Goal: Task Accomplishment & Management: Manage account settings

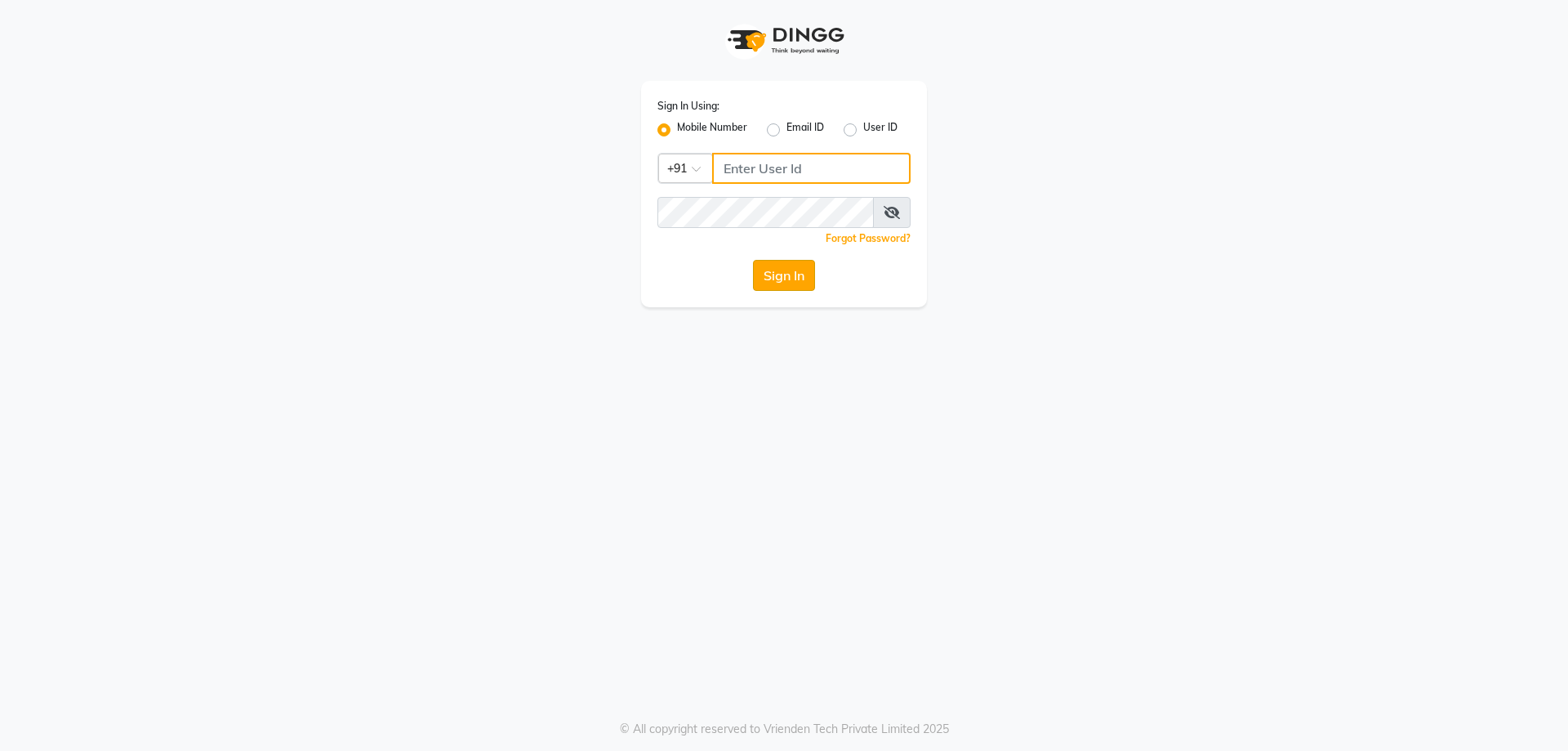
type input "9328159060"
click at [783, 272] on button "Sign In" at bounding box center [784, 276] width 62 height 31
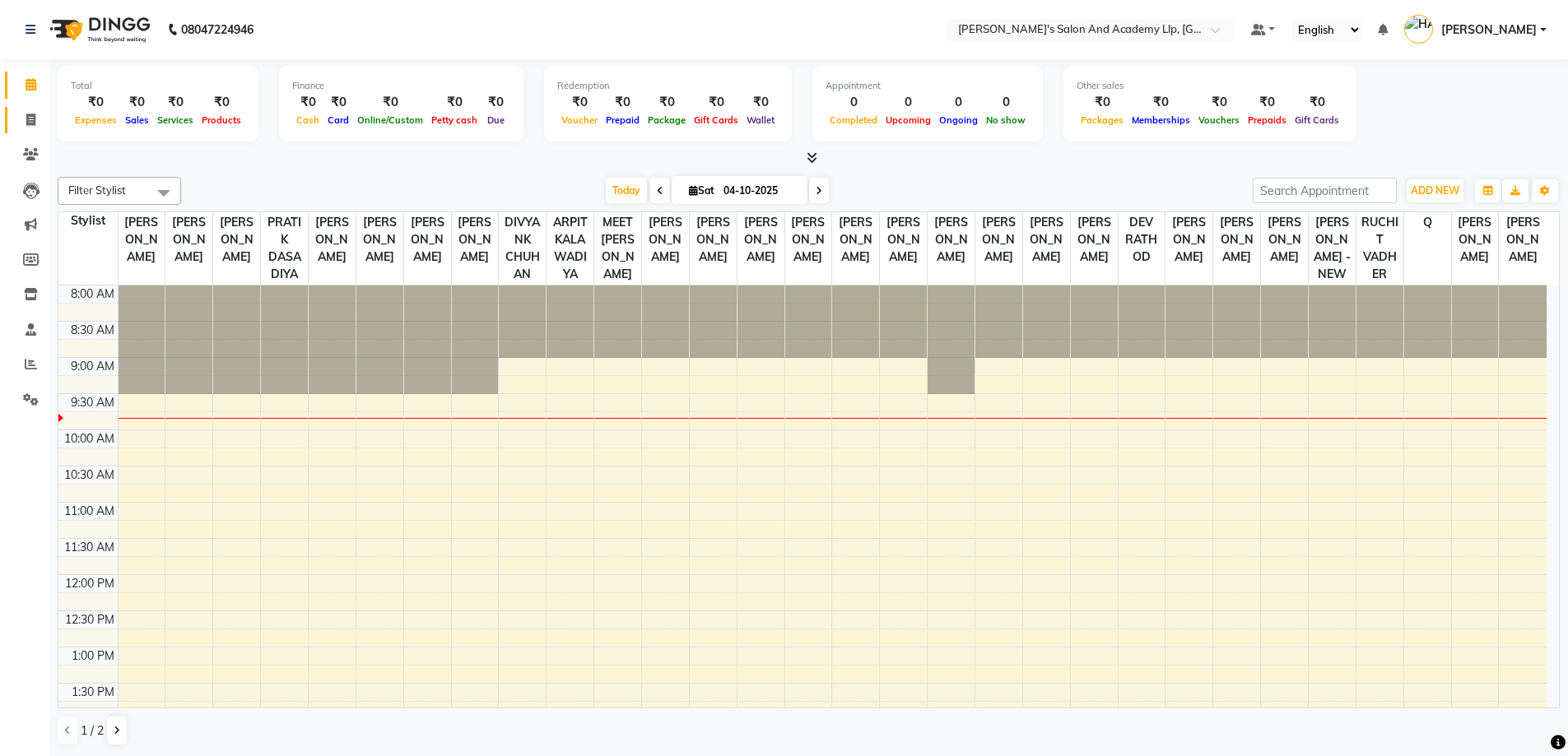
click at [30, 110] on link "Invoice" at bounding box center [24, 121] width 39 height 27
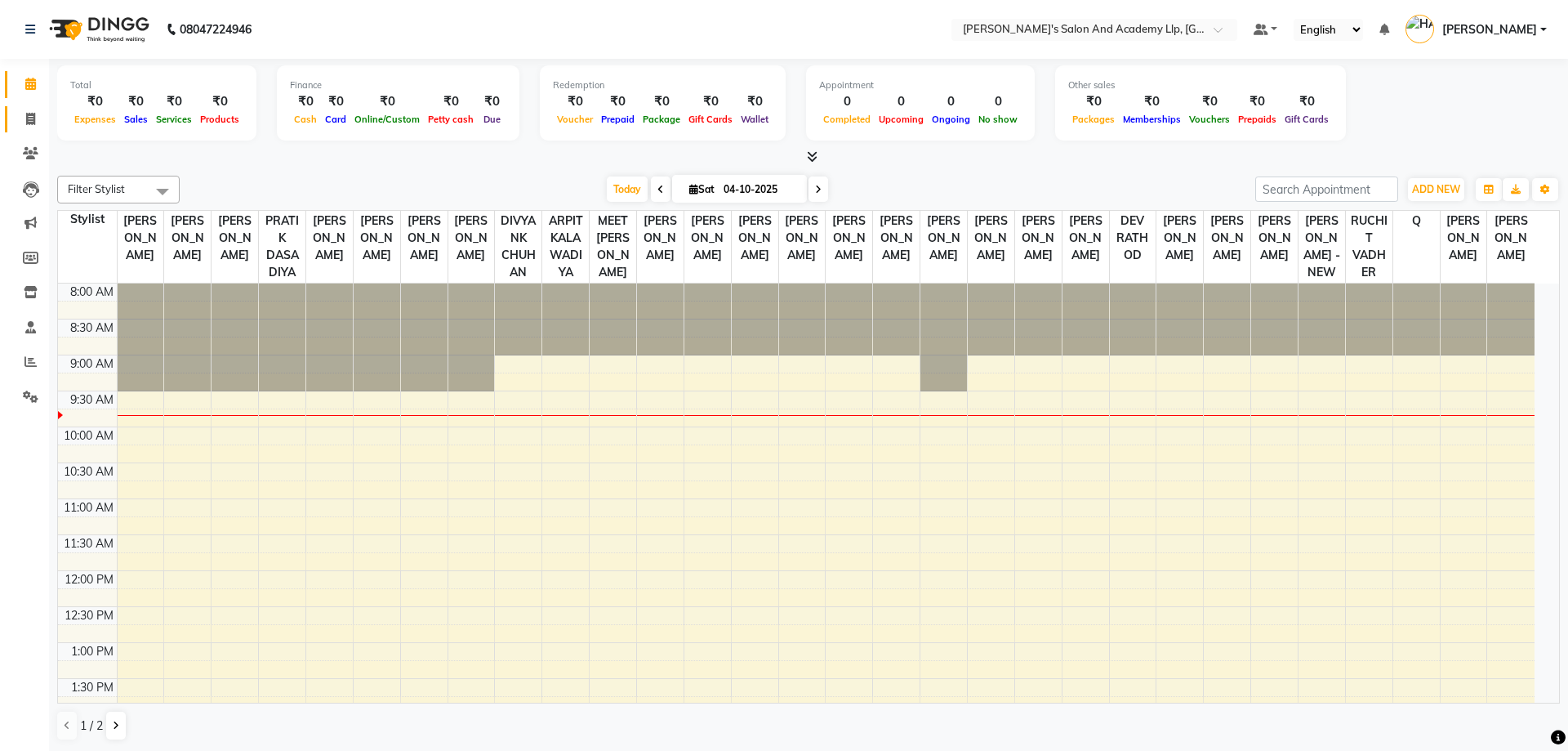
select select "service"
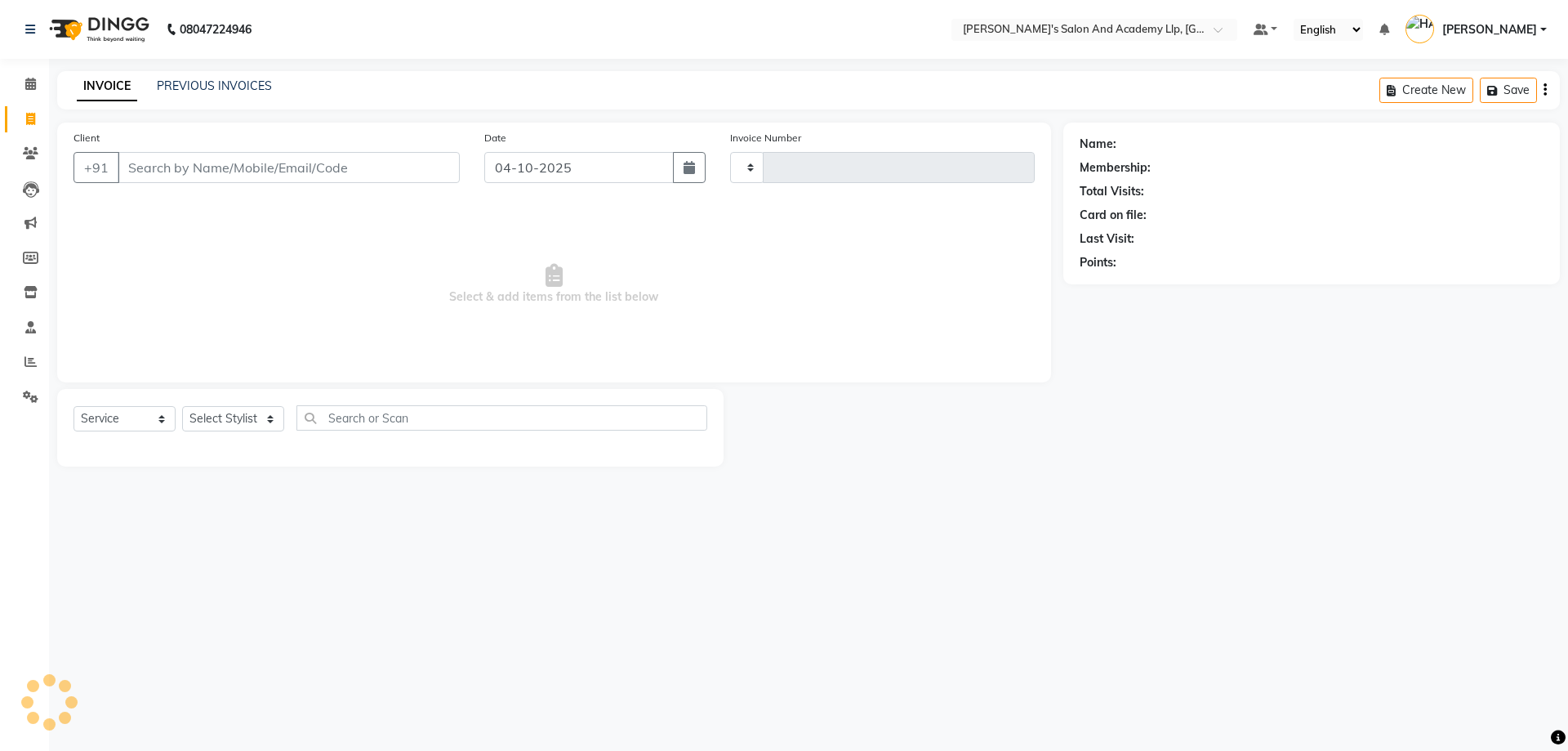
type input "13917"
select select "6983"
click at [169, 177] on input "Client" at bounding box center [288, 168] width 342 height 31
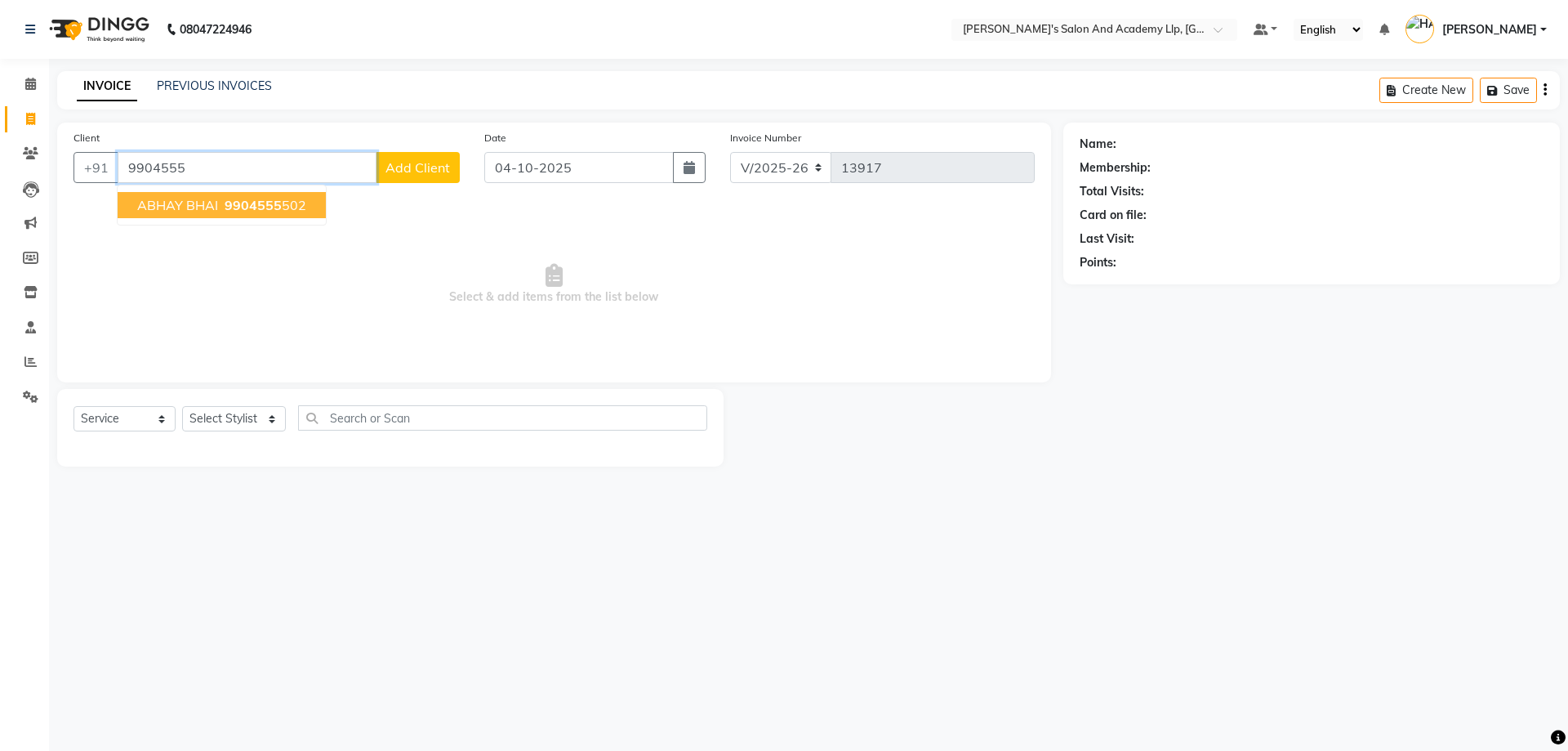
click at [253, 210] on span "9904555" at bounding box center [253, 205] width 57 height 17
type input "9904555502"
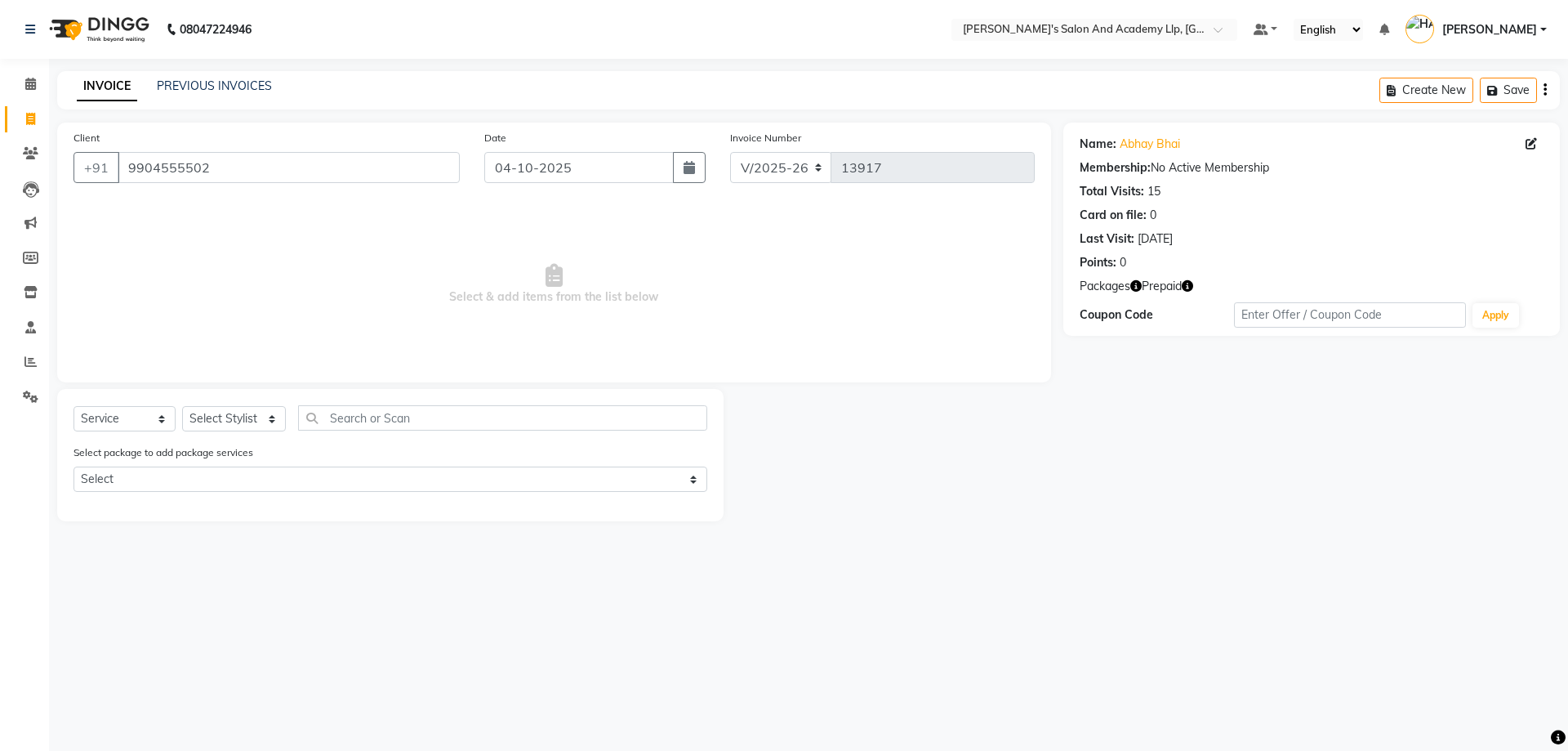
click at [1193, 286] on icon "button" at bounding box center [1187, 286] width 12 height 12
click at [273, 422] on select "Select Stylist AAKASH SOLANKI ADARSH SOLANKI AKSHAY VAJA ARPIT KALAWADIYA AZIM …" at bounding box center [234, 419] width 104 height 26
select select "57605"
click at [182, 406] on select "Select Stylist AAKASH SOLANKI ADARSH SOLANKI AKSHAY VAJA ARPIT KALAWADIYA AZIM …" at bounding box center [234, 419] width 104 height 26
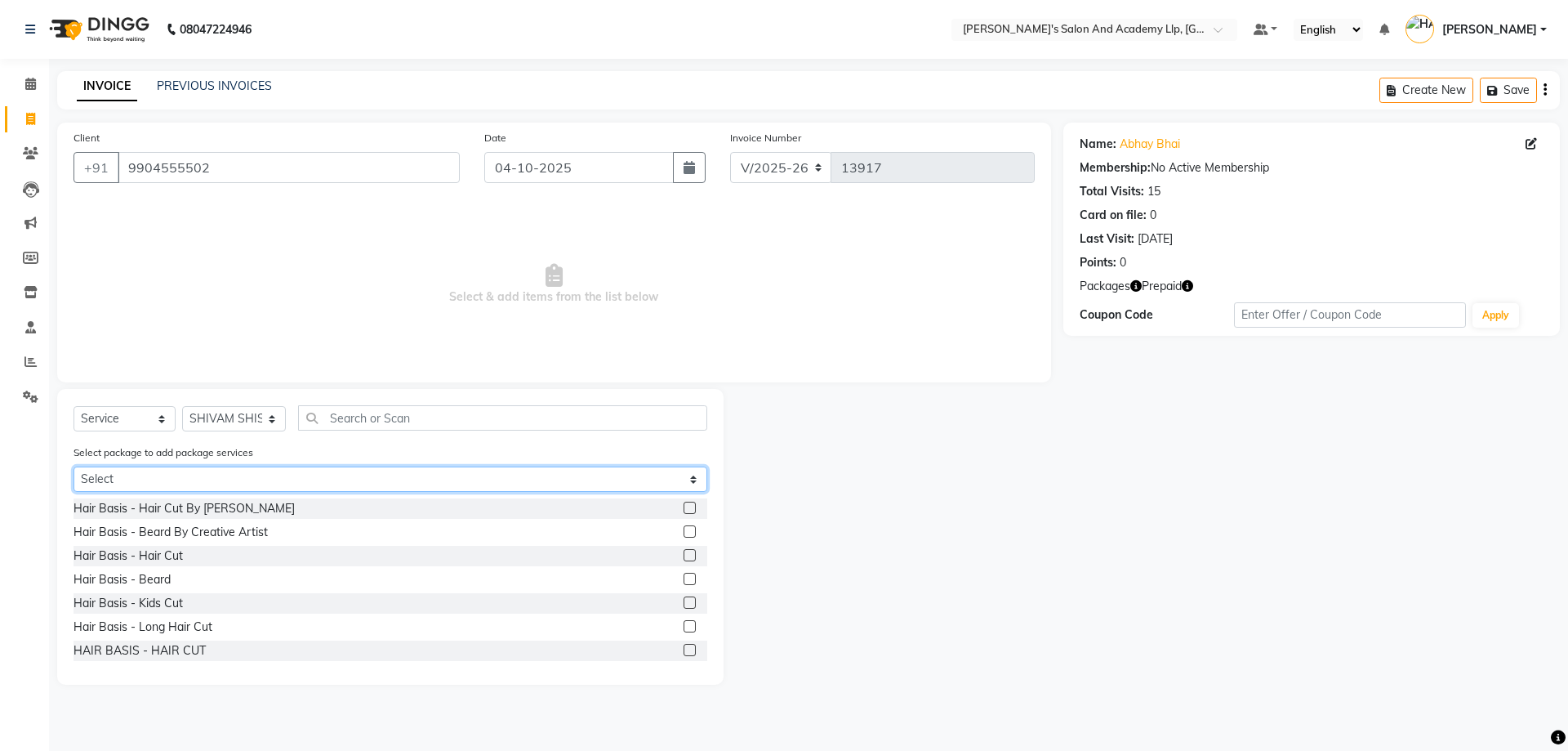
click at [226, 481] on select "Select MAVDI DEAR PACKAGE ( 6 BEARD) SPEED WELL BEARD PAY 5 AND & 1 FREE SPEED …" at bounding box center [391, 479] width 634 height 26
click at [251, 488] on select "Select MAVDI DEAR PACKAGE ( 6 BEARD) SPEED WELL BEARD PAY 5 AND & 1 FREE SPEED …" at bounding box center [391, 479] width 634 height 26
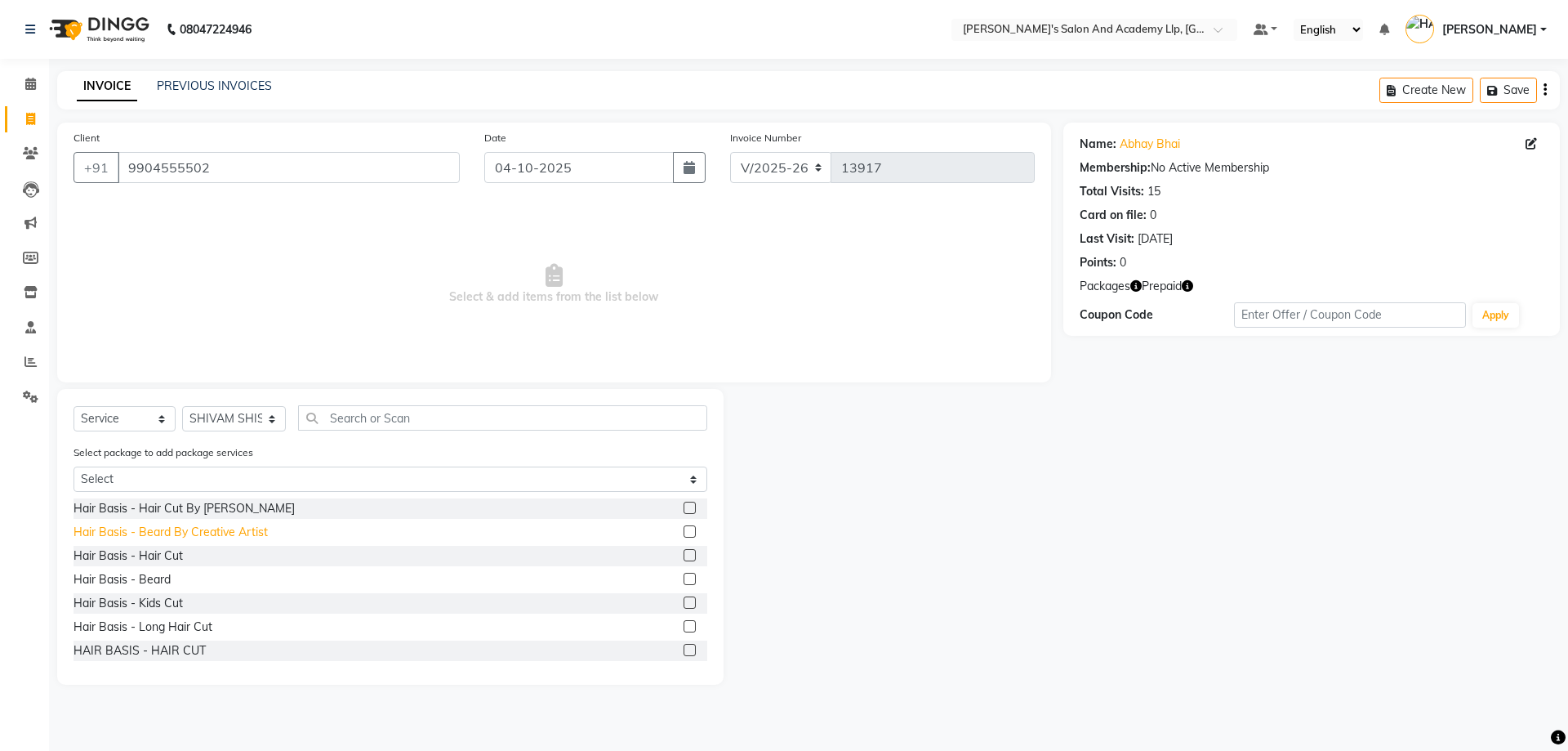
click at [249, 535] on div "Hair Basis - Beard By Creative Artist" at bounding box center [170, 532] width 194 height 17
checkbox input "false"
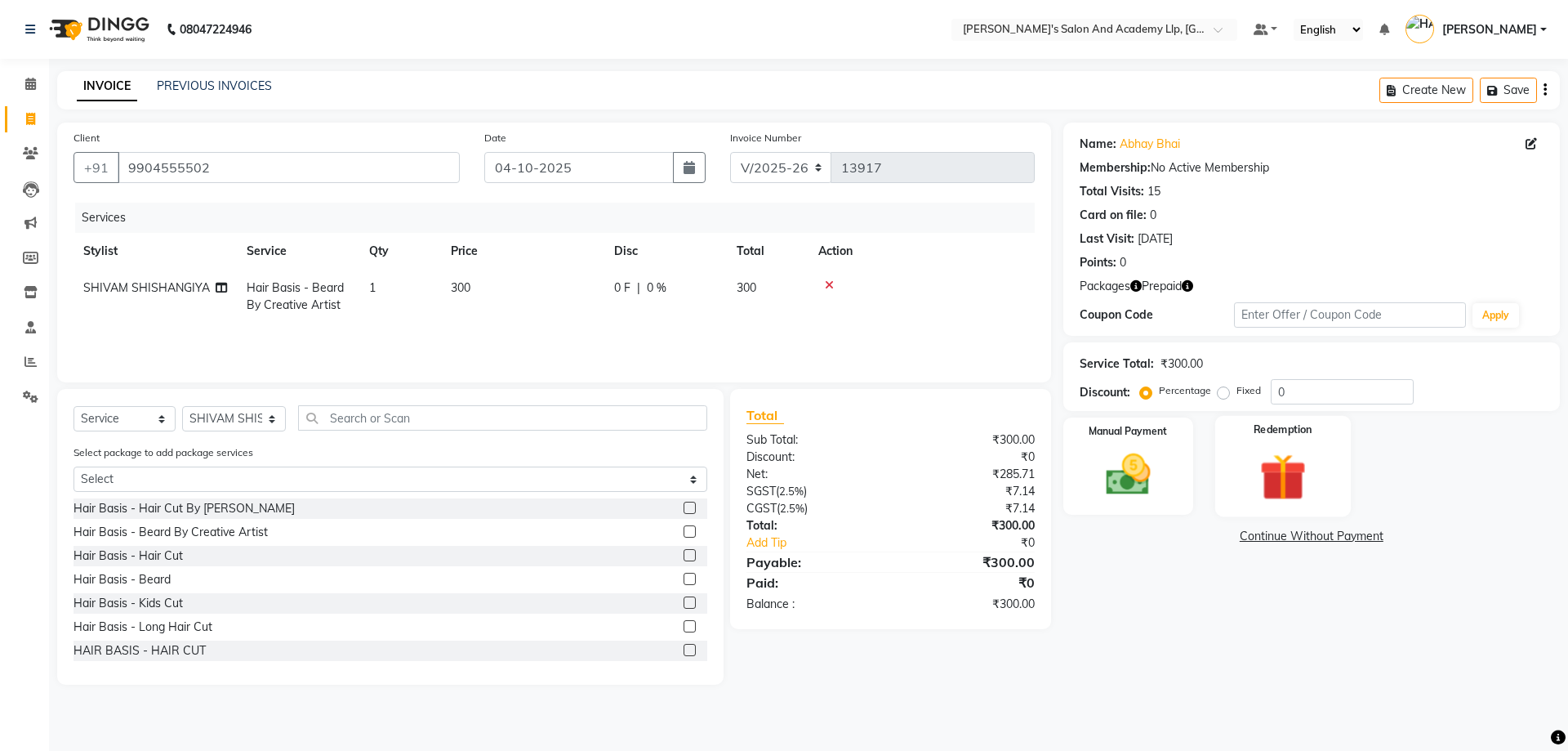
click at [1300, 498] on img at bounding box center [1283, 477] width 76 height 58
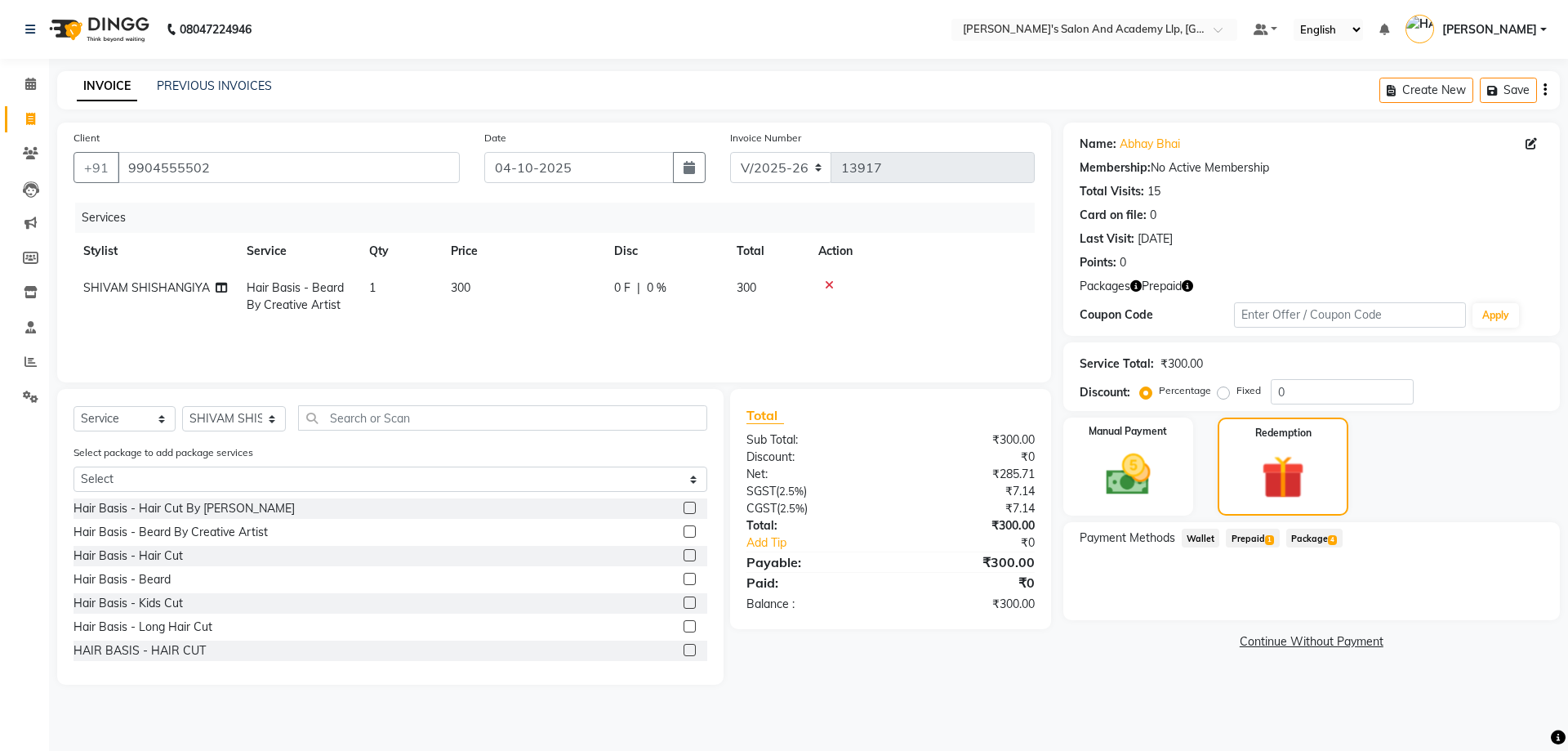
click at [1253, 535] on span "Prepaid 1" at bounding box center [1253, 538] width 53 height 19
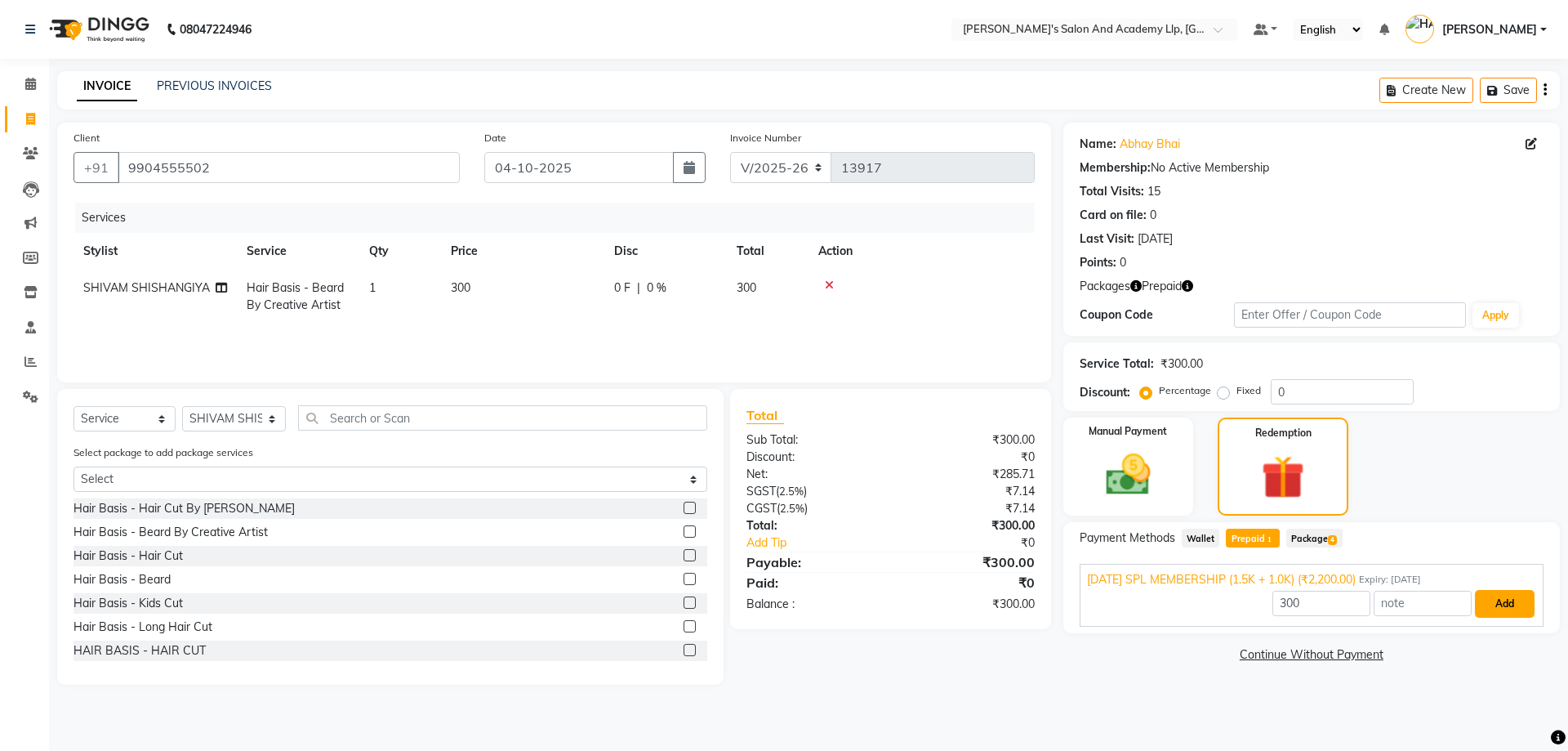
click at [1519, 605] on button "Add" at bounding box center [1505, 604] width 59 height 28
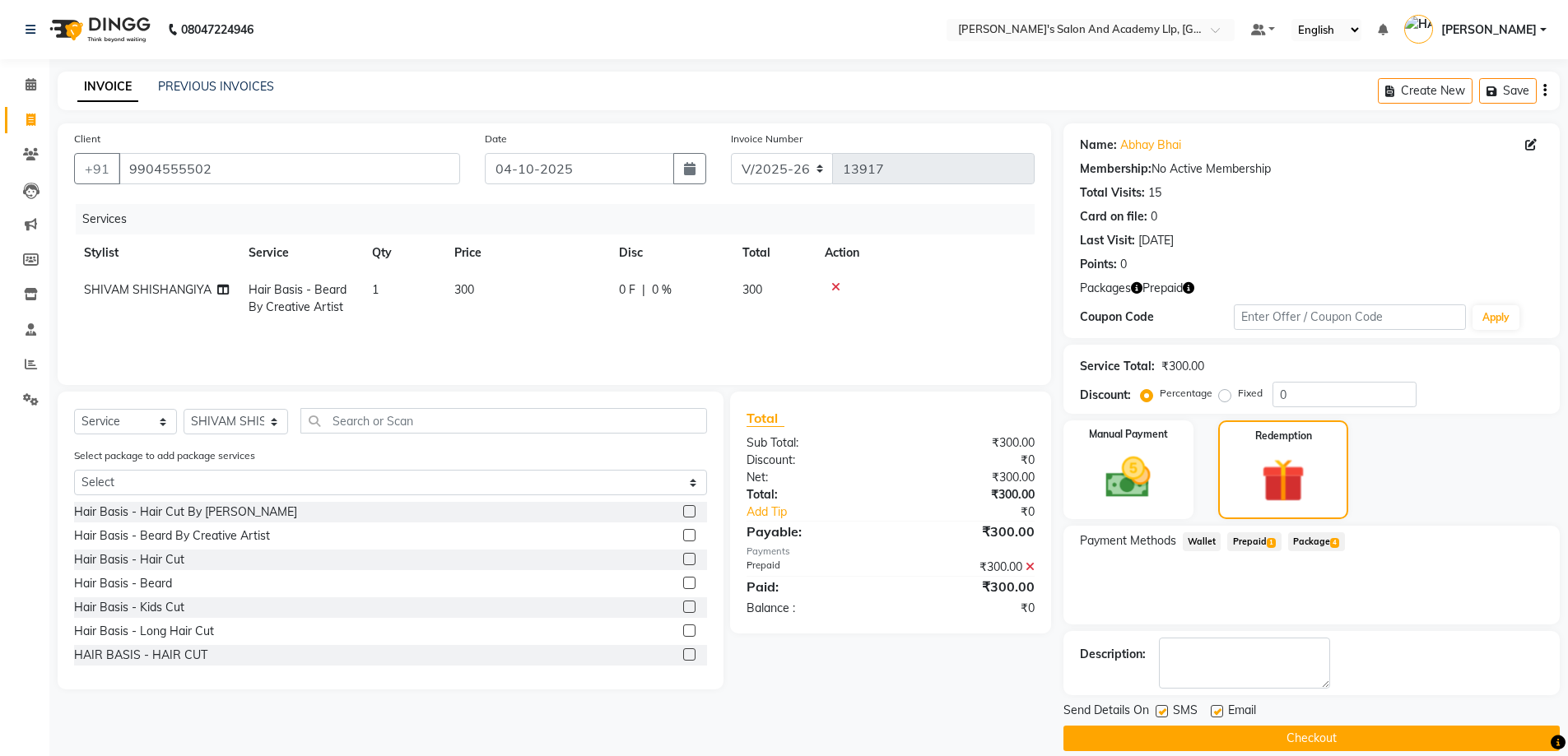
click at [1215, 708] on label at bounding box center [1216, 711] width 12 height 12
click at [1215, 708] on input "checkbox" at bounding box center [1215, 712] width 11 height 11
checkbox input "false"
click at [1160, 707] on label at bounding box center [1161, 711] width 12 height 12
click at [1160, 707] on input "checkbox" at bounding box center [1160, 712] width 11 height 11
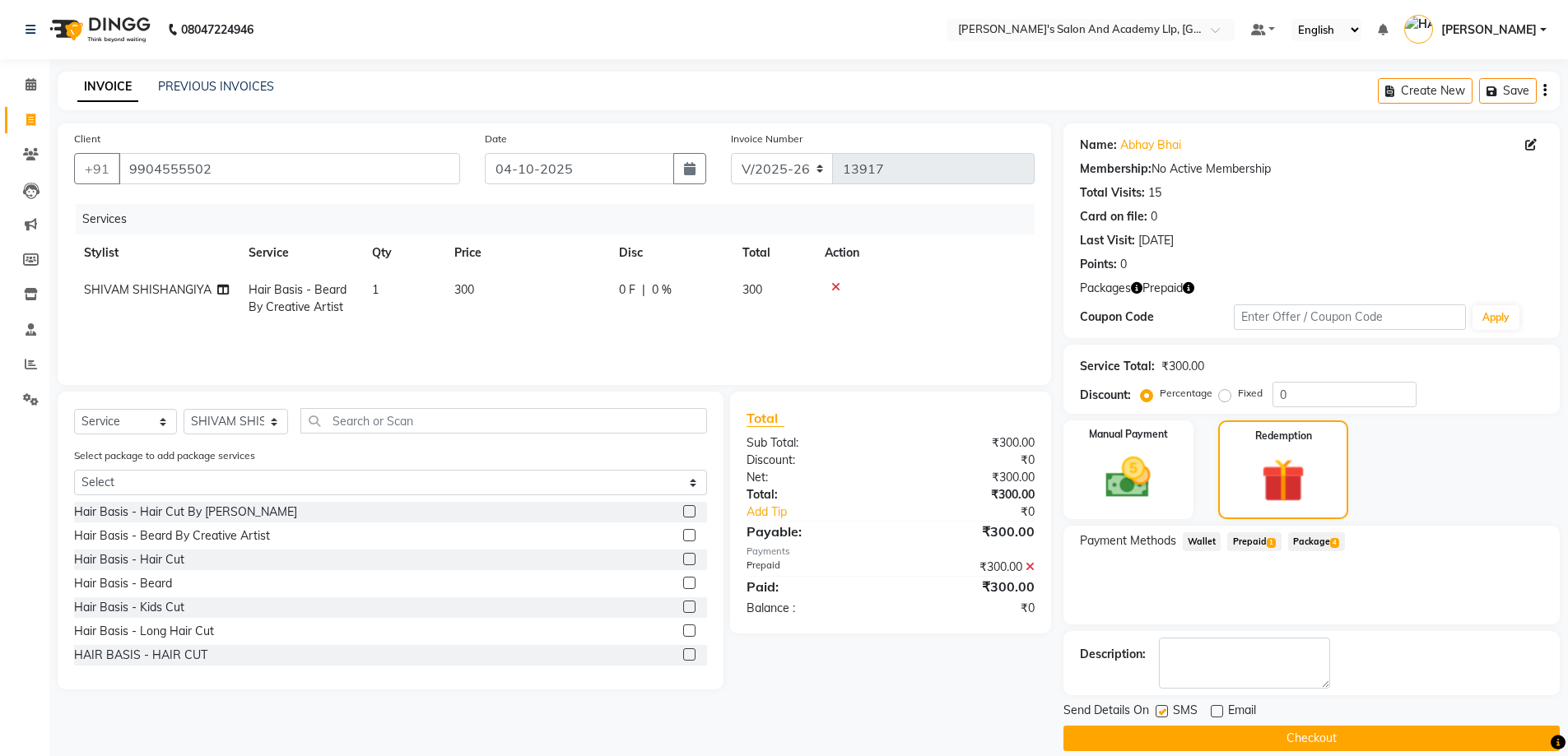
checkbox input "false"
click at [1323, 724] on div "Send Details On SMS Email Checkout" at bounding box center [1311, 726] width 497 height 49
click at [1328, 730] on button "Checkout" at bounding box center [1311, 739] width 497 height 26
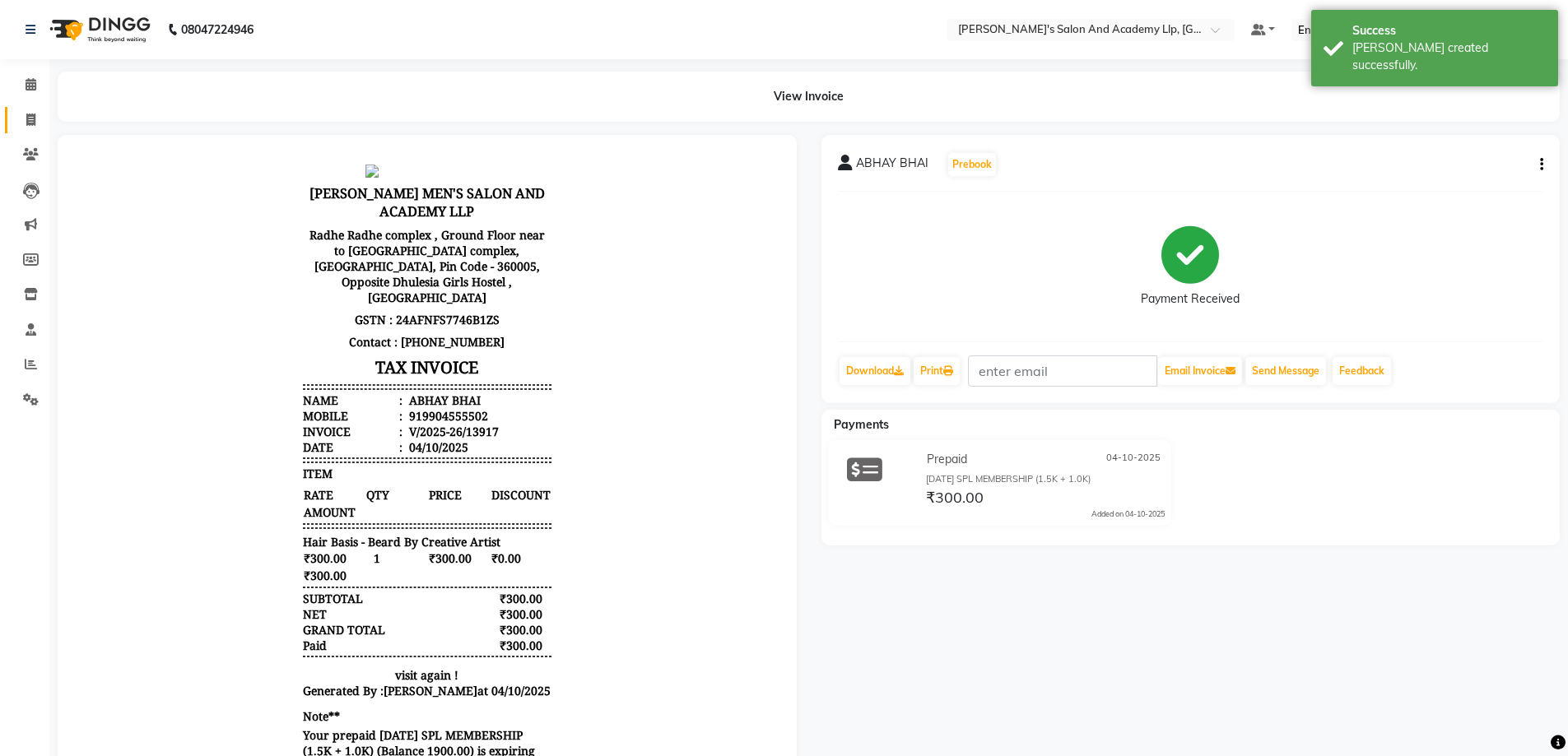
click at [27, 108] on link "Invoice" at bounding box center [24, 121] width 39 height 27
select select "service"
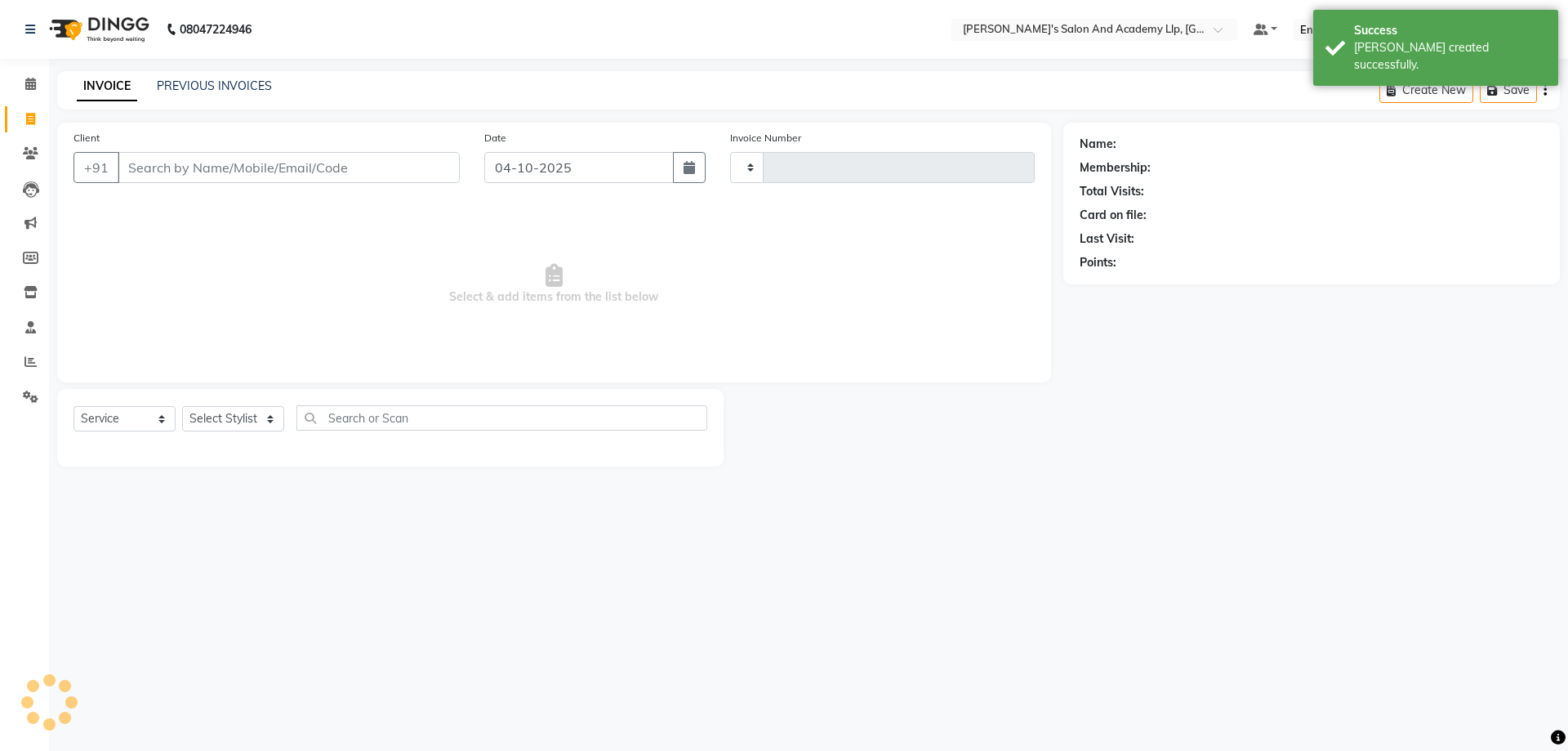
type input "13918"
select select "6983"
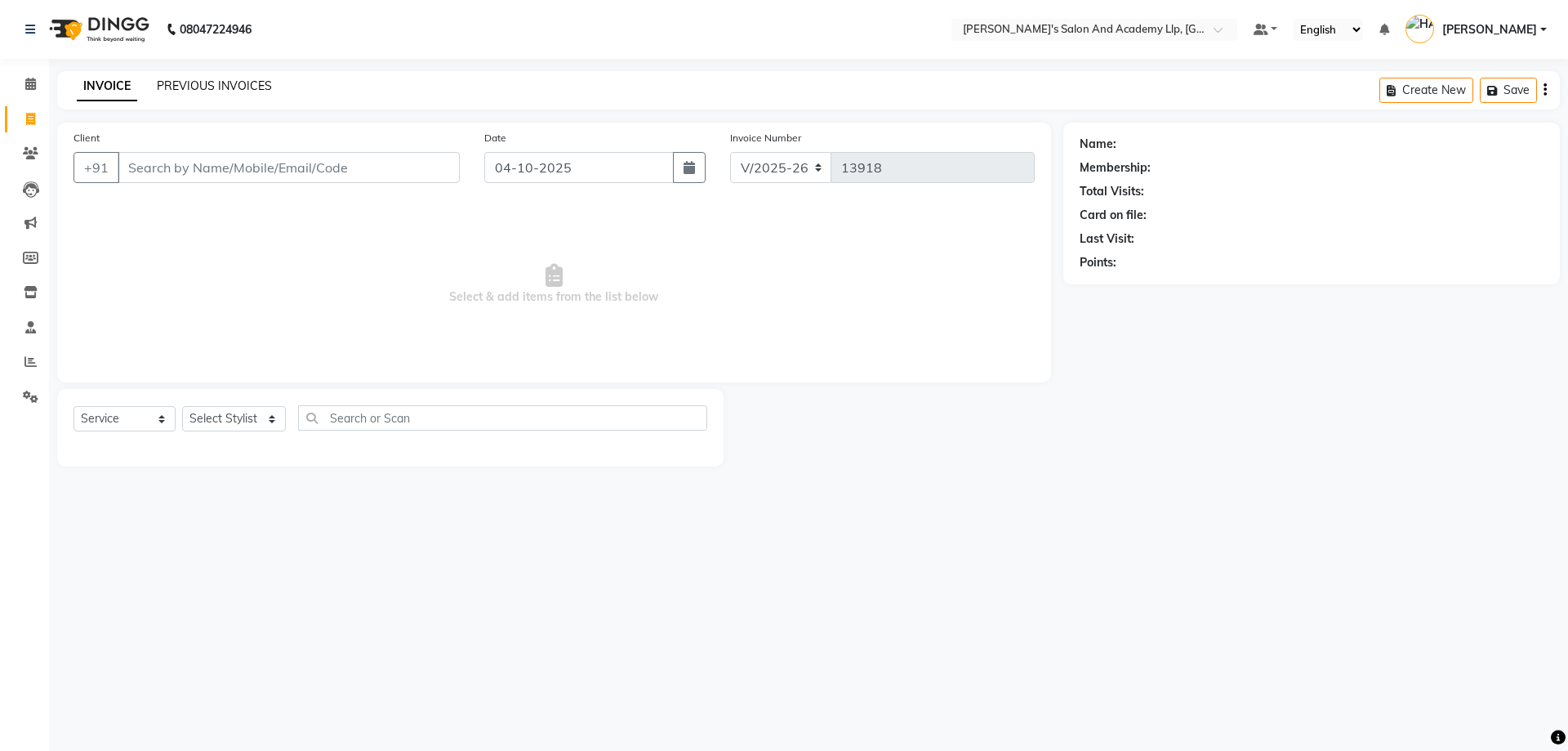
click at [220, 88] on link "PREVIOUS INVOICES" at bounding box center [214, 86] width 115 height 15
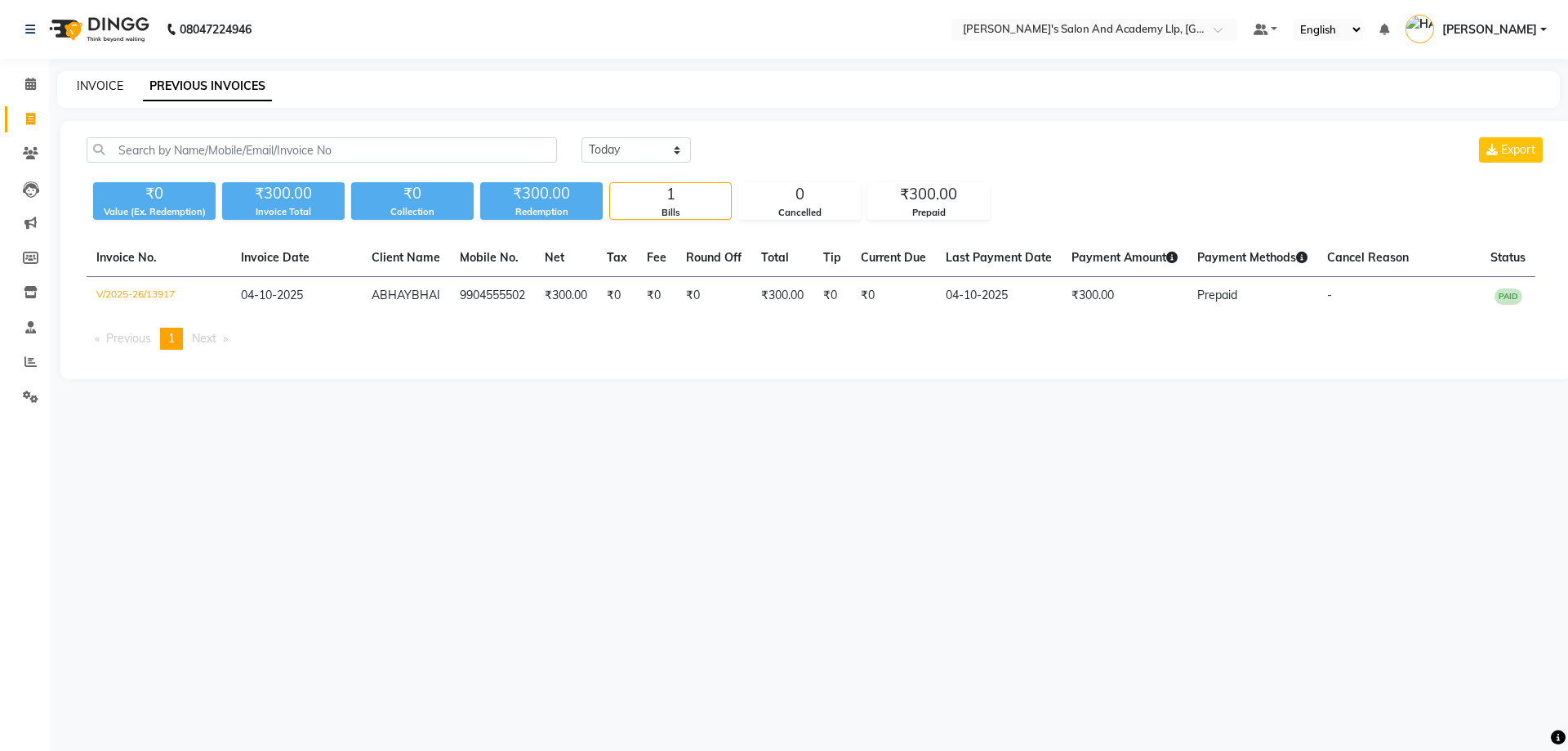
click at [89, 84] on link "INVOICE" at bounding box center [100, 86] width 46 height 15
select select "service"
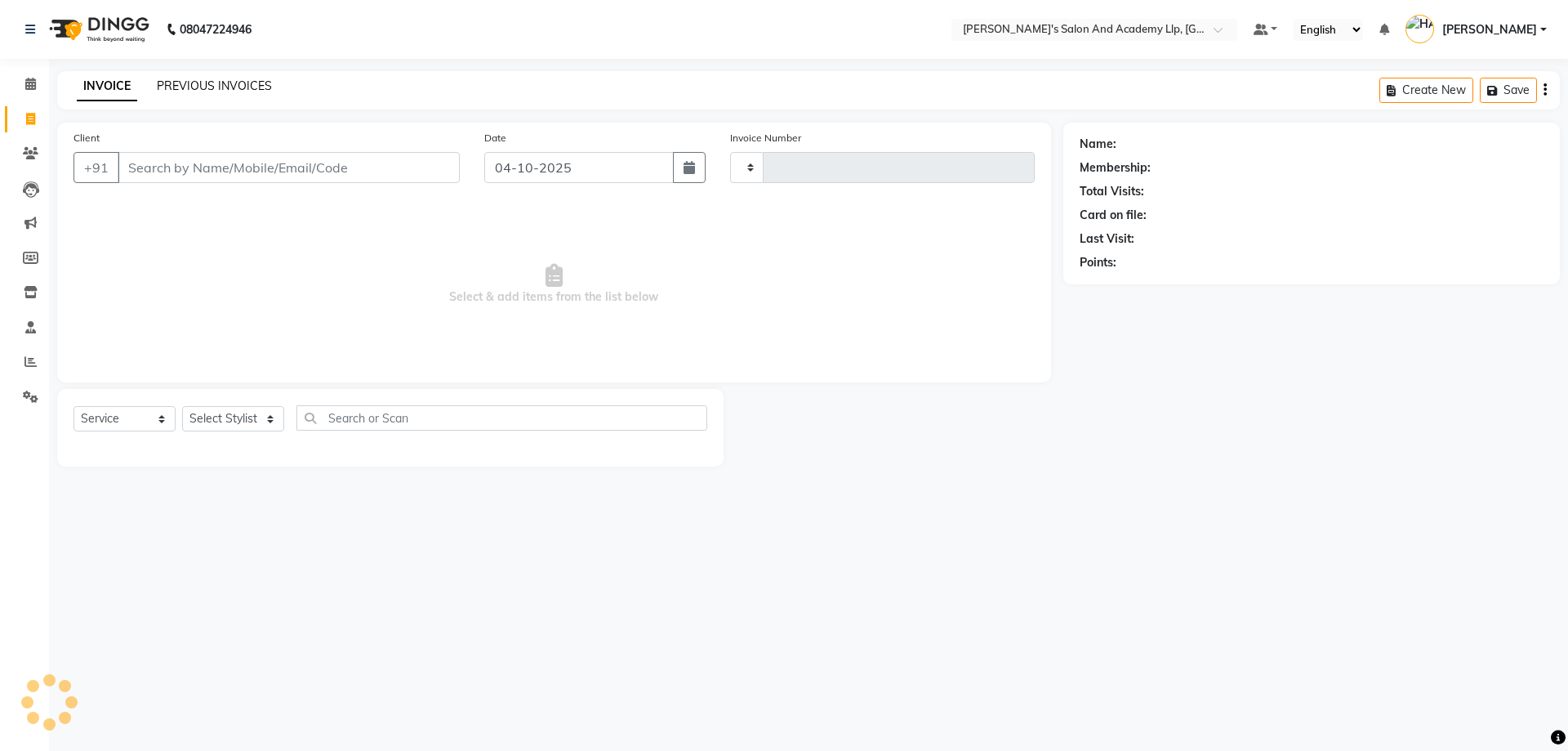
type input "13918"
select select "6983"
click at [231, 89] on link "PREVIOUS INVOICES" at bounding box center [214, 86] width 115 height 15
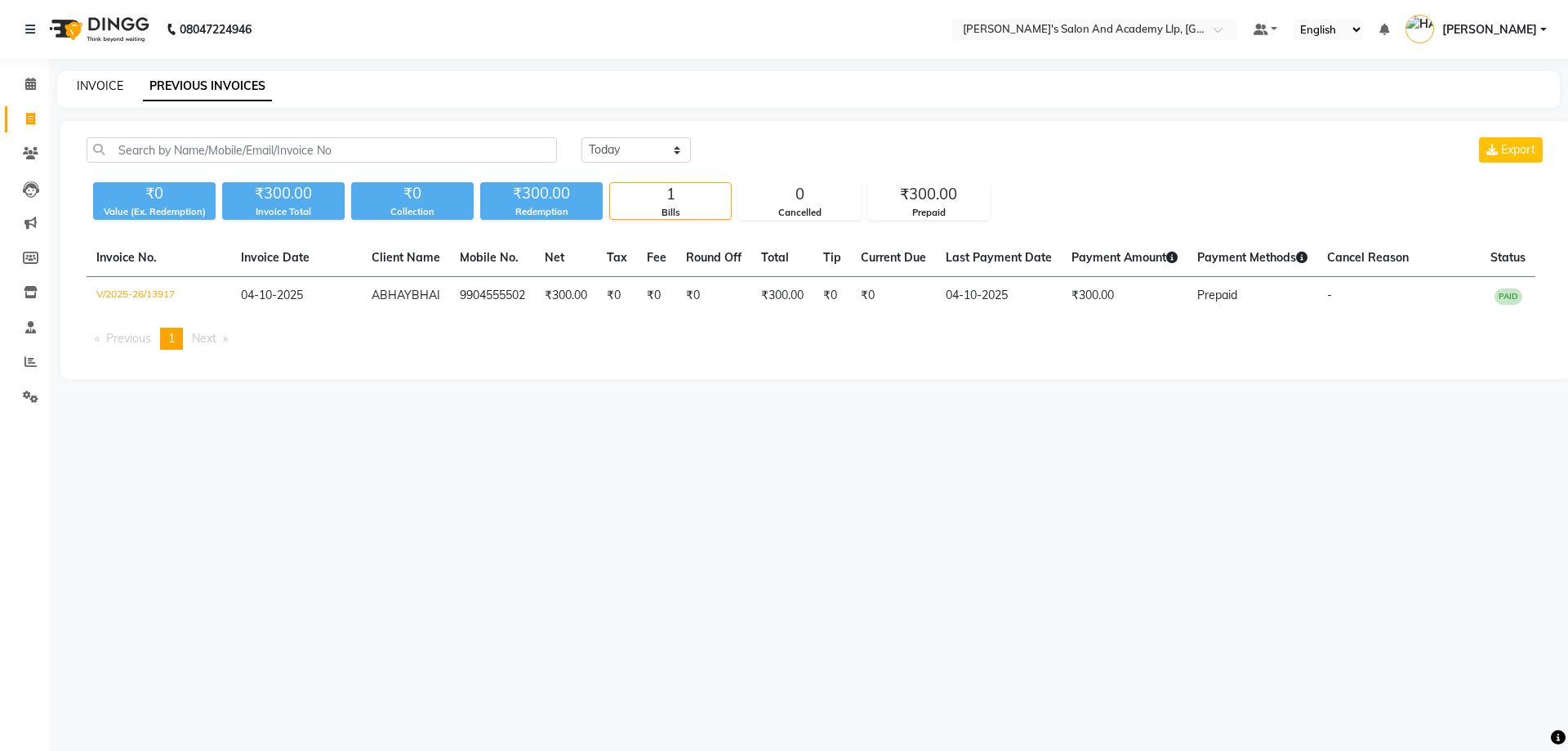
click at [102, 79] on link "INVOICE" at bounding box center [100, 86] width 46 height 15
select select "6983"
select select "service"
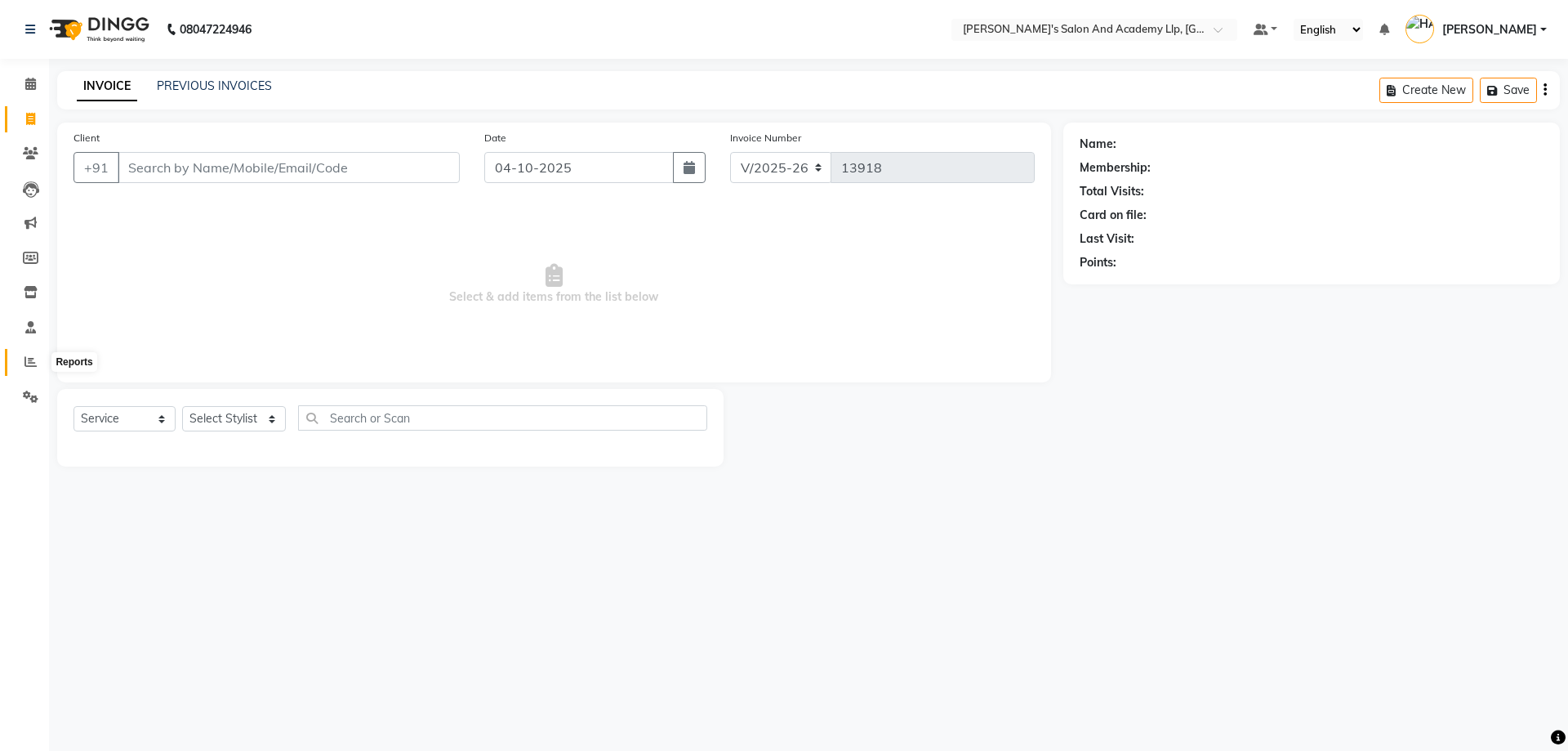
click at [21, 364] on span at bounding box center [31, 362] width 29 height 19
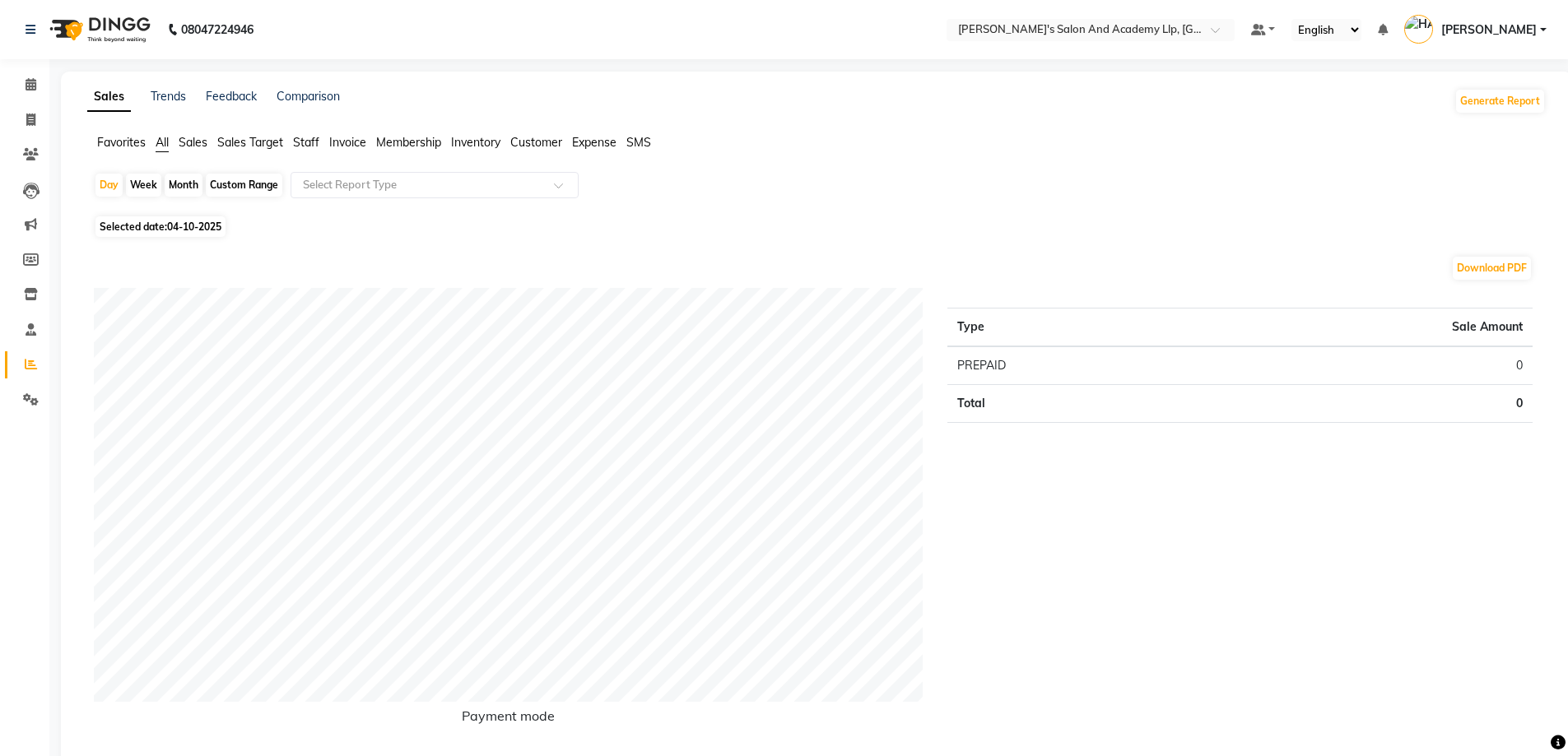
click at [198, 233] on span "Selected date: 04-10-2025" at bounding box center [161, 226] width 130 height 21
select select "10"
select select "2025"
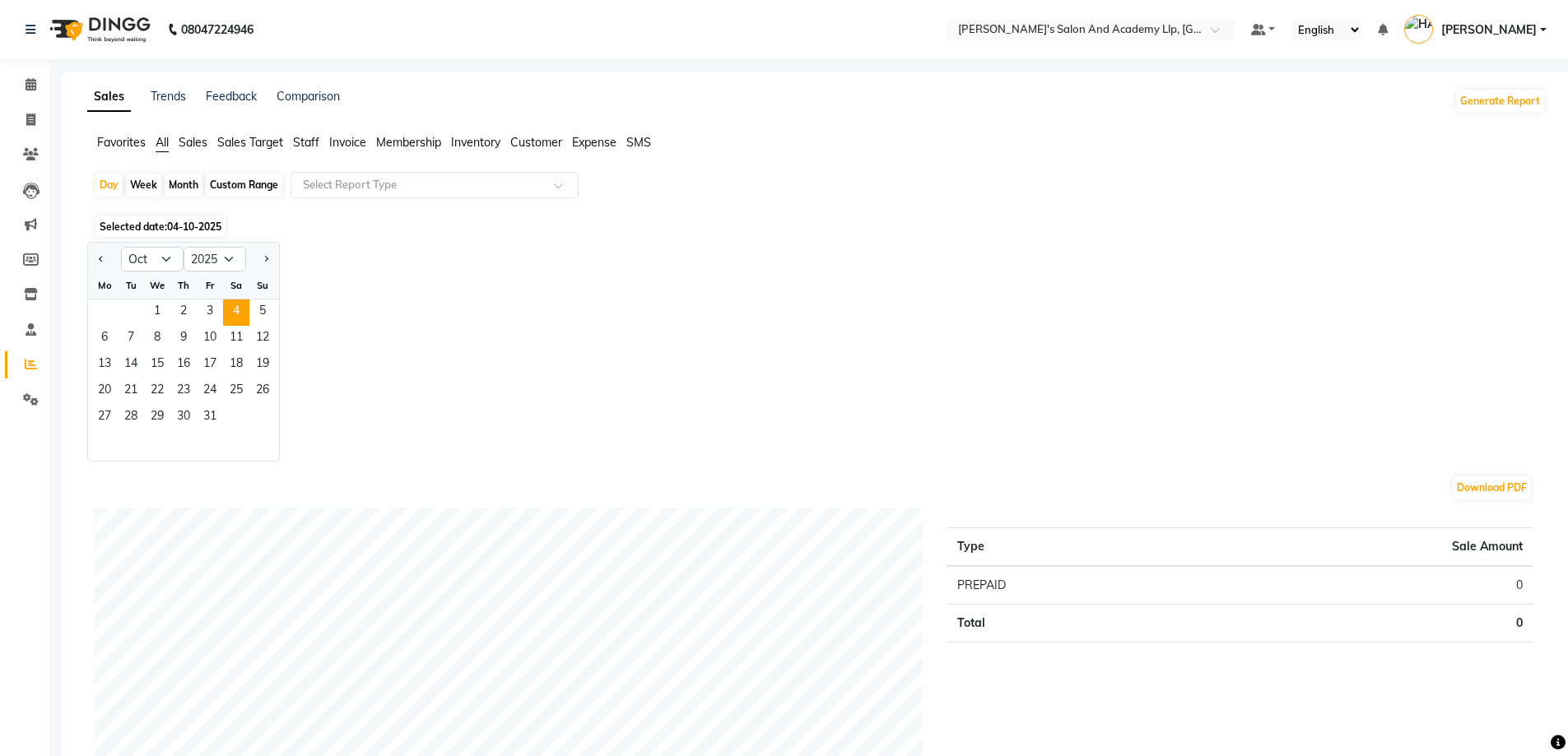
click at [217, 296] on div "Fr" at bounding box center [210, 285] width 27 height 27
click at [208, 314] on span "3" at bounding box center [210, 313] width 27 height 27
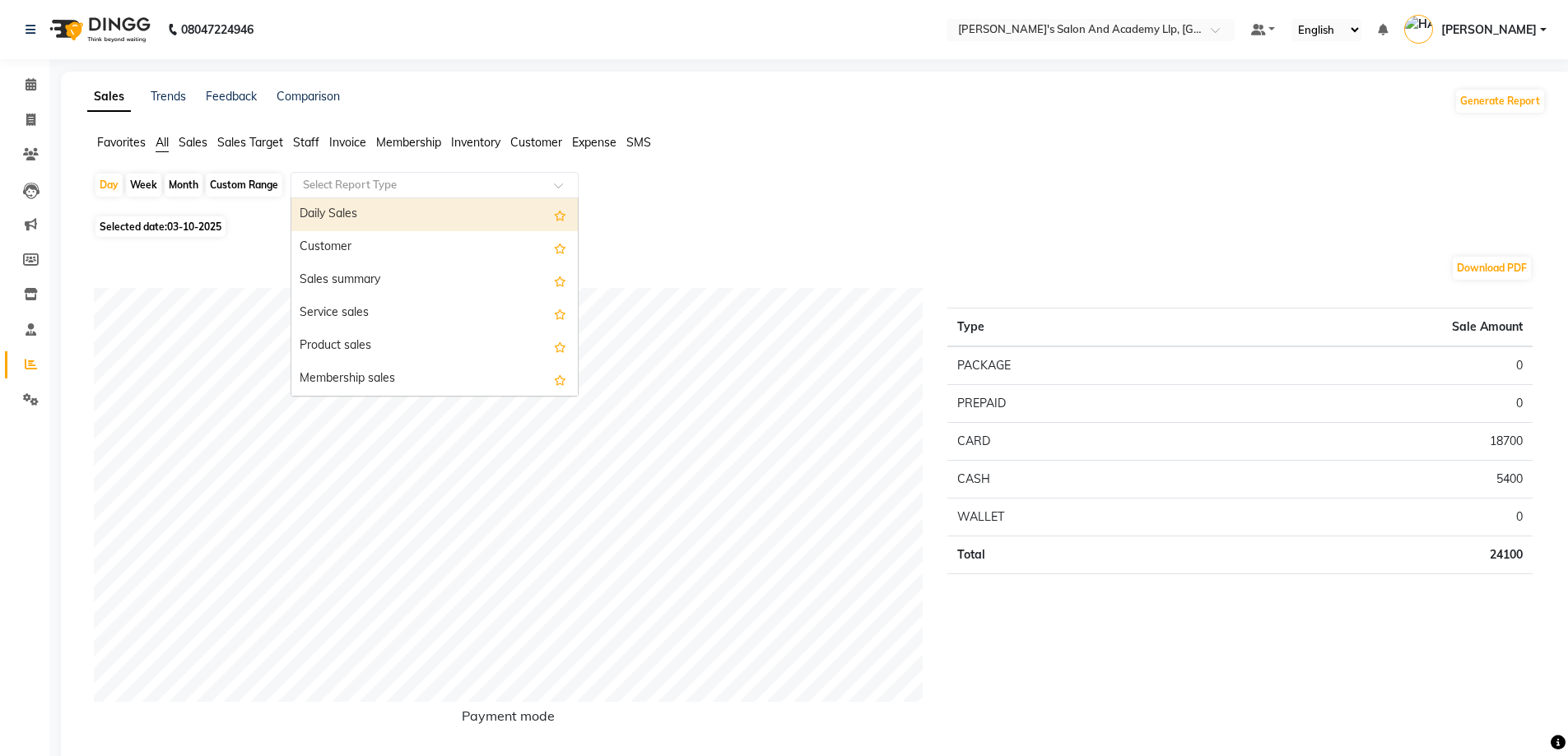
click at [329, 190] on input "text" at bounding box center [418, 185] width 237 height 17
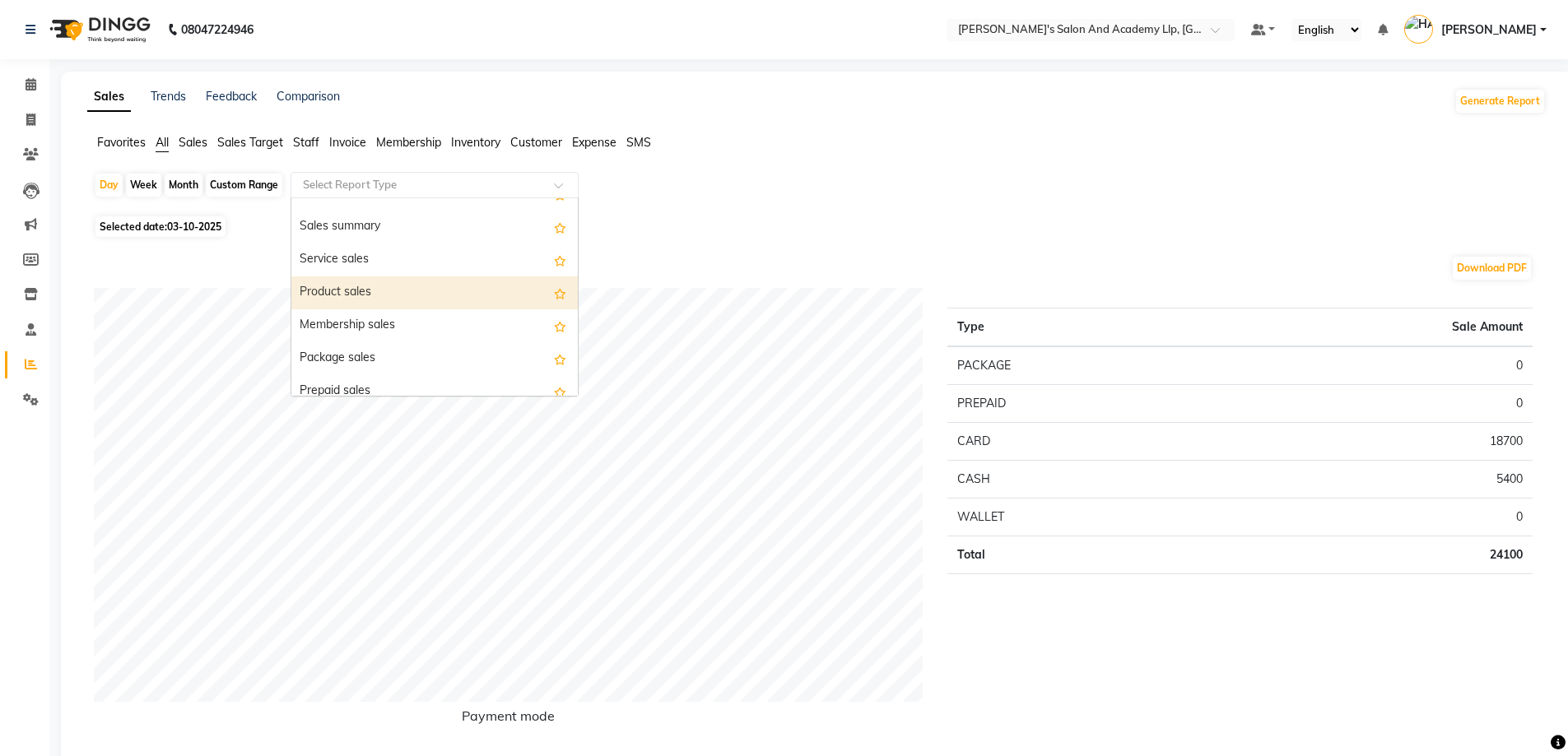
scroll to position [82, 0]
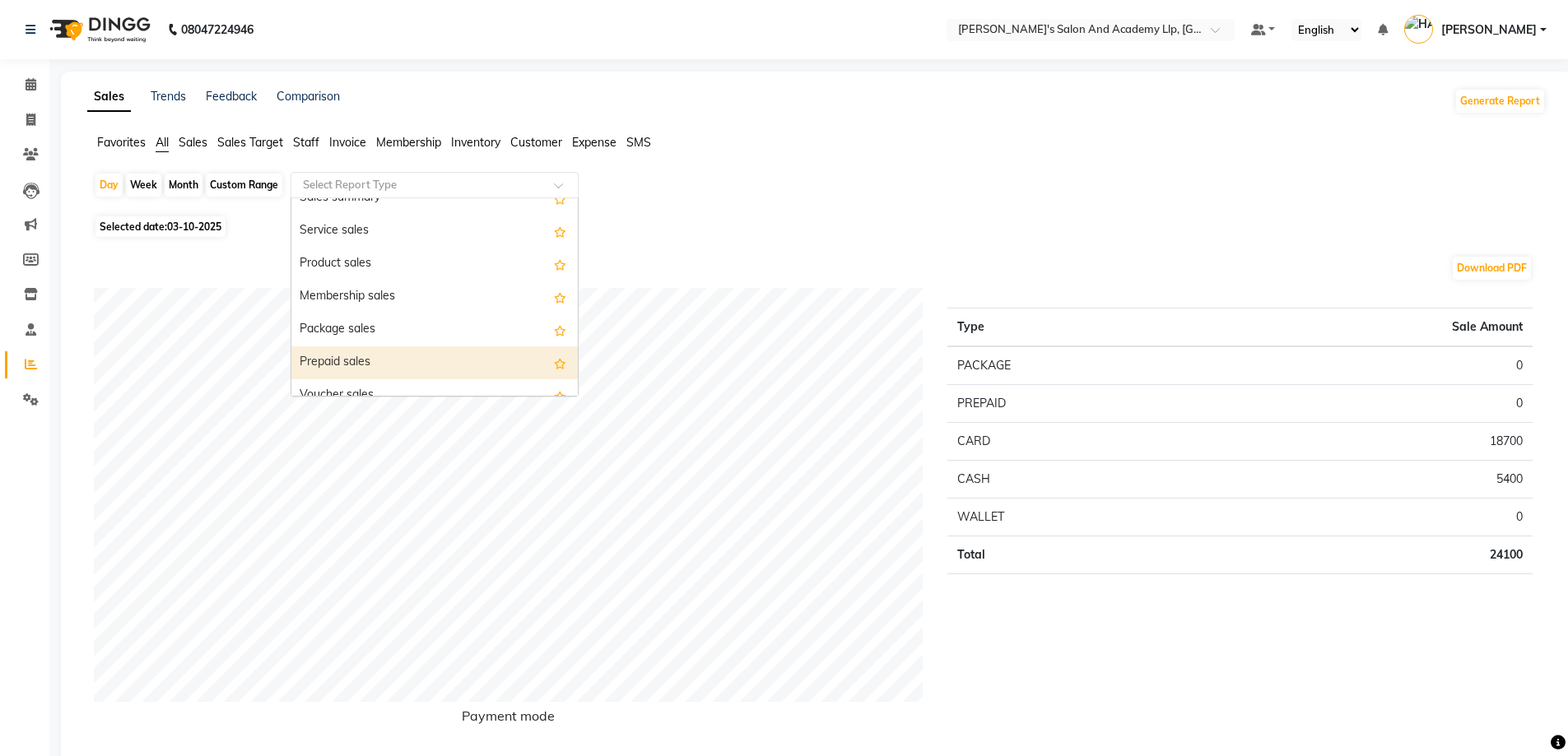
click at [340, 351] on div "Prepaid sales" at bounding box center [434, 363] width 286 height 33
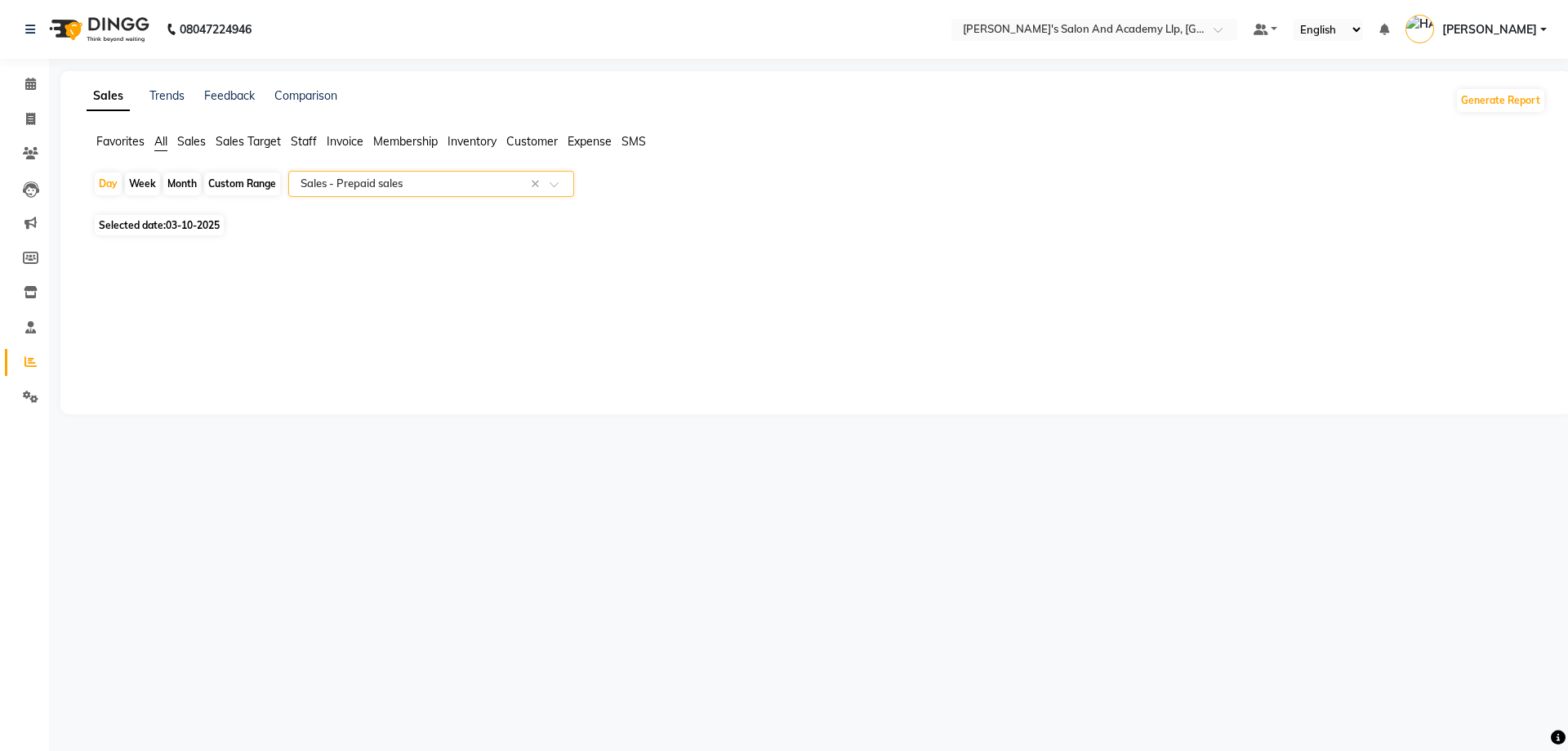
select select "full_report"
select select "csv"
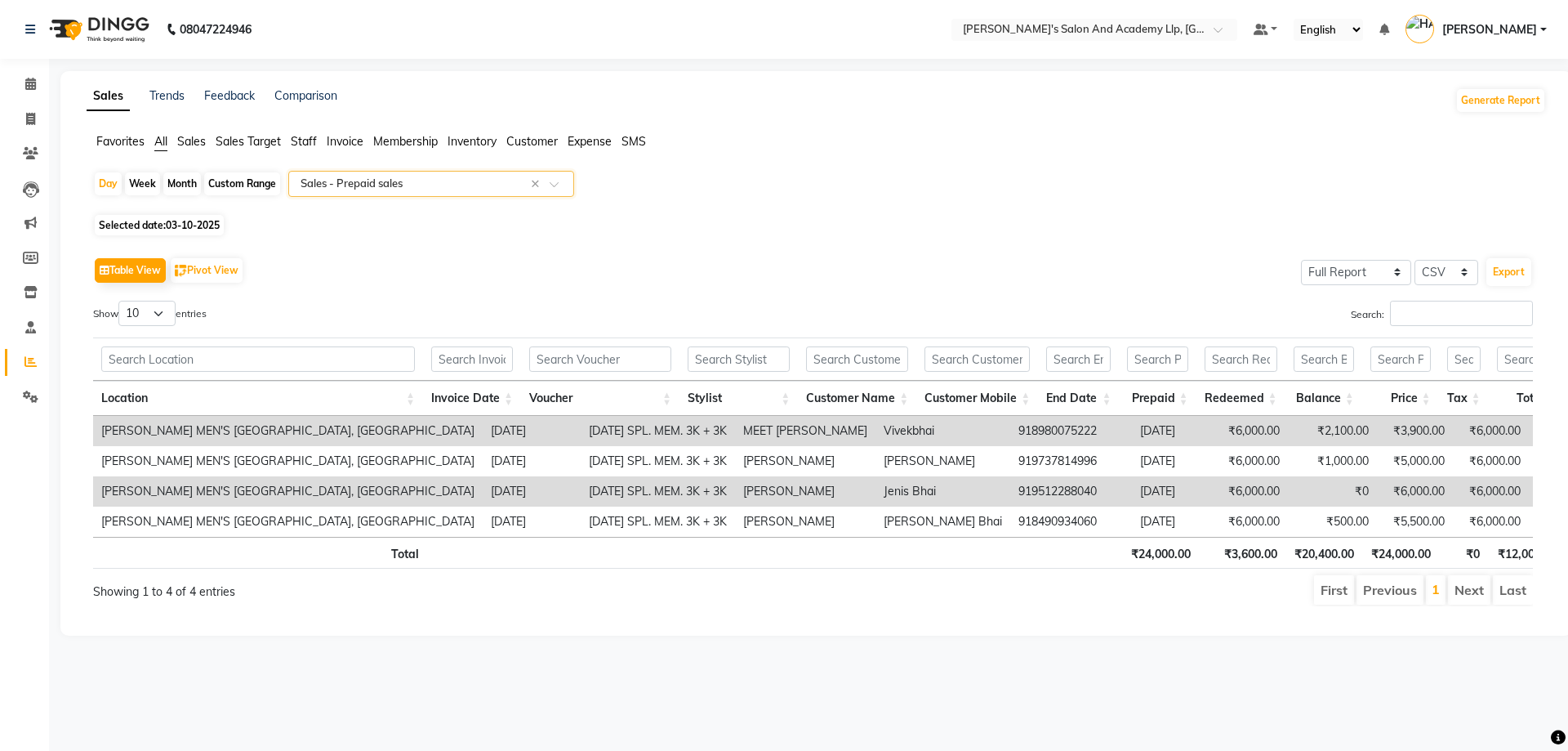
click at [628, 431] on td "DIWALI SPL. MEM. 3K + 3K" at bounding box center [657, 431] width 154 height 31
copy td "DIWALI SPL. MEM. 3K + 3K"
click at [29, 121] on icon at bounding box center [31, 119] width 9 height 12
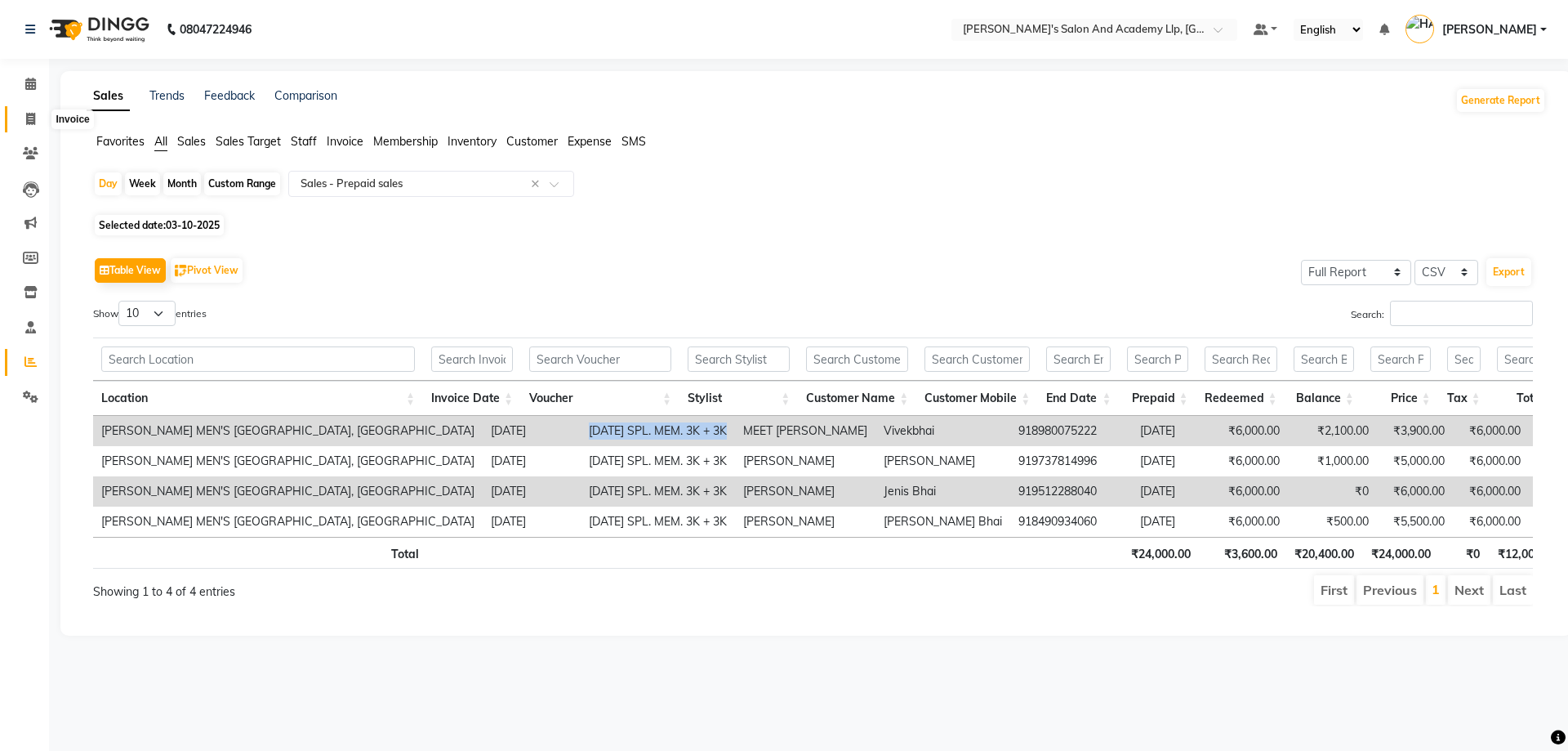
select select "service"
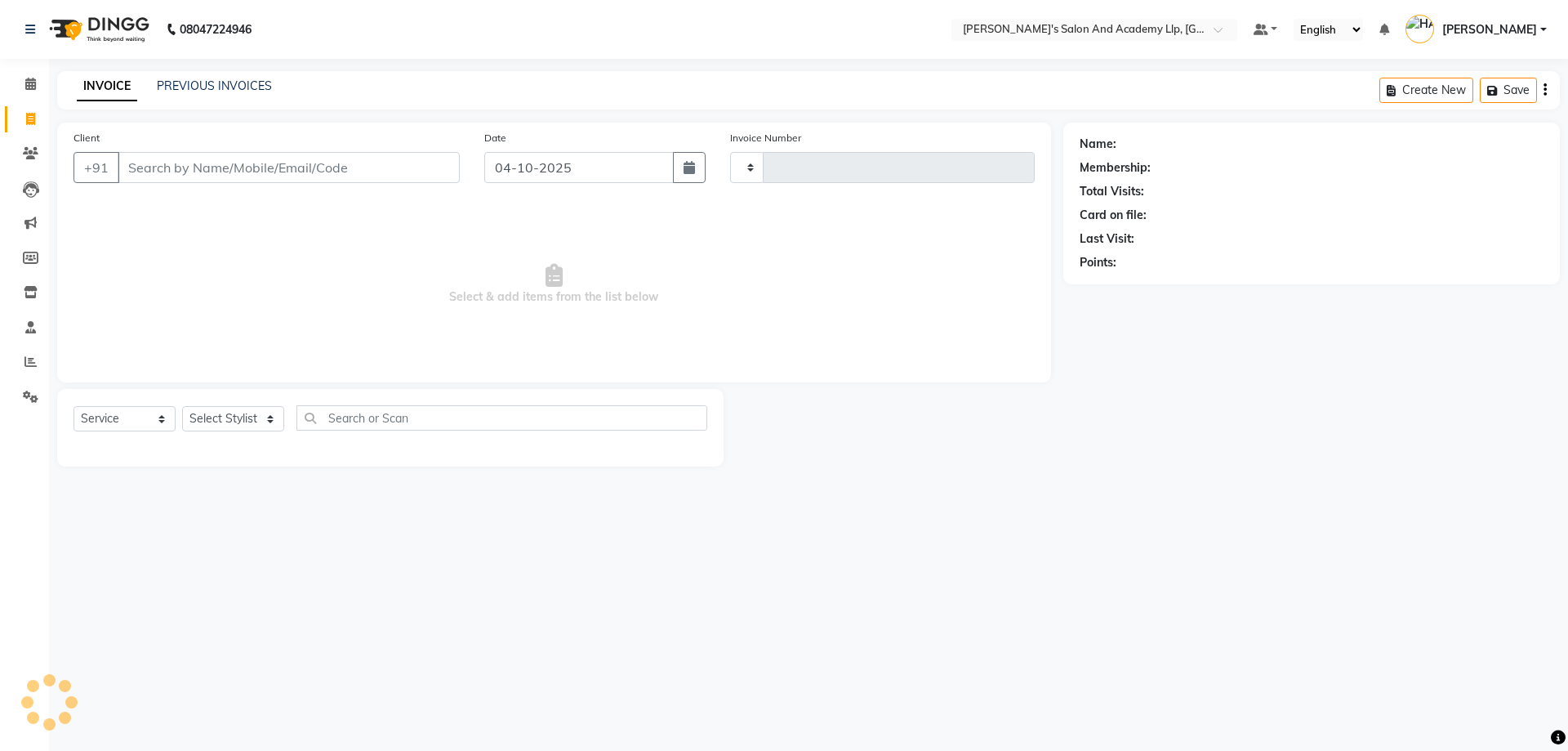
type input "13918"
select select "6983"
click at [196, 88] on link "PREVIOUS INVOICES" at bounding box center [214, 86] width 115 height 15
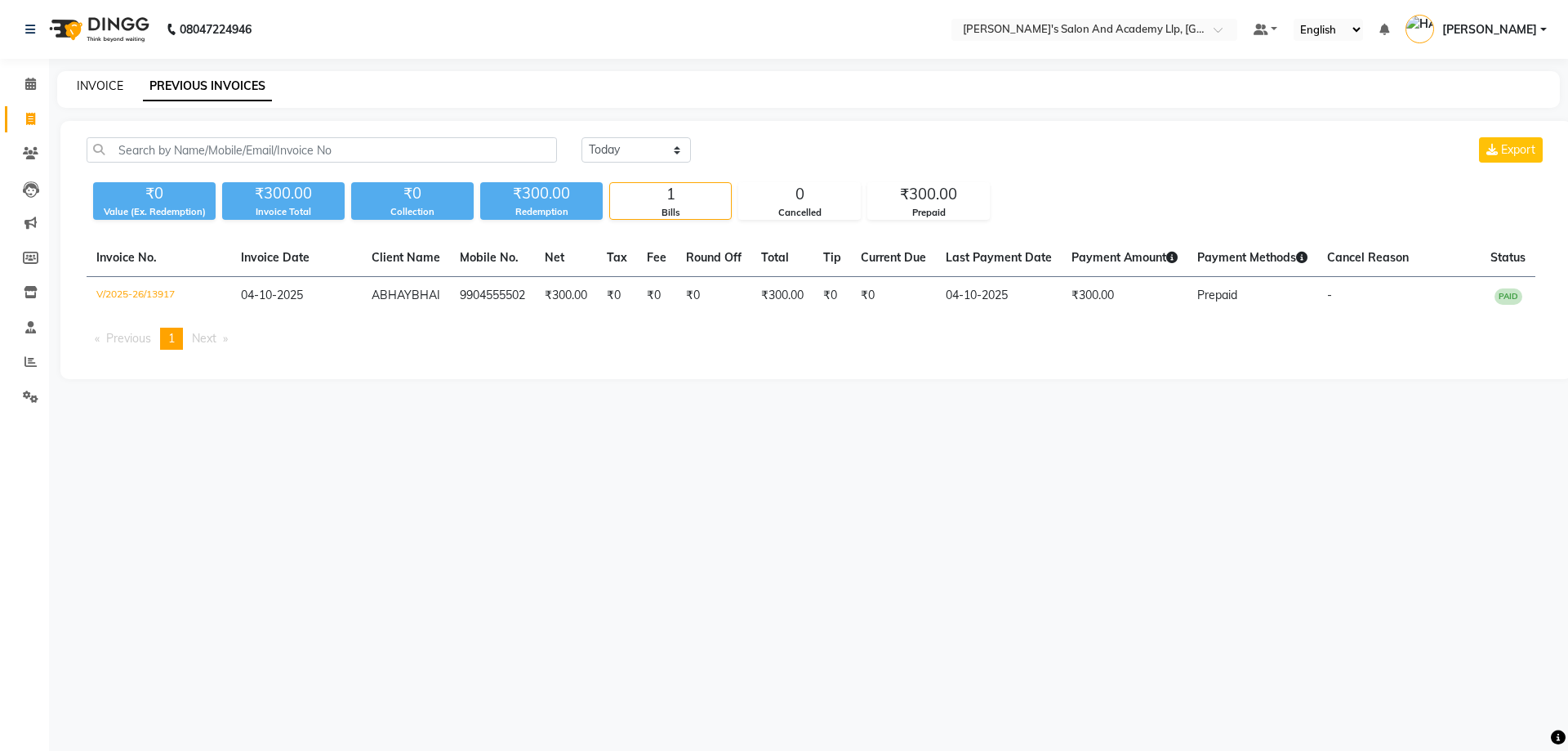
click at [108, 83] on link "INVOICE" at bounding box center [100, 86] width 46 height 15
select select "service"
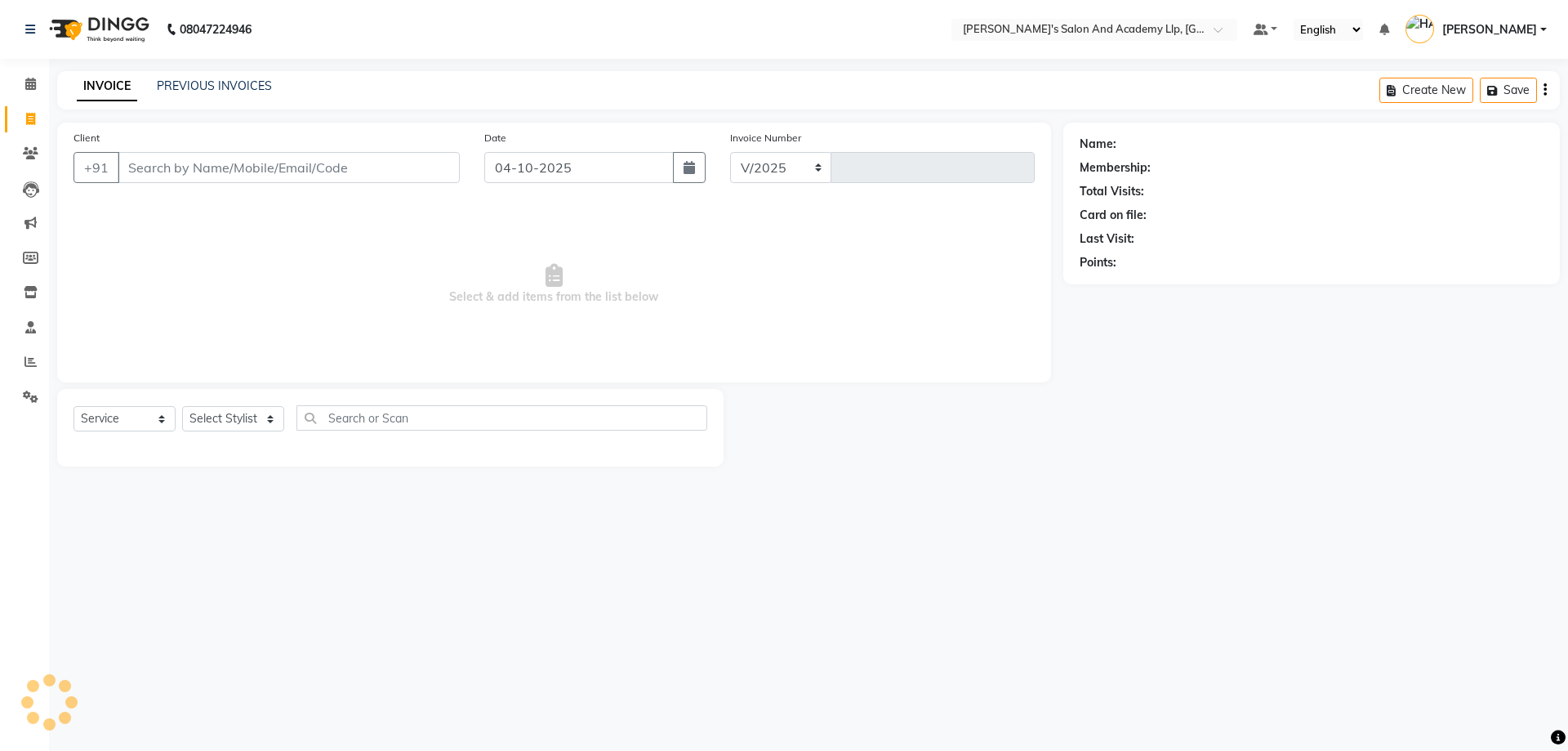
select select "6983"
type input "13918"
click at [19, 346] on li "Reports" at bounding box center [24, 362] width 49 height 36
click at [23, 355] on span at bounding box center [31, 362] width 29 height 19
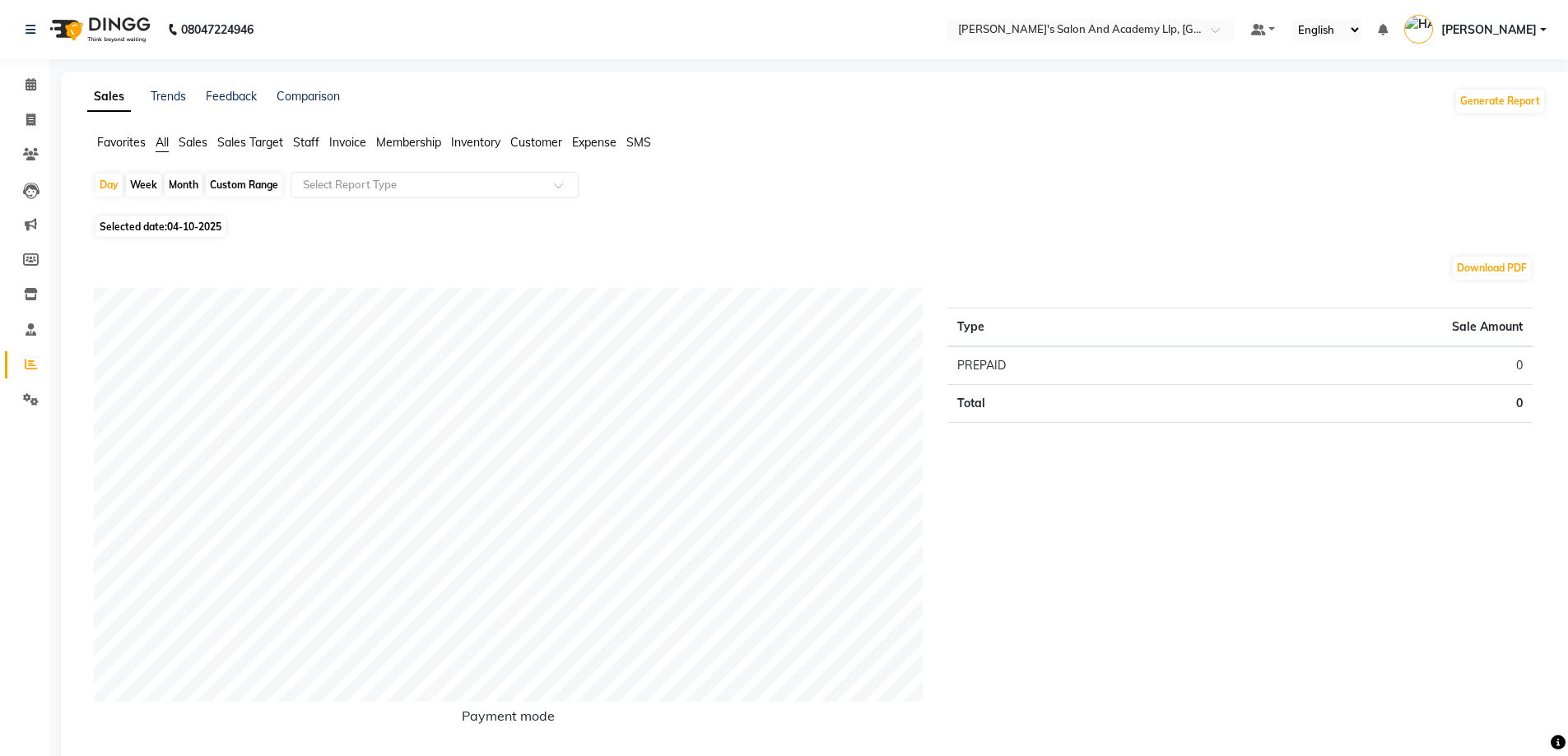
click at [210, 227] on span "04-10-2025" at bounding box center [194, 226] width 54 height 12
select select "10"
select select "2025"
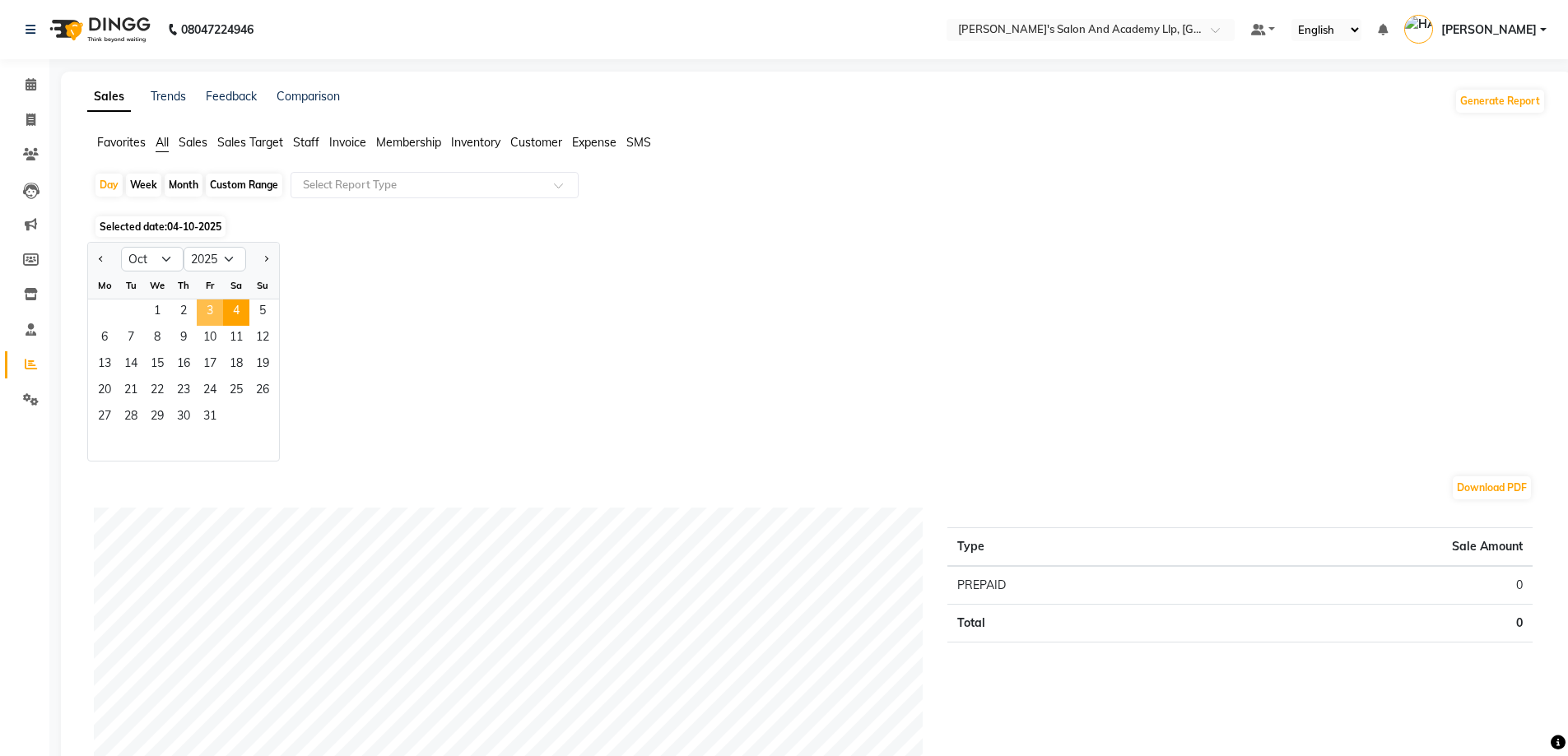
click at [212, 313] on span "3" at bounding box center [210, 313] width 27 height 27
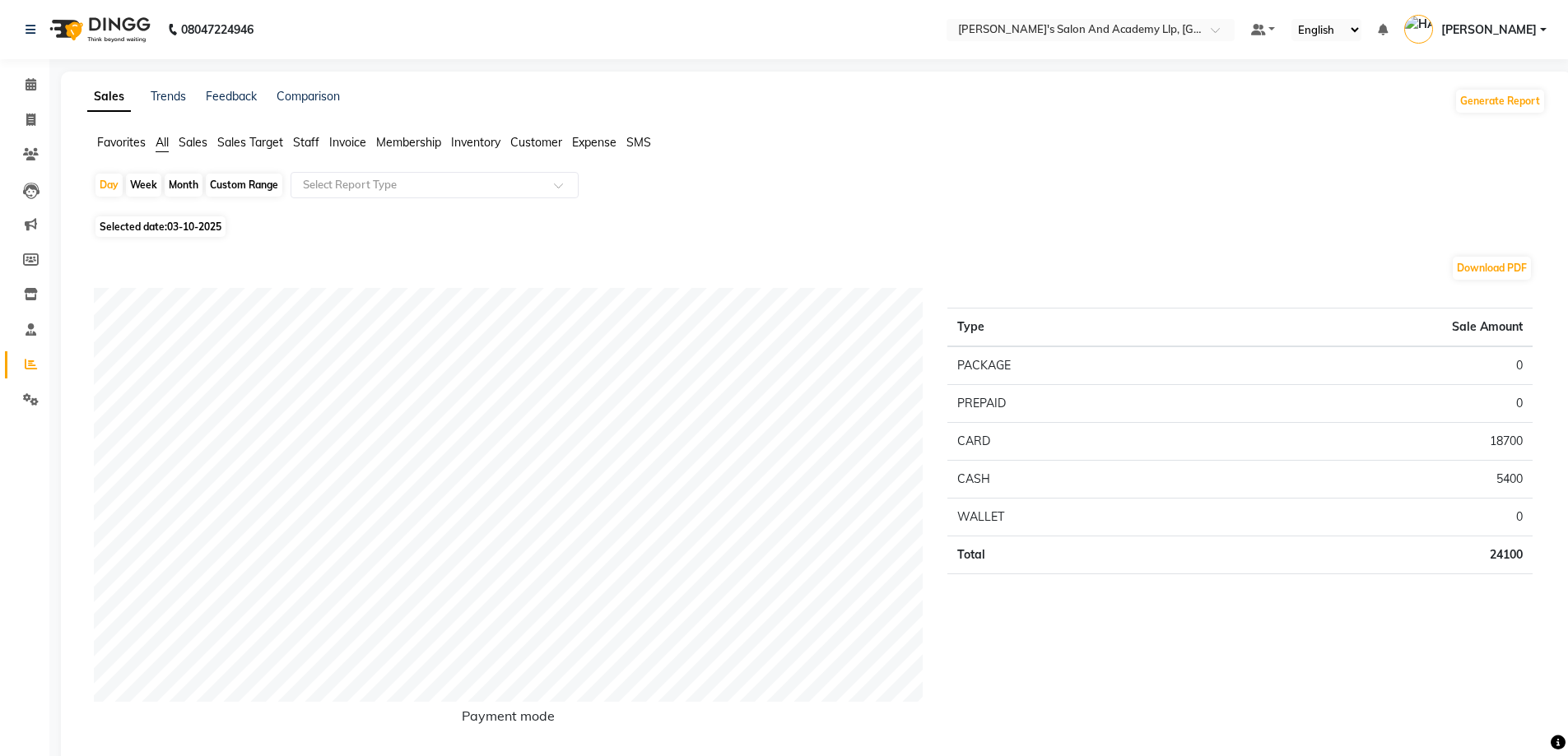
click at [904, 209] on div "Day Week Month Custom Range Select Report Type" at bounding box center [816, 191] width 1445 height 39
click at [296, 138] on span "Staff" at bounding box center [306, 142] width 27 height 15
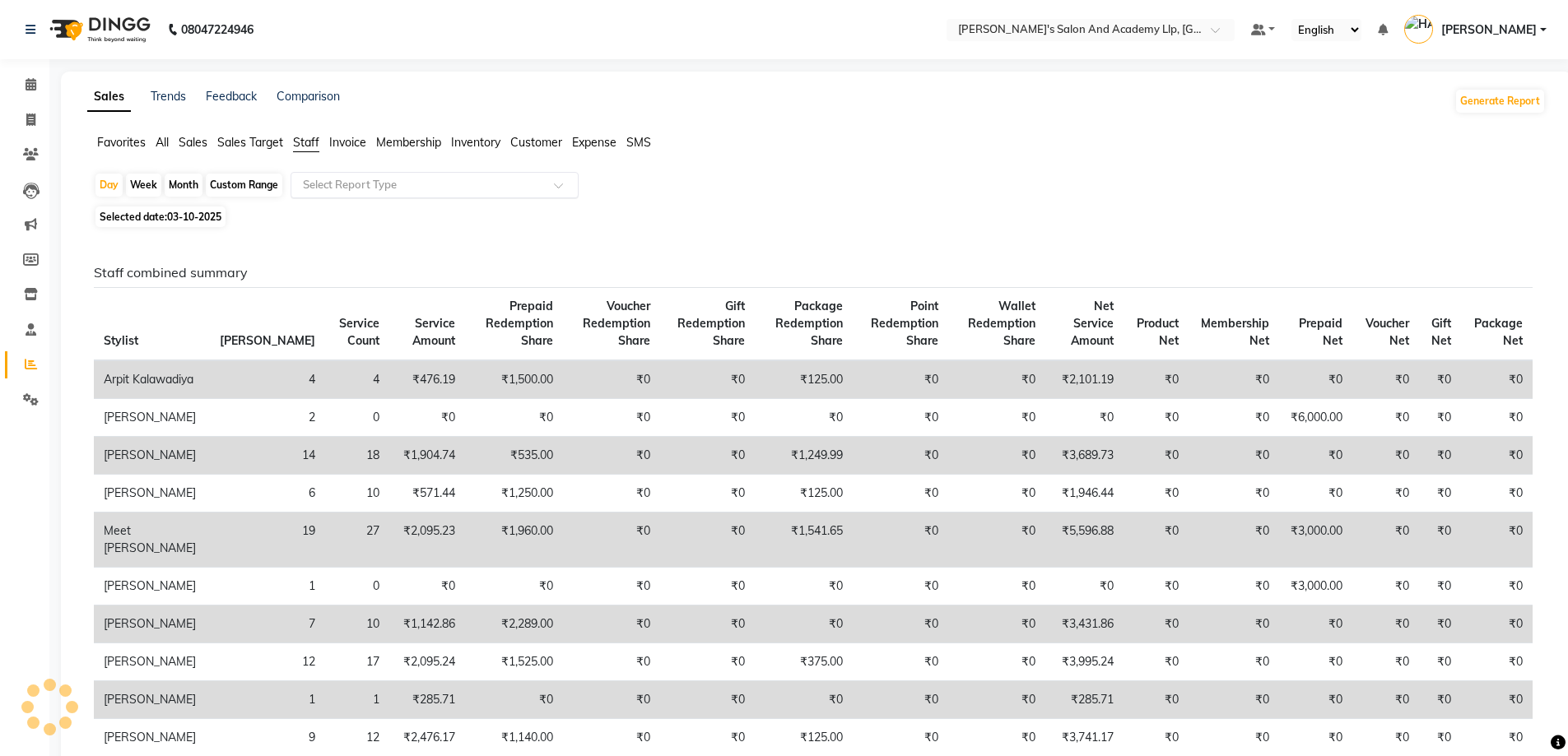
click at [326, 190] on input "text" at bounding box center [418, 185] width 237 height 17
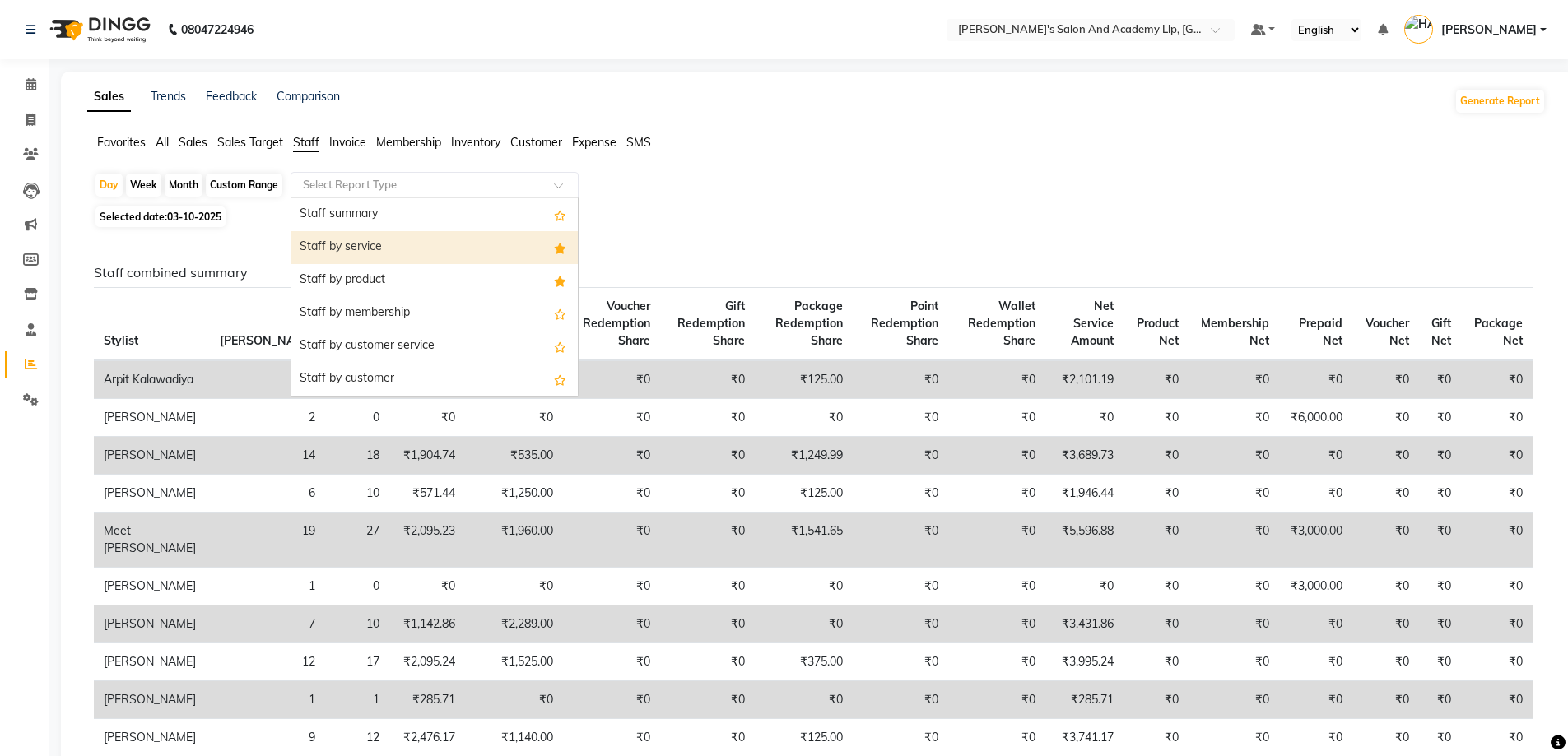
click at [334, 259] on div "Staff by service" at bounding box center [434, 248] width 286 height 33
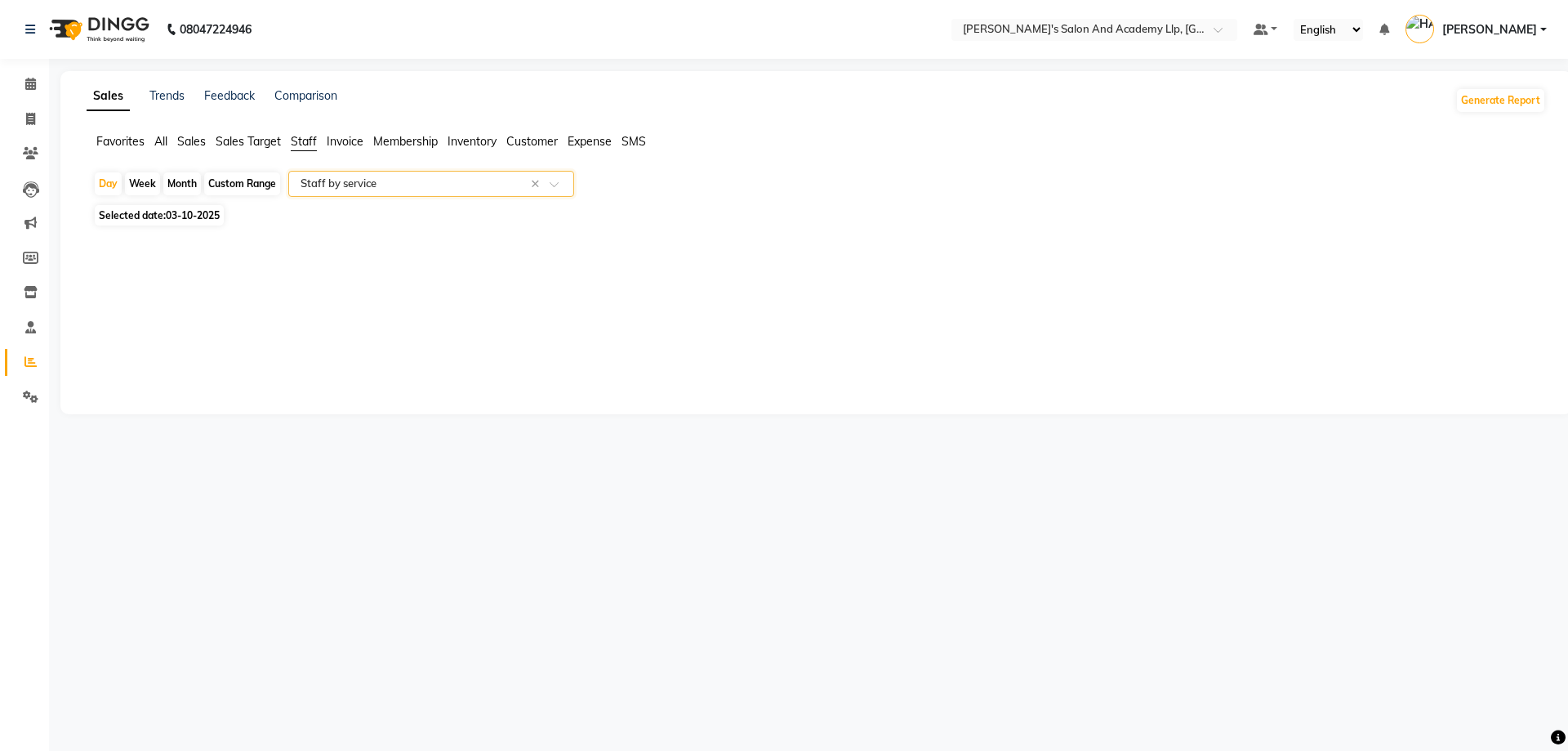
select select "full_report"
select select "csv"
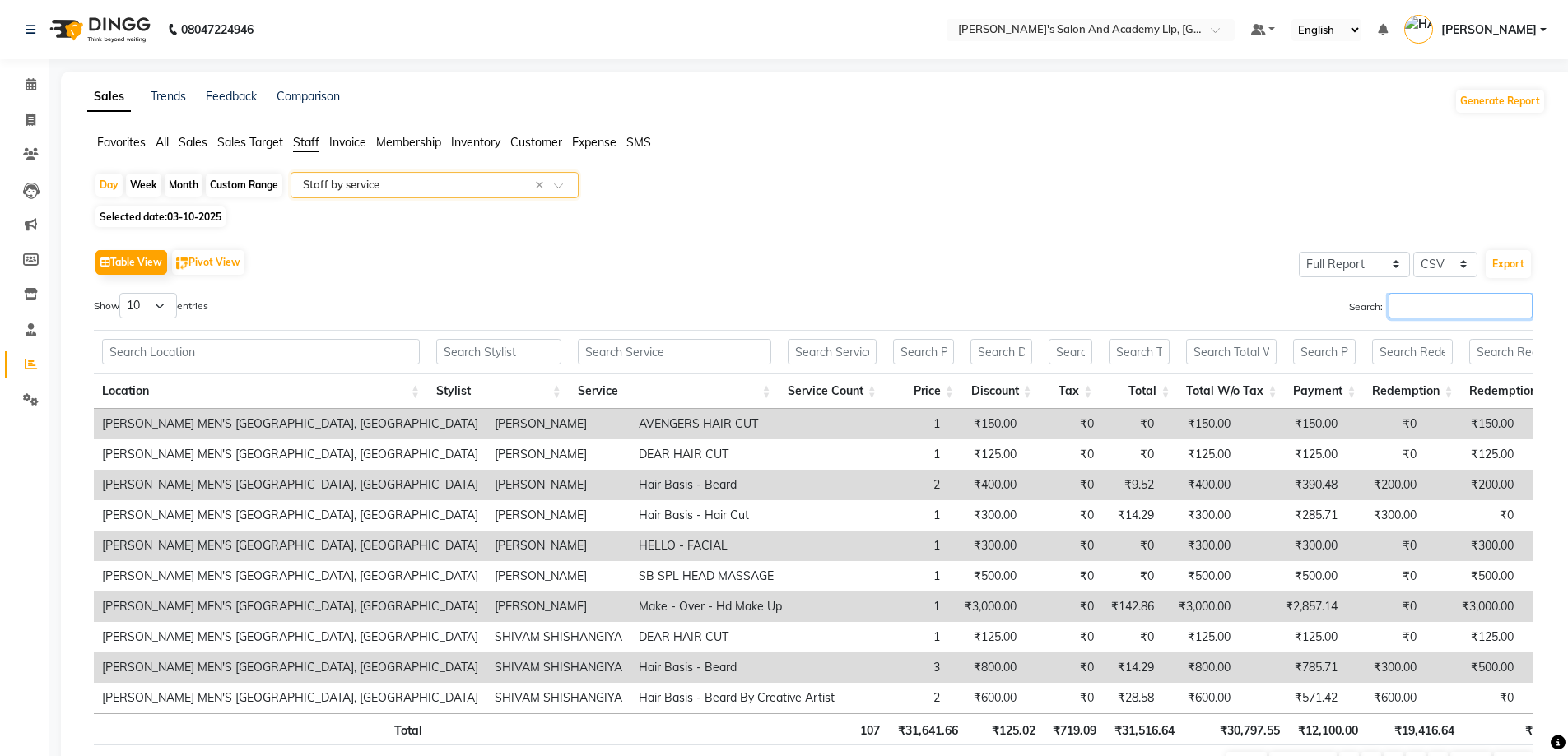
click at [1397, 312] on input "Search:" at bounding box center [1460, 305] width 144 height 26
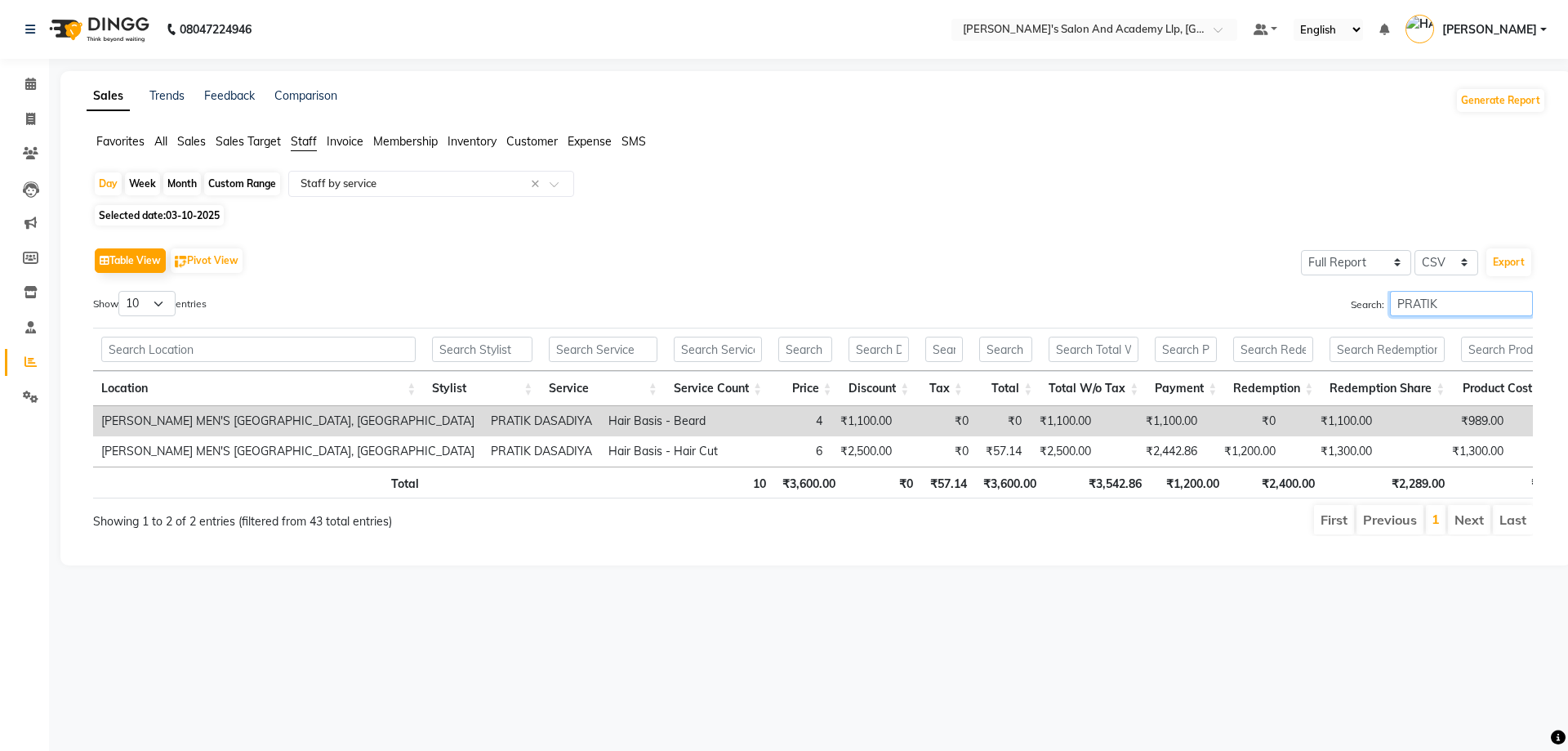
drag, startPoint x: 1436, startPoint y: 307, endPoint x: 1325, endPoint y: 306, distance: 111.0
click at [1326, 306] on div "Search: PRATIK" at bounding box center [1180, 307] width 708 height 32
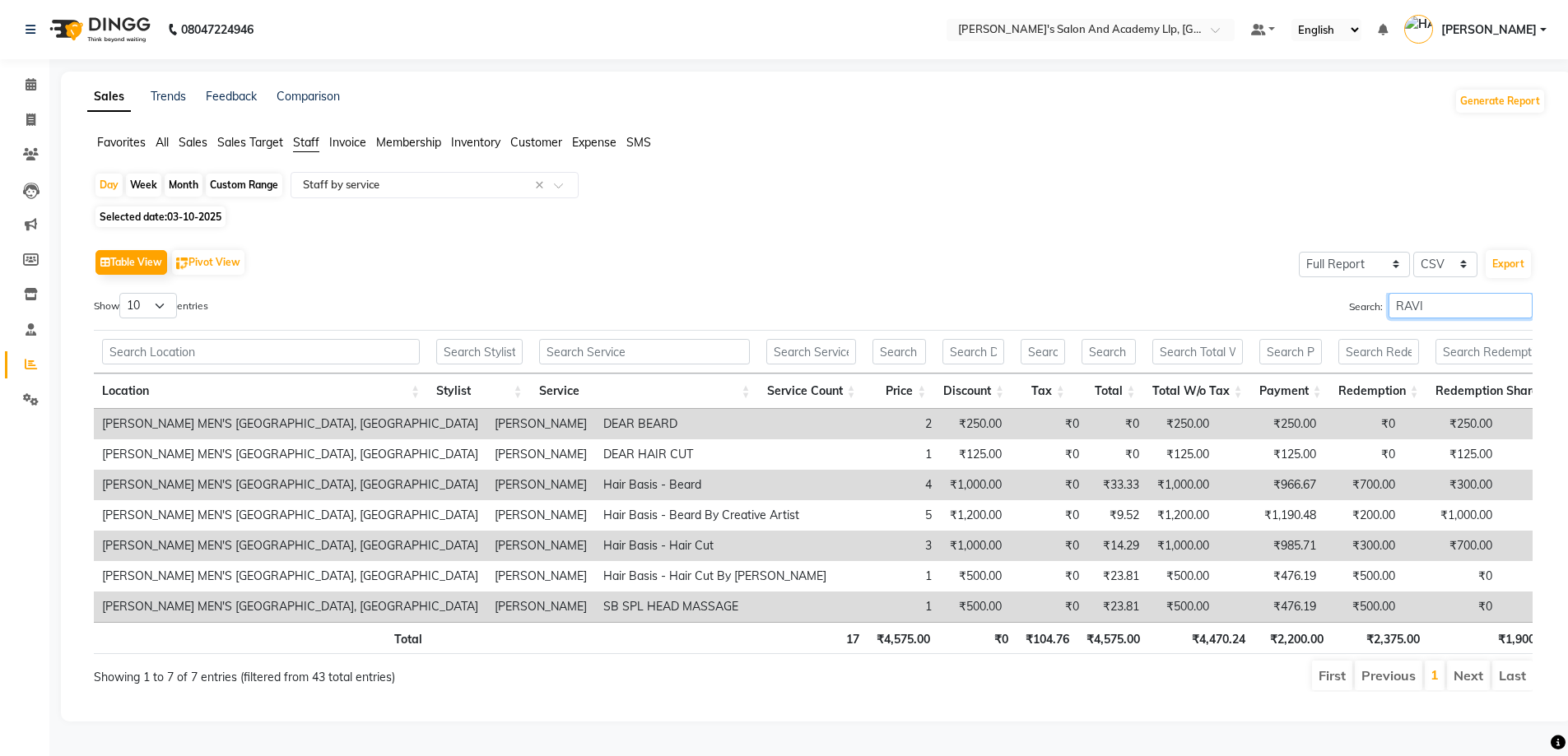
drag, startPoint x: 1481, startPoint y: 306, endPoint x: 1081, endPoint y: 306, distance: 400.0
click at [1081, 306] on div "Search: RAVI" at bounding box center [1179, 309] width 707 height 32
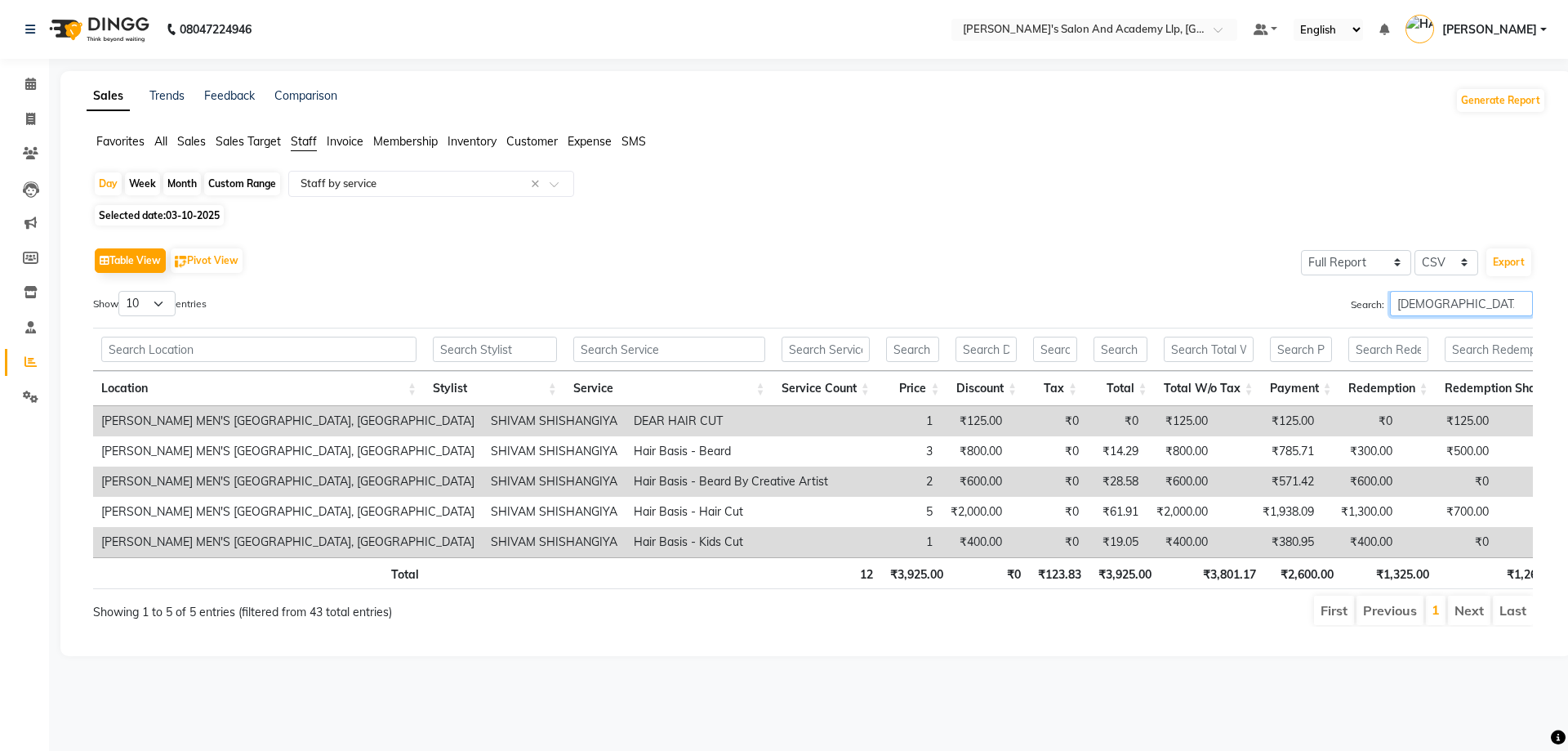
drag, startPoint x: 1434, startPoint y: 311, endPoint x: 1329, endPoint y: 306, distance: 105.1
click at [1329, 306] on div "Search: SHIV" at bounding box center [1180, 307] width 708 height 32
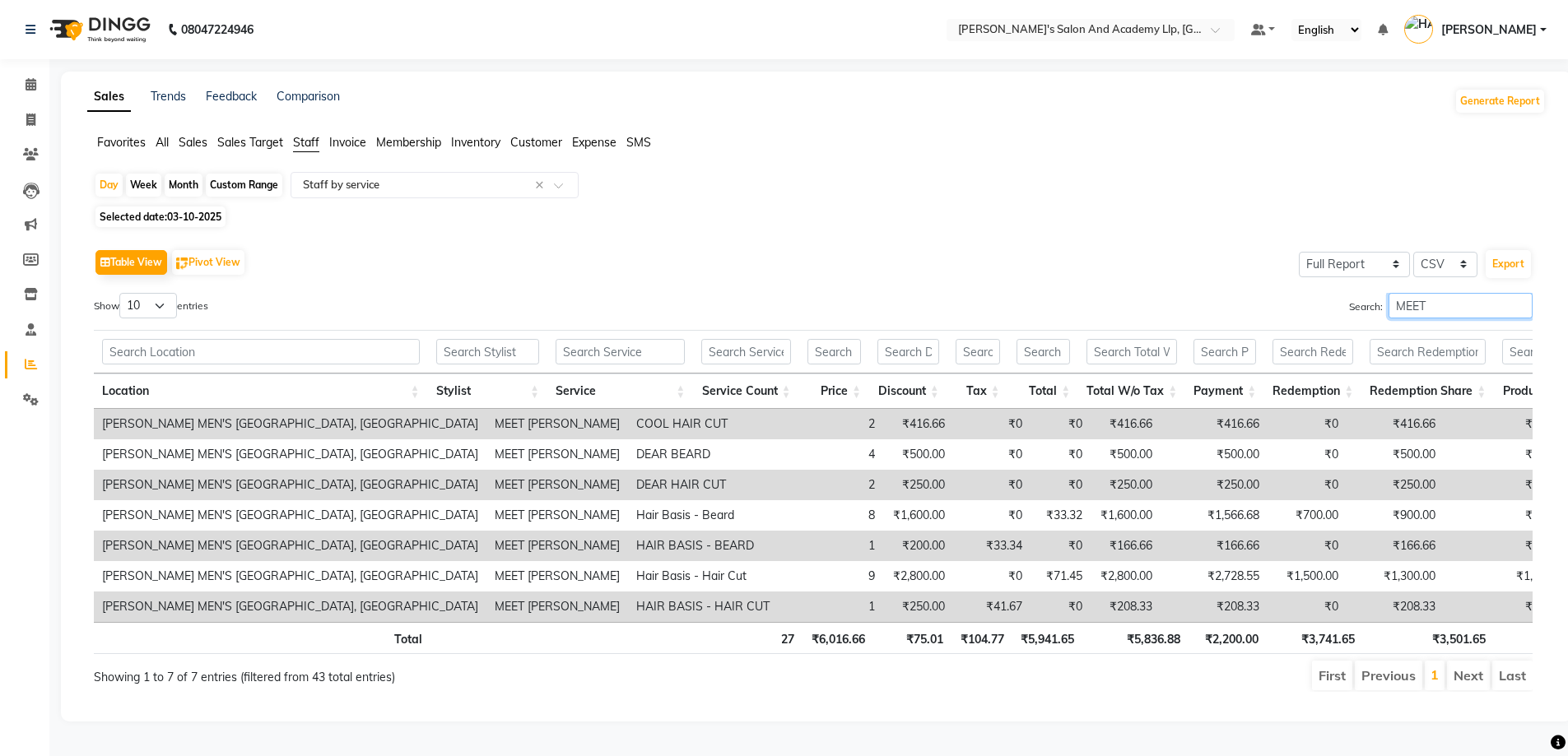
drag, startPoint x: 1447, startPoint y: 307, endPoint x: 1289, endPoint y: 299, distance: 158.2
click at [1293, 301] on div "Search: MEET" at bounding box center [1179, 309] width 707 height 32
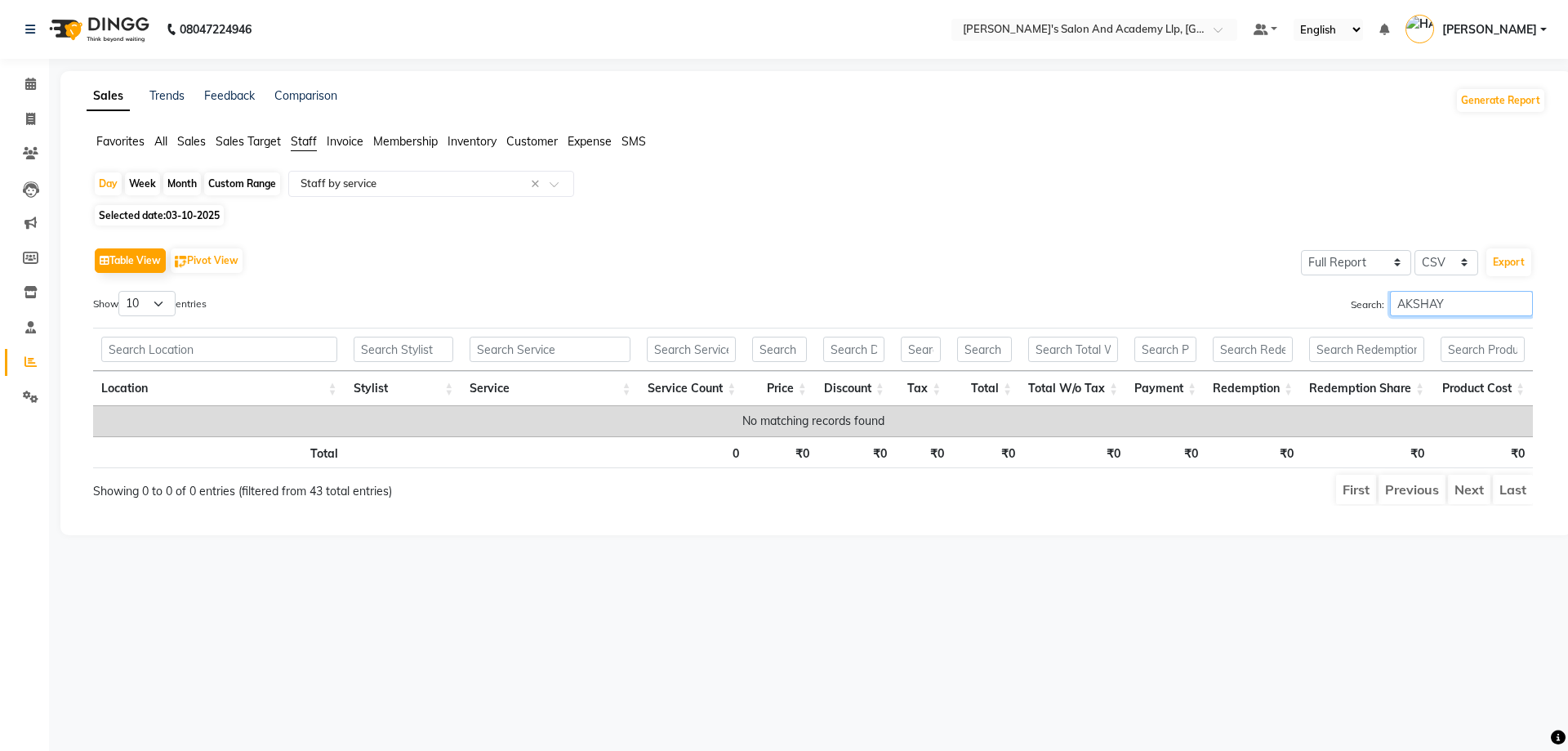
drag, startPoint x: 1442, startPoint y: 307, endPoint x: 1346, endPoint y: 284, distance: 98.7
click at [1347, 284] on div "Table View Pivot View Select Full Report Filtered Report Select CSV PDF Export …" at bounding box center [813, 375] width 1440 height 263
drag, startPoint x: 1472, startPoint y: 297, endPoint x: 1265, endPoint y: 291, distance: 207.1
click at [1275, 292] on div "Search: PRINCE" at bounding box center [1180, 307] width 708 height 32
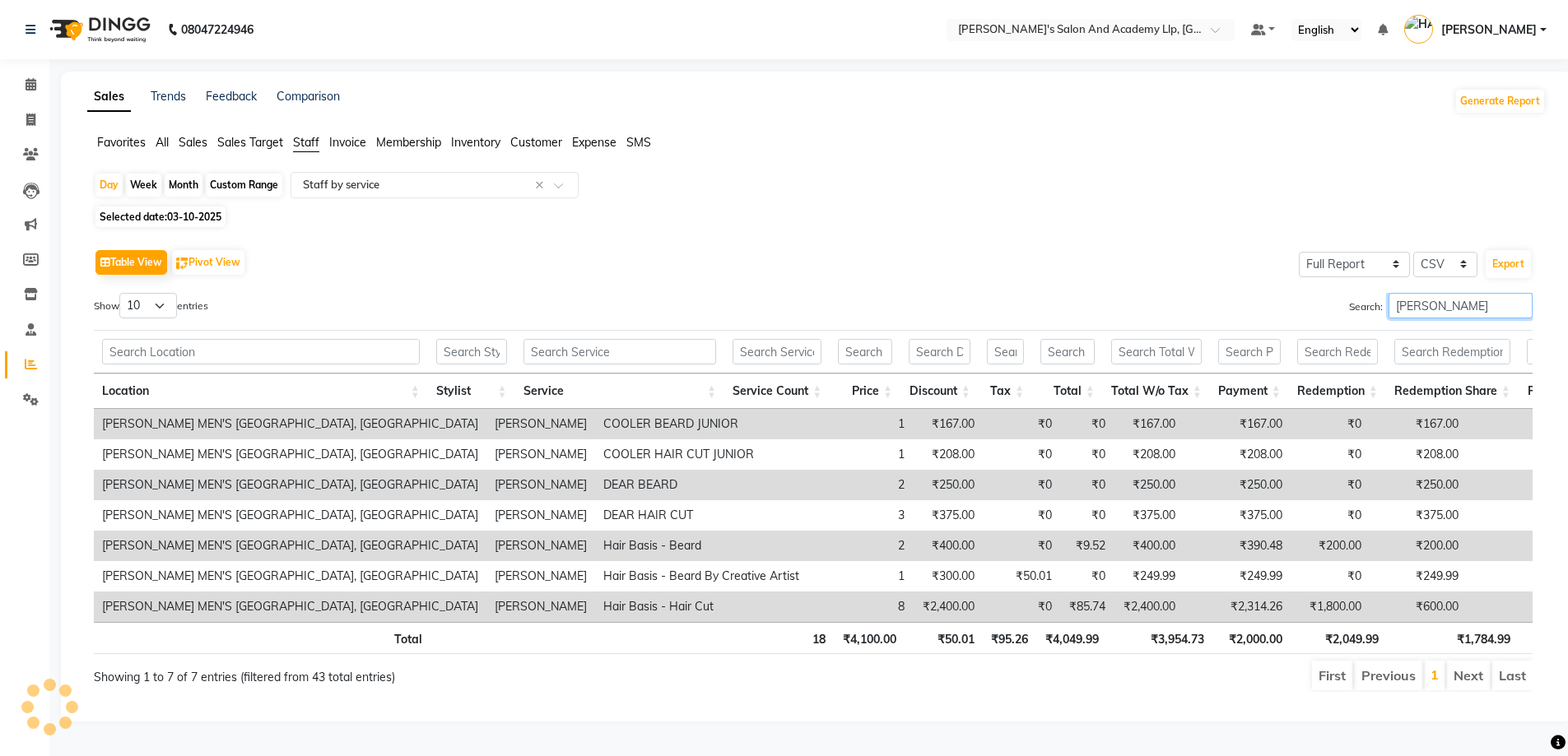
drag, startPoint x: 1412, startPoint y: 314, endPoint x: 1278, endPoint y: 316, distance: 134.0
click at [1278, 316] on div "Search: JAY" at bounding box center [1179, 309] width 707 height 32
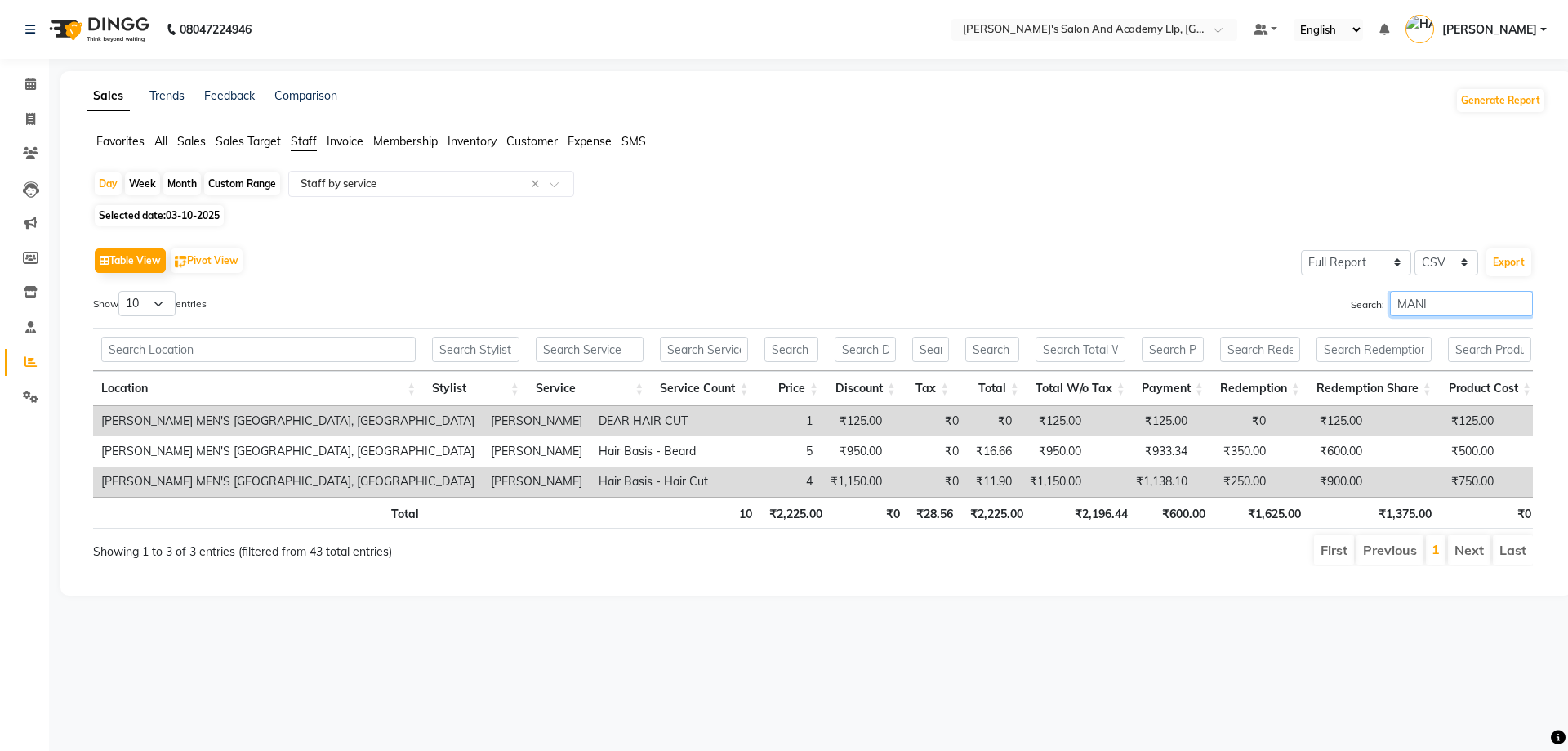
drag, startPoint x: 1452, startPoint y: 302, endPoint x: 1271, endPoint y: 311, distance: 181.2
click at [1276, 311] on div "Search: MANI" at bounding box center [1180, 307] width 708 height 32
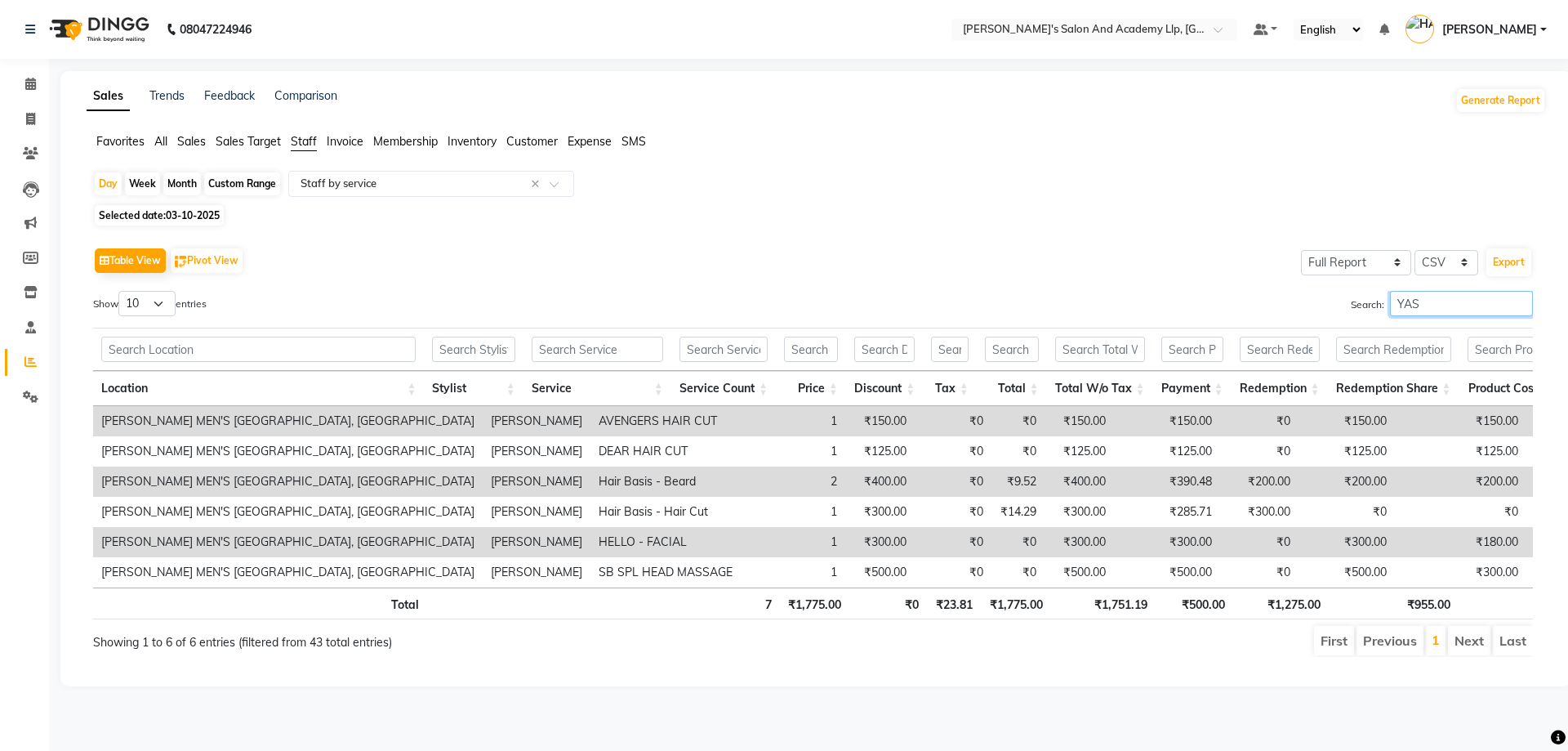
drag, startPoint x: 1435, startPoint y: 312, endPoint x: 1268, endPoint y: 309, distance: 167.0
click at [1271, 309] on div "Search: YAS" at bounding box center [1180, 307] width 708 height 32
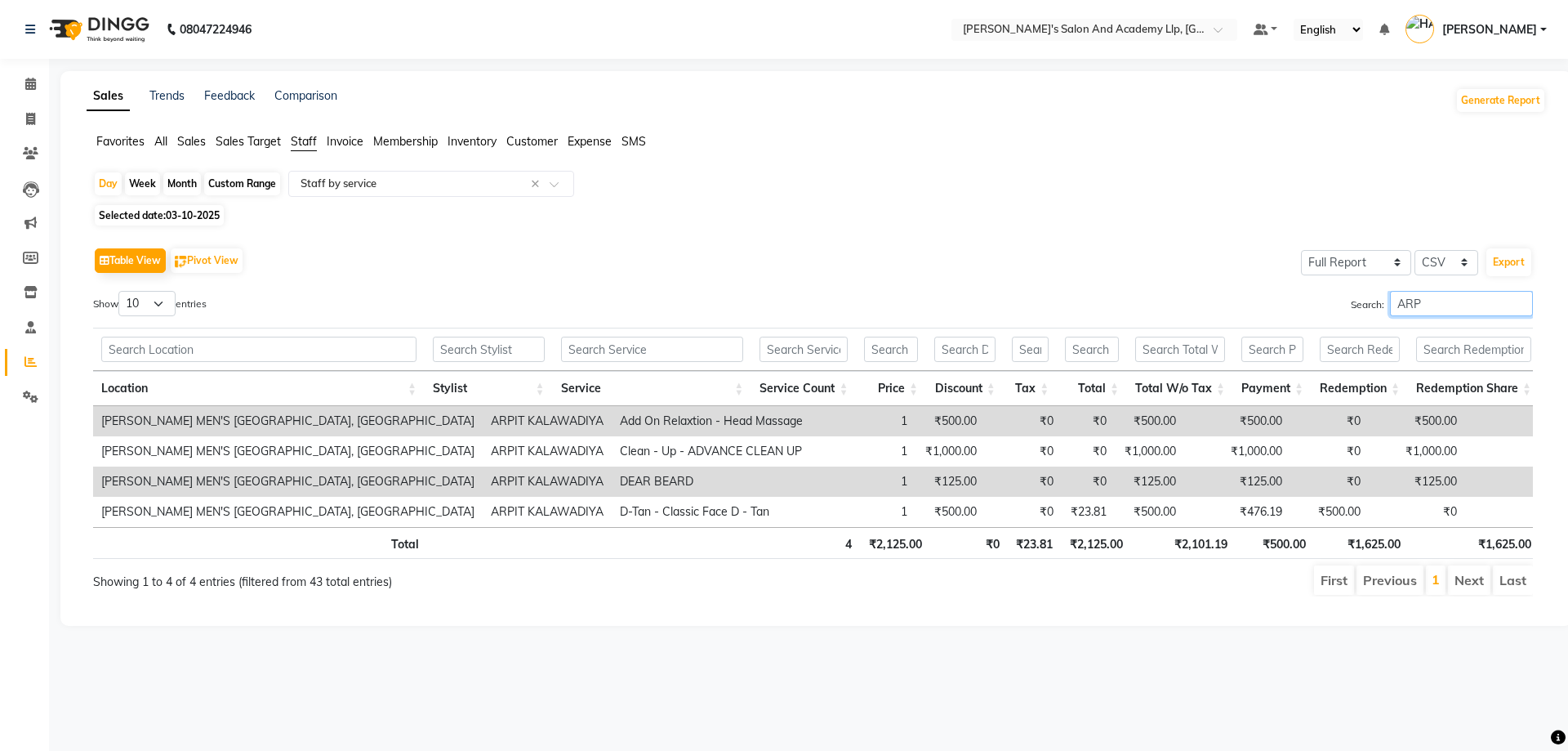
type input "ARP"
click at [26, 107] on link "Invoice" at bounding box center [24, 120] width 39 height 27
select select "service"
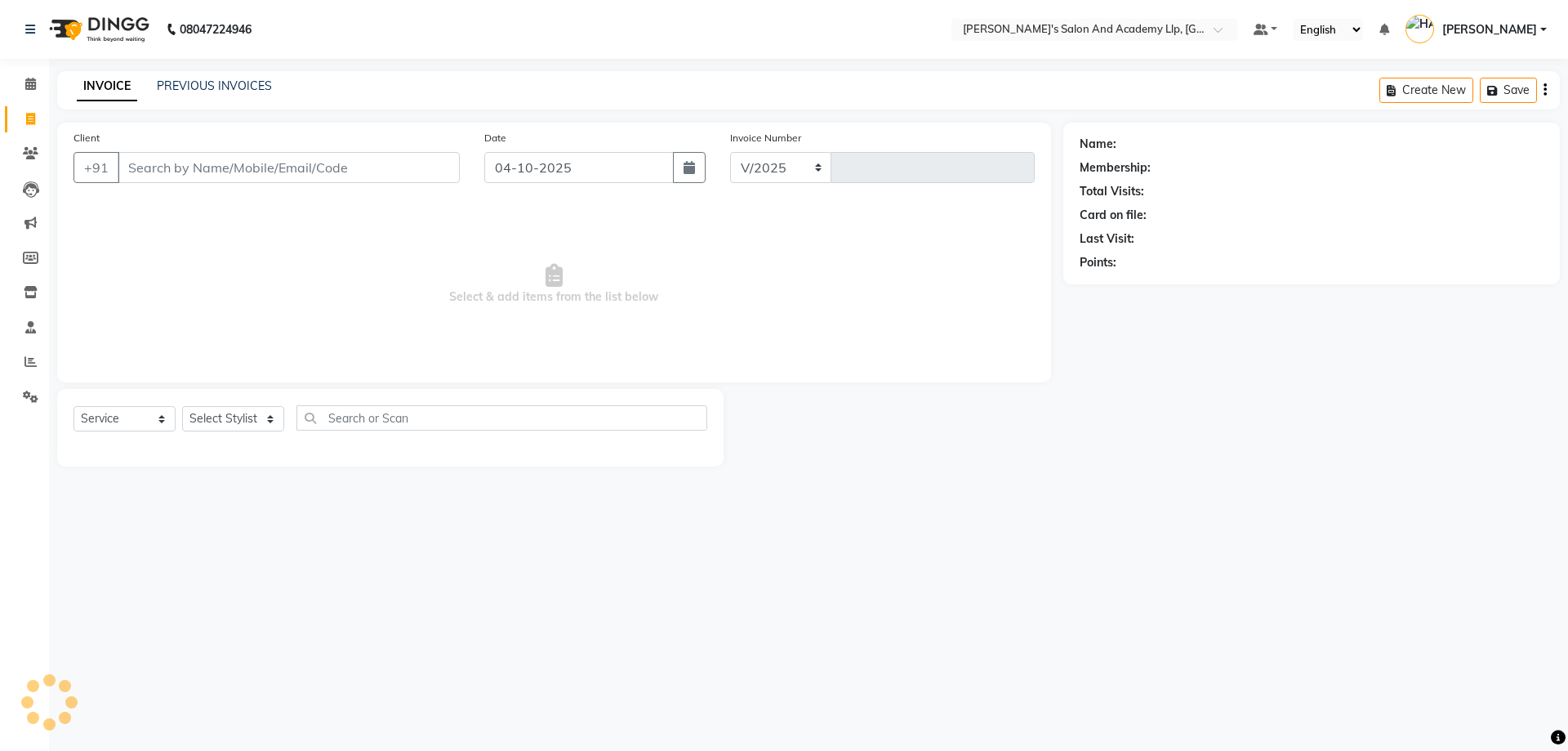
select select "6983"
type input "13918"
click at [284, 177] on input "Client" at bounding box center [288, 168] width 342 height 31
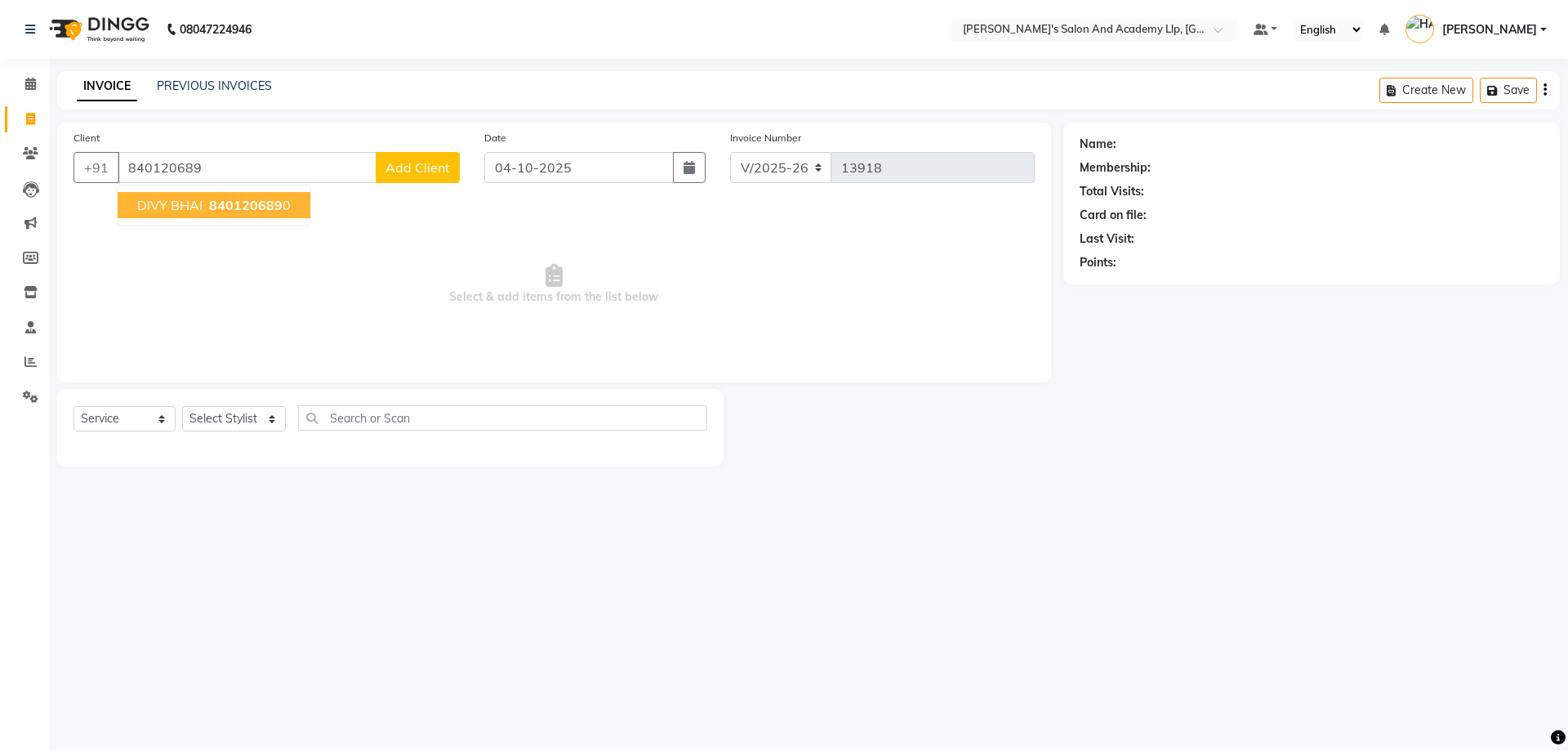
click at [253, 212] on span "840120689" at bounding box center [245, 205] width 73 height 17
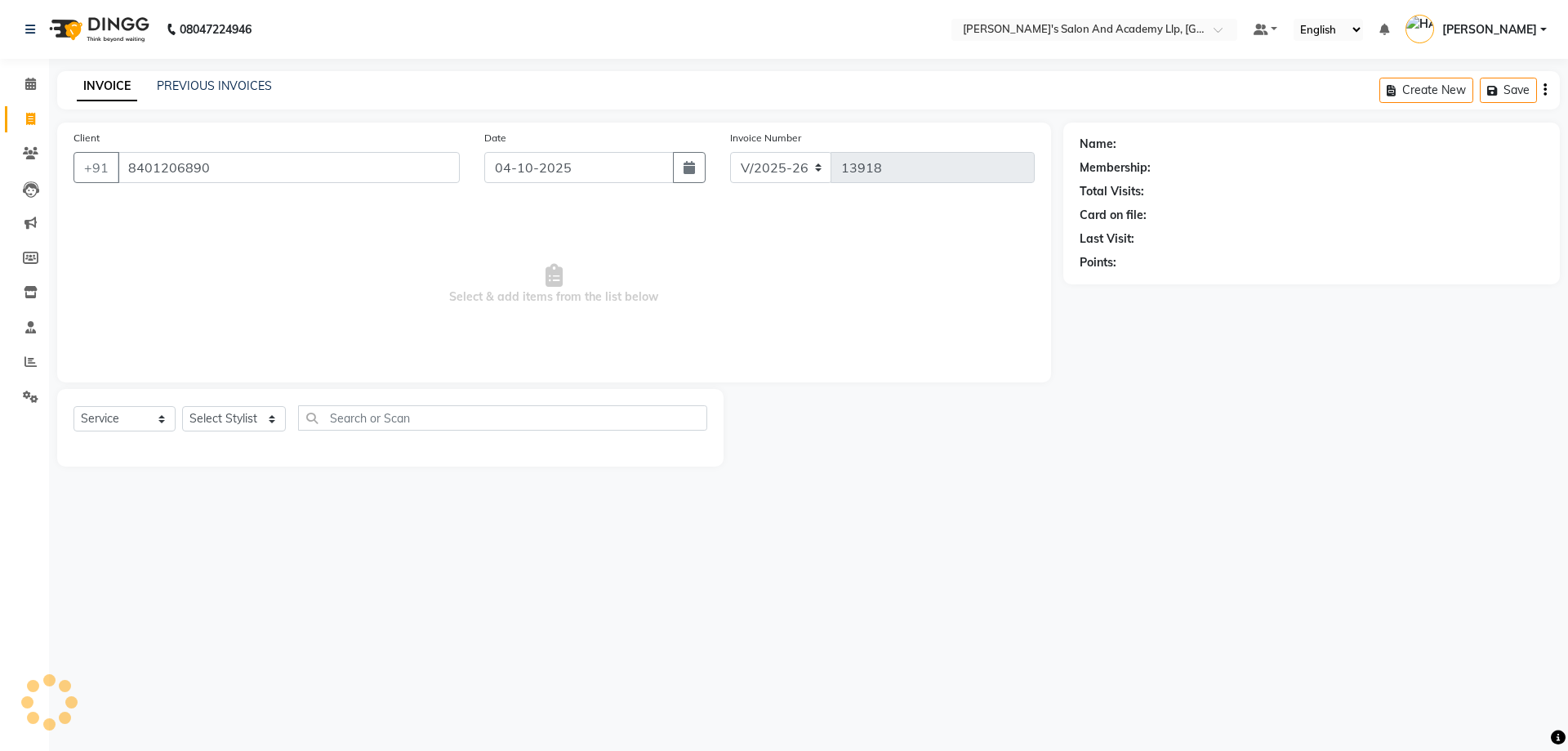
type input "8401206890"
click at [249, 426] on select "Select Stylist AAKASH SOLANKI ADARSH SOLANKI AKSHAY VAJA ARPIT KALAWADIYA AZIM …" at bounding box center [234, 419] width 104 height 26
select select "80930"
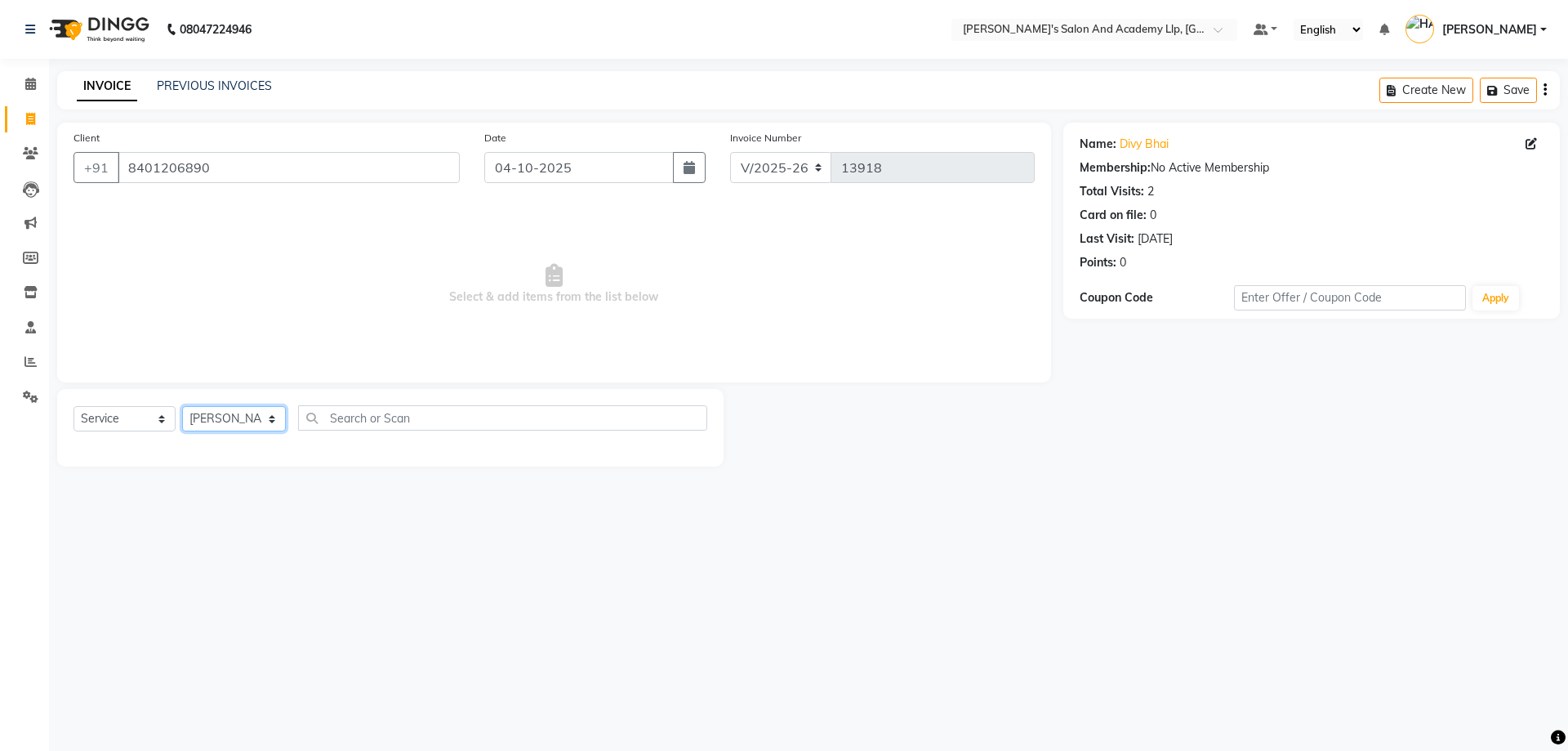
click at [182, 406] on select "Select Stylist AAKASH SOLANKI ADARSH SOLANKI AKSHAY VAJA ARPIT KALAWADIYA AZIM …" at bounding box center [234, 419] width 104 height 26
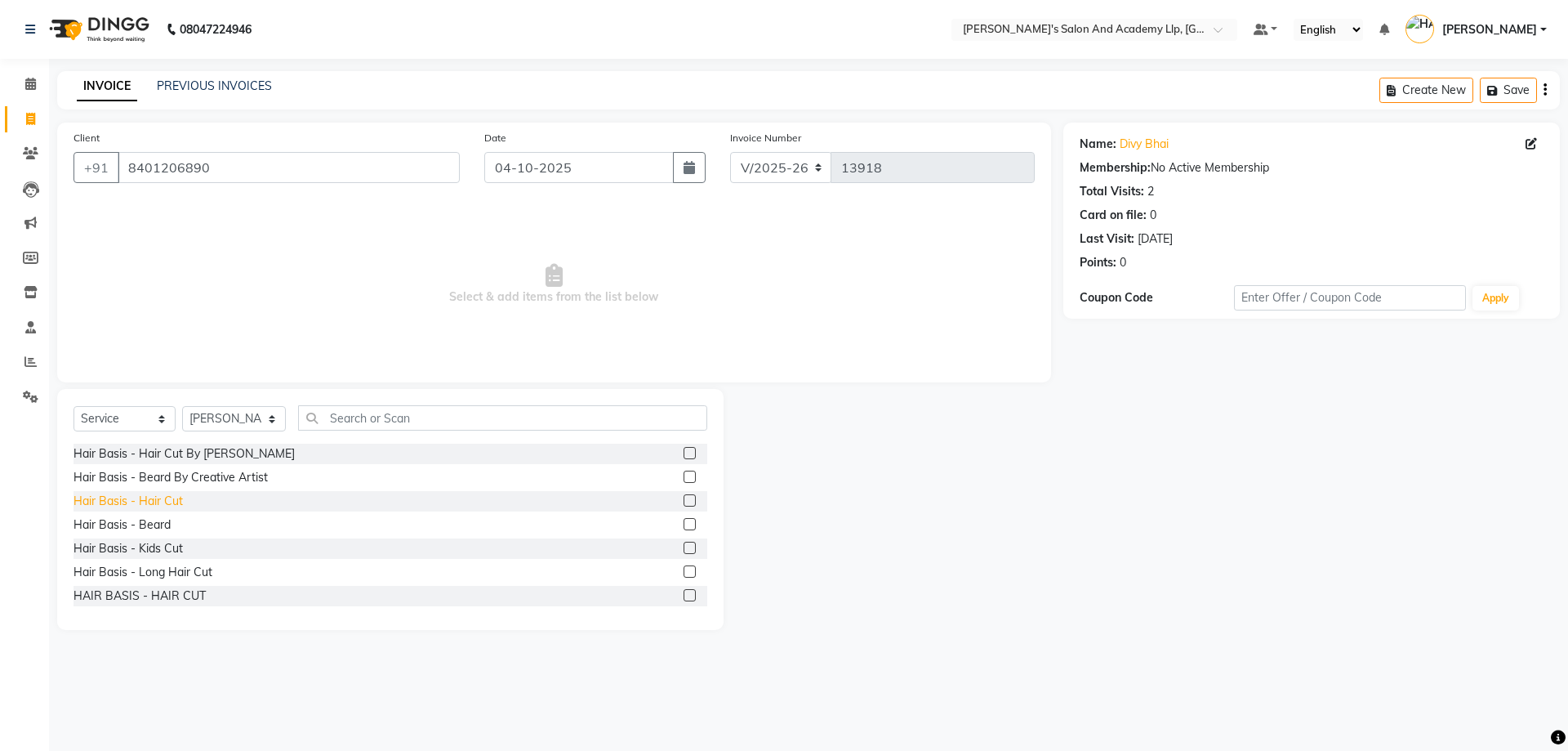
click at [130, 501] on div "Hair Basis - Hair Cut" at bounding box center [128, 501] width 110 height 17
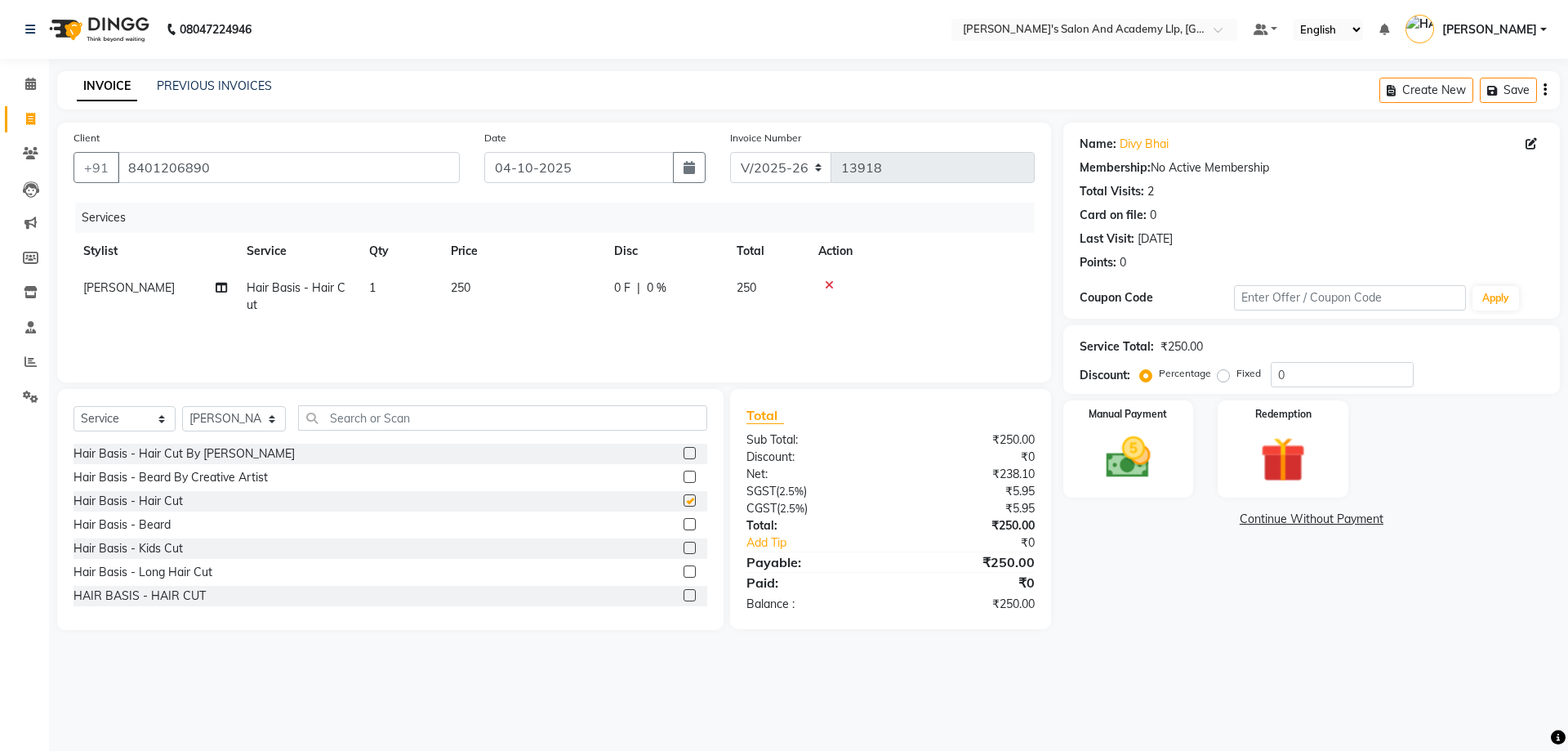
checkbox input "false"
drag, startPoint x: 504, startPoint y: 269, endPoint x: 525, endPoint y: 286, distance: 27.0
click at [509, 273] on td "250" at bounding box center [523, 296] width 163 height 54
select select "80930"
drag, startPoint x: 525, startPoint y: 286, endPoint x: 491, endPoint y: 292, distance: 34.5
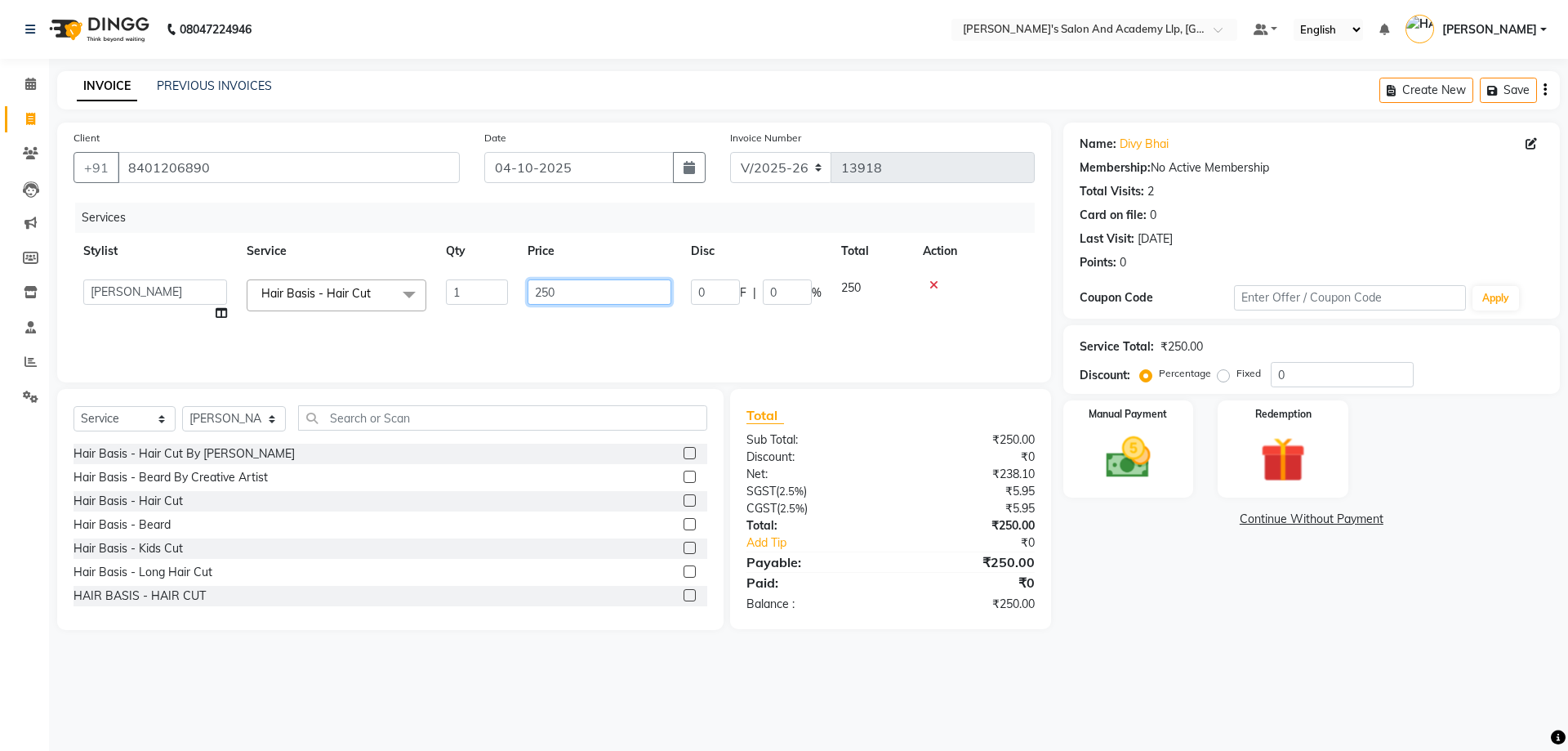
click at [491, 292] on tr "AAKASH SOLANKI ADARSH SOLANKI AKSHAY VAJA ARPIT KALAWADIYA AZIM KHALIFA BHARGAV…" at bounding box center [554, 300] width 961 height 62
type input "300"
click at [603, 264] on th "Price" at bounding box center [523, 251] width 163 height 37
click at [110, 278] on td "[PERSON_NAME]" at bounding box center [155, 296] width 163 height 54
select select "80930"
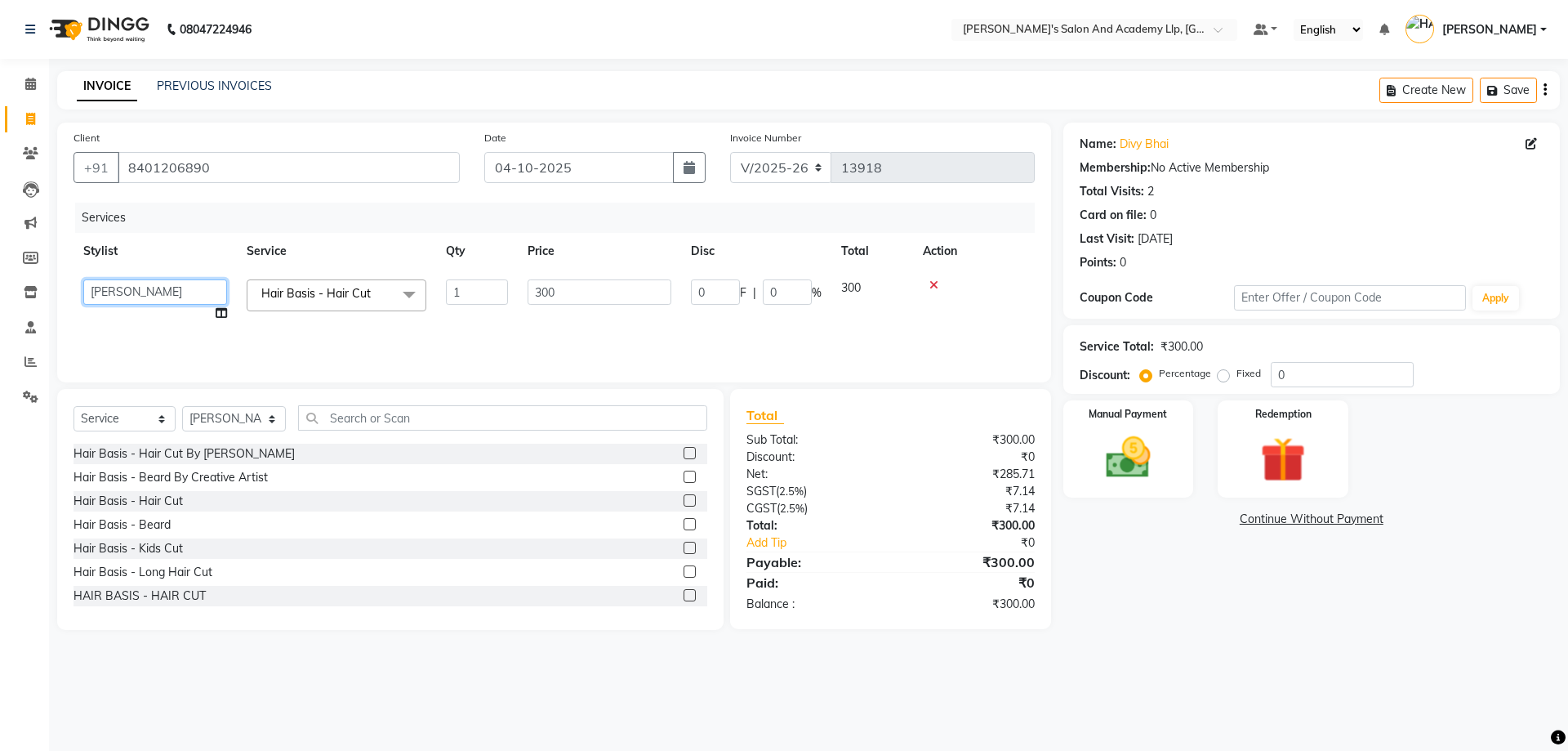
click at [115, 290] on select "AAKASH SOLANKI ADARSH SOLANKI AKSHAY VAJA ARPIT KALAWADIYA AZIM KHALIFA BHARGAV…" at bounding box center [155, 292] width 144 height 26
click at [173, 256] on th "Stylist" at bounding box center [155, 251] width 163 height 37
select select "93502"
click at [175, 290] on select "AAKASH SOLANKI ADARSH SOLANKI AKSHAY VAJA ARPIT KALAWADIYA AZIM KHALIFA BHARGAV…" at bounding box center [155, 292] width 144 height 26
click at [199, 245] on th "Stylist" at bounding box center [155, 251] width 163 height 37
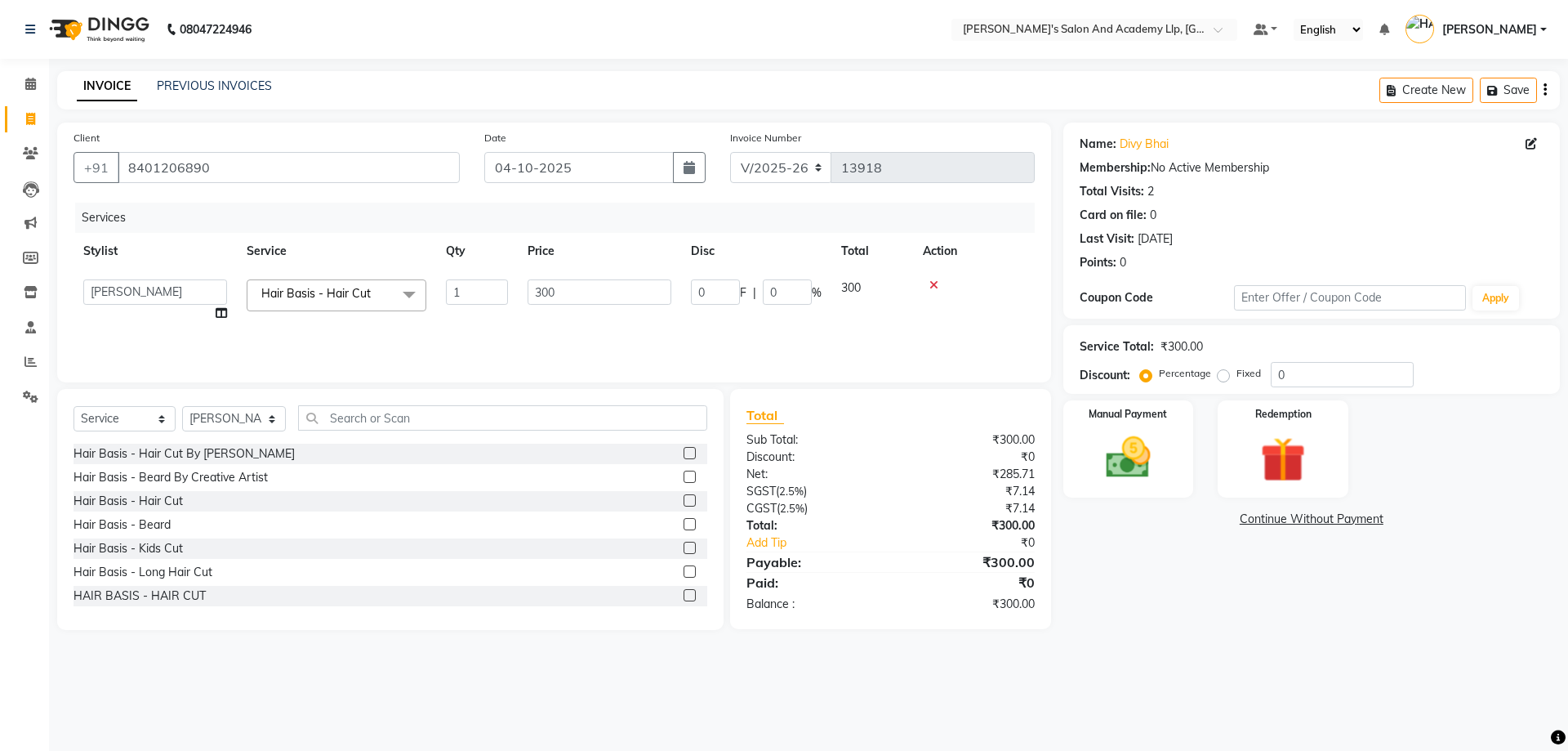
select select "52739"
click at [1135, 429] on div "Manual Payment" at bounding box center [1128, 449] width 135 height 101
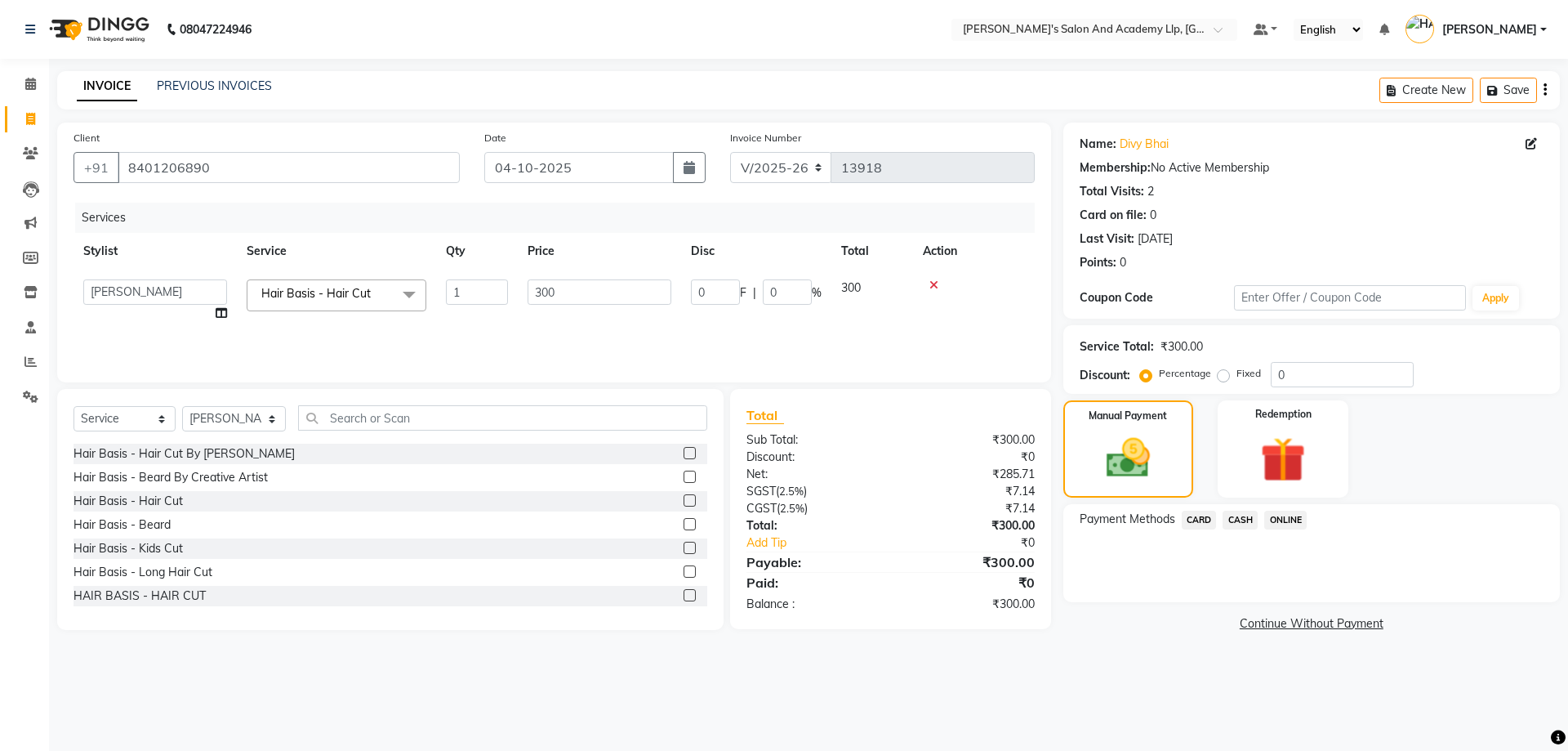
click at [1193, 520] on span "CARD" at bounding box center [1199, 520] width 36 height 19
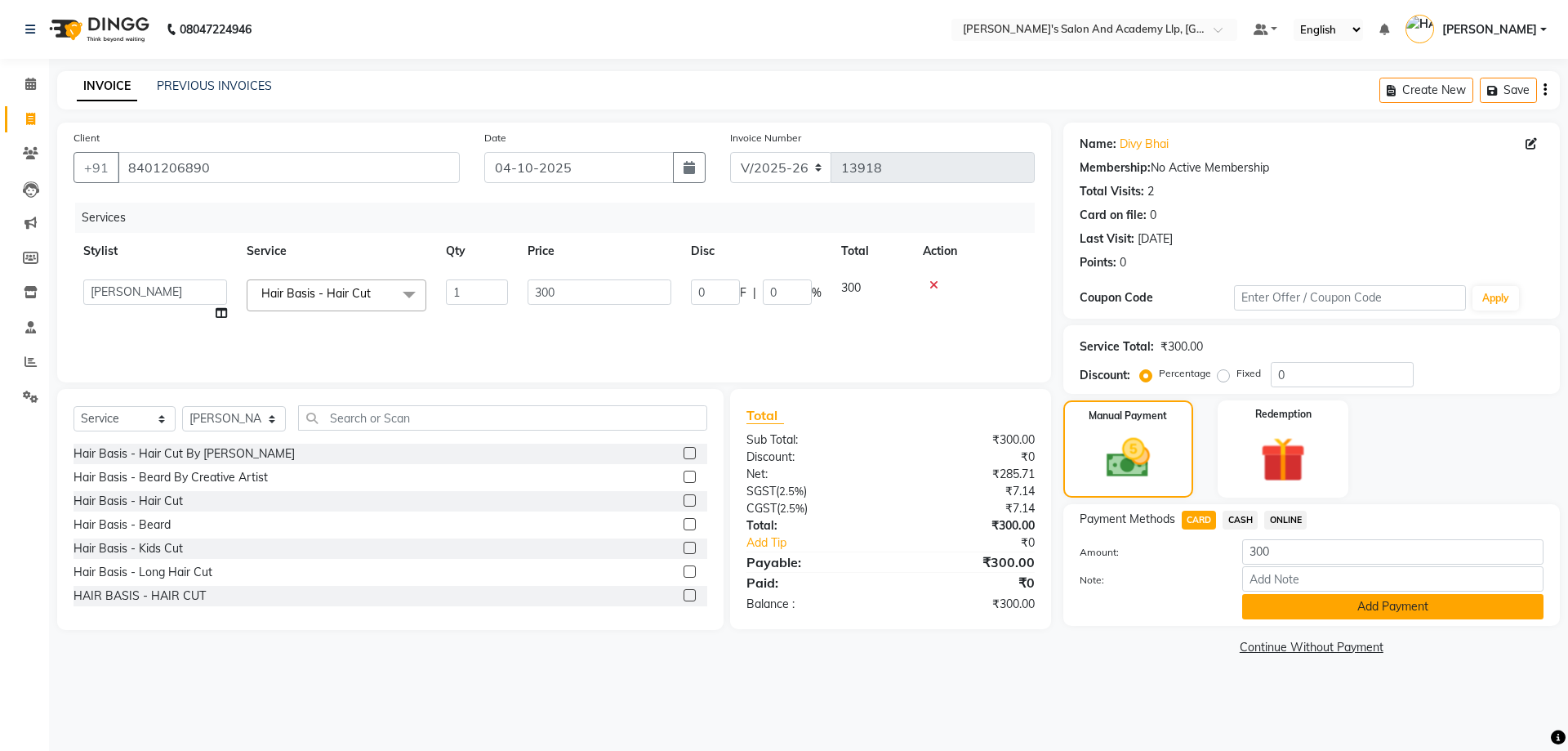
click at [1261, 594] on button "Add Payment" at bounding box center [1393, 606] width 301 height 26
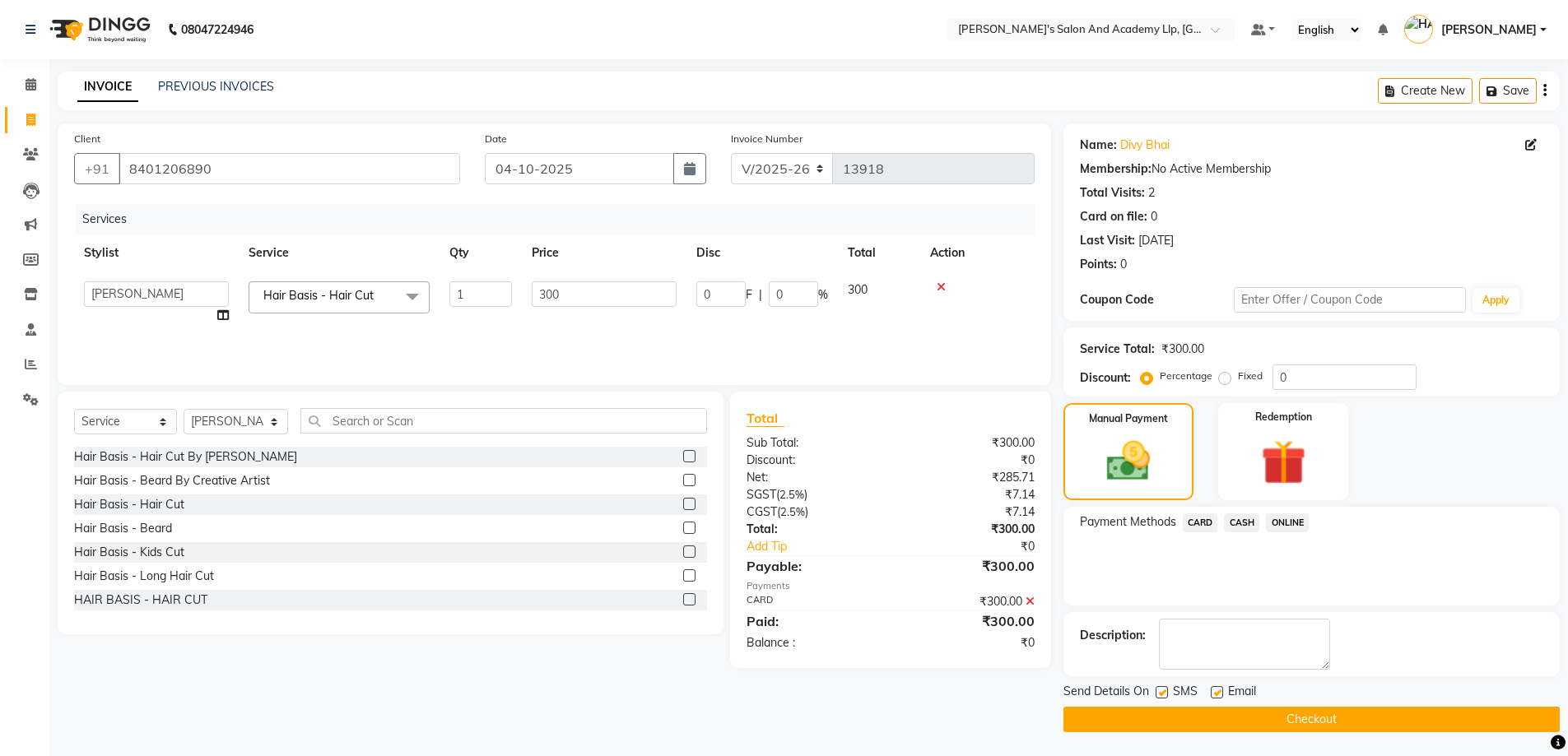
drag, startPoint x: 1214, startPoint y: 689, endPoint x: 1205, endPoint y: 710, distance: 22.8
click at [1214, 690] on label at bounding box center [1216, 692] width 12 height 12
click at [1214, 690] on input "checkbox" at bounding box center [1215, 693] width 11 height 11
checkbox input "false"
click at [1204, 713] on button "Checkout" at bounding box center [1311, 719] width 497 height 26
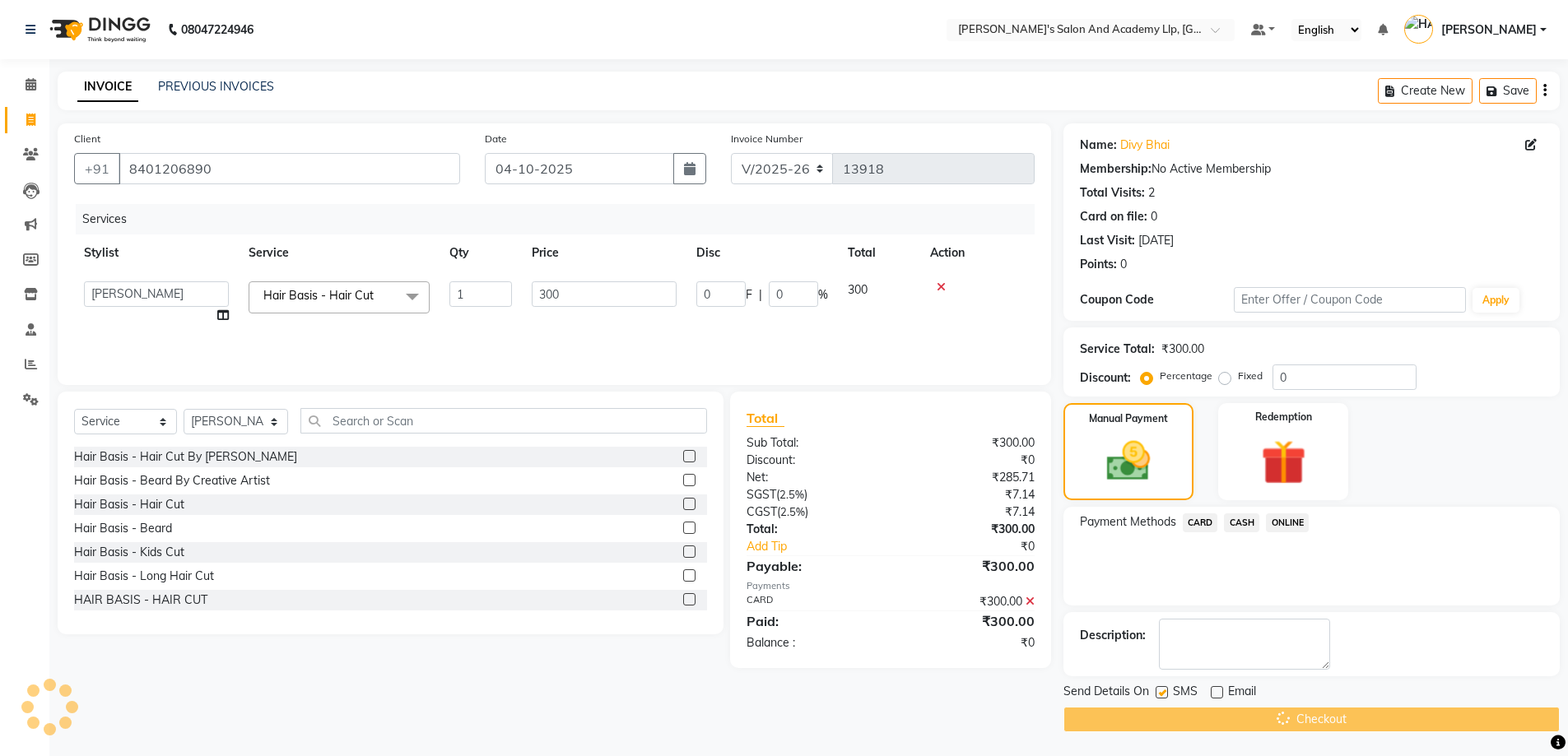
click at [1151, 691] on div "Send Details On SMS Email" at bounding box center [1311, 693] width 497 height 21
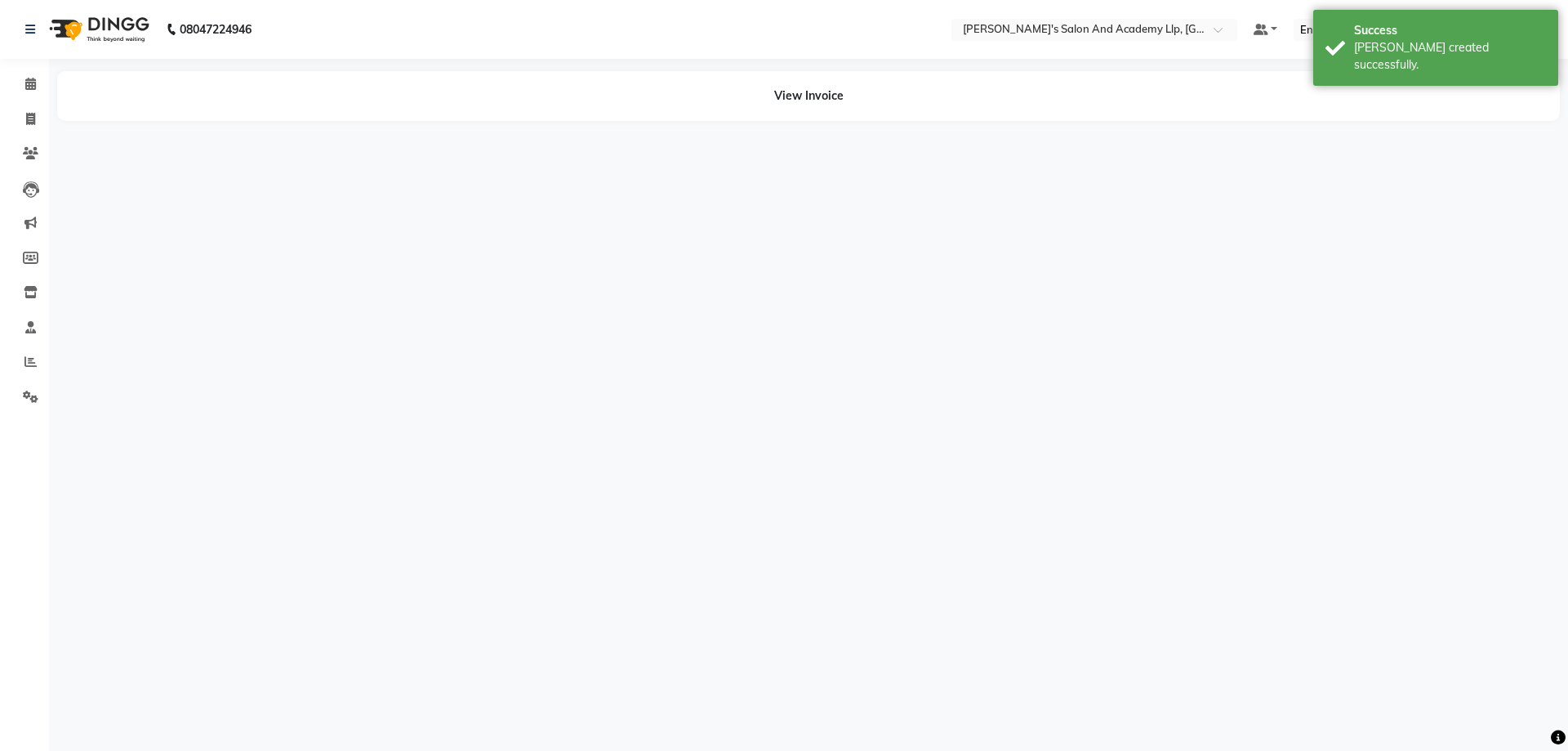
click at [1150, 686] on div "08047224946 Select Location × Sandy Men's Salon And Academy Llp, University Roa…" at bounding box center [784, 375] width 1568 height 751
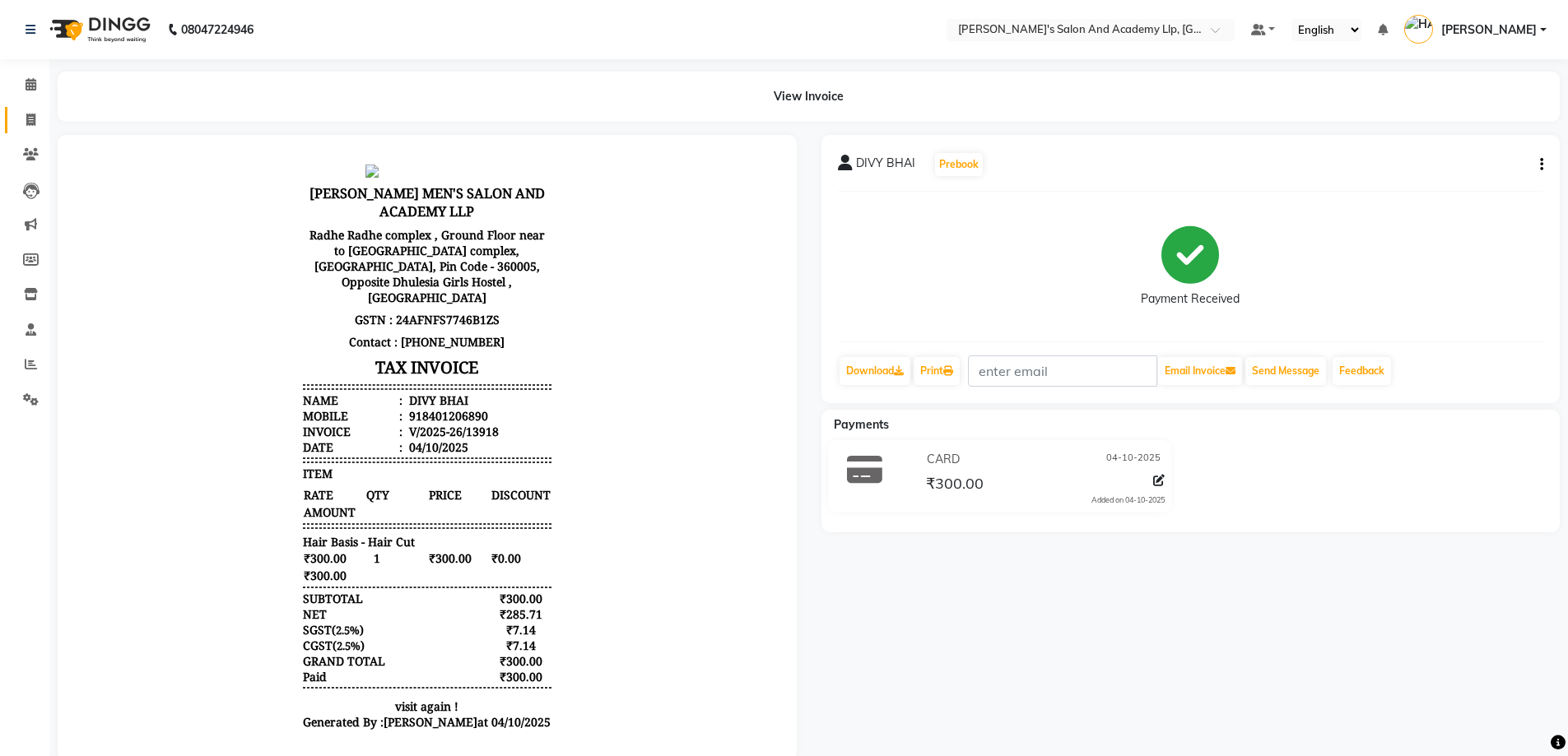
click at [10, 119] on link "Invoice" at bounding box center [24, 121] width 39 height 27
select select "service"
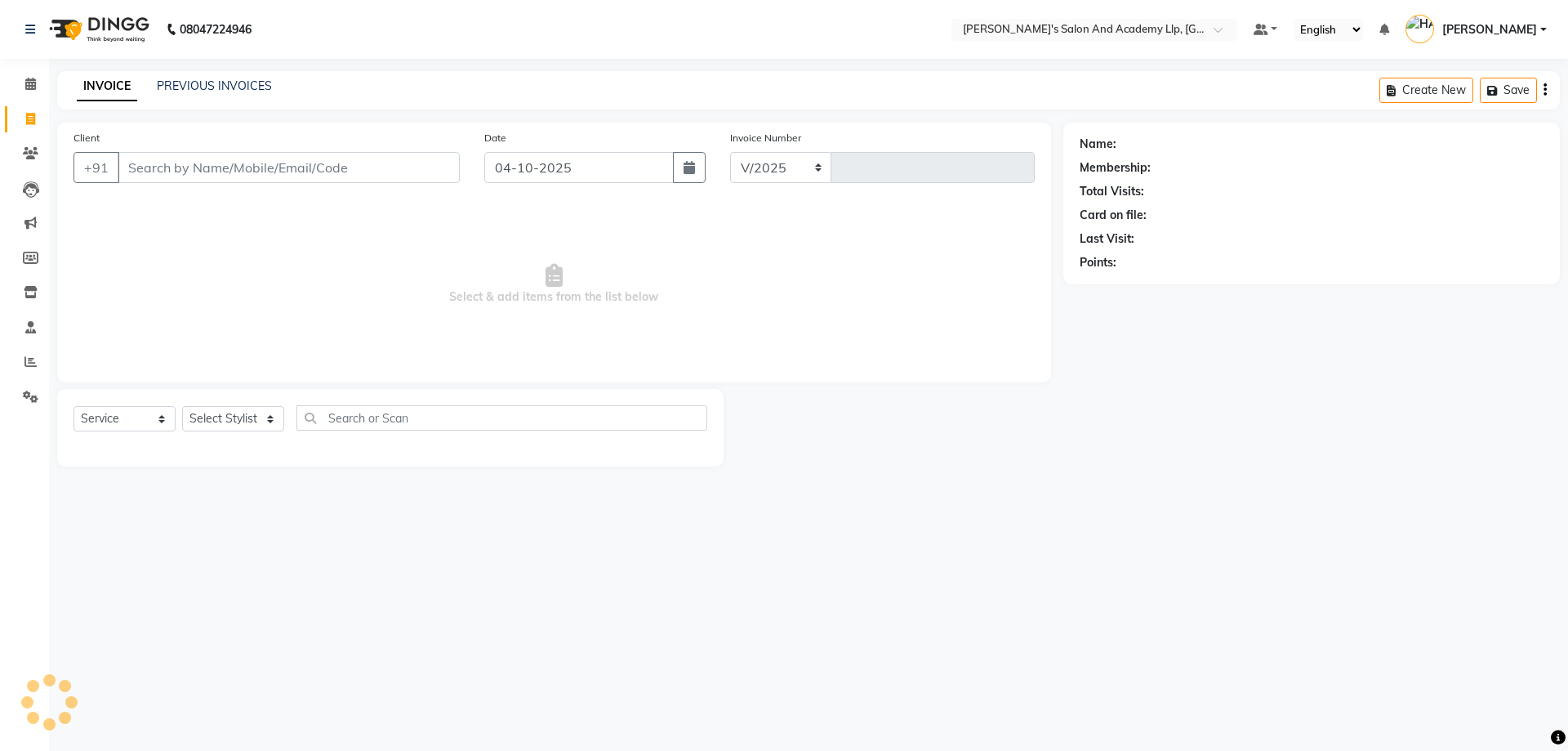
select select "6983"
type input "13919"
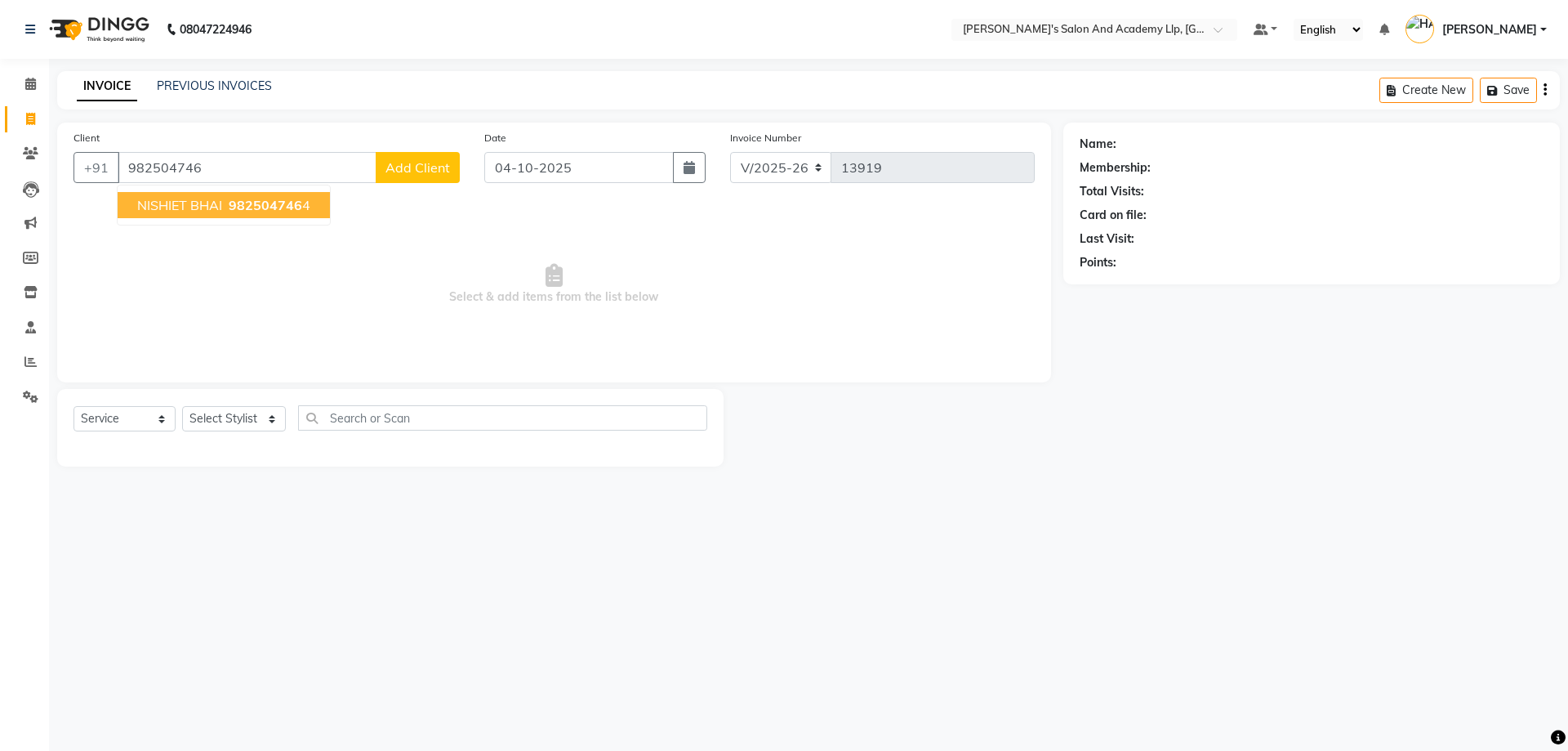
click at [241, 197] on span "982504746" at bounding box center [265, 205] width 73 height 17
type input "9825047464"
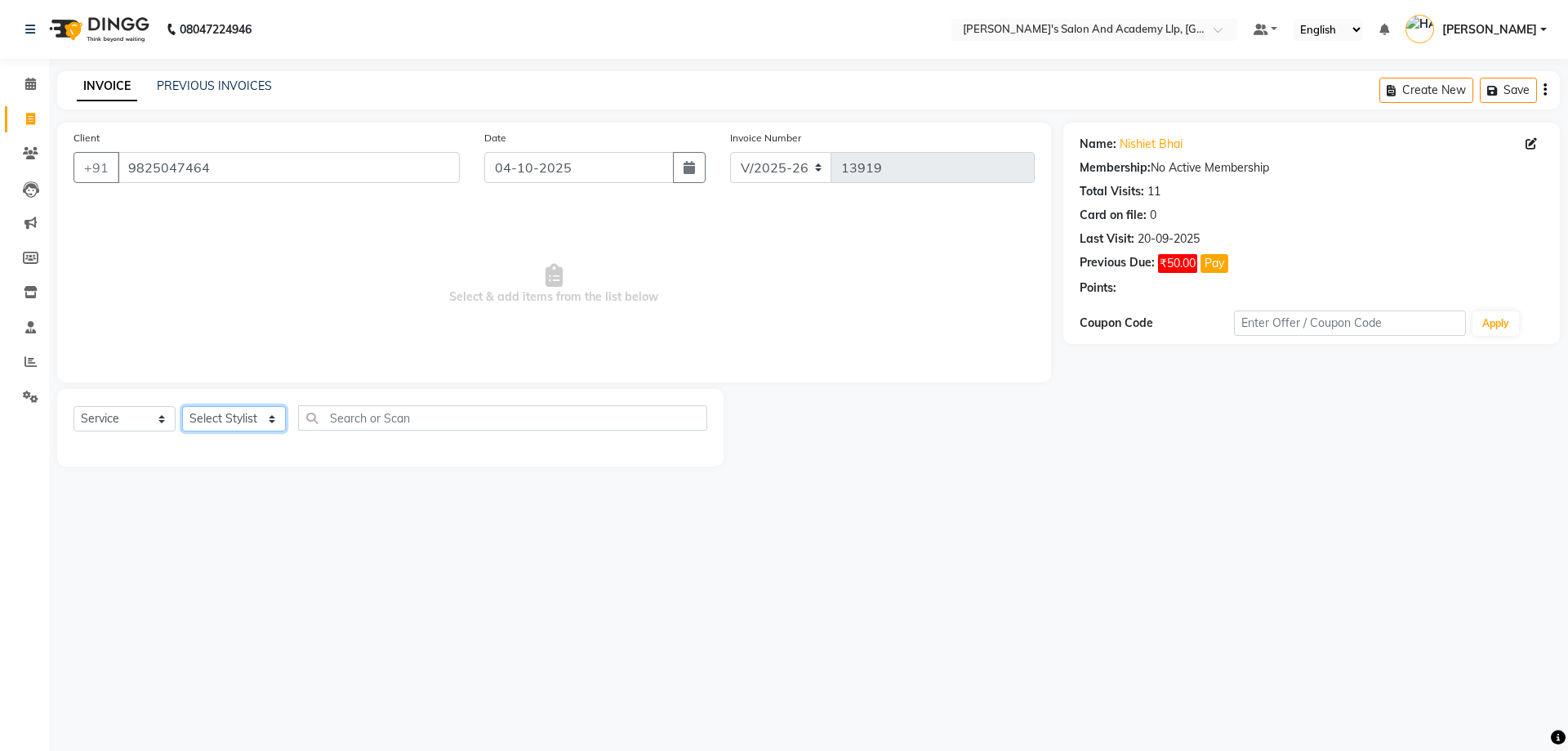
click at [221, 418] on select "Select Stylist AAKASH SOLANKI ADARSH SOLANKI AKSHAY VAJA ARPIT KALAWADIYA AZIM …" at bounding box center [234, 419] width 104 height 26
select select "52739"
click at [182, 406] on select "Select Stylist AAKASH SOLANKI ADARSH SOLANKI AKSHAY VAJA ARPIT KALAWADIYA AZIM …" at bounding box center [234, 419] width 104 height 26
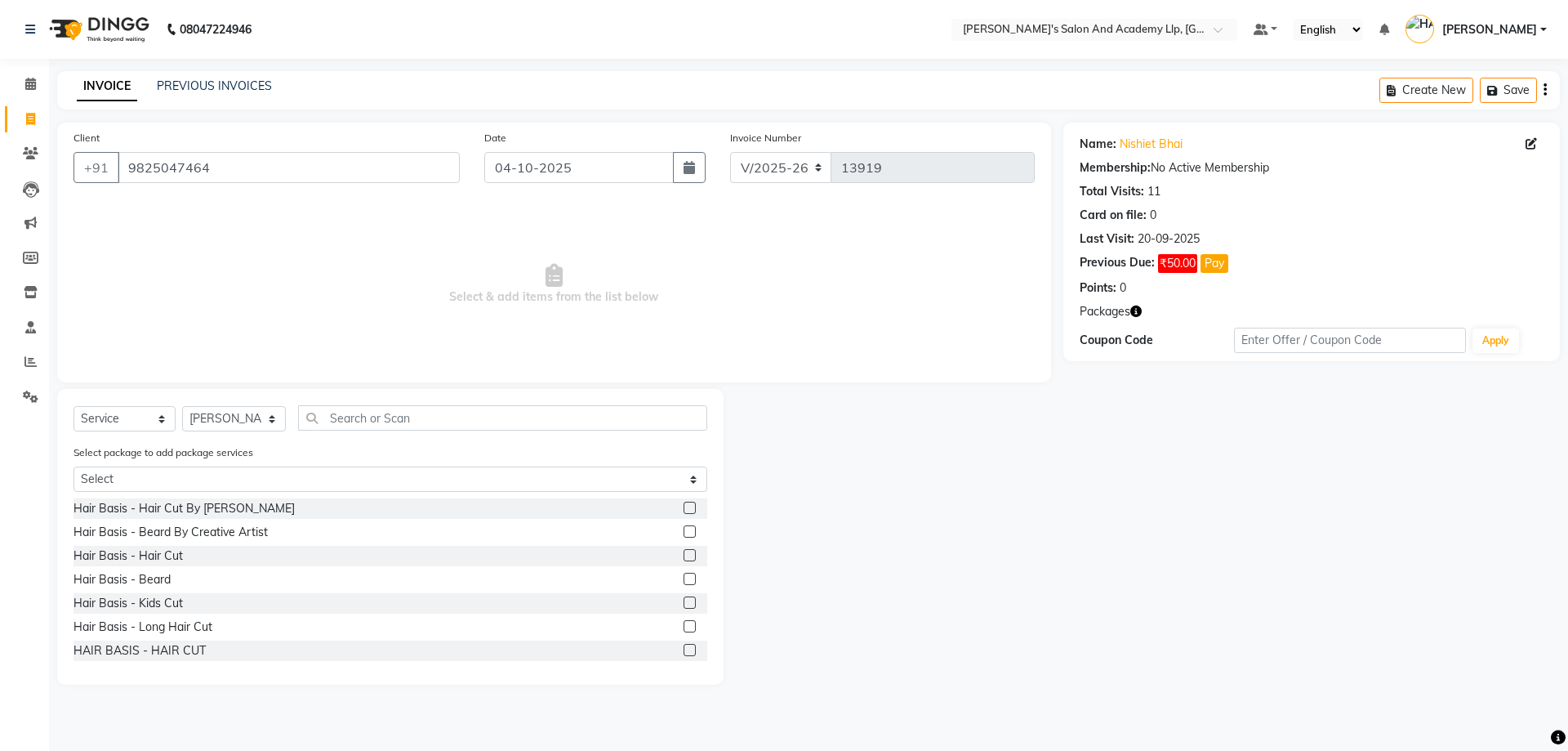
click at [1137, 304] on button "button" at bounding box center [1136, 311] width 12 height 17
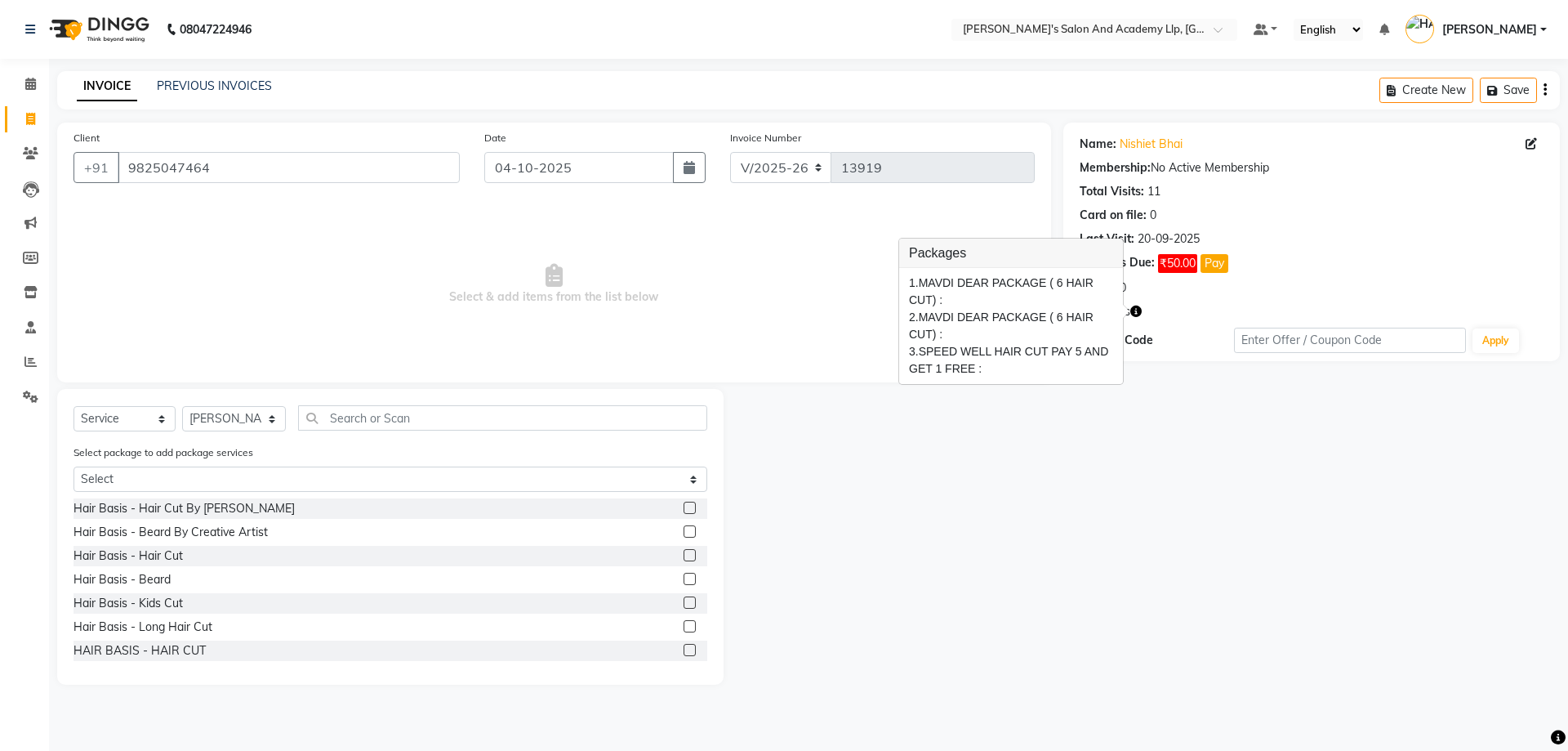
click at [237, 299] on span "Select & add items from the list below" at bounding box center [554, 284] width 961 height 164
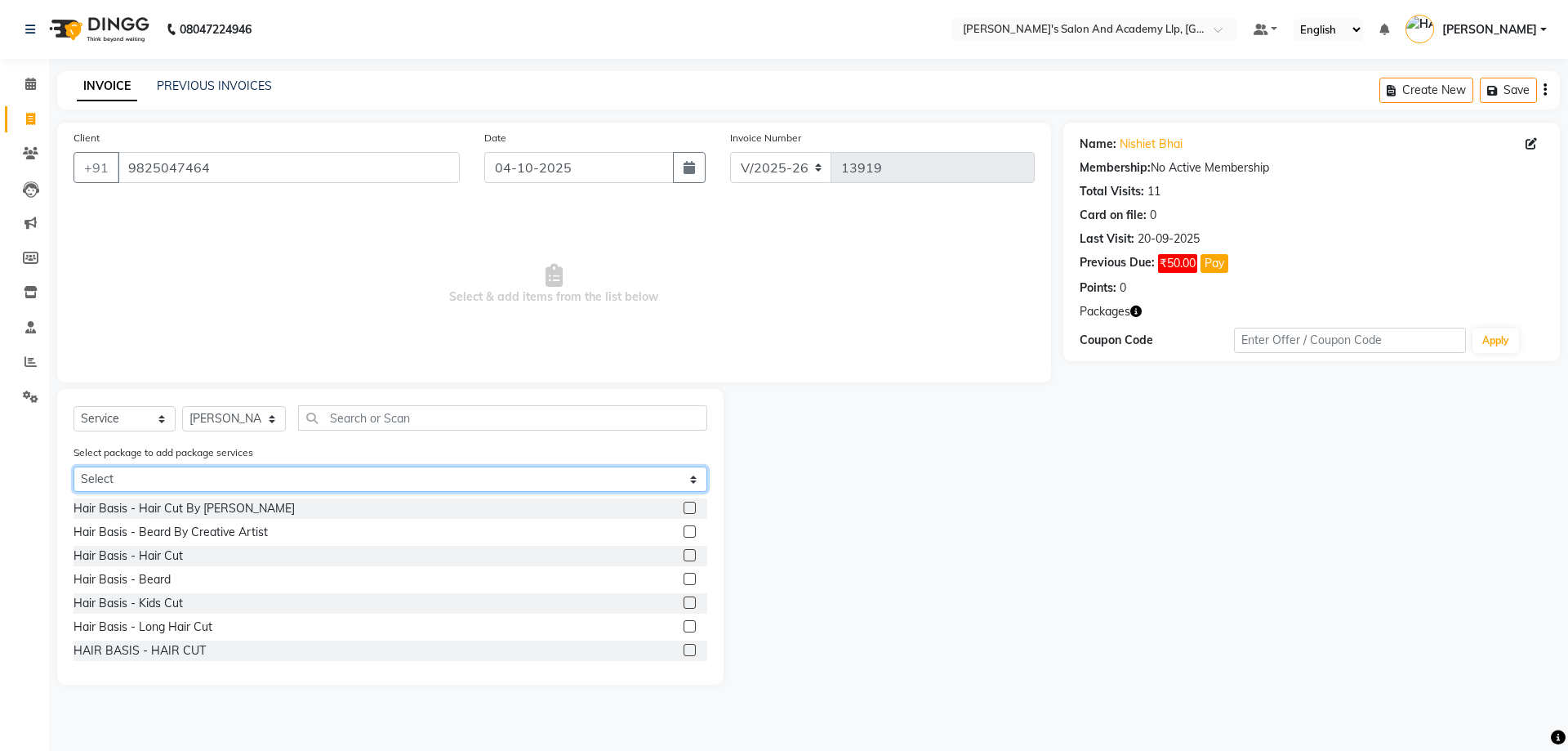
click at [263, 476] on select "Select MAVDI DEAR PACKAGE ( 6 HAIR CUT) MAVDI DEAR PACKAGE ( 6 HAIR CUT) SPEED …" at bounding box center [391, 479] width 634 height 26
select select "1: Object"
click at [73, 467] on select "Select MAVDI DEAR PACKAGE ( 6 HAIR CUT) MAVDI DEAR PACKAGE ( 6 HAIR CUT) SPEED …" at bounding box center [391, 479] width 634 height 26
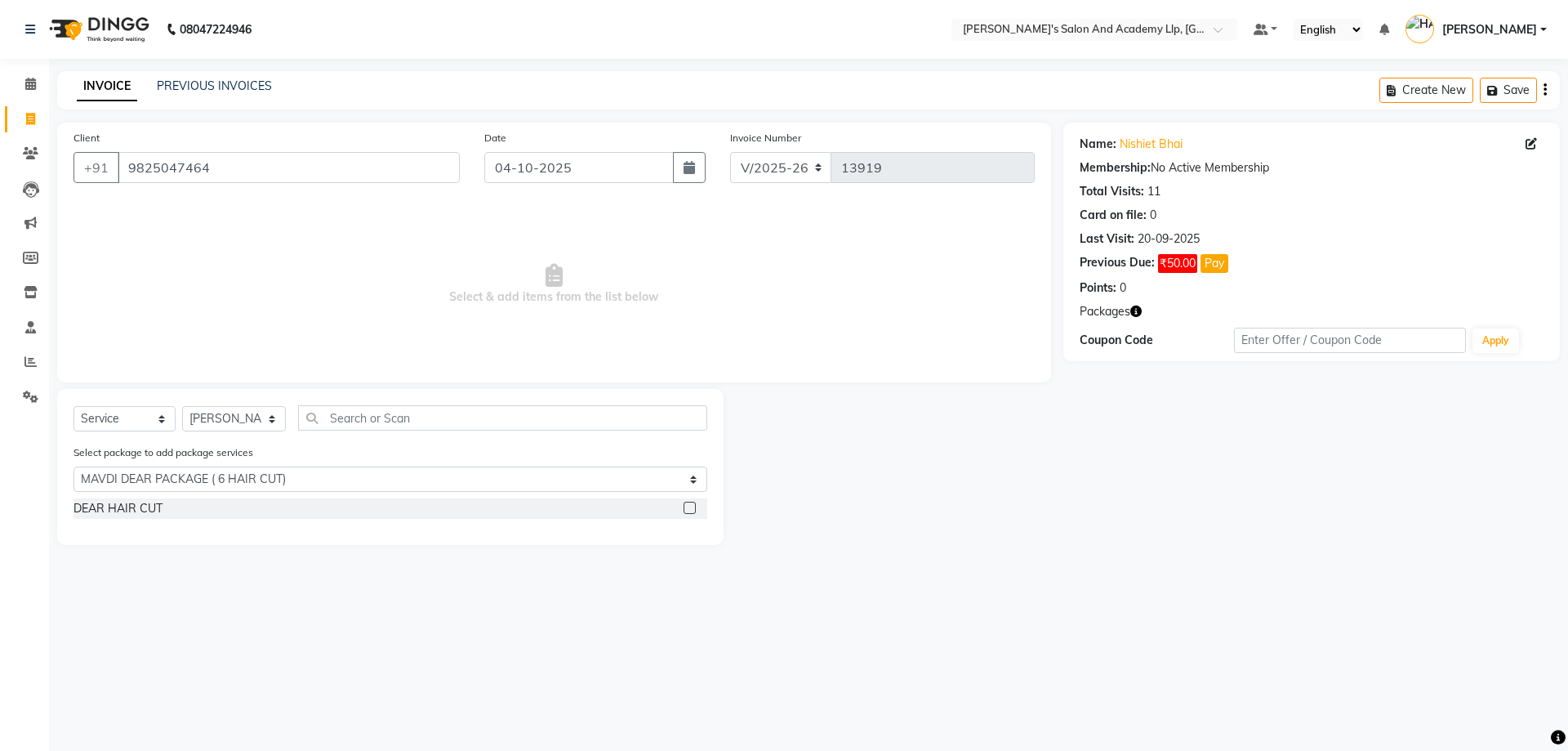
drag, startPoint x: 128, startPoint y: 508, endPoint x: 149, endPoint y: 492, distance: 26.4
click at [128, 507] on div "DEAR HAIR CUT" at bounding box center [118, 508] width 89 height 17
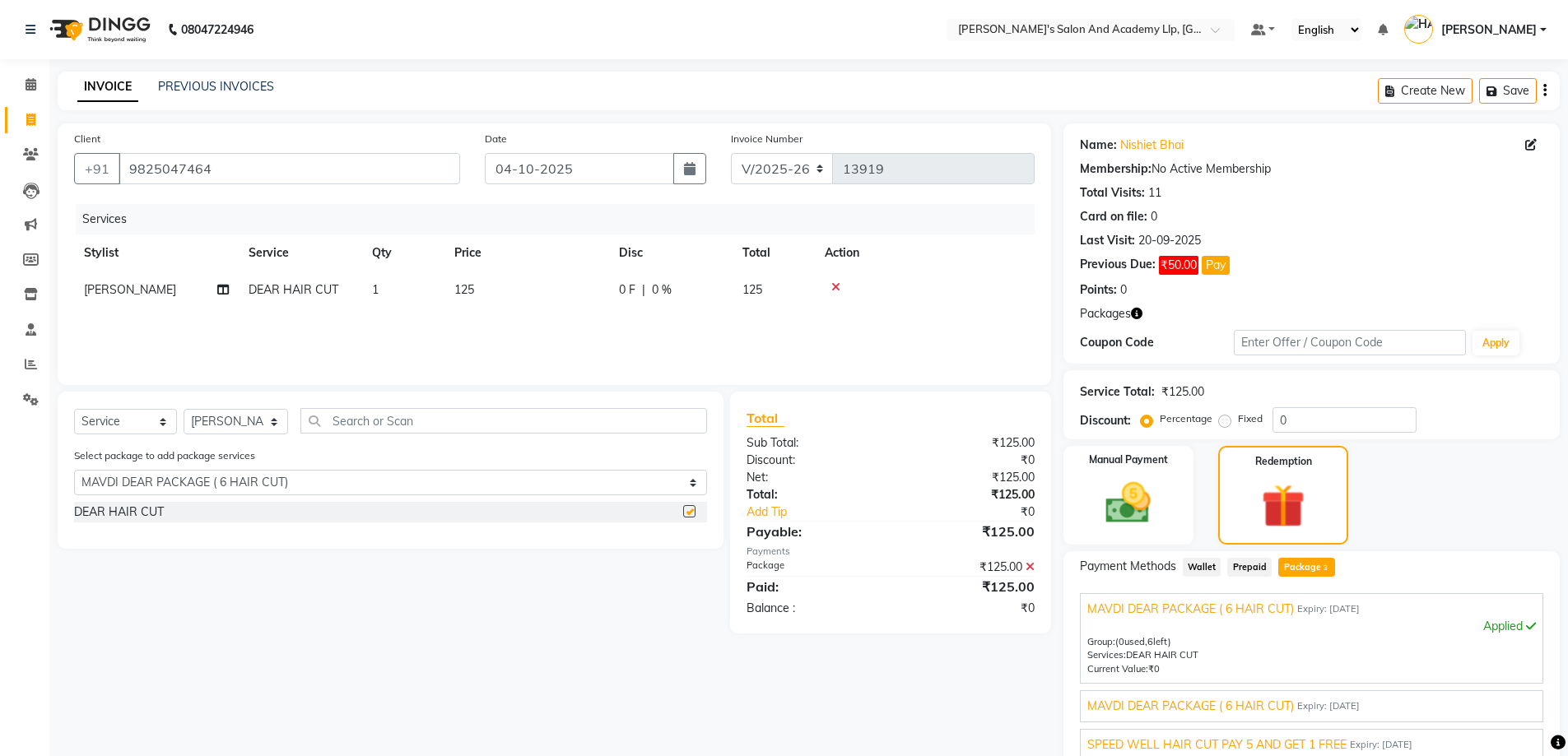
checkbox input "false"
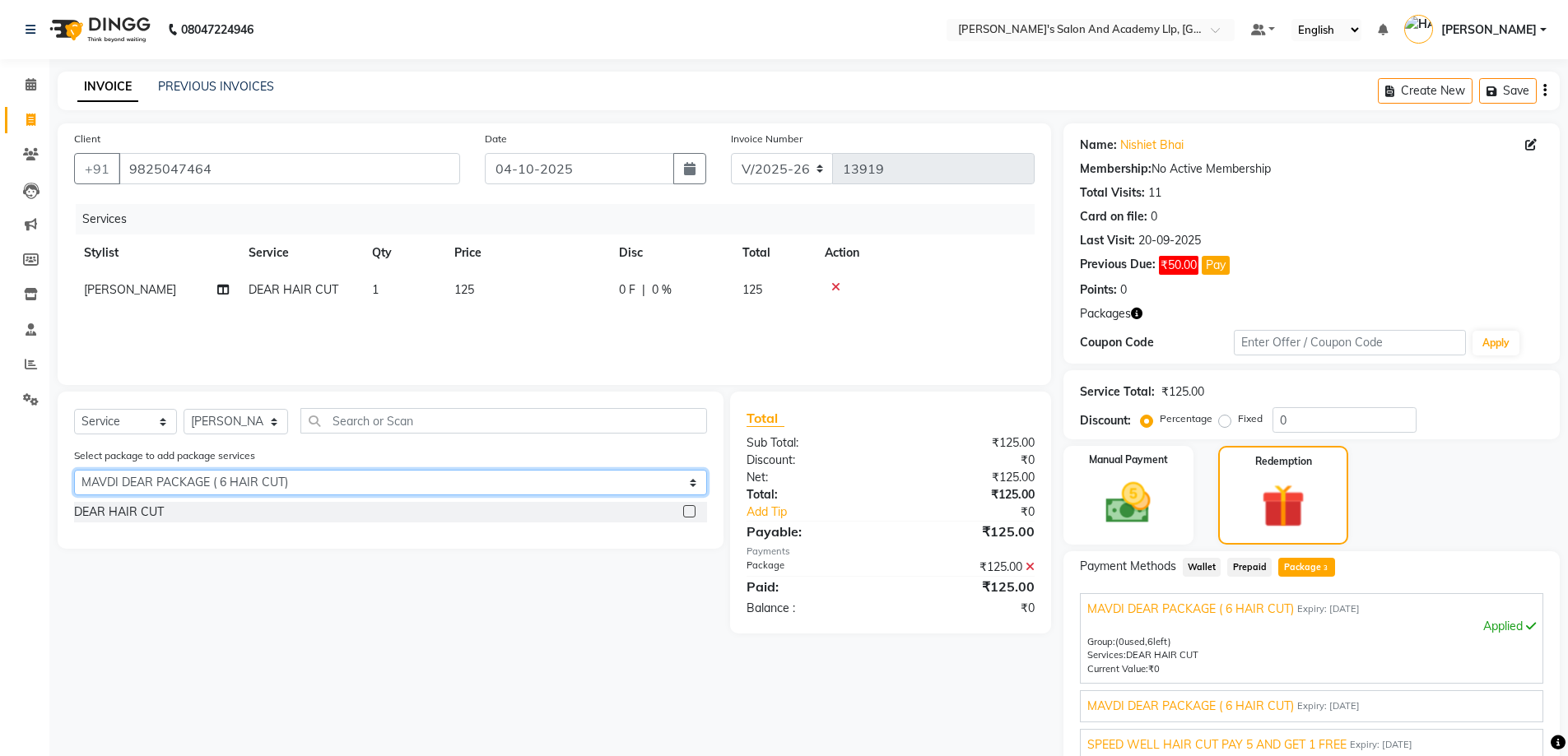
click at [159, 487] on select "Select MAVDI DEAR PACKAGE ( 6 HAIR CUT) MAVDI DEAR PACKAGE ( 6 HAIR CUT) SPEED …" at bounding box center [390, 482] width 633 height 26
select select "2: Object"
click at [74, 470] on select "Select MAVDI DEAR PACKAGE ( 6 HAIR CUT) MAVDI DEAR PACKAGE ( 6 HAIR CUT) SPEED …" at bounding box center [390, 482] width 633 height 26
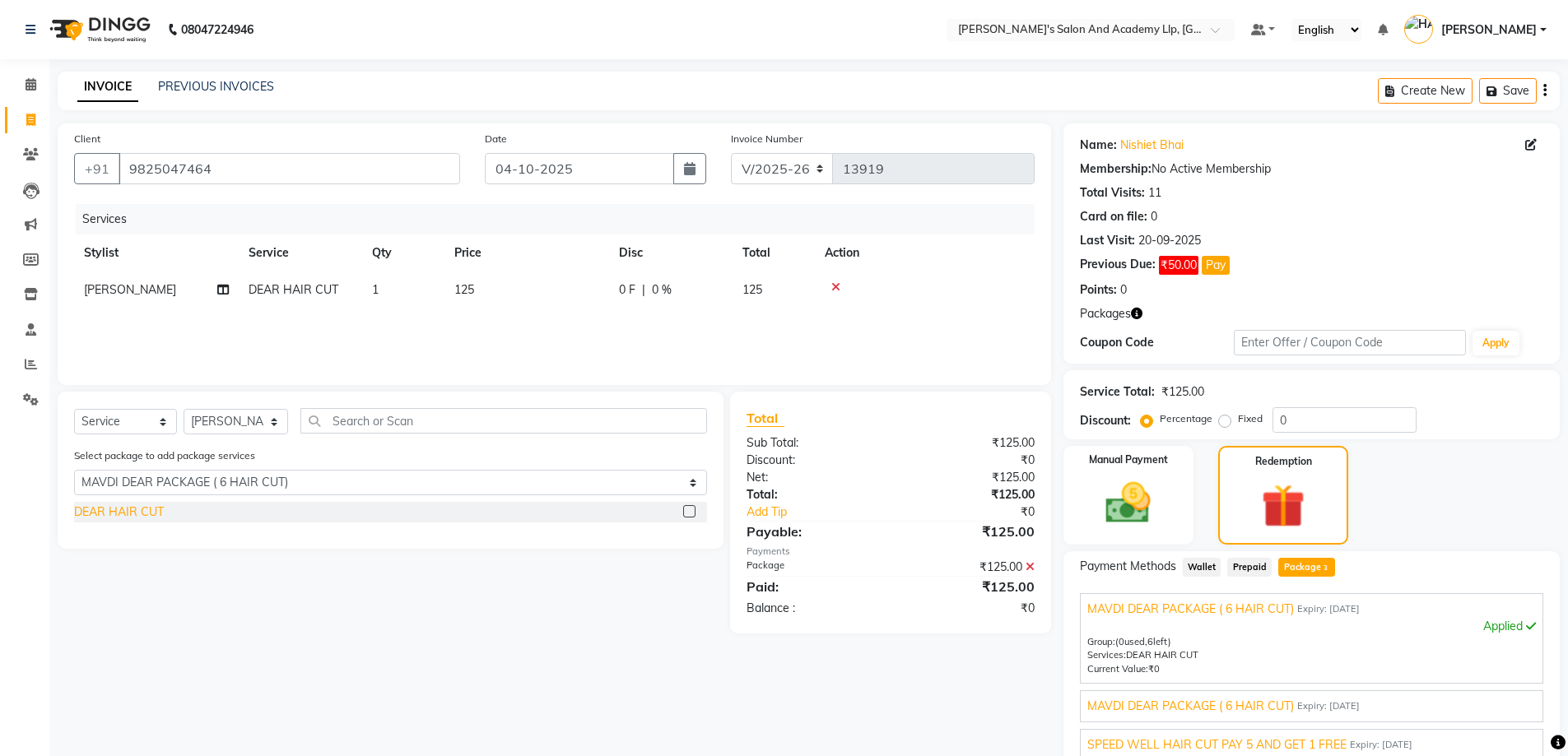
click at [161, 507] on div "DEAR HAIR CUT" at bounding box center [119, 511] width 90 height 17
checkbox input "false"
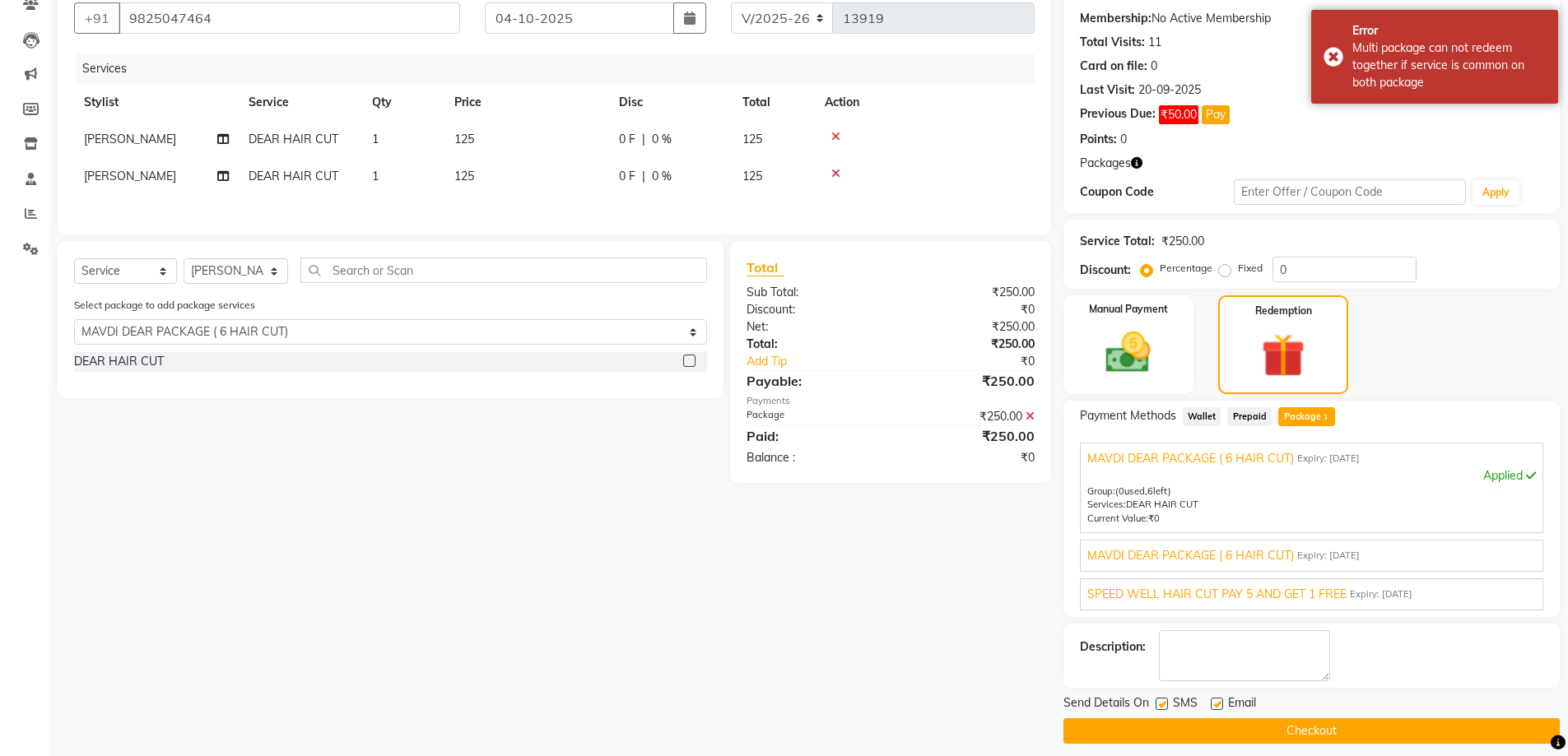
scroll to position [163, 0]
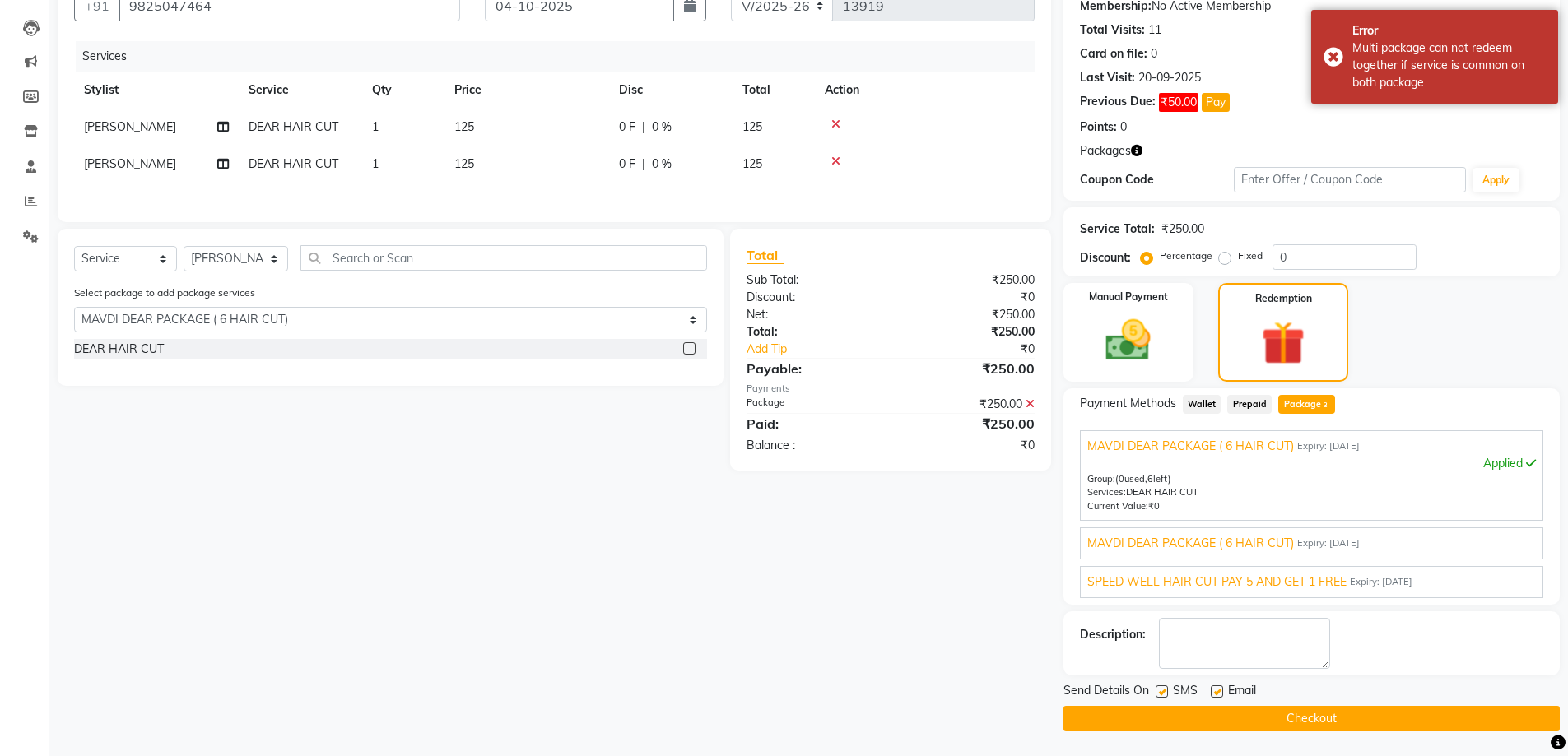
click at [1206, 546] on span "MAVDI DEAR PACKAGE ( 6 HAIR CUT)" at bounding box center [1190, 543] width 206 height 17
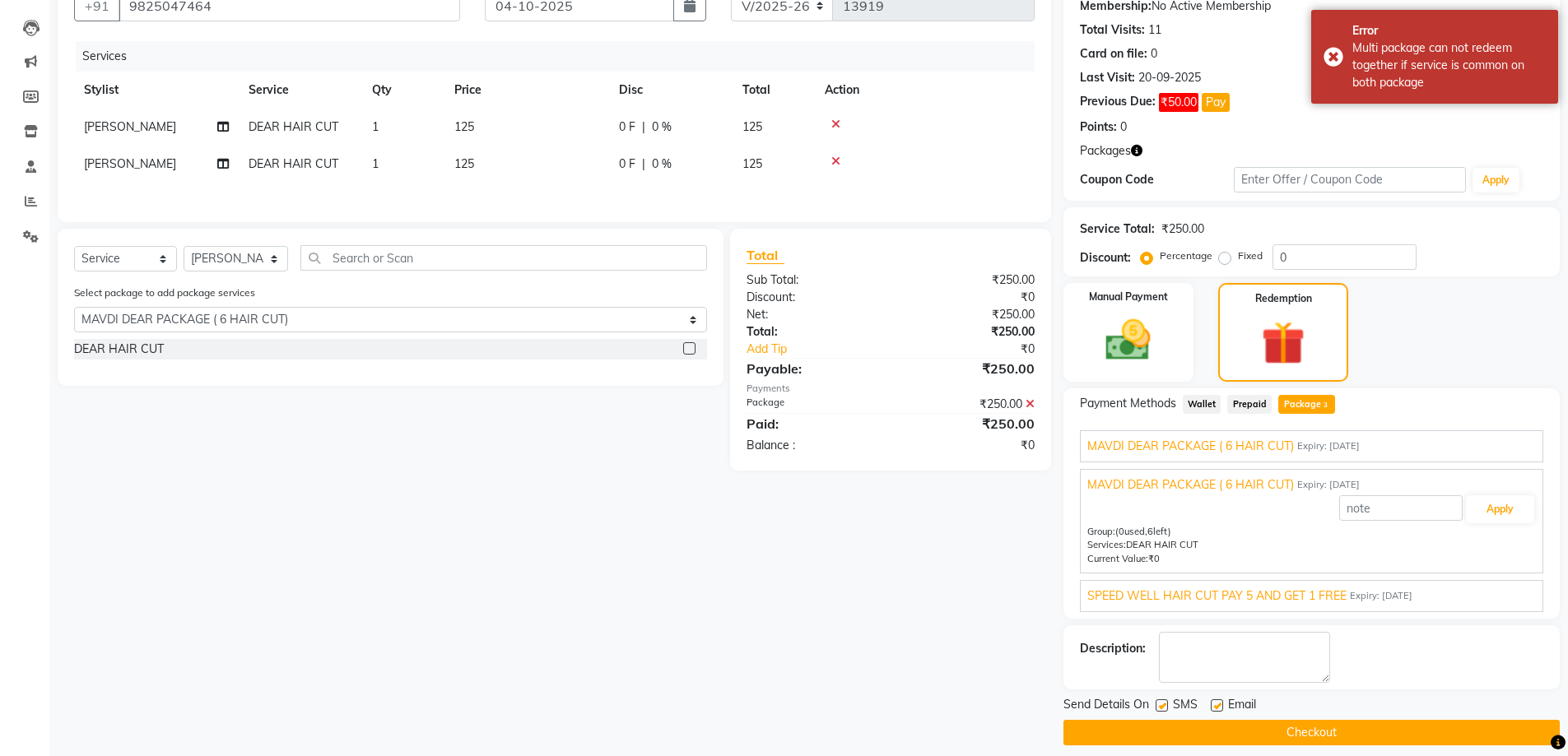
click at [1184, 590] on span "SPEED WELL HAIR CUT PAY 5 AND GET 1 FREE" at bounding box center [1217, 595] width 260 height 17
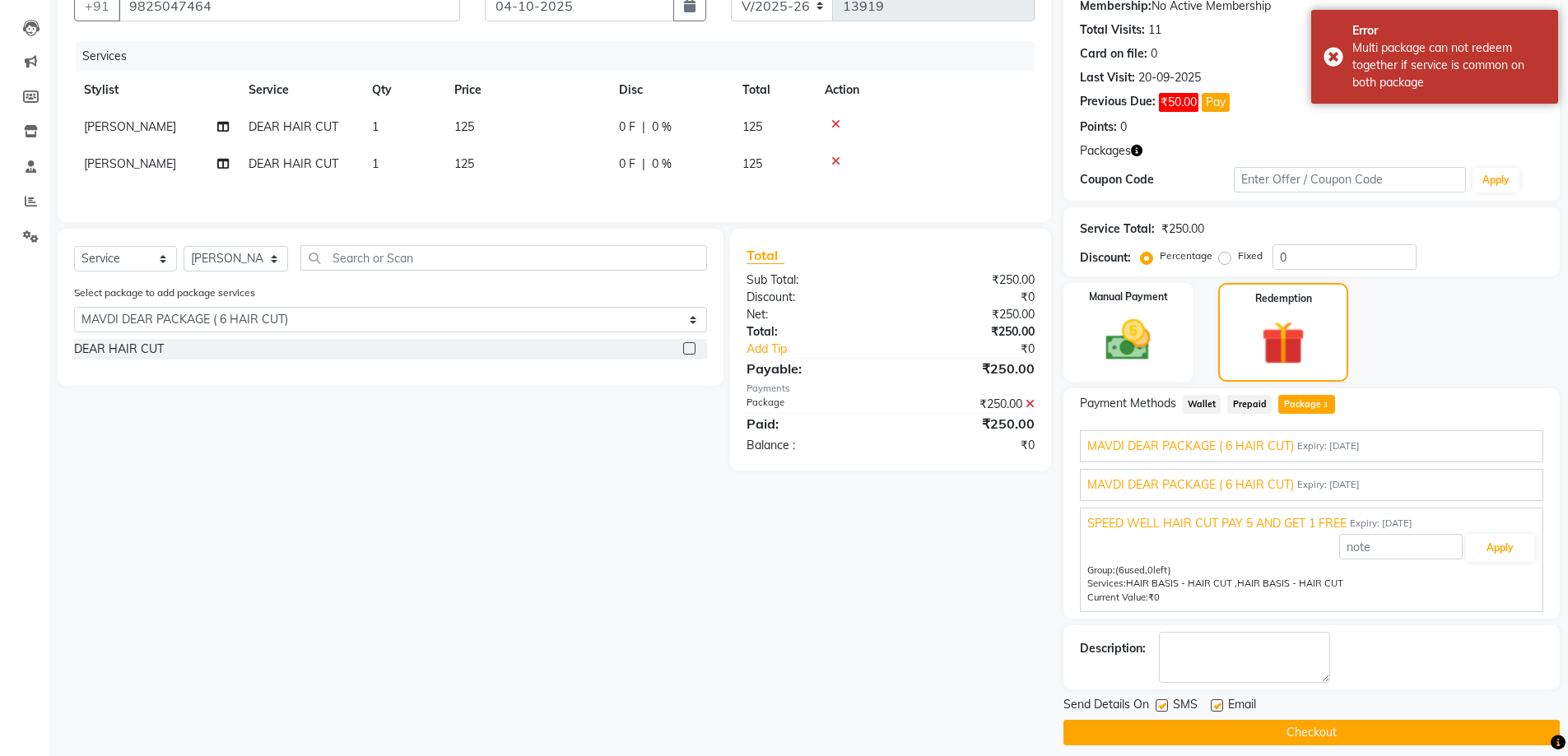
click at [828, 156] on div at bounding box center [924, 161] width 200 height 12
click at [832, 160] on icon at bounding box center [835, 161] width 9 height 12
click at [163, 122] on td "[PERSON_NAME]" at bounding box center [156, 127] width 165 height 37
select select "52739"
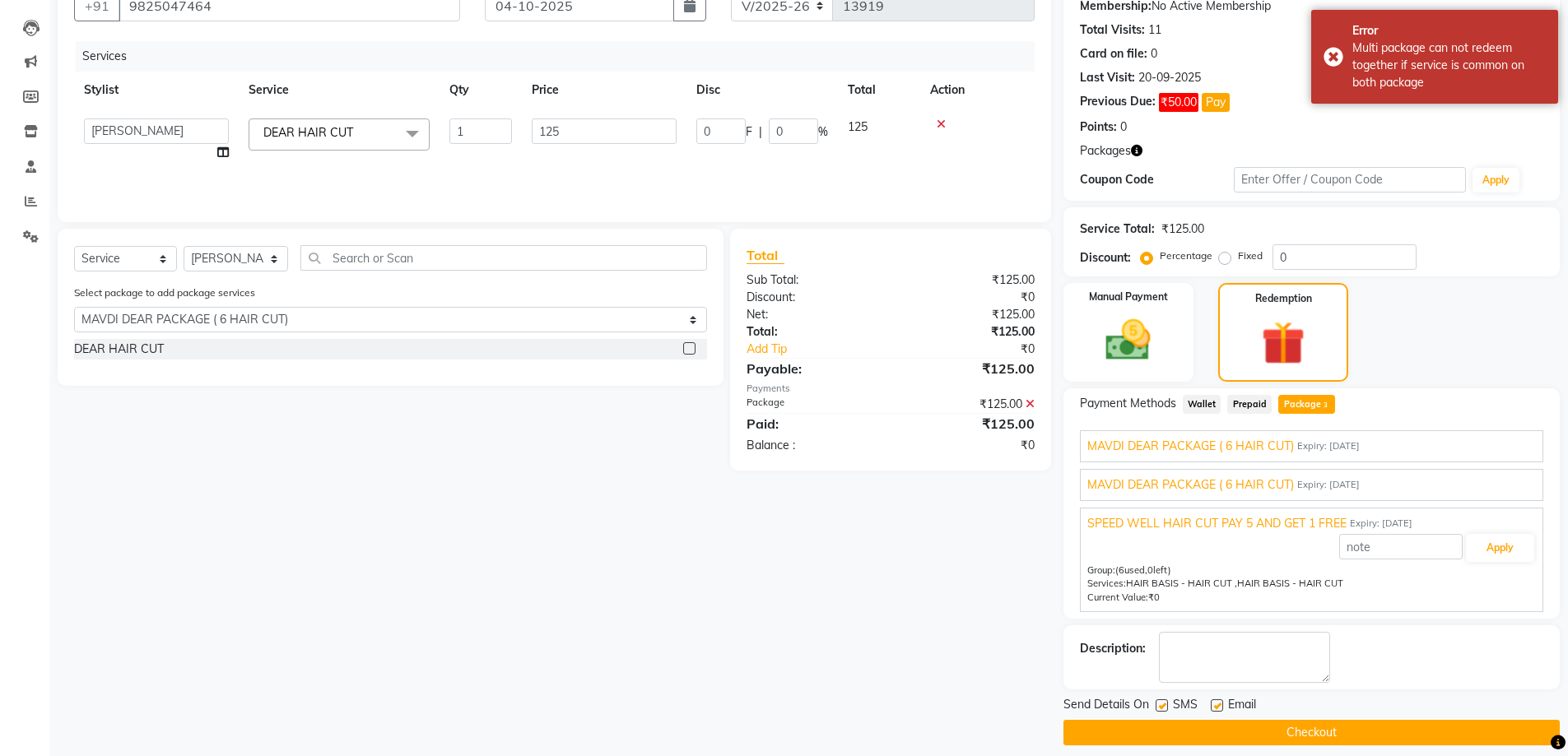
click at [1207, 478] on span "MAVDI DEAR PACKAGE ( 6 HAIR CUT)" at bounding box center [1190, 485] width 206 height 17
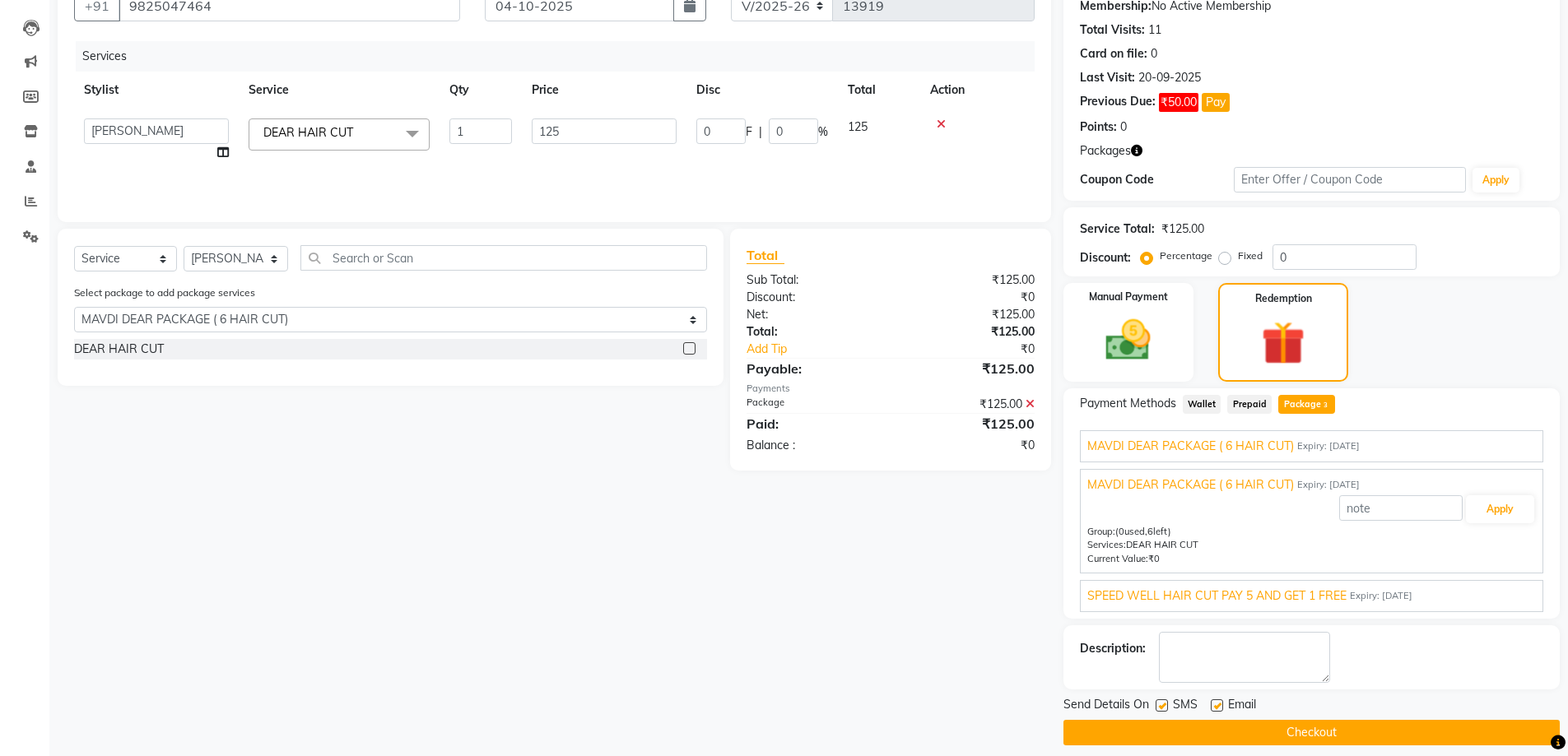
click at [1224, 437] on span "MAVDI DEAR PACKAGE ( 6 HAIR CUT)" at bounding box center [1190, 446] width 206 height 17
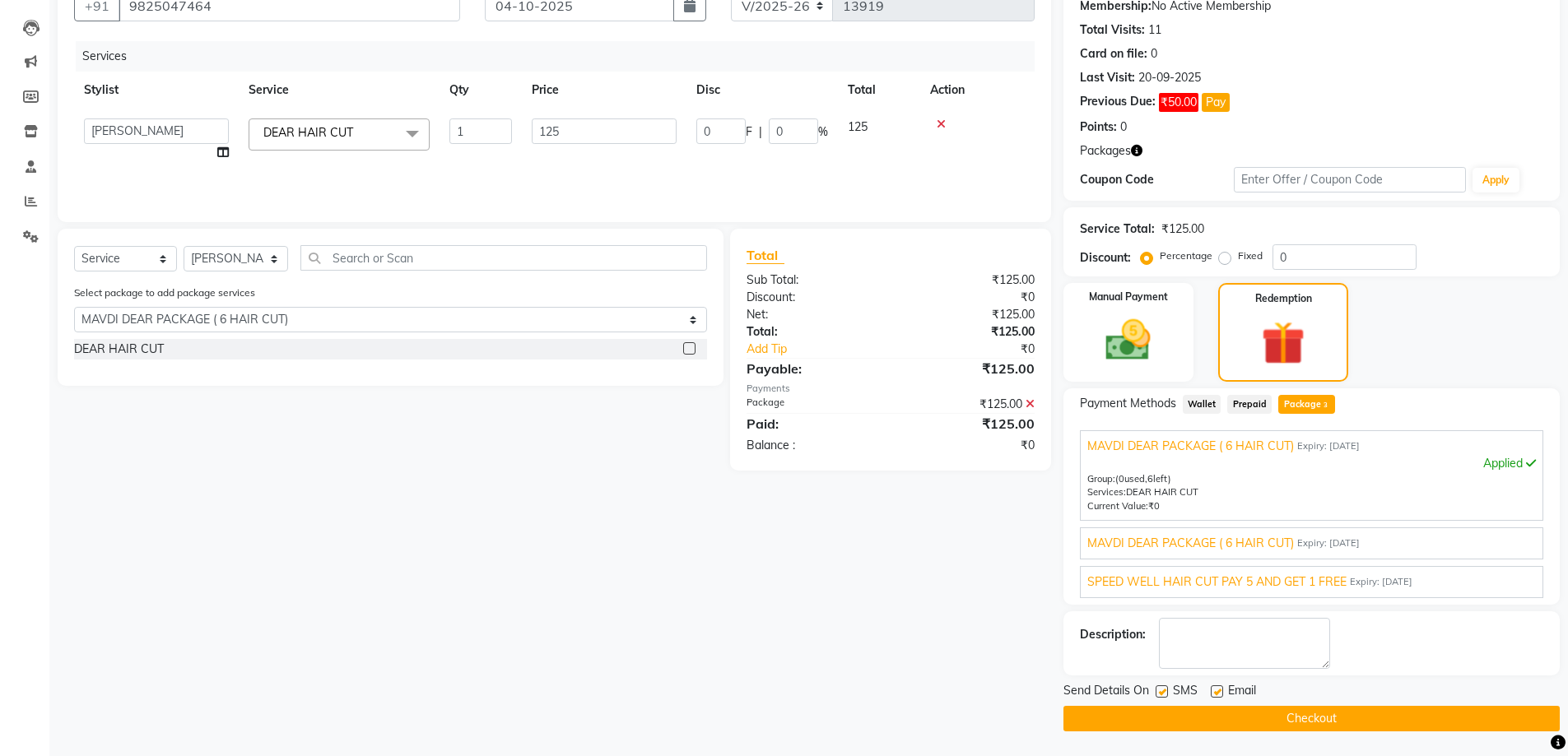
click at [1193, 538] on span "MAVDI DEAR PACKAGE ( 6 HAIR CUT)" at bounding box center [1190, 543] width 206 height 17
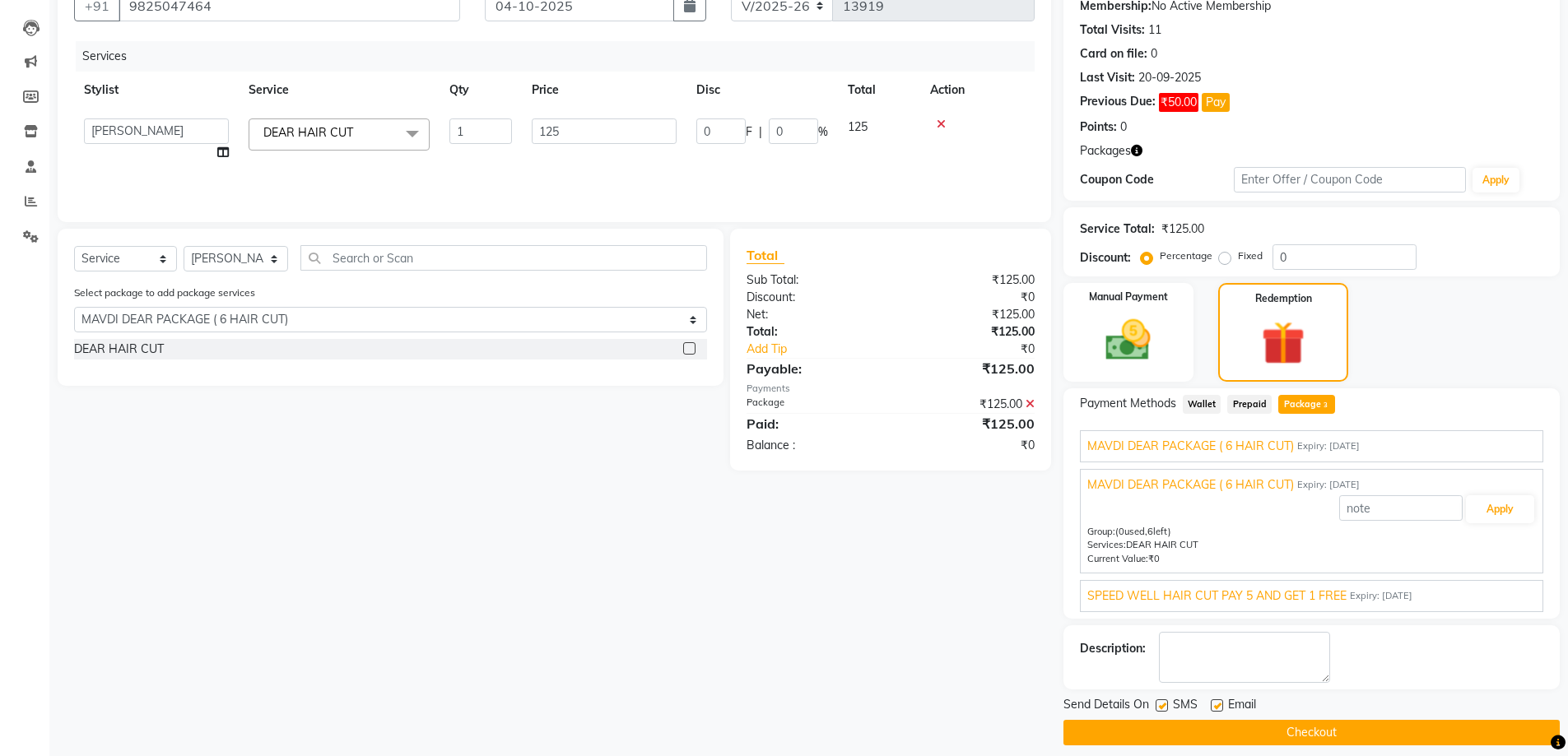
scroll to position [177, 0]
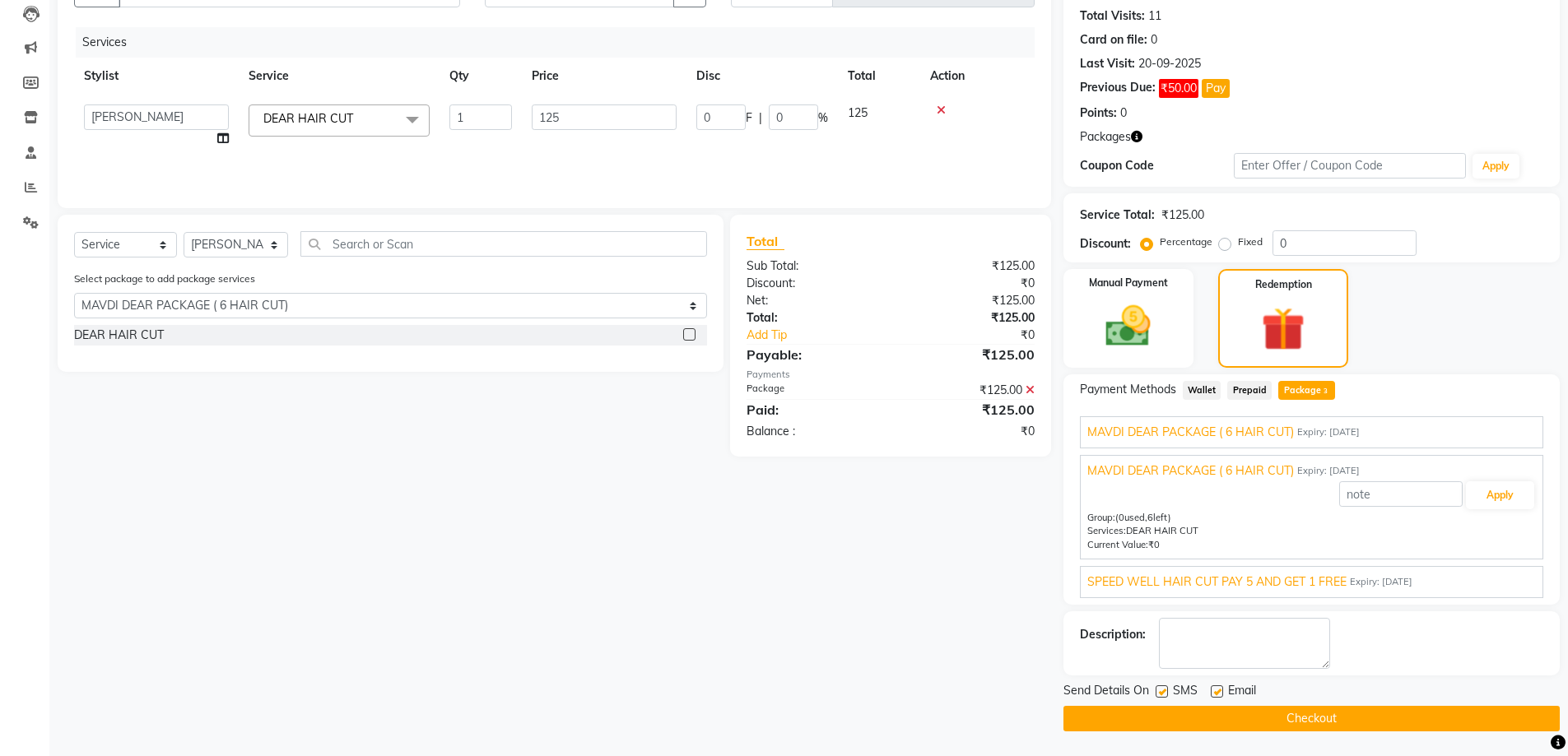
click at [1180, 584] on span "SPEED WELL HAIR CUT PAY 5 AND GET 1 FREE" at bounding box center [1217, 582] width 260 height 17
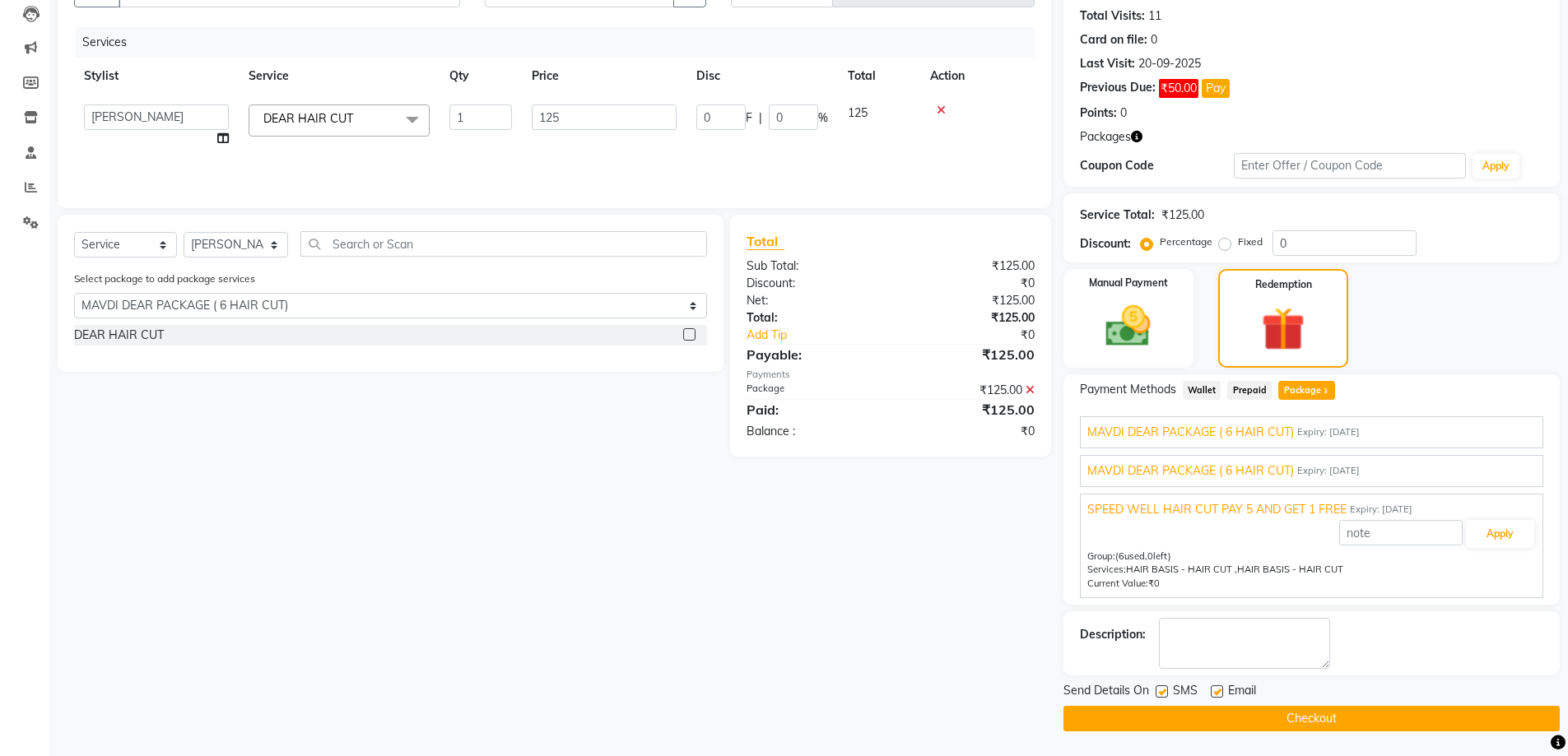
click at [1172, 514] on span "SPEED WELL HAIR CUT PAY 5 AND GET 1 FREE" at bounding box center [1217, 509] width 260 height 17
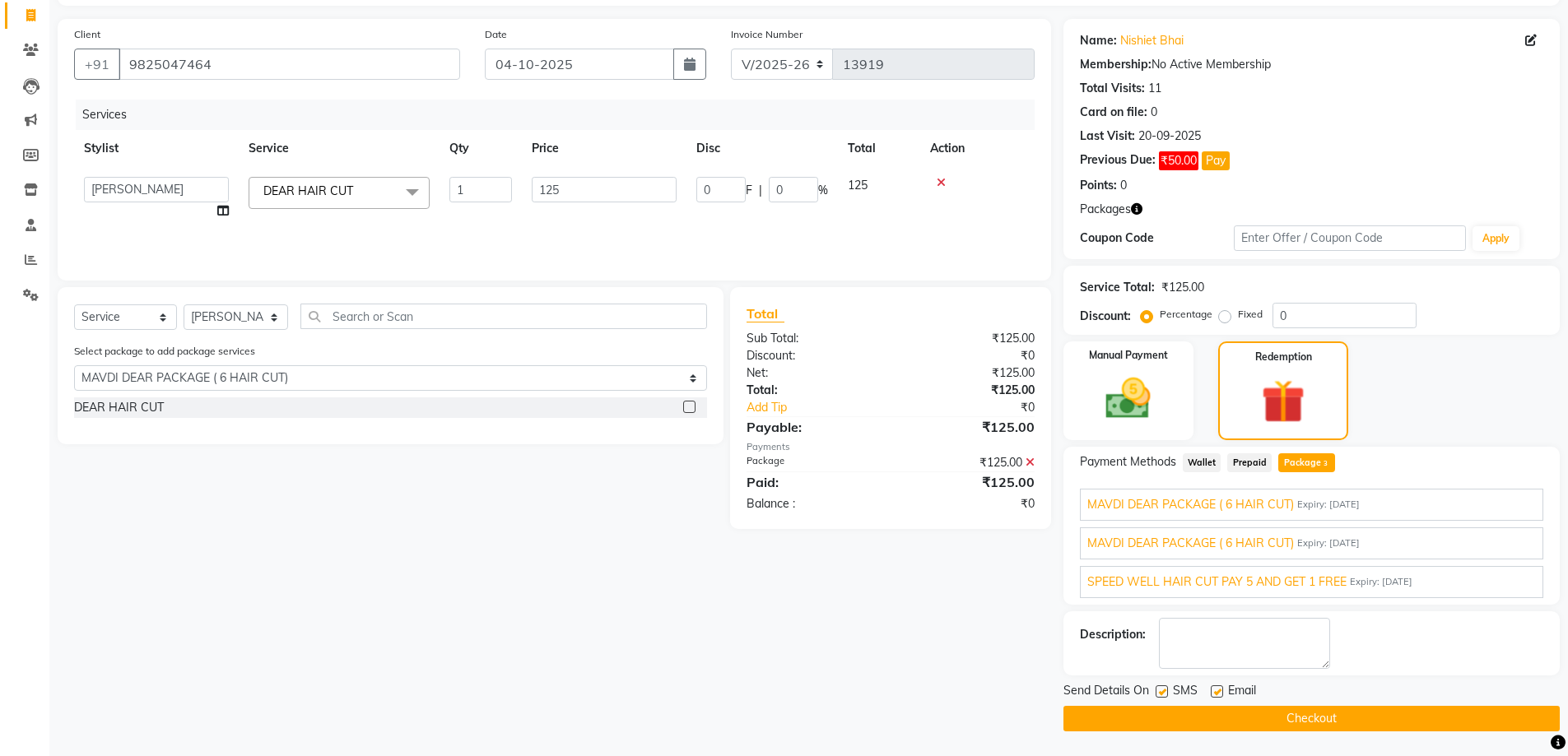
scroll to position [105, 0]
click at [165, 198] on select "AAKASH SOLANKI ADARSH SOLANKI AKSHAY VAJA ARPIT KALAWADIYA AZIM KHALIFA BHARGAV…" at bounding box center [156, 190] width 145 height 26
click at [174, 157] on th "Stylist" at bounding box center [156, 148] width 165 height 37
select select "93502"
click at [1213, 689] on label at bounding box center [1216, 691] width 12 height 12
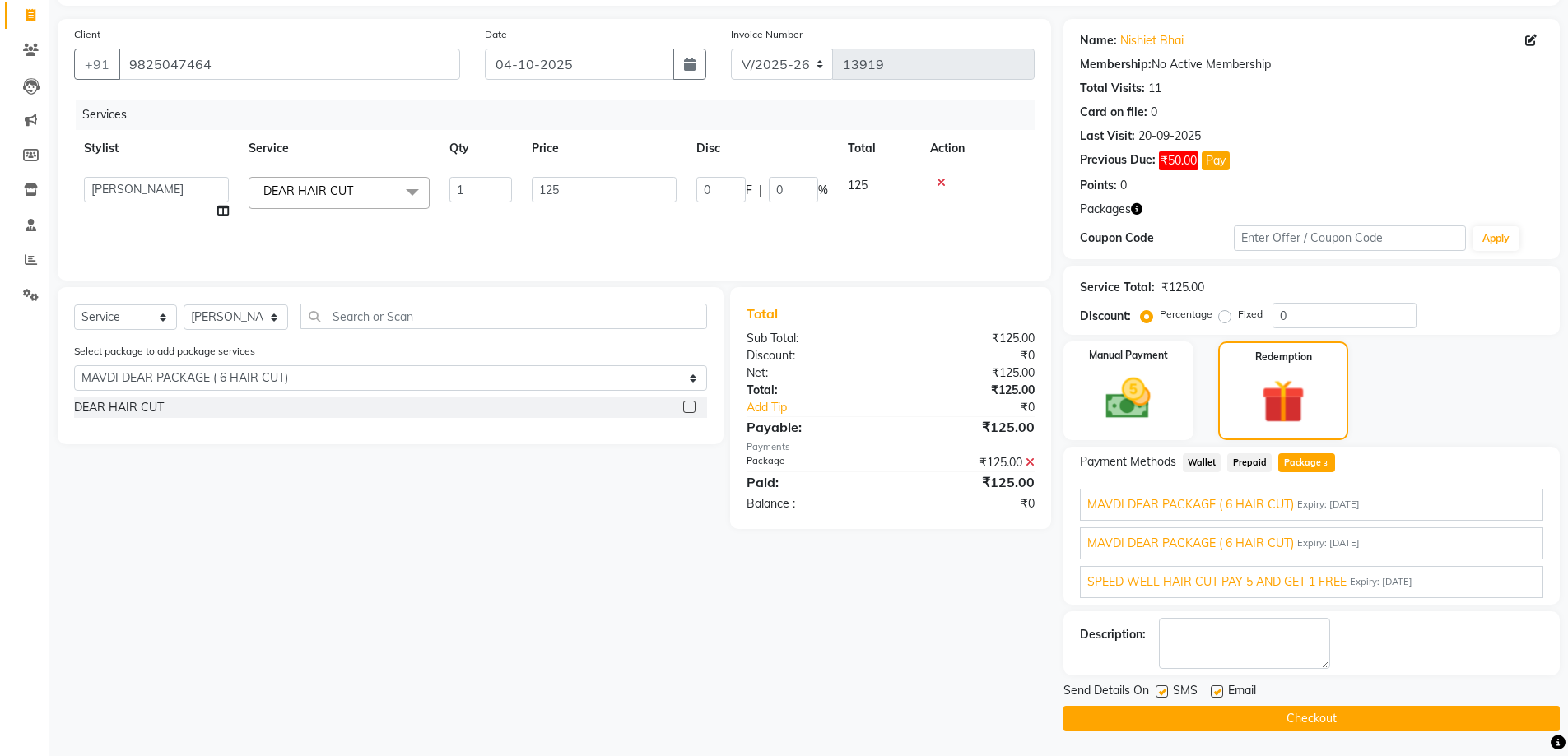
click at [1213, 689] on input "checkbox" at bounding box center [1215, 692] width 11 height 11
checkbox input "false"
click at [1165, 687] on label at bounding box center [1161, 691] width 12 height 12
click at [1165, 687] on input "checkbox" at bounding box center [1160, 692] width 11 height 11
click at [1165, 687] on label at bounding box center [1161, 691] width 12 height 12
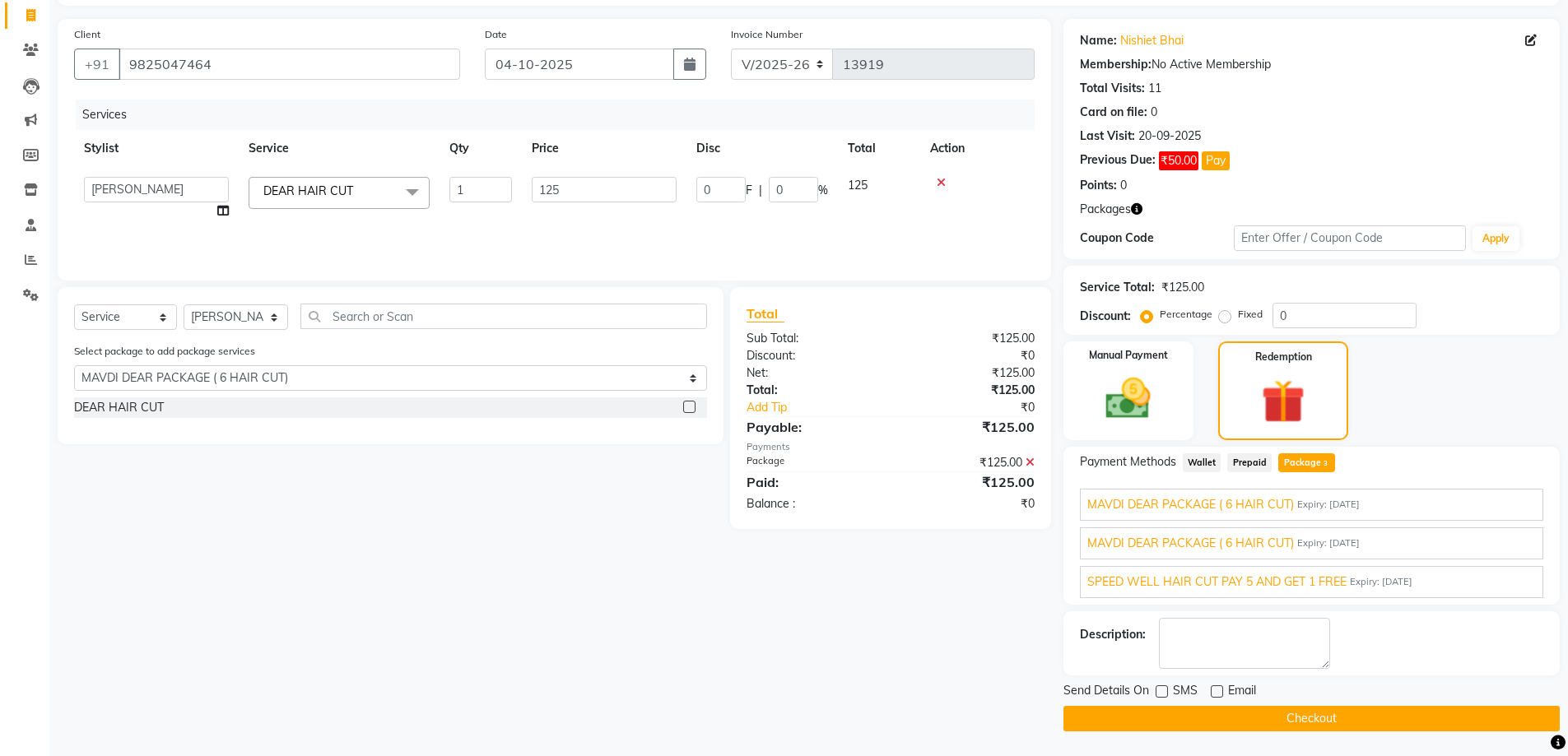
click at [1165, 687] on input "checkbox" at bounding box center [1160, 692] width 11 height 11
checkbox input "true"
drag, startPoint x: 1145, startPoint y: 724, endPoint x: 1145, endPoint y: 711, distance: 13.0
click at [1145, 722] on button "Checkout" at bounding box center [1311, 719] width 497 height 26
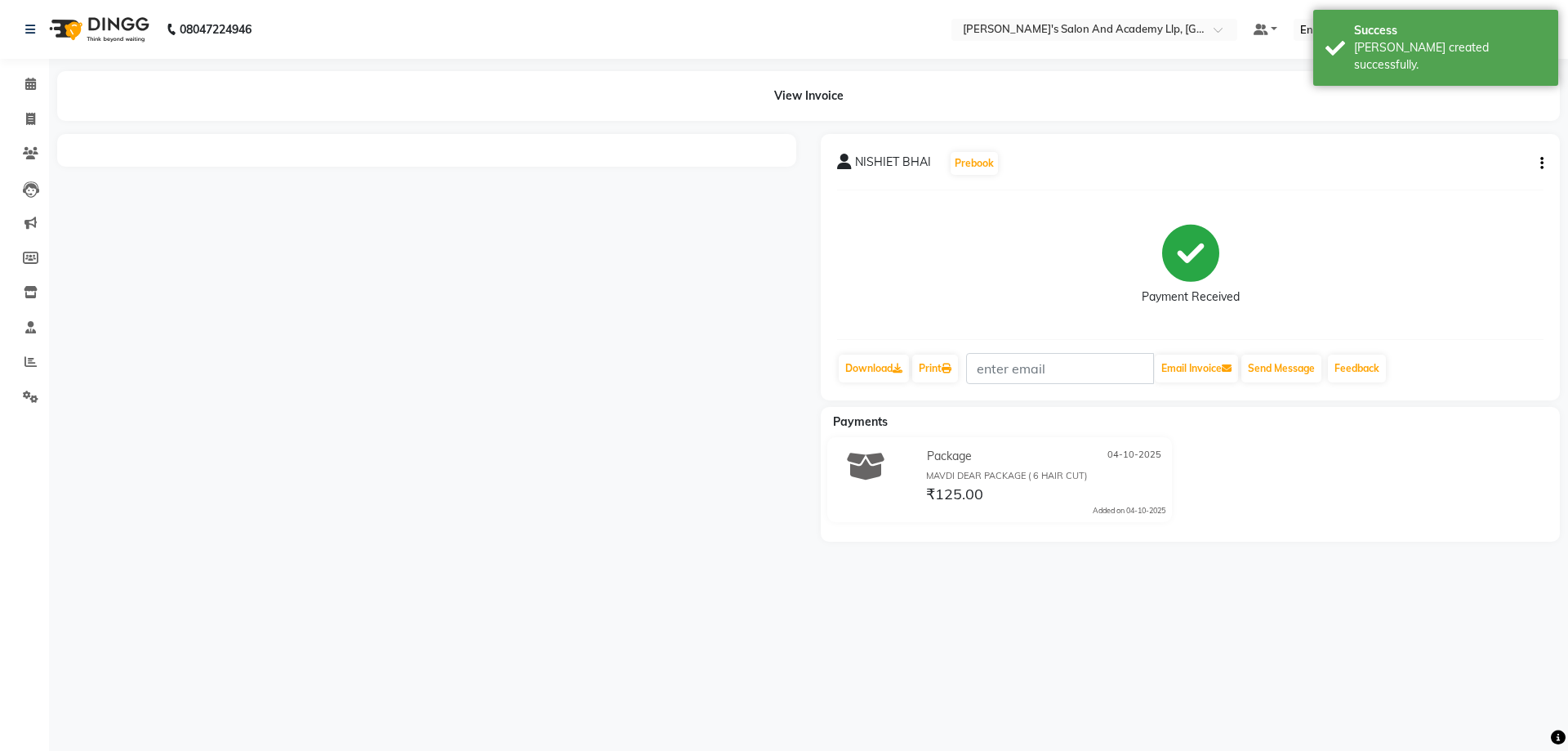
click at [1155, 688] on div "08047224946 Select Location × Sandy Men's Salon And Academy Llp, University Roa…" at bounding box center [784, 375] width 1568 height 751
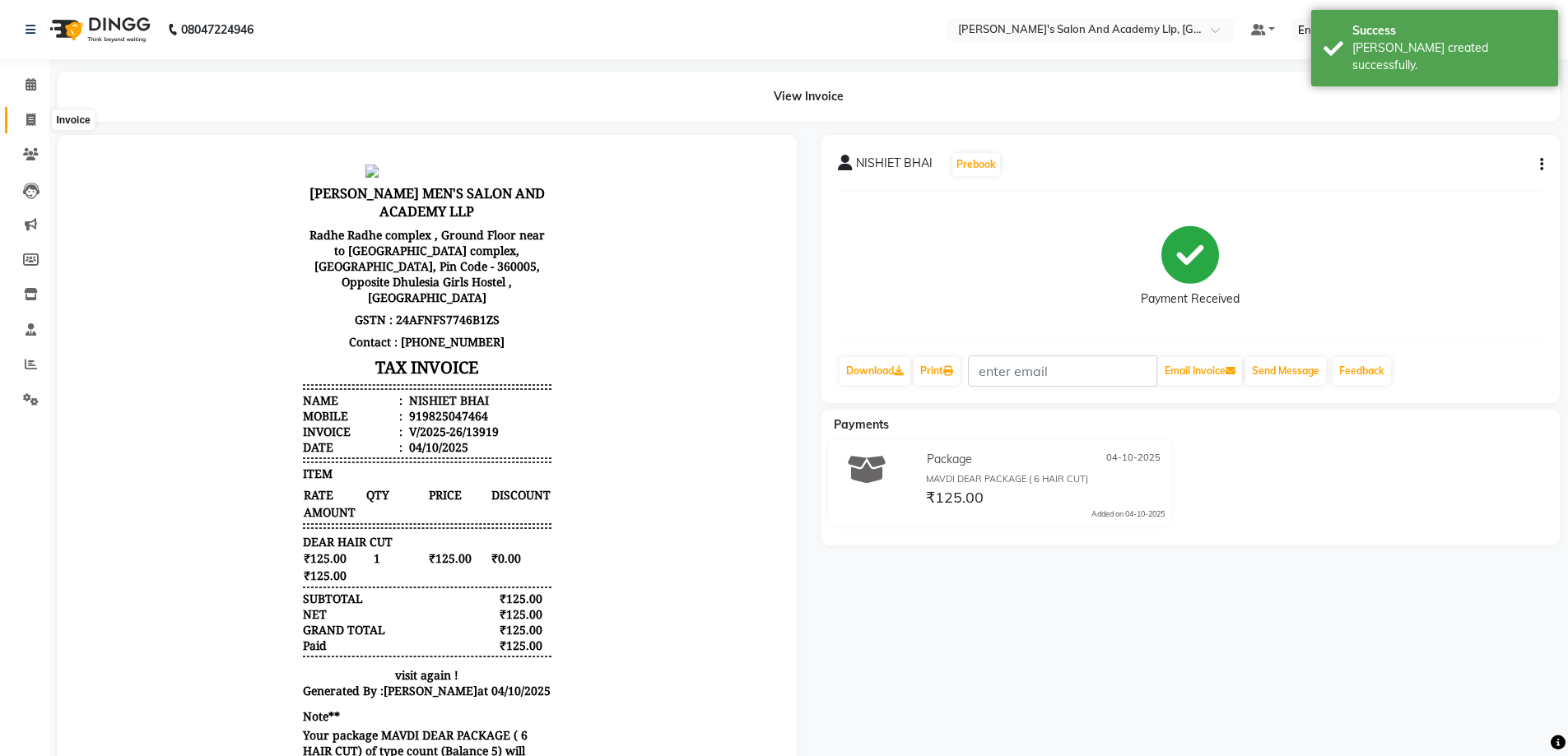
click at [21, 117] on span at bounding box center [31, 121] width 29 height 19
select select "service"
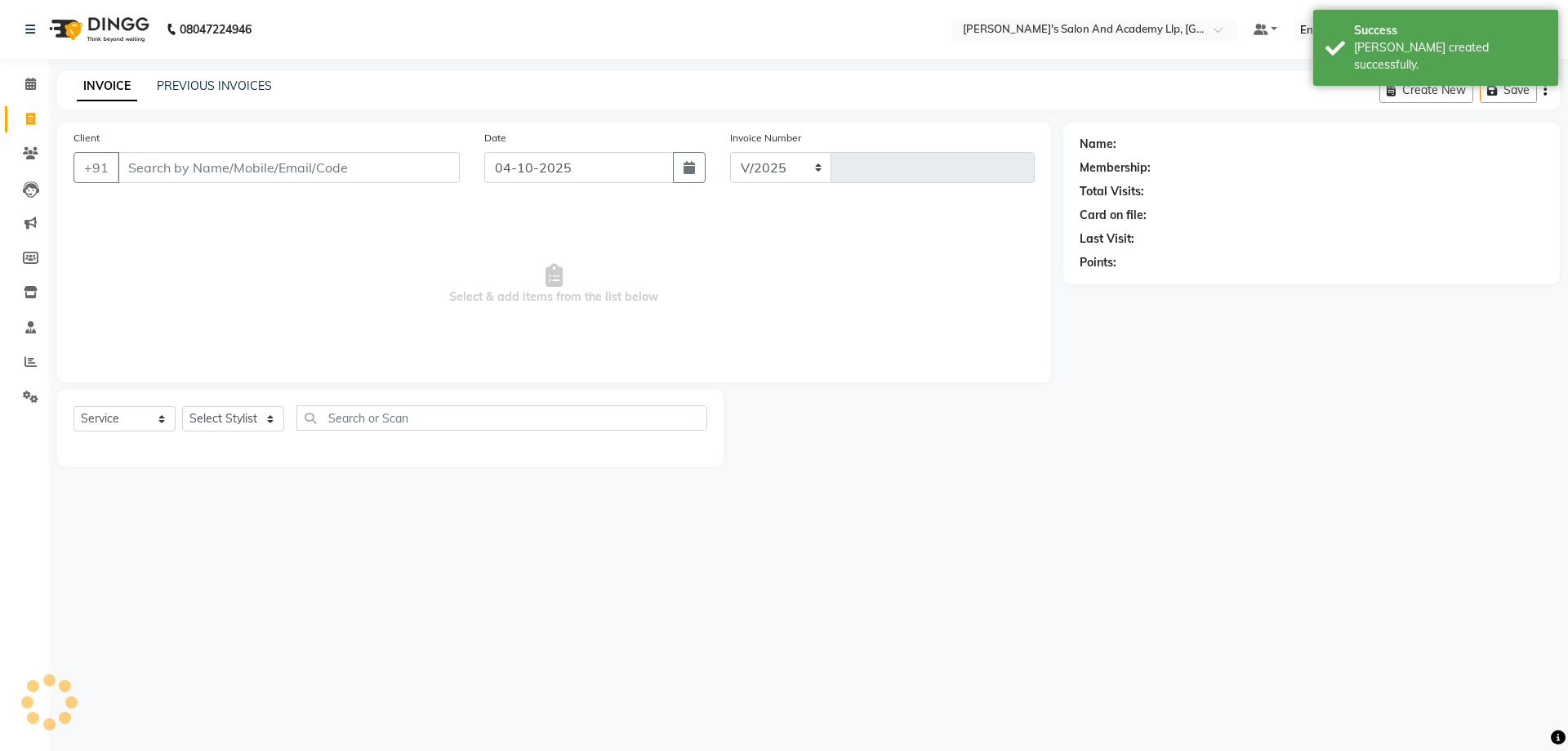
select select "6983"
type input "13920"
click at [393, 175] on input "Client" at bounding box center [288, 168] width 342 height 31
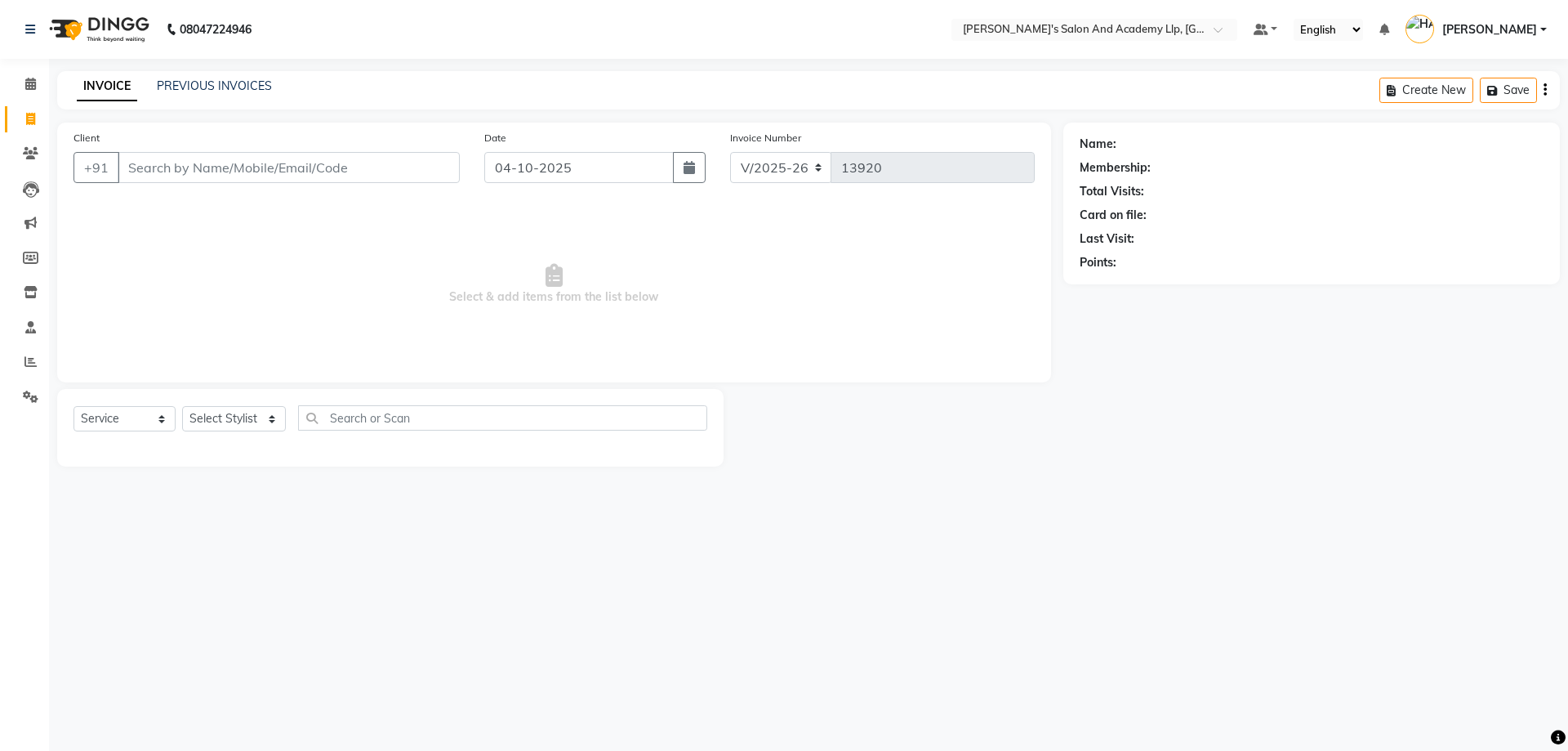
drag, startPoint x: 207, startPoint y: 190, endPoint x: 213, endPoint y: 178, distance: 13.4
click at [210, 190] on div "Client +91" at bounding box center [267, 162] width 411 height 67
click at [214, 167] on input "Client" at bounding box center [288, 168] width 342 height 31
click at [197, 218] on span "Select & add items from the list below" at bounding box center [554, 284] width 961 height 164
click at [193, 168] on input "Client" at bounding box center [288, 168] width 342 height 31
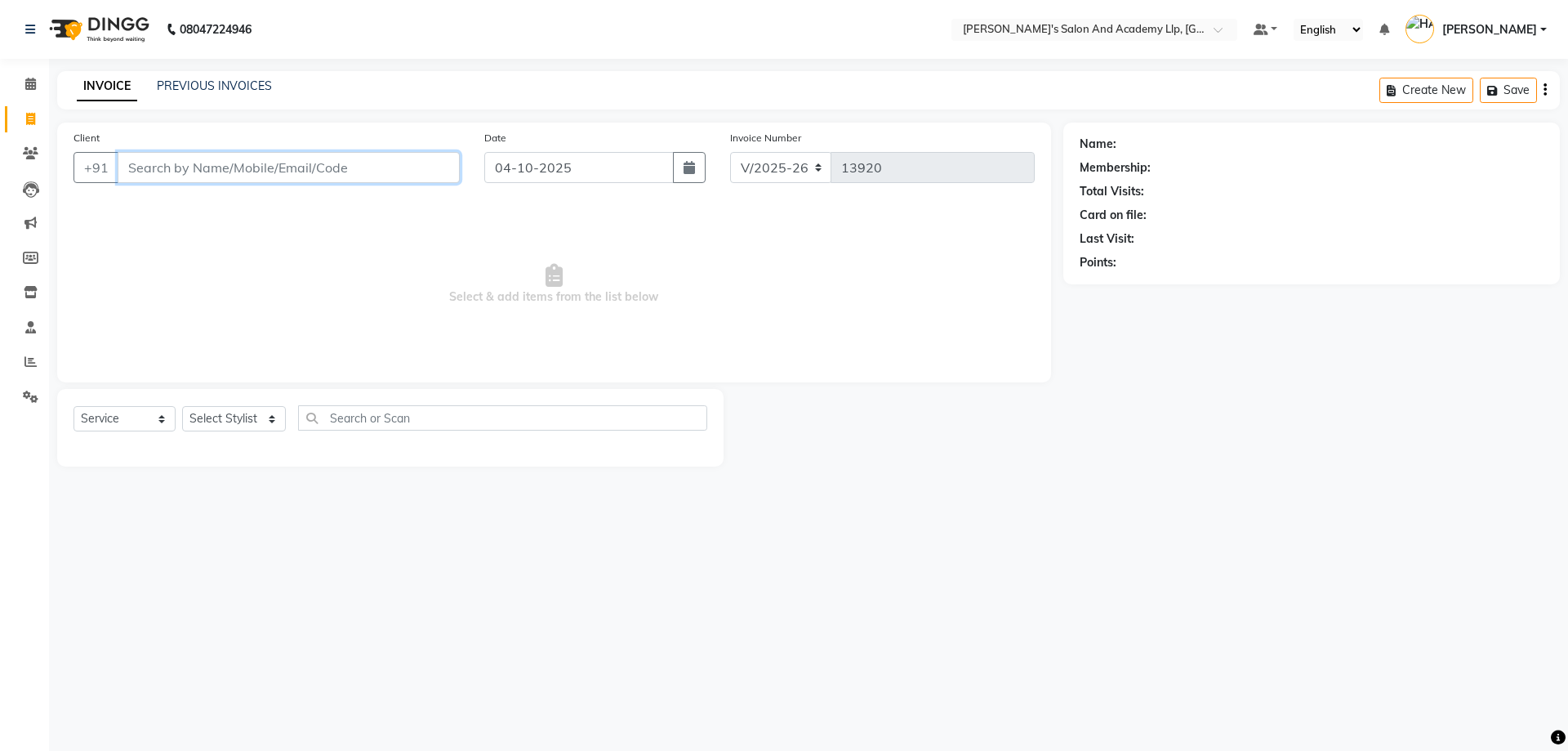
click at [287, 164] on input "Client" at bounding box center [288, 168] width 342 height 31
type input "7202077878"
click at [442, 157] on button "Add Client" at bounding box center [418, 168] width 84 height 31
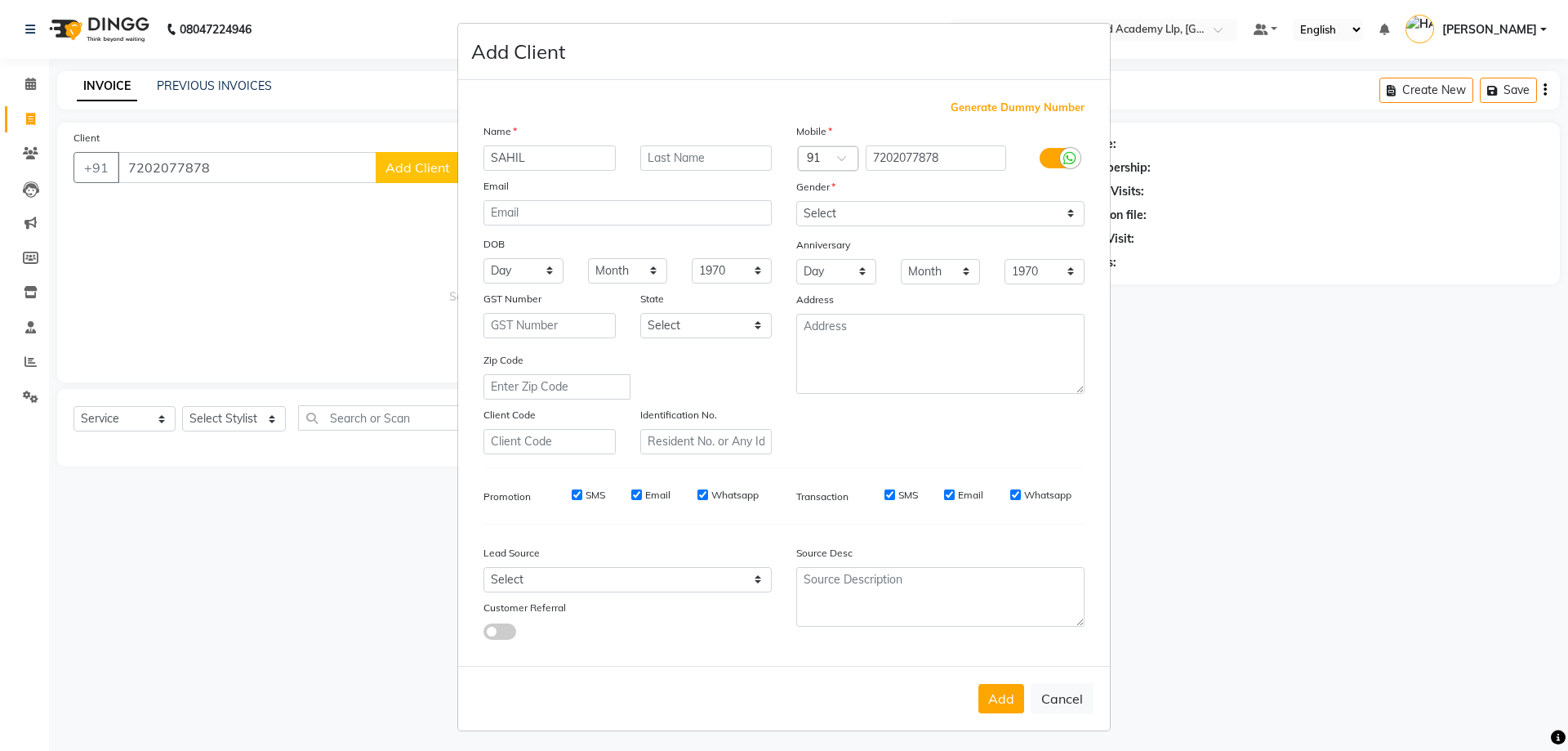
type input "SAHIL"
type input "BHAI"
click at [954, 214] on select "Select Male Female Other Prefer Not To Say" at bounding box center [940, 213] width 288 height 26
select select "male"
click at [797, 201] on select "Select Male Female Other Prefer Not To Say" at bounding box center [940, 213] width 288 height 26
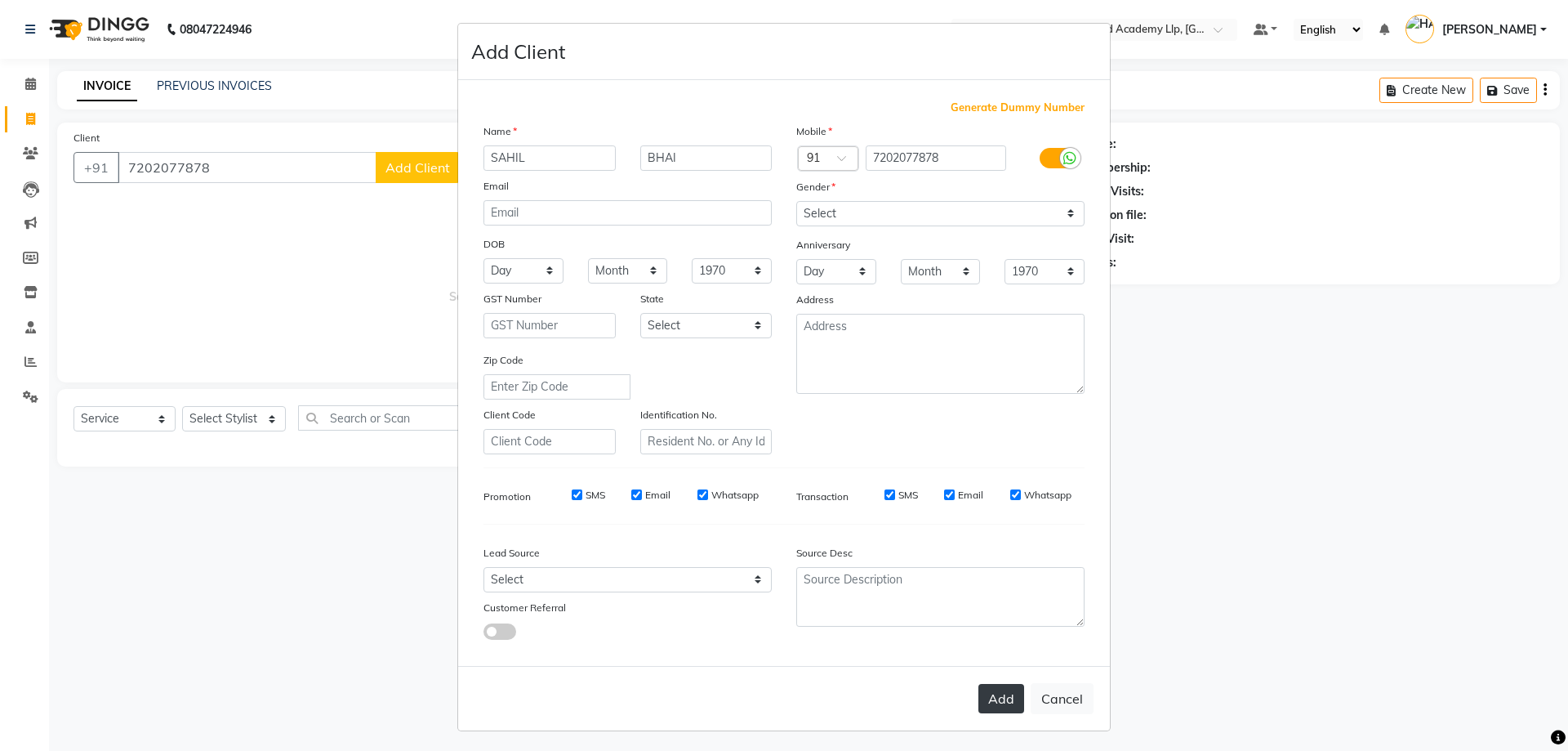
click at [1002, 692] on button "Add" at bounding box center [1001, 699] width 45 height 30
select select
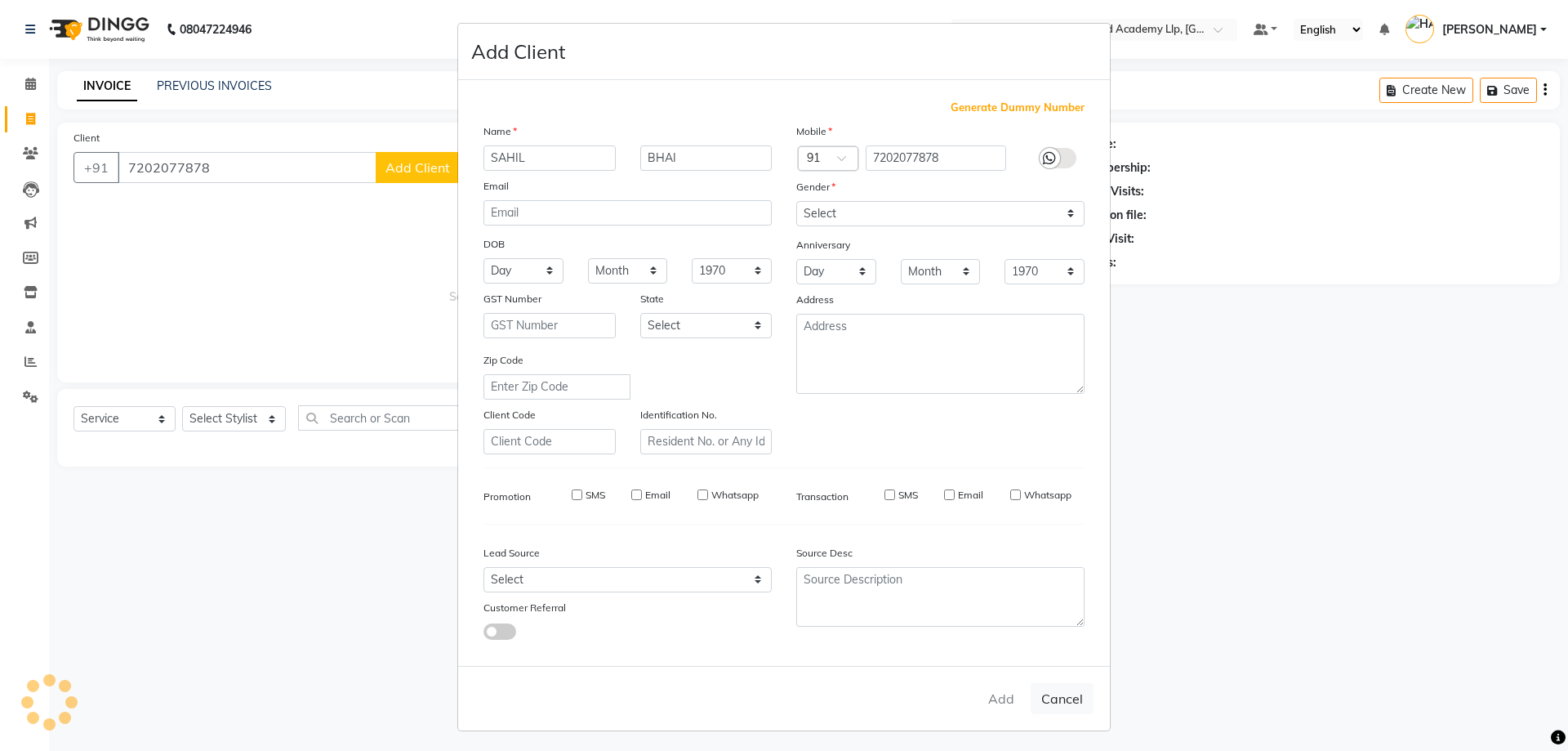
select select
checkbox input "false"
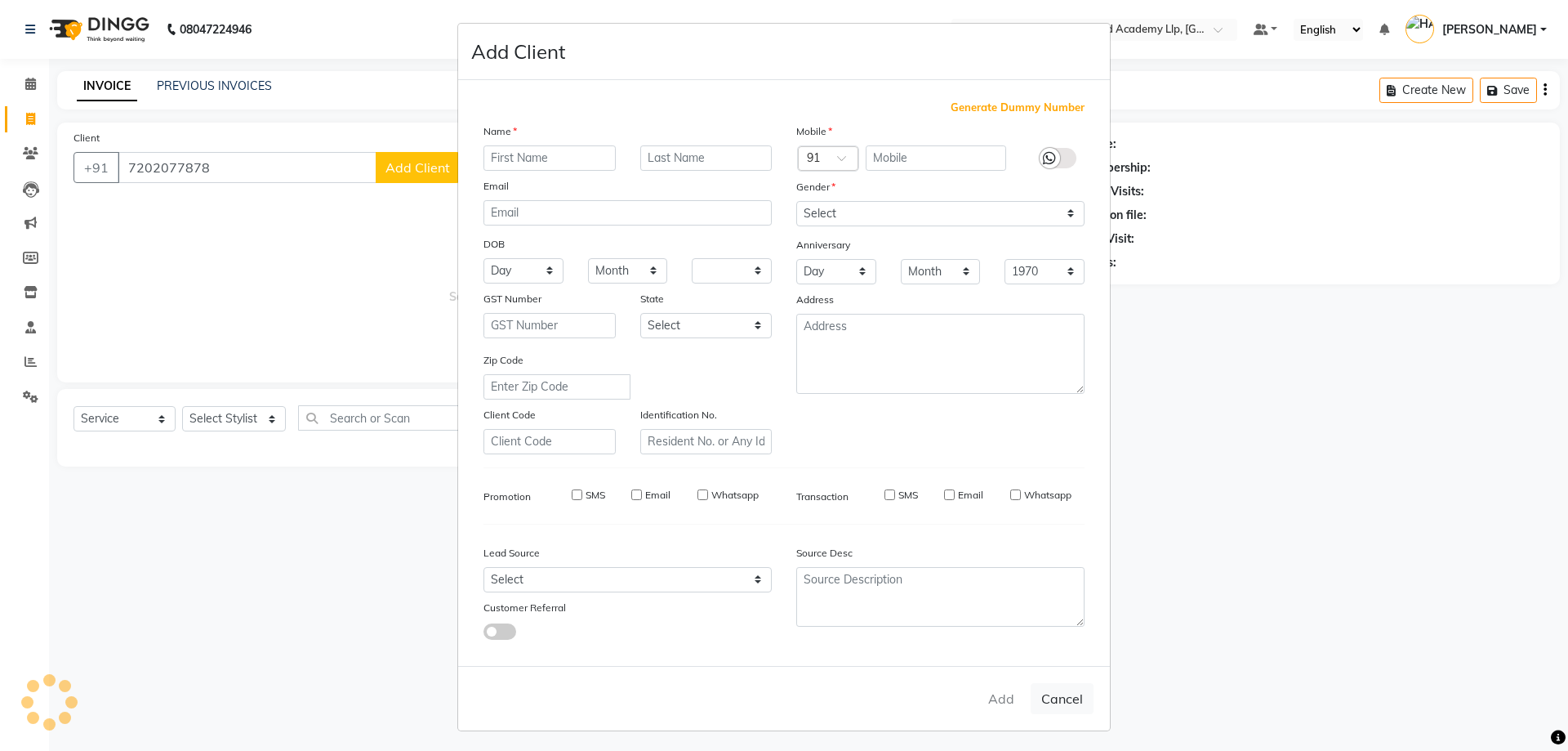
checkbox input "false"
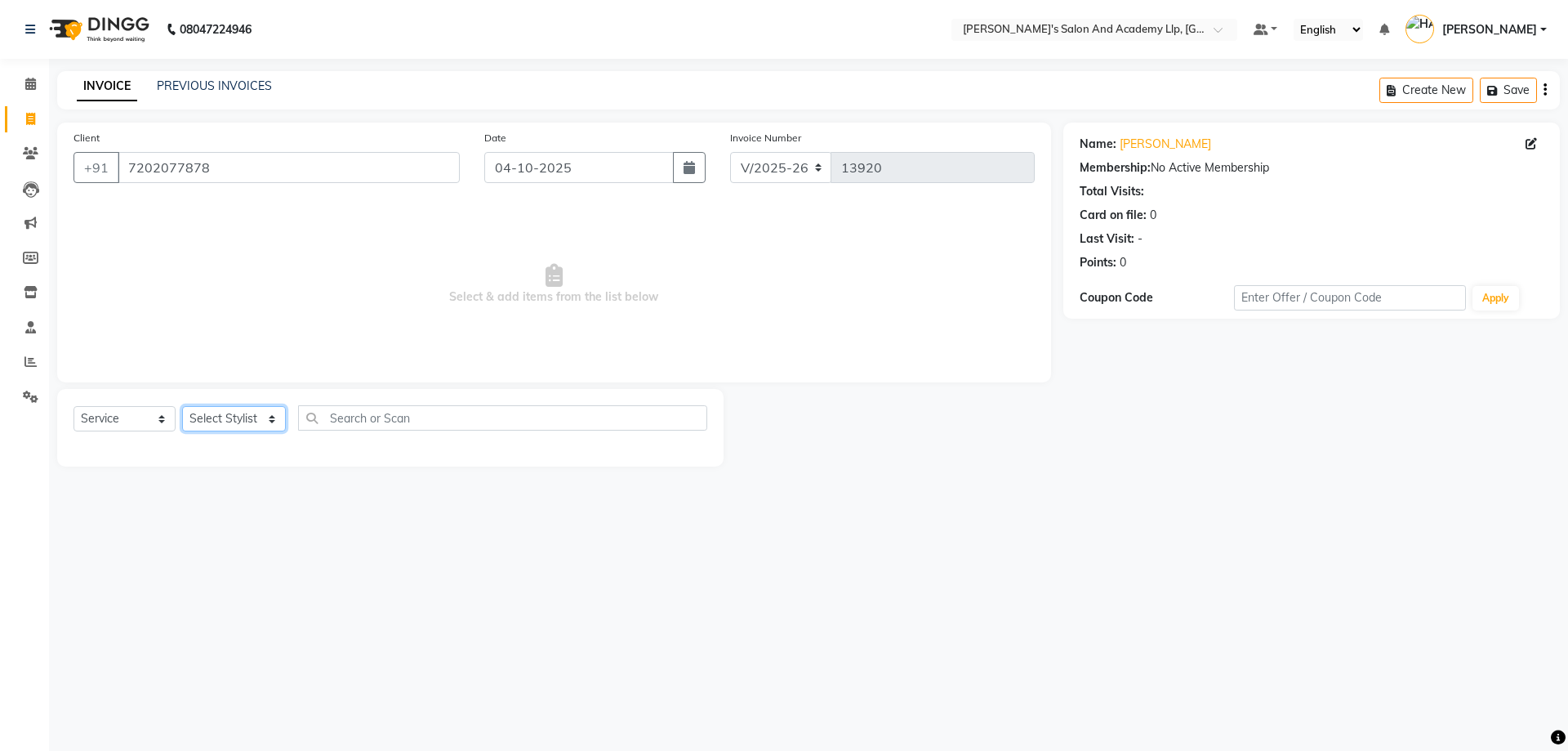
click at [266, 408] on select "Select Stylist AAKASH SOLANKI ADARSH SOLANKI AKSHAY VAJA ARPIT KALAWADIYA AZIM …" at bounding box center [234, 419] width 104 height 26
select select "72794"
click at [182, 406] on select "Select Stylist AAKASH SOLANKI ADARSH SOLANKI AKSHAY VAJA ARPIT KALAWADIYA AZIM …" at bounding box center [234, 419] width 104 height 26
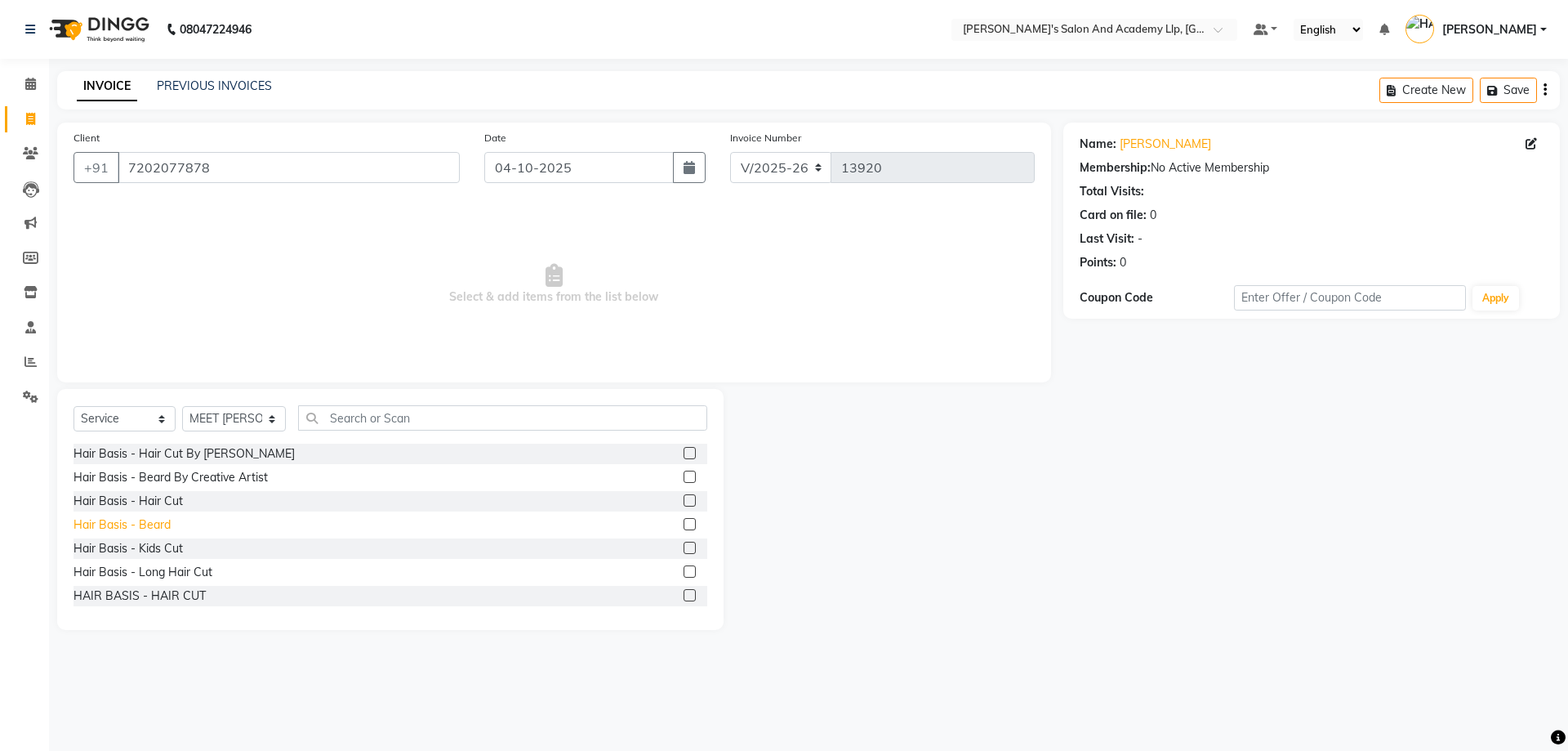
click at [151, 522] on div "Hair Basis - Beard" at bounding box center [122, 525] width 97 height 17
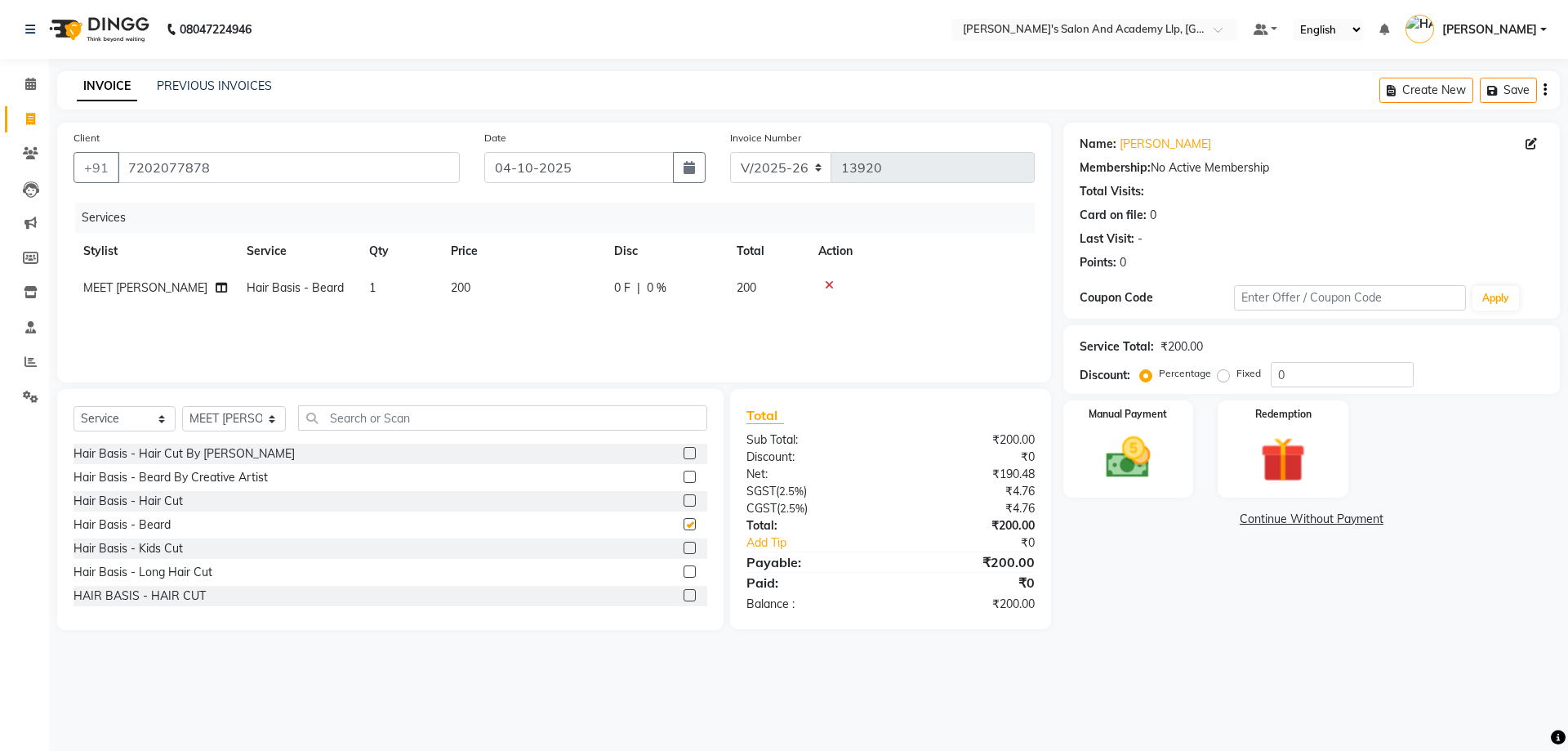
checkbox input "false"
click at [1175, 410] on div "Manual Payment" at bounding box center [1128, 449] width 135 height 101
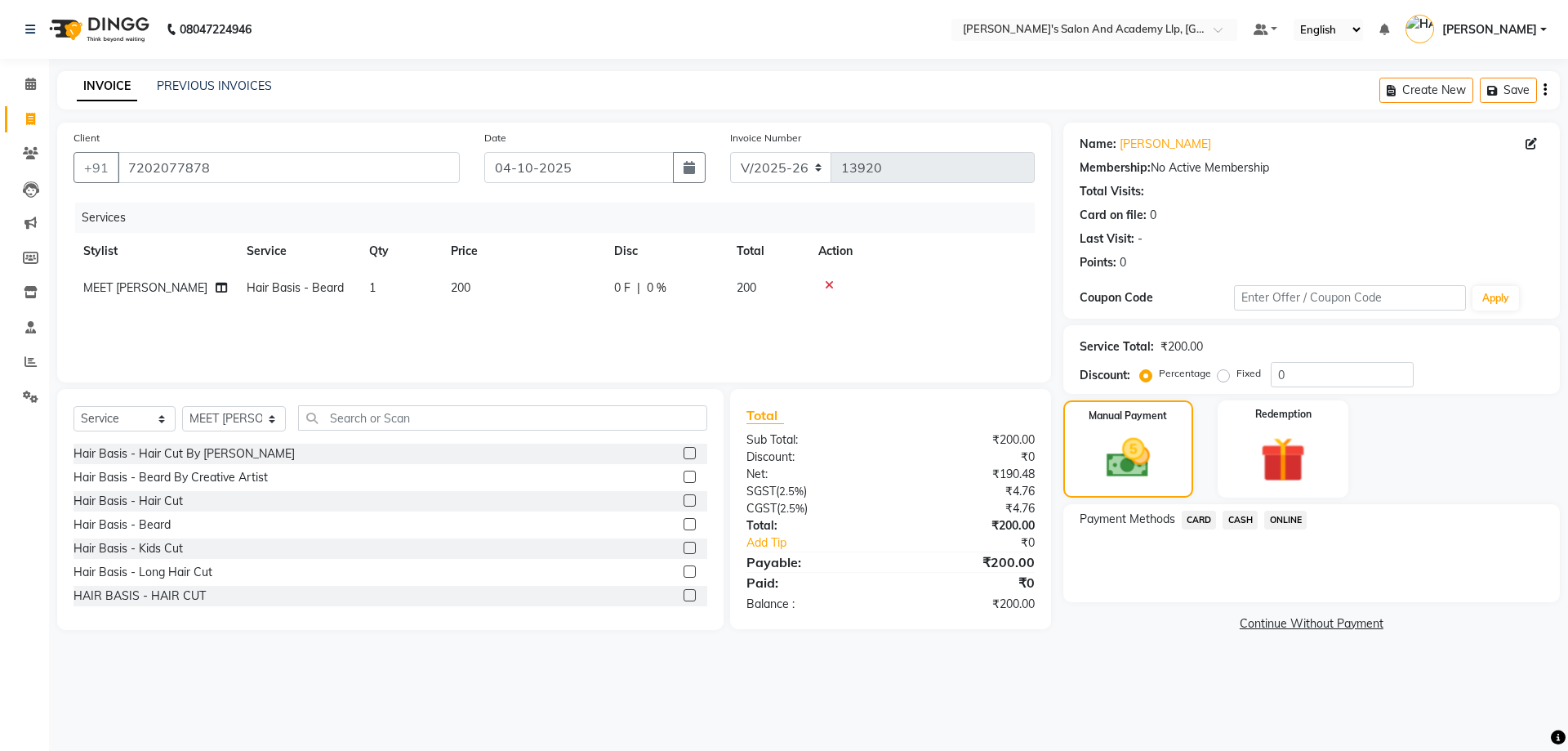
click at [1244, 523] on span "CASH" at bounding box center [1240, 520] width 36 height 19
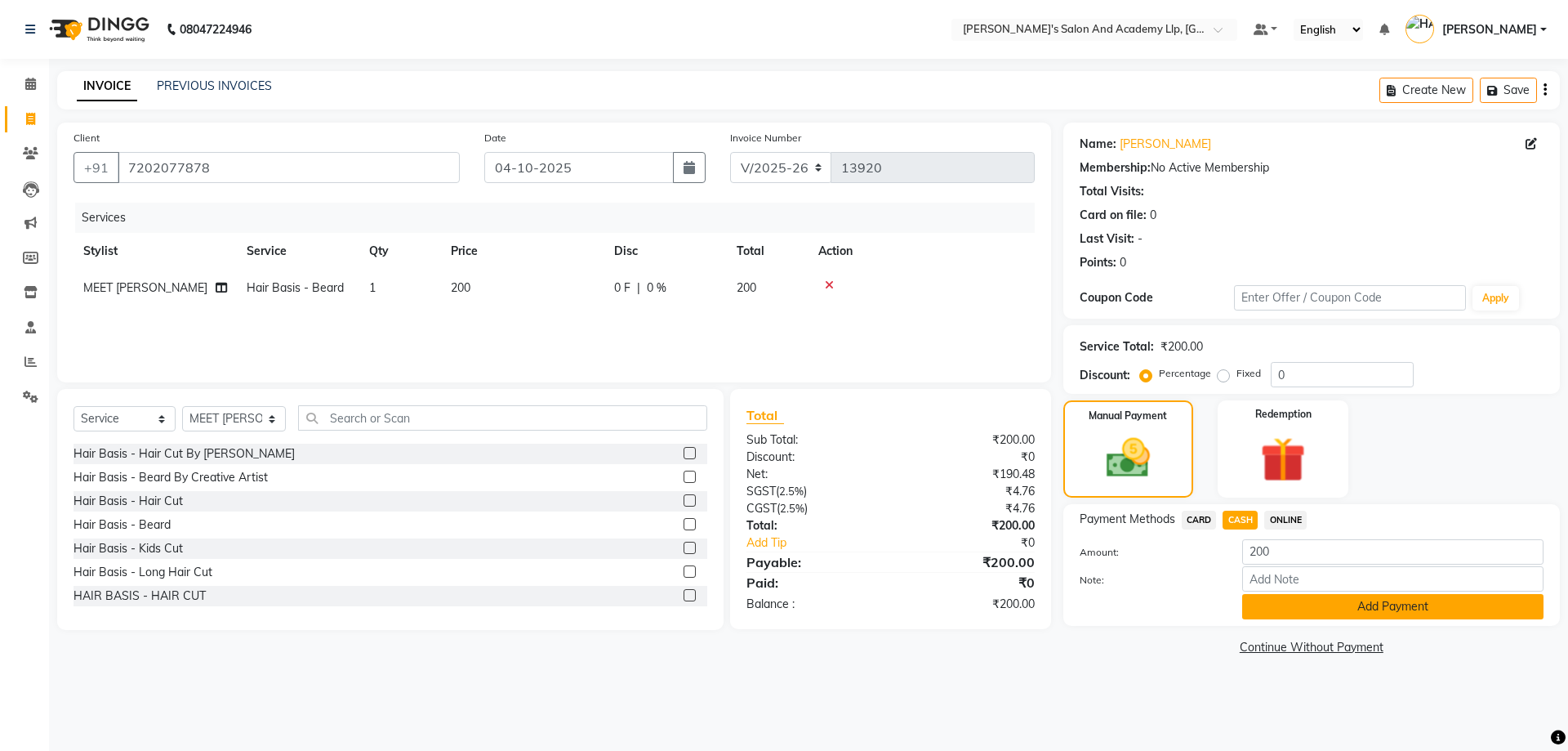
click at [1304, 606] on button "Add Payment" at bounding box center [1393, 606] width 301 height 26
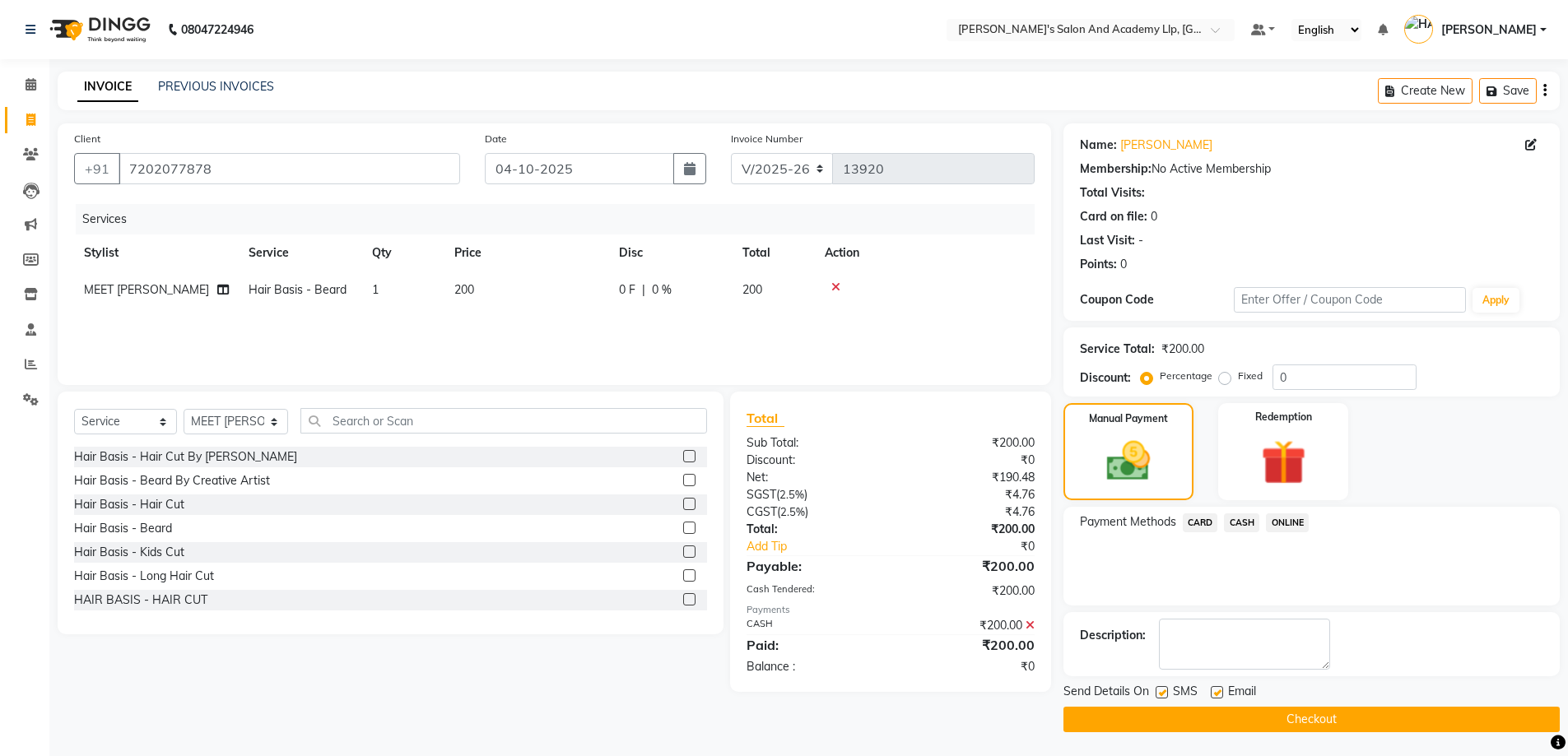
click at [1218, 696] on label at bounding box center [1216, 692] width 12 height 12
click at [1218, 696] on input "checkbox" at bounding box center [1215, 693] width 11 height 11
checkbox input "false"
click at [1165, 694] on label at bounding box center [1161, 692] width 12 height 12
click at [1165, 694] on input "checkbox" at bounding box center [1160, 693] width 11 height 11
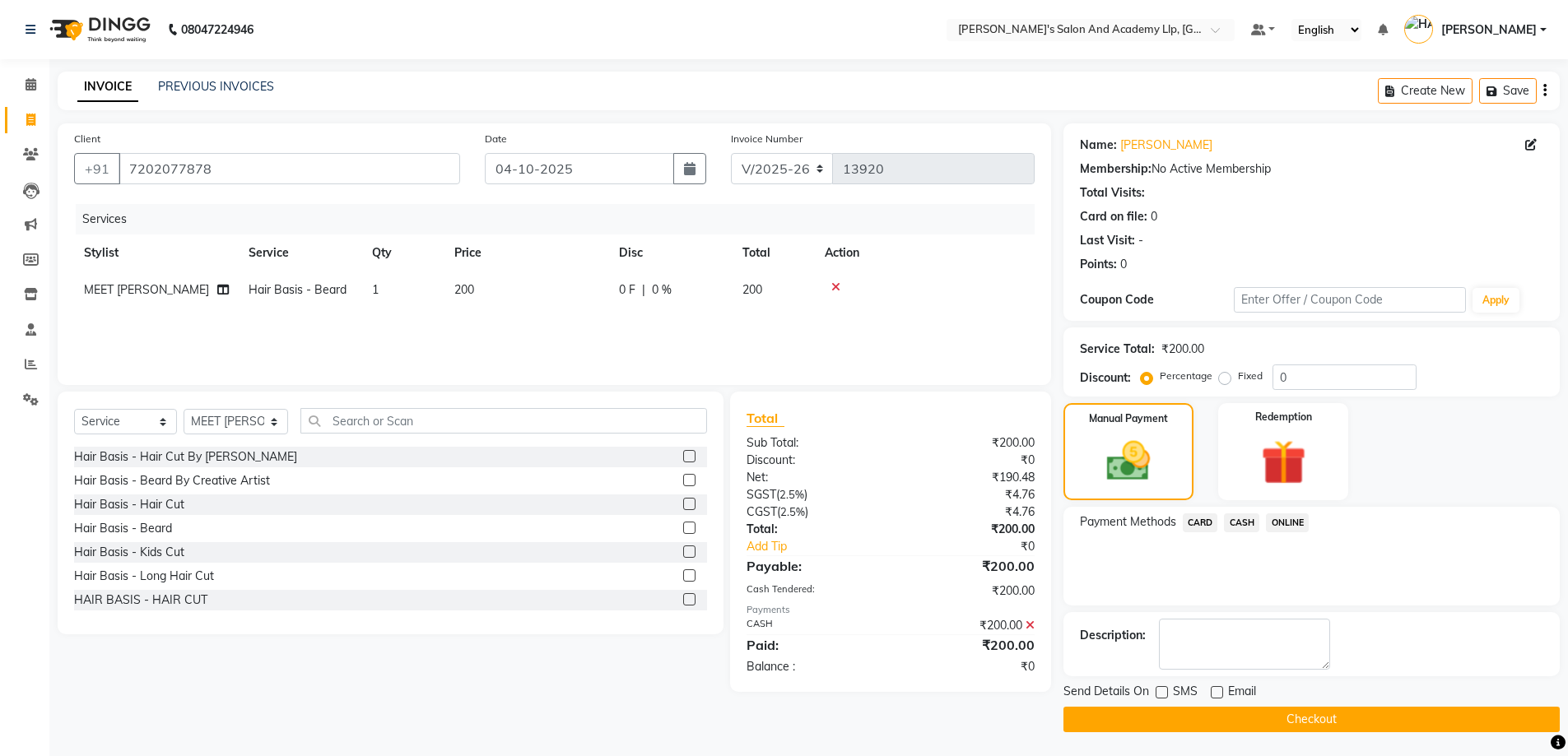
click at [1165, 694] on label at bounding box center [1161, 692] width 12 height 12
click at [1165, 694] on input "checkbox" at bounding box center [1160, 693] width 11 height 11
click at [1155, 689] on label at bounding box center [1161, 692] width 12 height 12
click at [1155, 689] on input "checkbox" at bounding box center [1160, 693] width 11 height 11
checkbox input "false"
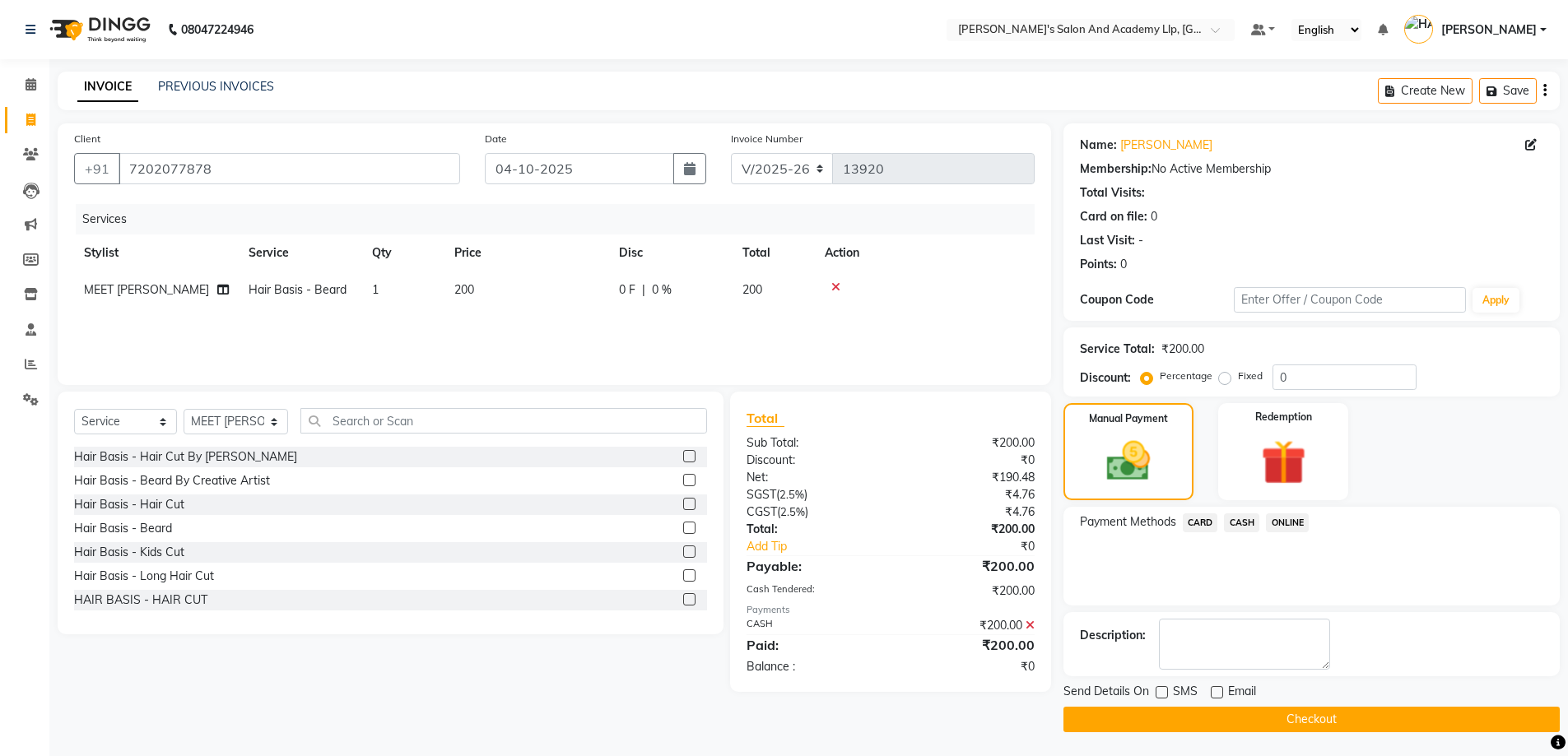
click at [1263, 724] on button "Checkout" at bounding box center [1311, 719] width 497 height 26
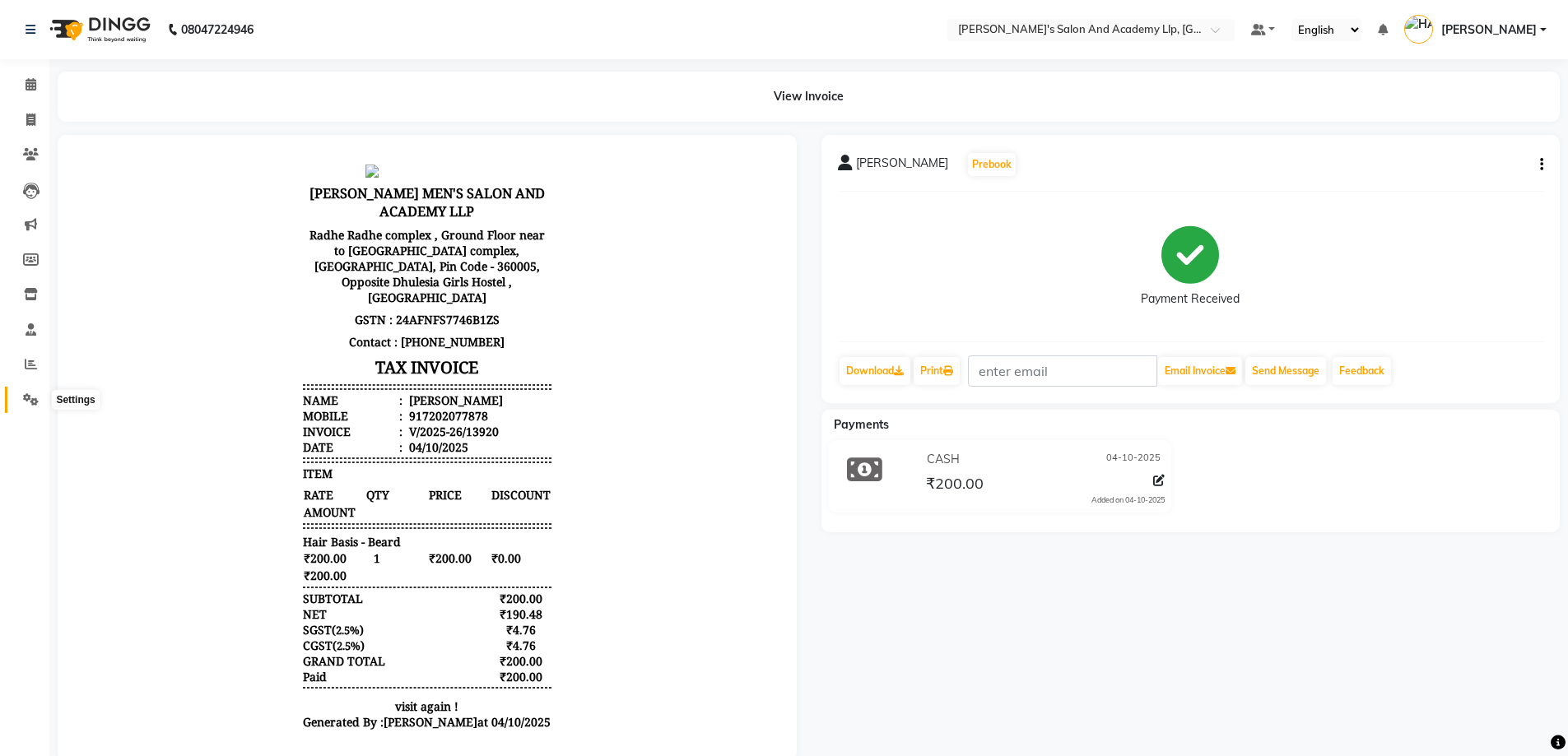
click at [32, 400] on icon at bounding box center [31, 399] width 16 height 12
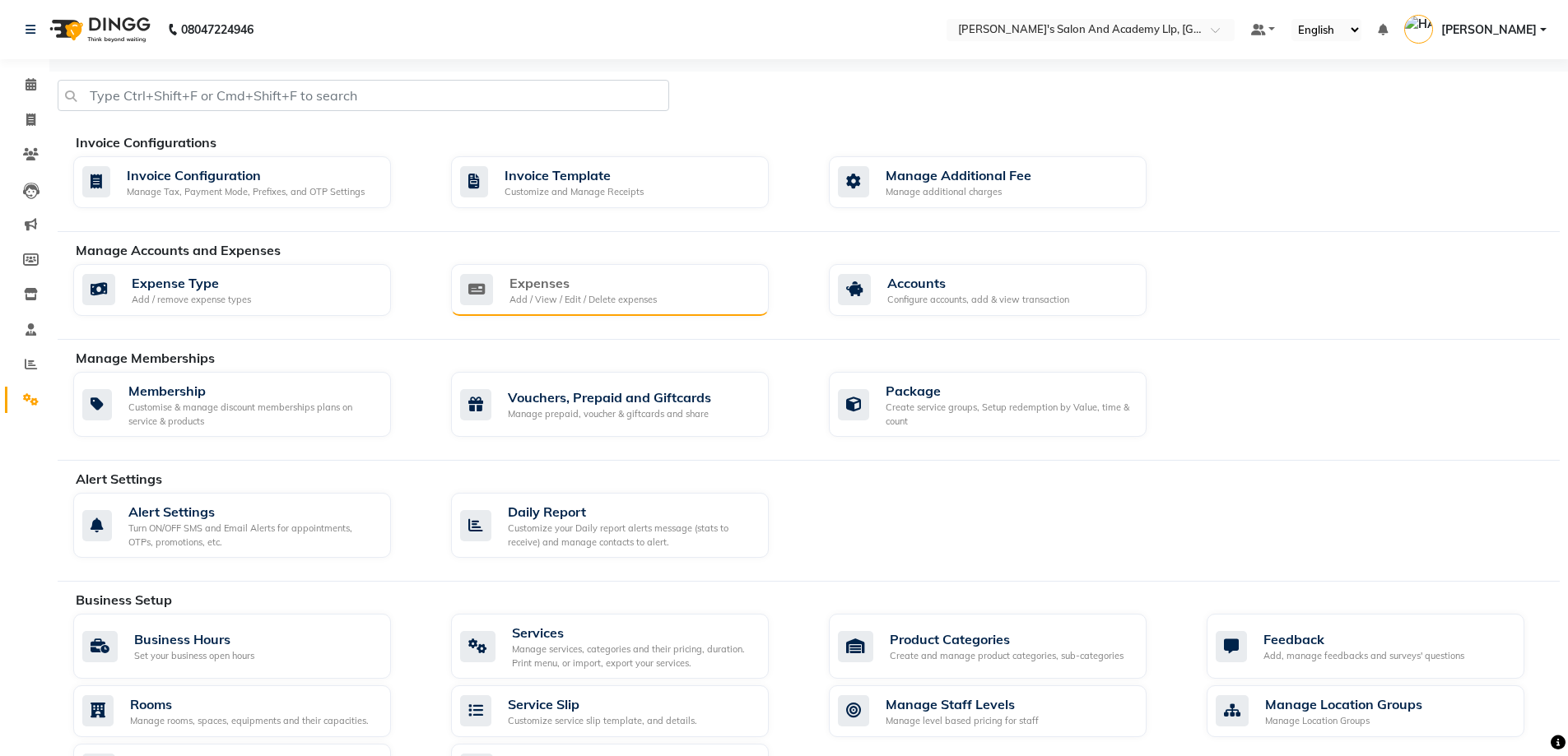
click at [622, 284] on div "Expenses" at bounding box center [582, 283] width 147 height 20
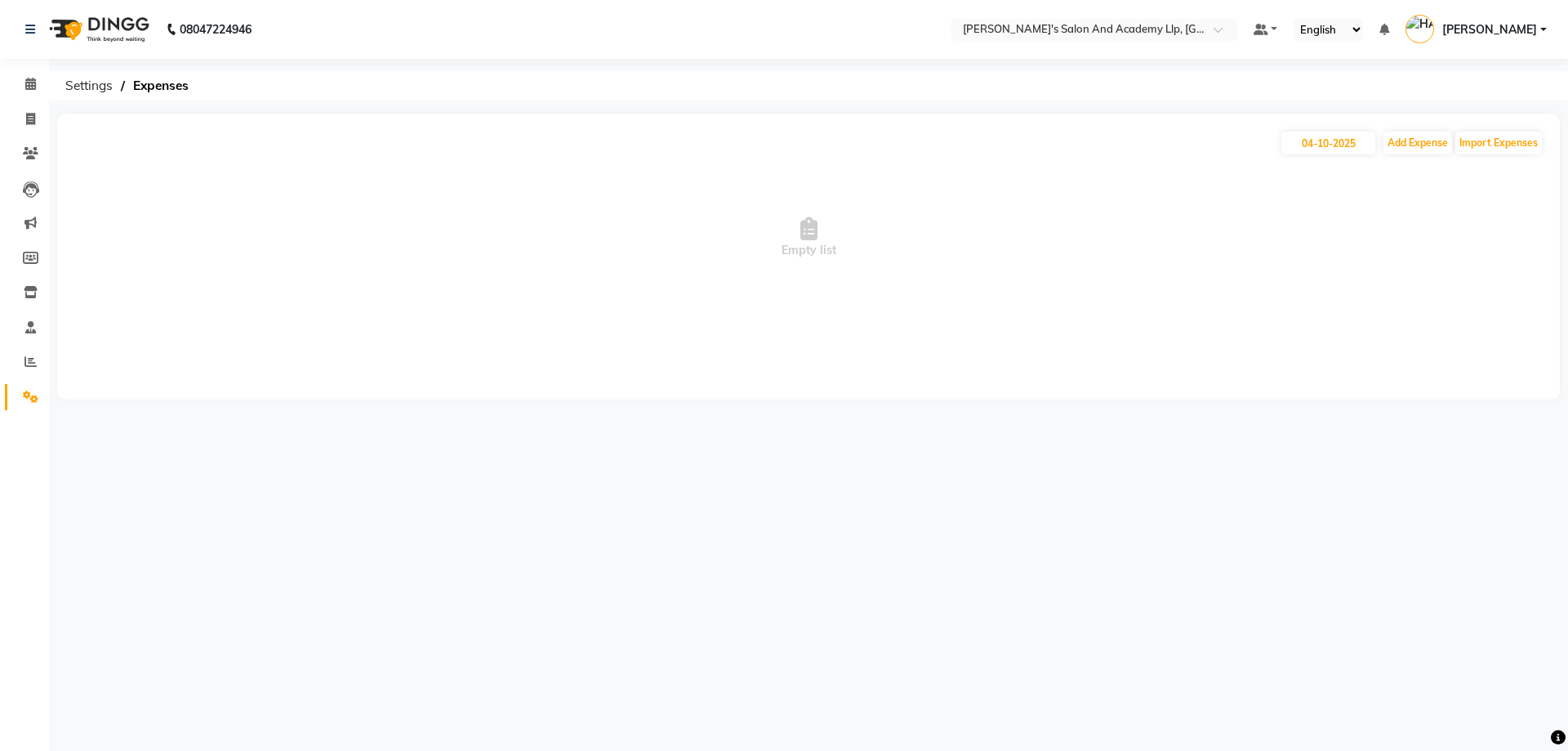
click at [1422, 155] on div "04-10-2025 Add Expense Import Expenses" at bounding box center [808, 143] width 1471 height 26
click at [1419, 145] on button "Add Expense" at bounding box center [1418, 143] width 69 height 23
select select "1"
select select "6044"
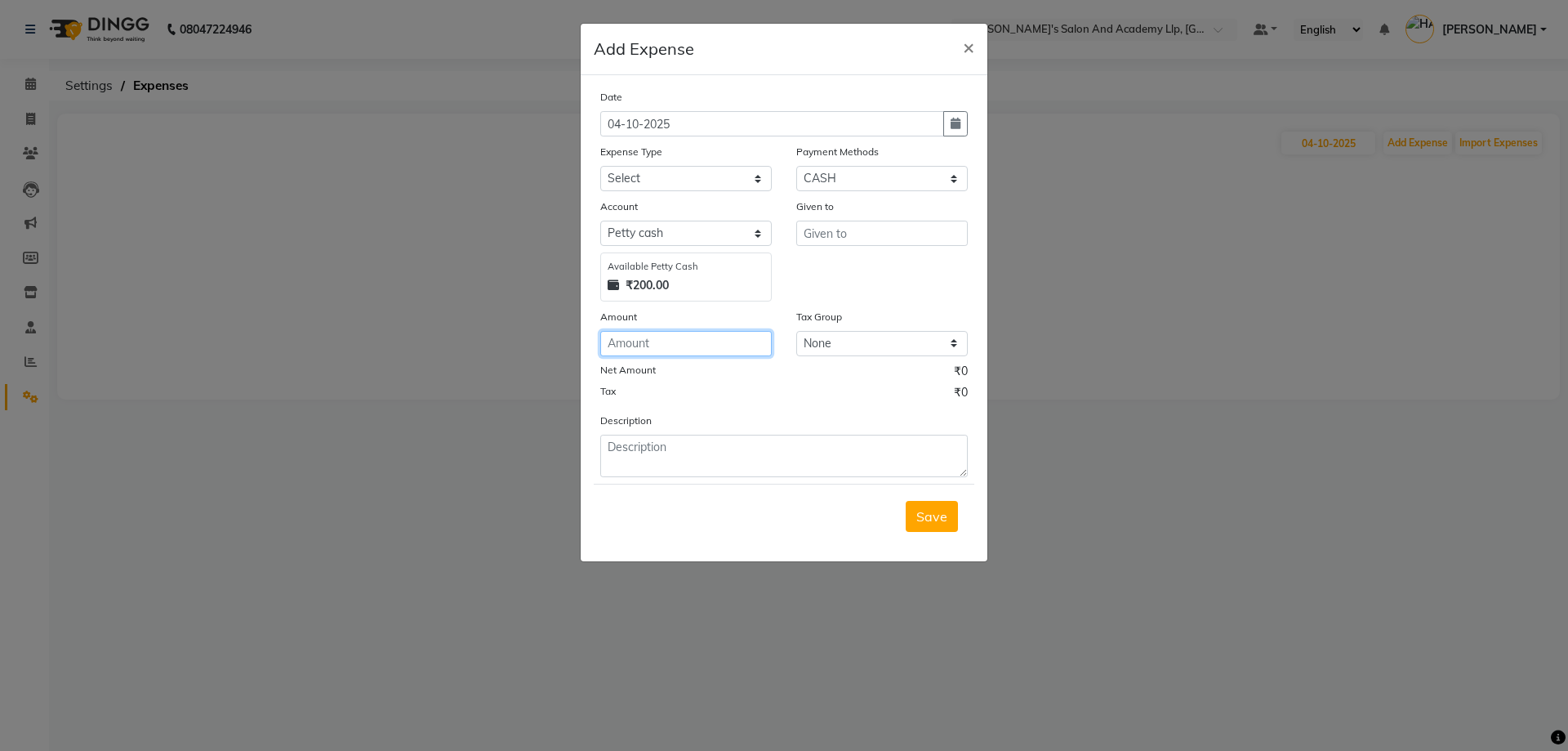
click at [672, 352] on input "number" at bounding box center [686, 344] width 172 height 26
click at [266, 65] on ngb-modal-window "Add Expense × Date 04-10-2025 Expense Type Select ADVANCE RUPEES FOR STAFF CLEA…" at bounding box center [784, 375] width 1568 height 751
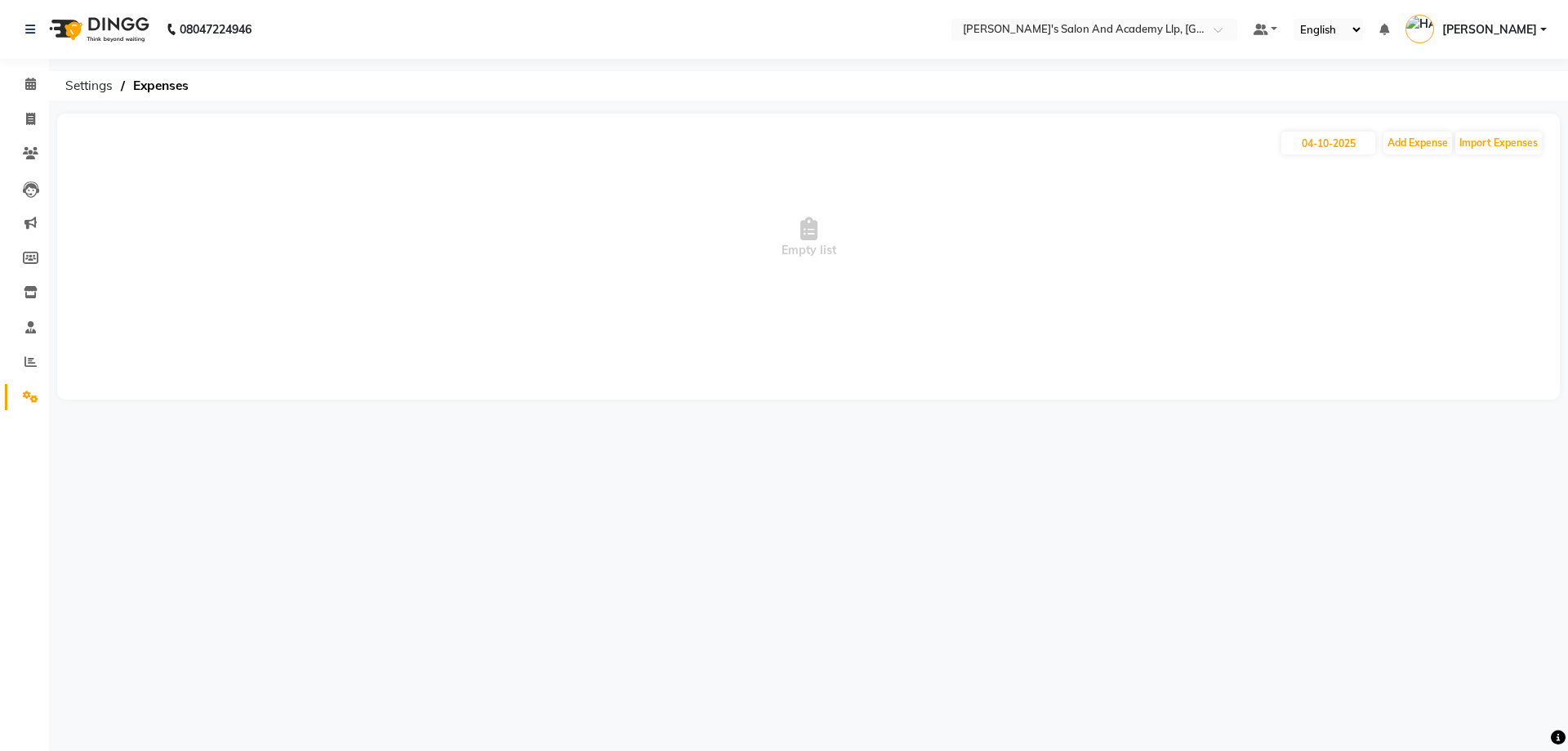
click at [28, 103] on li "Invoice" at bounding box center [24, 120] width 49 height 36
click at [28, 109] on link "Invoice" at bounding box center [24, 120] width 39 height 27
select select "service"
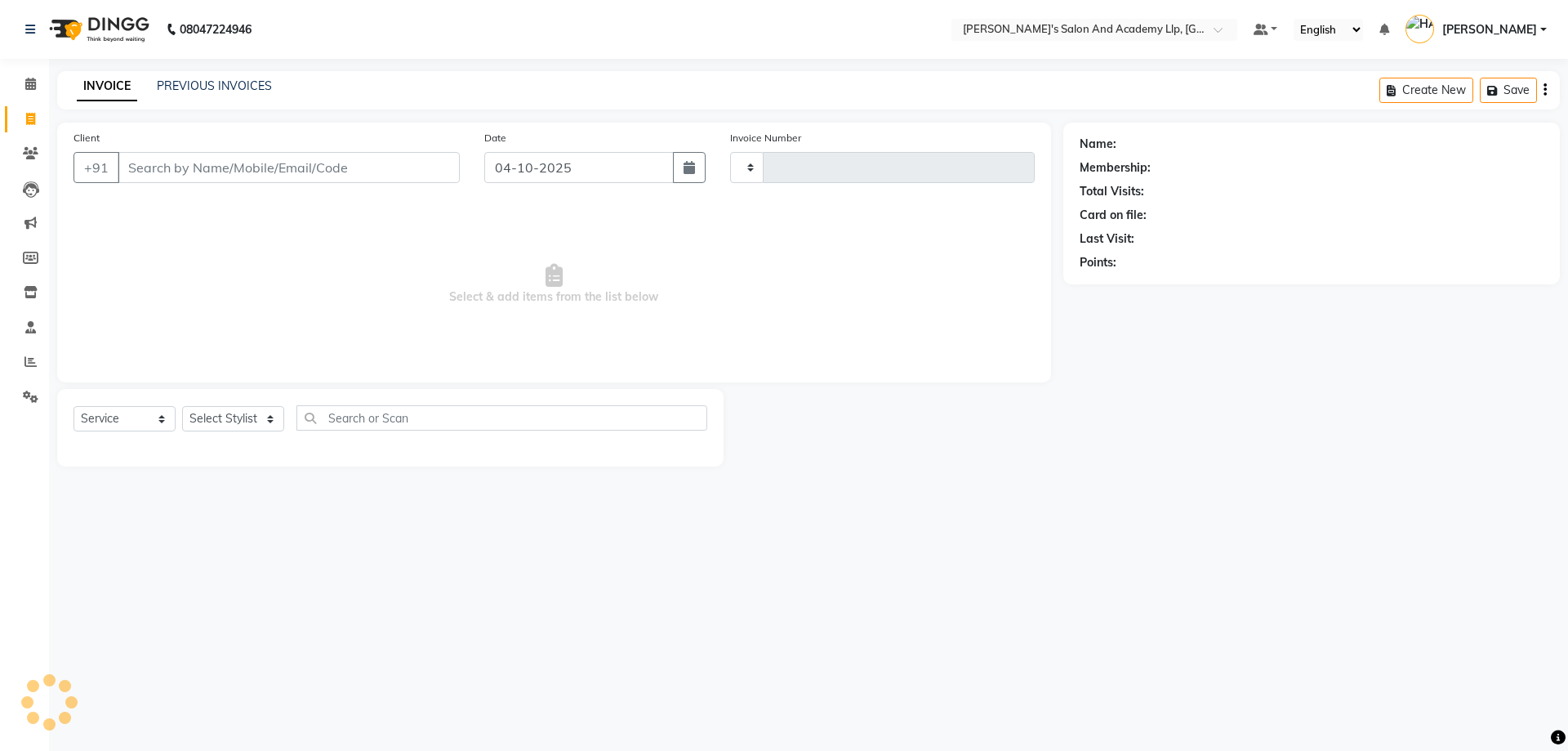
type input "13921"
select select "6983"
click at [397, 223] on span "Select & add items from the list below" at bounding box center [554, 284] width 961 height 164
click at [362, 165] on input "Client" at bounding box center [288, 168] width 342 height 31
click at [30, 385] on link "Settings" at bounding box center [24, 397] width 39 height 27
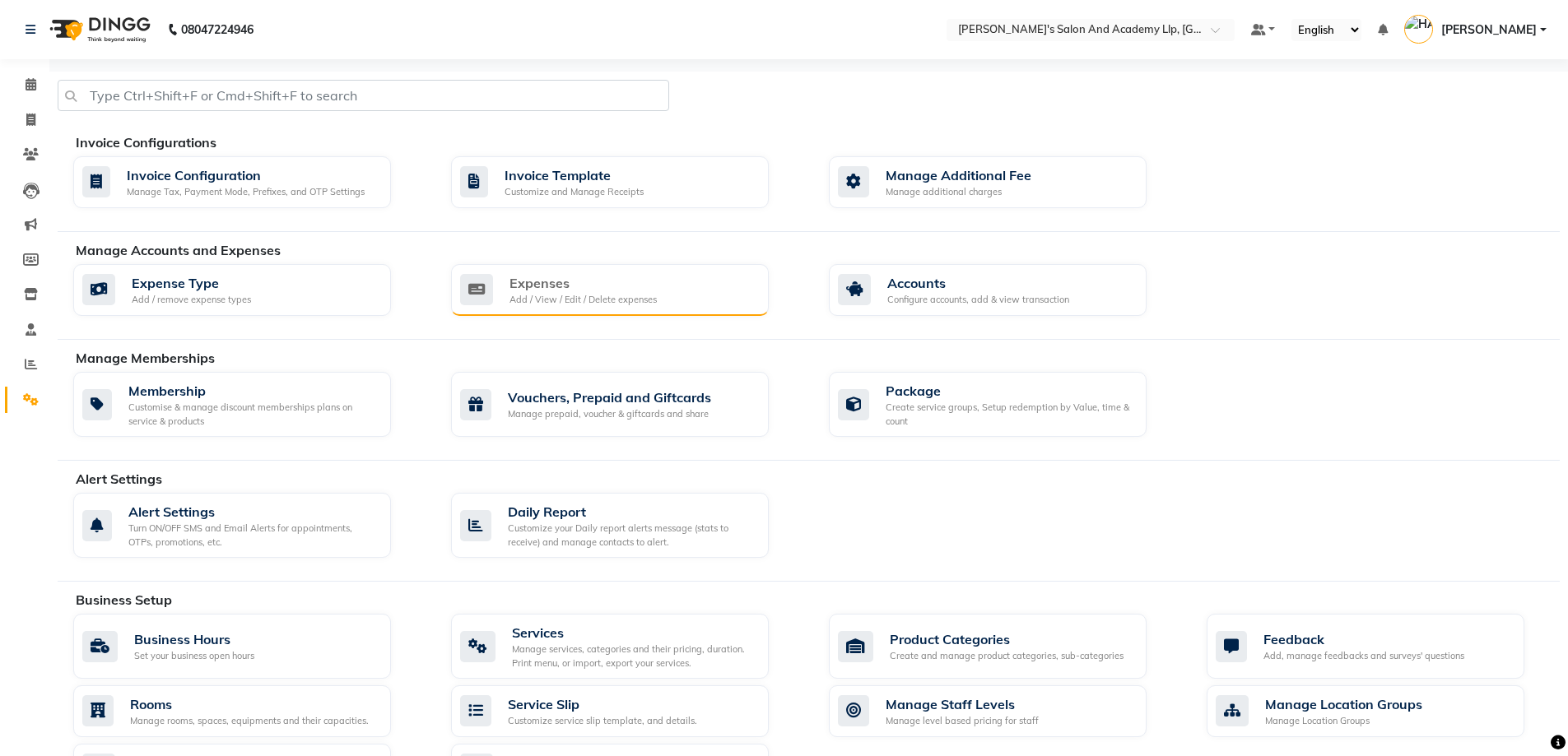
click at [571, 279] on div "Expenses" at bounding box center [582, 283] width 147 height 20
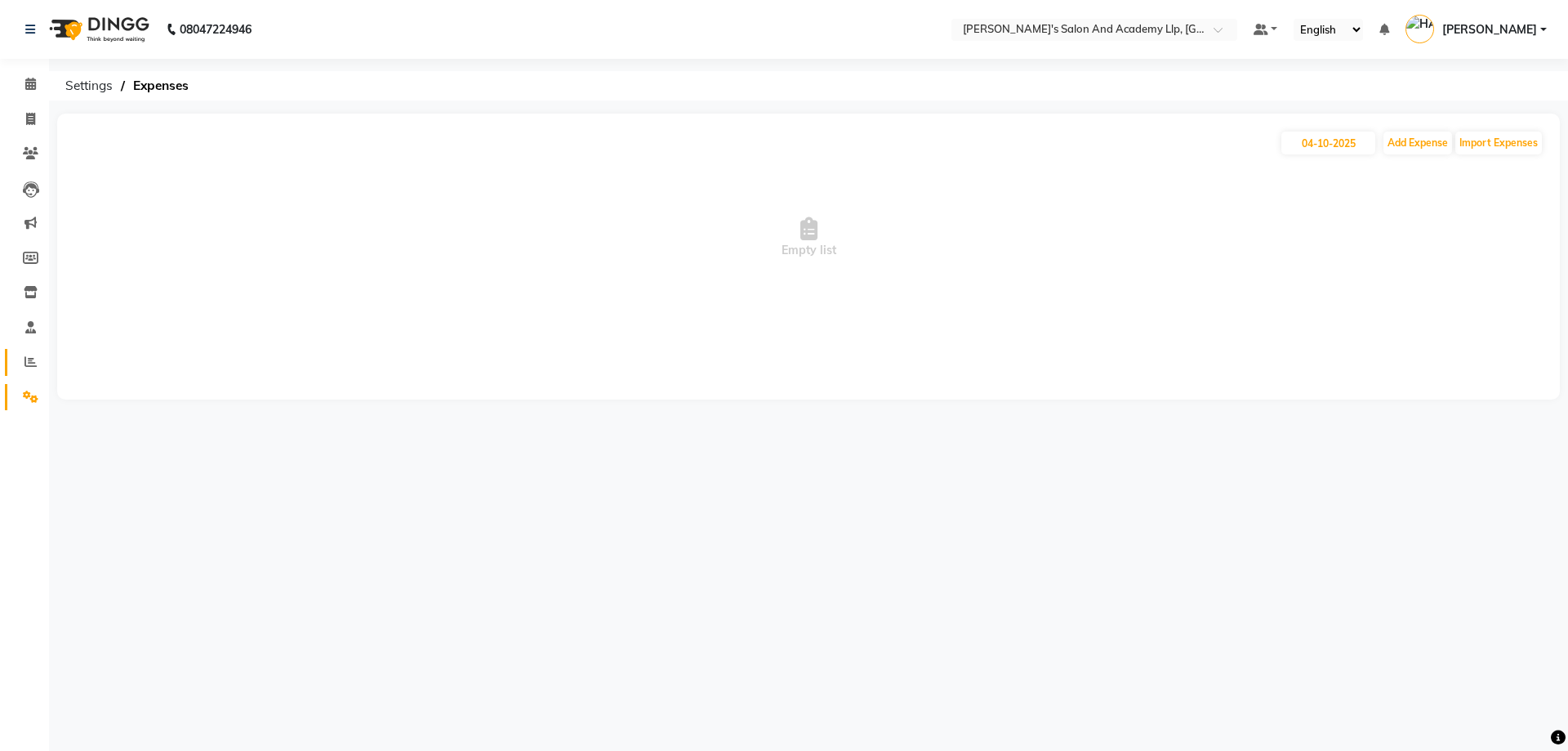
click at [34, 366] on icon at bounding box center [31, 361] width 12 height 12
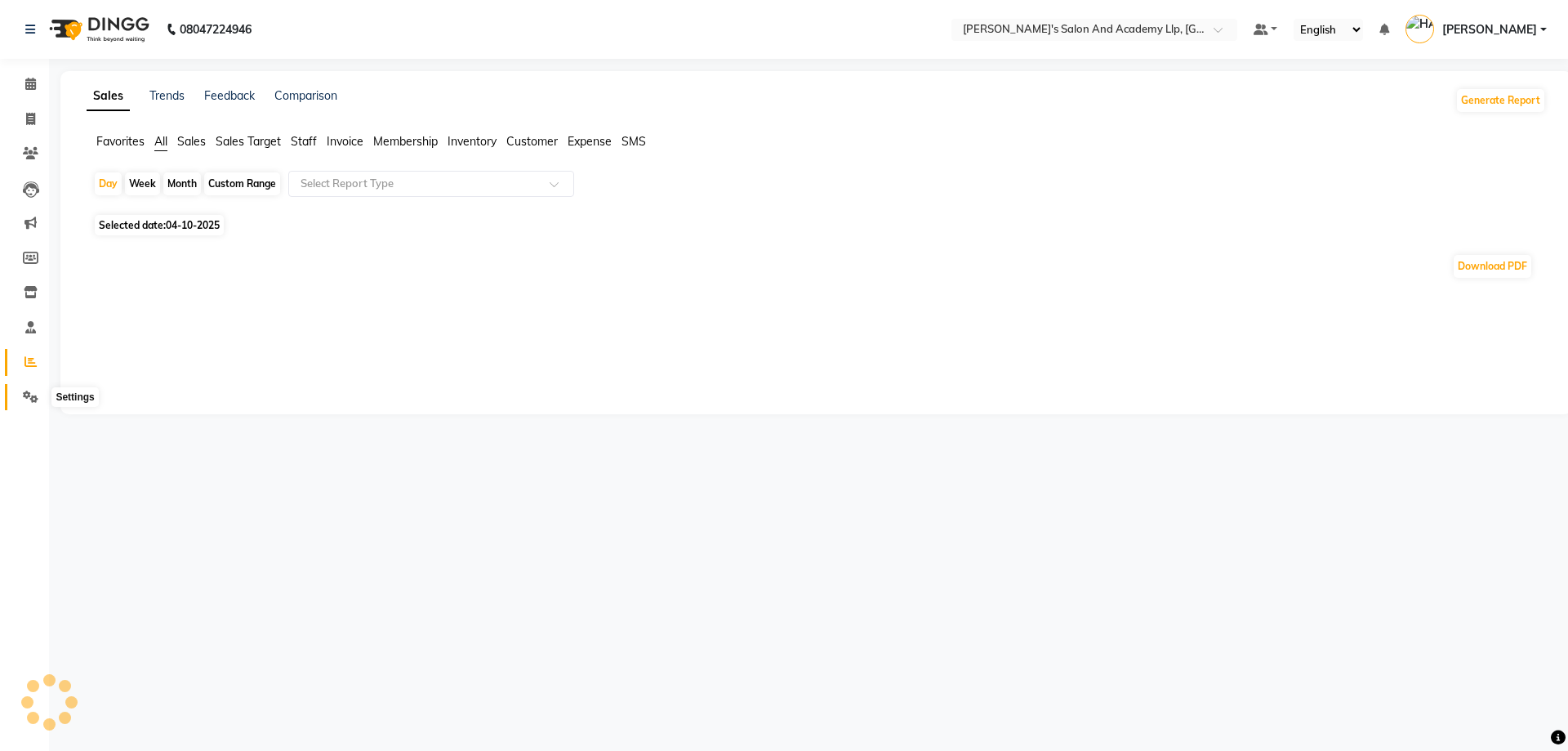
click at [33, 400] on icon at bounding box center [31, 397] width 16 height 12
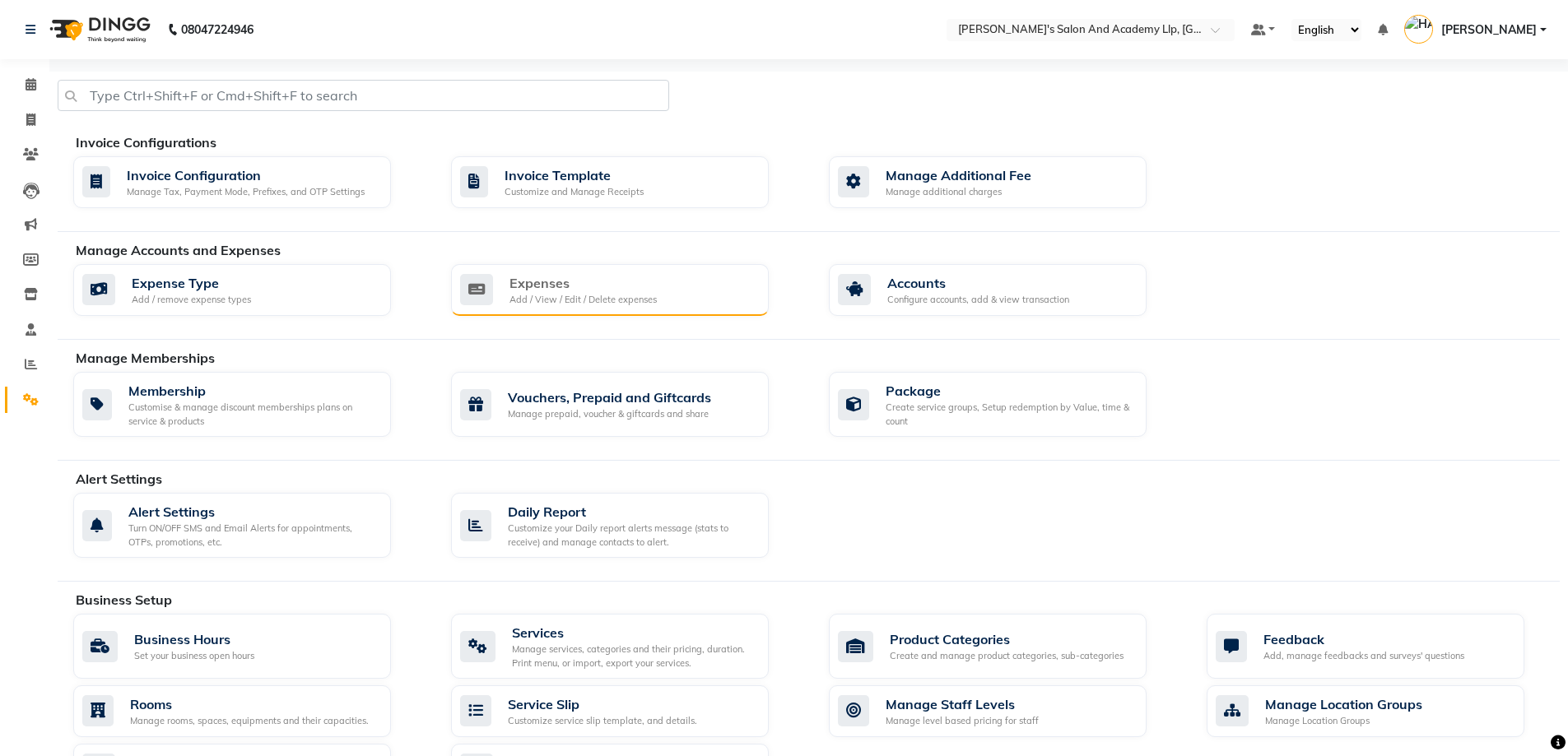
click at [555, 311] on div "Expenses Add / View / Edit / Delete expenses" at bounding box center [610, 290] width 318 height 52
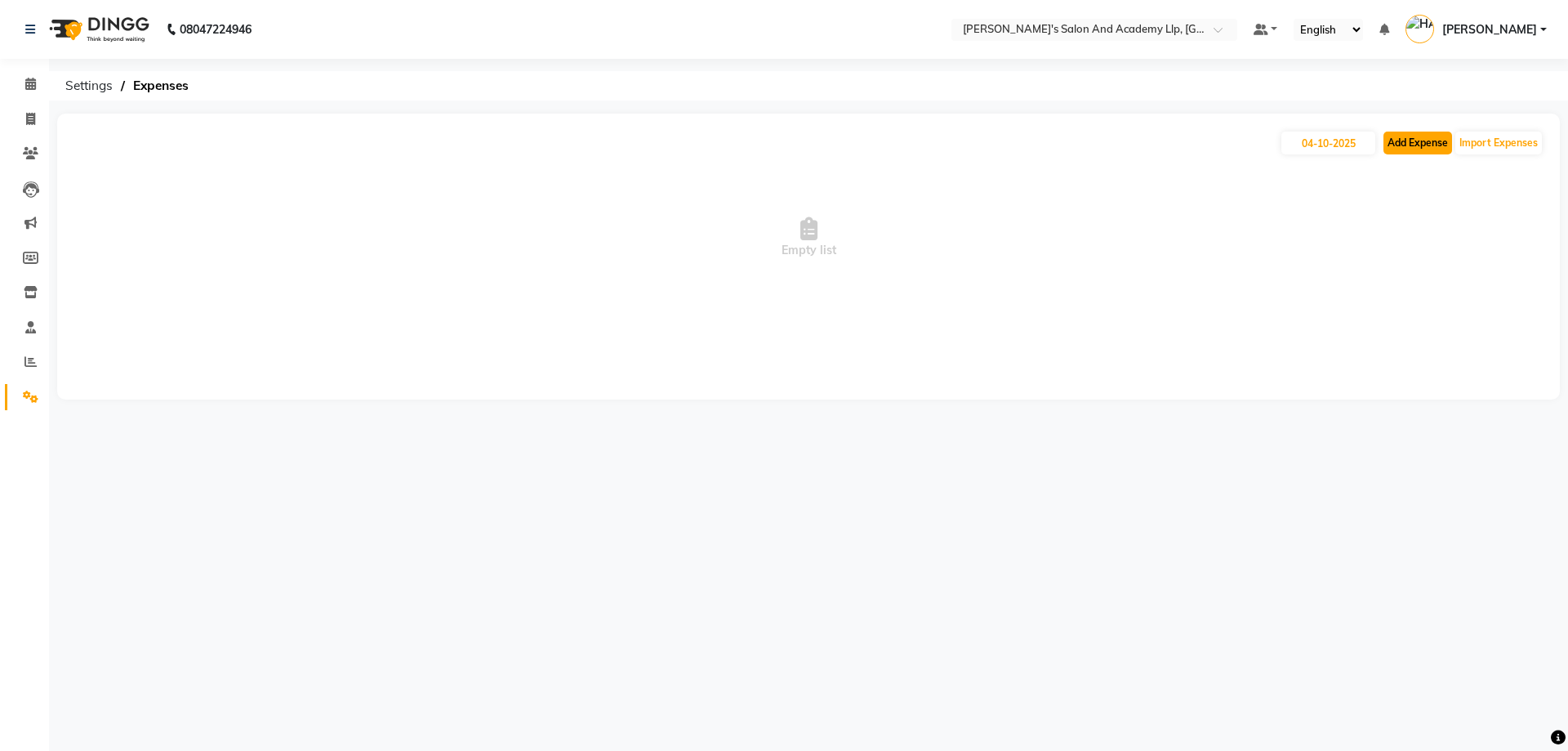
click at [1431, 146] on button "Add Expense" at bounding box center [1418, 143] width 69 height 23
select select "1"
select select "6044"
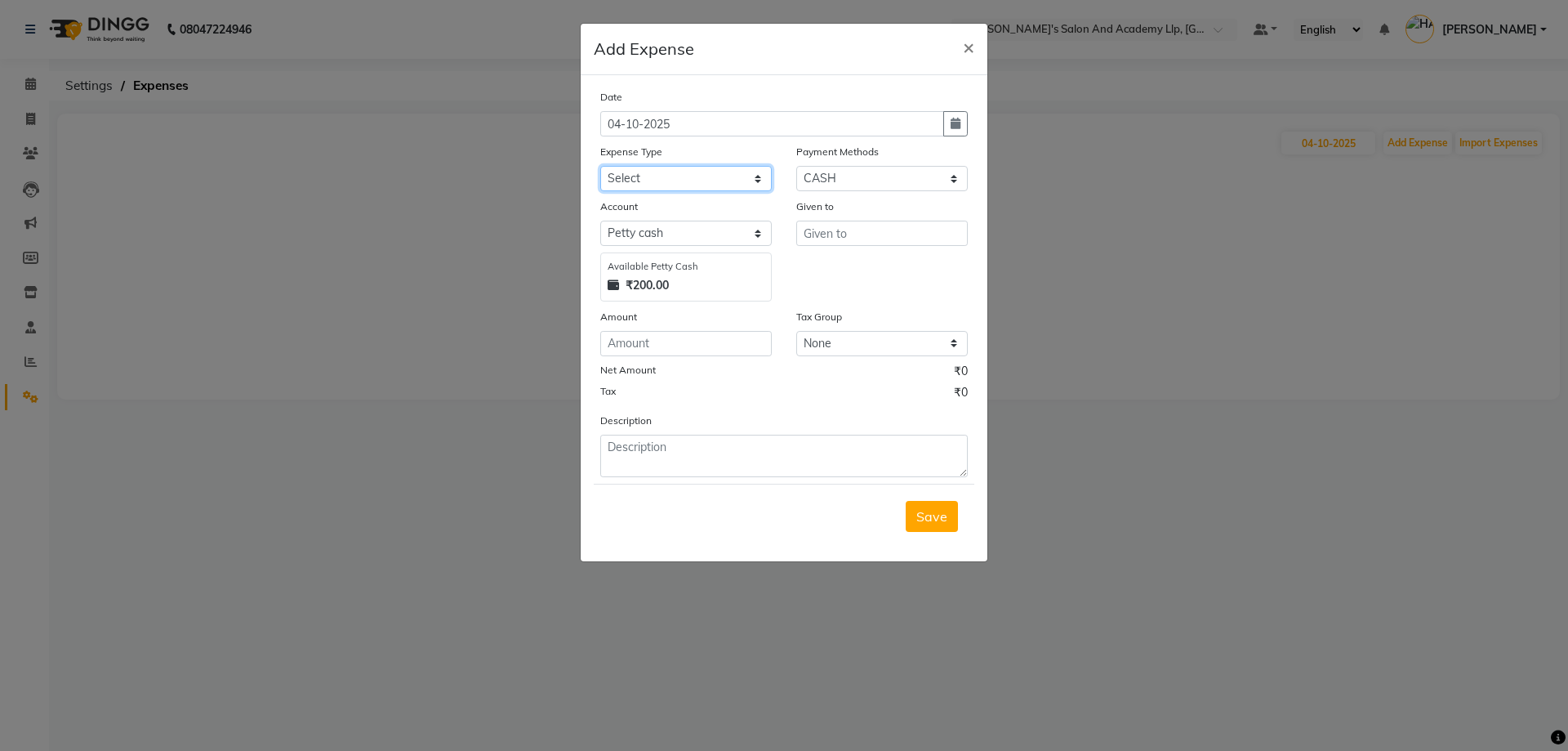
click at [663, 176] on select "Select ADVANCE RUPEES FOR STAFF CLEANING GROSSERY CLENING ITEM HOUSEKEEPIN clie…" at bounding box center [686, 178] width 172 height 26
select select "16154"
click at [600, 166] on select "Select ADVANCE RUPEES FOR STAFF CLEANING GROSSERY CLENING ITEM HOUSEKEEPIN clie…" at bounding box center [686, 178] width 172 height 26
click at [828, 232] on input "text" at bounding box center [883, 233] width 172 height 26
type input "[PERSON_NAME]"
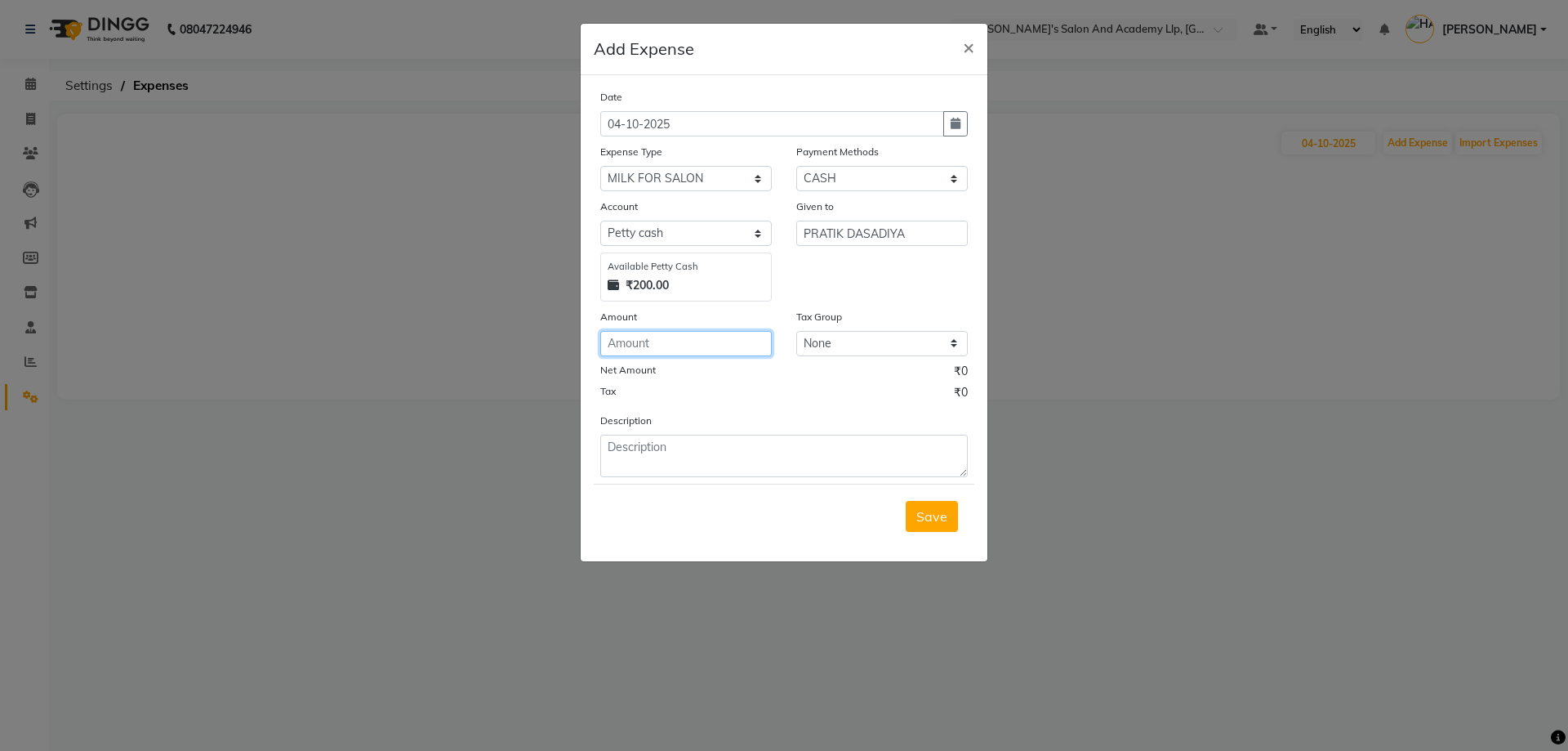
click at [713, 334] on input "number" at bounding box center [686, 344] width 172 height 26
type input "100"
click at [953, 515] on button "Save" at bounding box center [931, 516] width 52 height 31
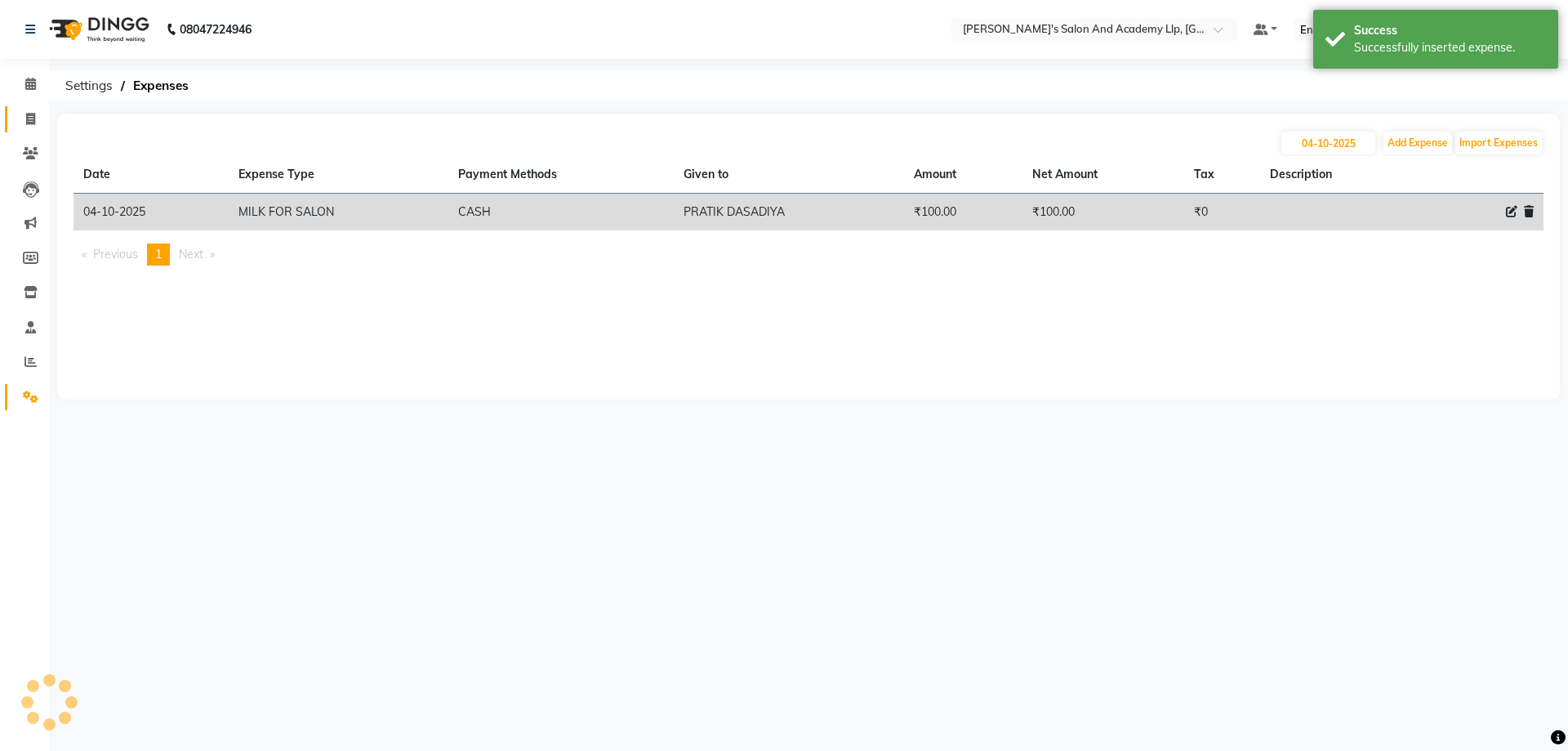
click at [15, 119] on link "Invoice" at bounding box center [24, 120] width 39 height 27
select select "service"
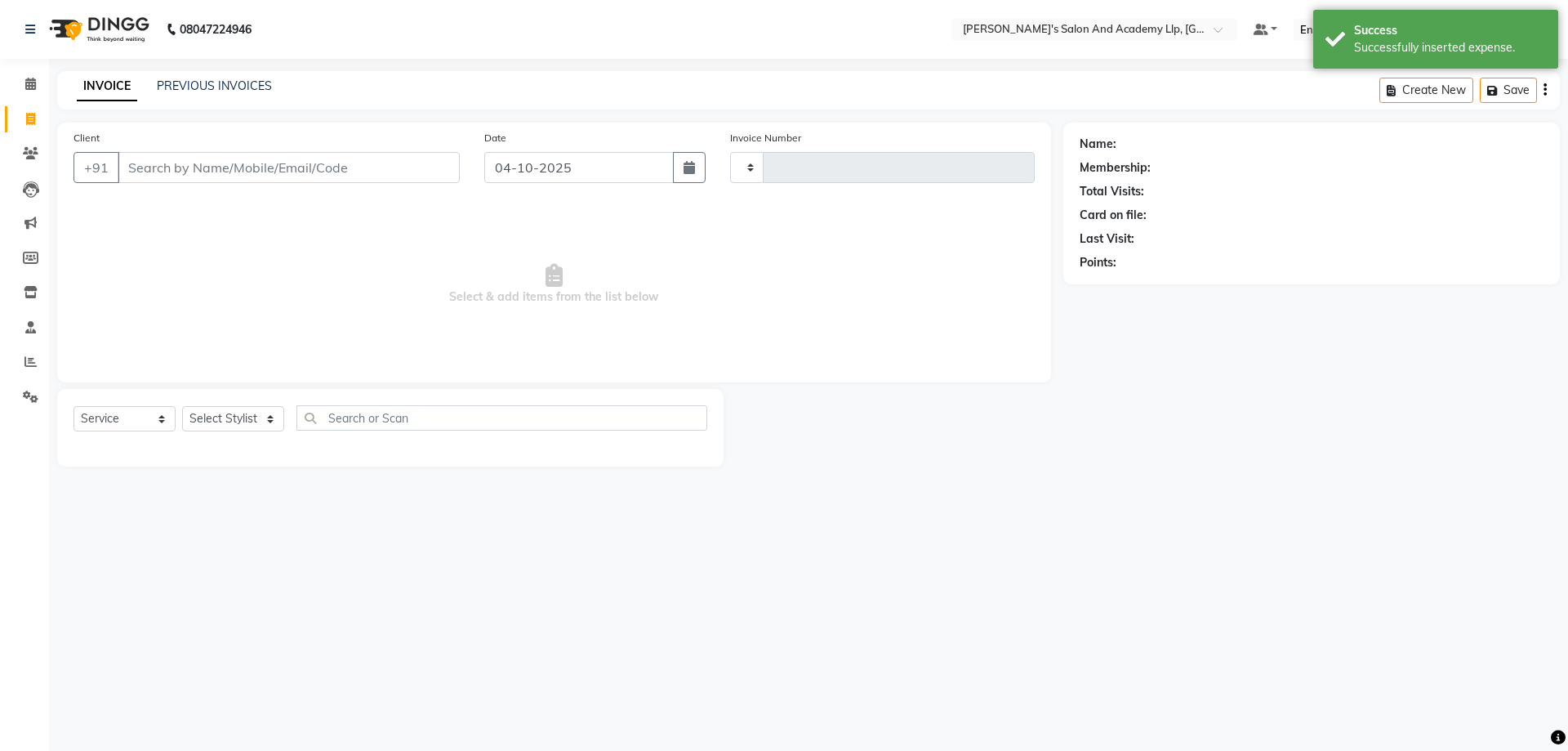
type input "13921"
select select "6983"
click at [213, 78] on div "PREVIOUS INVOICES" at bounding box center [214, 86] width 115 height 17
click at [211, 78] on div "PREVIOUS INVOICES" at bounding box center [214, 86] width 115 height 17
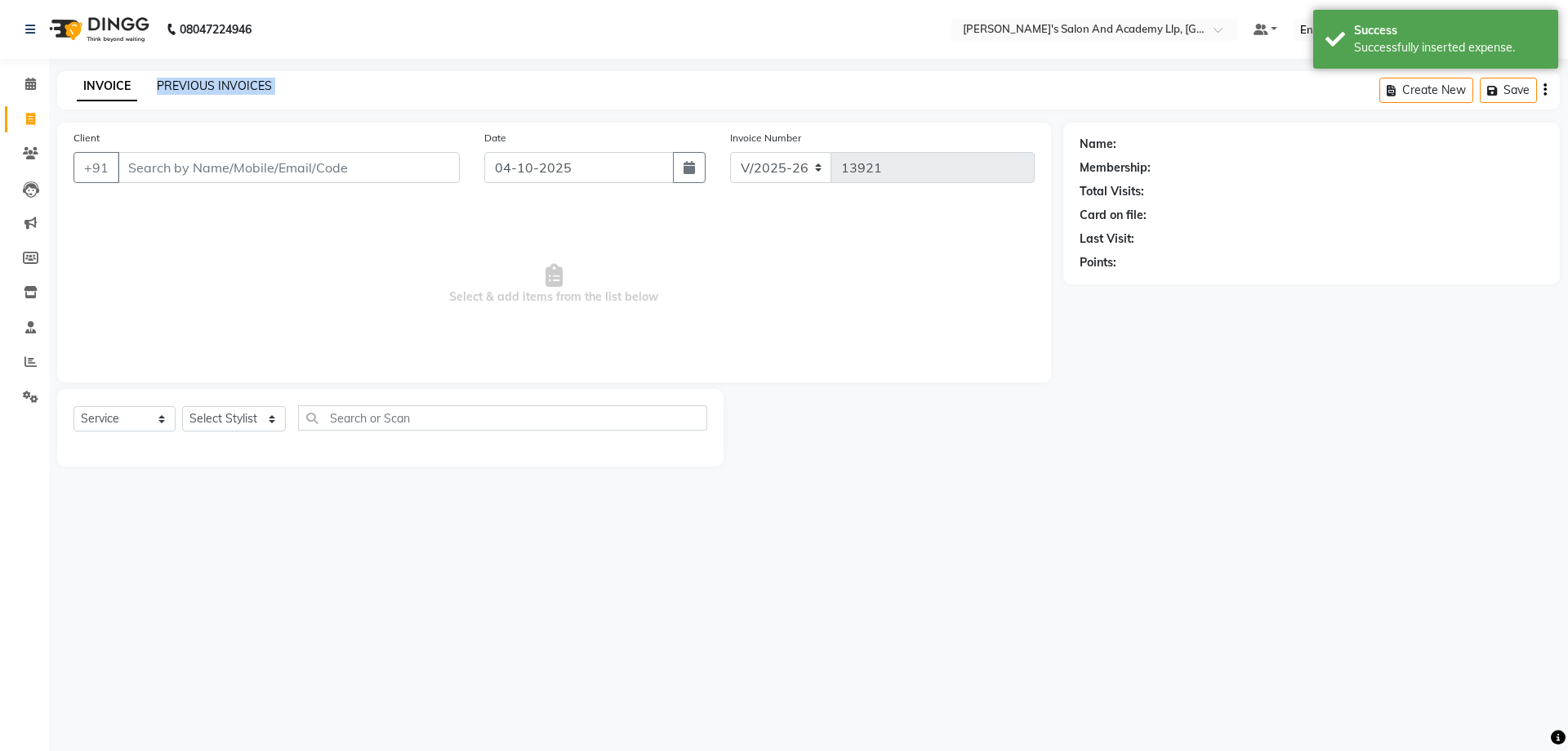
click at [205, 80] on link "PREVIOUS INVOICES" at bounding box center [214, 86] width 115 height 15
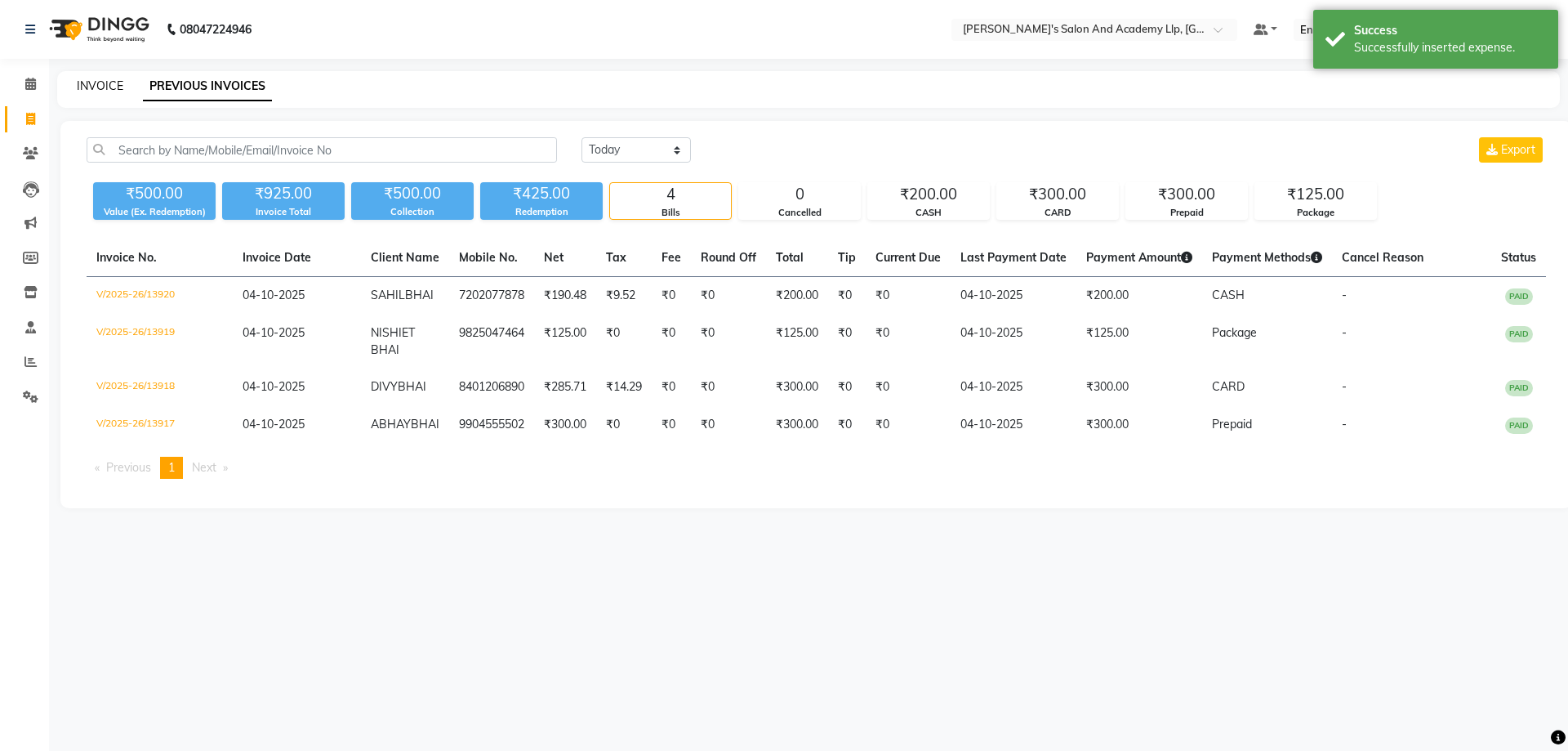
click at [100, 92] on link "INVOICE" at bounding box center [100, 86] width 46 height 15
select select "service"
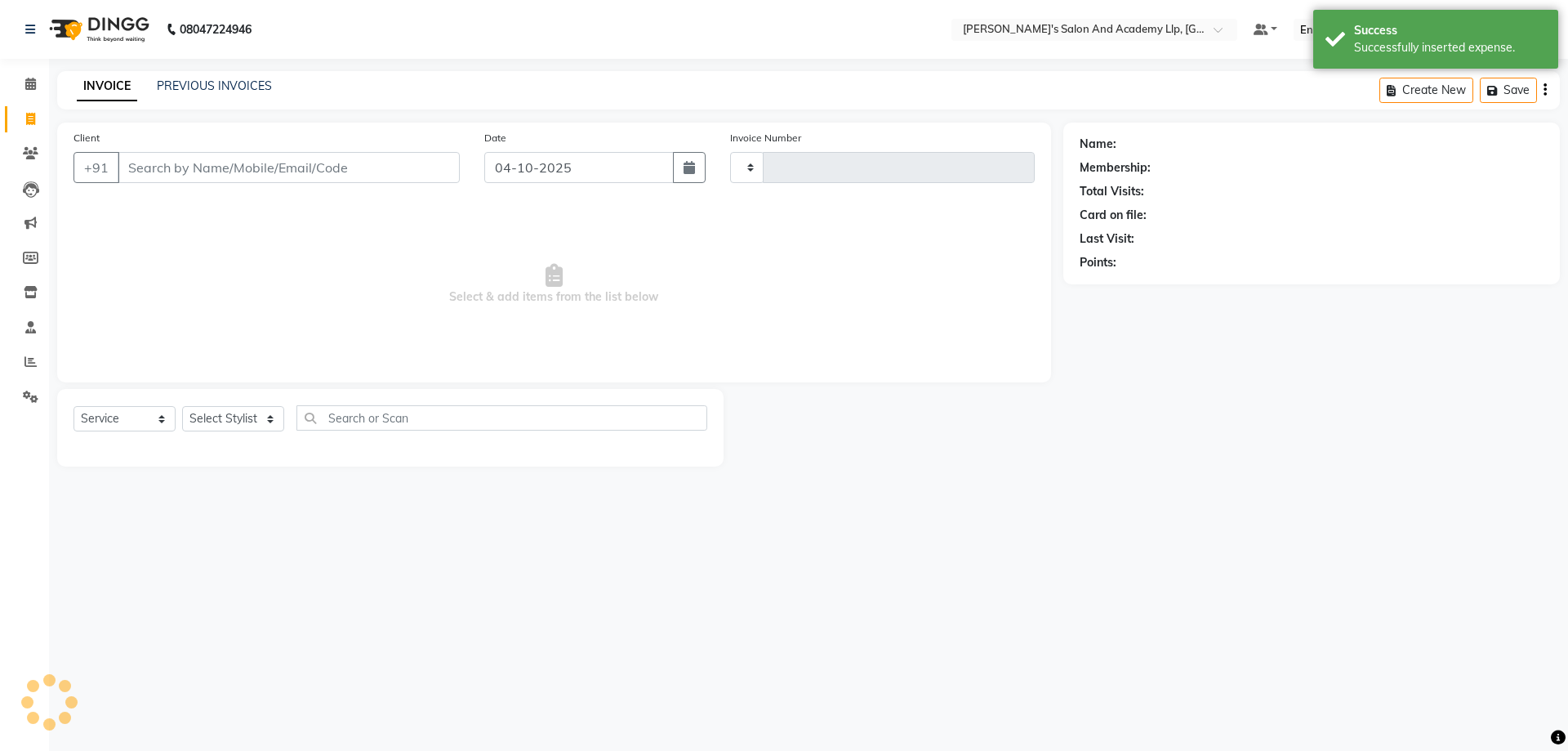
type input "13921"
select select "6983"
click at [34, 78] on icon at bounding box center [31, 83] width 11 height 12
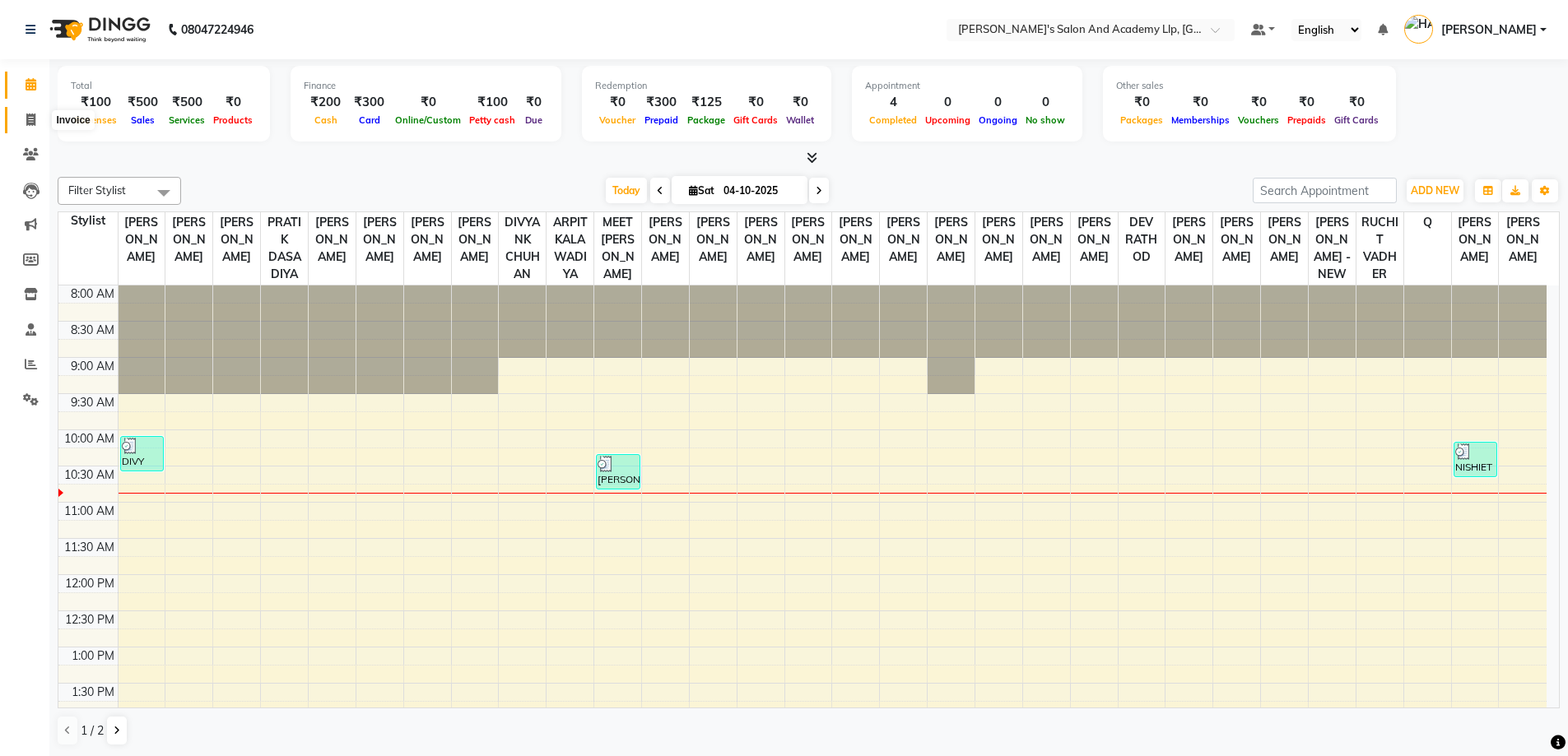
click at [22, 125] on span at bounding box center [31, 121] width 29 height 19
select select "6983"
select select "service"
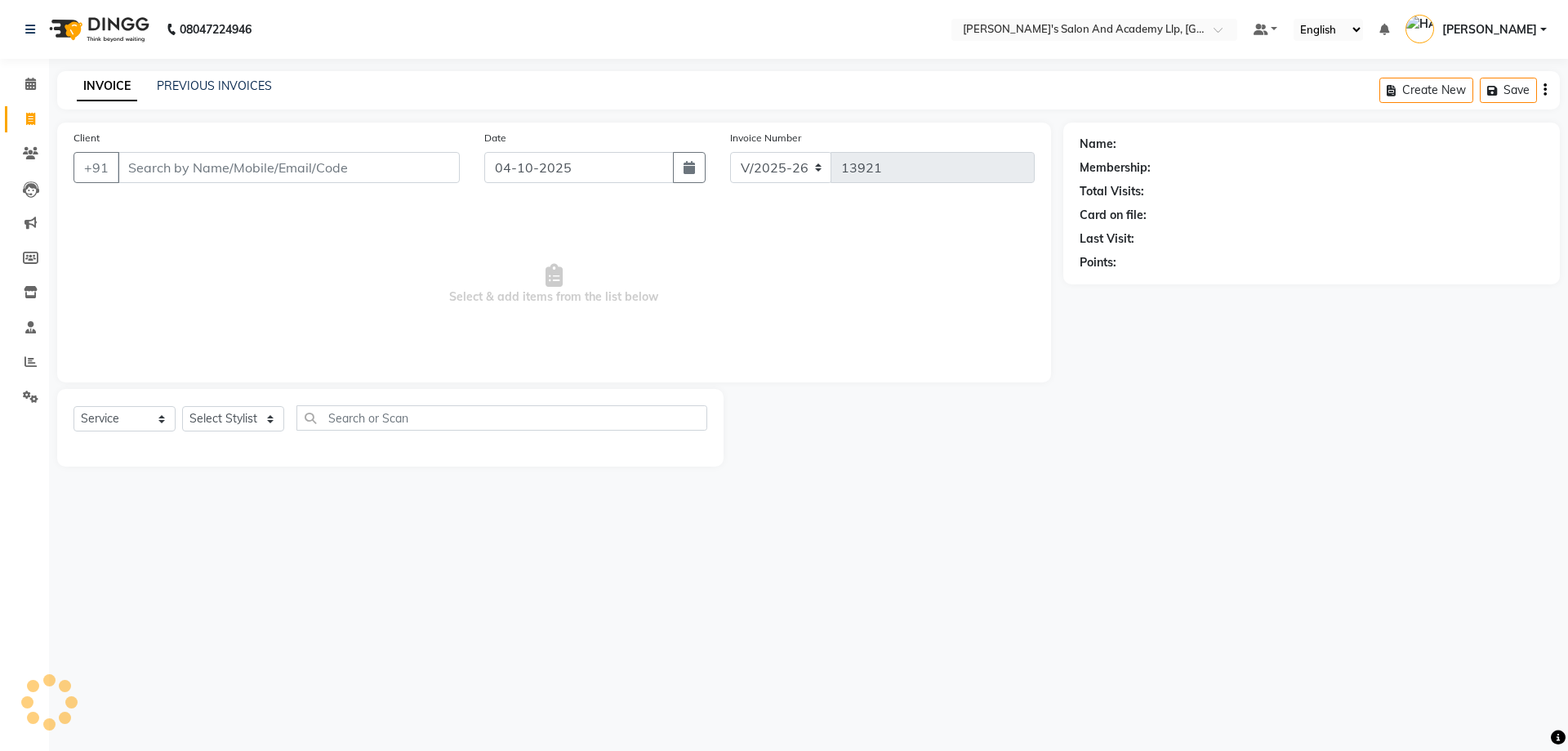
drag, startPoint x: 353, startPoint y: 254, endPoint x: 272, endPoint y: 221, distance: 87.5
click at [343, 252] on span "Select & add items from the list below" at bounding box center [554, 284] width 961 height 164
click at [203, 186] on div "Client +91" at bounding box center [267, 162] width 411 height 67
click at [205, 176] on input "Client" at bounding box center [288, 168] width 342 height 31
click at [222, 227] on span "Select & add items from the list below" at bounding box center [554, 284] width 961 height 164
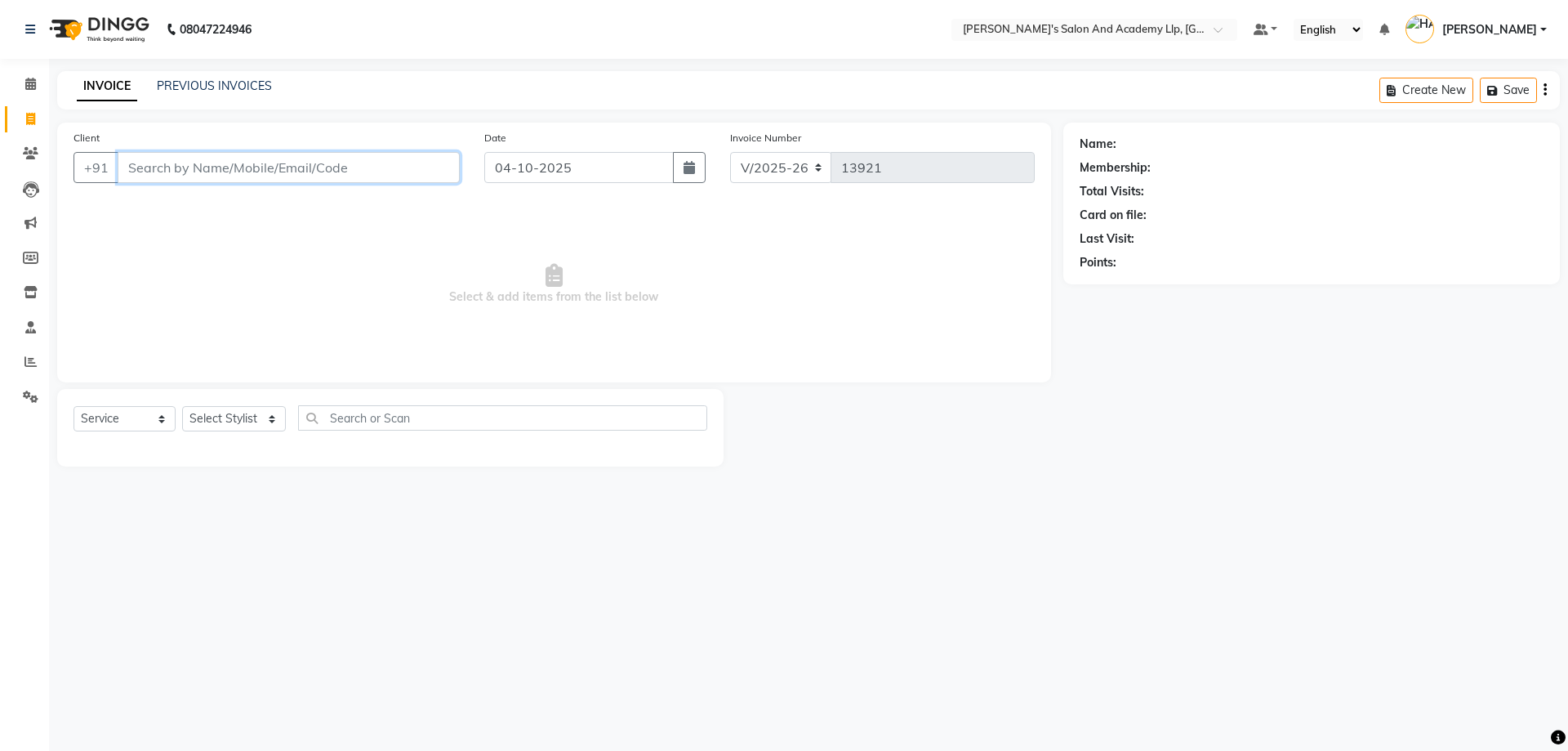
click at [202, 164] on input "Client" at bounding box center [288, 168] width 342 height 31
click at [243, 90] on link "PREVIOUS INVOICES" at bounding box center [214, 86] width 115 height 15
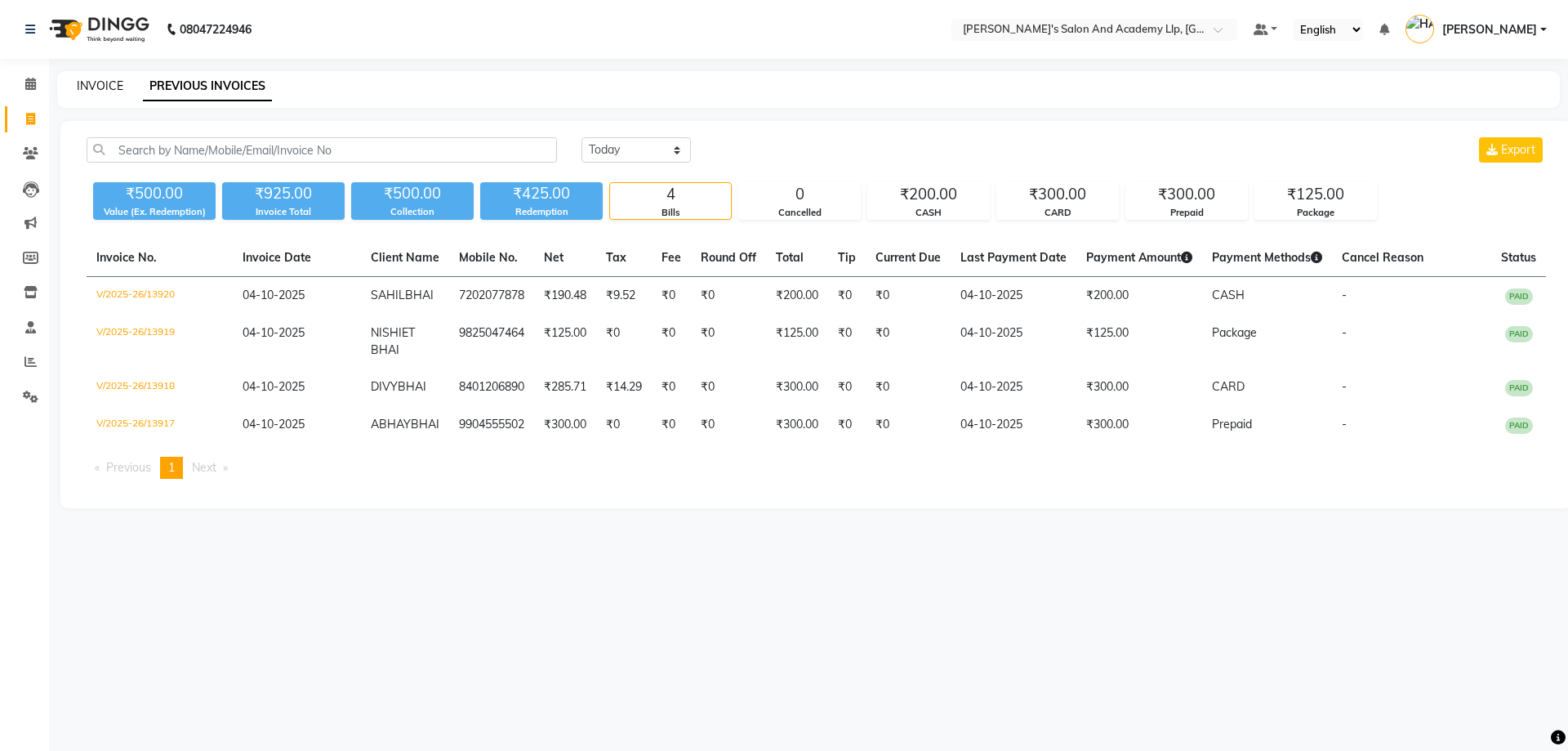
click at [105, 83] on link "INVOICE" at bounding box center [100, 86] width 46 height 15
select select "service"
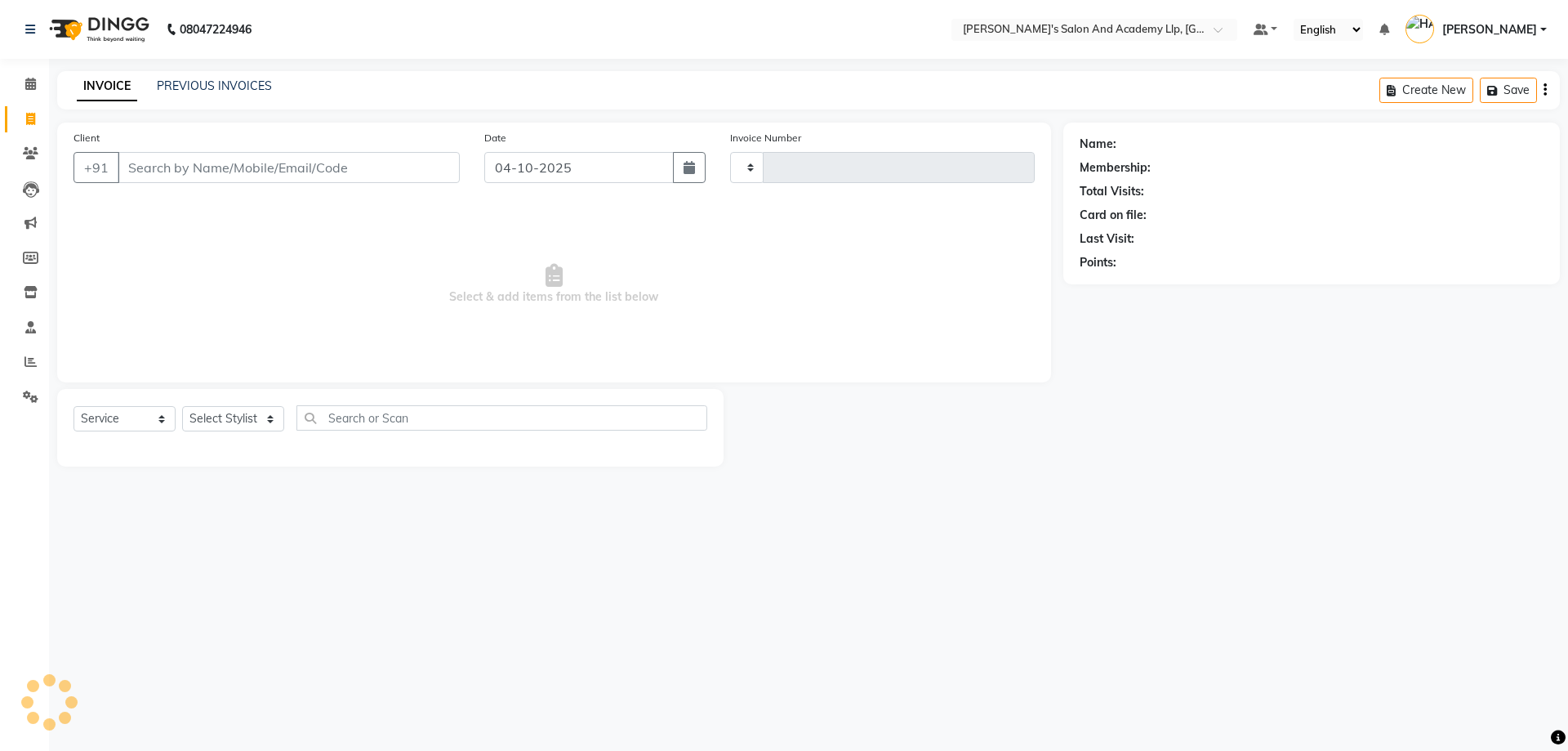
type input "13921"
select select "6983"
click at [329, 286] on span "Select & add items from the list below" at bounding box center [554, 284] width 961 height 164
drag, startPoint x: 272, startPoint y: 236, endPoint x: 266, endPoint y: 188, distance: 48.4
click at [272, 236] on span "Select & add items from the list below" at bounding box center [554, 284] width 961 height 164
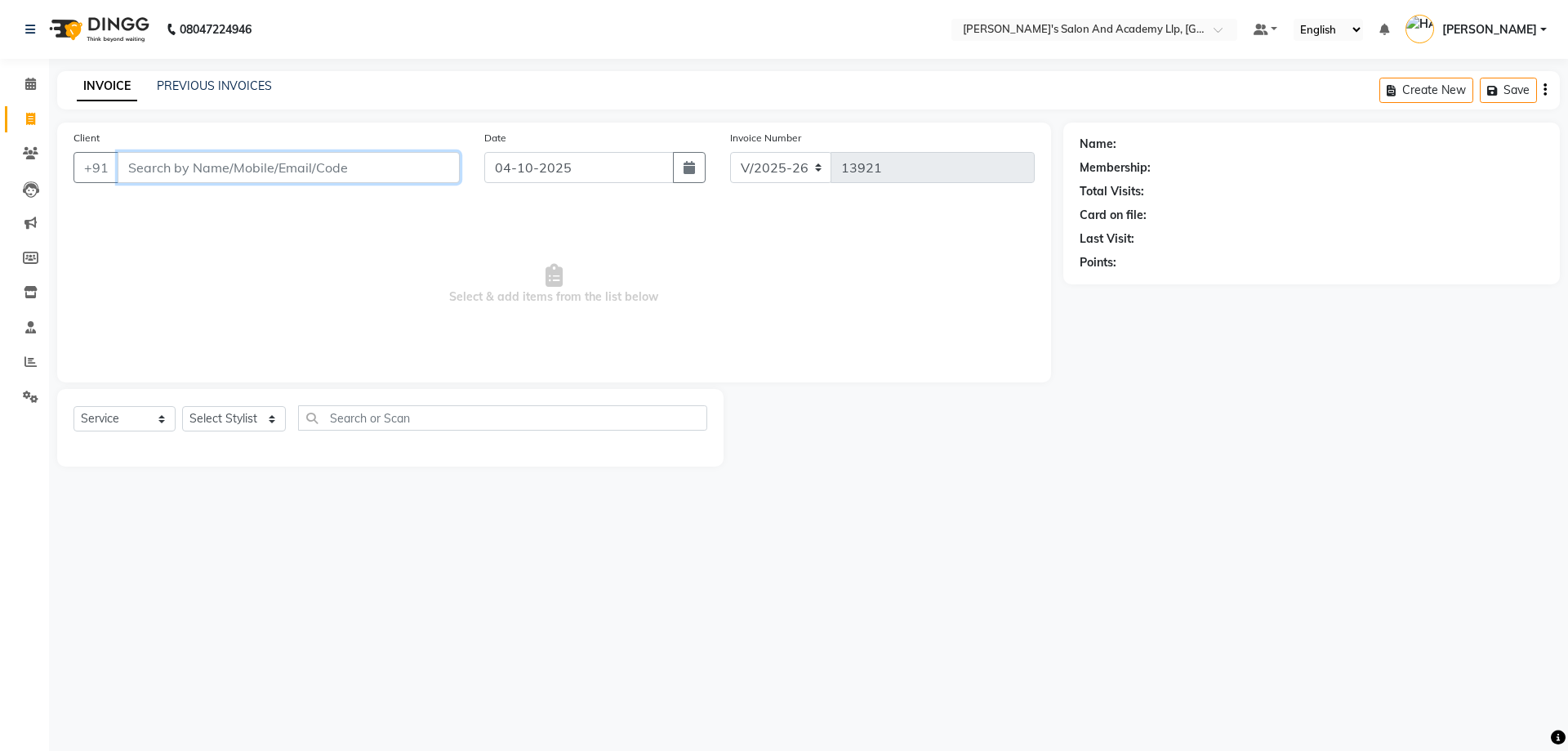
click at [265, 175] on input "Client" at bounding box center [288, 168] width 342 height 31
click at [29, 391] on icon at bounding box center [31, 397] width 16 height 12
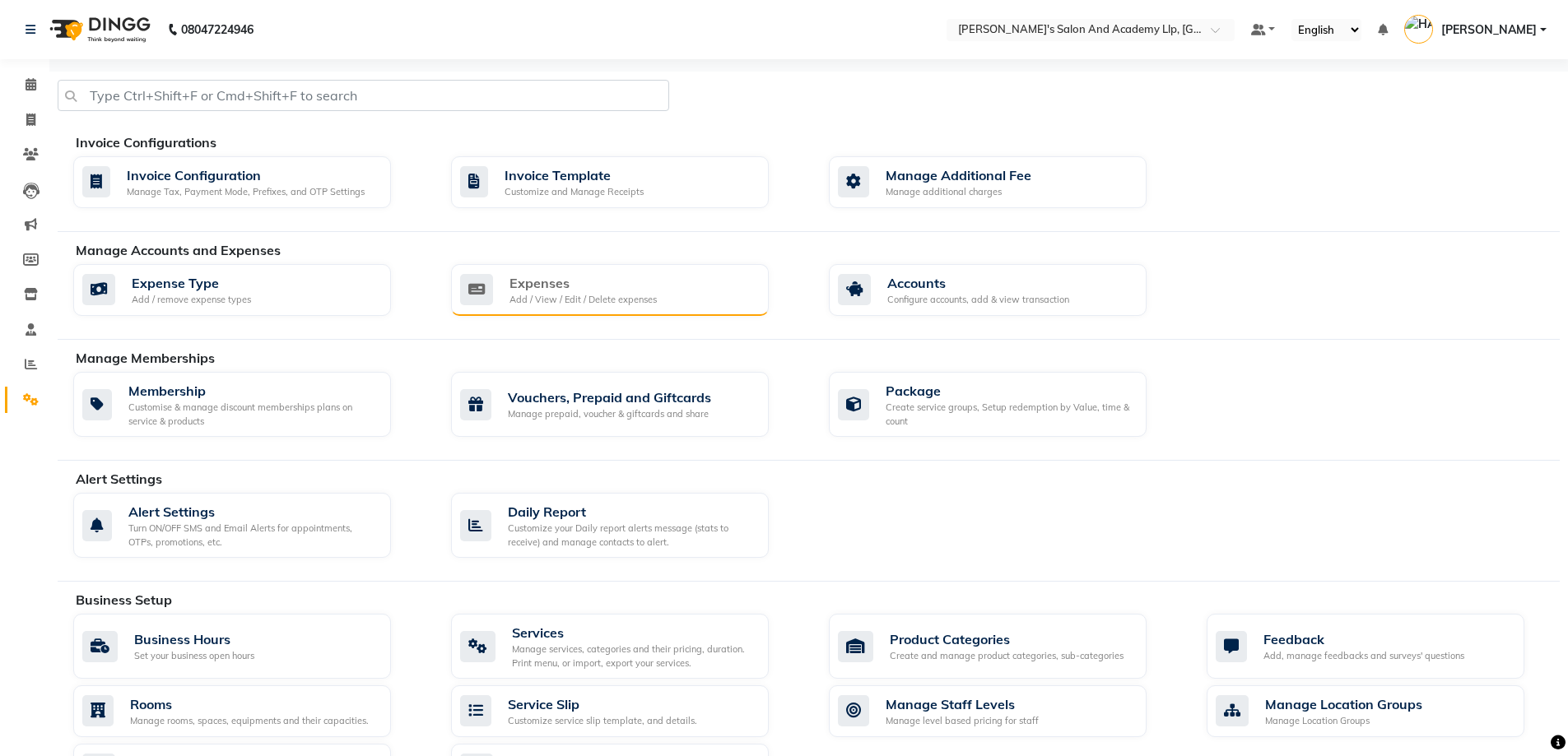
click at [601, 314] on div "Expenses Add / View / Edit / Delete expenses" at bounding box center [610, 290] width 318 height 52
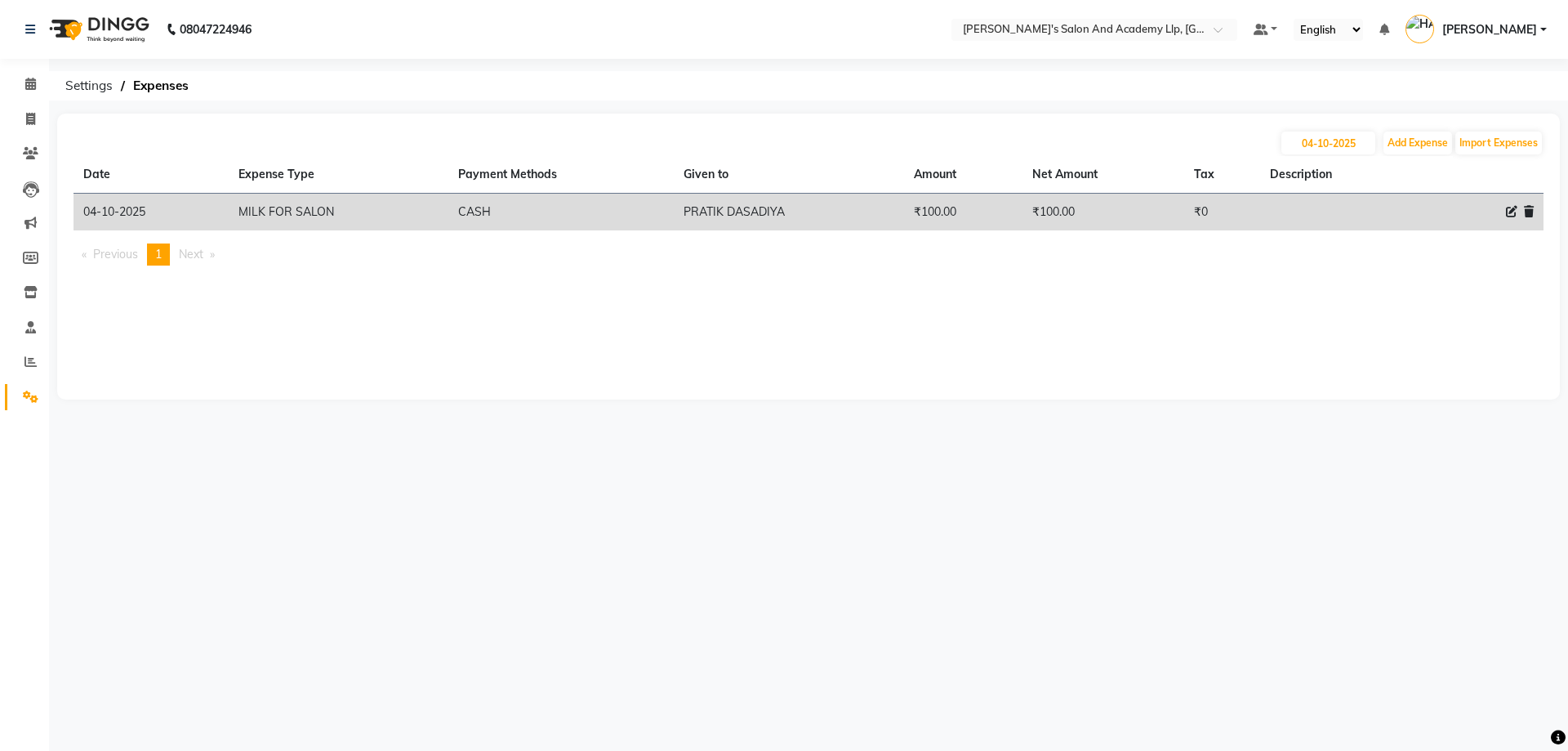
click at [1514, 214] on icon at bounding box center [1512, 212] width 12 height 12
select select "16154"
select select "1"
select select "6044"
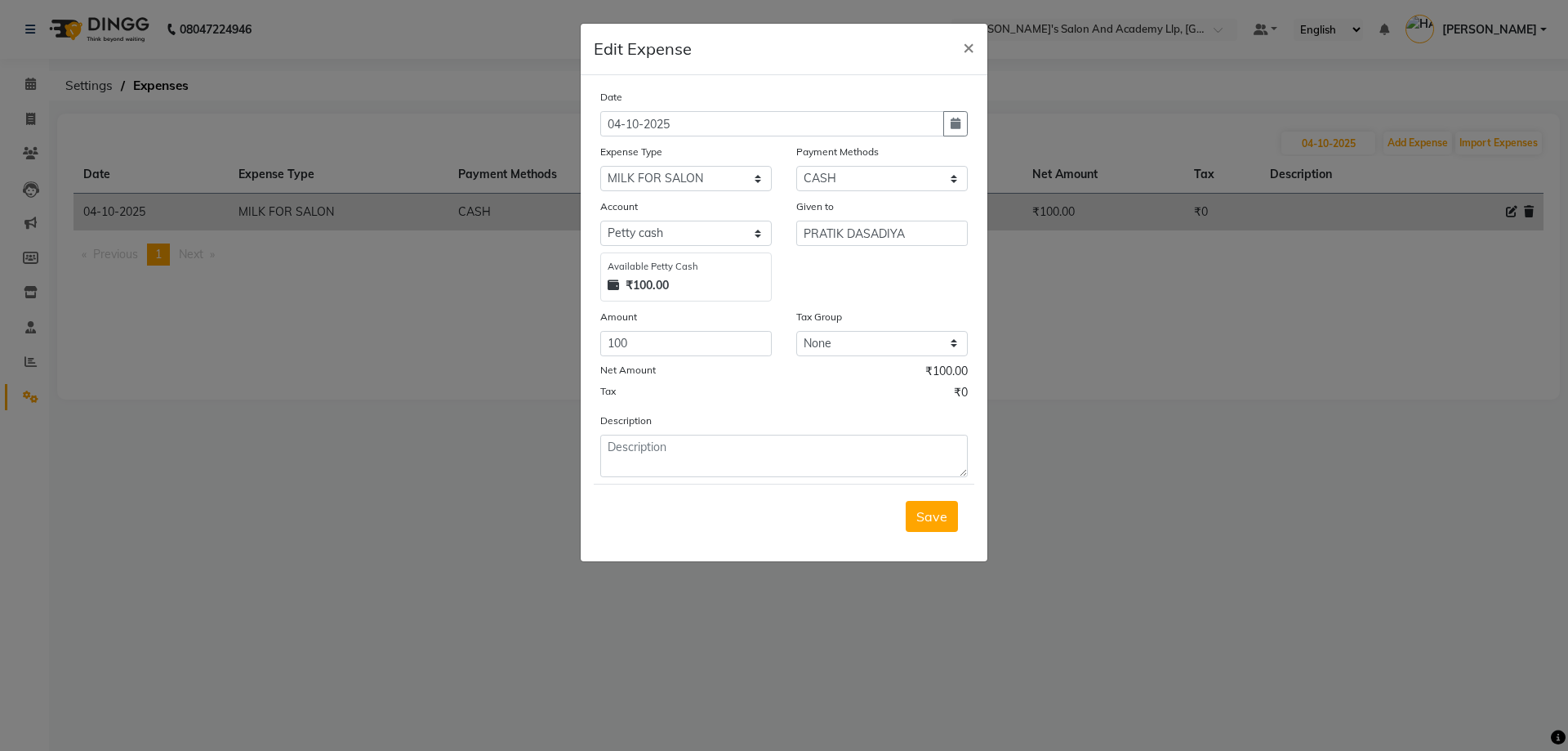
click at [1095, 455] on ngb-modal-window "Edit Expense × Date 04-10-2025 Expense Type Select ADVANCE RUPEES FOR STAFF CLE…" at bounding box center [784, 375] width 1568 height 751
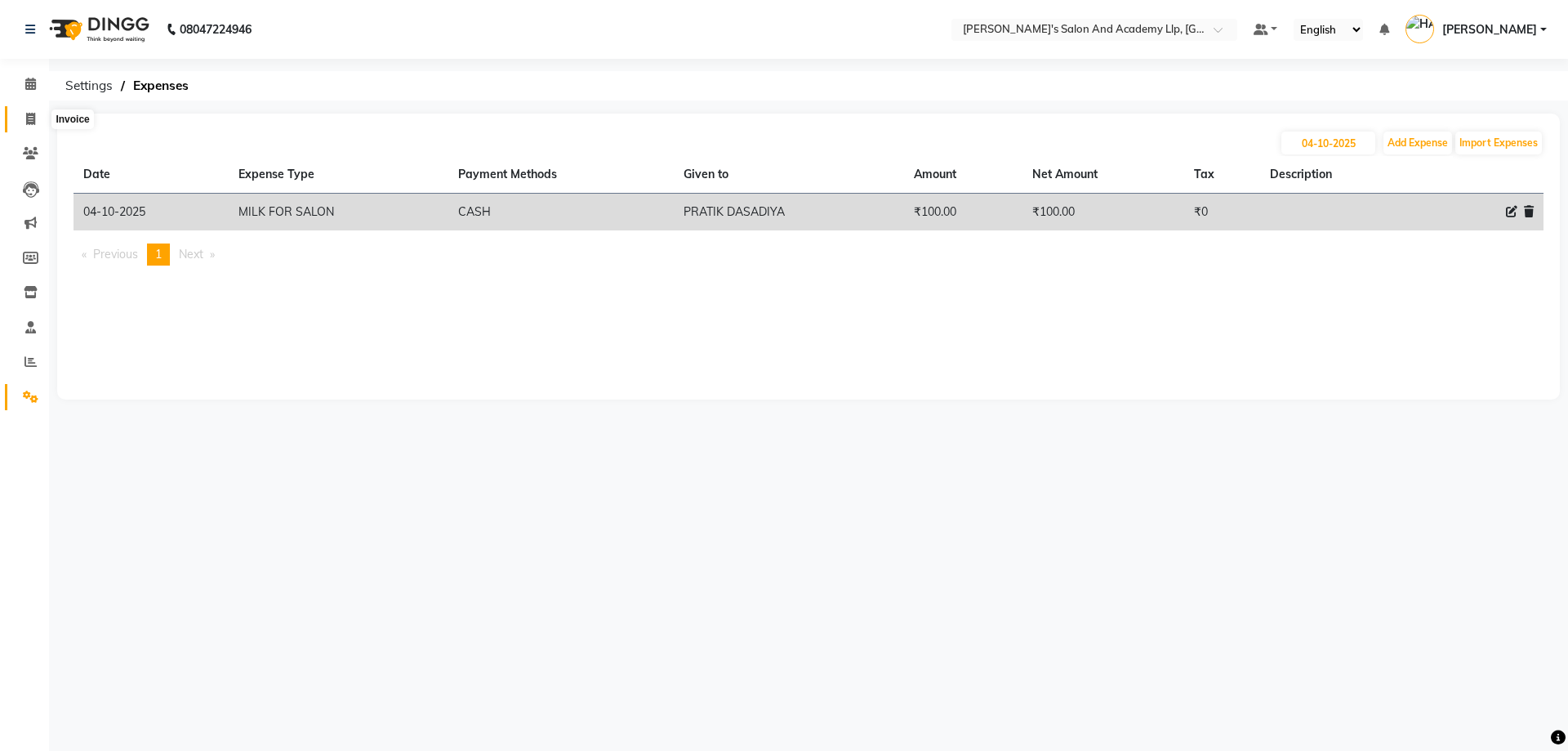
click at [30, 124] on icon at bounding box center [31, 119] width 9 height 12
select select "service"
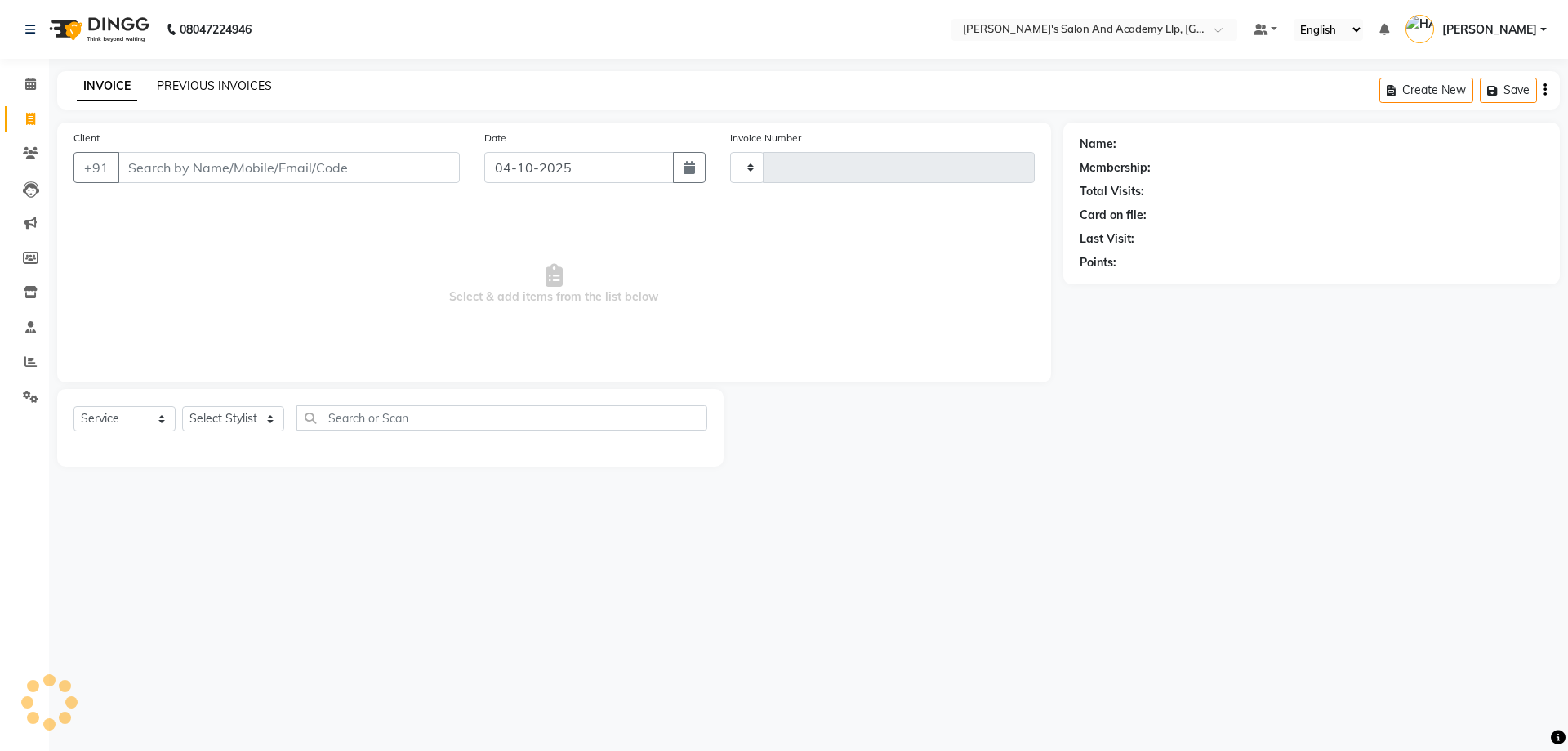
click at [216, 85] on link "PREVIOUS INVOICES" at bounding box center [214, 86] width 115 height 15
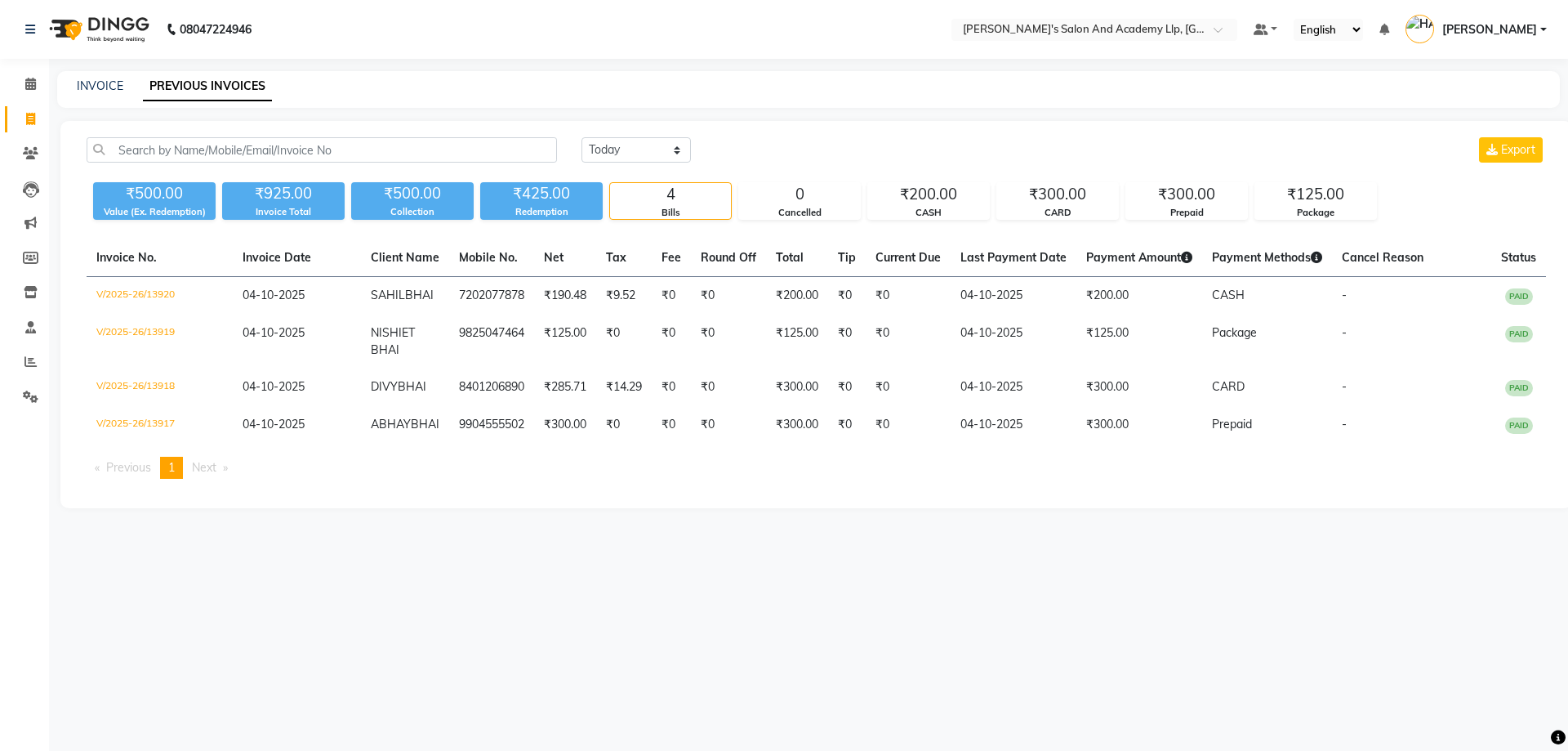
click at [116, 78] on div "INVOICE" at bounding box center [100, 86] width 46 height 17
click at [112, 81] on link "INVOICE" at bounding box center [100, 86] width 46 height 15
select select "6983"
select select "service"
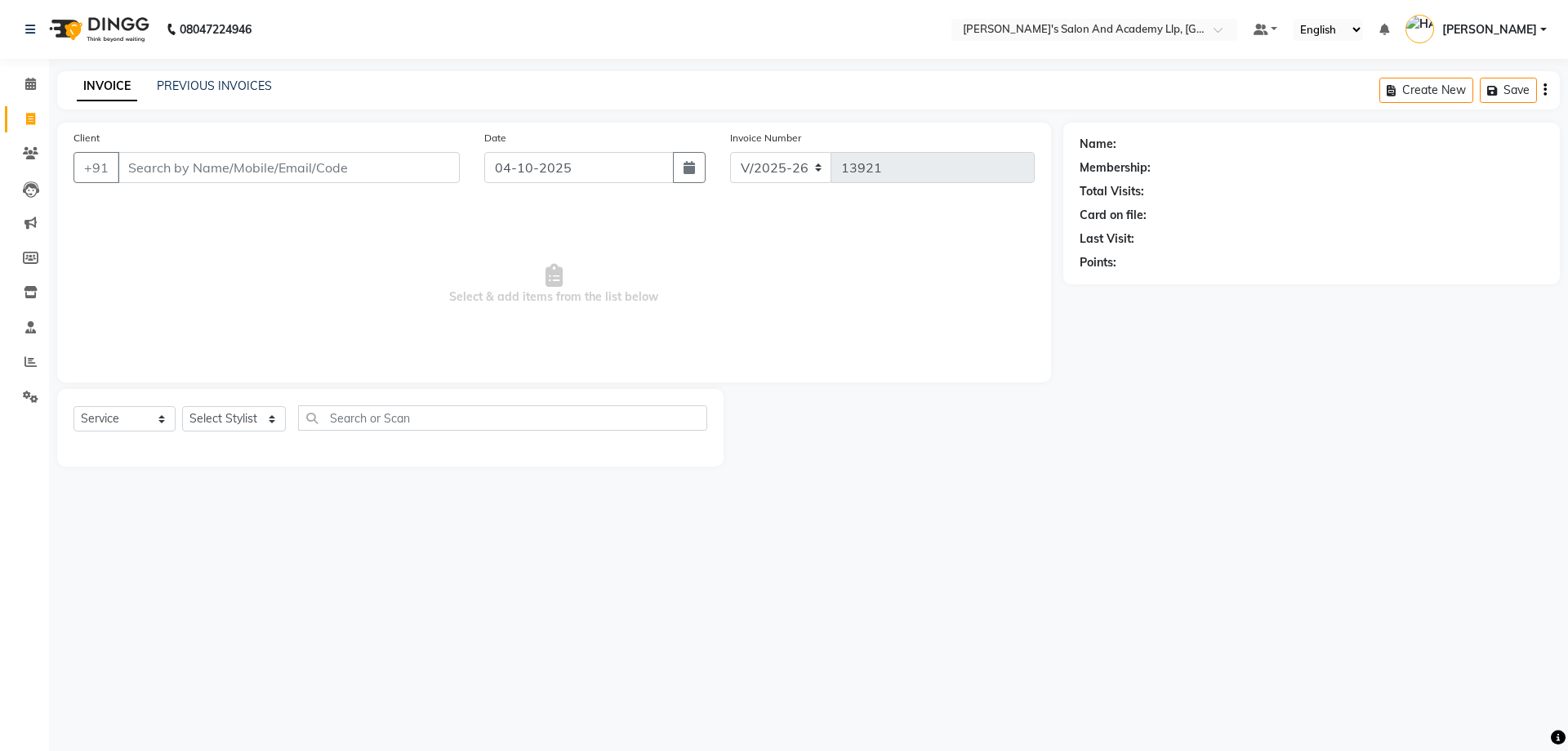
click at [291, 233] on span "Select & add items from the list below" at bounding box center [554, 284] width 961 height 164
click at [189, 78] on link "PREVIOUS INVOICES" at bounding box center [214, 86] width 115 height 15
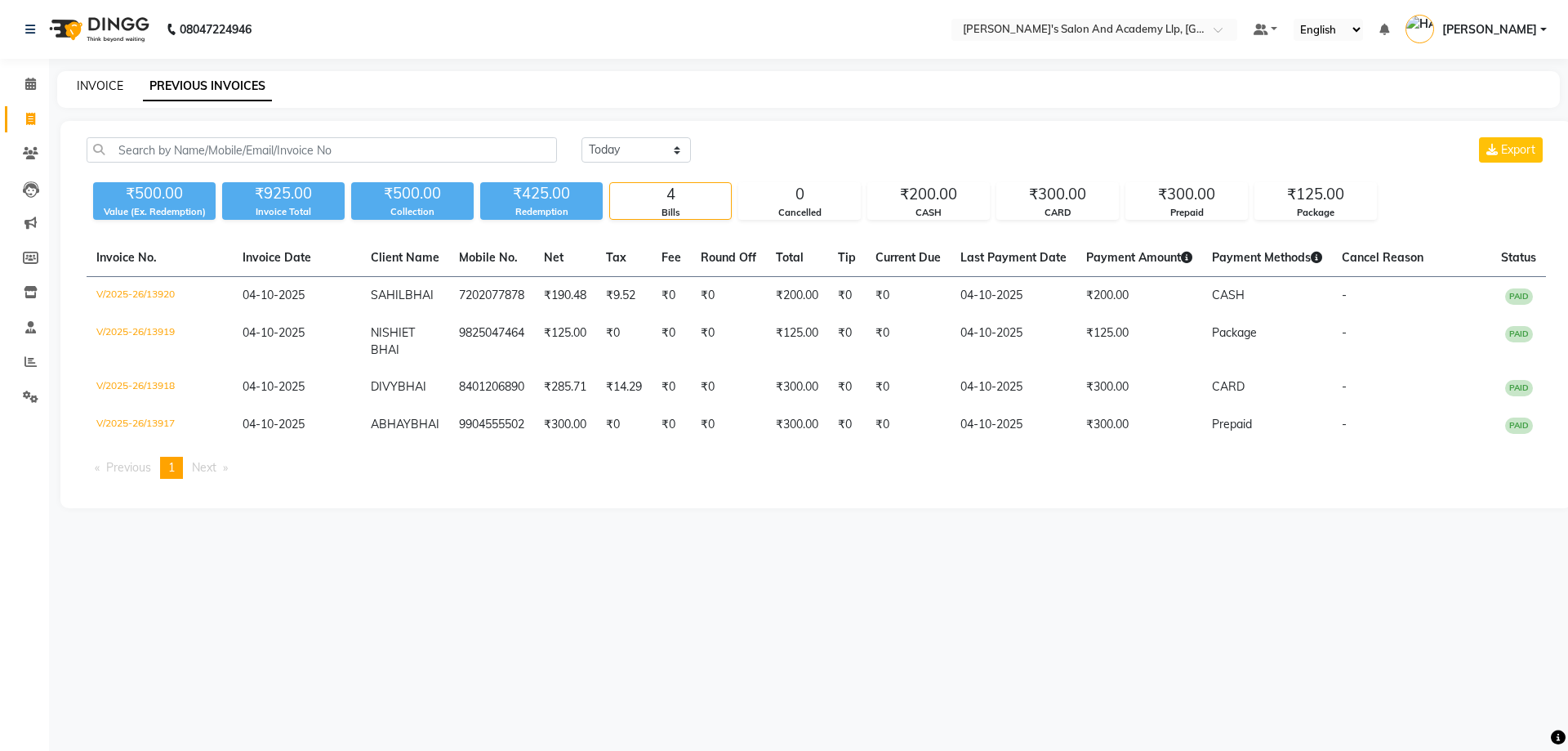
click at [92, 87] on link "INVOICE" at bounding box center [100, 86] width 46 height 15
select select "6983"
select select "service"
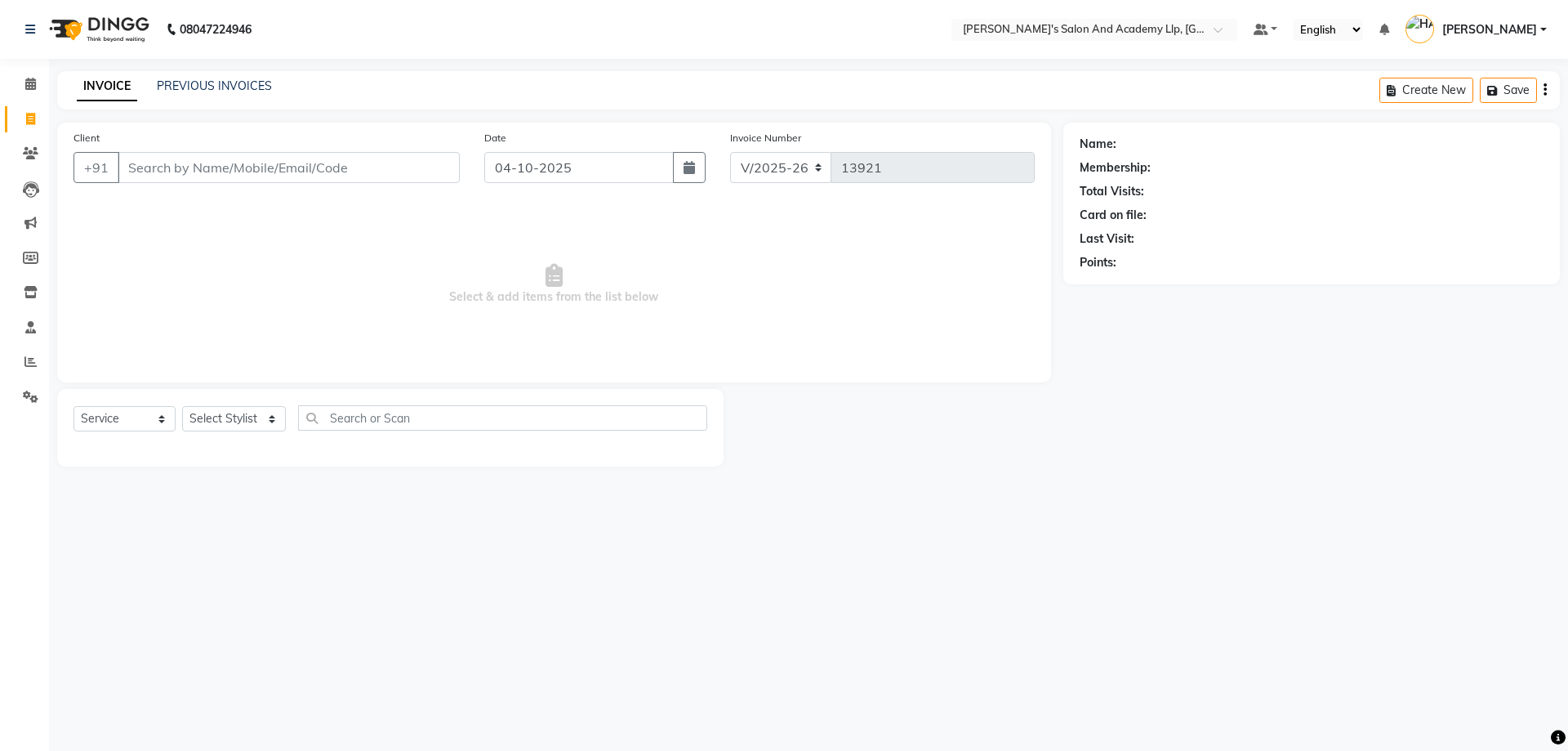
click at [84, 223] on span "Select & add items from the list below" at bounding box center [554, 284] width 961 height 164
click at [255, 169] on input "Client" at bounding box center [288, 168] width 342 height 31
drag, startPoint x: 329, startPoint y: 345, endPoint x: 168, endPoint y: 267, distance: 178.9
click at [329, 345] on span "Select & add items from the list below" at bounding box center [554, 284] width 961 height 164
click at [186, 167] on input "Client" at bounding box center [288, 168] width 342 height 31
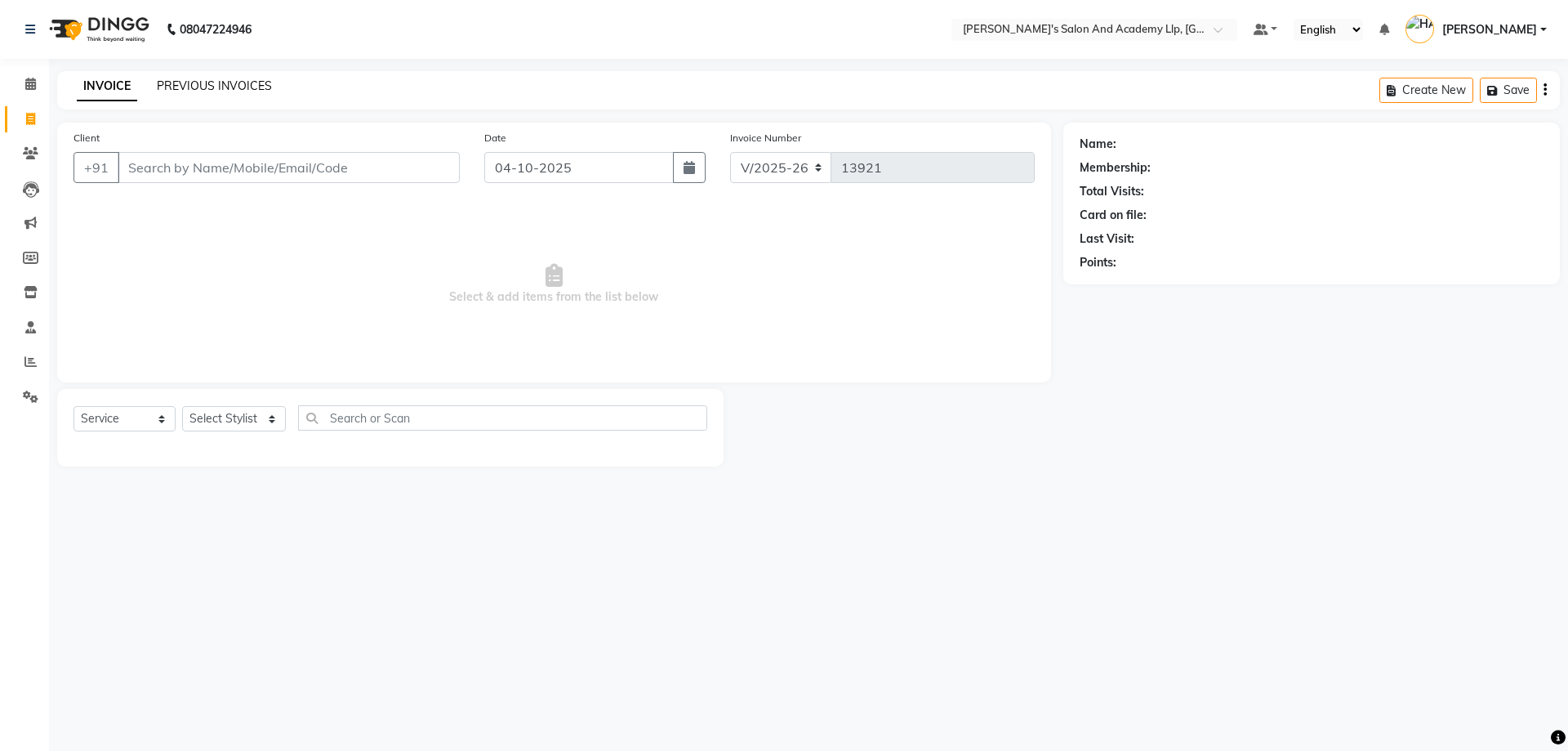
click at [237, 83] on link "PREVIOUS INVOICES" at bounding box center [214, 86] width 115 height 15
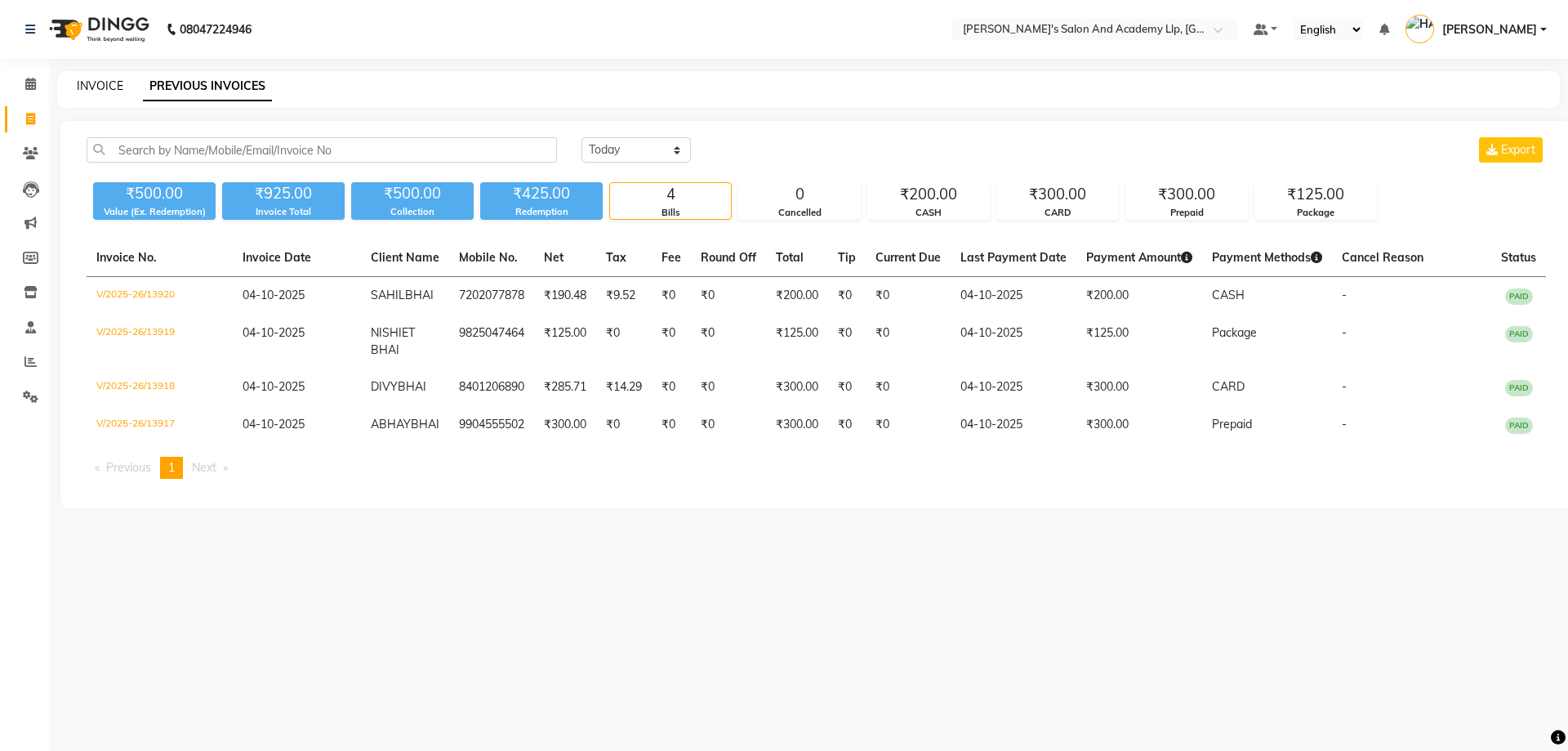
click at [109, 80] on link "INVOICE" at bounding box center [100, 86] width 46 height 15
select select "service"
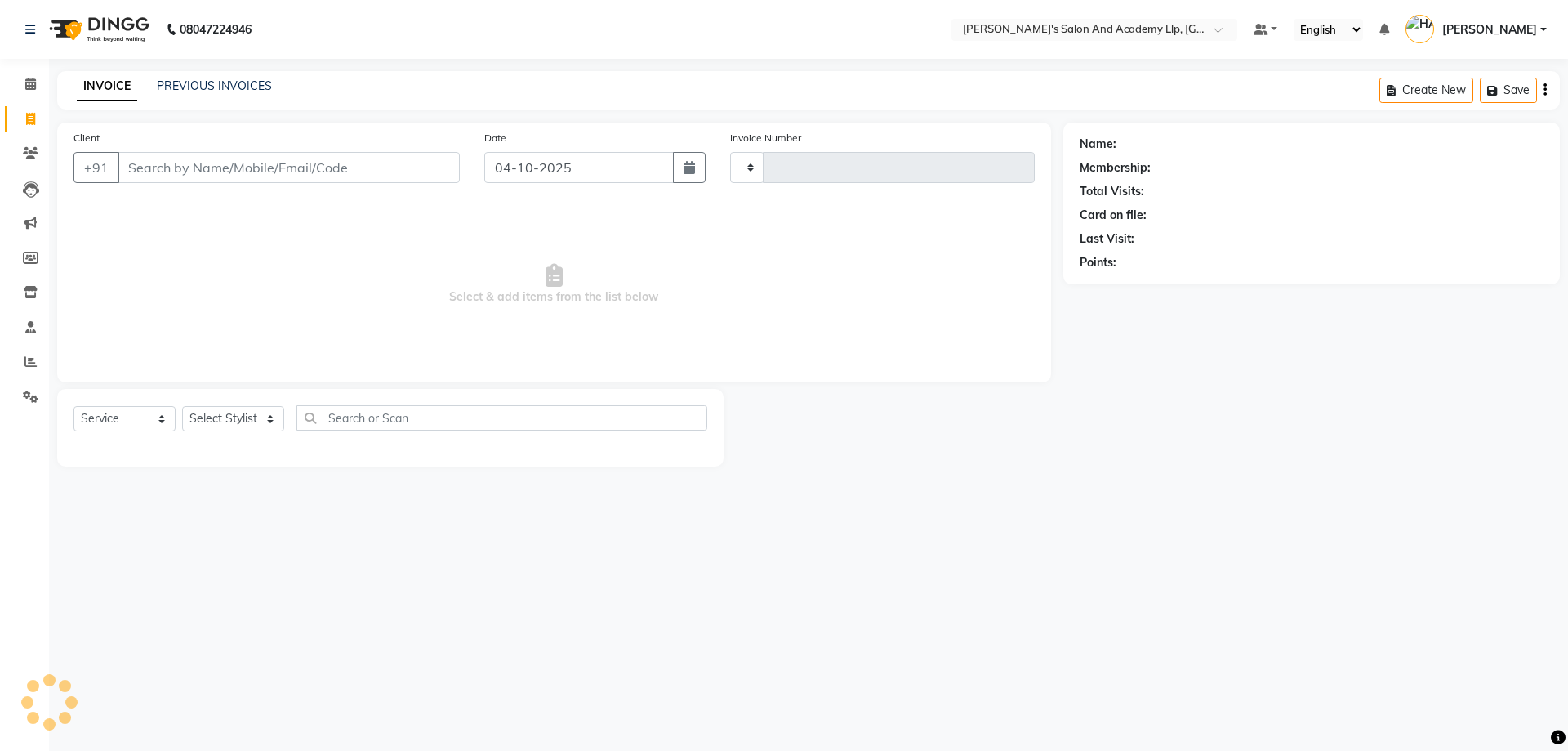
type input "13921"
select select "6983"
click at [12, 359] on link "Reports" at bounding box center [24, 362] width 39 height 27
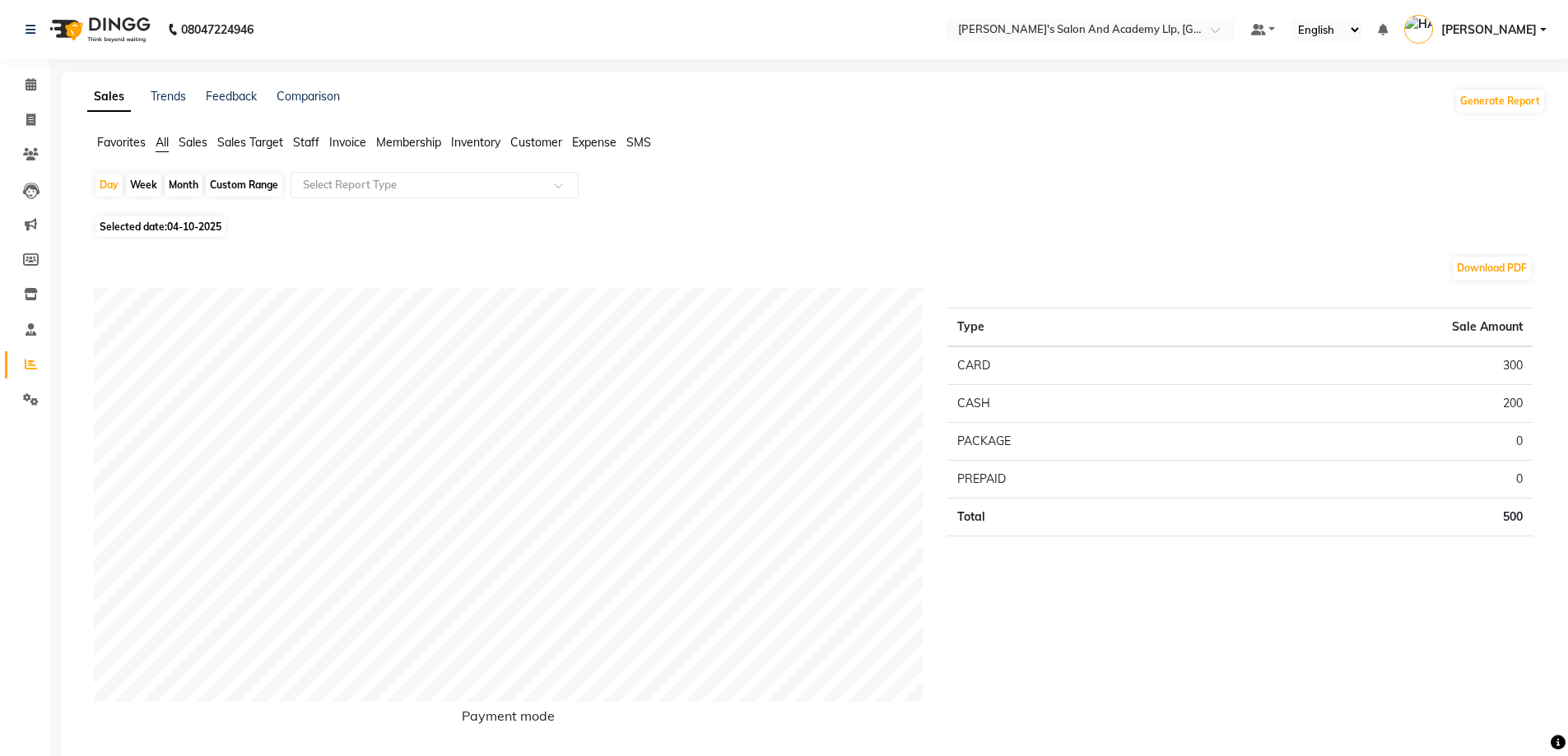
click at [181, 187] on div "Month" at bounding box center [184, 185] width 38 height 23
select select "10"
select select "2025"
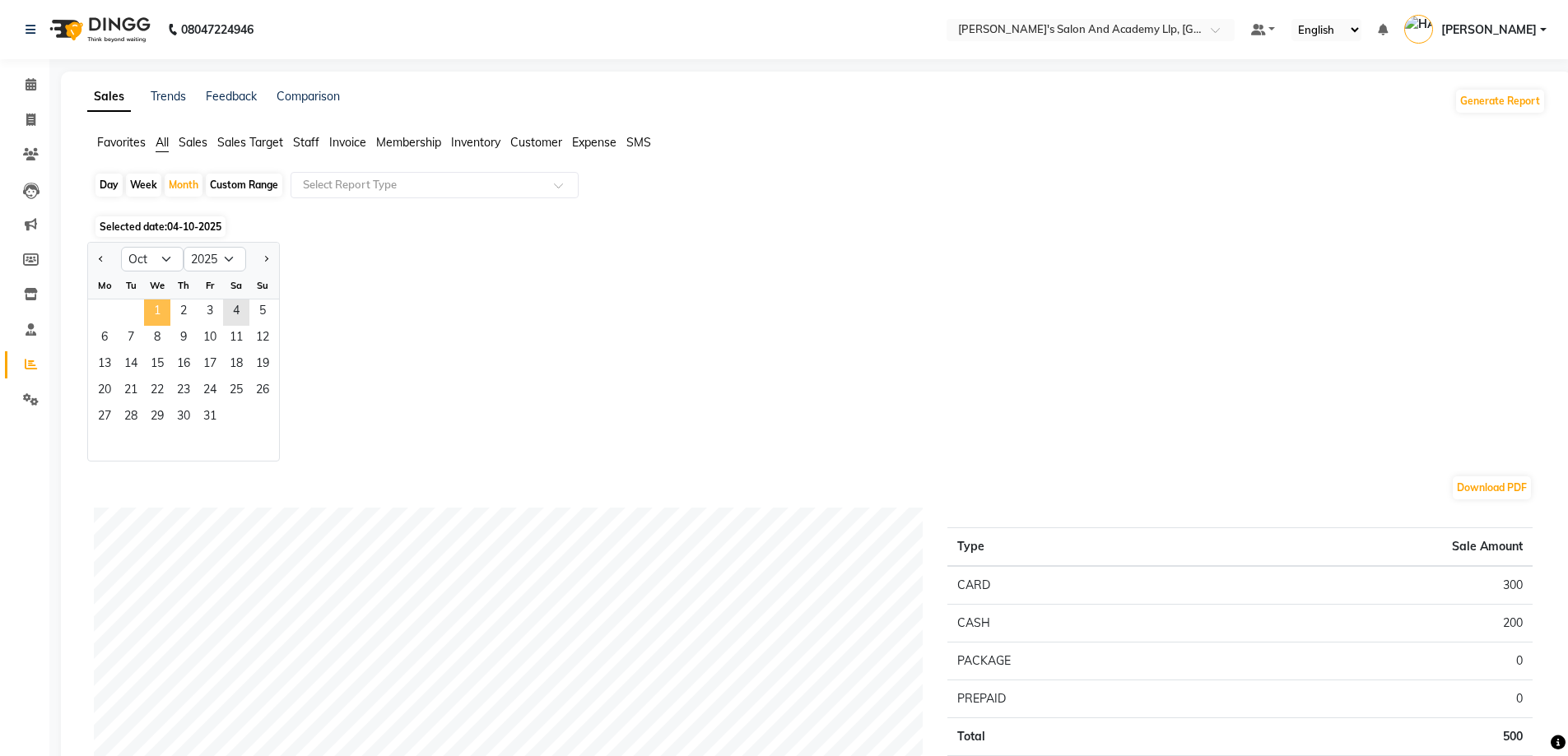
click at [161, 309] on span "1" at bounding box center [157, 313] width 27 height 27
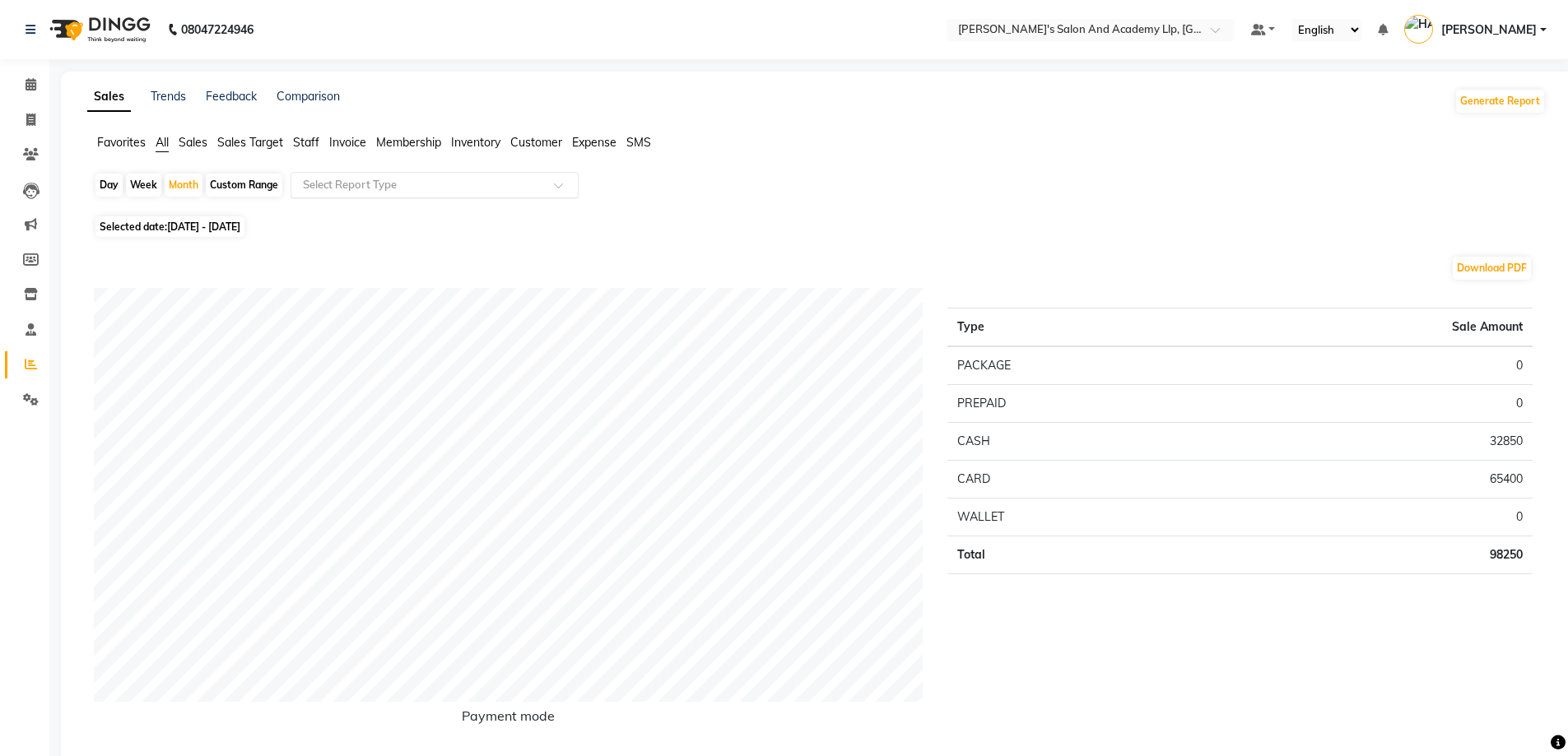
click at [349, 176] on div "Select Report Type" at bounding box center [434, 185] width 288 height 27
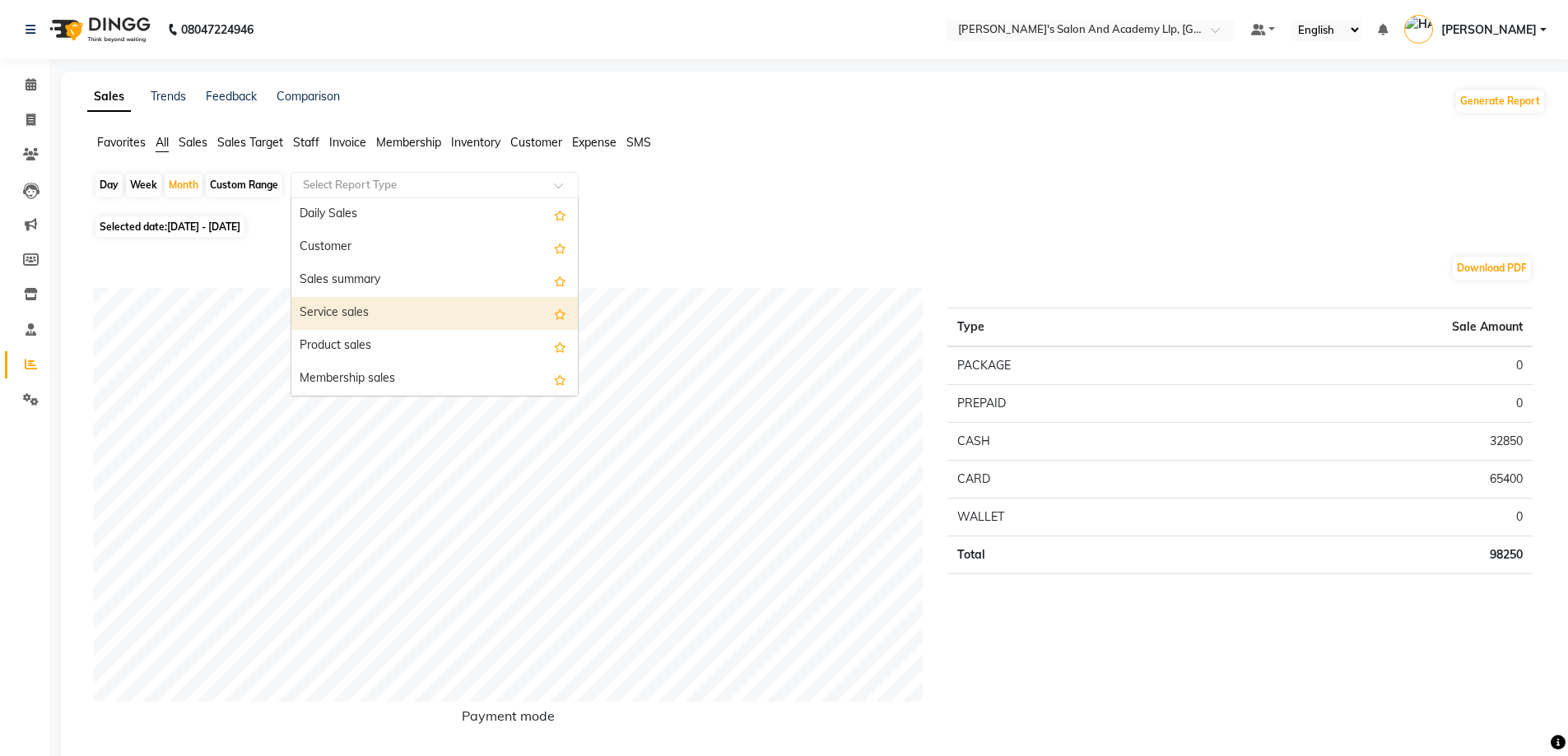
click at [387, 298] on div "Service sales" at bounding box center [434, 314] width 286 height 33
select select "full_report"
select select "csv"
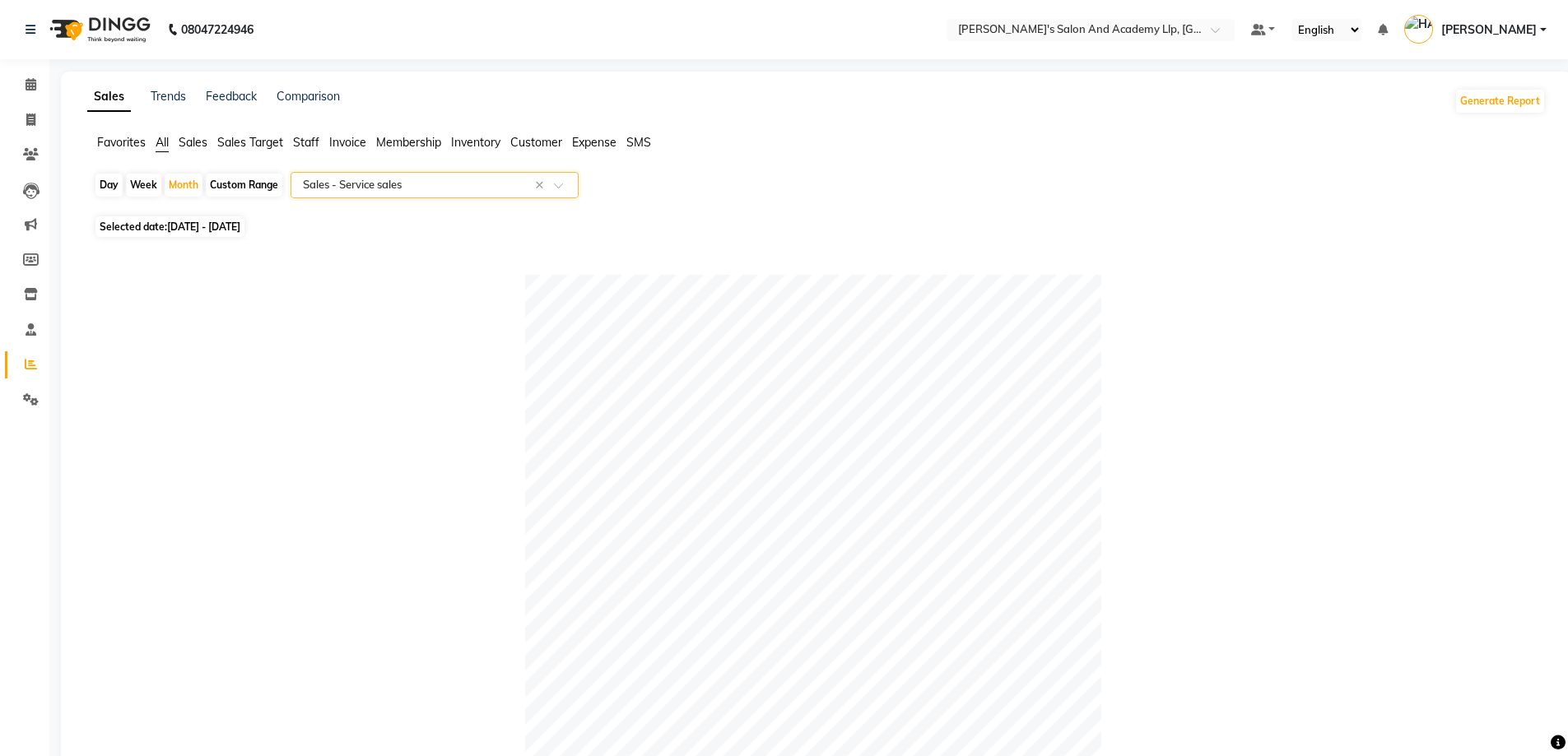
click at [302, 135] on span "Staff" at bounding box center [306, 142] width 27 height 15
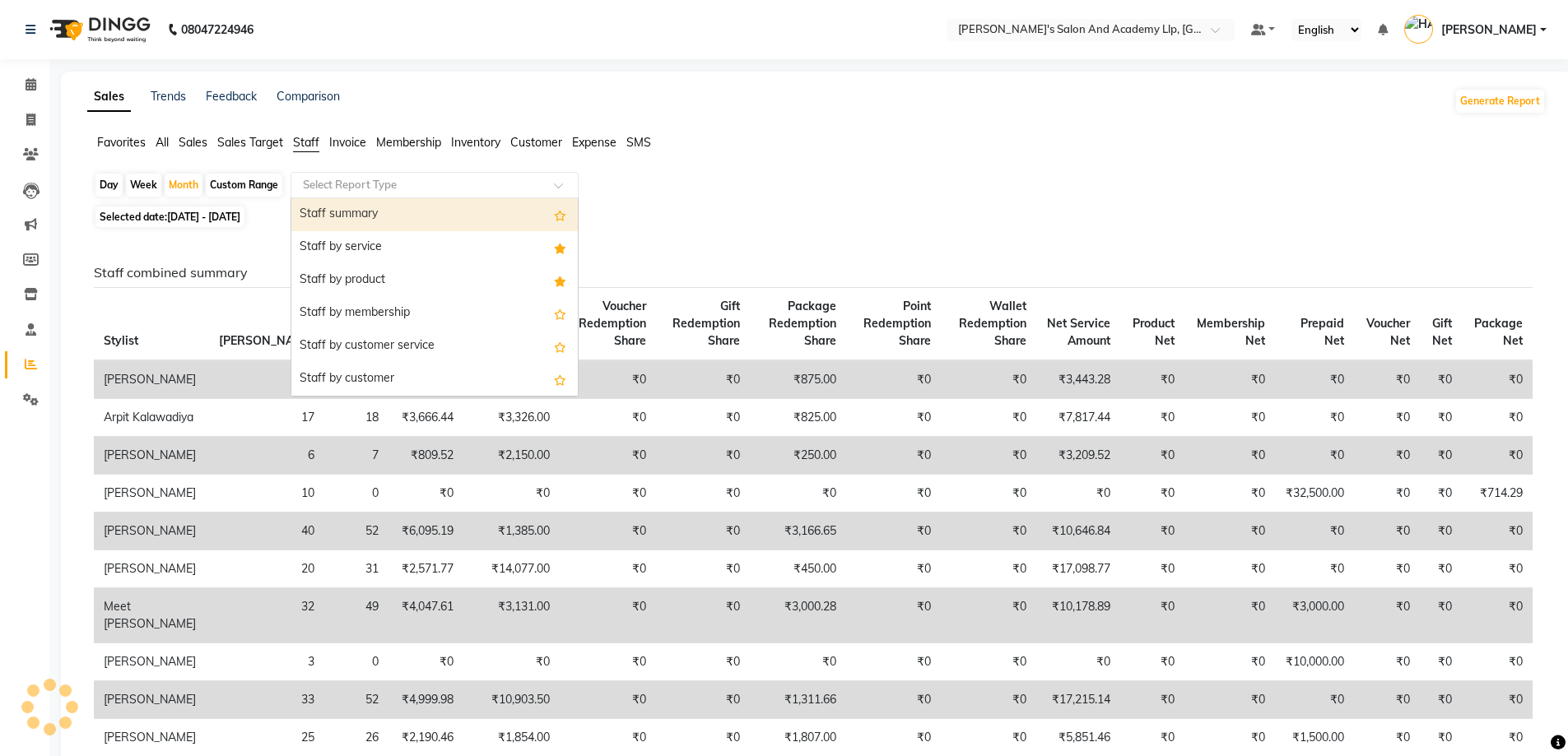
click at [403, 183] on input "text" at bounding box center [418, 185] width 237 height 17
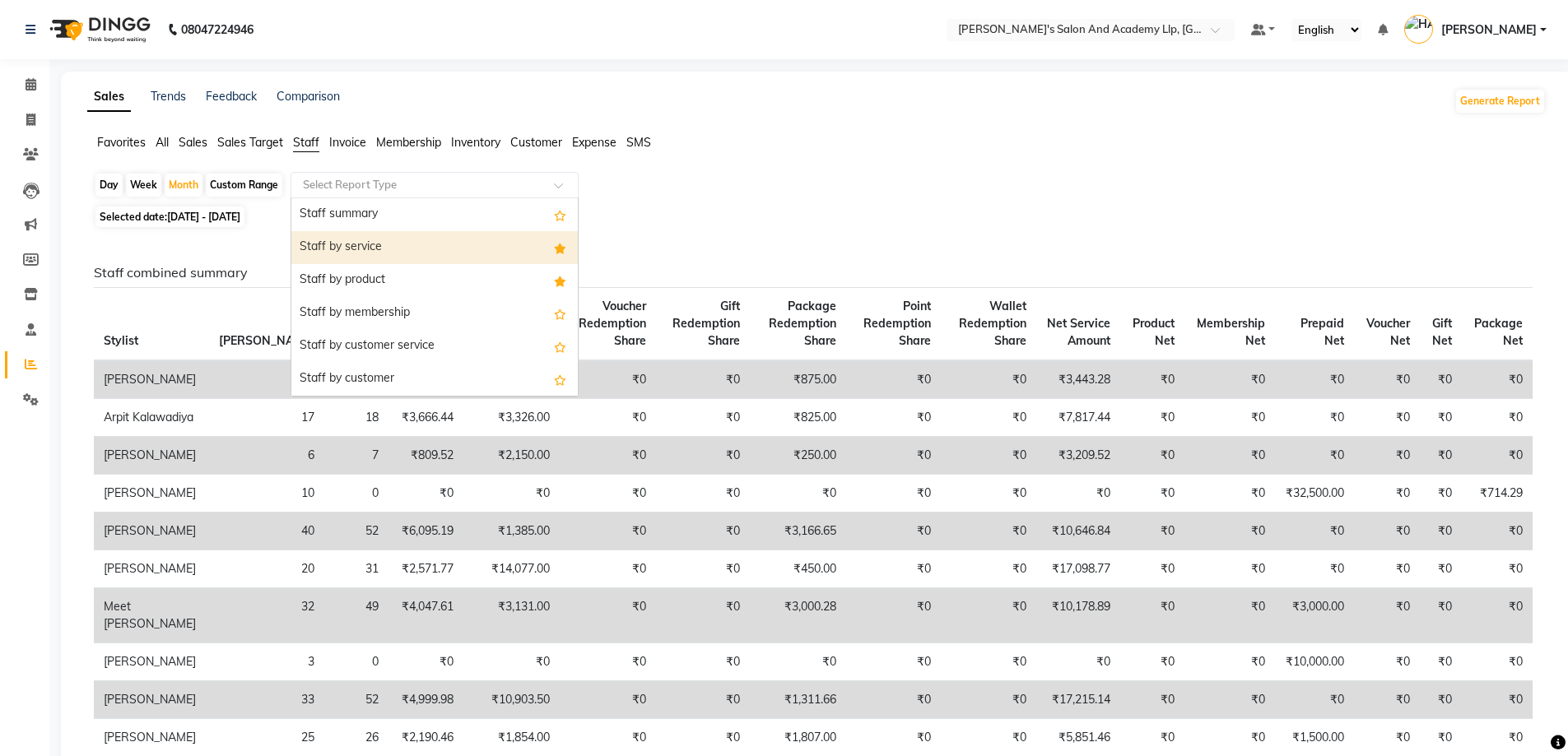
click at [392, 242] on div "Staff by service" at bounding box center [434, 248] width 286 height 33
select select "full_report"
select select "csv"
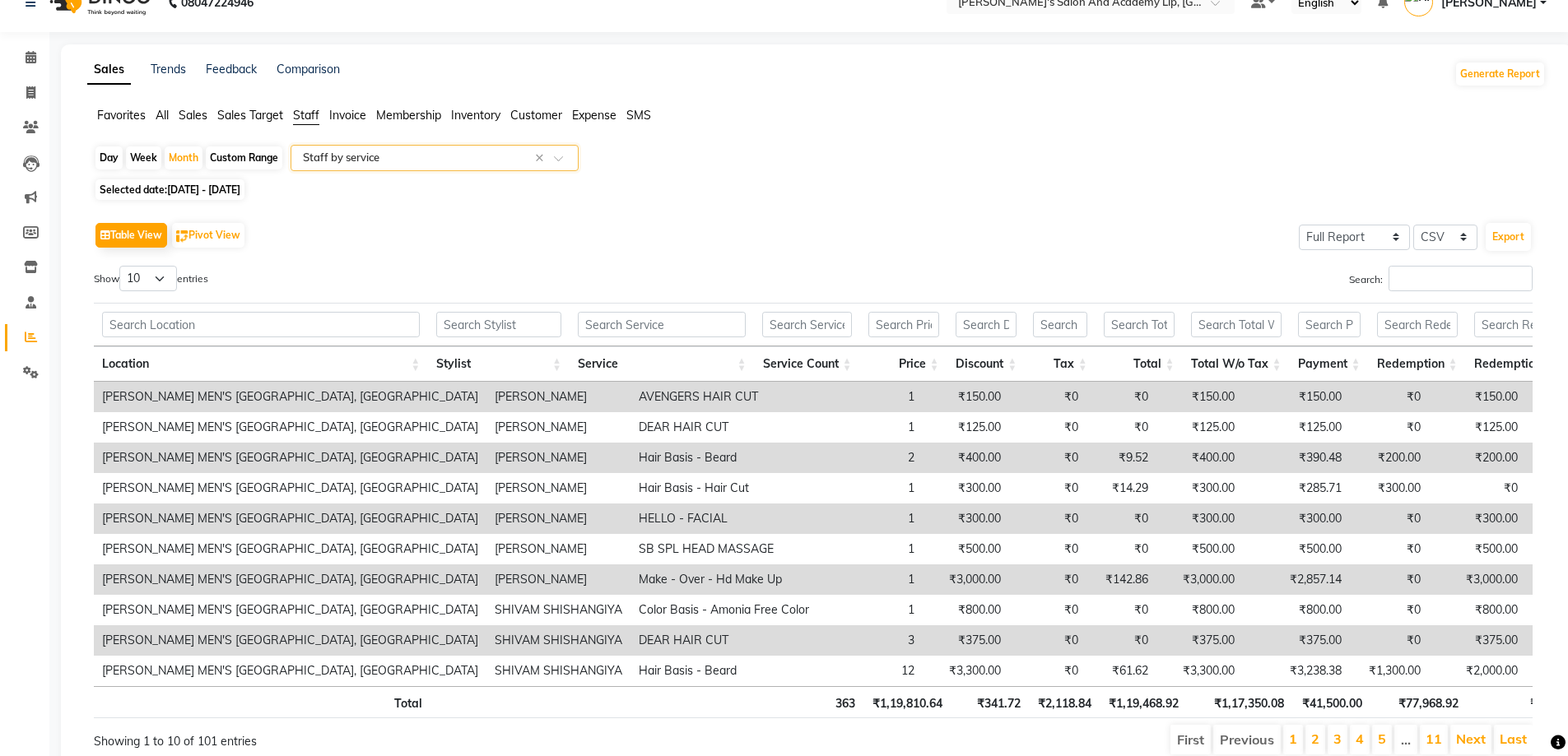
scroll to position [24, 0]
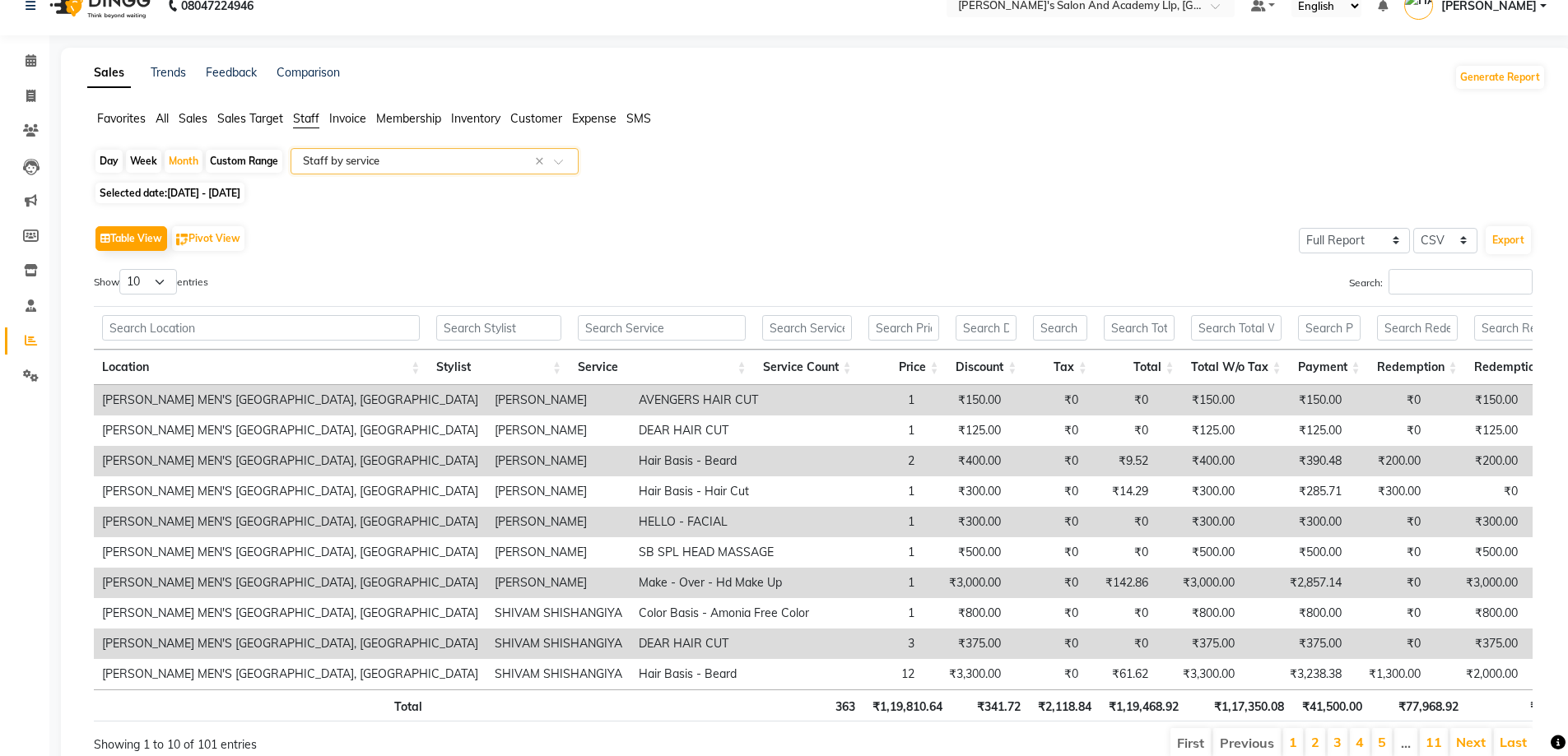
click at [118, 161] on div "Day" at bounding box center [109, 161] width 27 height 23
select select "10"
select select "2025"
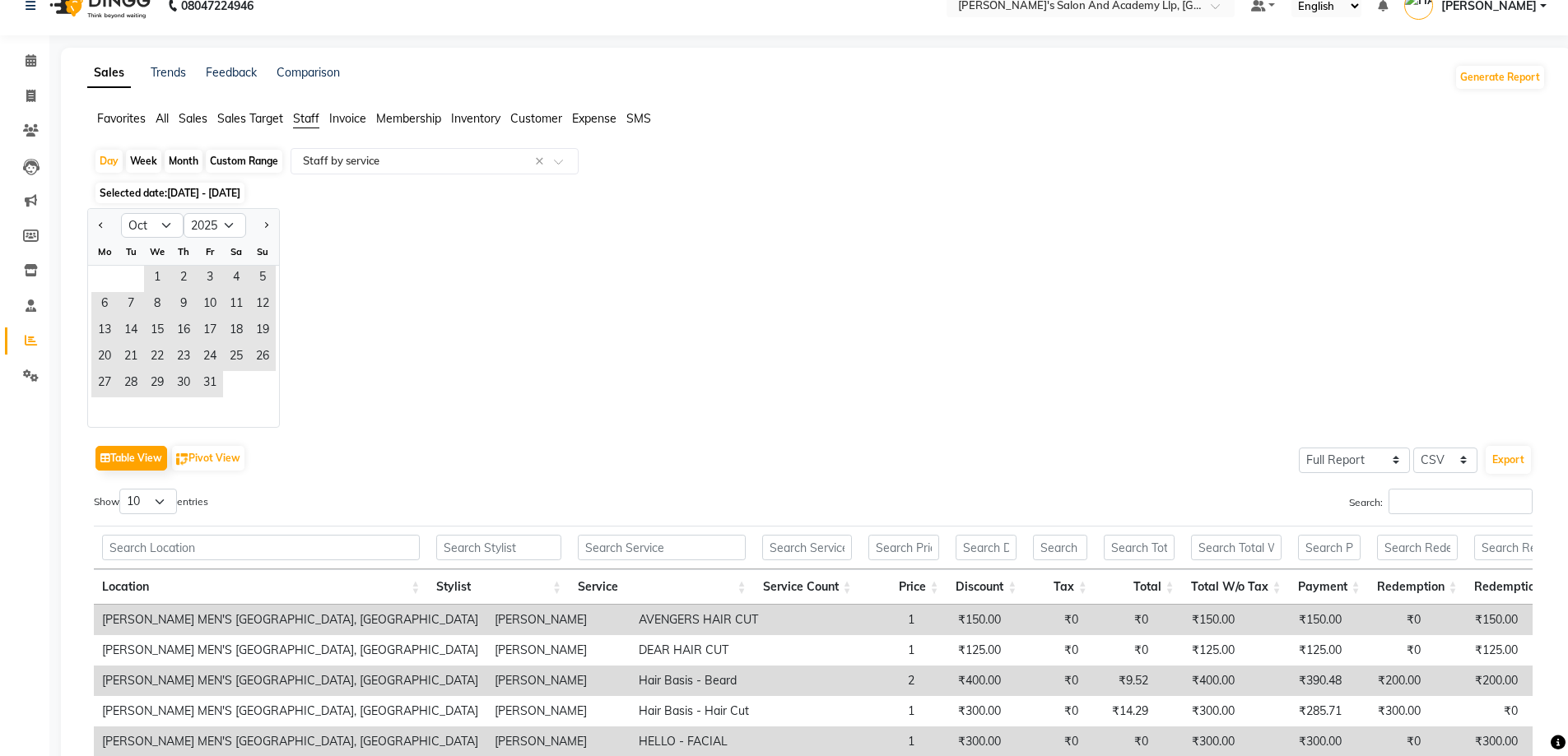
scroll to position [0, 0]
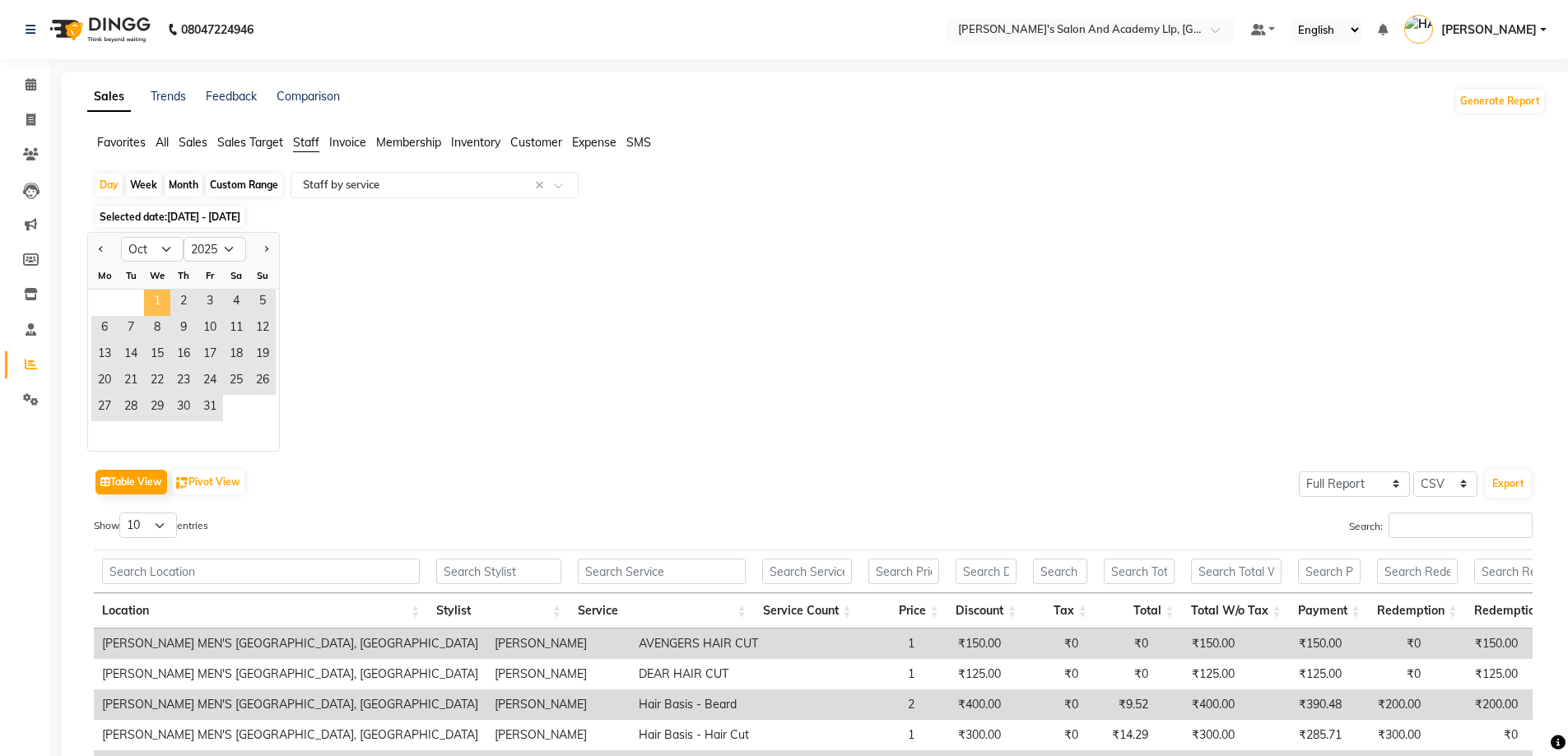
click at [160, 309] on span "1" at bounding box center [157, 303] width 27 height 27
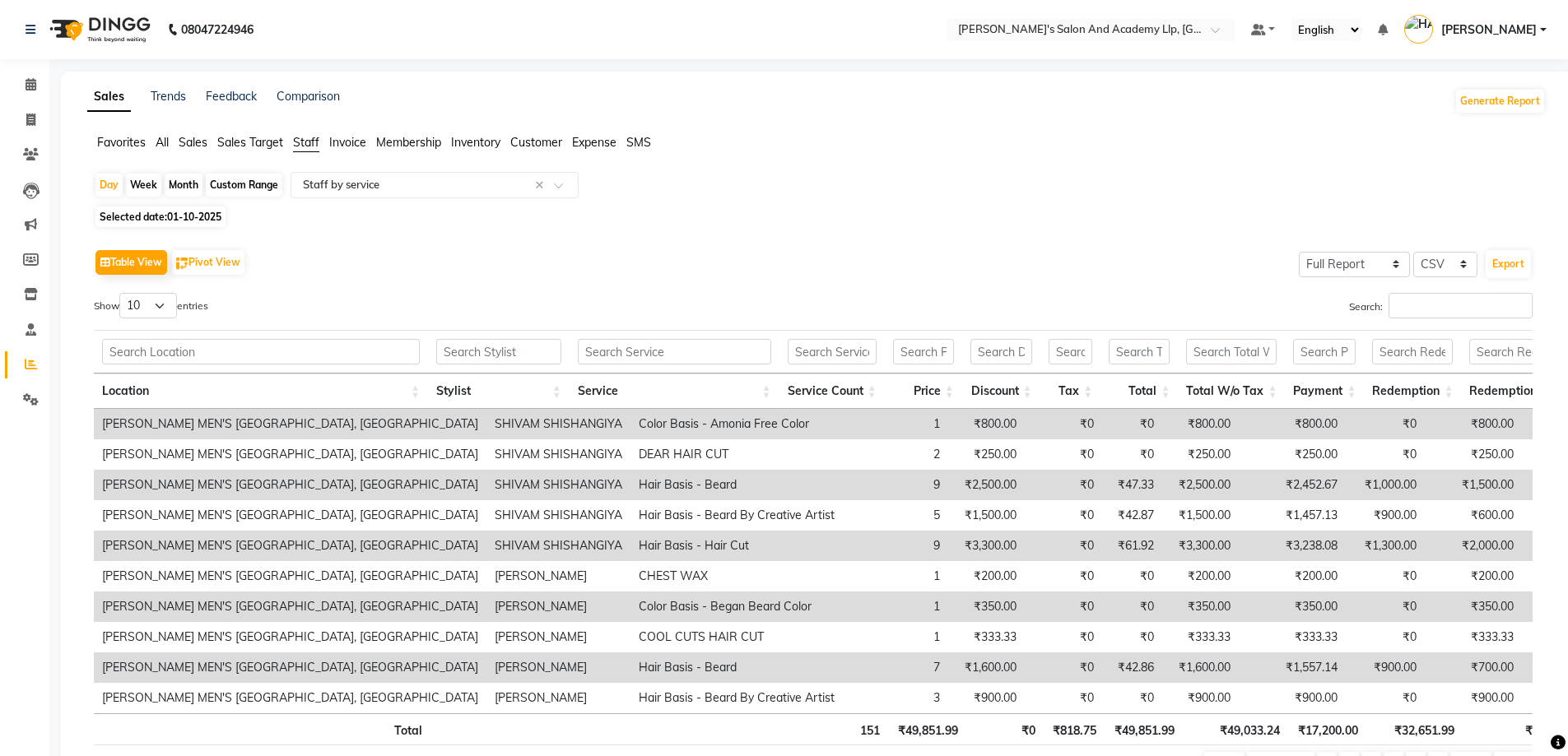
click at [175, 210] on span "Selected date: 01-10-2025" at bounding box center [161, 216] width 130 height 21
select select "10"
select select "2025"
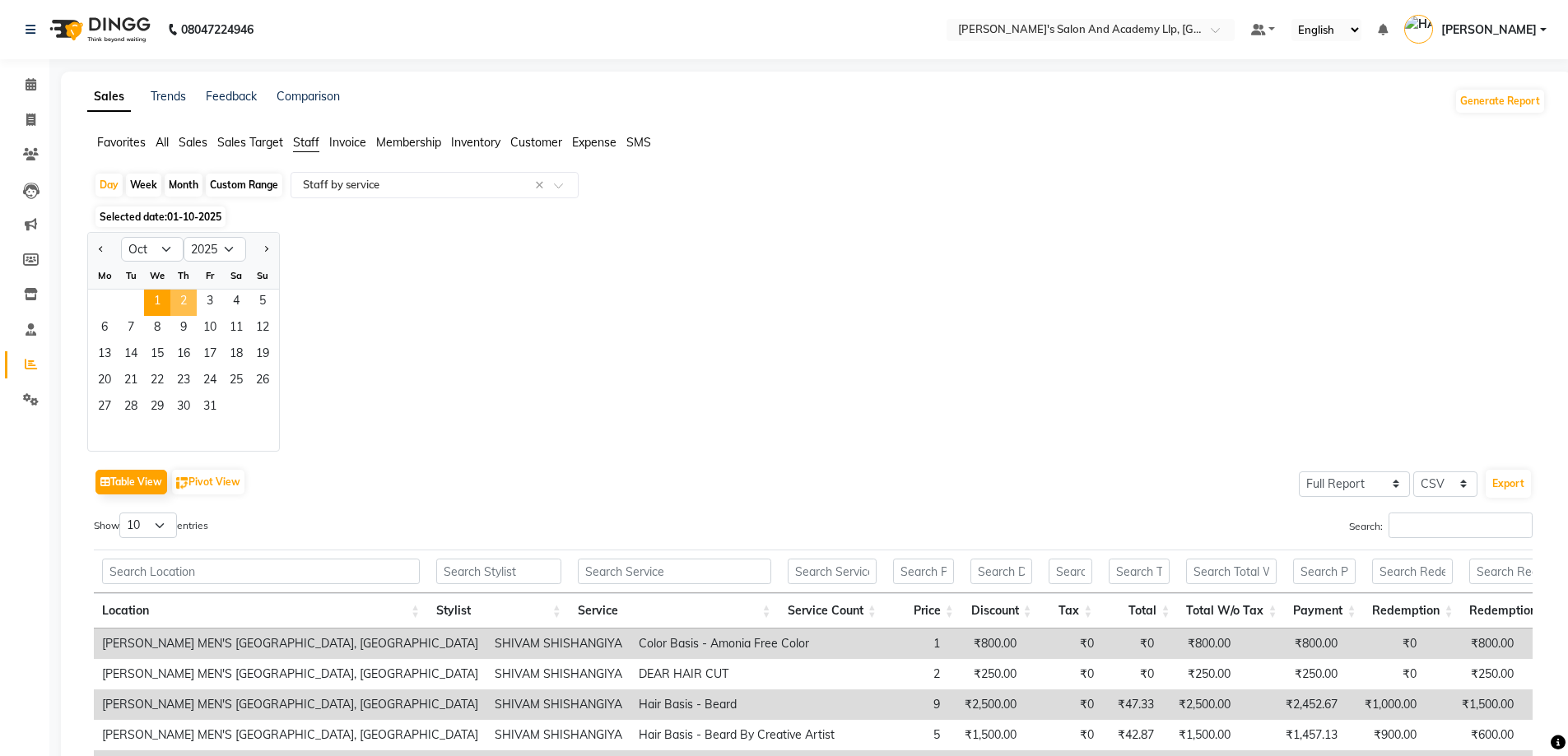
click at [174, 296] on span "2" at bounding box center [184, 303] width 27 height 27
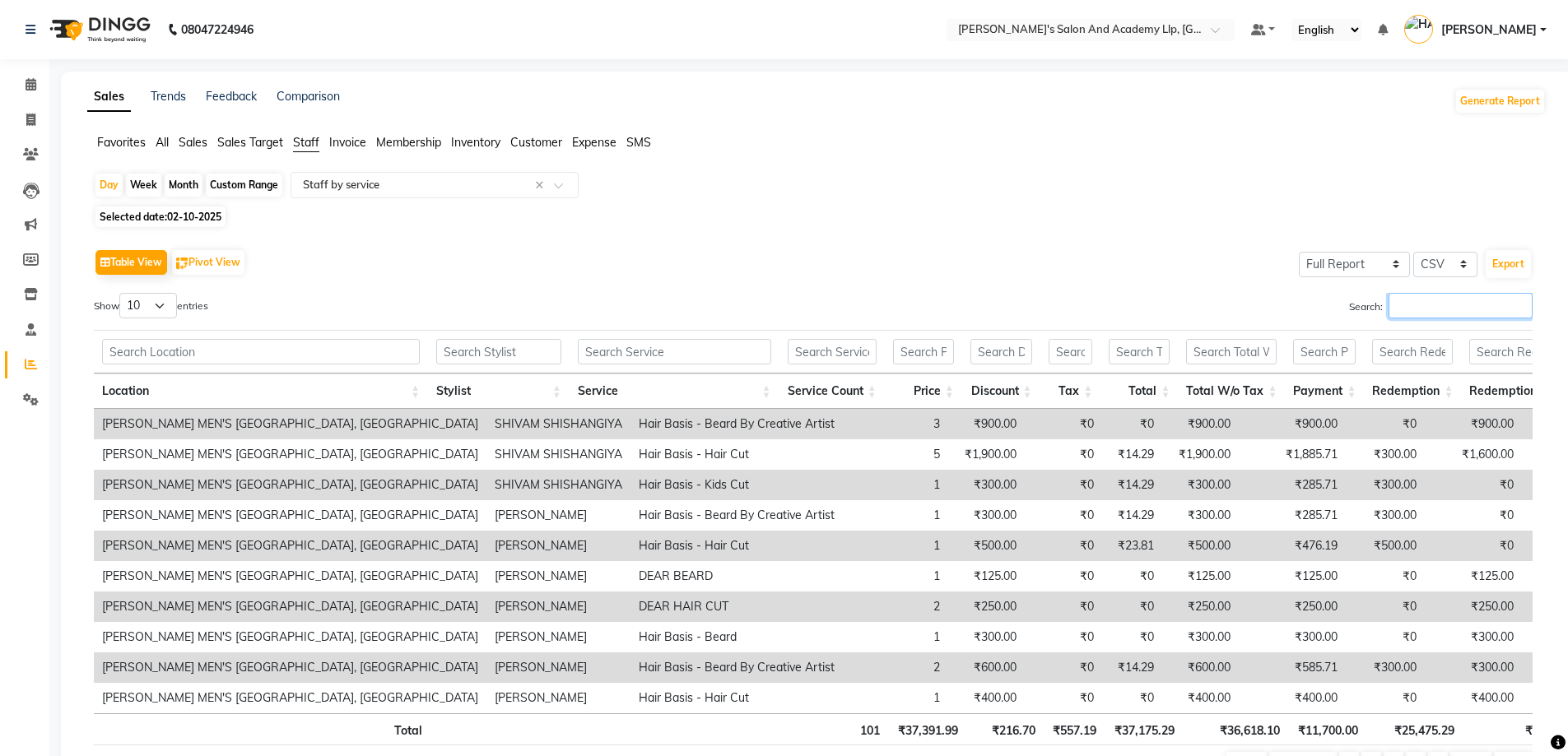
click at [1418, 306] on input "Search:" at bounding box center [1460, 305] width 144 height 26
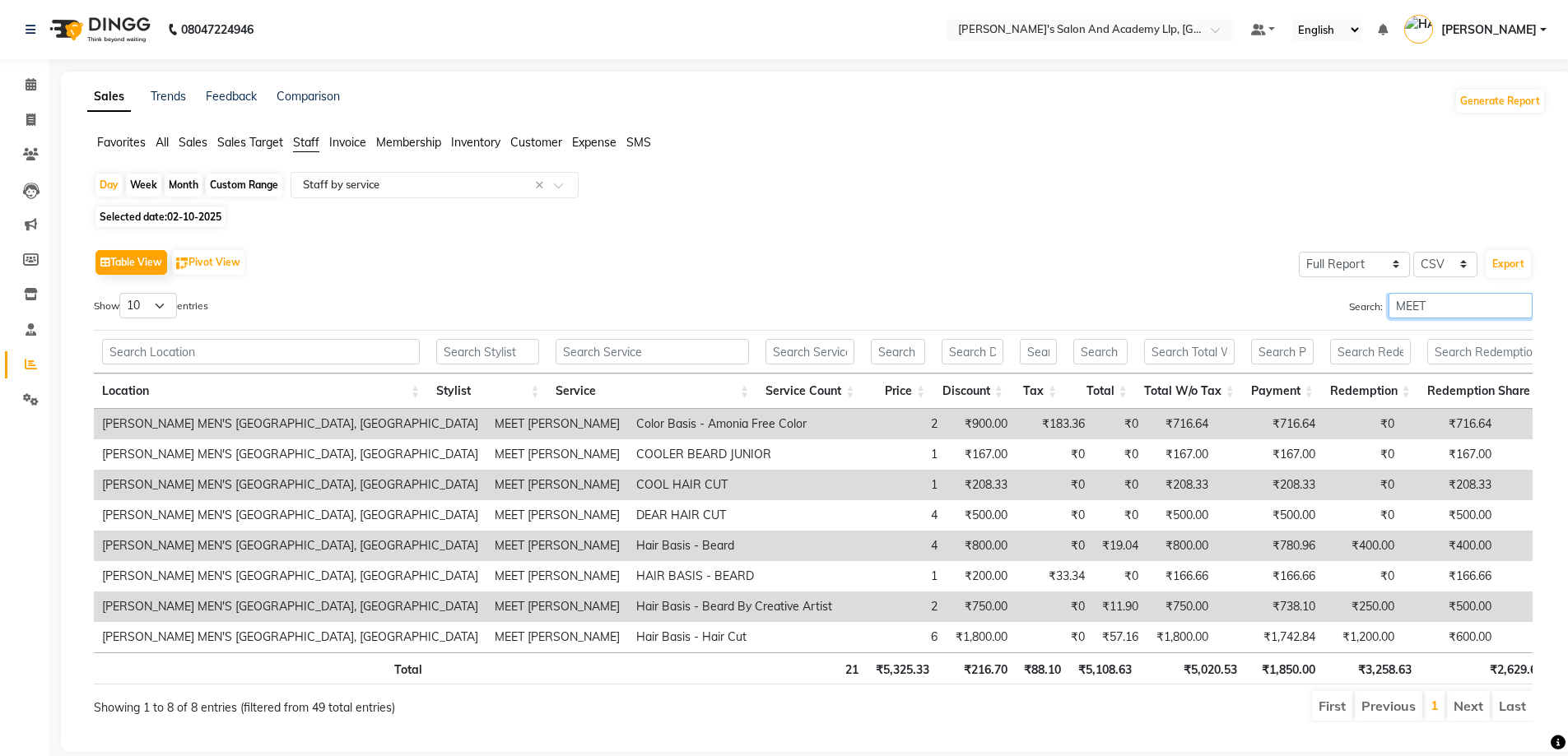
type input "MEET"
click at [172, 215] on span "02-10-2025" at bounding box center [194, 216] width 54 height 12
select select "10"
select select "2025"
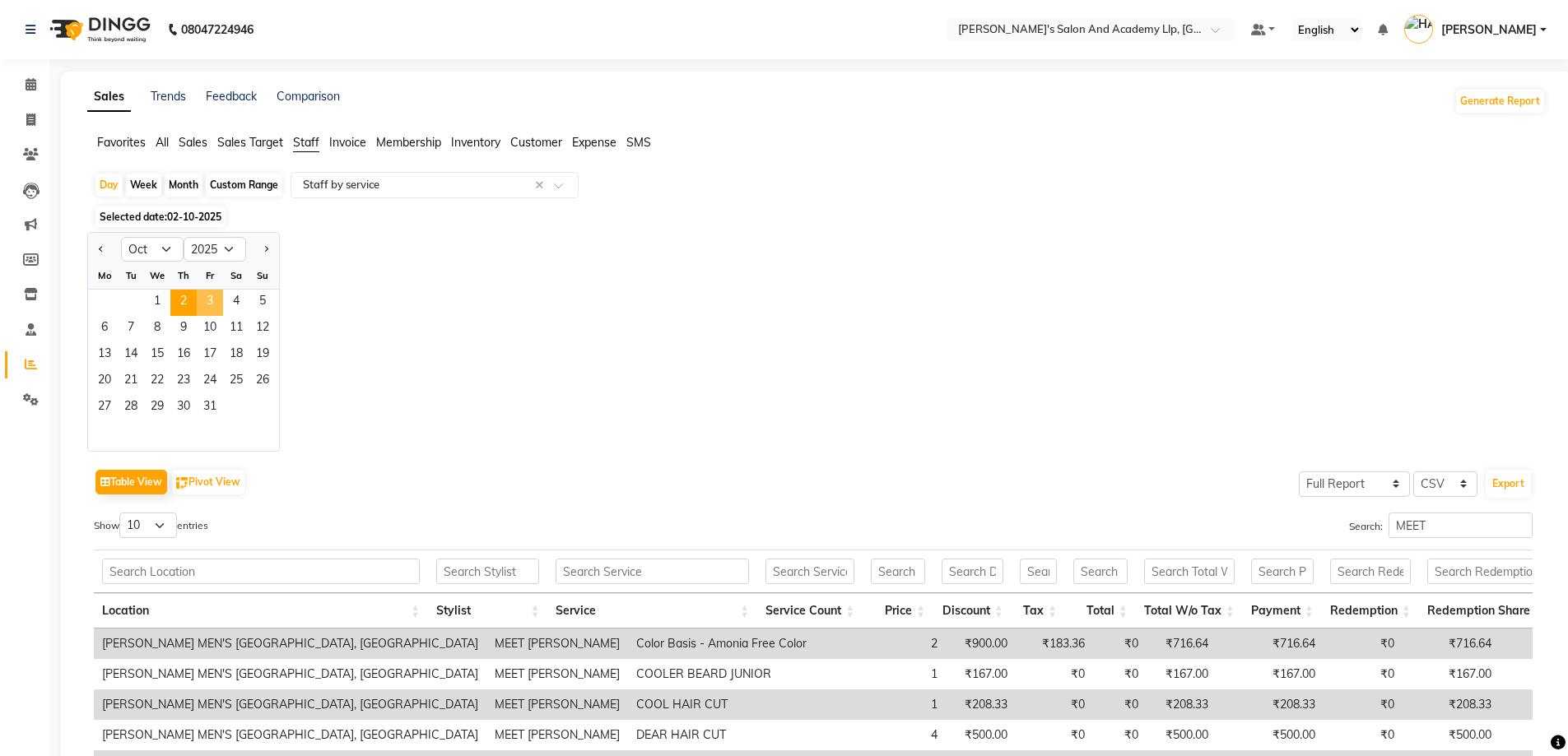
click at [209, 294] on span "3" at bounding box center [210, 303] width 27 height 27
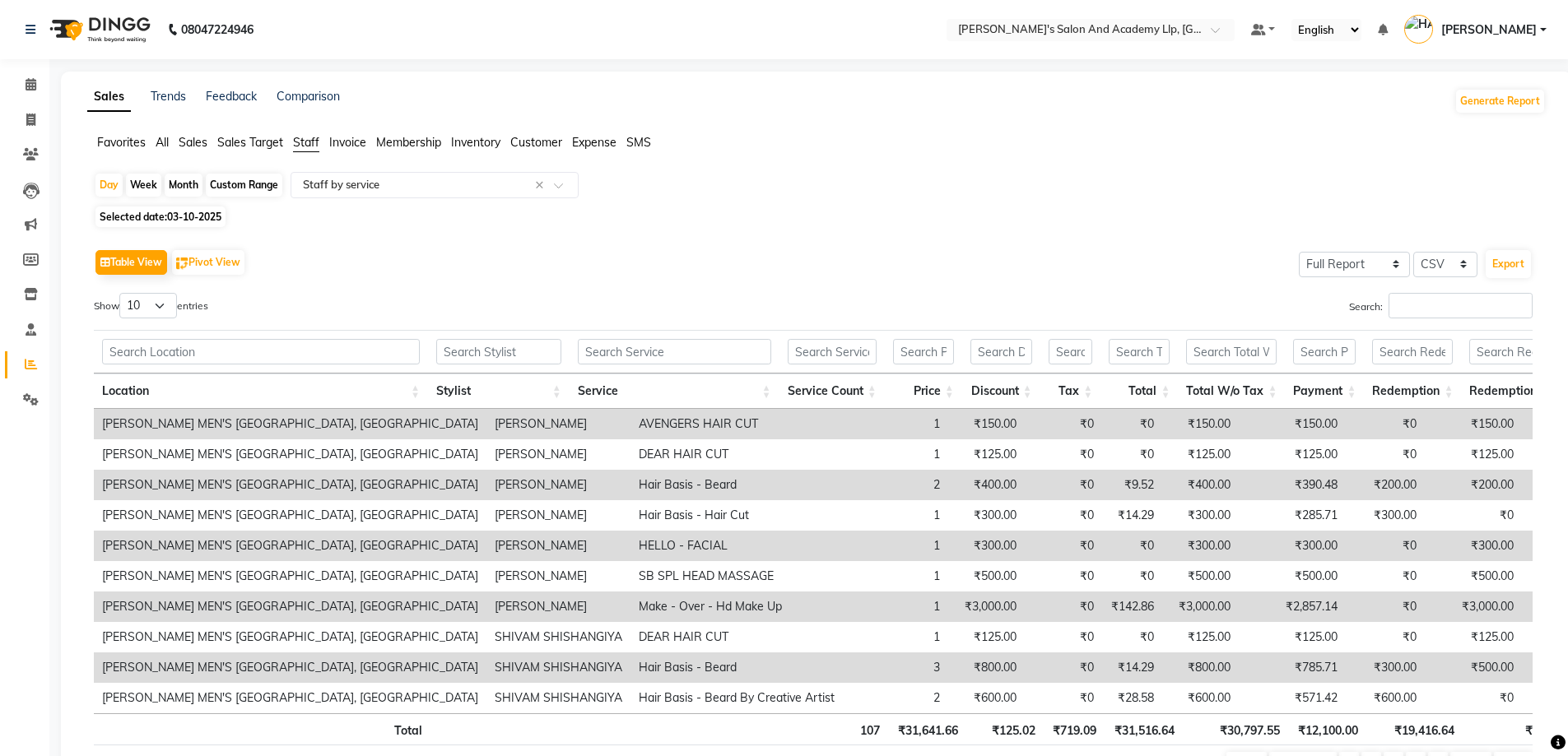
click at [1438, 319] on div "Search:" at bounding box center [1179, 309] width 707 height 32
click at [1437, 309] on input "Search:" at bounding box center [1460, 305] width 144 height 26
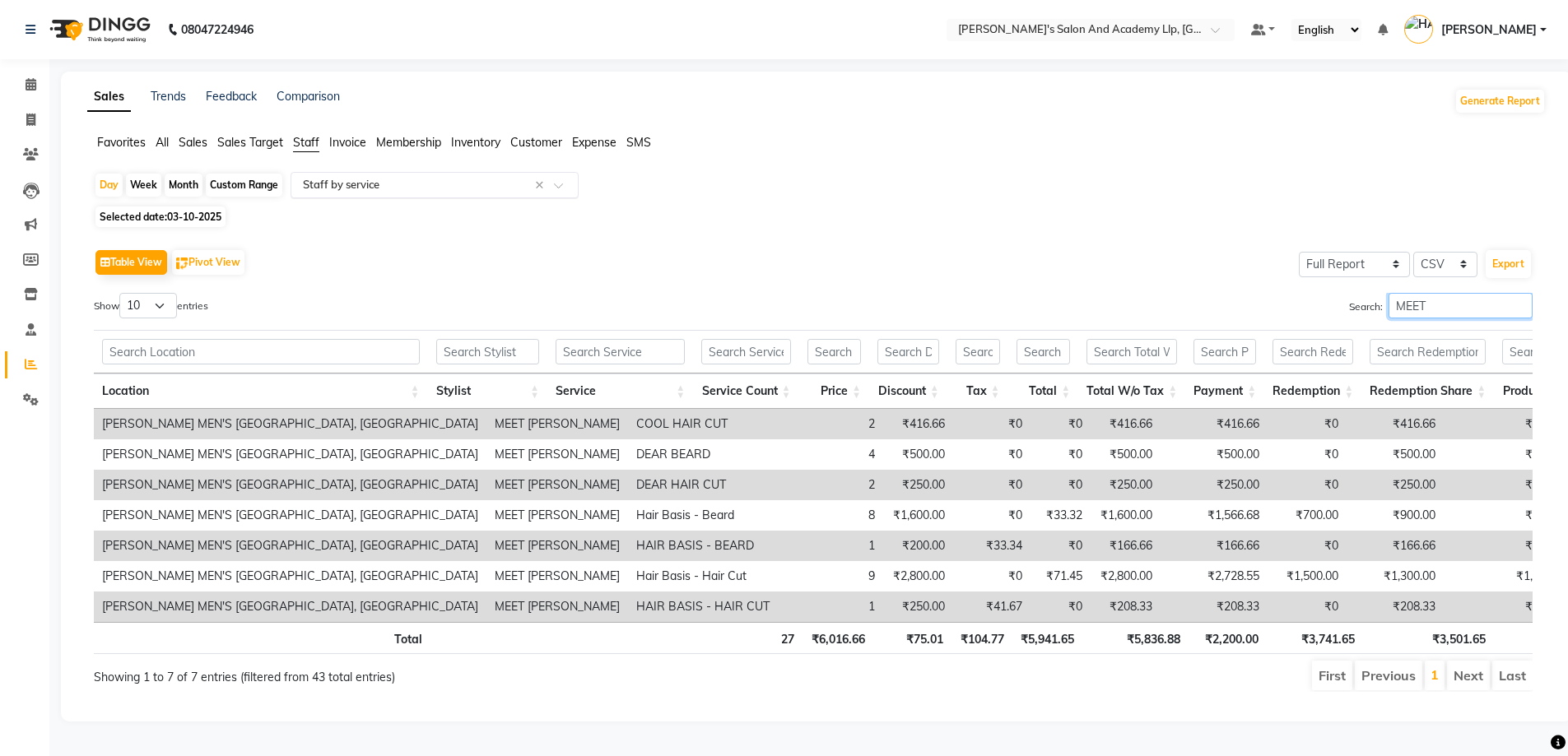
type input "MEET"
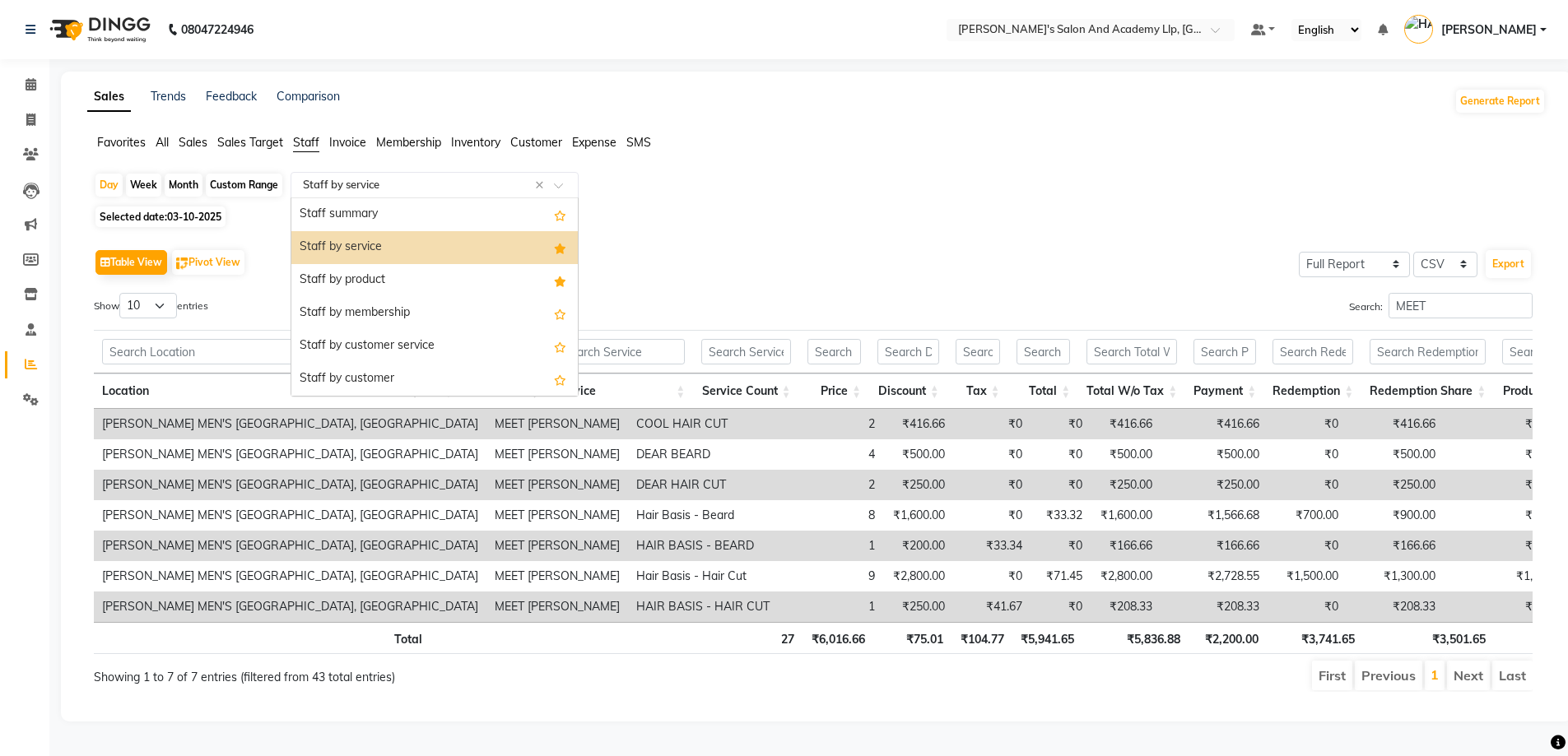
drag, startPoint x: 367, startPoint y: 189, endPoint x: 390, endPoint y: 187, distance: 23.1
click at [376, 188] on input "text" at bounding box center [418, 185] width 237 height 17
click at [412, 213] on div "Staff summary" at bounding box center [434, 215] width 286 height 33
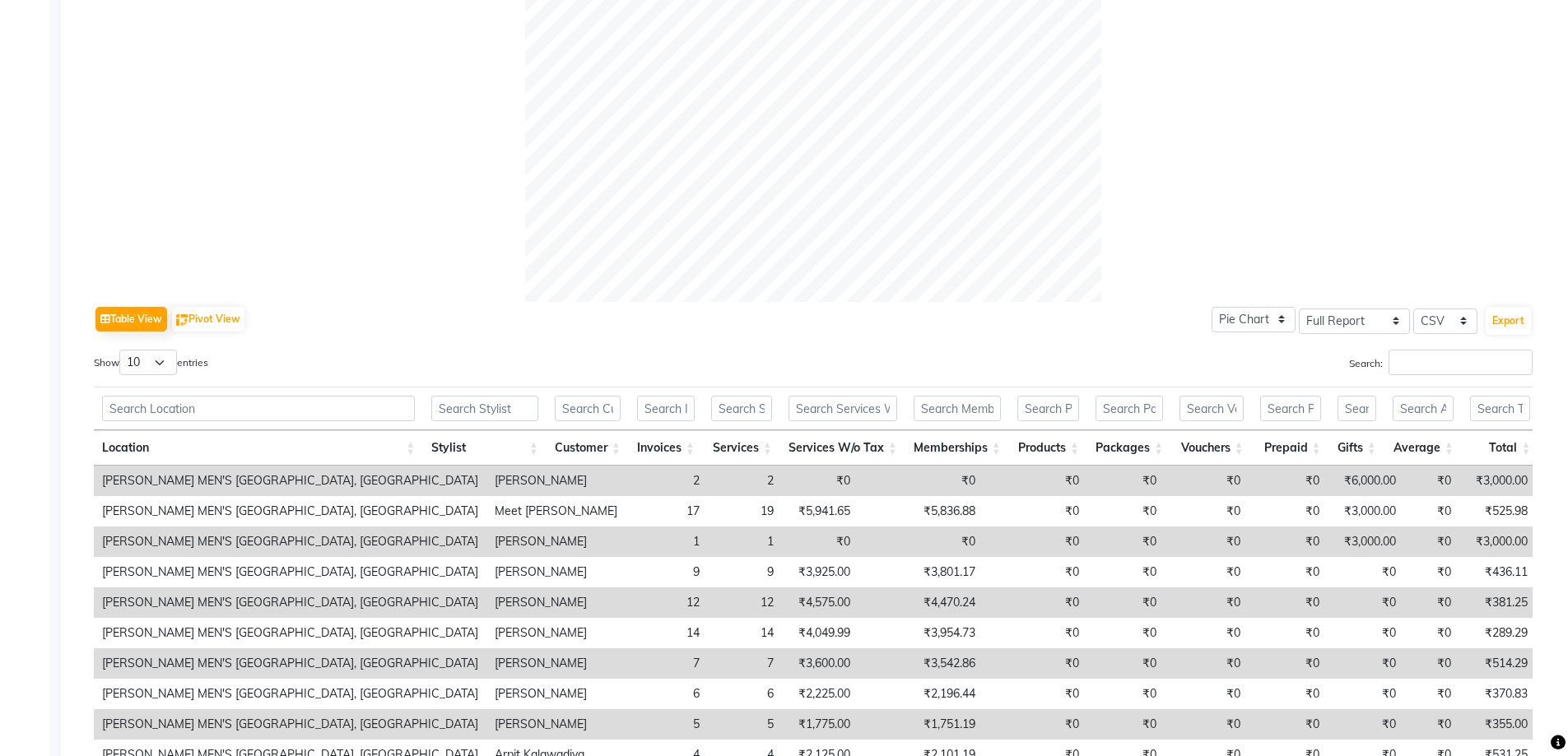
scroll to position [658, 0]
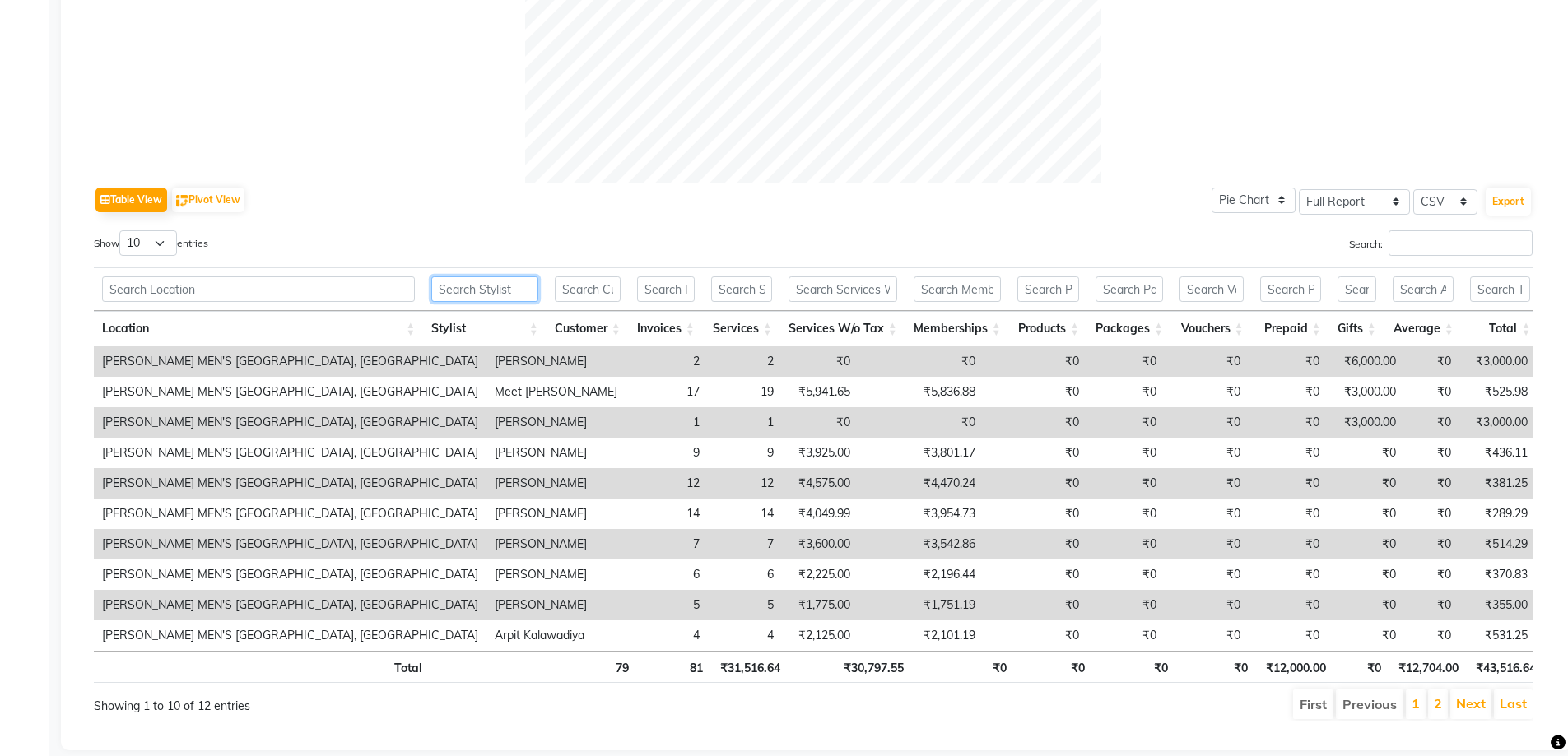
click at [495, 282] on input "text" at bounding box center [484, 289] width 107 height 26
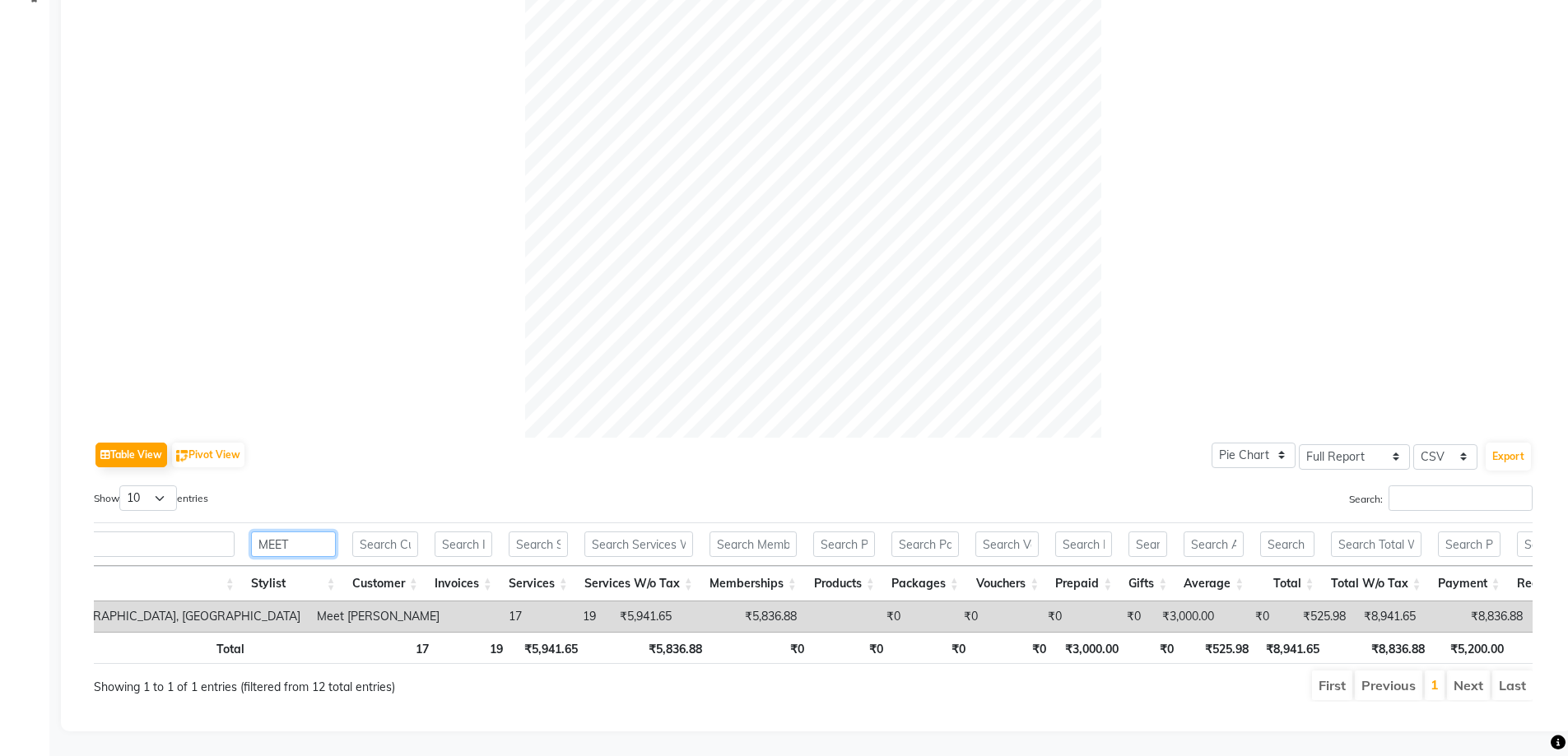
scroll to position [0, 191]
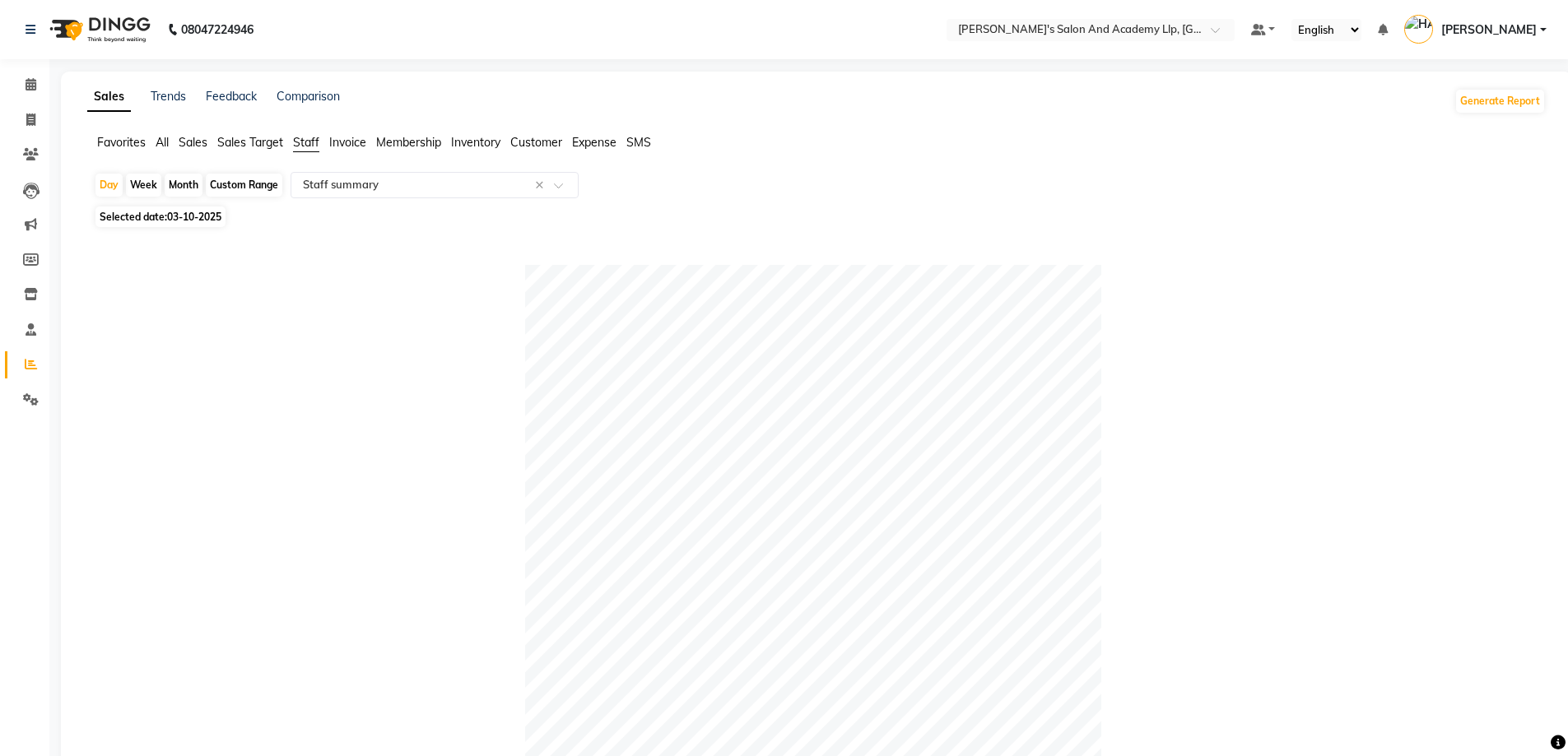
type input "MEET"
click at [184, 208] on span "Selected date: 03-10-2025" at bounding box center [161, 216] width 130 height 21
select select "10"
select select "2025"
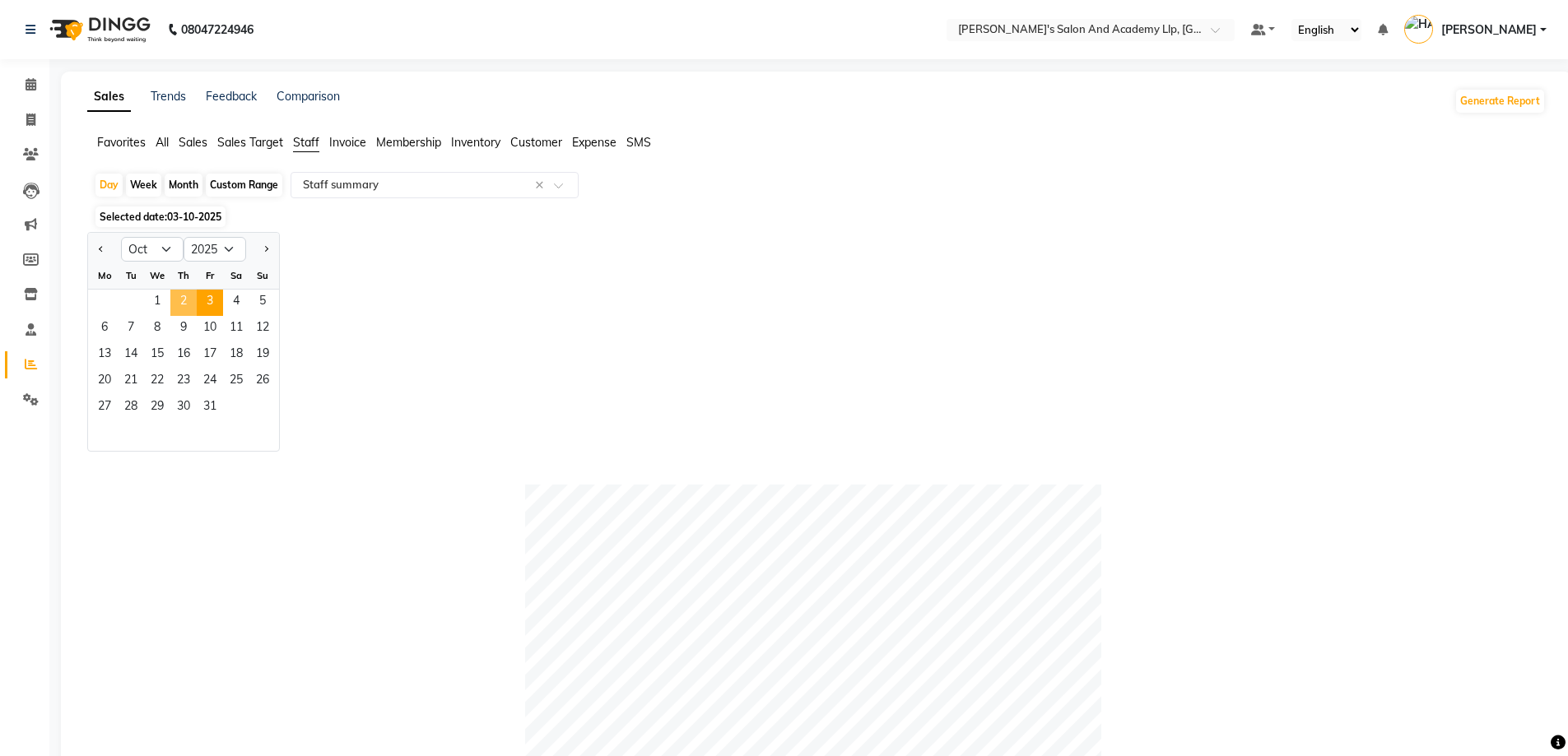
click at [178, 296] on span "2" at bounding box center [184, 303] width 27 height 27
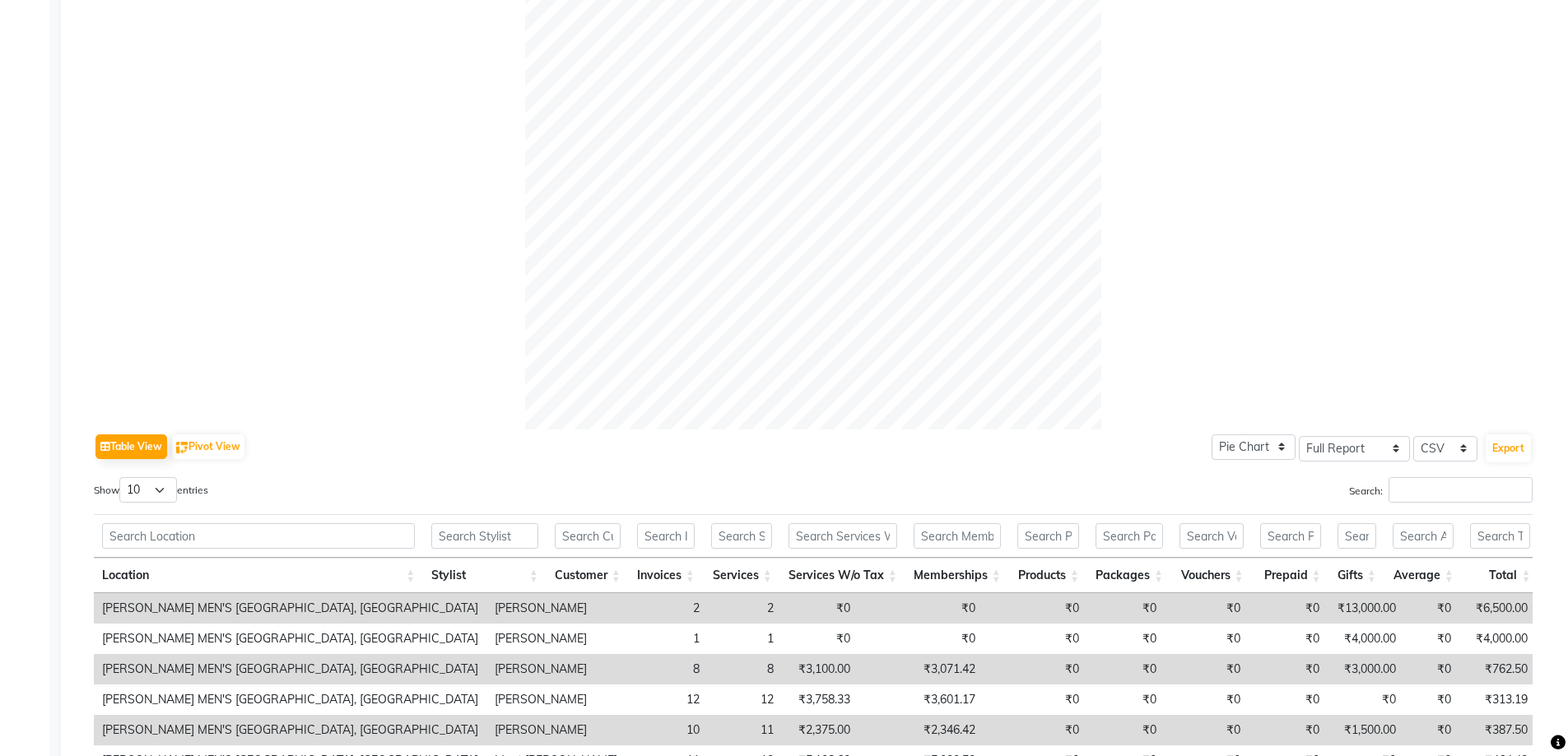
click at [487, 613] on td "Harsh Vaghela" at bounding box center [556, 608] width 139 height 31
click at [488, 540] on input "text" at bounding box center [484, 536] width 107 height 26
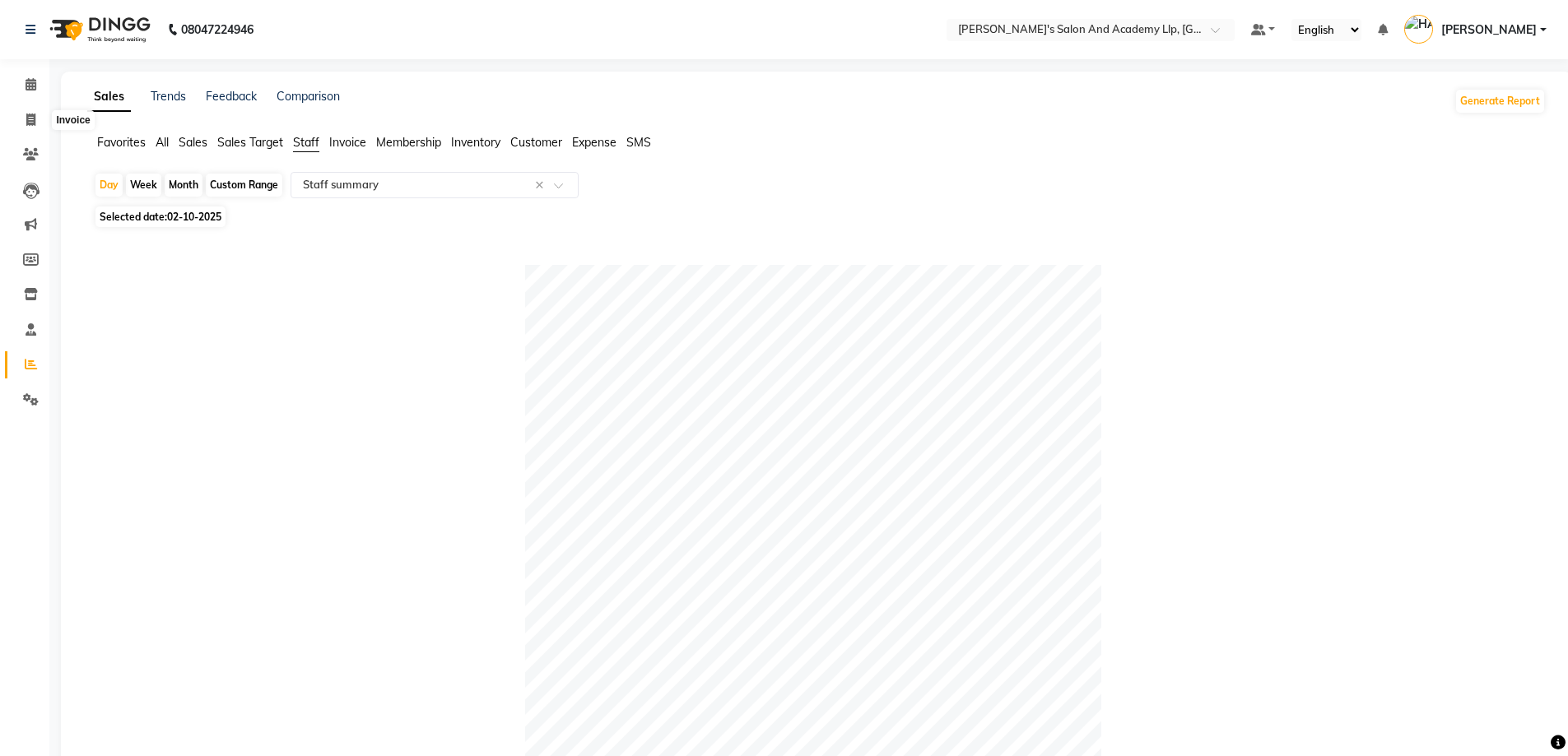
type input "MEET"
click at [27, 103] on li "Invoice" at bounding box center [24, 121] width 49 height 36
click at [27, 107] on link "Invoice" at bounding box center [24, 121] width 39 height 27
select select "service"
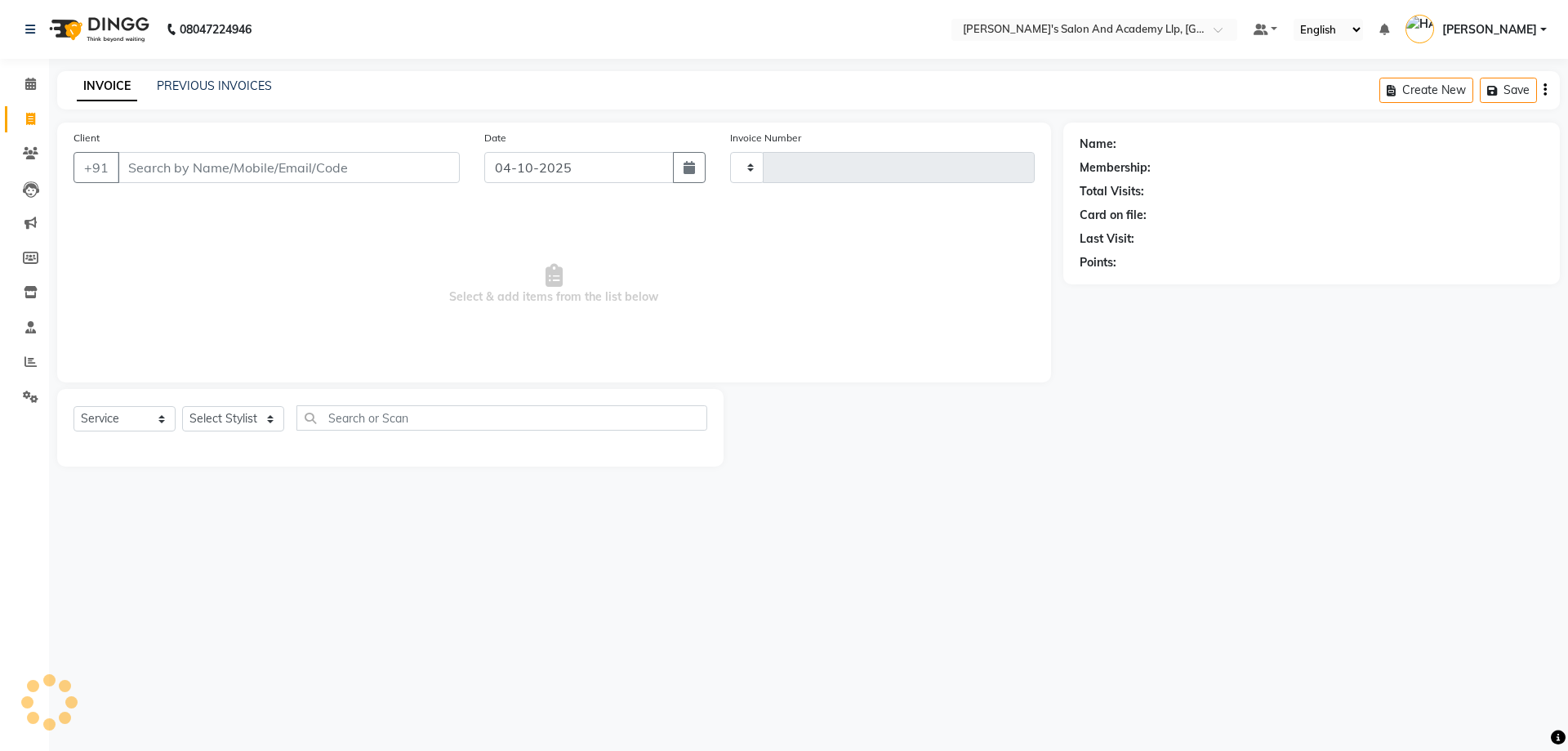
type input "13921"
select select "6983"
click at [213, 169] on input "Client" at bounding box center [288, 168] width 342 height 31
click at [248, 172] on input "Client" at bounding box center [288, 168] width 342 height 31
click at [201, 170] on input "9601309" at bounding box center [247, 168] width 259 height 31
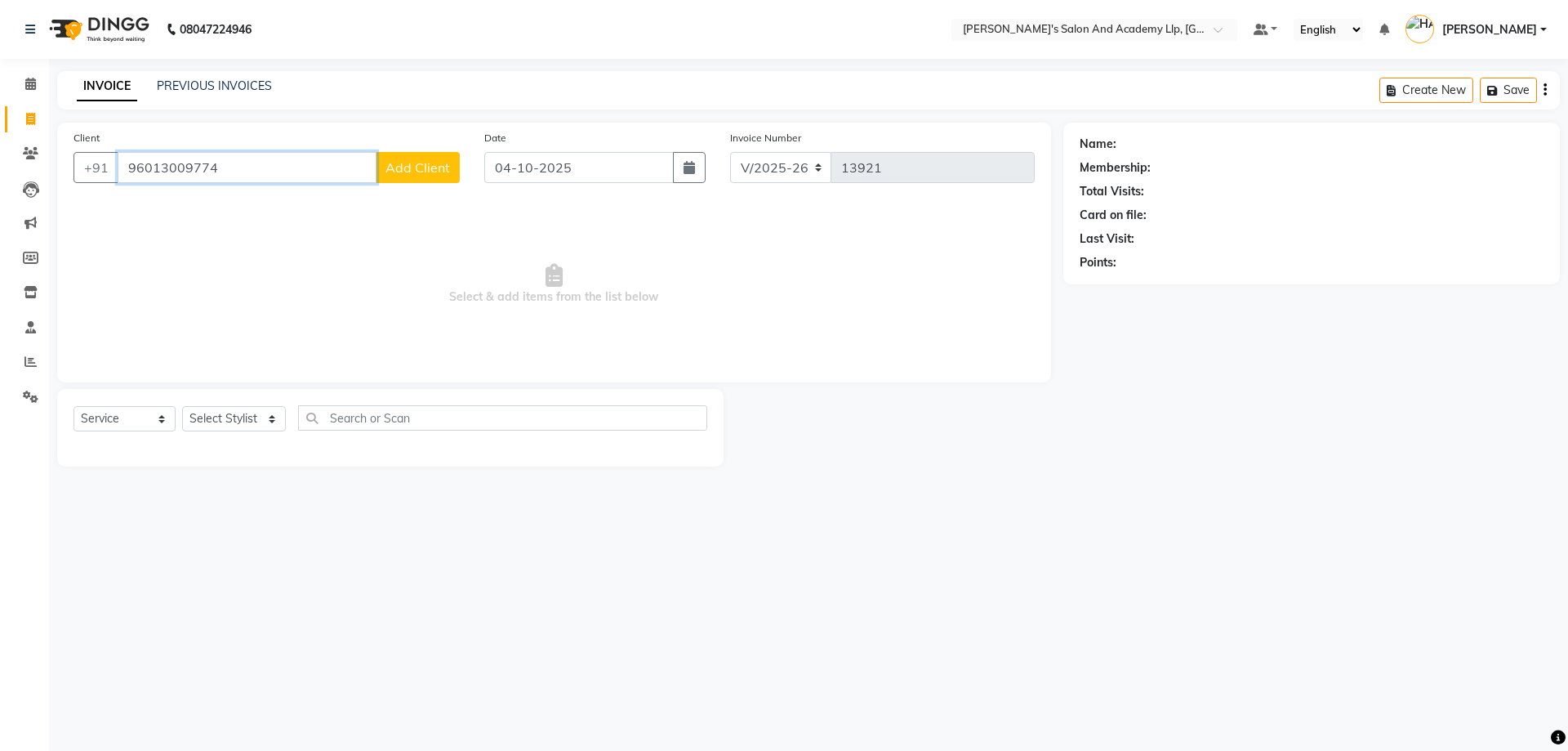
type input "96013009774"
click at [417, 169] on span "Add Client" at bounding box center [418, 168] width 64 height 17
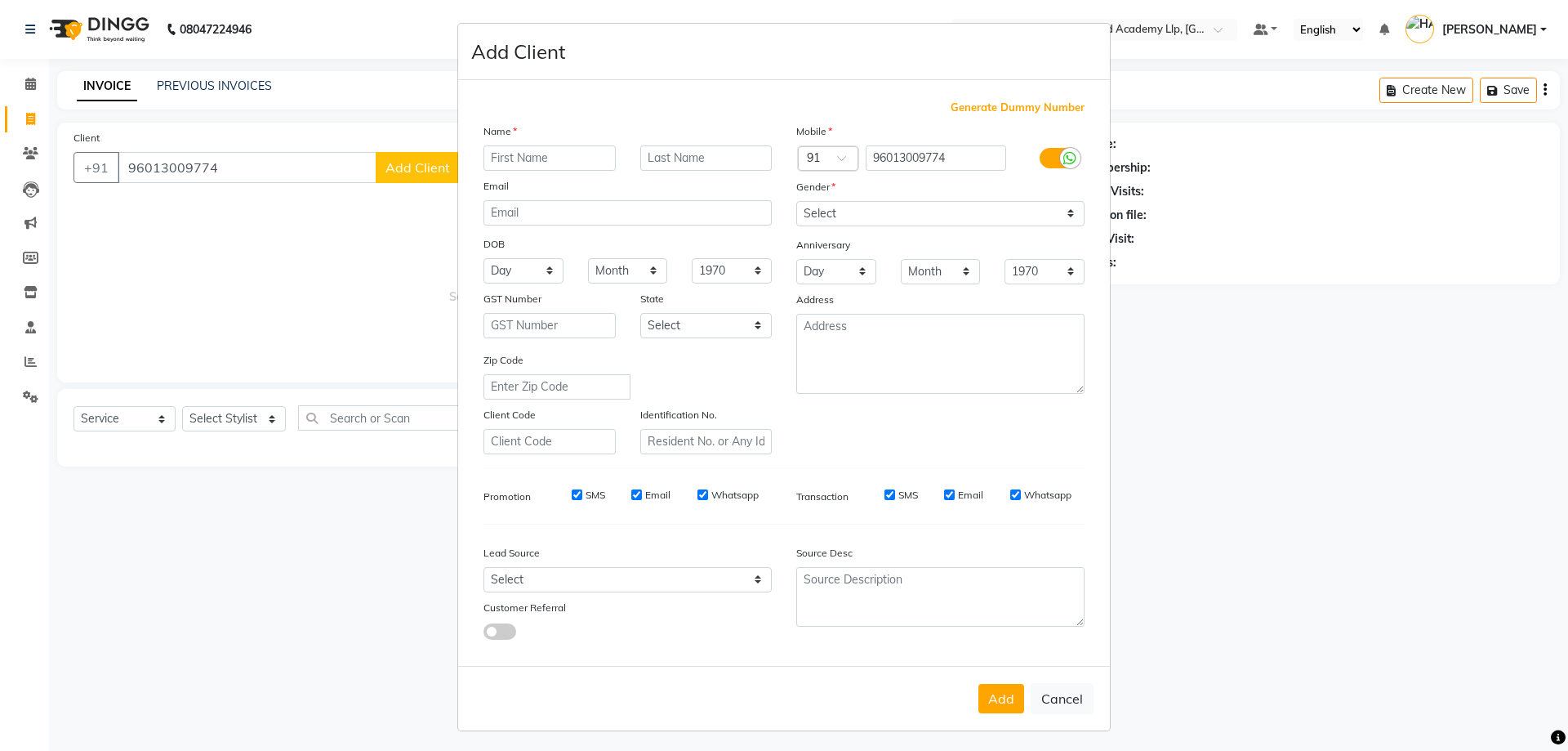
click at [193, 156] on ngb-modal-window "Add Client Generate Dummy Number Name Email DOB Day 01 02 03 04 05 06 07 08 09 …" at bounding box center [784, 375] width 1568 height 751
drag, startPoint x: 163, startPoint y: 176, endPoint x: 283, endPoint y: 151, distance: 122.6
click at [178, 170] on ngb-modal-window "Add Client Generate Dummy Number Name Email DOB Day 01 02 03 04 05 06 07 08 09 …" at bounding box center [784, 375] width 1568 height 751
click at [1072, 694] on button "Cancel" at bounding box center [1062, 699] width 63 height 31
select select
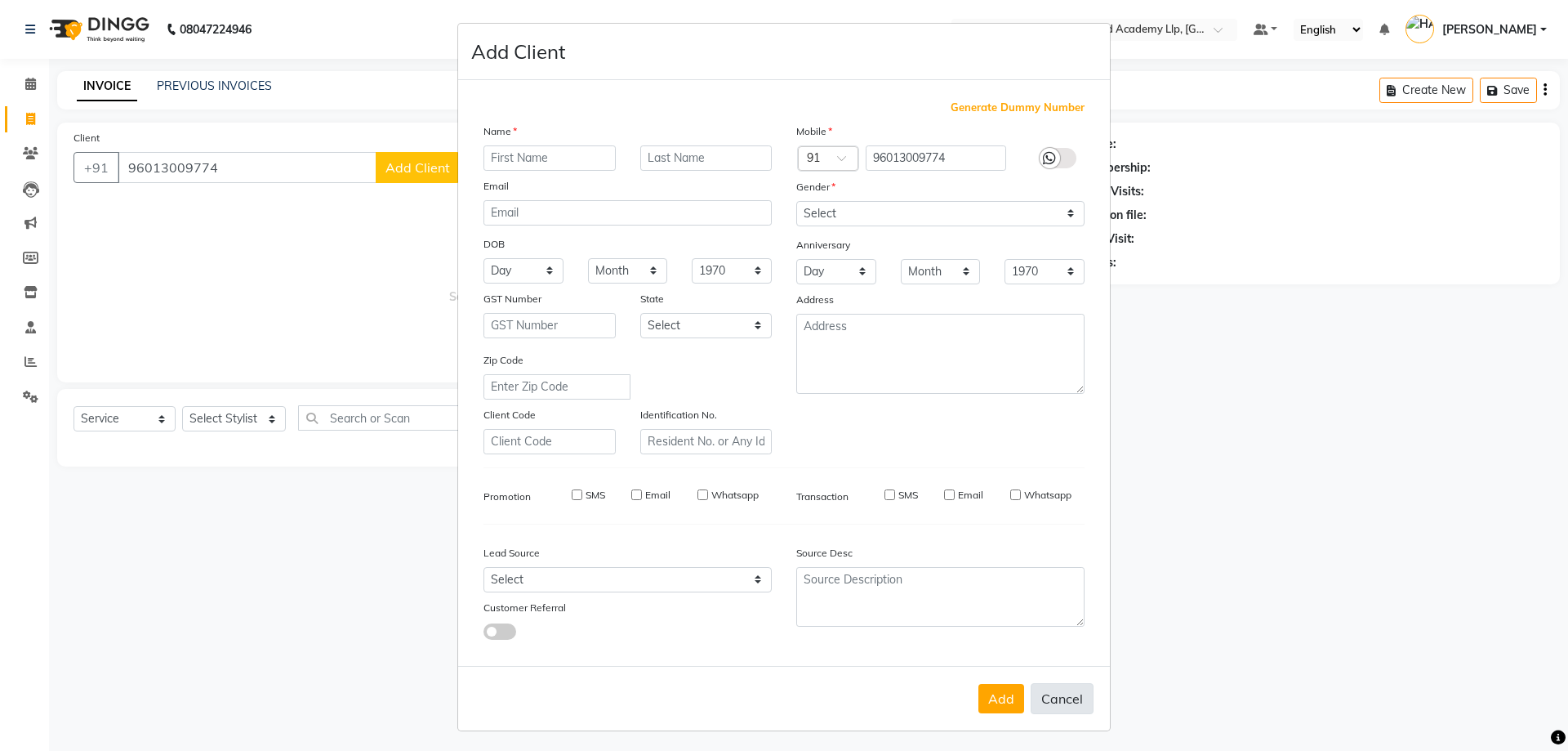
select select
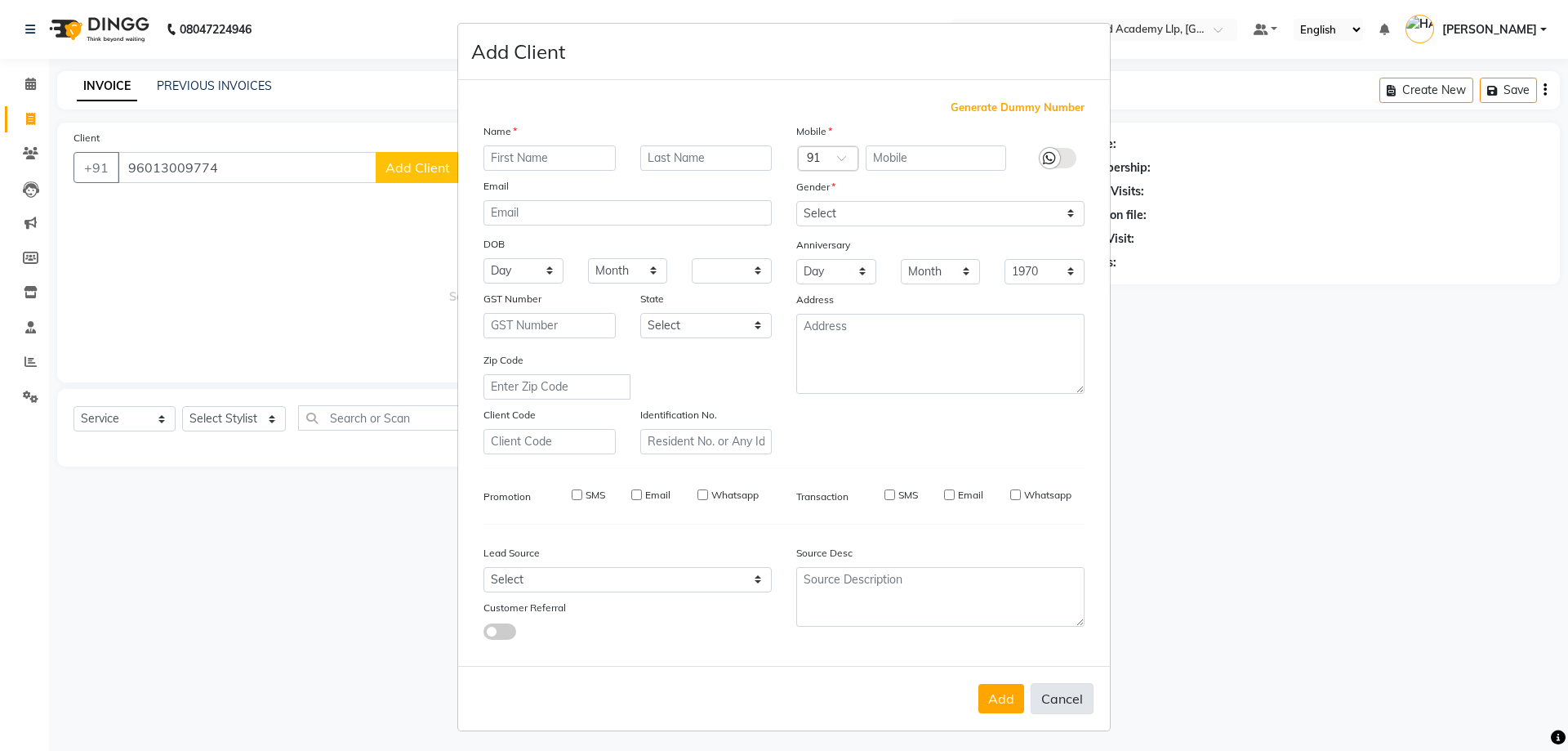
select select
checkbox input "false"
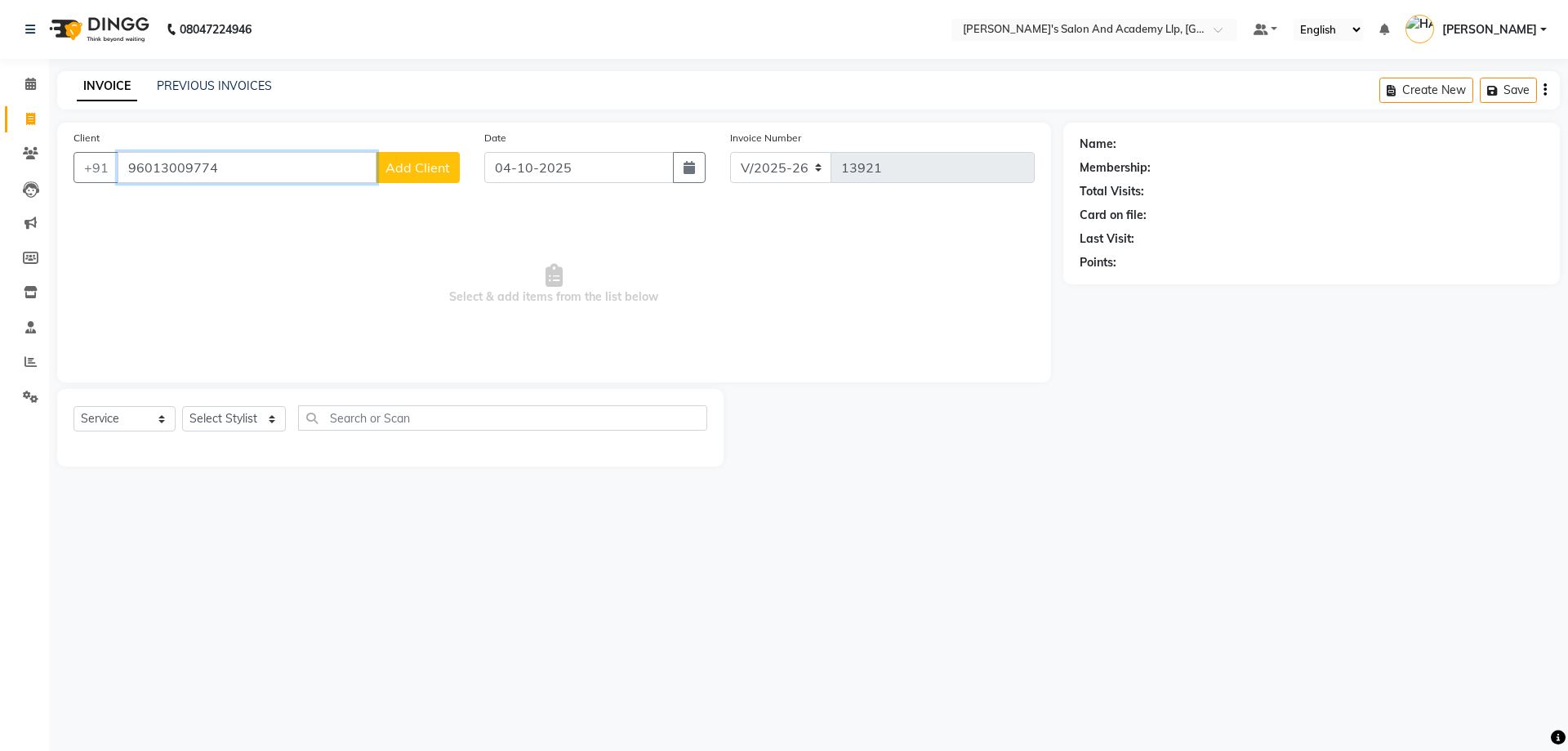
click at [173, 172] on input "96013009774" at bounding box center [247, 168] width 259 height 31
type input "9601309774"
click at [415, 170] on span "Add Client" at bounding box center [418, 168] width 64 height 17
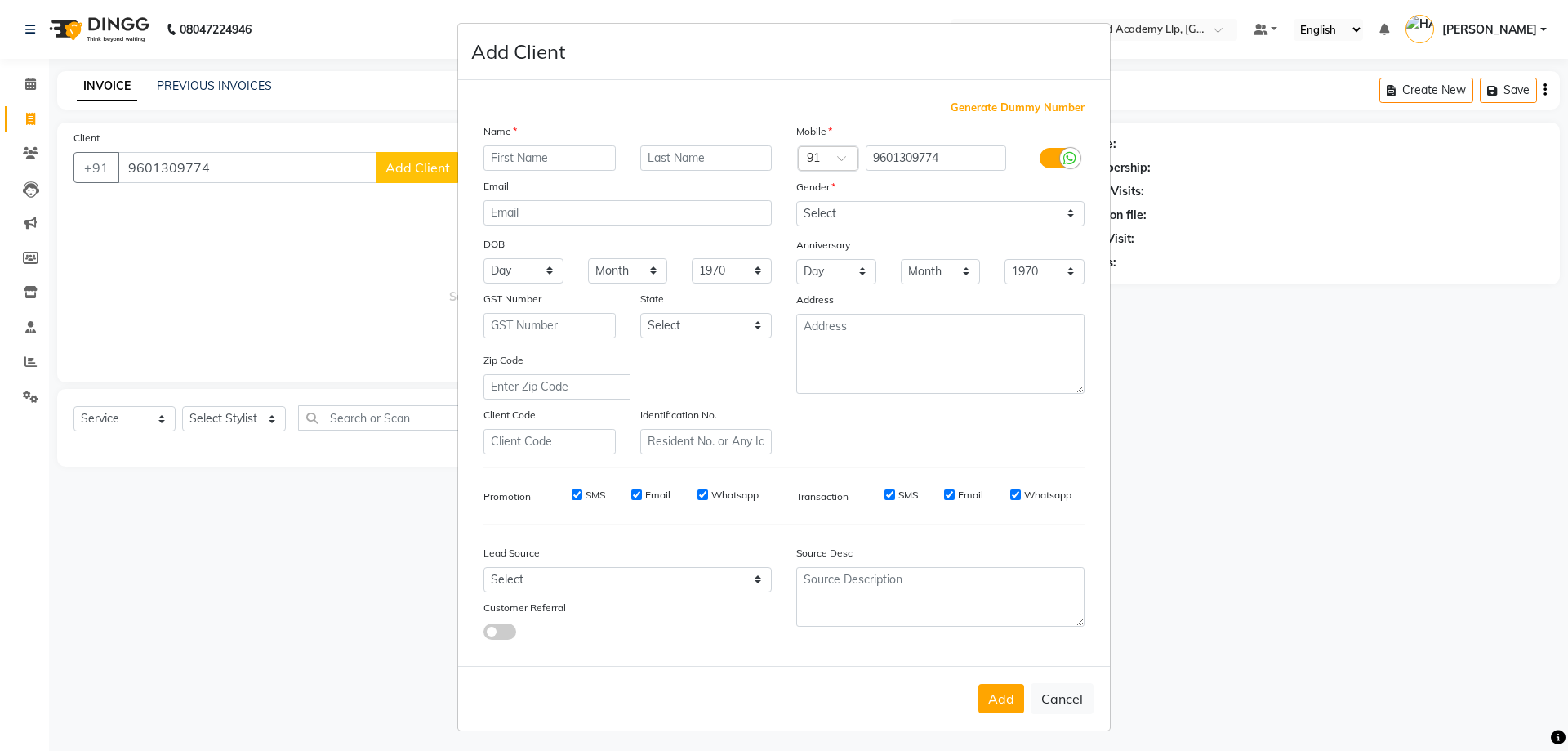
click at [530, 159] on input "text" at bounding box center [550, 158] width 132 height 26
type input "SHUBH"
type input "BHAI"
click at [950, 214] on select "Select Male Female Other Prefer Not To Say" at bounding box center [940, 213] width 288 height 26
select select "male"
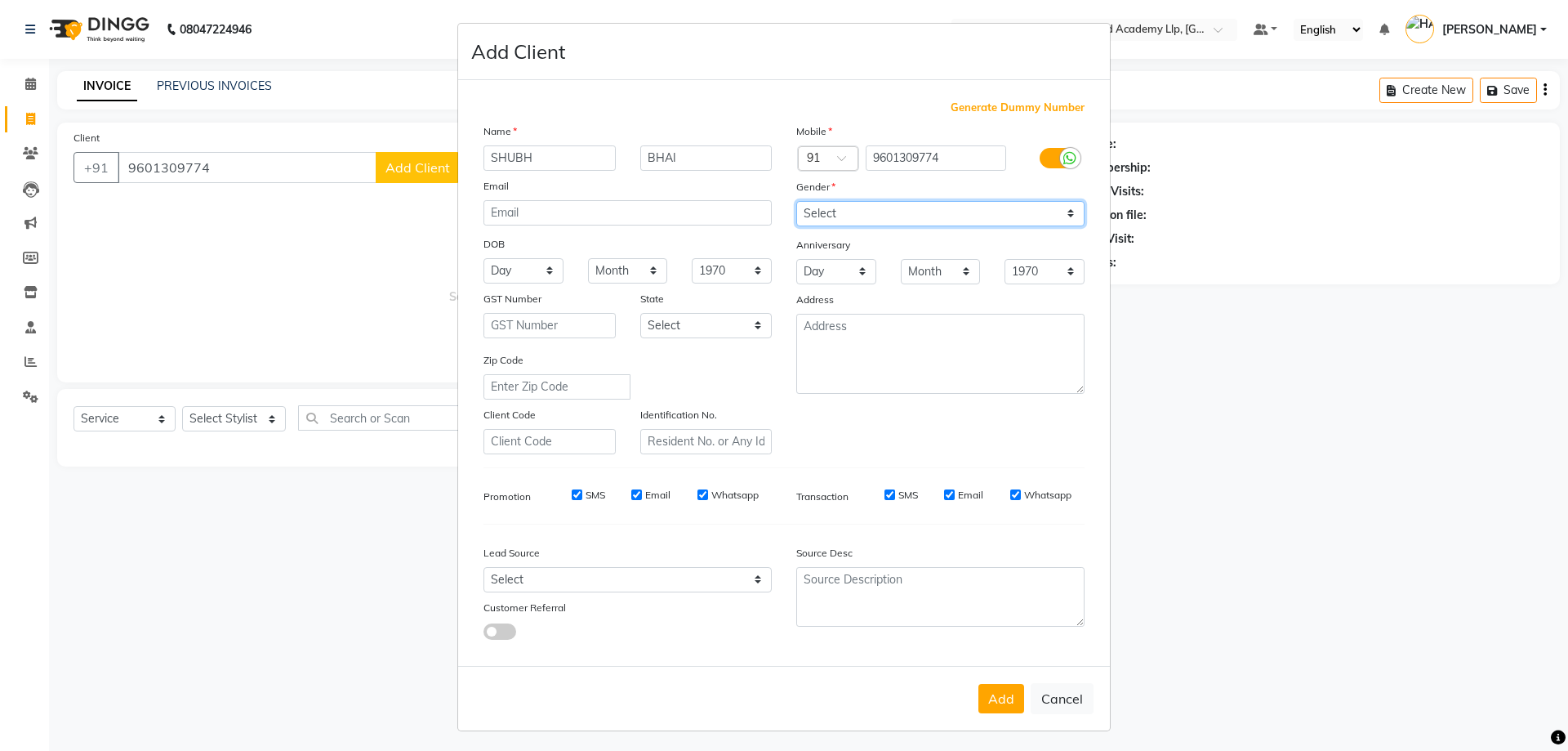
click at [797, 201] on select "Select Male Female Other Prefer Not To Say" at bounding box center [940, 213] width 288 height 26
click at [1017, 705] on button "Add" at bounding box center [1001, 699] width 45 height 30
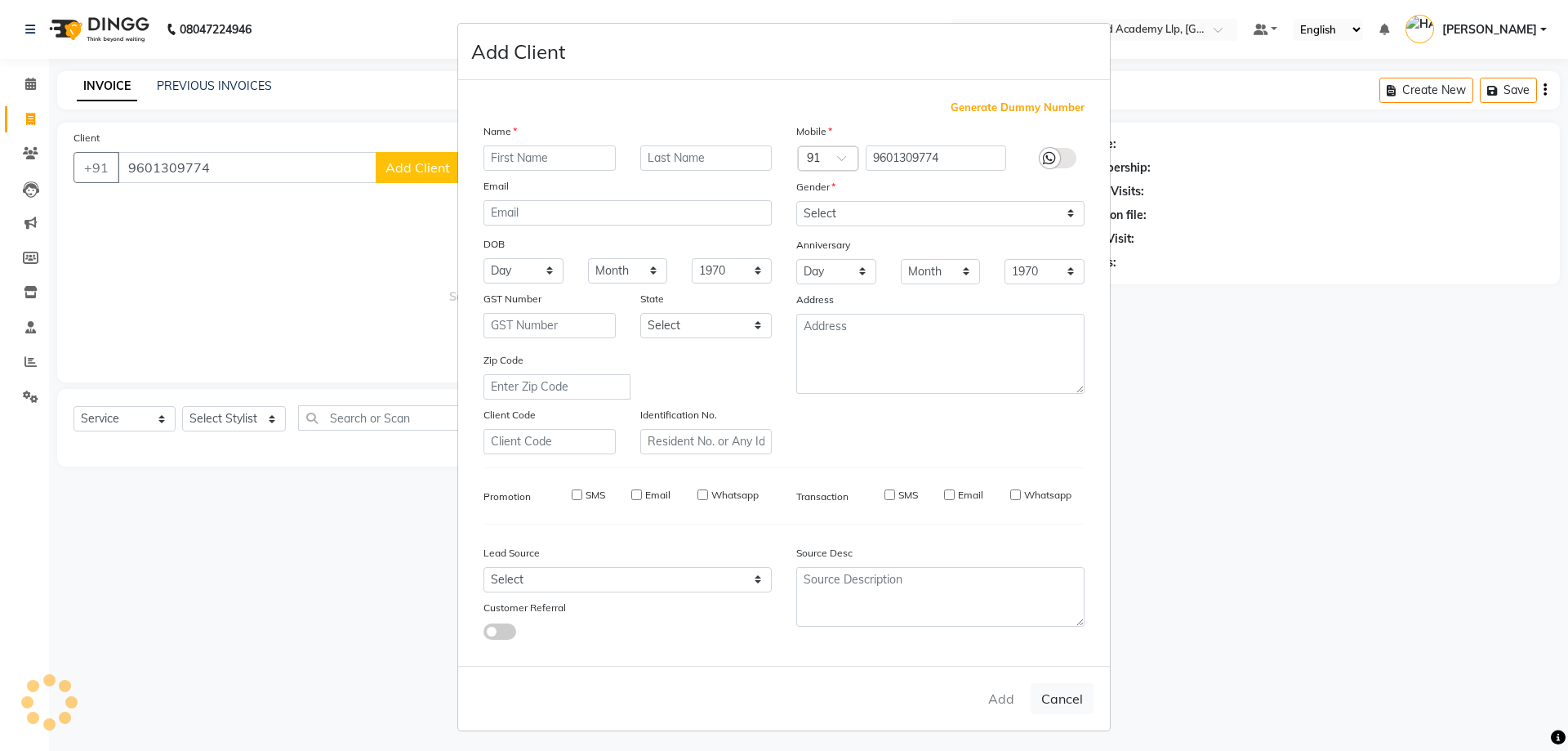
select select
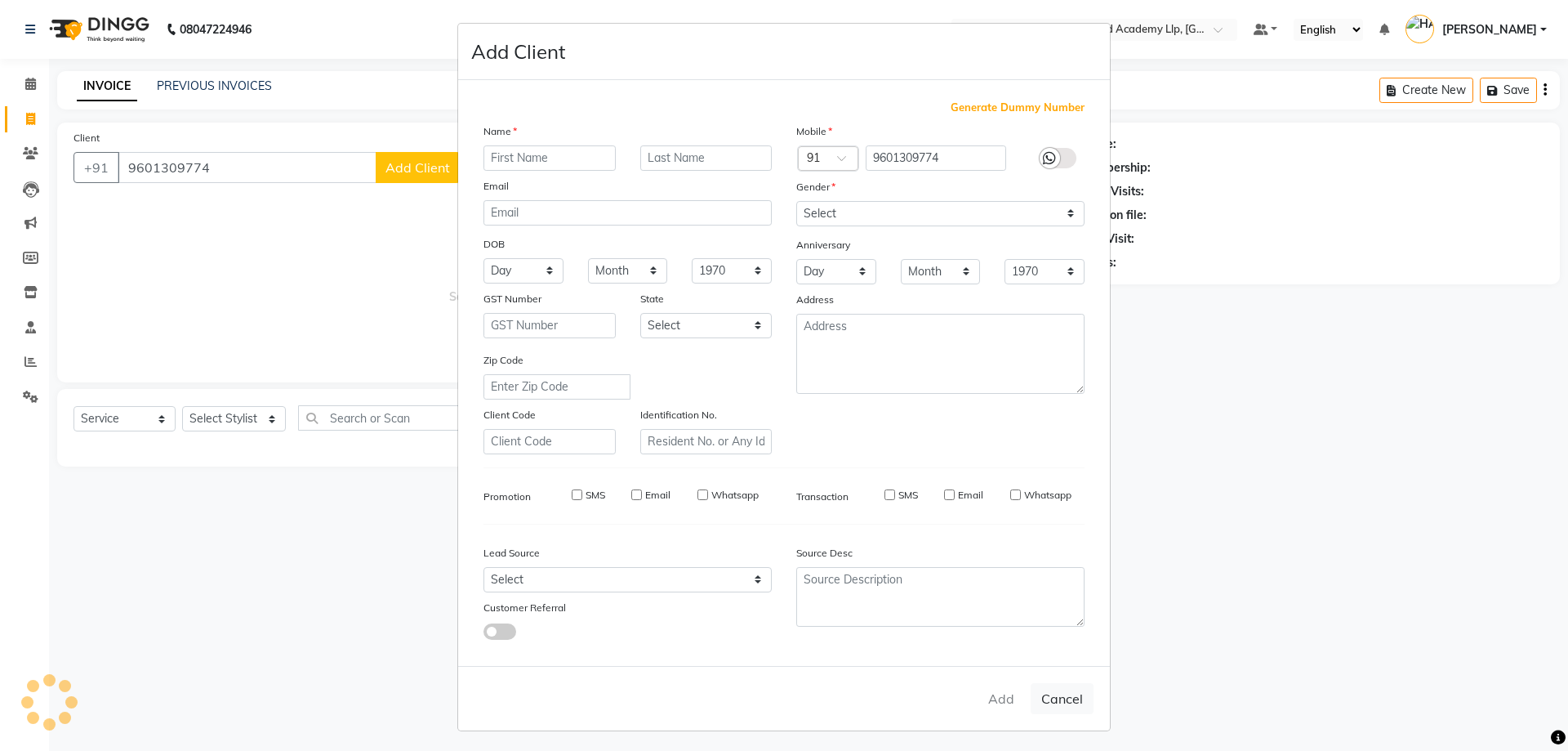
select select
checkbox input "false"
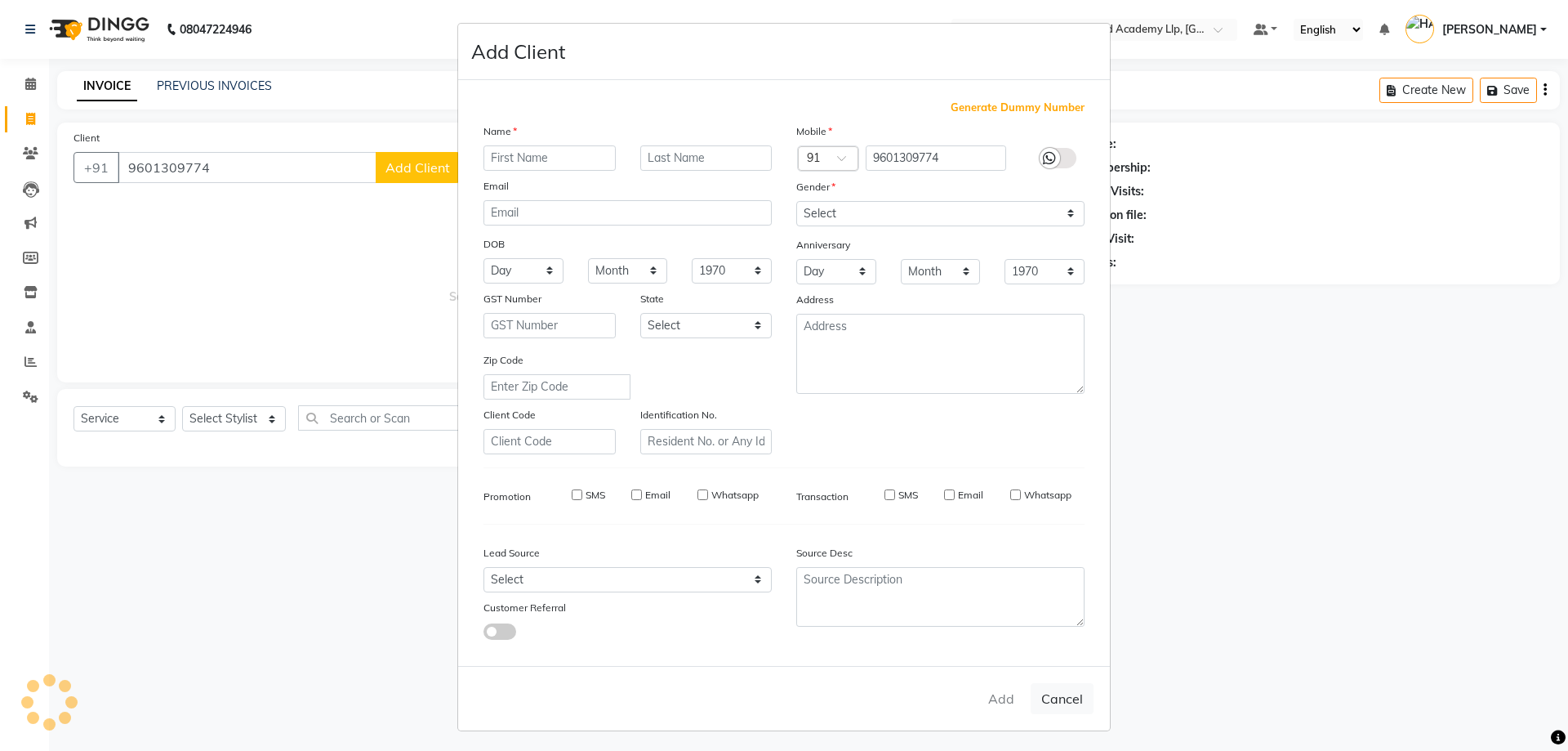
checkbox input "false"
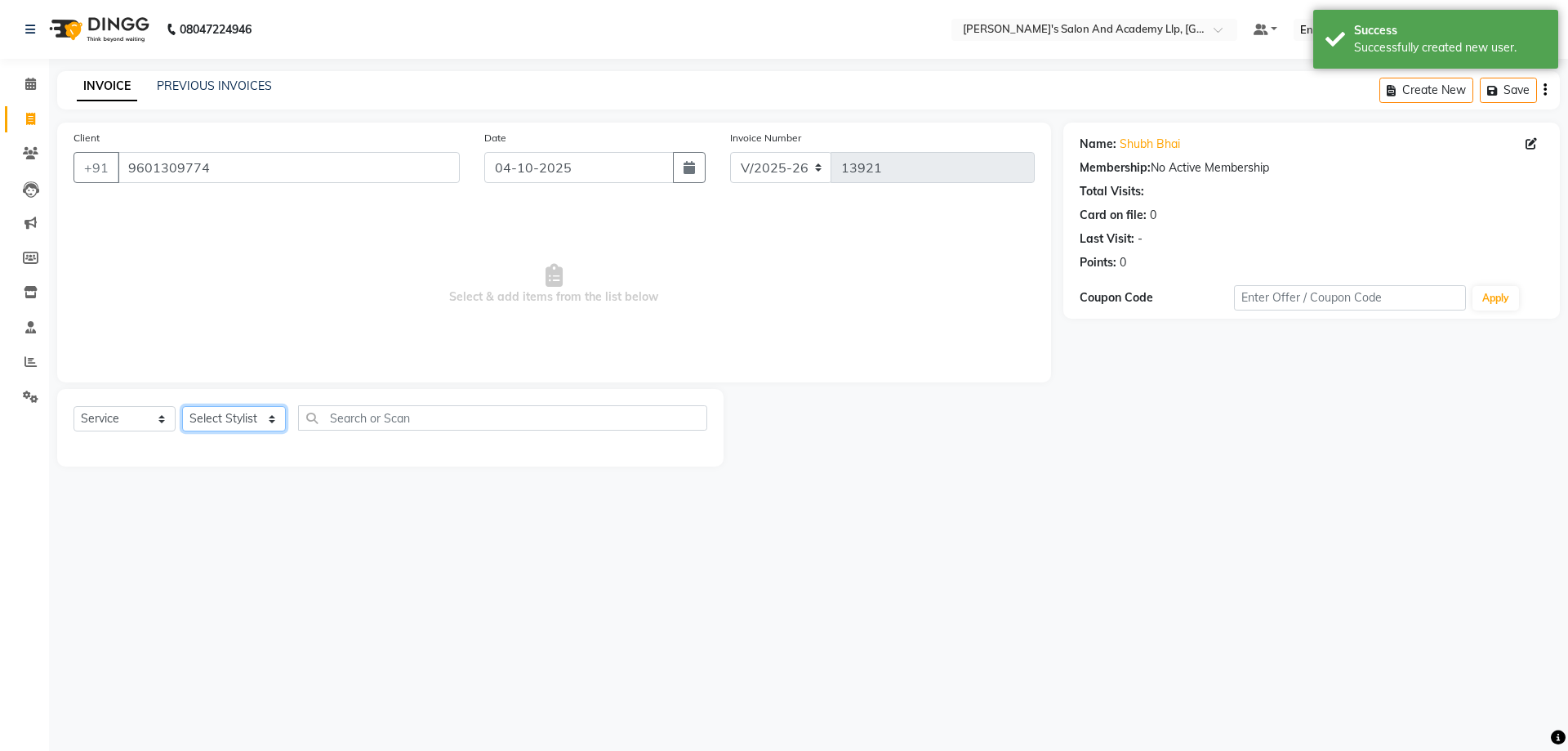
drag, startPoint x: 236, startPoint y: 430, endPoint x: 244, endPoint y: 421, distance: 12.0
click at [236, 430] on select "Select Stylist AAKASH SOLANKI ADARSH SOLANKI AKSHAY VAJA ARPIT KALAWADIYA AZIM …" at bounding box center [234, 419] width 104 height 26
select select "57612"
click at [182, 406] on select "Select Stylist AAKASH SOLANKI ADARSH SOLANKI AKSHAY VAJA ARPIT KALAWADIYA AZIM …" at bounding box center [234, 419] width 104 height 26
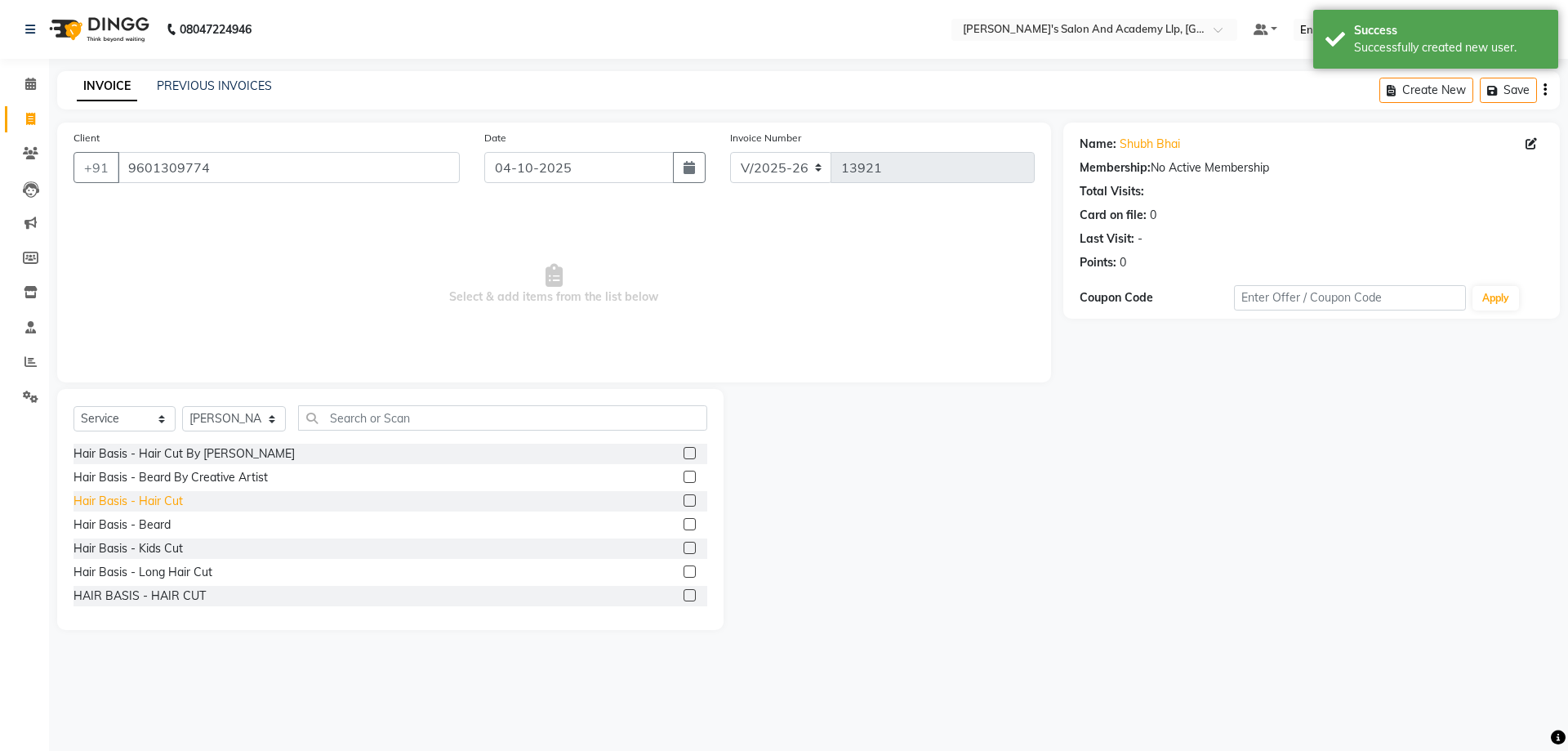
click at [159, 501] on div "Hair Basis - Hair Cut" at bounding box center [128, 501] width 110 height 17
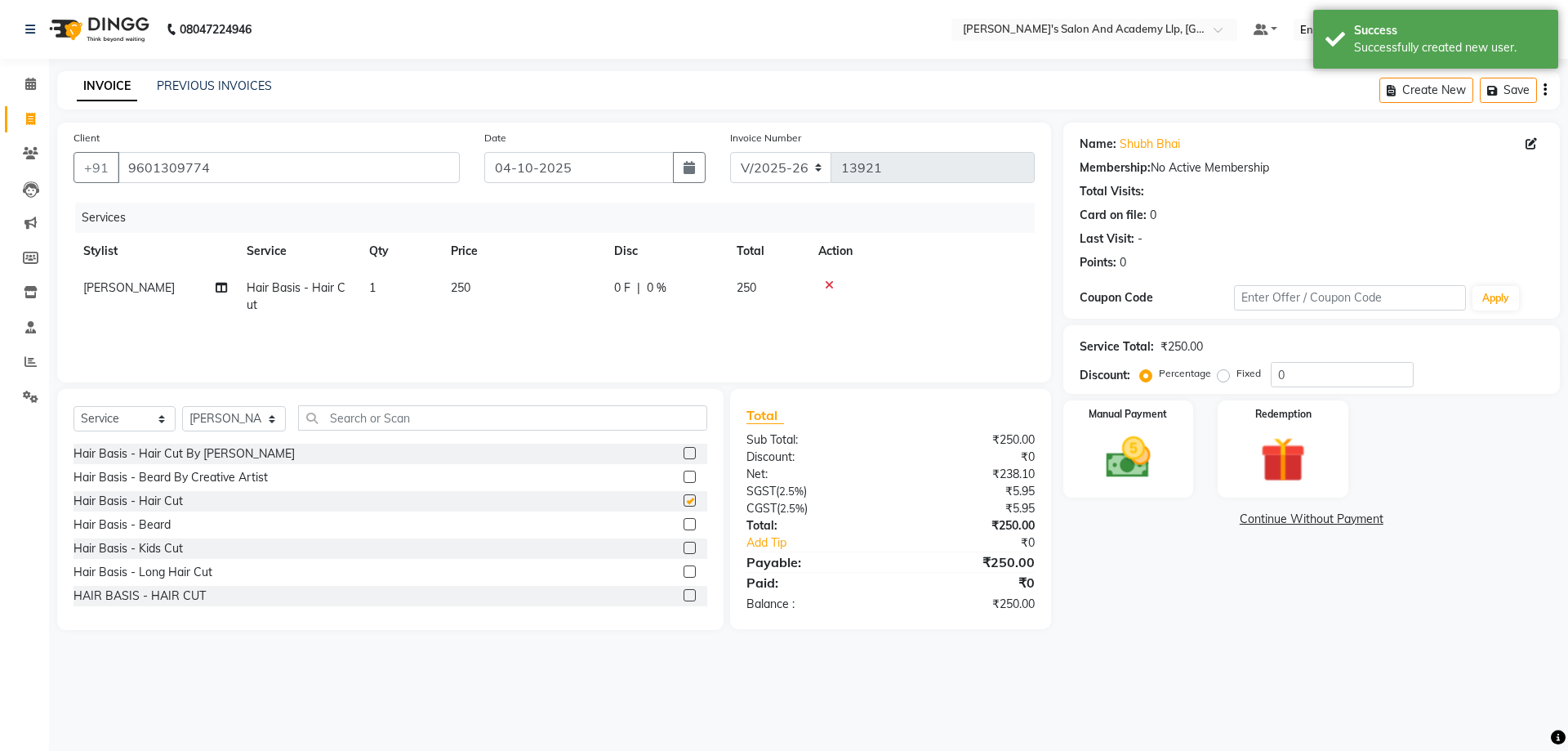
checkbox input "false"
click at [533, 280] on td "250" at bounding box center [523, 296] width 163 height 54
select select "57612"
click at [576, 281] on input "250" at bounding box center [599, 292] width 144 height 26
type input "2"
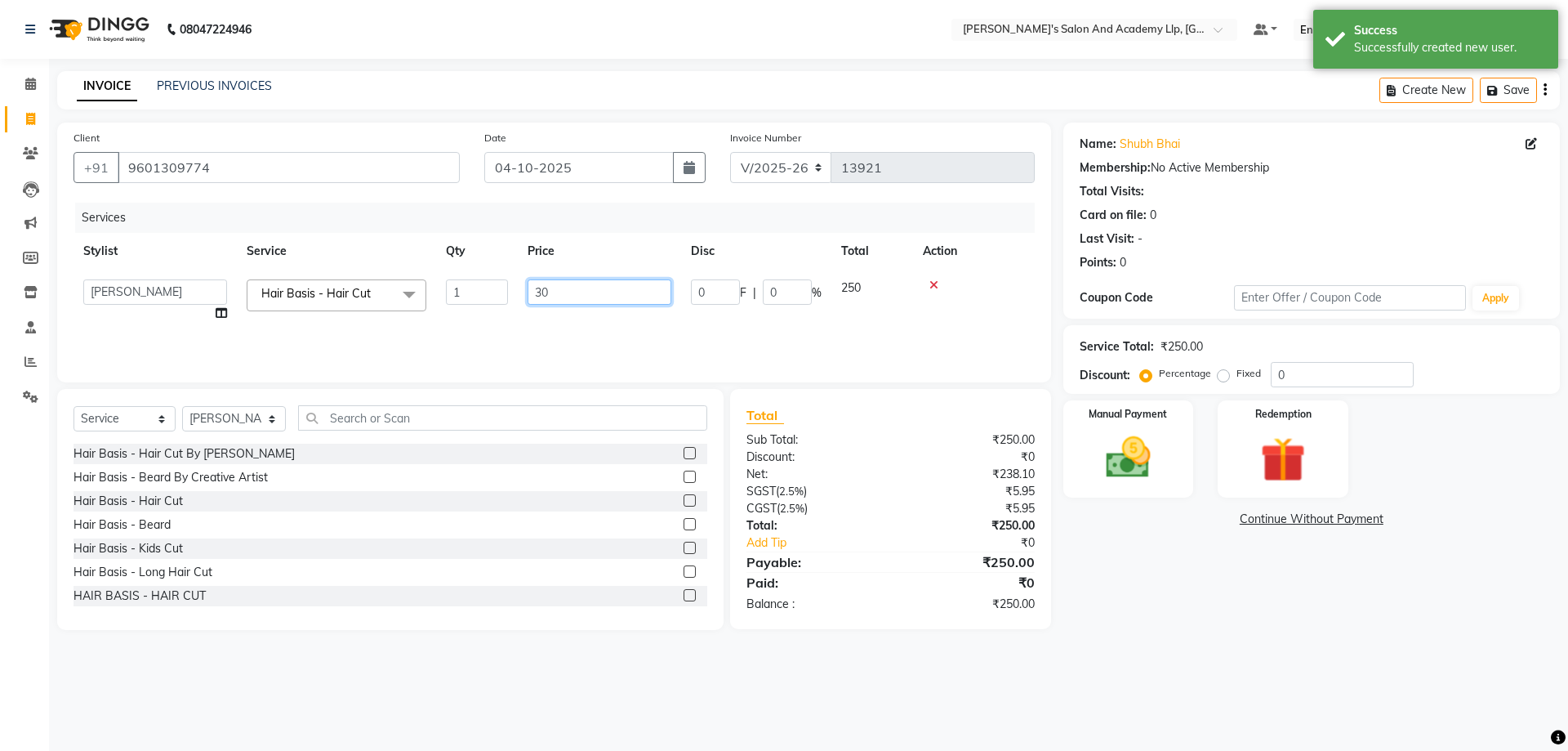
type input "300"
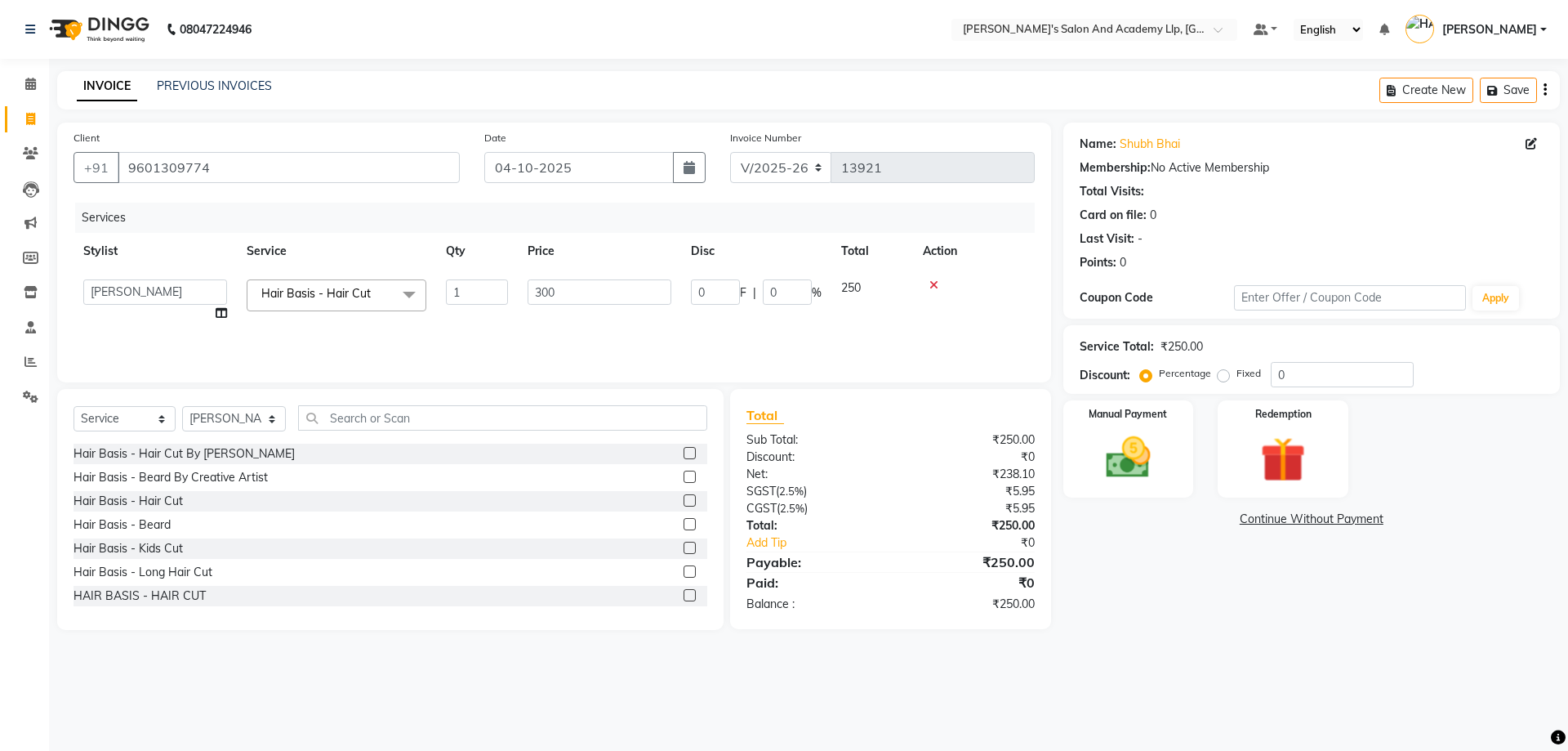
click at [1043, 450] on div "₹0" at bounding box center [968, 457] width 156 height 17
click at [1076, 448] on div "Manual Payment" at bounding box center [1128, 449] width 135 height 101
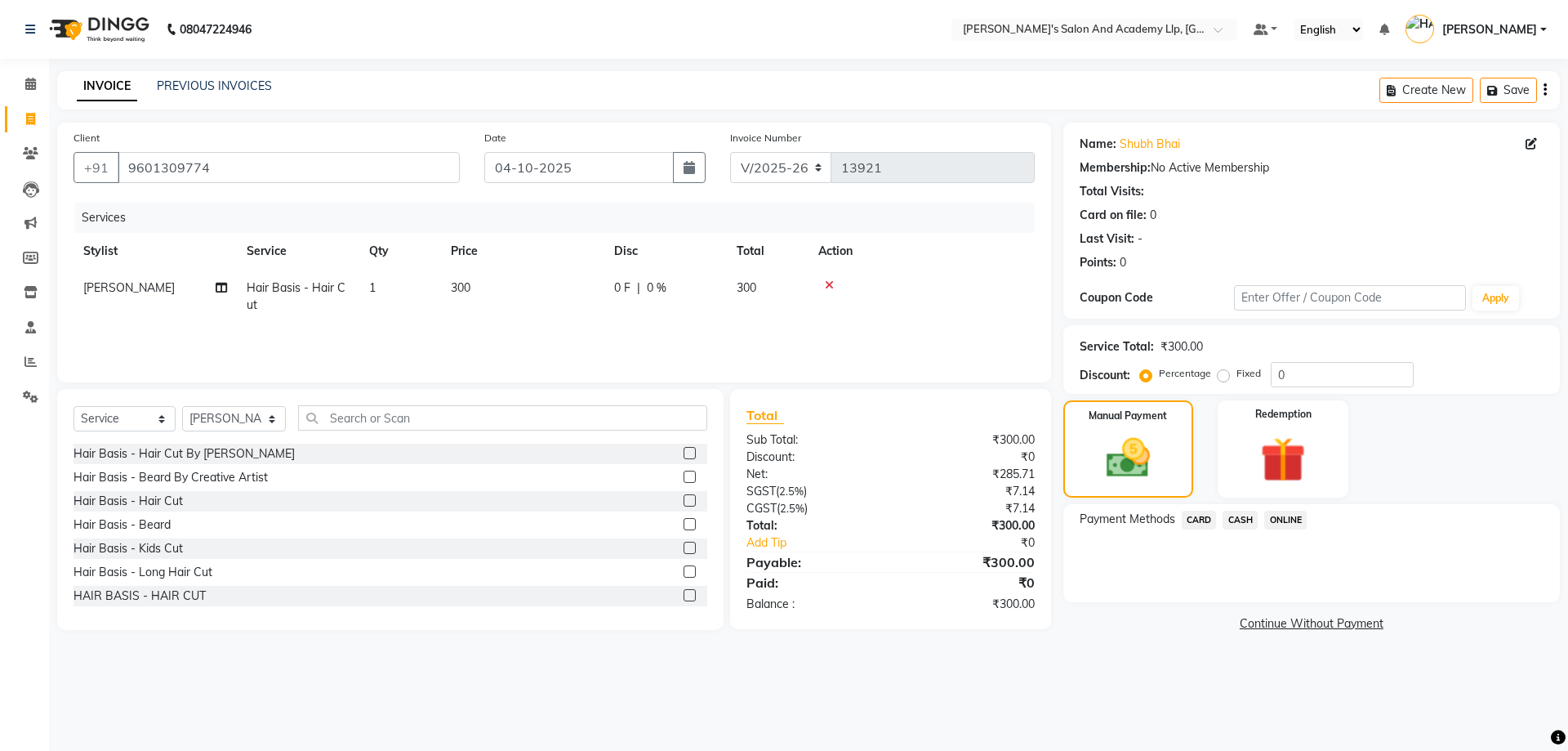
click at [1245, 520] on span "CASH" at bounding box center [1240, 520] width 36 height 19
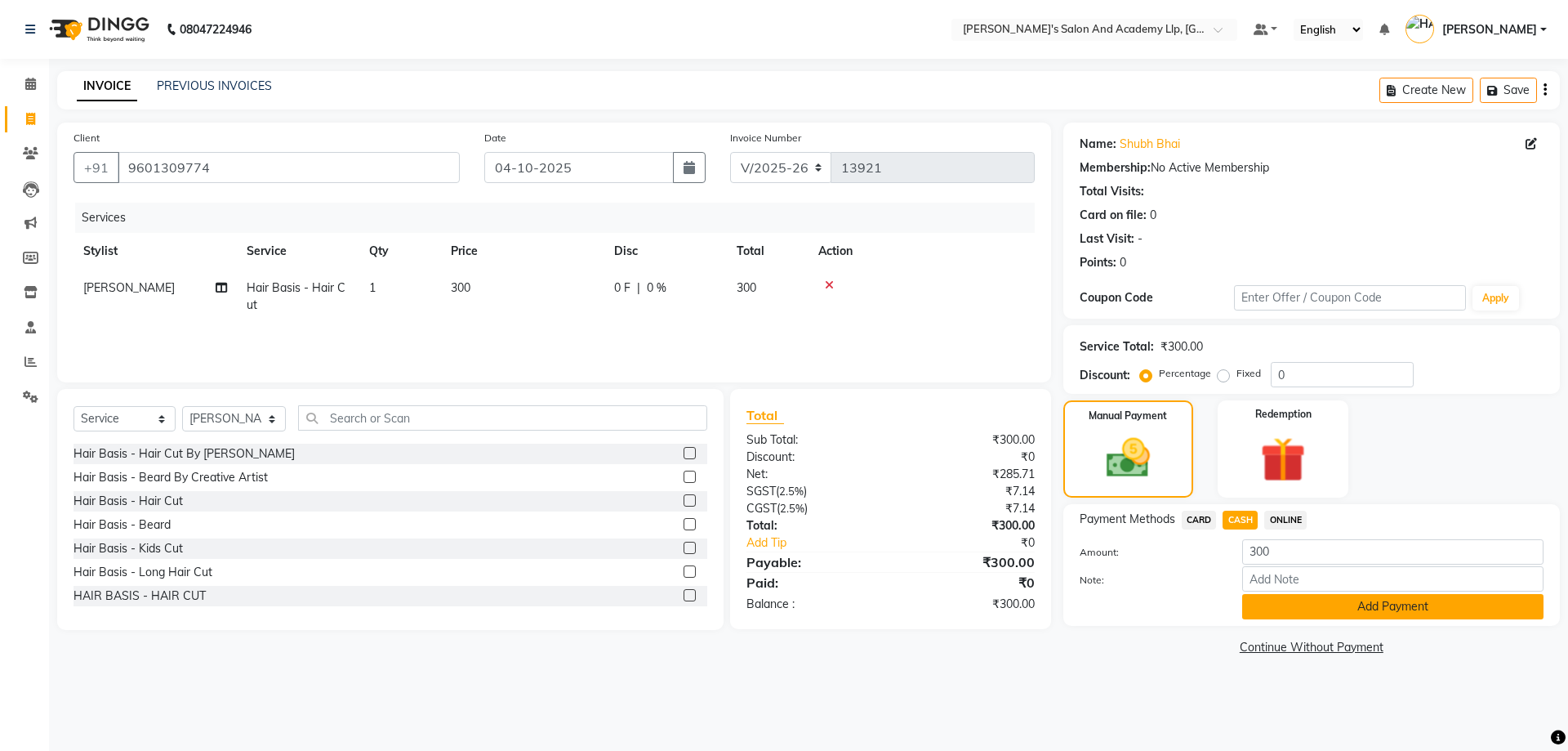
click at [1349, 612] on button "Add Payment" at bounding box center [1393, 606] width 301 height 26
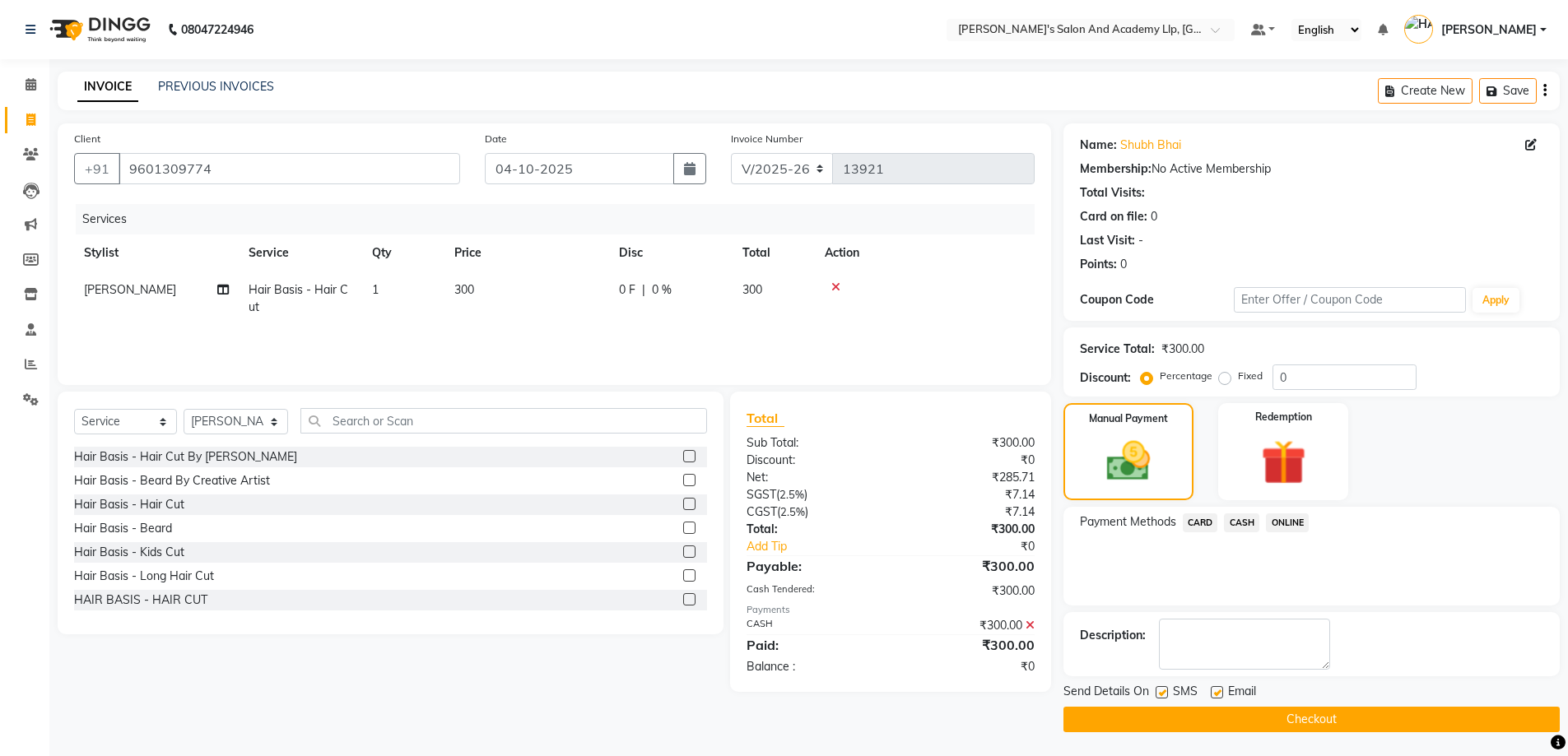
click at [1214, 692] on label at bounding box center [1216, 692] width 12 height 12
click at [1214, 692] on input "checkbox" at bounding box center [1215, 693] width 11 height 11
checkbox input "false"
click at [1163, 691] on label at bounding box center [1161, 692] width 12 height 12
click at [1163, 691] on input "checkbox" at bounding box center [1160, 693] width 11 height 11
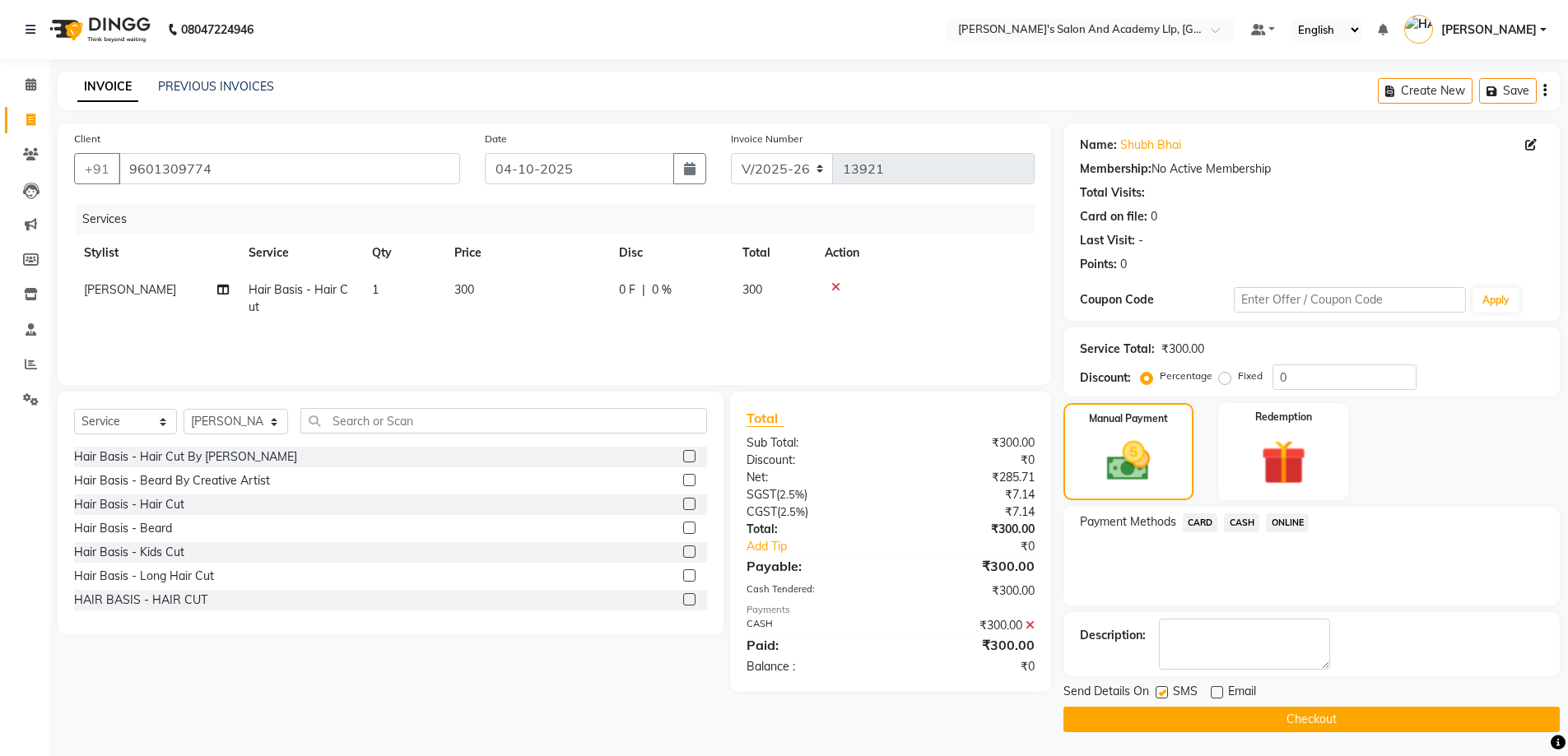
checkbox input "false"
click at [1365, 727] on button "Checkout" at bounding box center [1311, 719] width 497 height 26
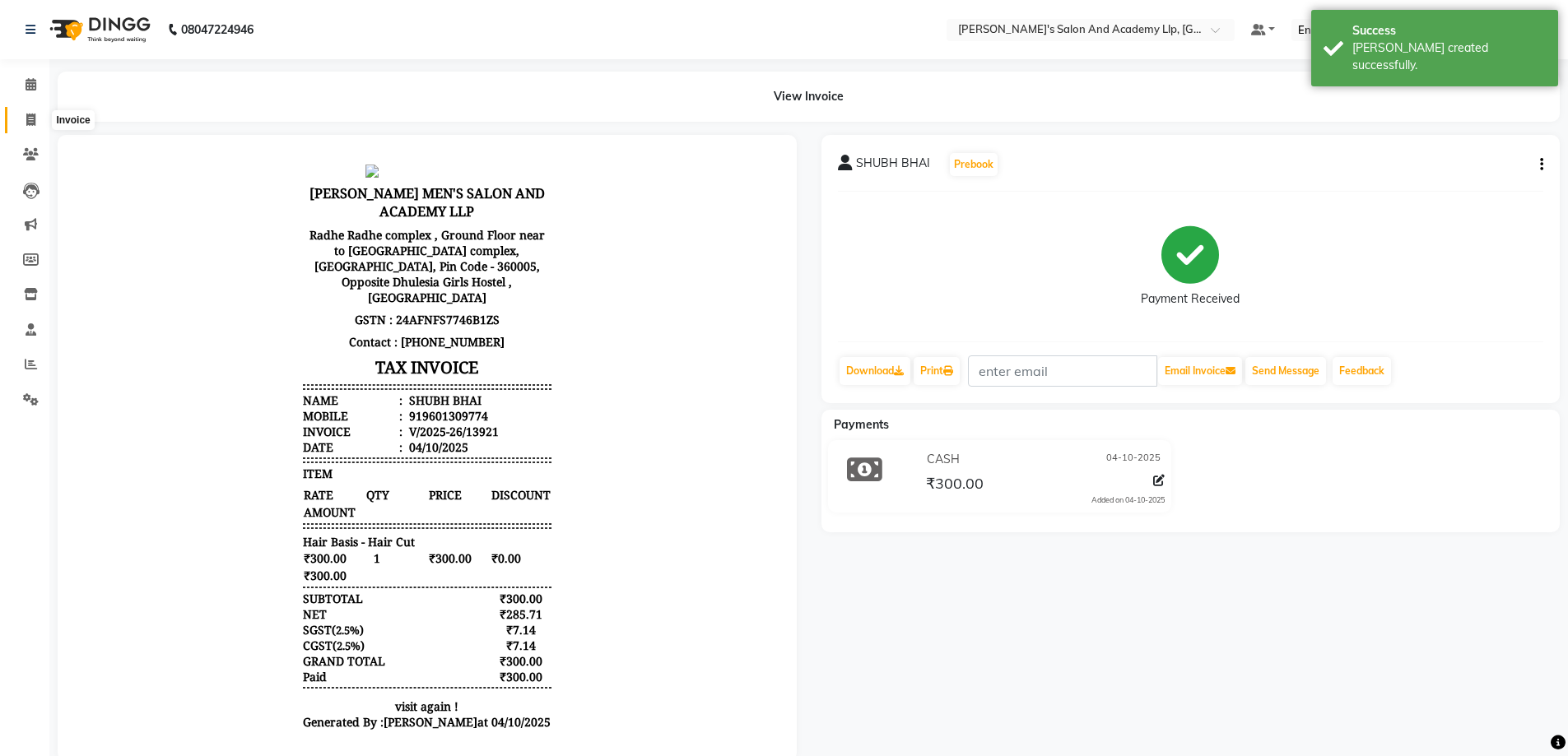
click at [23, 112] on span at bounding box center [31, 121] width 29 height 19
select select "service"
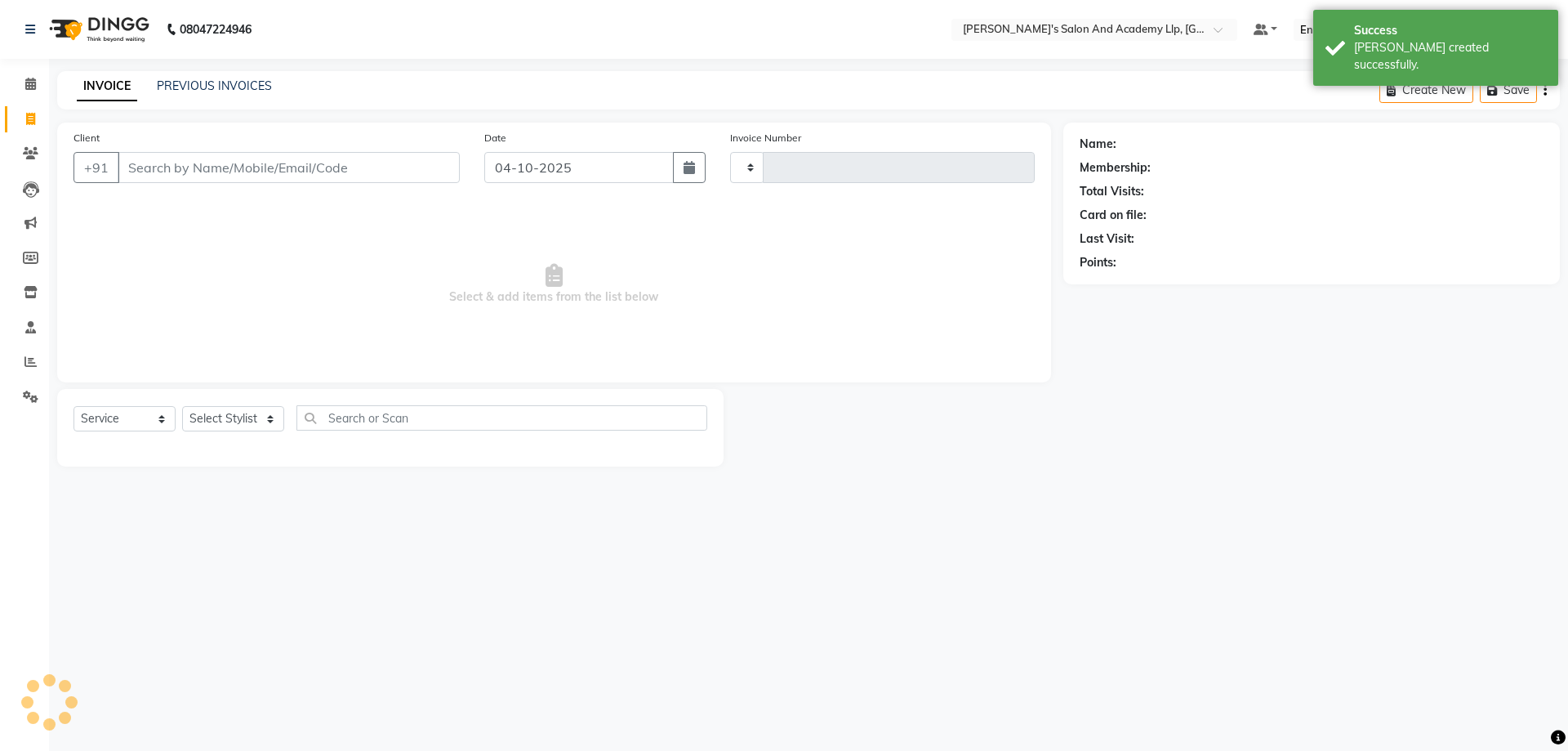
type input "13922"
select select "6983"
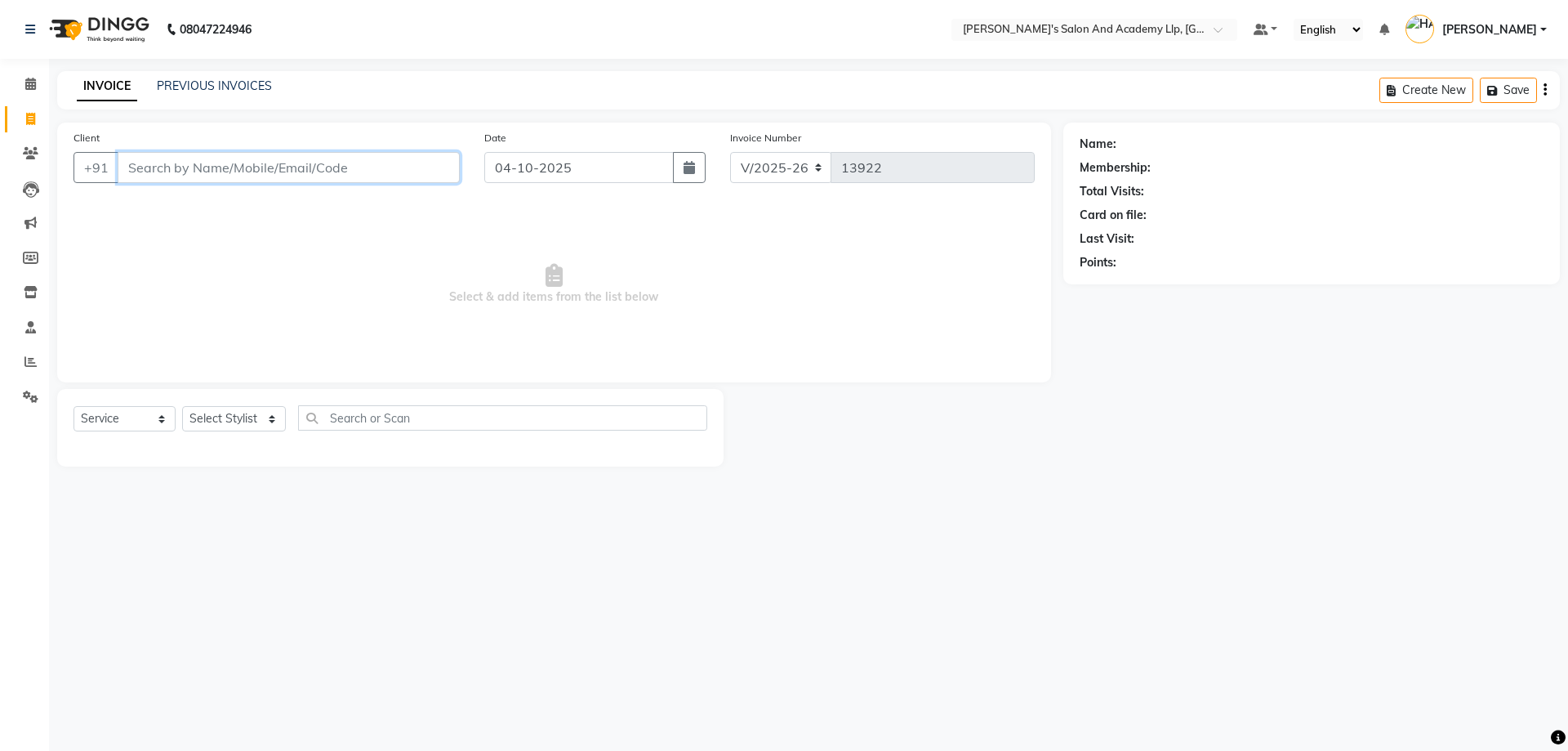
click at [211, 173] on input "Client" at bounding box center [288, 168] width 342 height 31
click at [39, 91] on span at bounding box center [31, 84] width 29 height 19
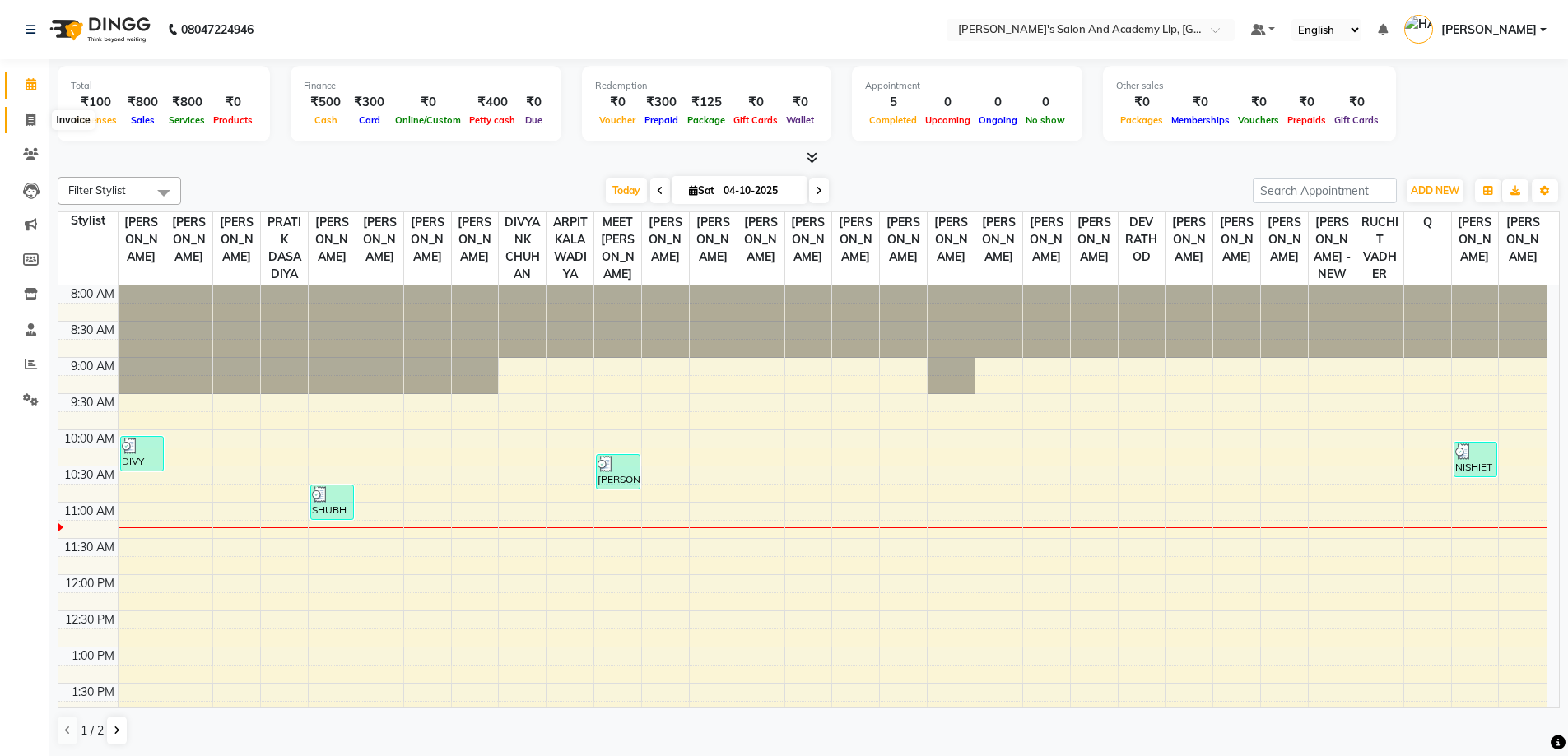
click at [35, 117] on icon at bounding box center [31, 120] width 9 height 12
select select "service"
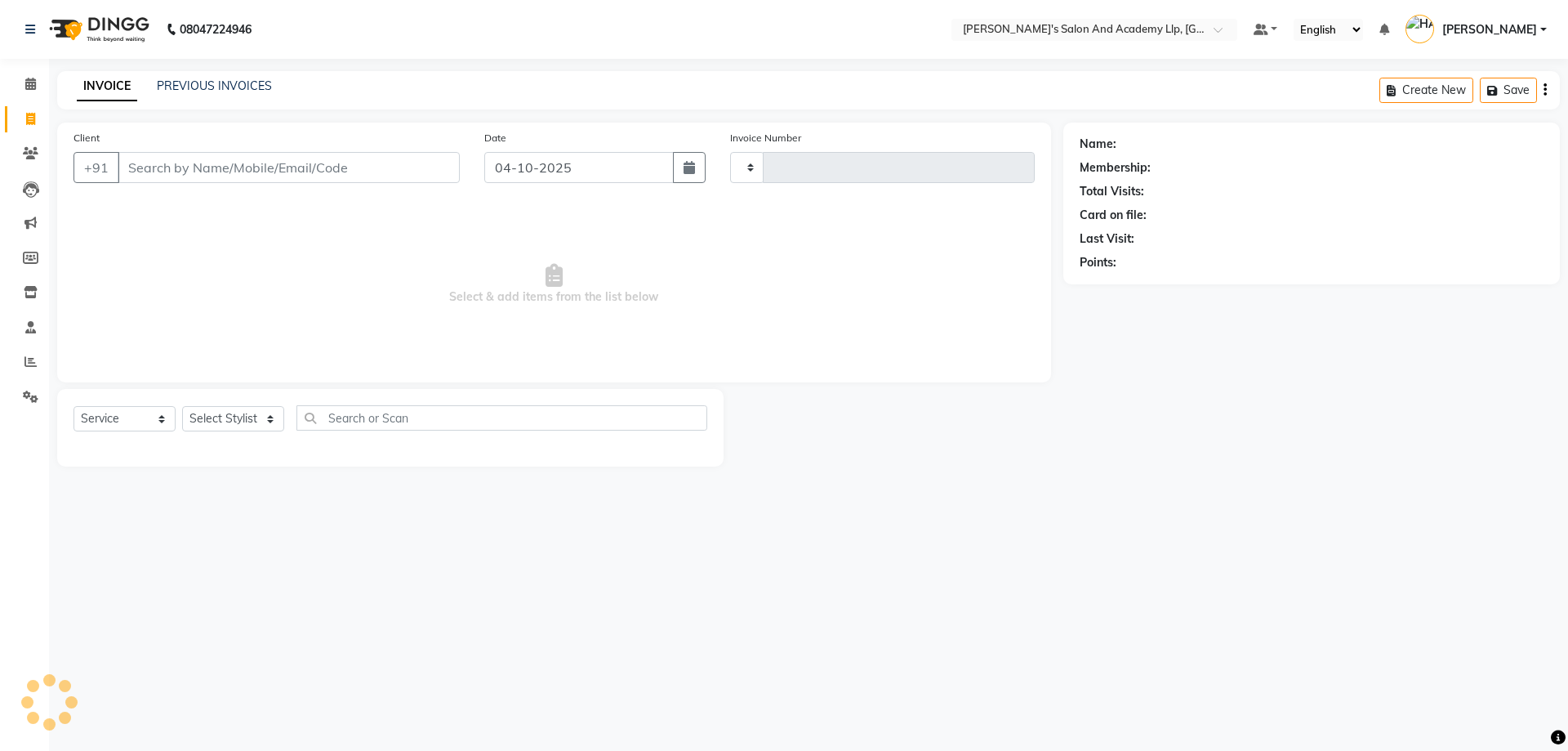
type input "13922"
select select "6983"
click at [35, 363] on icon at bounding box center [31, 361] width 12 height 12
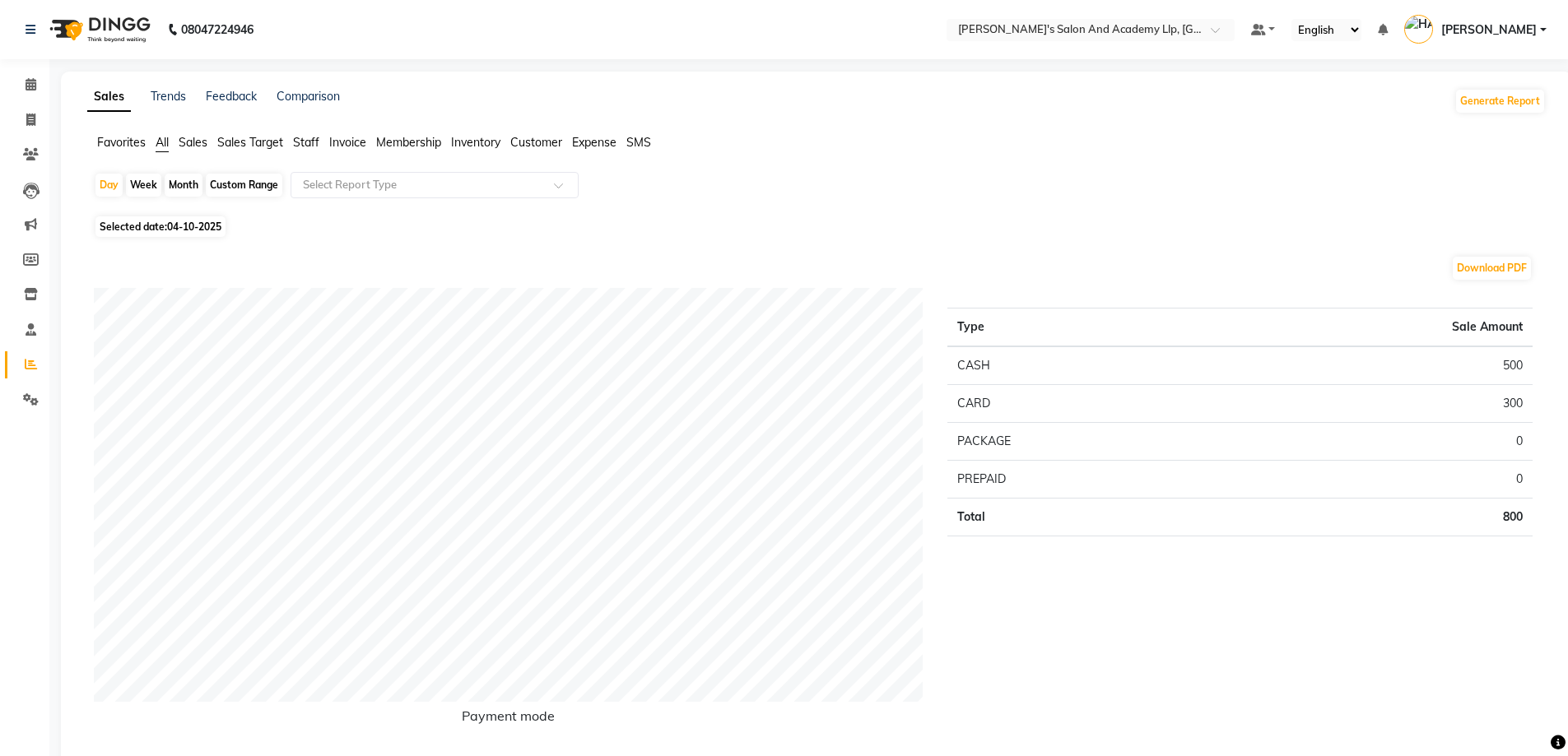
click at [314, 142] on span "Staff" at bounding box center [306, 142] width 27 height 15
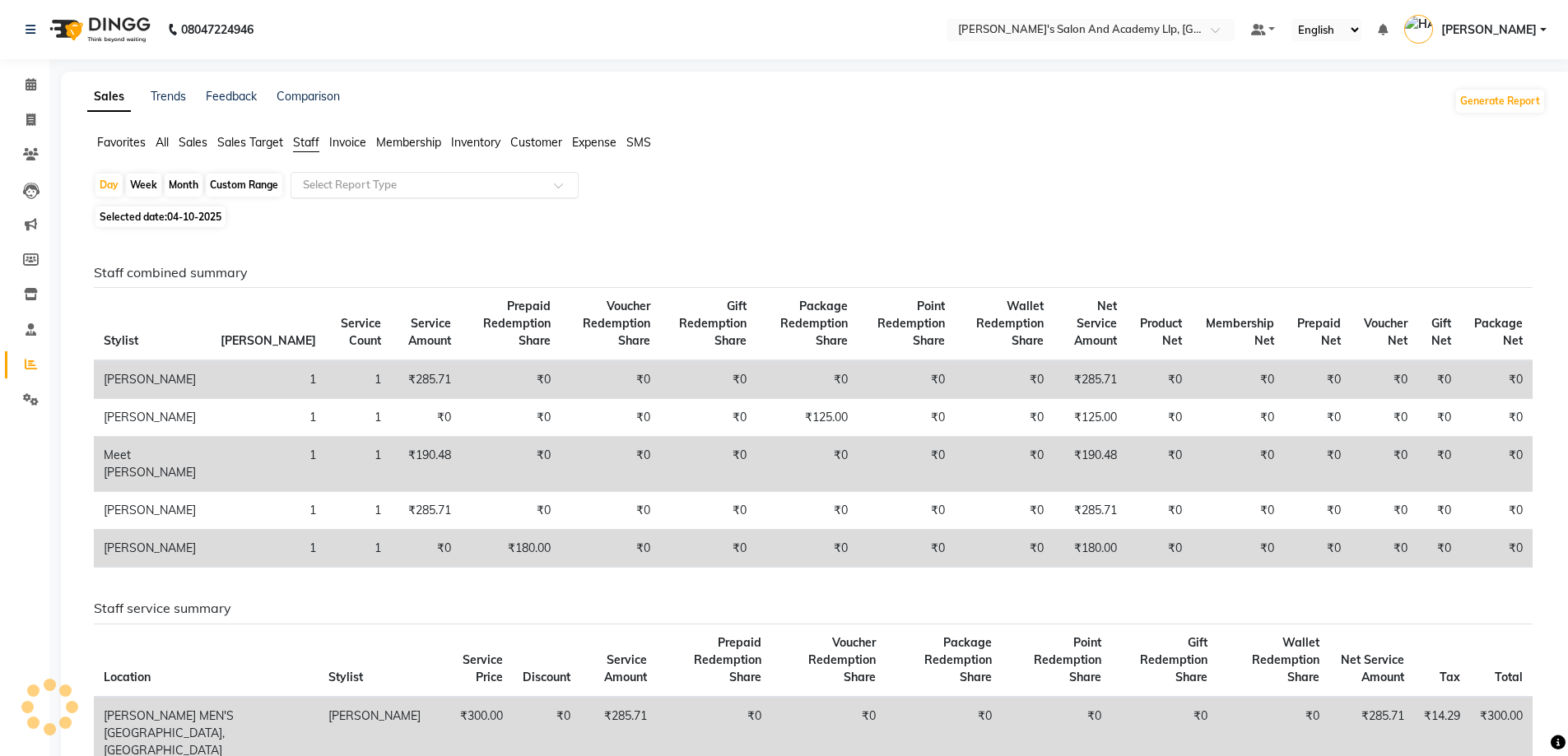
click at [355, 180] on input "text" at bounding box center [418, 185] width 237 height 17
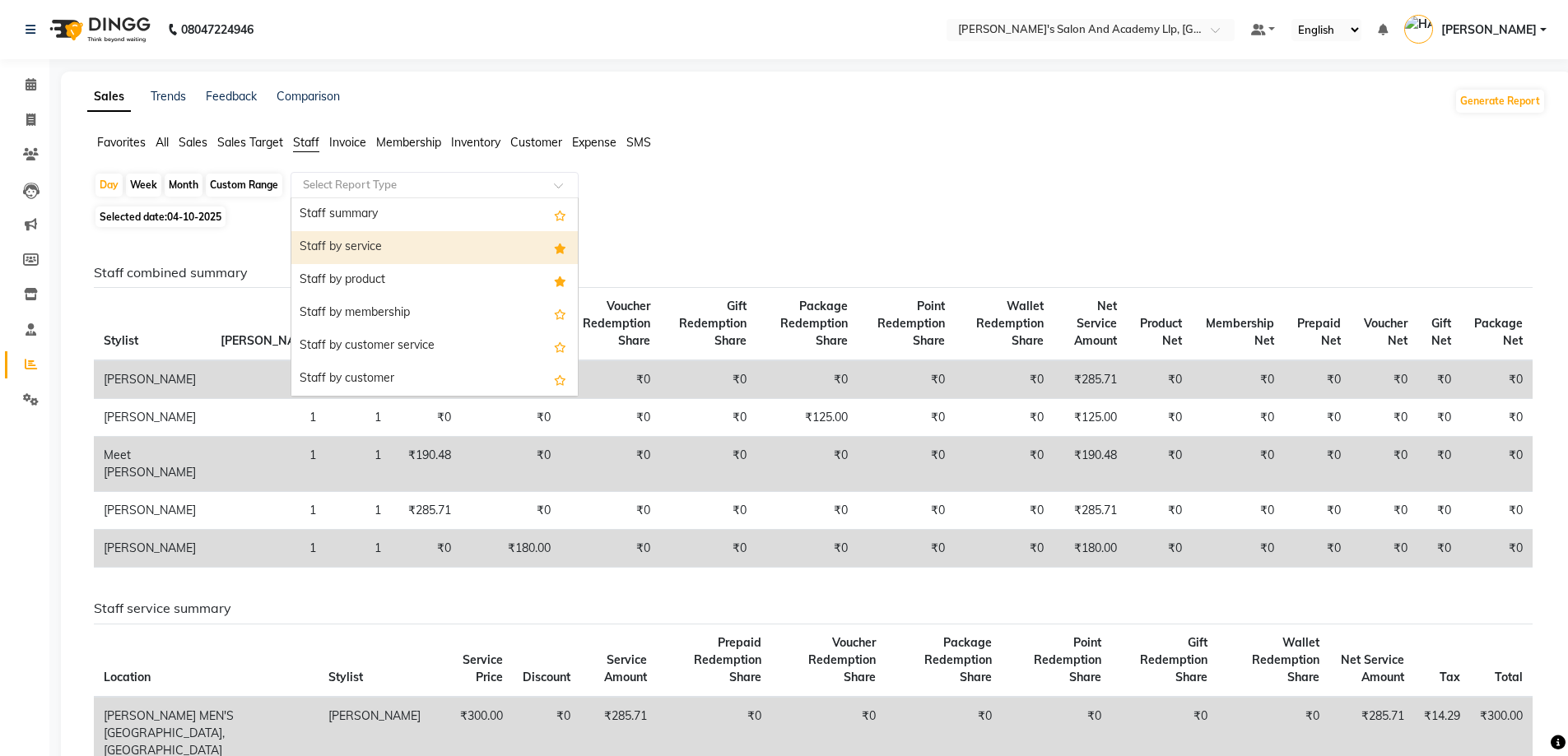
click at [369, 256] on div "Staff by service" at bounding box center [434, 248] width 286 height 33
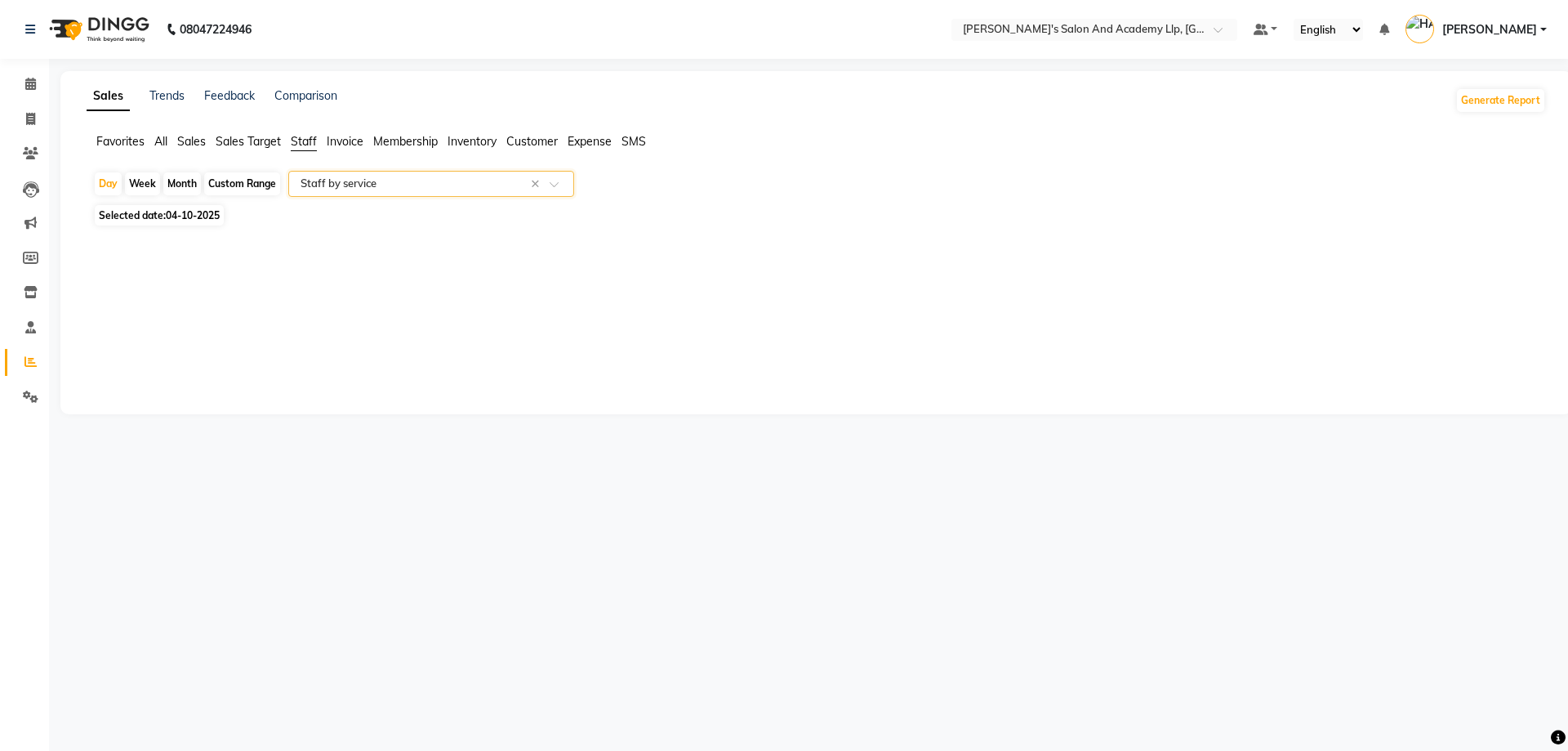
select select "full_report"
select select "csv"
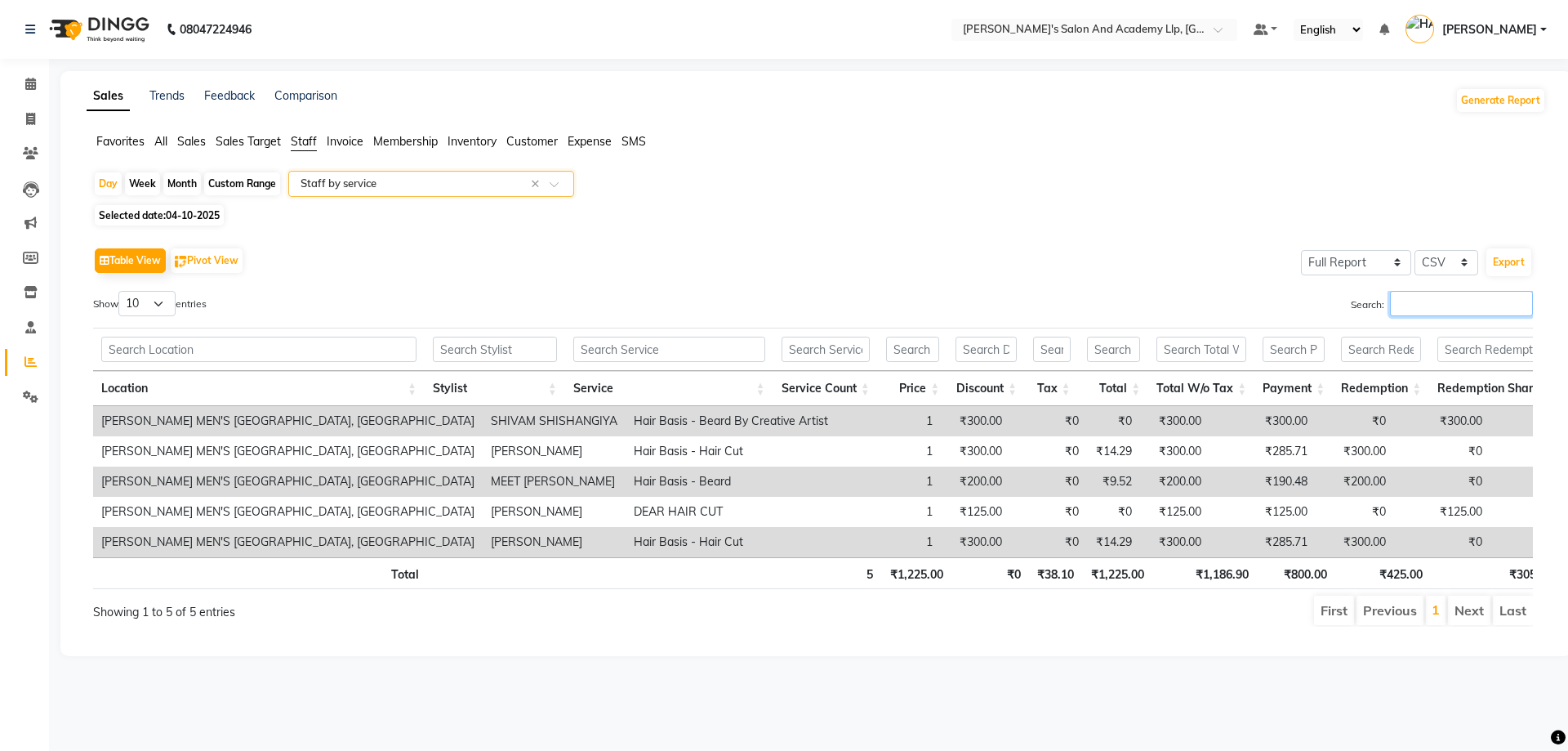
click at [1409, 302] on input "Search:" at bounding box center [1461, 303] width 143 height 26
click at [173, 217] on span "04-10-2025" at bounding box center [192, 215] width 54 height 12
select select "10"
select select "2025"
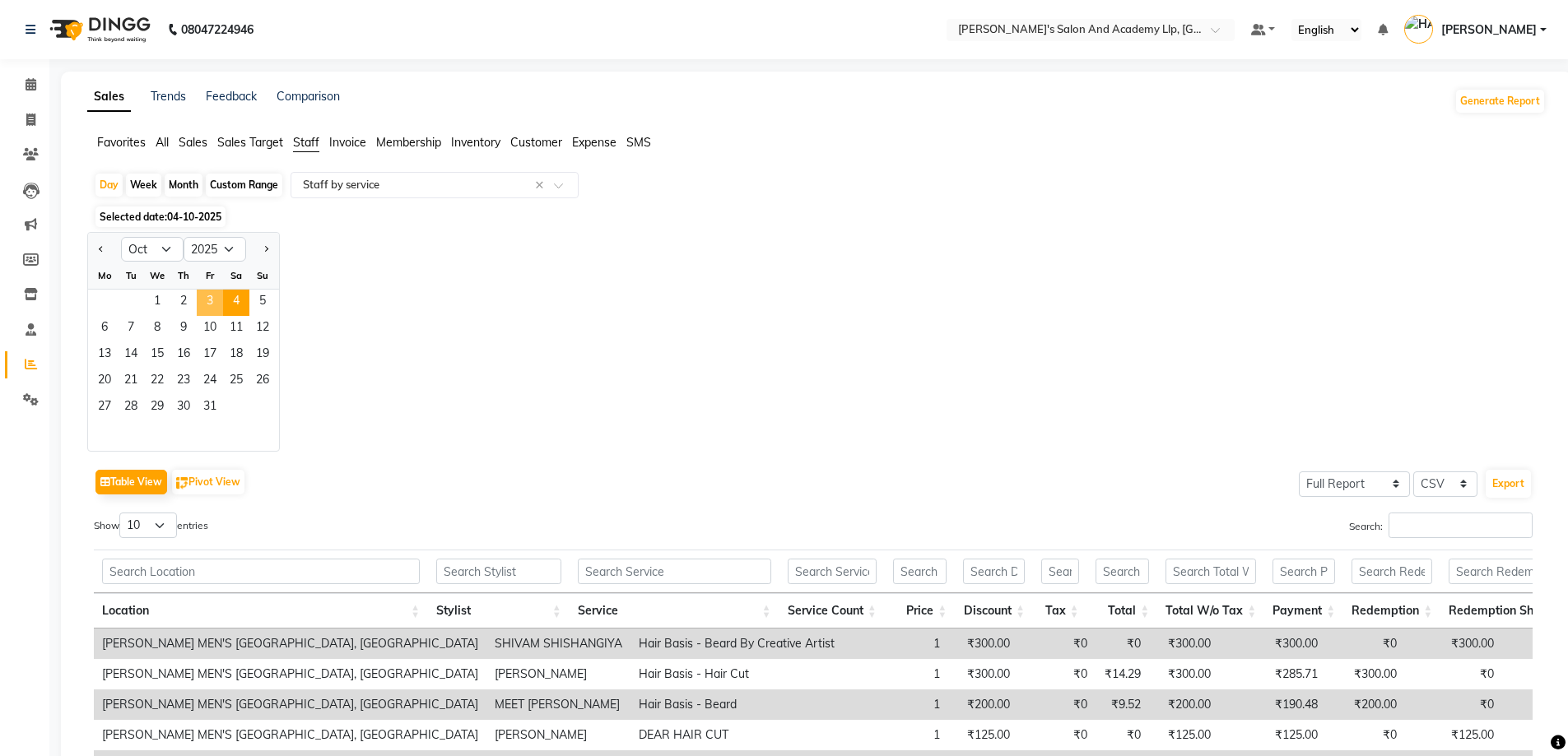
click at [200, 304] on span "3" at bounding box center [210, 303] width 27 height 27
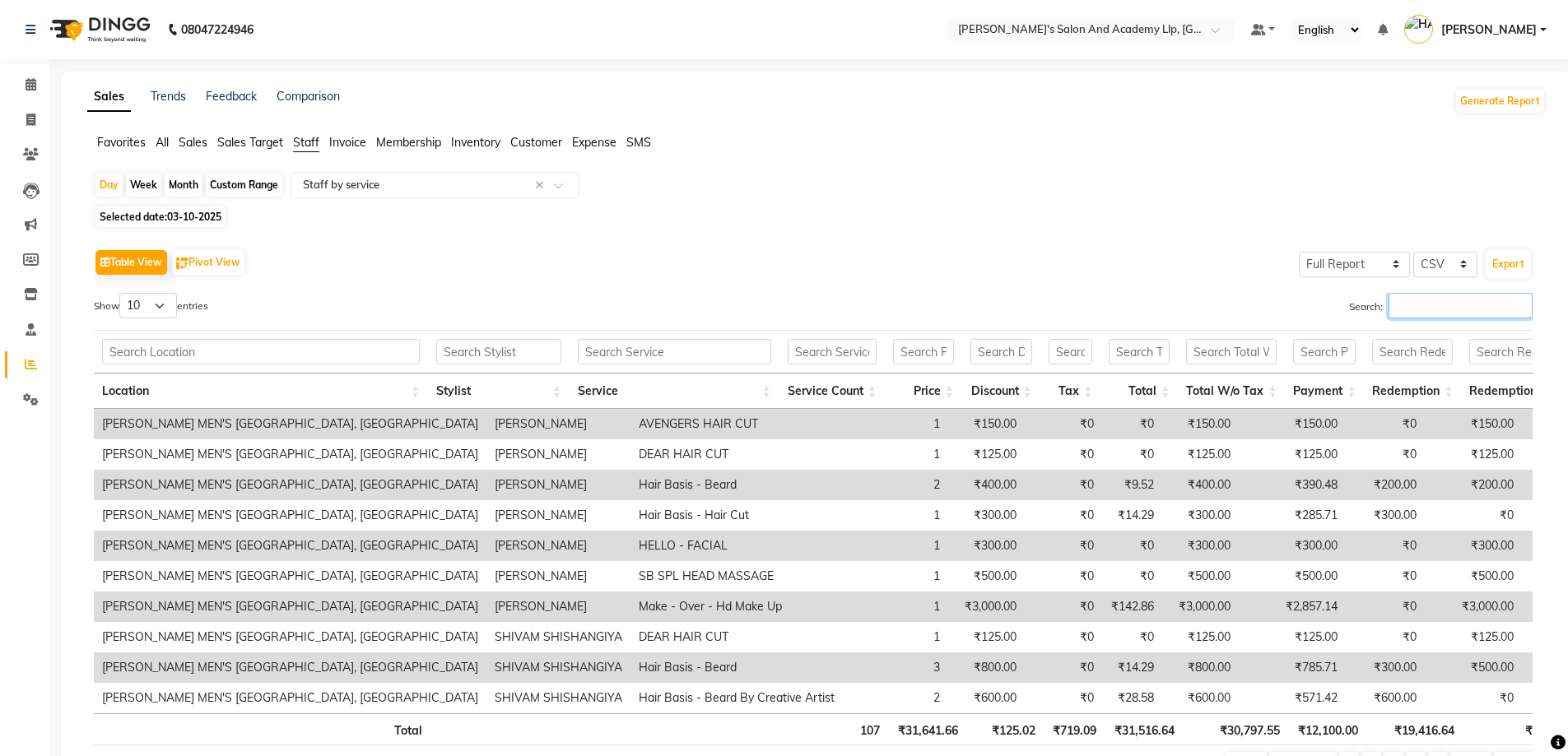
click at [1392, 309] on input "Search:" at bounding box center [1460, 305] width 144 height 26
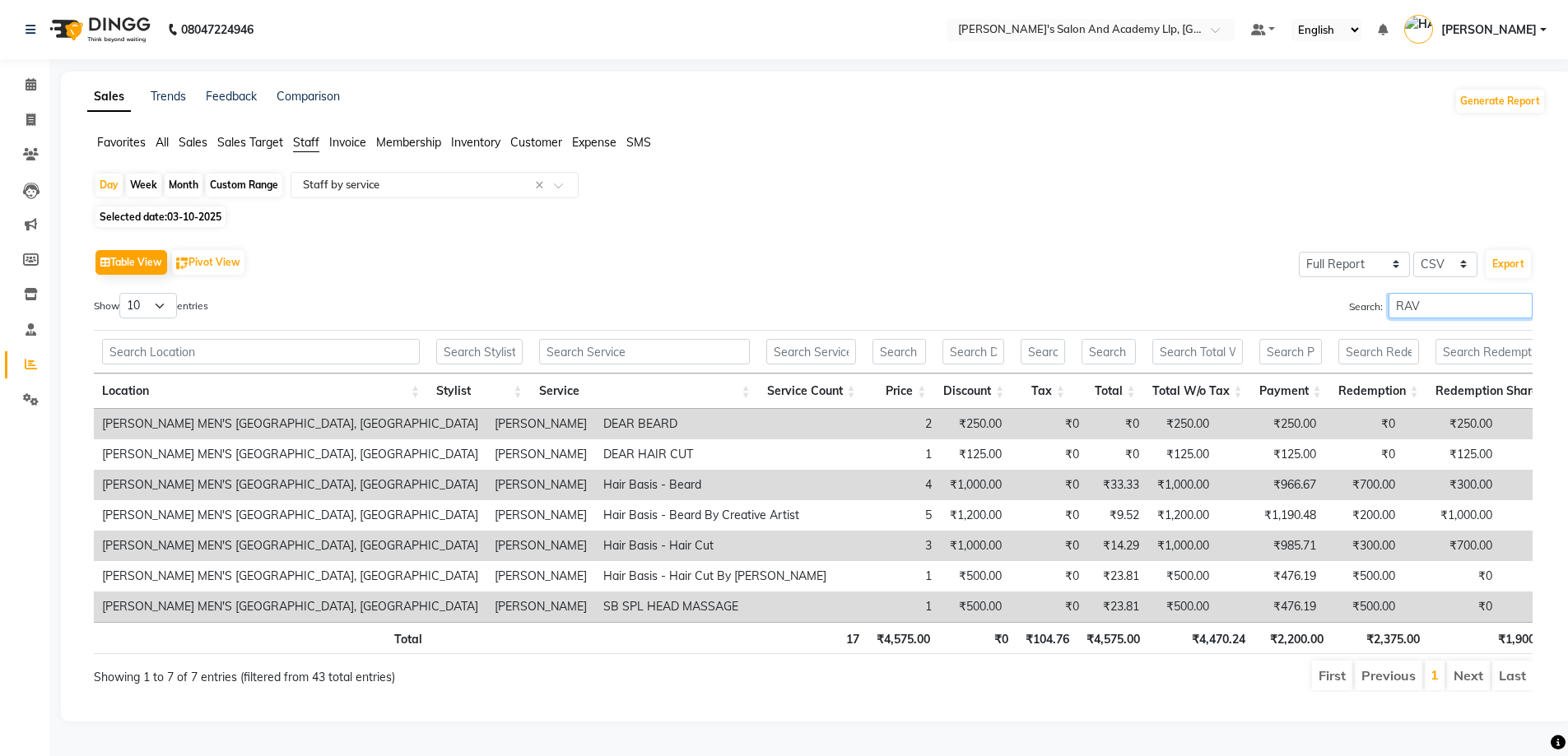
type input "RAVI"
click at [1516, 304] on input "RAVI" at bounding box center [1460, 305] width 144 height 26
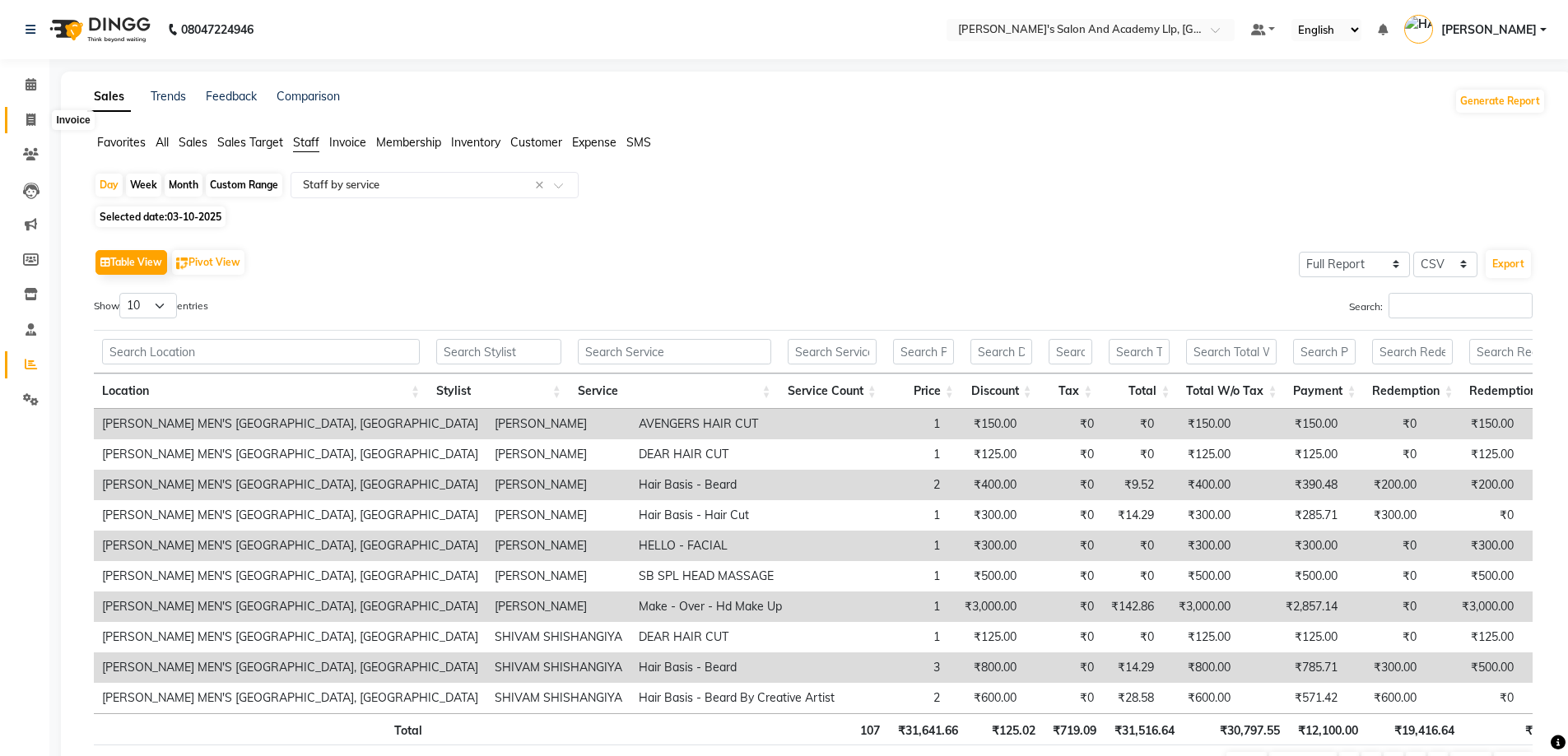
click at [21, 121] on span at bounding box center [31, 121] width 29 height 19
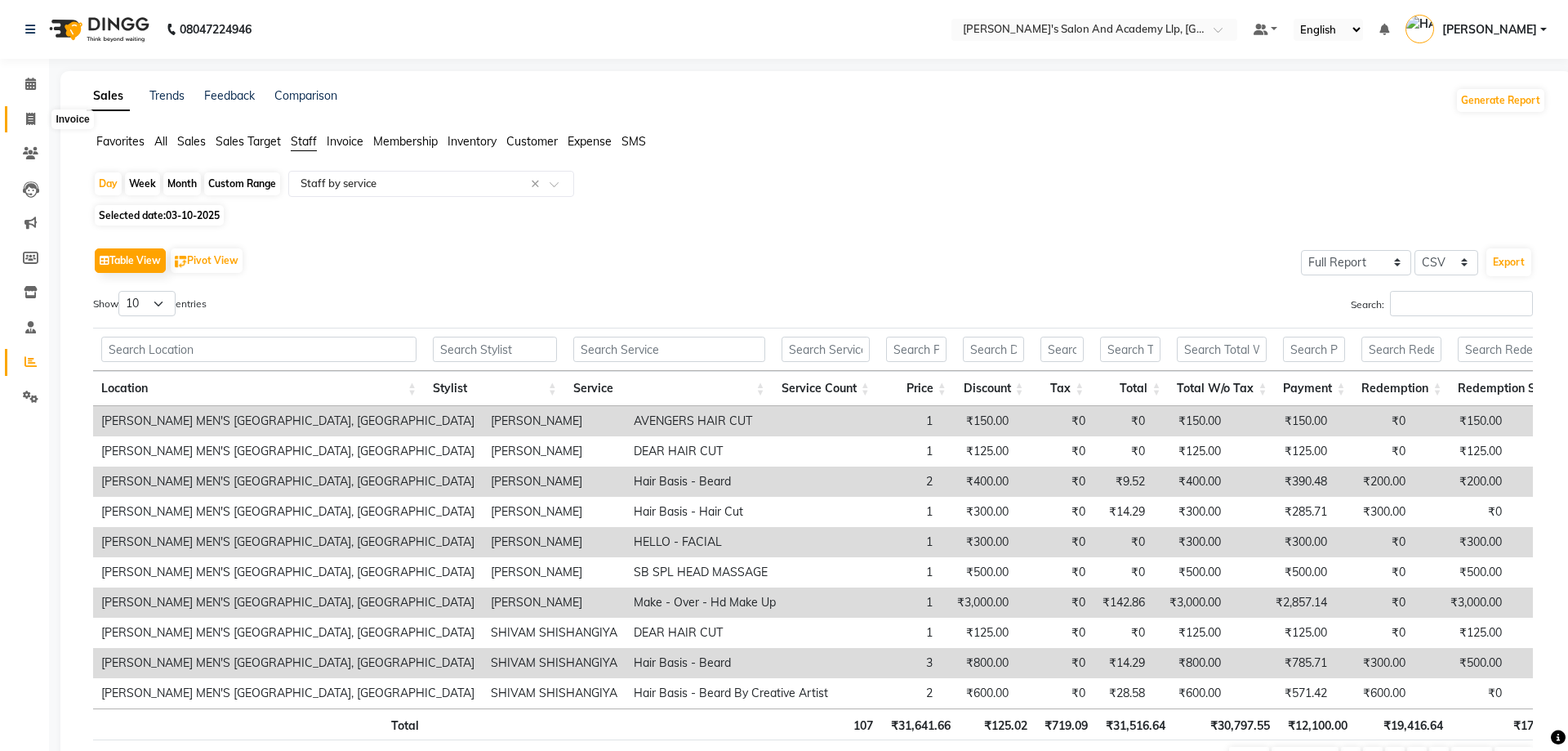
select select "service"
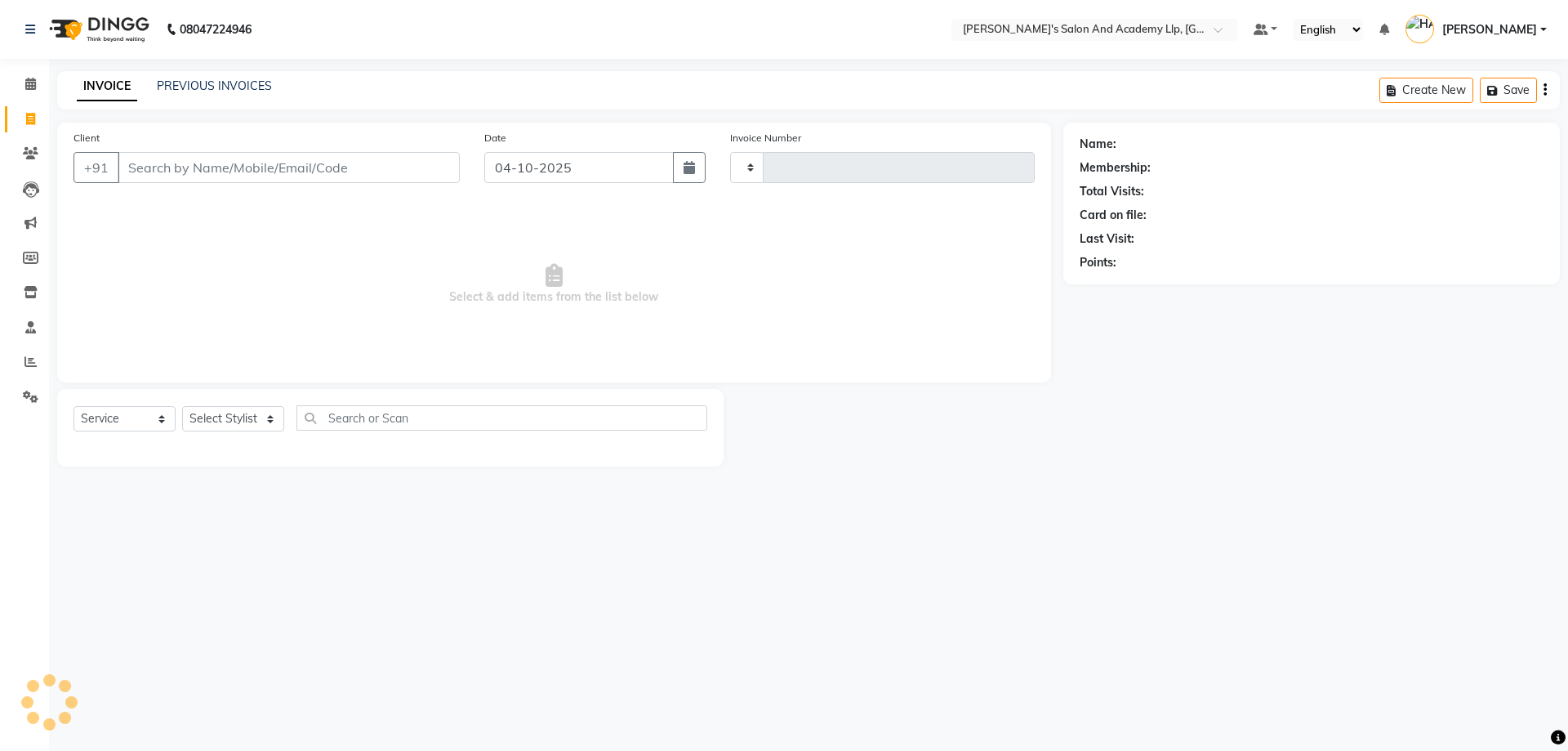
type input "13922"
select select "6983"
drag, startPoint x: 263, startPoint y: 158, endPoint x: 279, endPoint y: 159, distance: 16.0
click at [273, 159] on input "Client" at bounding box center [288, 168] width 342 height 31
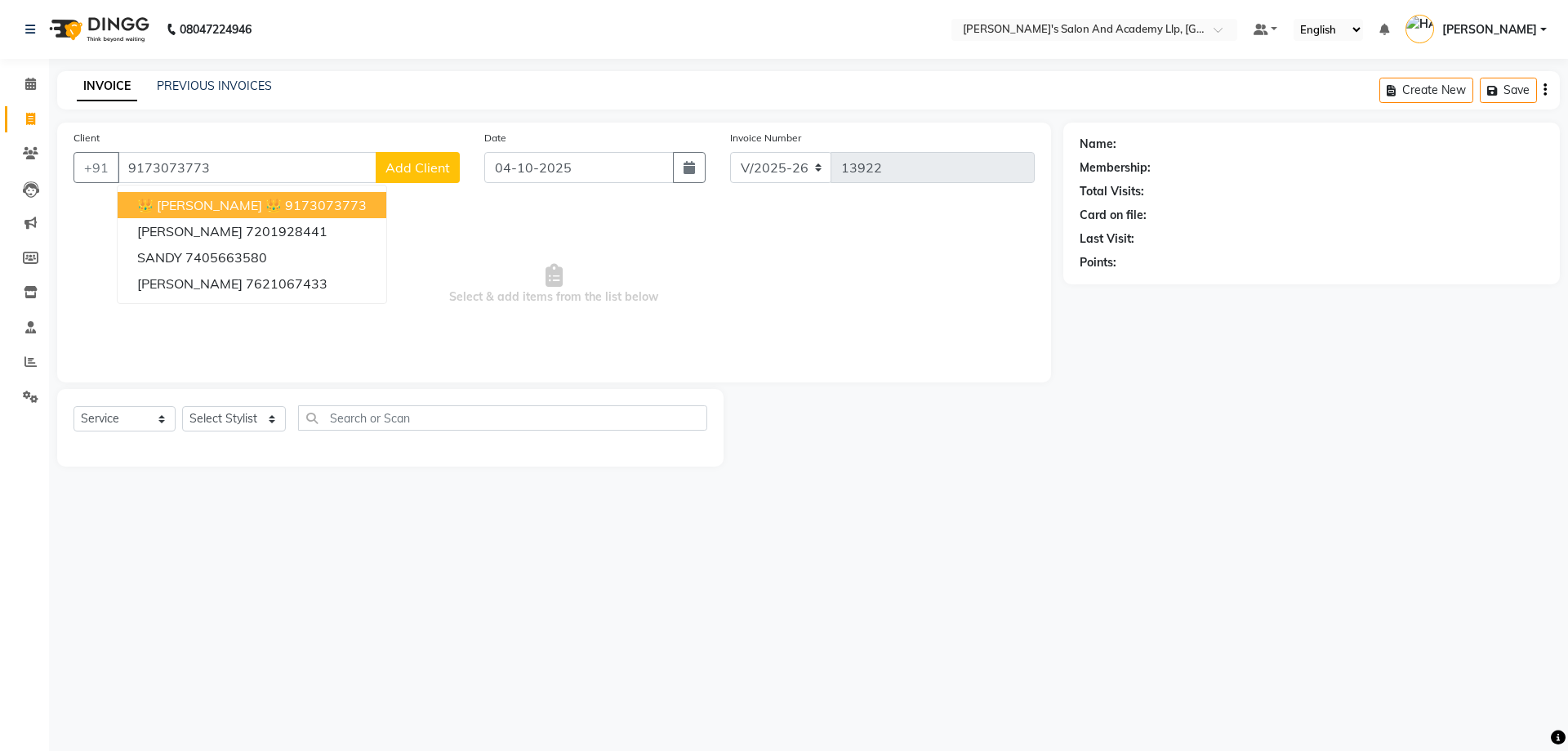
type input "9173073773"
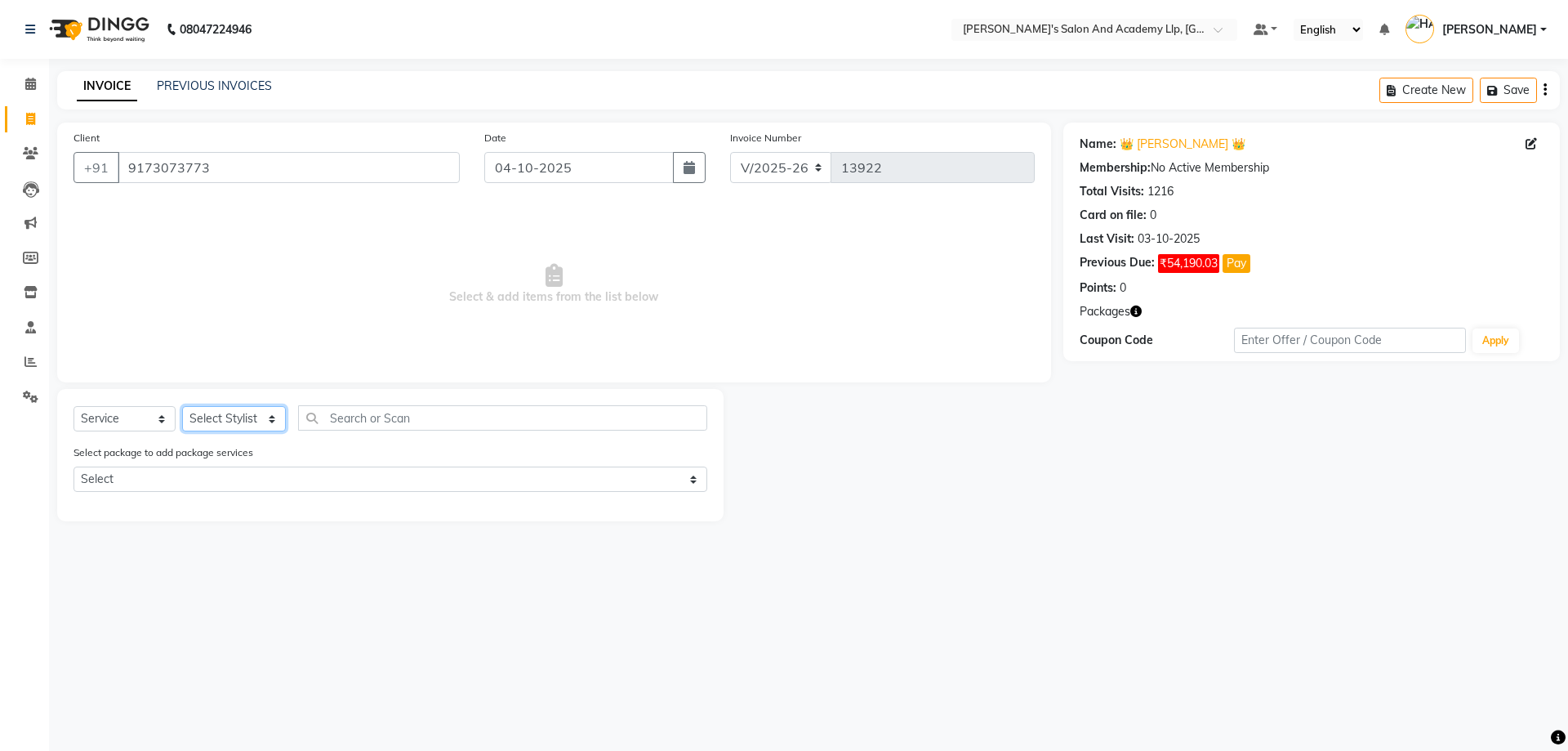
click at [234, 416] on select "Select Stylist AAKASH SOLANKI ADARSH SOLANKI AKSHAY VAJA ARPIT KALAWADIYA AZIM …" at bounding box center [234, 419] width 104 height 26
select select "93502"
click at [182, 406] on select "Select Stylist AAKASH SOLANKI ADARSH SOLANKI AKSHAY VAJA ARPIT KALAWADIYA AZIM …" at bounding box center [234, 419] width 104 height 26
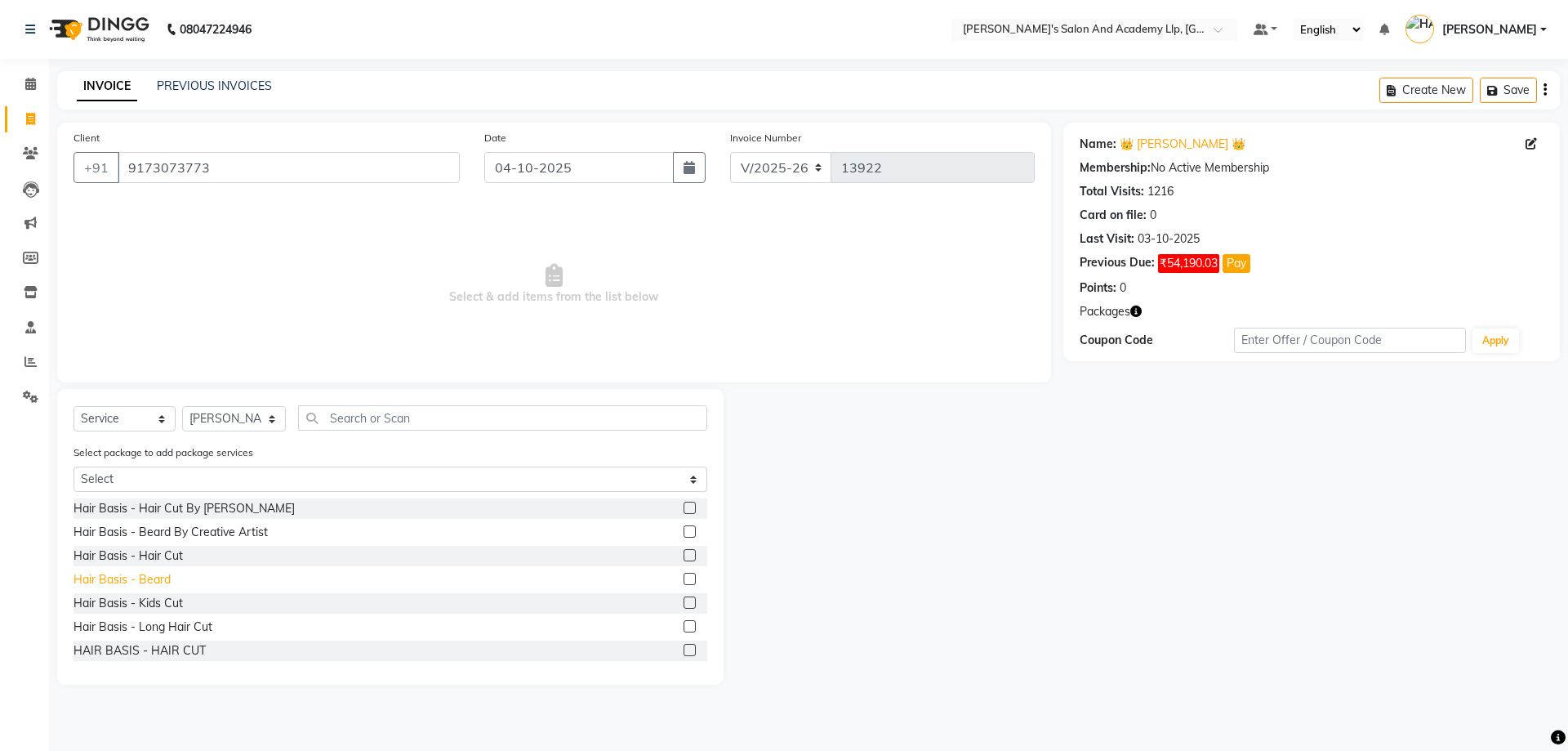
click at [168, 572] on div "Hair Basis - Beard" at bounding box center [122, 579] width 97 height 17
checkbox input "false"
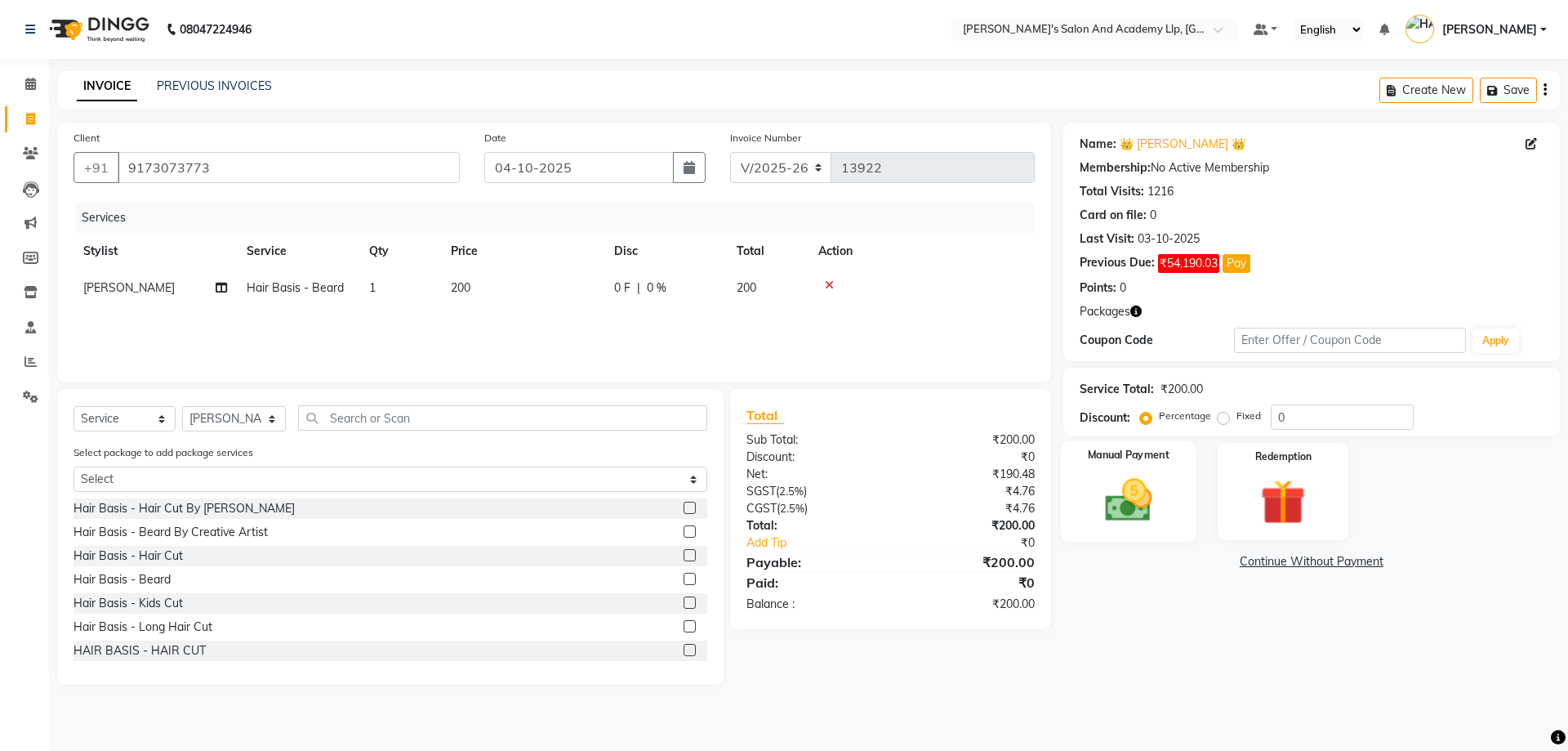
click at [1139, 508] on img at bounding box center [1129, 500] width 76 height 54
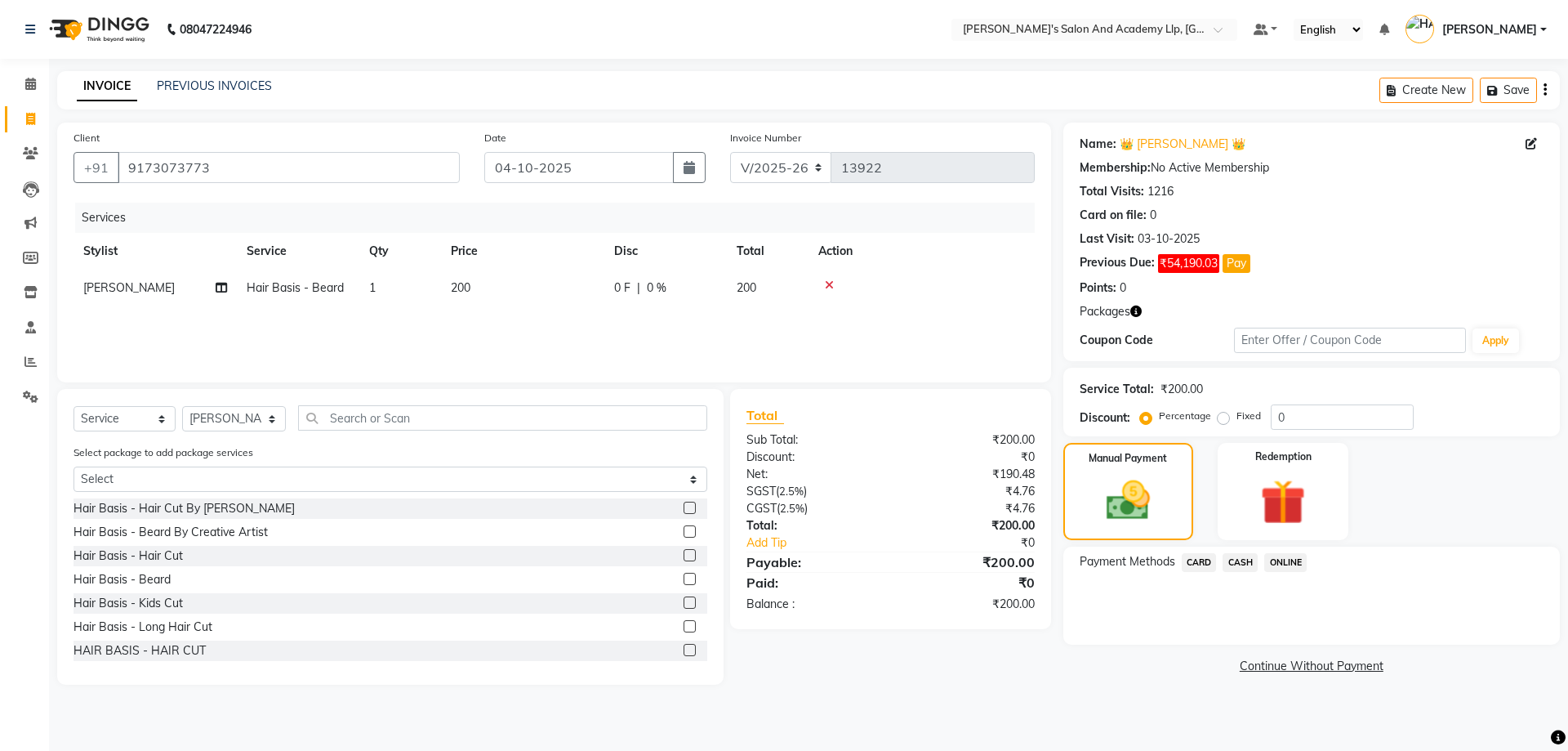
click at [1244, 557] on span "CASH" at bounding box center [1240, 563] width 36 height 19
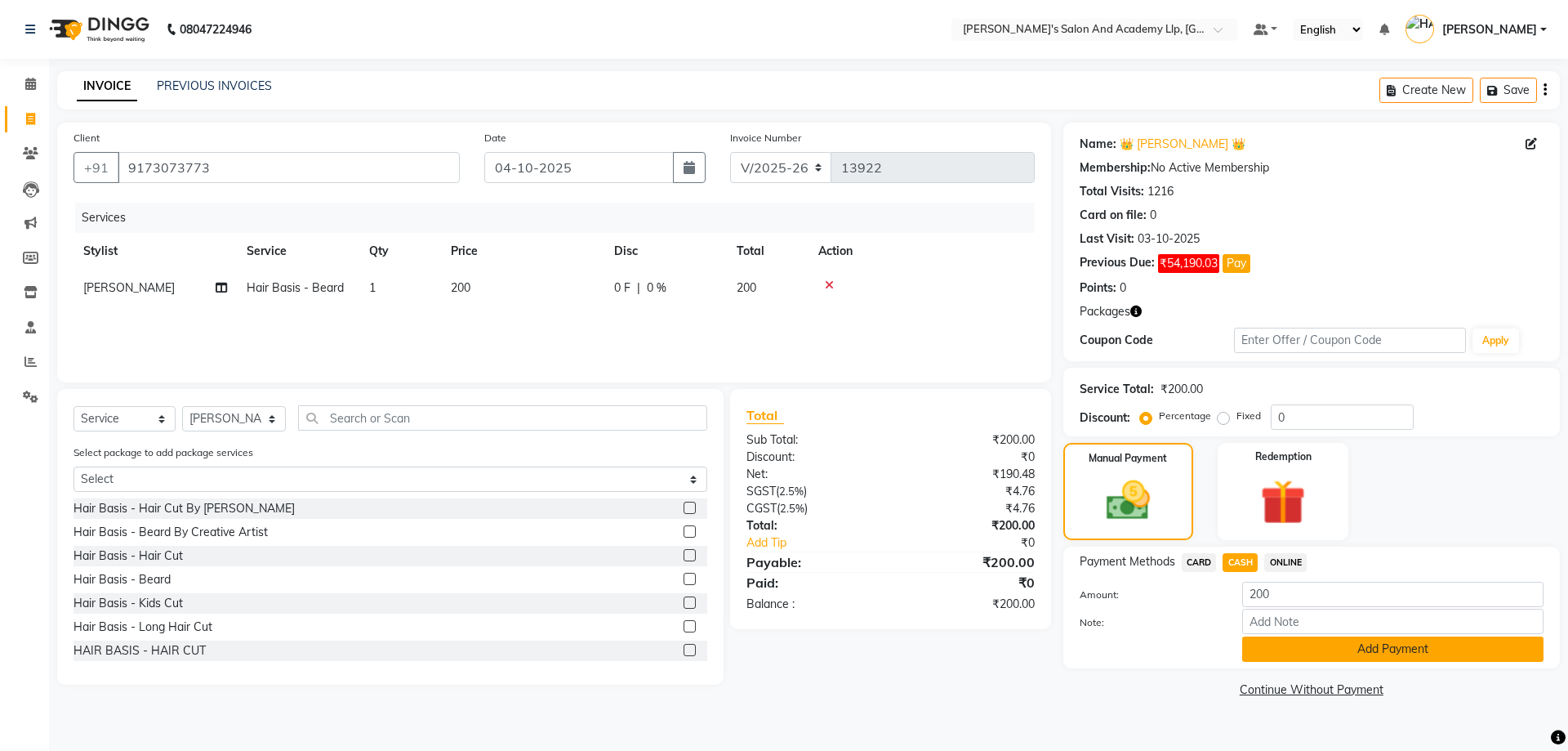
click at [1321, 651] on button "Add Payment" at bounding box center [1393, 649] width 301 height 26
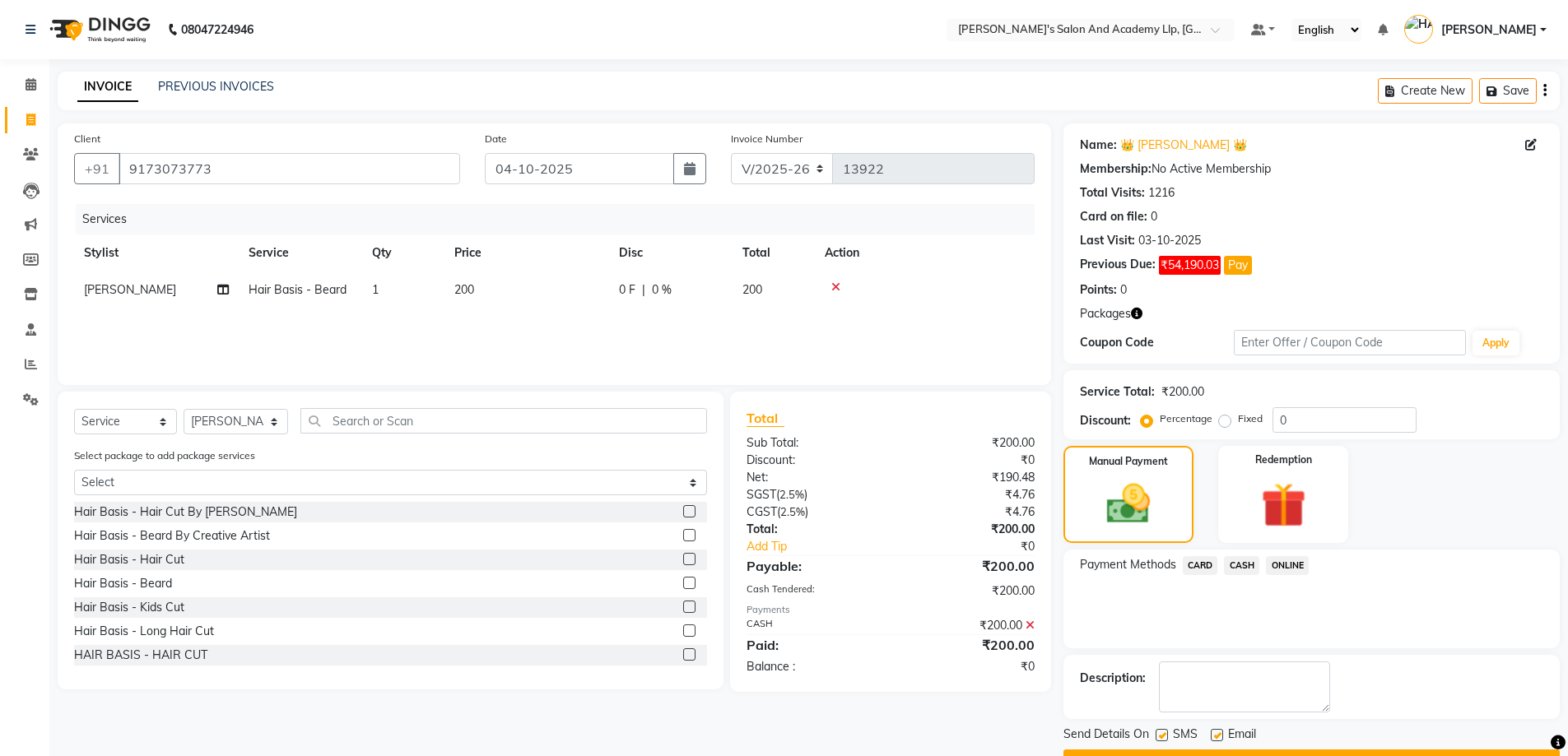
click at [1221, 734] on label at bounding box center [1216, 734] width 12 height 12
click at [1221, 734] on input "checkbox" at bounding box center [1215, 735] width 11 height 11
checkbox input "false"
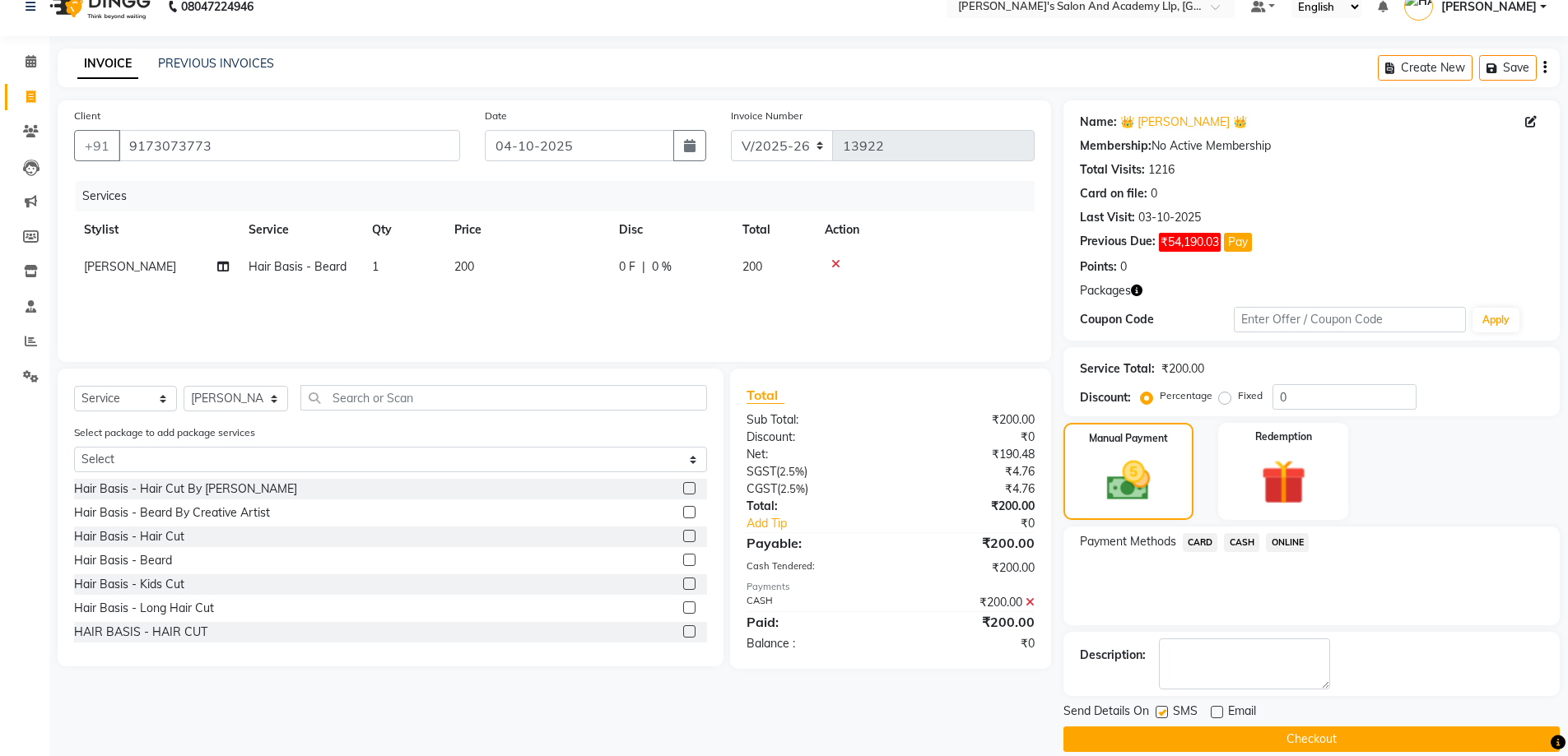
scroll to position [43, 0]
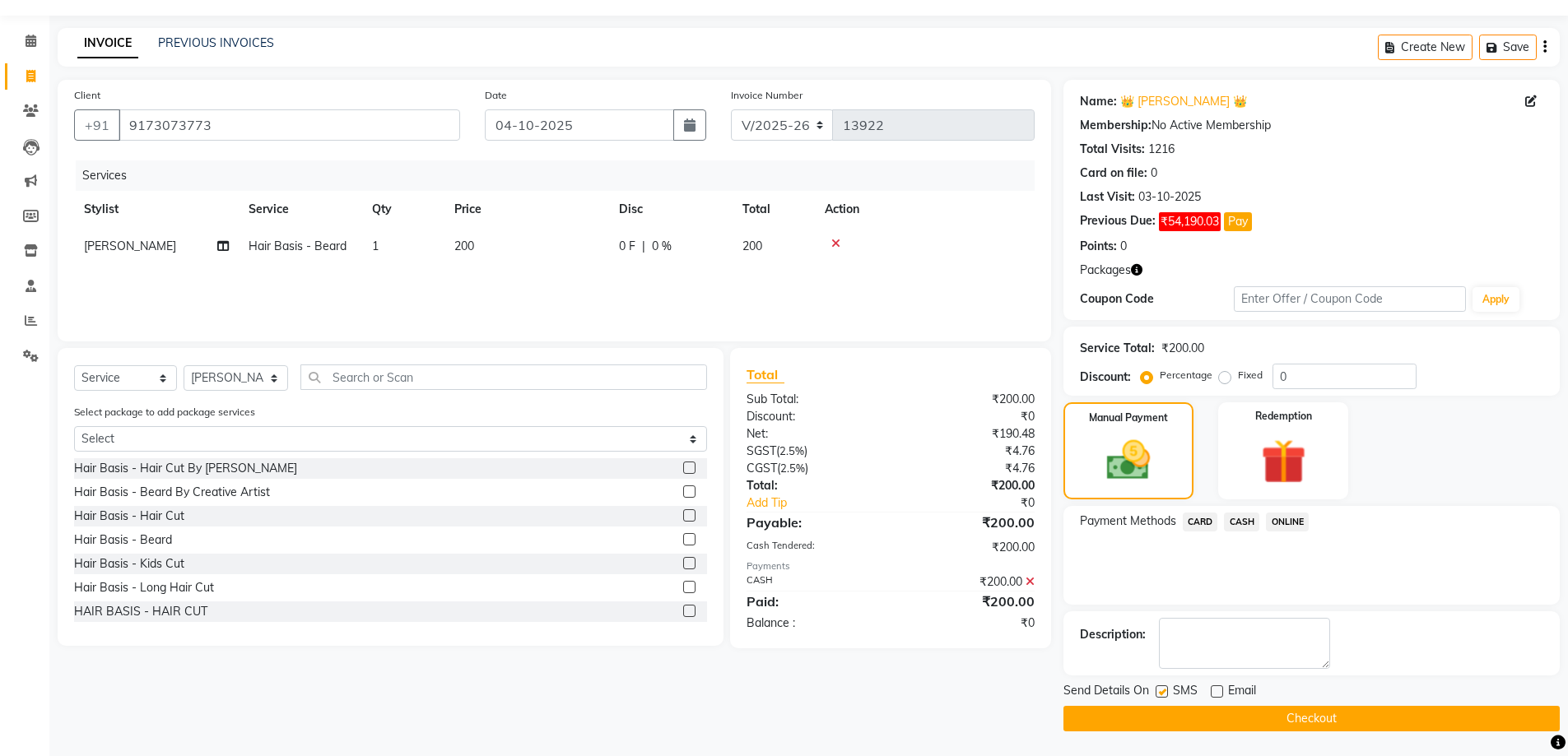
click at [1165, 685] on label at bounding box center [1161, 691] width 12 height 12
click at [1165, 687] on input "checkbox" at bounding box center [1160, 692] width 11 height 11
checkbox input "false"
click at [1329, 716] on button "Checkout" at bounding box center [1311, 719] width 497 height 26
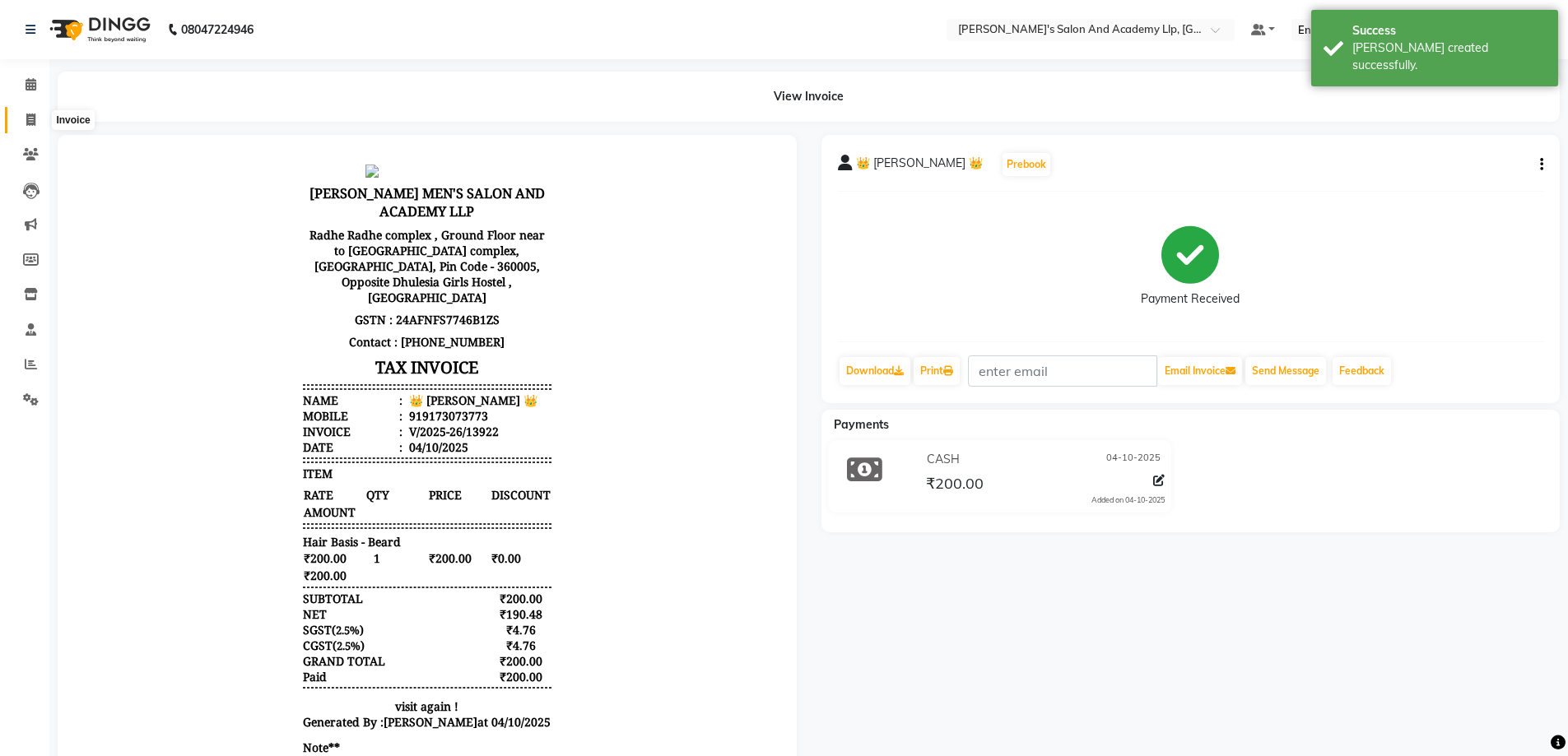
click at [37, 119] on span at bounding box center [31, 121] width 29 height 19
select select "service"
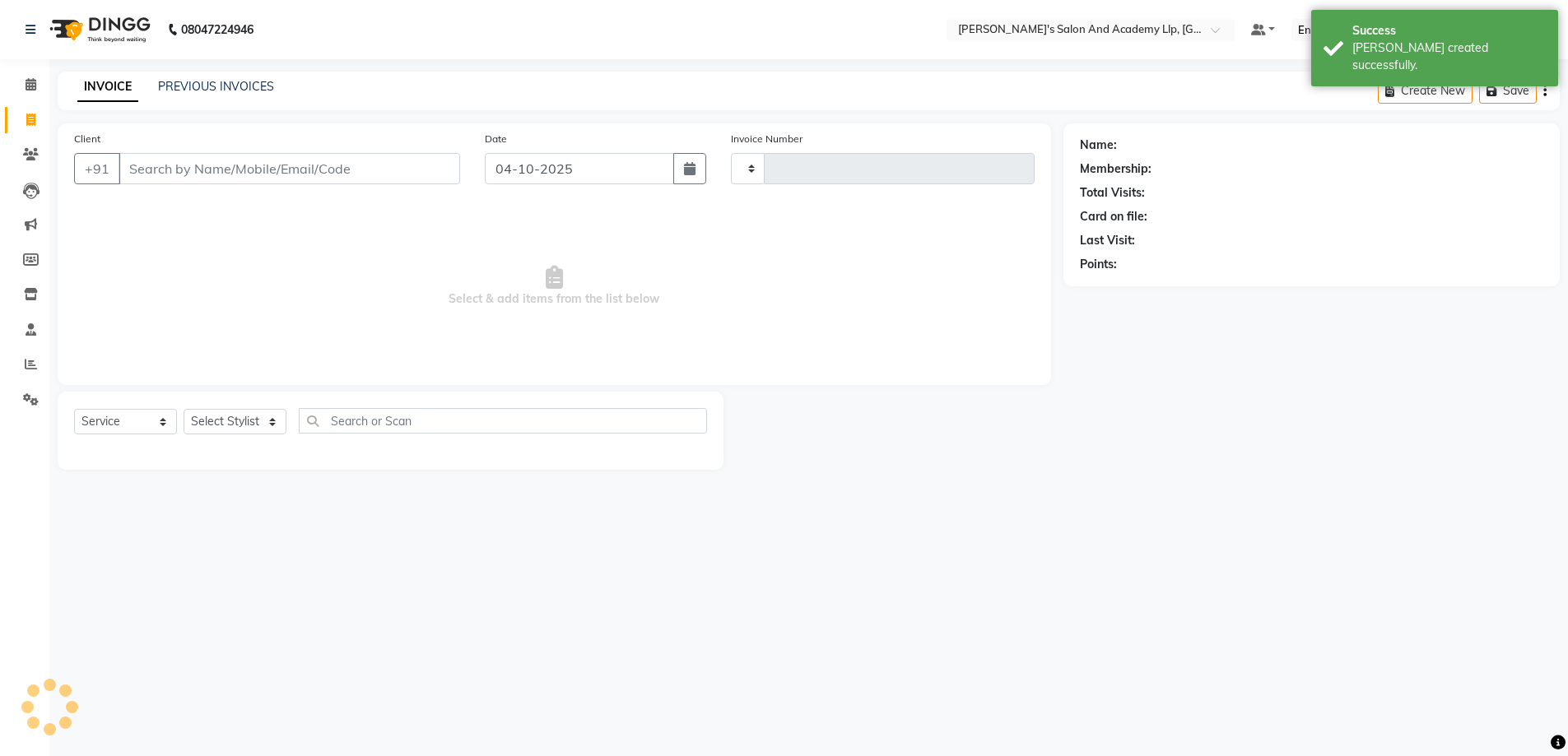
type input "13923"
select select "6983"
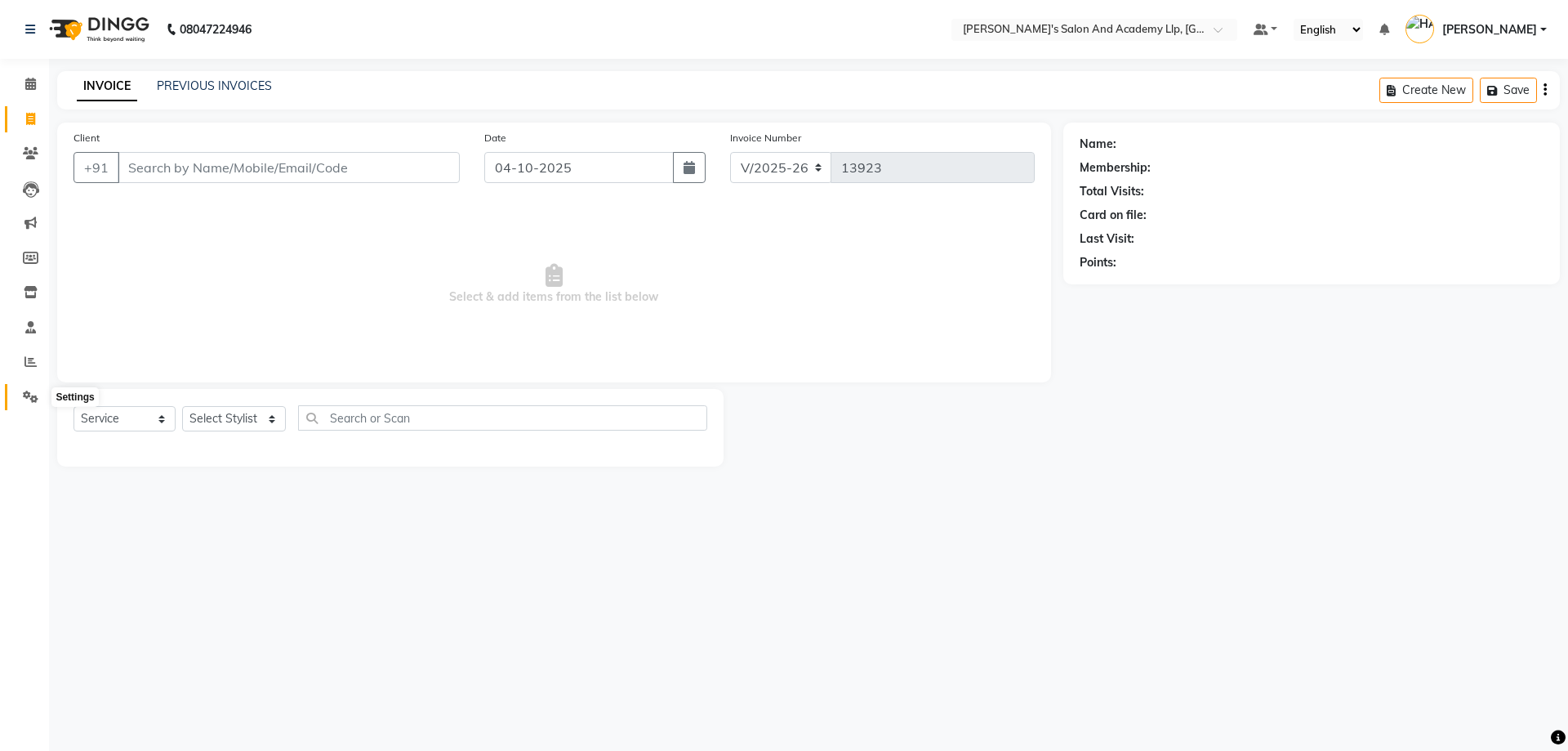
click at [31, 401] on icon at bounding box center [31, 397] width 16 height 12
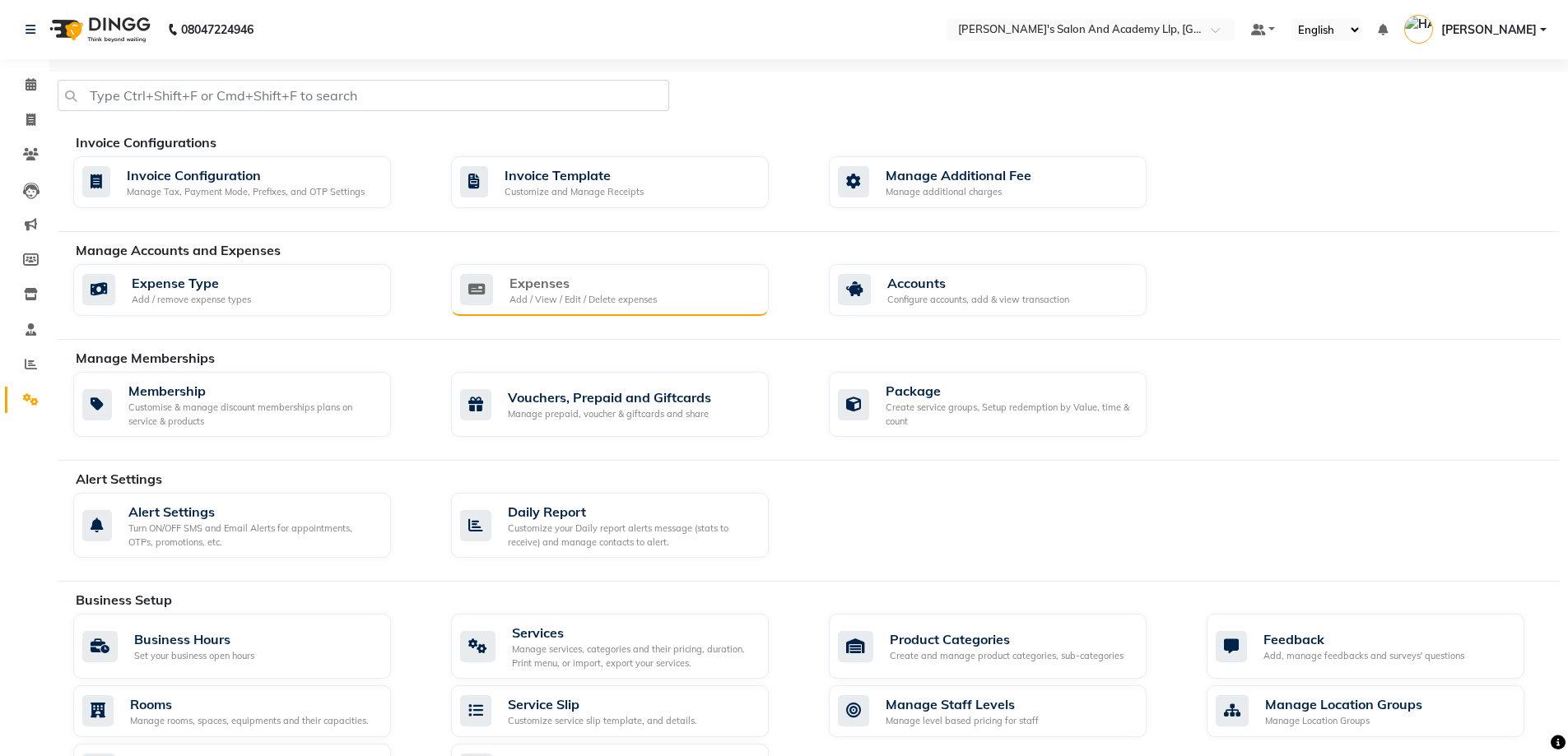
click at [548, 277] on div "Expenses" at bounding box center [582, 283] width 147 height 20
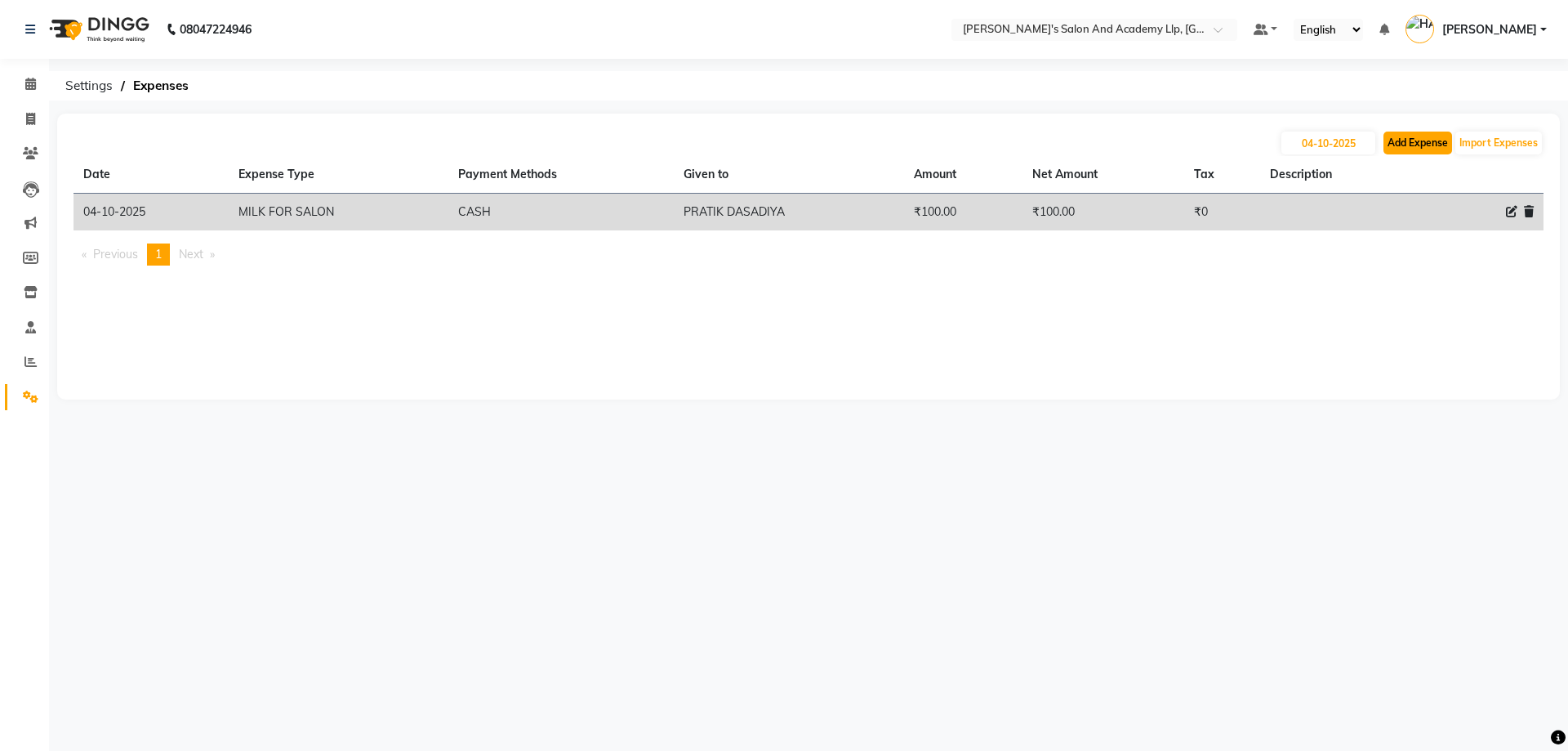
click at [1433, 132] on button "Add Expense" at bounding box center [1418, 143] width 69 height 23
select select "1"
select select "6044"
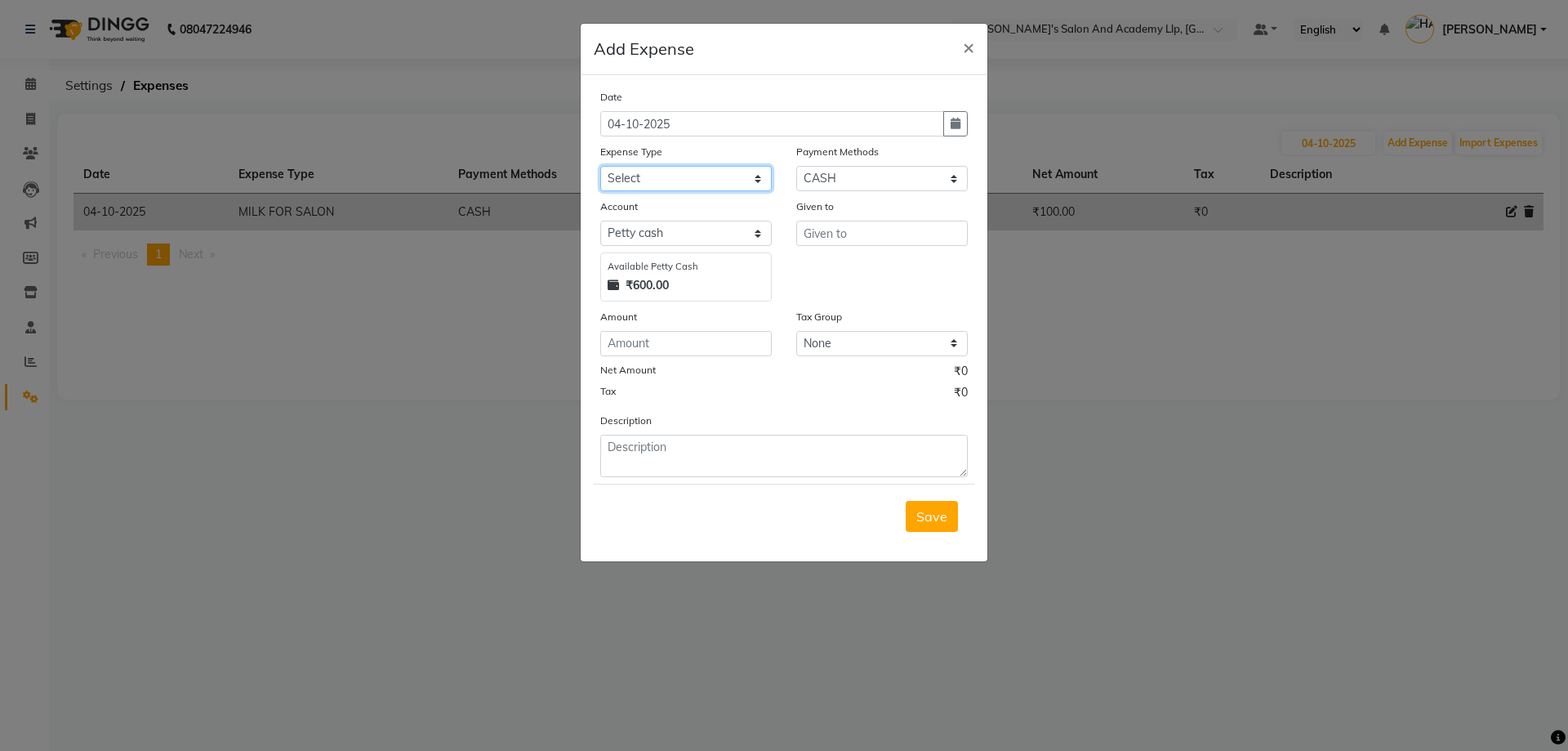
click at [700, 176] on select "Select ADVANCE RUPEES FOR STAFF CLEANING GROSSERY CLENING ITEM HOUSEKEEPIN clie…" at bounding box center [686, 178] width 172 height 26
select select "23188"
click at [600, 166] on select "Select ADVANCE RUPEES FOR STAFF CLEANING GROSSERY CLENING ITEM HOUSEKEEPIN clie…" at bounding box center [686, 178] width 172 height 26
click at [846, 231] on input "text" at bounding box center [883, 233] width 172 height 26
type input "[PERSON_NAME] SHISHANGIYA"
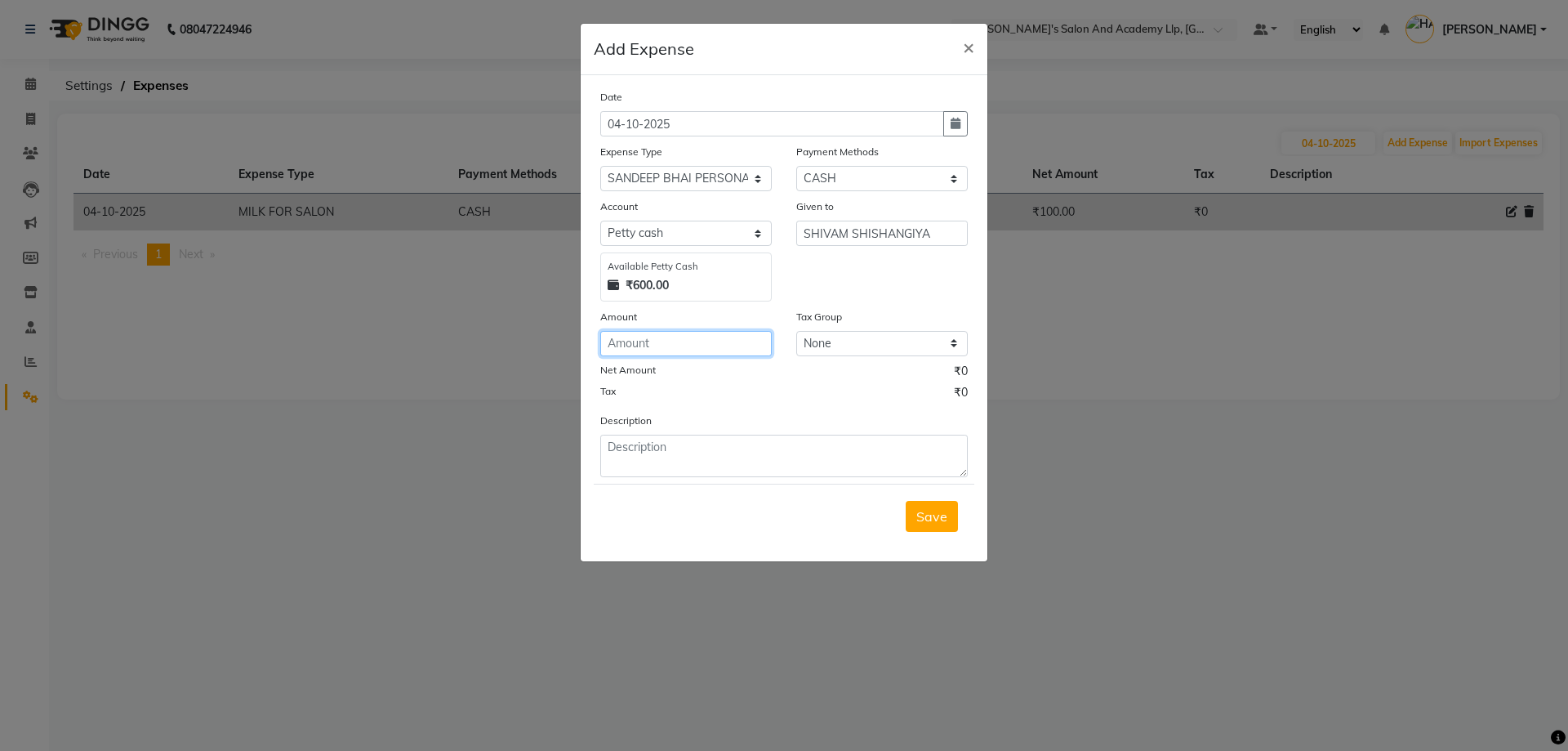
click at [632, 335] on input "number" at bounding box center [686, 344] width 172 height 26
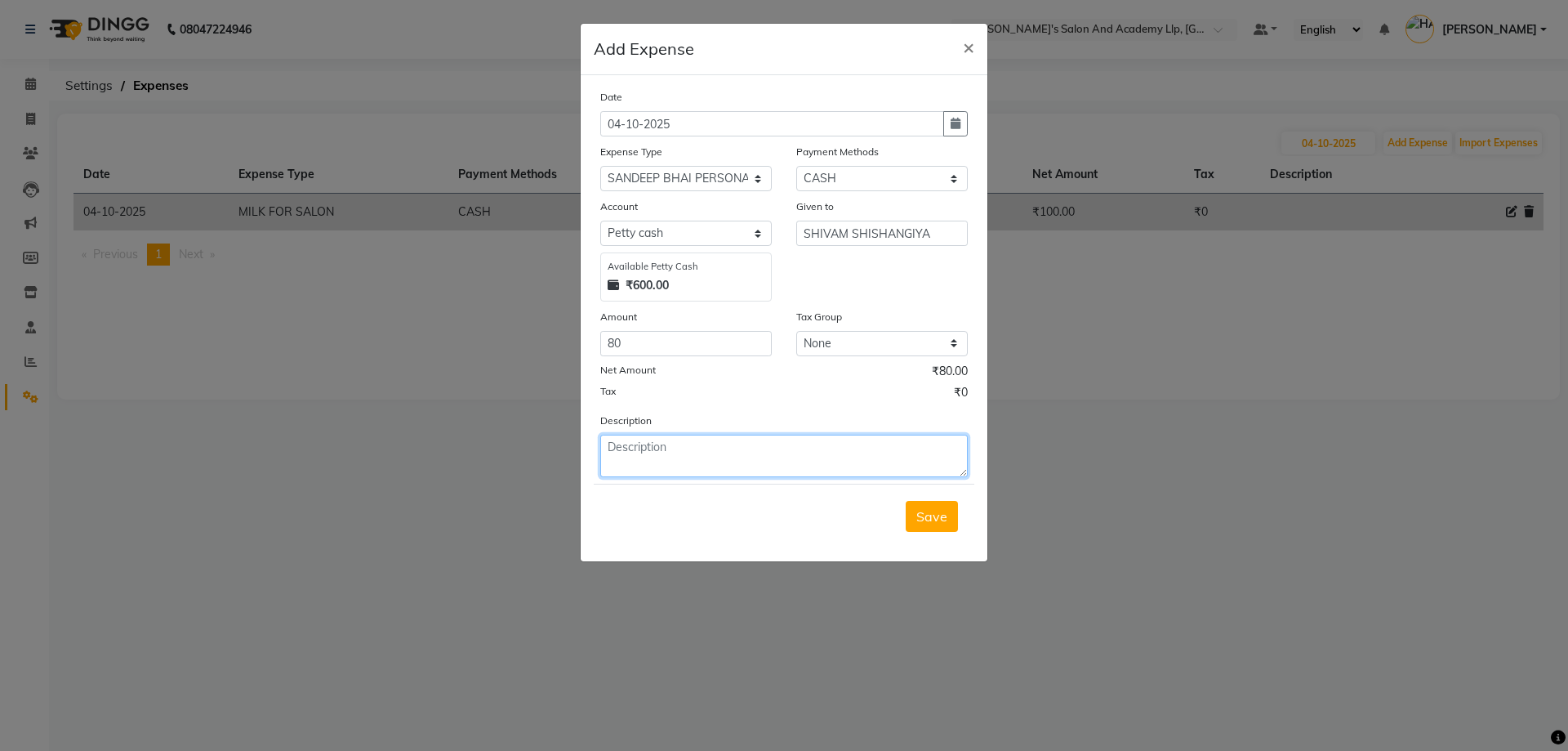
click at [691, 465] on textarea at bounding box center [784, 455] width 367 height 42
click at [930, 523] on span "Save" at bounding box center [932, 516] width 31 height 17
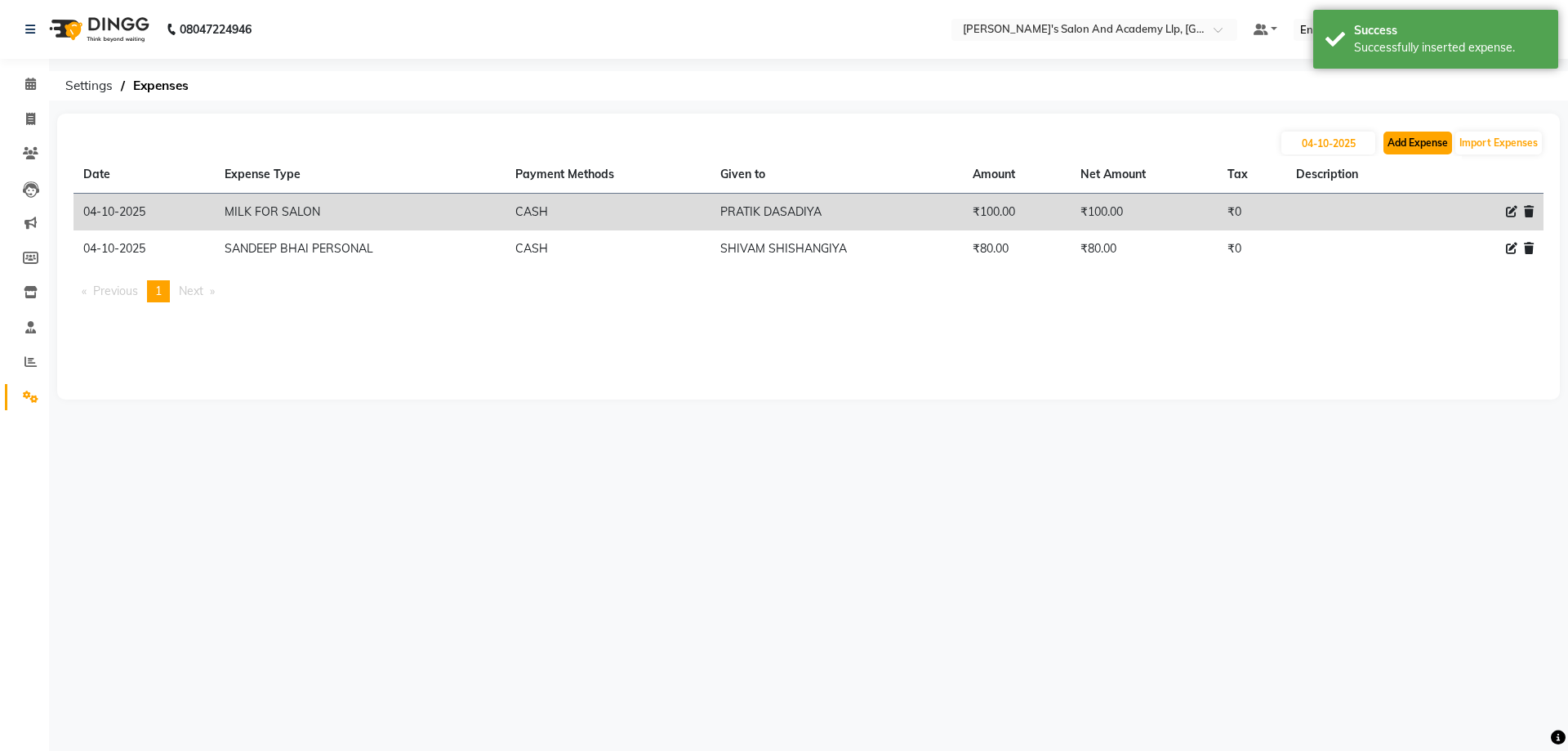
click at [1410, 135] on button "Add Expense" at bounding box center [1418, 143] width 69 height 23
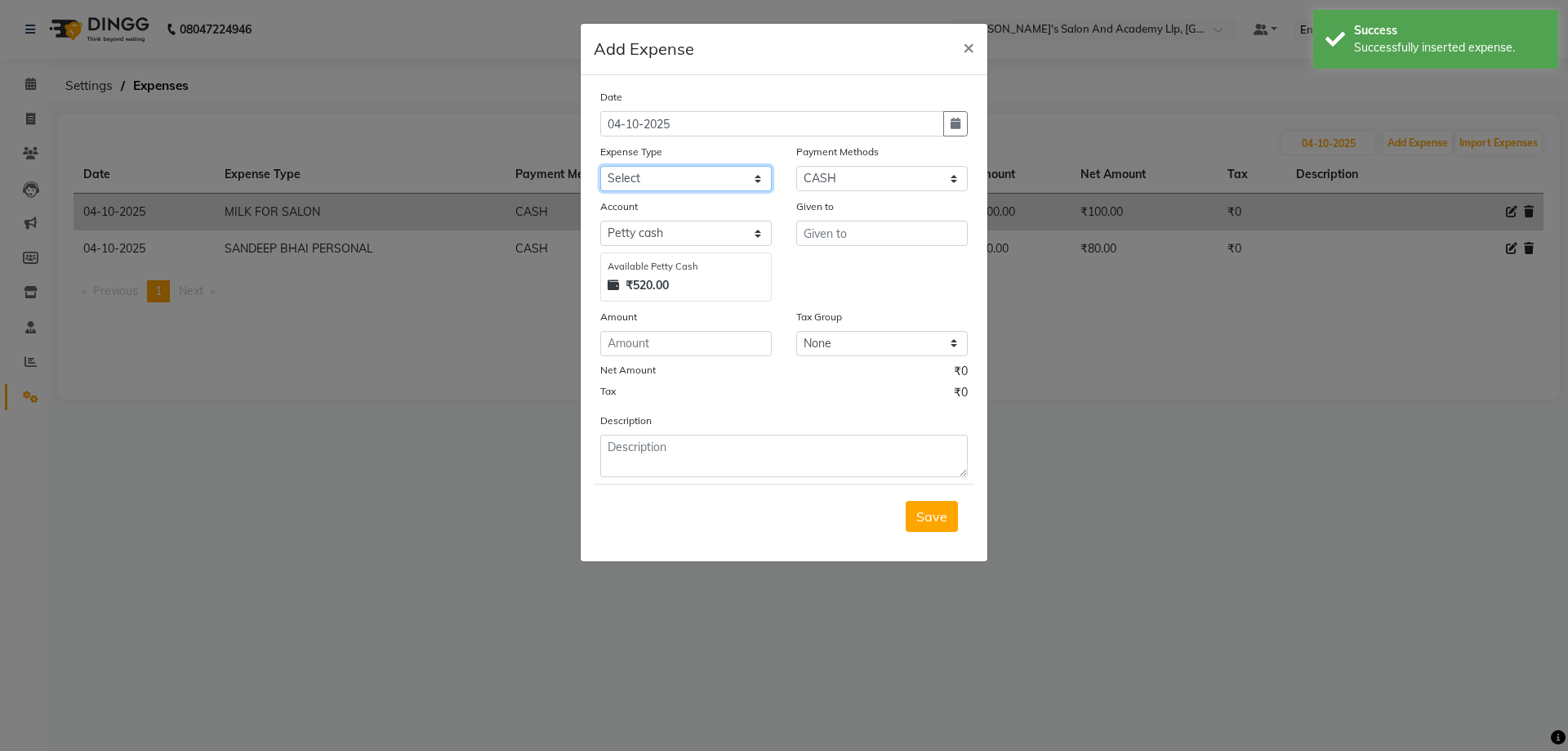
click at [672, 185] on select "Select ADVANCE RUPEES FOR STAFF CLEANING GROSSERY CLENING ITEM HOUSEKEEPIN clie…" at bounding box center [686, 178] width 172 height 26
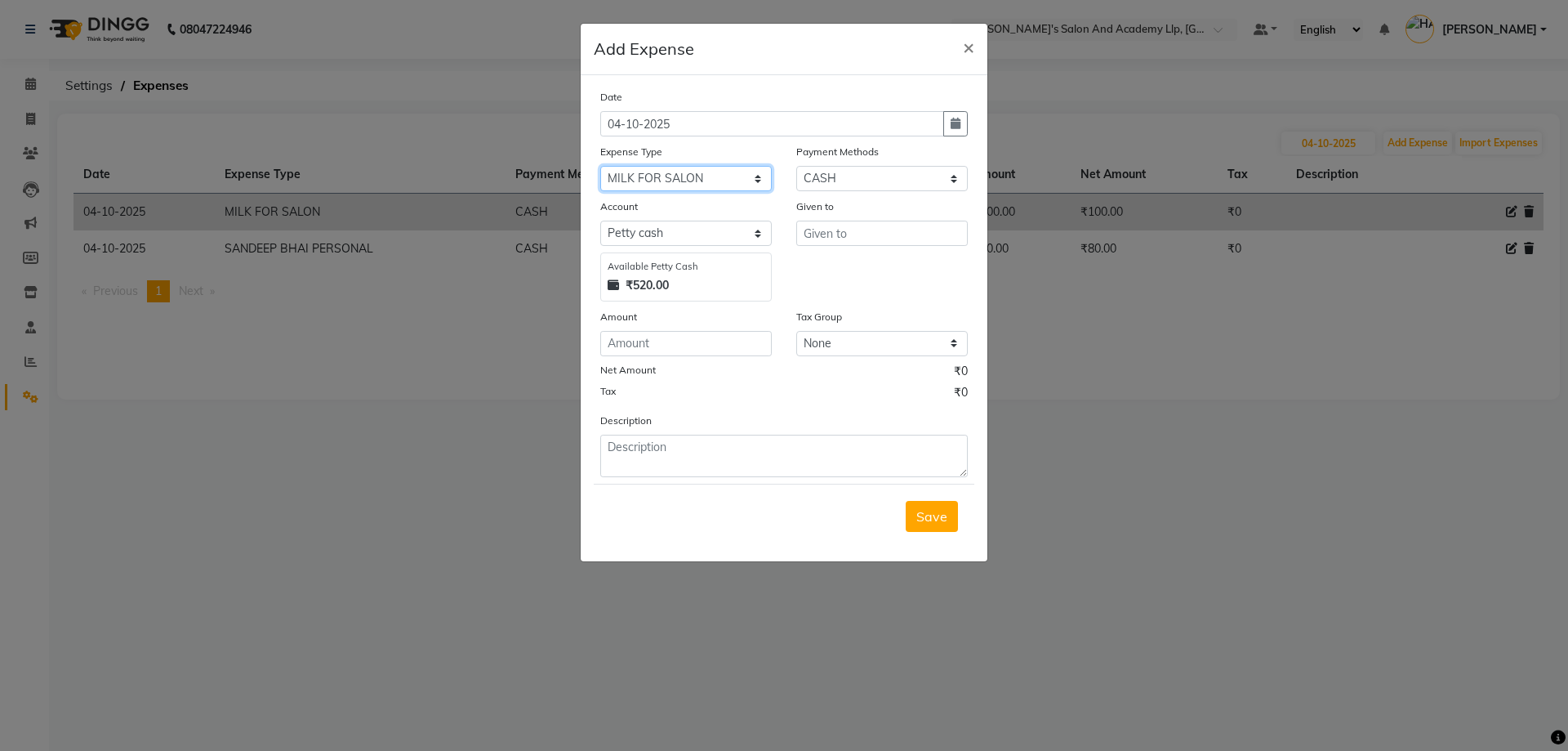
click at [600, 166] on select "Select ADVANCE RUPEES FOR STAFF CLEANING GROSSERY CLENING ITEM HOUSEKEEPIN clie…" at bounding box center [686, 178] width 172 height 26
click at [917, 227] on input "text" at bounding box center [883, 233] width 172 height 26
click at [643, 334] on input "number" at bounding box center [686, 344] width 172 height 26
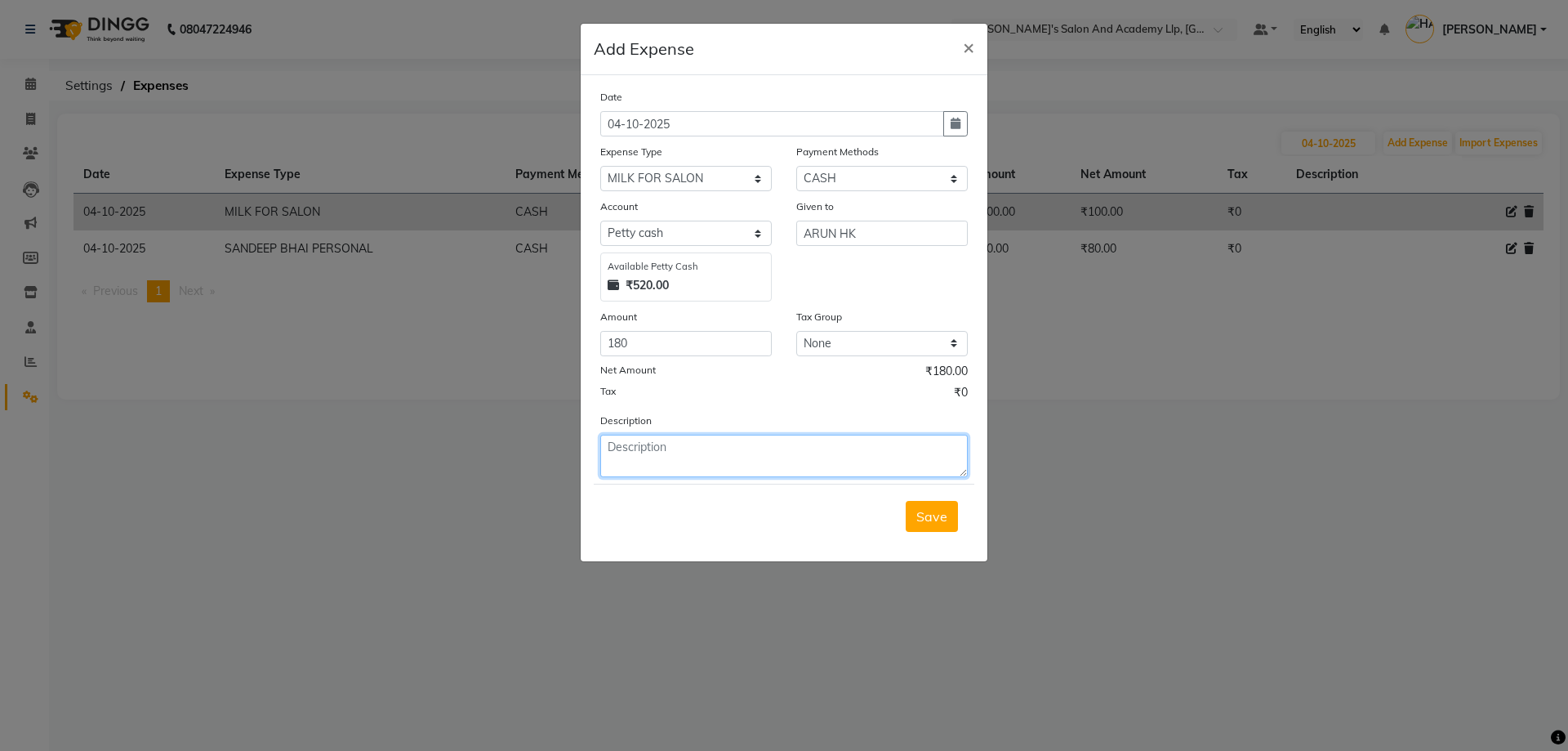
click at [643, 449] on textarea at bounding box center [784, 455] width 367 height 42
click at [945, 513] on span "Save" at bounding box center [932, 516] width 31 height 17
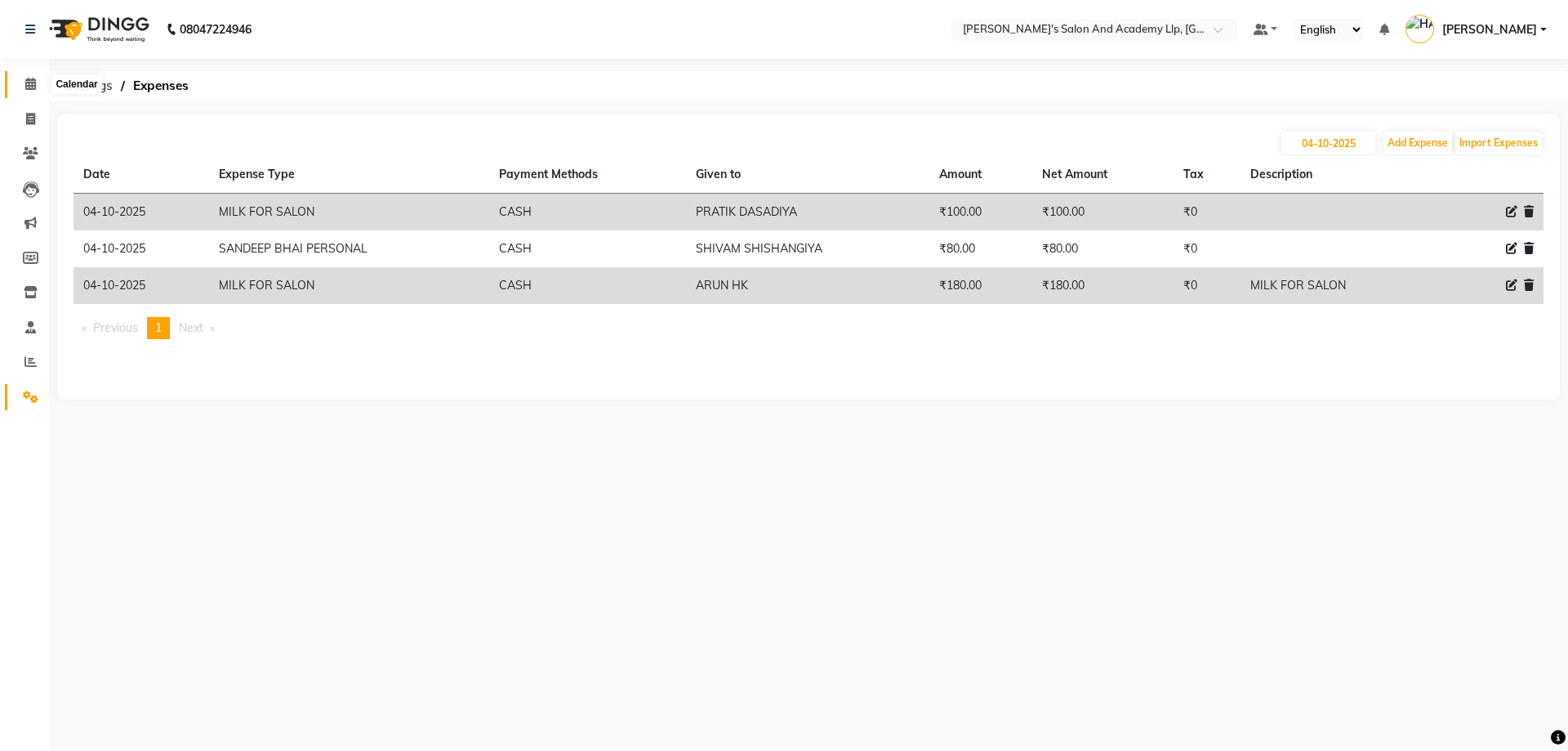
click at [20, 88] on span at bounding box center [31, 84] width 29 height 19
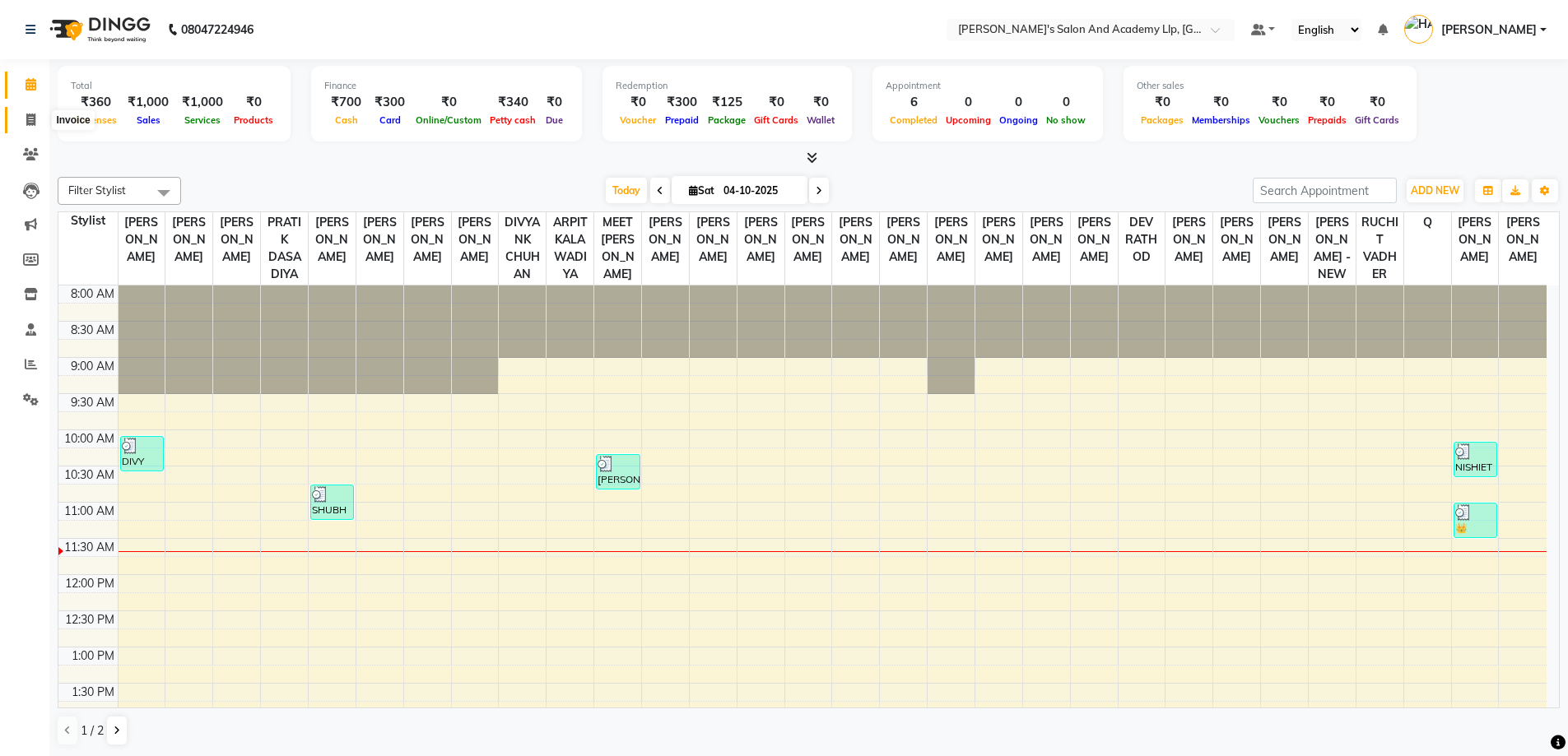
click at [22, 111] on span at bounding box center [31, 121] width 29 height 19
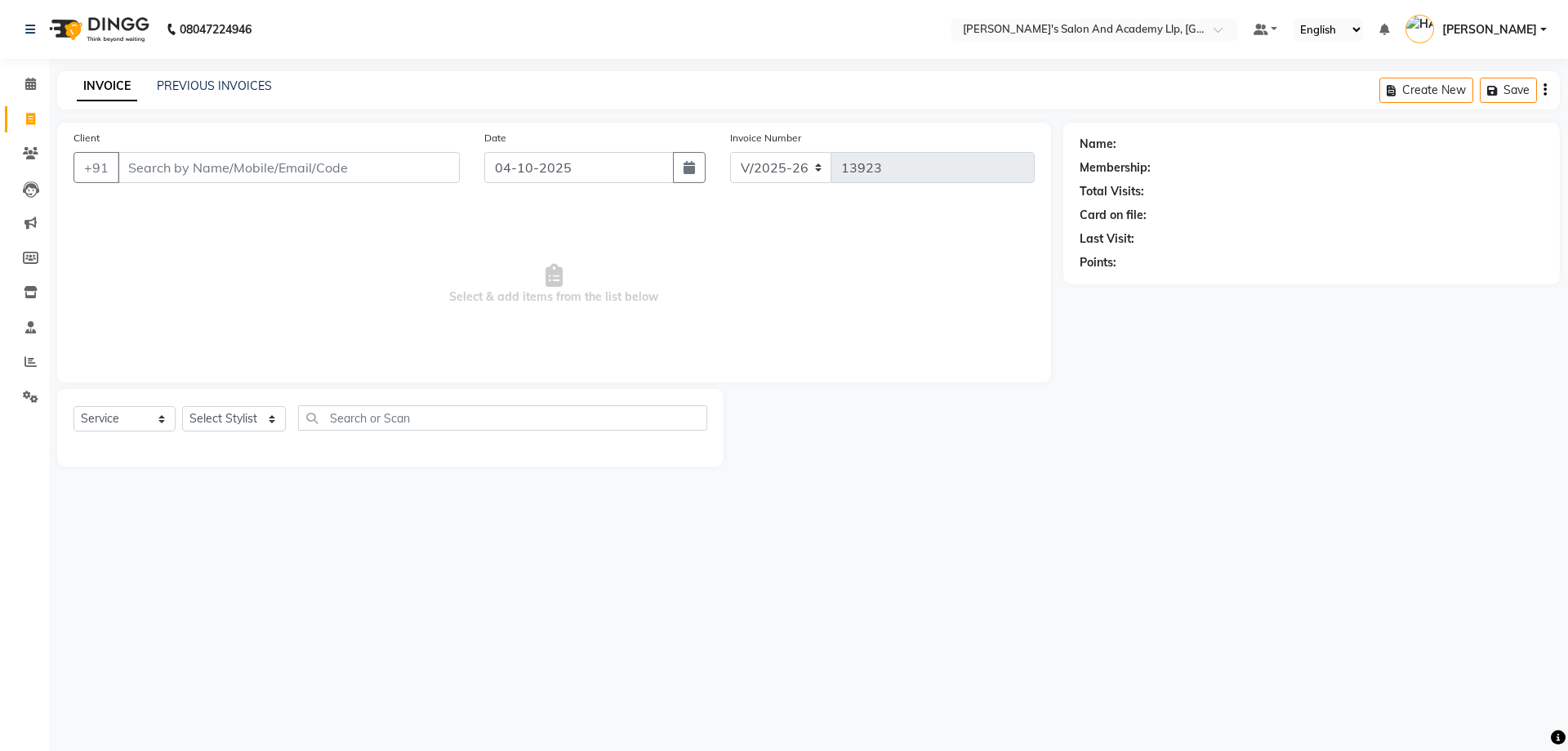
click at [235, 189] on div "Client +91" at bounding box center [267, 162] width 411 height 67
click at [211, 346] on span "Select & add items from the list below" at bounding box center [554, 284] width 961 height 164
click at [187, 159] on input "Client" at bounding box center [288, 168] width 342 height 31
click at [235, 277] on span "Select & add items from the list below" at bounding box center [554, 284] width 961 height 164
drag, startPoint x: 231, startPoint y: 229, endPoint x: 218, endPoint y: 194, distance: 37.3
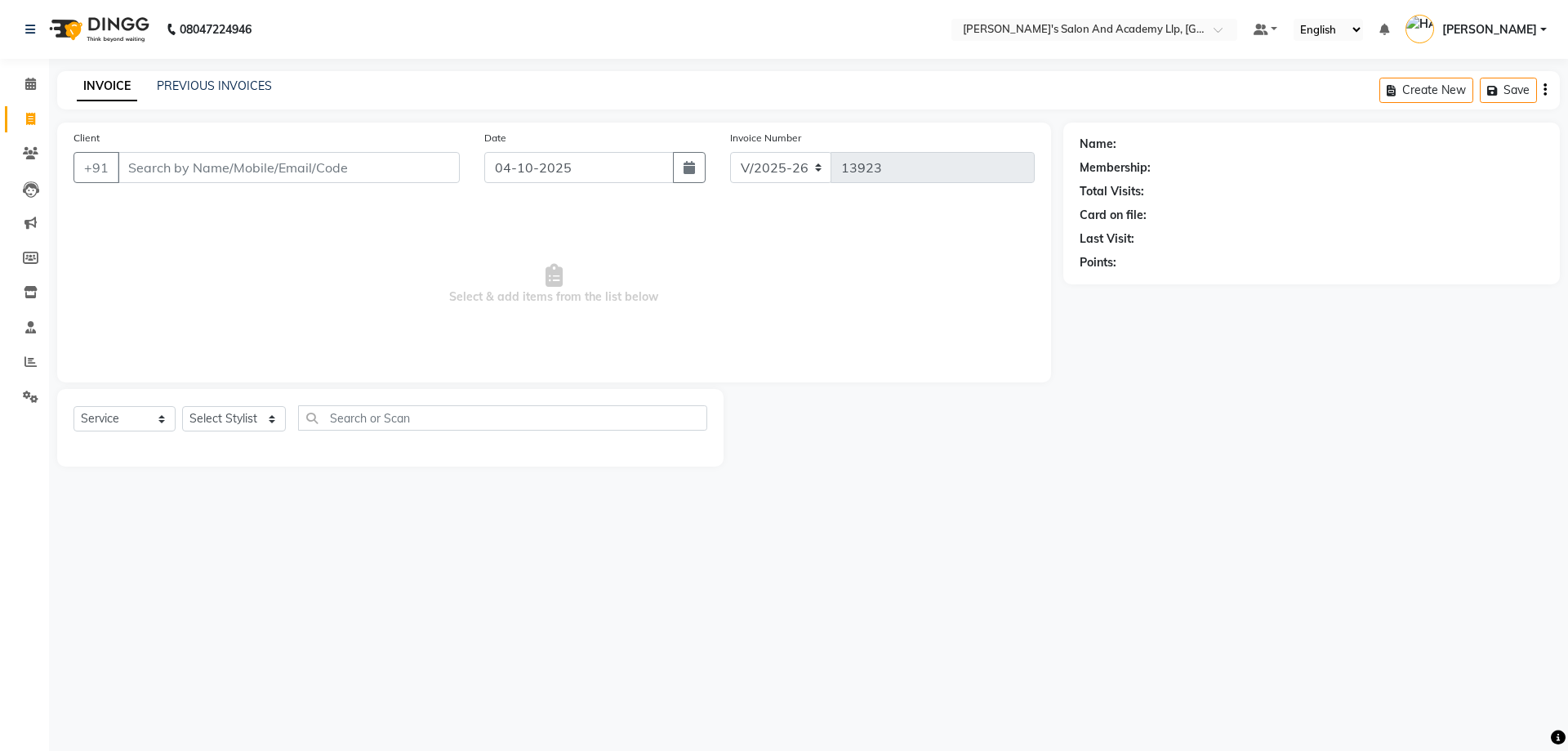
click at [228, 221] on span "Select & add items from the list below" at bounding box center [554, 284] width 961 height 164
click at [208, 159] on input "Client" at bounding box center [288, 168] width 342 height 31
click at [213, 91] on link "PREVIOUS INVOICES" at bounding box center [214, 86] width 115 height 15
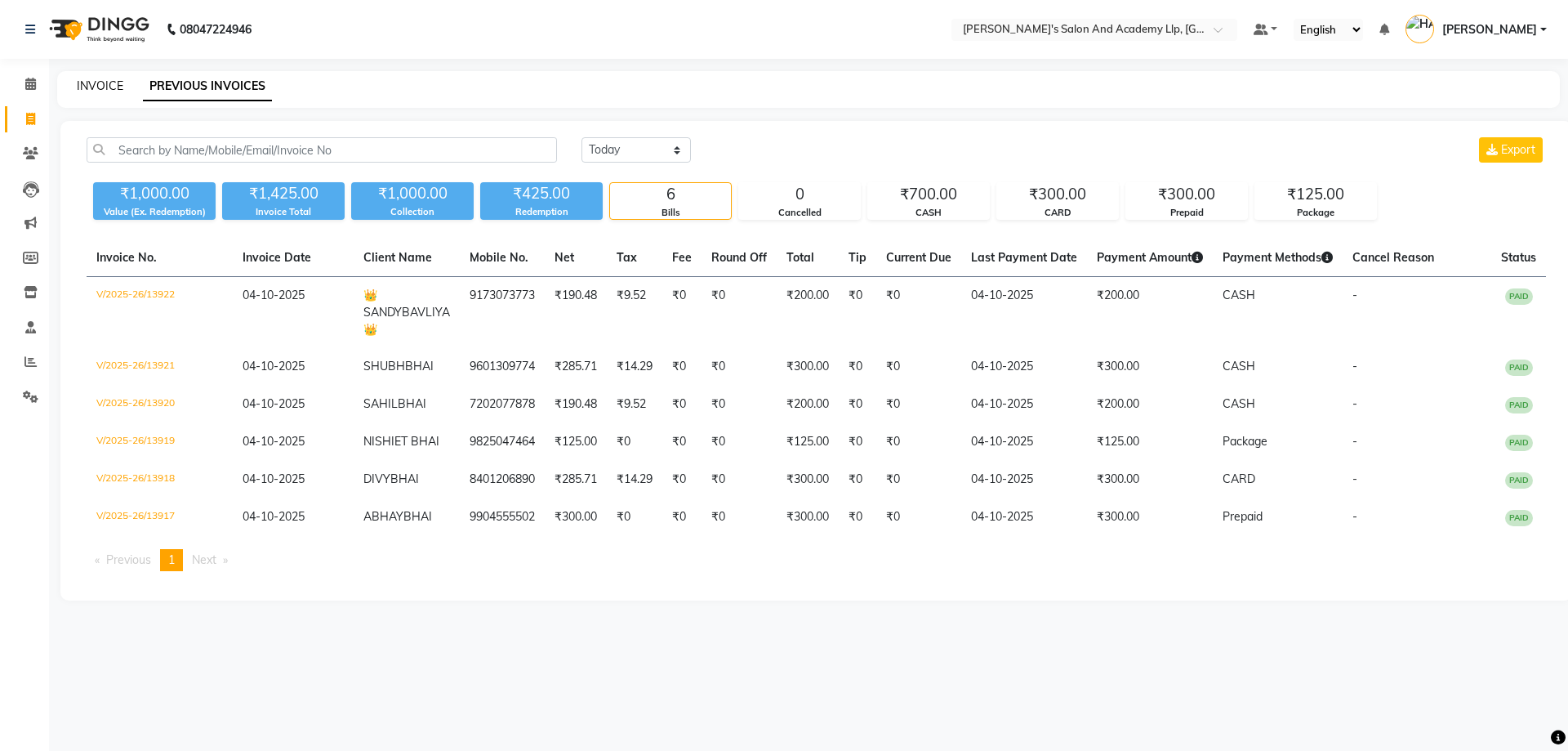
click at [111, 83] on link "INVOICE" at bounding box center [100, 86] width 46 height 15
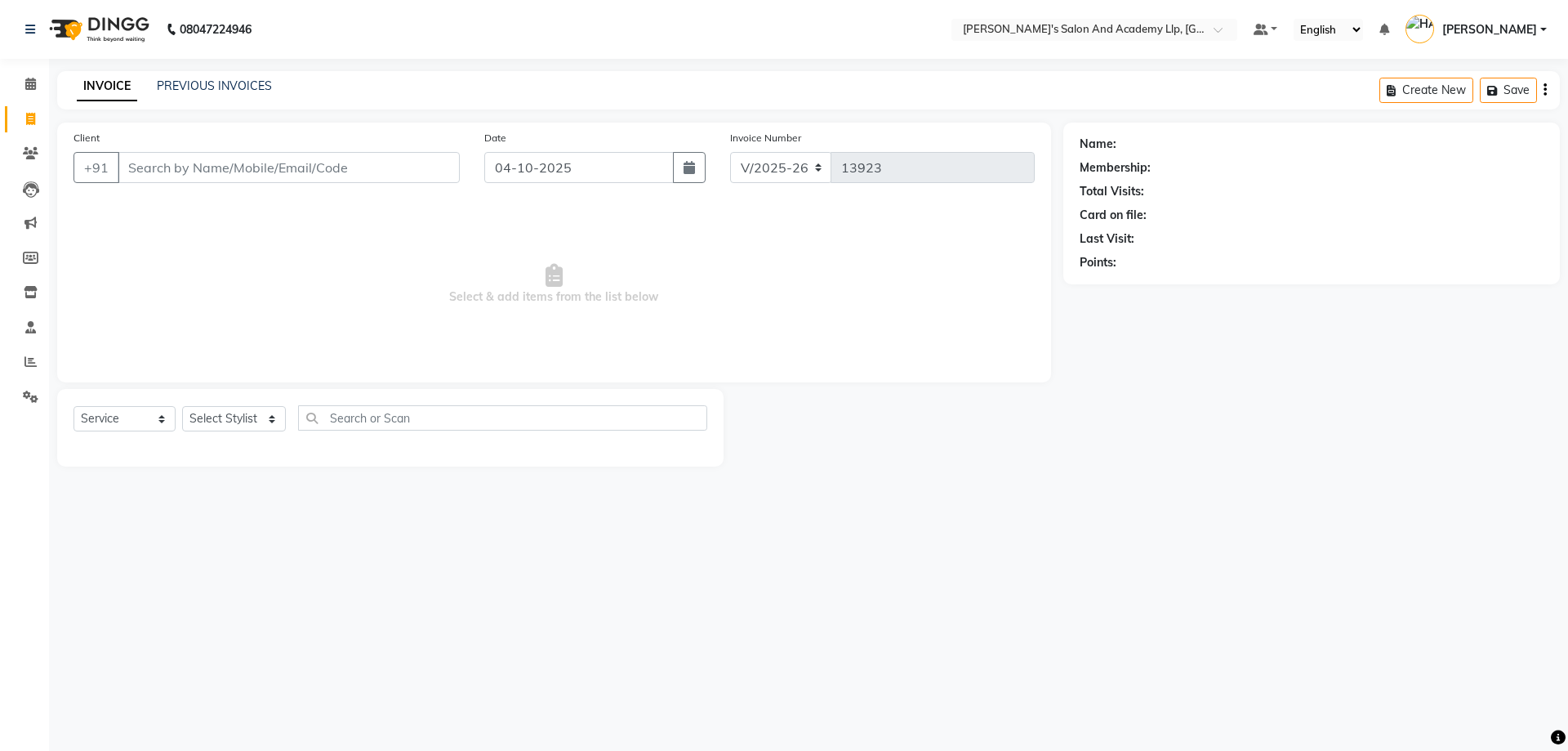
drag, startPoint x: 272, startPoint y: 255, endPoint x: 197, endPoint y: 155, distance: 125.0
click at [269, 247] on span "Select & add items from the list below" at bounding box center [554, 284] width 961 height 164
click at [201, 157] on input "Client" at bounding box center [288, 168] width 342 height 31
drag, startPoint x: 185, startPoint y: 195, endPoint x: 187, endPoint y: 186, distance: 9.2
click at [185, 194] on div "Client +91 Date 04-10-2025 Invoice Number V/2025 V/2025-26 13923 Select & add i…" at bounding box center [554, 252] width 994 height 260
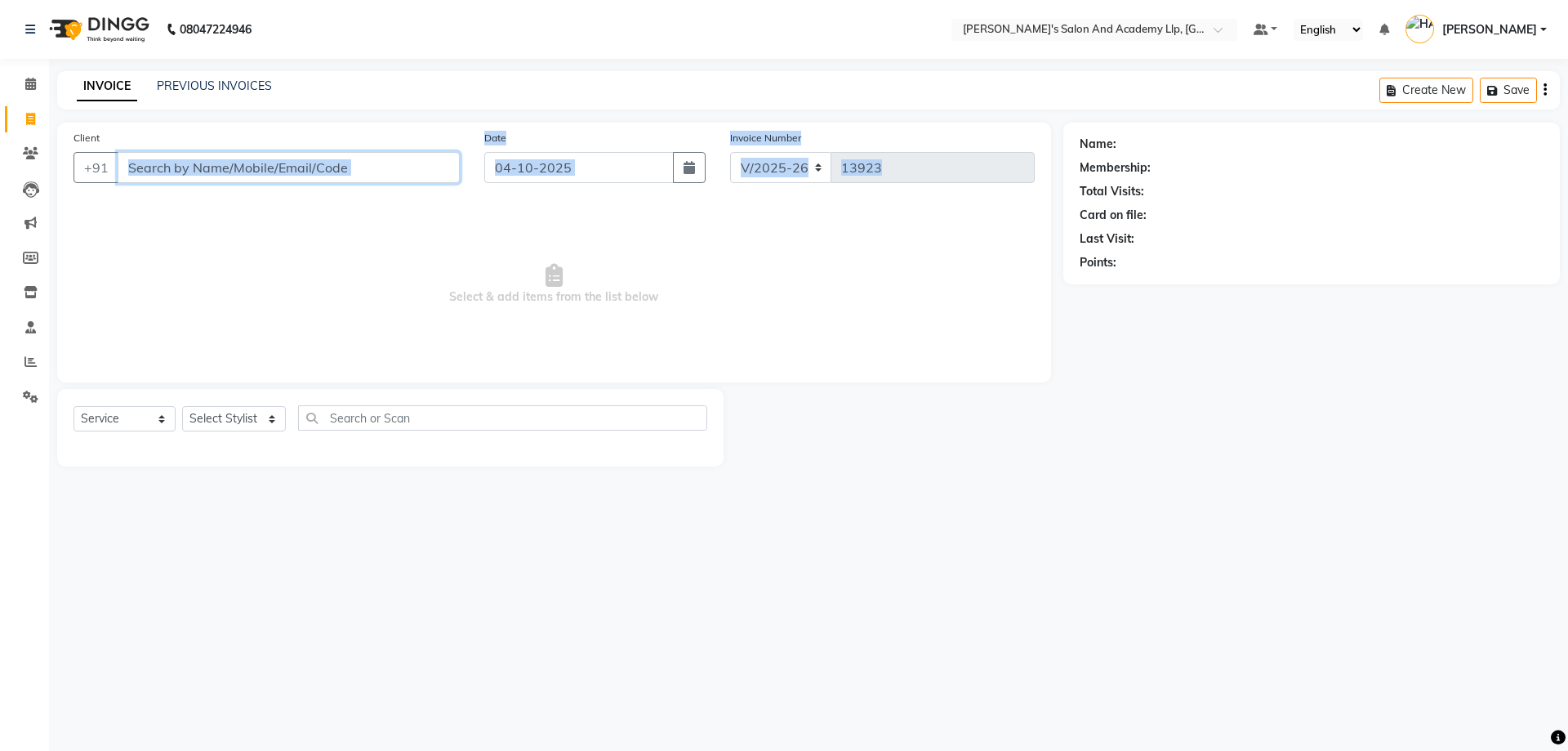
click at [188, 173] on input "Client" at bounding box center [288, 168] width 342 height 31
click at [198, 172] on input "Client" at bounding box center [288, 168] width 342 height 31
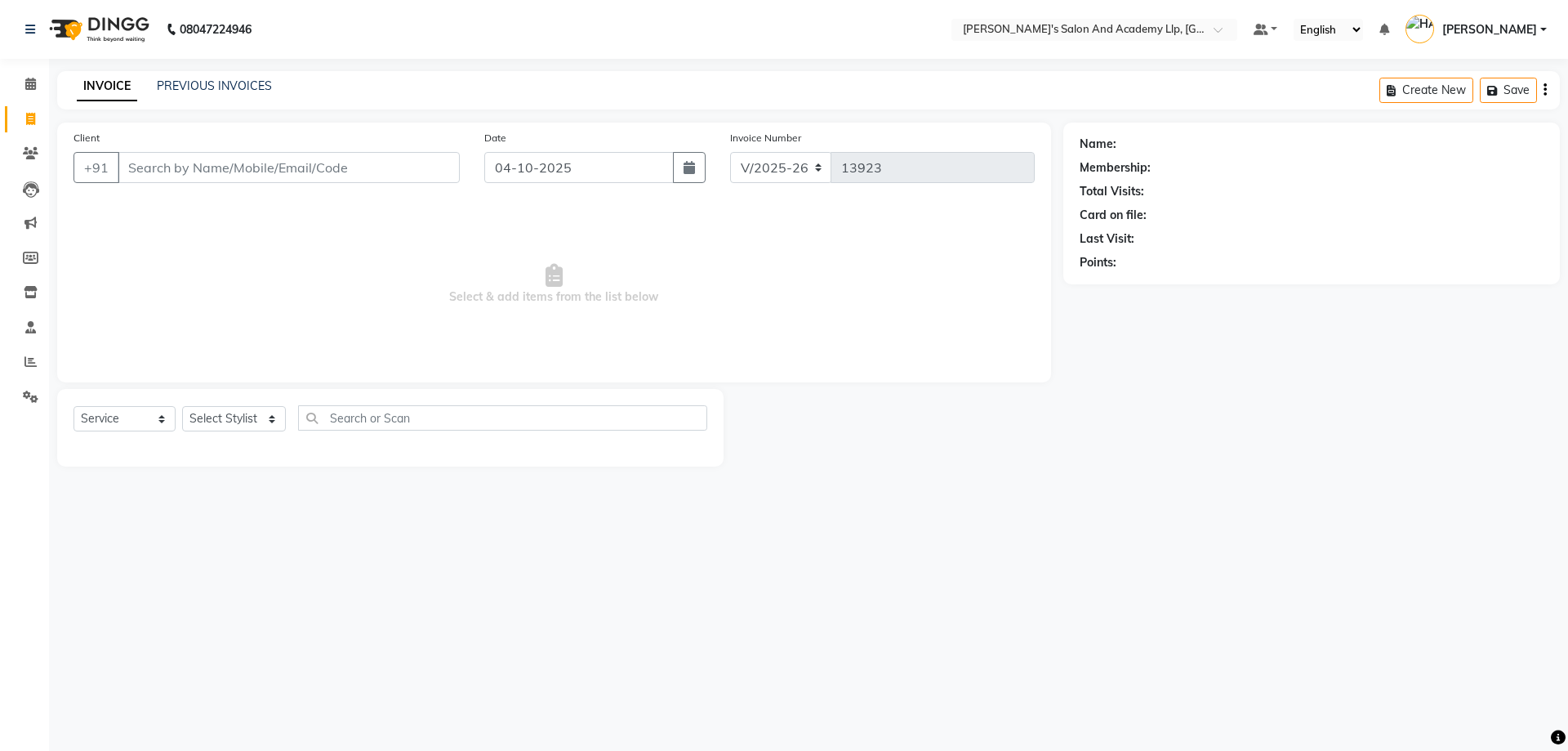
click at [213, 254] on span "Select & add items from the list below" at bounding box center [554, 284] width 961 height 164
click at [163, 211] on span "Select & add items from the list below" at bounding box center [554, 284] width 961 height 164
drag, startPoint x: 172, startPoint y: 173, endPoint x: 173, endPoint y: 164, distance: 9.1
click at [173, 170] on input "Client" at bounding box center [288, 168] width 342 height 31
click at [215, 193] on div "Client +91" at bounding box center [267, 162] width 411 height 67
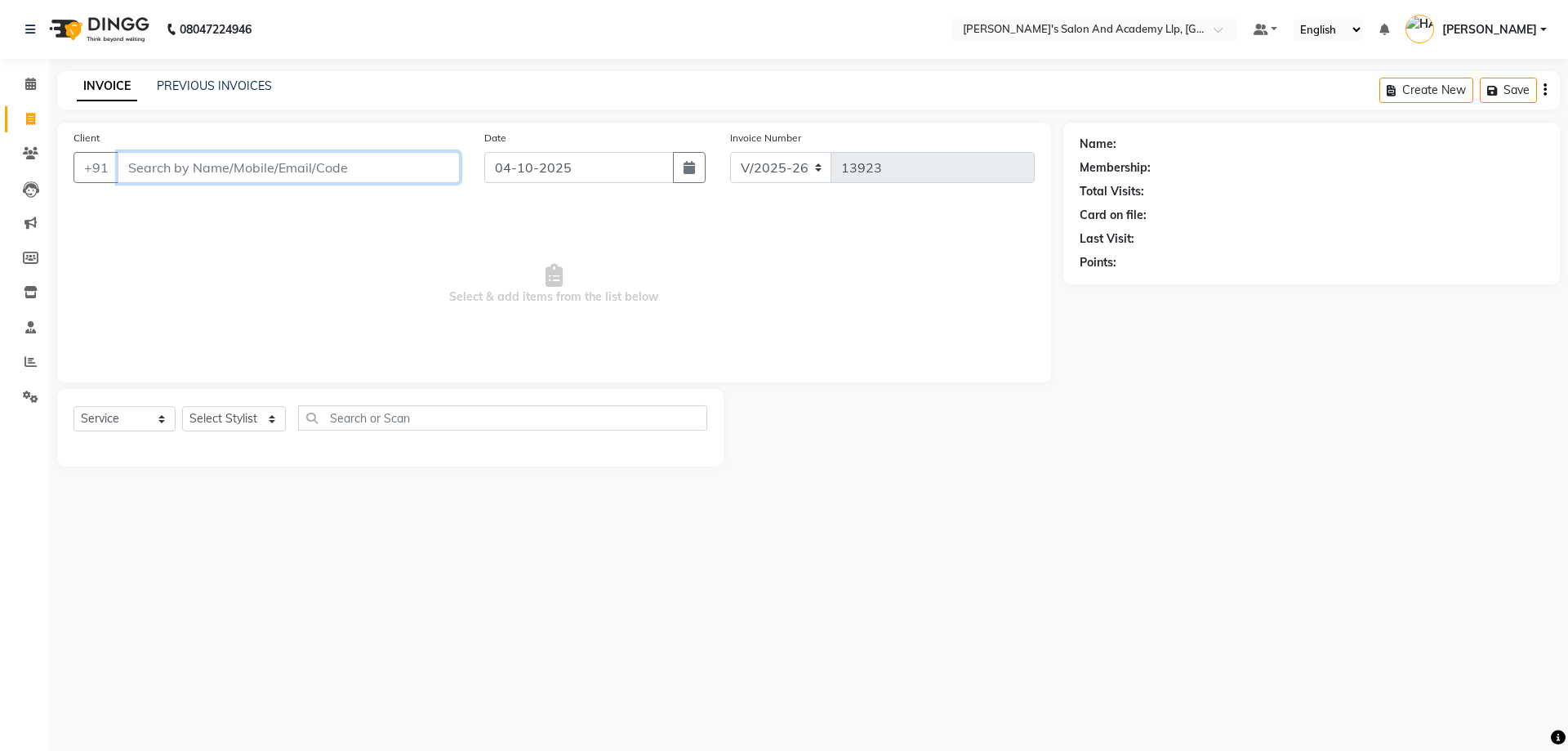
click at [203, 156] on input "Client" at bounding box center [288, 168] width 342 height 31
click at [189, 86] on link "PREVIOUS INVOICES" at bounding box center [214, 86] width 115 height 15
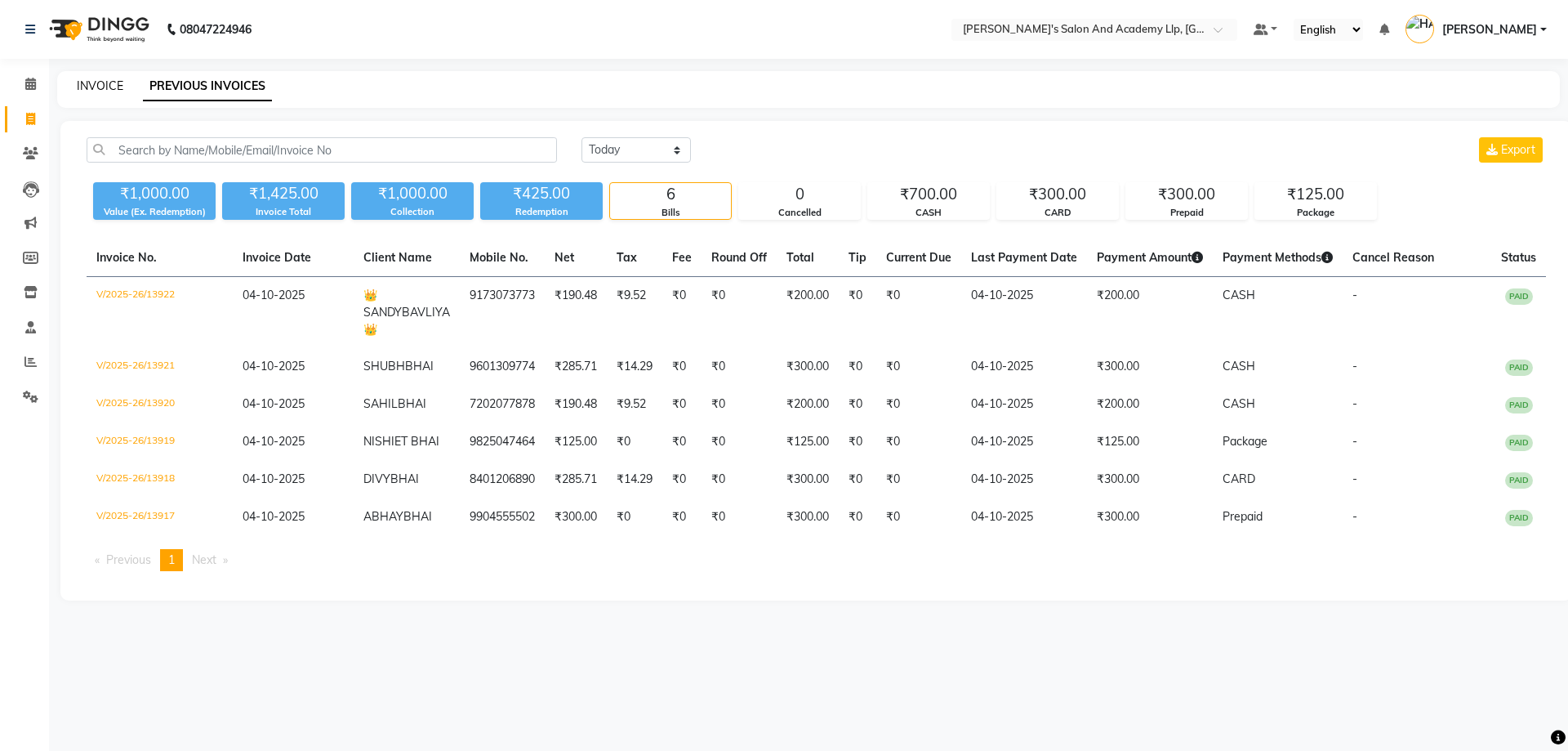
click at [96, 84] on link "INVOICE" at bounding box center [100, 86] width 46 height 15
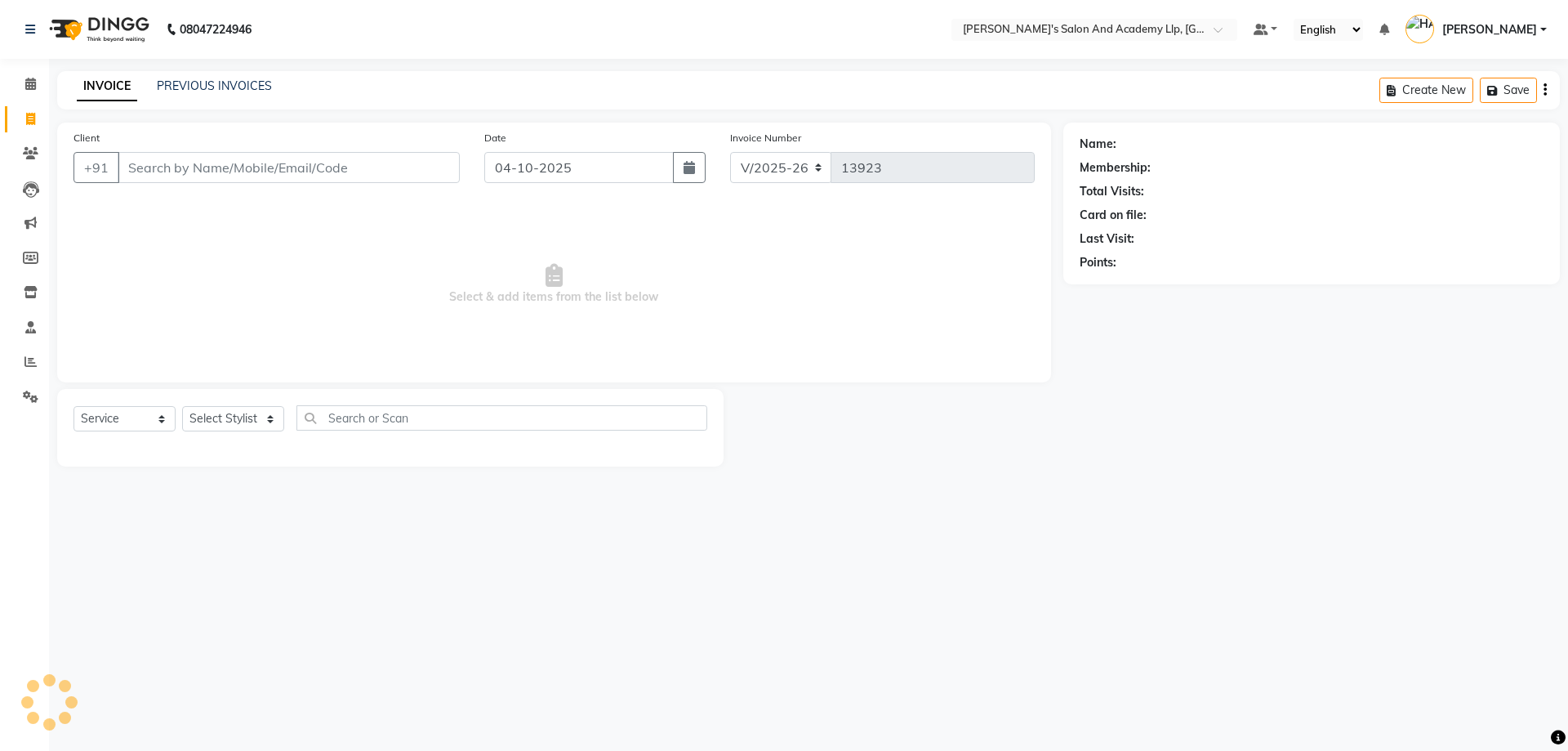
click at [171, 212] on span "Select & add items from the list below" at bounding box center [554, 284] width 961 height 164
click at [164, 167] on input "Client" at bounding box center [288, 168] width 342 height 31
click at [211, 90] on link "PREVIOUS INVOICES" at bounding box center [214, 86] width 115 height 15
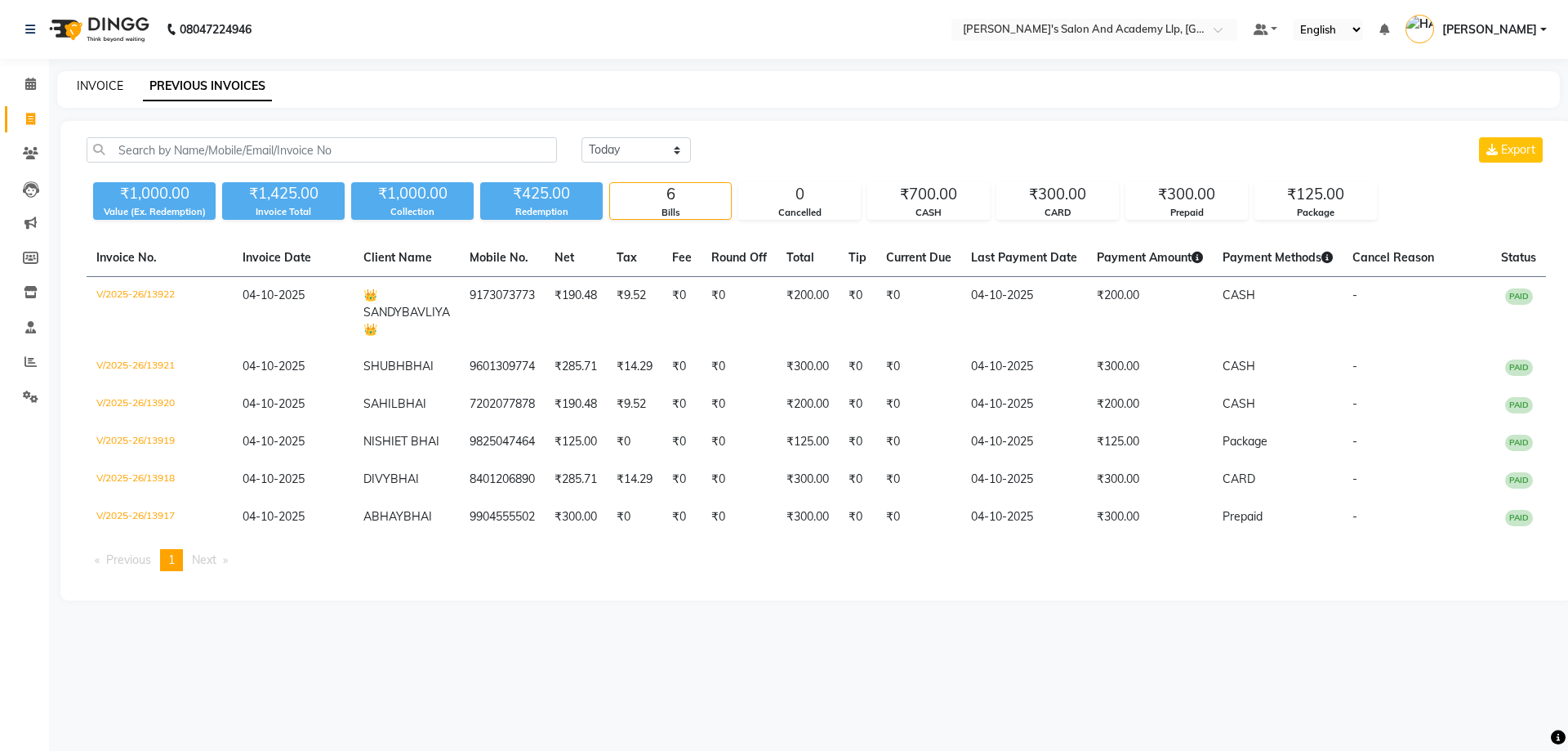
click at [87, 89] on link "INVOICE" at bounding box center [100, 86] width 46 height 15
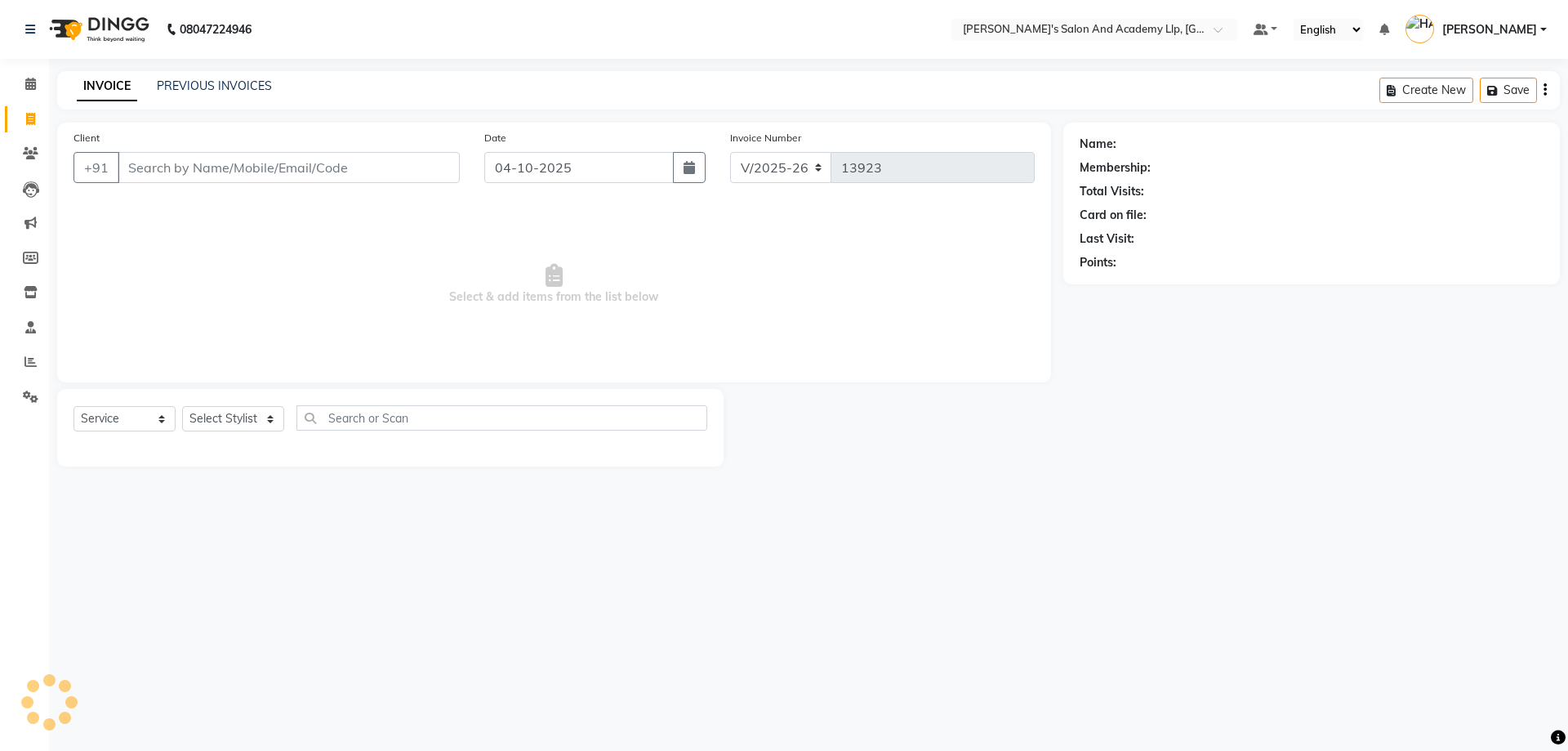
click at [263, 207] on span "Select & add items from the list below" at bounding box center [554, 284] width 961 height 164
click at [177, 165] on input "Client" at bounding box center [288, 168] width 342 height 31
click at [194, 188] on div "Client +91" at bounding box center [267, 162] width 411 height 67
click at [192, 203] on span "Select & add items from the list below" at bounding box center [554, 284] width 961 height 164
click at [195, 166] on input "Client" at bounding box center [288, 168] width 342 height 31
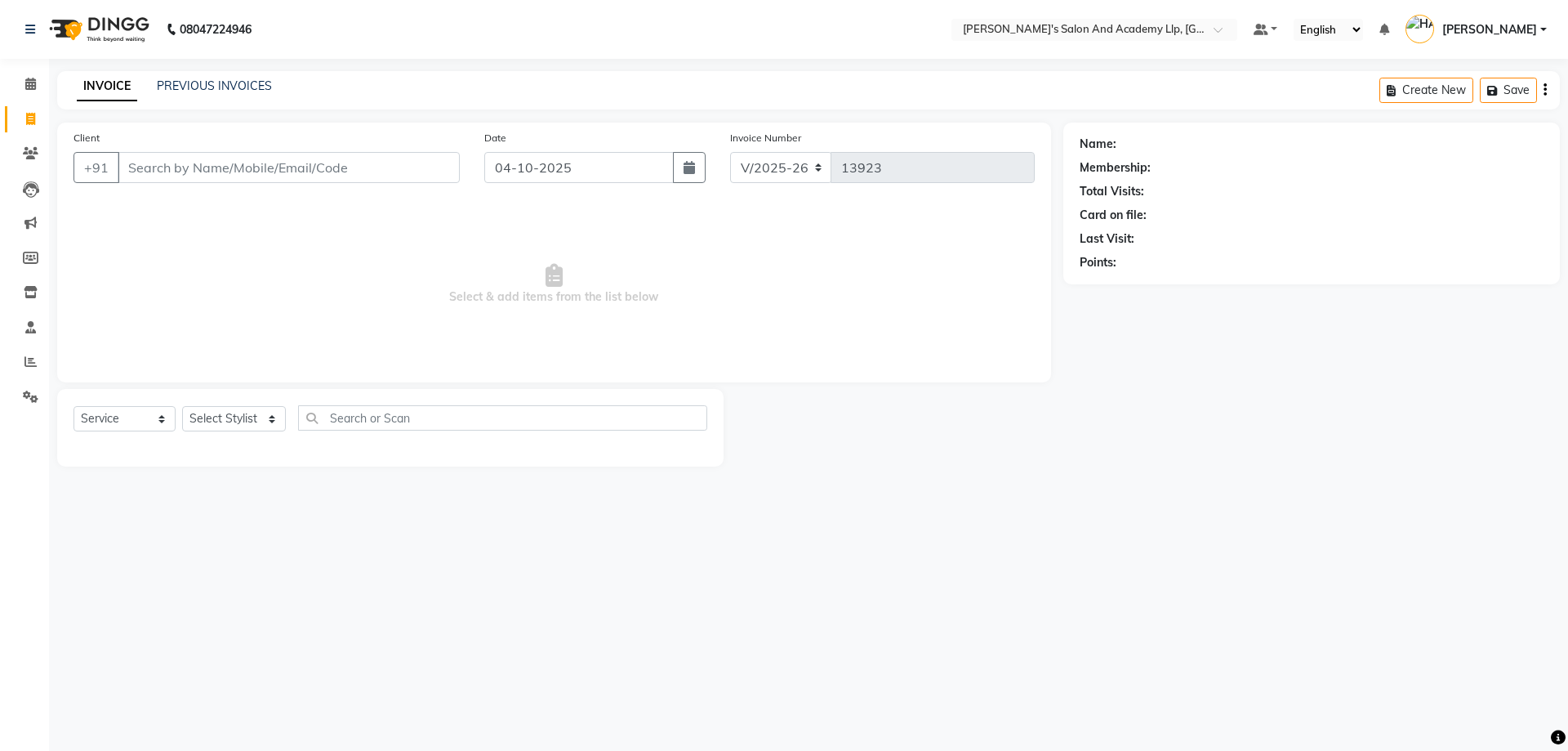
click at [220, 186] on div "Client +91" at bounding box center [267, 162] width 411 height 67
click at [220, 177] on input "Client" at bounding box center [288, 168] width 342 height 31
click at [220, 176] on input "Client" at bounding box center [288, 168] width 342 height 31
click at [224, 286] on span "Select & add items from the list below" at bounding box center [554, 284] width 961 height 164
click at [198, 168] on input "Client" at bounding box center [288, 168] width 342 height 31
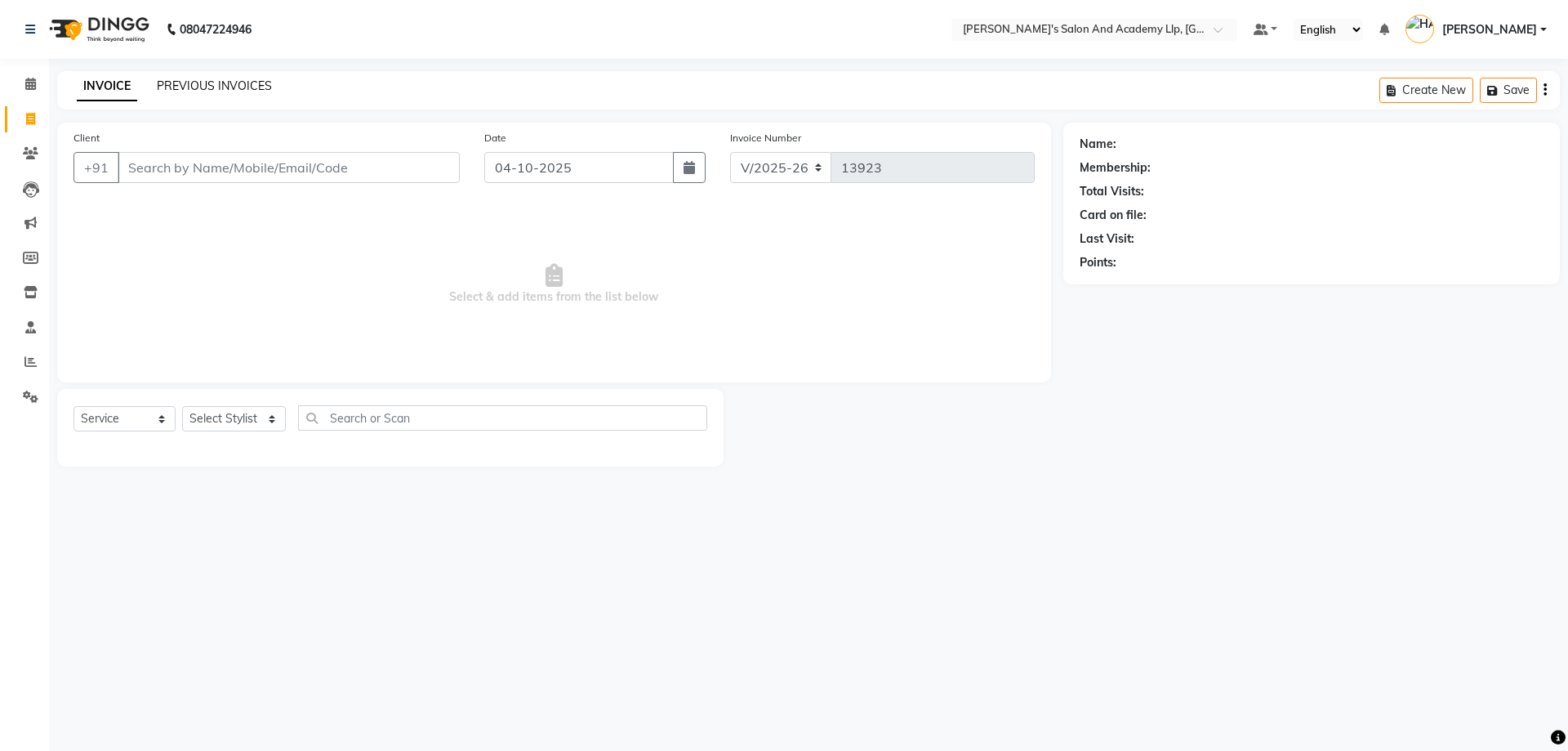
click at [219, 81] on link "PREVIOUS INVOICES" at bounding box center [214, 86] width 115 height 15
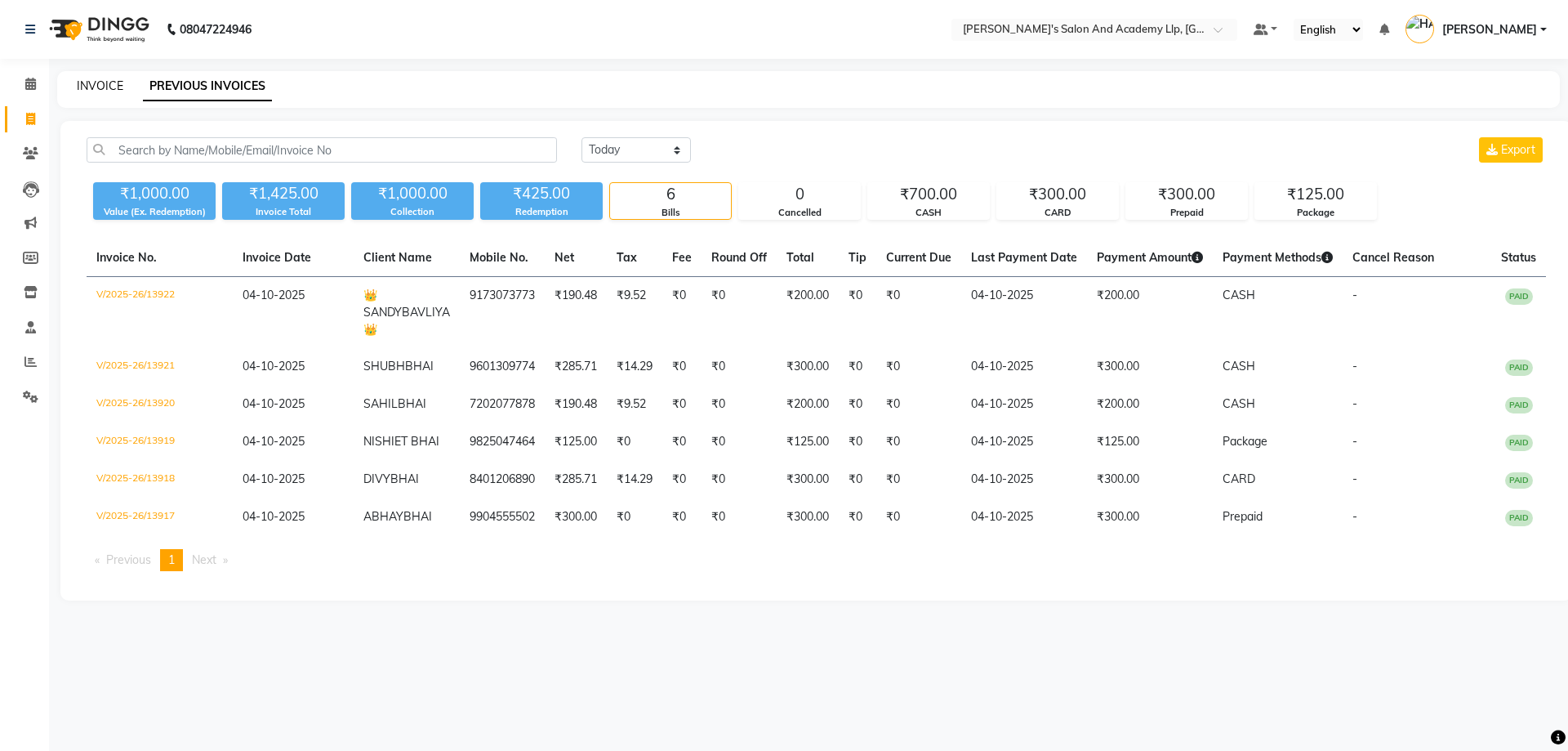
click at [95, 79] on link "INVOICE" at bounding box center [100, 86] width 46 height 15
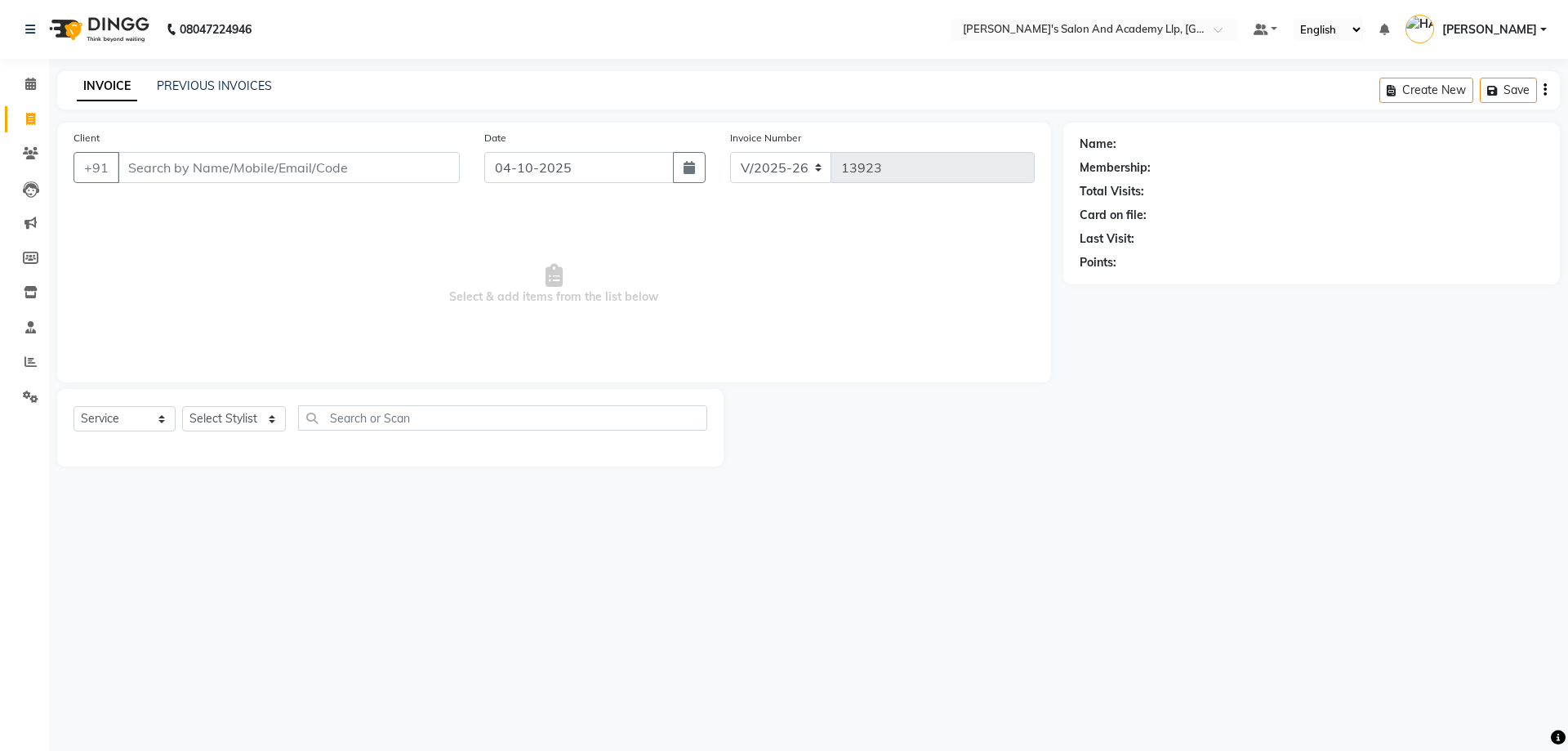
drag, startPoint x: 253, startPoint y: 240, endPoint x: 214, endPoint y: 168, distance: 81.9
click at [253, 236] on span "Select & add items from the list below" at bounding box center [554, 284] width 961 height 164
click at [202, 157] on input "Client" at bounding box center [288, 168] width 342 height 31
click at [197, 206] on span "Select & add items from the list below" at bounding box center [554, 284] width 961 height 164
click at [189, 169] on input "Client" at bounding box center [288, 168] width 342 height 31
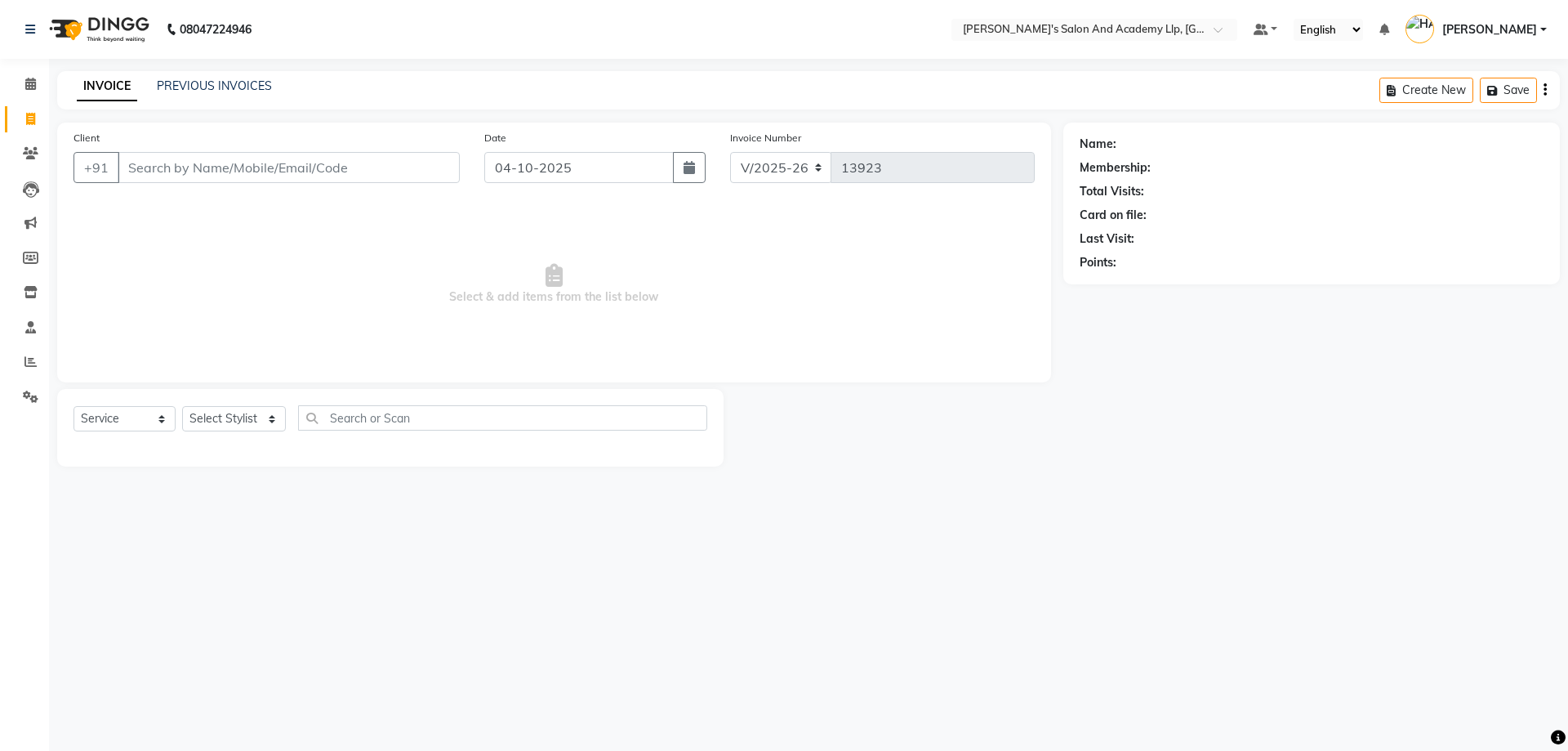
click at [177, 194] on div "Client +91" at bounding box center [267, 162] width 411 height 67
click at [175, 162] on input "Client" at bounding box center [288, 168] width 342 height 31
drag, startPoint x: 386, startPoint y: 163, endPoint x: 171, endPoint y: 170, distance: 215.1
click at [172, 170] on input "Client" at bounding box center [288, 168] width 342 height 31
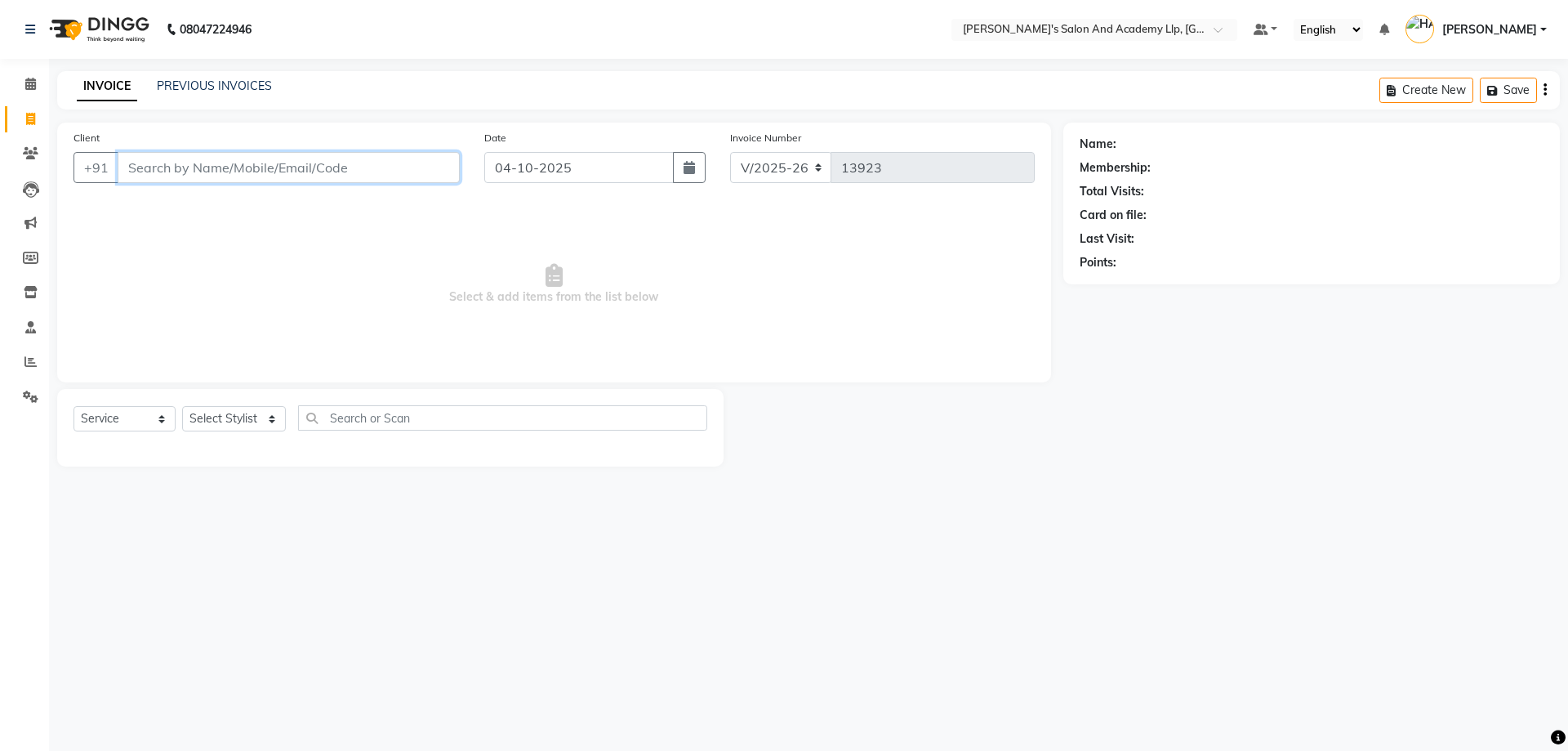
drag, startPoint x: 161, startPoint y: 169, endPoint x: 256, endPoint y: 155, distance: 96.0
click at [256, 155] on input "Client" at bounding box center [288, 168] width 342 height 31
click at [239, 411] on select "Select Stylist AAKASH SOLANKI ADARSH SOLANKI AKSHAY VAJA ARPIT KALAWADIYA AZIM …" at bounding box center [234, 419] width 104 height 26
click at [182, 406] on select "Select Stylist AAKASH SOLANKI ADARSH SOLANKI AKSHAY VAJA ARPIT KALAWADIYA AZIM …" at bounding box center [234, 419] width 104 height 26
click at [190, 85] on link "PREVIOUS INVOICES" at bounding box center [214, 86] width 115 height 15
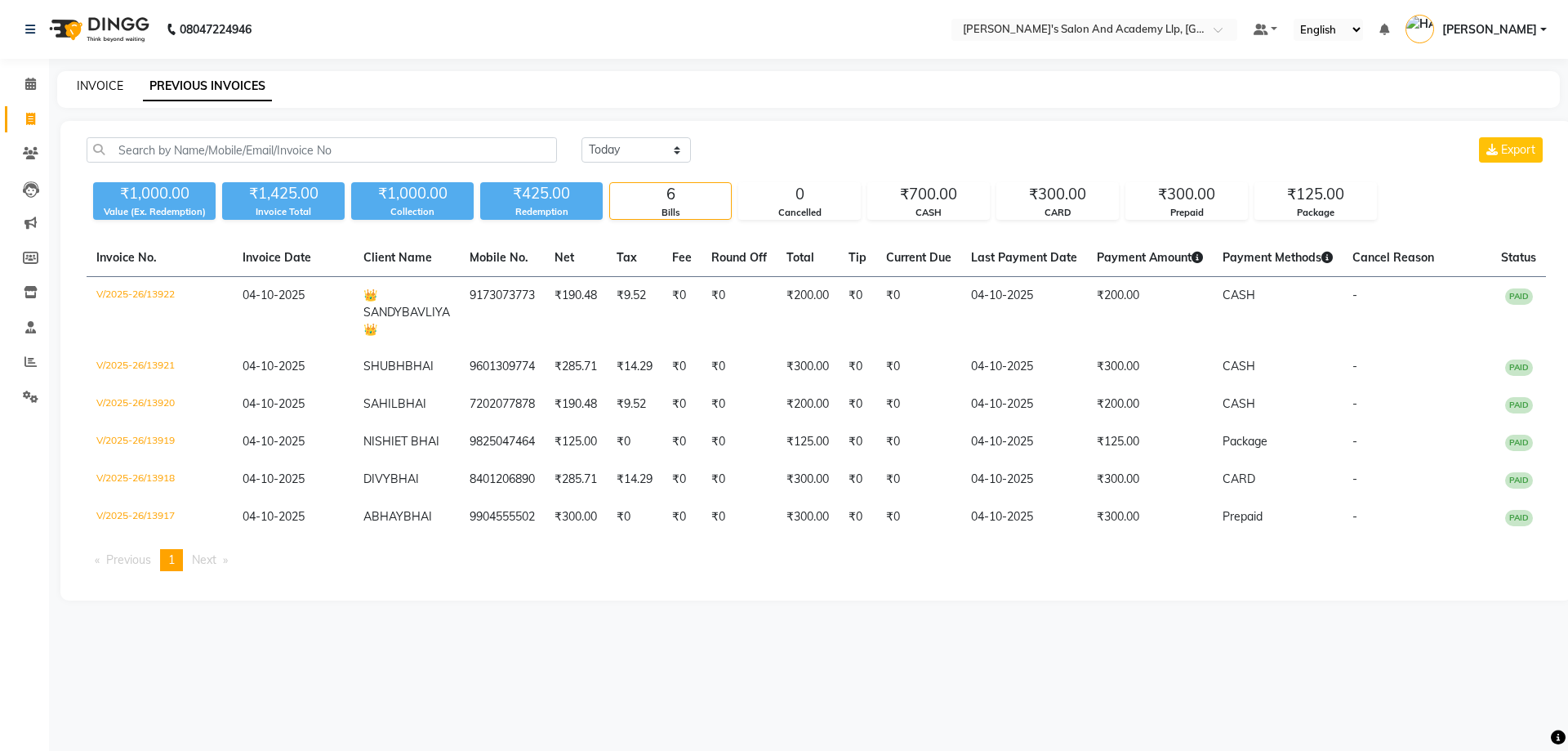
click at [111, 89] on link "INVOICE" at bounding box center [100, 86] width 46 height 15
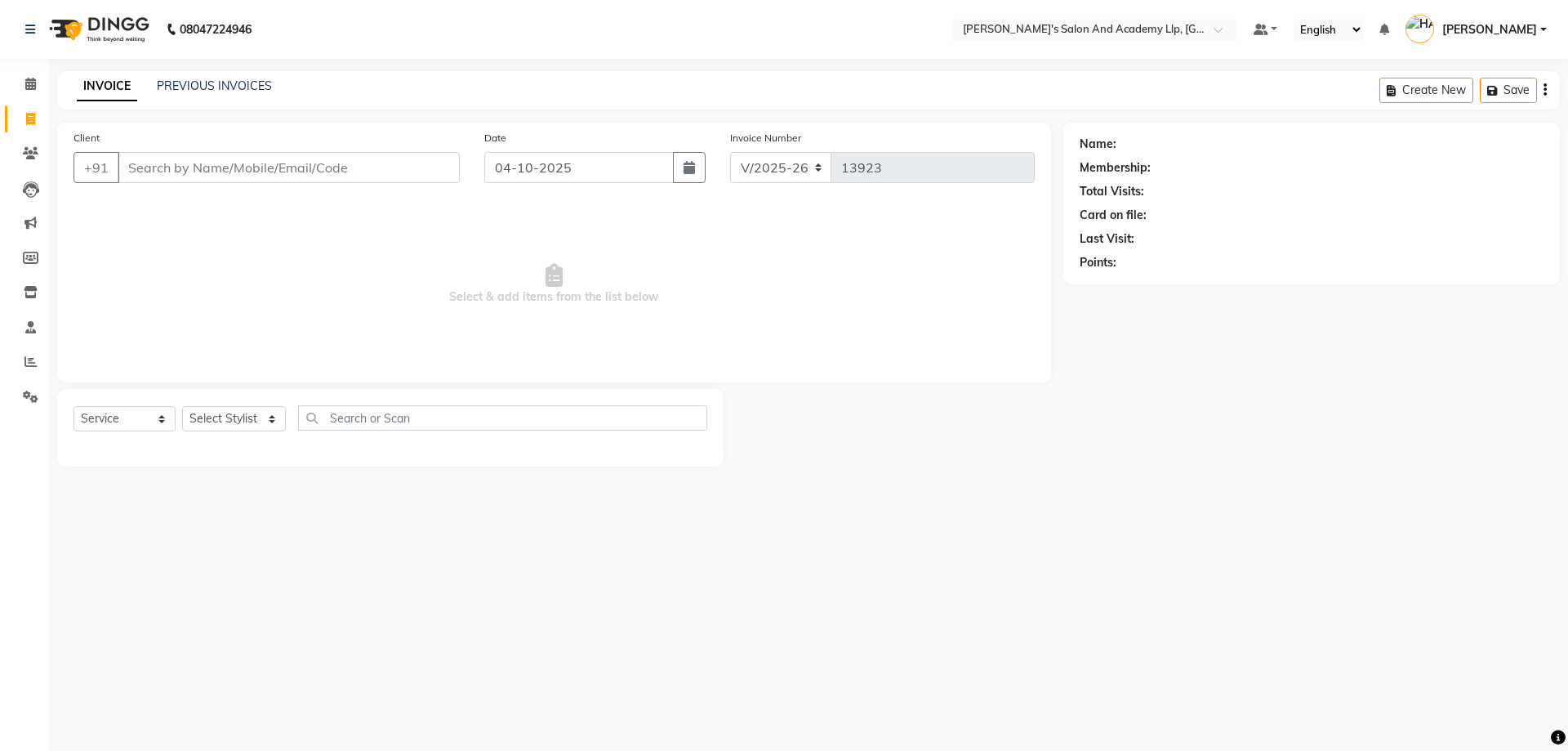
click at [202, 252] on span "Select & add items from the list below" at bounding box center [554, 284] width 961 height 164
click at [199, 169] on input "Client" at bounding box center [288, 168] width 342 height 31
drag, startPoint x: 159, startPoint y: 240, endPoint x: 173, endPoint y: 185, distance: 56.8
click at [158, 240] on span "Select & add items from the list below" at bounding box center [554, 284] width 961 height 164
click at [182, 175] on input "Client" at bounding box center [288, 168] width 342 height 31
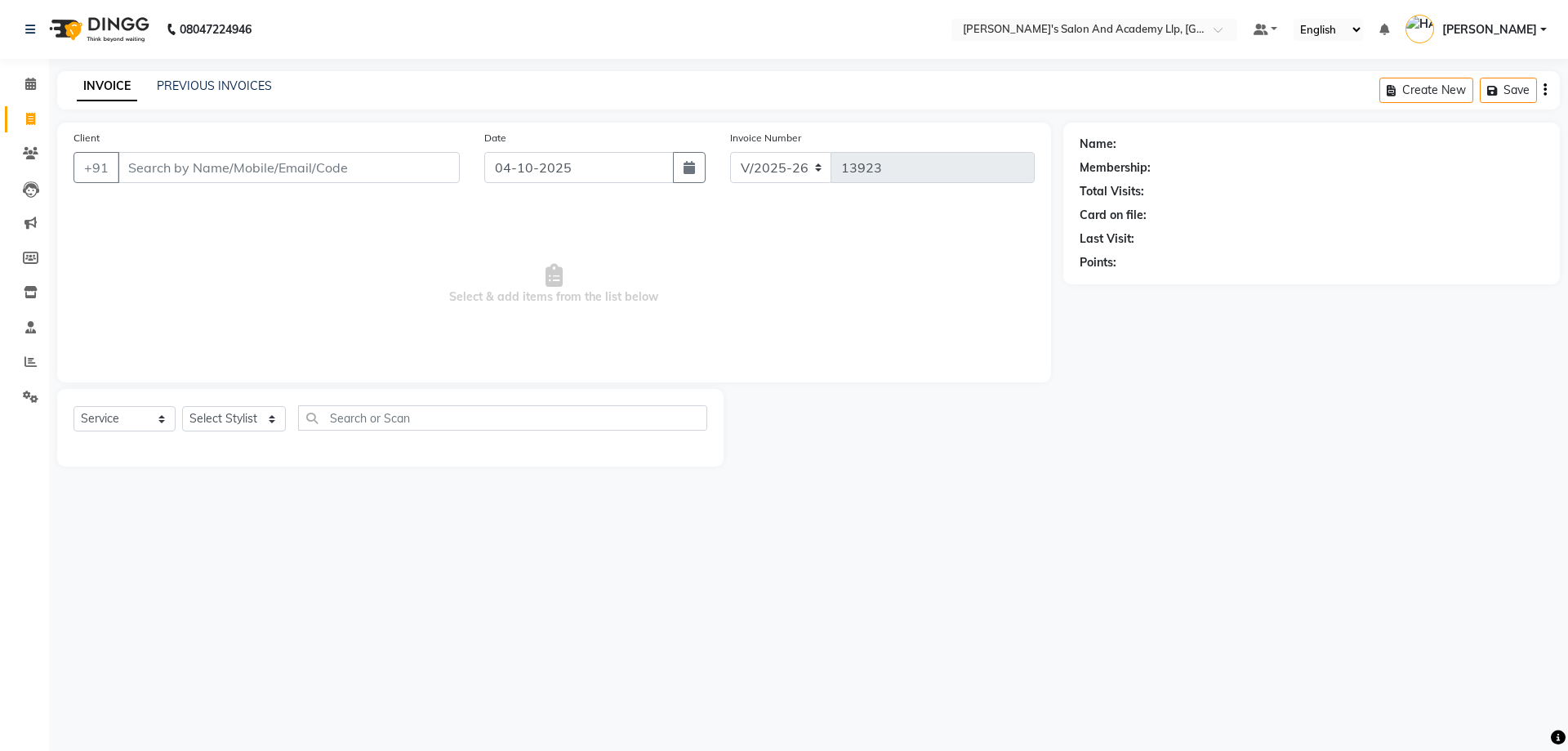
click at [161, 218] on span "Select & add items from the list below" at bounding box center [554, 284] width 961 height 164
click at [251, 205] on span "Select & add items from the list below" at bounding box center [554, 284] width 961 height 164
click at [226, 169] on input "Client" at bounding box center [288, 168] width 342 height 31
click at [267, 194] on div "Client +91" at bounding box center [267, 162] width 411 height 67
click at [263, 177] on input "Client" at bounding box center [288, 168] width 342 height 31
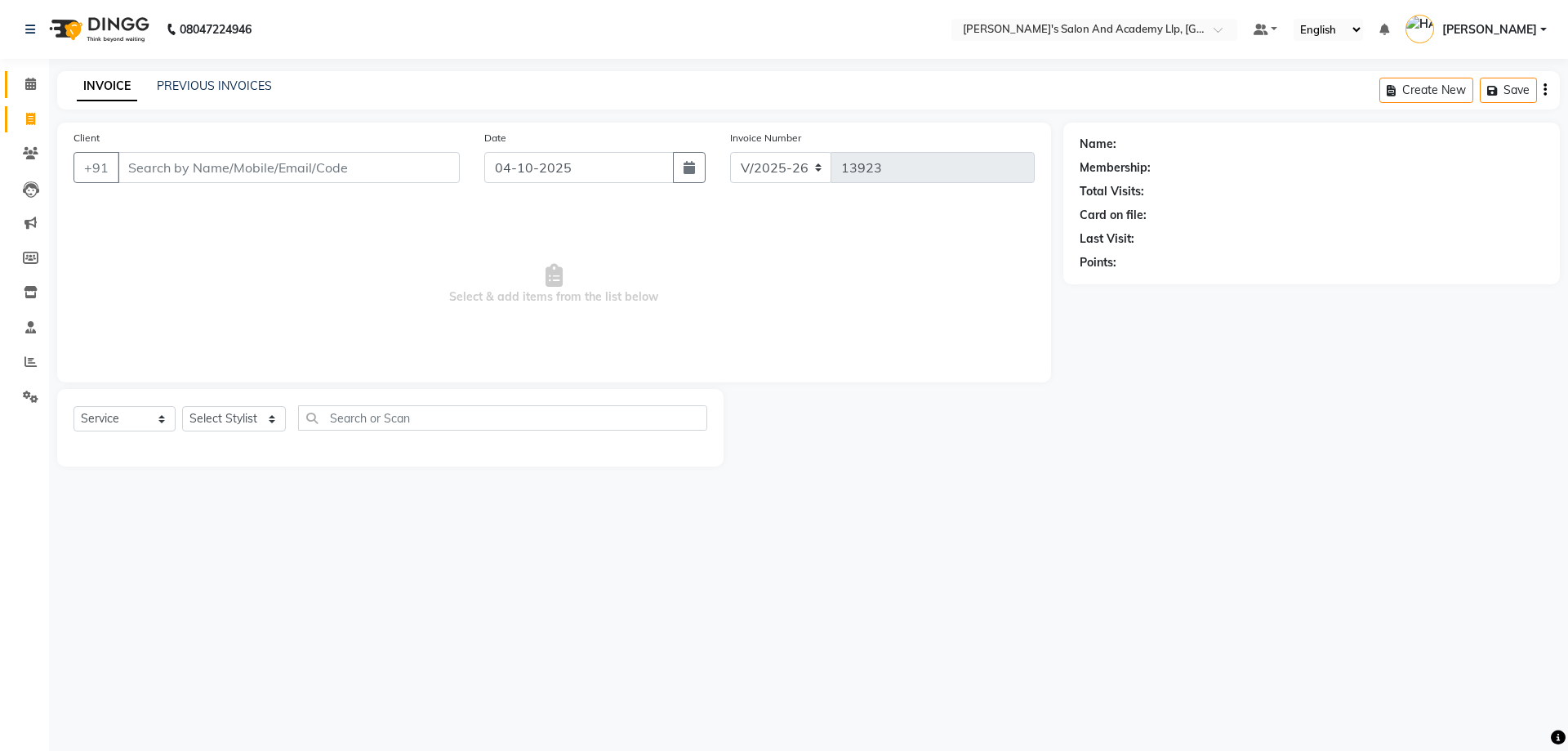
click at [13, 81] on link "Calendar" at bounding box center [24, 84] width 39 height 27
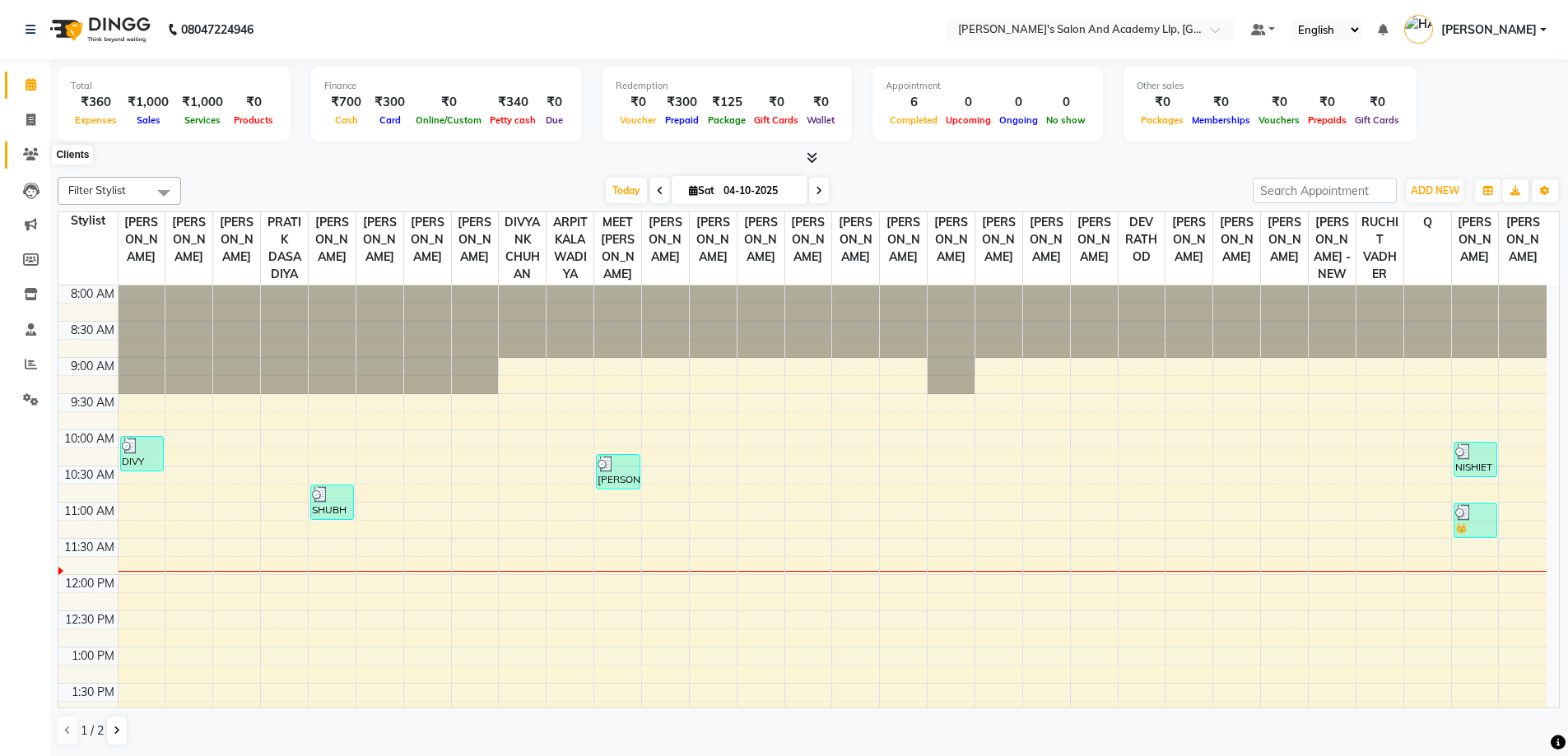
click at [30, 151] on icon at bounding box center [31, 154] width 16 height 12
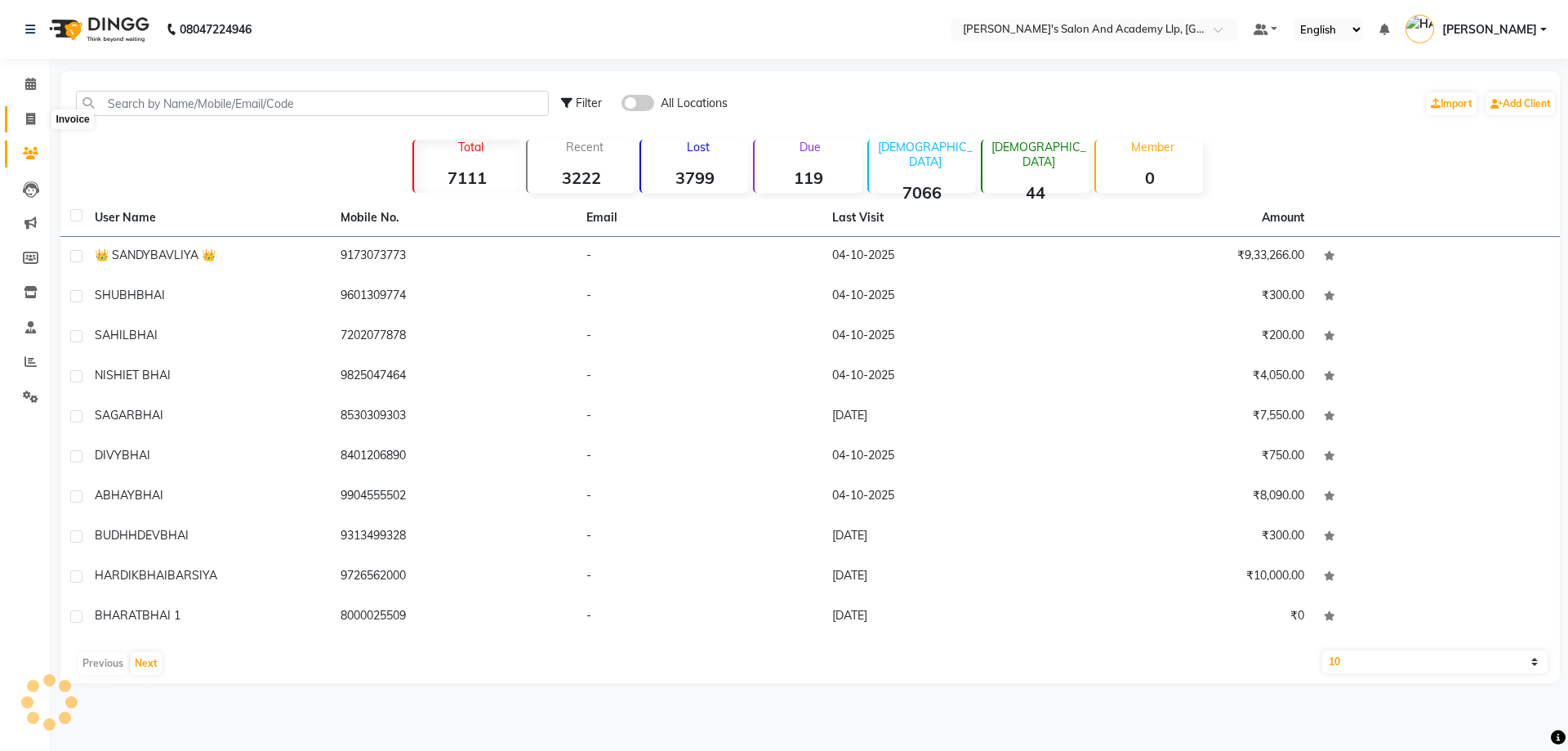
click at [27, 113] on icon at bounding box center [31, 119] width 9 height 12
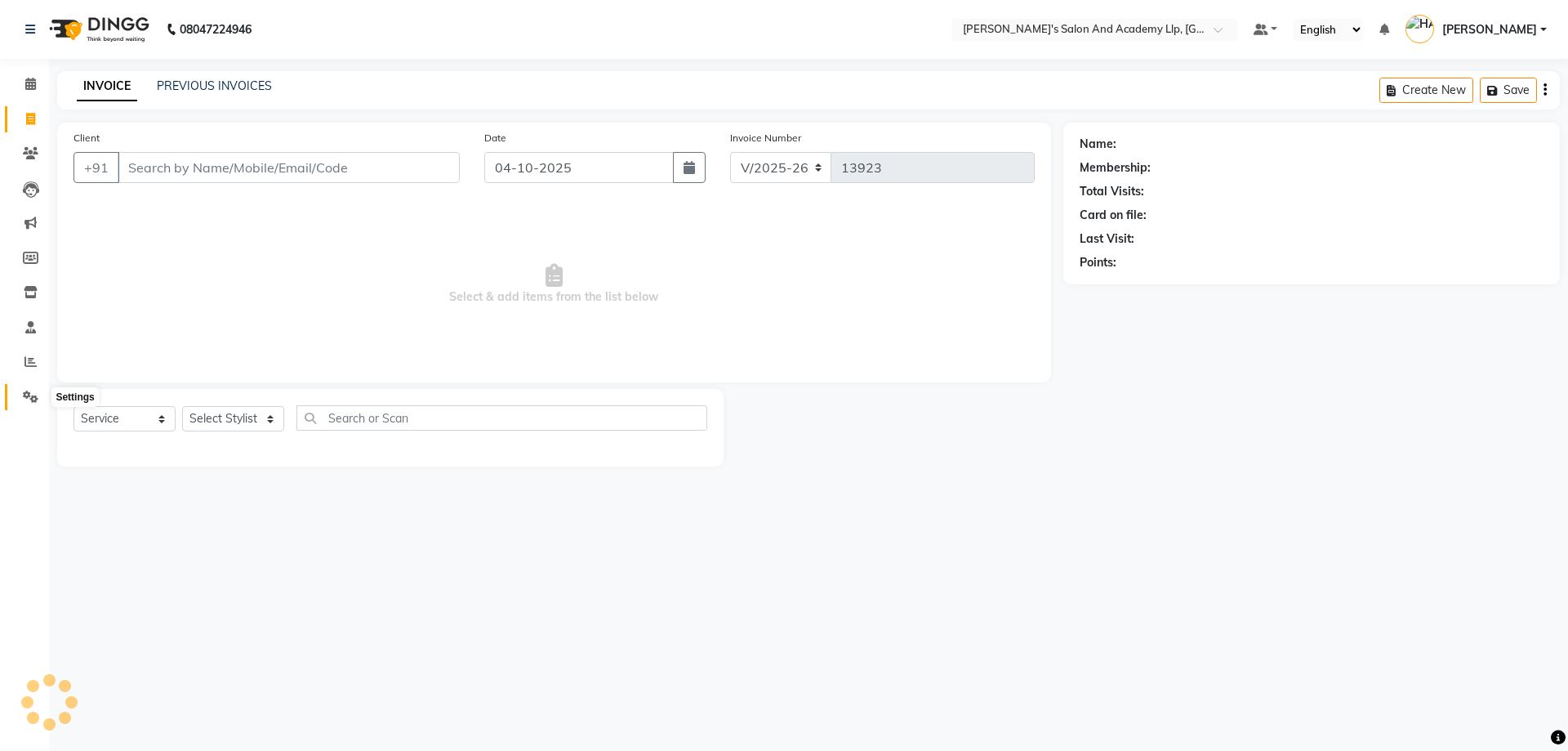
click at [29, 388] on span at bounding box center [31, 397] width 29 height 19
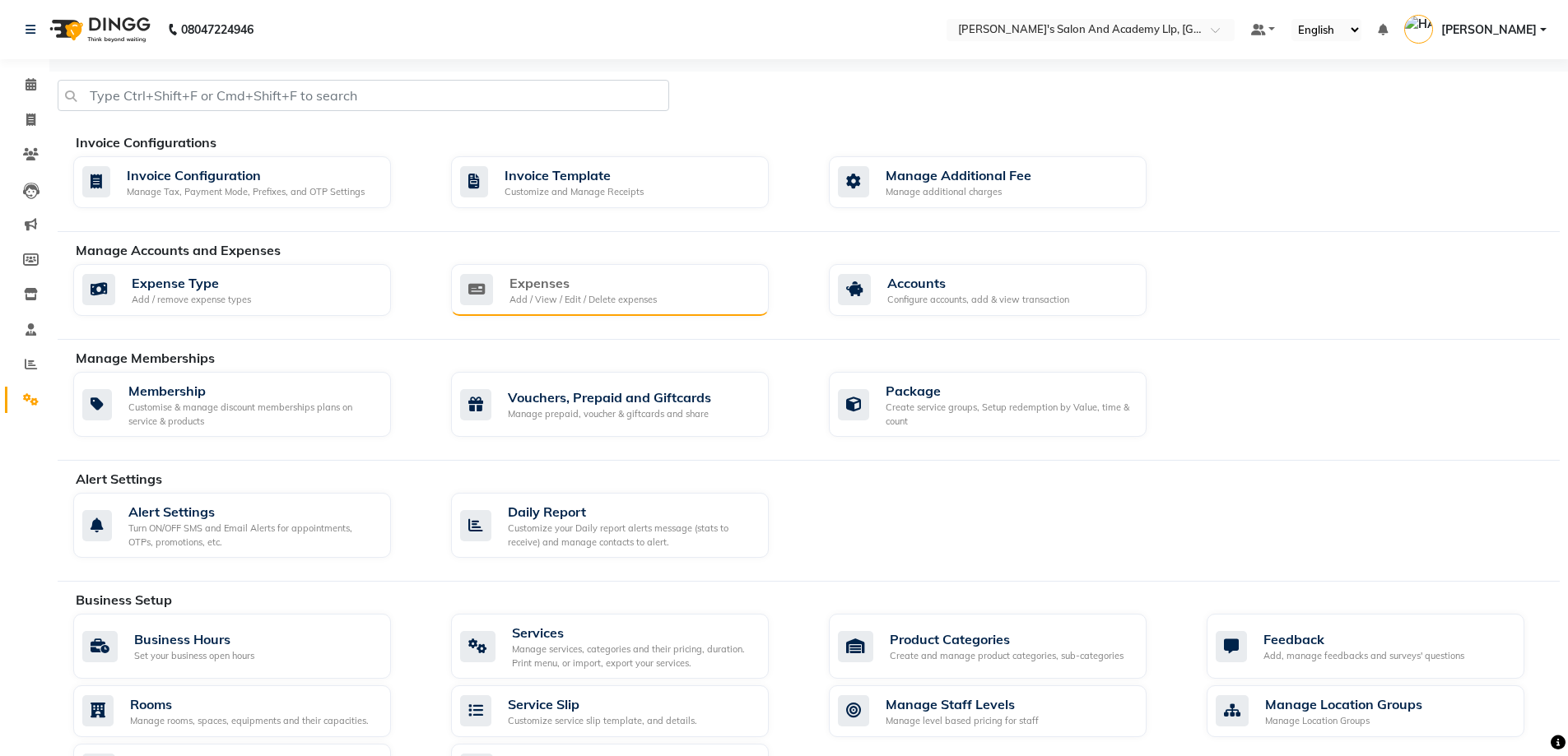
click at [590, 267] on div "Expenses Add / View / Edit / Delete expenses" at bounding box center [610, 290] width 318 height 52
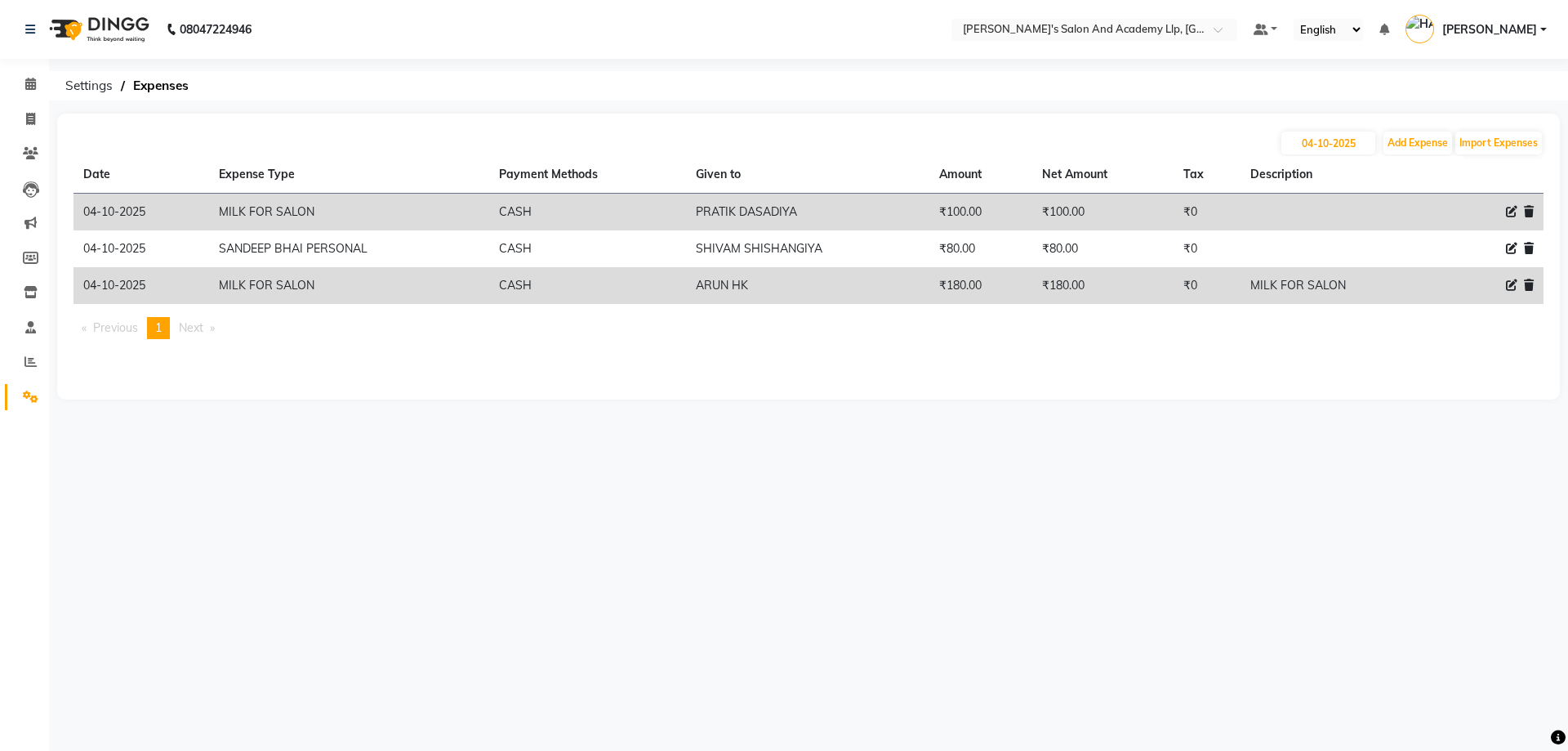
click at [1506, 210] on icon at bounding box center [1512, 212] width 12 height 12
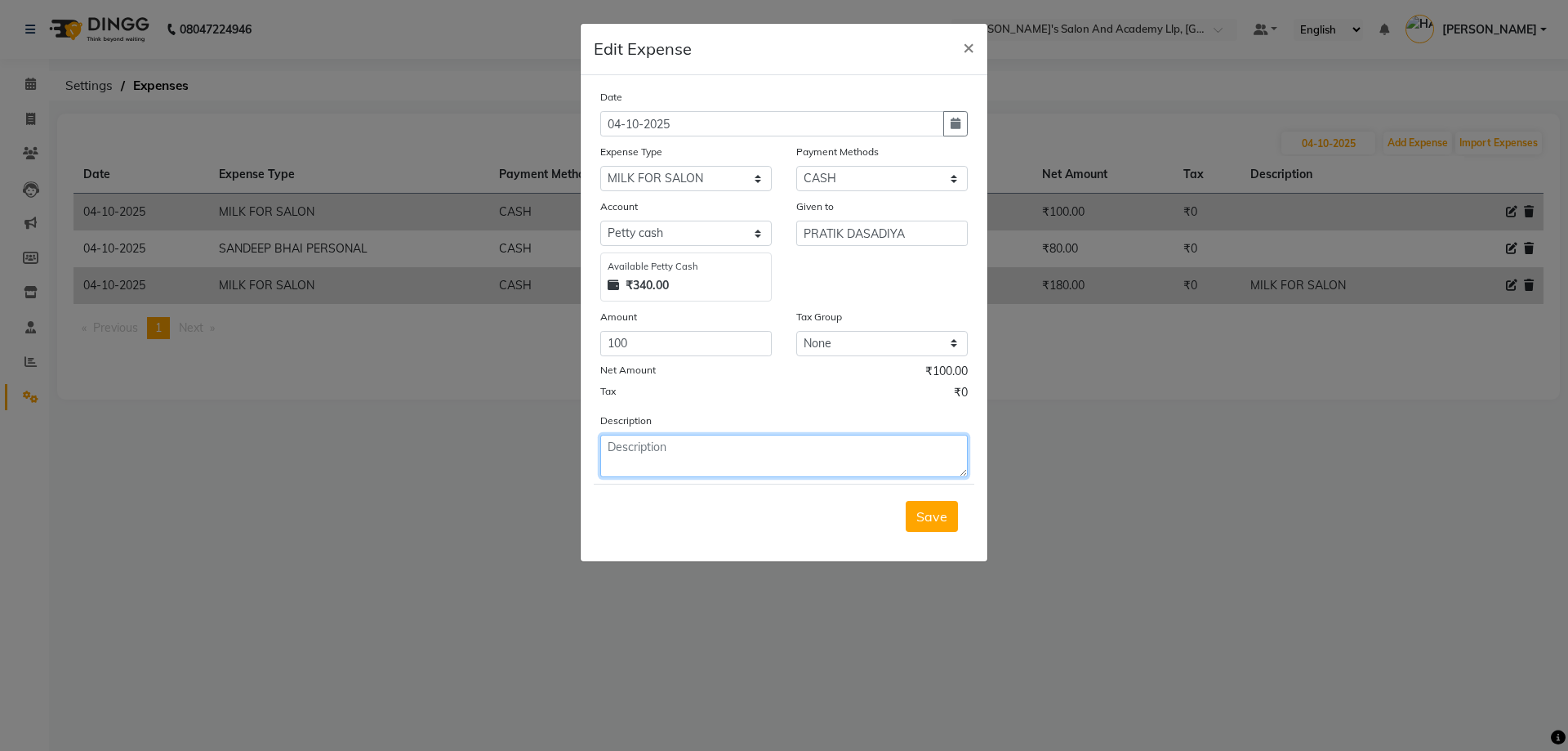
click at [765, 451] on textarea at bounding box center [784, 455] width 367 height 42
click at [651, 446] on textarea "ACD" at bounding box center [784, 455] width 367 height 42
paste textarea "academy"
click at [932, 525] on button "Save" at bounding box center [931, 516] width 52 height 31
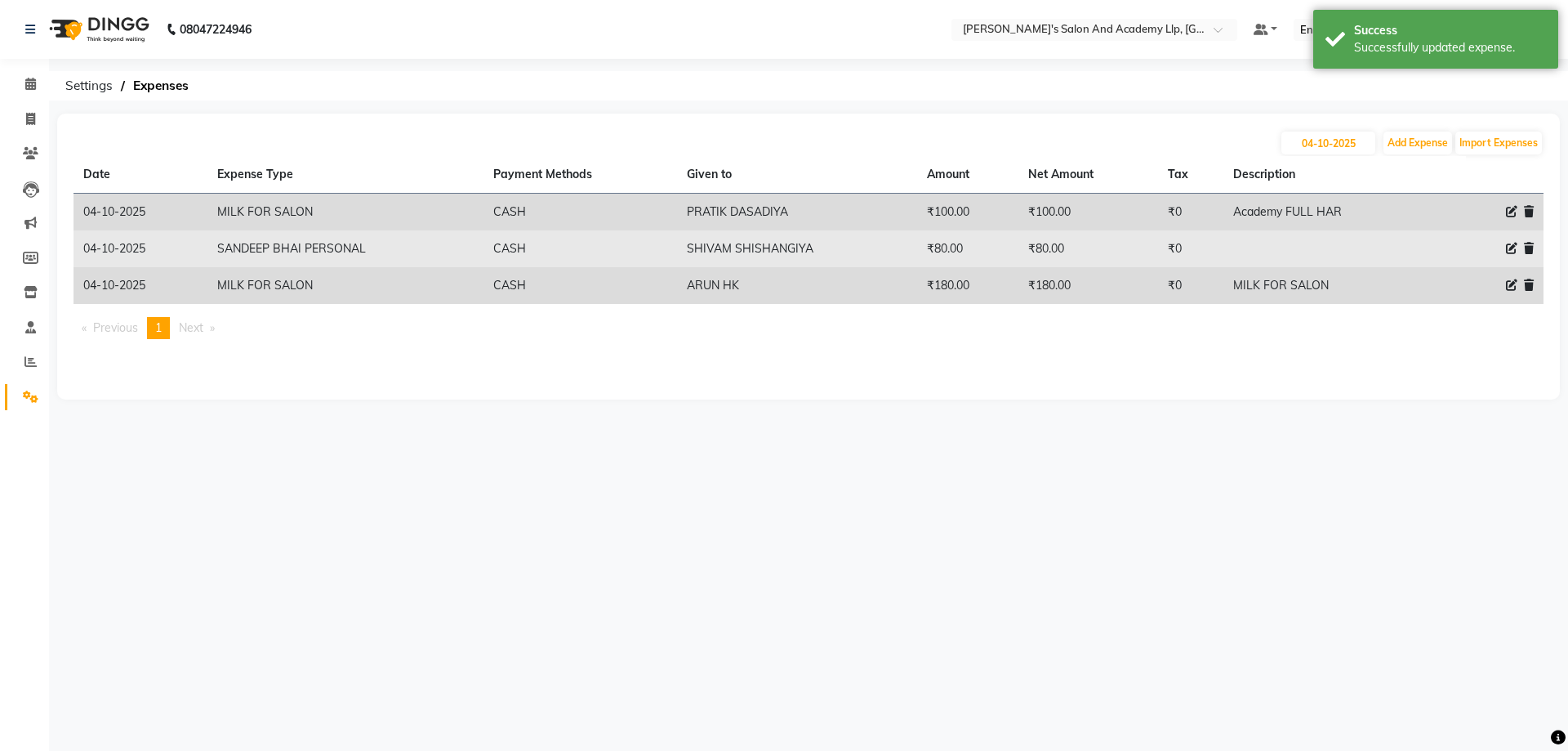
click at [1513, 250] on icon at bounding box center [1512, 249] width 12 height 12
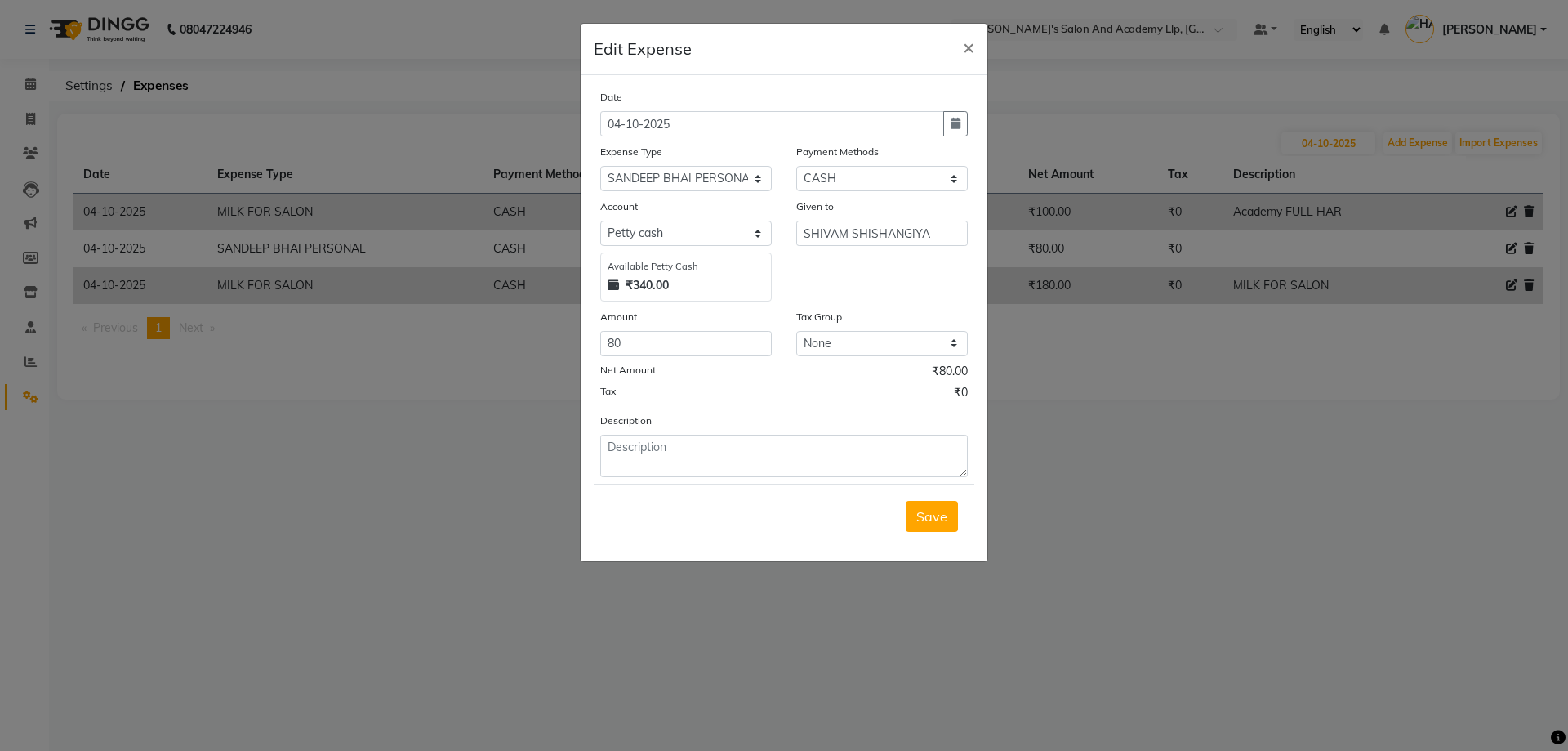
click at [1246, 216] on ngb-modal-window "Edit Expense × Date 04-10-2025 Expense Type Select ADVANCE RUPEES FOR STAFF CLE…" at bounding box center [784, 375] width 1568 height 751
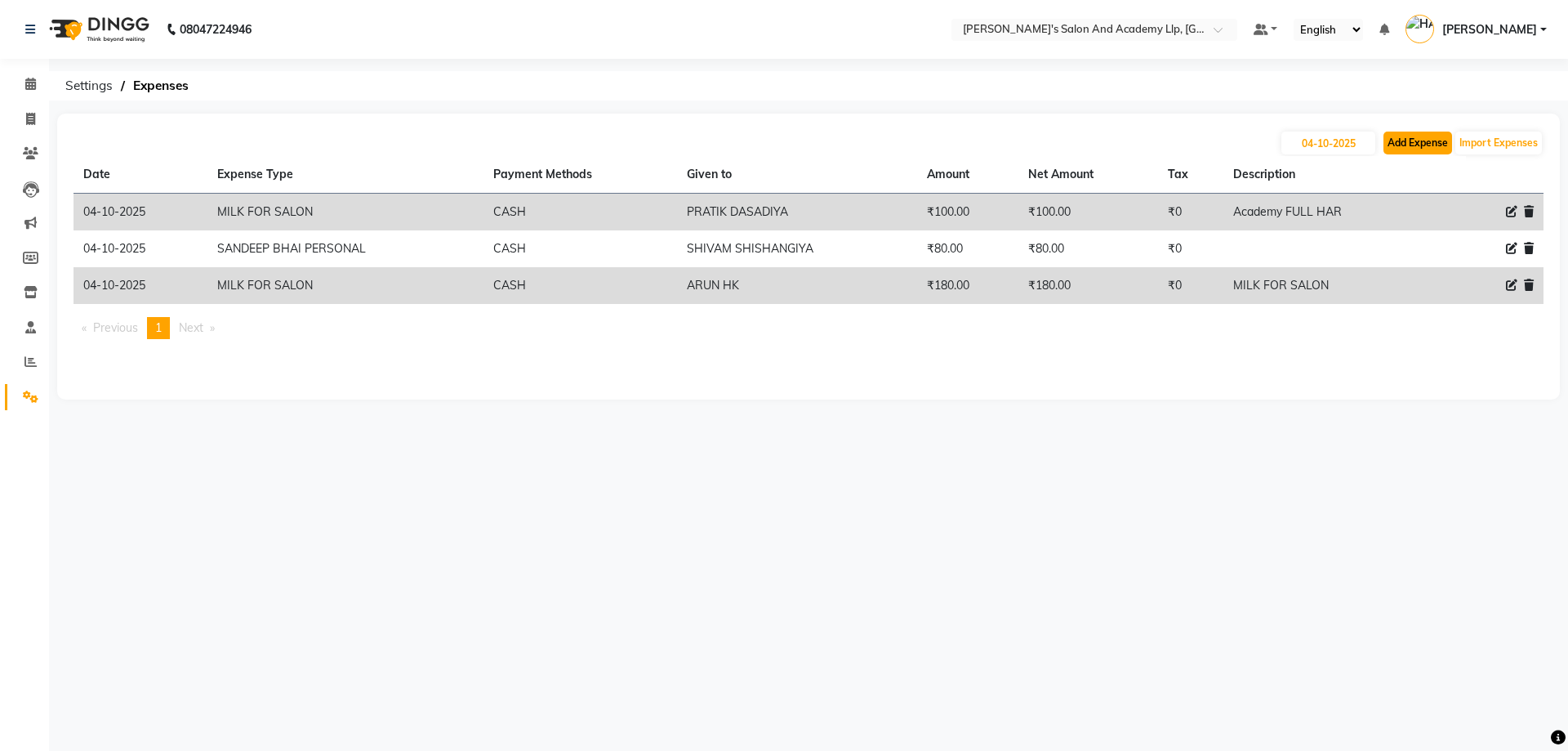
click at [1407, 143] on button "Add Expense" at bounding box center [1418, 143] width 69 height 23
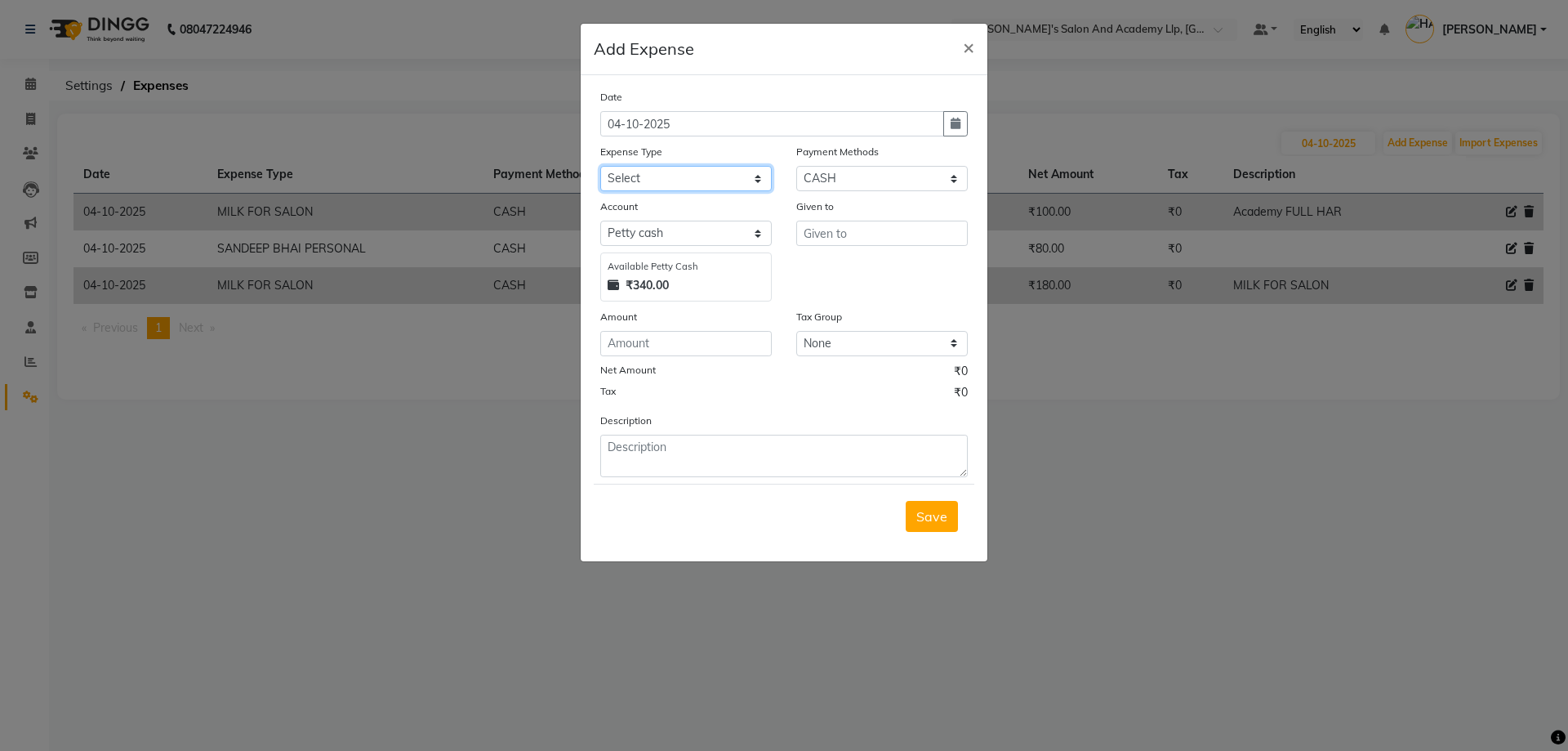
click at [669, 186] on select "Select ADVANCE RUPEES FOR STAFF CLEANING GROSSERY CLENING ITEM HOUSEKEEPIN clie…" at bounding box center [686, 178] width 172 height 26
click at [600, 166] on select "Select ADVANCE RUPEES FOR STAFF CLEANING GROSSERY CLENING ITEM HOUSEKEEPIN clie…" at bounding box center [686, 178] width 172 height 26
click at [850, 245] on input "text" at bounding box center [883, 233] width 172 height 26
click at [666, 357] on div "Date 04-10-2025 Expense Type Select ADVANCE RUPEES FOR STAFF CLEANING GROSSERY …" at bounding box center [784, 283] width 367 height 389
click at [670, 343] on input "number" at bounding box center [686, 344] width 172 height 26
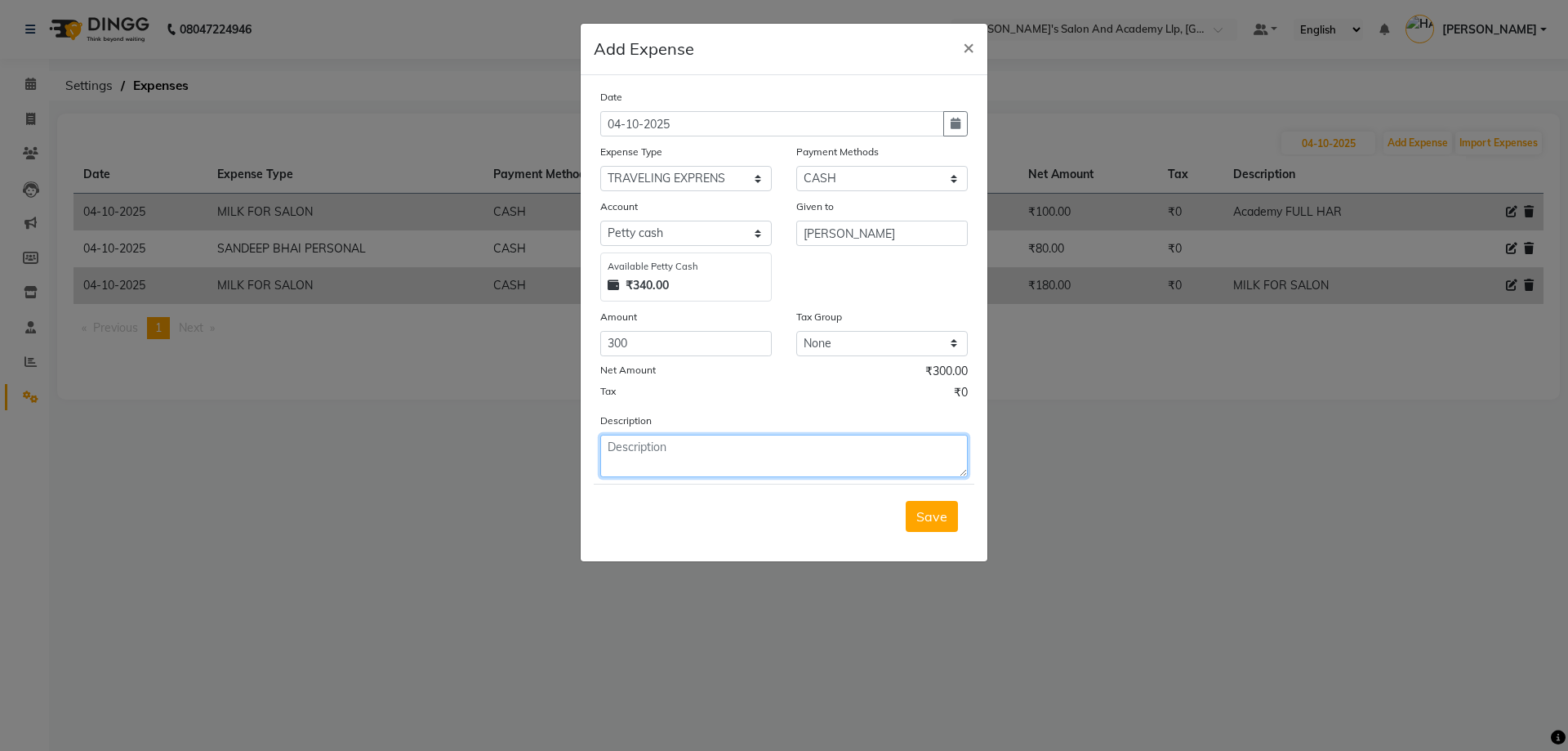
click at [666, 436] on textarea at bounding box center [784, 455] width 367 height 42
click at [836, 439] on textarea "PARCEL TRANSPORT CHARGE" at bounding box center [784, 455] width 367 height 42
click at [936, 516] on span "Save" at bounding box center [932, 516] width 31 height 17
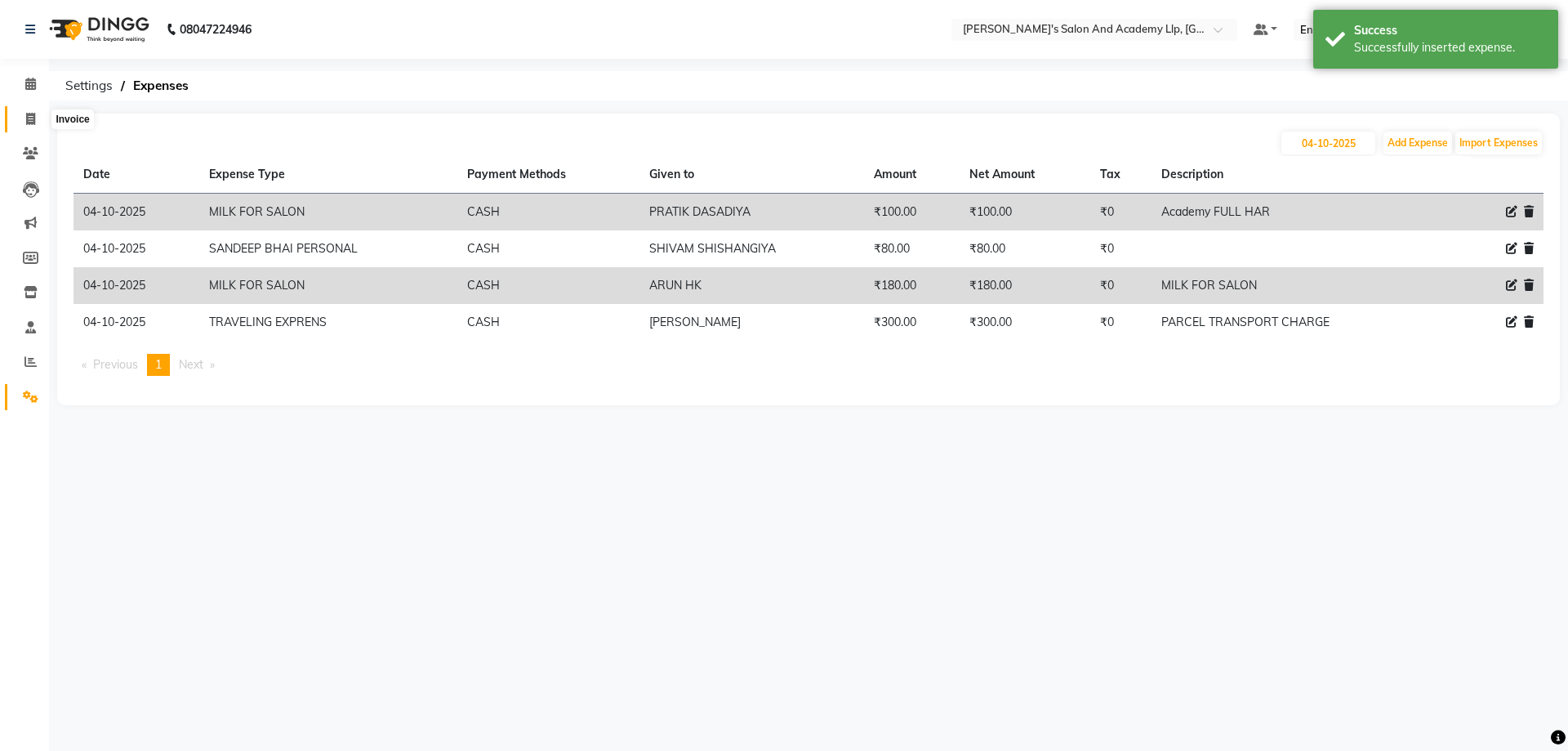
click at [21, 115] on span at bounding box center [31, 120] width 29 height 19
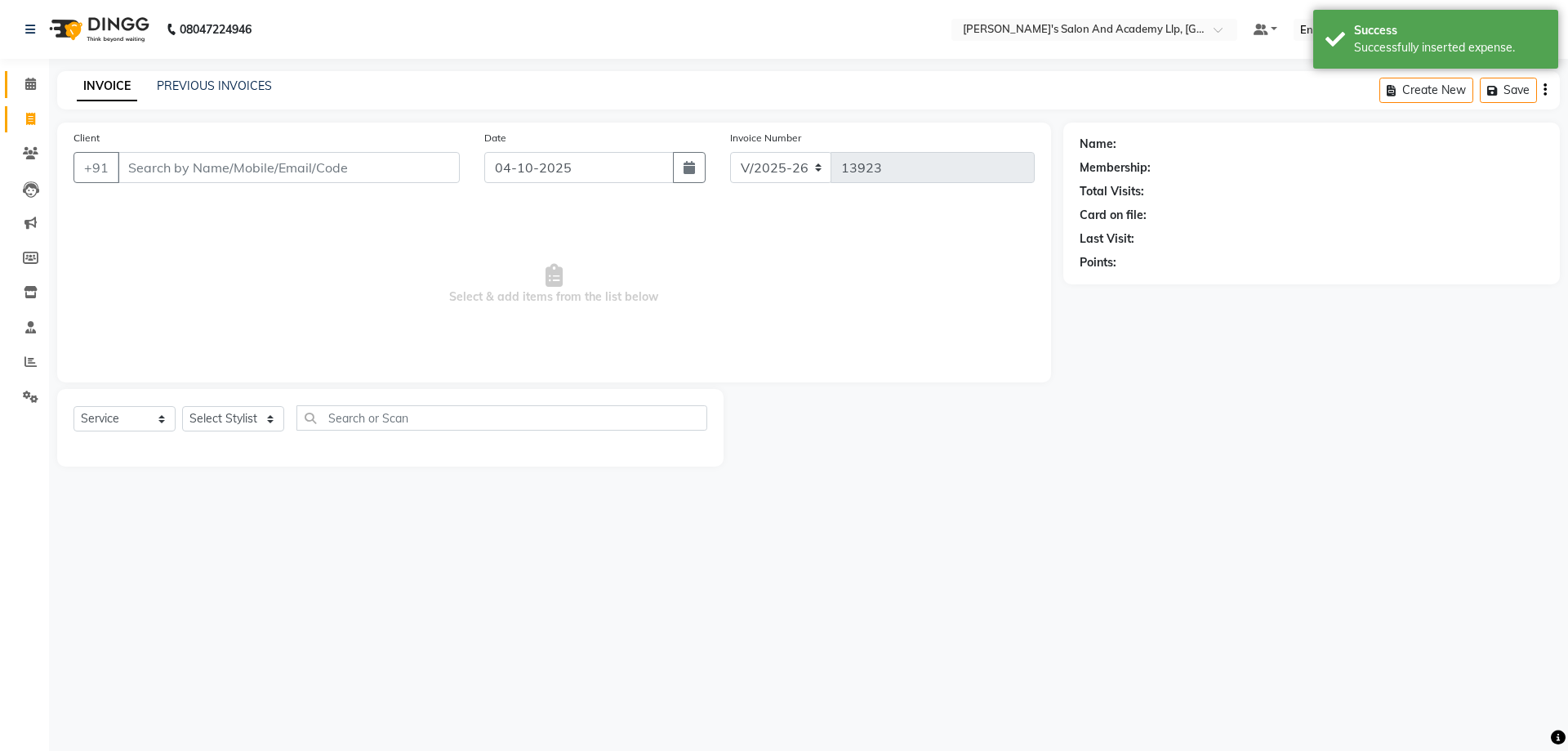
click at [16, 82] on link "Calendar" at bounding box center [24, 84] width 39 height 27
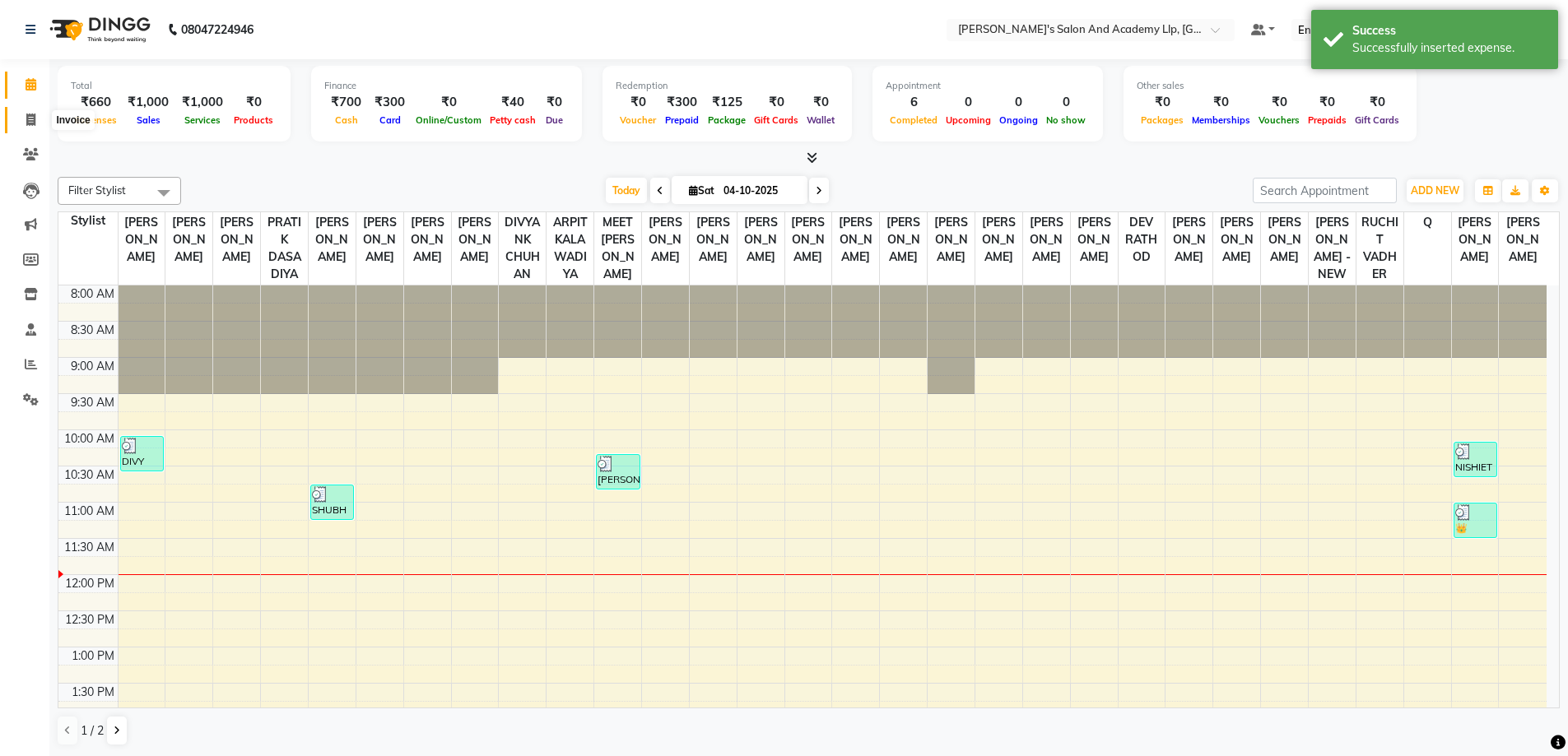
click at [22, 113] on span at bounding box center [31, 121] width 29 height 19
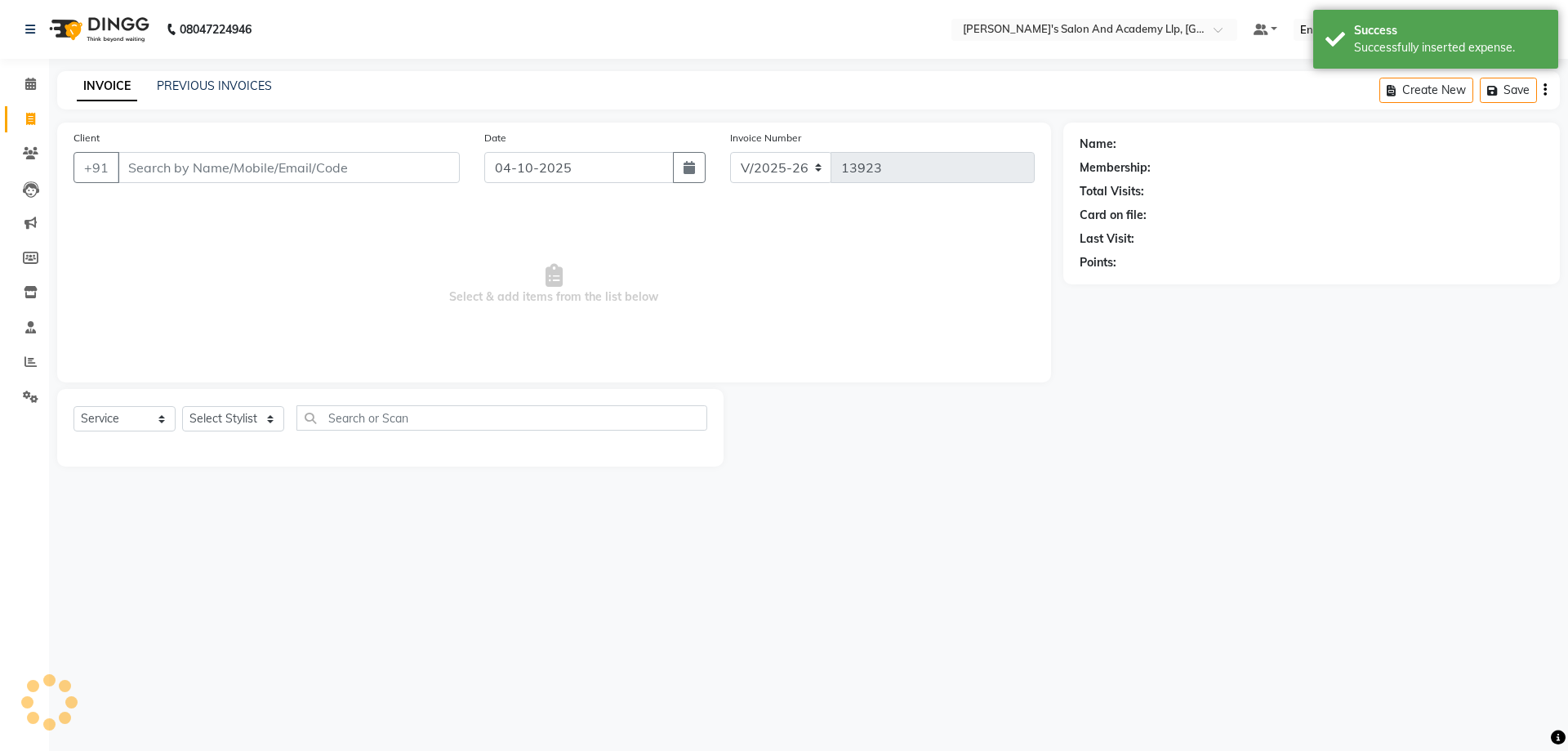
click at [334, 254] on span "Select & add items from the list below" at bounding box center [554, 284] width 961 height 164
click at [202, 175] on input "Client" at bounding box center [288, 168] width 342 height 31
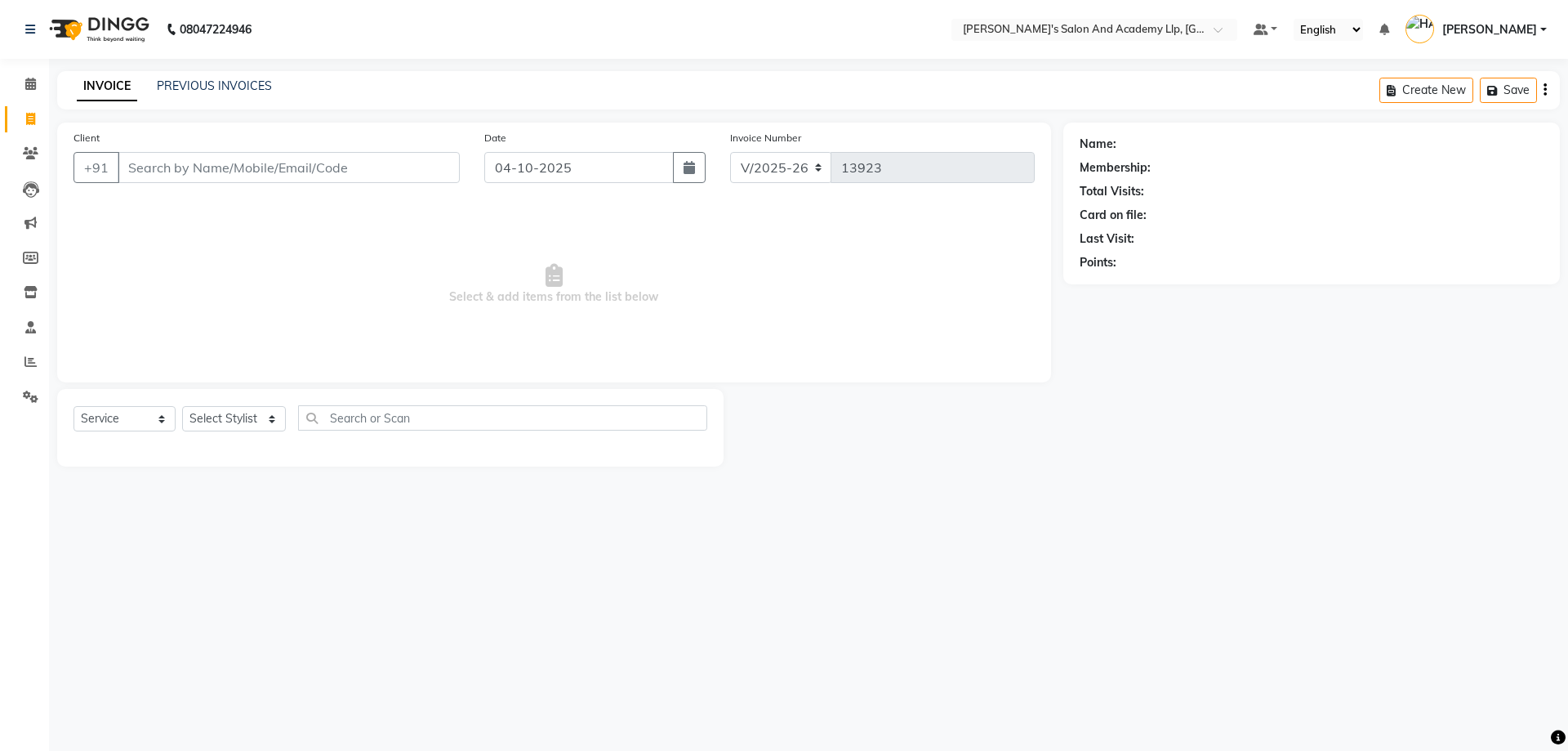
click at [223, 78] on div "PREVIOUS INVOICES" at bounding box center [214, 86] width 115 height 17
click at [169, 88] on link "PREVIOUS INVOICES" at bounding box center [214, 86] width 115 height 15
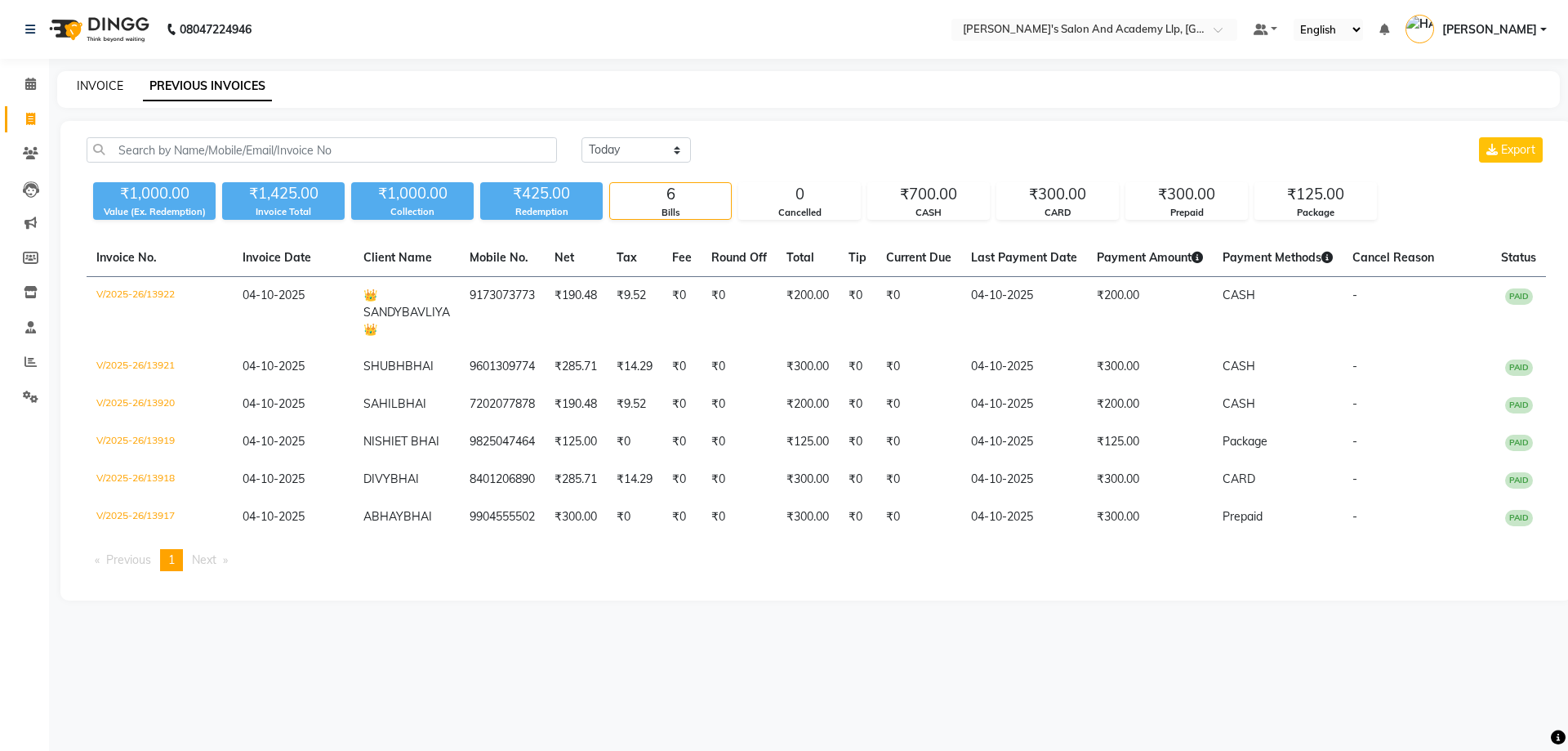
click at [85, 79] on link "INVOICE" at bounding box center [100, 86] width 46 height 15
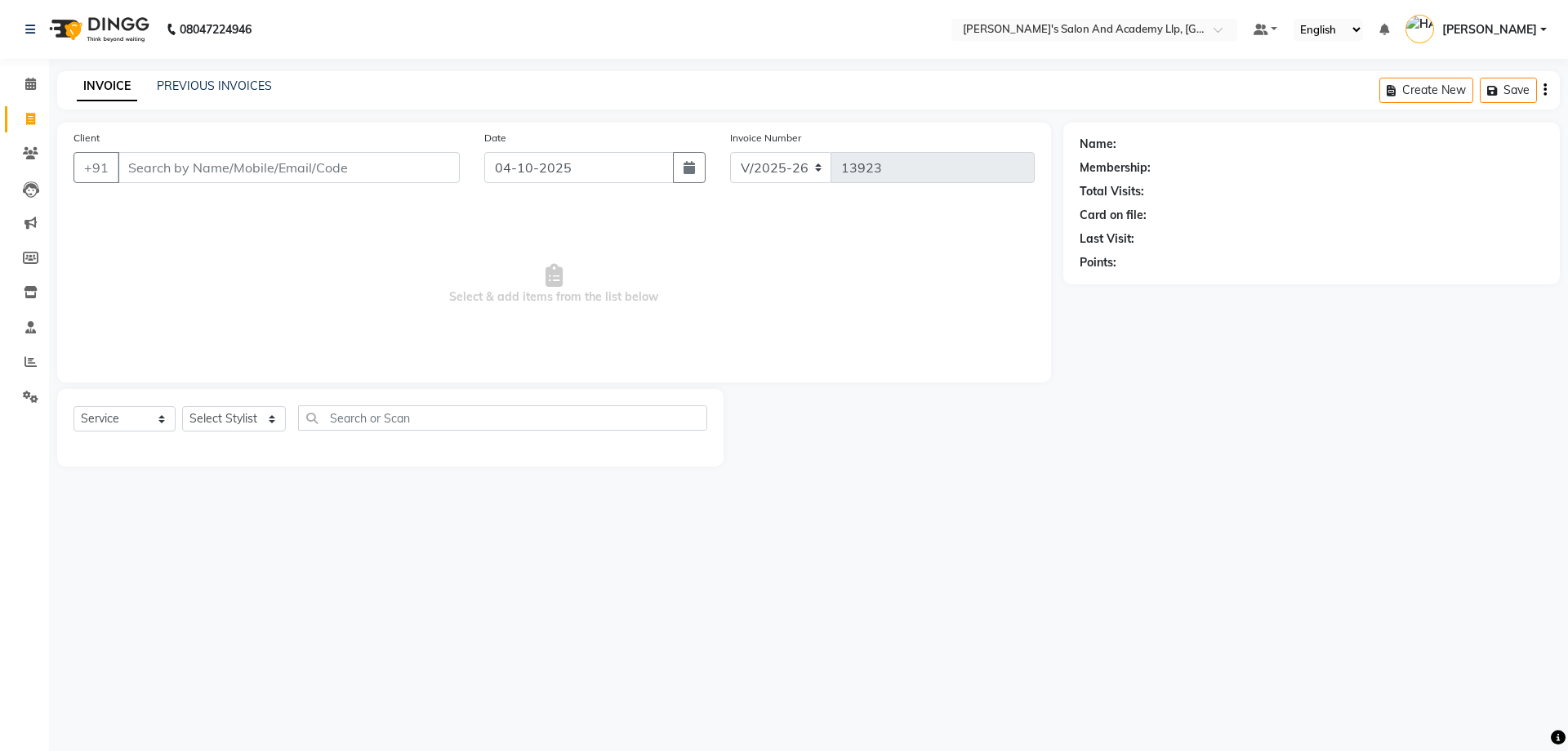
drag, startPoint x: 301, startPoint y: 246, endPoint x: 258, endPoint y: 138, distance: 116.2
click at [298, 224] on span "Select & add items from the list below" at bounding box center [554, 284] width 961 height 164
click at [329, 178] on input "Client" at bounding box center [288, 168] width 342 height 31
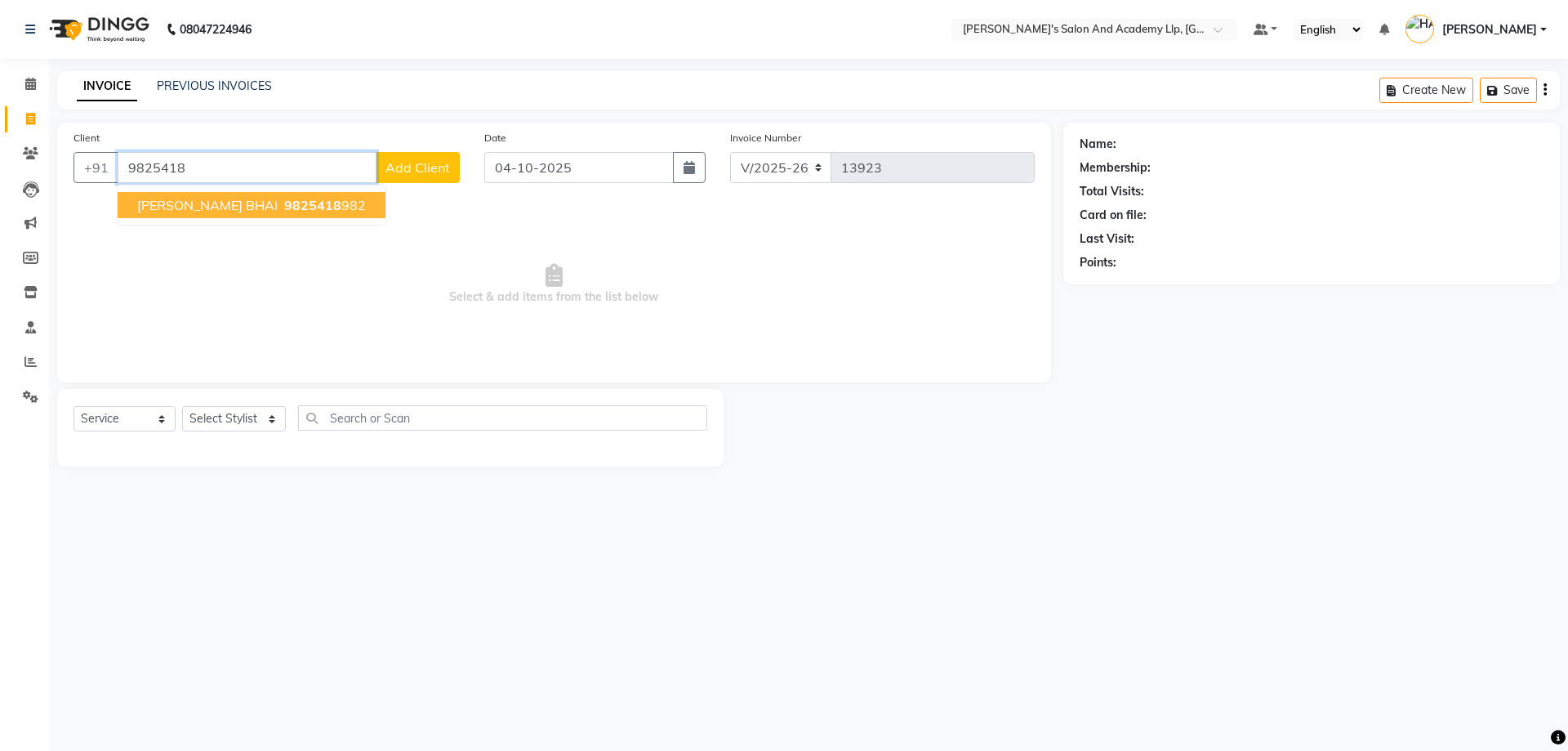
click at [293, 202] on span "9825418" at bounding box center [312, 205] width 57 height 17
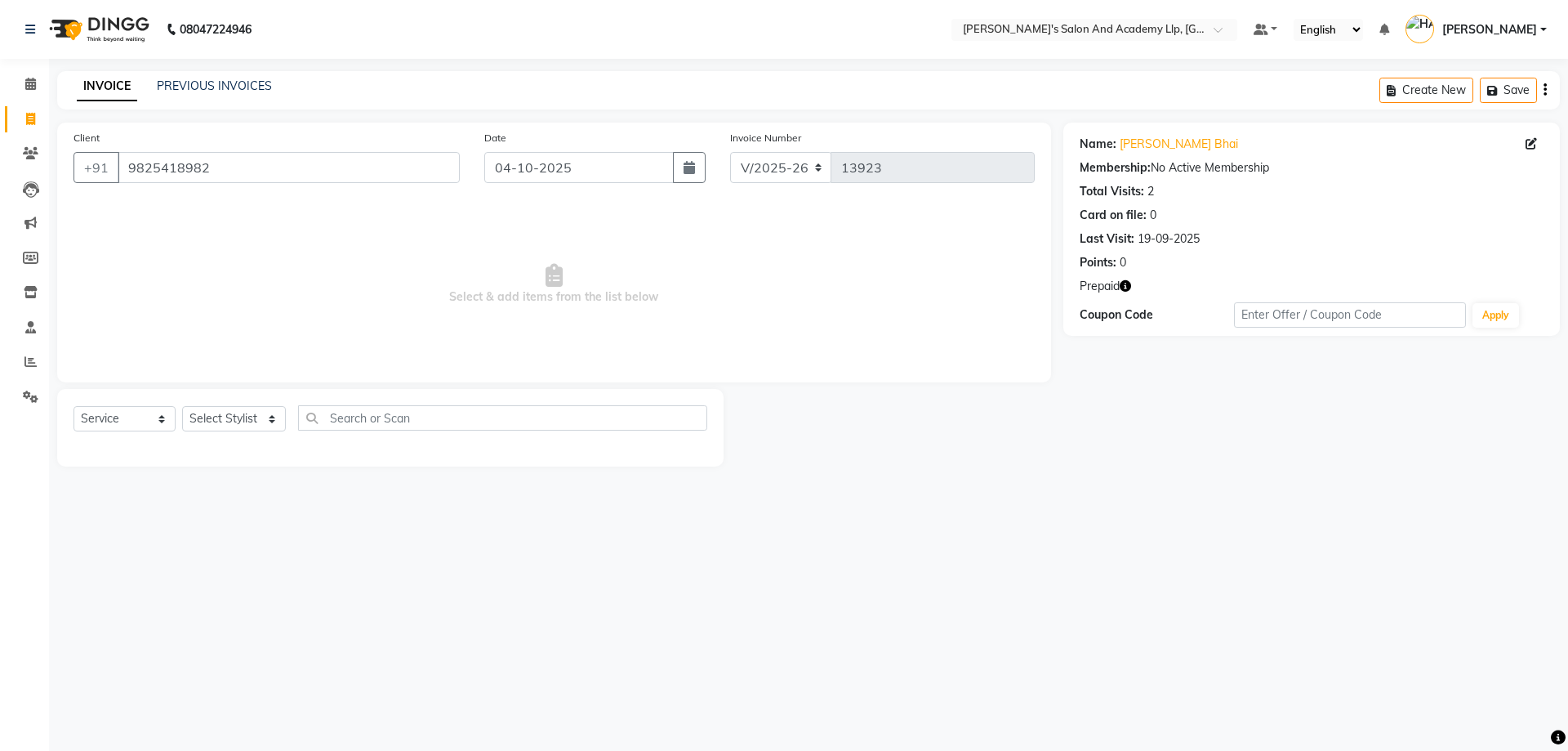
click at [1121, 283] on icon "button" at bounding box center [1125, 286] width 12 height 12
click at [223, 426] on select "Select Stylist AAKASH SOLANKI ADARSH SOLANKI AKSHAY VAJA ARPIT KALAWADIYA AZIM …" at bounding box center [234, 419] width 104 height 26
click at [148, 413] on select "Select Service Product Membership Package Voucher Prepaid Gift Card" at bounding box center [125, 419] width 102 height 26
click at [73, 406] on select "Select Service Product Membership Package Voucher Prepaid Gift Card" at bounding box center [125, 419] width 102 height 26
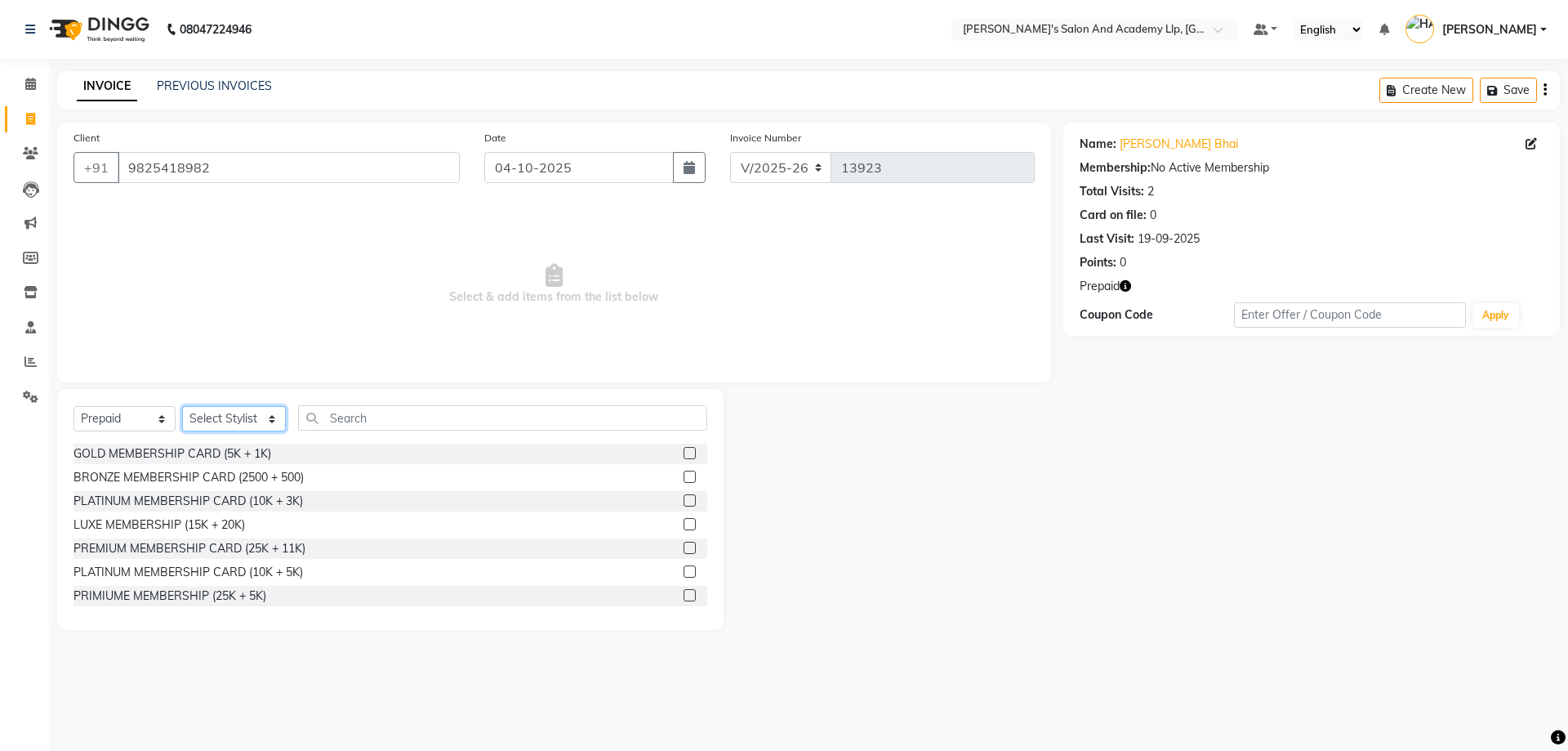
click at [226, 415] on select "Select Stylist AAKASH SOLANKI ADARSH SOLANKI AKSHAY VAJA ARPIT KALAWADIYA AZIM …" at bounding box center [234, 419] width 104 height 26
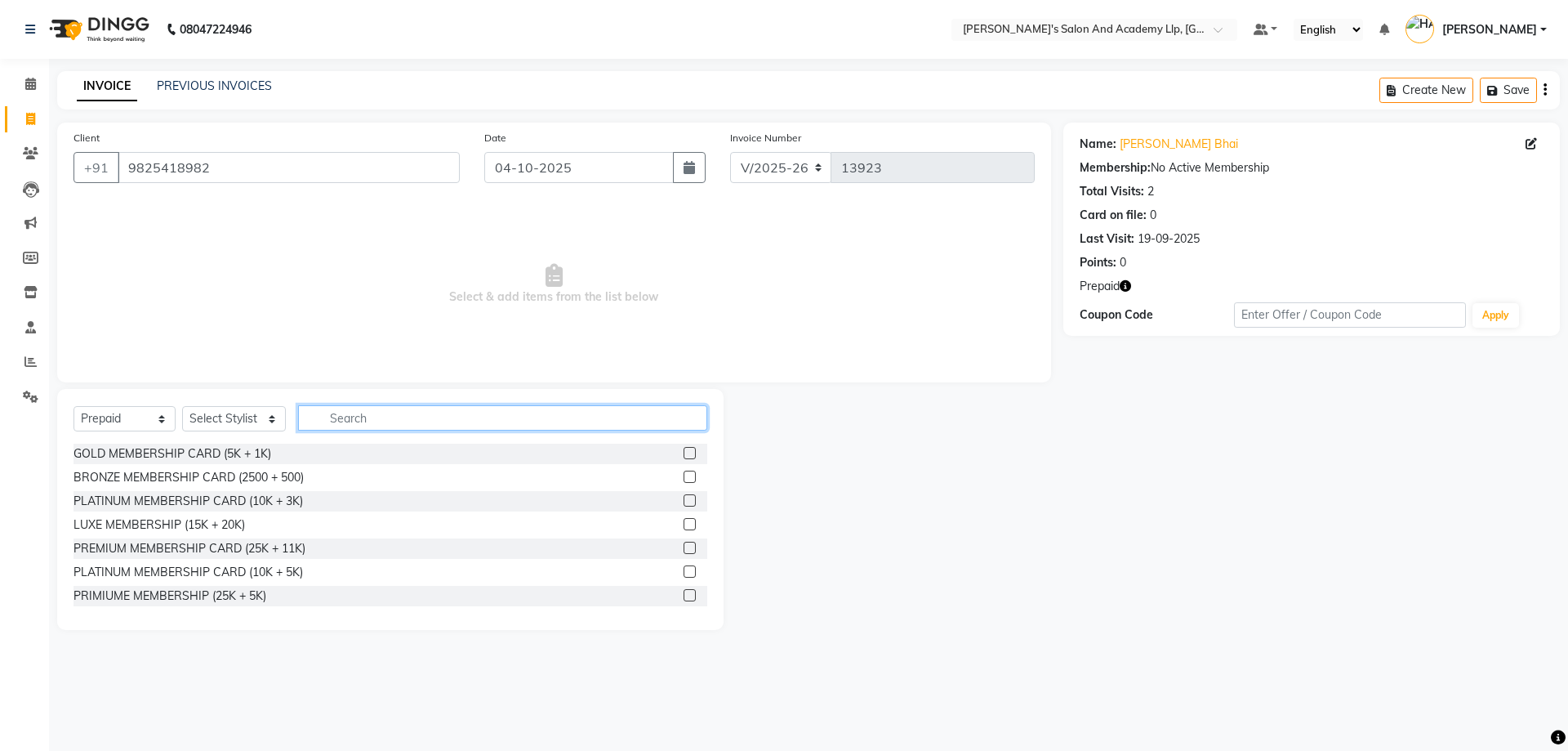
click at [433, 421] on input "text" at bounding box center [503, 418] width 410 height 26
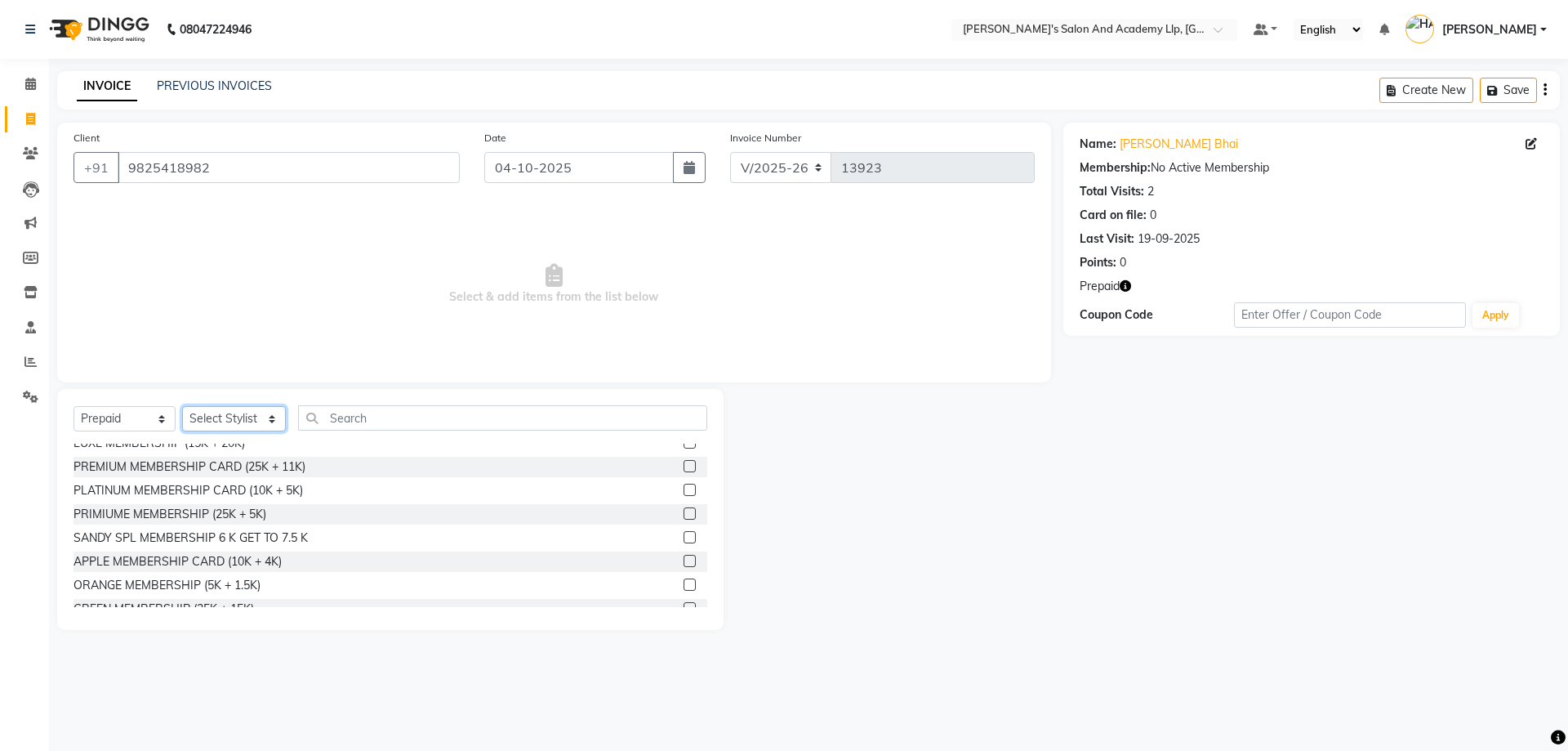
click at [213, 406] on div "Select Service Product Membership Package Voucher Prepaid Gift Card Select Styl…" at bounding box center [391, 425] width 634 height 38
click at [182, 406] on select "Select Stylist AAKASH SOLANKI ADARSH SOLANKI AKSHAY VAJA ARPIT KALAWADIYA AZIM …" at bounding box center [234, 419] width 104 height 26
click at [136, 414] on select "Select Service Product Membership Package Voucher Prepaid Gift Card" at bounding box center [125, 419] width 102 height 26
click at [141, 412] on select "Select Service Product Membership Package Voucher Prepaid Gift Card" at bounding box center [125, 419] width 102 height 26
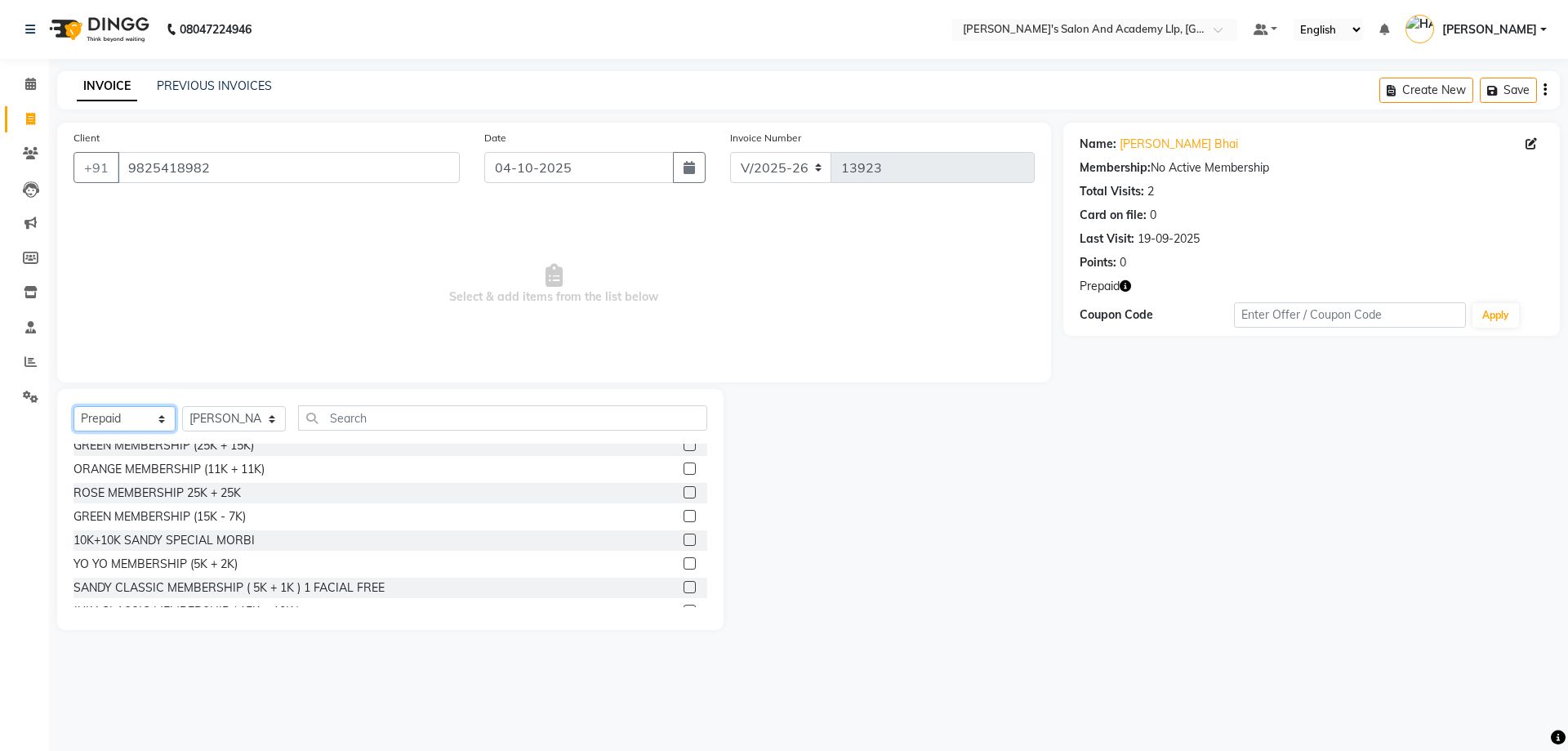
scroll to position [164, 0]
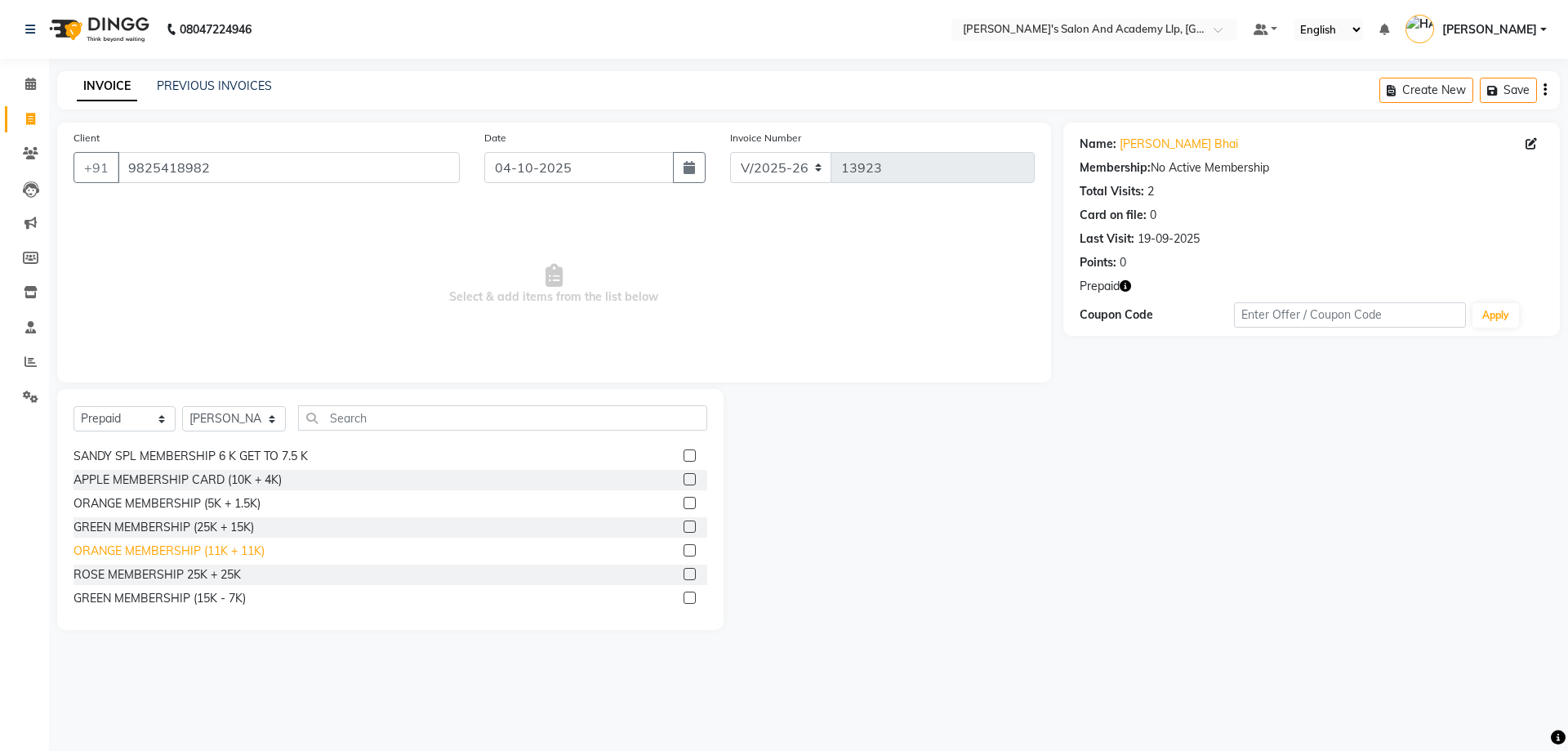
click at [230, 551] on div "ORANGE MEMBERSHIP (11K + 11K)" at bounding box center [168, 551] width 191 height 17
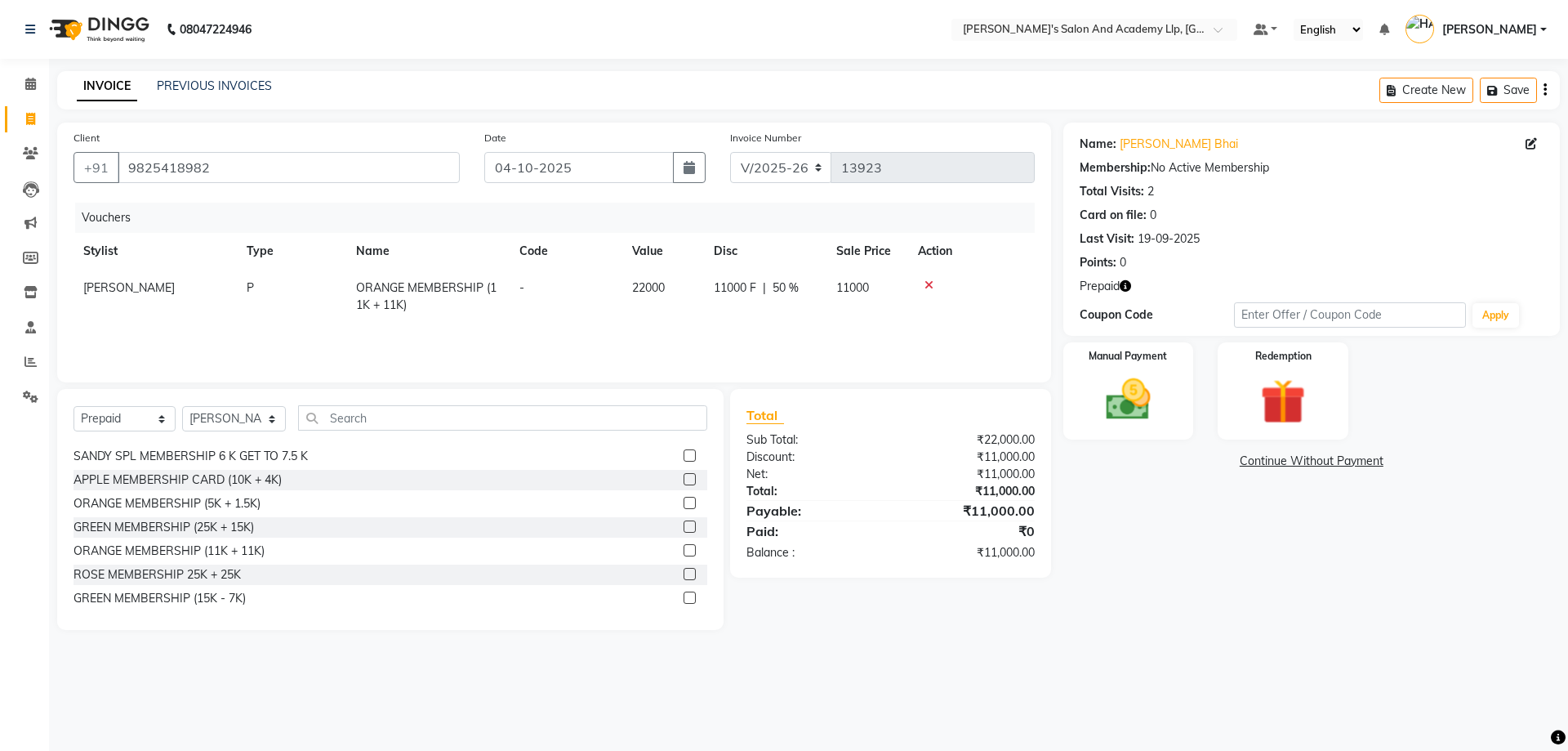
click at [411, 307] on td "ORANGE MEMBERSHIP (11K + 11K)" at bounding box center [428, 296] width 163 height 54
click at [1001, 283] on icon at bounding box center [997, 285] width 9 height 12
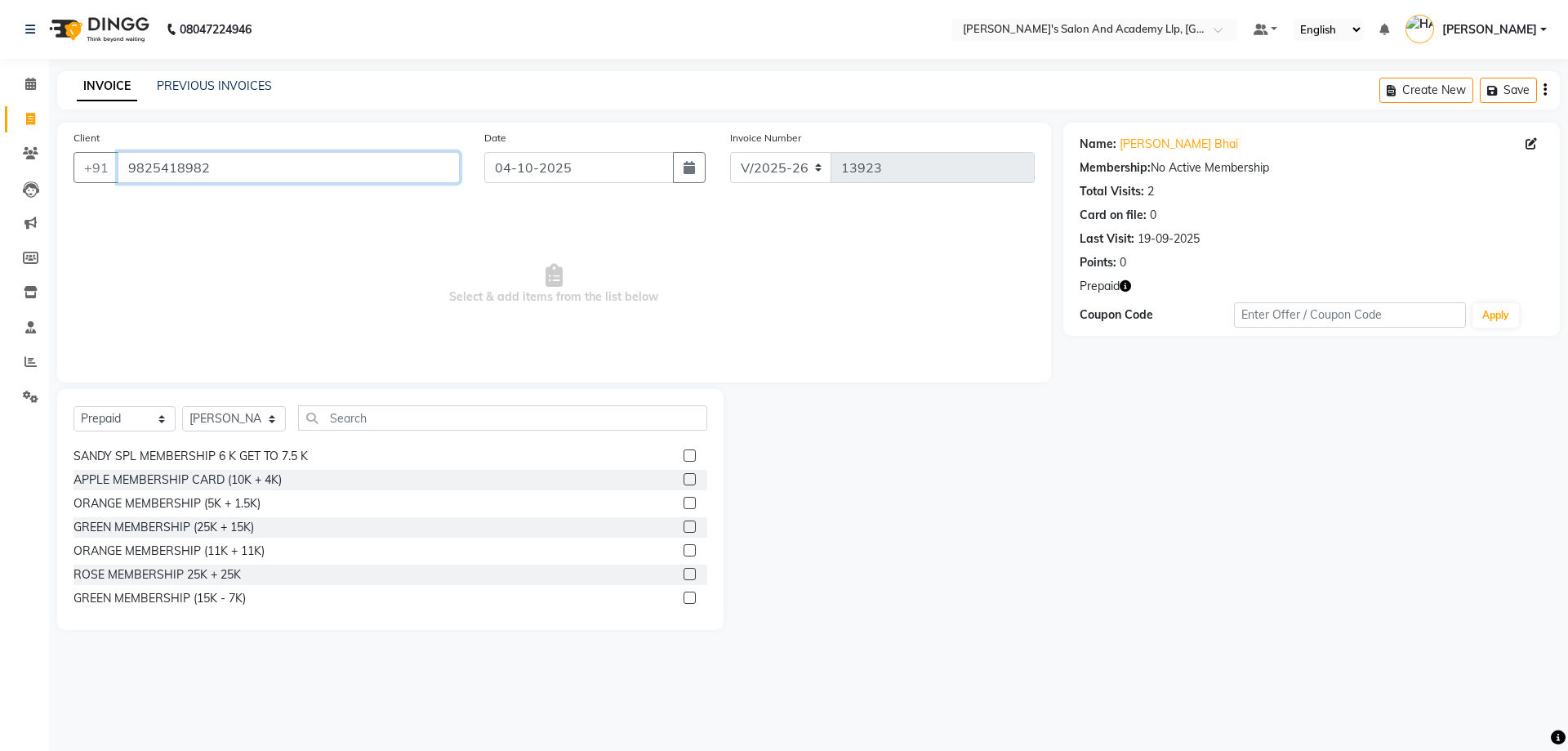
drag, startPoint x: 233, startPoint y: 174, endPoint x: 122, endPoint y: 182, distance: 111.3
click at [122, 182] on input "9825418982" at bounding box center [288, 168] width 342 height 31
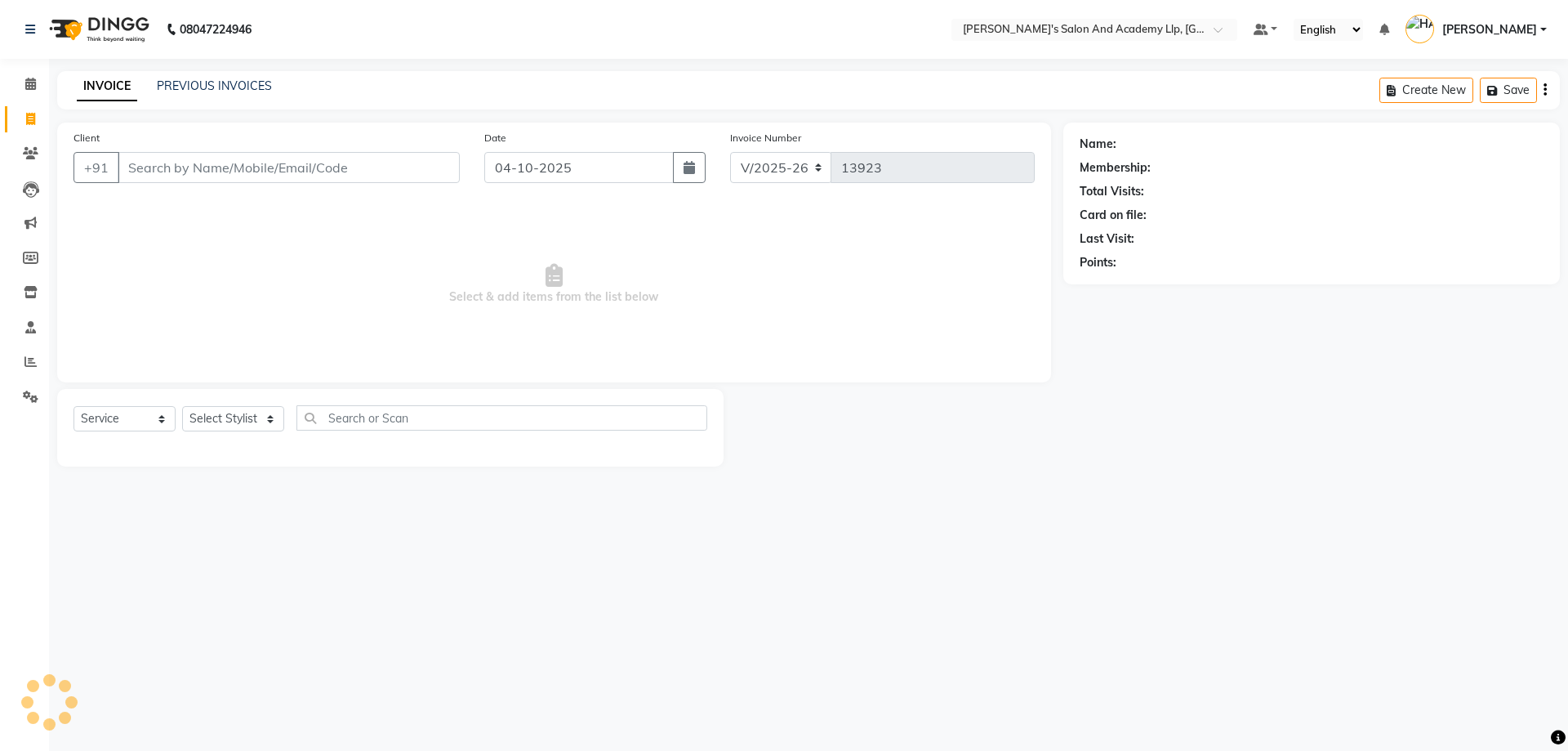
select select "6983"
select select "service"
drag, startPoint x: 305, startPoint y: 251, endPoint x: 107, endPoint y: 157, distance: 219.2
click at [290, 240] on span "Select & add items from the list below" at bounding box center [554, 284] width 961 height 164
click at [173, 147] on div "Client +91" at bounding box center [267, 162] width 411 height 67
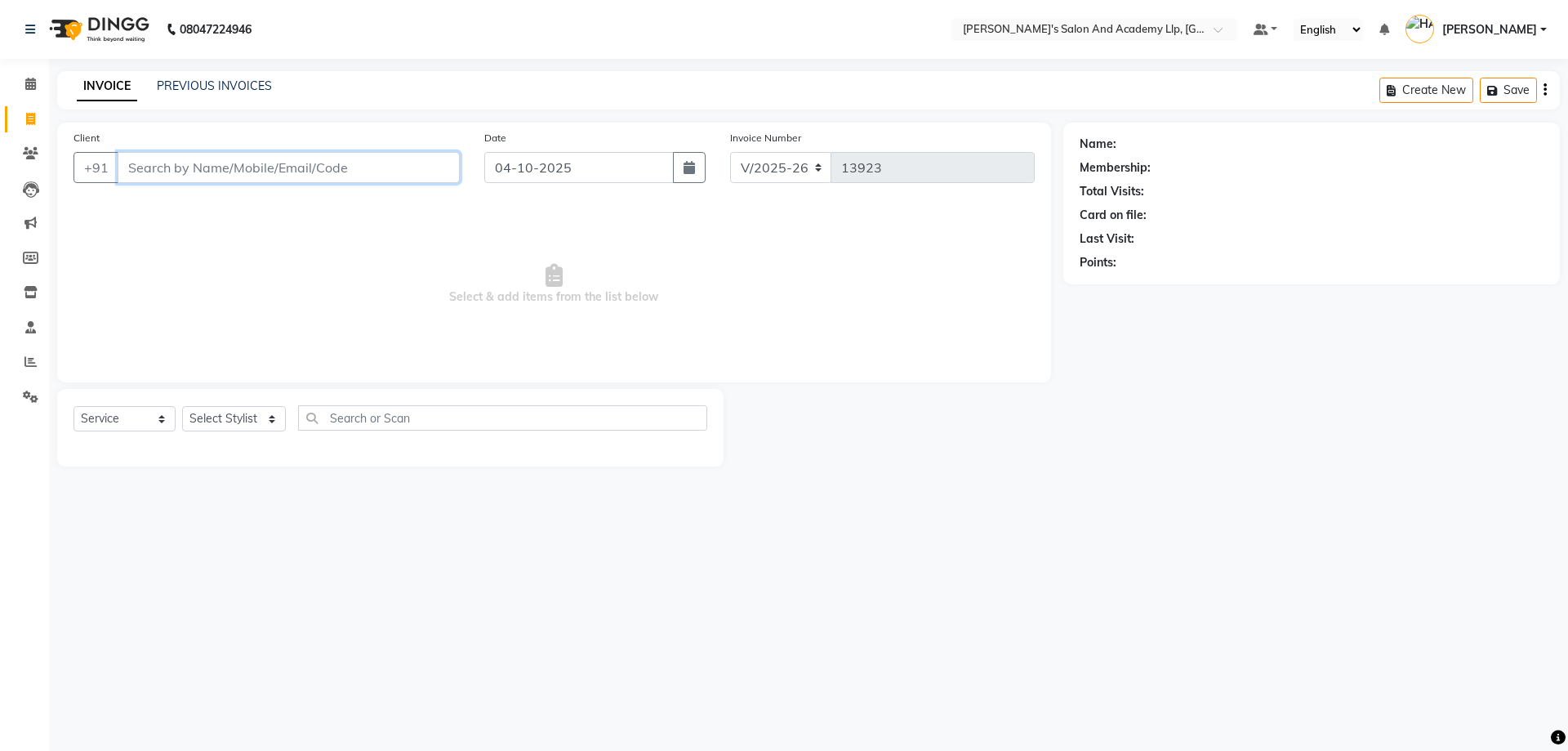
click at [180, 164] on input "Client" at bounding box center [288, 168] width 342 height 31
click at [263, 230] on span "Select & add items from the list below" at bounding box center [554, 284] width 961 height 164
click at [262, 177] on input "Client" at bounding box center [288, 168] width 342 height 31
click at [207, 88] on link "PREVIOUS INVOICES" at bounding box center [214, 86] width 115 height 15
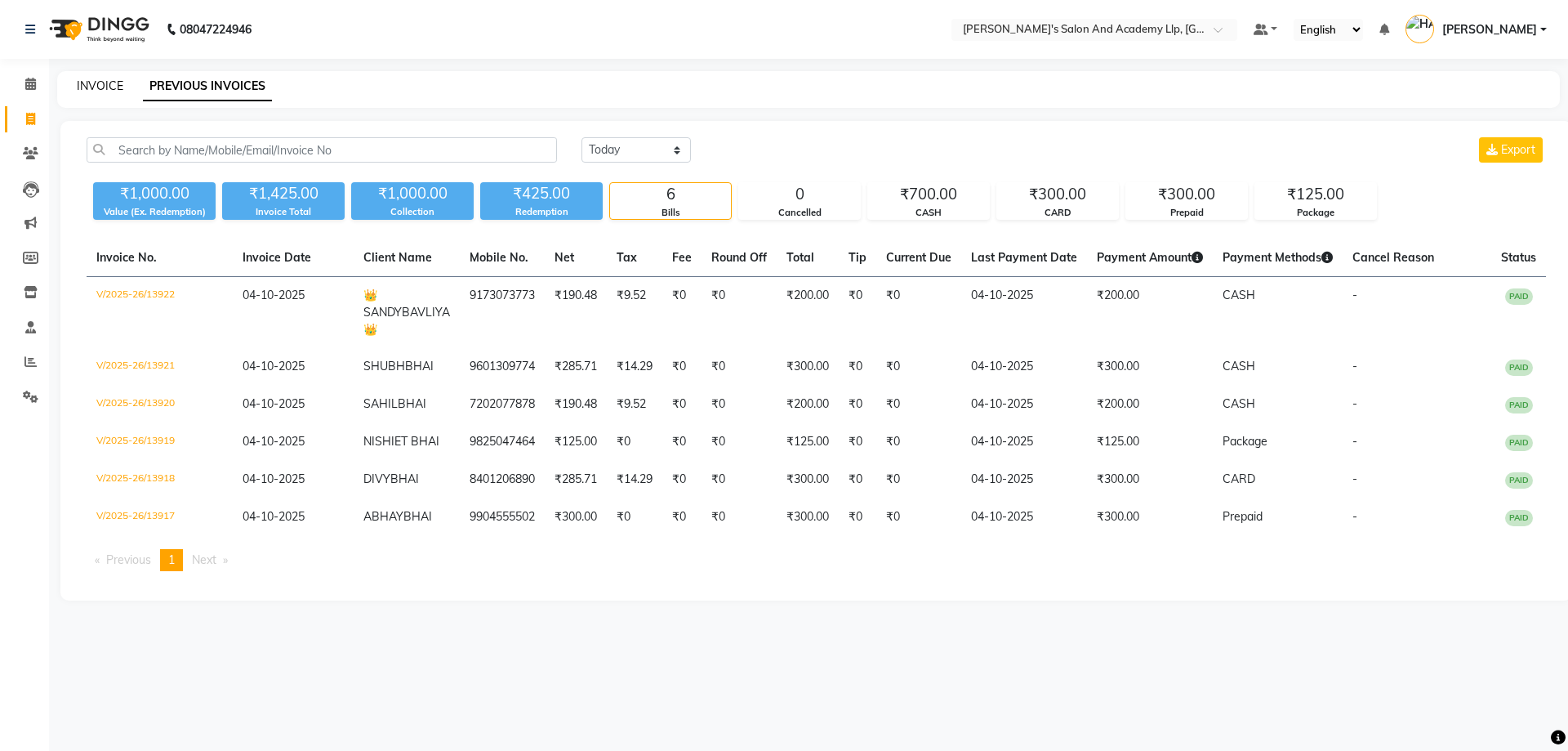
click at [88, 87] on link "INVOICE" at bounding box center [100, 86] width 46 height 15
select select "service"
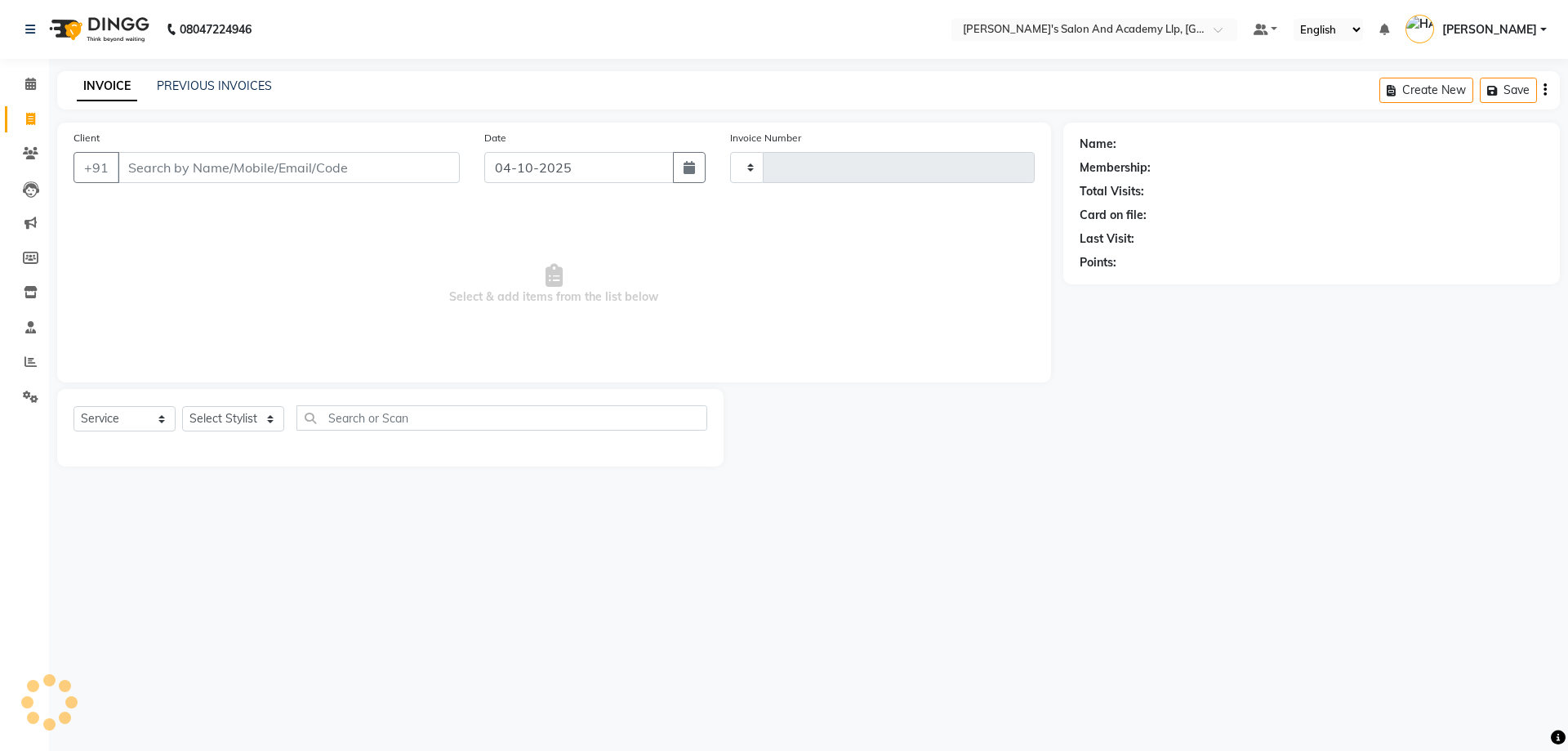
type input "13923"
select select "6983"
click at [21, 86] on span at bounding box center [31, 84] width 29 height 19
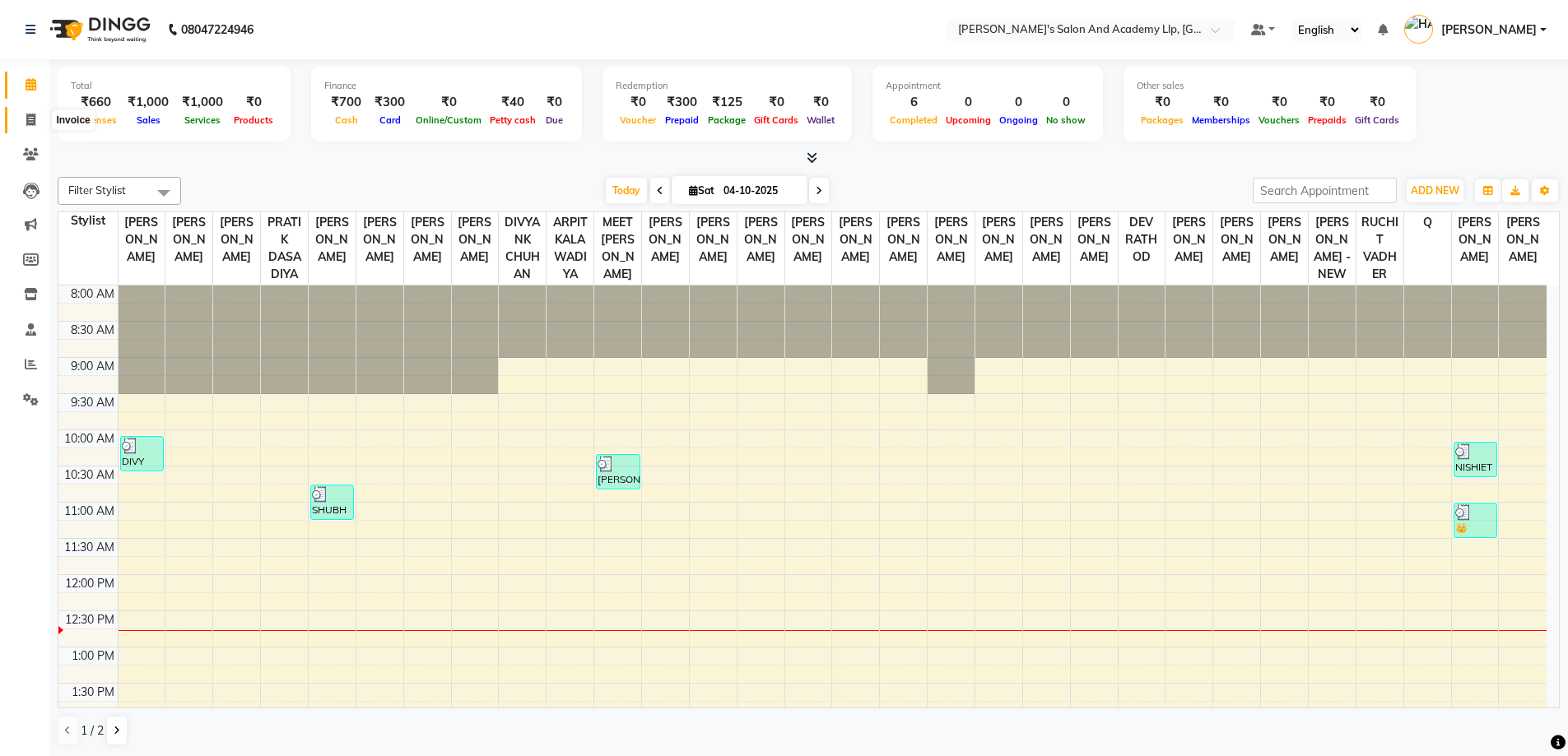
click at [27, 125] on icon at bounding box center [31, 120] width 9 height 12
select select "service"
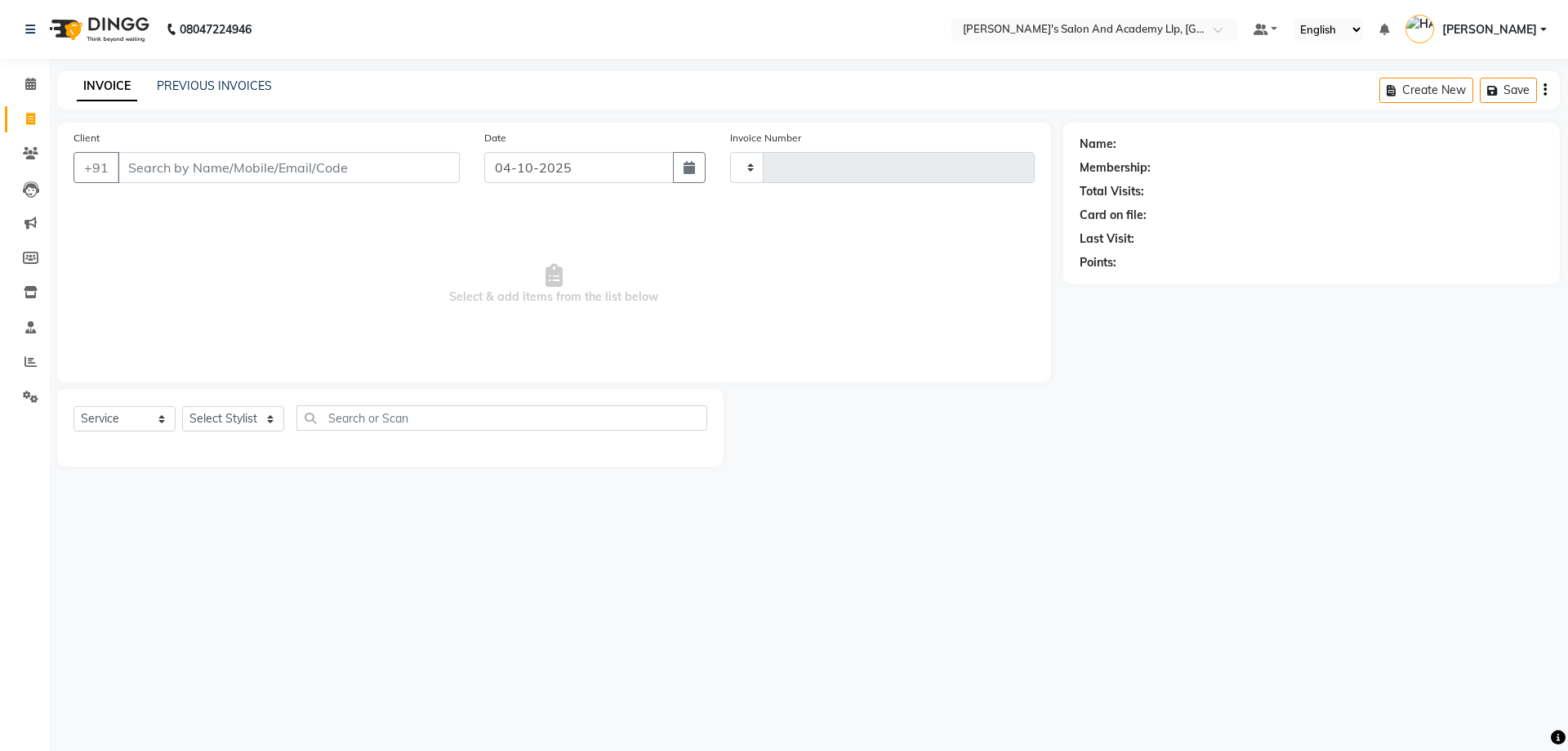
type input "13923"
select select "6983"
click at [40, 78] on span at bounding box center [31, 84] width 29 height 19
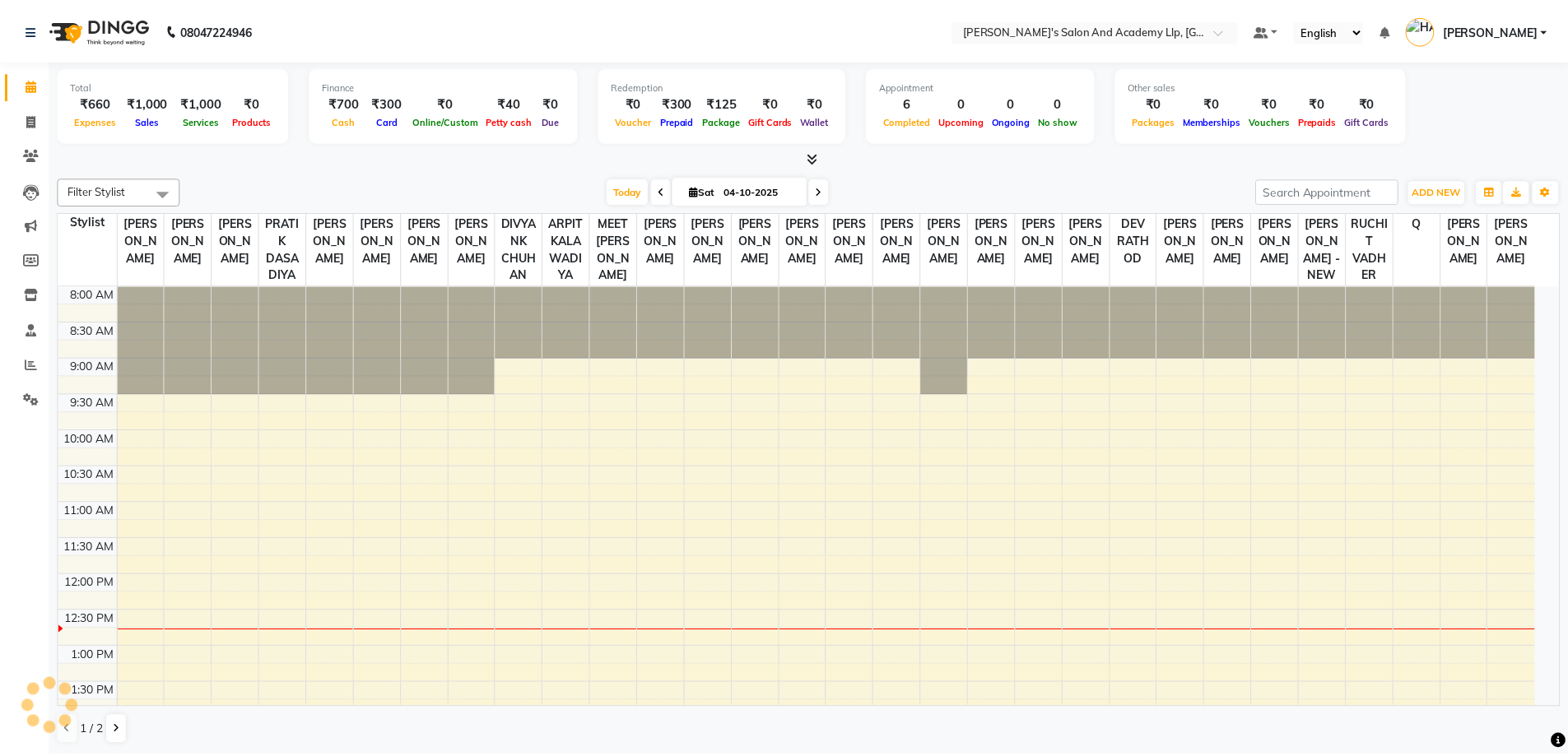
scroll to position [290, 0]
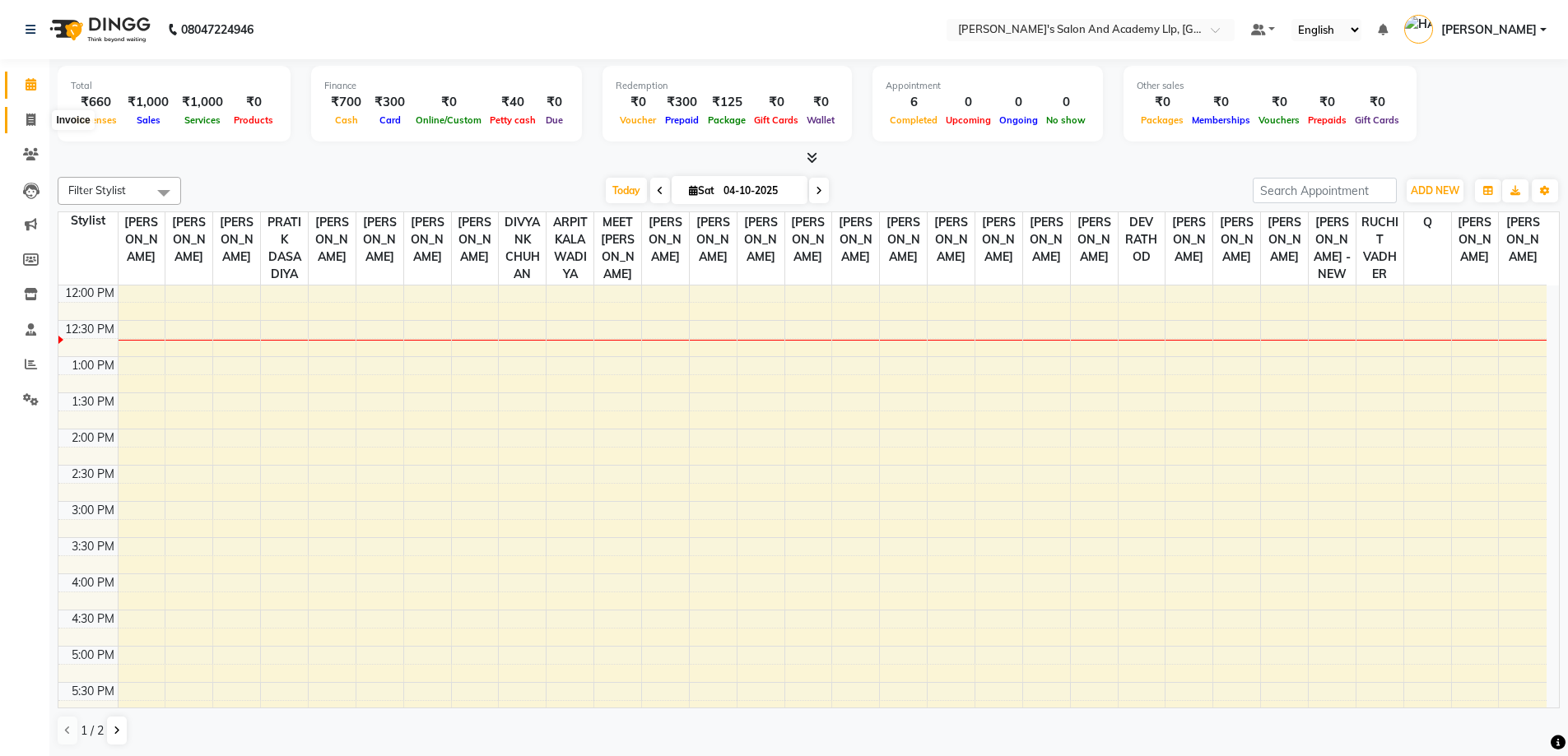
click at [25, 122] on span at bounding box center [31, 121] width 29 height 19
select select "6983"
select select "service"
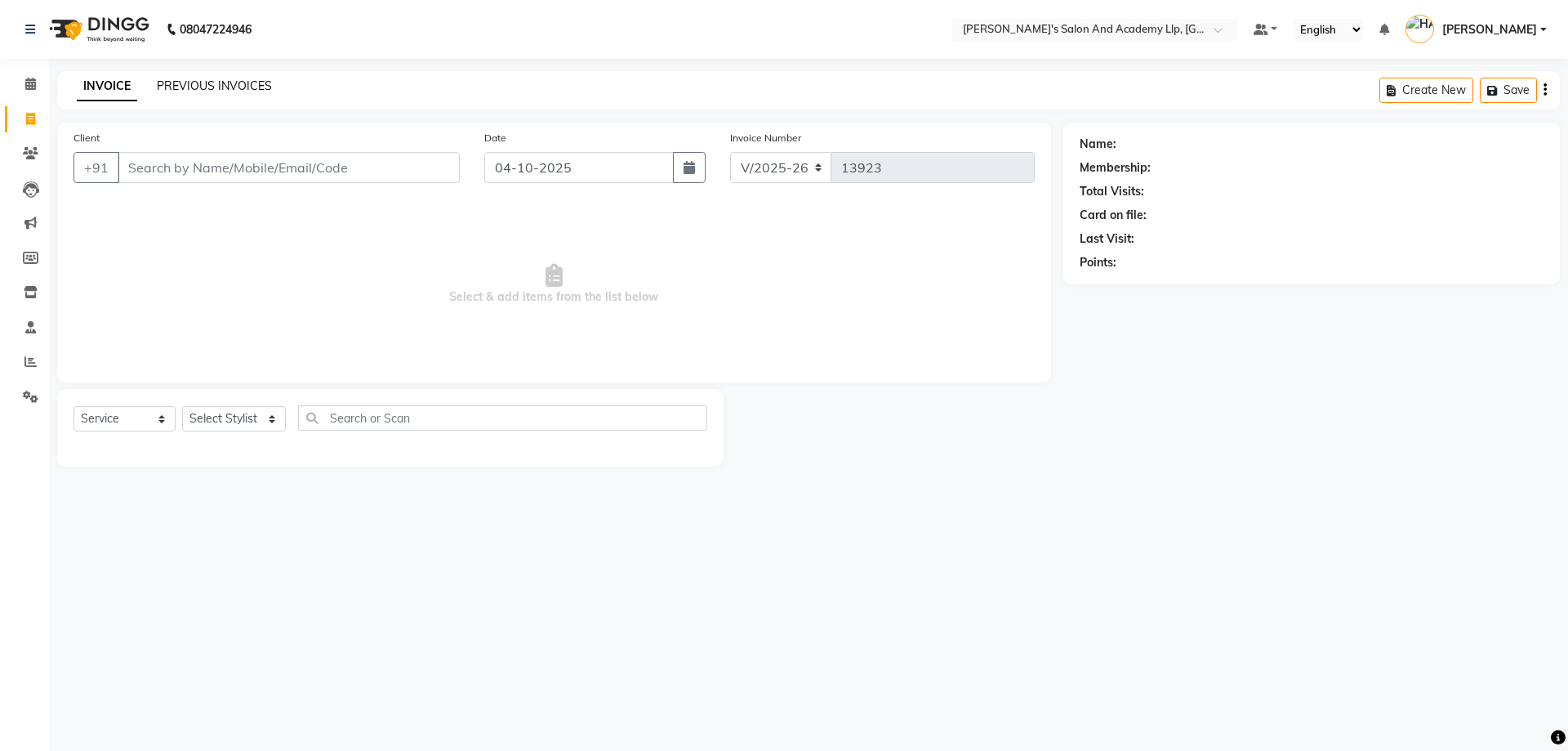
click at [190, 88] on link "PREVIOUS INVOICES" at bounding box center [214, 86] width 115 height 15
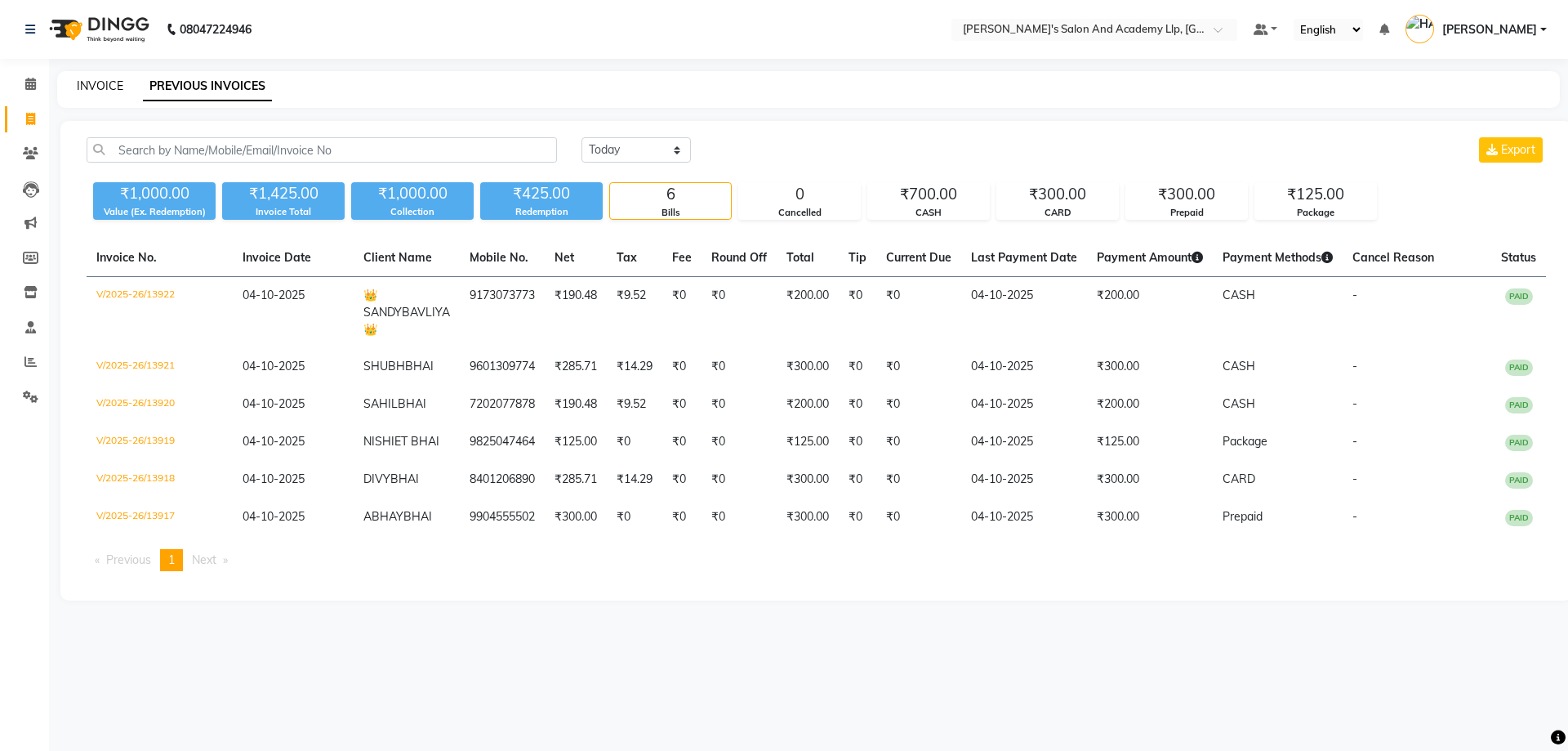
click at [112, 88] on link "INVOICE" at bounding box center [100, 86] width 46 height 15
select select "6983"
select select "service"
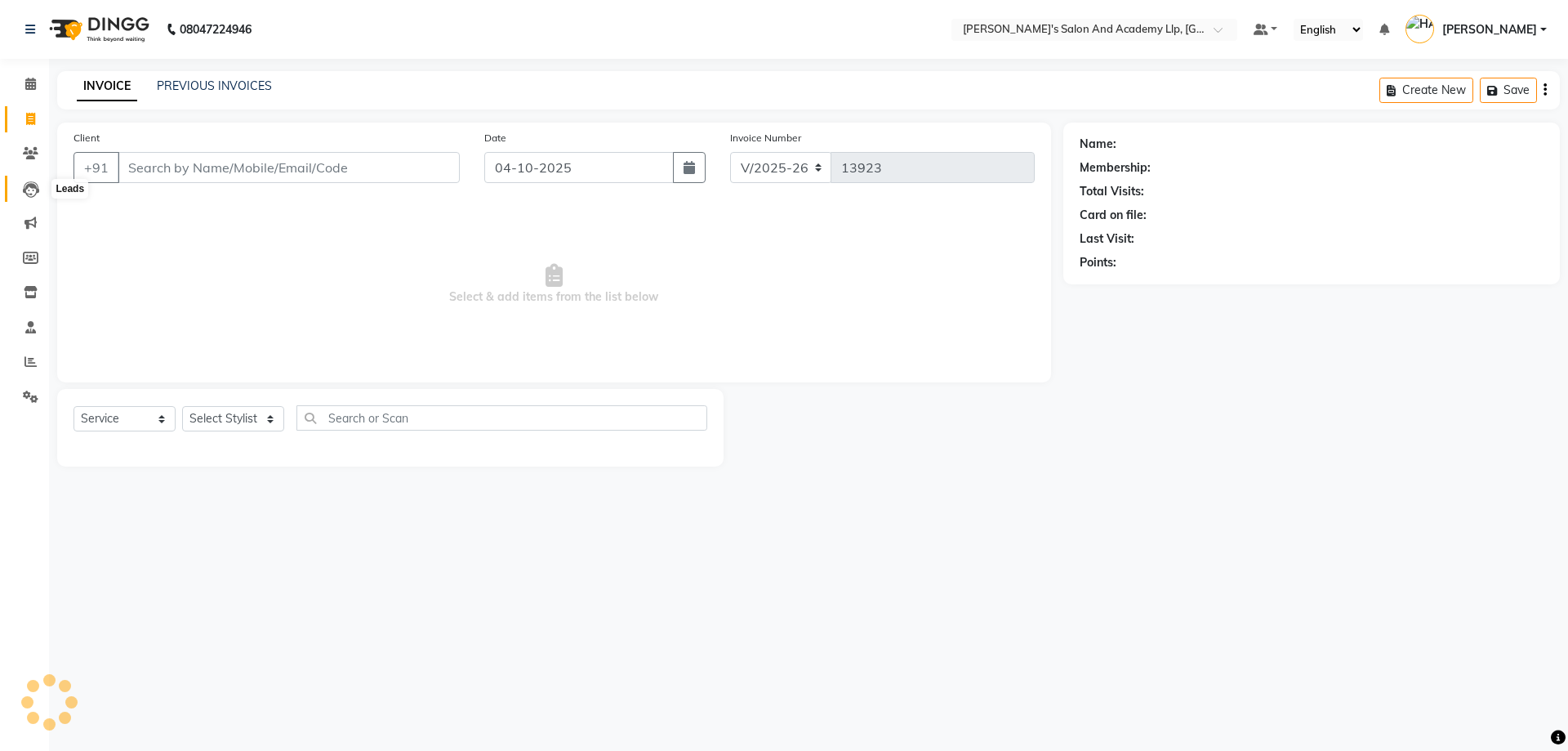
click at [26, 196] on icon at bounding box center [31, 190] width 17 height 17
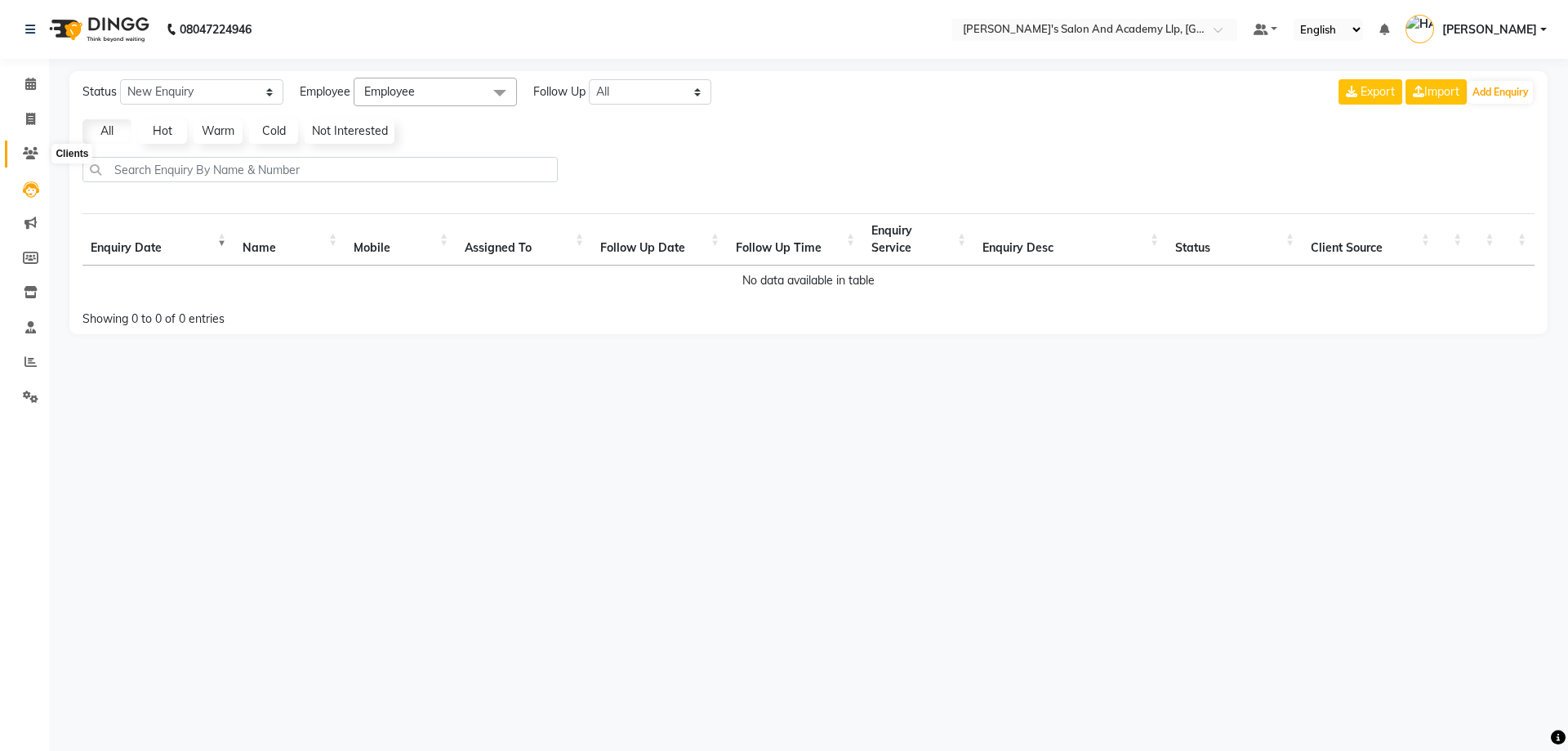
click at [28, 163] on span at bounding box center [31, 154] width 29 height 19
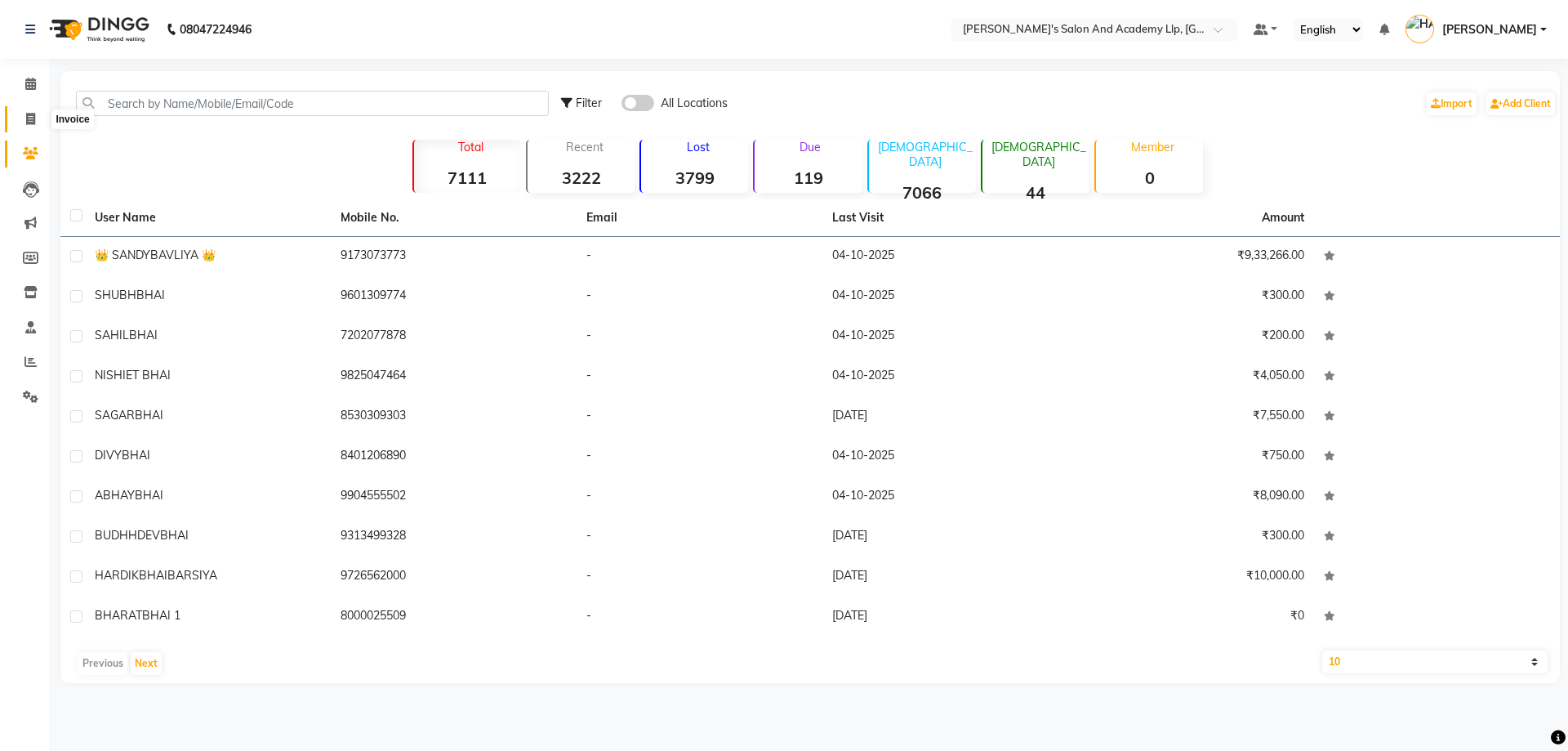
click at [30, 121] on icon at bounding box center [31, 119] width 9 height 12
select select "service"
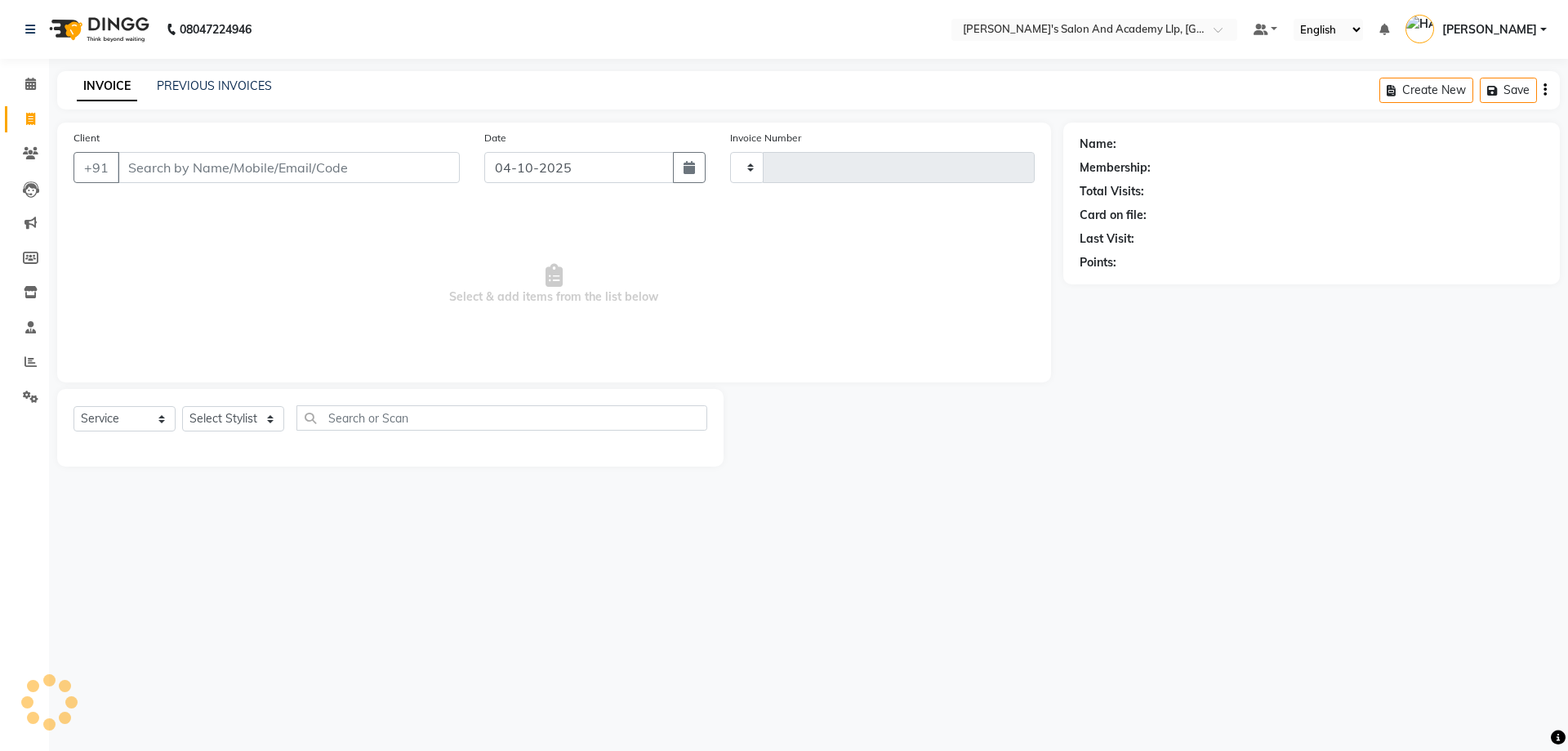
type input "13923"
select select "6983"
click at [207, 78] on link "PREVIOUS INVOICES" at bounding box center [214, 86] width 115 height 15
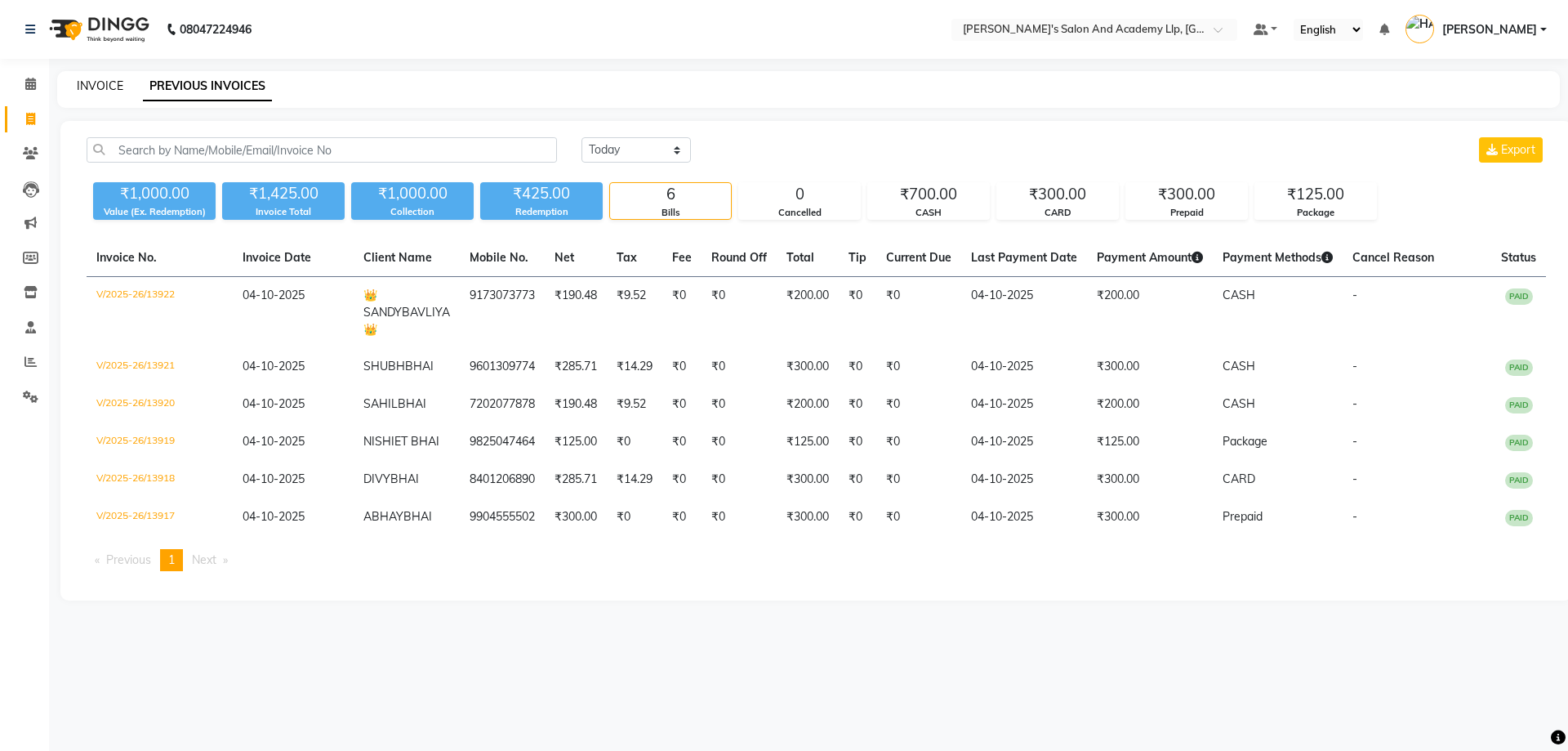
click at [99, 78] on link "INVOICE" at bounding box center [100, 86] width 46 height 15
select select "6983"
select select "service"
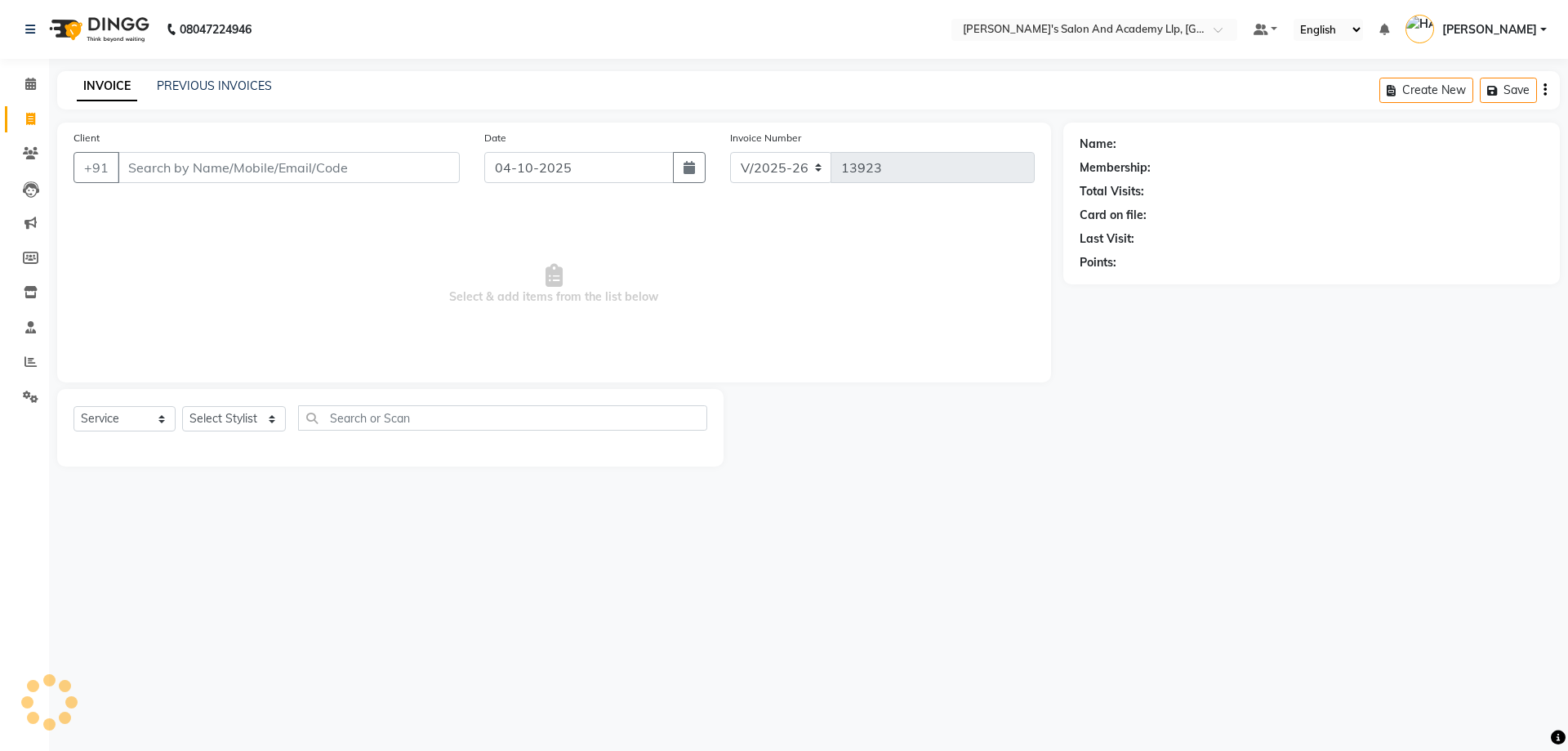
click at [241, 264] on span "Select & add items from the list below" at bounding box center [554, 284] width 961 height 164
click at [231, 159] on input "Client" at bounding box center [288, 168] width 342 height 31
click at [374, 206] on span "Select & add items from the list below" at bounding box center [554, 284] width 961 height 164
click at [311, 177] on input "Client" at bounding box center [288, 168] width 342 height 31
click at [160, 288] on span "Select & add items from the list below" at bounding box center [554, 284] width 961 height 164
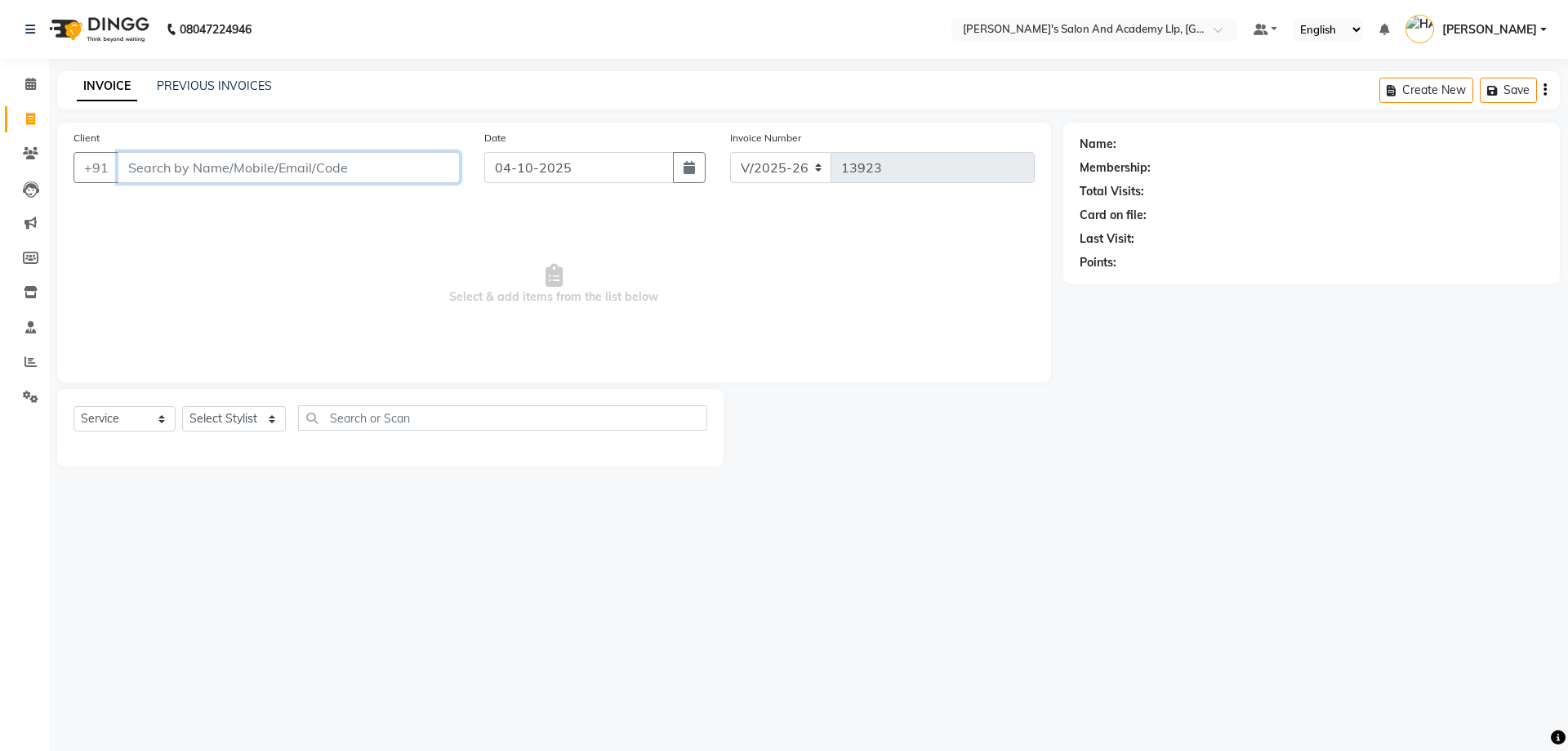
click at [192, 158] on input "Client" at bounding box center [288, 168] width 342 height 31
drag, startPoint x: 215, startPoint y: 254, endPoint x: 206, endPoint y: 190, distance: 64.6
click at [215, 252] on span "Select & add items from the list below" at bounding box center [554, 284] width 961 height 164
click at [200, 178] on input "Client" at bounding box center [288, 168] width 342 height 31
click at [203, 223] on span "Select & add items from the list below" at bounding box center [554, 284] width 961 height 164
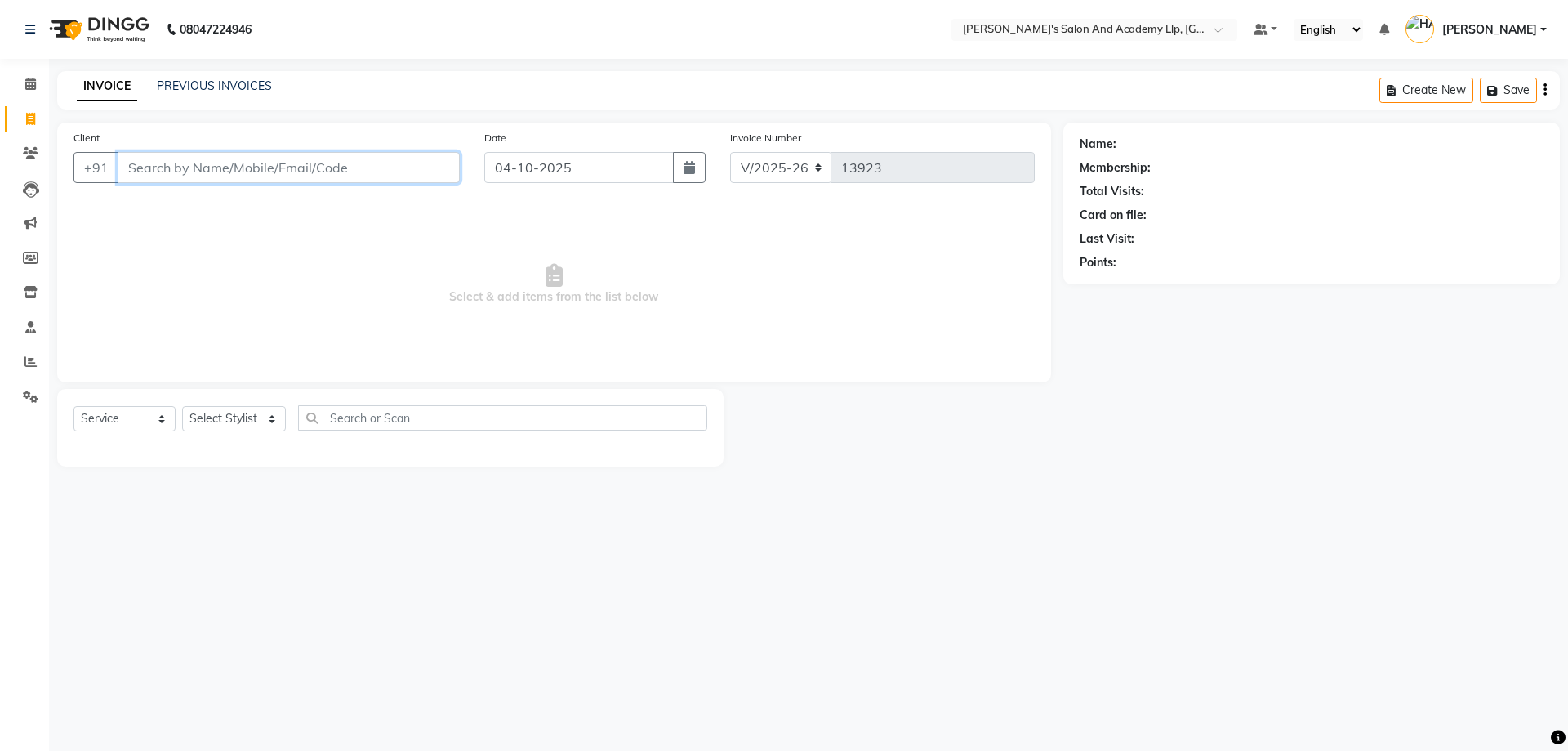
click at [167, 152] on input "Client" at bounding box center [288, 168] width 342 height 31
click at [115, 256] on span "Select & add items from the list below" at bounding box center [554, 284] width 961 height 164
click at [174, 178] on input "Client" at bounding box center [288, 168] width 342 height 31
click at [217, 77] on div "INVOICE PREVIOUS INVOICES Create New Save" at bounding box center [808, 90] width 1503 height 38
click at [216, 96] on div "INVOICE PREVIOUS INVOICES" at bounding box center [174, 87] width 234 height 19
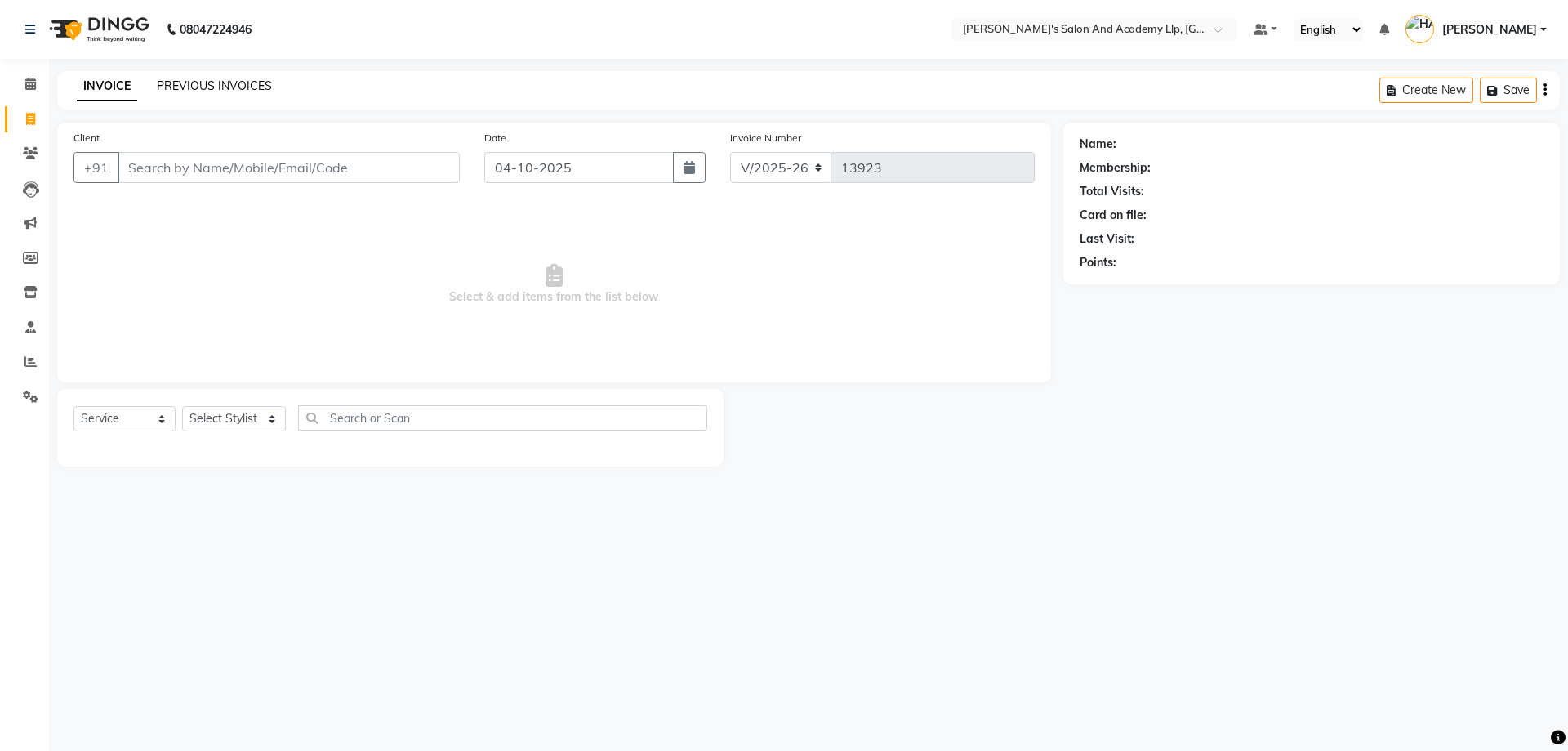
click at [206, 88] on link "PREVIOUS INVOICES" at bounding box center [214, 86] width 115 height 15
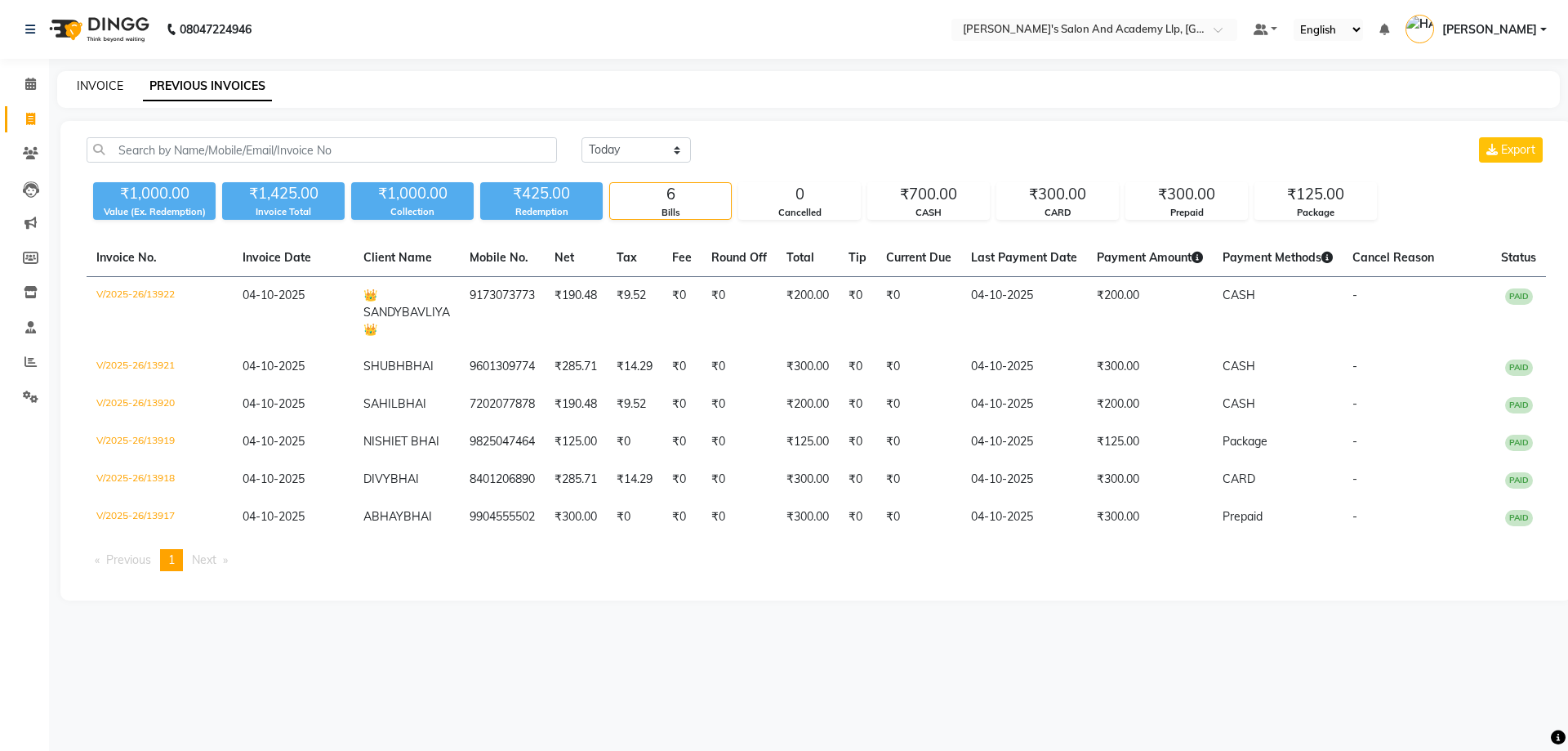
click at [95, 86] on link "INVOICE" at bounding box center [100, 86] width 46 height 15
select select "service"
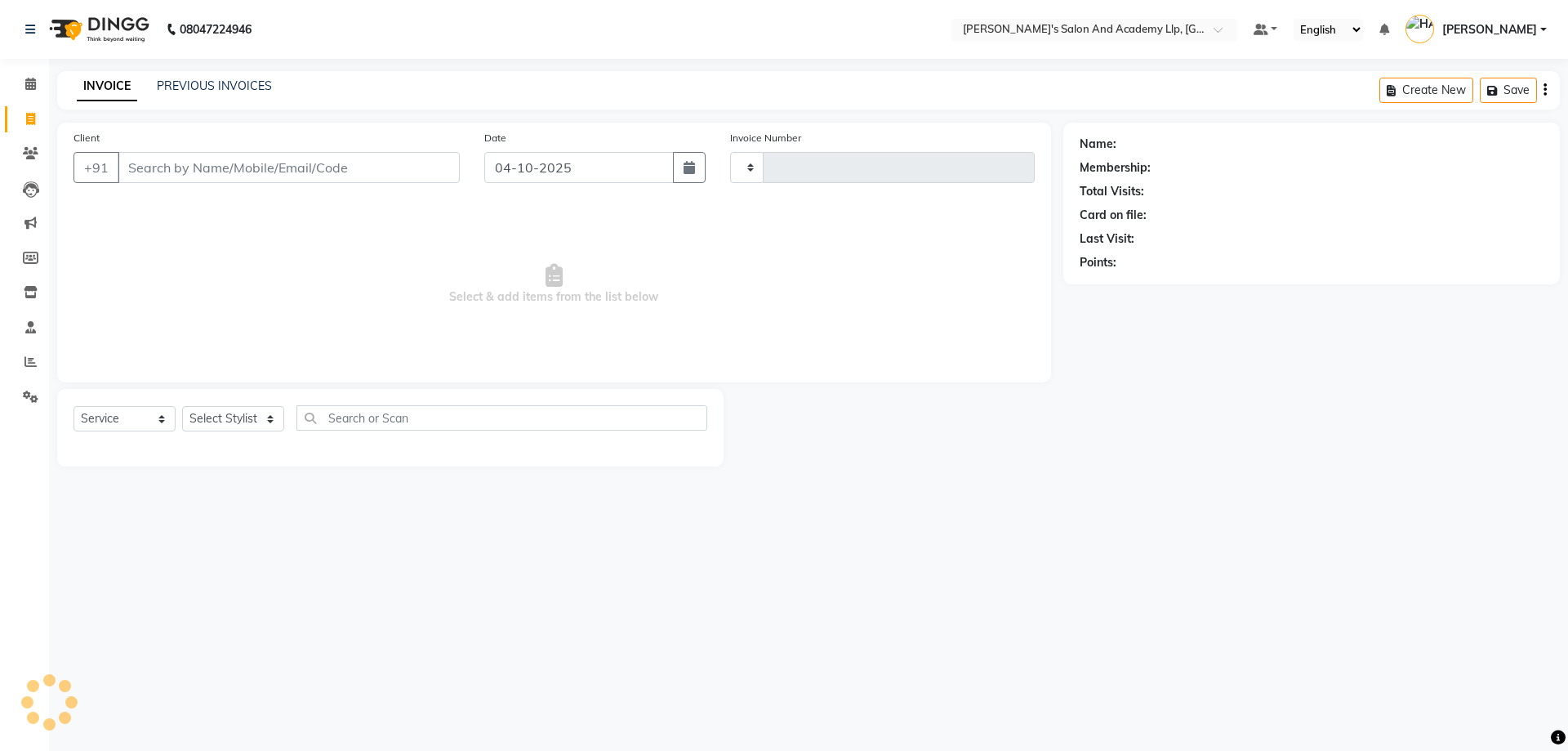
type input "13923"
select select "6983"
click at [42, 76] on span at bounding box center [31, 84] width 29 height 19
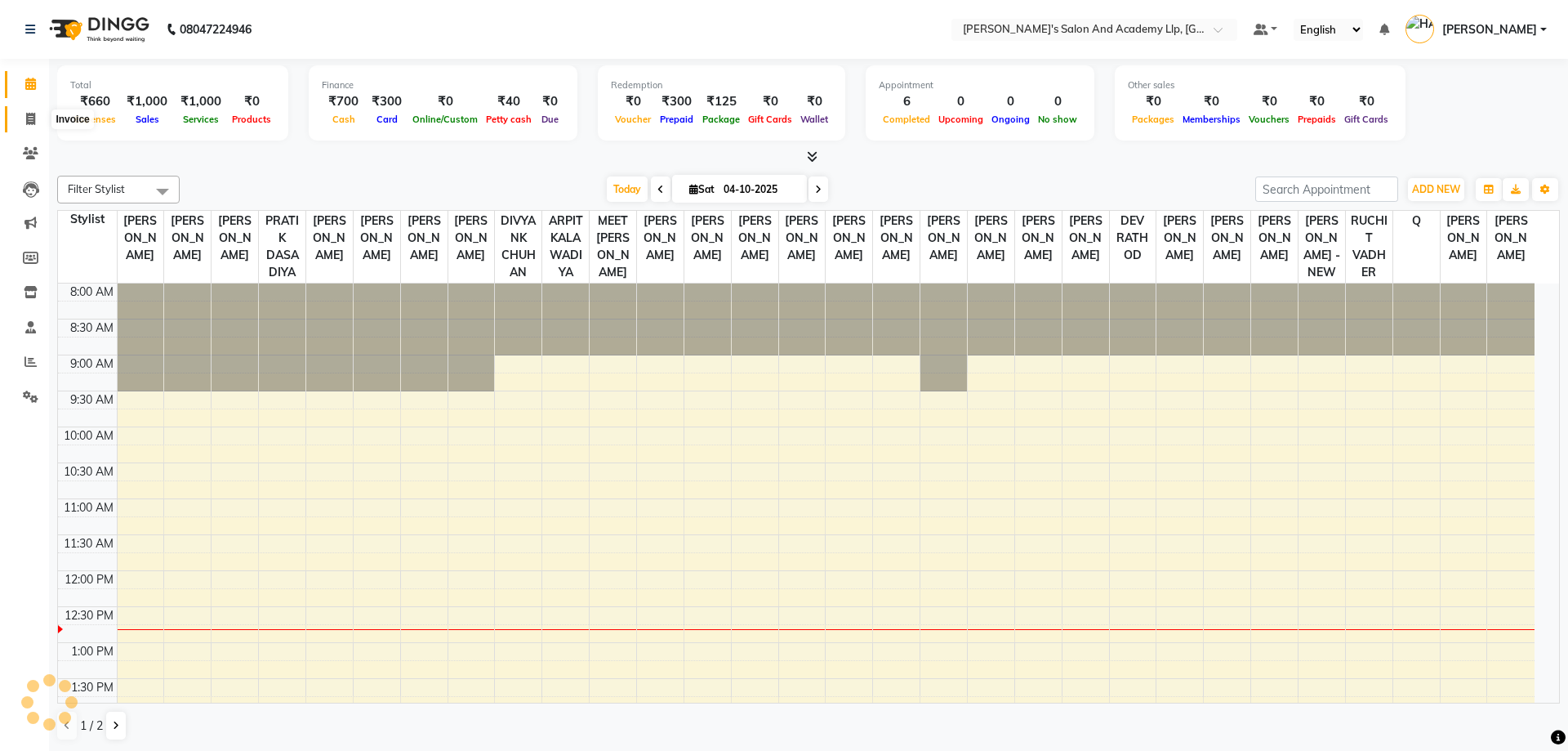
click at [25, 111] on span at bounding box center [31, 120] width 29 height 19
select select "service"
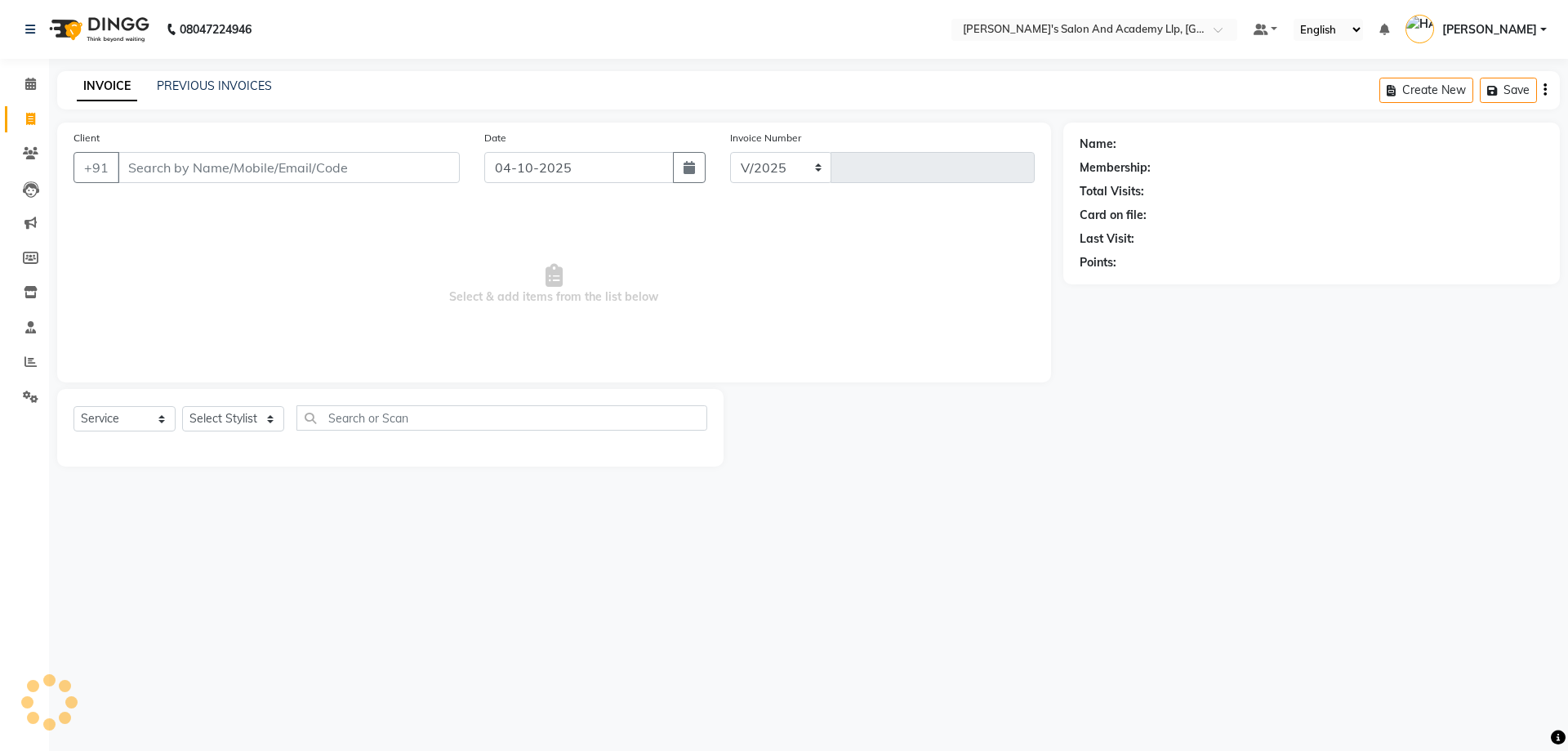
select select "6983"
type input "13923"
drag, startPoint x: 110, startPoint y: 212, endPoint x: 175, endPoint y: 209, distance: 65.1
click at [115, 213] on span "Select & add items from the list below" at bounding box center [554, 284] width 961 height 164
click at [291, 175] on input "Client" at bounding box center [288, 168] width 342 height 31
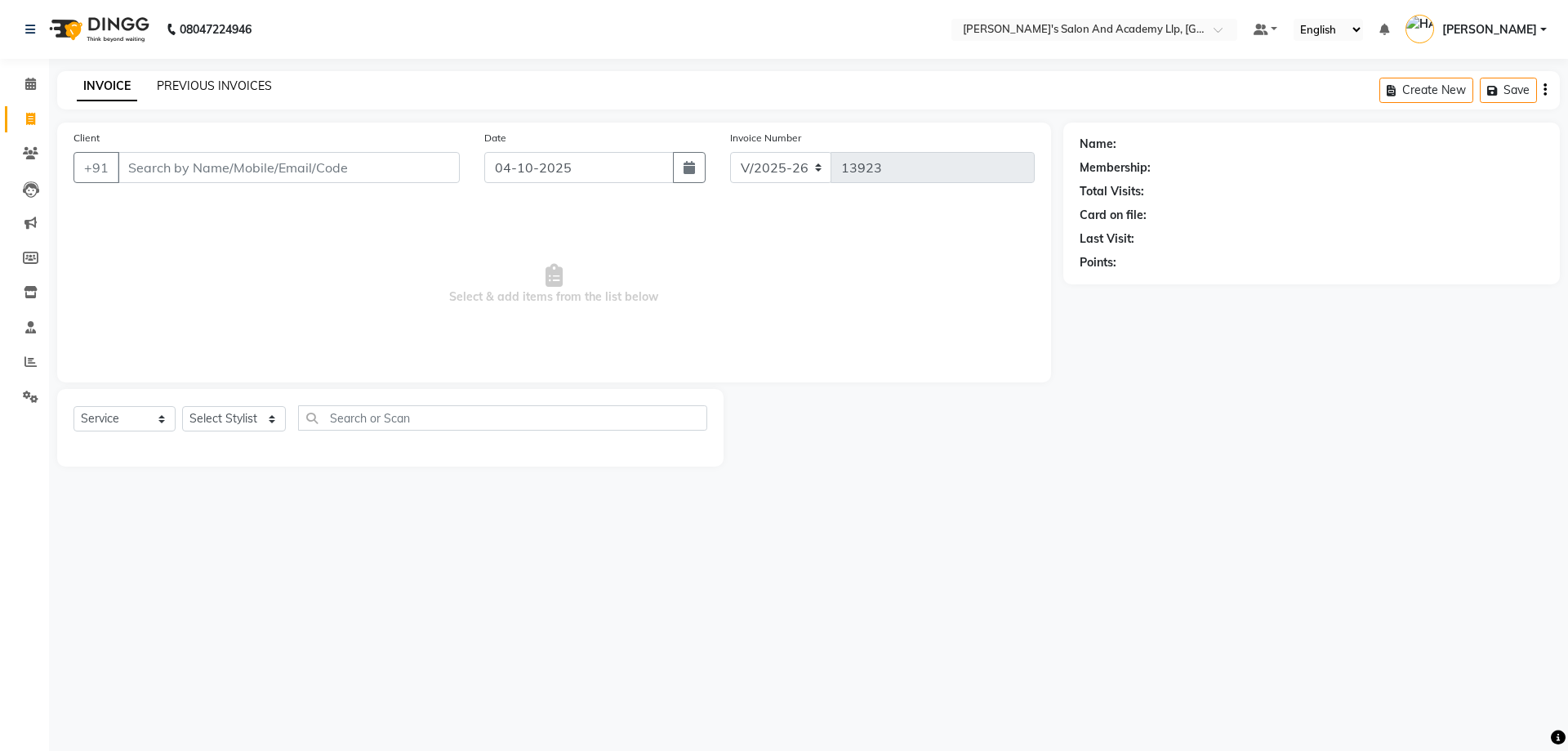
click at [203, 83] on link "PREVIOUS INVOICES" at bounding box center [214, 86] width 115 height 15
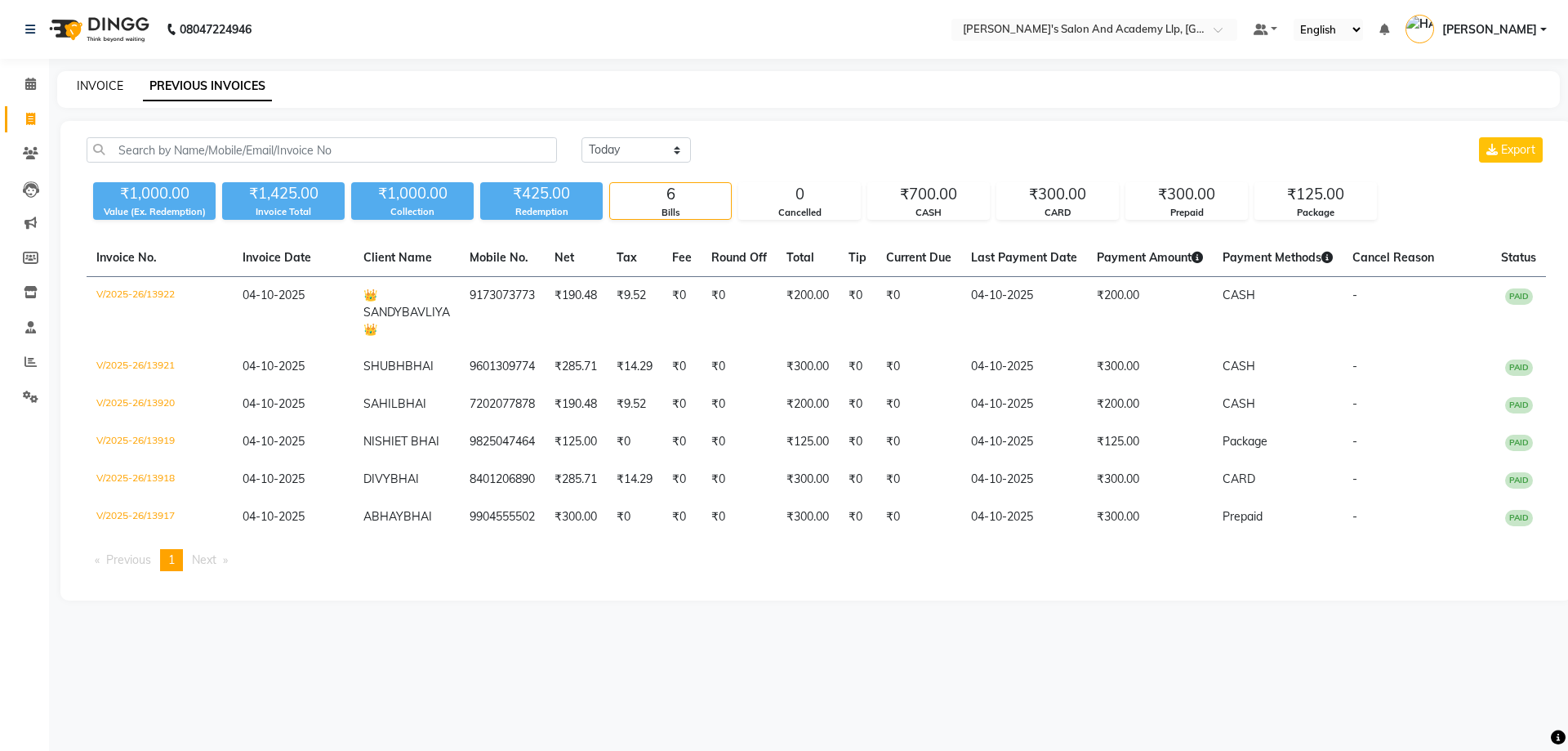
click at [92, 84] on link "INVOICE" at bounding box center [100, 86] width 46 height 15
select select "service"
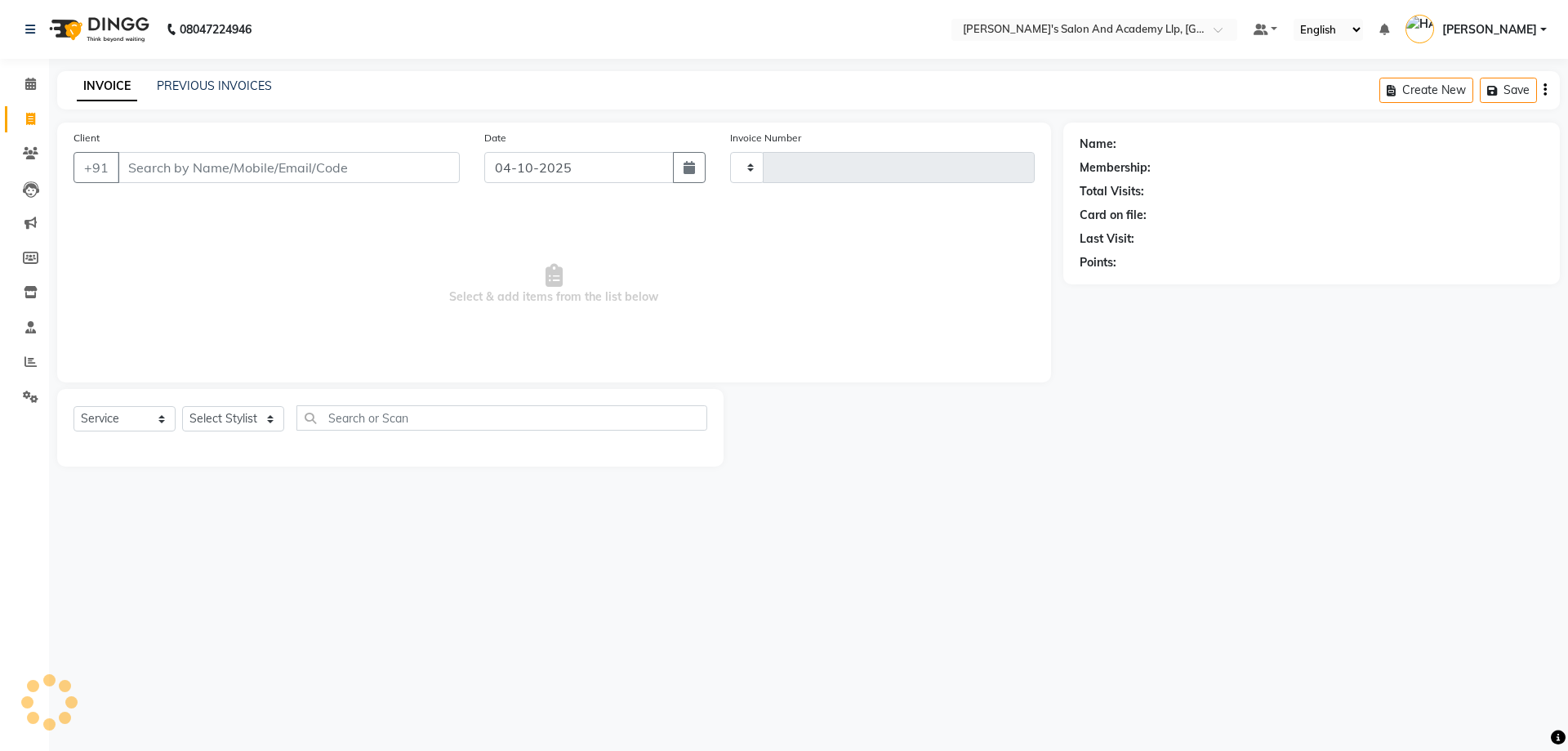
type input "13923"
select select "6983"
click at [32, 75] on span at bounding box center [31, 84] width 29 height 19
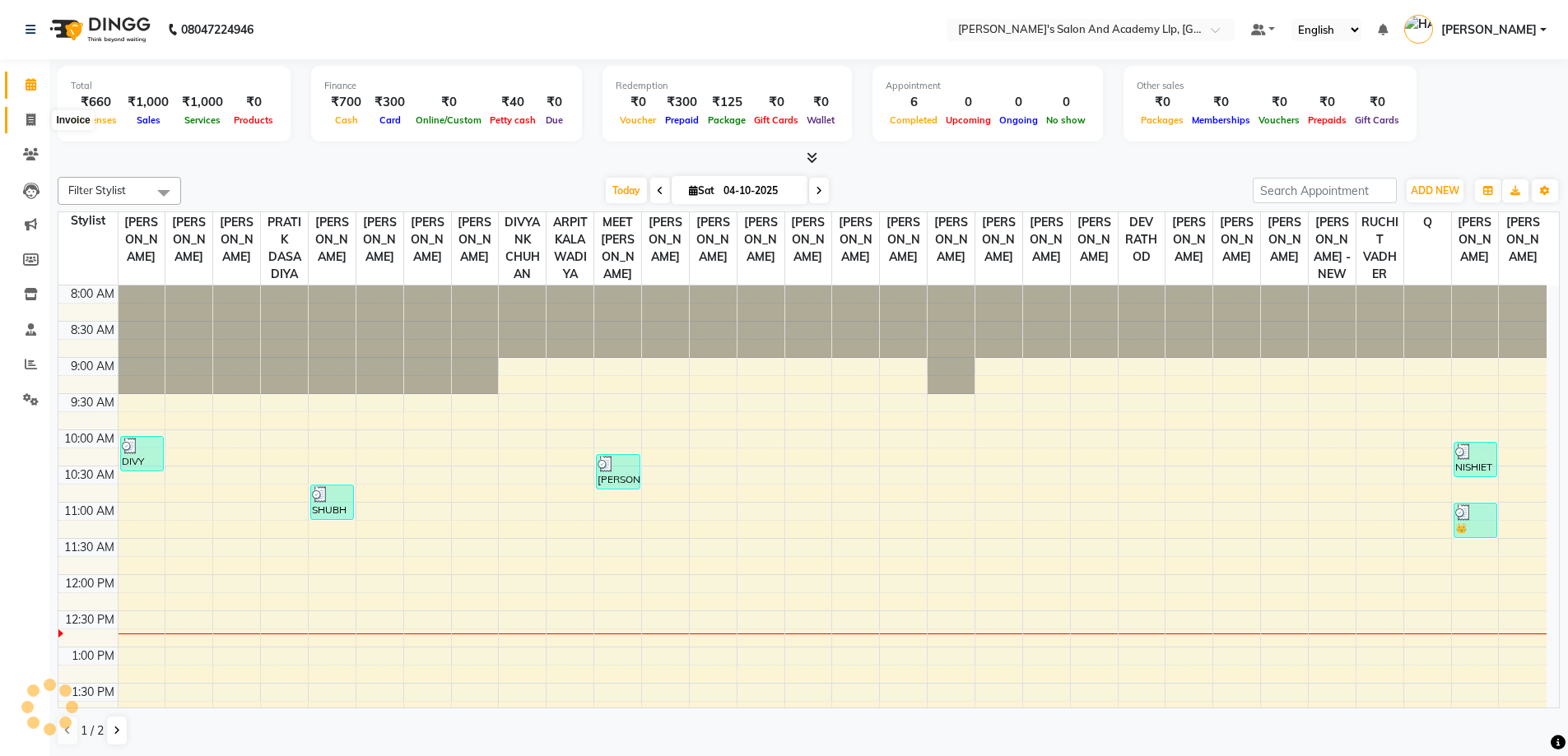
click at [28, 111] on span at bounding box center [31, 121] width 29 height 19
select select "service"
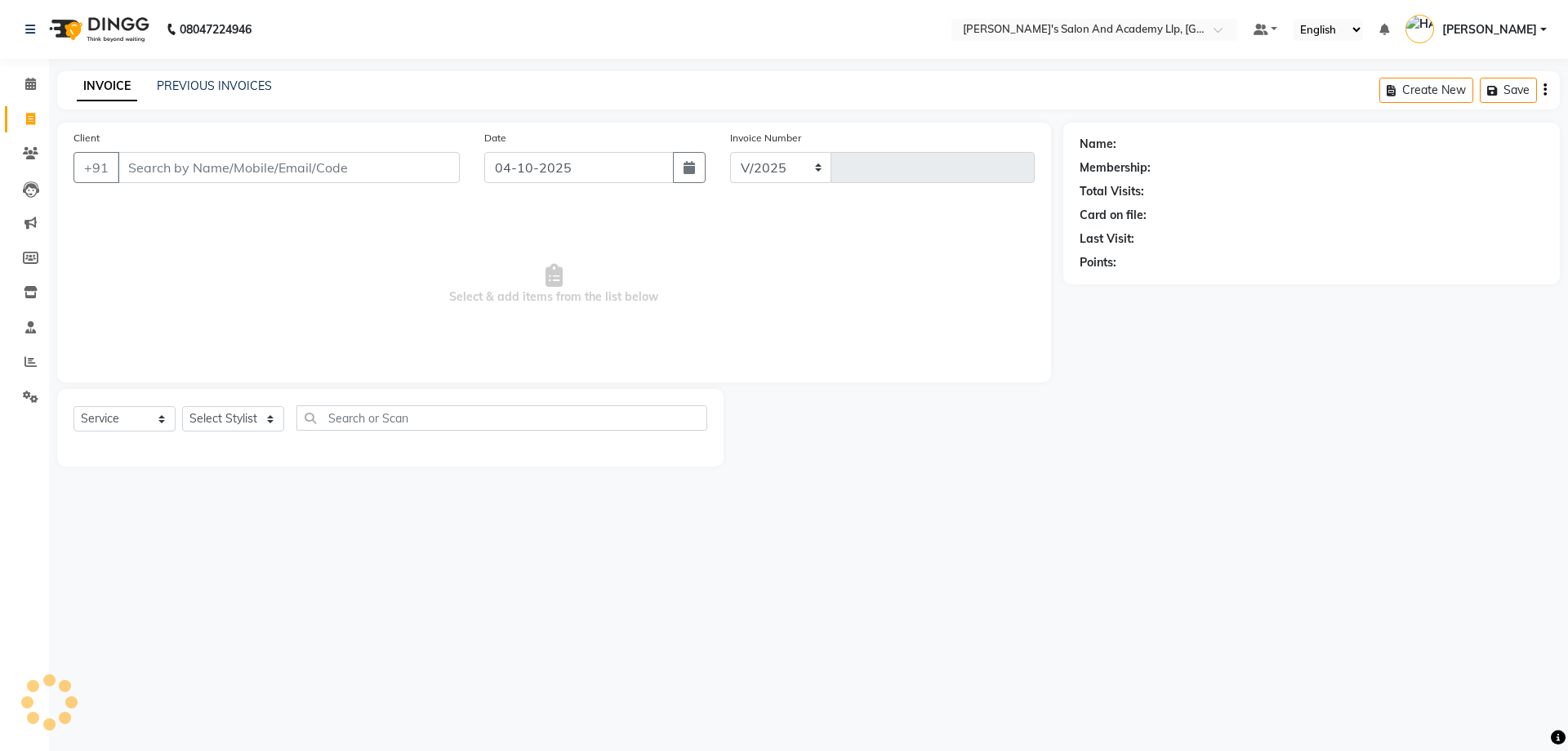
select select "6983"
type input "13923"
click at [223, 169] on input "Client" at bounding box center [288, 168] width 342 height 31
click at [217, 199] on div "Client +91 Date 04-10-2025 Invoice Number V/2025 V/2025-26 13923 Select & add i…" at bounding box center [554, 252] width 994 height 260
click at [195, 173] on input "Client" at bounding box center [288, 168] width 342 height 31
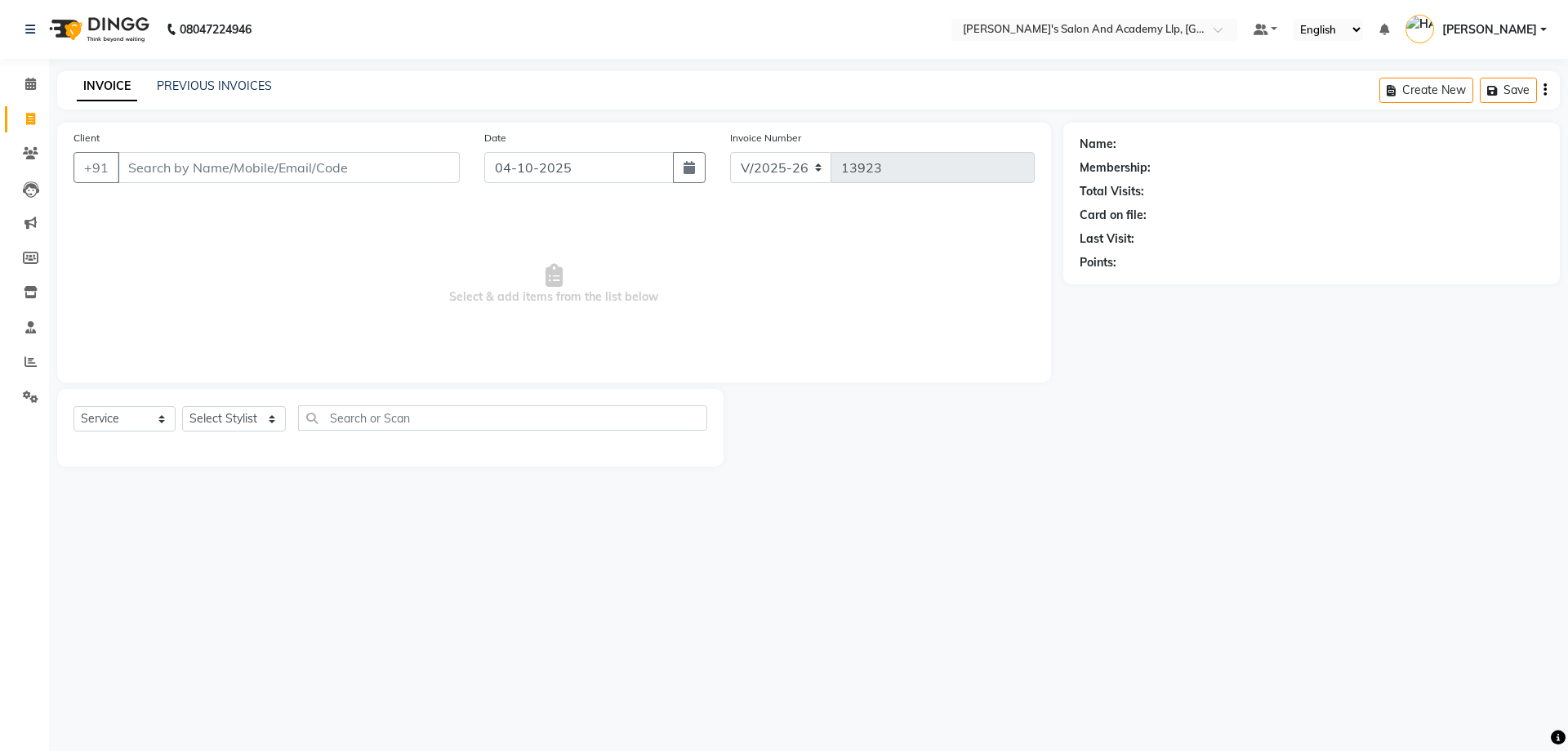
drag, startPoint x: 253, startPoint y: 212, endPoint x: 480, endPoint y: 190, distance: 228.1
click at [261, 212] on span "Select & add items from the list below" at bounding box center [554, 284] width 961 height 164
click at [571, 167] on input "04-10-2025" at bounding box center [580, 168] width 190 height 31
select select "10"
select select "2025"
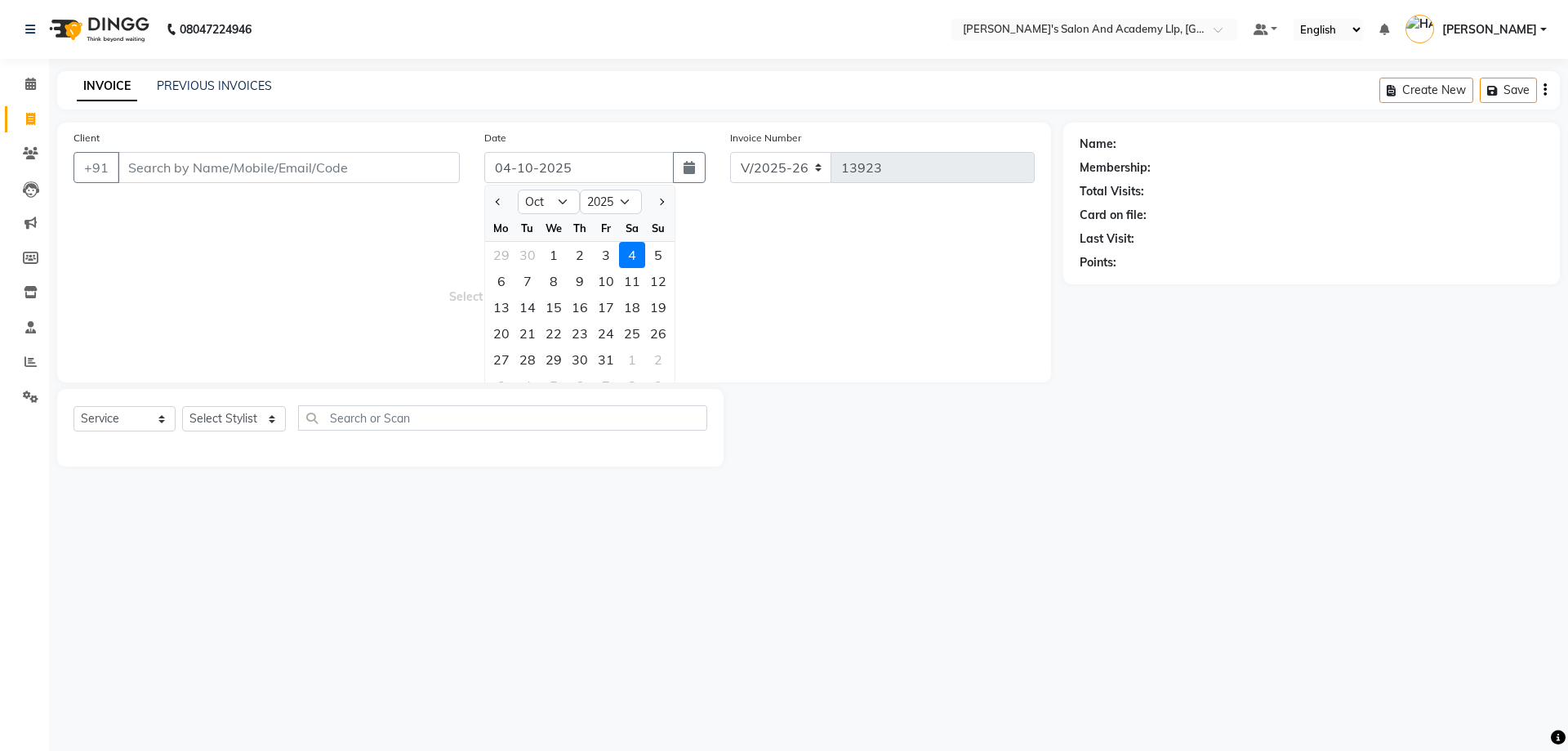
click at [271, 221] on span "Select & add items from the list below" at bounding box center [554, 284] width 961 height 164
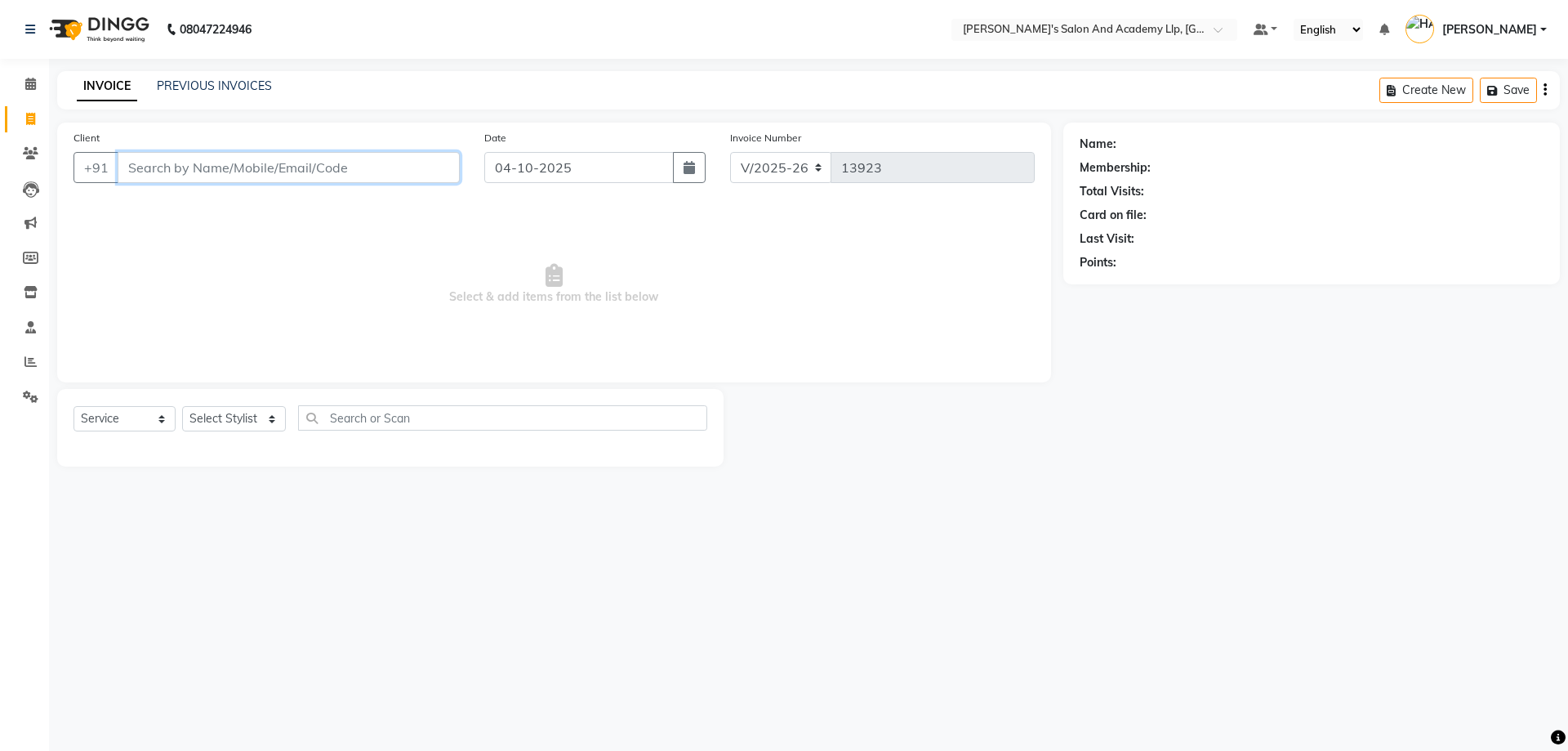
click at [190, 177] on input "Client" at bounding box center [288, 168] width 342 height 31
click at [96, 176] on button "+91" at bounding box center [96, 168] width 45 height 31
click at [149, 160] on input "Client" at bounding box center [288, 168] width 342 height 31
click at [271, 406] on div "Select Service Product Membership Package Voucher Prepaid Gift Card Select Styl…" at bounding box center [391, 425] width 634 height 38
click at [270, 420] on select "Select Stylist AAKASH SOLANKI ADARSH SOLANKI AKSHAY VAJA ARPIT KALAWADIYA AZIM …" at bounding box center [234, 419] width 104 height 26
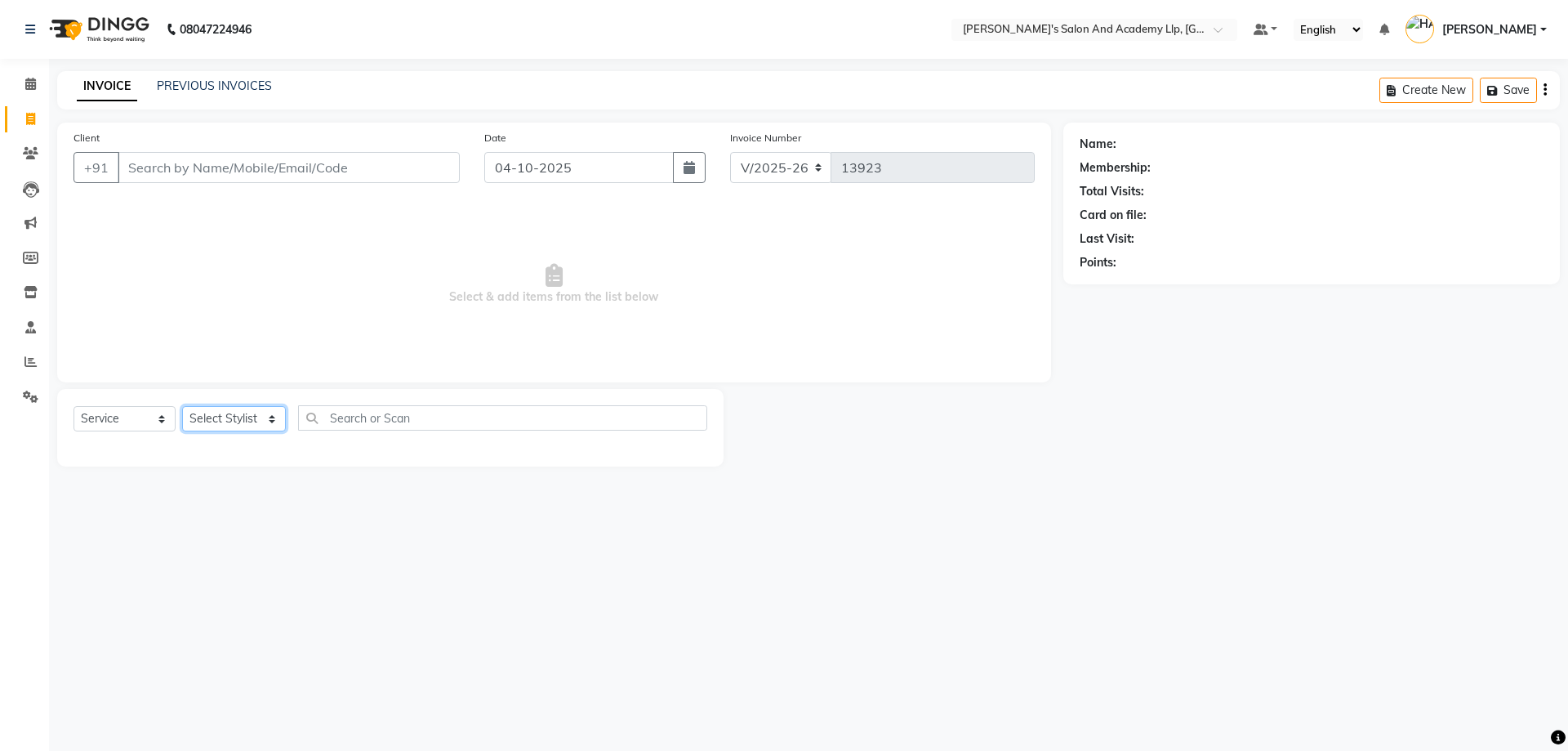
click at [270, 421] on select "Select Stylist AAKASH SOLANKI ADARSH SOLANKI AKSHAY VAJA ARPIT KALAWADIYA AZIM …" at bounding box center [234, 419] width 104 height 26
click at [389, 188] on div "Client +91" at bounding box center [267, 162] width 411 height 67
click at [260, 180] on input "Client" at bounding box center [288, 168] width 342 height 31
click at [258, 265] on span "Select & add items from the list below" at bounding box center [554, 284] width 961 height 164
click at [215, 174] on input "Client" at bounding box center [288, 168] width 342 height 31
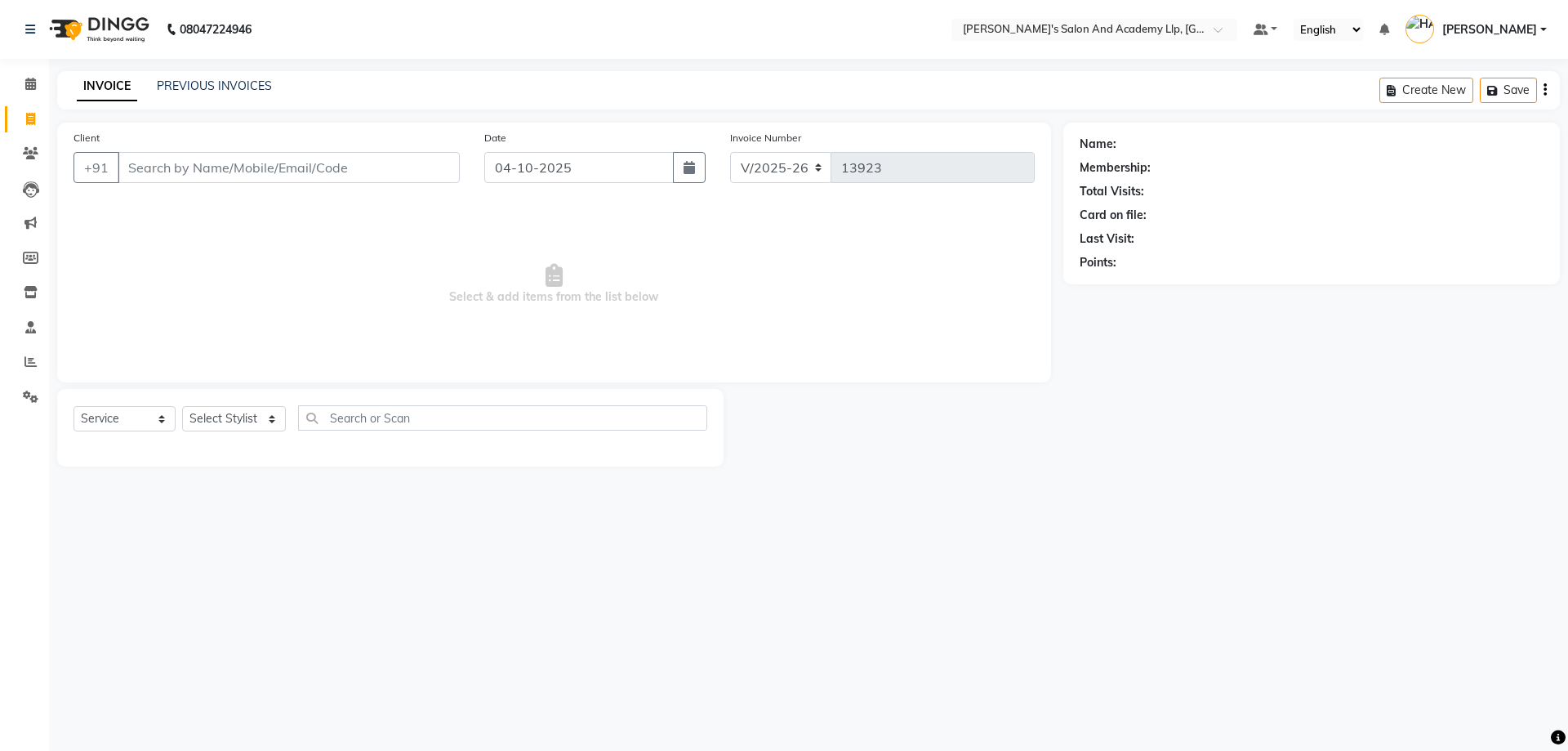
drag, startPoint x: 213, startPoint y: 249, endPoint x: 186, endPoint y: 176, distance: 77.8
click at [215, 249] on span "Select & add items from the list below" at bounding box center [554, 284] width 961 height 164
click at [196, 157] on input "Client" at bounding box center [288, 168] width 342 height 31
click at [187, 88] on link "PREVIOUS INVOICES" at bounding box center [214, 86] width 115 height 15
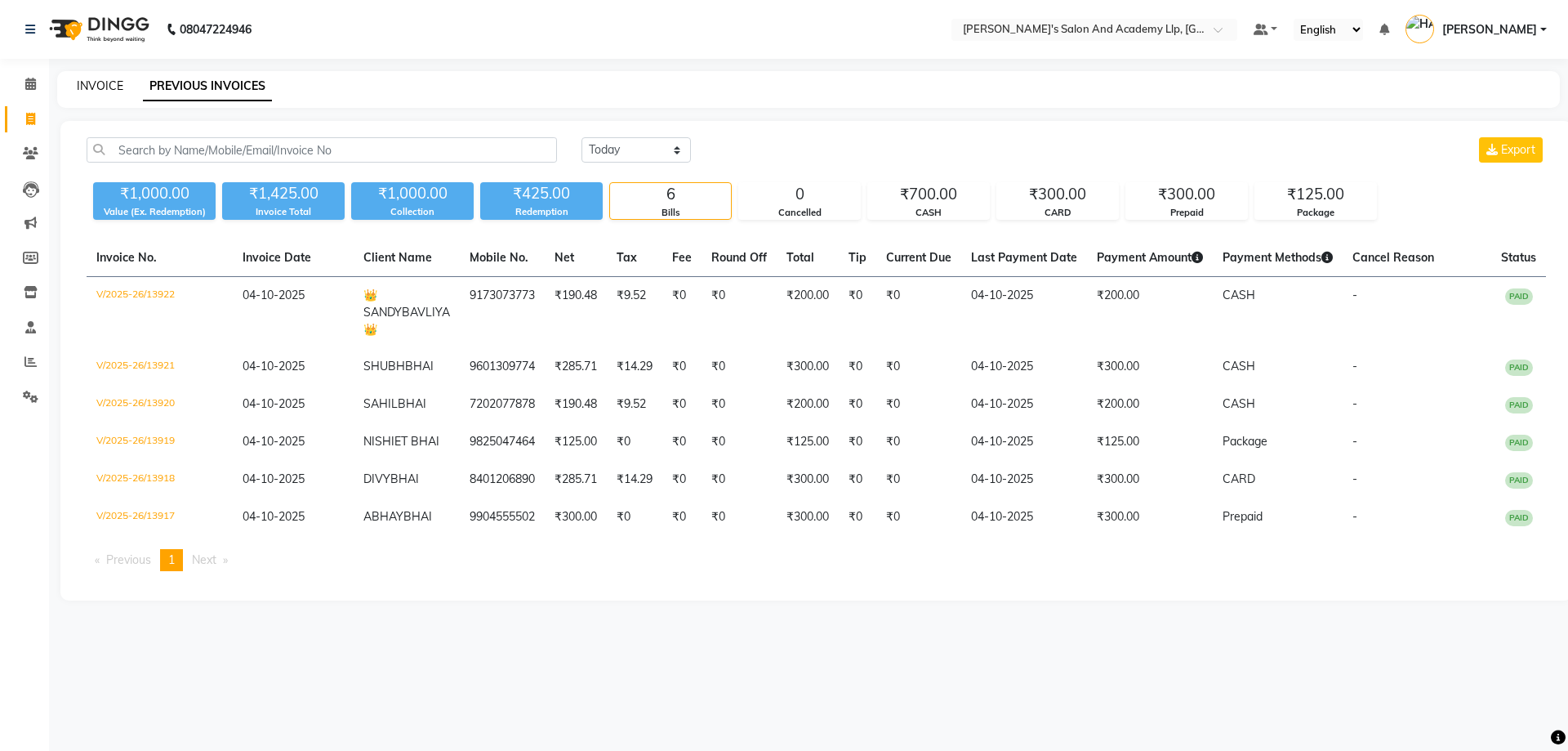
click at [100, 88] on link "INVOICE" at bounding box center [100, 86] width 46 height 15
select select "service"
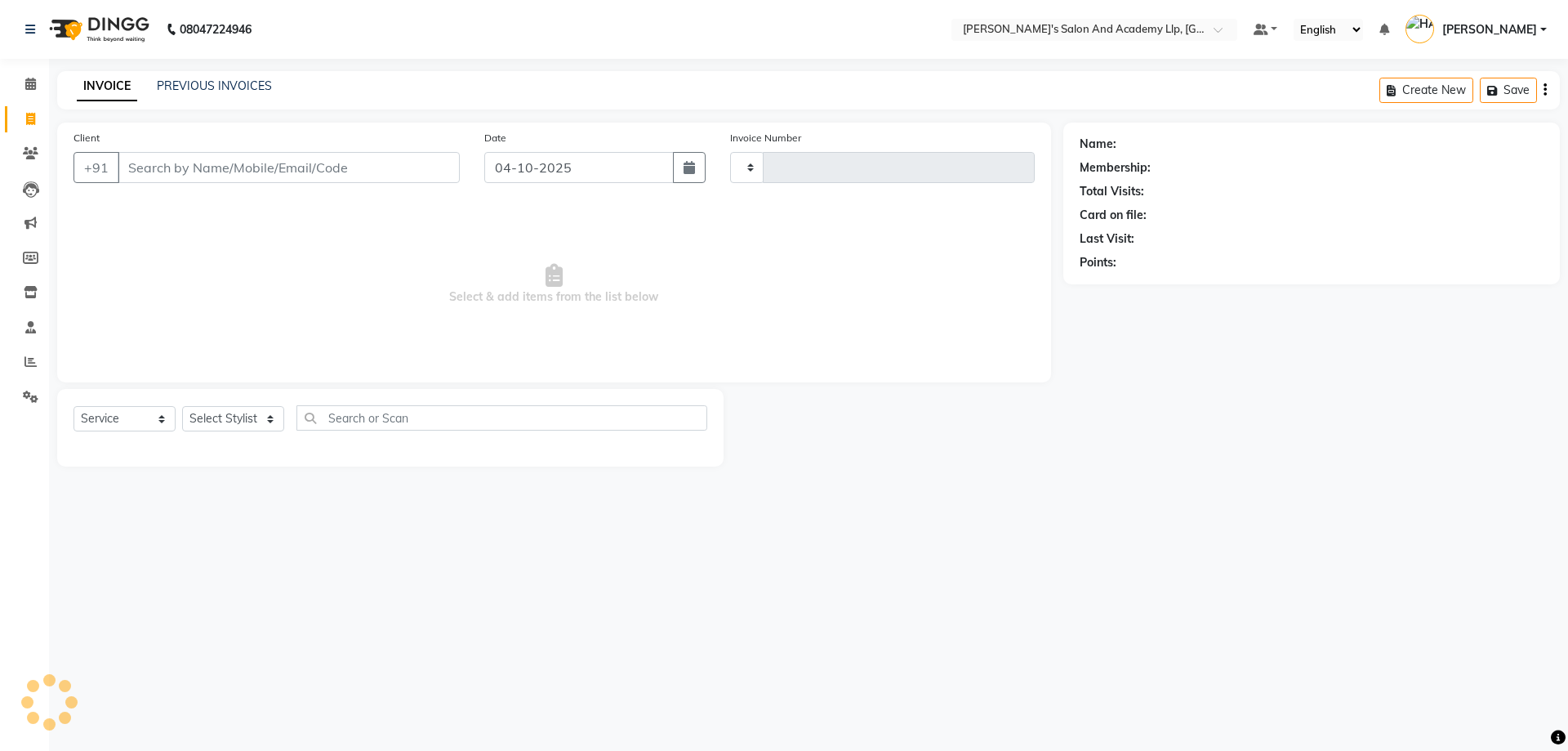
type input "13923"
select select "6983"
click at [197, 89] on link "PREVIOUS INVOICES" at bounding box center [214, 86] width 115 height 15
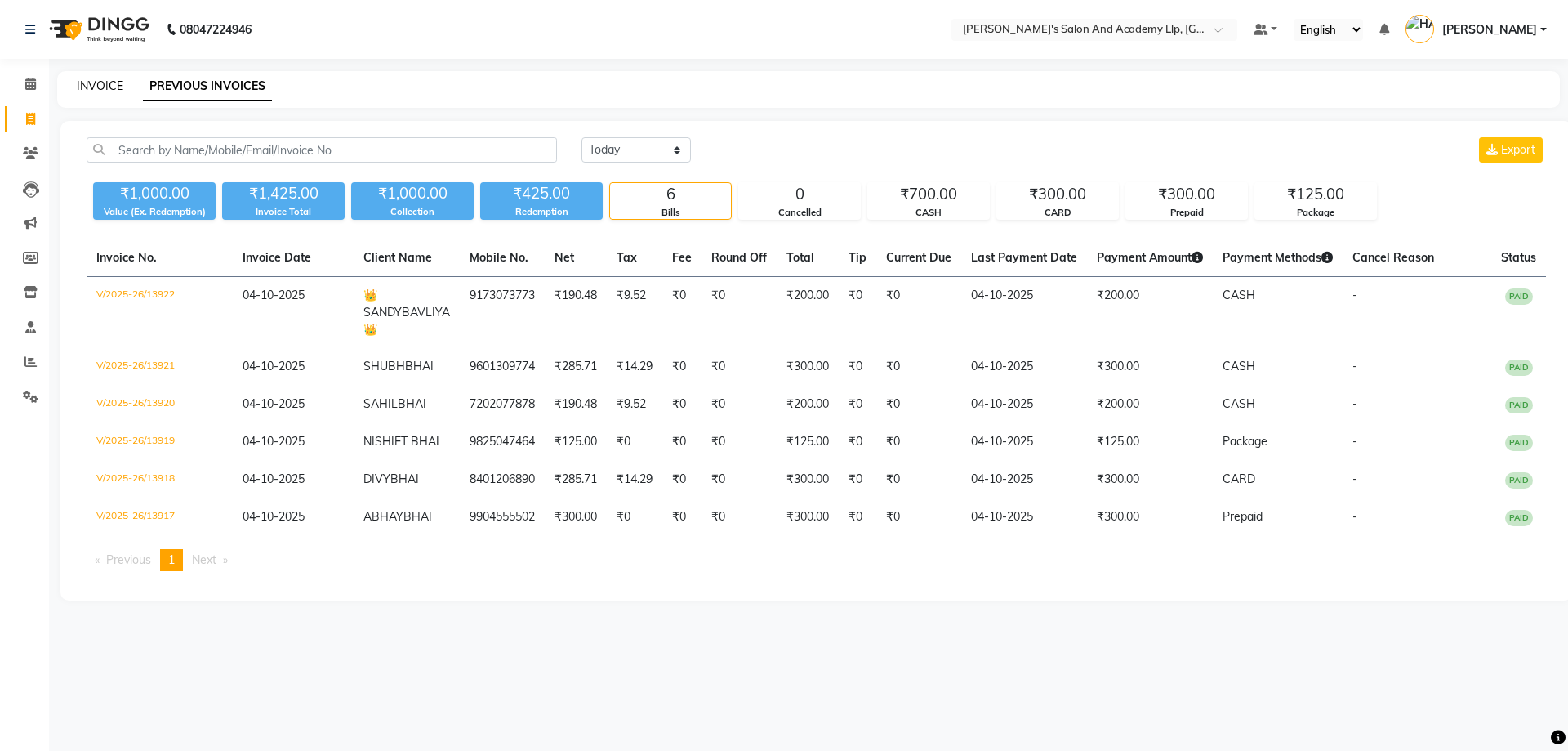
click at [95, 78] on link "INVOICE" at bounding box center [100, 86] width 46 height 15
select select "service"
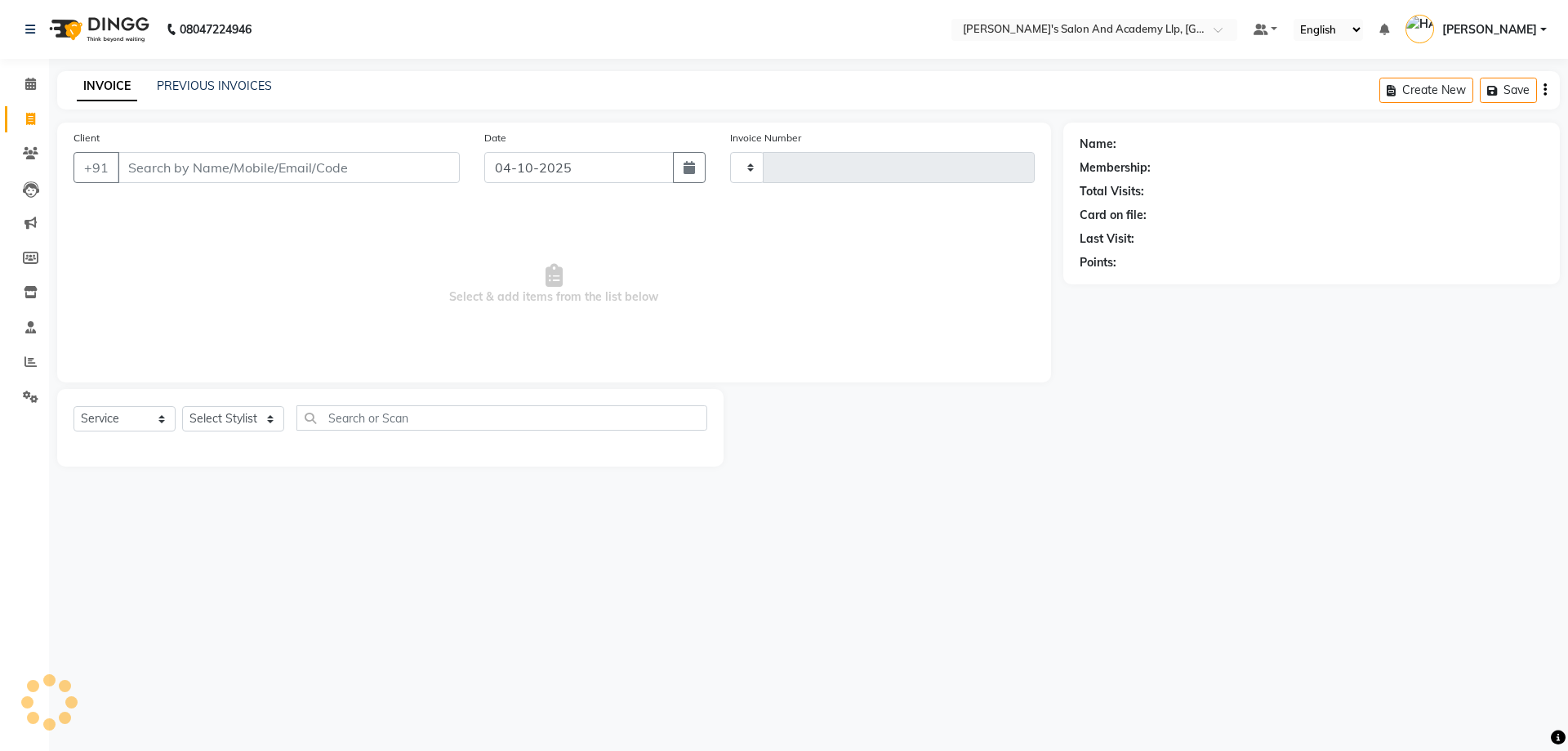
type input "13923"
select select "6983"
click at [517, 298] on span "Select & add items from the list below" at bounding box center [554, 284] width 961 height 164
drag, startPoint x: 267, startPoint y: 193, endPoint x: 267, endPoint y: 178, distance: 15.0
click at [267, 192] on div "Client +91" at bounding box center [267, 162] width 411 height 67
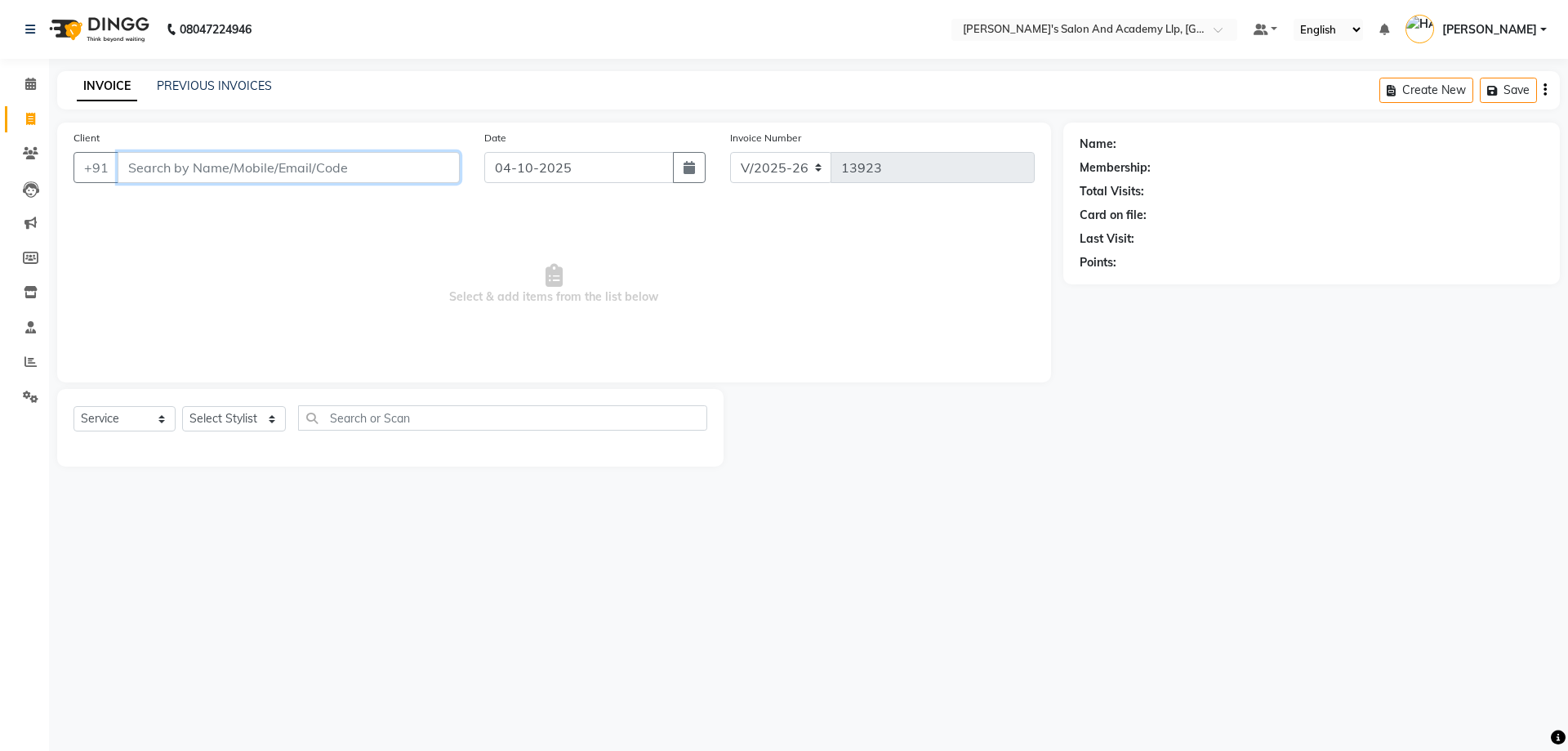
click at [273, 160] on input "Client" at bounding box center [288, 168] width 342 height 31
click at [346, 166] on input "Client" at bounding box center [288, 168] width 342 height 31
click at [211, 227] on span "Select & add items from the list below" at bounding box center [554, 284] width 961 height 164
click at [214, 167] on input "Client" at bounding box center [288, 168] width 342 height 31
click at [257, 206] on span "Select & add items from the list below" at bounding box center [554, 284] width 961 height 164
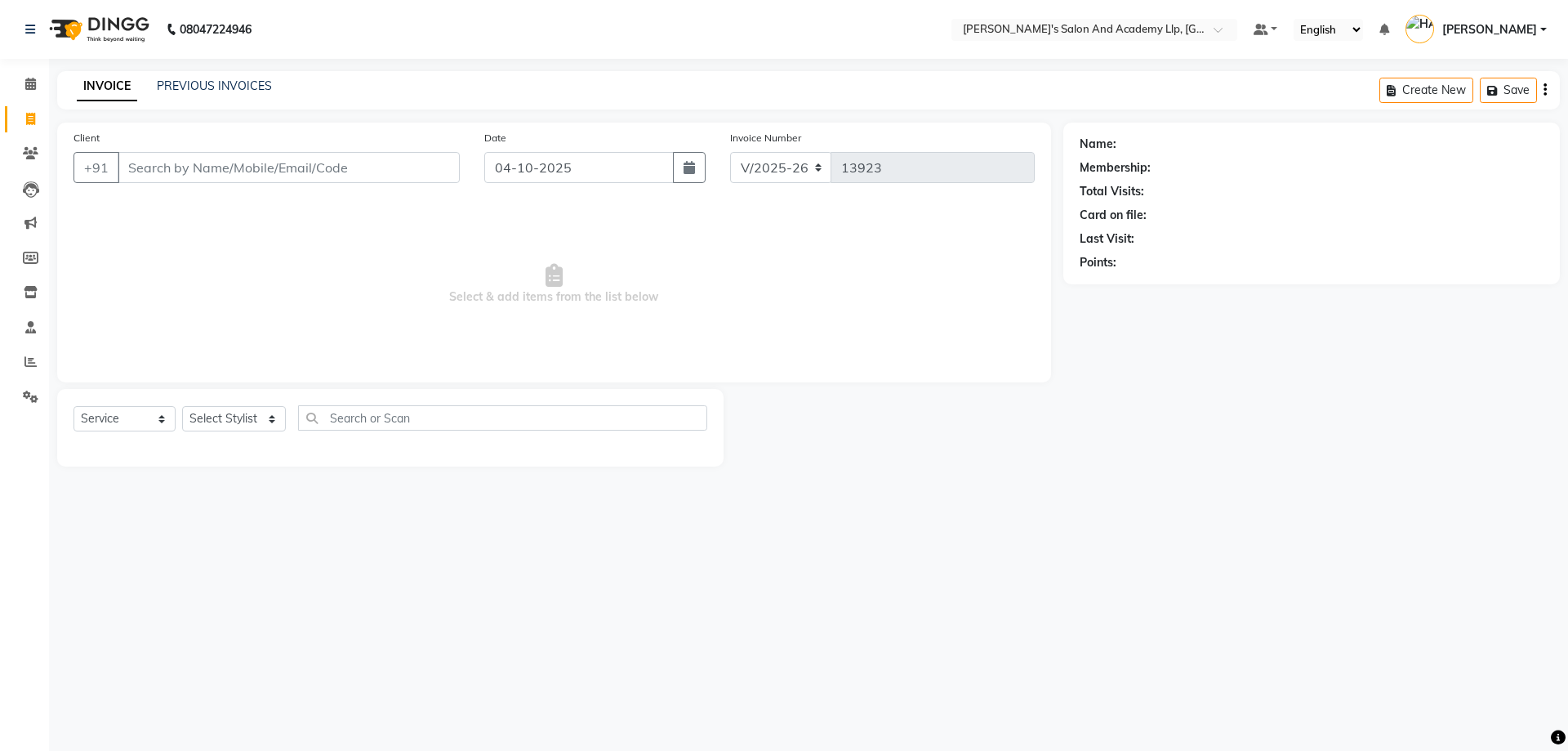
click at [227, 93] on div "PREVIOUS INVOICES" at bounding box center [214, 86] width 115 height 17
click at [226, 87] on link "PREVIOUS INVOICES" at bounding box center [214, 86] width 115 height 15
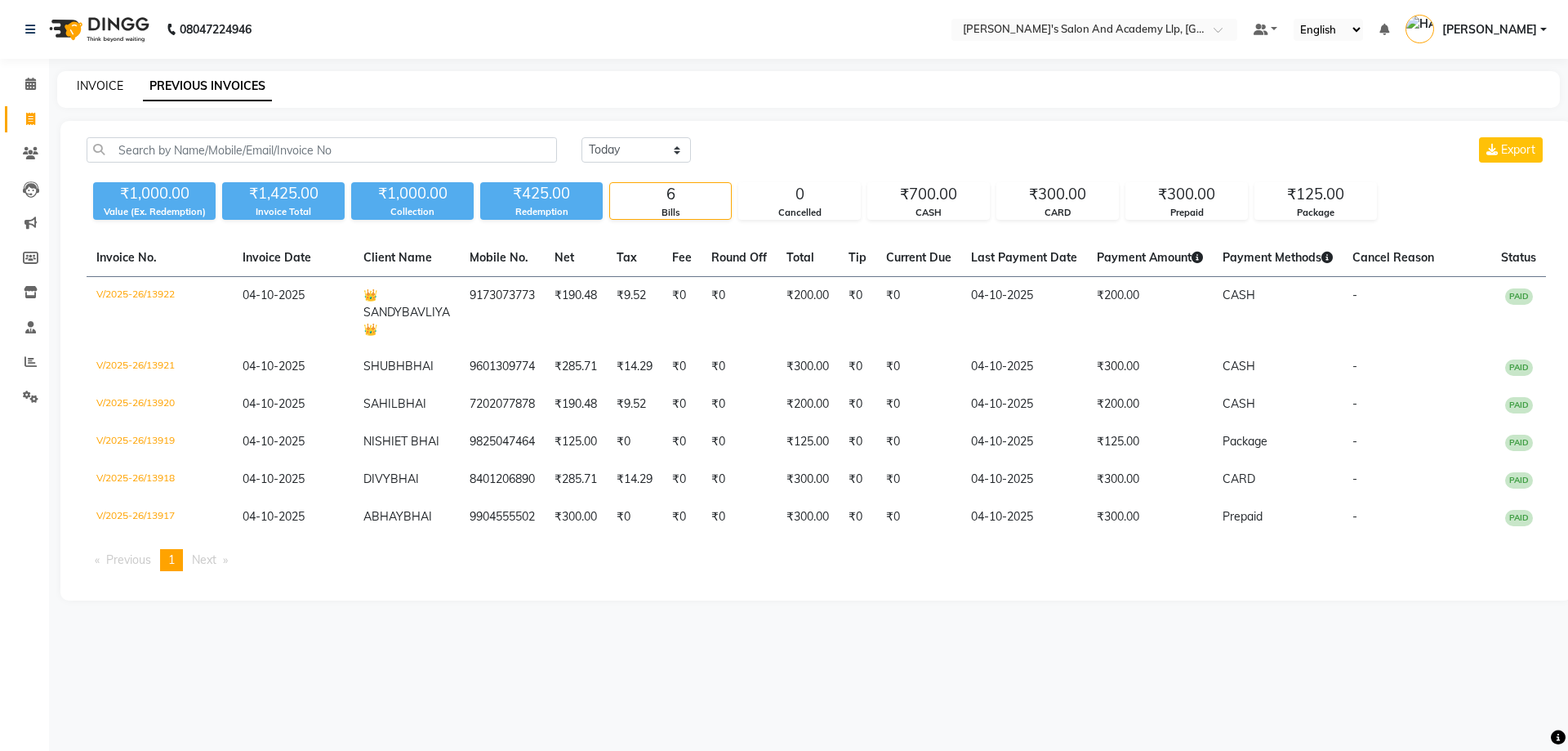
click at [107, 82] on link "INVOICE" at bounding box center [100, 86] width 46 height 15
select select "6983"
select select "service"
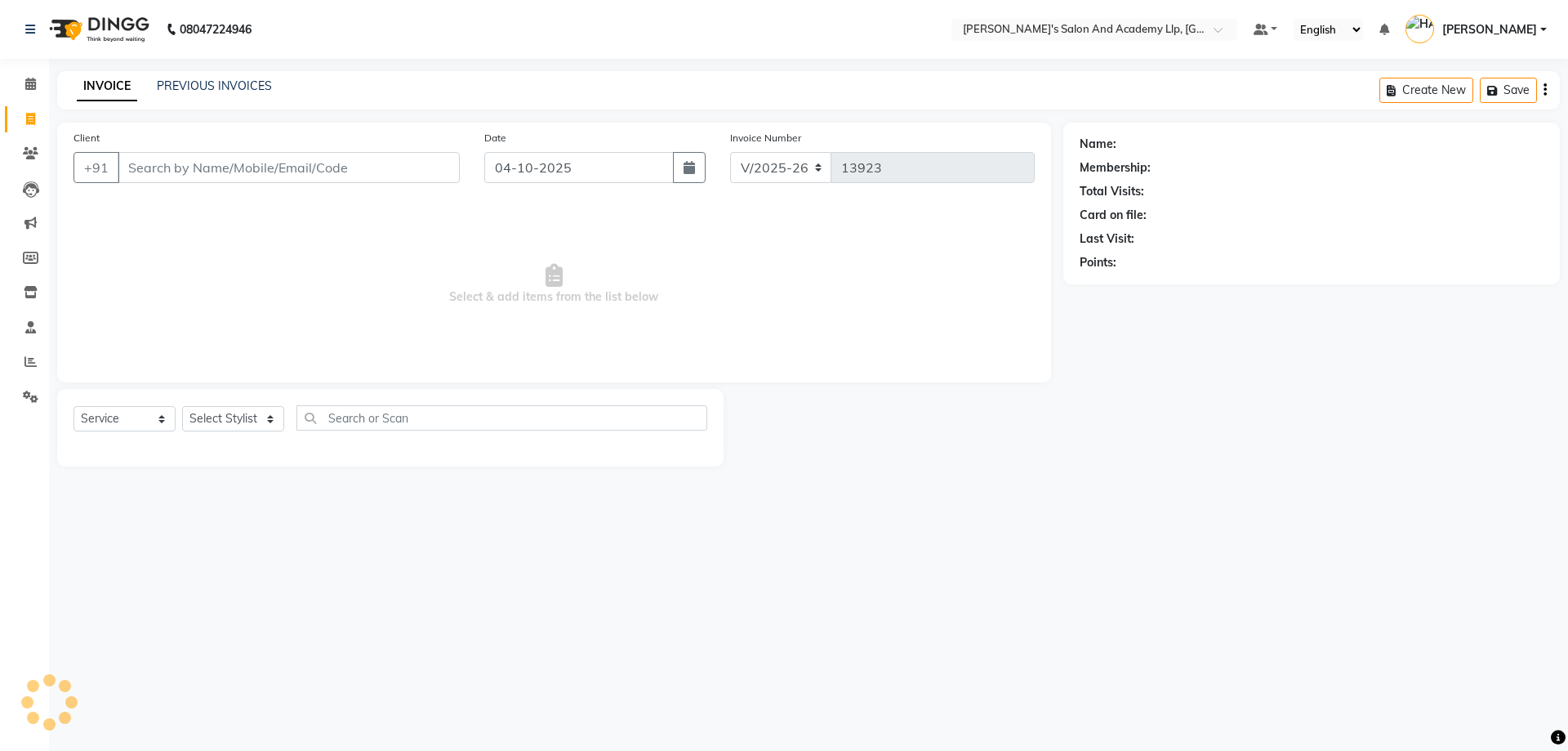
click at [220, 271] on span "Select & add items from the list below" at bounding box center [554, 284] width 961 height 164
click at [204, 173] on input "Client" at bounding box center [288, 168] width 342 height 31
click at [310, 297] on span "Select & add items from the list below" at bounding box center [554, 284] width 961 height 164
click at [207, 143] on div "Client +91" at bounding box center [267, 162] width 411 height 67
click at [202, 89] on link "PREVIOUS INVOICES" at bounding box center [214, 86] width 115 height 15
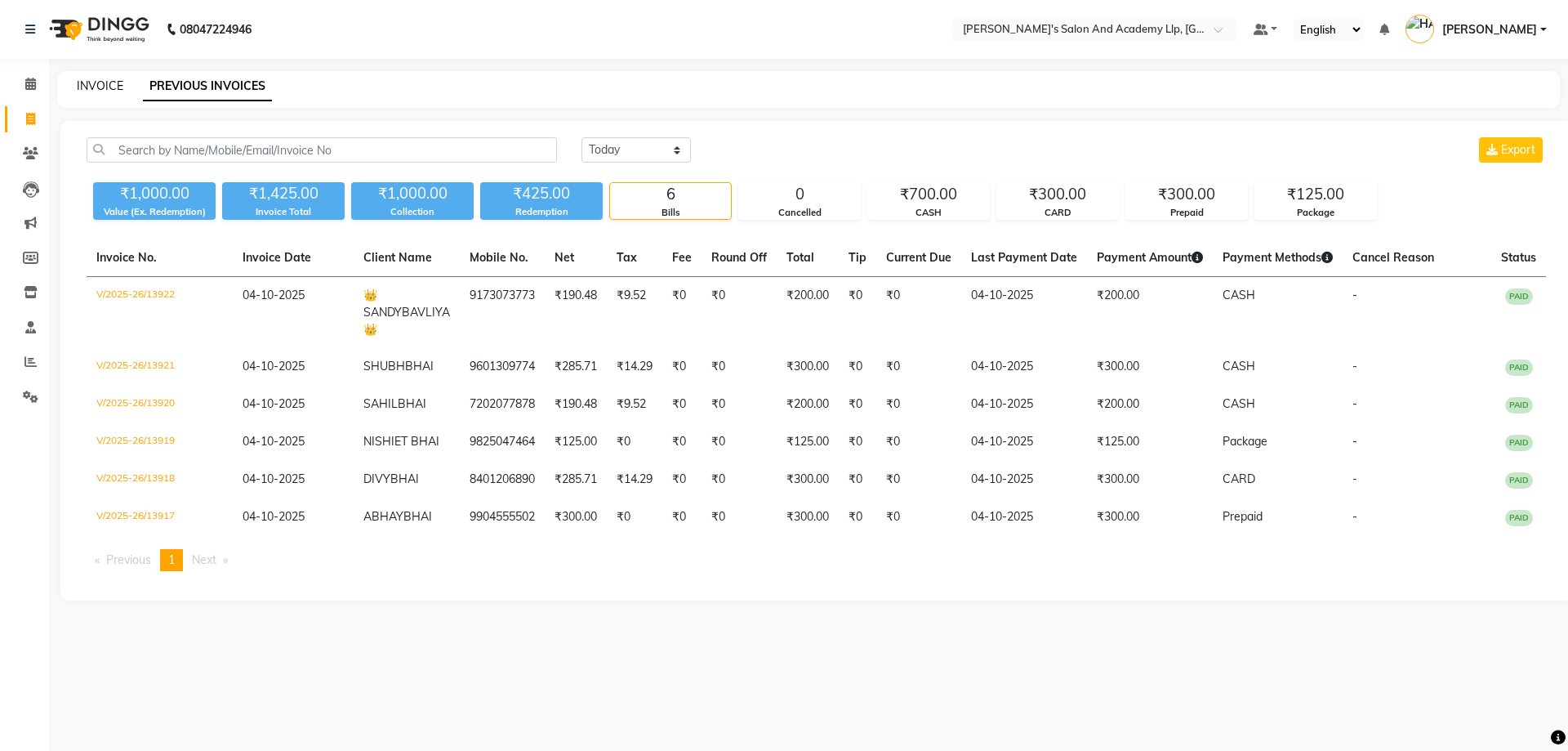
click at [92, 88] on link "INVOICE" at bounding box center [100, 86] width 46 height 15
select select "service"
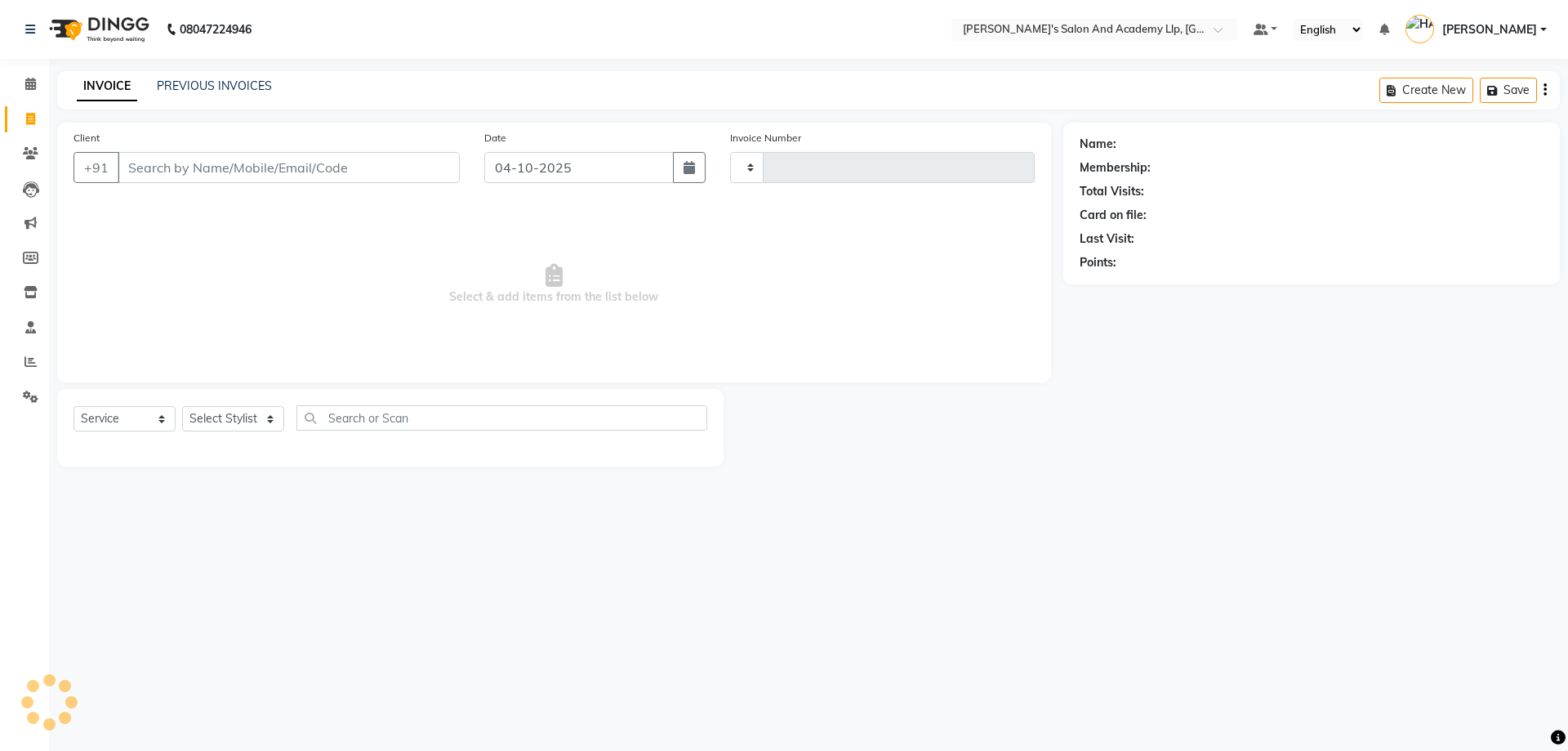
type input "13923"
select select "6983"
click at [369, 266] on span "Select & add items from the list below" at bounding box center [554, 284] width 961 height 164
click at [282, 167] on input "Client" at bounding box center [288, 168] width 342 height 31
click at [204, 222] on span "Select & add items from the list below" at bounding box center [554, 284] width 961 height 164
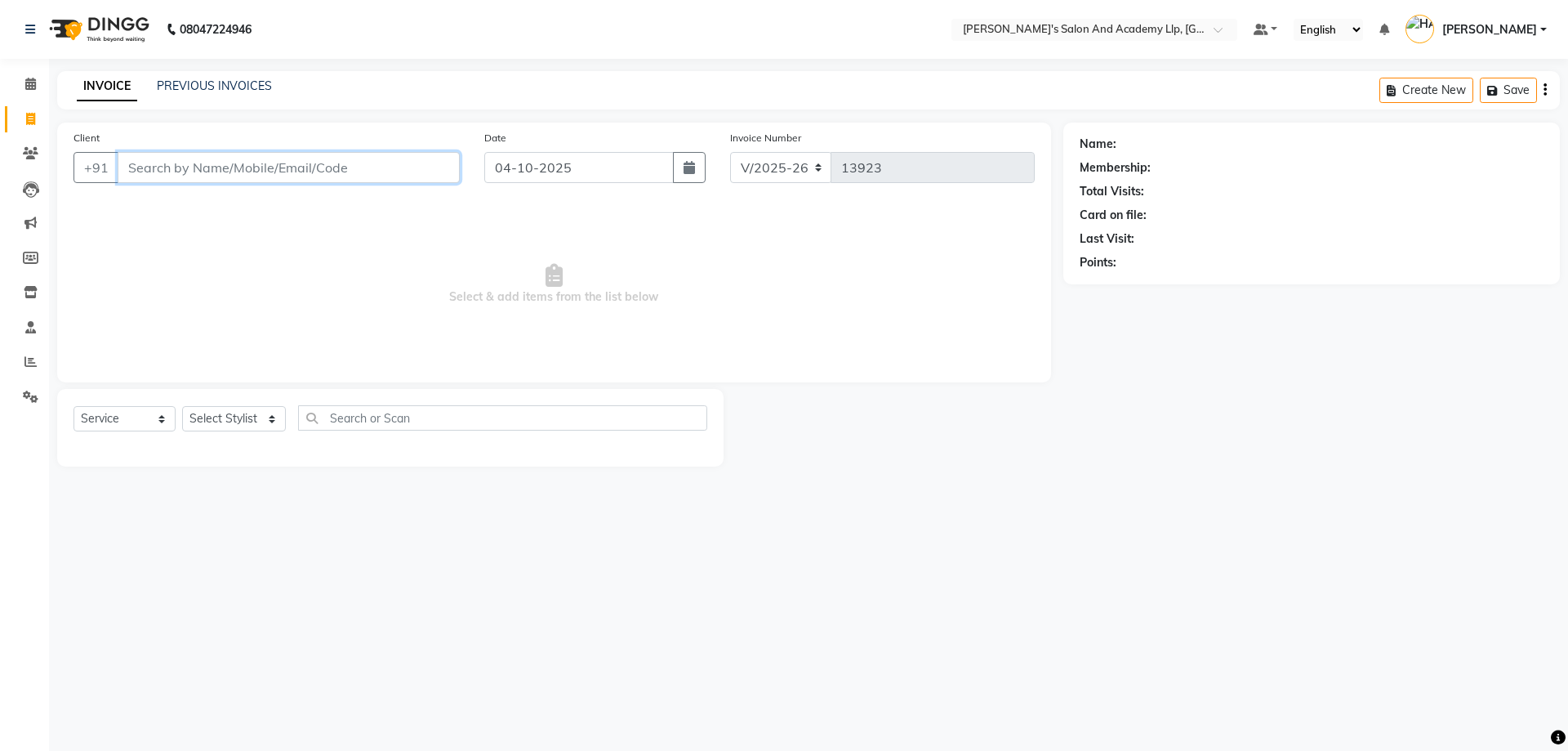
click at [225, 183] on input "Client" at bounding box center [288, 168] width 342 height 31
click at [216, 213] on span "Select & add items from the list below" at bounding box center [554, 284] width 961 height 164
click at [215, 174] on input "Client" at bounding box center [288, 168] width 342 height 31
drag, startPoint x: 266, startPoint y: 246, endPoint x: 258, endPoint y: 169, distance: 77.4
click at [266, 240] on span "Select & add items from the list below" at bounding box center [554, 284] width 961 height 164
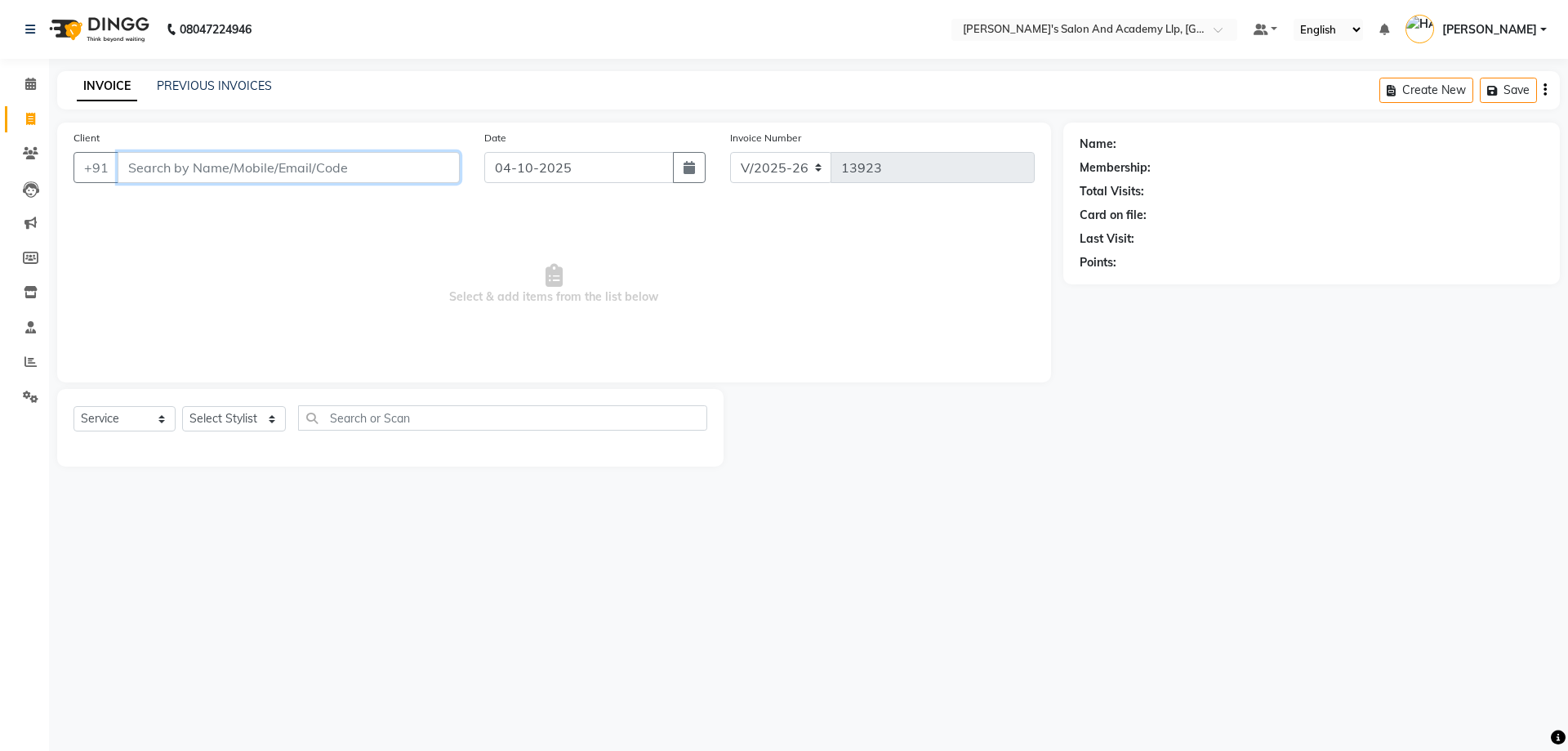
click at [256, 157] on input "Client" at bounding box center [288, 168] width 342 height 31
click at [173, 180] on input "Client" at bounding box center [288, 168] width 342 height 31
click at [206, 119] on main "INVOICE PREVIOUS INVOICES Create New Save Client +91 Date 04-10-2025 Invoice Nu…" at bounding box center [808, 281] width 1519 height 420
click at [218, 90] on link "PREVIOUS INVOICES" at bounding box center [214, 86] width 115 height 15
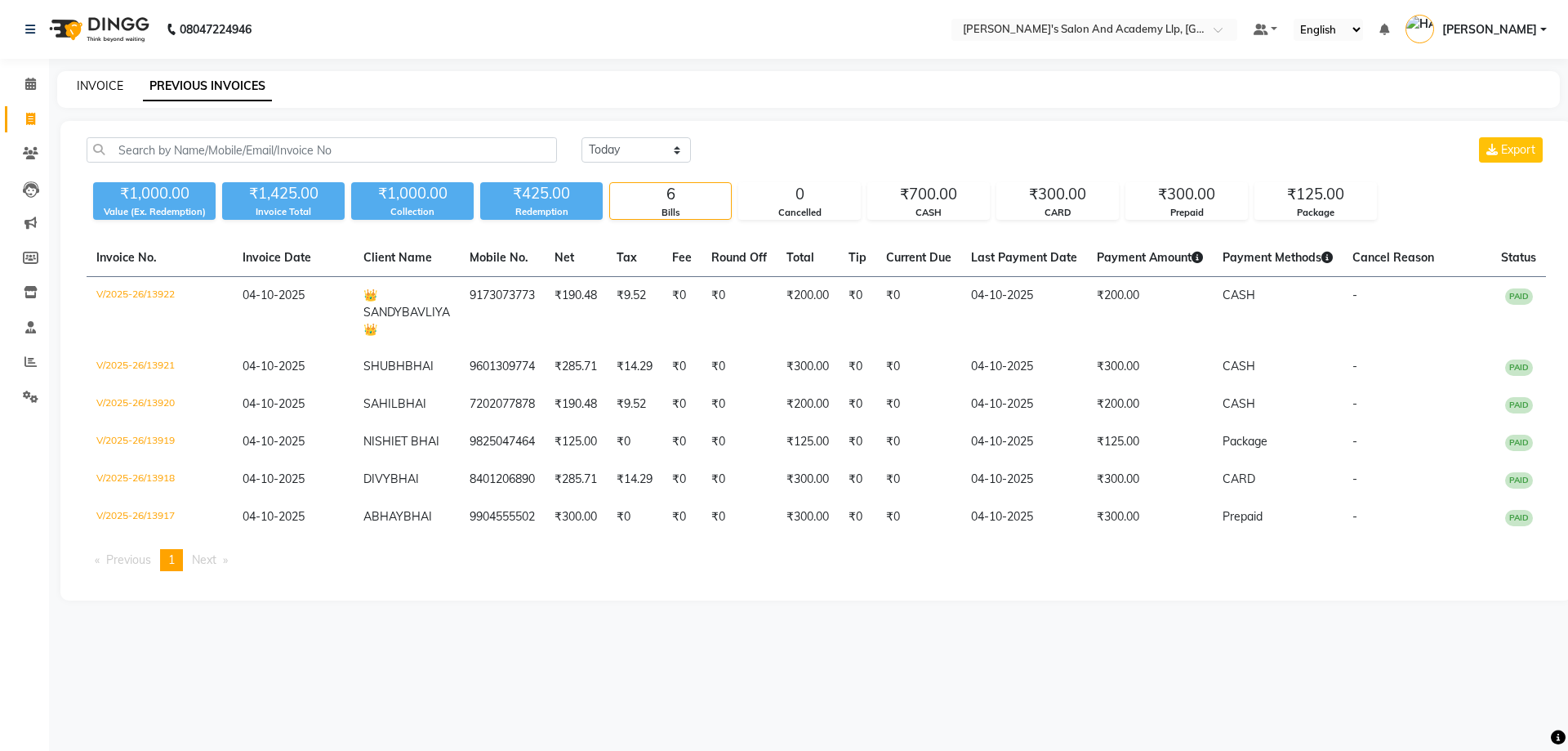
click at [90, 83] on link "INVOICE" at bounding box center [100, 86] width 46 height 15
select select "6983"
select select "service"
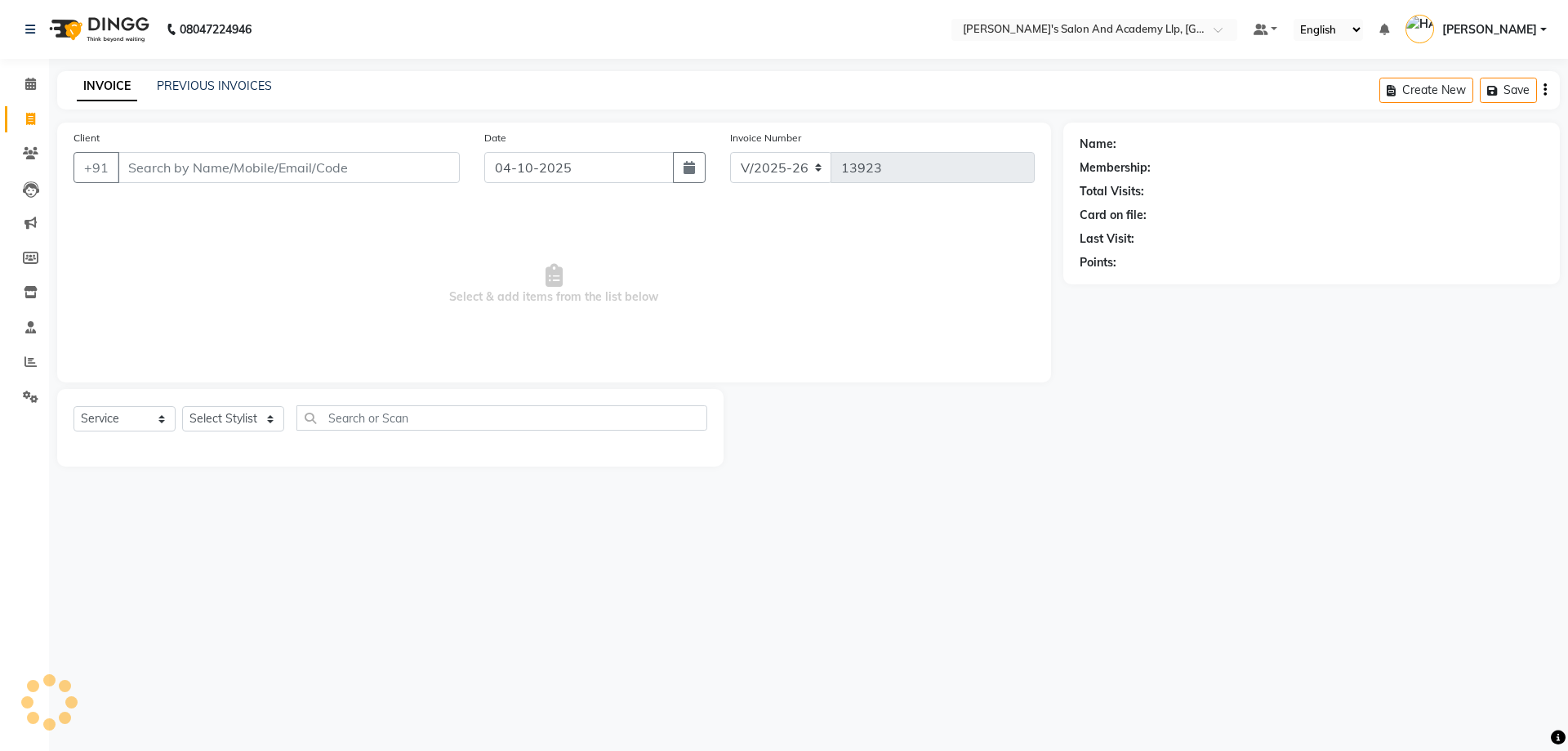
drag, startPoint x: 355, startPoint y: 349, endPoint x: 345, endPoint y: 345, distance: 10.8
click at [345, 345] on span "Select & add items from the list below" at bounding box center [554, 284] width 961 height 164
click at [225, 178] on input "Client" at bounding box center [288, 168] width 342 height 31
click at [233, 267] on span "Select & add items from the list below" at bounding box center [554, 284] width 961 height 164
click at [242, 198] on div "Client +91 Date 04-10-2025 Invoice Number V/2025 V/2025-26 13923 Select & add i…" at bounding box center [554, 252] width 994 height 260
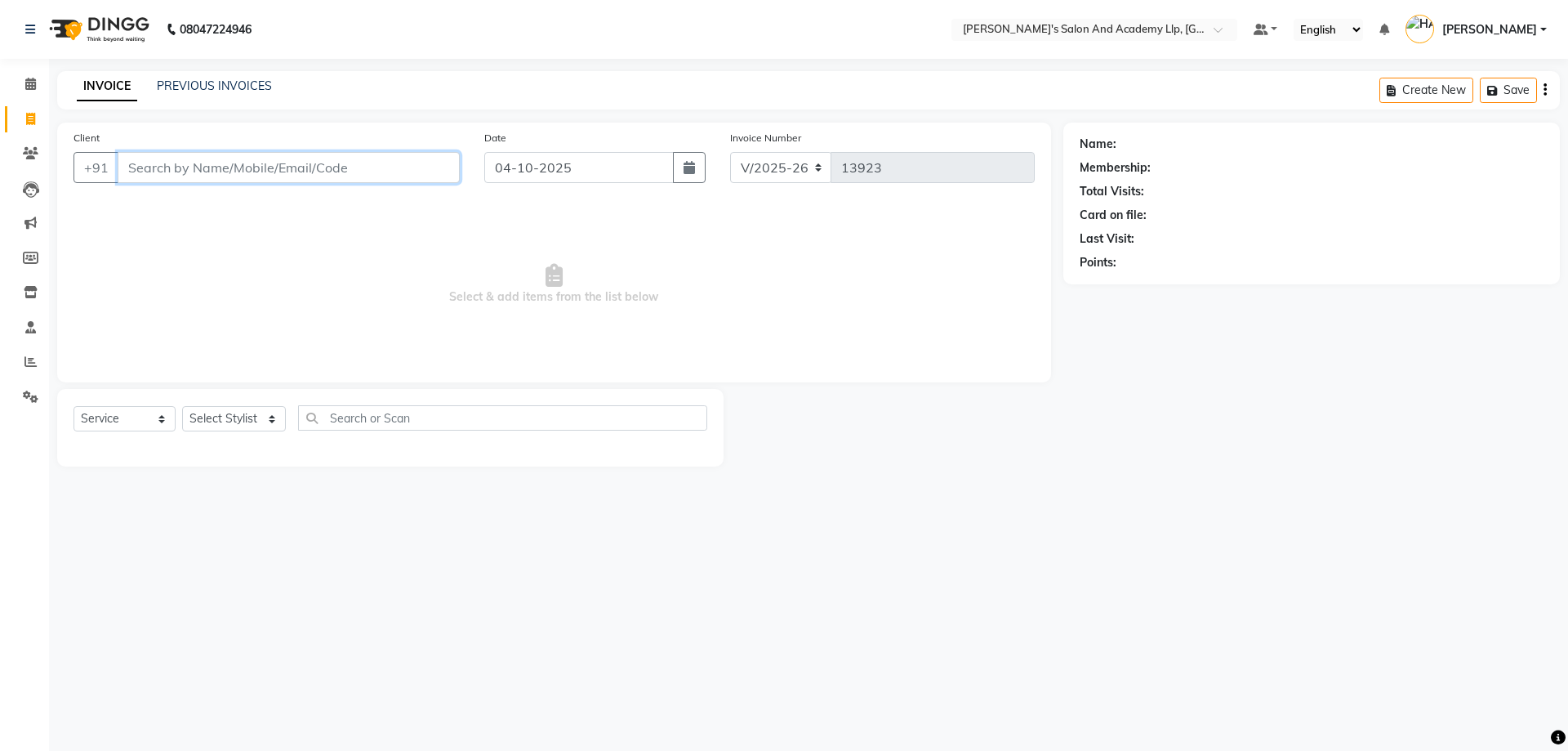
click at [253, 166] on input "Client" at bounding box center [288, 168] width 342 height 31
click at [250, 217] on span "Select & add items from the list below" at bounding box center [554, 284] width 961 height 164
click at [238, 174] on input "Client" at bounding box center [288, 168] width 342 height 31
drag, startPoint x: 371, startPoint y: 168, endPoint x: 263, endPoint y: 174, distance: 108.2
click at [263, 174] on input "Client" at bounding box center [288, 168] width 342 height 31
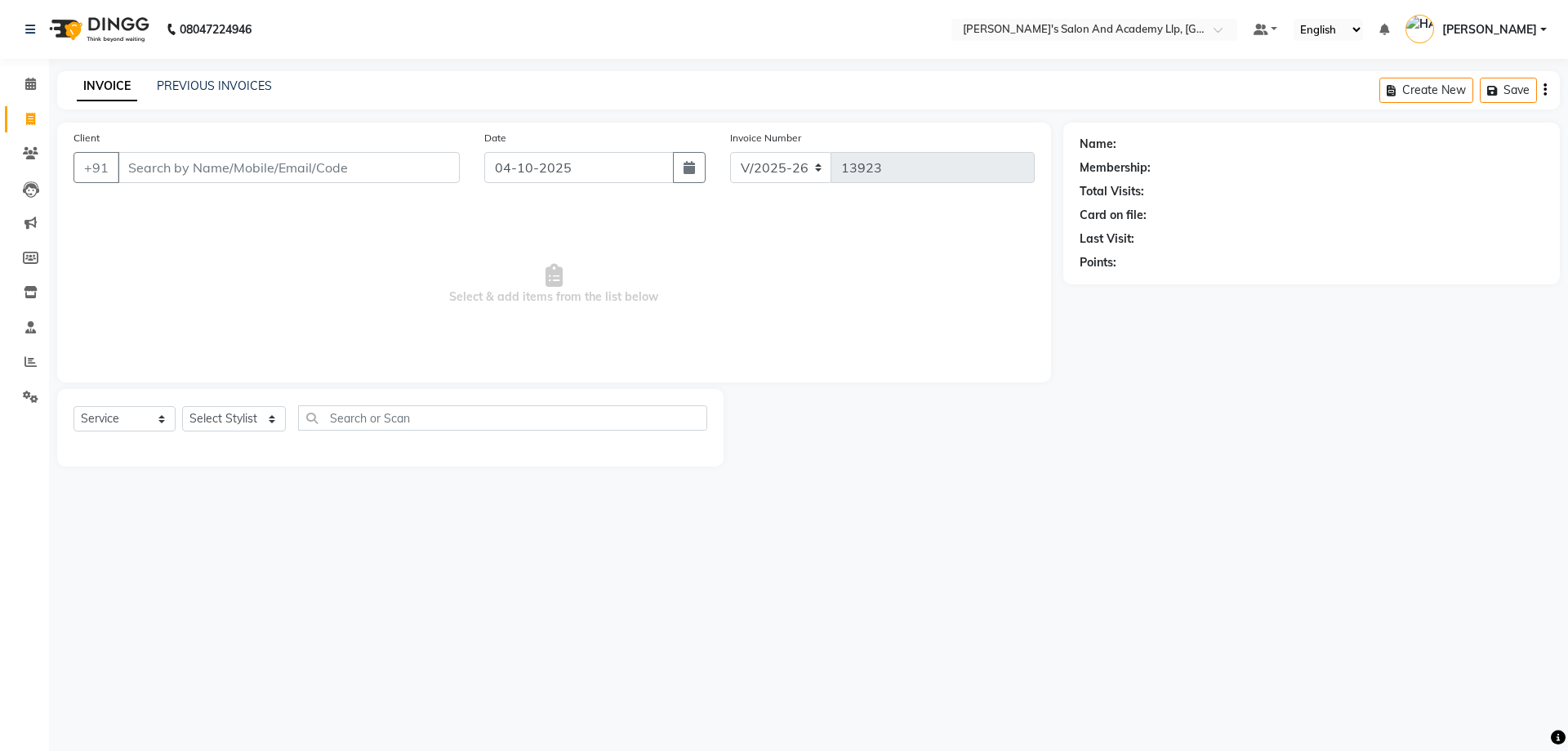
drag, startPoint x: 211, startPoint y: 160, endPoint x: 179, endPoint y: 220, distance: 68.0
click at [179, 221] on span "Select & add items from the list below" at bounding box center [554, 284] width 961 height 164
drag, startPoint x: 246, startPoint y: 186, endPoint x: 178, endPoint y: 169, distance: 70.1
click at [179, 170] on input "Client" at bounding box center [288, 168] width 342 height 31
click at [177, 168] on input "Client" at bounding box center [288, 168] width 342 height 31
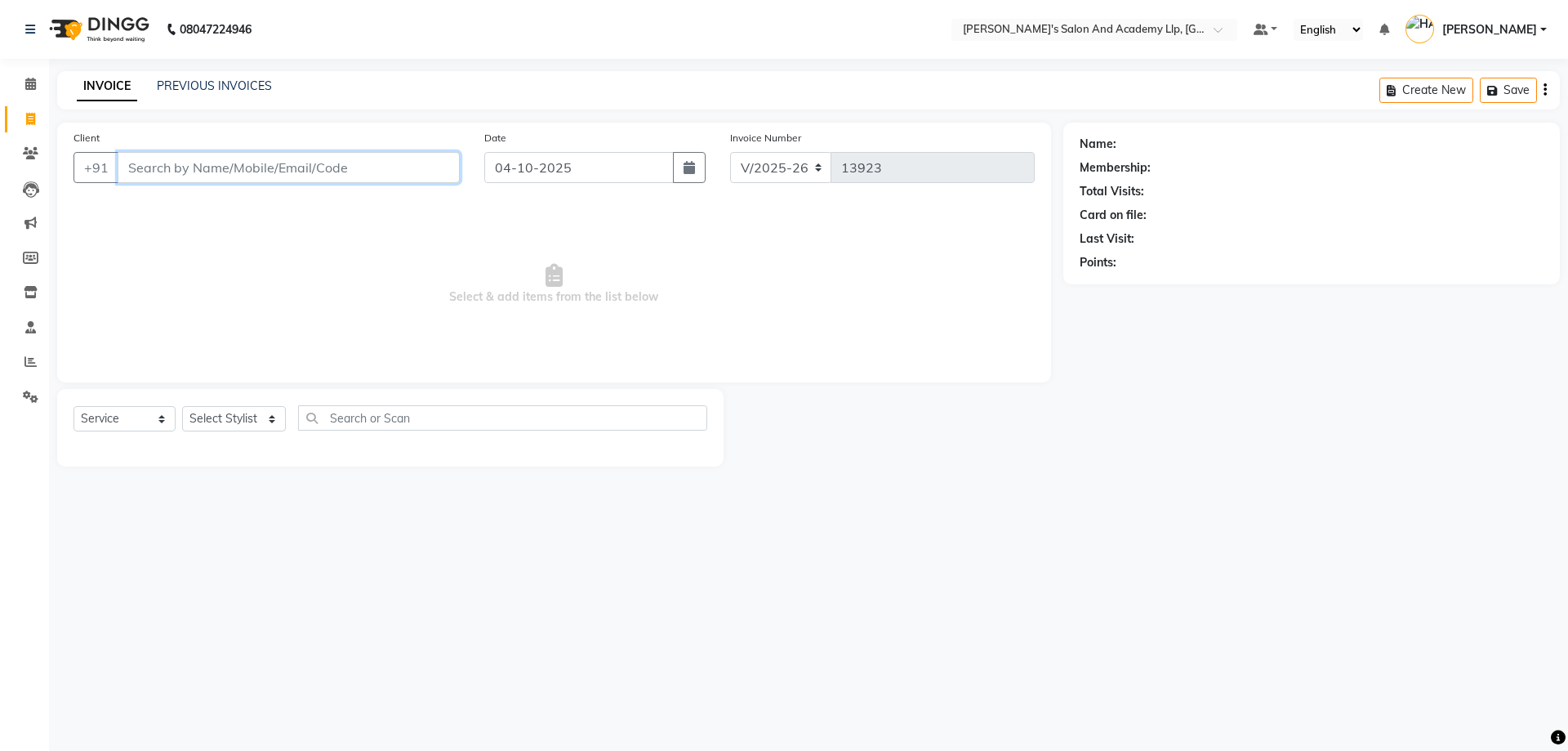
drag, startPoint x: 177, startPoint y: 168, endPoint x: 368, endPoint y: 168, distance: 191.0
click at [368, 168] on input "Client" at bounding box center [288, 168] width 342 height 31
click at [402, 314] on span "Select & add items from the list below" at bounding box center [554, 284] width 961 height 164
click at [336, 273] on span "Select & add items from the list below" at bounding box center [554, 284] width 961 height 164
click at [147, 160] on input "Client" at bounding box center [288, 168] width 342 height 31
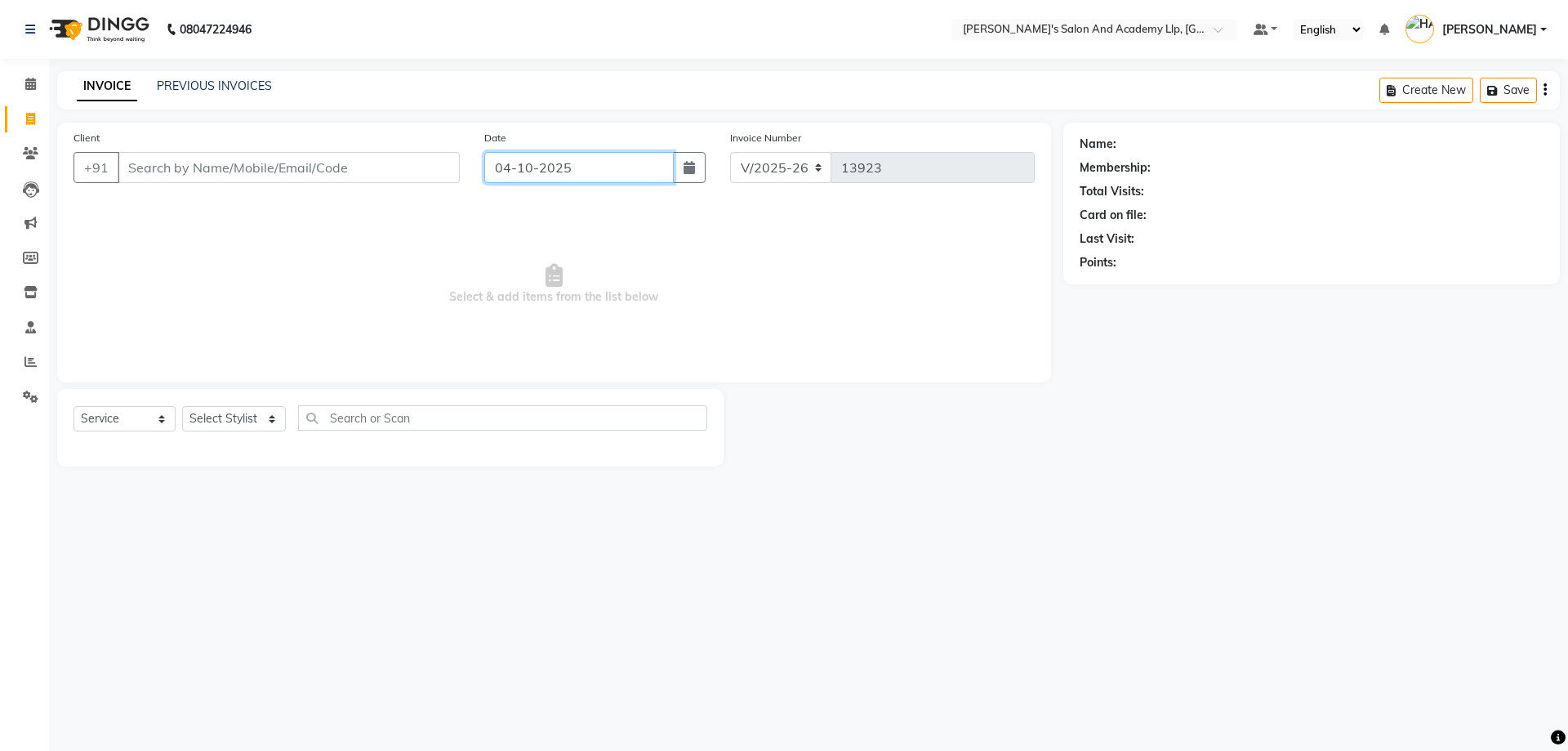
click at [610, 175] on input "04-10-2025" at bounding box center [580, 168] width 190 height 31
select select "10"
select select "2025"
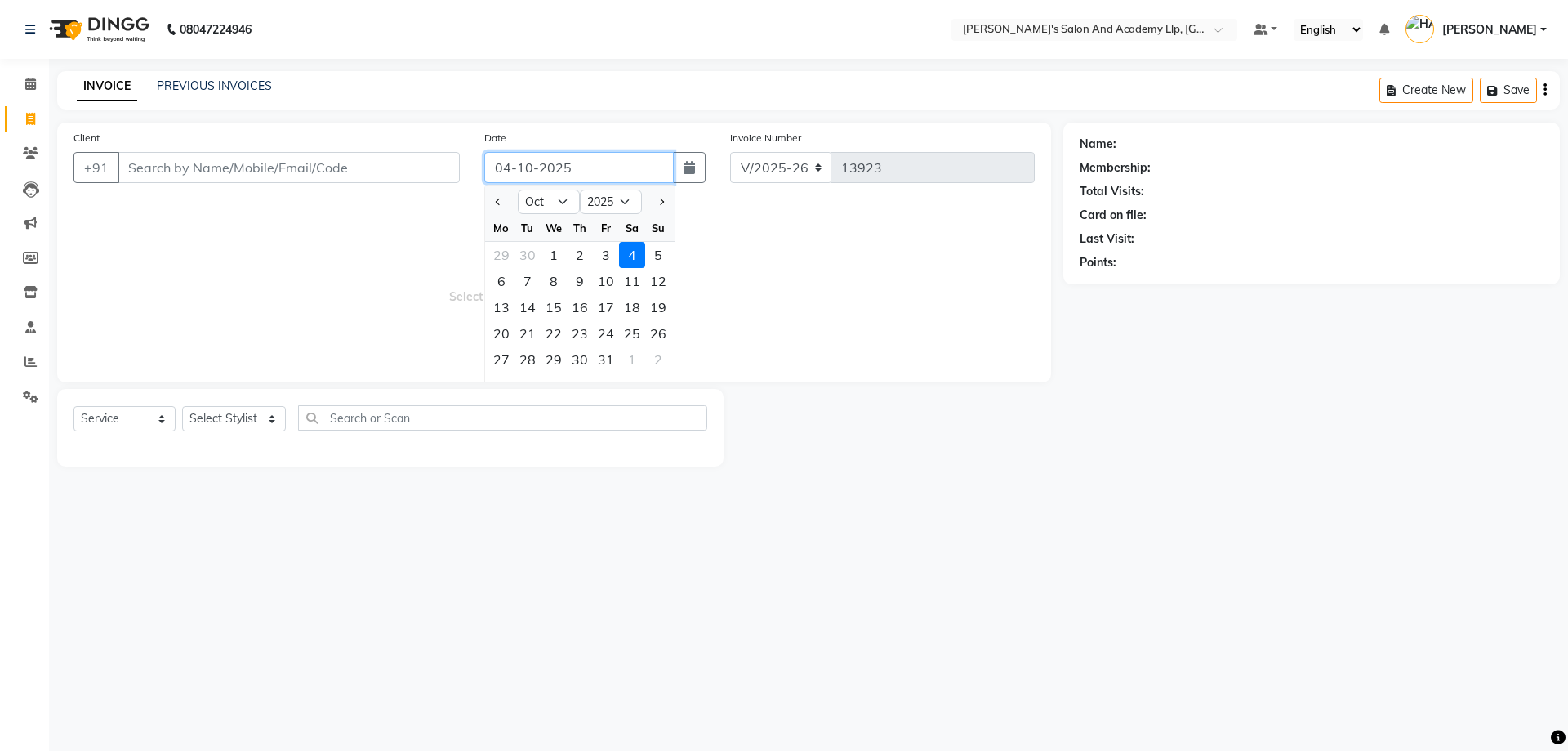
click at [610, 175] on input "04-10-2025" at bounding box center [580, 168] width 190 height 31
click at [309, 271] on span "Select & add items from the list below" at bounding box center [554, 284] width 961 height 164
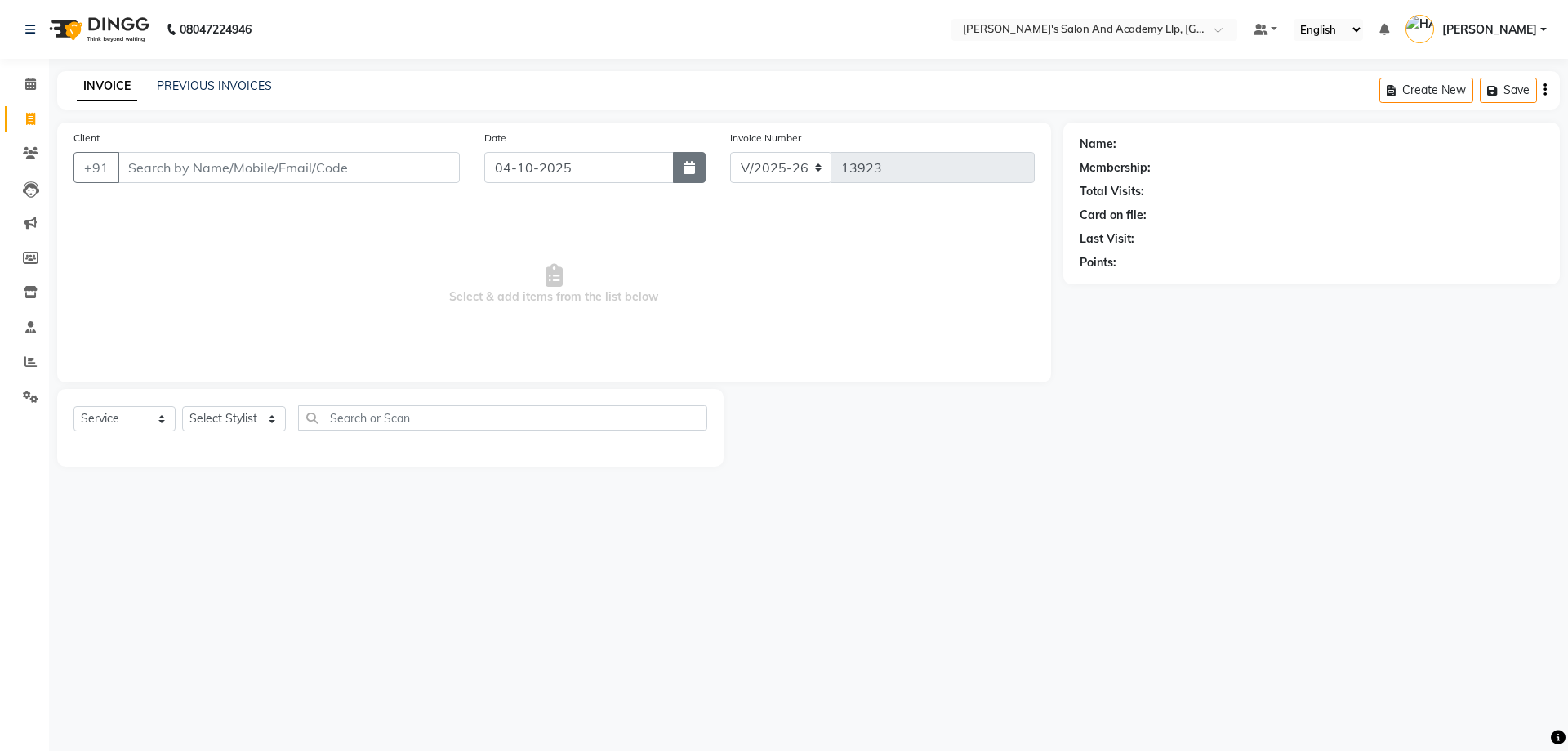
click at [691, 154] on button "button" at bounding box center [689, 168] width 33 height 31
select select "10"
select select "2025"
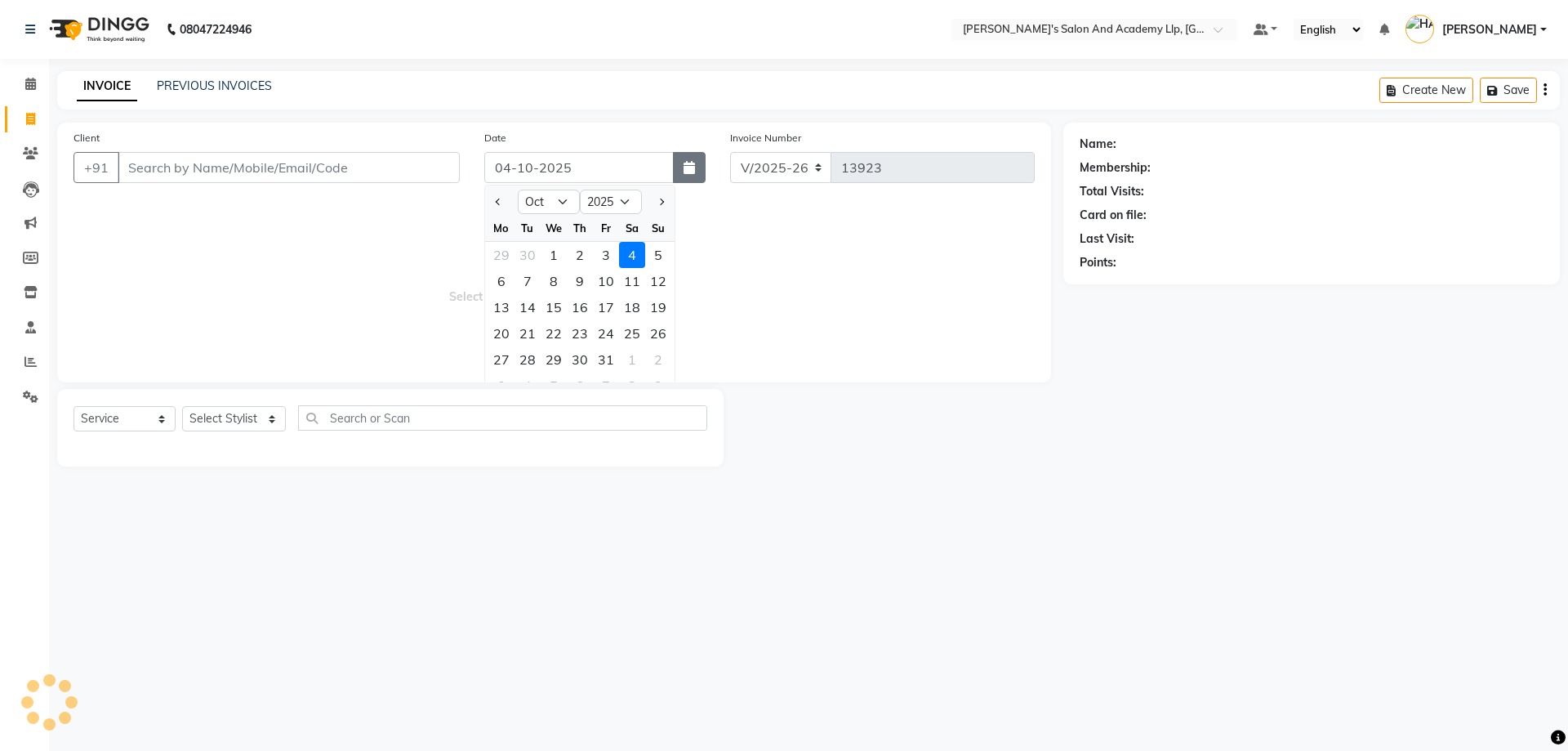
click at [691, 154] on button "button" at bounding box center [689, 168] width 33 height 31
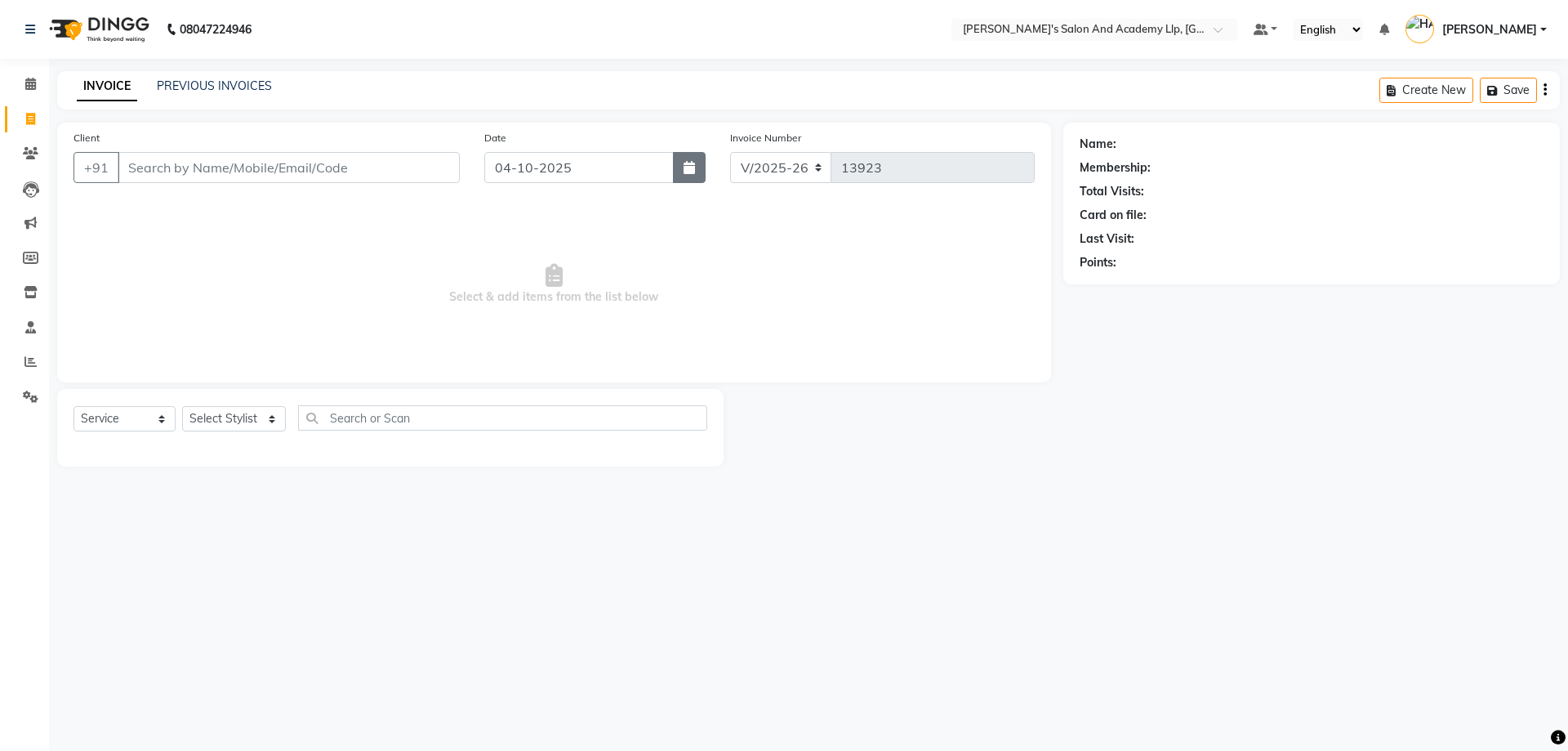
click at [691, 154] on button "button" at bounding box center [689, 168] width 33 height 31
select select "10"
select select "2025"
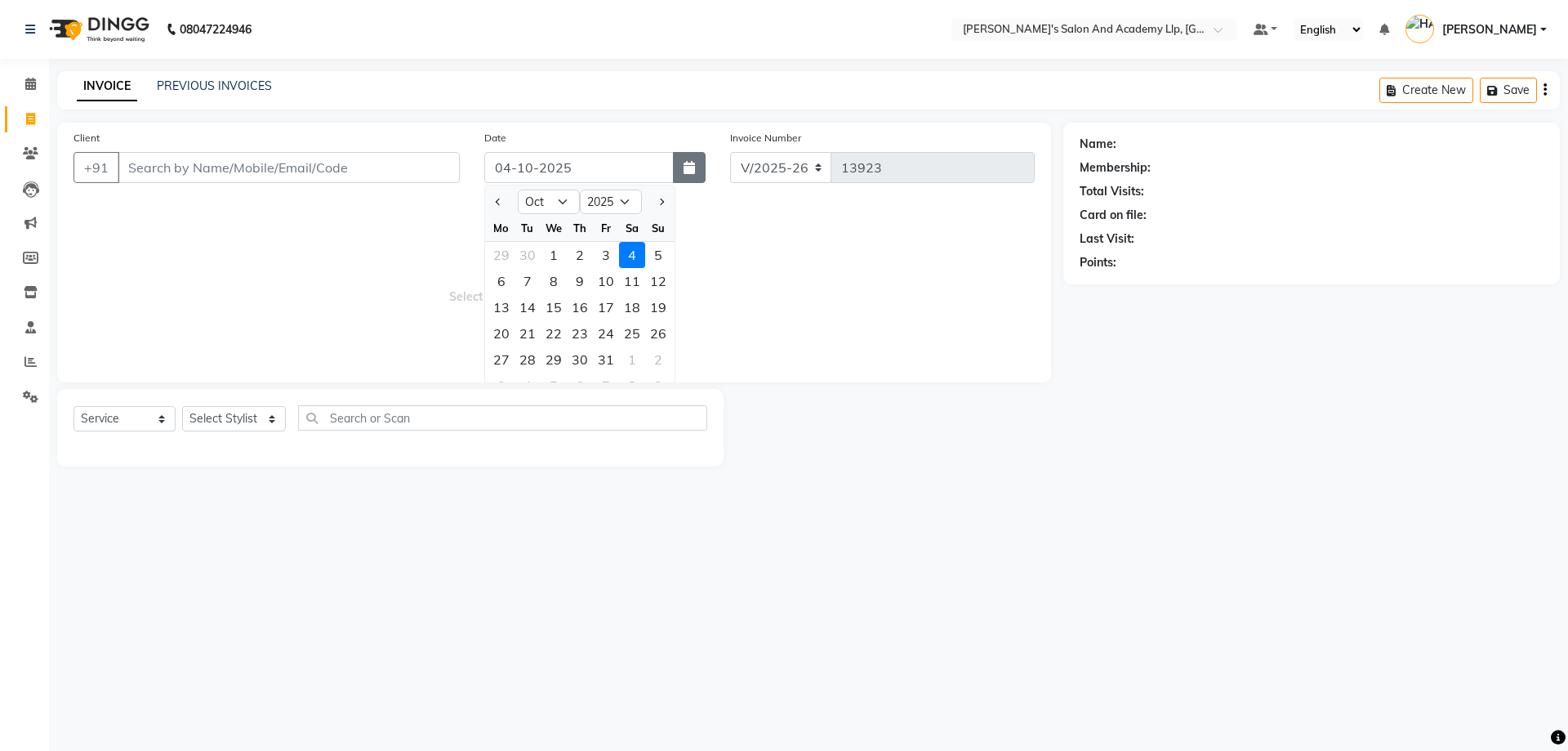
click at [691, 154] on button "button" at bounding box center [689, 168] width 33 height 31
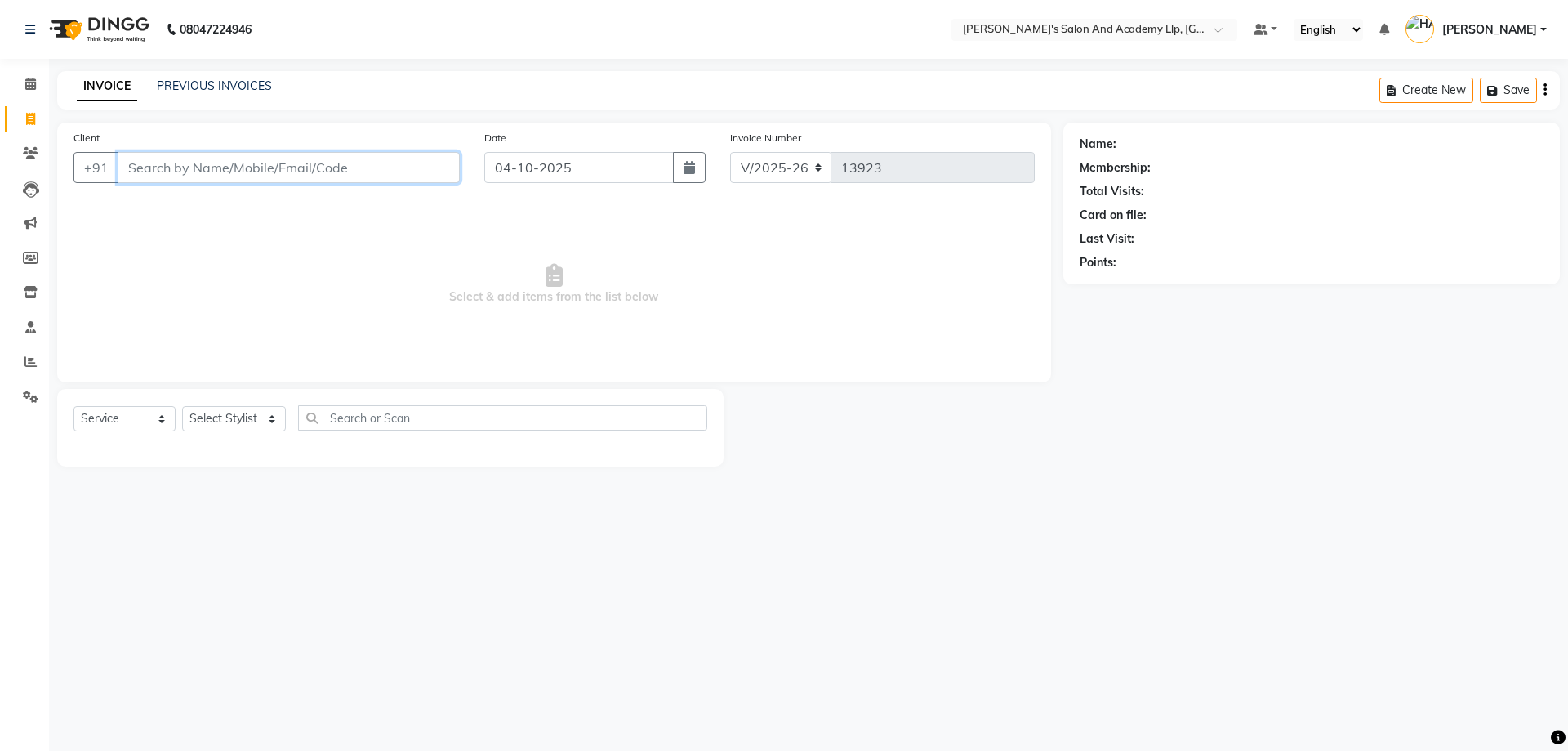
click at [255, 179] on input "Client" at bounding box center [288, 168] width 342 height 31
click at [188, 166] on input "Client" at bounding box center [288, 168] width 342 height 31
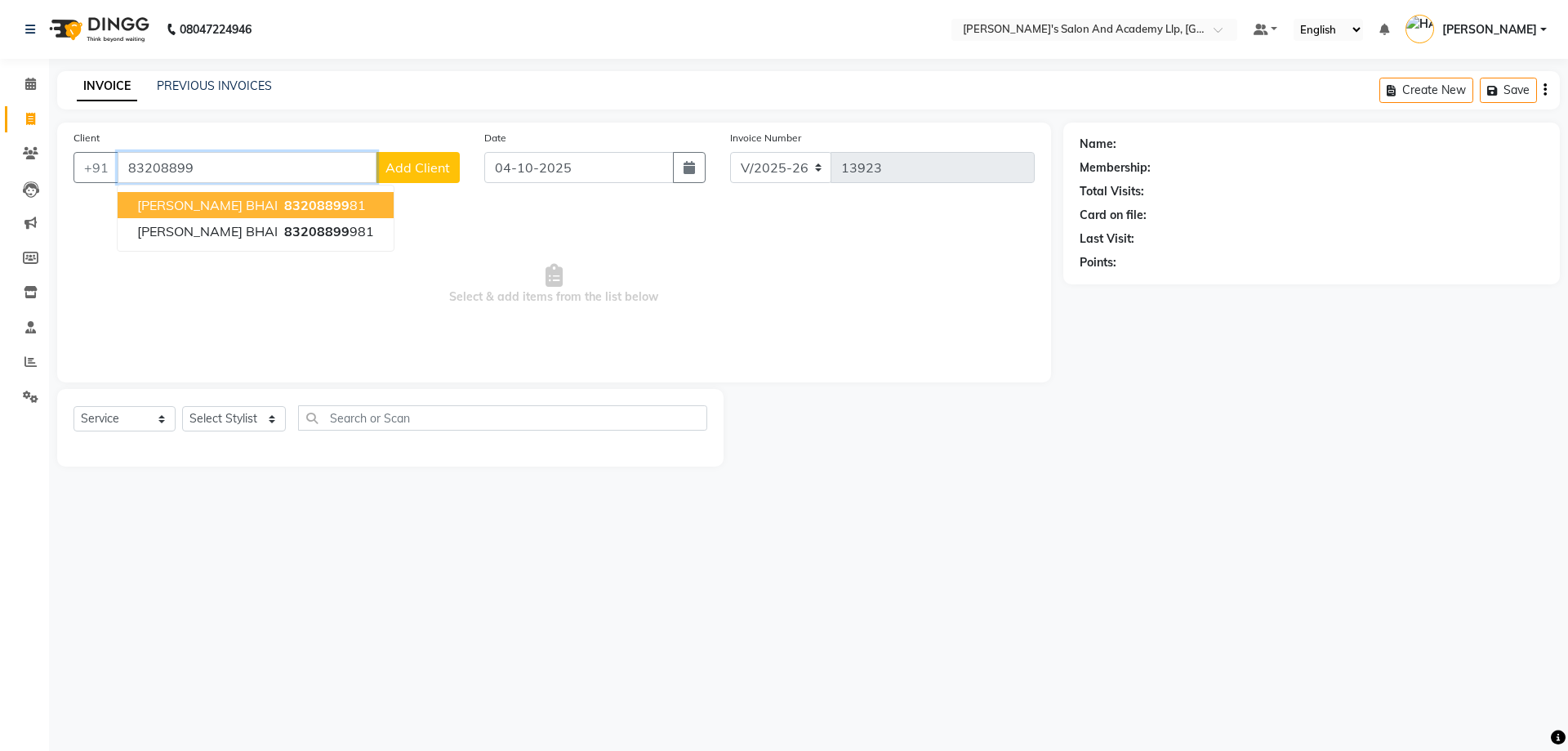
click at [284, 200] on span "83208899" at bounding box center [316, 205] width 65 height 17
type input "8320889981"
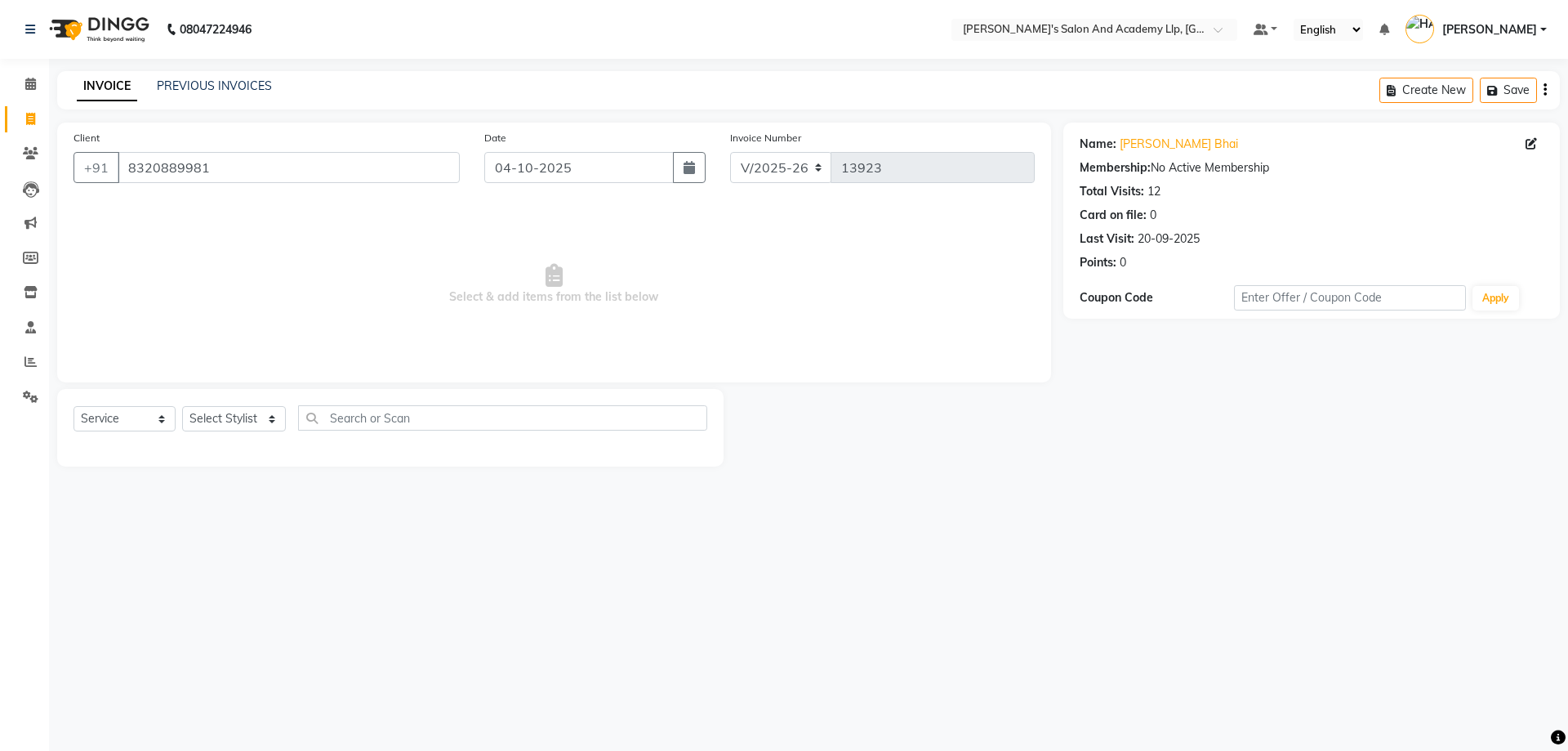
click at [258, 406] on div "Select Service Product Membership Package Voucher Prepaid Gift Card Select Styl…" at bounding box center [391, 425] width 634 height 38
click at [254, 411] on select "Select Stylist AAKASH SOLANKI ADARSH SOLANKI AKSHAY VAJA ARPIT KALAWADIYA AZIM …" at bounding box center [234, 419] width 104 height 26
select select "57602"
click at [182, 406] on select "Select Stylist AAKASH SOLANKI ADARSH SOLANKI AKSHAY VAJA ARPIT KALAWADIYA AZIM …" at bounding box center [234, 419] width 104 height 26
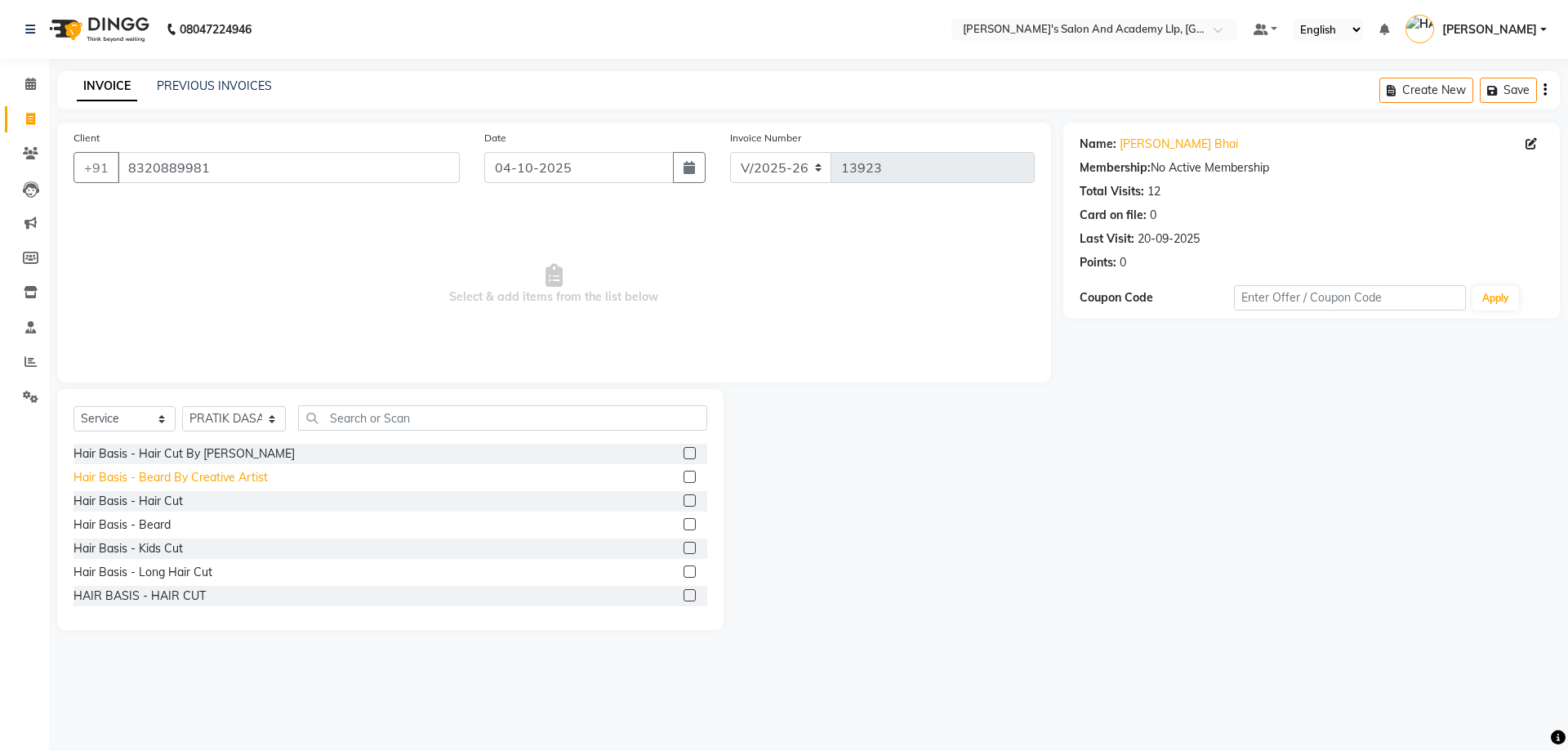
click at [135, 477] on div "Hair Basis - Beard By Creative Artist" at bounding box center [170, 478] width 194 height 17
checkbox input "false"
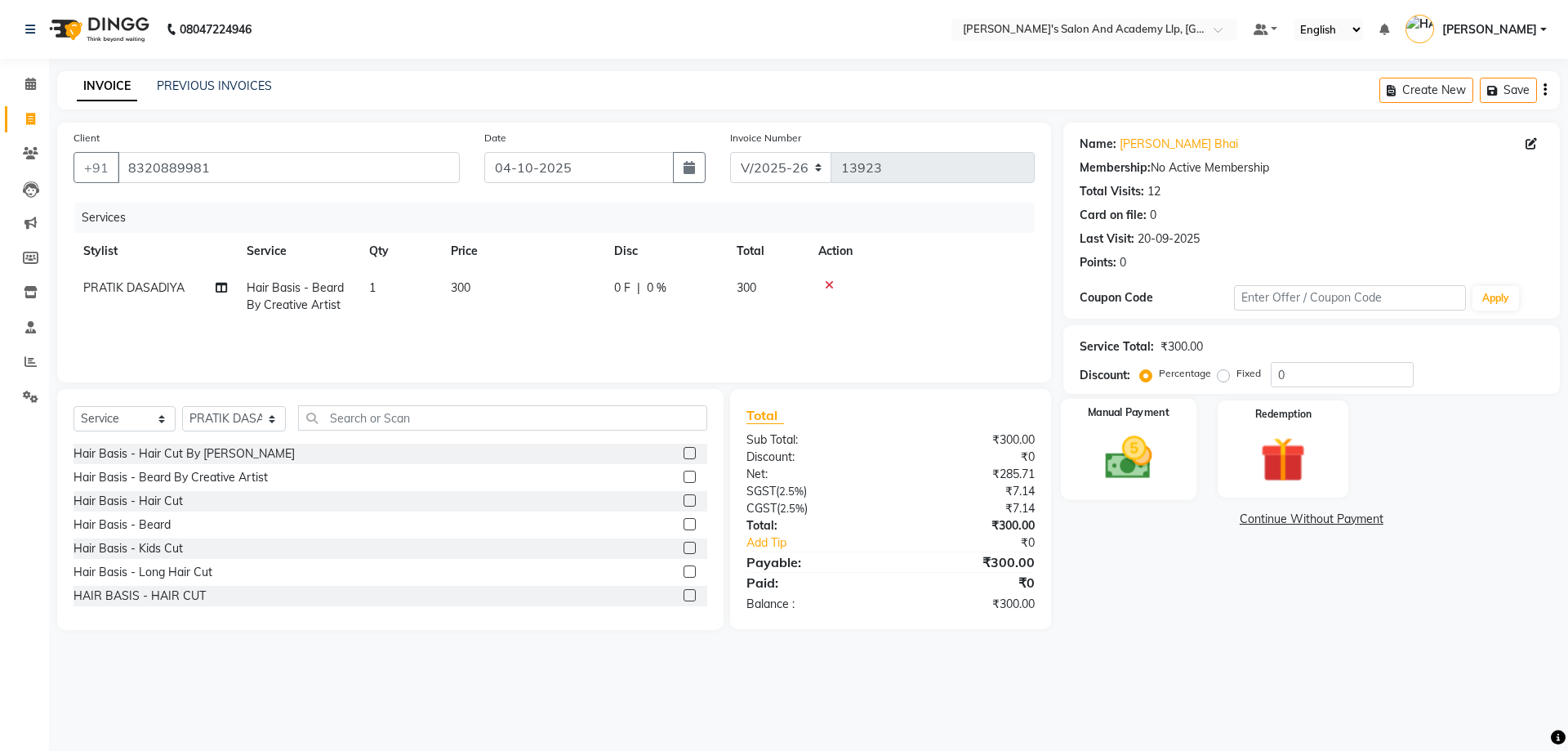
click at [1094, 468] on img at bounding box center [1129, 457] width 76 height 54
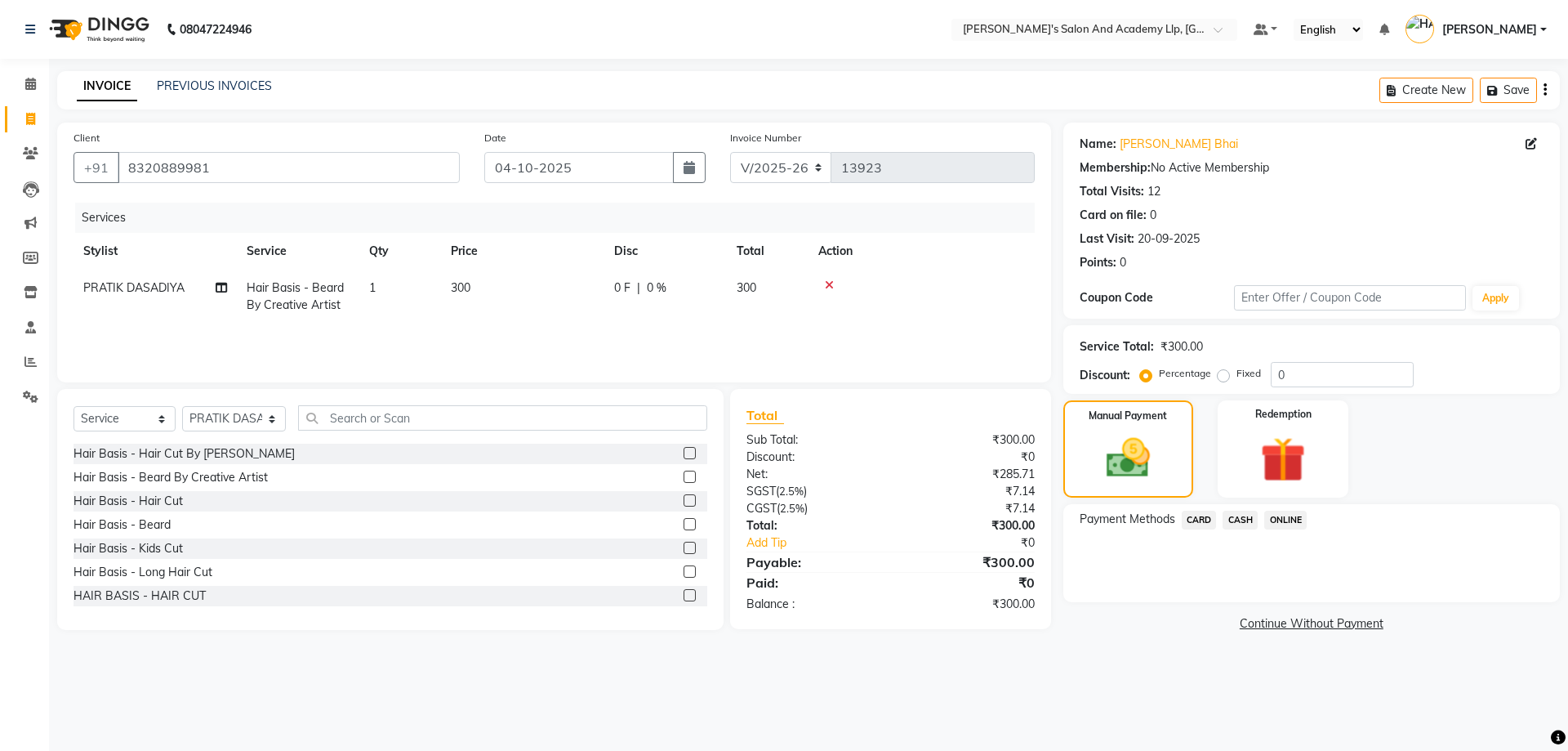
click at [1206, 526] on span "CARD" at bounding box center [1199, 520] width 36 height 19
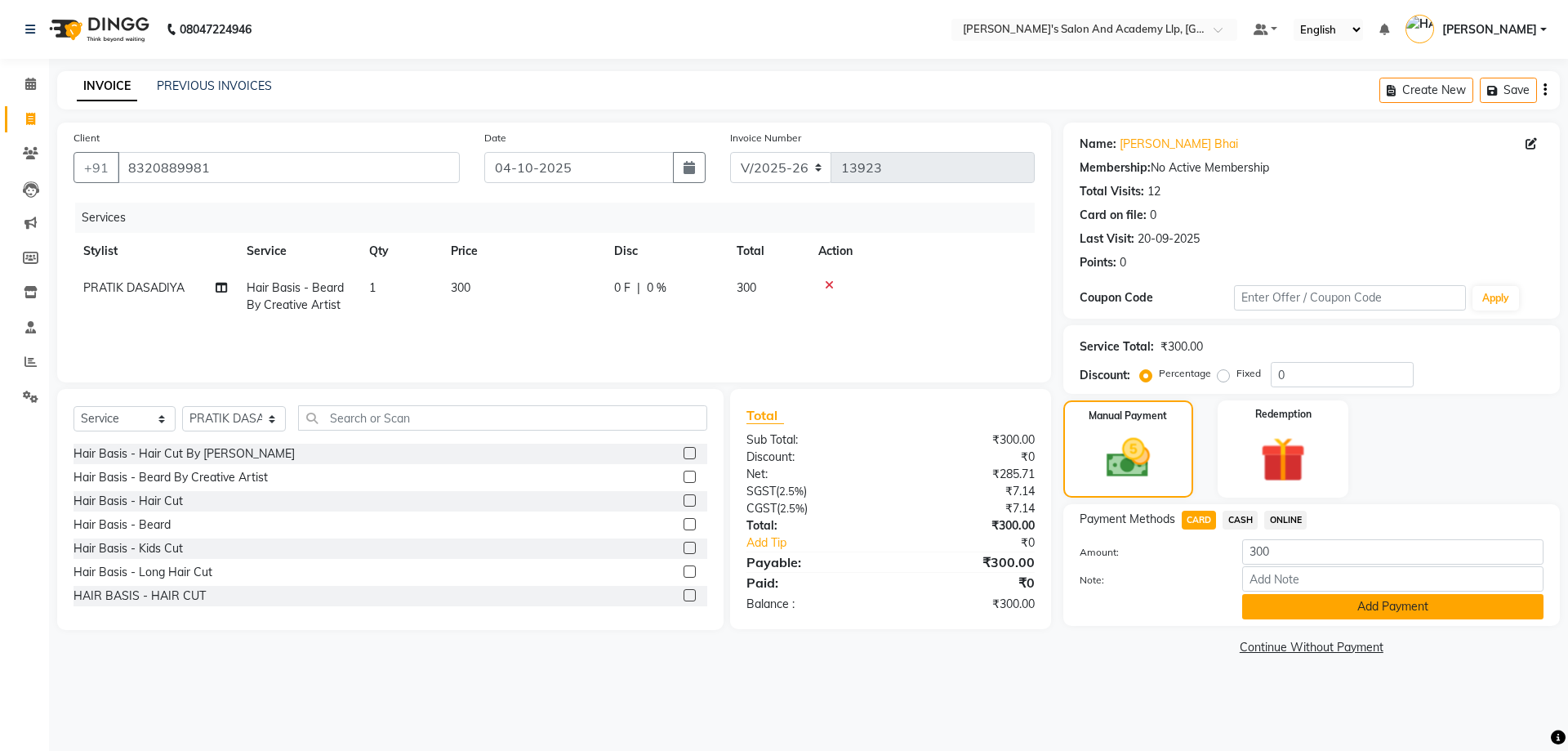
click at [1317, 597] on button "Add Payment" at bounding box center [1393, 606] width 301 height 26
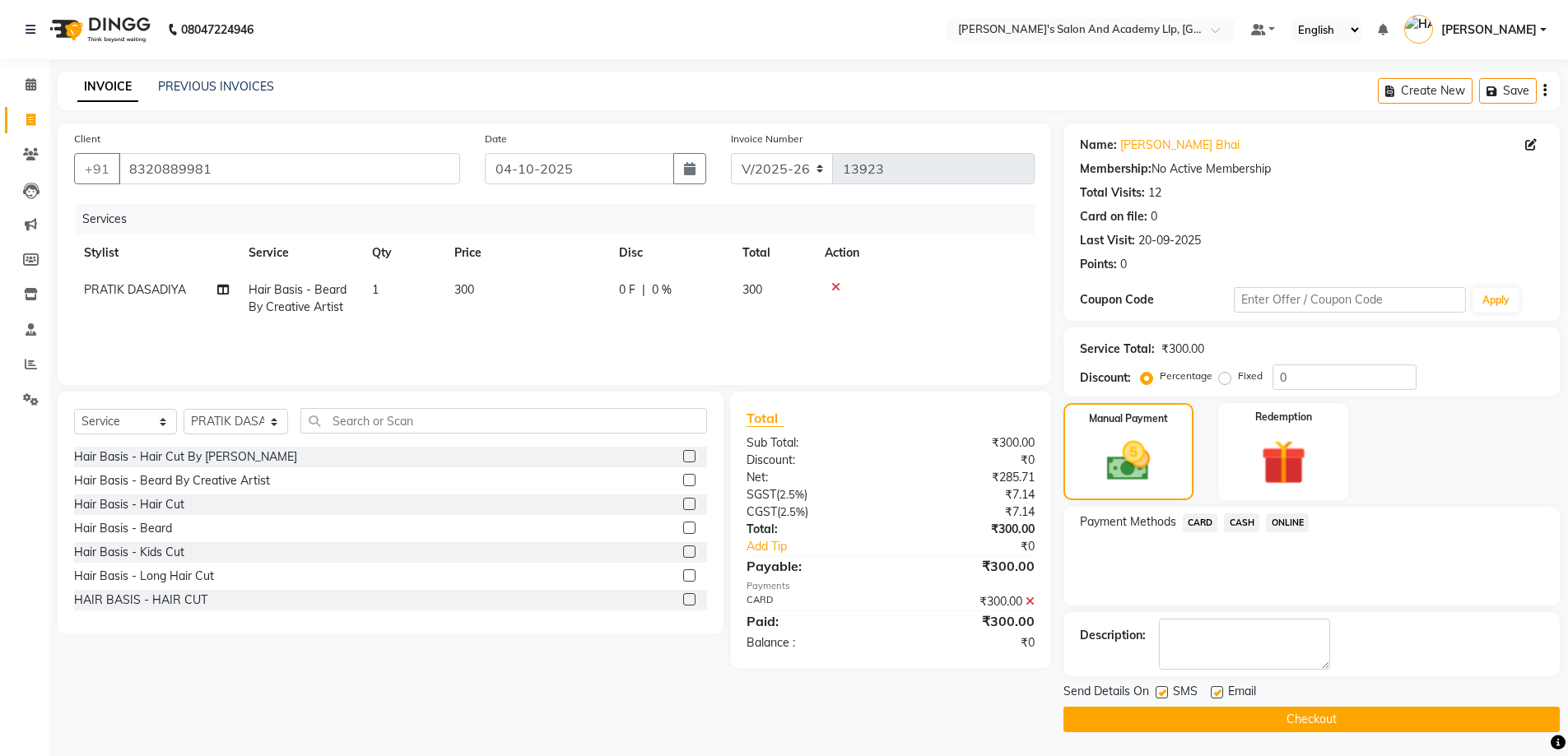
click at [1216, 694] on label at bounding box center [1216, 692] width 12 height 12
click at [1216, 694] on input "checkbox" at bounding box center [1215, 693] width 11 height 11
checkbox input "false"
click at [1160, 692] on label at bounding box center [1161, 692] width 12 height 12
click at [1160, 692] on input "checkbox" at bounding box center [1160, 693] width 11 height 11
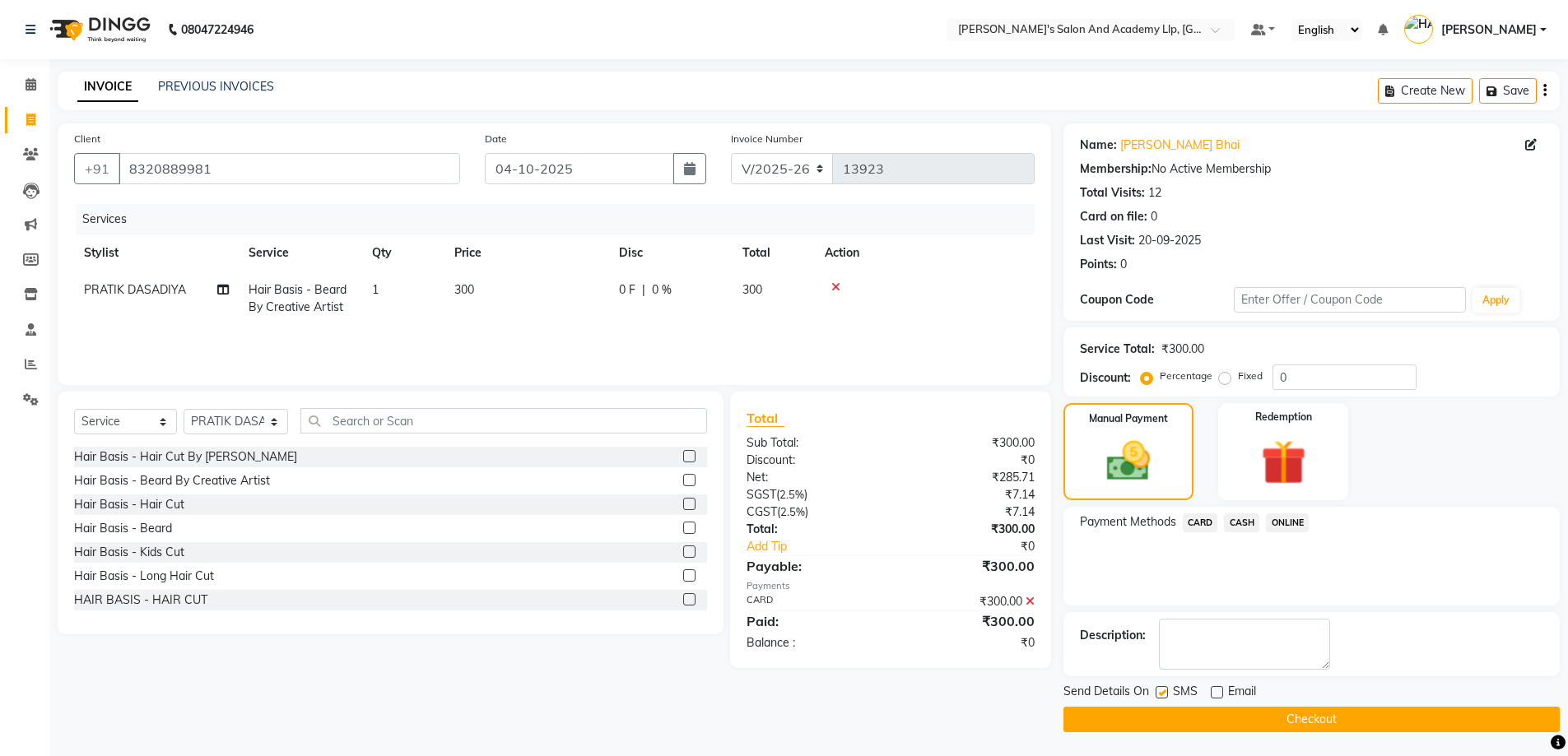
checkbox input "false"
click at [1263, 720] on button "Checkout" at bounding box center [1311, 719] width 497 height 26
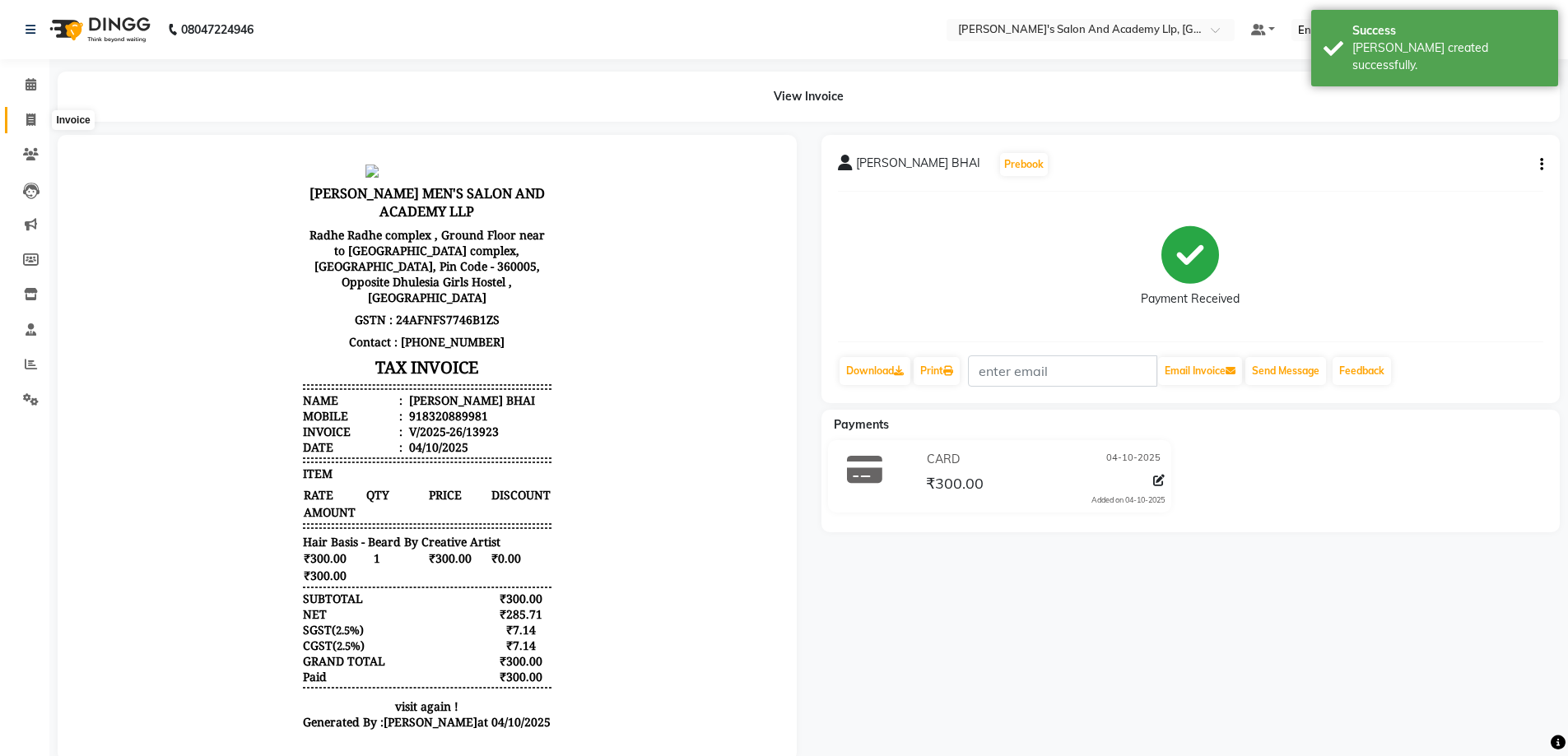
click at [38, 120] on span at bounding box center [31, 121] width 29 height 19
select select "service"
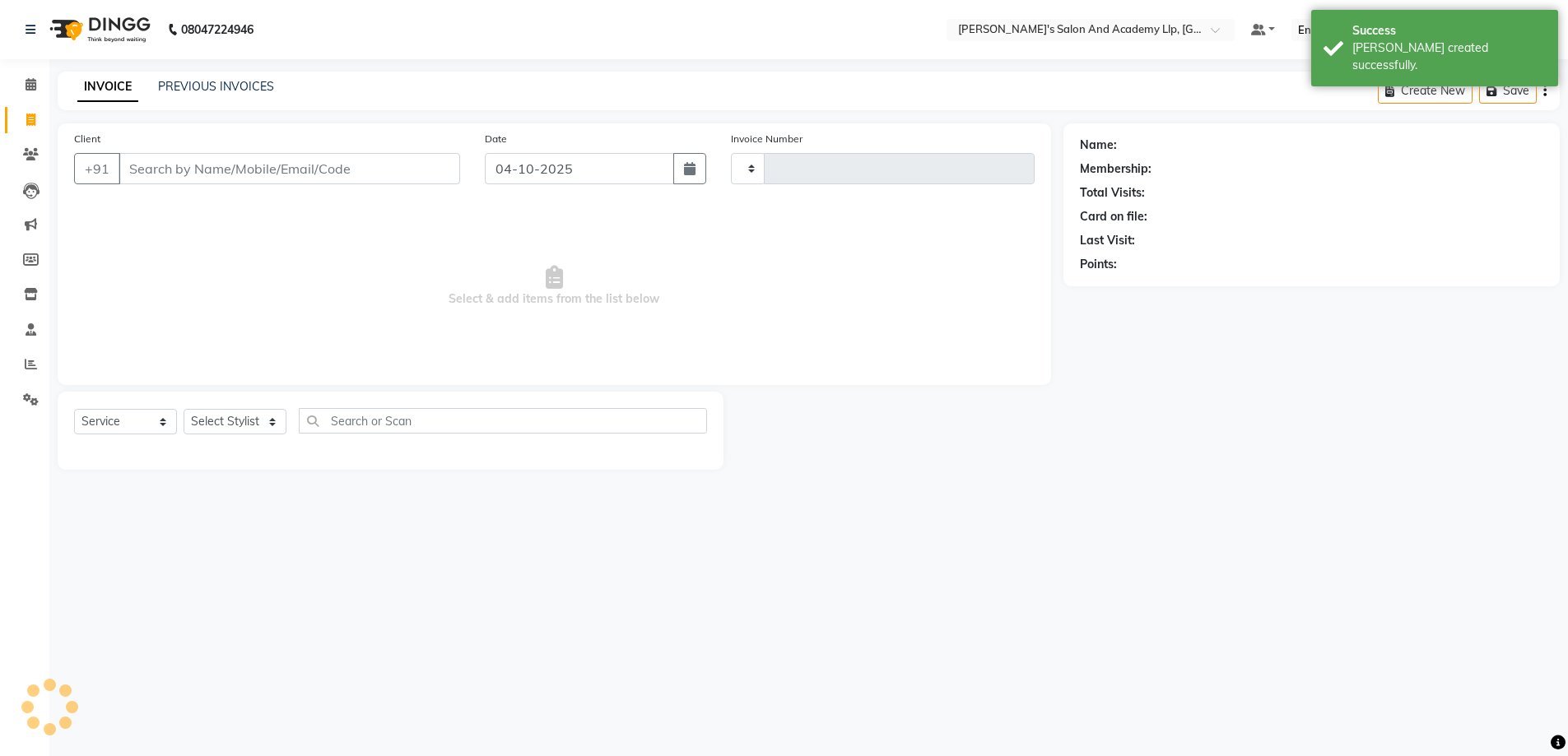
type input "13924"
select select "6983"
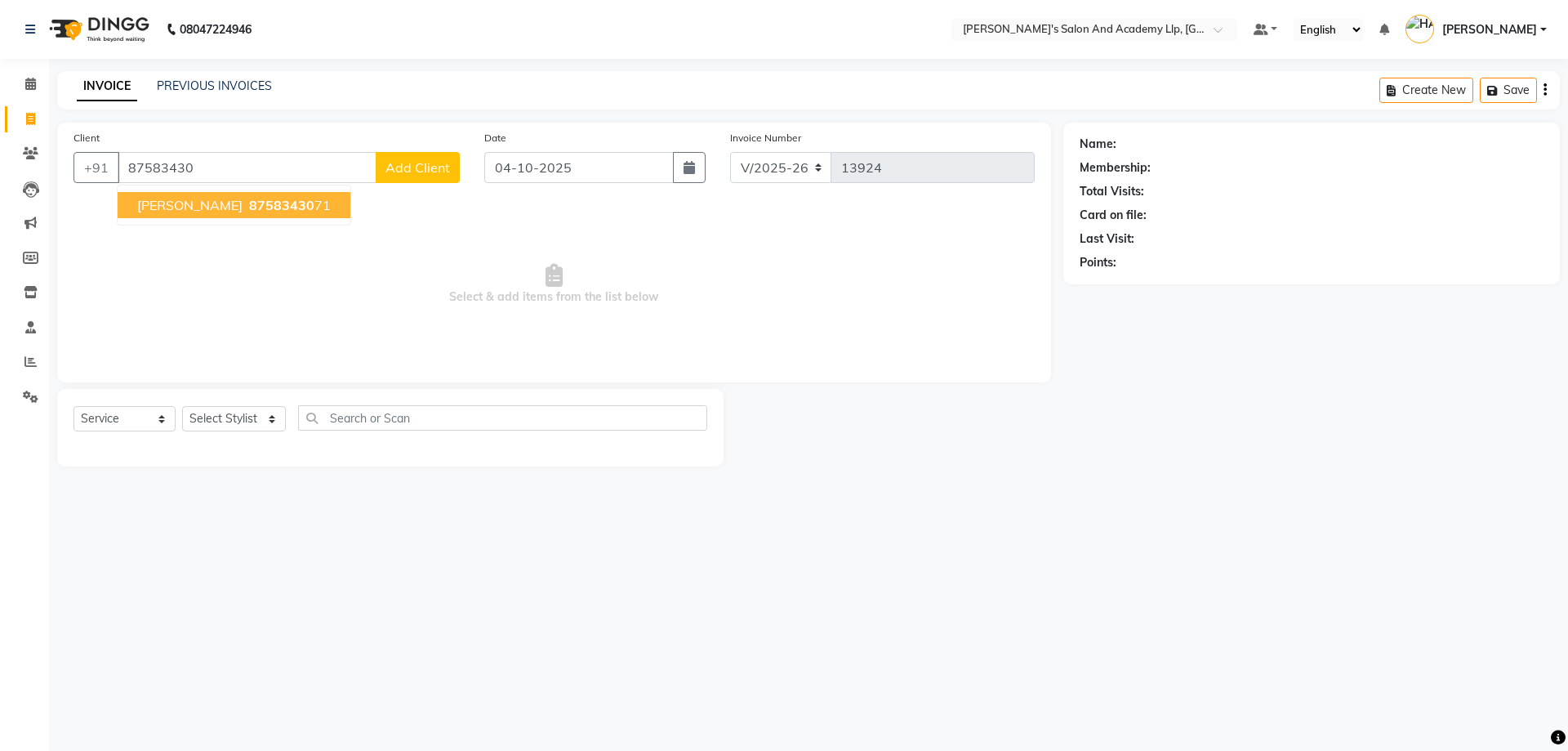
click at [249, 204] on span "87583430" at bounding box center [282, 205] width 65 height 17
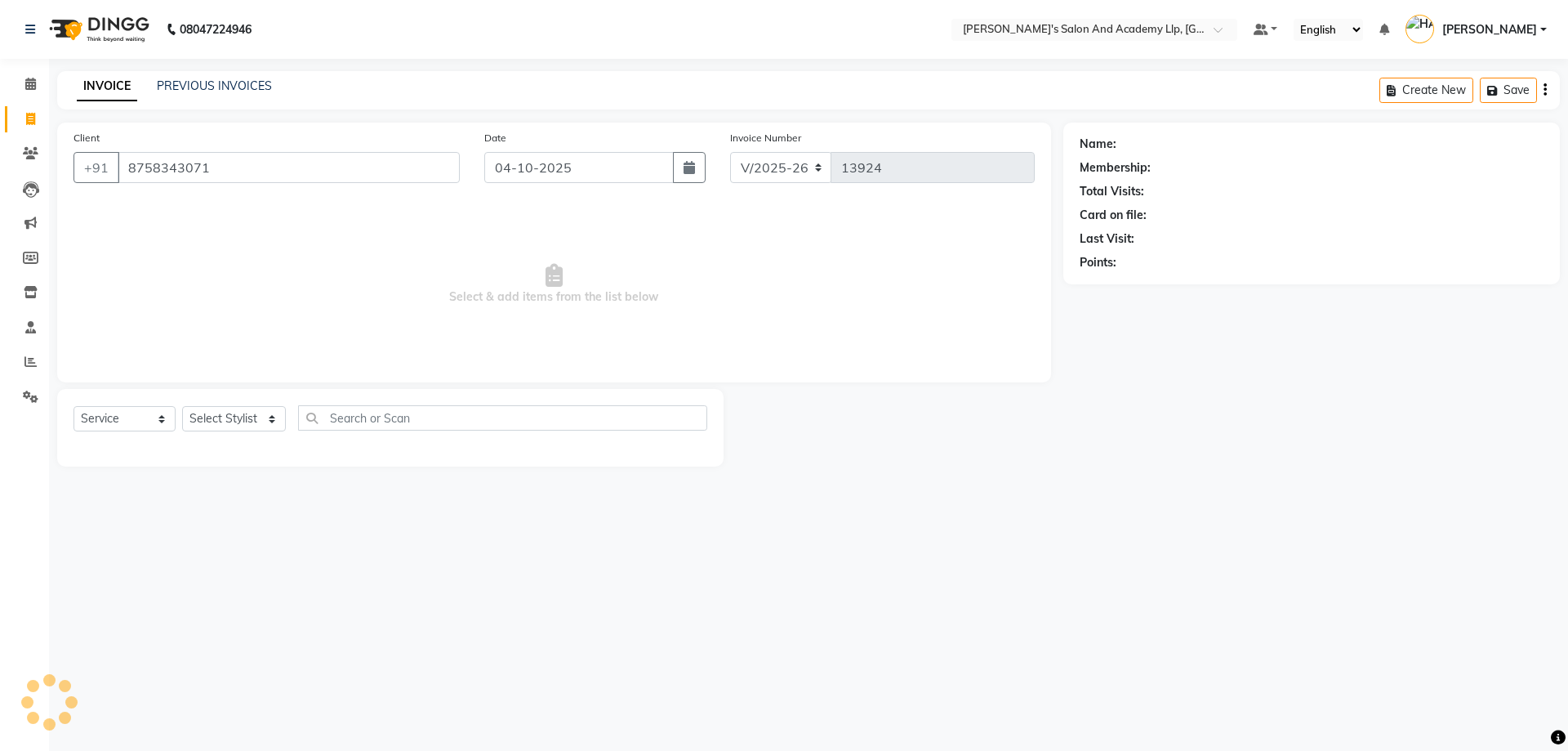
type input "8758343071"
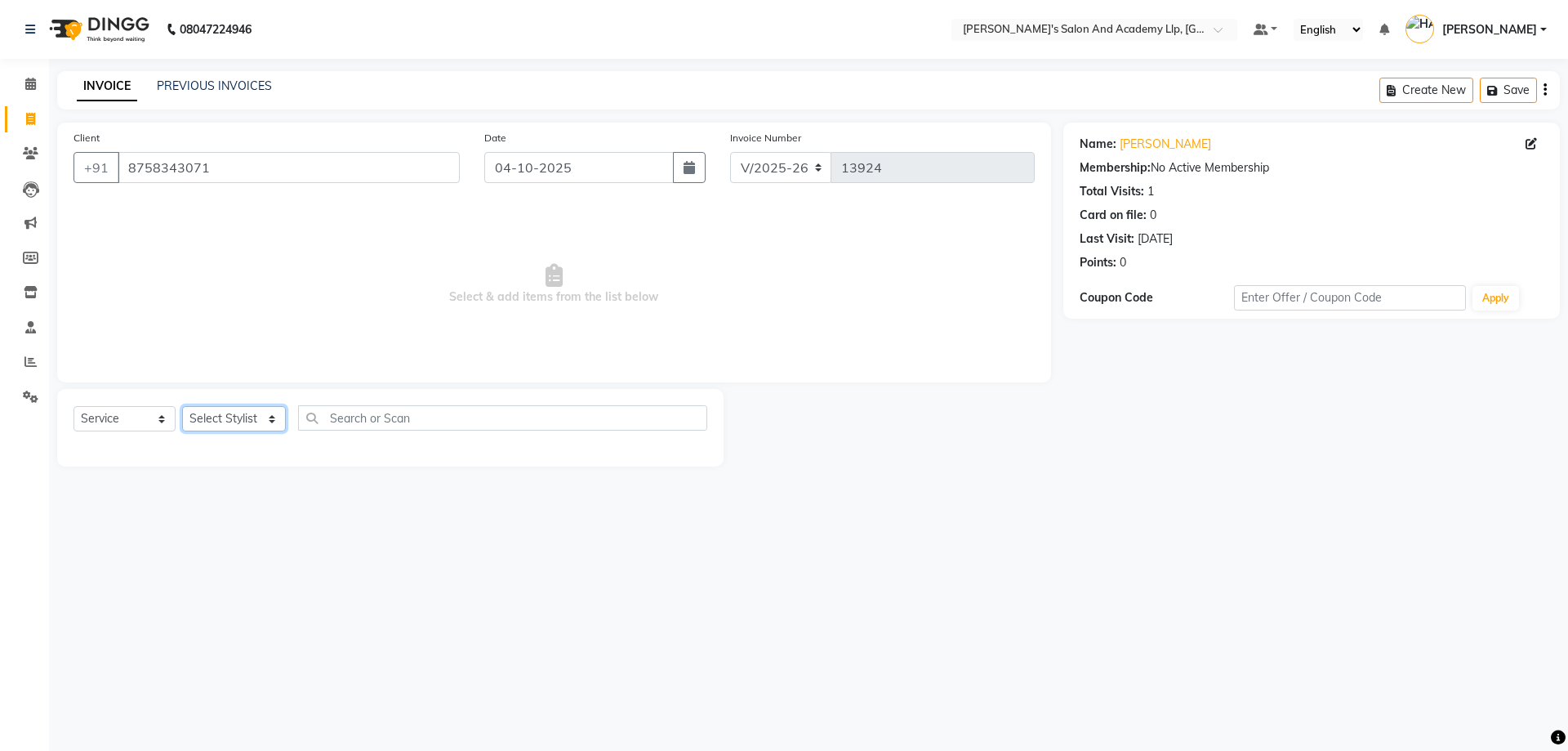
click at [266, 419] on select "Select Stylist AAKASH SOLANKI ADARSH SOLANKI AKSHAY VAJA ARPIT KALAWADIYA AZIM …" at bounding box center [234, 419] width 104 height 26
select select "57612"
click at [182, 406] on select "Select Stylist AAKASH SOLANKI ADARSH SOLANKI AKSHAY VAJA ARPIT KALAWADIYA AZIM …" at bounding box center [234, 419] width 104 height 26
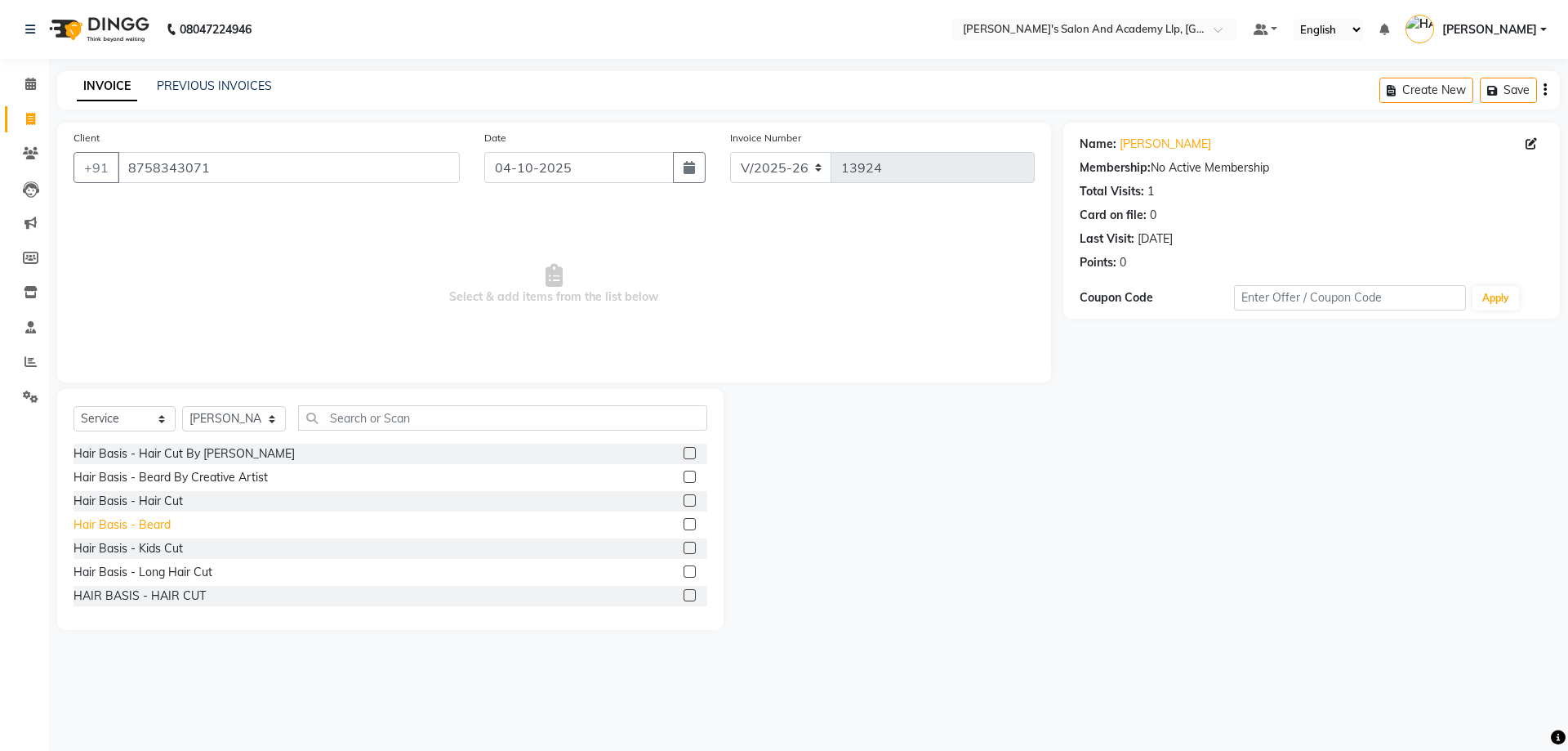
click at [159, 517] on div "Hair Basis - Beard" at bounding box center [122, 525] width 97 height 17
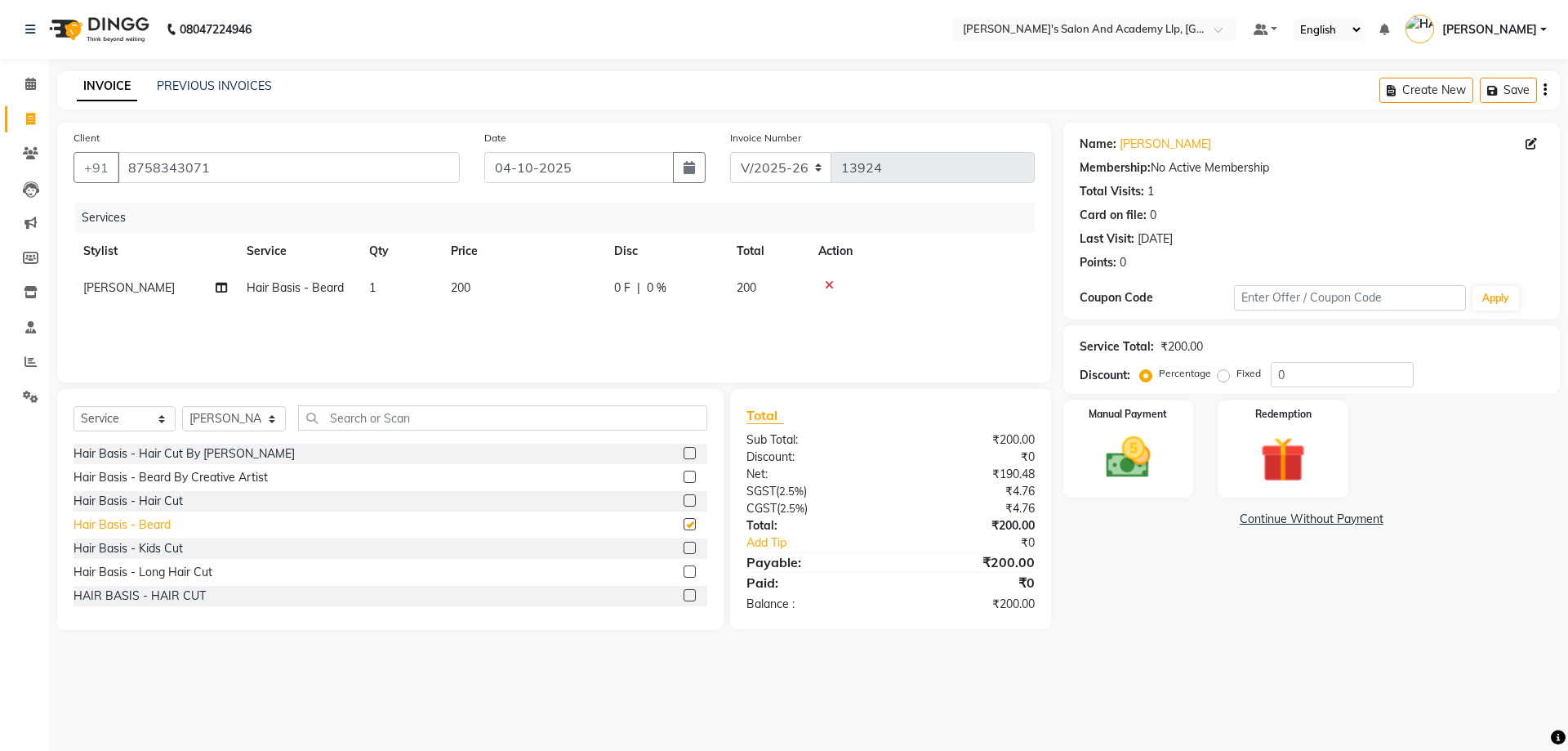
checkbox input "false"
click at [1158, 411] on label "Manual Payment" at bounding box center [1129, 413] width 82 height 16
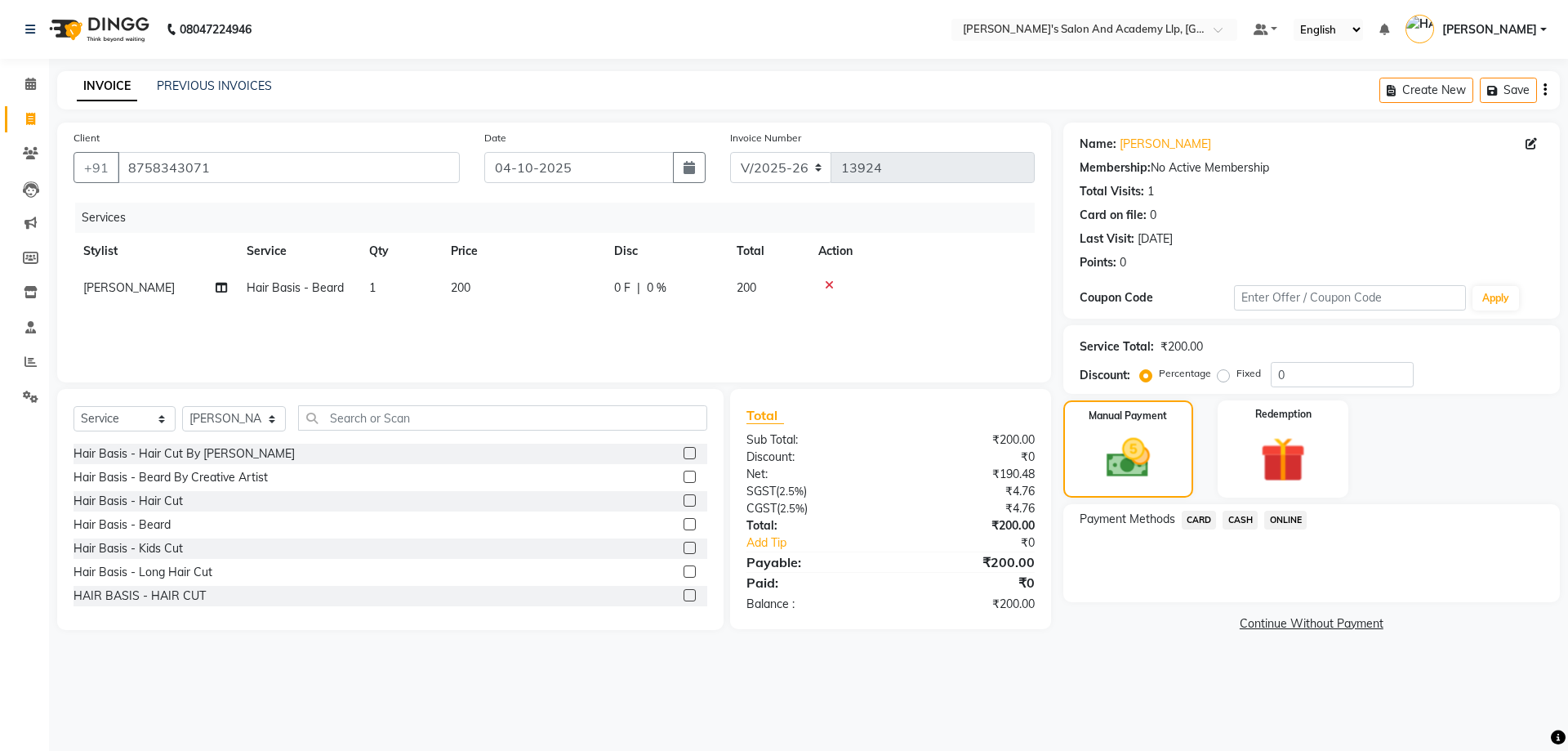
click at [1238, 520] on span "CASH" at bounding box center [1240, 520] width 36 height 19
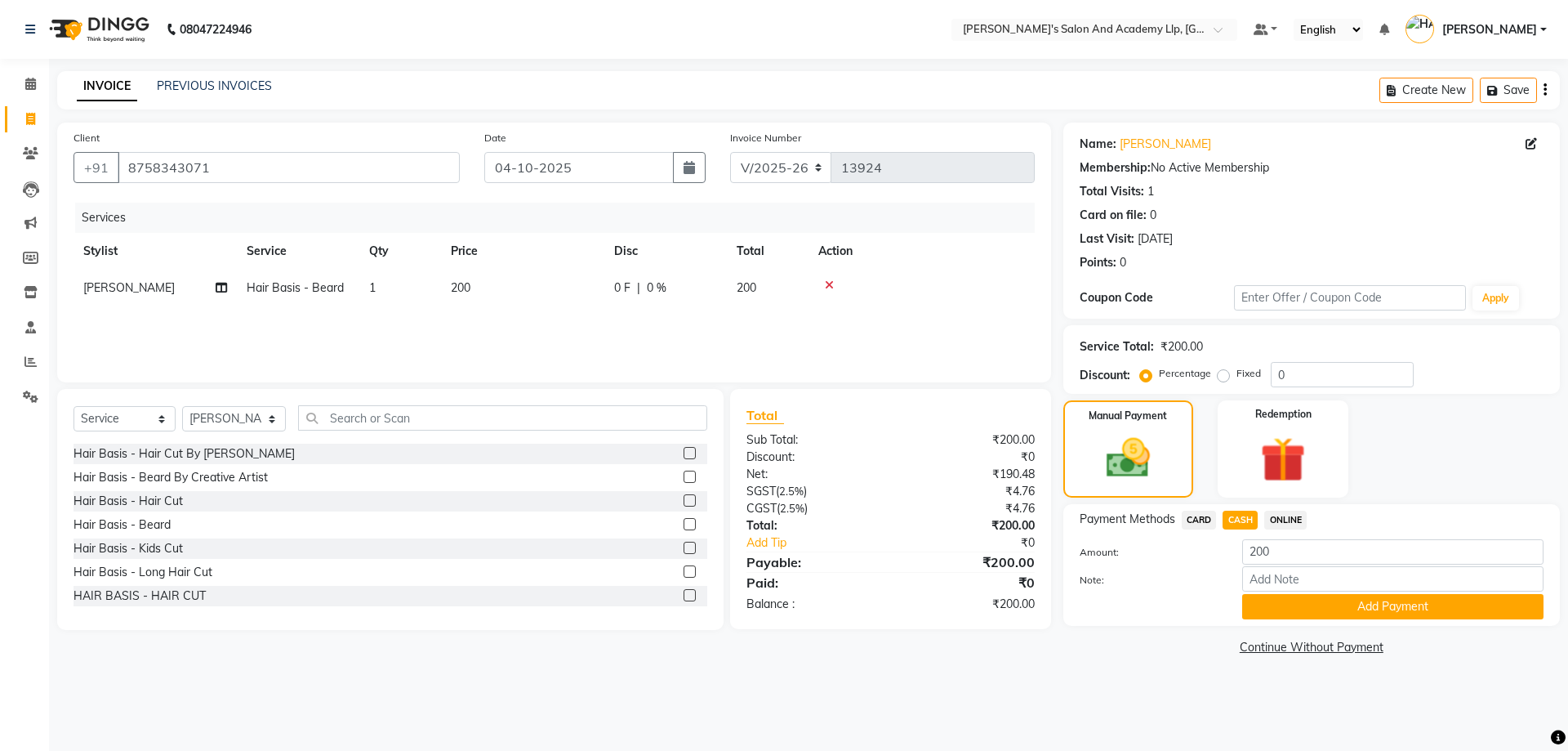
click at [1200, 521] on span "CARD" at bounding box center [1199, 520] width 36 height 19
click at [1334, 606] on button "Add Payment" at bounding box center [1393, 606] width 301 height 26
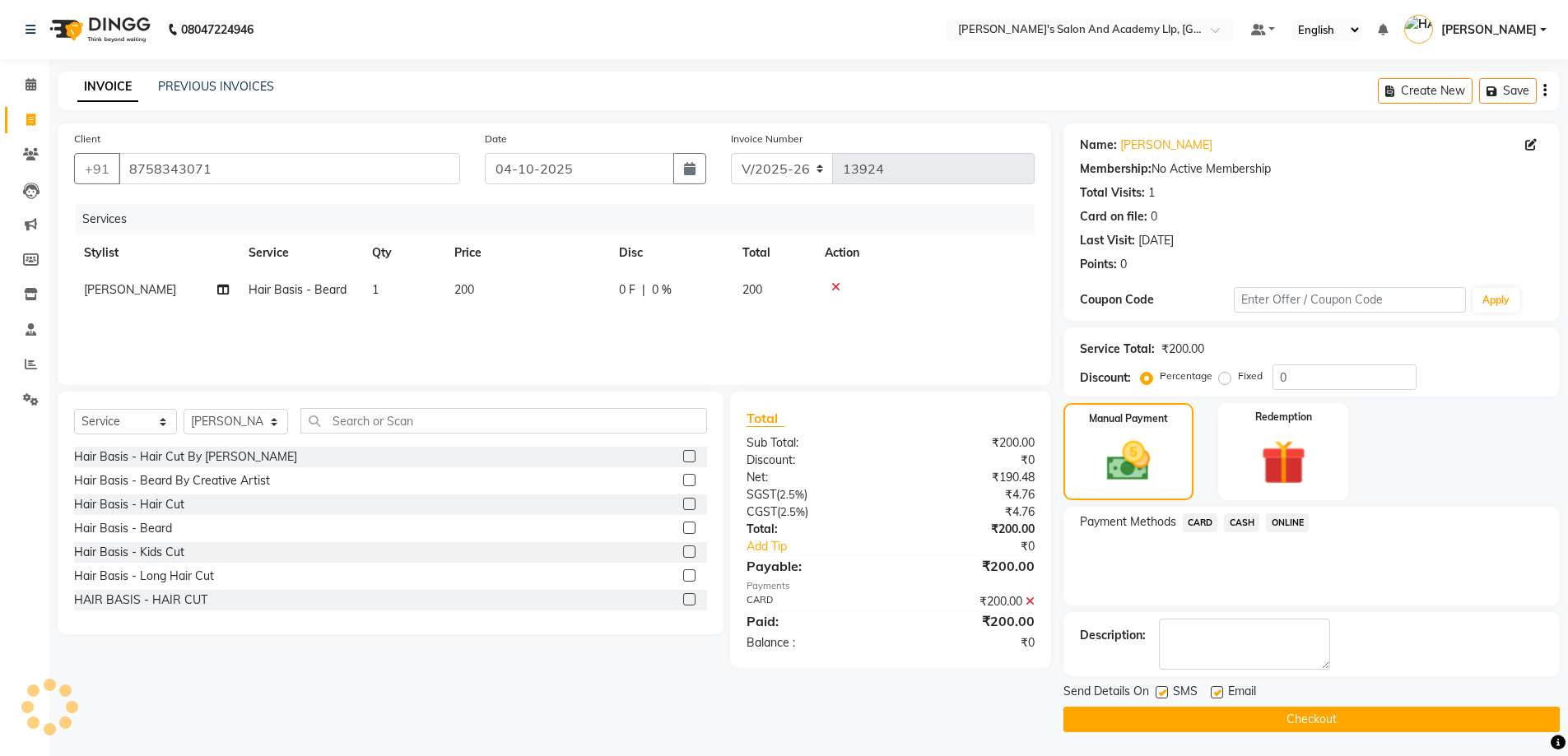
click at [1221, 693] on label at bounding box center [1216, 692] width 12 height 12
click at [1221, 693] on input "checkbox" at bounding box center [1215, 693] width 11 height 11
checkbox input "false"
click at [1158, 689] on label at bounding box center [1161, 692] width 12 height 12
click at [1158, 689] on input "checkbox" at bounding box center [1160, 693] width 11 height 11
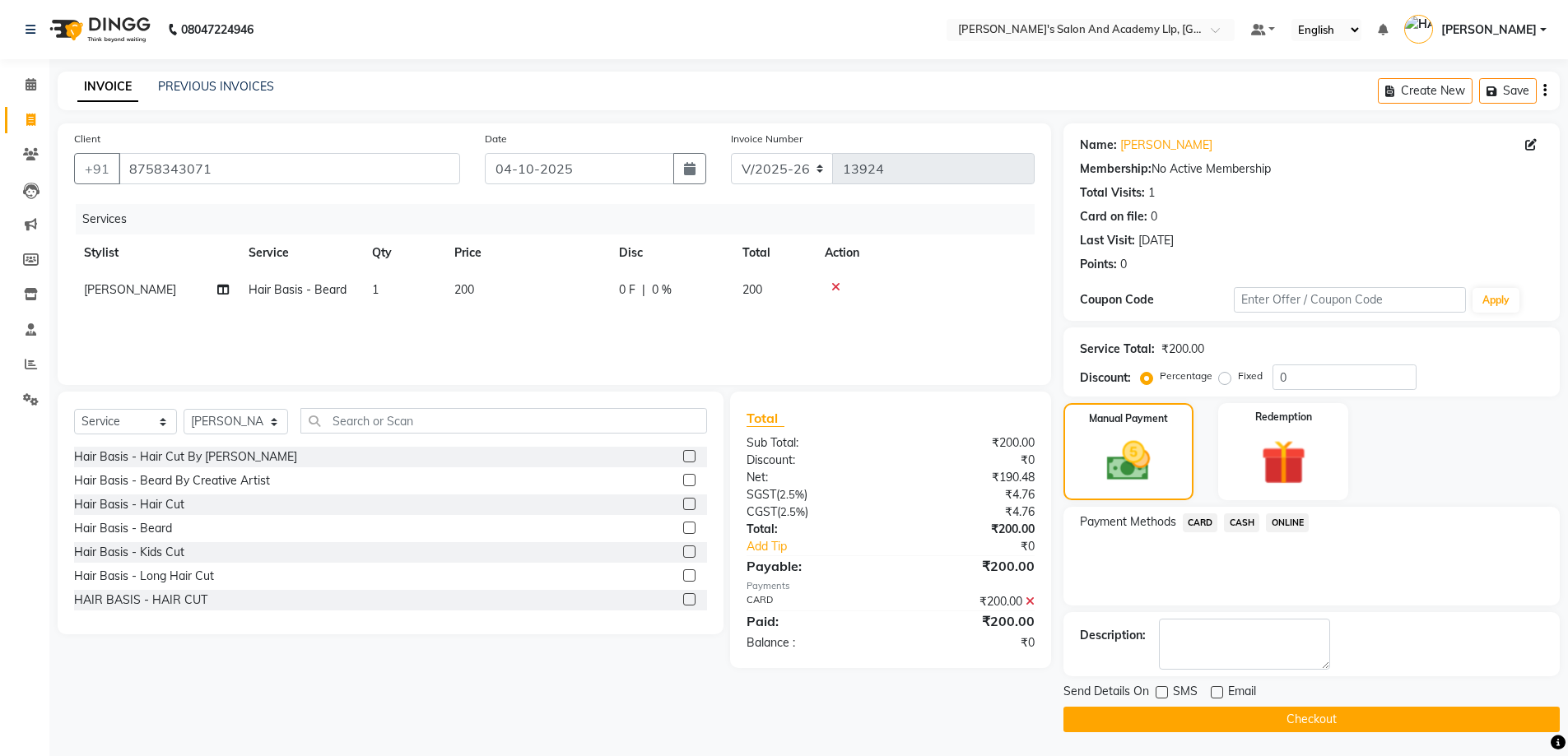
click at [1160, 691] on label at bounding box center [1161, 692] width 12 height 12
click at [1160, 691] on input "checkbox" at bounding box center [1160, 693] width 11 height 11
click at [286, 181] on input "8758343071" at bounding box center [289, 169] width 342 height 32
click at [1160, 690] on label at bounding box center [1161, 691] width 12 height 12
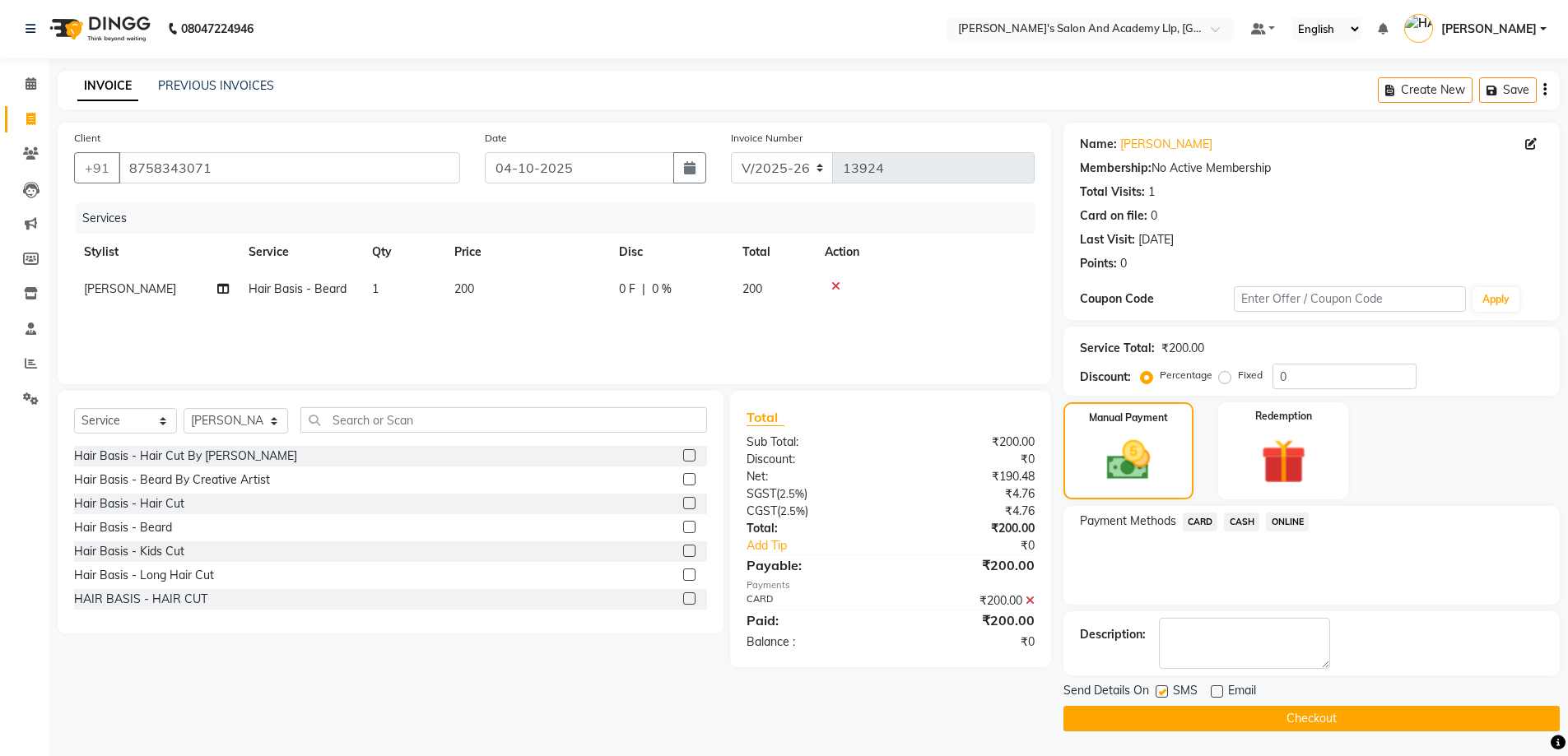
click at [1160, 690] on input "checkbox" at bounding box center [1160, 692] width 11 height 11
checkbox input "false"
click at [1343, 715] on button "Checkout" at bounding box center [1311, 719] width 497 height 26
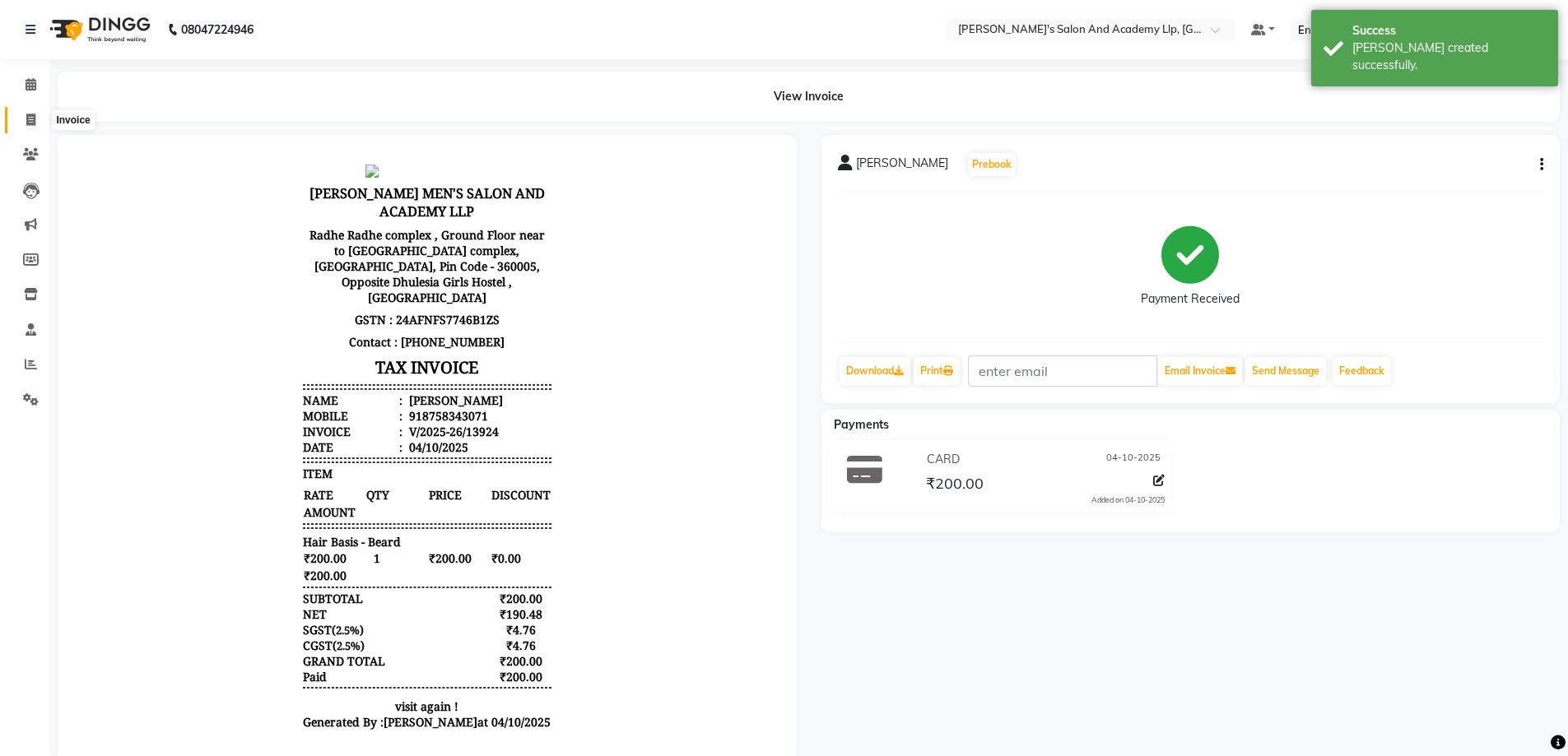
click at [38, 115] on span at bounding box center [31, 121] width 29 height 19
select select "service"
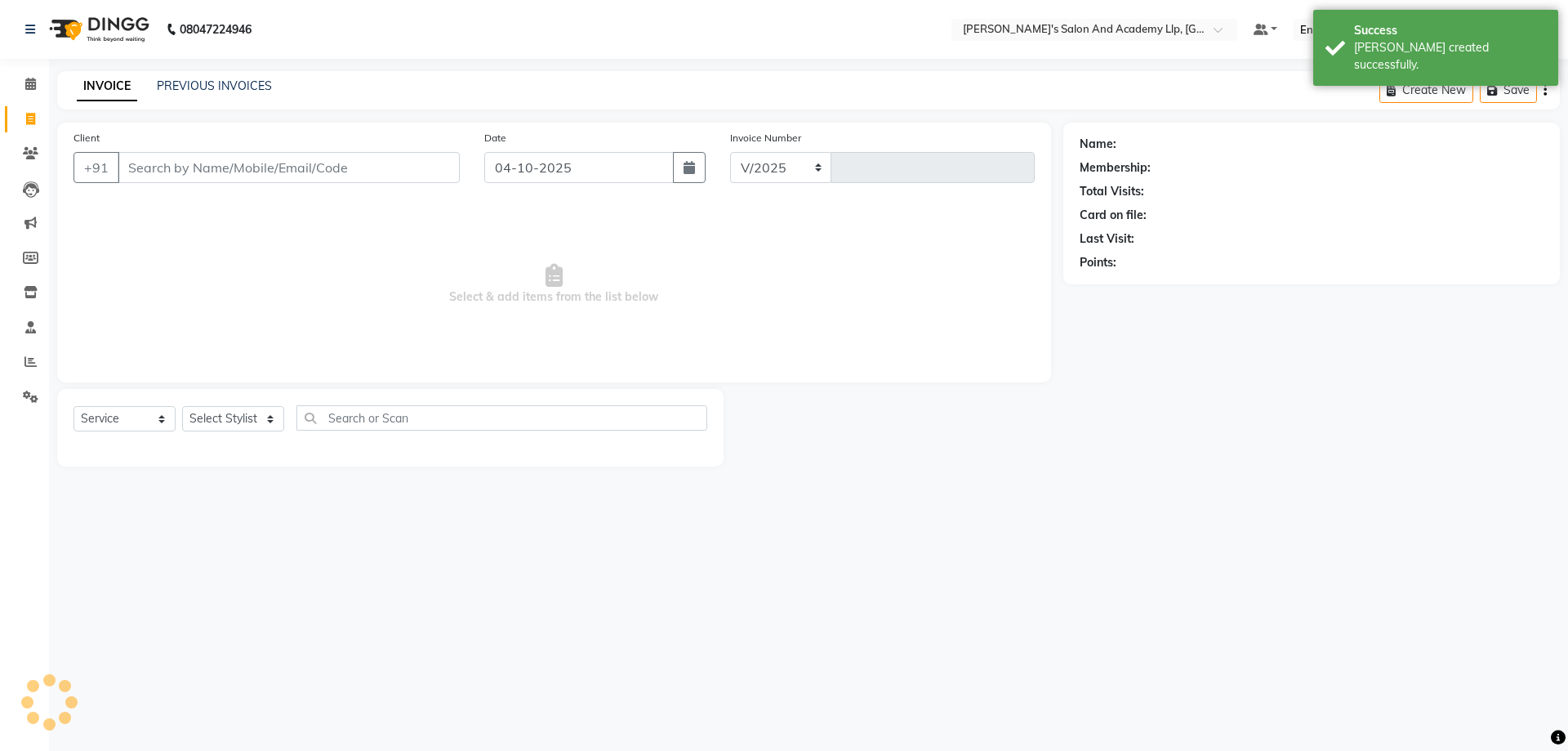
select select "6983"
type input "13925"
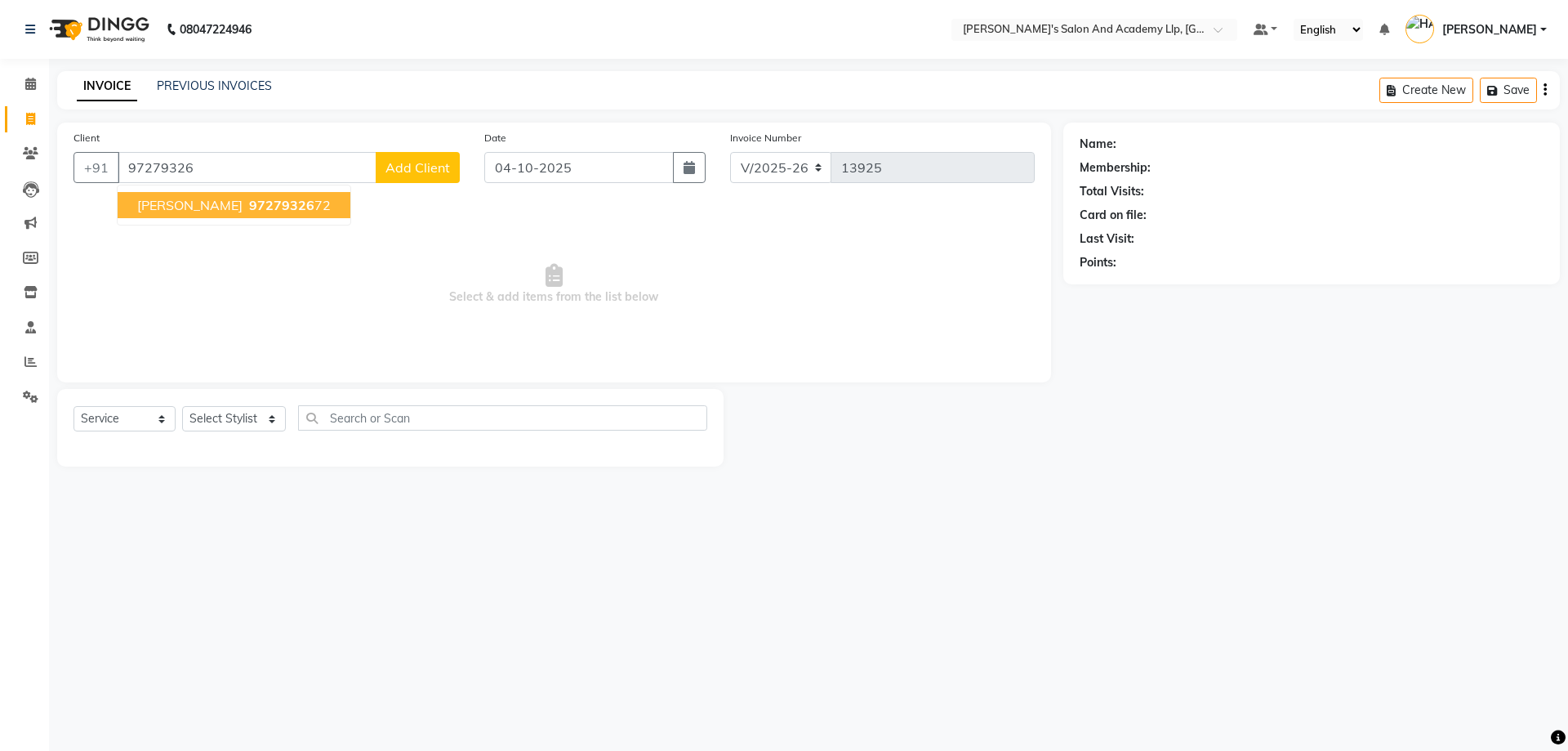
click at [213, 215] on button "JAYDEEP BHAI 97279326 72" at bounding box center [234, 205] width 233 height 26
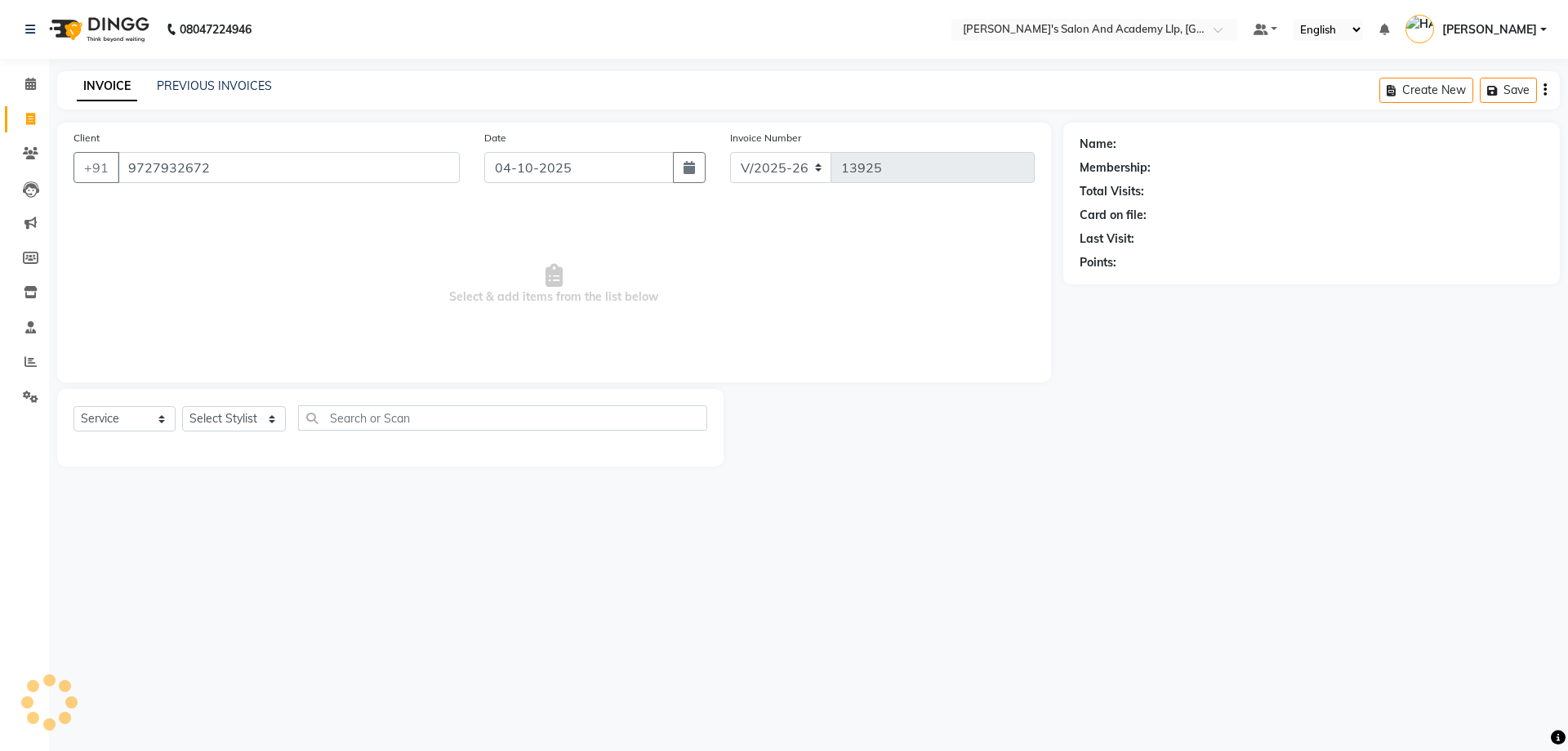
type input "9727932672"
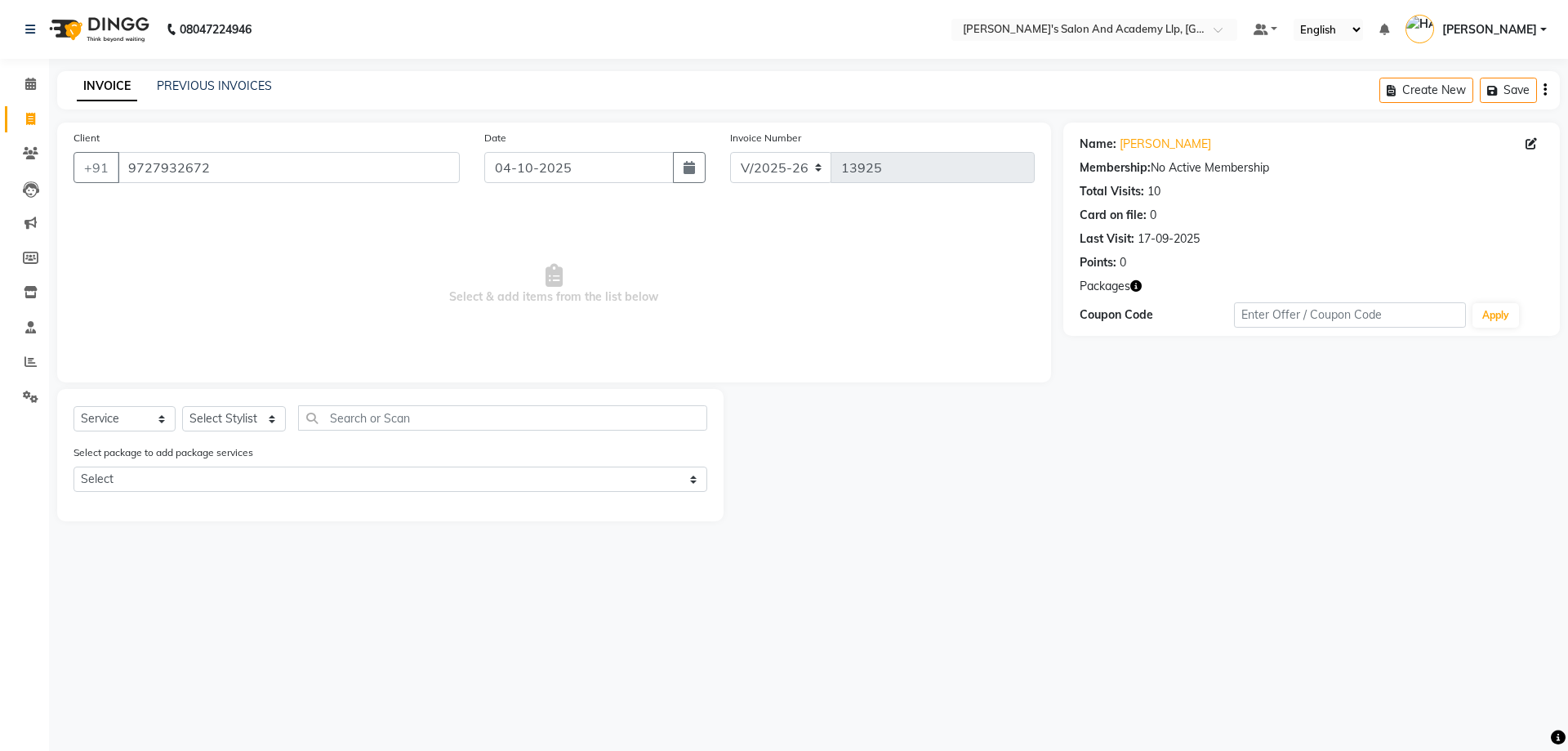
click at [1136, 278] on button "button" at bounding box center [1136, 286] width 12 height 17
click at [223, 416] on select "Select Stylist AAKASH SOLANKI ADARSH SOLANKI AKSHAY VAJA ARPIT KALAWADIYA AZIM …" at bounding box center [234, 419] width 104 height 26
select select "93502"
click at [182, 406] on select "Select Stylist AAKASH SOLANKI ADARSH SOLANKI AKSHAY VAJA ARPIT KALAWADIYA AZIM …" at bounding box center [234, 419] width 104 height 26
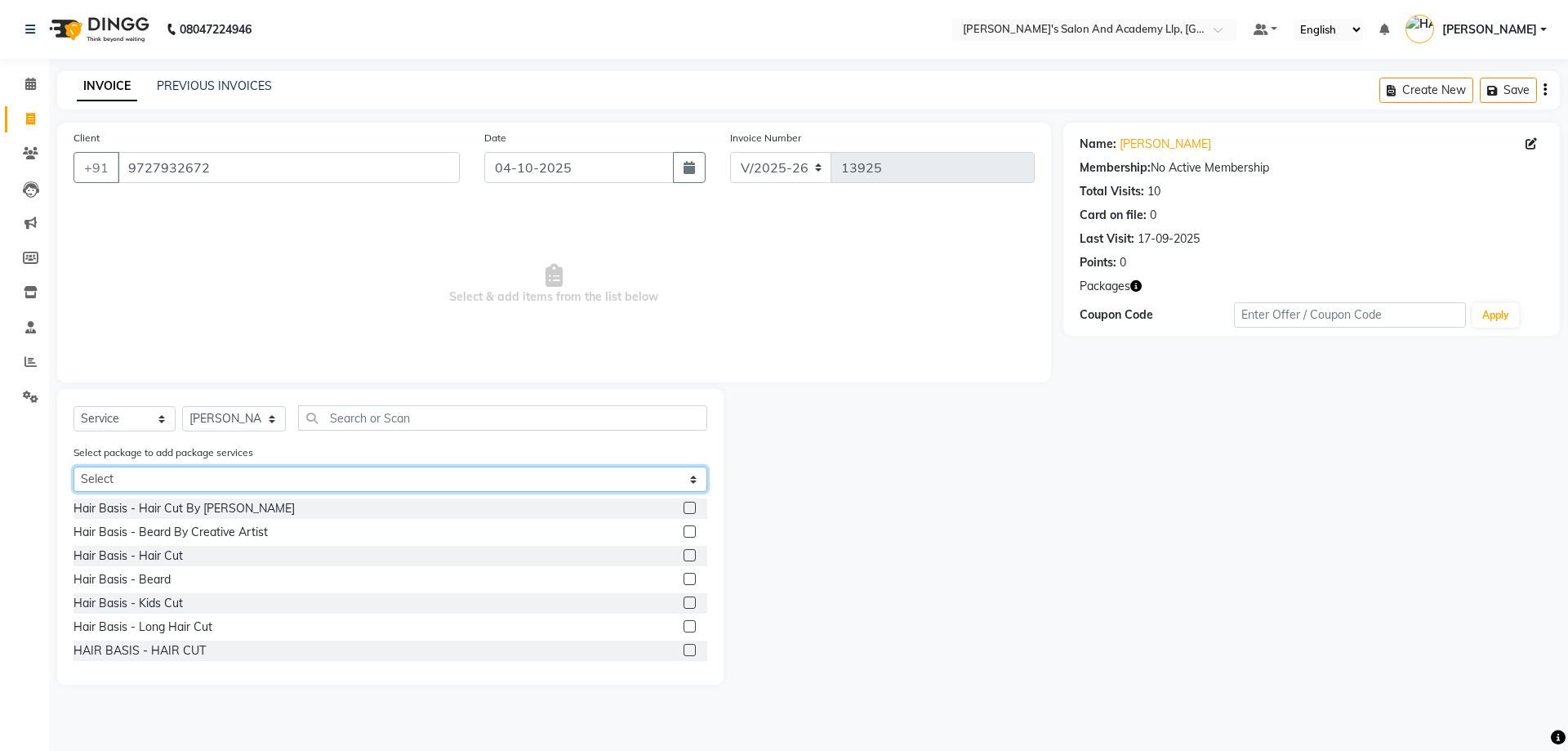
click at [240, 482] on select "Select AUGUST GENTLEMAN PACKAGE (1000) NEW YEAR PACKAGE" at bounding box center [391, 479] width 634 height 26
select select "1: Object"
click at [73, 467] on select "Select AUGUST GENTLEMAN PACKAGE (1000) NEW YEAR PACKAGE" at bounding box center [391, 479] width 634 height 26
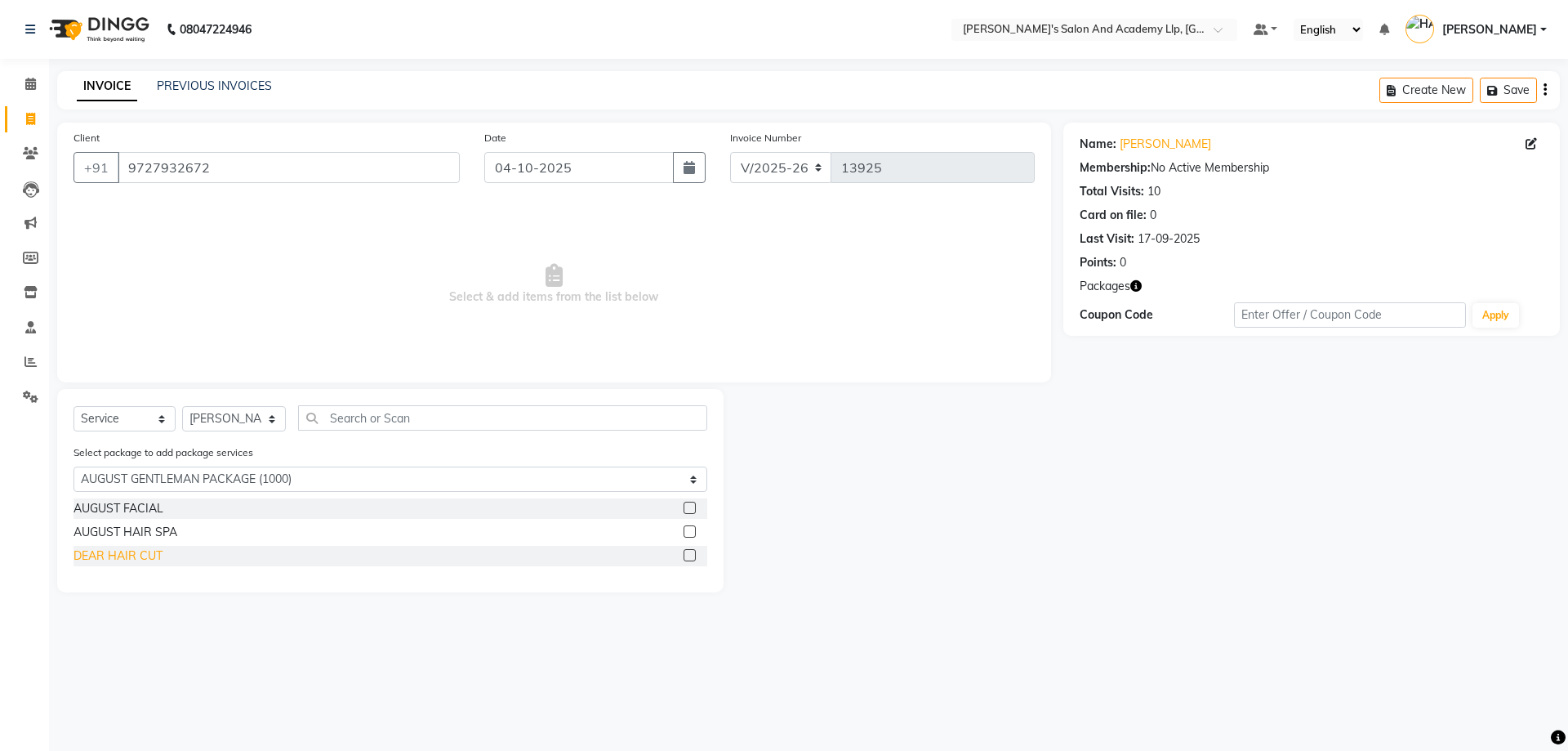
click at [143, 558] on div "DEAR HAIR CUT" at bounding box center [118, 556] width 89 height 17
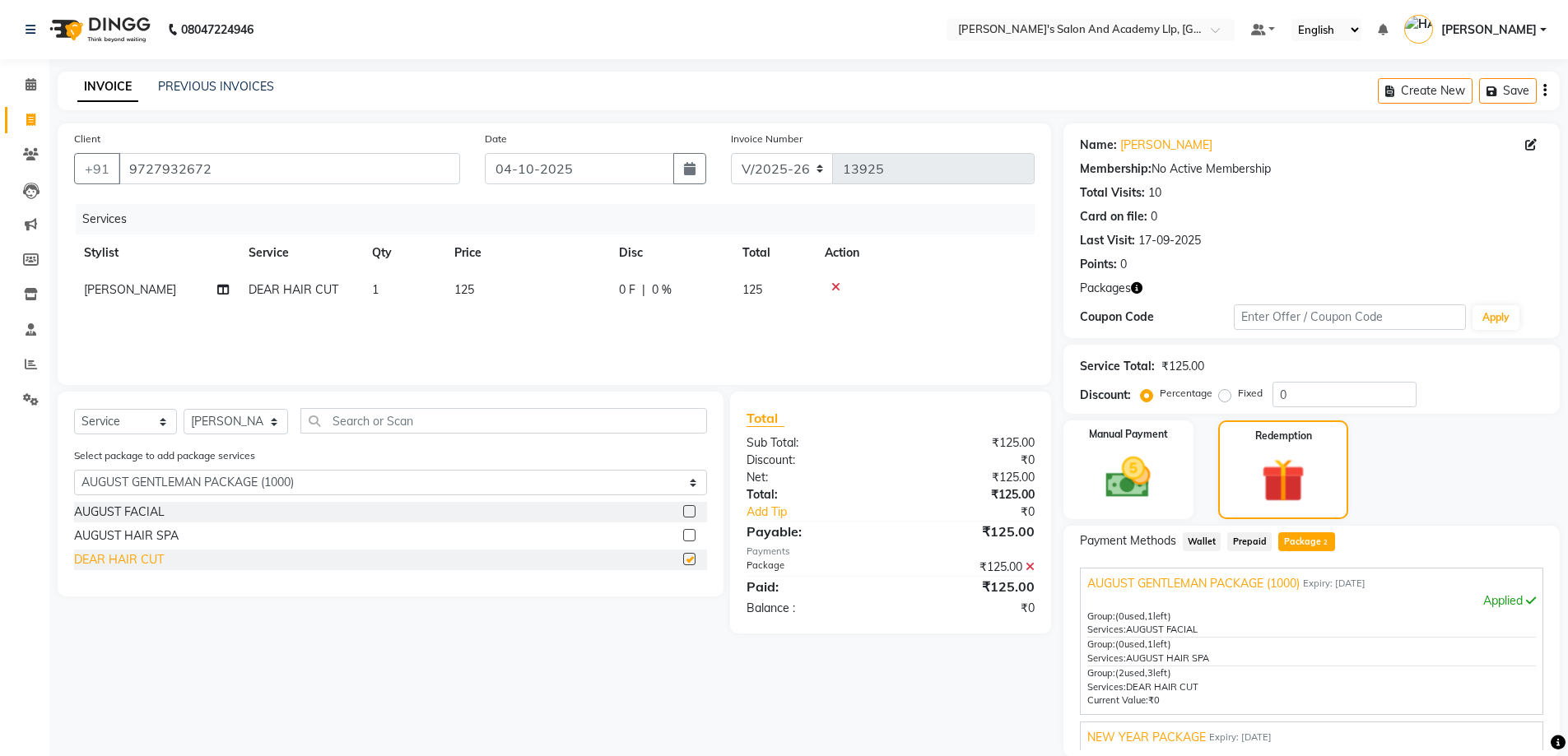
checkbox input "false"
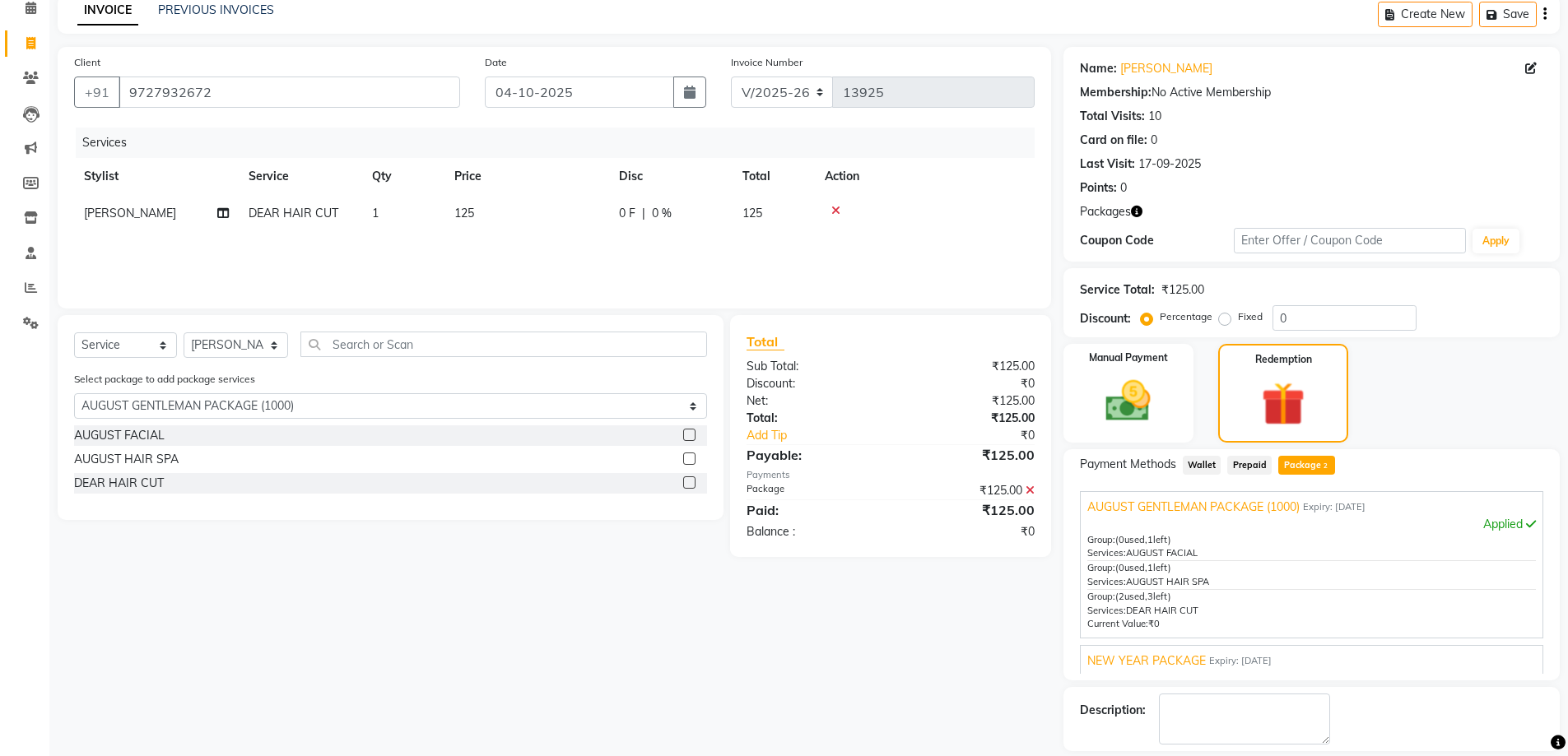
scroll to position [152, 0]
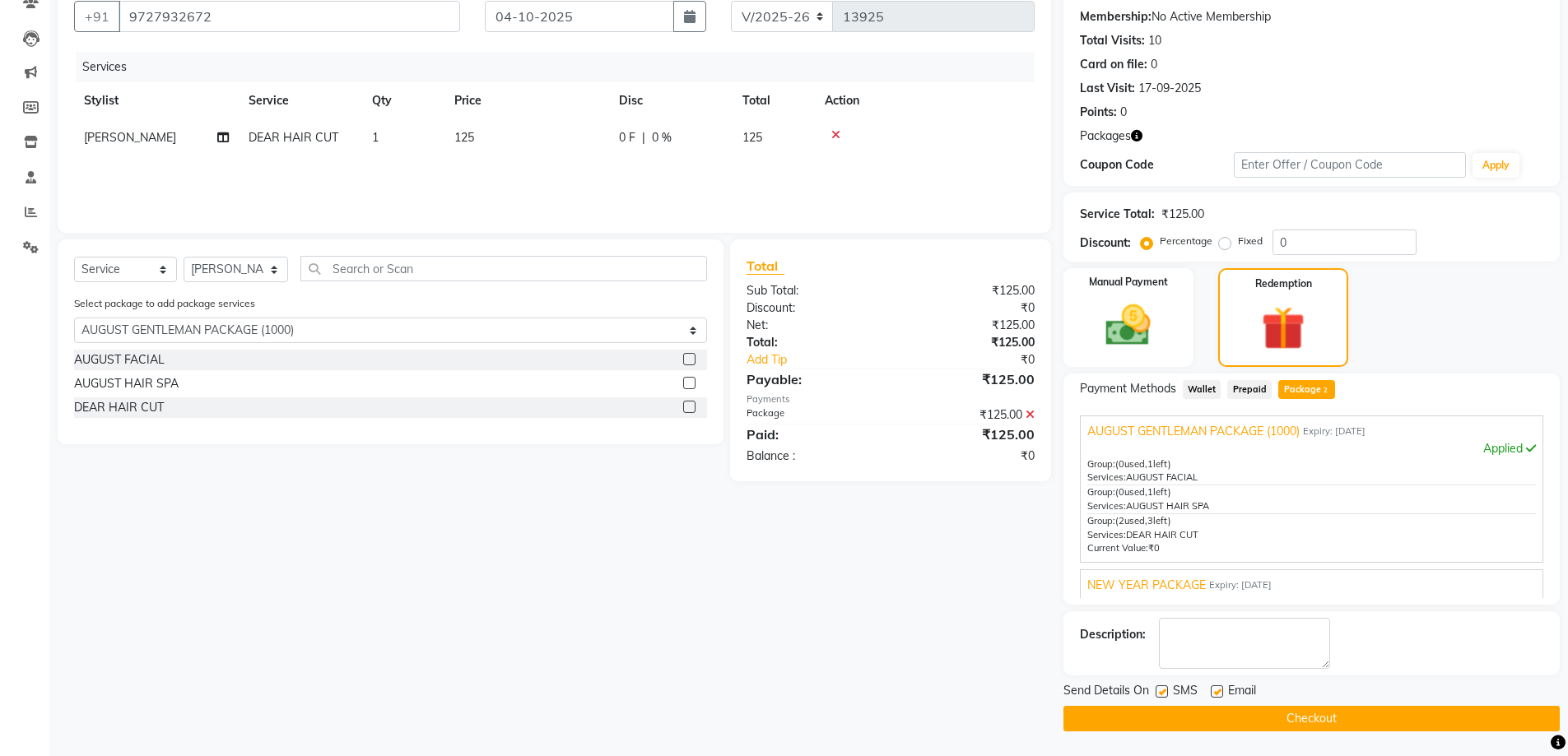
click at [1212, 689] on label at bounding box center [1216, 691] width 12 height 12
click at [1212, 689] on input "checkbox" at bounding box center [1215, 692] width 11 height 11
checkbox input "false"
click at [1293, 712] on button "Checkout" at bounding box center [1311, 719] width 497 height 26
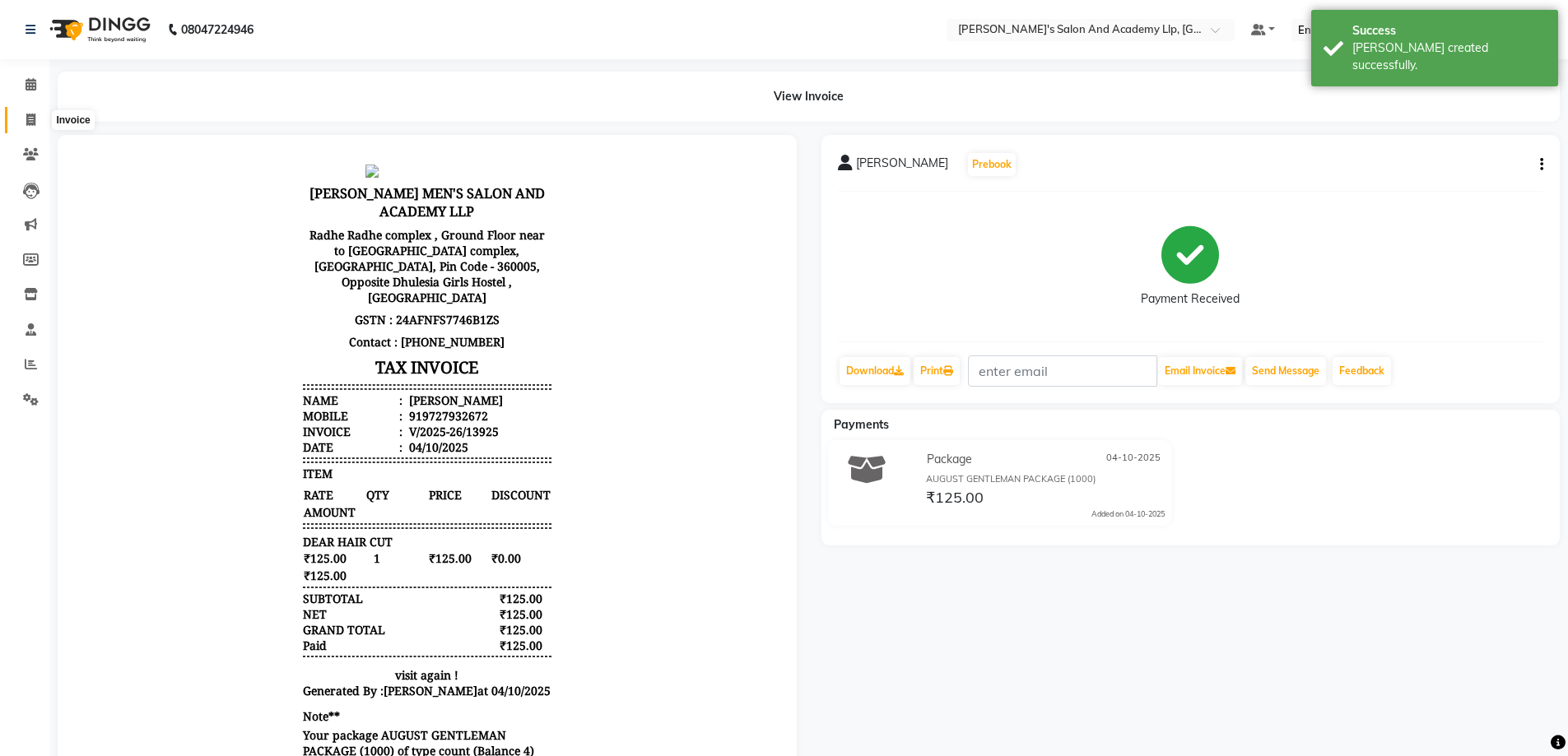
click at [20, 111] on span at bounding box center [31, 121] width 29 height 19
select select "service"
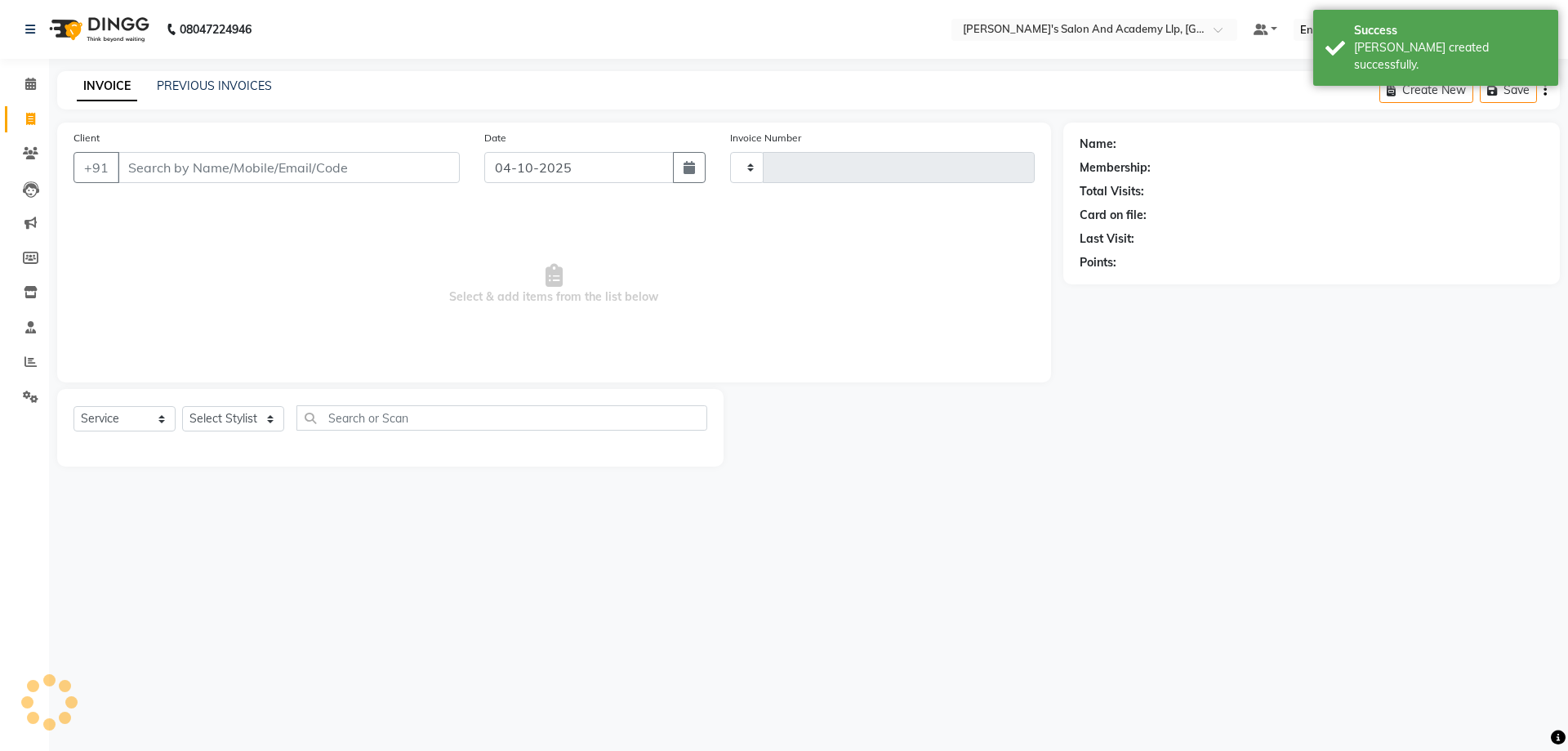
type input "13926"
select select "6983"
click at [38, 75] on span at bounding box center [31, 84] width 29 height 19
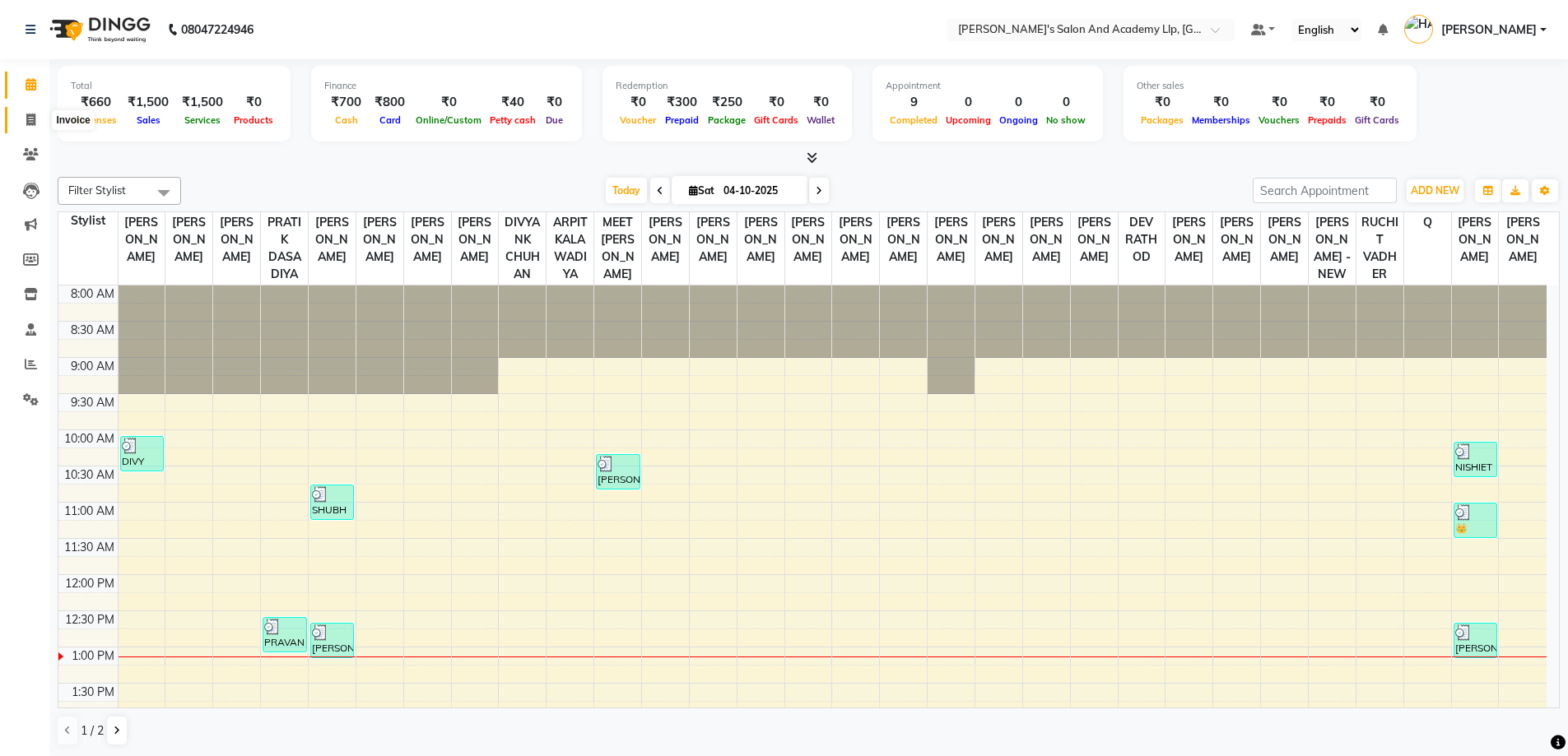
click at [37, 122] on span at bounding box center [31, 121] width 29 height 19
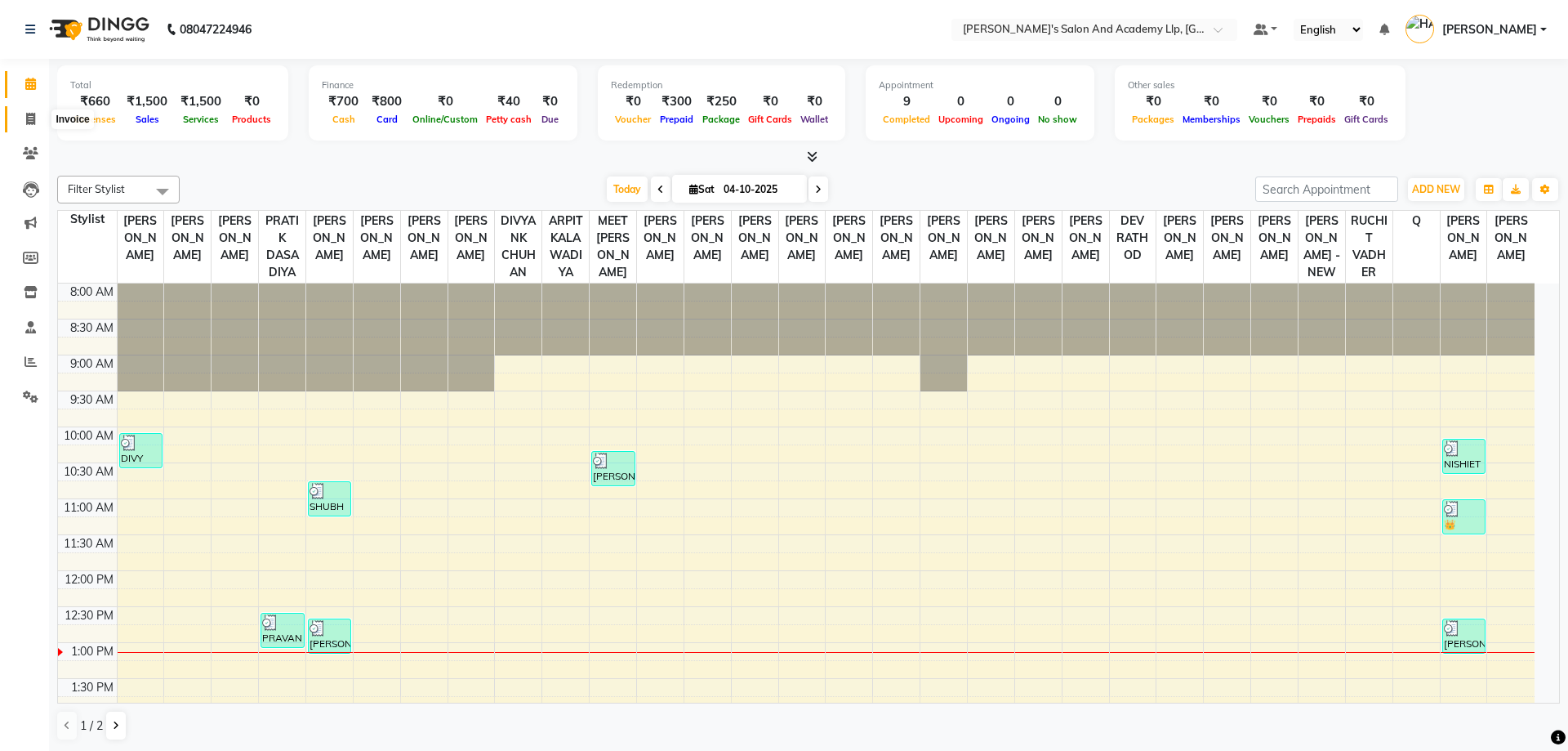
select select "6983"
select select "service"
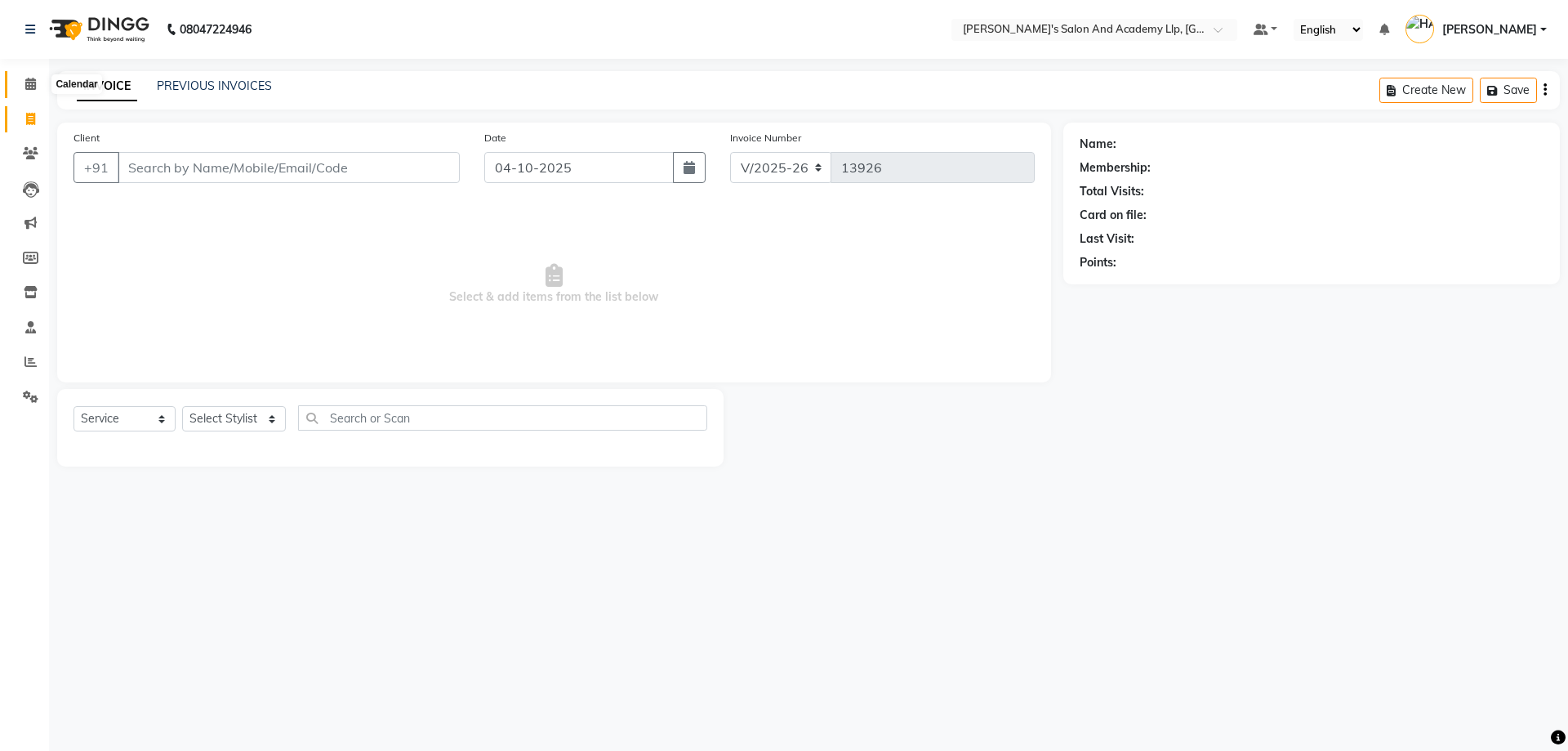
click at [40, 88] on span at bounding box center [31, 84] width 29 height 19
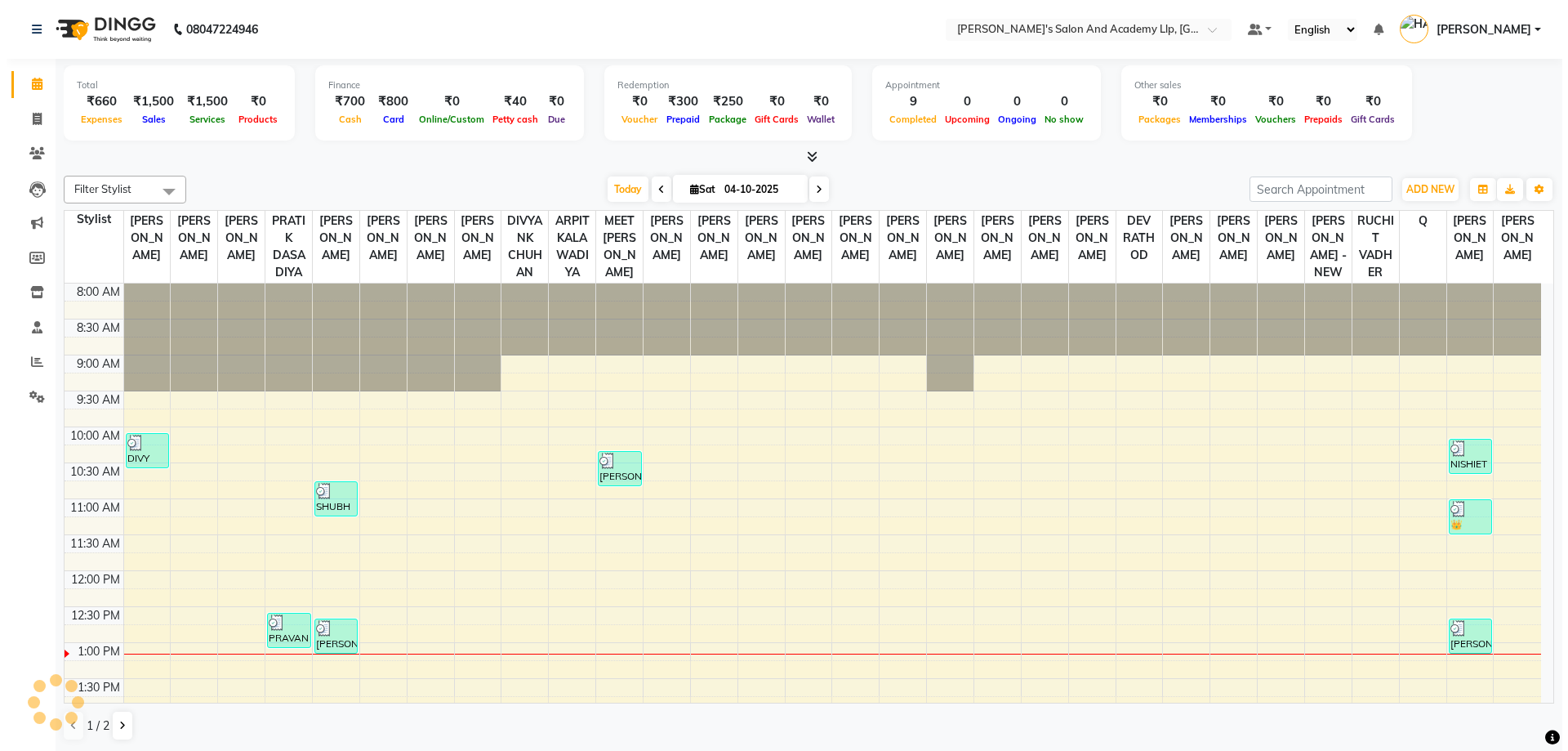
scroll to position [360, 0]
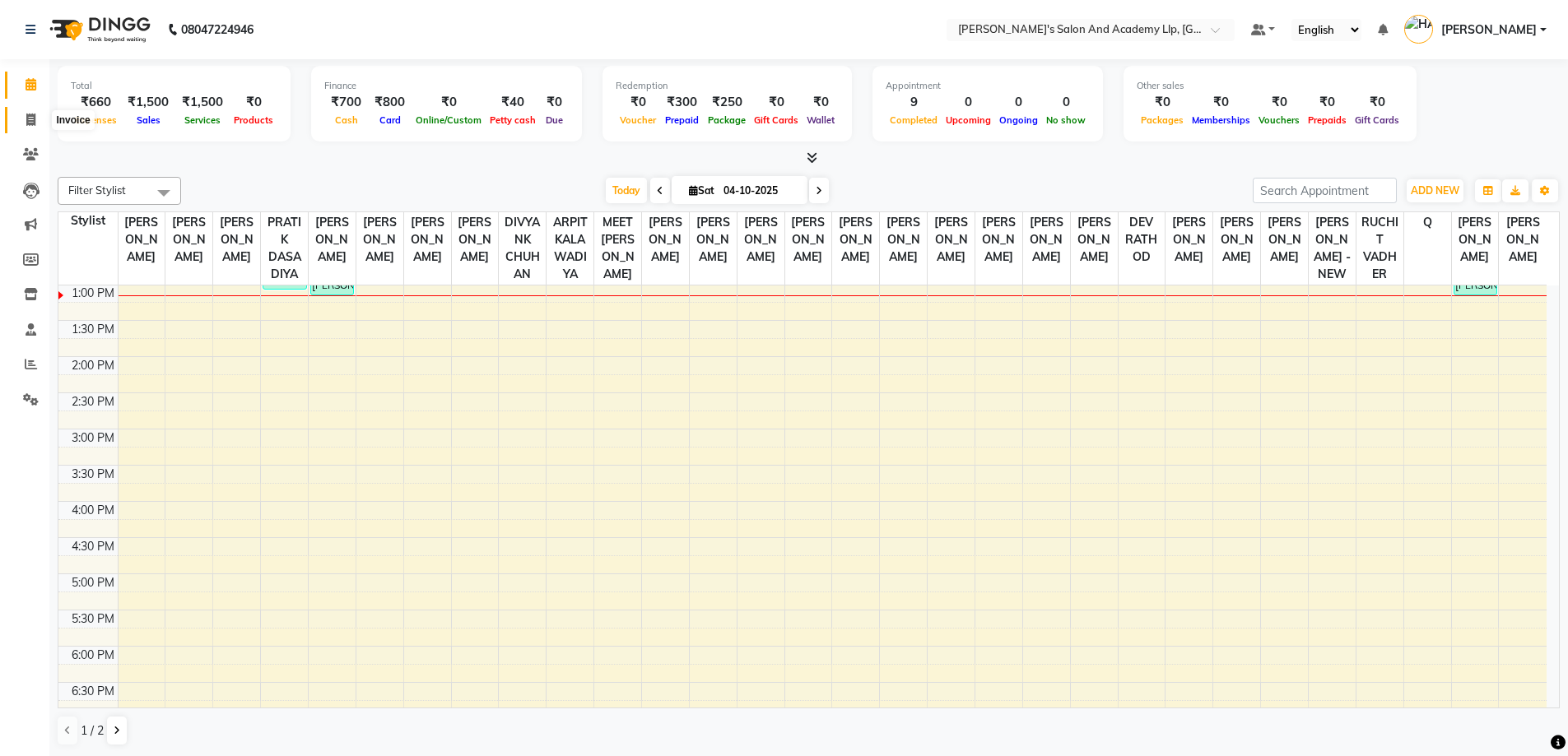
click at [36, 122] on icon at bounding box center [31, 120] width 9 height 12
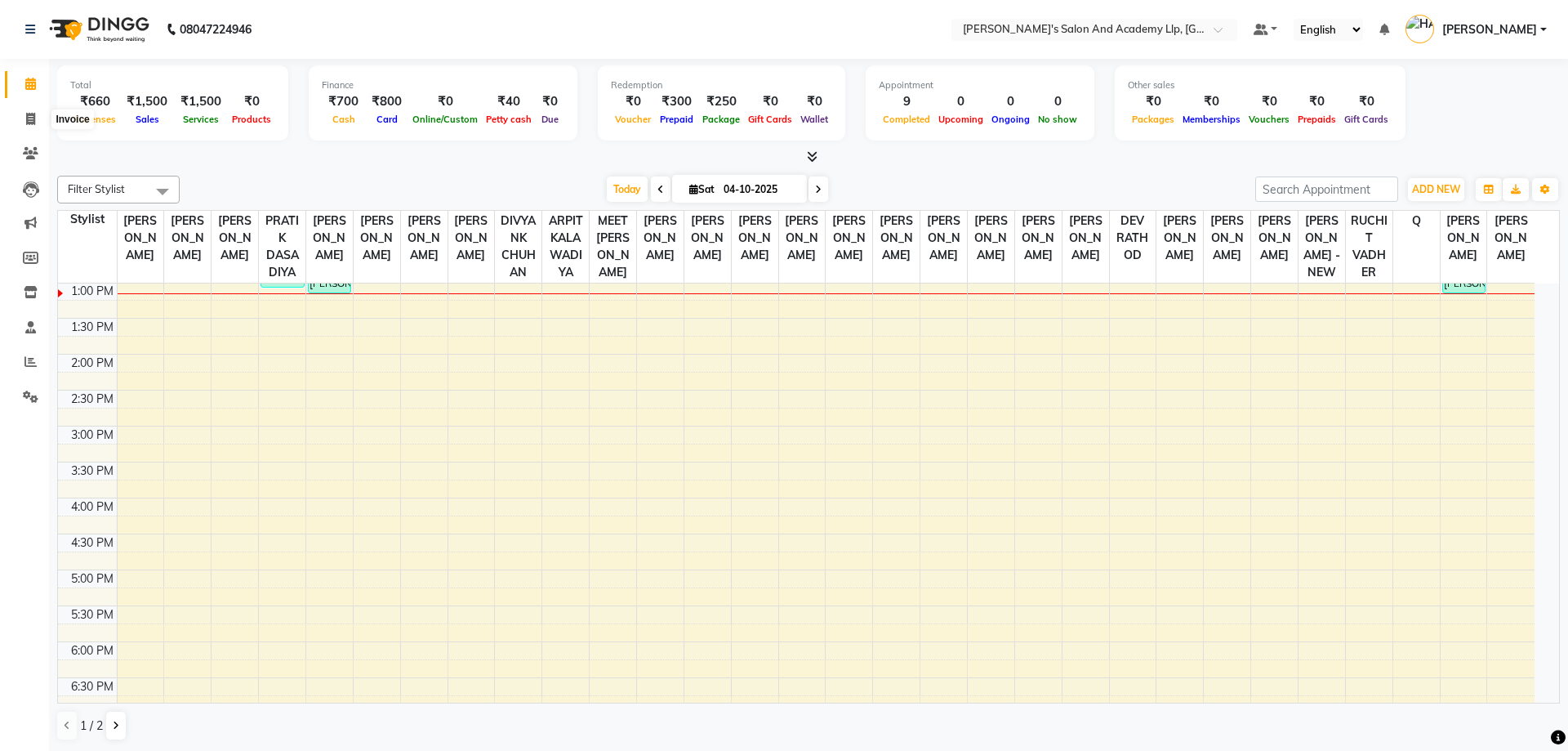
select select "6983"
select select "service"
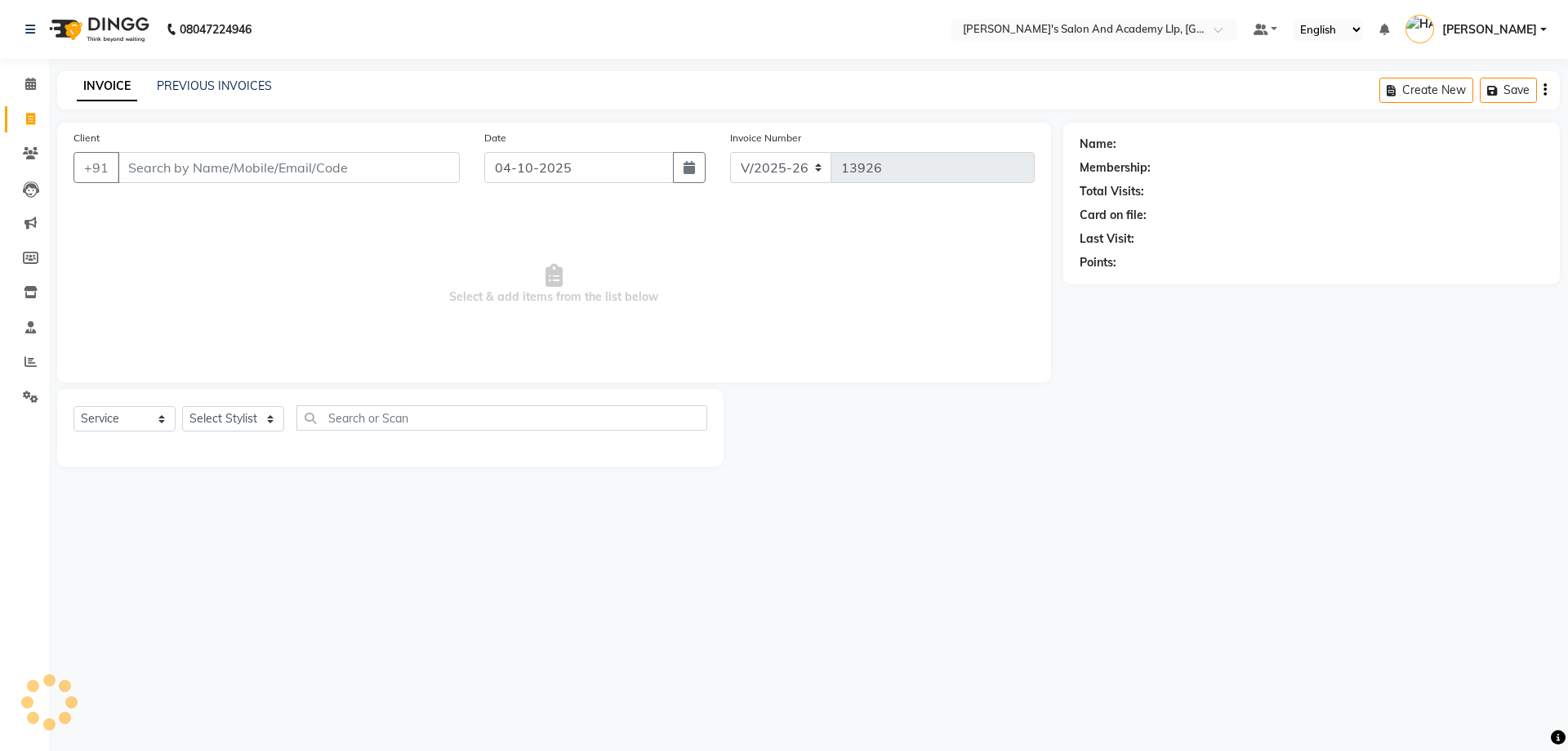
click at [206, 97] on div "INVOICE PREVIOUS INVOICES Create New Save" at bounding box center [808, 90] width 1503 height 38
click at [208, 92] on link "PREVIOUS INVOICES" at bounding box center [214, 86] width 115 height 15
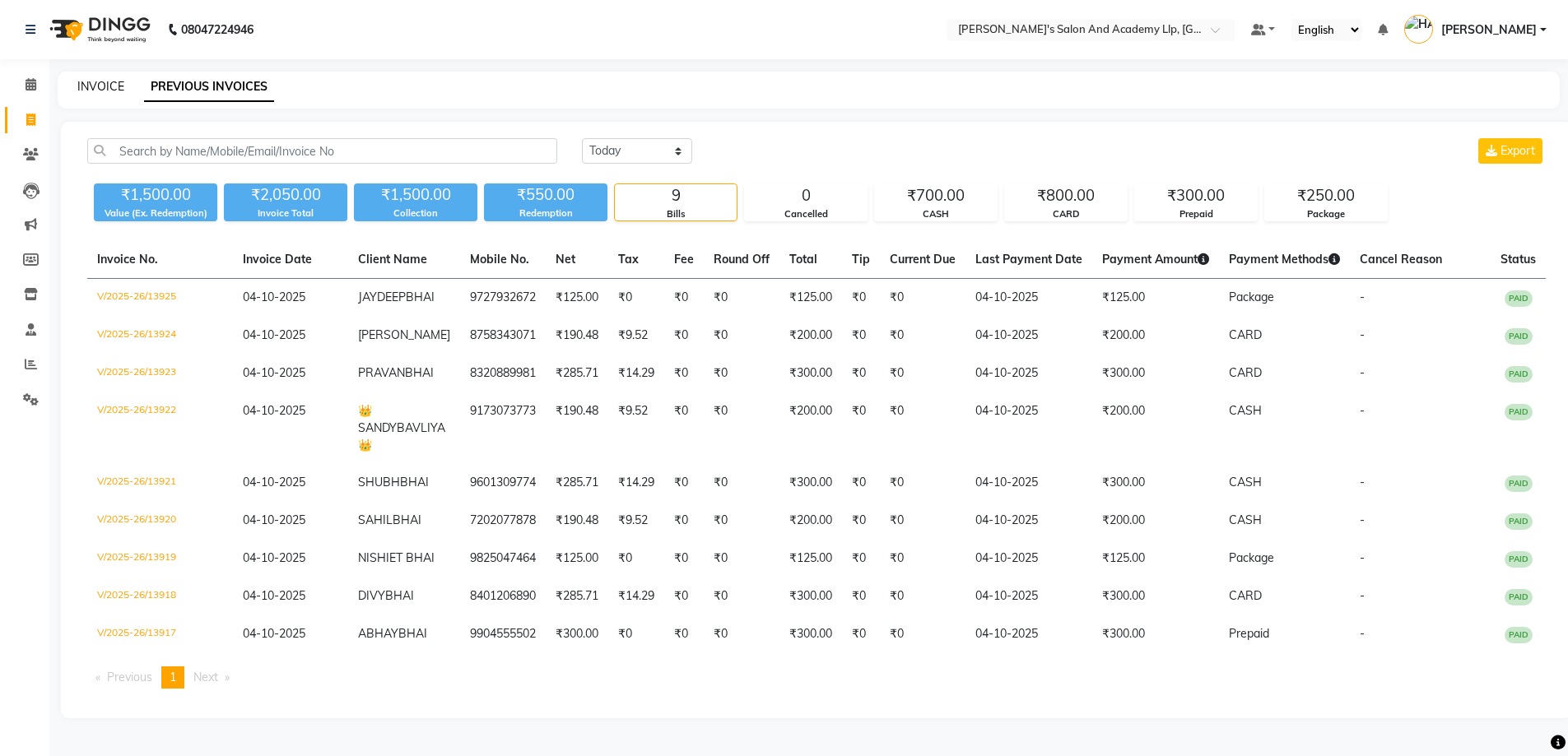
click at [89, 79] on link "INVOICE" at bounding box center [101, 86] width 47 height 15
select select "service"
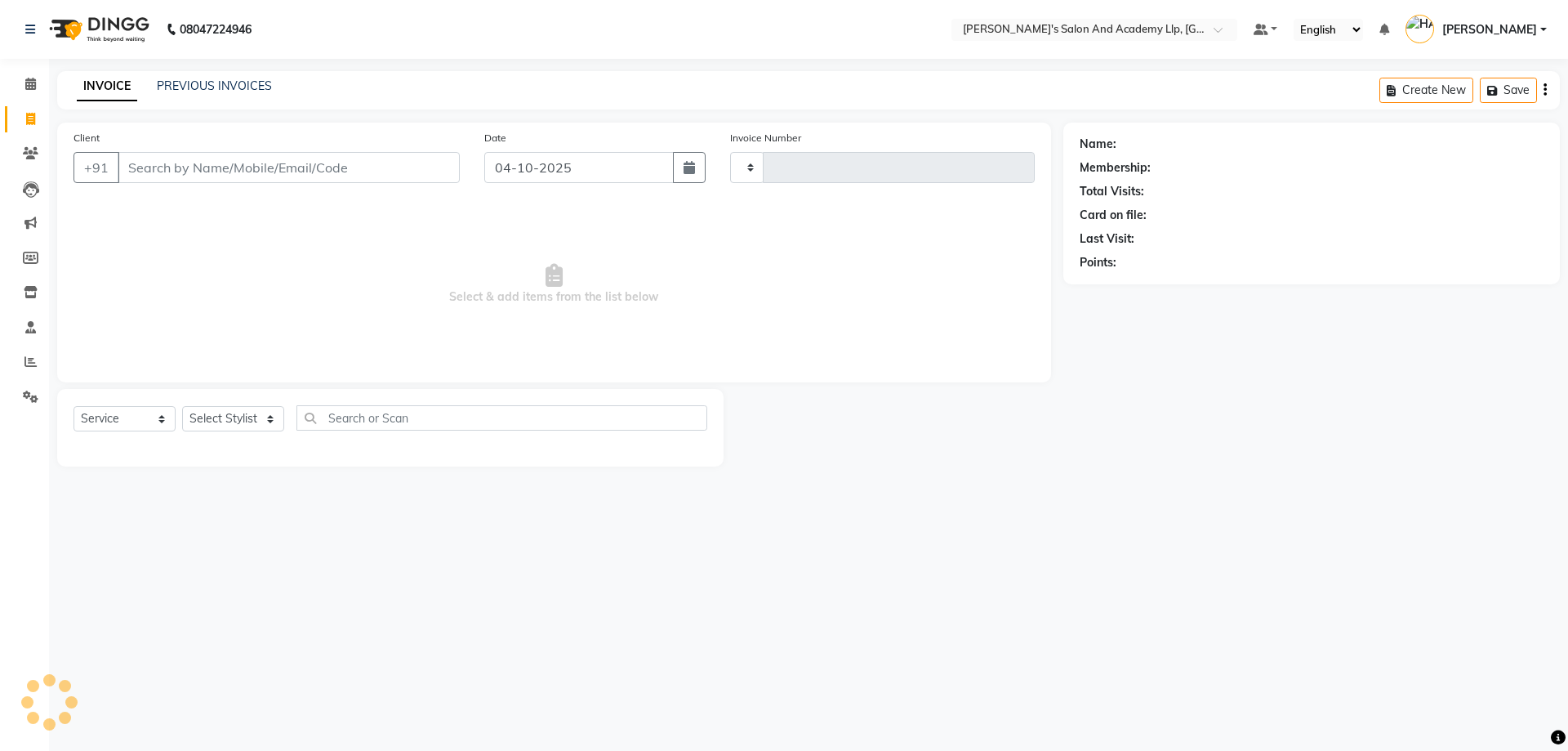
type input "13926"
select select "6983"
click at [267, 170] on input "Client" at bounding box center [288, 168] width 342 height 31
type input "7600262648"
click at [409, 175] on span "Add Client" at bounding box center [418, 168] width 64 height 17
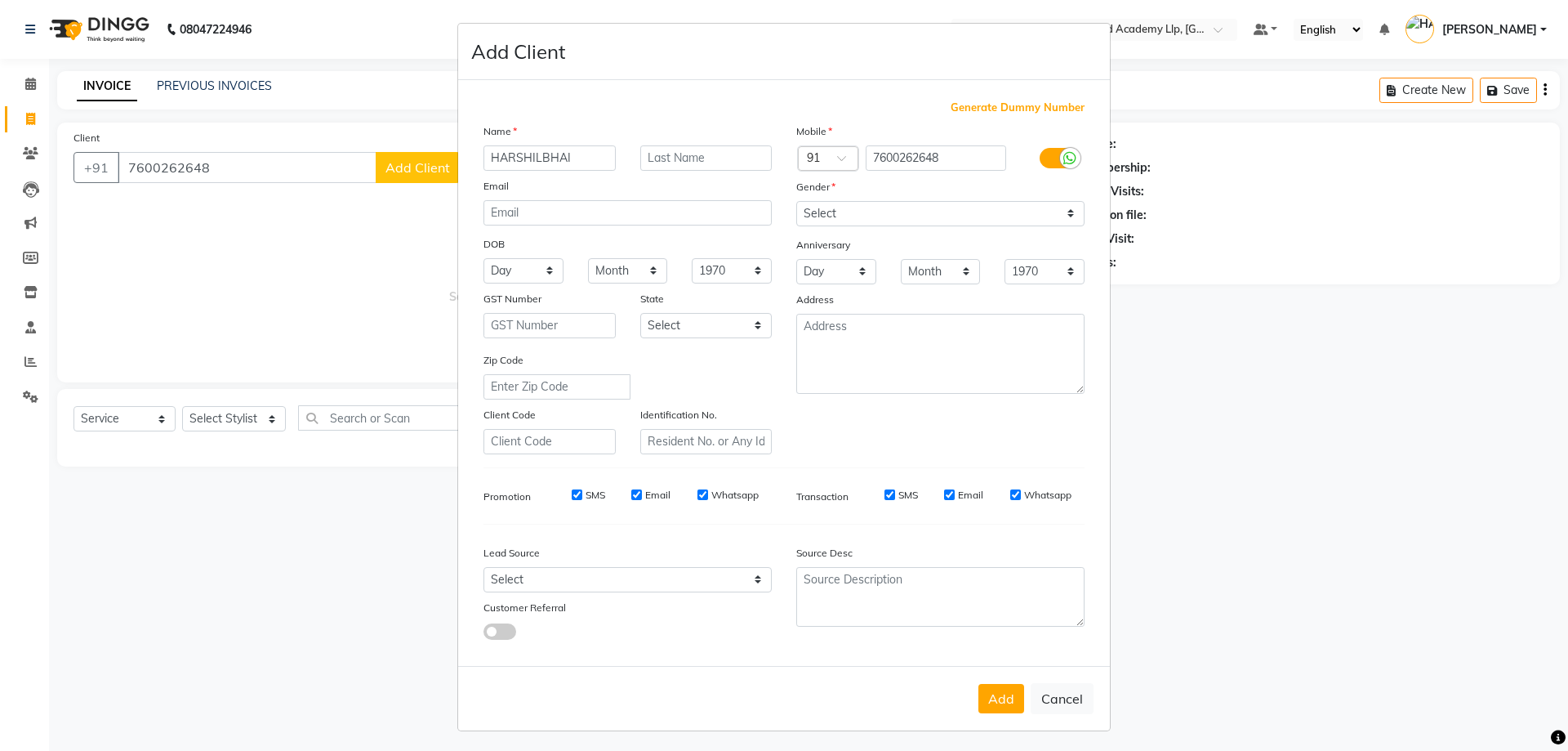
type input "HARSHILBHAI"
click at [823, 211] on select "Select Male Female Other Prefer Not To Say" at bounding box center [940, 213] width 288 height 26
select select "male"
click at [797, 201] on select "Select Male Female Other Prefer Not To Say" at bounding box center [940, 213] width 288 height 26
click at [983, 692] on button "Add" at bounding box center [1001, 699] width 45 height 30
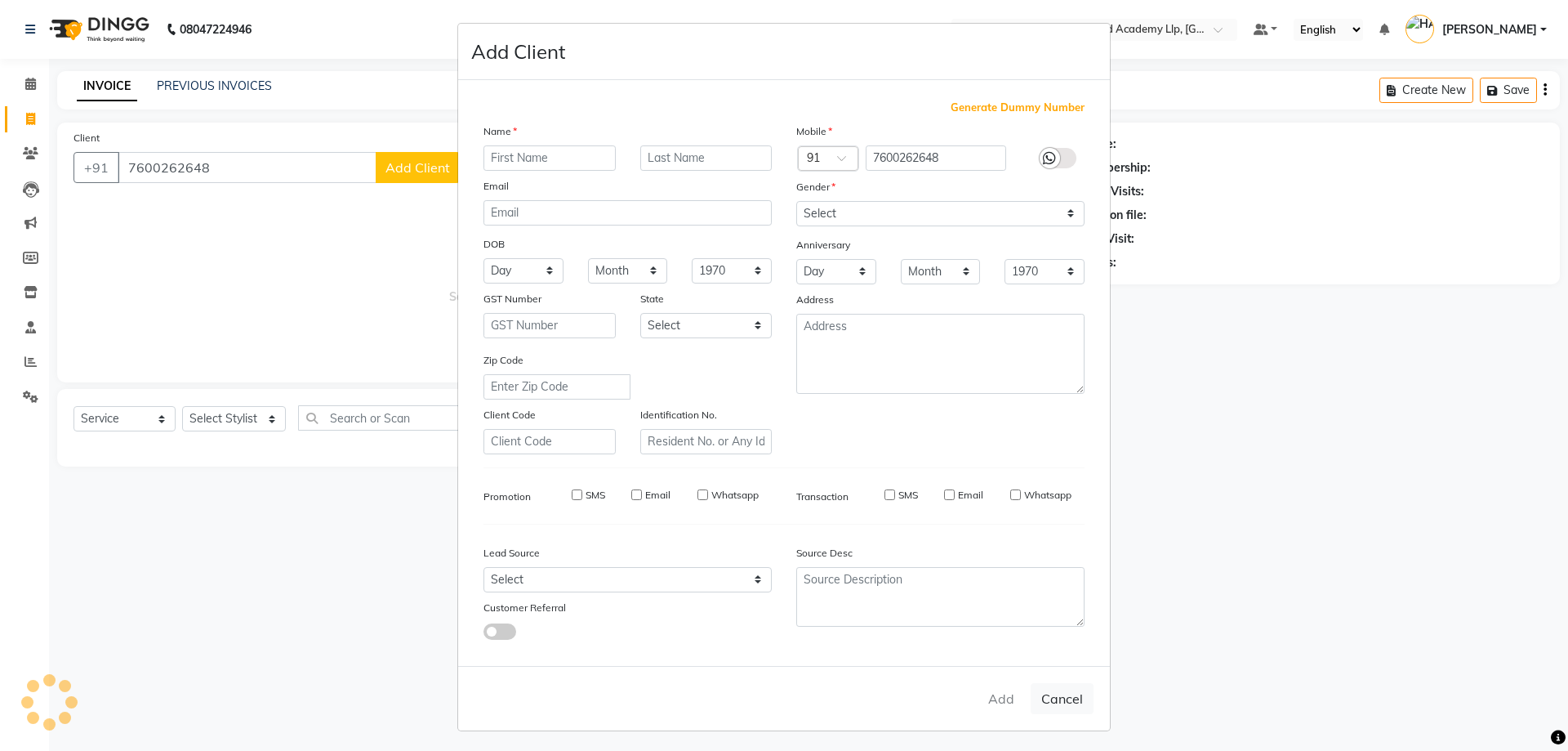
select select
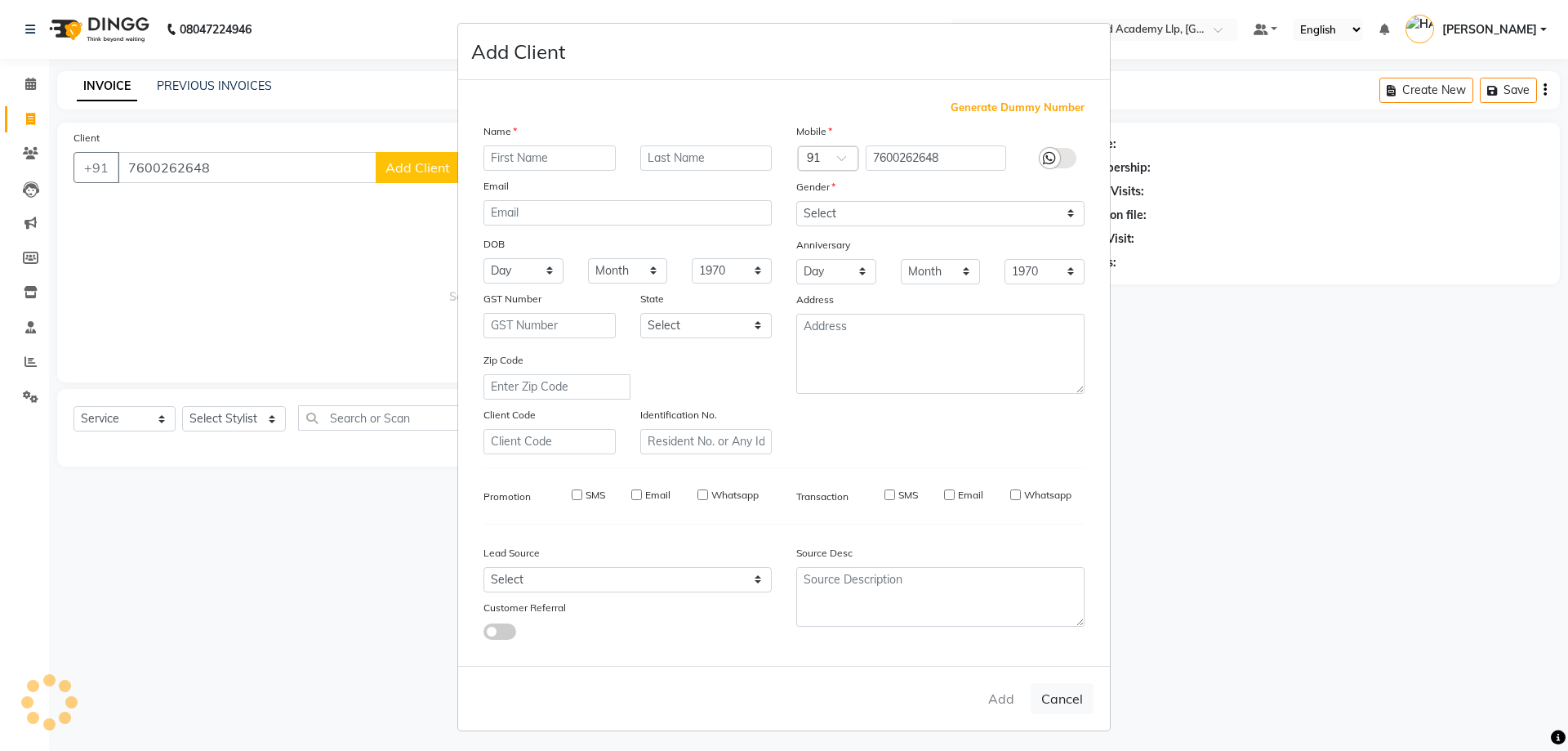
select select
checkbox input "false"
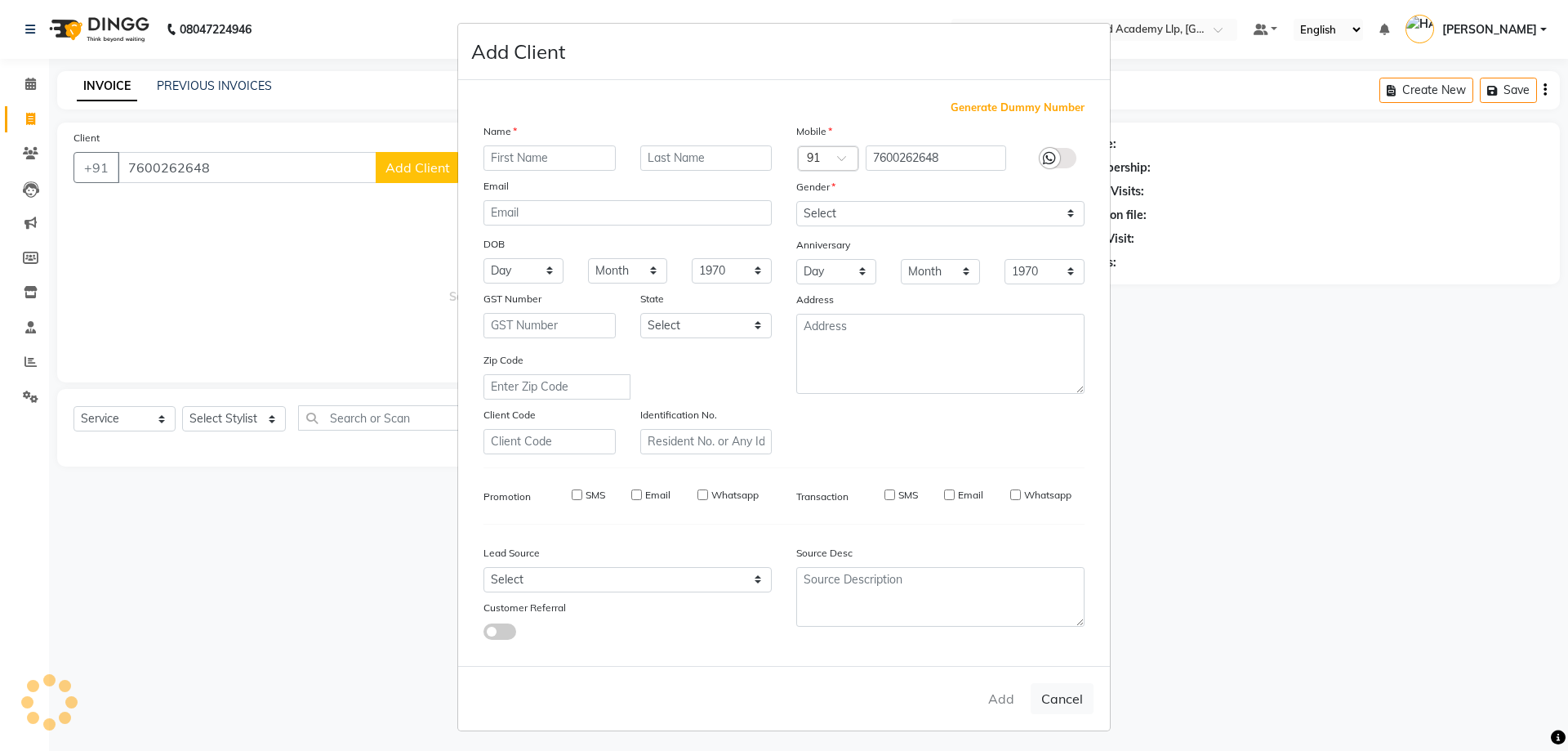
checkbox input "false"
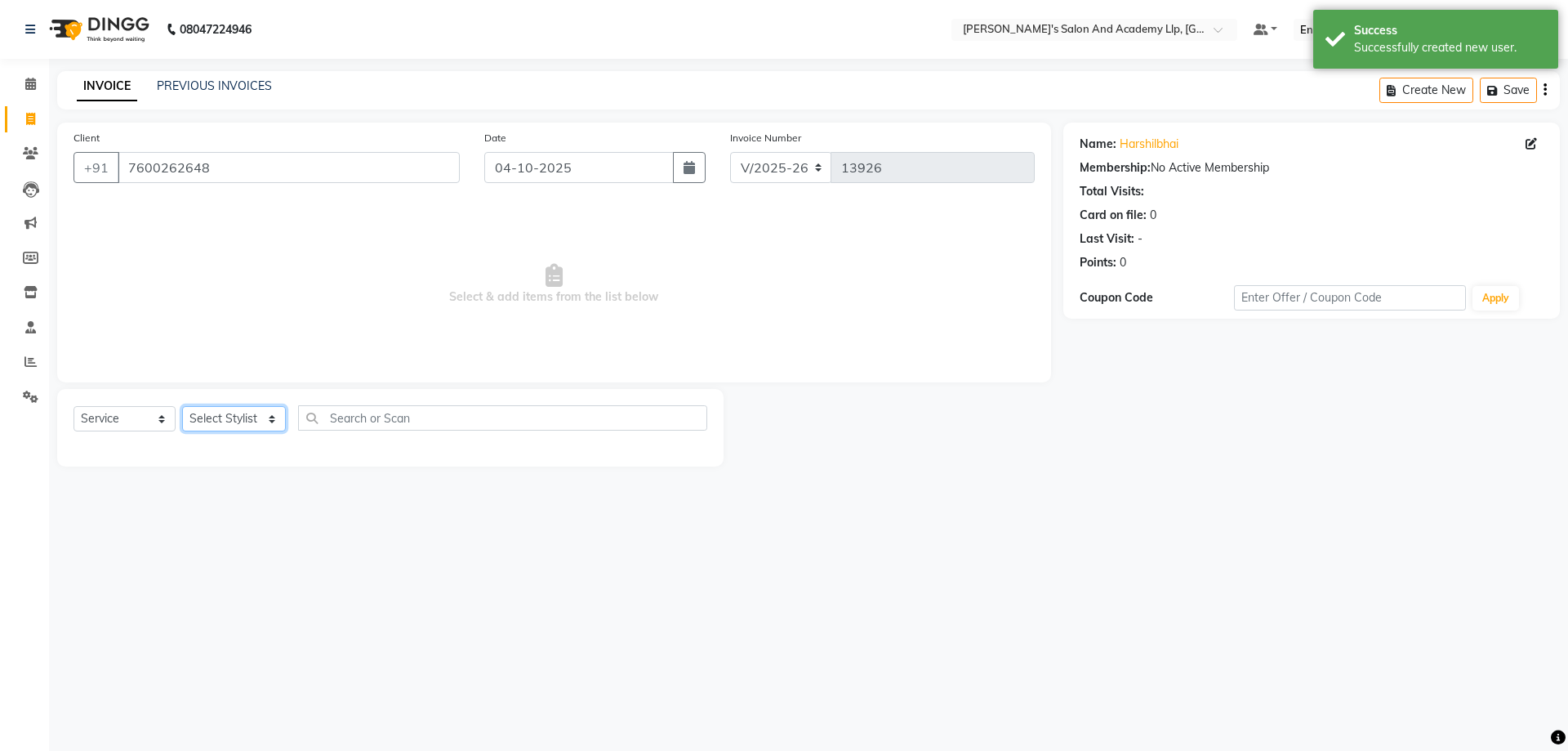
click at [249, 427] on select "Select Stylist AAKASH SOLANKI ADARSH SOLANKI AKSHAY VAJA ARPIT KALAWADIYA AZIM …" at bounding box center [234, 419] width 104 height 26
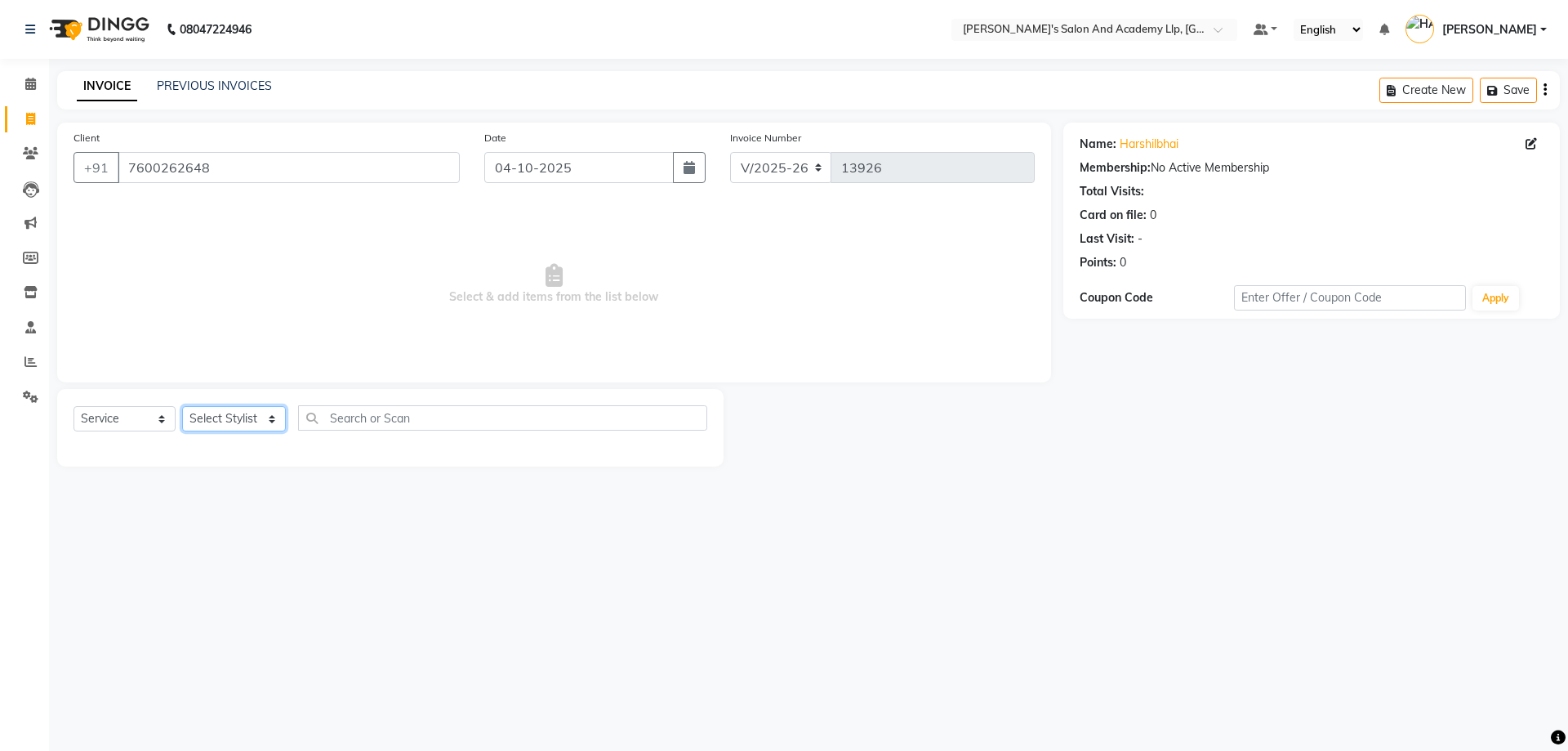
select select "57616"
click at [182, 406] on select "Select Stylist AAKASH SOLANKI ADARSH SOLANKI AKSHAY VAJA ARPIT KALAWADIYA AZIM …" at bounding box center [234, 419] width 104 height 26
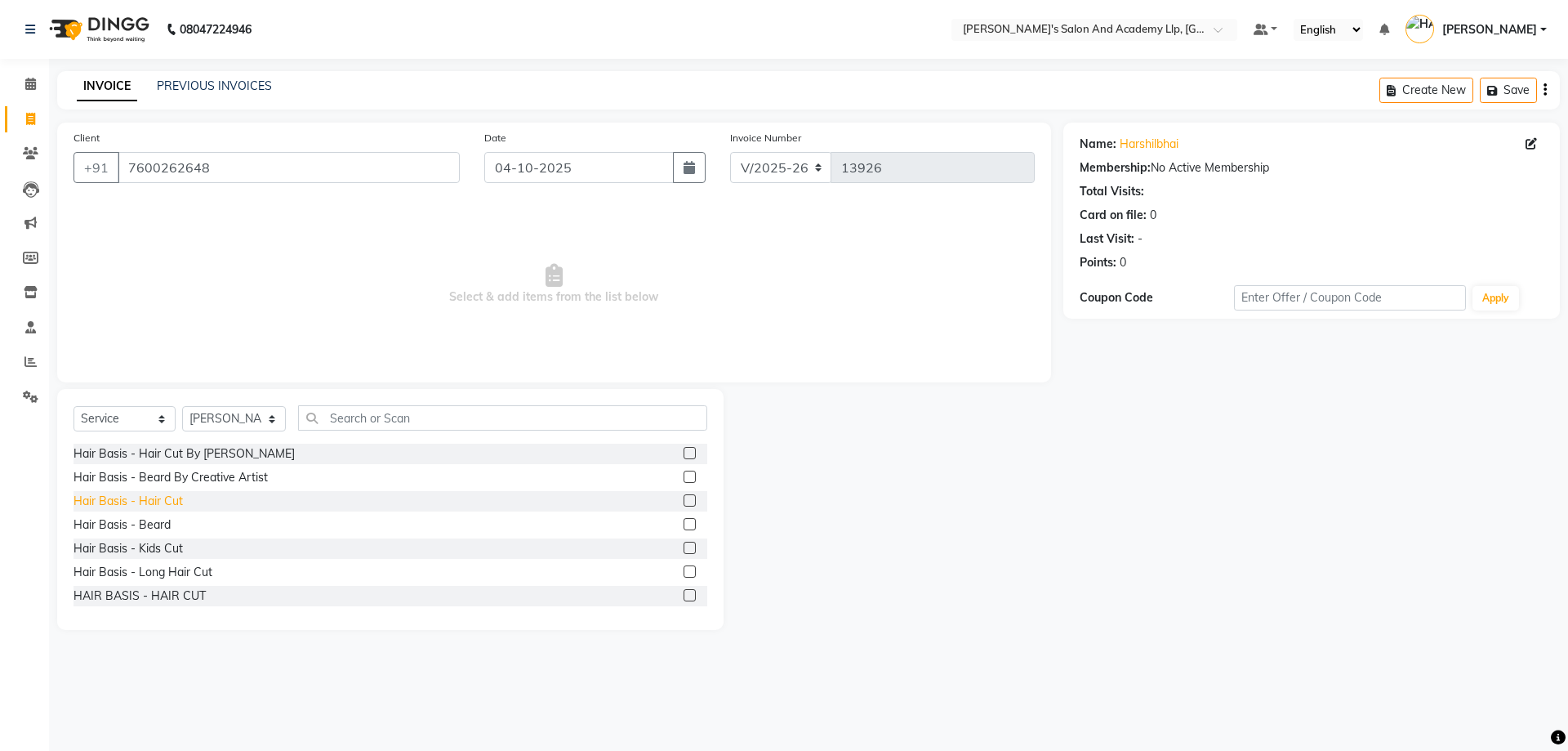
click at [174, 504] on div "Hair Basis - Hair Cut" at bounding box center [128, 501] width 110 height 17
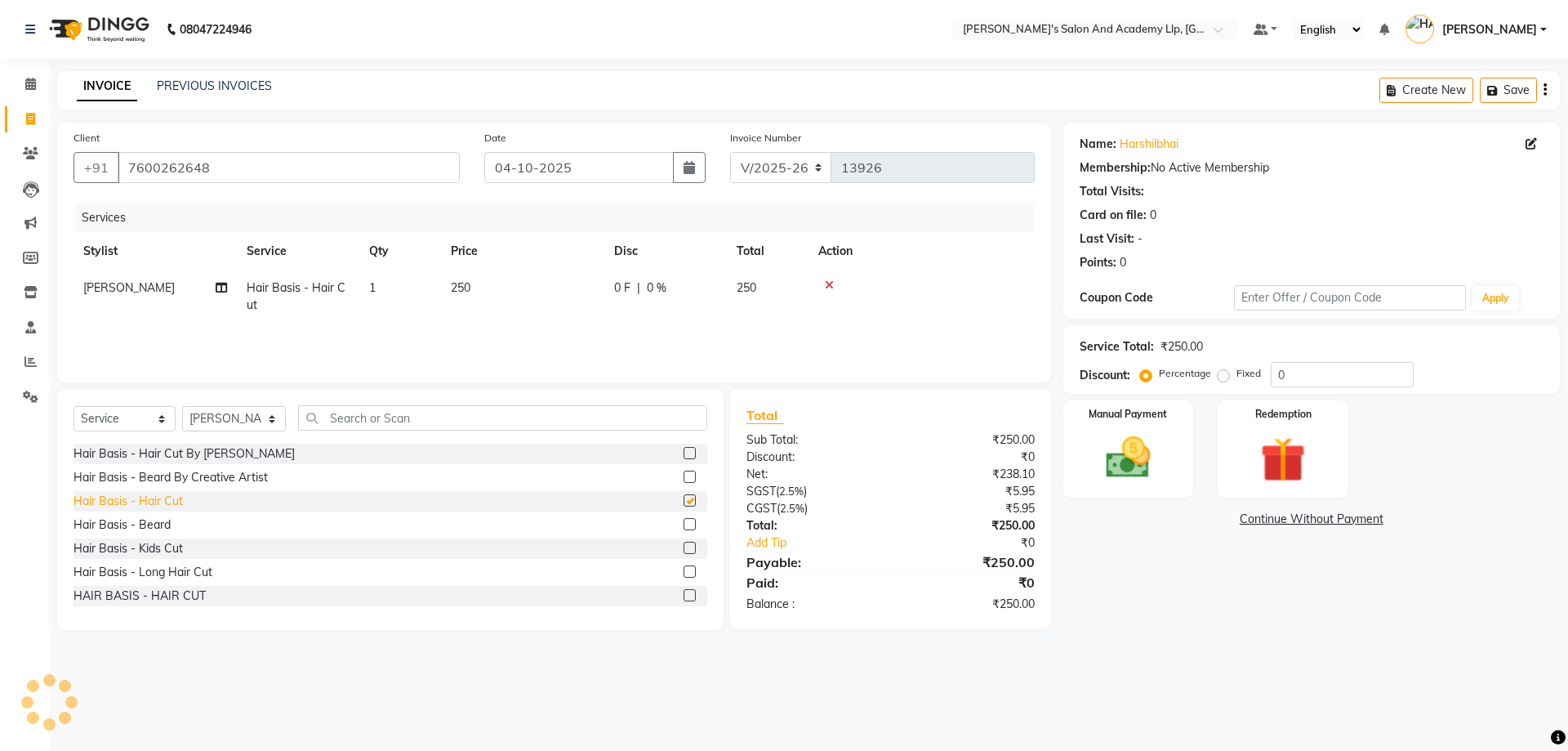
checkbox input "false"
click at [169, 526] on div "Hair Basis - Beard" at bounding box center [122, 525] width 97 height 17
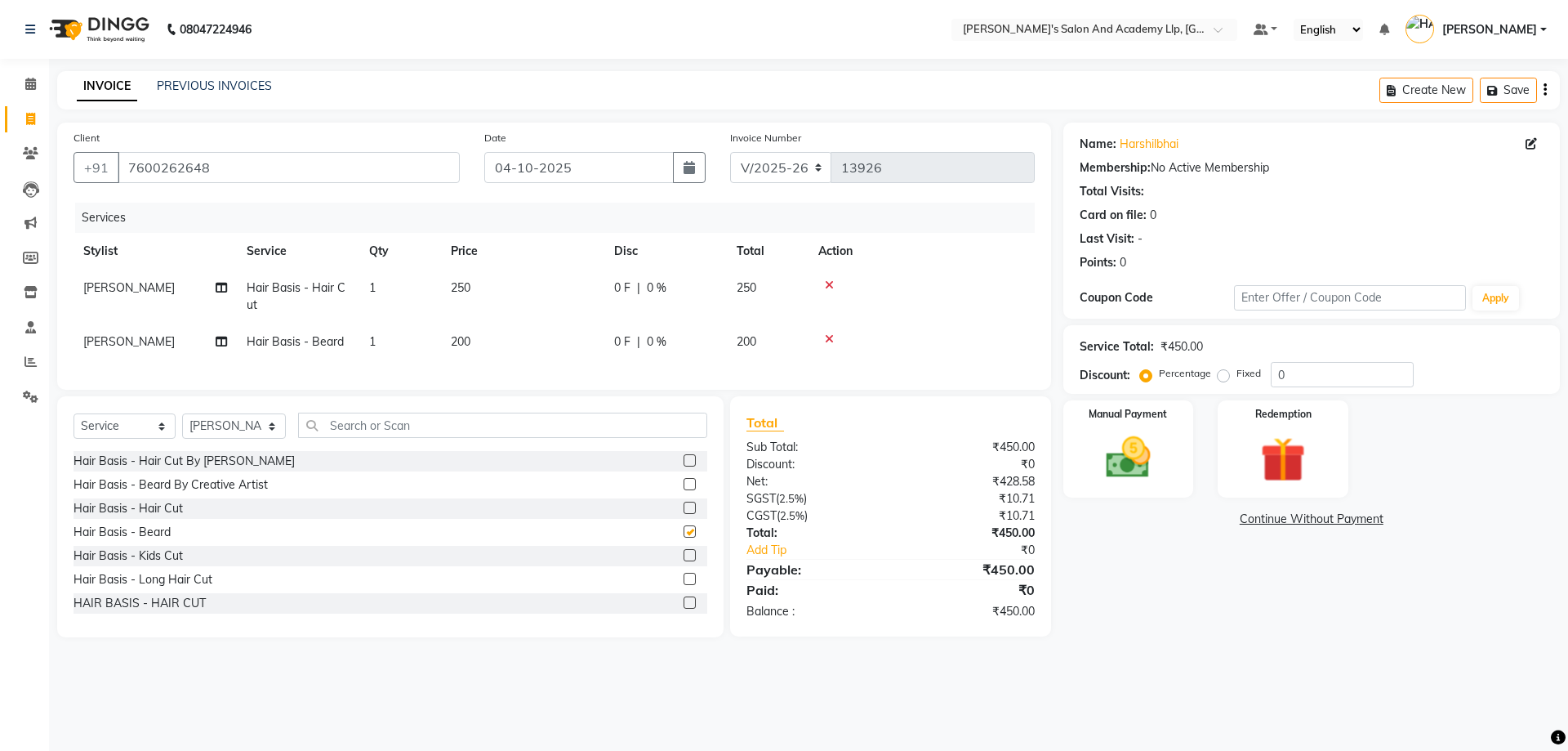
checkbox input "false"
click at [509, 370] on div "Services Stylist Service Qty Price Disc Total Action MANISH GOHEL Hair Basis - …" at bounding box center [554, 288] width 961 height 171
click at [558, 280] on td "250" at bounding box center [523, 296] width 163 height 54
select select "57616"
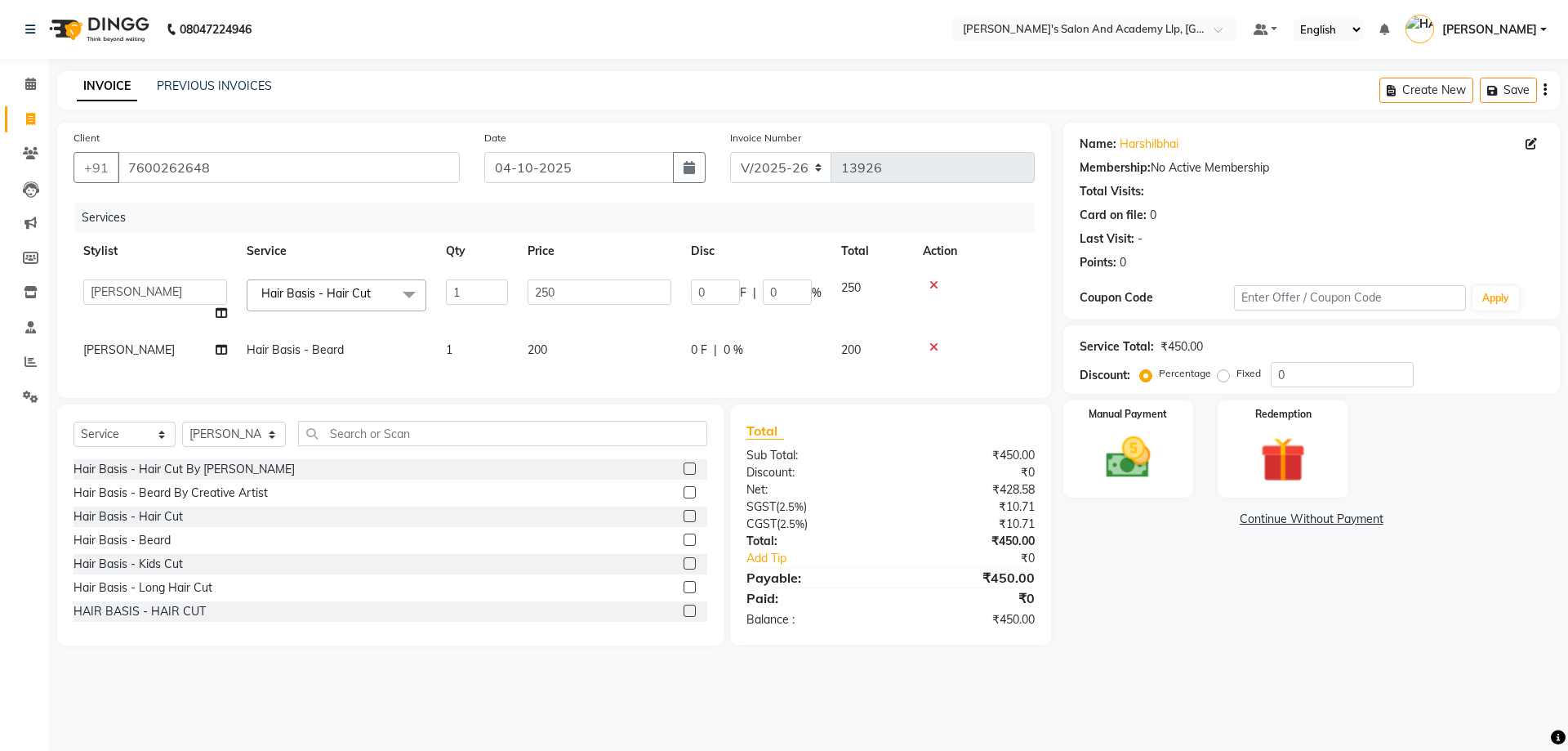
click at [578, 278] on td "250" at bounding box center [599, 300] width 163 height 62
click at [579, 285] on input "250" at bounding box center [599, 292] width 144 height 26
type input "2"
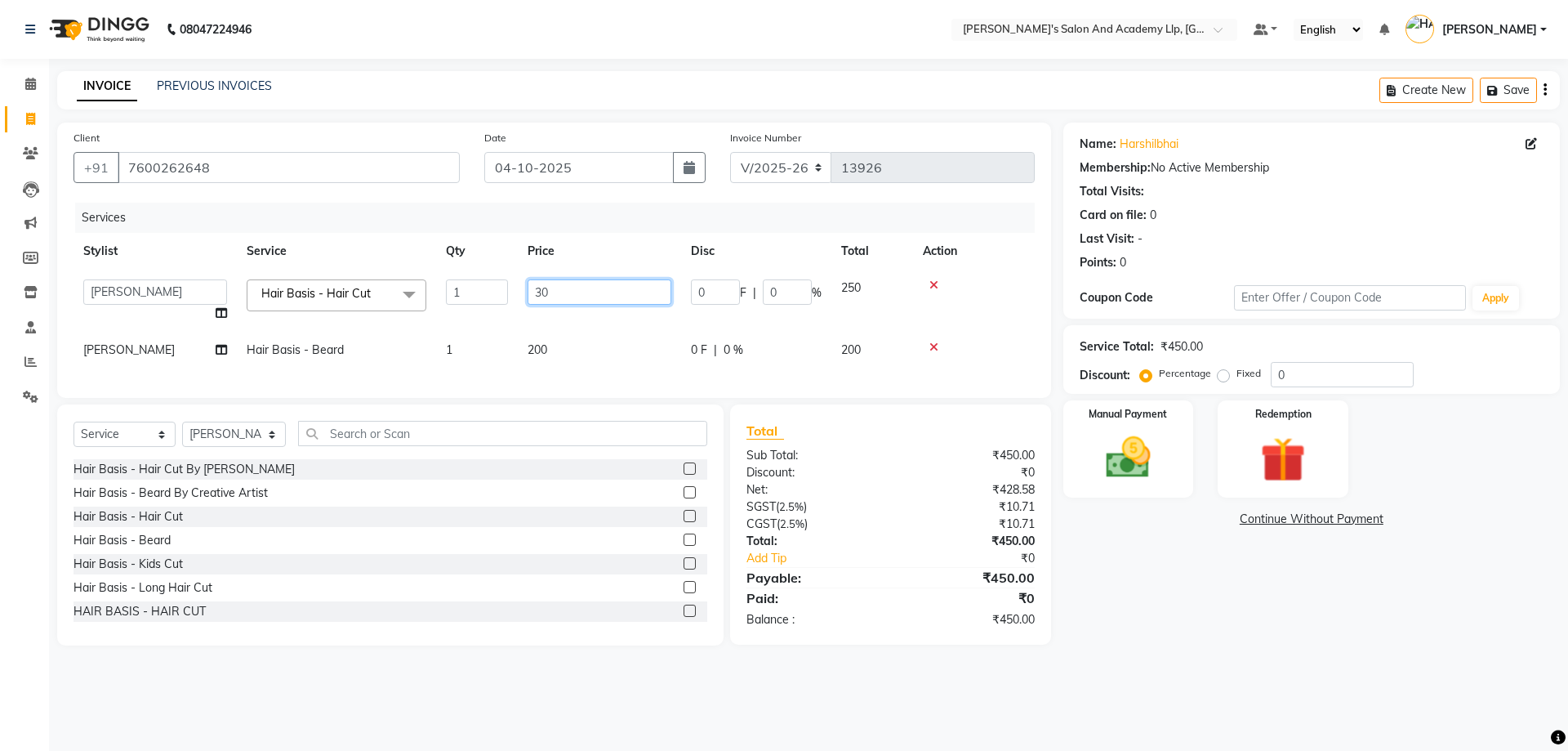
type input "300"
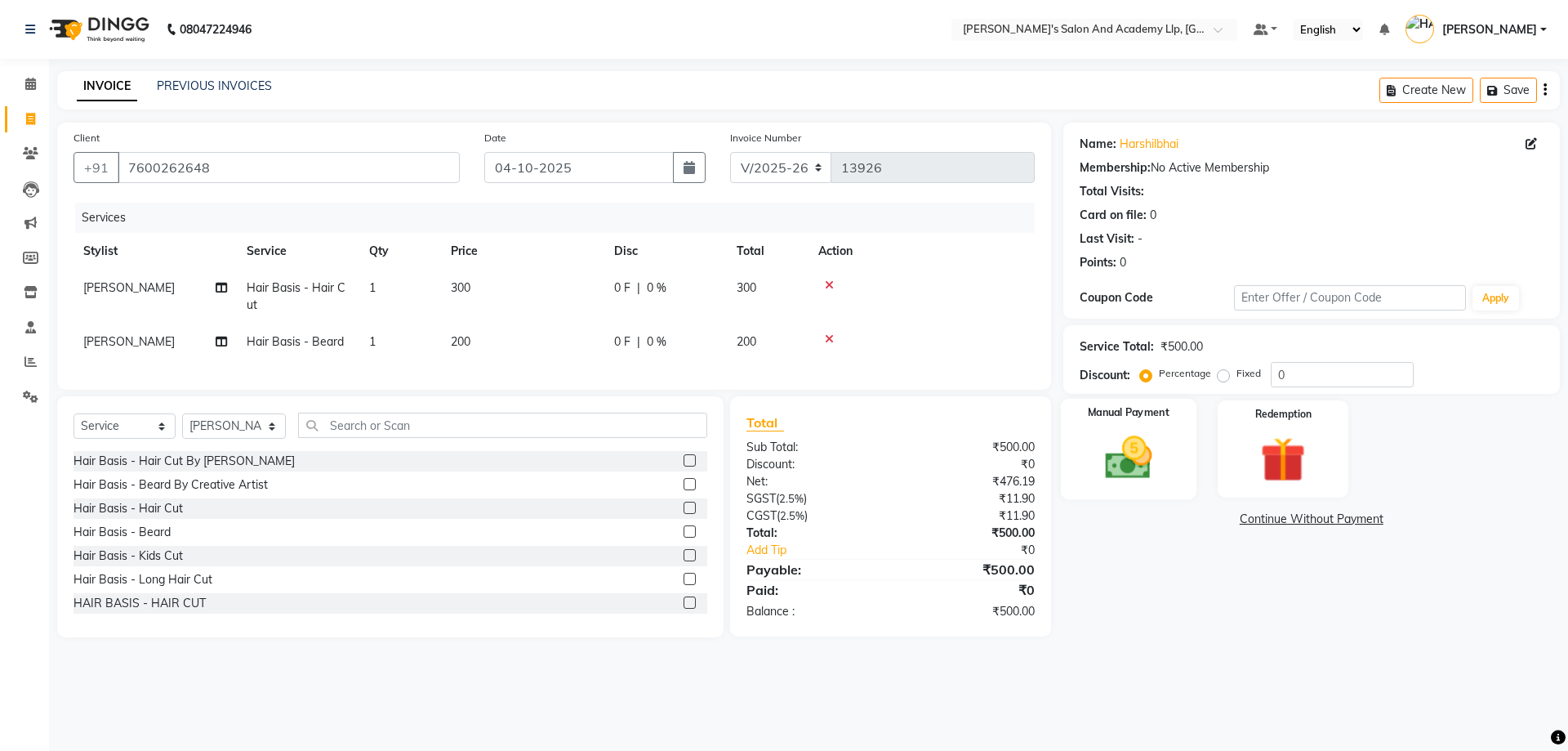
click at [1133, 478] on img at bounding box center [1129, 457] width 76 height 54
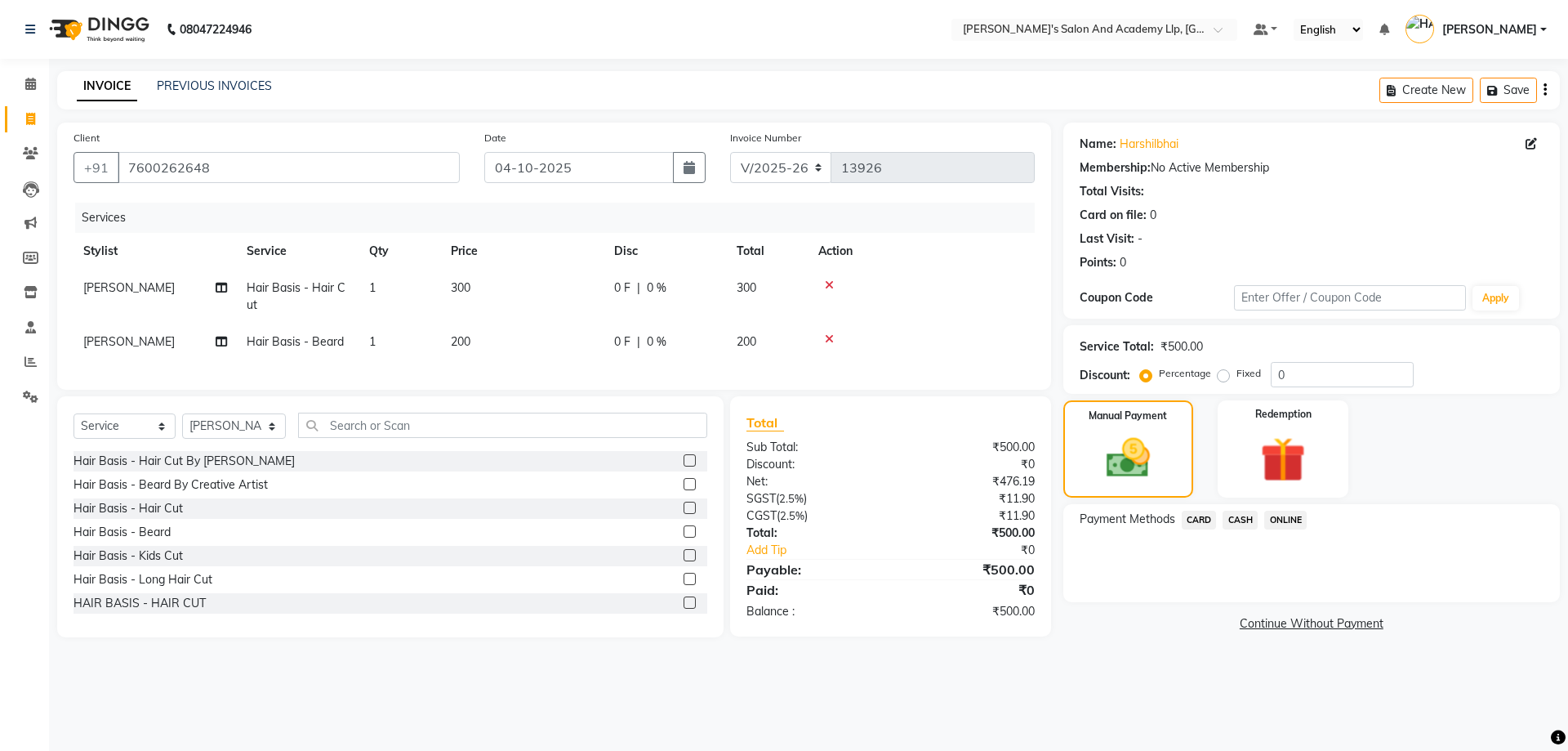
click at [1225, 518] on span "CASH" at bounding box center [1240, 520] width 36 height 19
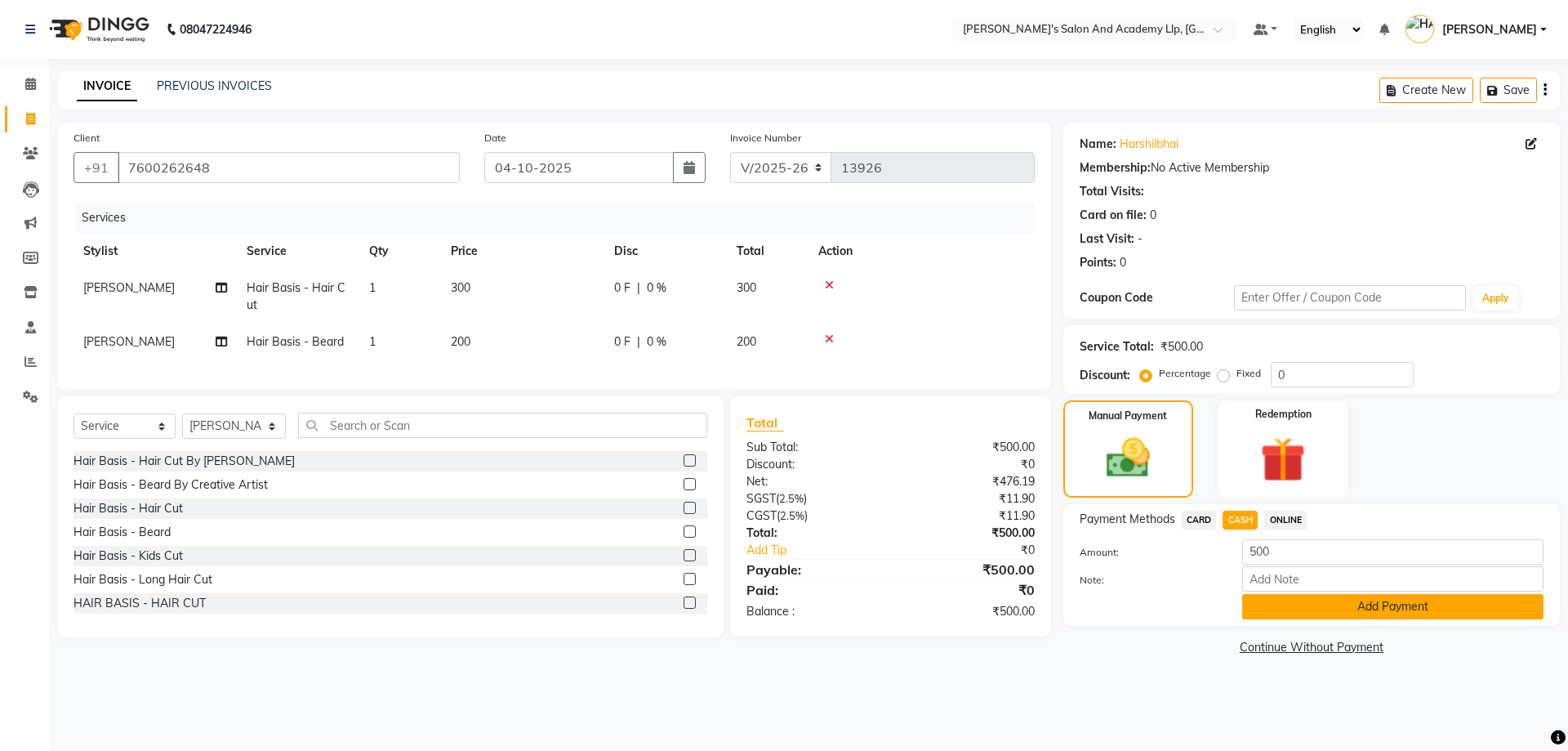
click at [1305, 610] on button "Add Payment" at bounding box center [1393, 606] width 301 height 26
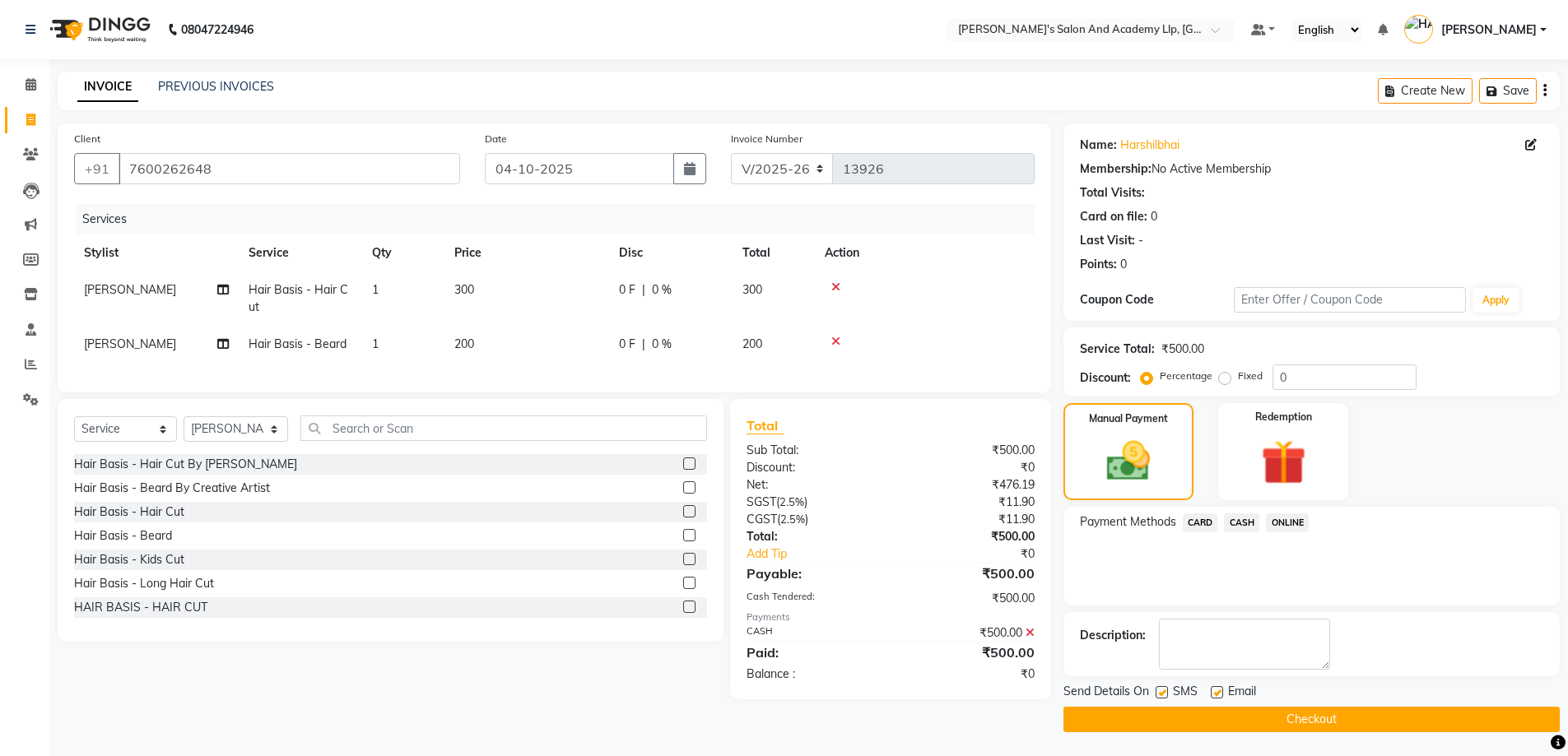
click at [1213, 692] on label at bounding box center [1216, 692] width 12 height 12
click at [1213, 692] on input "checkbox" at bounding box center [1215, 693] width 11 height 11
checkbox input "false"
click at [1165, 694] on label at bounding box center [1161, 692] width 12 height 12
click at [1165, 694] on input "checkbox" at bounding box center [1160, 693] width 11 height 11
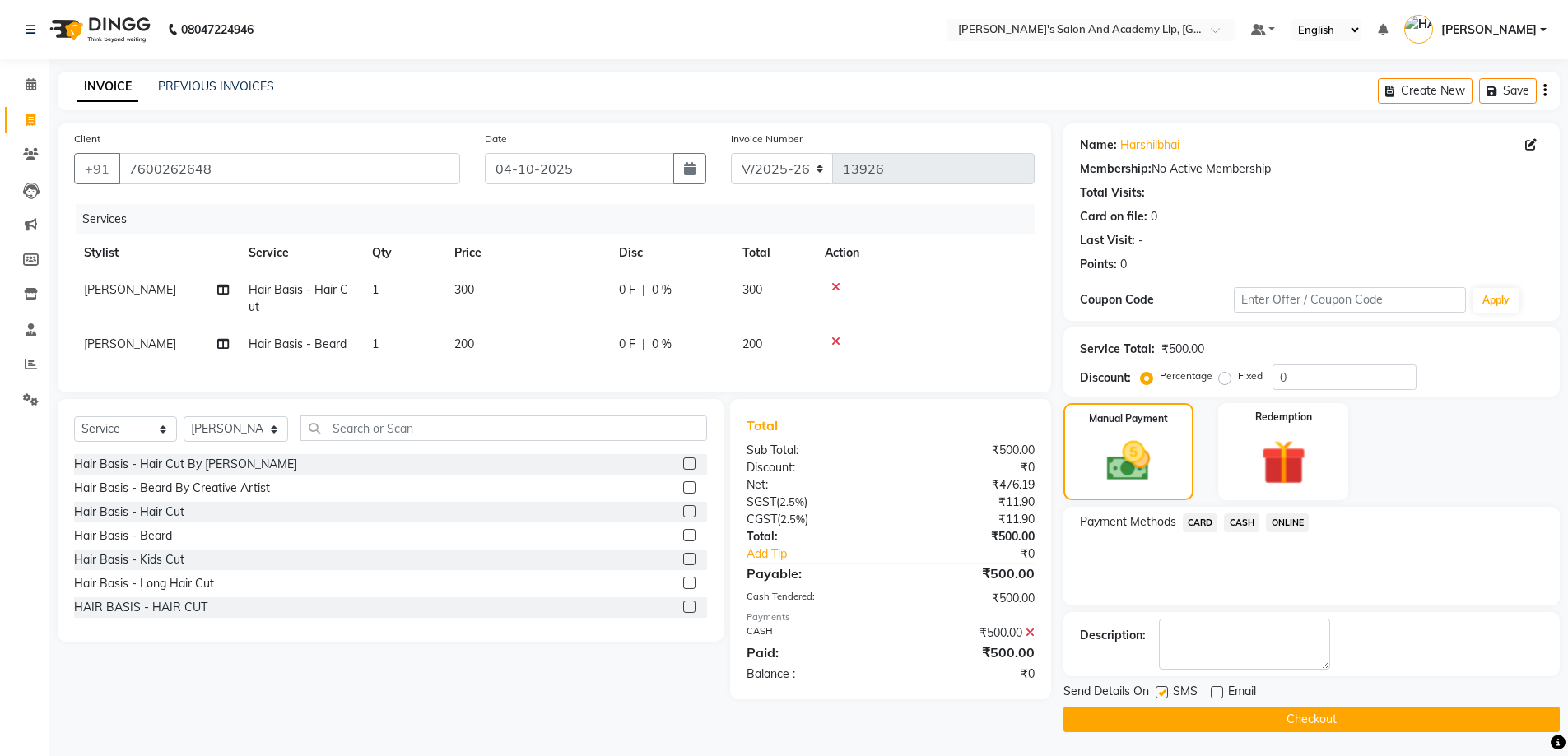
checkbox input "false"
click at [1279, 718] on button "Checkout" at bounding box center [1311, 719] width 497 height 26
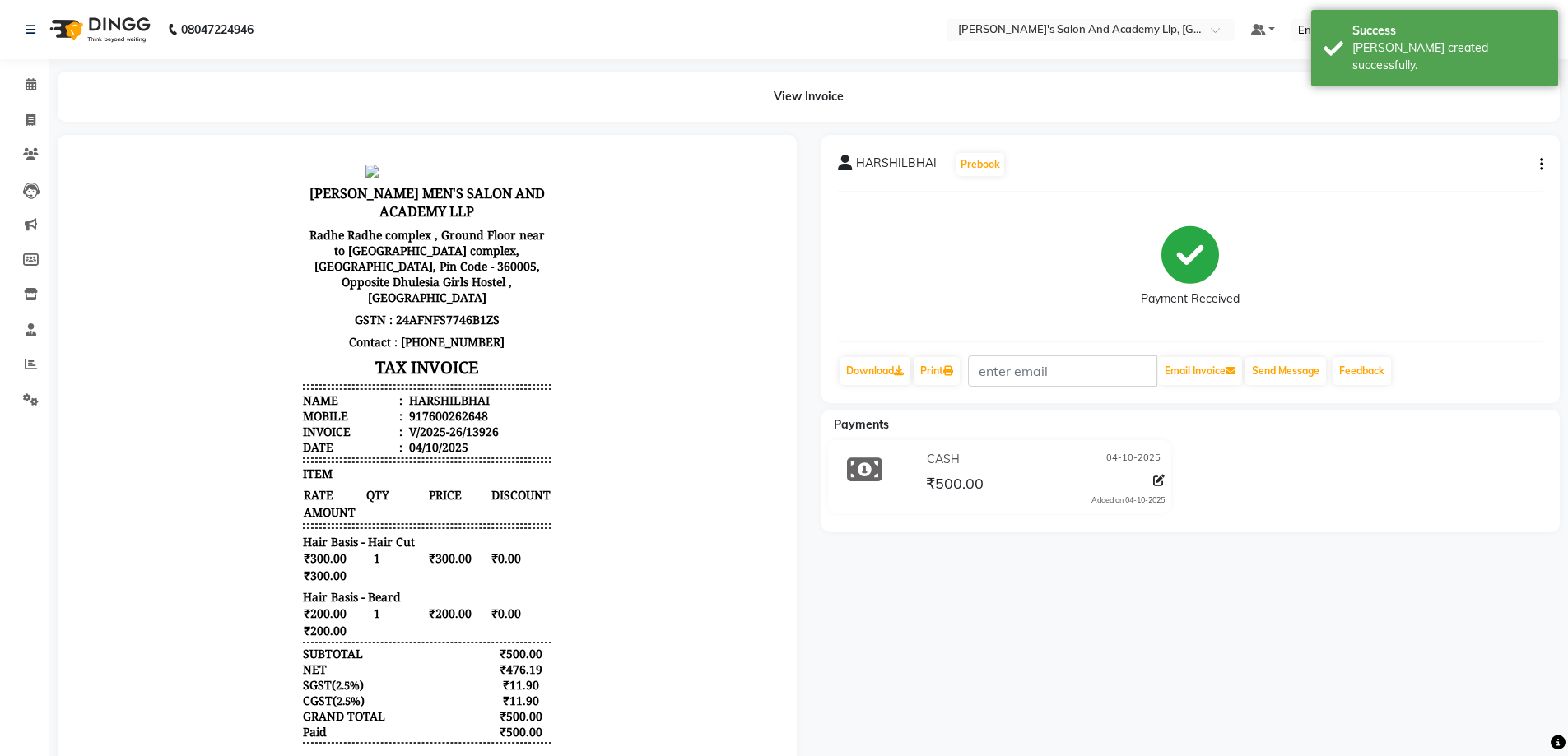
click at [1541, 165] on icon "button" at bounding box center [1541, 165] width 3 height 1
click at [1492, 171] on div "Edit Item Staff" at bounding box center [1460, 175] width 113 height 21
select select
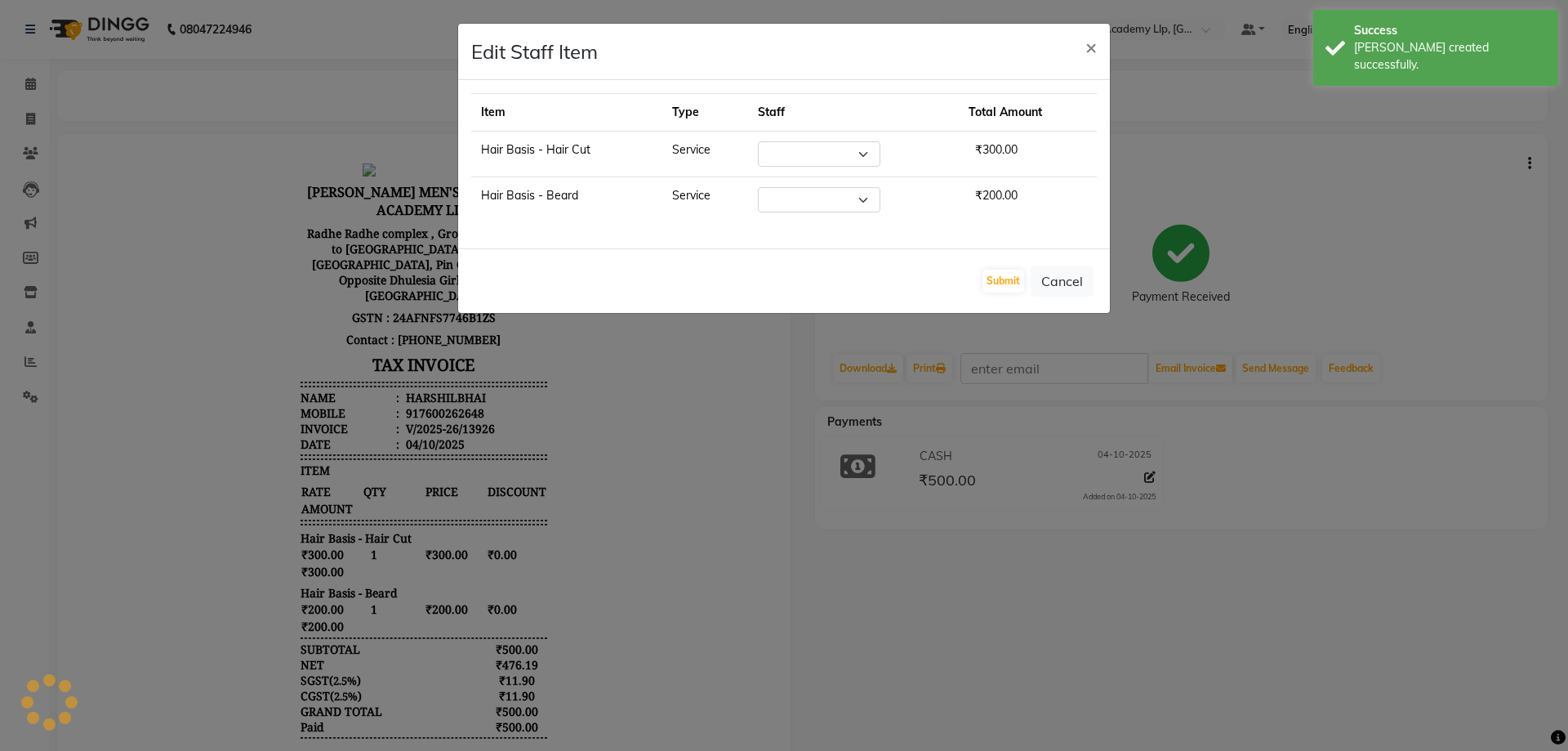
select select "57616"
click at [1310, 193] on ngb-modal-window "Edit Staff Item × Item Type Staff Total Amount Hair Basis - Hair Cut Service Se…" at bounding box center [784, 375] width 1568 height 751
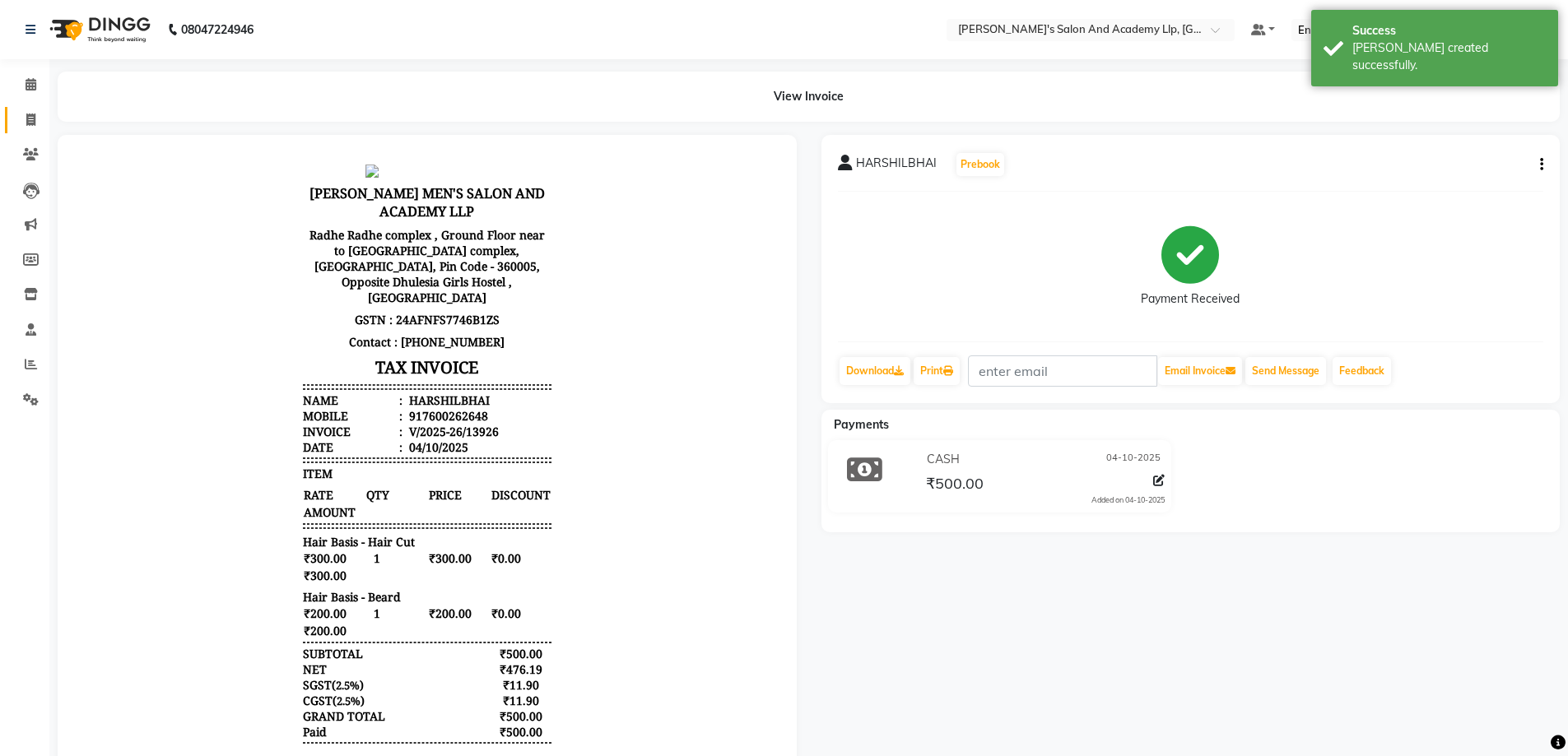
click at [7, 118] on link "Invoice" at bounding box center [24, 121] width 39 height 27
select select "service"
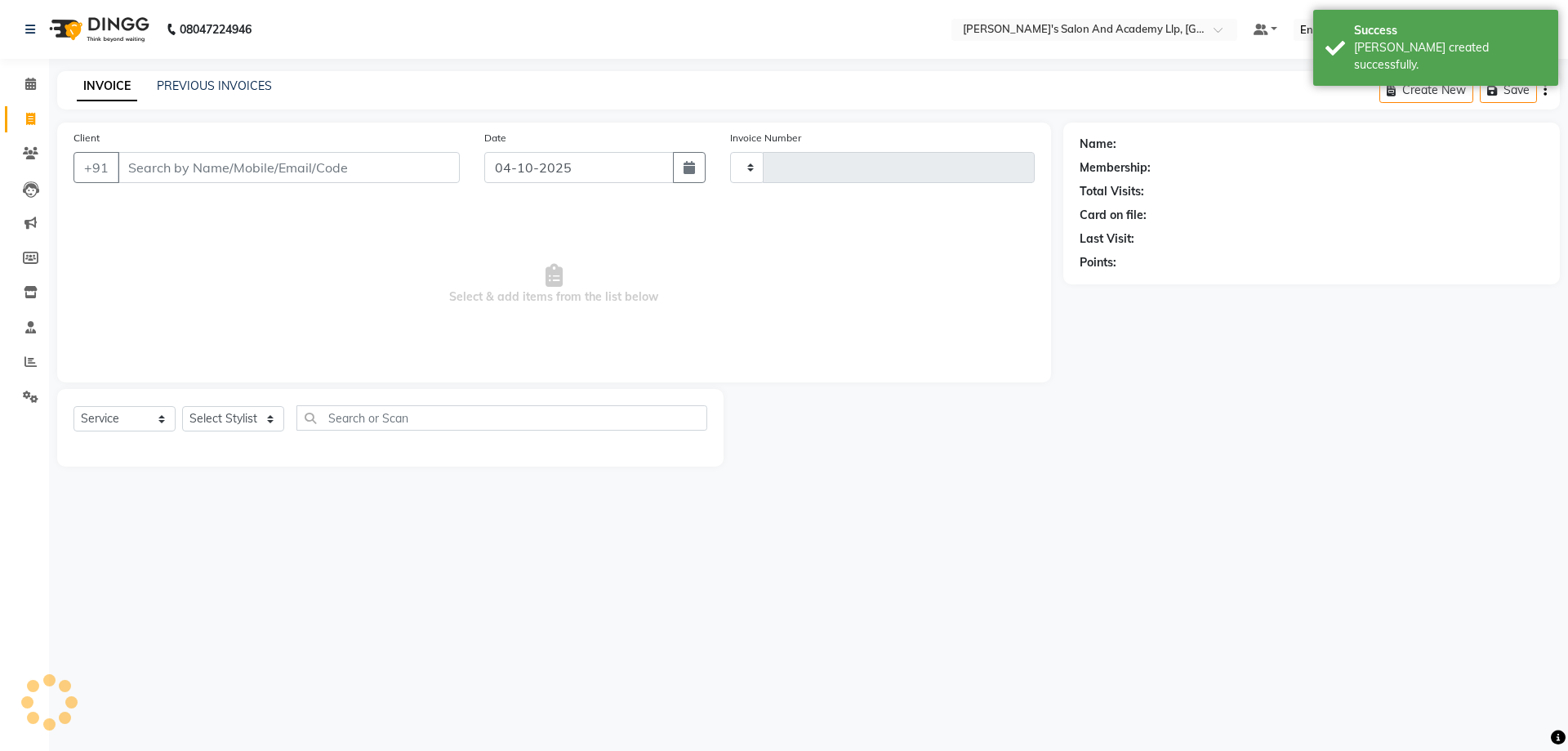
type input "13927"
select select "6983"
click at [187, 212] on span "Select & add items from the list below" at bounding box center [554, 284] width 961 height 164
click at [187, 174] on input "Client" at bounding box center [288, 168] width 342 height 31
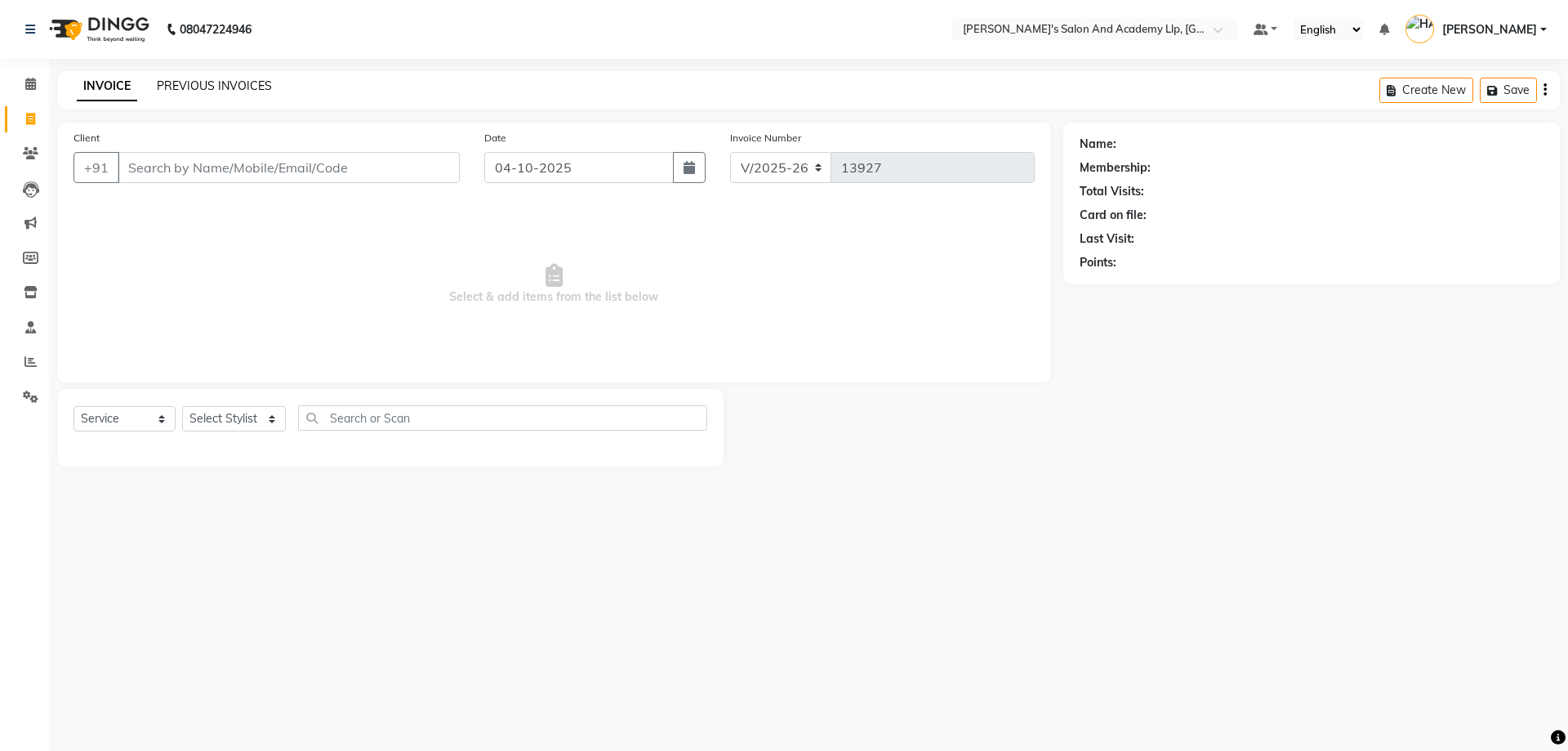
click at [166, 90] on link "PREVIOUS INVOICES" at bounding box center [214, 86] width 115 height 15
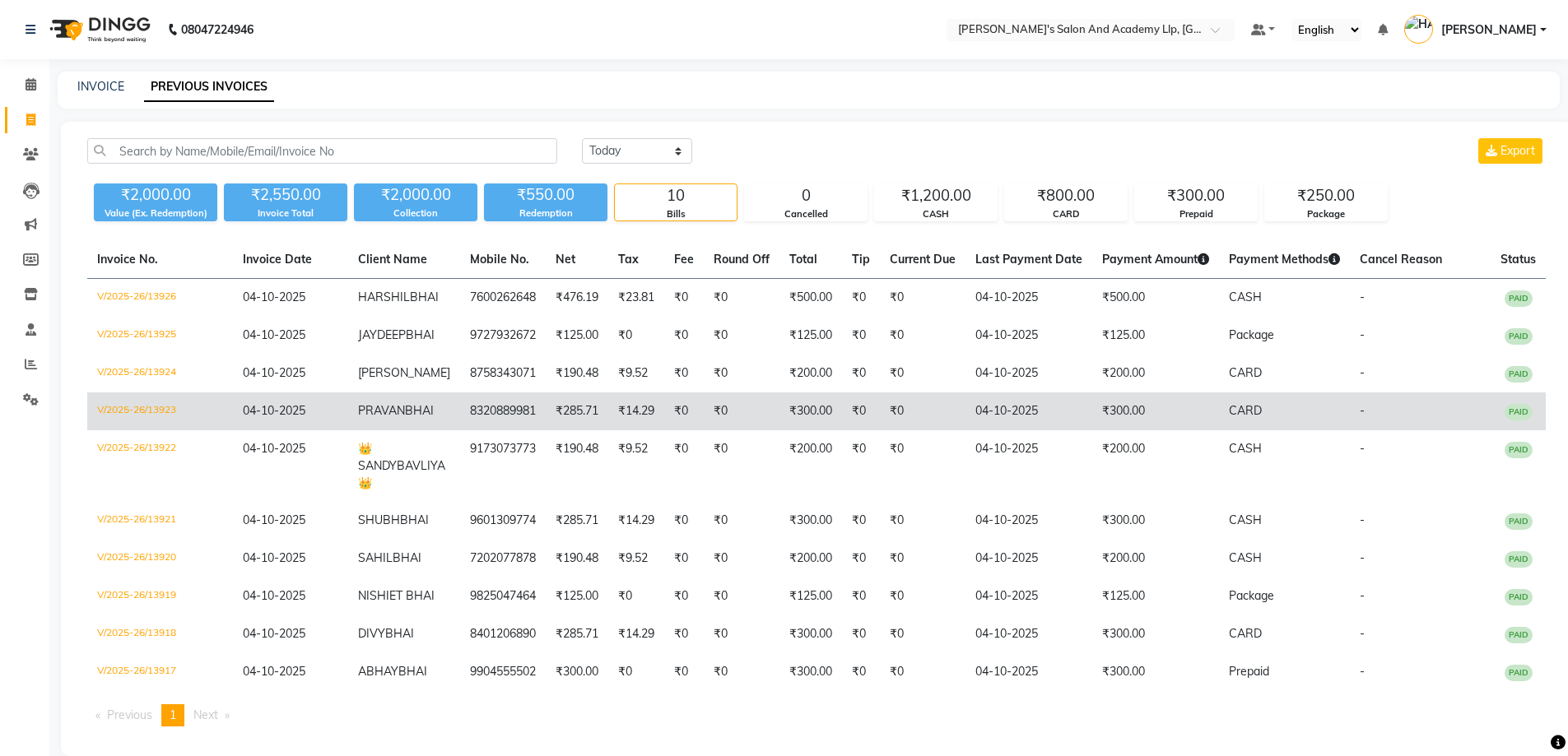
click at [1163, 427] on td "₹300.00" at bounding box center [1155, 412] width 126 height 38
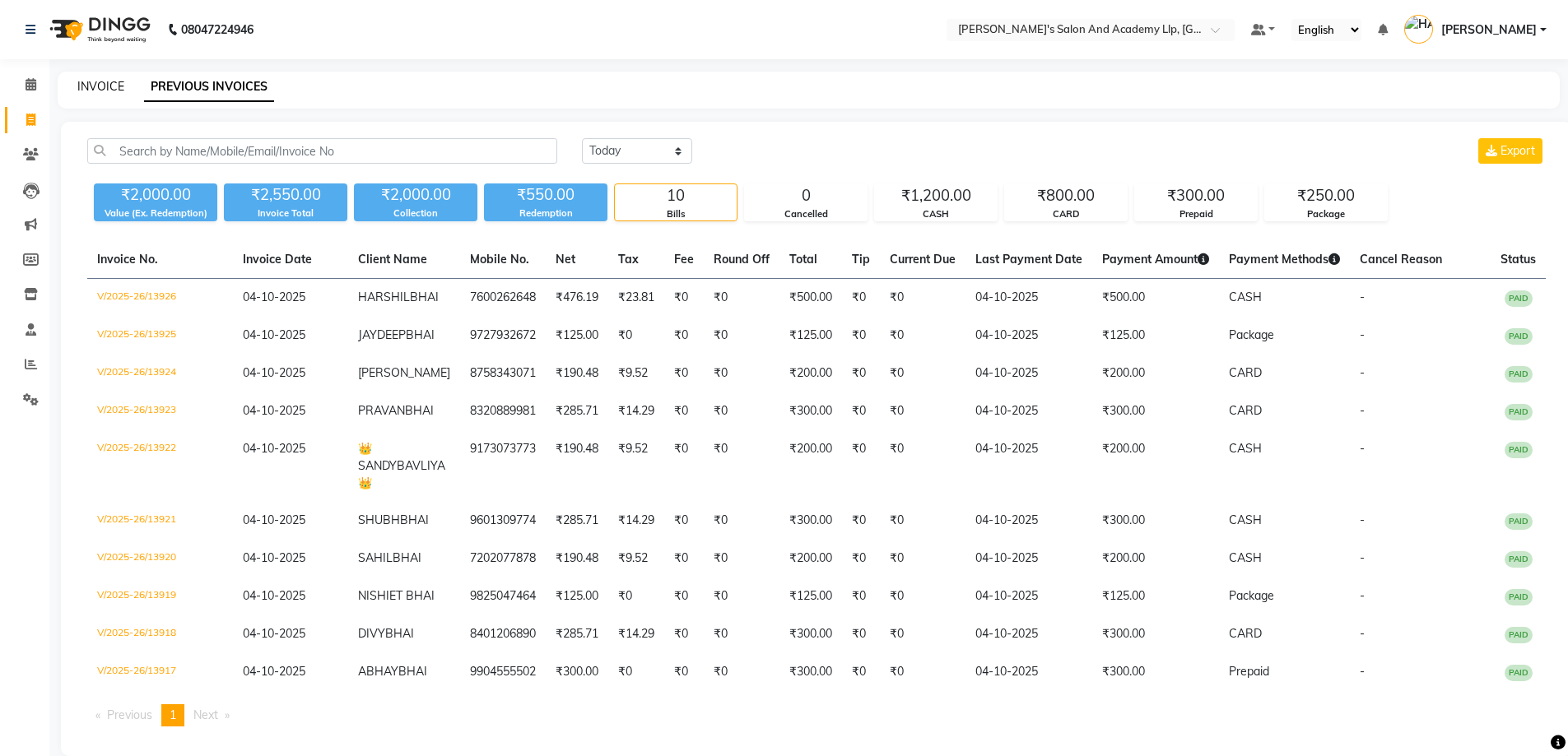
click at [103, 85] on link "INVOICE" at bounding box center [101, 86] width 47 height 15
select select "service"
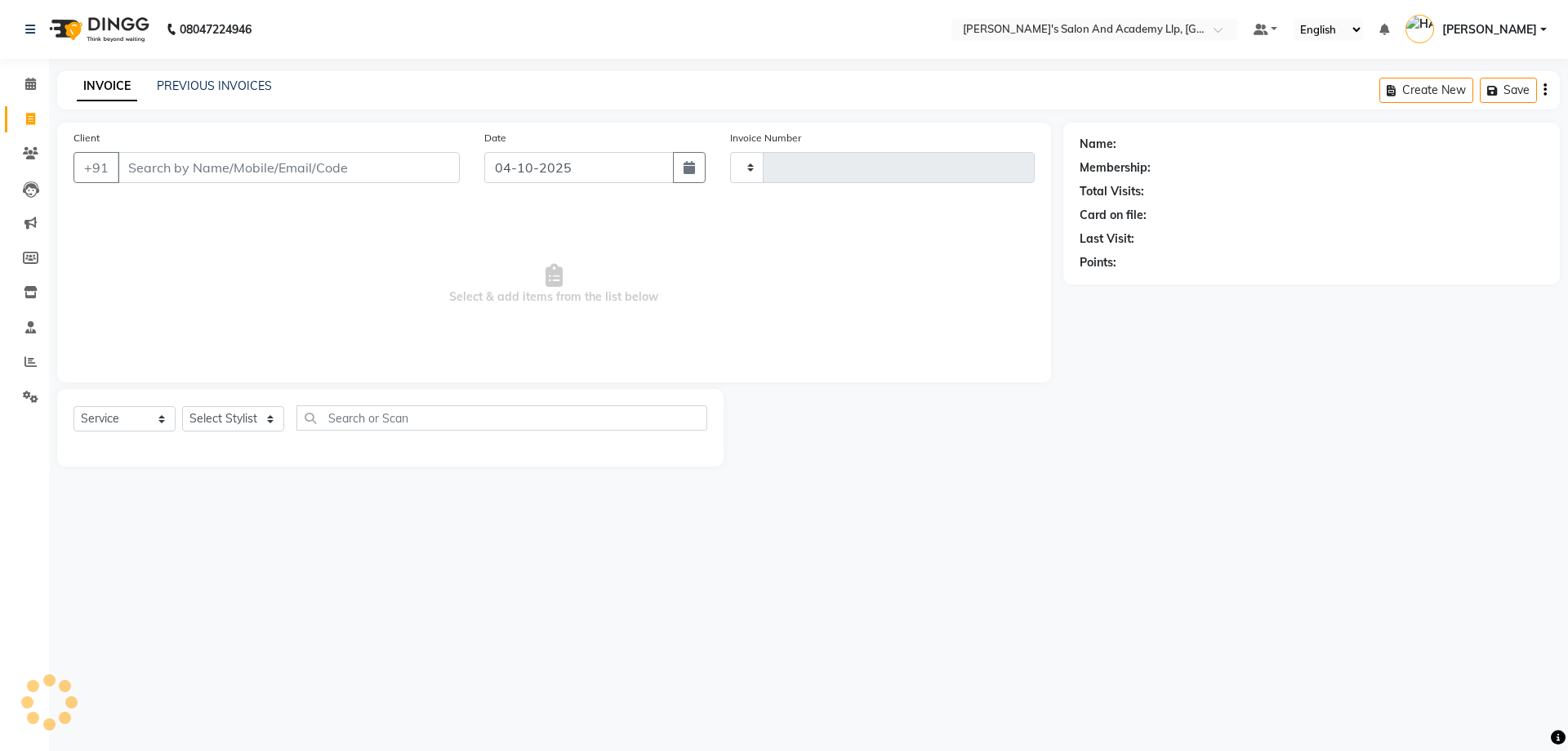
type input "13928"
select select "6983"
click at [169, 169] on input "Client" at bounding box center [288, 168] width 342 height 31
click at [166, 163] on input "Client" at bounding box center [288, 168] width 342 height 31
click at [165, 159] on input "Client" at bounding box center [288, 168] width 342 height 31
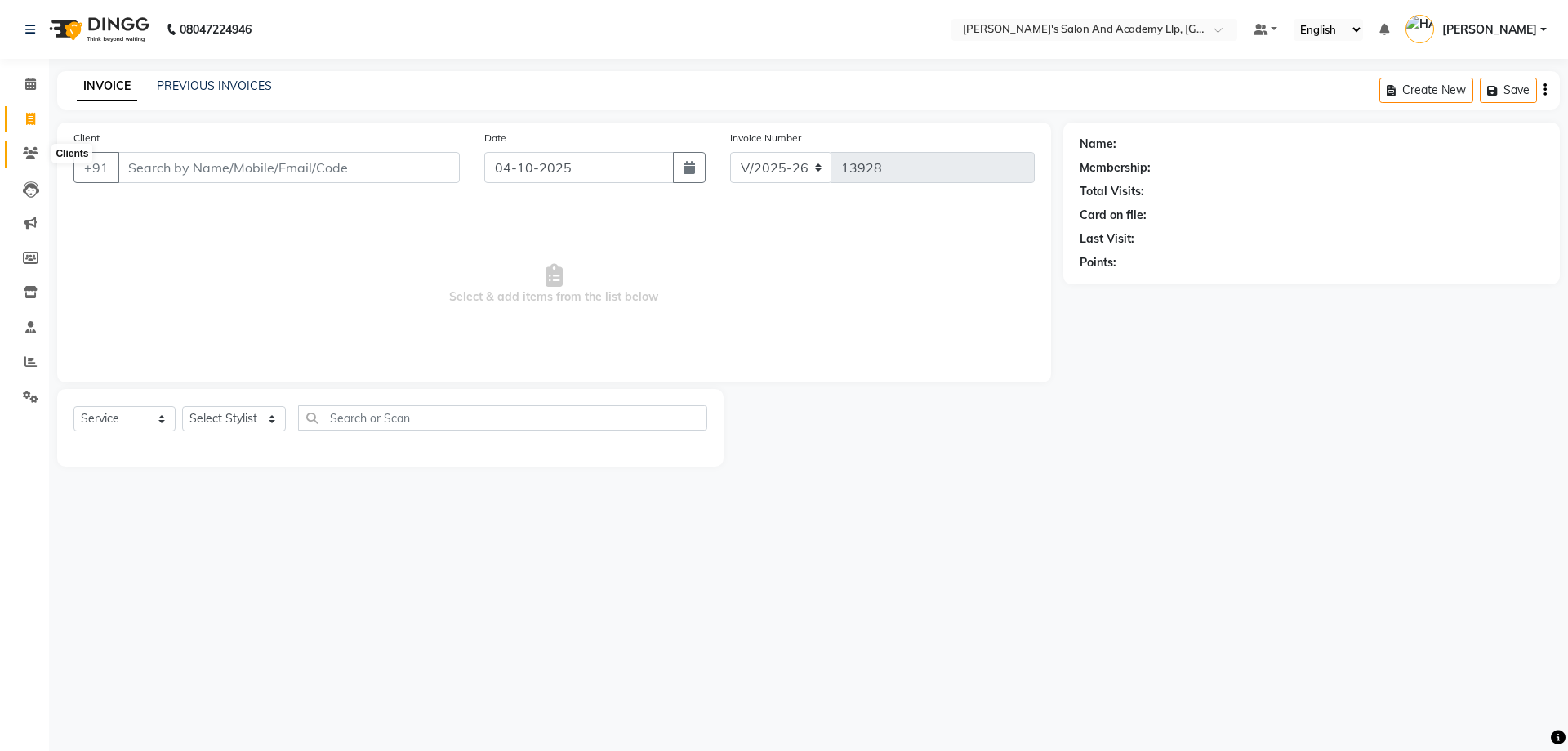
click at [30, 159] on icon at bounding box center [31, 153] width 16 height 12
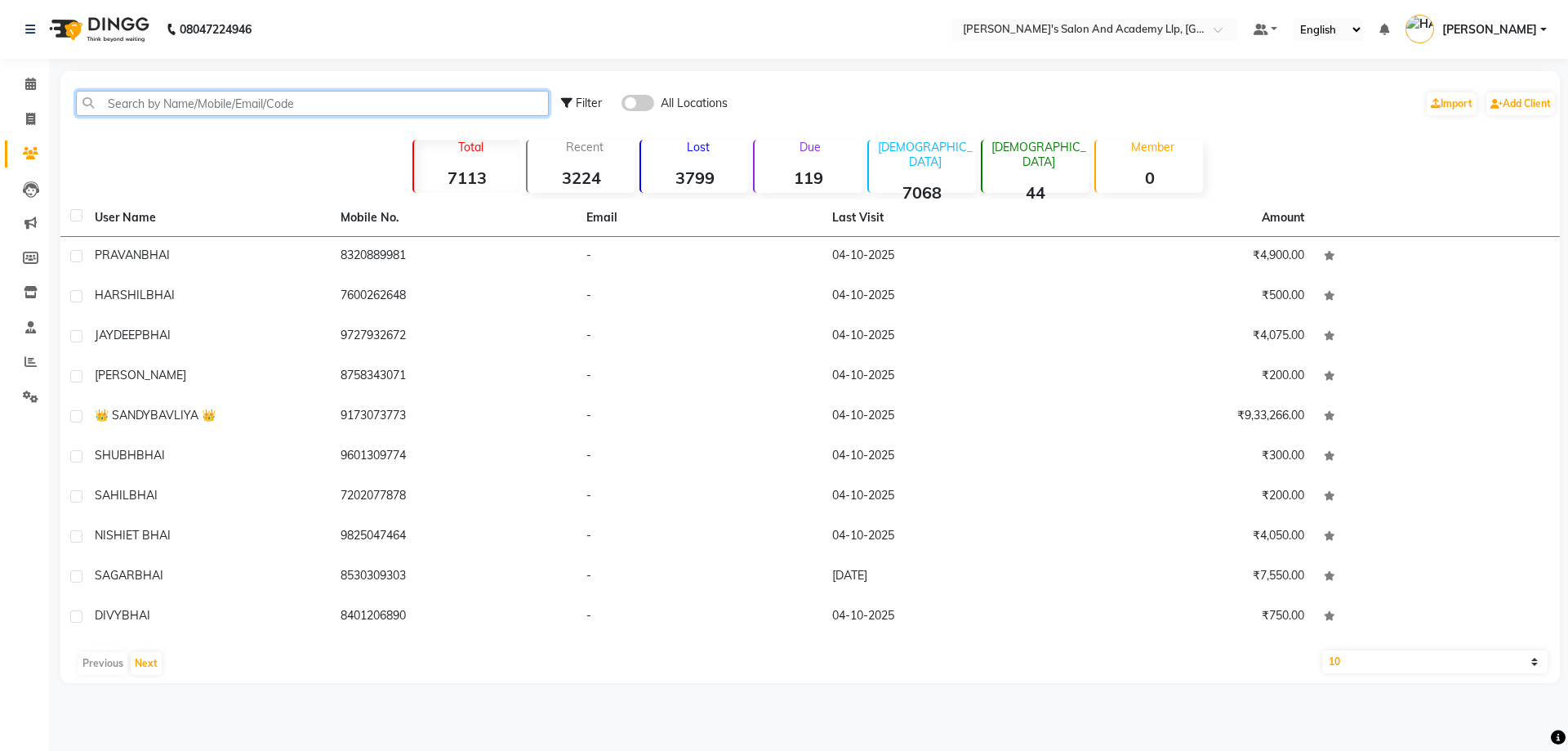
click at [229, 103] on input "text" at bounding box center [312, 103] width 473 height 26
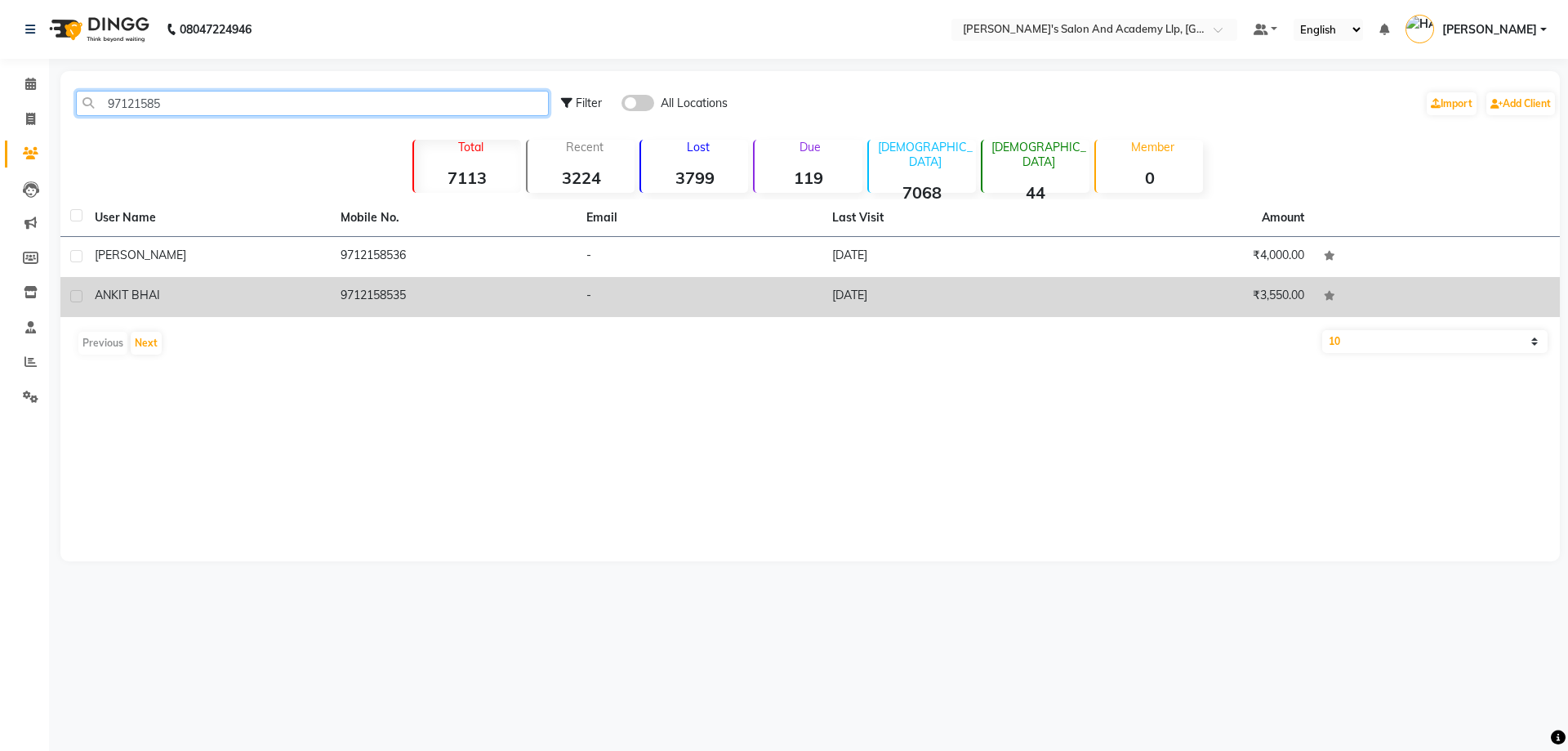
type input "97121585"
click at [307, 285] on td "ANKIT BHAI" at bounding box center [208, 297] width 246 height 40
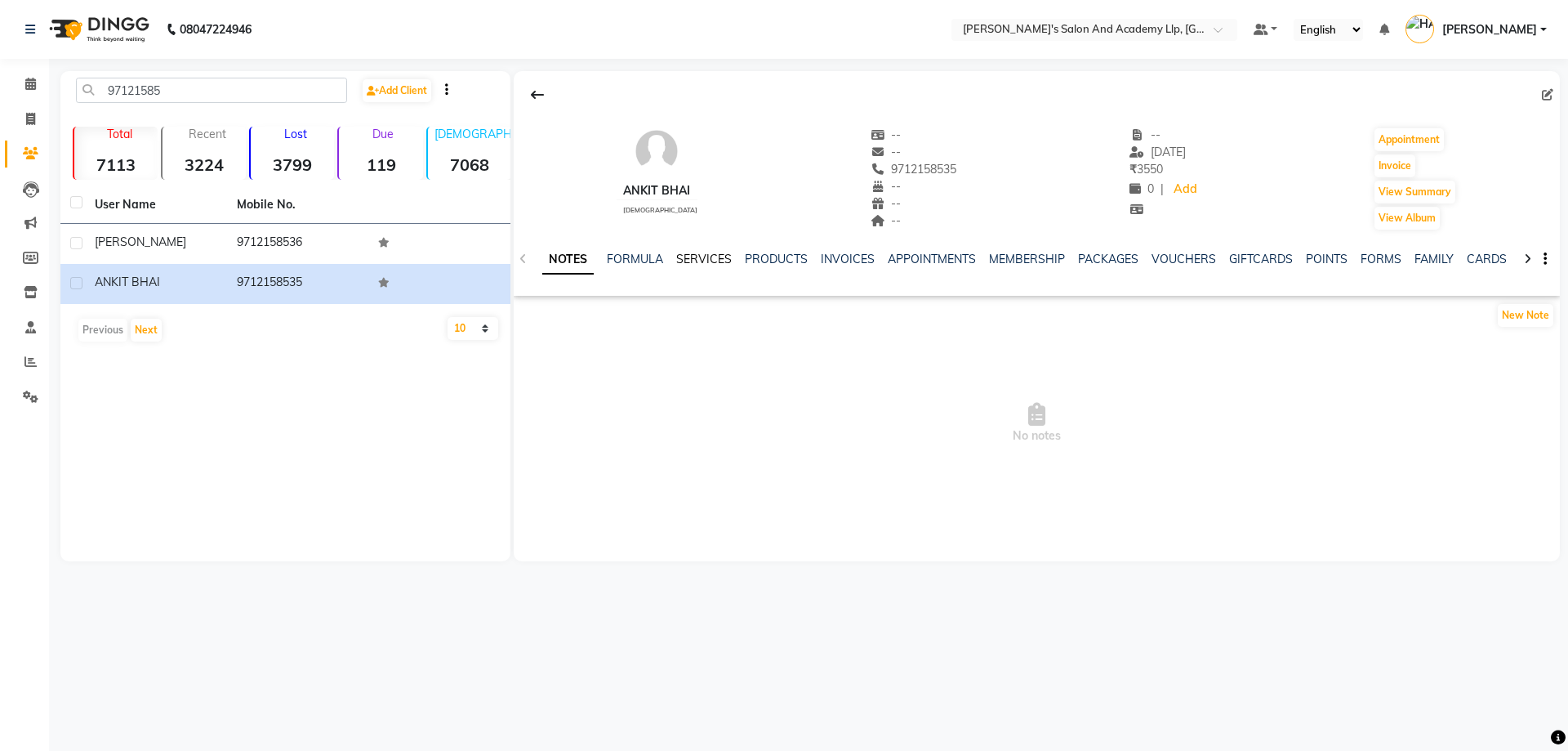
click at [697, 254] on link "SERVICES" at bounding box center [703, 259] width 55 height 15
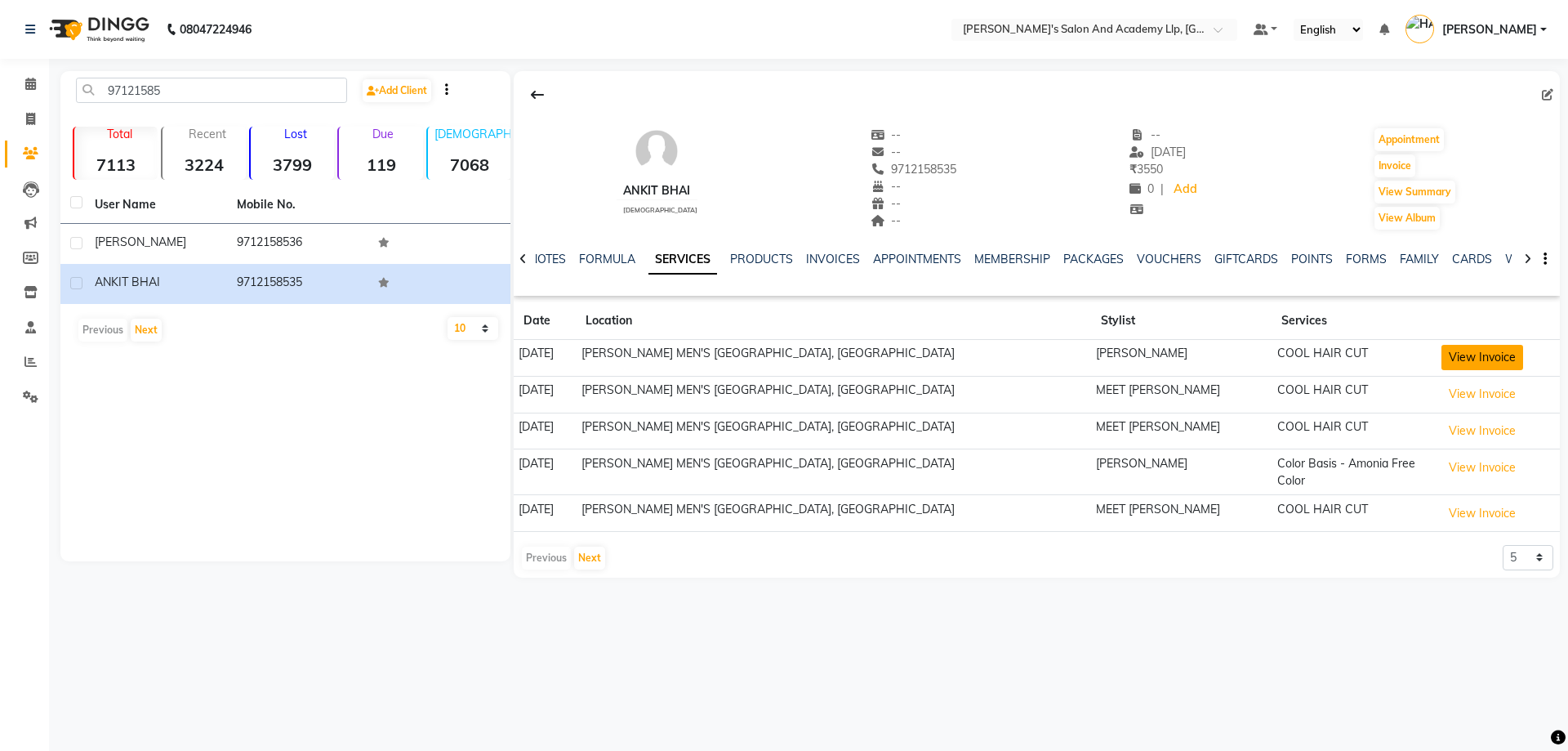
click at [1460, 357] on button "View Invoice" at bounding box center [1482, 357] width 82 height 26
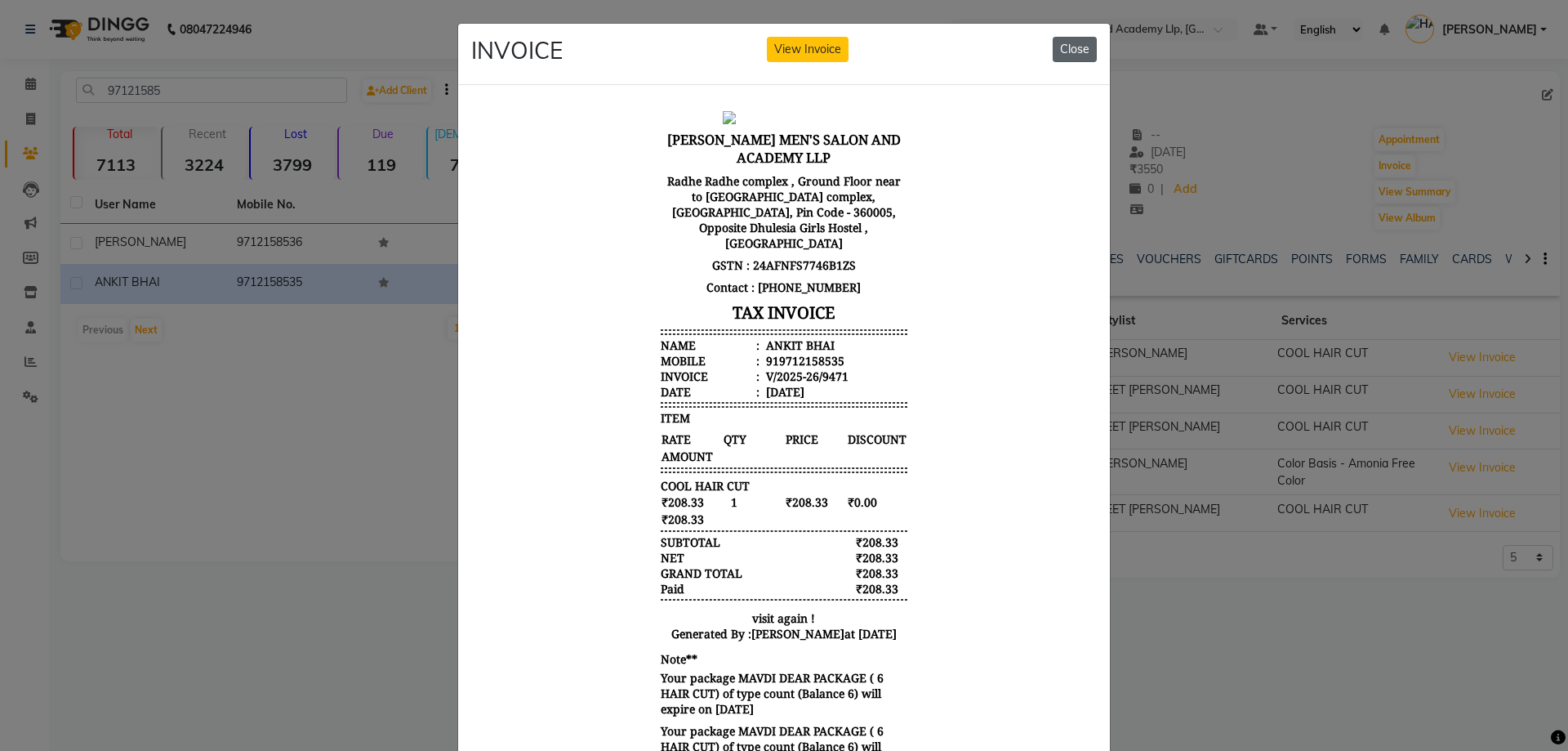
click at [1077, 42] on button "Close" at bounding box center [1074, 50] width 44 height 26
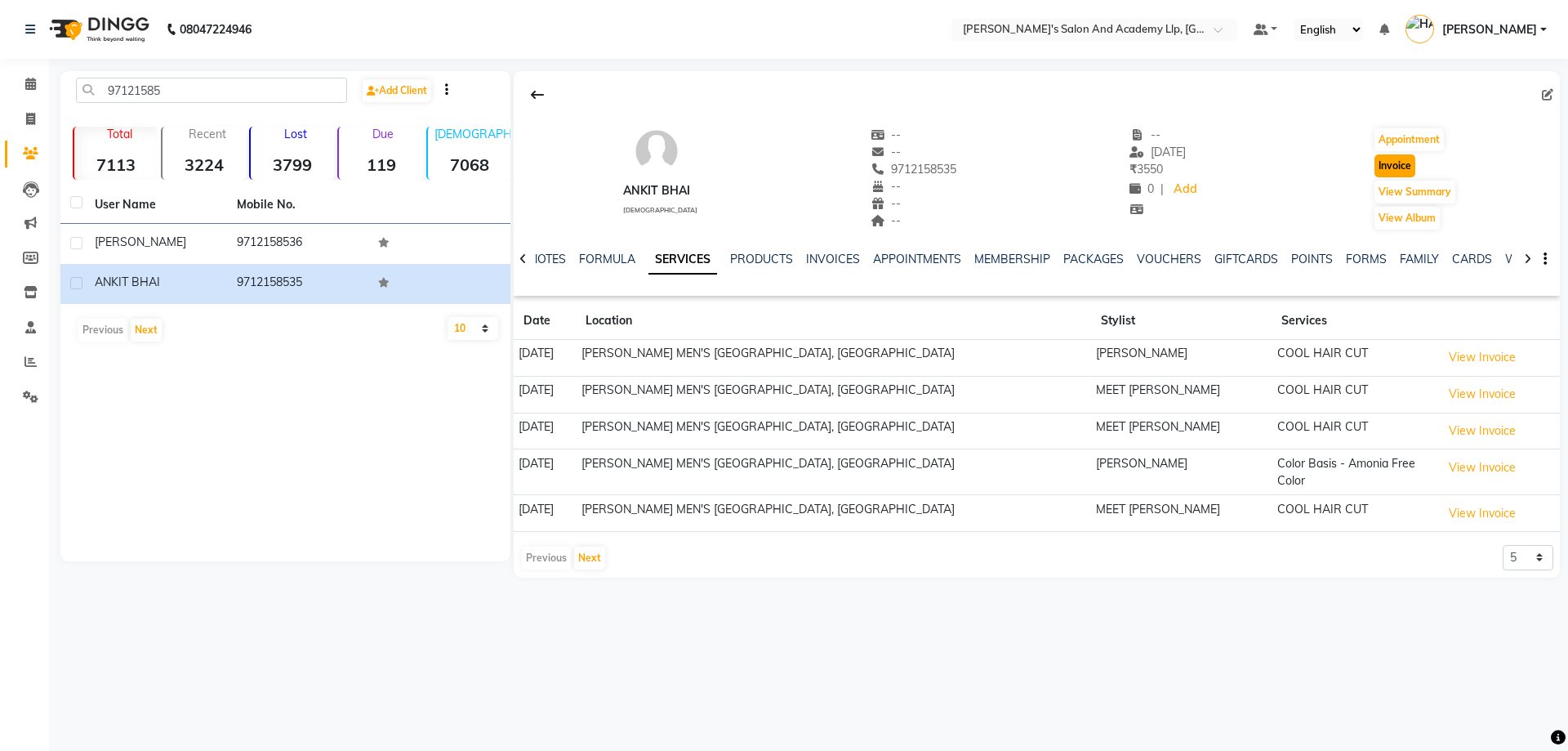
click at [1381, 165] on button "Invoice" at bounding box center [1395, 166] width 40 height 23
select select "6983"
select select "service"
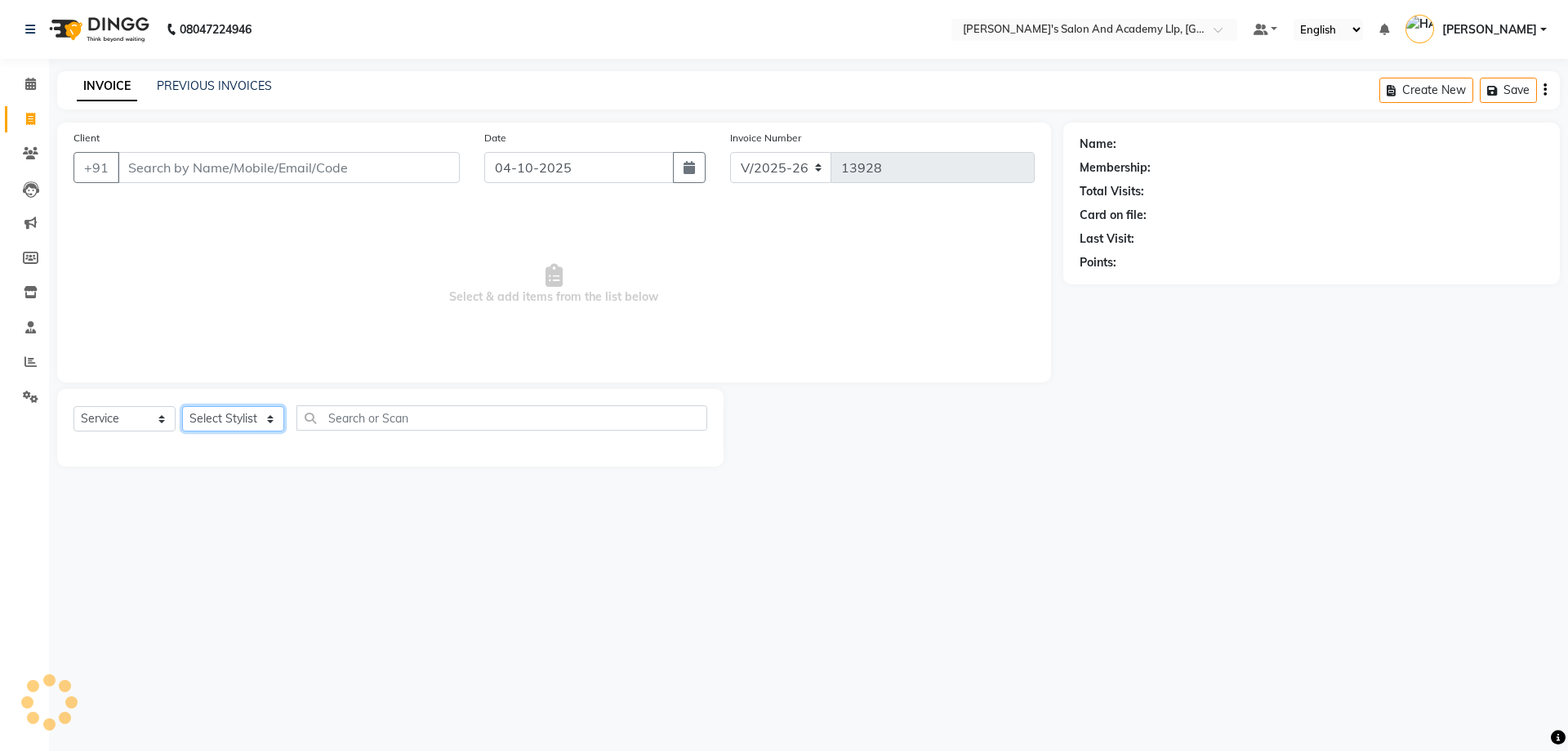
click at [228, 418] on select "Select Stylist" at bounding box center [234, 419] width 102 height 26
type input "9712158535"
select select "91514"
click at [182, 406] on select "Select Stylist AAKASH SOLANKI ADARSH SOLANKI AKSHAY VAJA ARPIT KALAWADIYA AZIM …" at bounding box center [234, 419] width 104 height 26
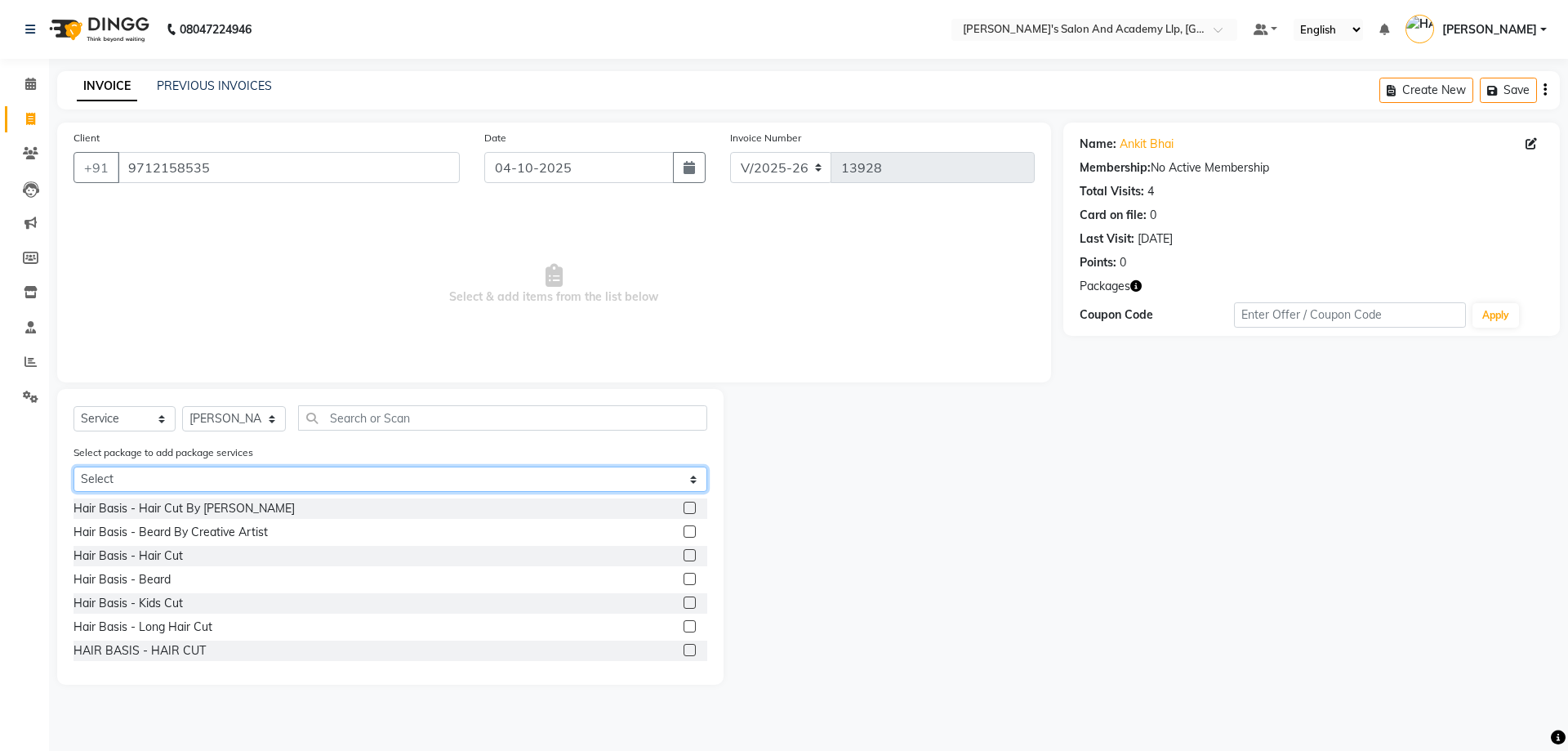
click at [190, 485] on select "Select MAVDI DEAR PACKAGE ( 6 HAIR CUT) MAVDI DEAR PACKAGE ( 6 HAIR CUT) COOL C…" at bounding box center [391, 479] width 634 height 26
click at [73, 467] on select "Select MAVDI DEAR PACKAGE ( 6 HAIR CUT) MAVDI DEAR PACKAGE ( 6 HAIR CUT) COOL C…" at bounding box center [391, 479] width 634 height 26
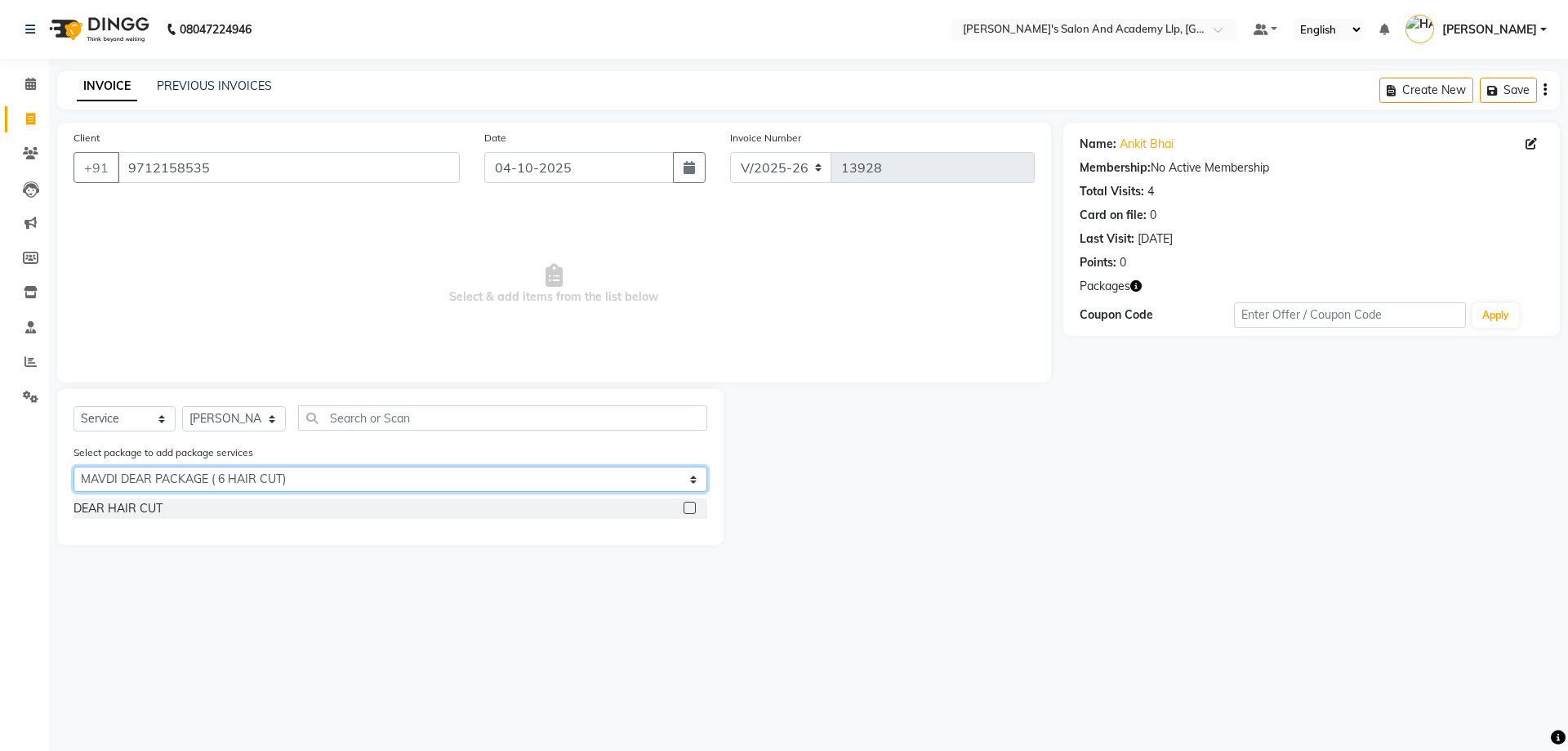
click at [152, 487] on select "Select MAVDI DEAR PACKAGE ( 6 HAIR CUT) MAVDI DEAR PACKAGE ( 6 HAIR CUT) COOL C…" at bounding box center [391, 479] width 634 height 26
select select "3: Object"
click at [73, 467] on select "Select MAVDI DEAR PACKAGE ( 6 HAIR CUT) MAVDI DEAR PACKAGE ( 6 HAIR CUT) COOL C…" at bounding box center [391, 479] width 634 height 26
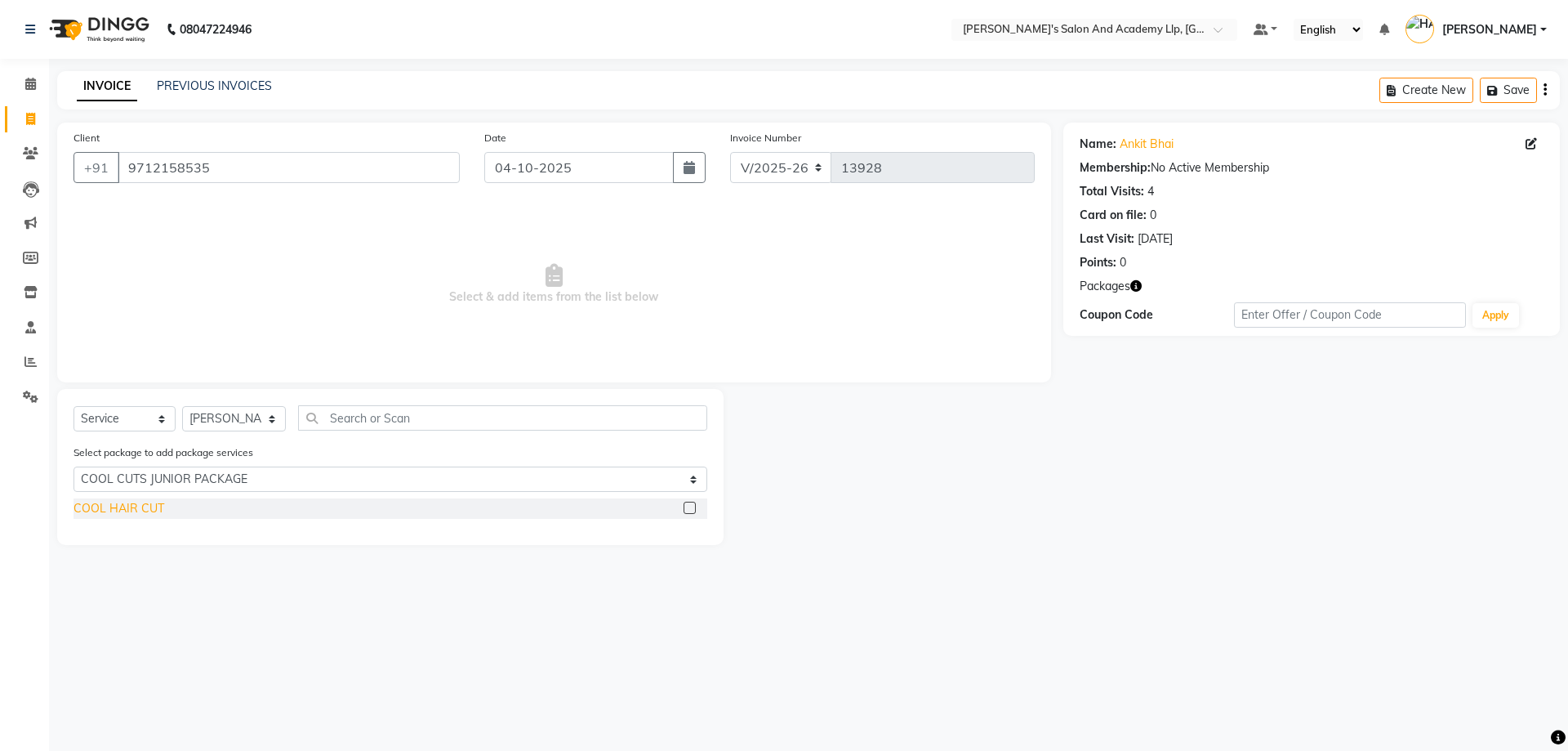
click at [119, 513] on div "COOL HAIR CUT" at bounding box center [119, 508] width 91 height 17
checkbox input "false"
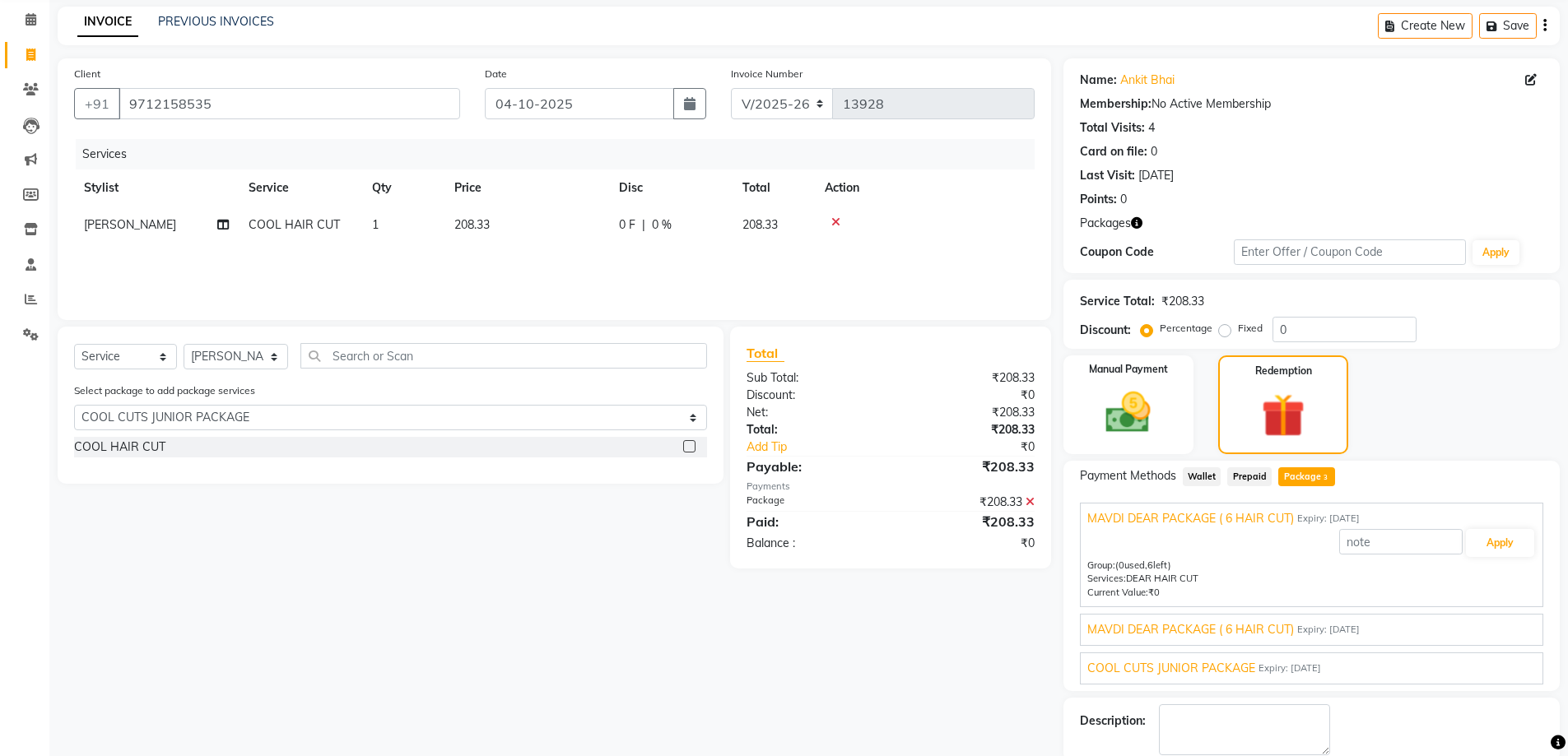
scroll to position [151, 0]
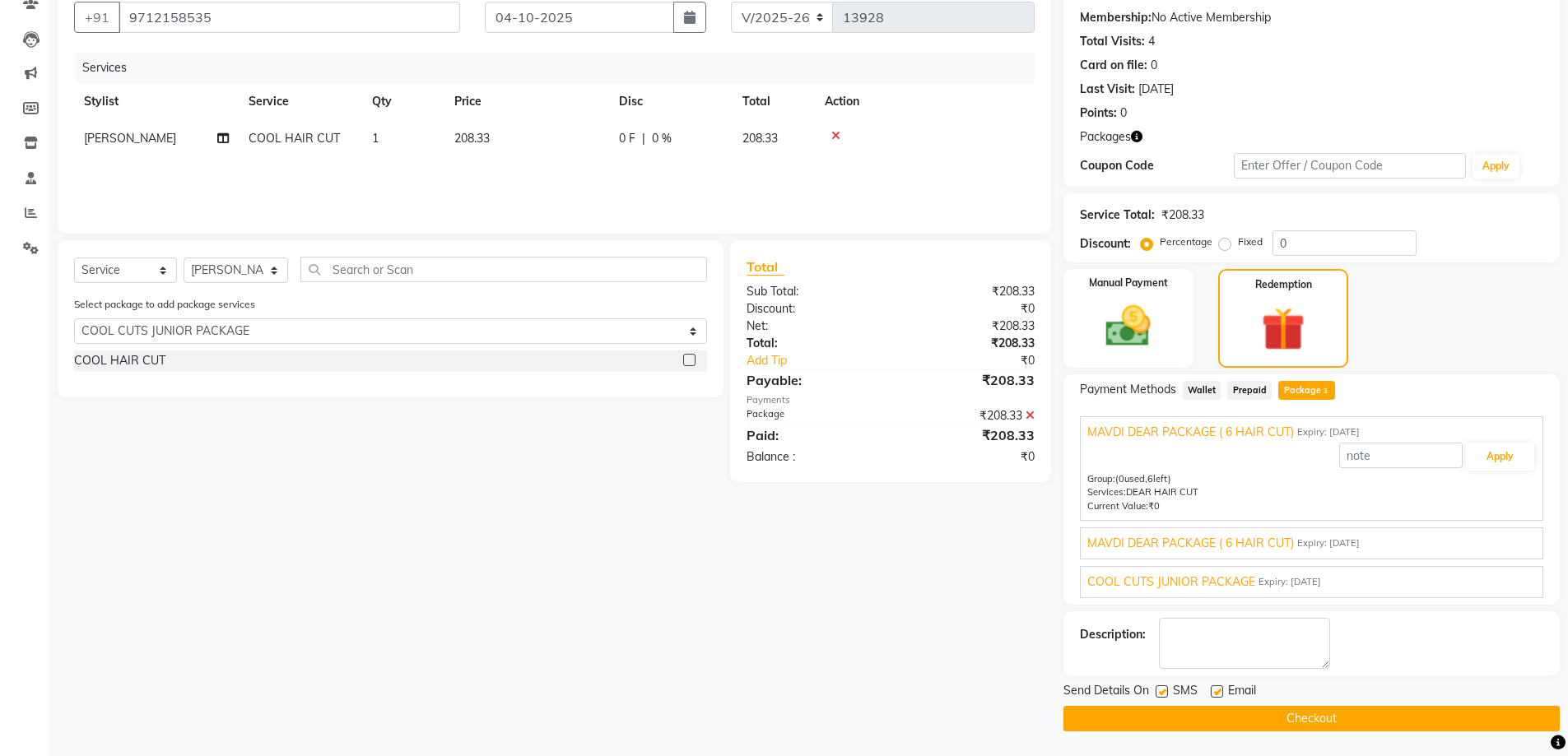
click at [1175, 585] on span "COOL CUTS JUNIOR PACKAGE" at bounding box center [1171, 582] width 168 height 17
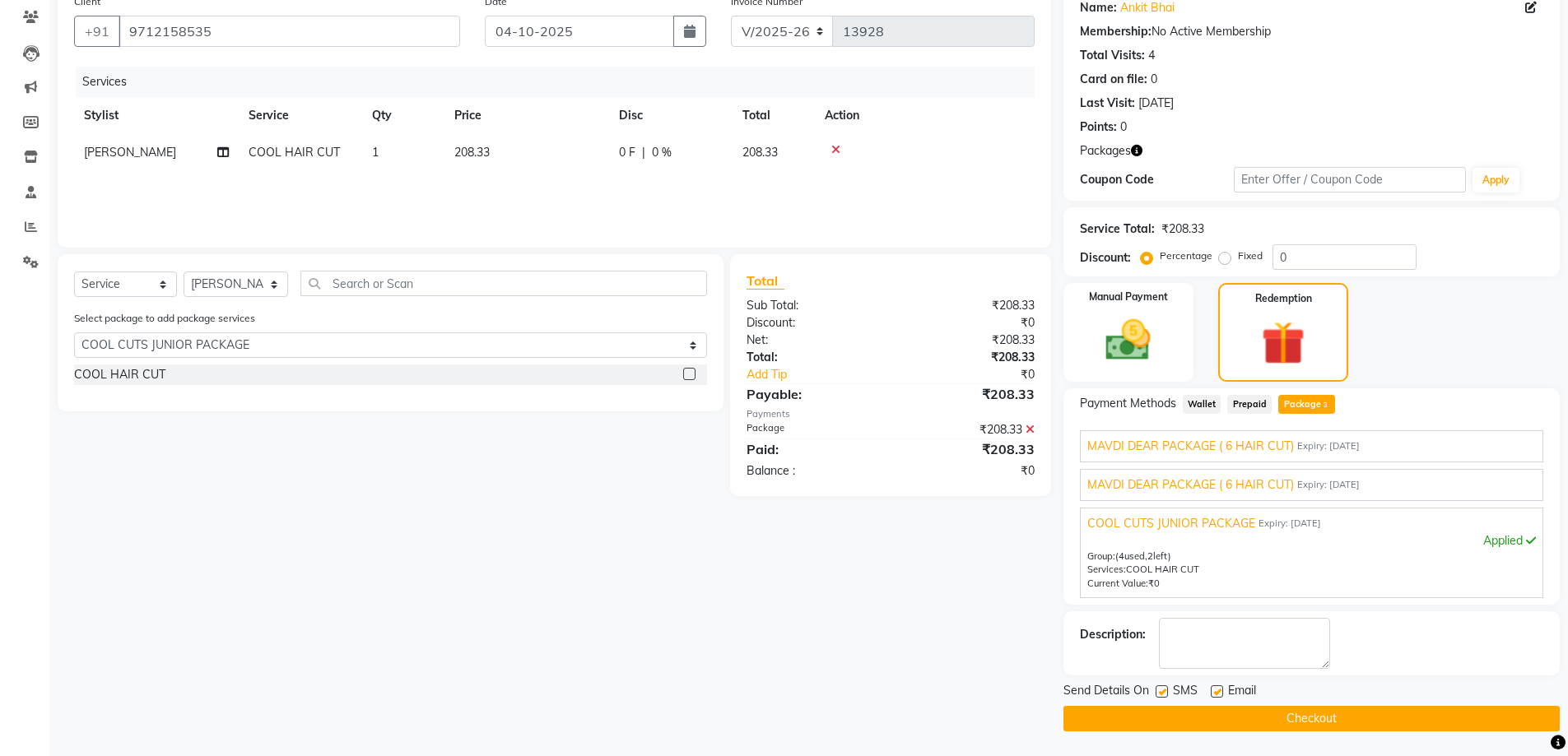
scroll to position [137, 0]
click at [132, 159] on span "[PERSON_NAME]" at bounding box center [130, 152] width 92 height 15
select select "91514"
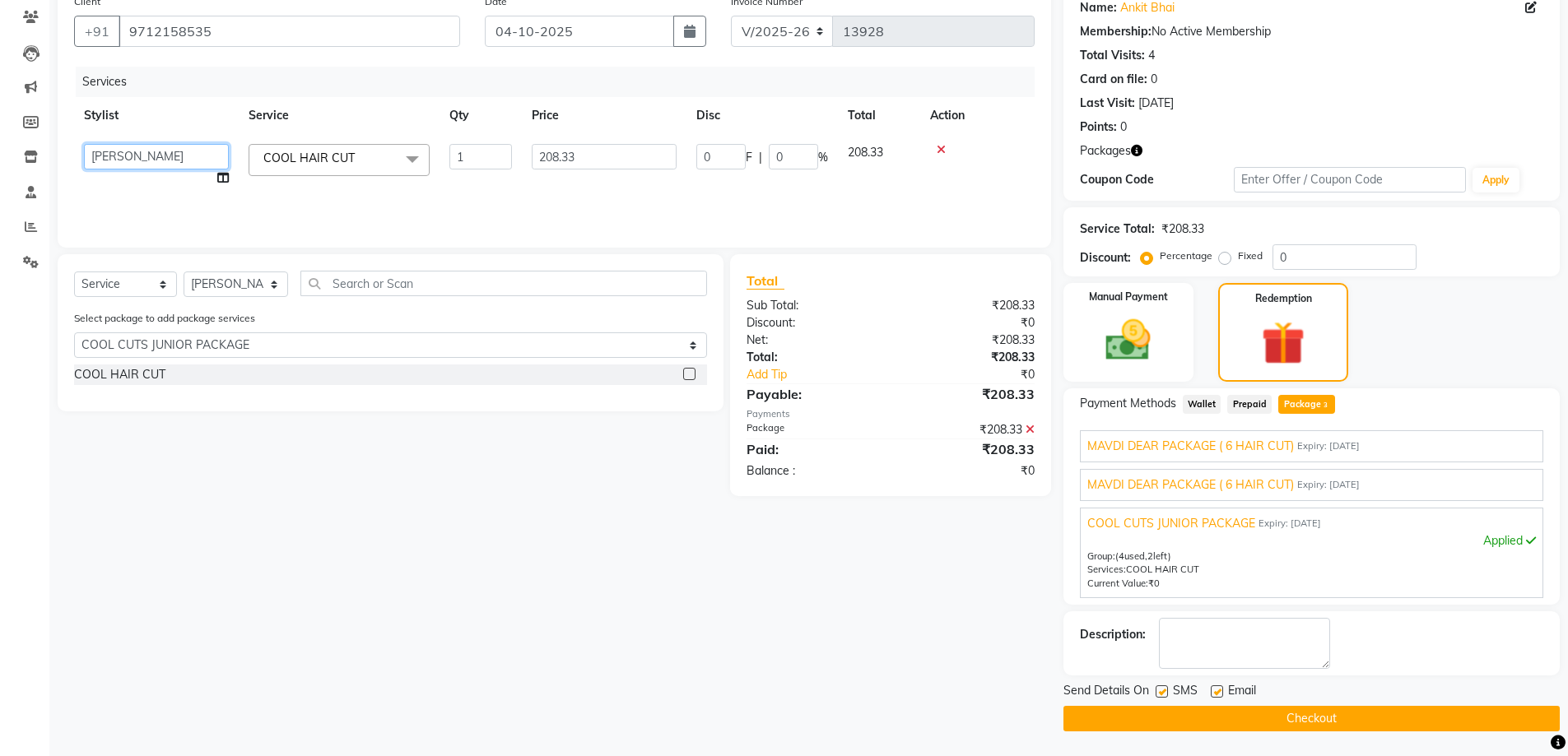
click at [132, 159] on select "AAKASH SOLANKI ADARSH SOLANKI AKSHAY VAJA ARPIT KALAWADIYA AZIM KHALIFA BHARGAV…" at bounding box center [156, 156] width 145 height 26
select select "72794"
click at [182, 113] on th "Stylist" at bounding box center [156, 116] width 165 height 37
click at [1140, 477] on span "MAVDI DEAR PACKAGE ( 6 HAIR CUT)" at bounding box center [1190, 485] width 206 height 17
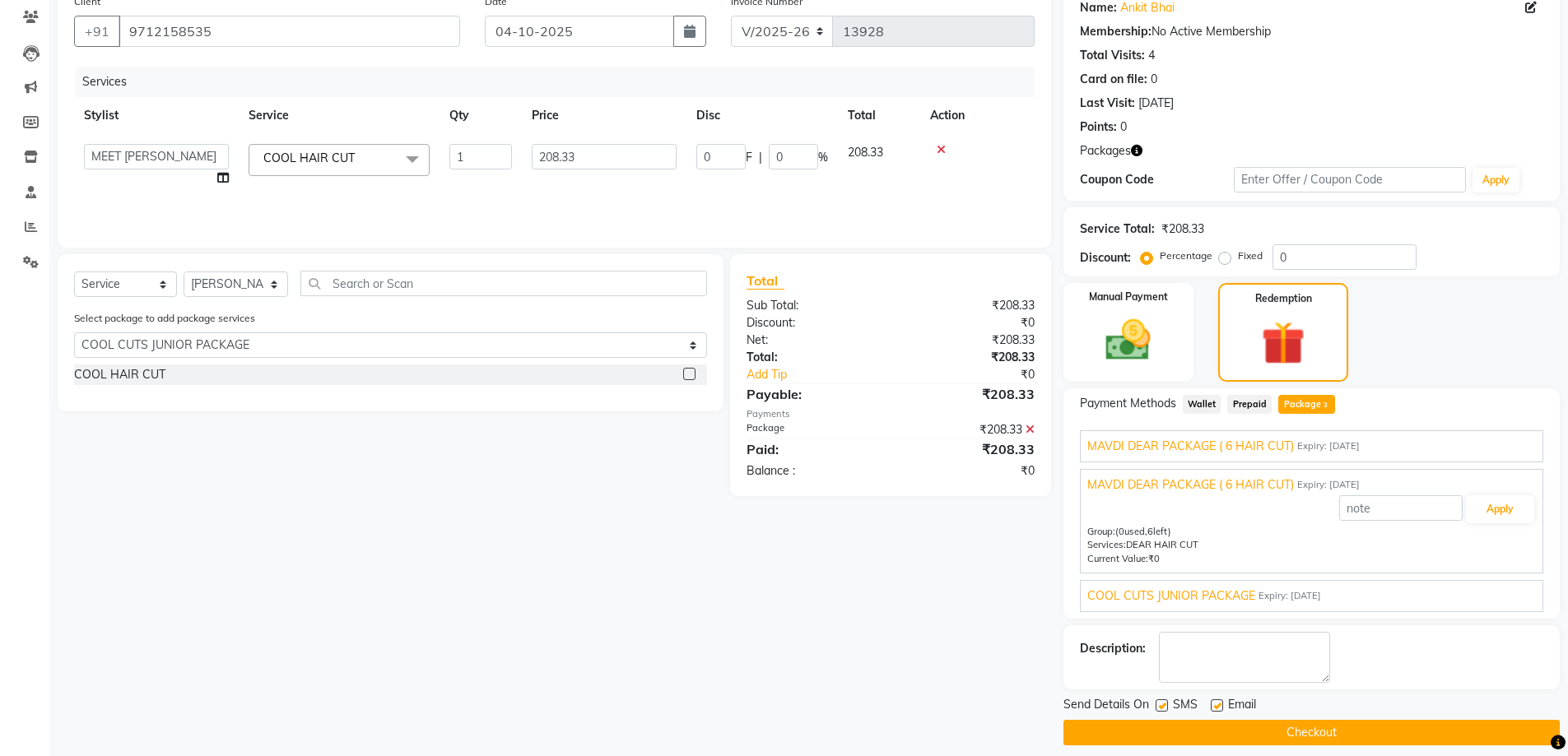
click at [1157, 449] on span "MAVDI DEAR PACKAGE ( 6 HAIR CUT)" at bounding box center [1190, 446] width 206 height 17
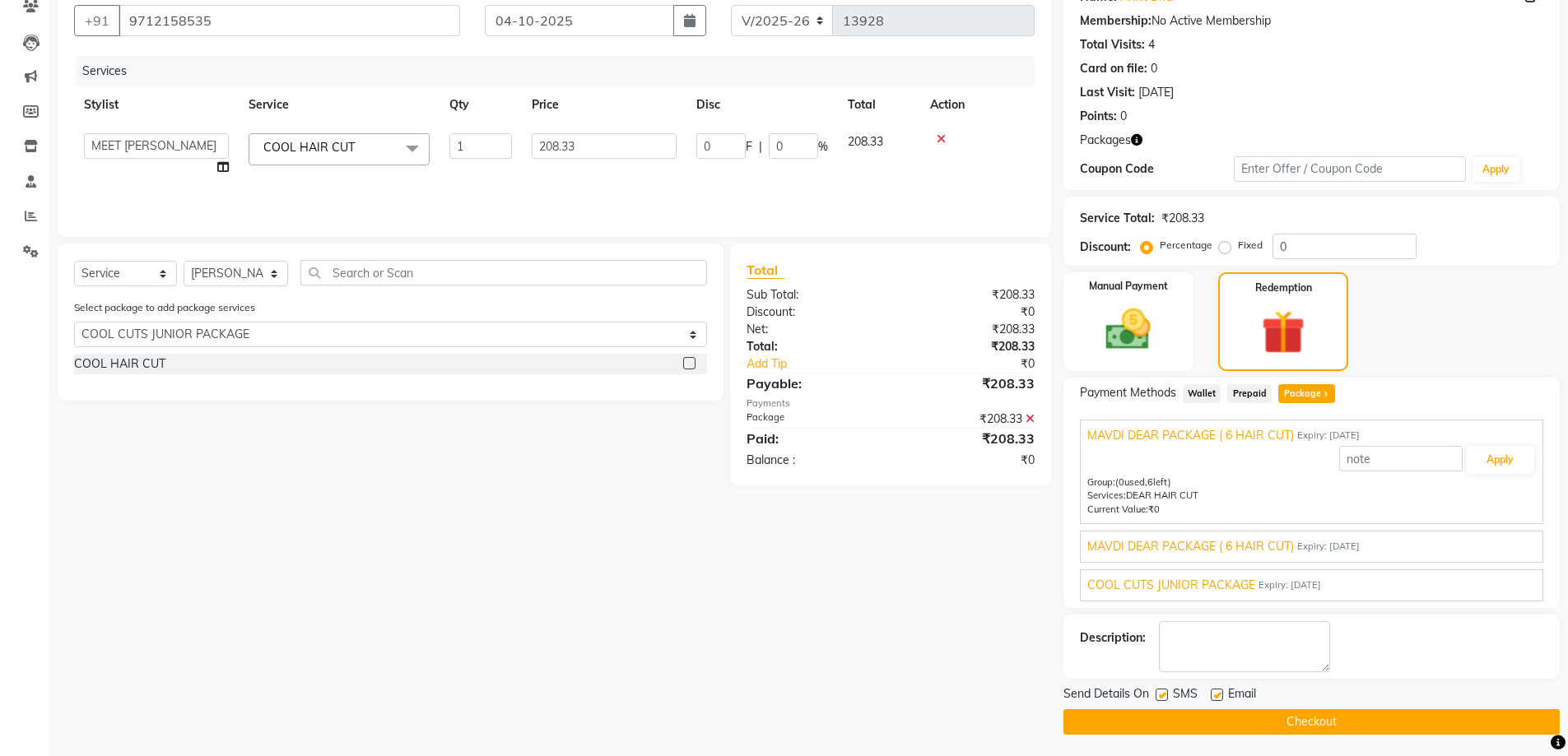
scroll to position [151, 0]
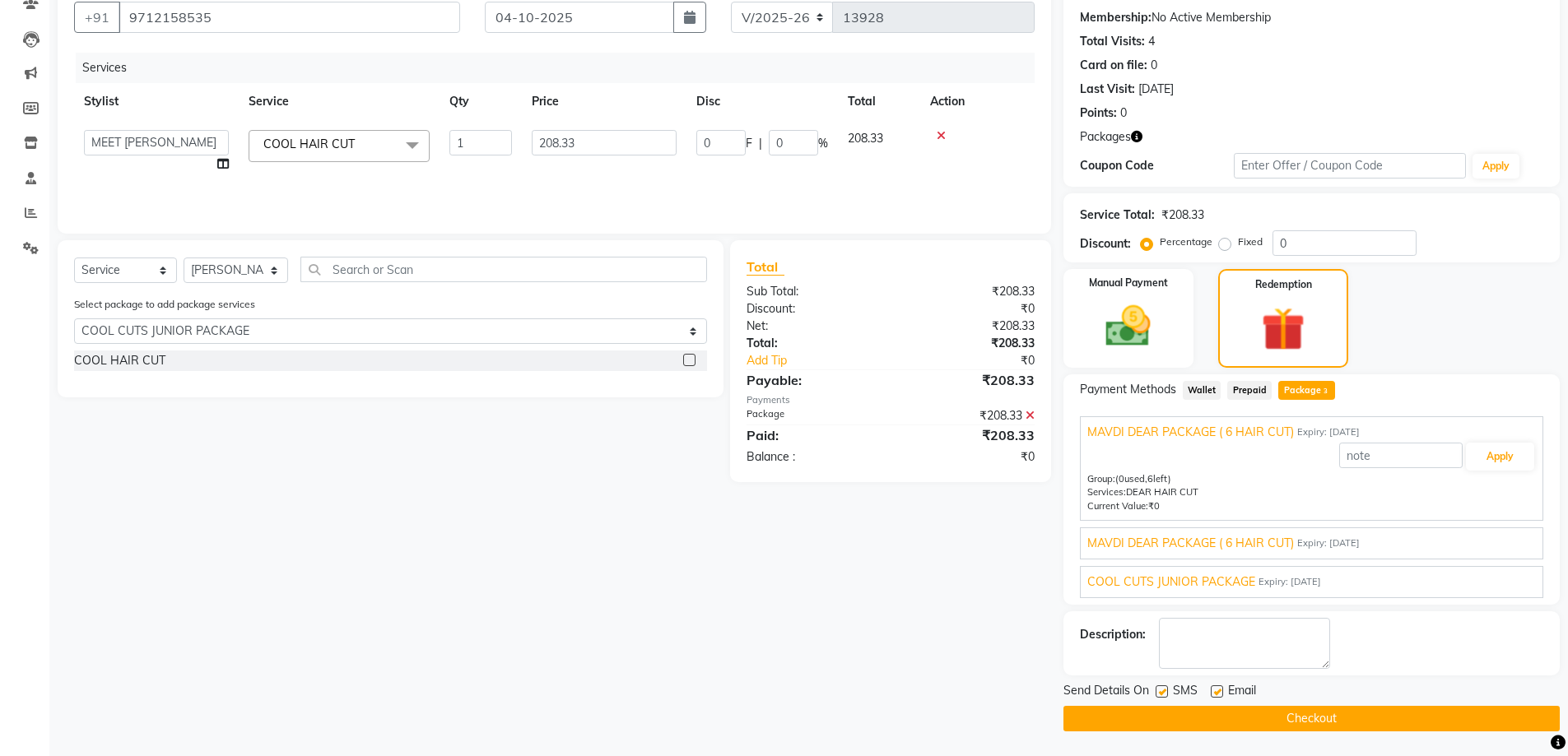
click at [1213, 688] on label at bounding box center [1216, 691] width 12 height 12
click at [1213, 688] on input "checkbox" at bounding box center [1215, 692] width 11 height 11
checkbox input "false"
click at [1195, 718] on button "Checkout" at bounding box center [1311, 719] width 497 height 26
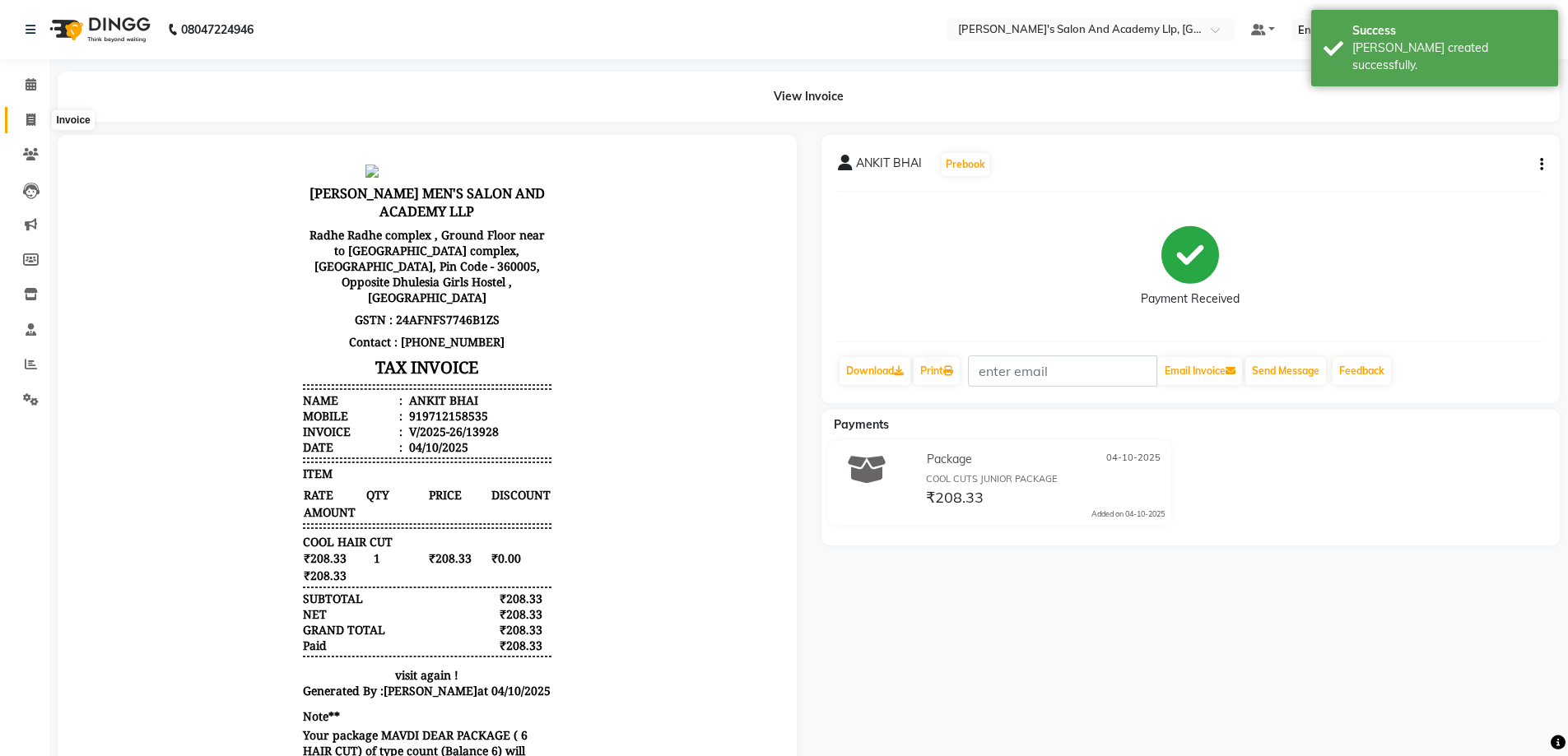
click at [18, 121] on span at bounding box center [31, 121] width 29 height 19
select select "6983"
select select "service"
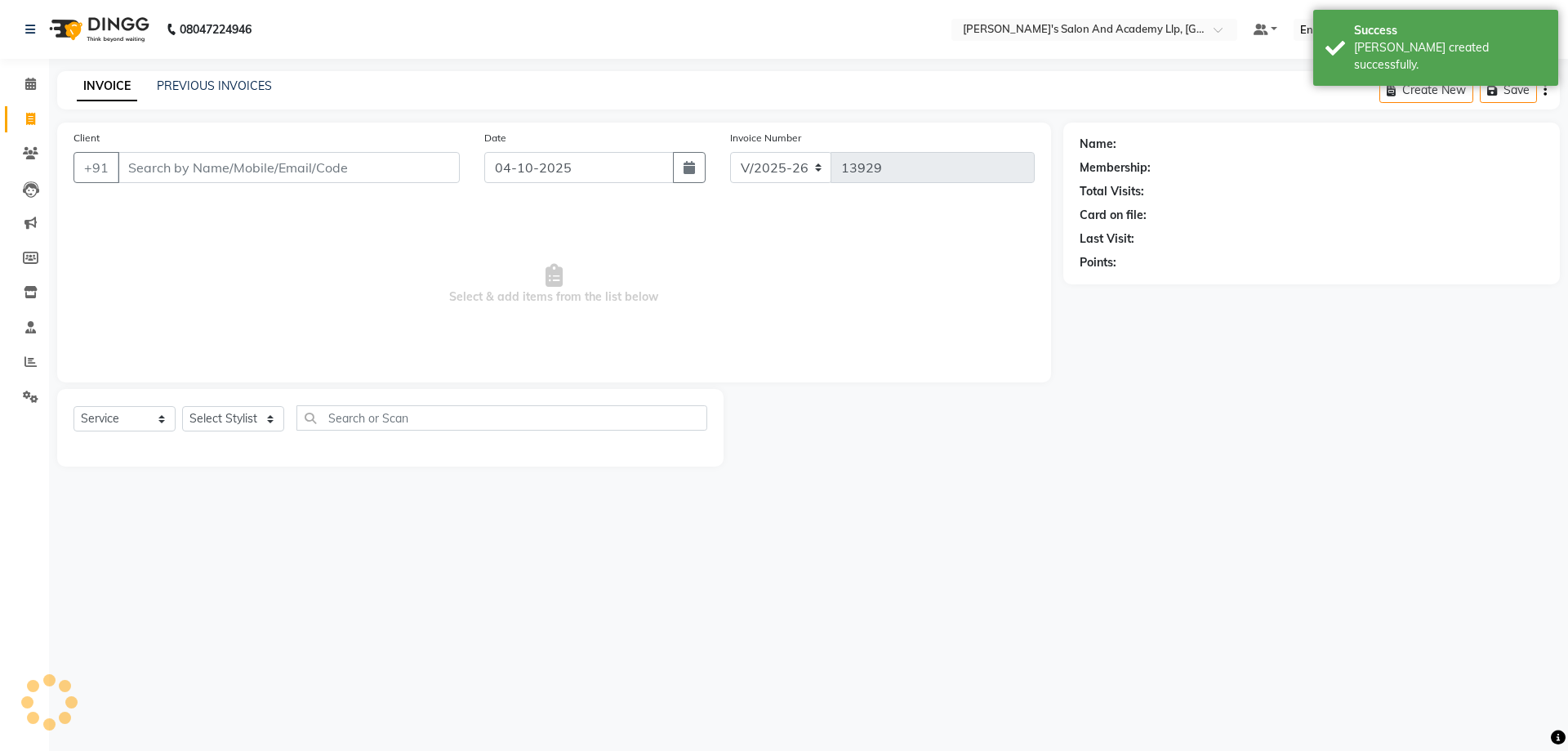
click at [194, 173] on input "Client" at bounding box center [288, 168] width 342 height 31
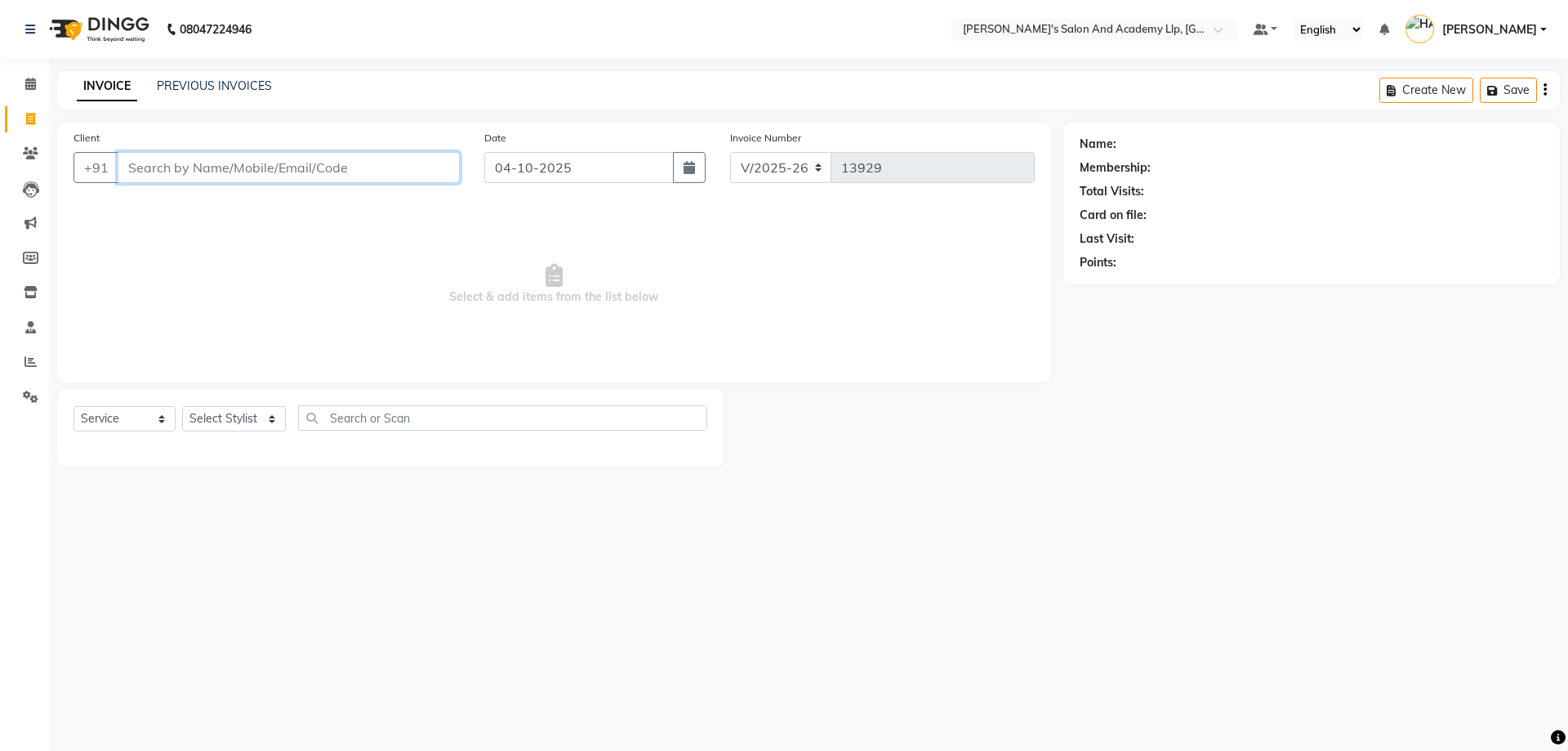
click at [211, 169] on input "Client" at bounding box center [288, 168] width 342 height 31
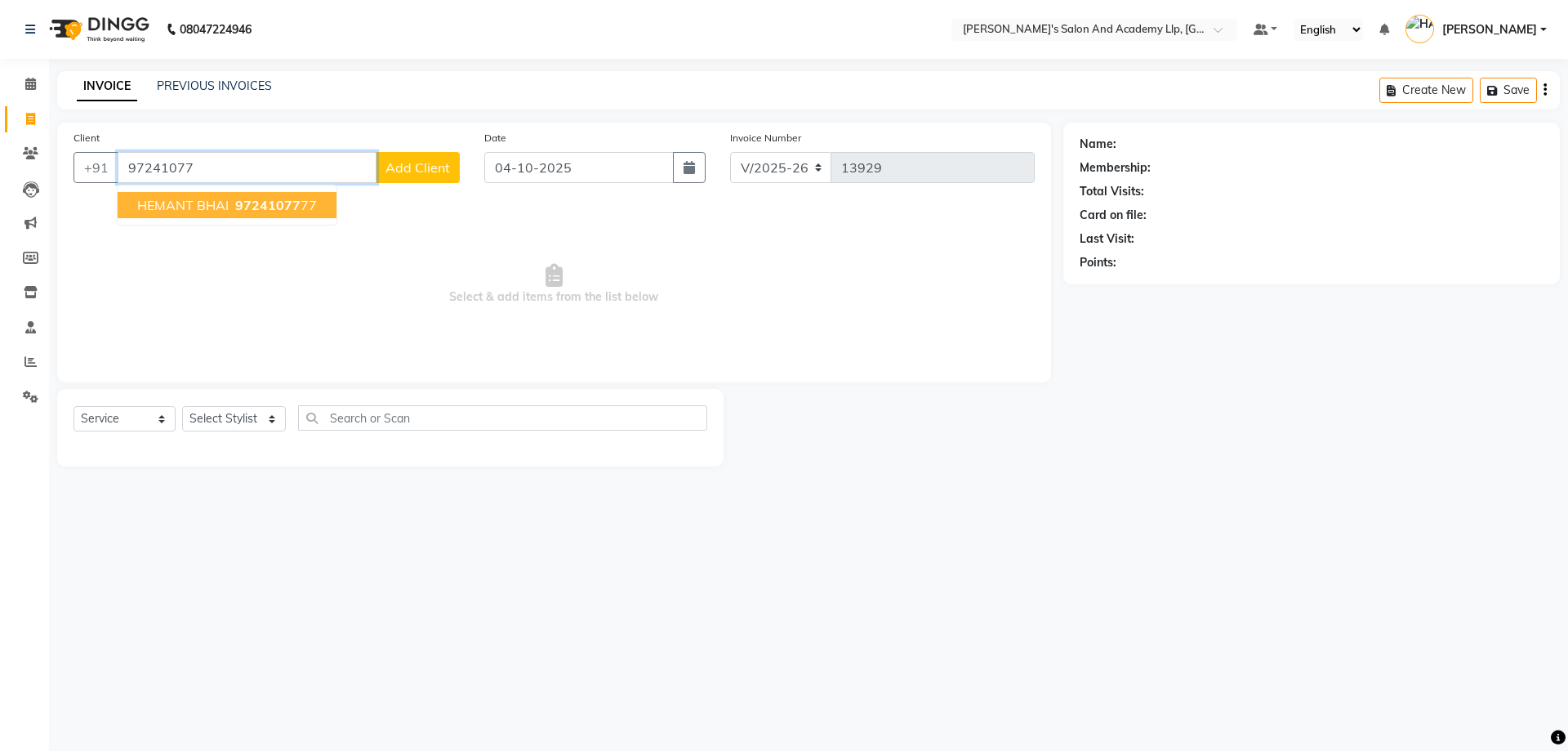
click at [288, 218] on ngb-typeahead-window "HEMANT BHAI 97241077 77" at bounding box center [226, 205] width 220 height 40
click at [267, 206] on span "97241077" at bounding box center [268, 205] width 65 height 17
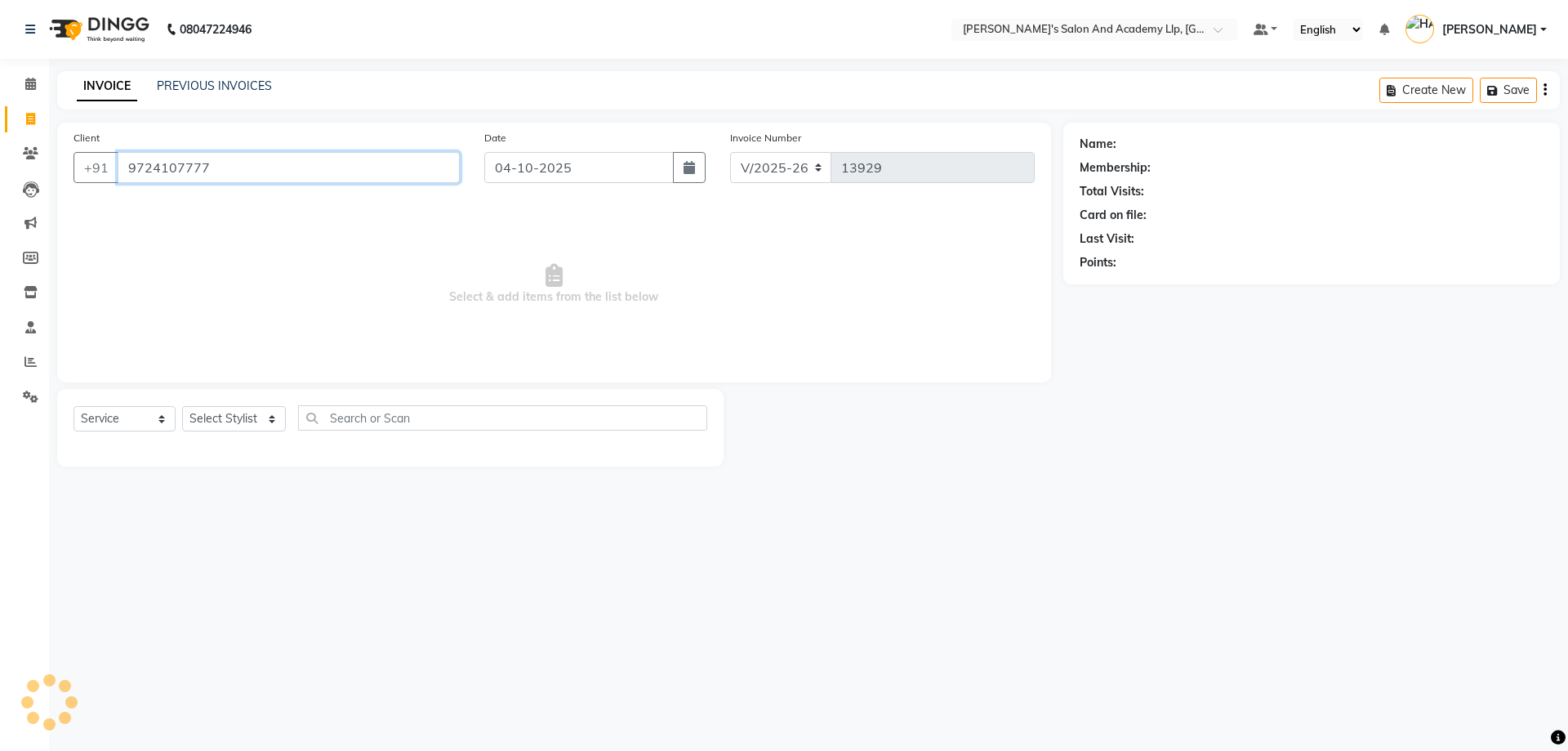
type input "9724107777"
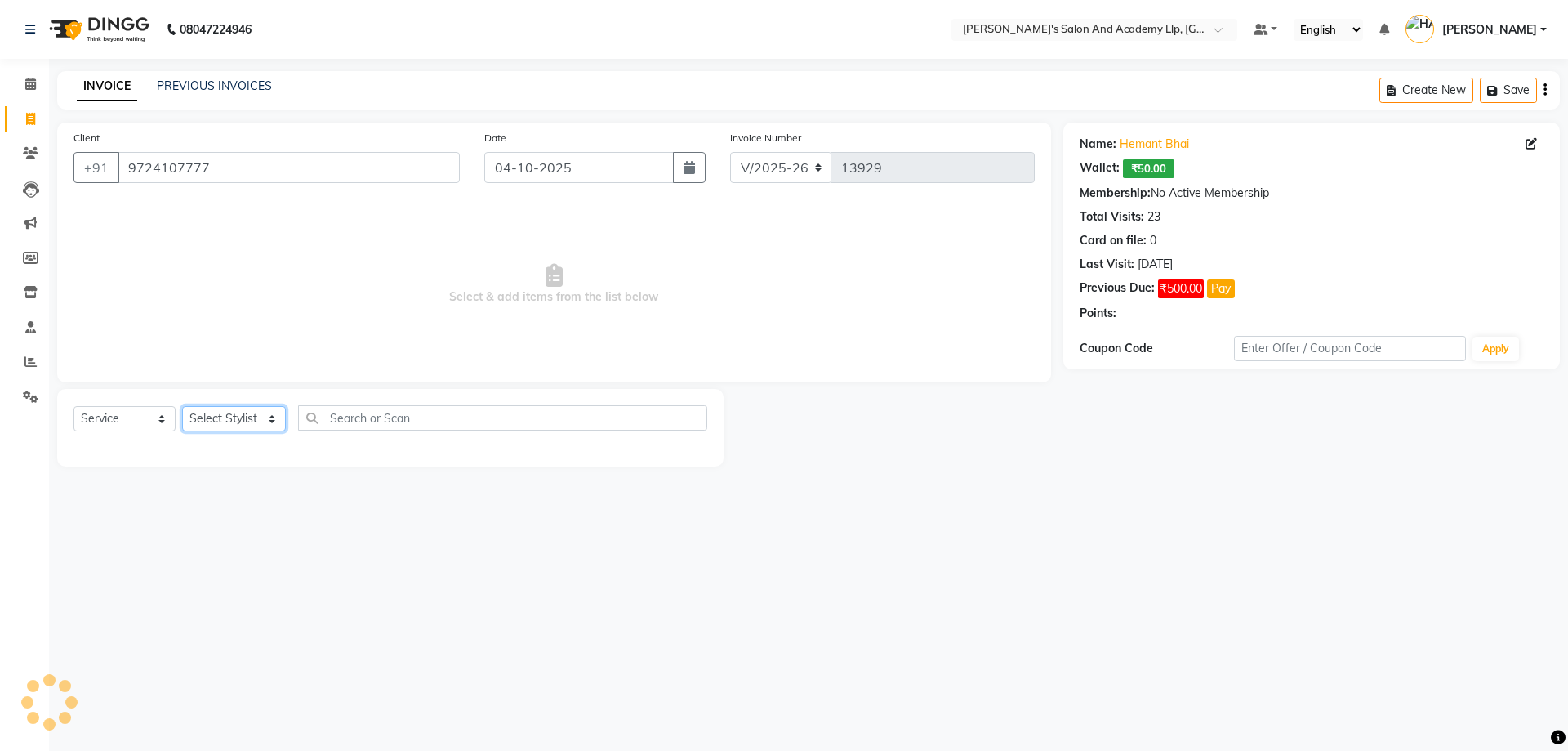
drag, startPoint x: 273, startPoint y: 417, endPoint x: 271, endPoint y: 408, distance: 9.2
click at [273, 417] on select "Select Stylist AAKASH SOLANKI ADARSH SOLANKI AKSHAY VAJA ARPIT KALAWADIYA AZIM …" at bounding box center [234, 419] width 104 height 26
select select "52739"
click at [182, 406] on select "Select Stylist AAKASH SOLANKI ADARSH SOLANKI AKSHAY VAJA ARPIT KALAWADIYA AZIM …" at bounding box center [234, 419] width 104 height 26
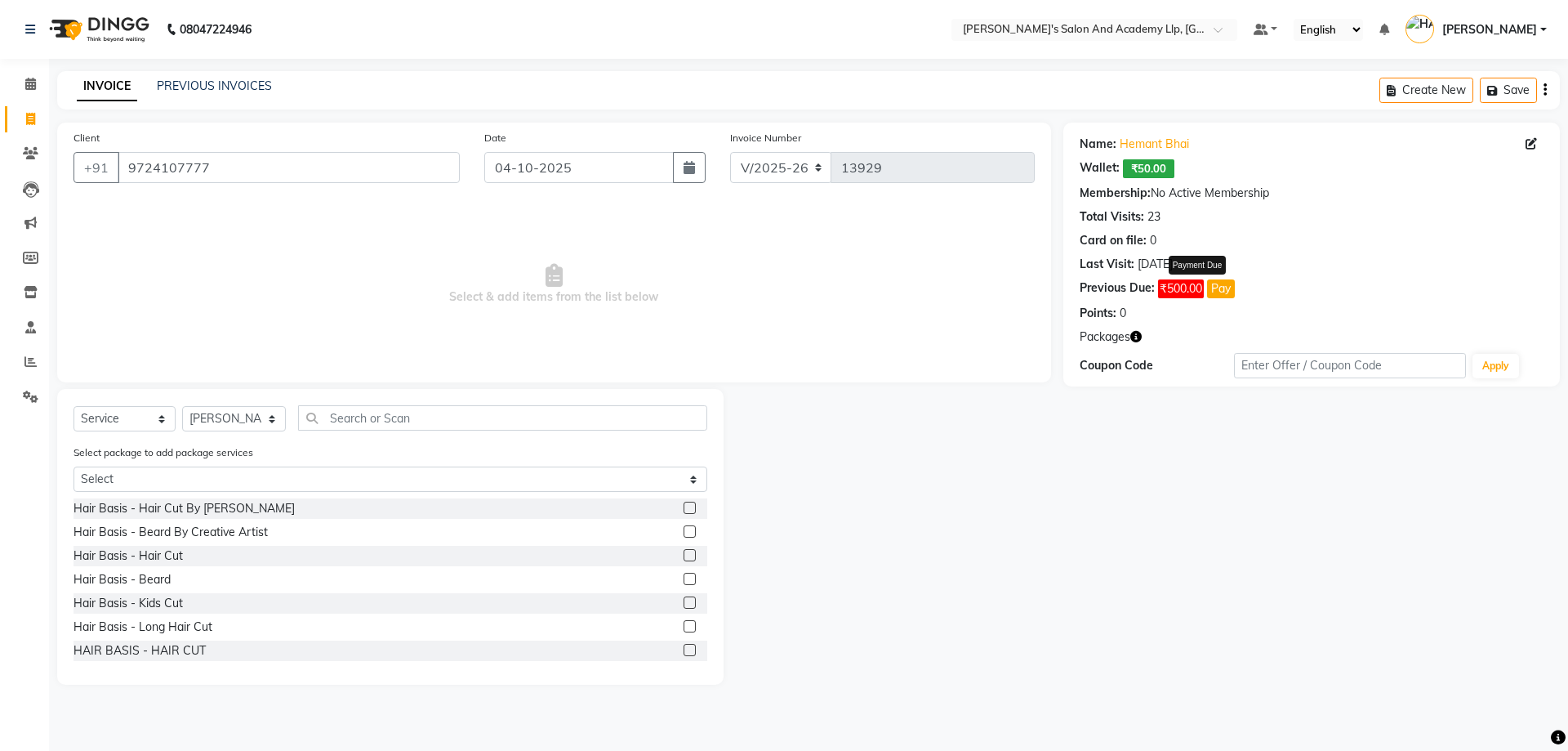
click at [1188, 288] on span "₹500.00" at bounding box center [1181, 288] width 45 height 19
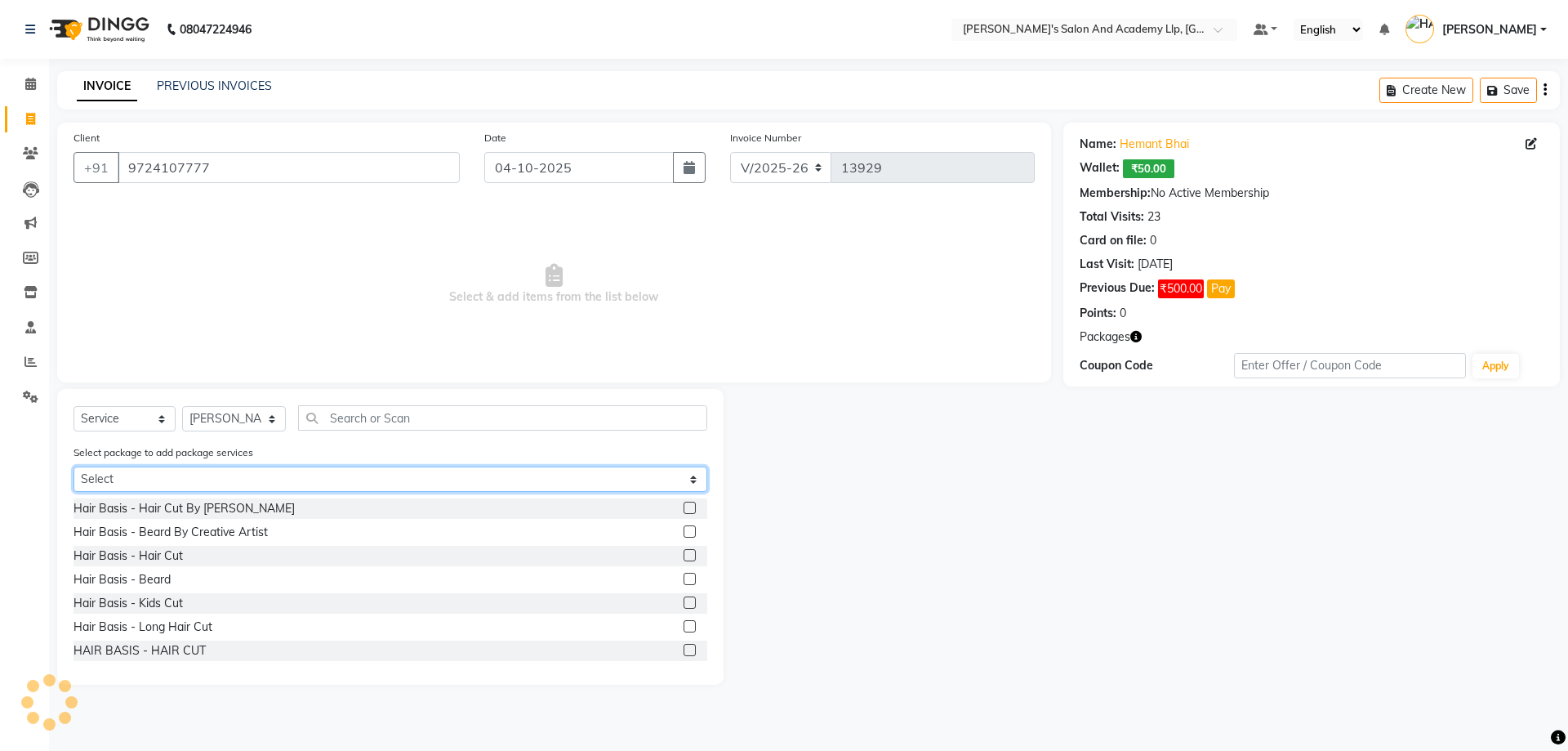
click at [355, 477] on select "Select GENTLEMEN GOLD PACKAGE" at bounding box center [391, 479] width 634 height 26
click at [73, 467] on select "Select GENTLEMEN GOLD PACKAGE" at bounding box center [391, 479] width 634 height 26
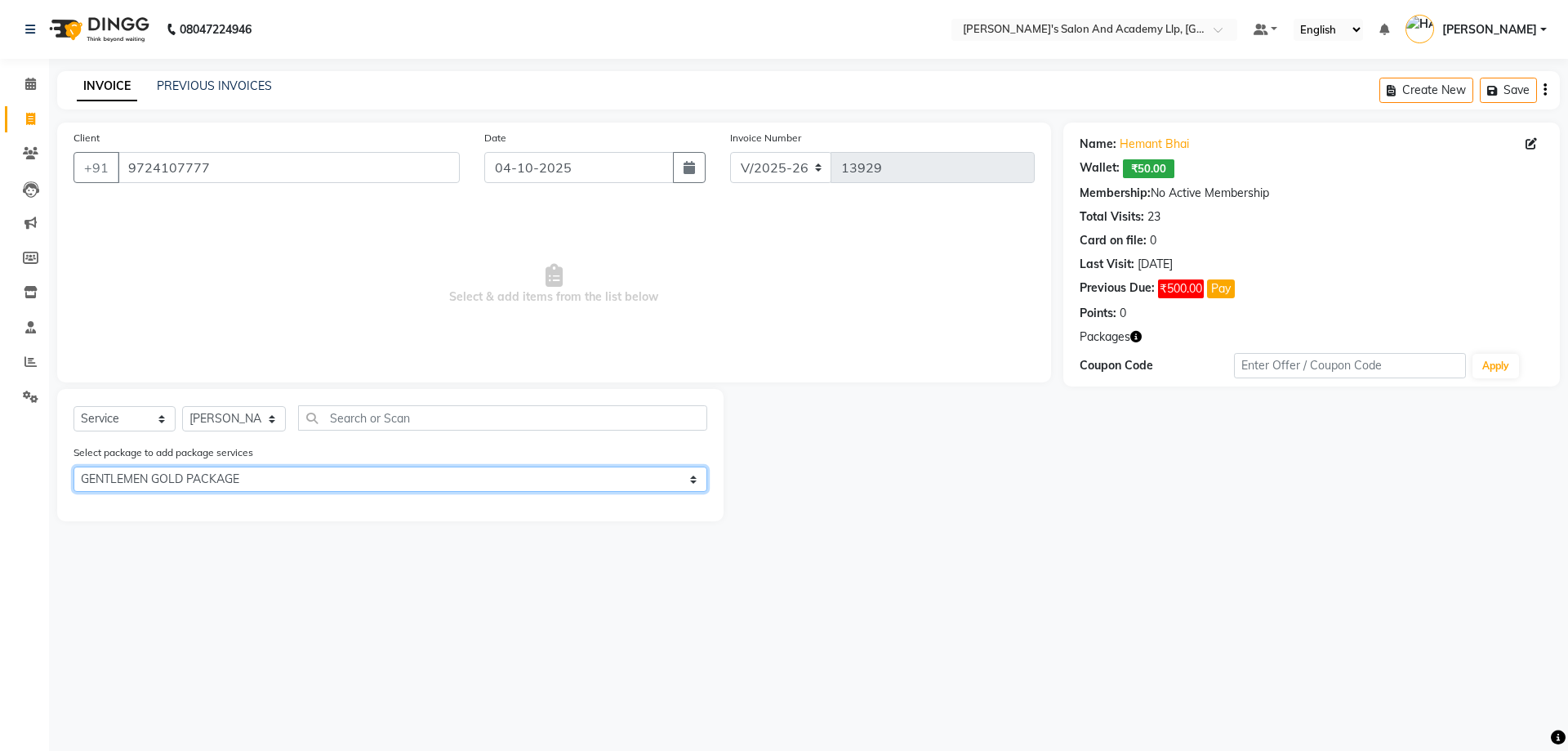
click at [159, 481] on select "Select GENTLEMEN GOLD PACKAGE" at bounding box center [391, 479] width 634 height 26
select select "0: undefined"
click at [73, 467] on select "Select GENTLEMEN GOLD PACKAGE" at bounding box center [391, 479] width 634 height 26
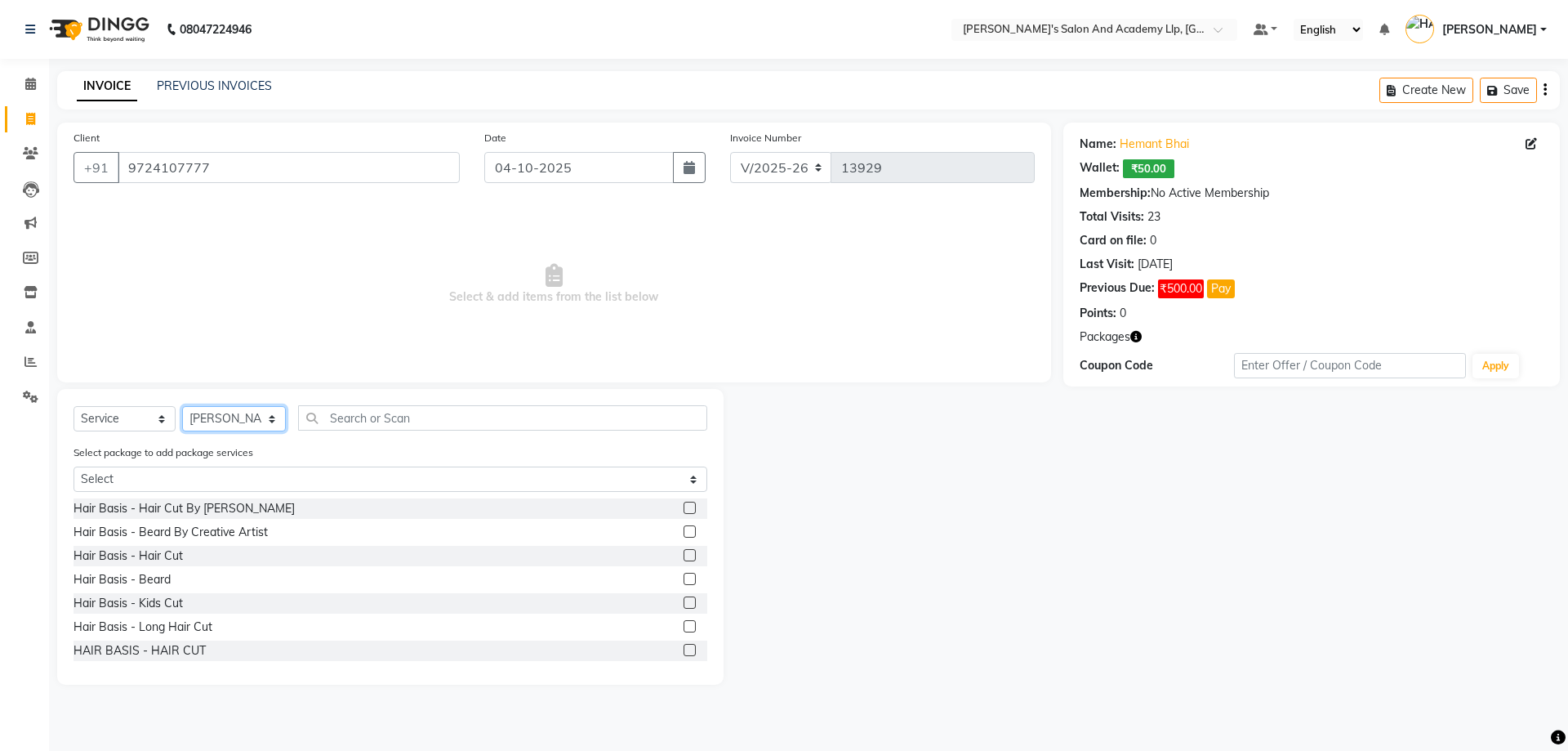
drag, startPoint x: 211, startPoint y: 428, endPoint x: 219, endPoint y: 412, distance: 17.9
click at [211, 428] on select "Select Stylist AAKASH SOLANKI ADARSH SOLANKI AKSHAY VAJA ARPIT KALAWADIYA AZIM …" at bounding box center [234, 419] width 104 height 26
click at [182, 406] on select "Select Stylist AAKASH SOLANKI ADARSH SOLANKI AKSHAY VAJA ARPIT KALAWADIYA AZIM …" at bounding box center [234, 419] width 104 height 26
click at [1187, 288] on span "₹500.00" at bounding box center [1181, 288] width 45 height 19
click at [1215, 291] on button "Pay" at bounding box center [1221, 288] width 28 height 19
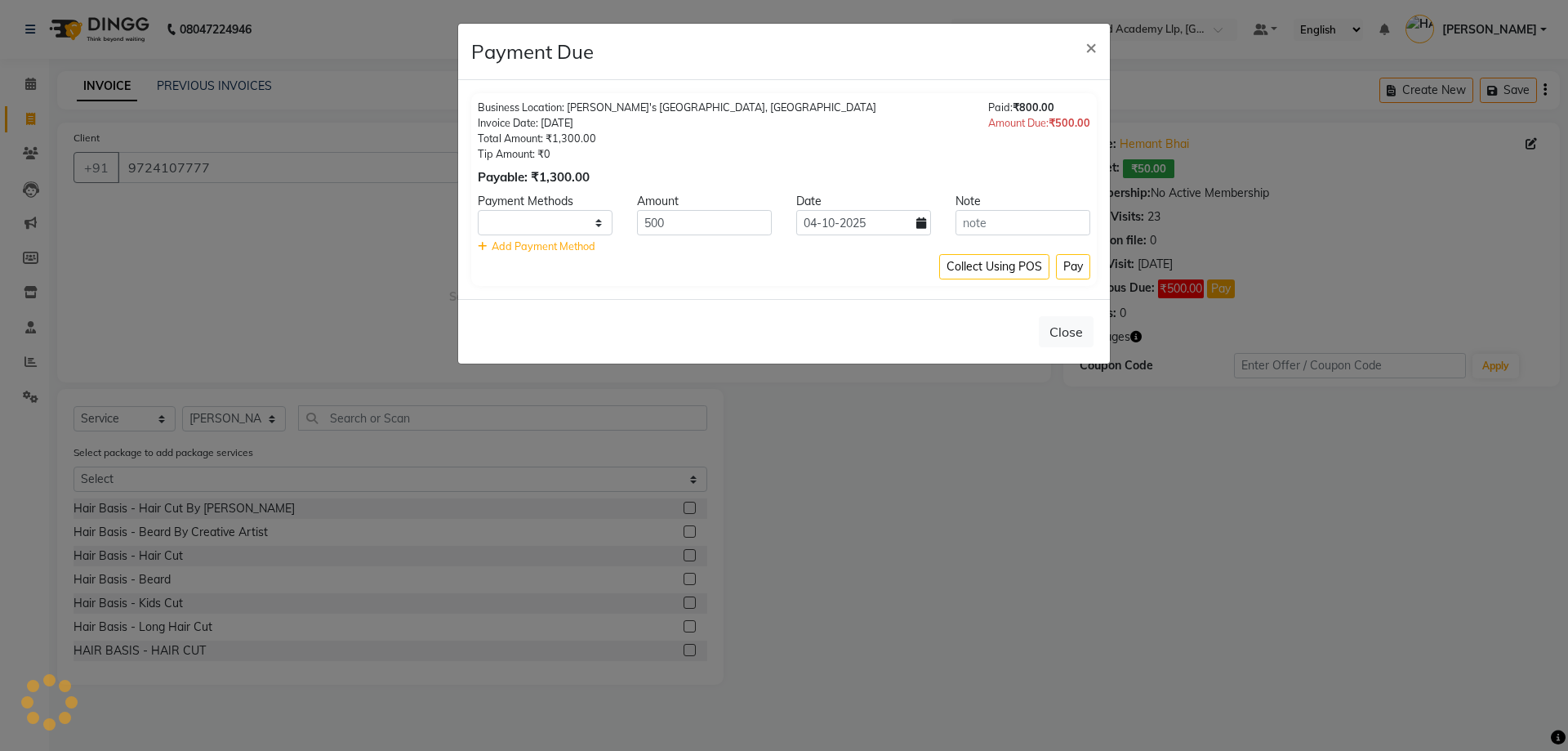
select select "1"
click at [1091, 50] on span "×" at bounding box center [1092, 47] width 12 height 25
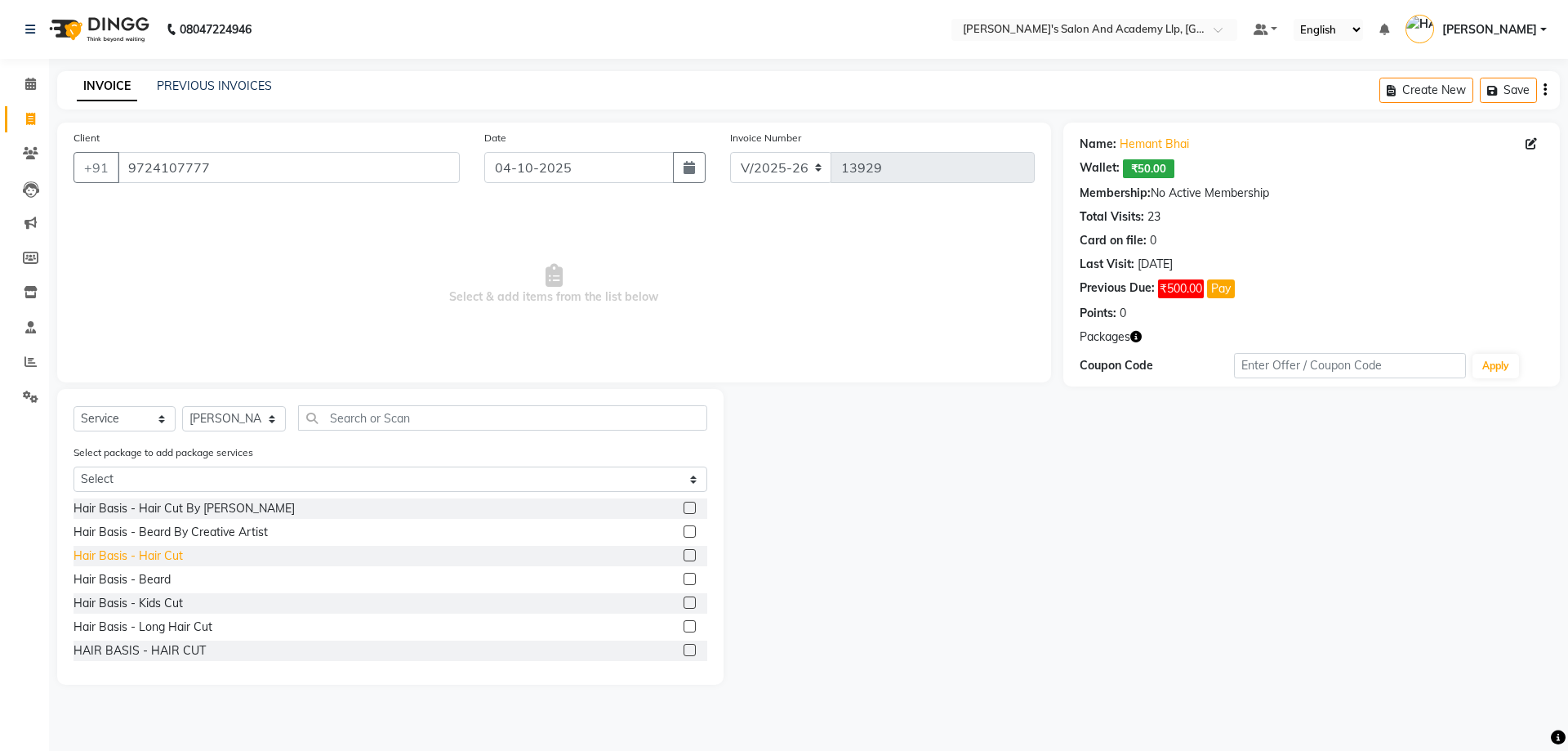
click at [163, 553] on div "Hair Basis - Hair Cut" at bounding box center [128, 556] width 110 height 17
checkbox input "false"
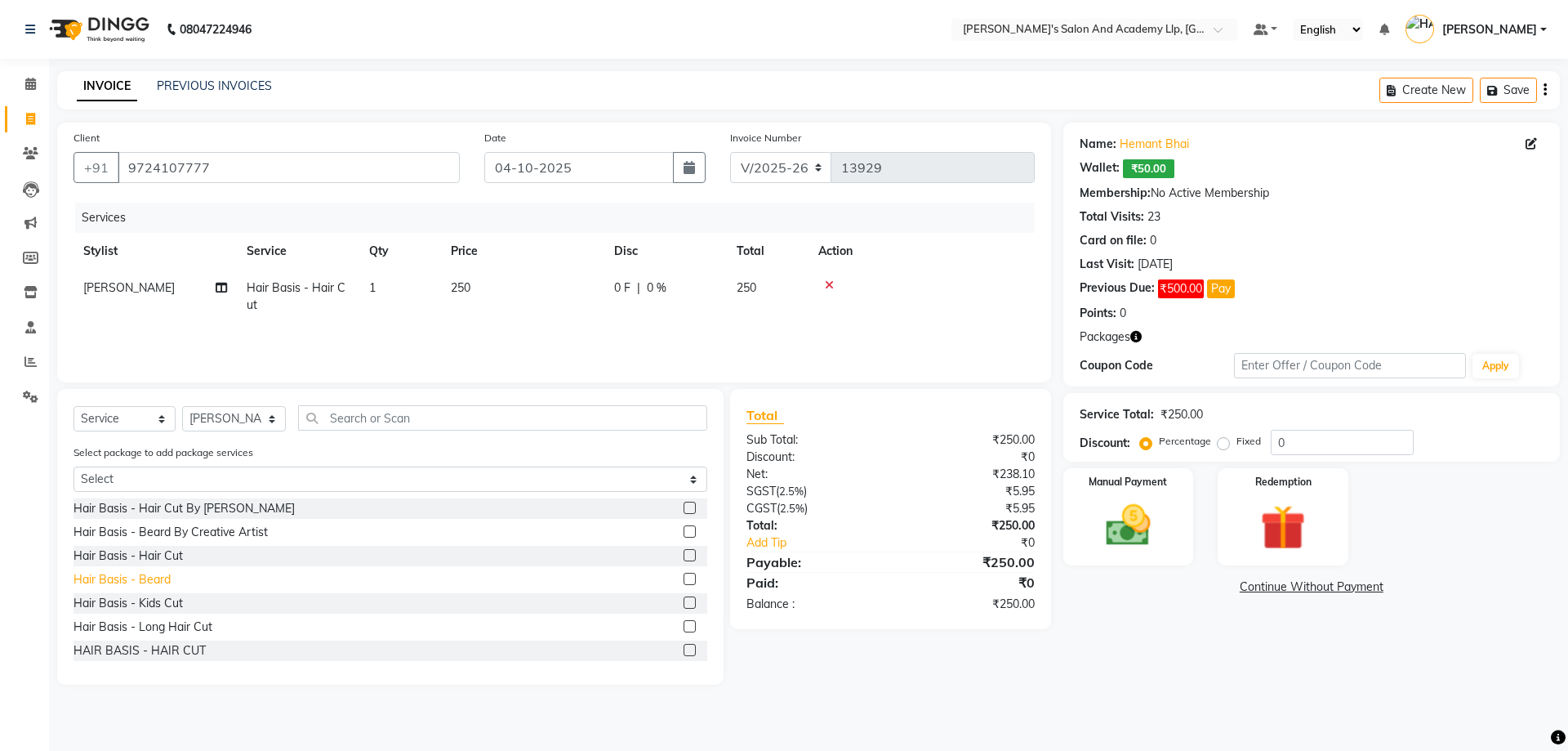
click at [154, 582] on div "Hair Basis - Beard" at bounding box center [122, 579] width 97 height 17
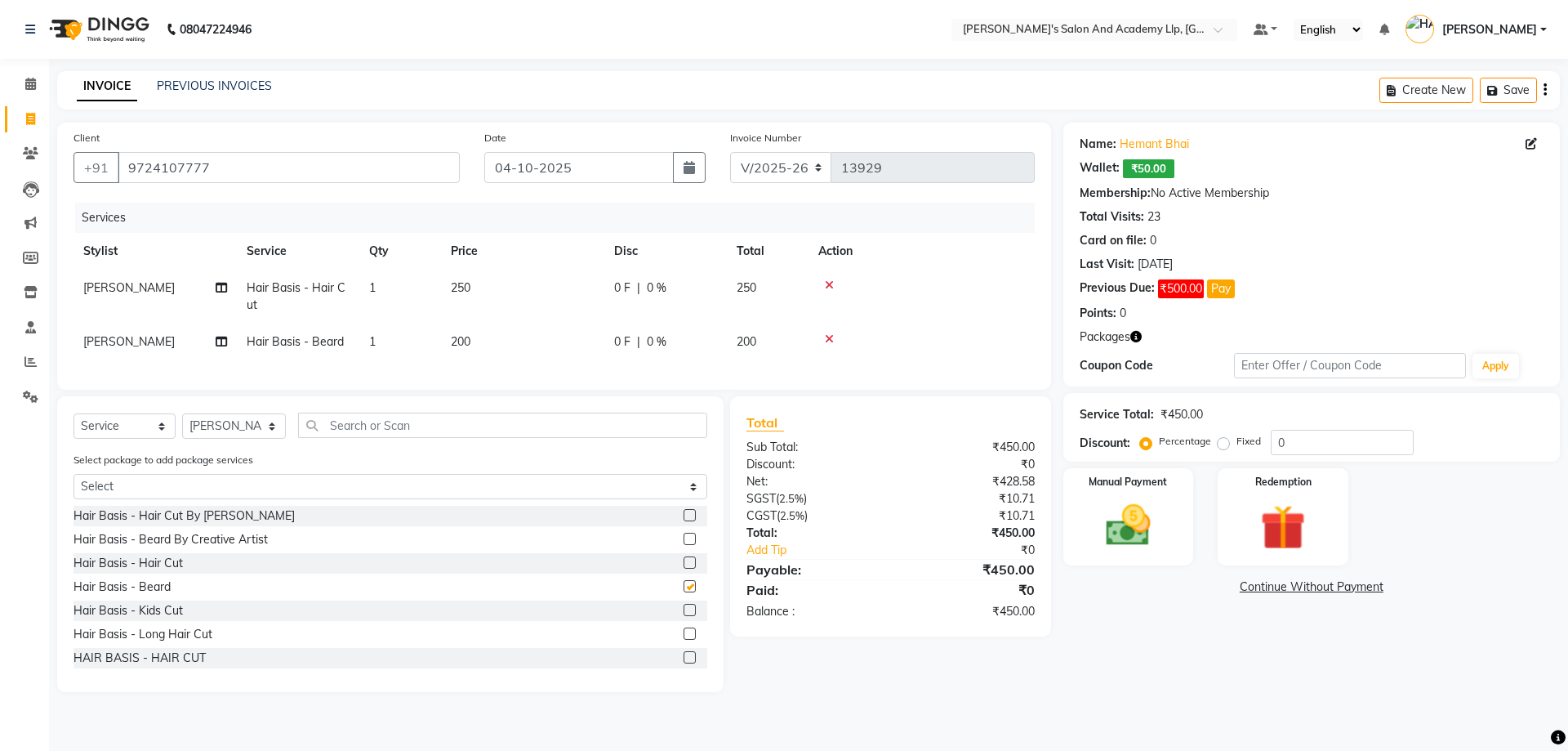
checkbox input "false"
click at [541, 295] on td "250" at bounding box center [523, 296] width 163 height 54
select select "52739"
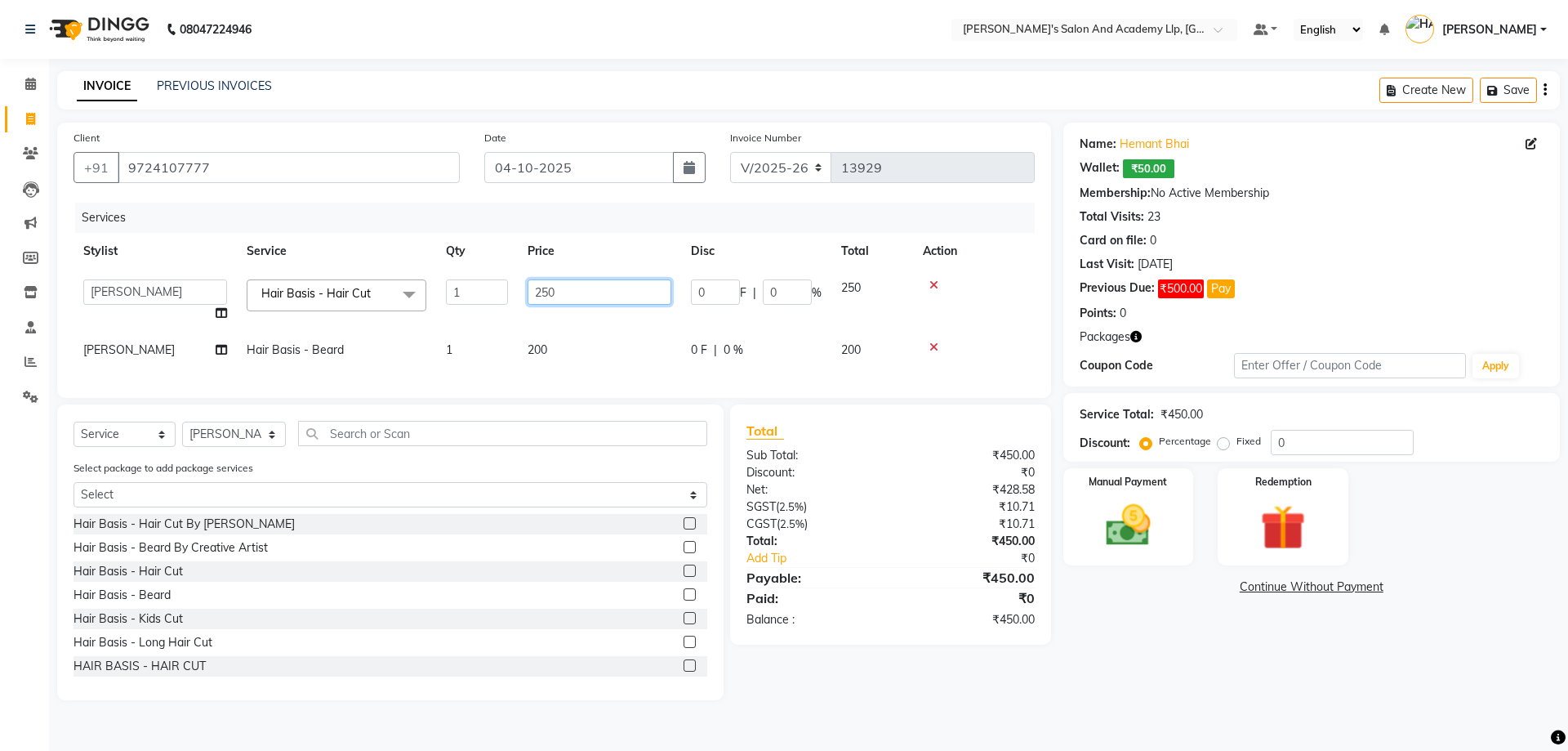
drag, startPoint x: 604, startPoint y: 305, endPoint x: 497, endPoint y: 298, distance: 107.2
click at [501, 299] on tr "AAKASH SOLANKI ADARSH SOLANKI AKSHAY VAJA ARPIT KALAWADIYA AZIM KHALIFA BHARGAV…" at bounding box center [554, 300] width 961 height 62
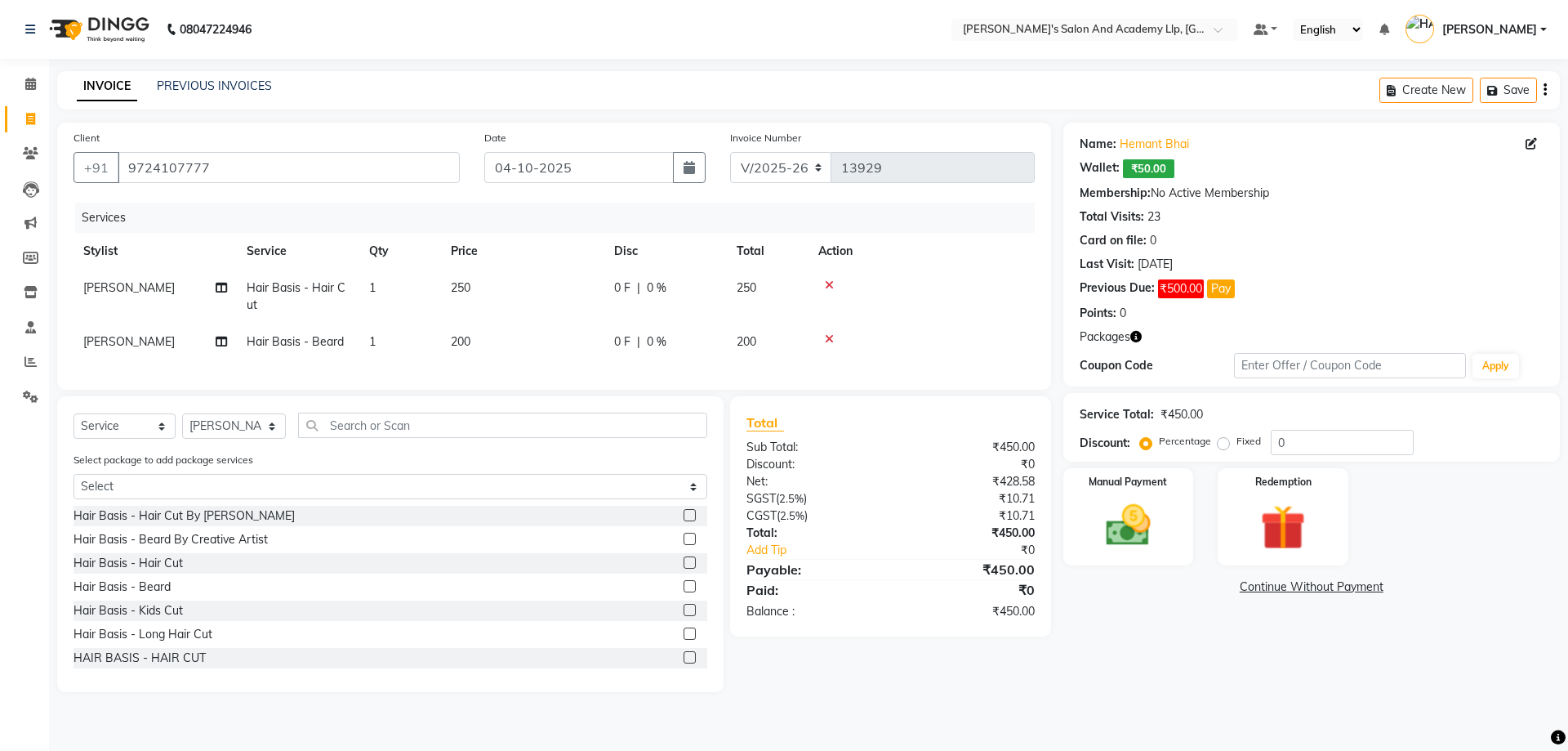
click at [932, 345] on td at bounding box center [921, 342] width 226 height 37
click at [826, 339] on icon at bounding box center [829, 340] width 9 height 12
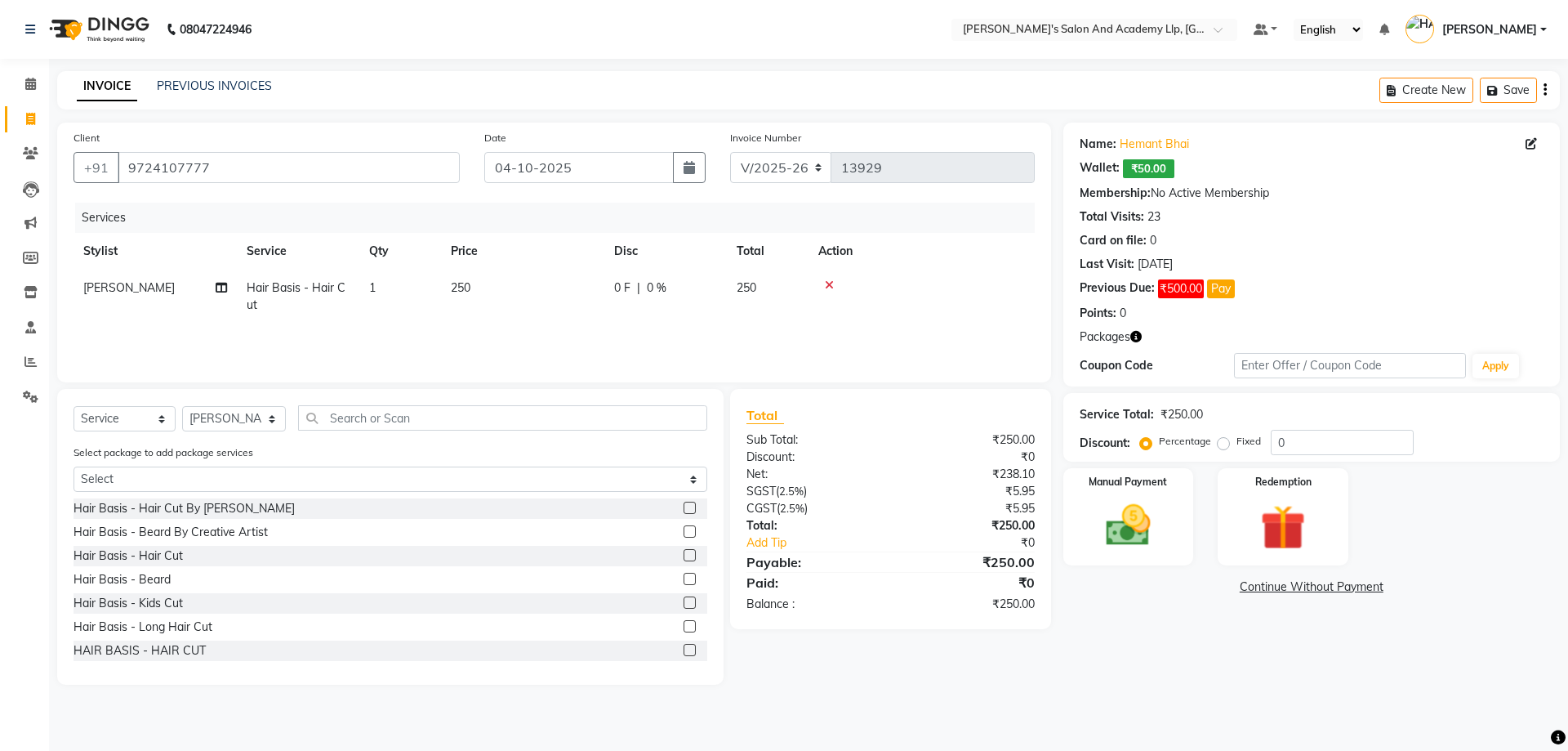
click at [554, 288] on td "250" at bounding box center [523, 296] width 163 height 54
select select "52739"
drag, startPoint x: 575, startPoint y: 286, endPoint x: 533, endPoint y: 287, distance: 42.0
click at [533, 287] on input "250" at bounding box center [599, 292] width 144 height 26
type input "200"
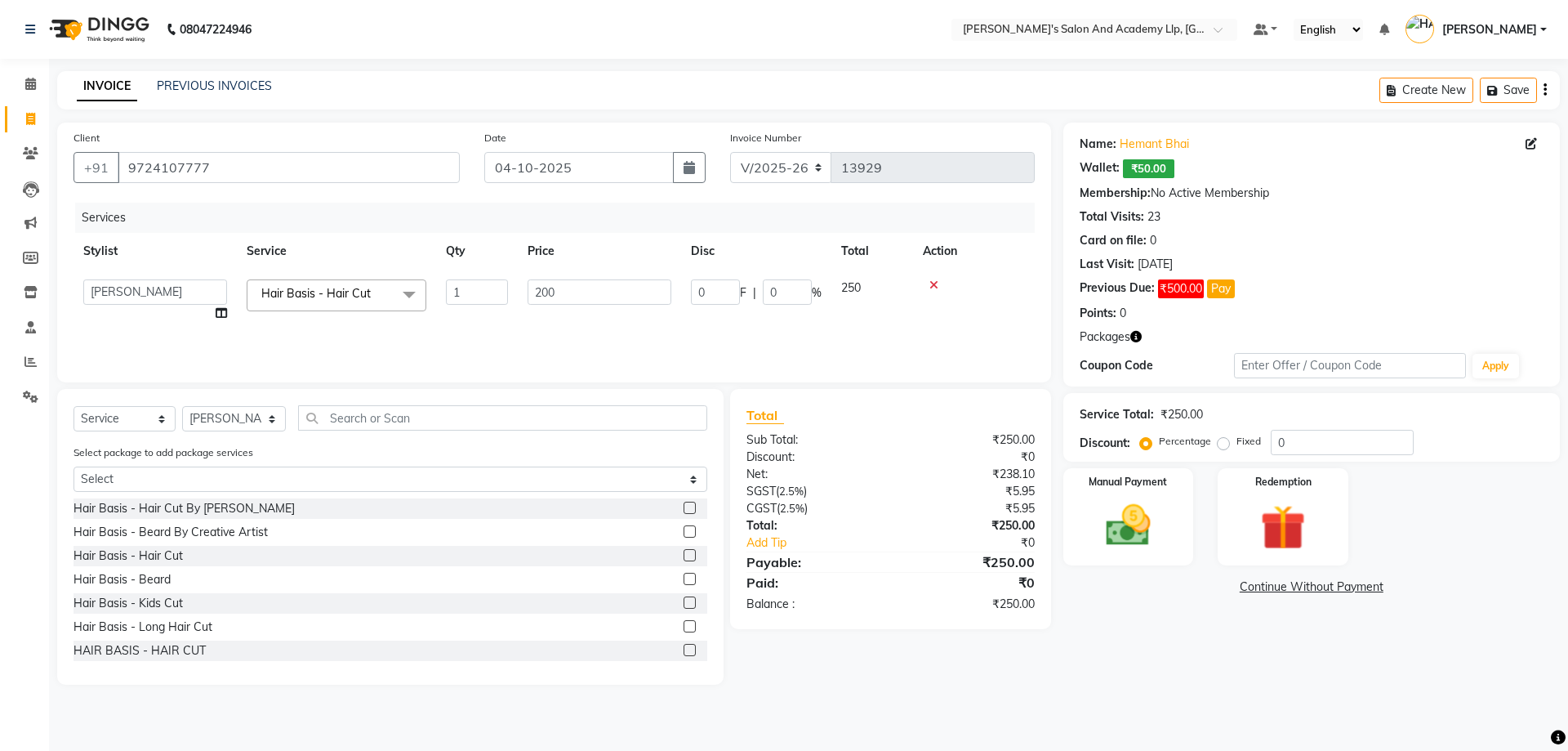
click at [323, 216] on div "Services" at bounding box center [561, 217] width 972 height 31
click at [149, 282] on span "[PERSON_NAME]" at bounding box center [129, 288] width 92 height 15
select select "52739"
click at [148, 283] on select "AAKASH SOLANKI ADARSH SOLANKI AKSHAY VAJA ARPIT KALAWADIYA AZIM KHALIFA BHARGAV…" at bounding box center [155, 292] width 144 height 26
select select "91061"
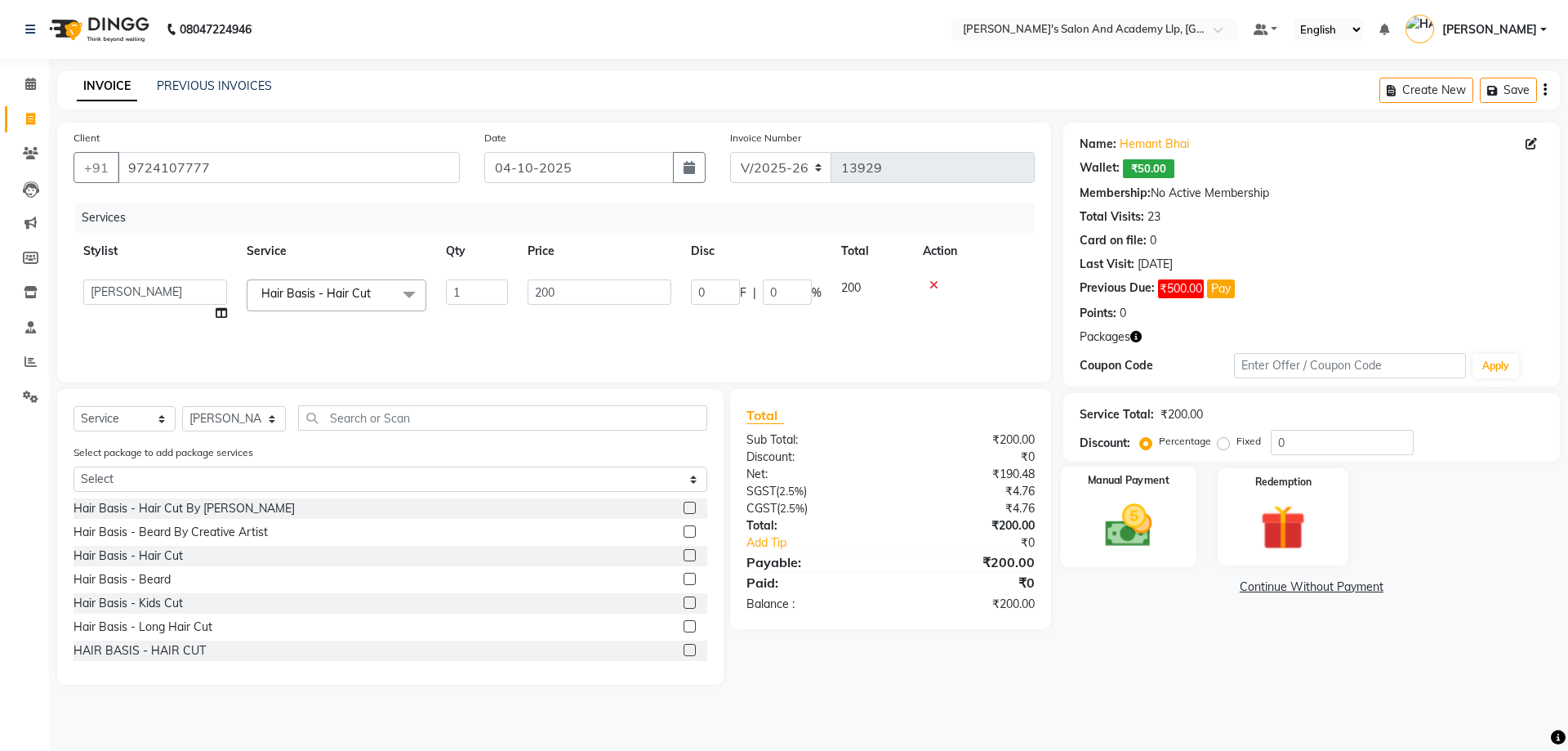
click at [1154, 514] on img at bounding box center [1129, 525] width 76 height 54
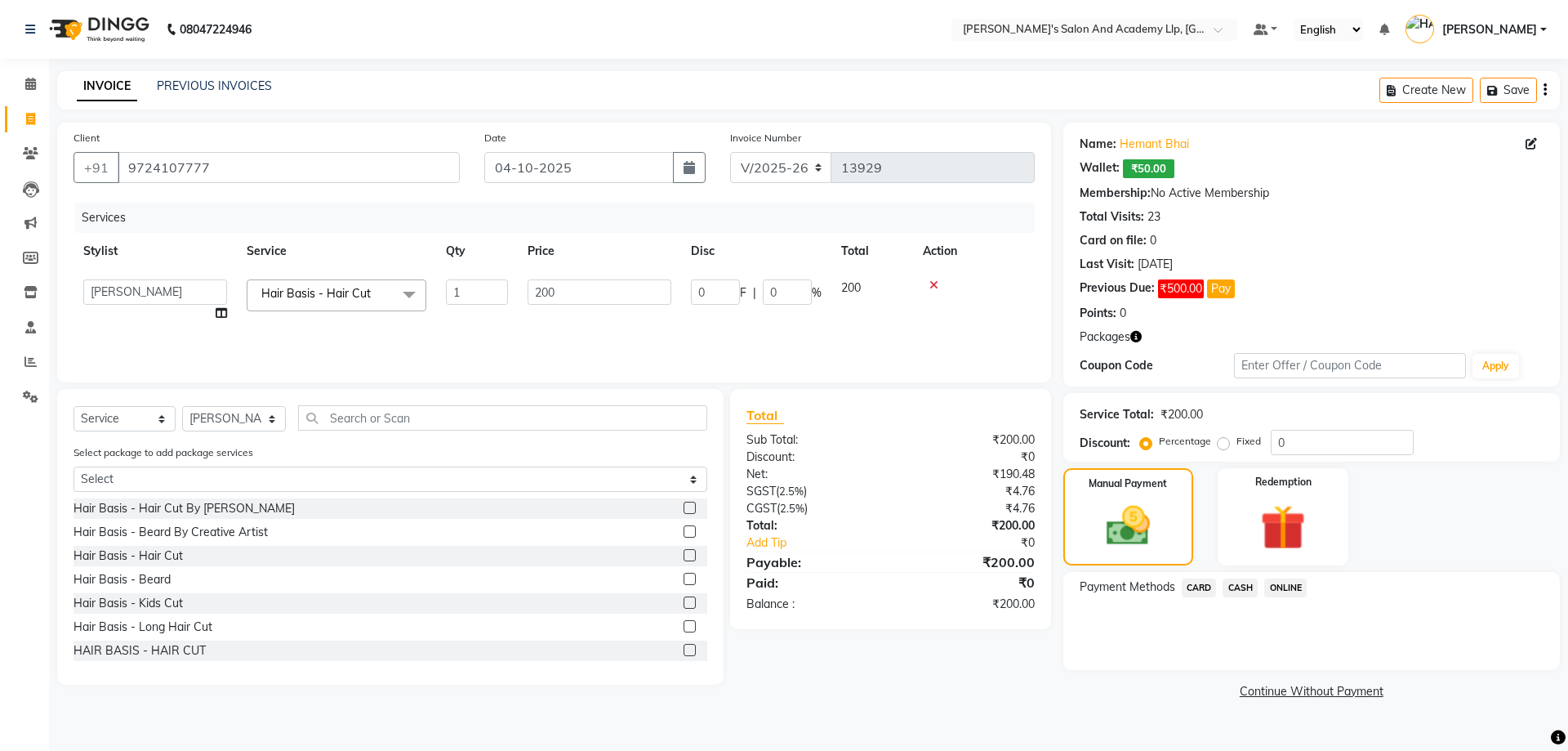
click at [1244, 589] on span "CASH" at bounding box center [1240, 587] width 36 height 19
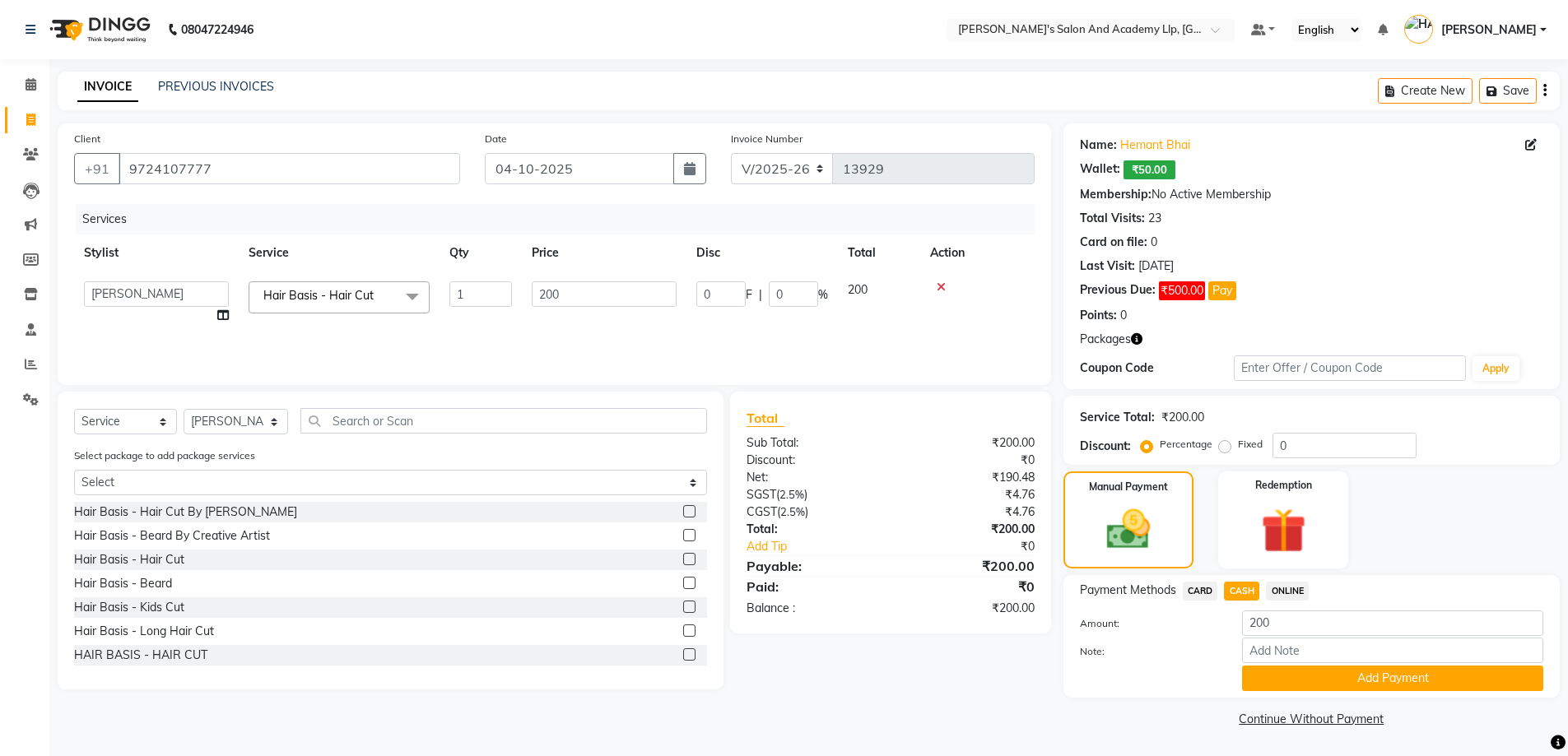
click at [1291, 674] on button "Add Payment" at bounding box center [1392, 678] width 301 height 26
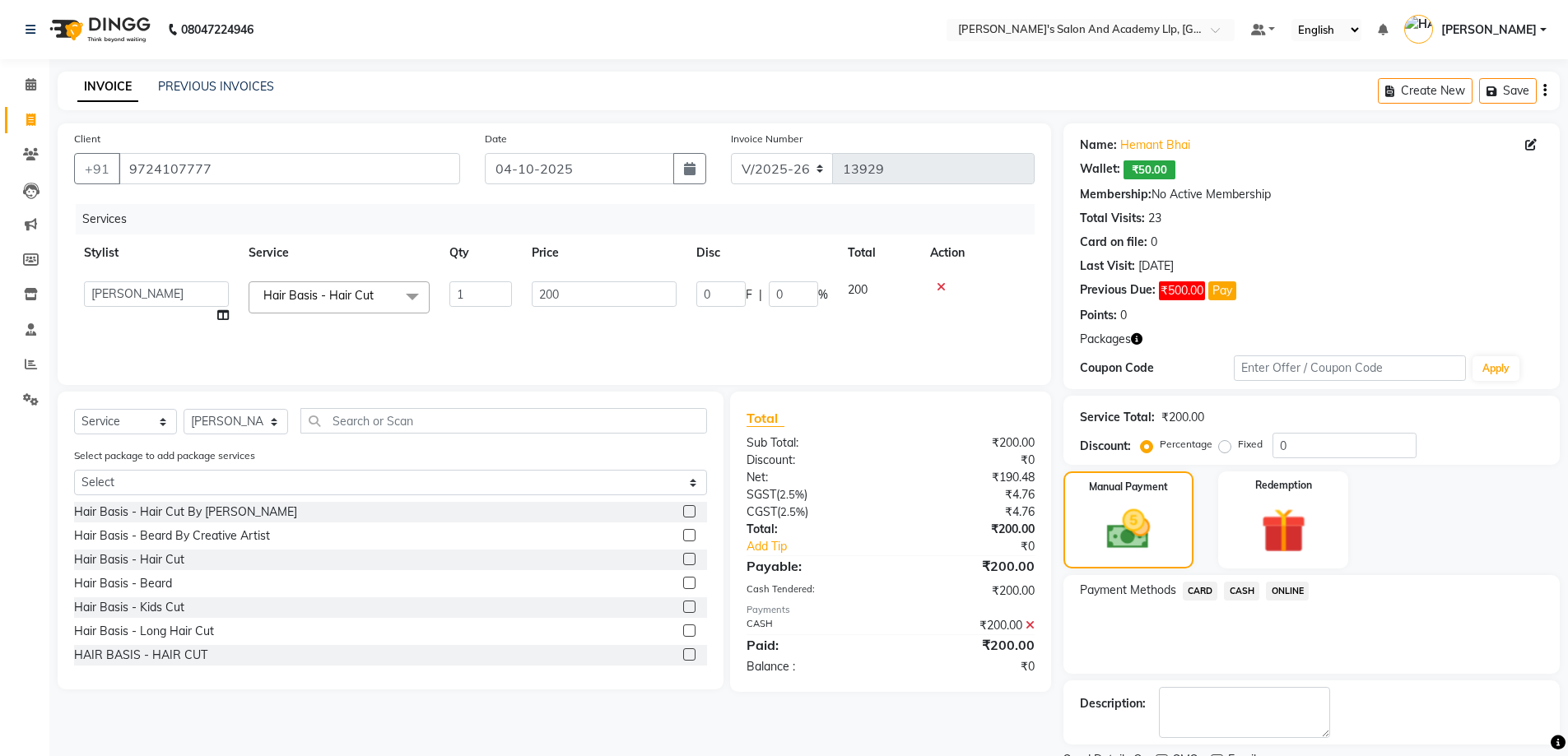
scroll to position [69, 0]
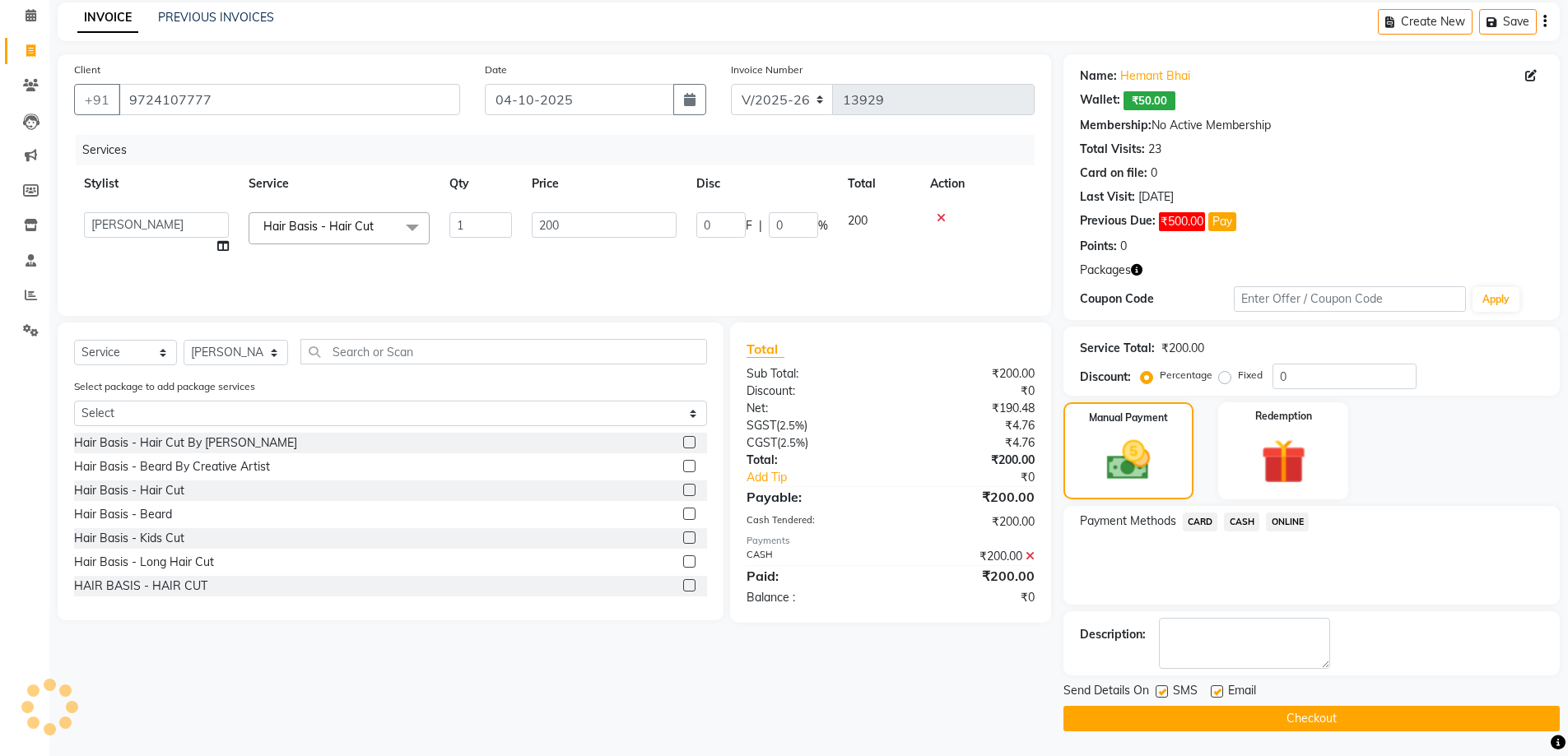
click at [1218, 684] on div "Email" at bounding box center [1239, 692] width 58 height 21
click at [1214, 689] on label at bounding box center [1216, 691] width 12 height 12
click at [1214, 689] on input "checkbox" at bounding box center [1215, 692] width 11 height 11
checkbox input "false"
click at [1157, 691] on label at bounding box center [1161, 691] width 12 height 12
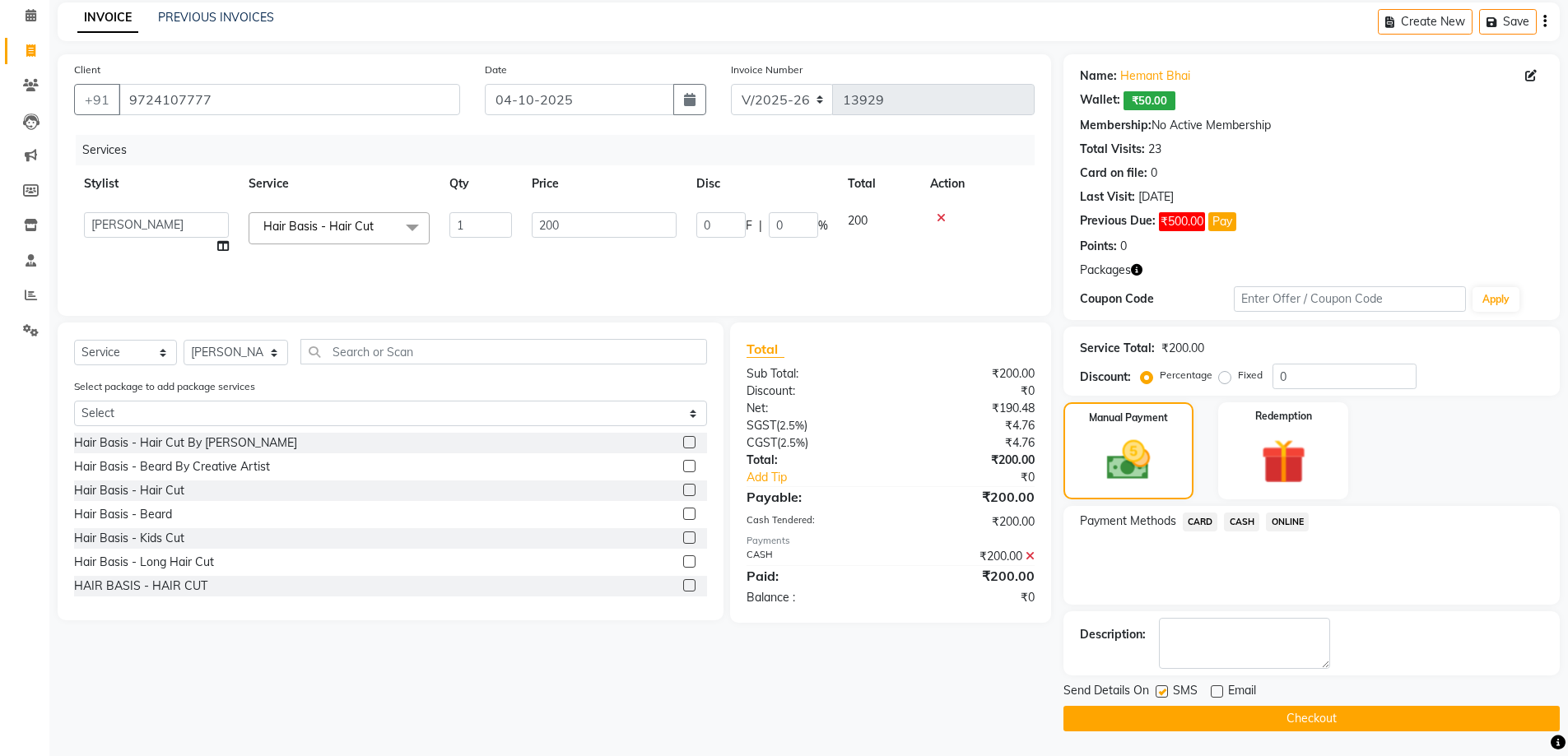
click at [1157, 691] on input "checkbox" at bounding box center [1160, 692] width 11 height 11
checkbox input "false"
click at [1148, 715] on button "Checkout" at bounding box center [1311, 719] width 497 height 26
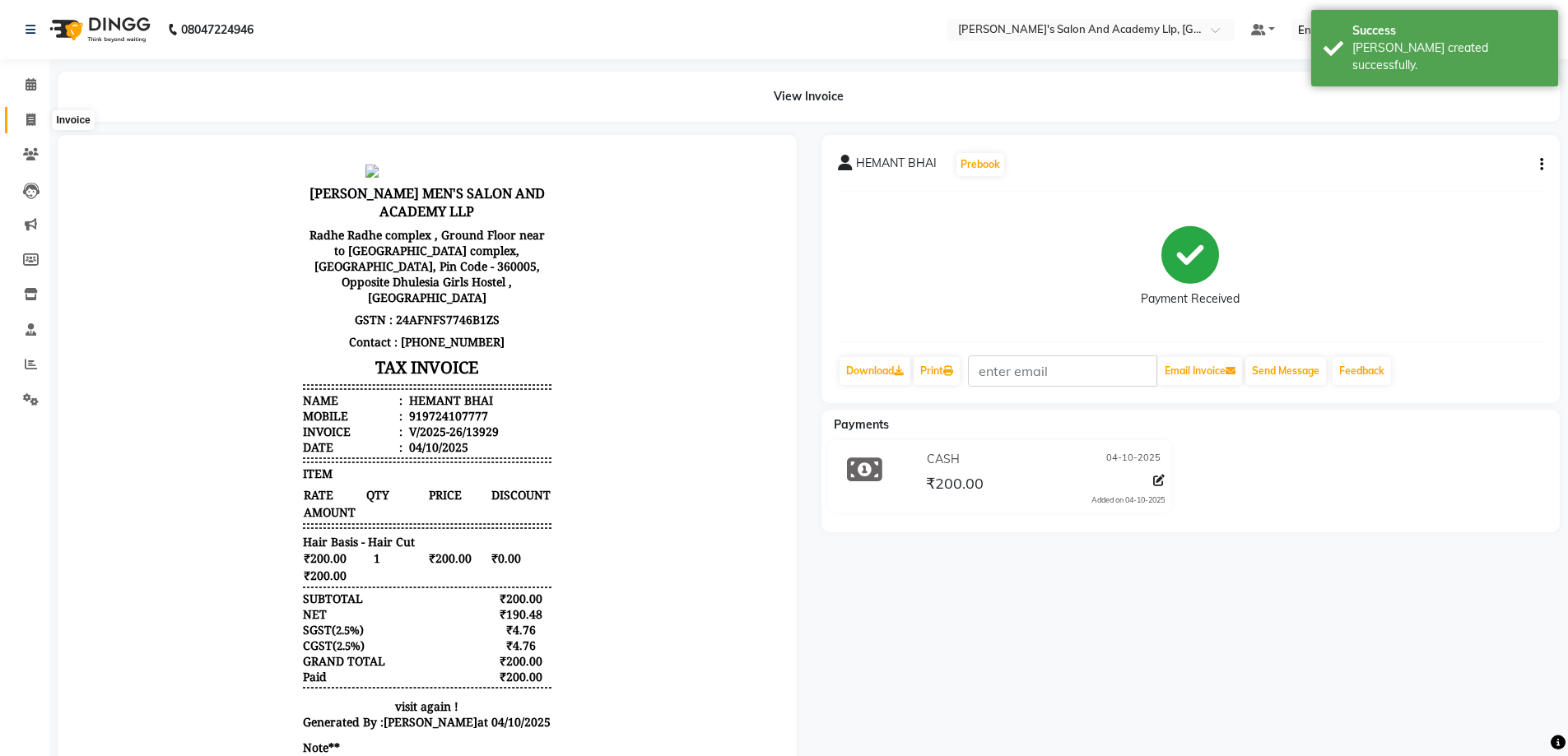
click at [23, 121] on span at bounding box center [31, 121] width 29 height 19
select select "service"
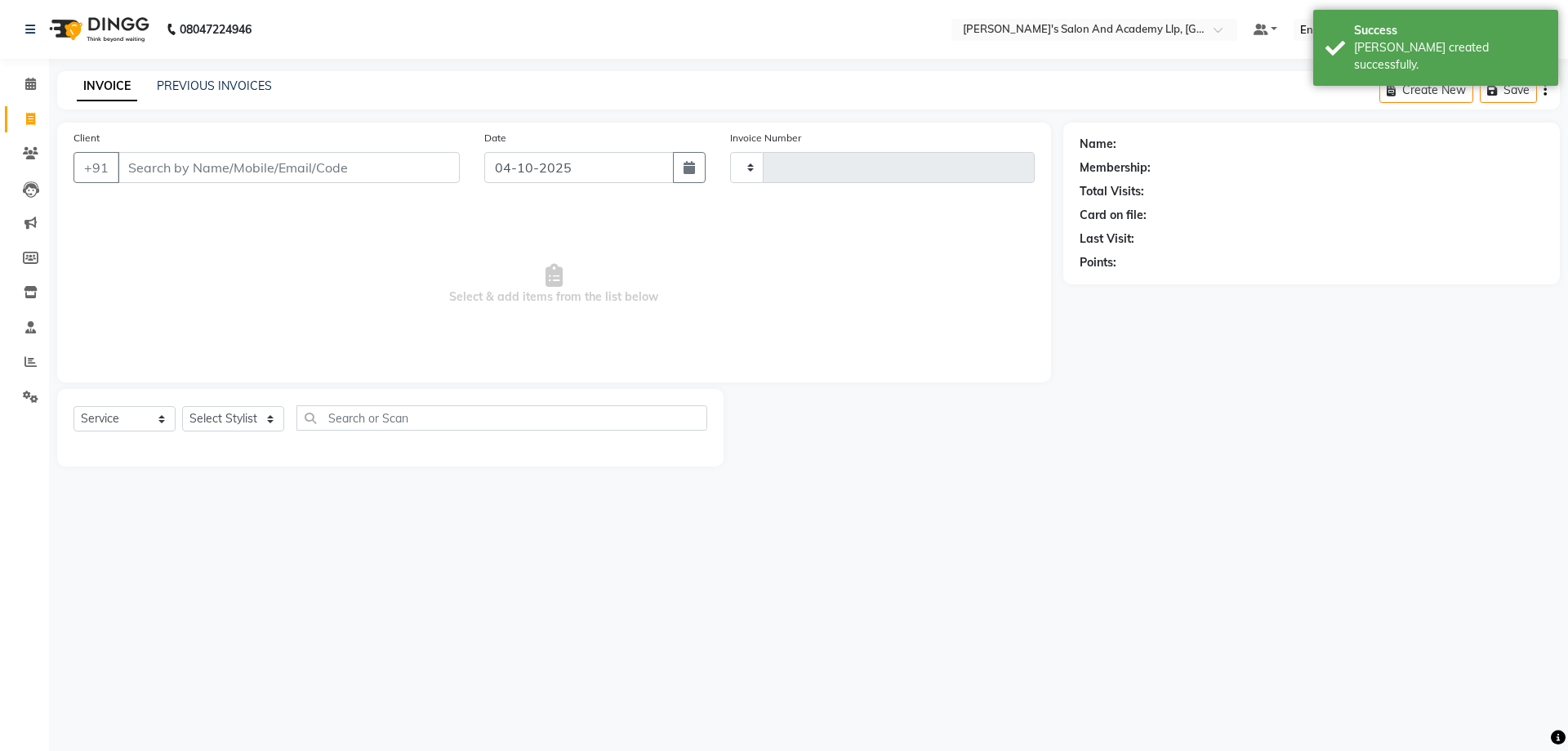
type input "13930"
select select "6983"
click at [174, 169] on input "Client" at bounding box center [288, 168] width 342 height 31
click at [395, 169] on input "Client" at bounding box center [288, 168] width 342 height 31
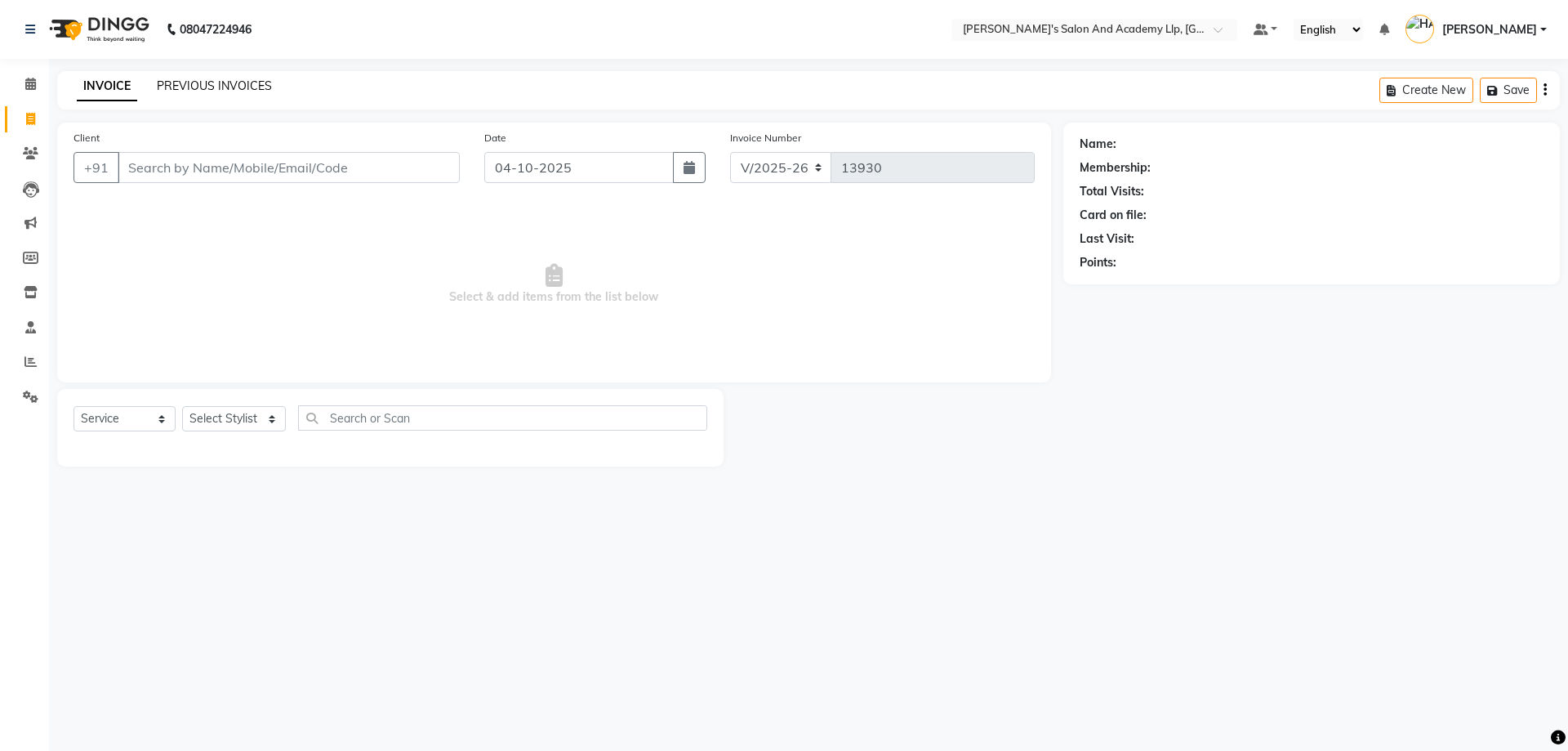
click at [248, 81] on link "PREVIOUS INVOICES" at bounding box center [214, 86] width 115 height 15
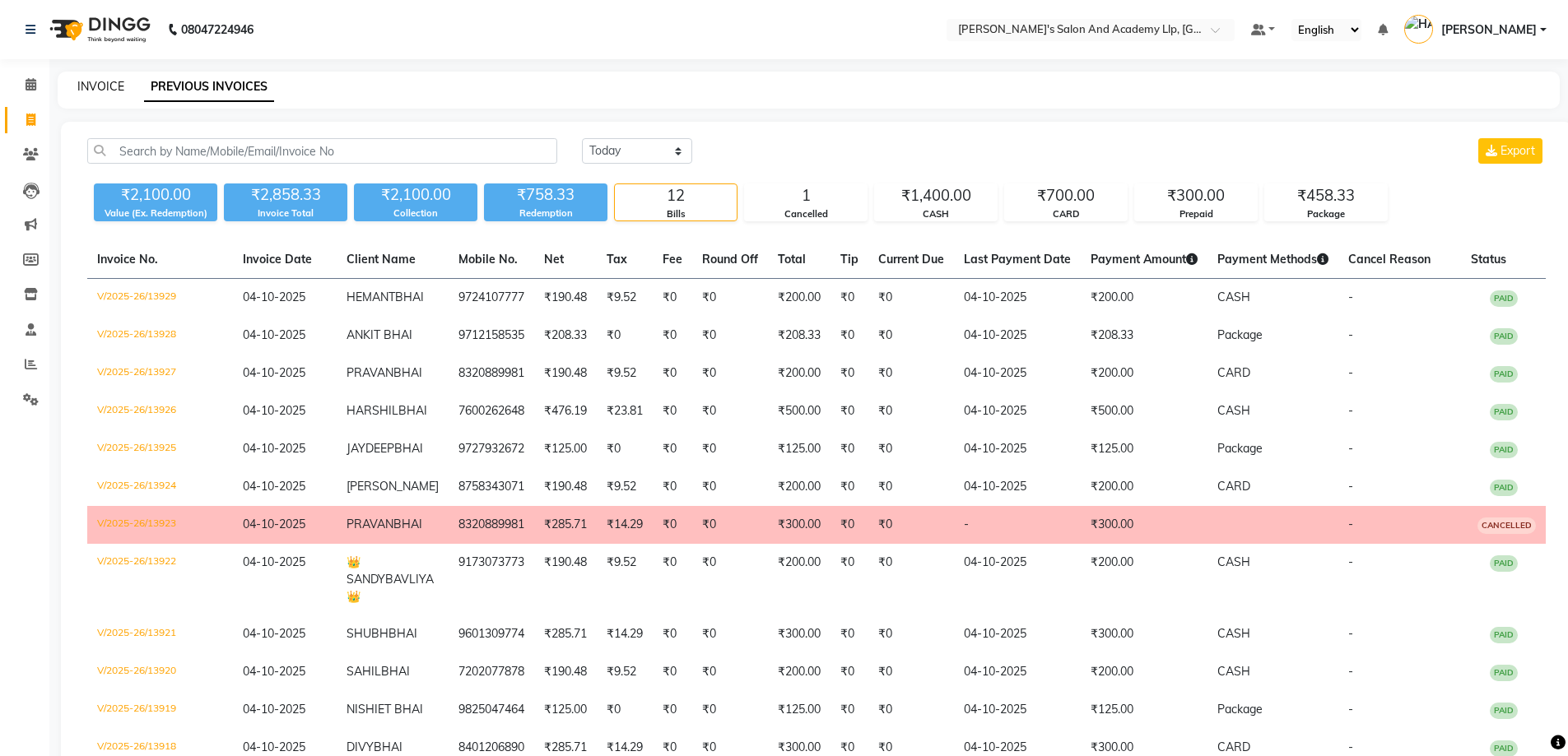
click at [112, 92] on link "INVOICE" at bounding box center [101, 86] width 47 height 15
select select "service"
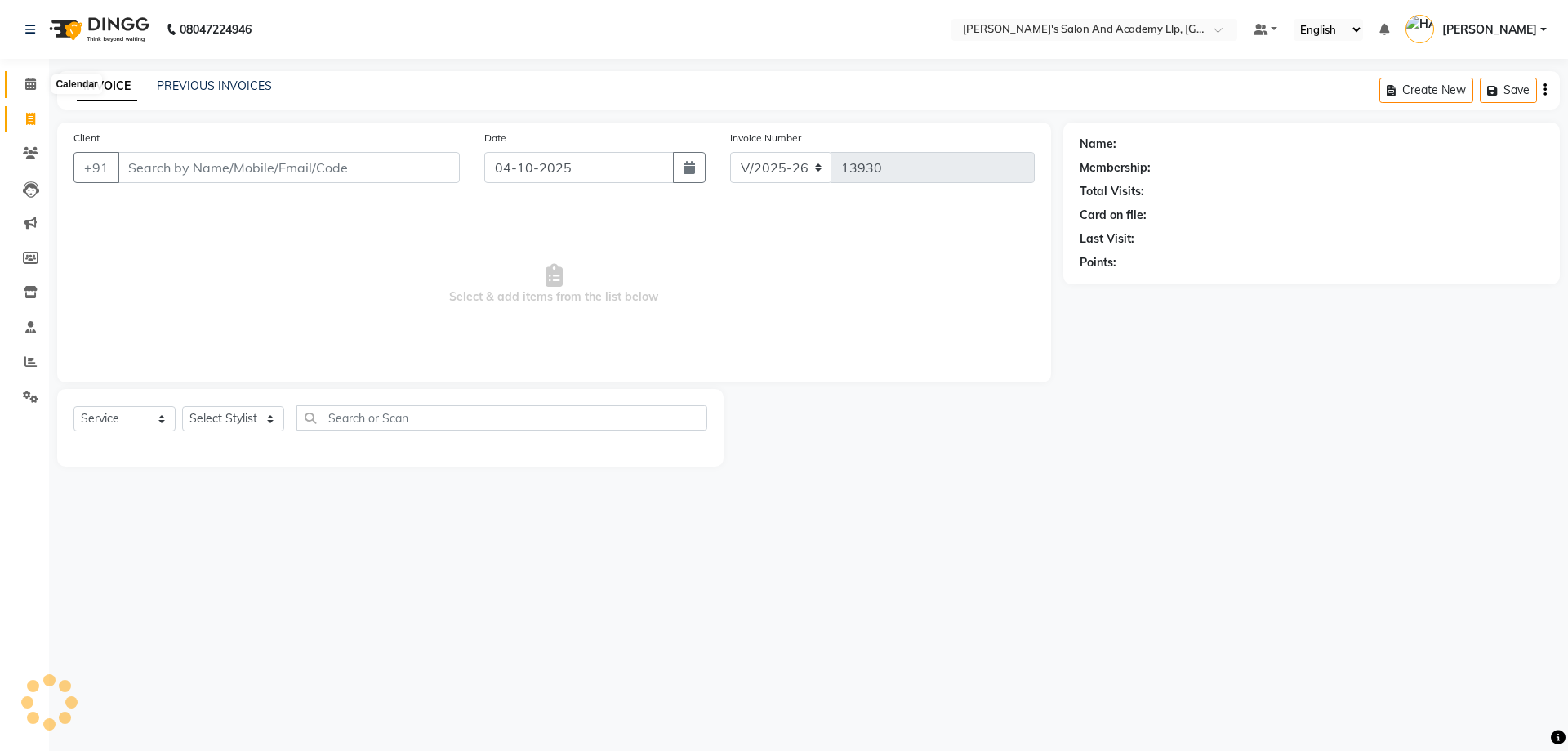
click at [33, 91] on span at bounding box center [31, 84] width 29 height 19
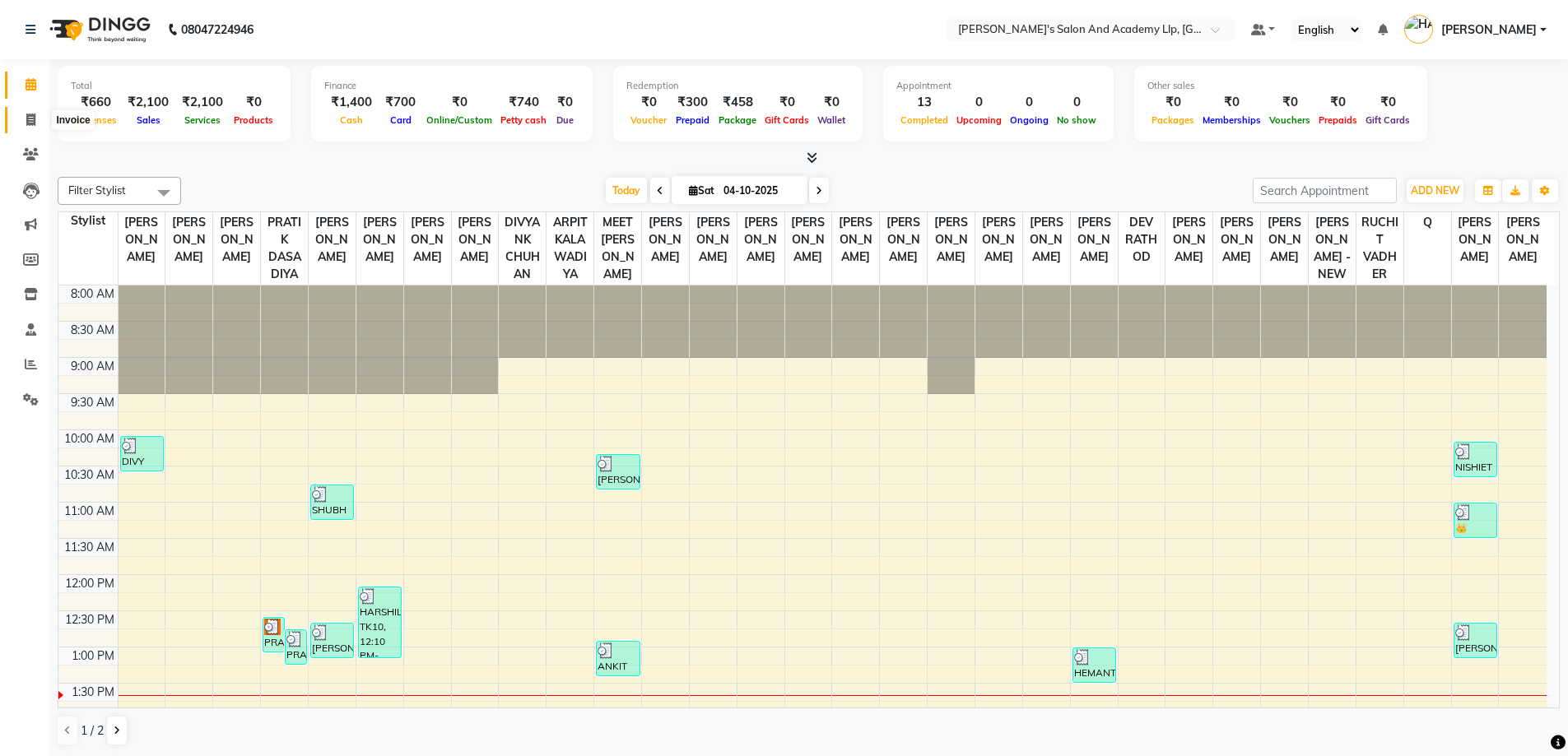
click at [27, 116] on icon at bounding box center [31, 120] width 9 height 12
select select "service"
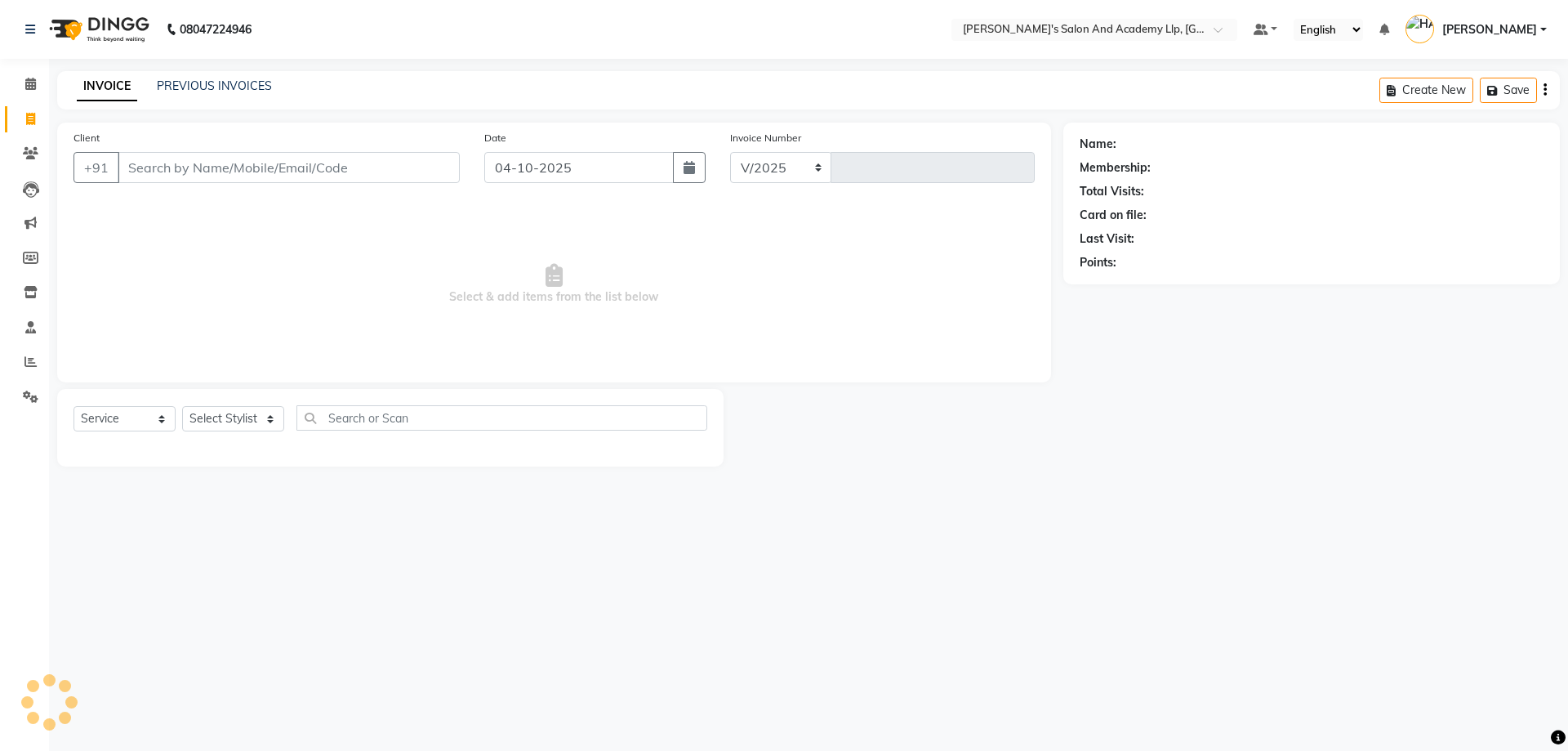
select select "6983"
type input "13930"
click at [250, 169] on input "Client" at bounding box center [288, 168] width 342 height 31
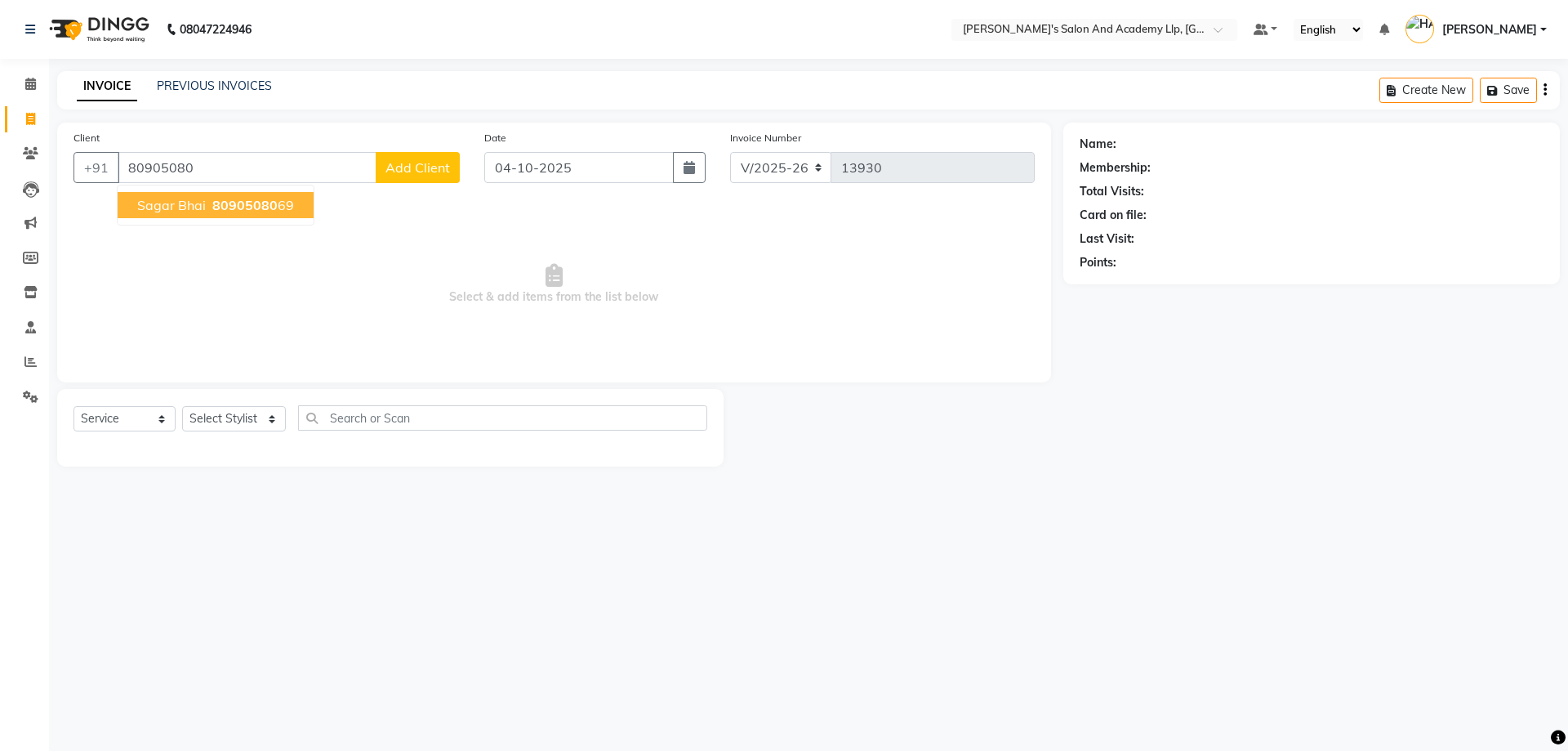
click at [225, 219] on ngb-typeahead-window "sagar bhai 80905080 69" at bounding box center [215, 205] width 197 height 40
click at [227, 206] on span "80905080" at bounding box center [244, 205] width 65 height 17
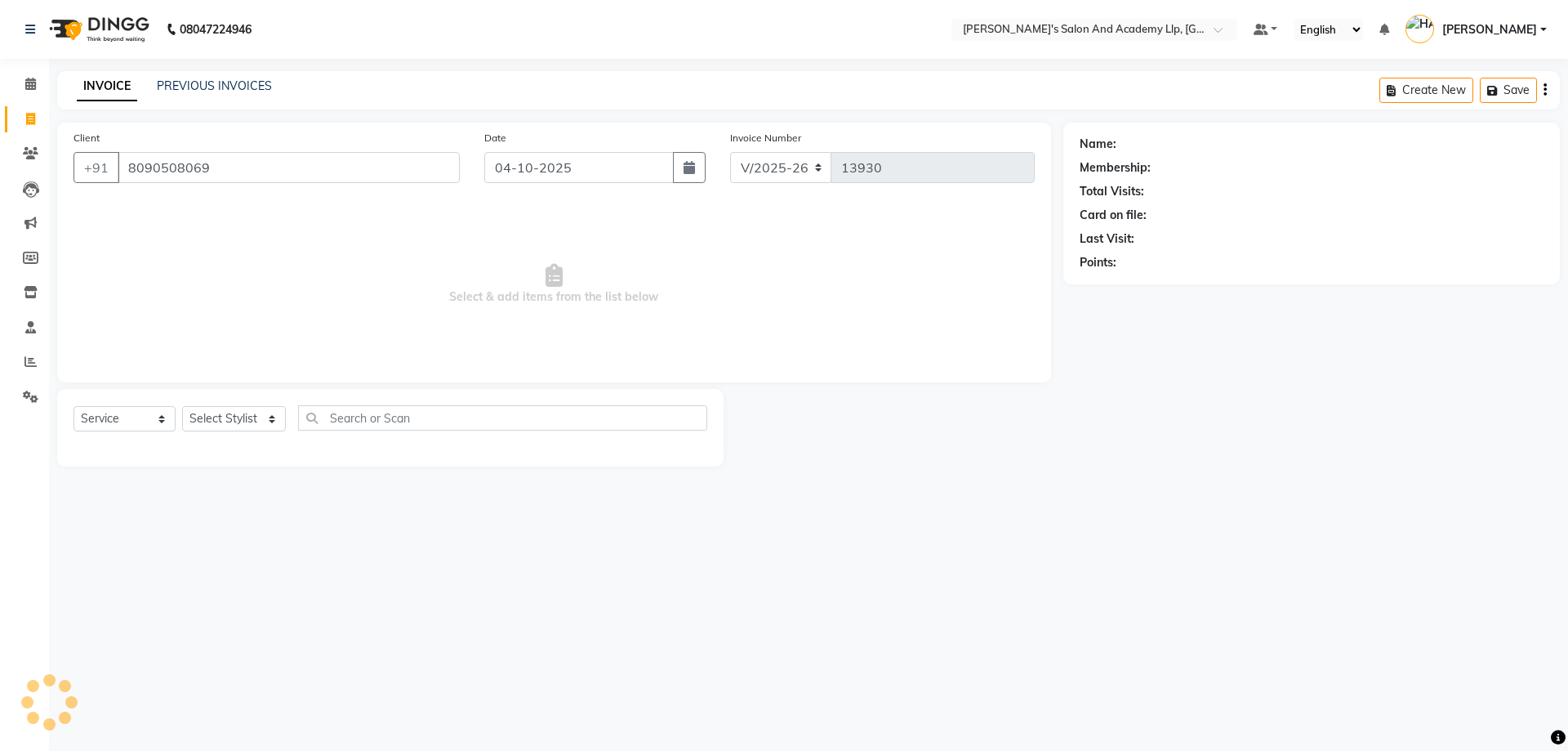
type input "8090508069"
click at [1129, 283] on icon "button" at bounding box center [1125, 286] width 12 height 12
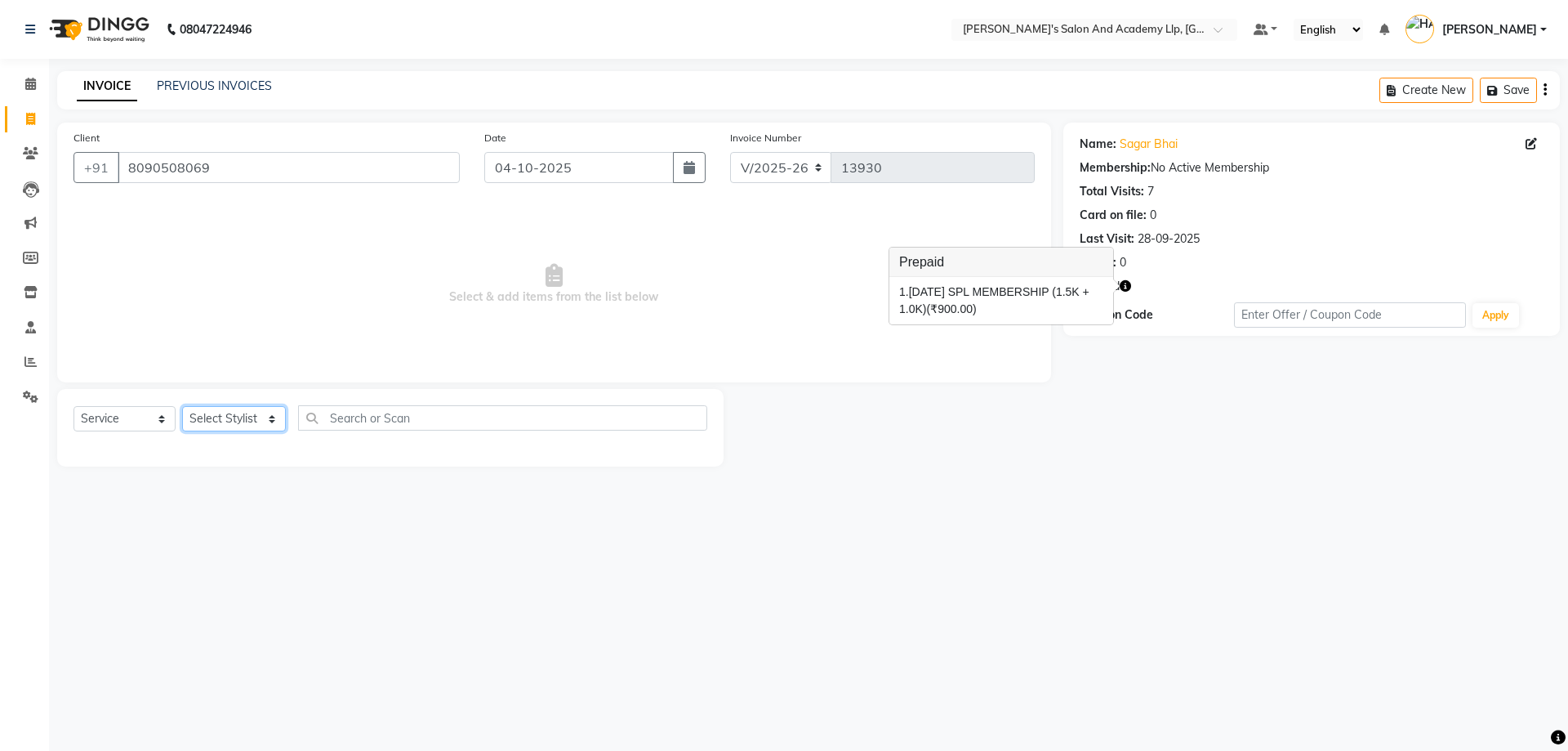
click at [216, 416] on select "Select Stylist AAKASH SOLANKI ADARSH SOLANKI AKSHAY VAJA ARPIT KALAWADIYA AZIM …" at bounding box center [234, 419] width 104 height 26
select select "52739"
click at [182, 406] on select "Select Stylist AAKASH SOLANKI ADARSH SOLANKI AKSHAY VAJA ARPIT KALAWADIYA AZIM …" at bounding box center [234, 419] width 104 height 26
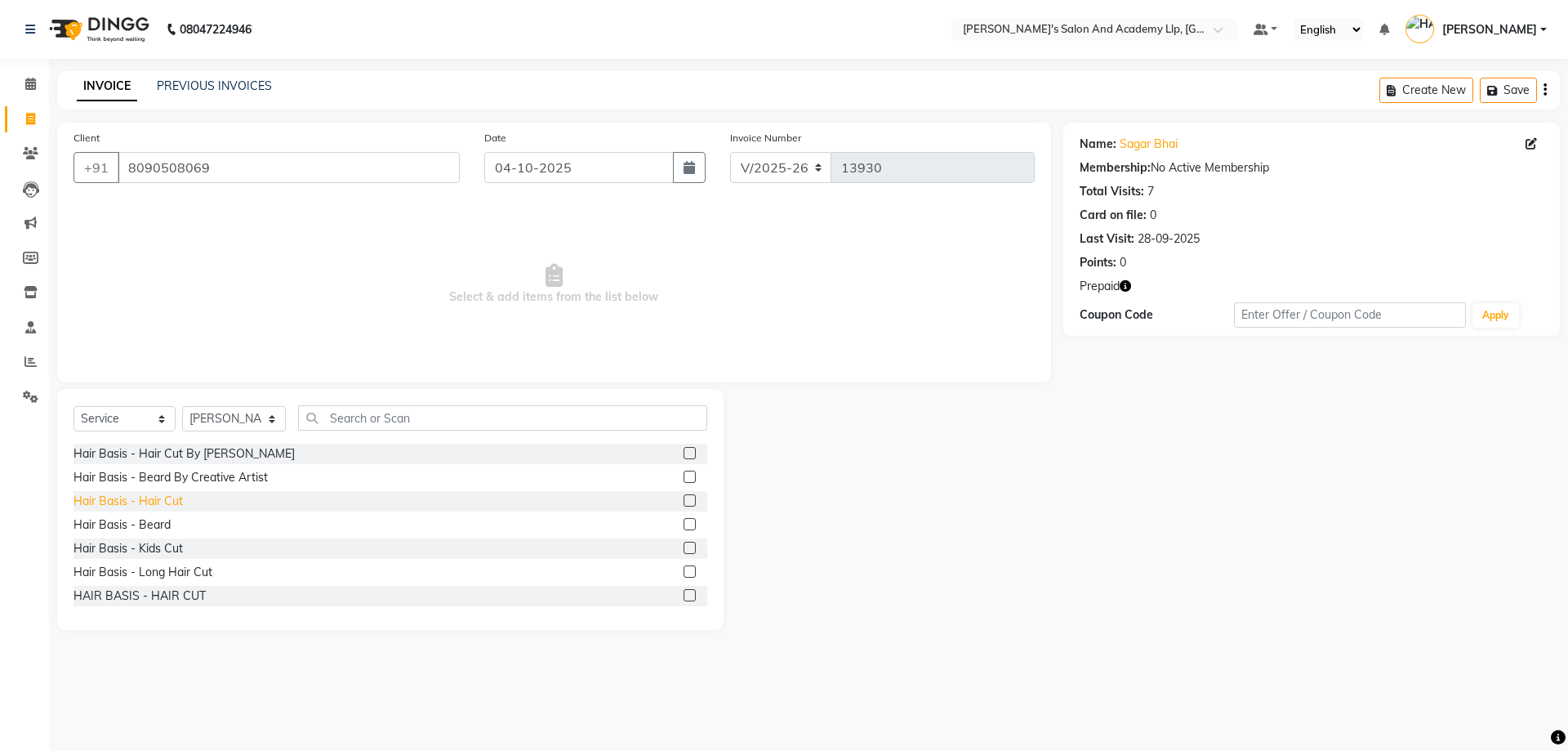
click at [168, 504] on div "Hair Basis - Hair Cut" at bounding box center [128, 501] width 110 height 17
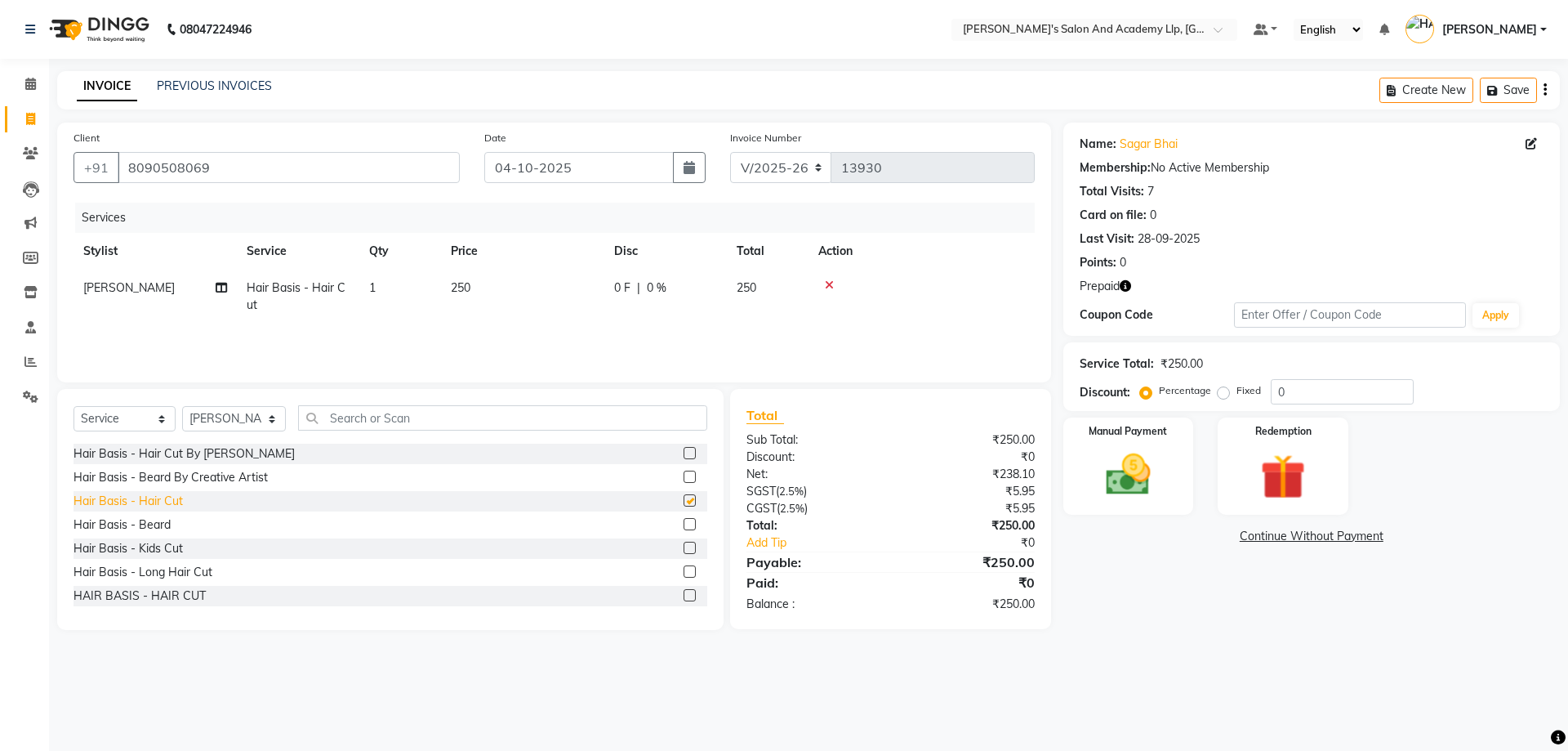
checkbox input "false"
click at [827, 283] on icon at bounding box center [829, 285] width 9 height 12
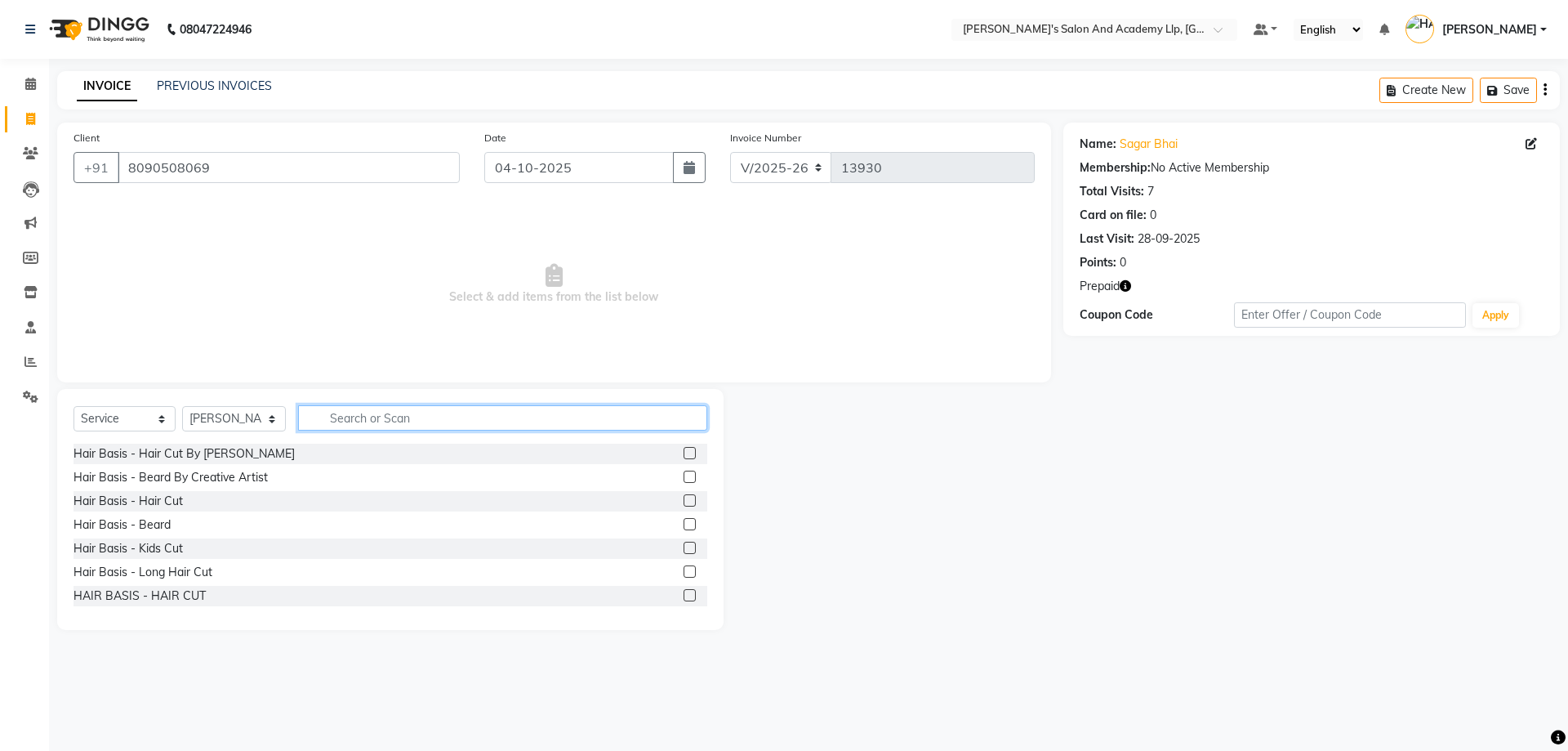
click at [515, 410] on input "text" at bounding box center [503, 418] width 410 height 26
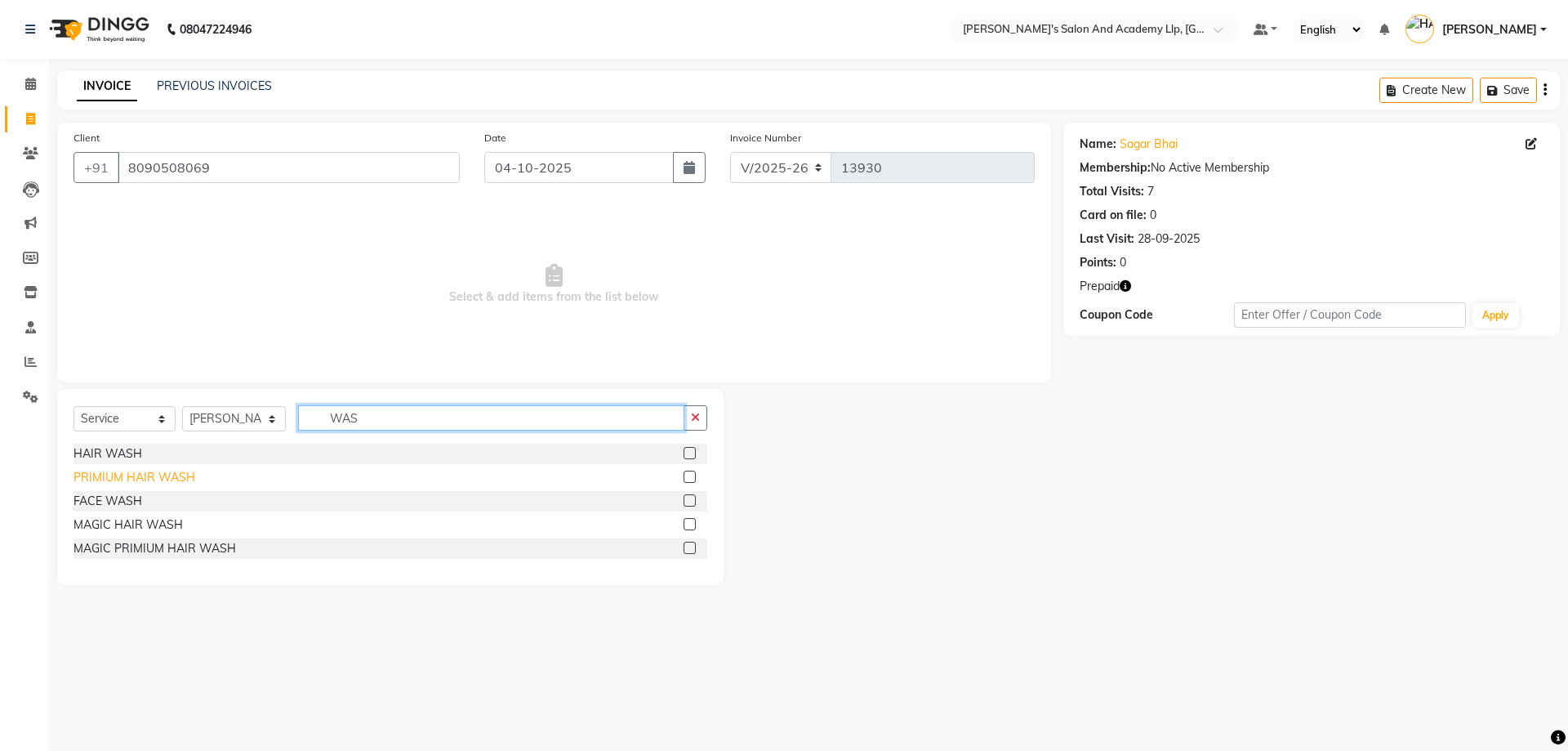
type input "WAS"
click at [140, 482] on div "PRIMIUM HAIR WASH" at bounding box center [134, 478] width 121 height 17
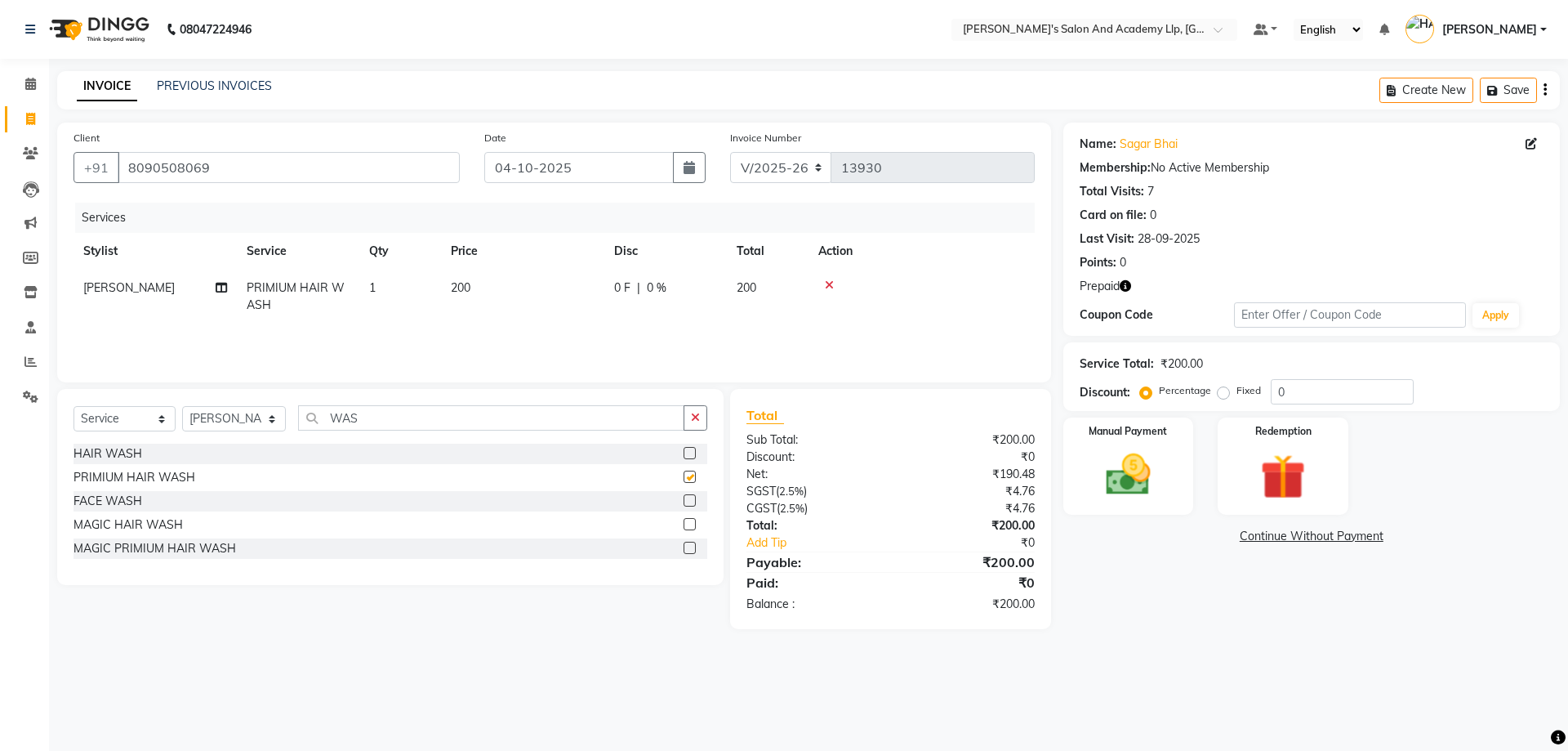
checkbox input "false"
click at [546, 300] on td "200" at bounding box center [523, 296] width 163 height 54
select select "52739"
click at [169, 290] on select "AAKASH SOLANKI ADARSH SOLANKI AKSHAY VAJA ARPIT KALAWADIYA AZIM KHALIFA BHARGAV…" at bounding box center [155, 292] width 144 height 26
click at [187, 259] on th "Stylist" at bounding box center [155, 251] width 163 height 37
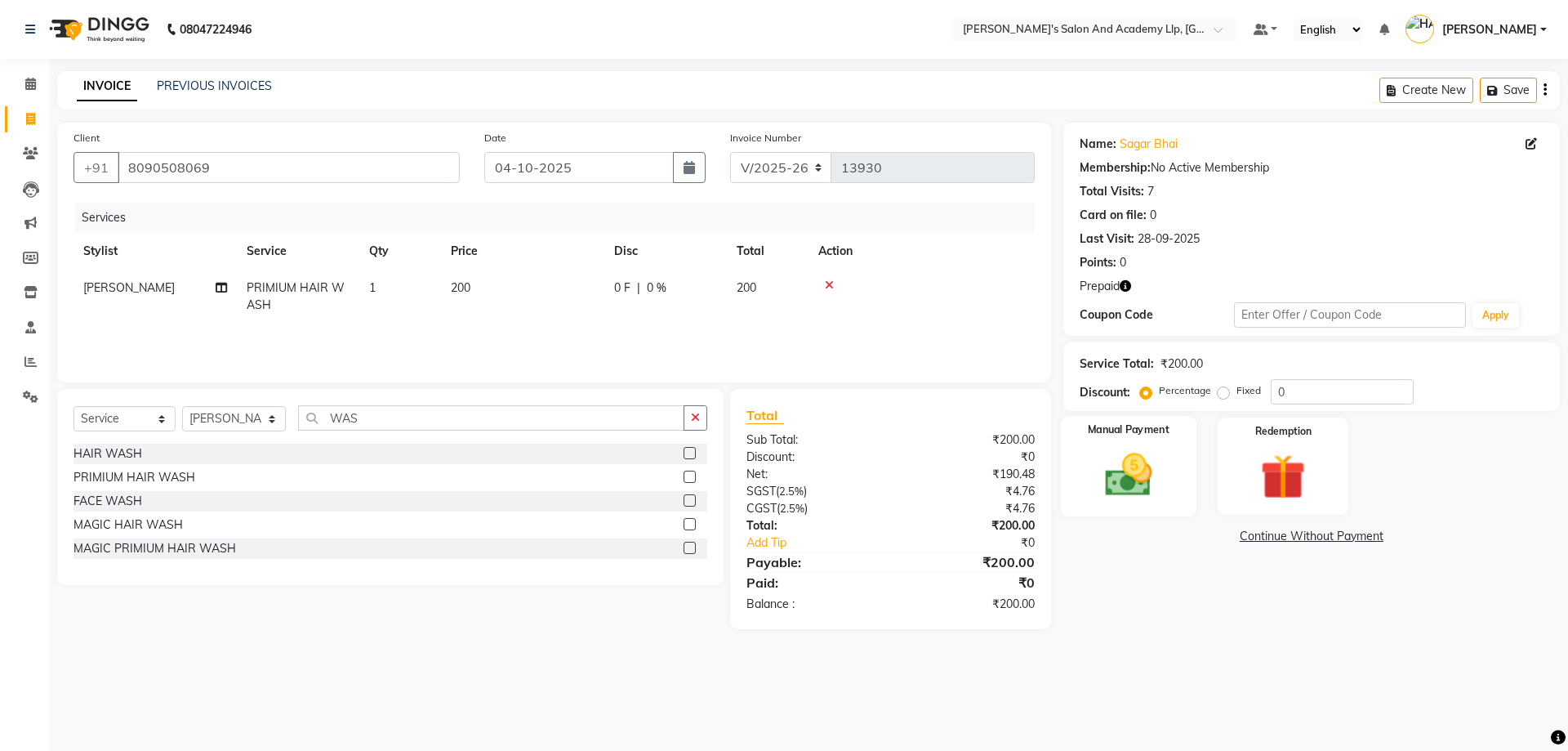
click at [1174, 451] on div "Manual Payment" at bounding box center [1128, 467] width 135 height 101
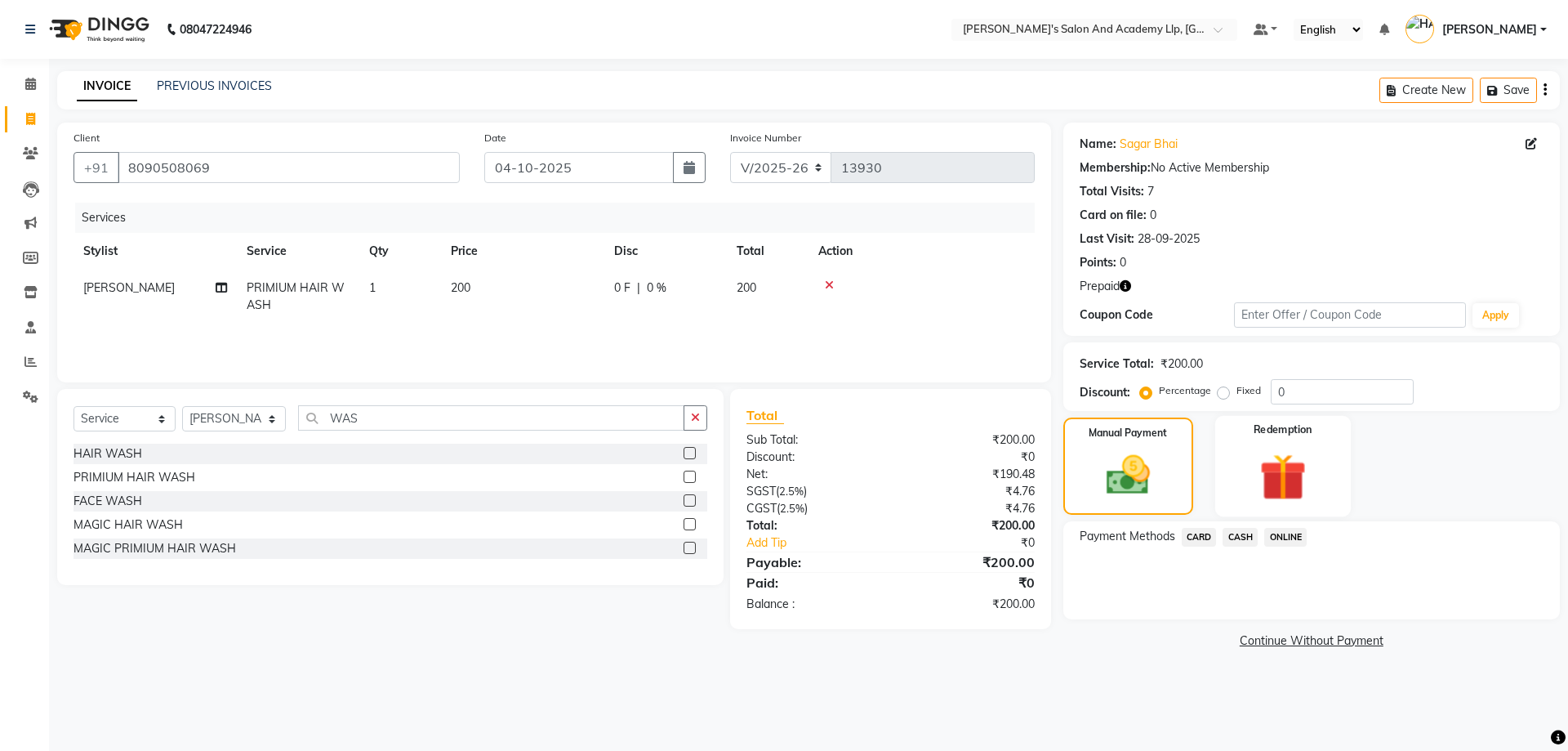
click at [1264, 473] on img at bounding box center [1283, 477] width 76 height 58
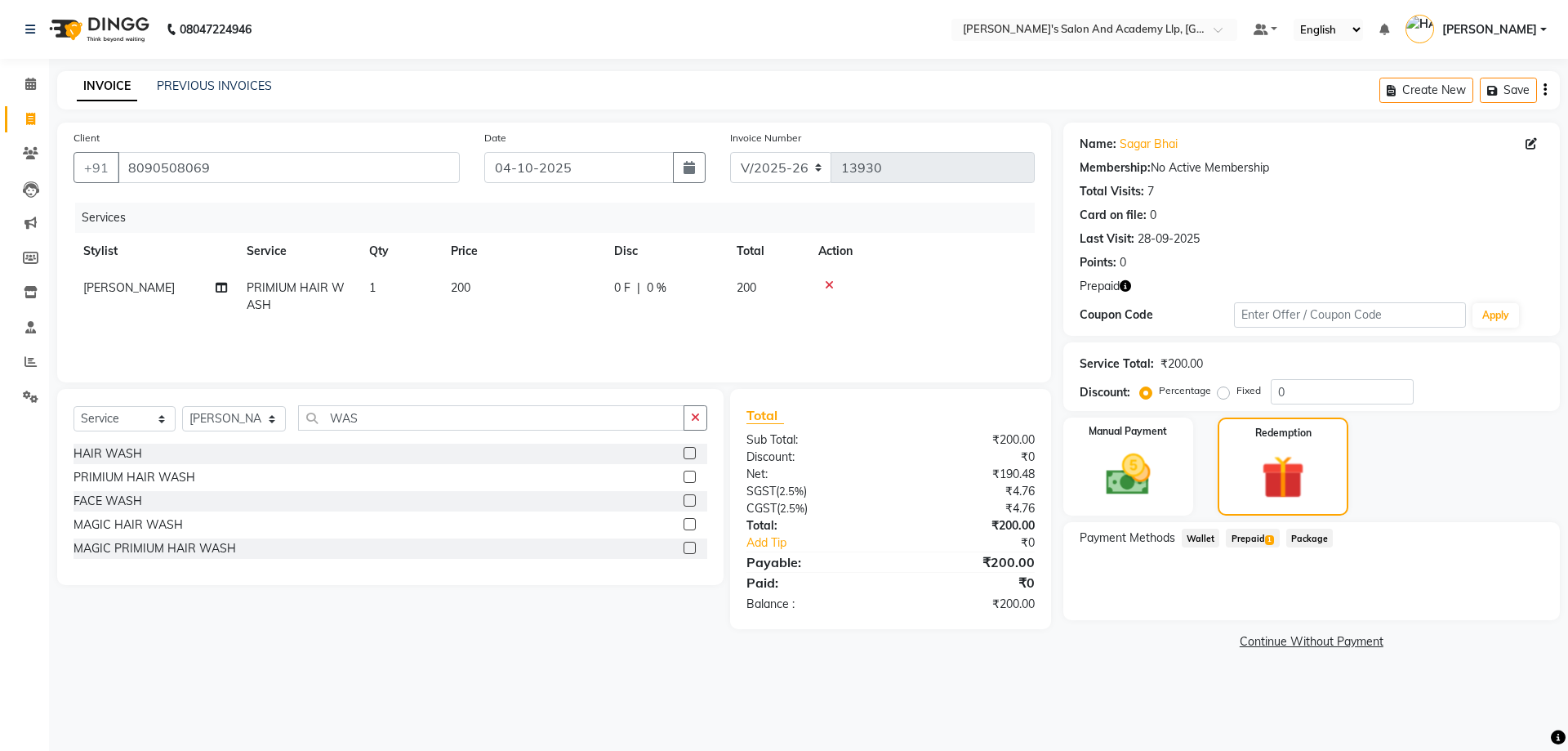
drag, startPoint x: 1245, startPoint y: 539, endPoint x: 1260, endPoint y: 553, distance: 20.5
click at [1245, 539] on span "Prepaid 1" at bounding box center [1253, 538] width 53 height 19
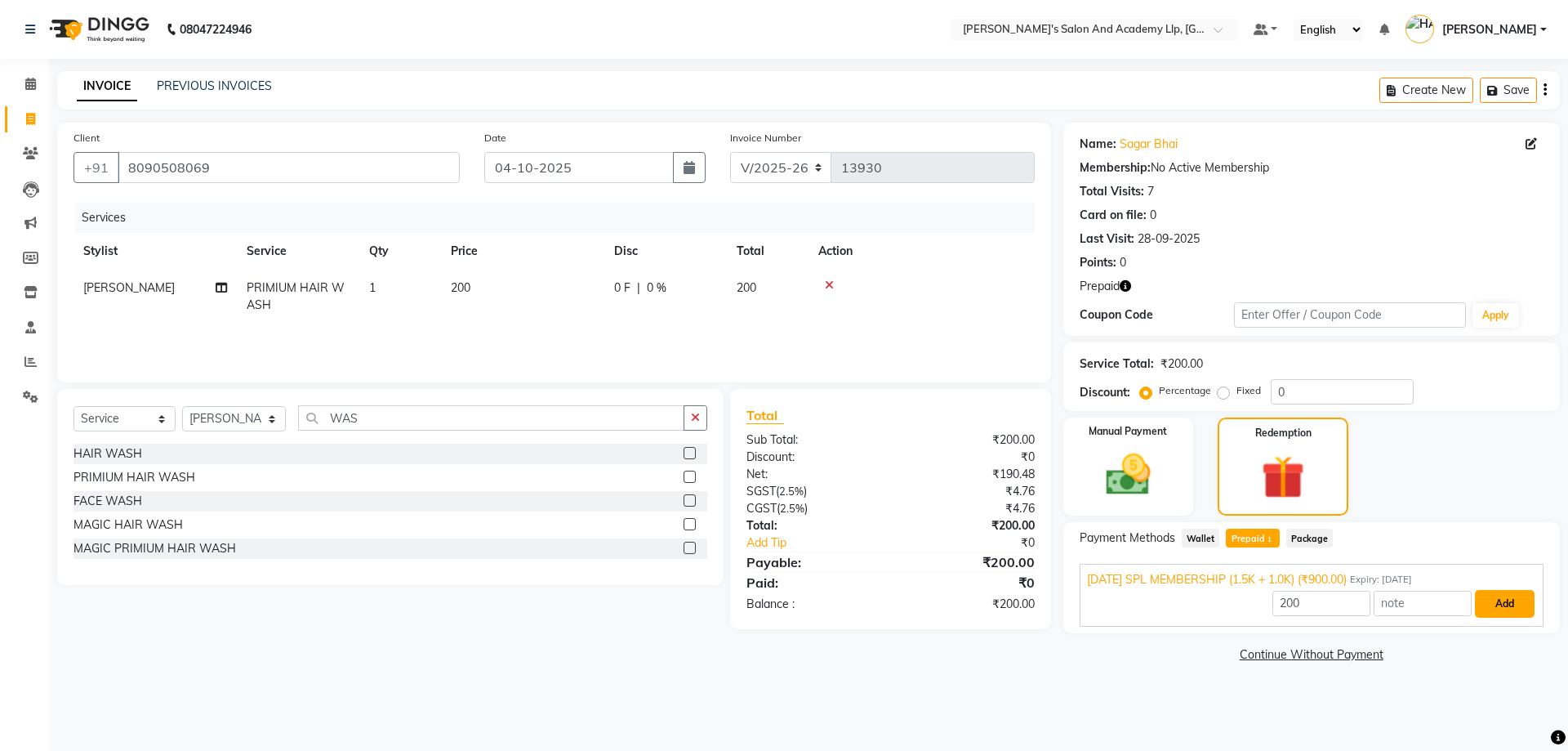
click at [1476, 606] on button "Add" at bounding box center [1505, 604] width 59 height 28
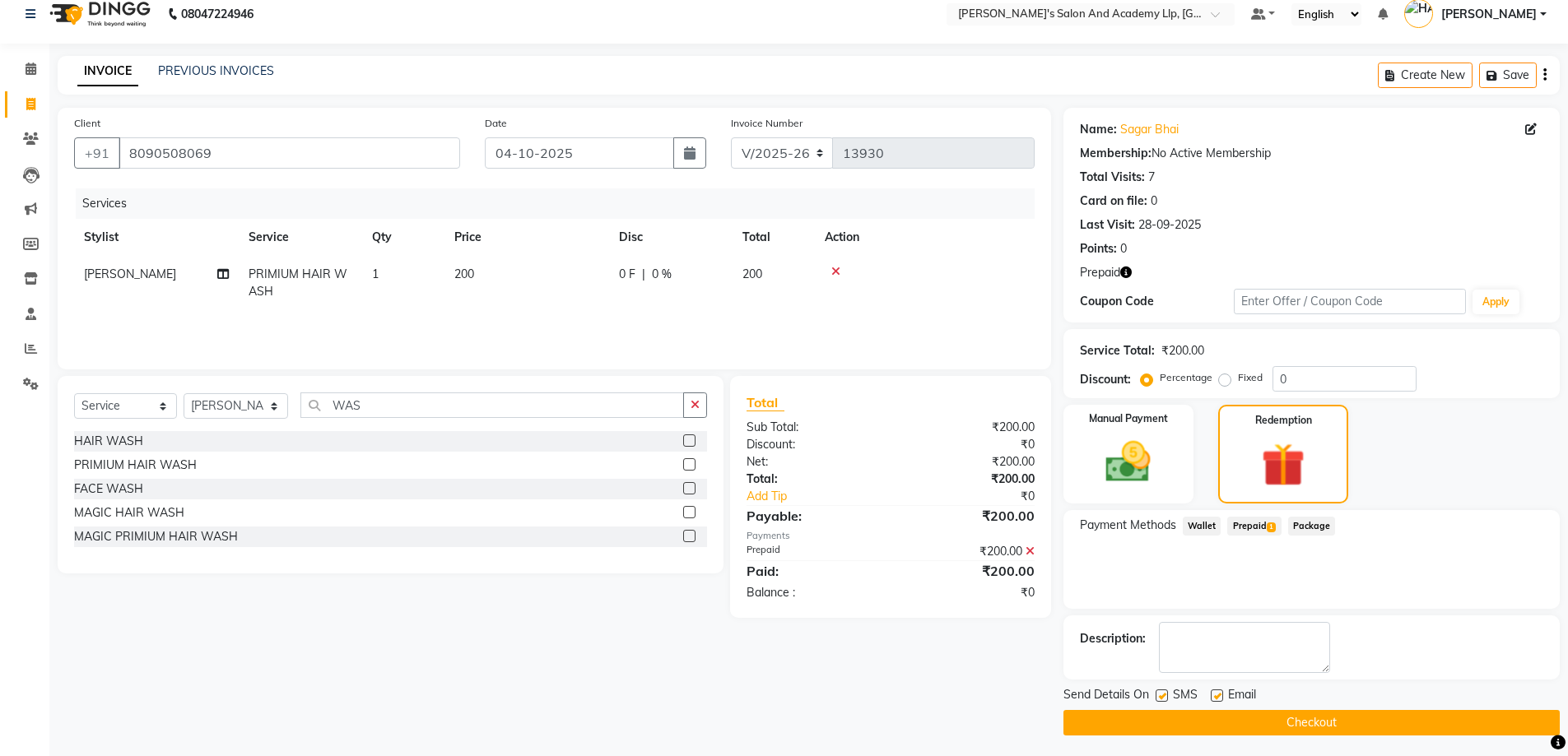
scroll to position [20, 0]
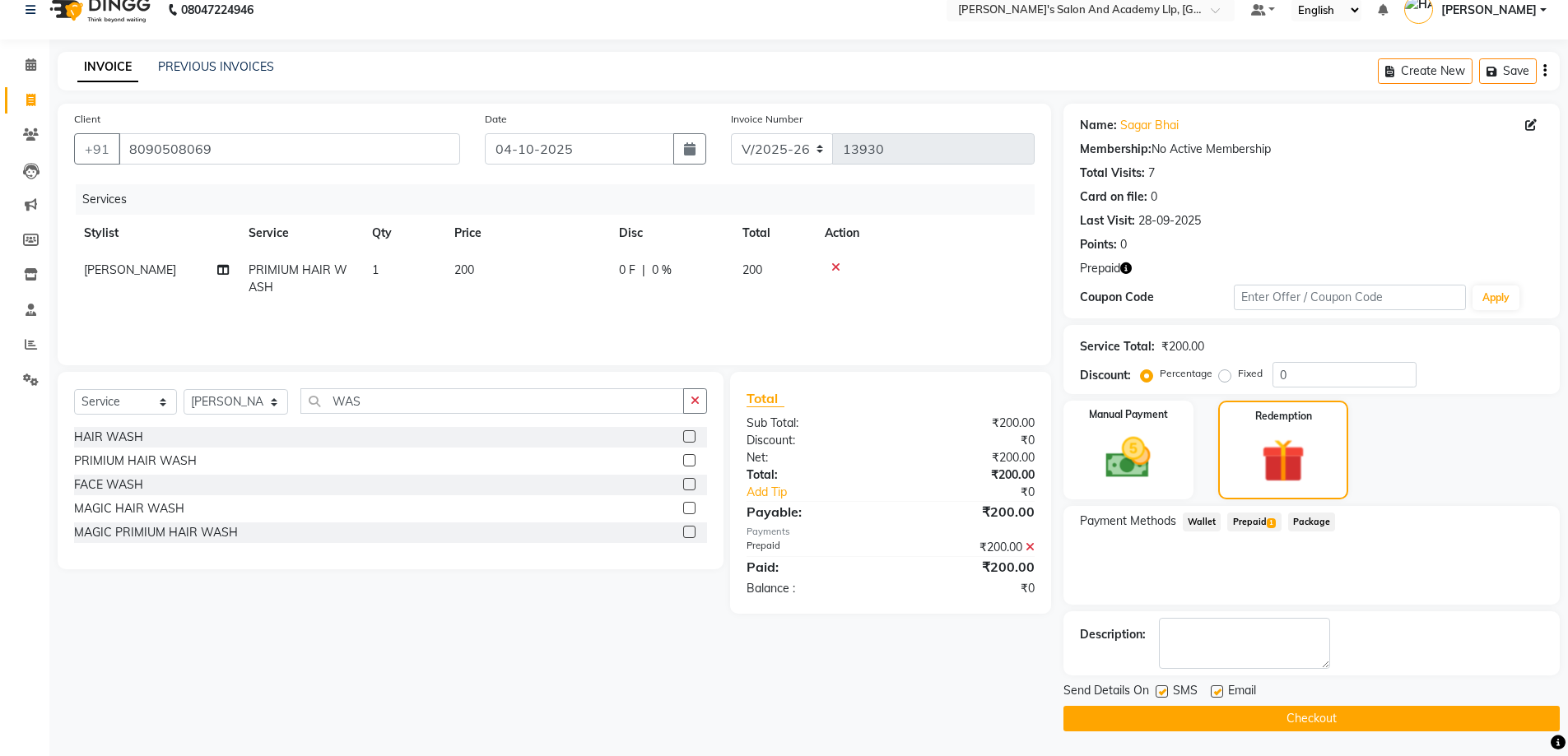
click at [1219, 690] on label at bounding box center [1216, 691] width 12 height 12
click at [1219, 690] on input "checkbox" at bounding box center [1215, 692] width 11 height 11
checkbox input "false"
click at [1218, 713] on button "Checkout" at bounding box center [1311, 719] width 497 height 26
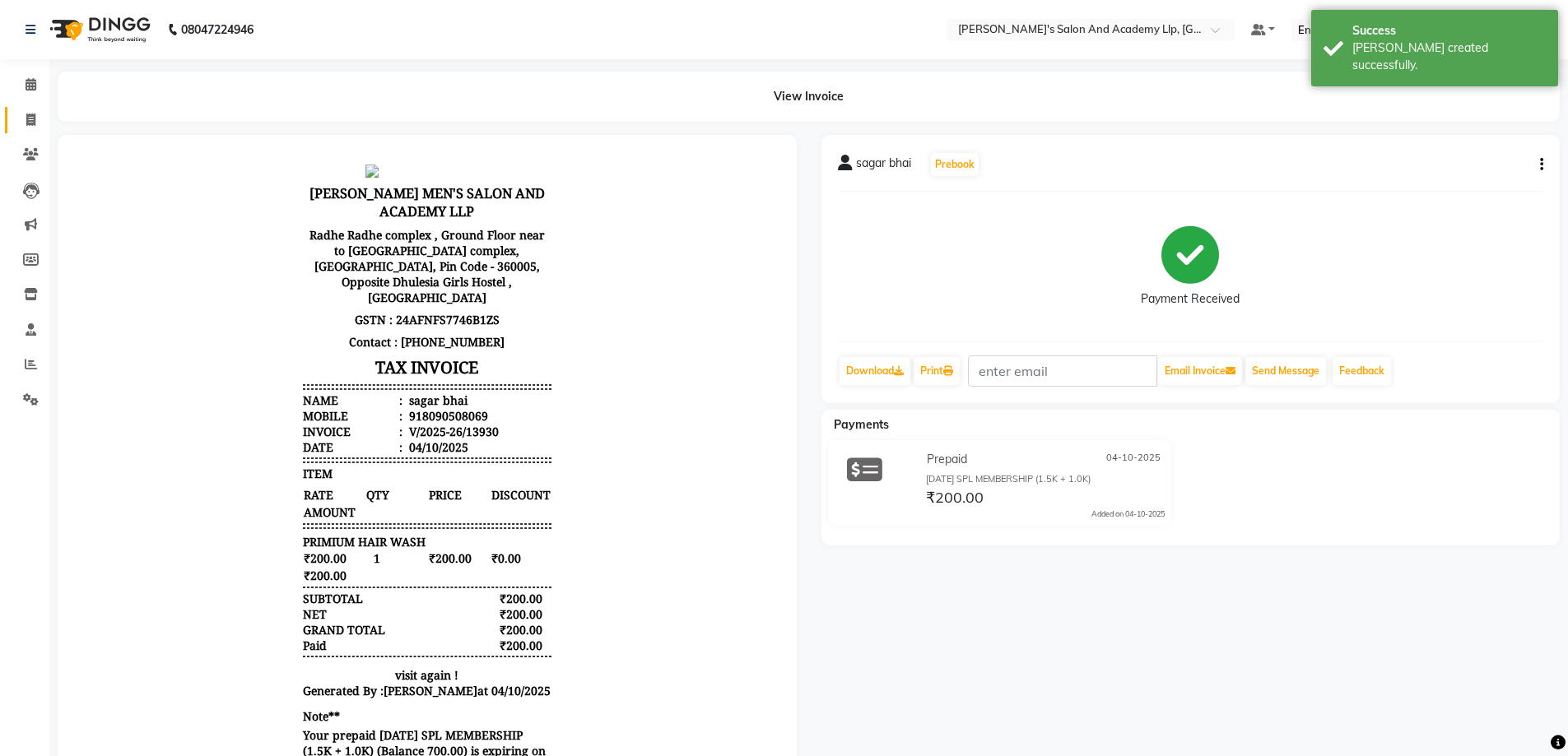
click at [32, 128] on span at bounding box center [31, 121] width 29 height 19
select select "service"
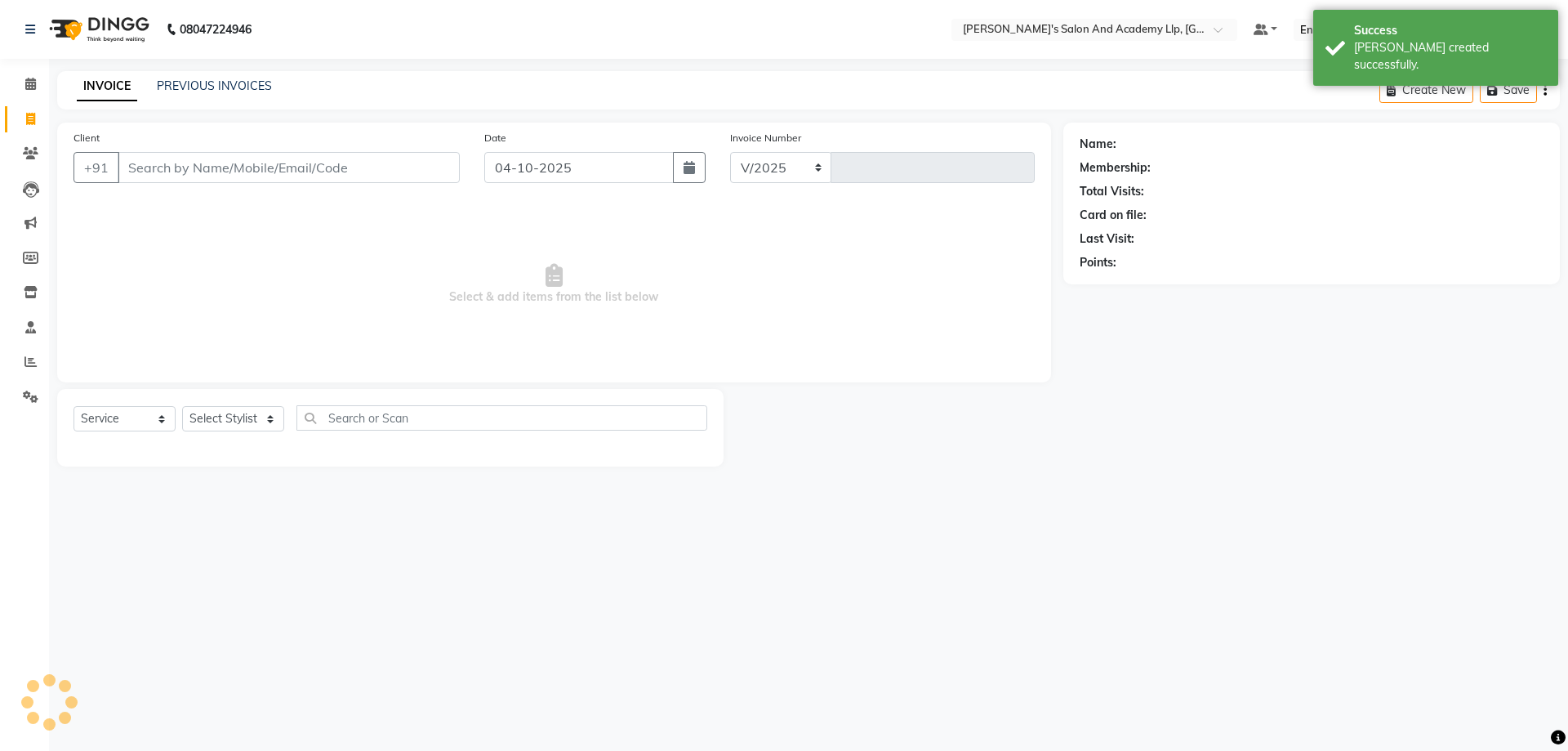
select select "6983"
type input "13931"
click at [177, 169] on input "Client" at bounding box center [288, 168] width 342 height 31
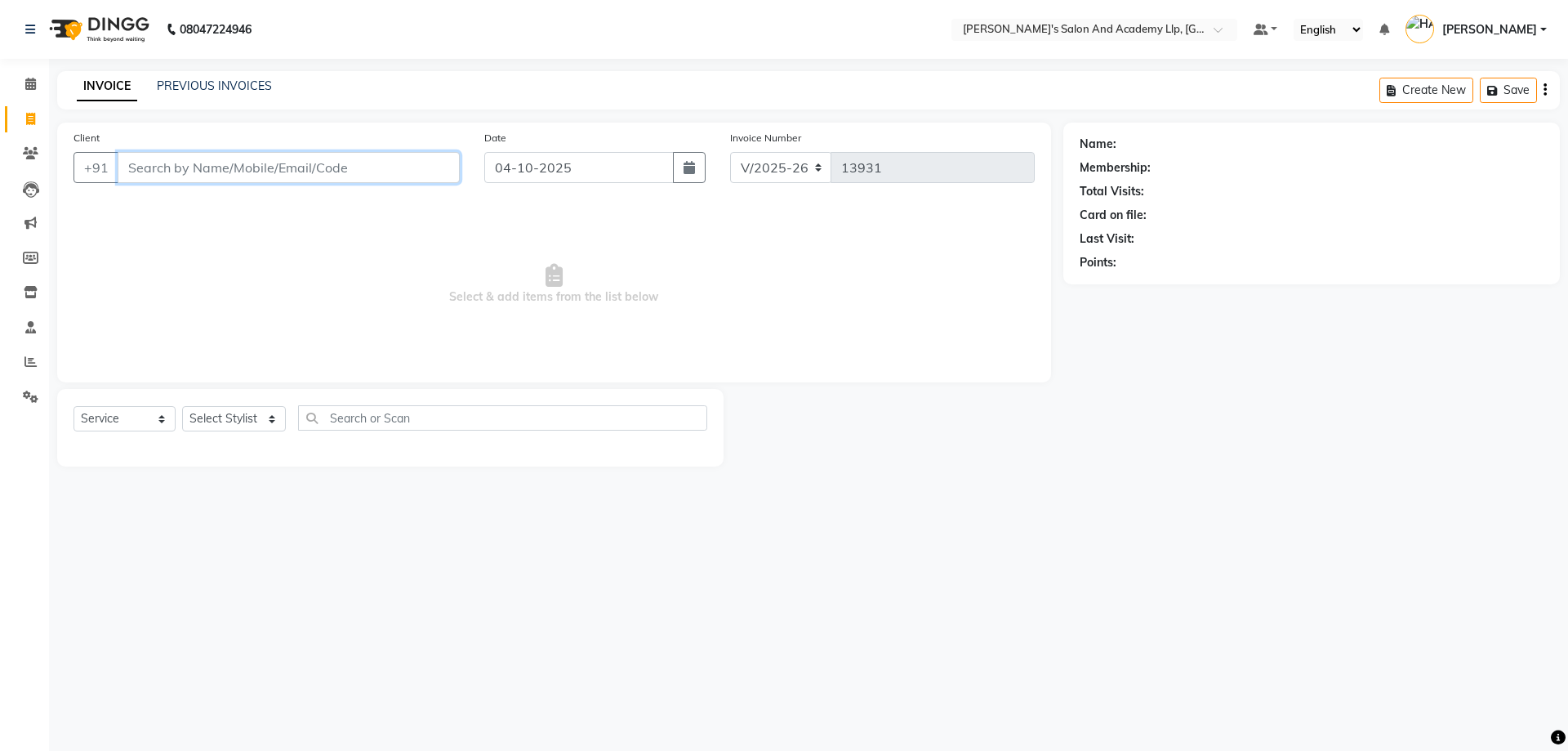
click at [206, 161] on input "Client" at bounding box center [288, 168] width 342 height 31
click at [235, 93] on link "PREVIOUS INVOICES" at bounding box center [214, 86] width 115 height 15
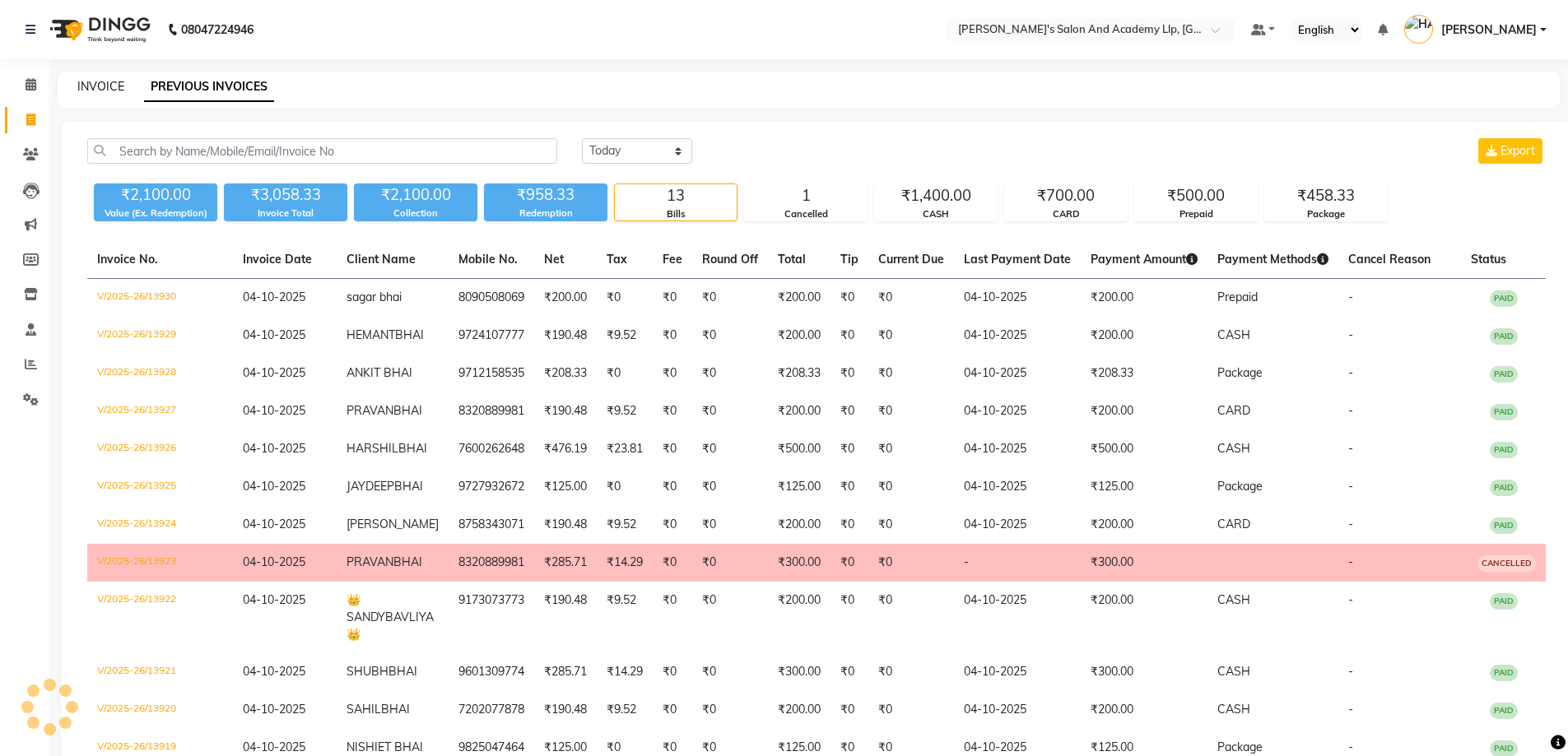
click at [118, 86] on link "INVOICE" at bounding box center [101, 86] width 47 height 15
select select "service"
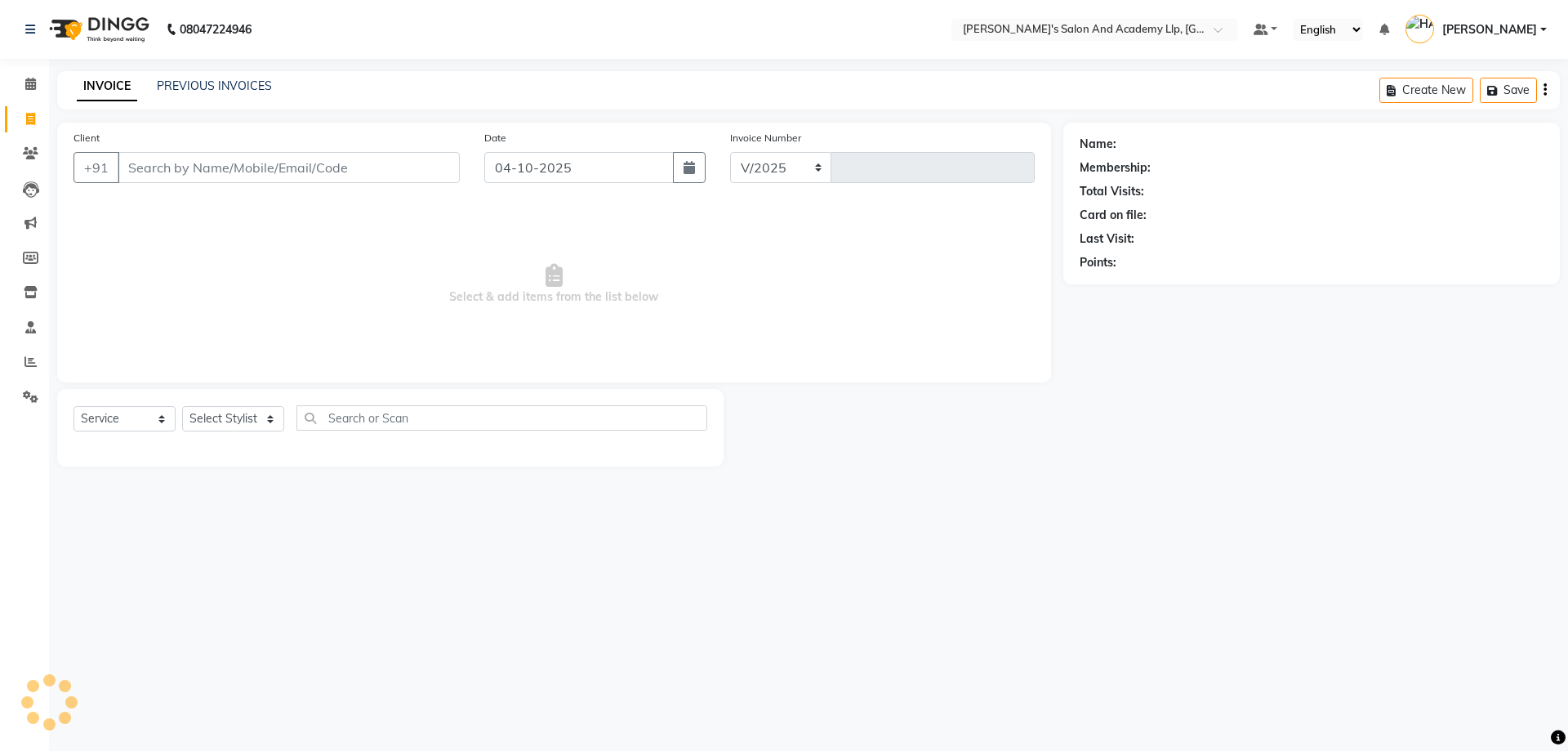
select select "6983"
type input "13931"
click at [234, 271] on span "Select & add items from the list below" at bounding box center [554, 284] width 961 height 164
click at [183, 78] on div "PREVIOUS INVOICES" at bounding box center [214, 86] width 115 height 17
click at [187, 82] on link "PREVIOUS INVOICES" at bounding box center [214, 86] width 115 height 15
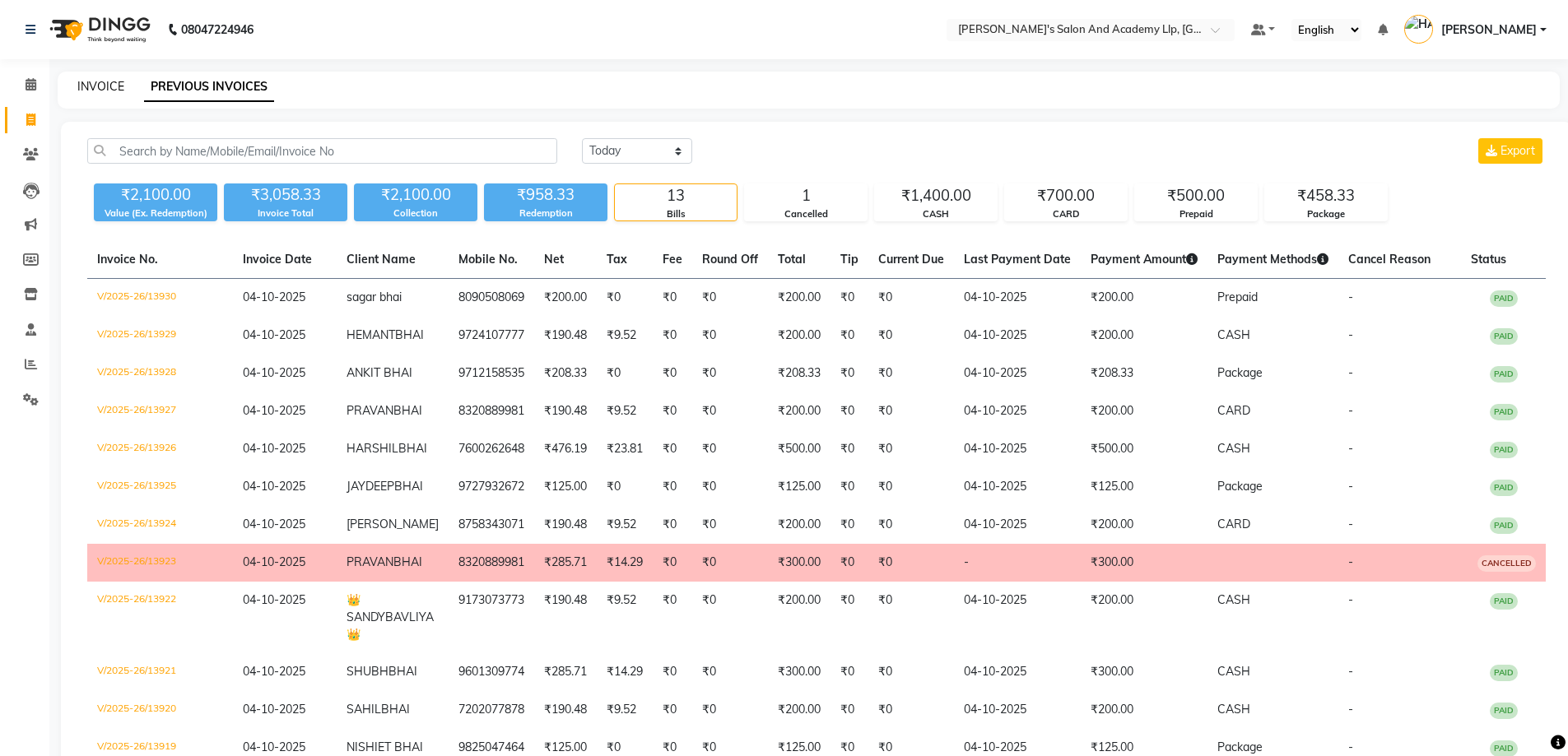
click at [101, 82] on link "INVOICE" at bounding box center [101, 86] width 47 height 15
select select "service"
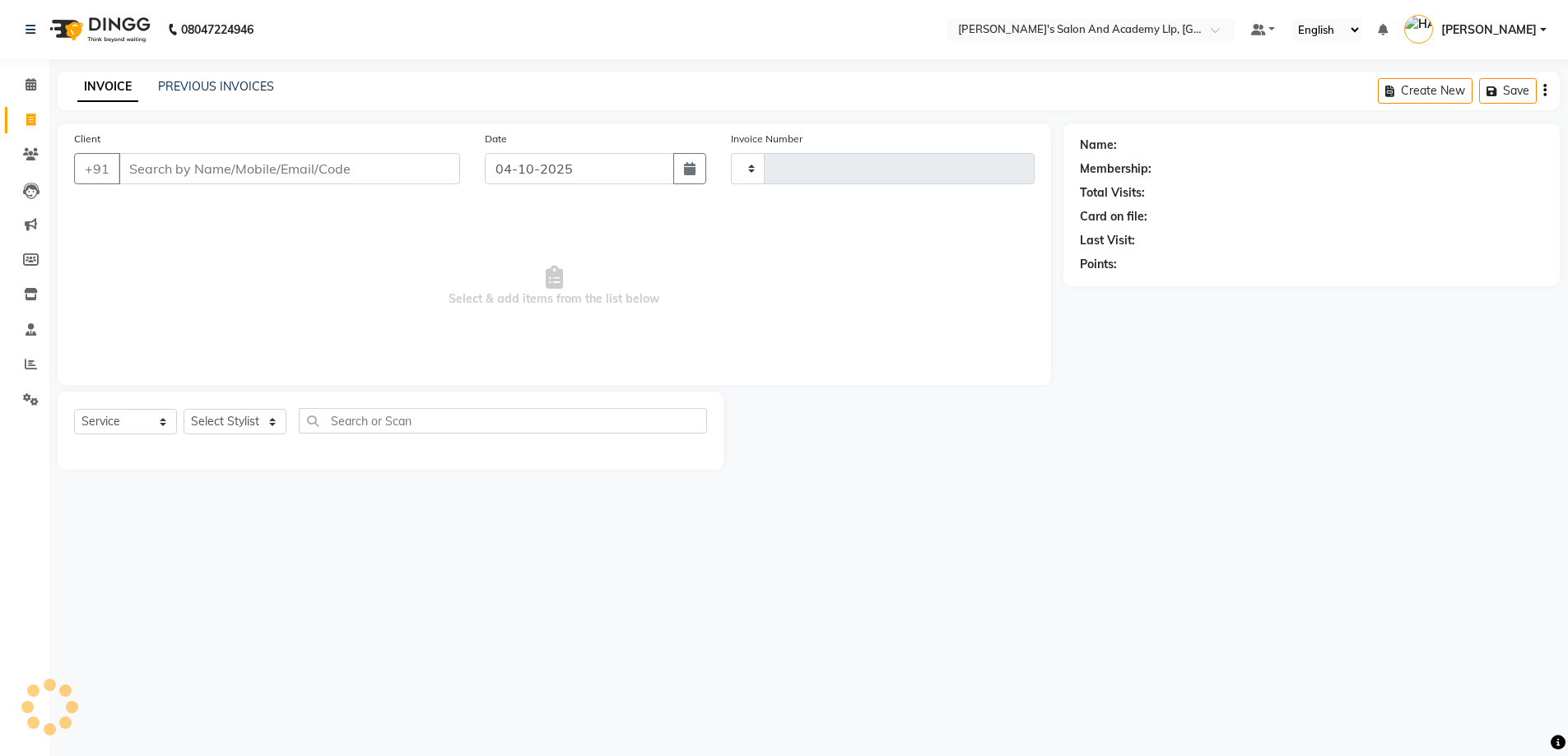
type input "13931"
select select "6983"
click at [193, 92] on link "PREVIOUS INVOICES" at bounding box center [215, 86] width 116 height 15
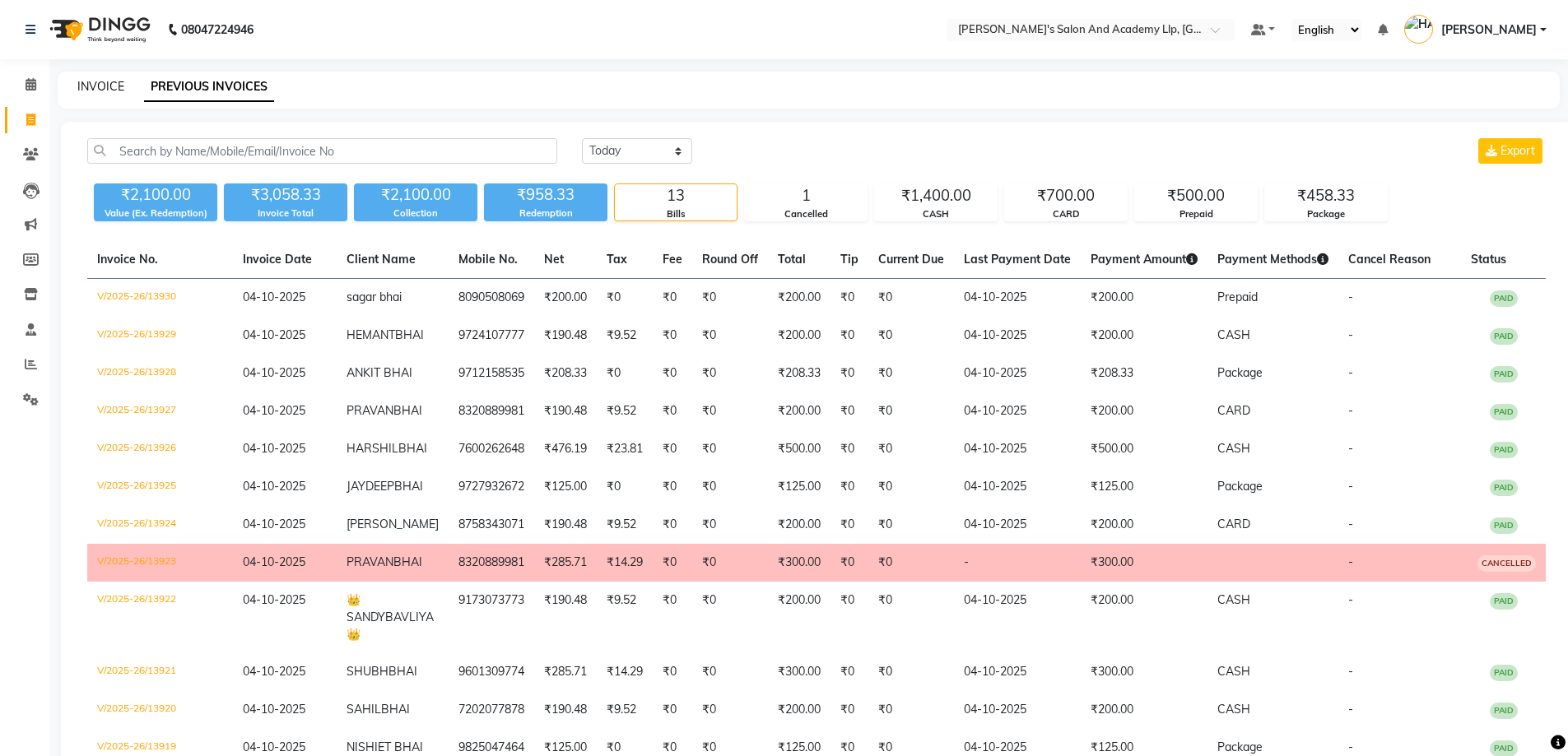
click at [87, 89] on link "INVOICE" at bounding box center [101, 86] width 47 height 15
select select "6983"
select select "service"
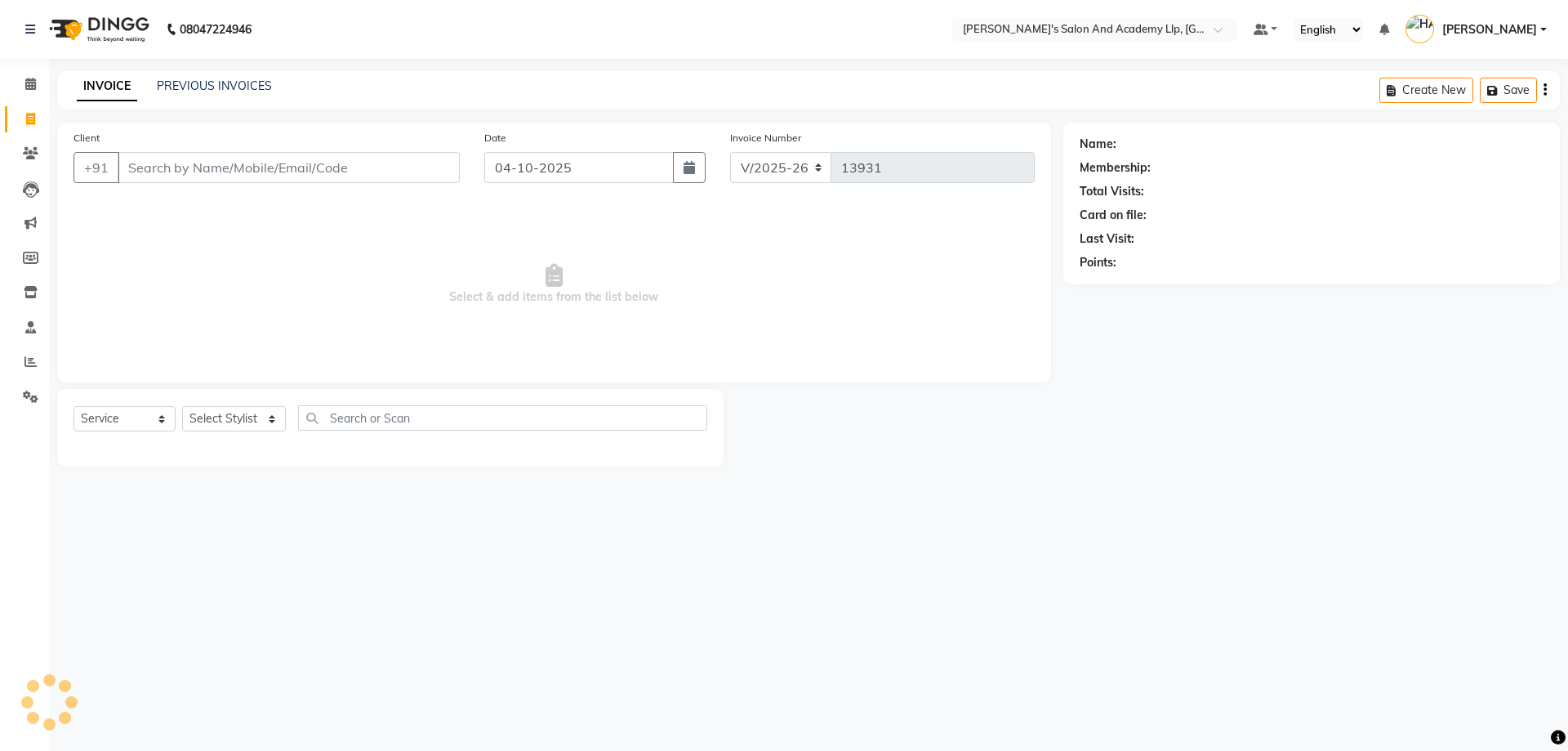
click at [255, 181] on input "Client" at bounding box center [288, 168] width 342 height 31
click at [175, 147] on div "Client +91" at bounding box center [267, 162] width 411 height 67
click at [159, 169] on input "Client" at bounding box center [288, 168] width 342 height 31
click at [305, 143] on div "Client +91" at bounding box center [267, 162] width 411 height 67
click at [176, 169] on input "Client" at bounding box center [288, 168] width 342 height 31
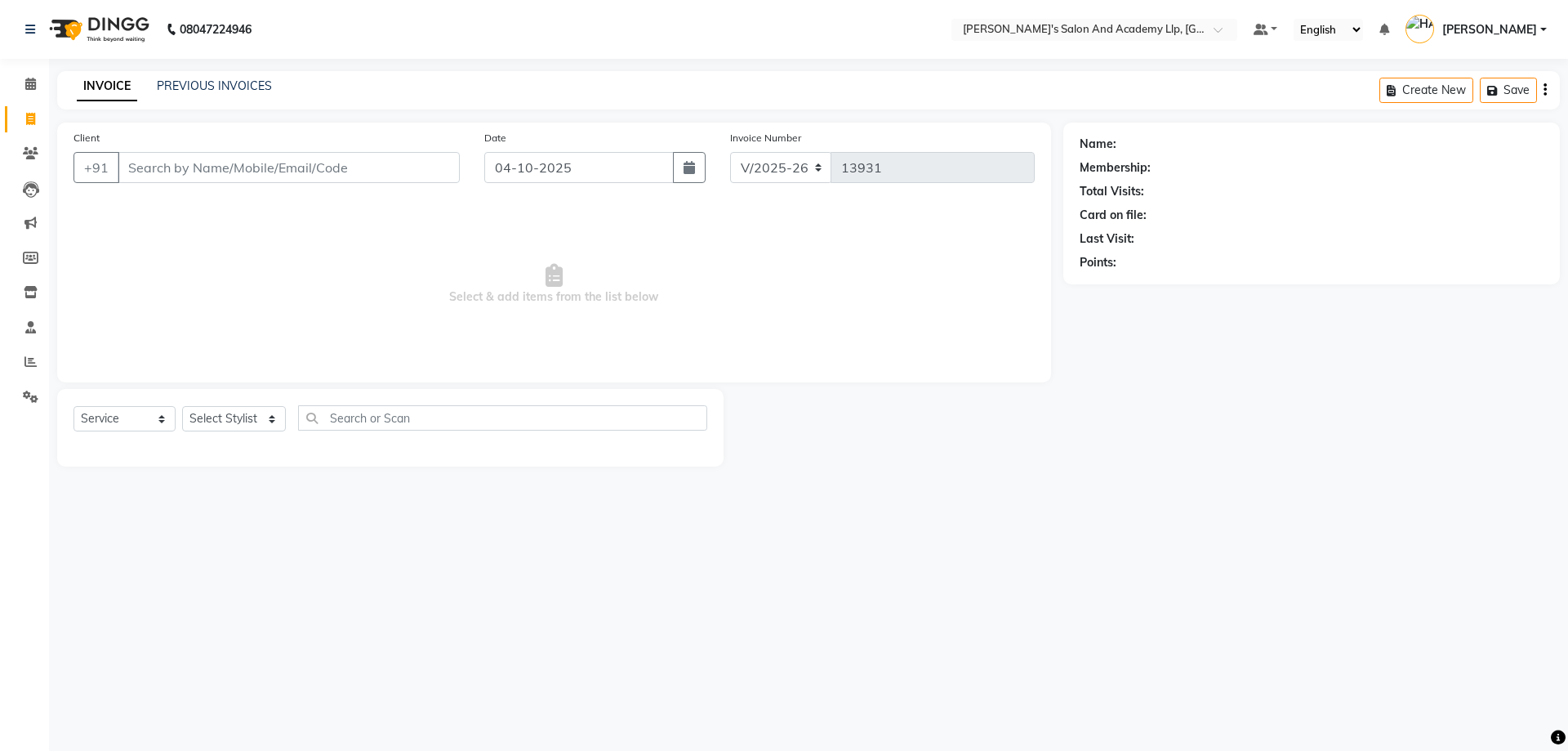
click at [192, 135] on div "Client +91" at bounding box center [267, 162] width 411 height 67
click at [164, 164] on input "Client" at bounding box center [288, 168] width 342 height 31
click at [263, 102] on div "INVOICE PREVIOUS INVOICES Create New Save" at bounding box center [808, 90] width 1503 height 38
click at [191, 161] on input "Client" at bounding box center [288, 168] width 342 height 31
click at [263, 114] on main "INVOICE PREVIOUS INVOICES Create New Save Client +91 Date 04-10-2025 Invoice Nu…" at bounding box center [808, 281] width 1519 height 420
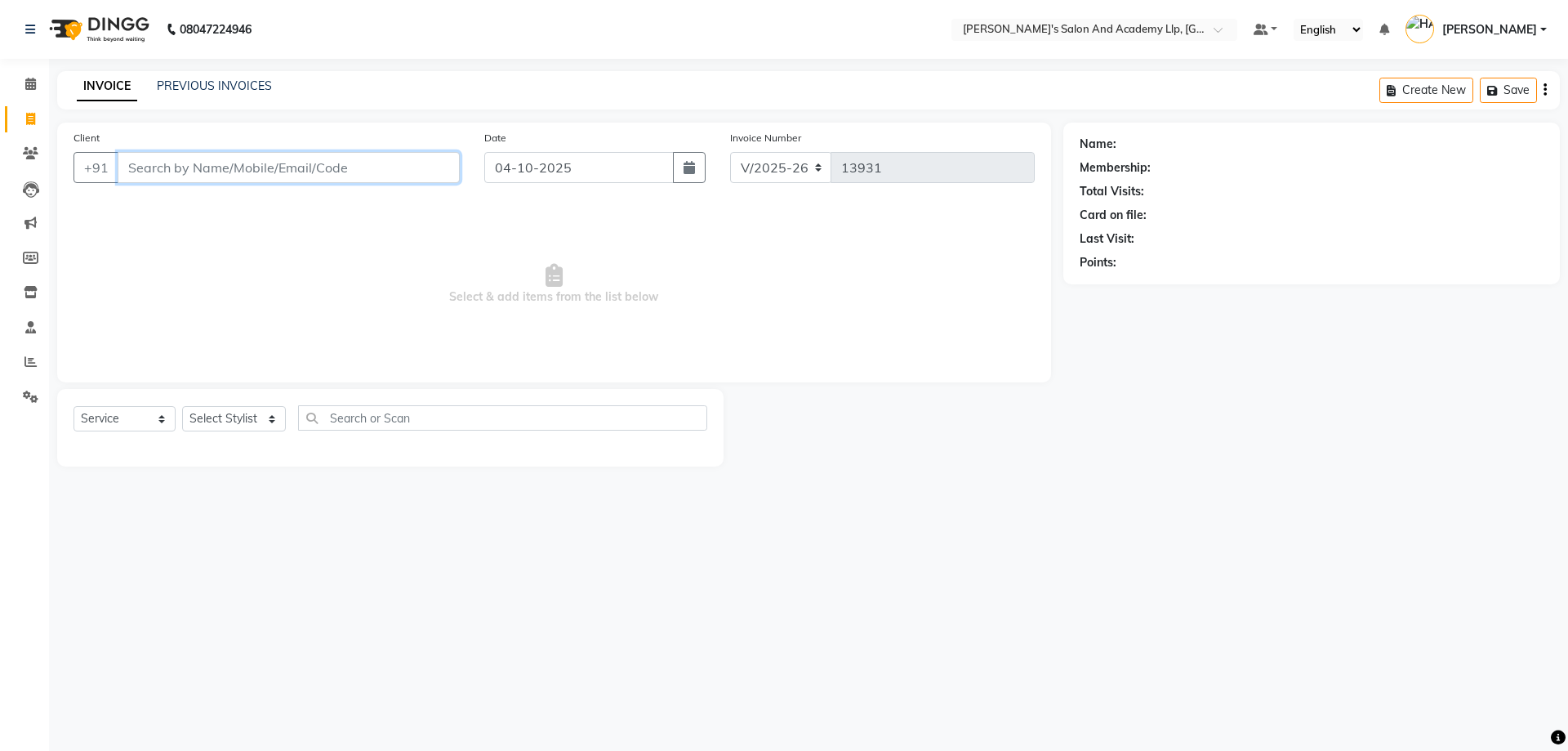
click at [197, 172] on input "Client" at bounding box center [288, 168] width 342 height 31
drag, startPoint x: 197, startPoint y: 172, endPoint x: 272, endPoint y: 158, distance: 76.3
click at [272, 158] on input "Client" at bounding box center [288, 168] width 342 height 31
click at [288, 205] on span "Select & add items from the list below" at bounding box center [554, 284] width 961 height 164
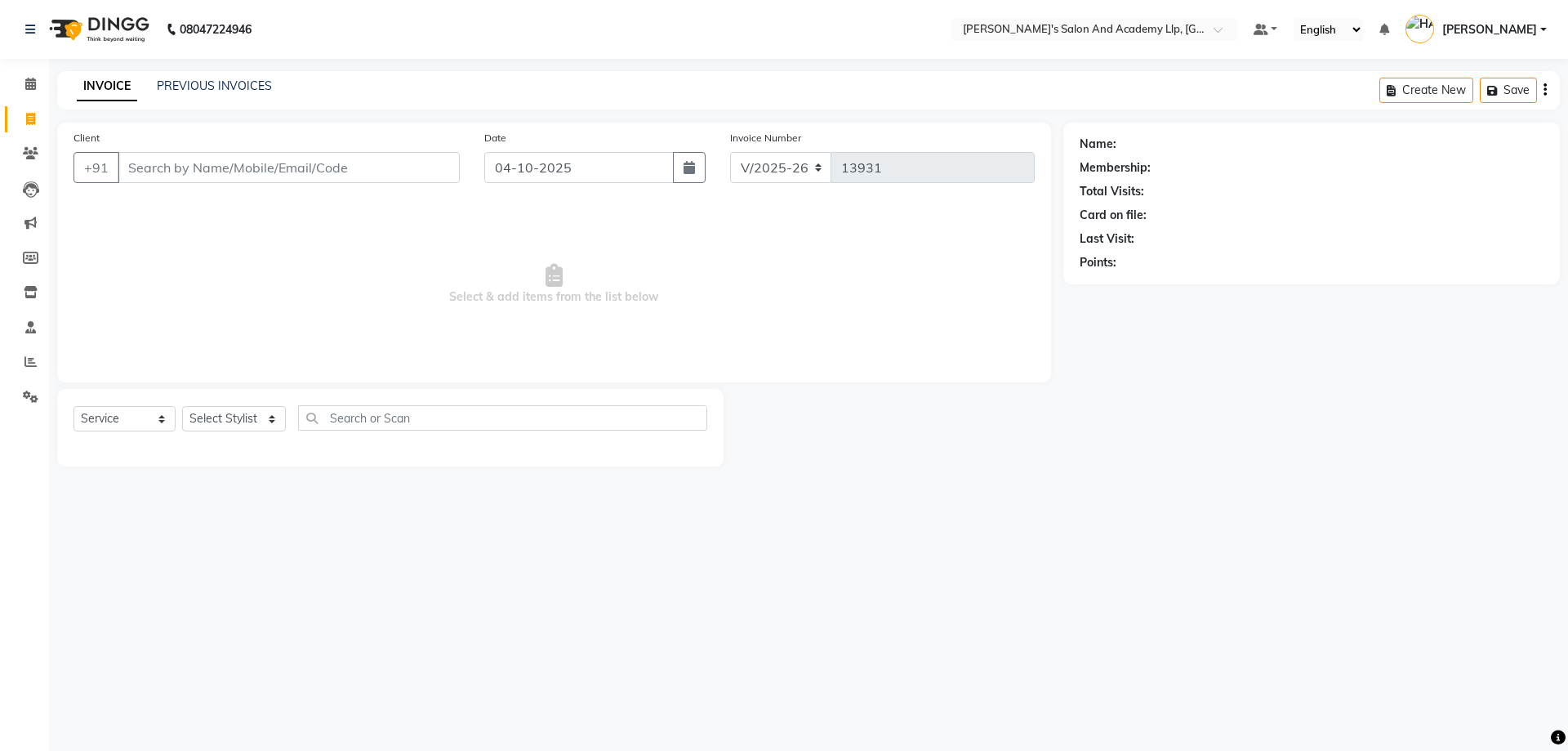
drag, startPoint x: 383, startPoint y: 152, endPoint x: 187, endPoint y: 168, distance: 196.7
click at [187, 168] on div "Client +91" at bounding box center [267, 162] width 411 height 67
click at [184, 169] on input "Client" at bounding box center [288, 168] width 342 height 31
click at [179, 168] on input "Client" at bounding box center [288, 168] width 342 height 31
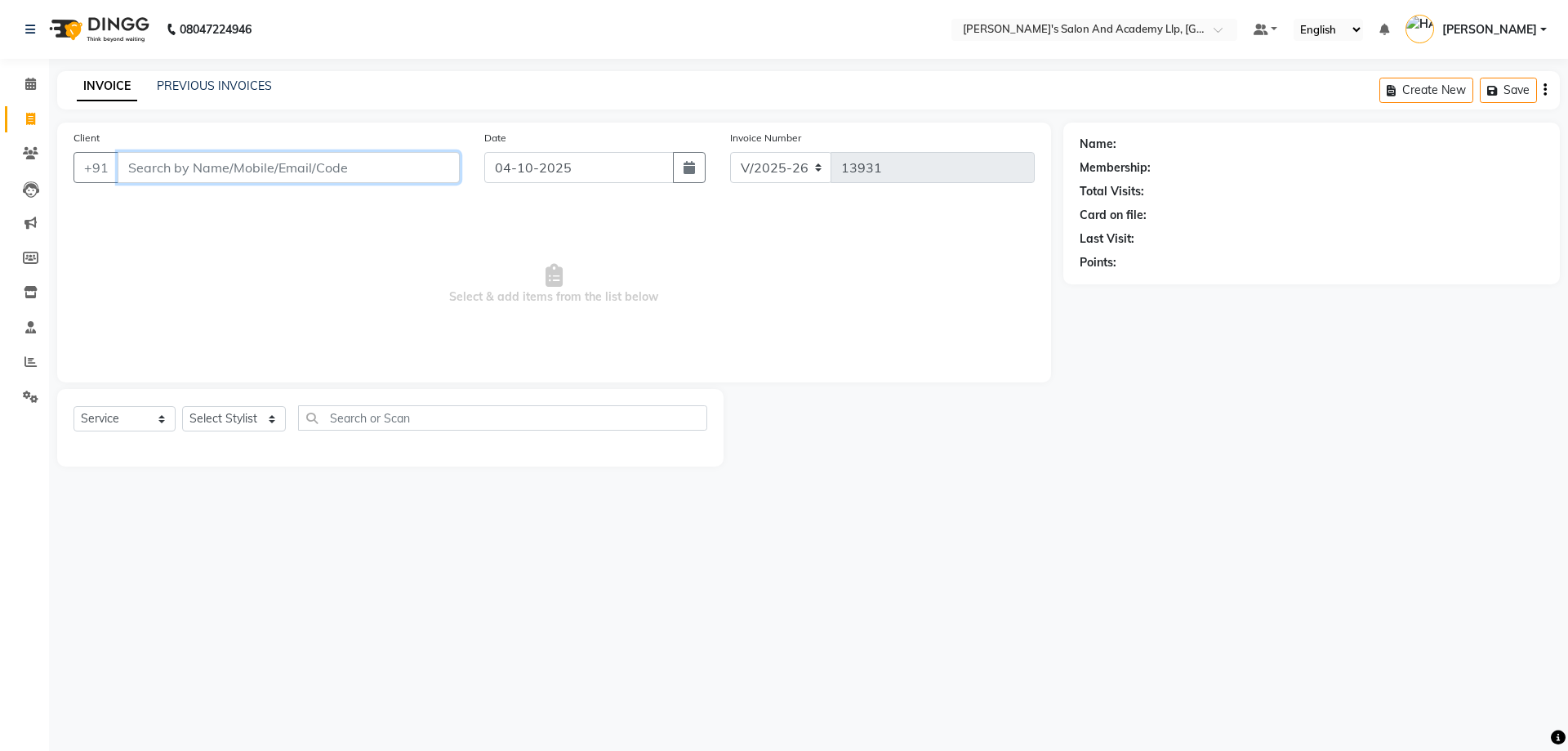
click at [179, 168] on input "Client" at bounding box center [288, 168] width 342 height 31
click at [177, 108] on div "INVOICE PREVIOUS INVOICES Create New Save" at bounding box center [808, 90] width 1503 height 38
click at [225, 89] on link "PREVIOUS INVOICES" at bounding box center [214, 86] width 115 height 15
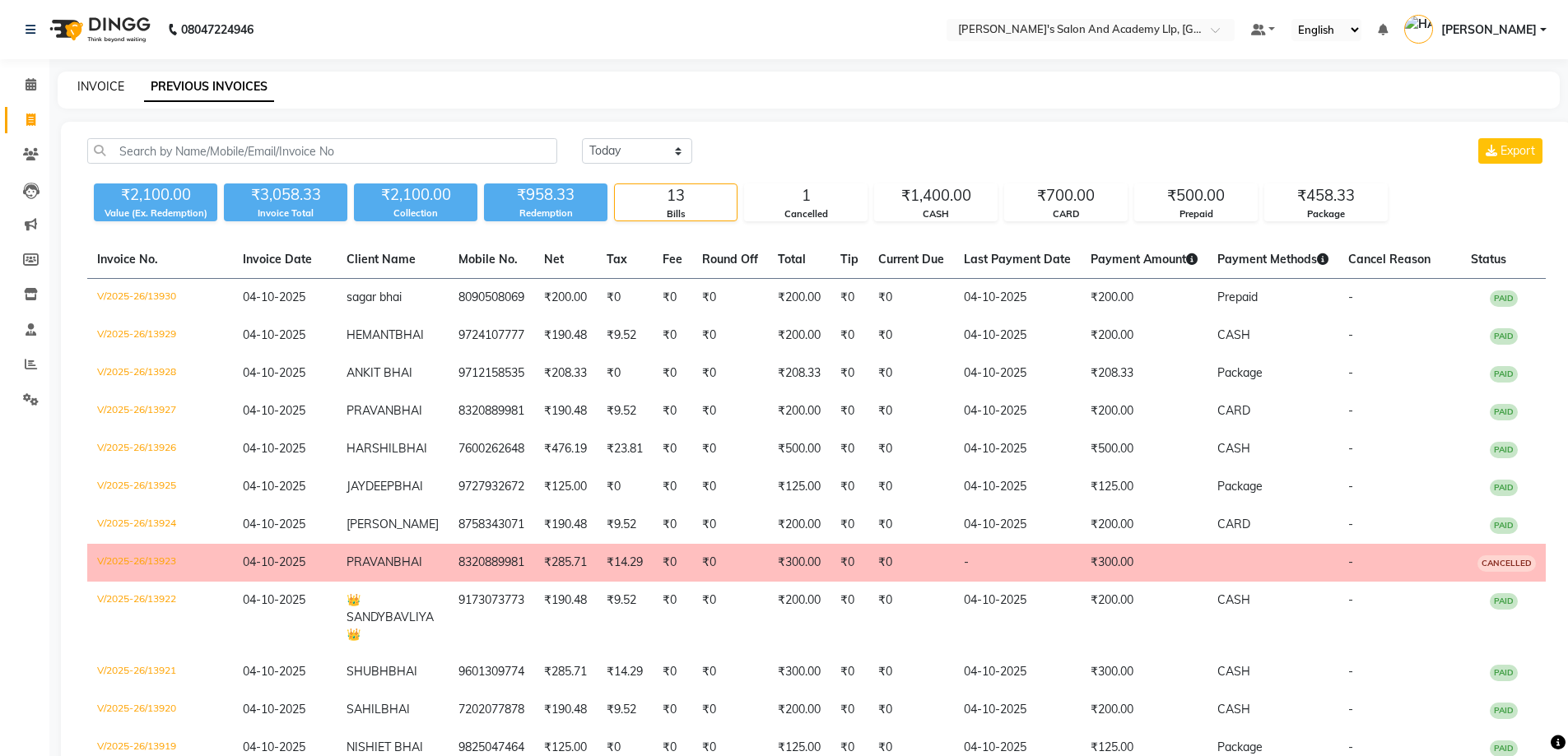
click at [115, 82] on link "INVOICE" at bounding box center [101, 86] width 47 height 15
select select "6983"
select select "service"
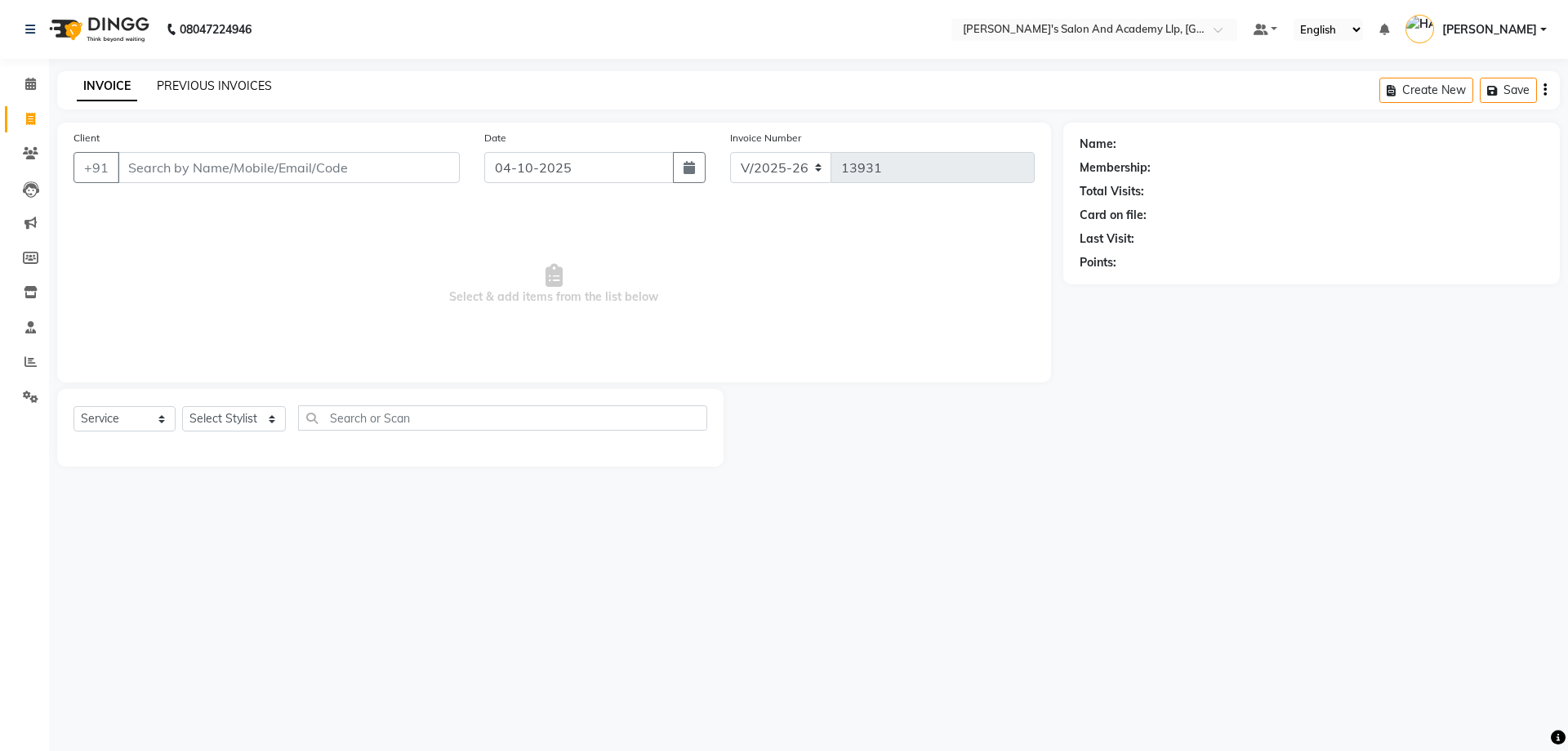
click at [174, 84] on link "PREVIOUS INVOICES" at bounding box center [214, 86] width 115 height 15
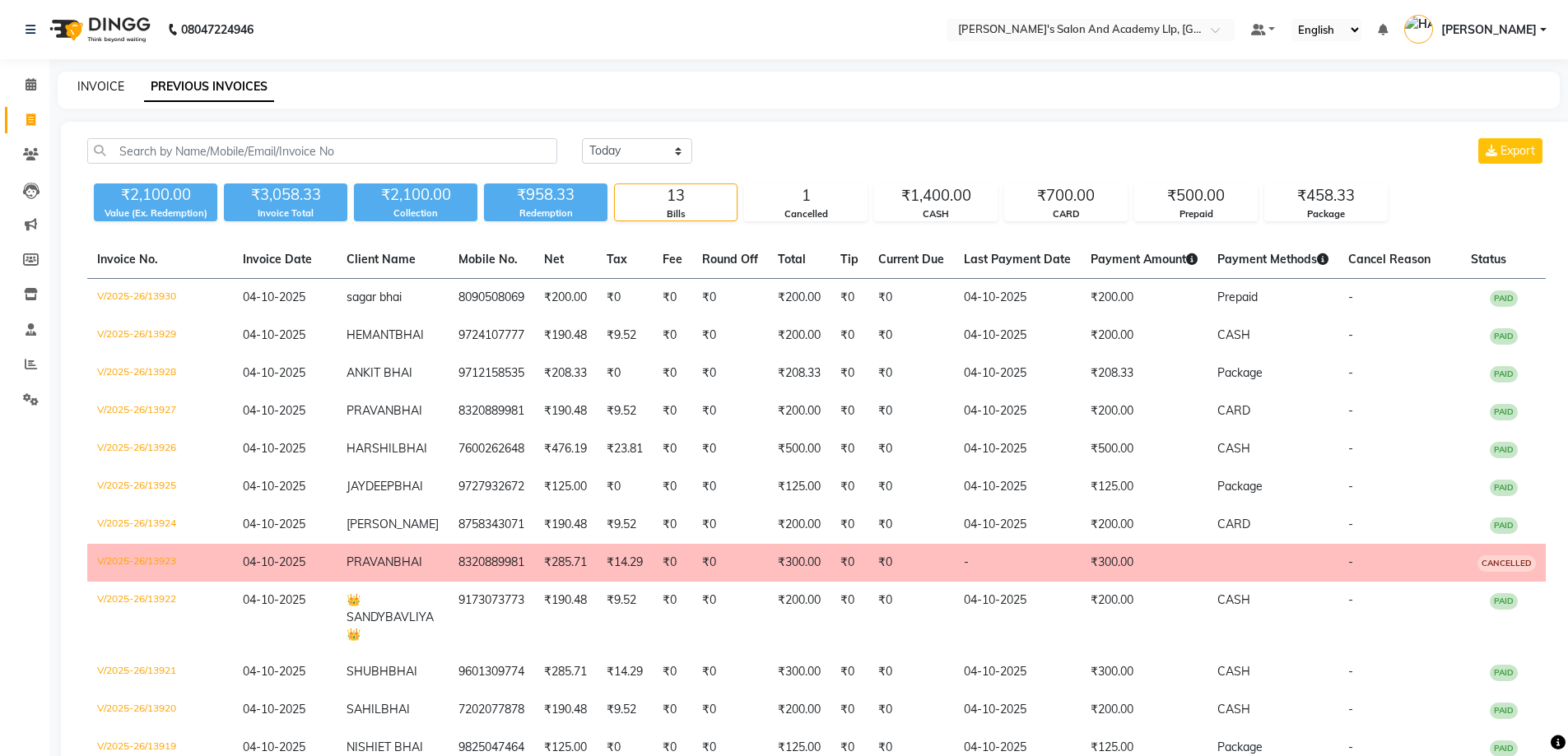
click at [115, 86] on link "INVOICE" at bounding box center [101, 86] width 47 height 15
select select "6983"
select select "service"
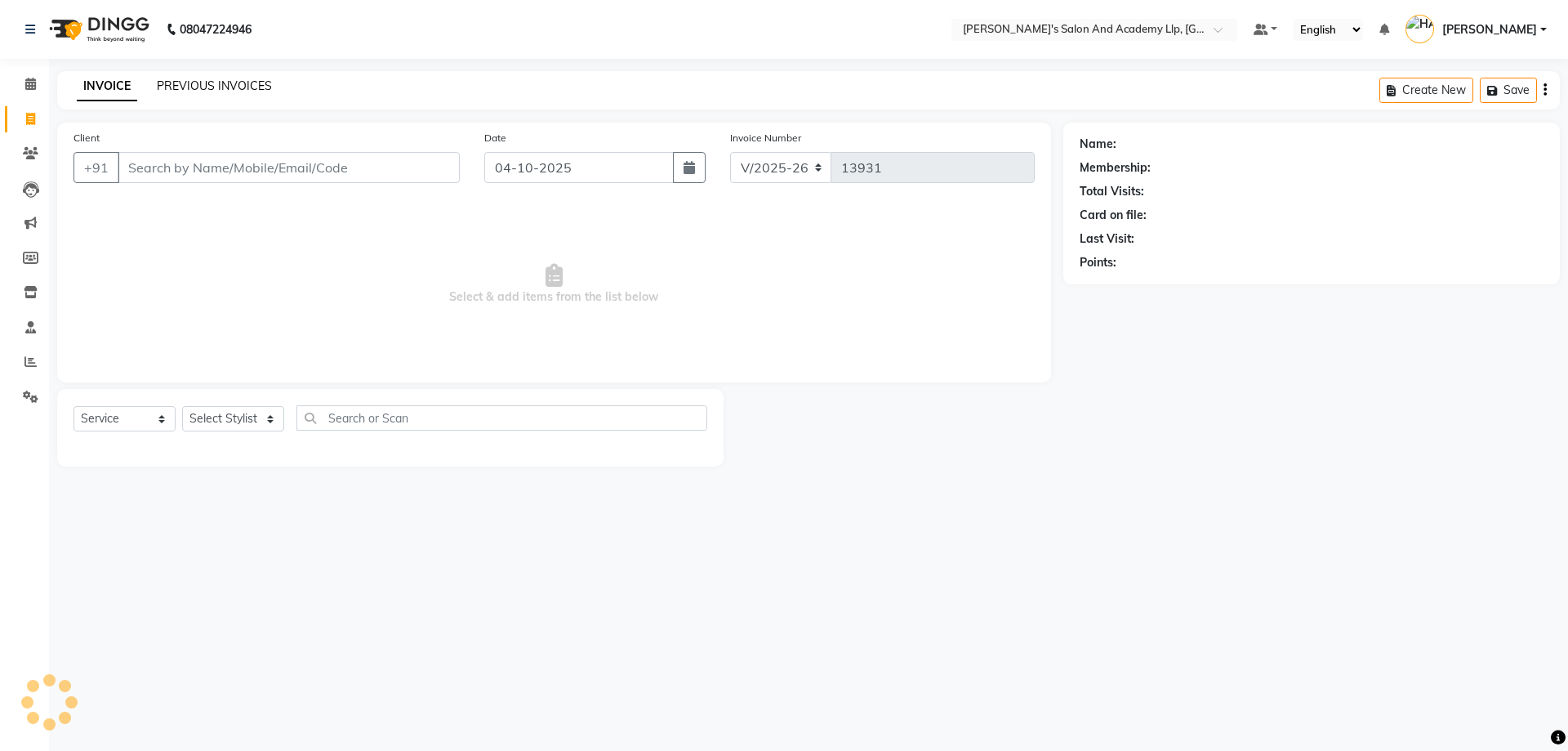
click at [172, 85] on link "PREVIOUS INVOICES" at bounding box center [214, 86] width 115 height 15
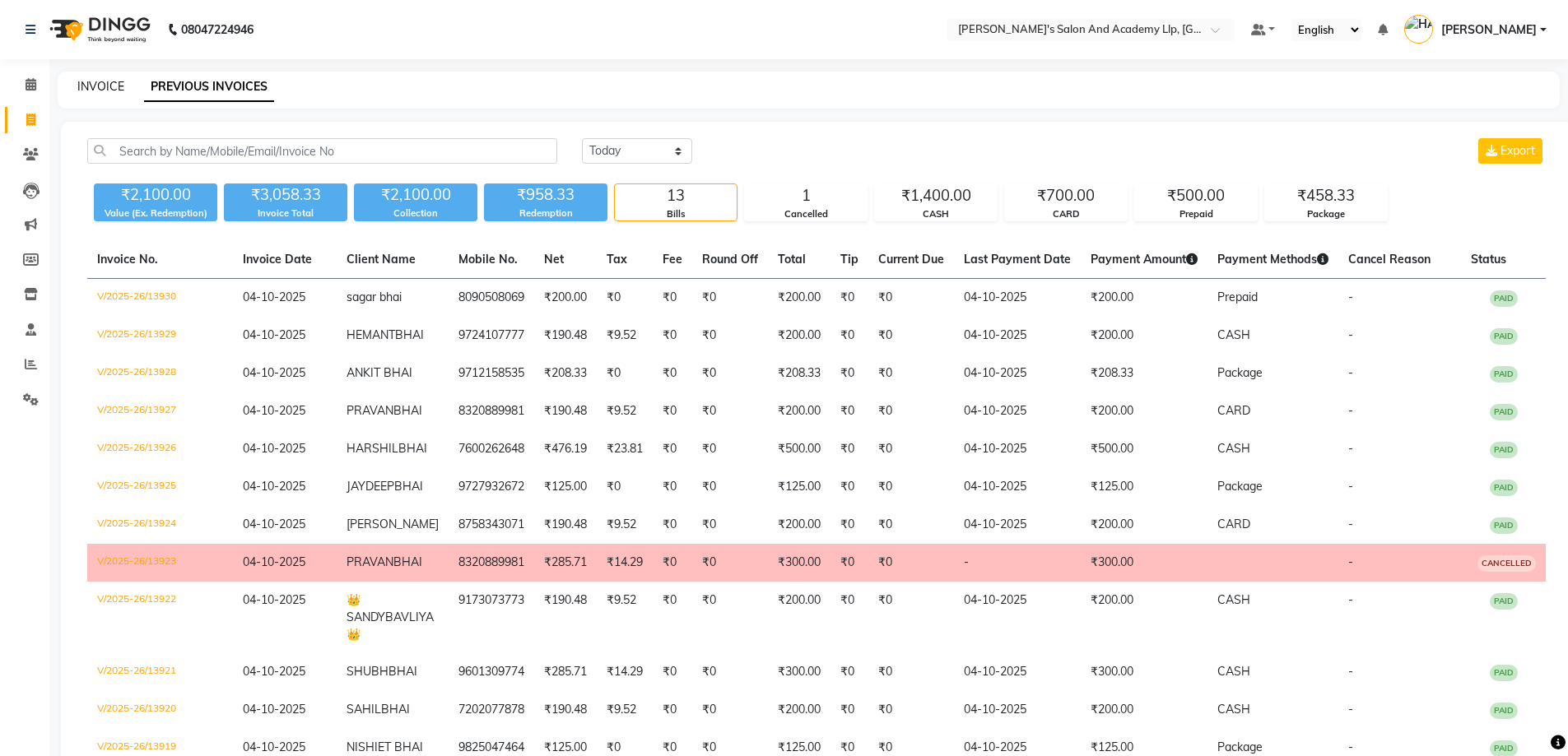
click at [104, 82] on link "INVOICE" at bounding box center [101, 86] width 47 height 15
select select "6983"
select select "service"
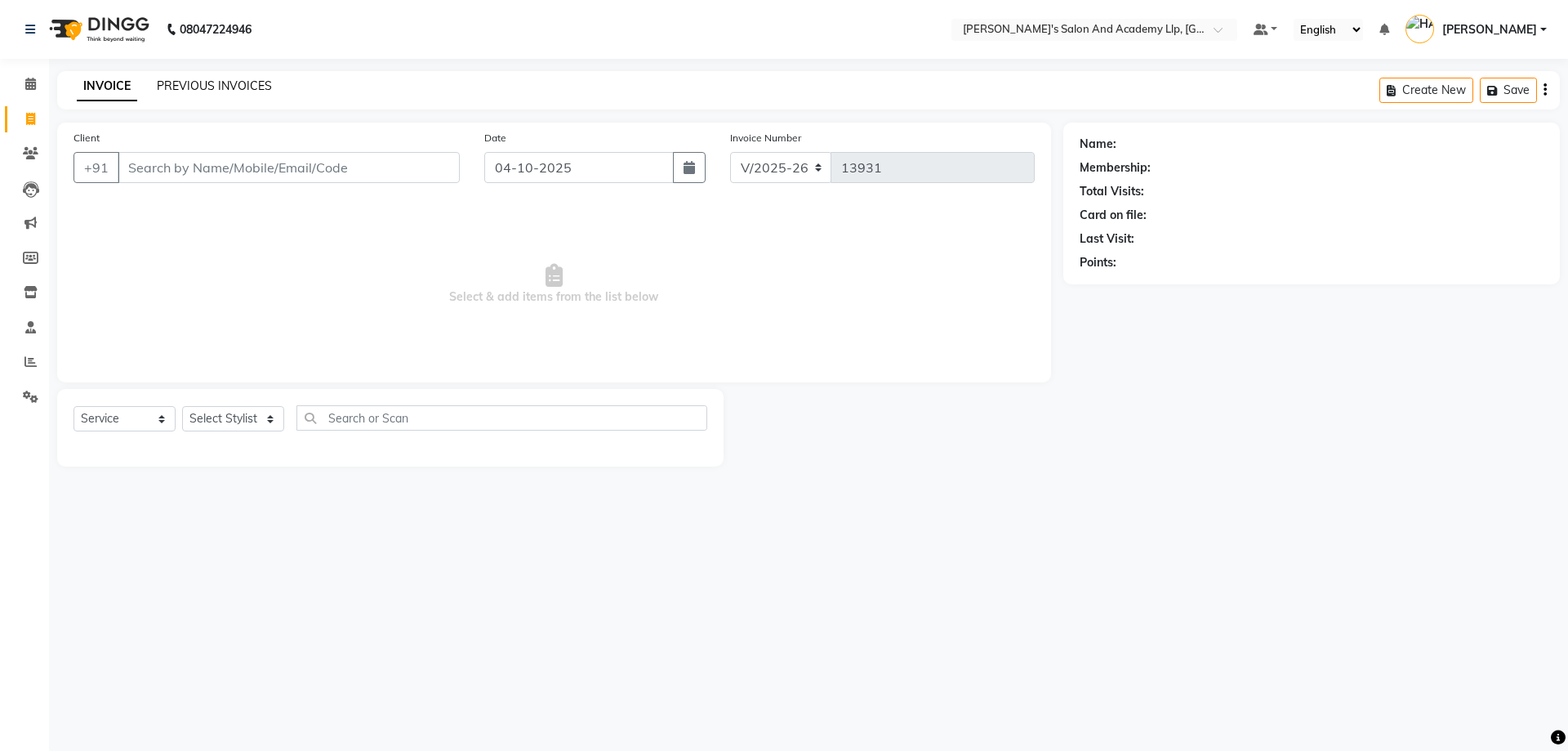
click at [230, 82] on link "PREVIOUS INVOICES" at bounding box center [214, 86] width 115 height 15
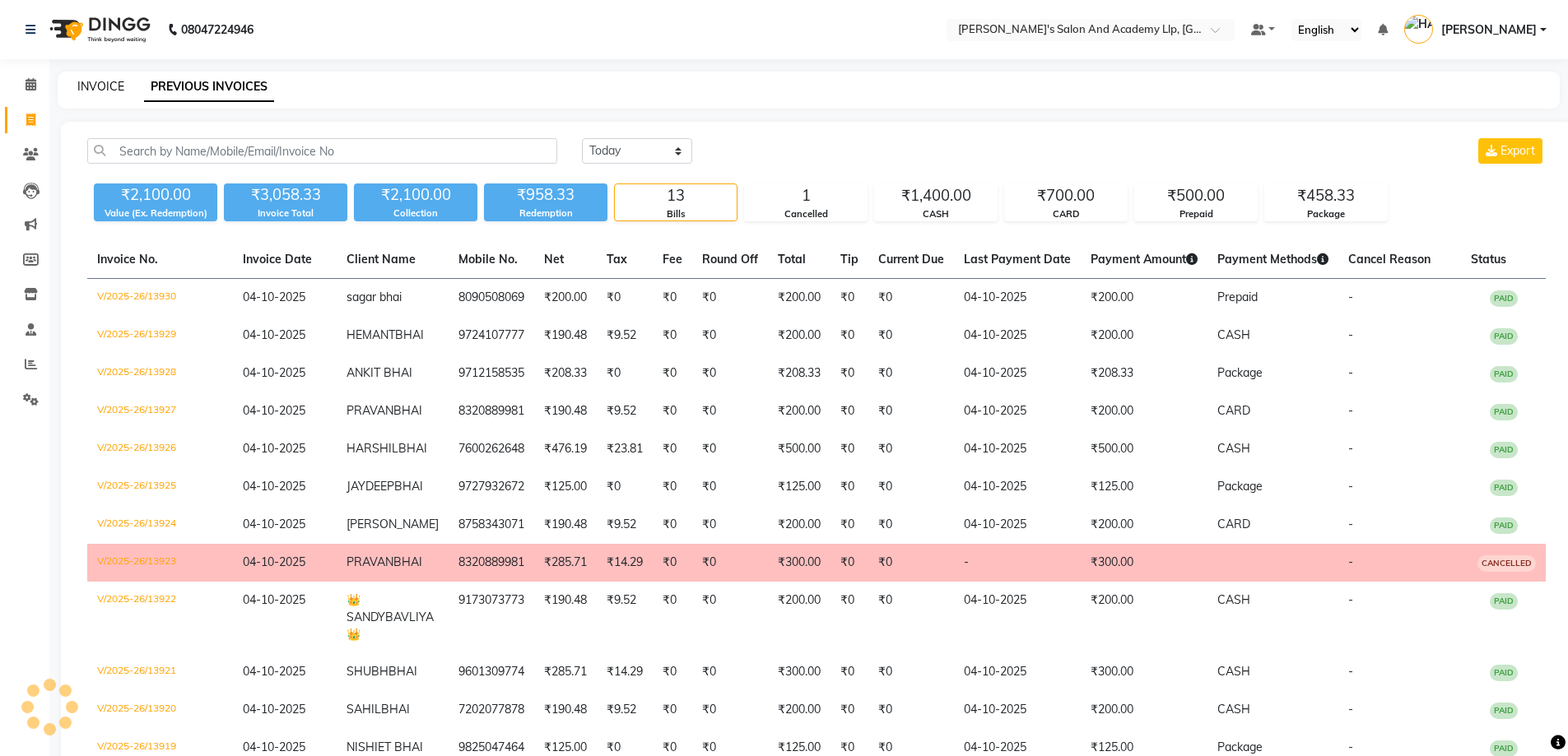
click at [93, 82] on link "INVOICE" at bounding box center [101, 86] width 47 height 15
select select "service"
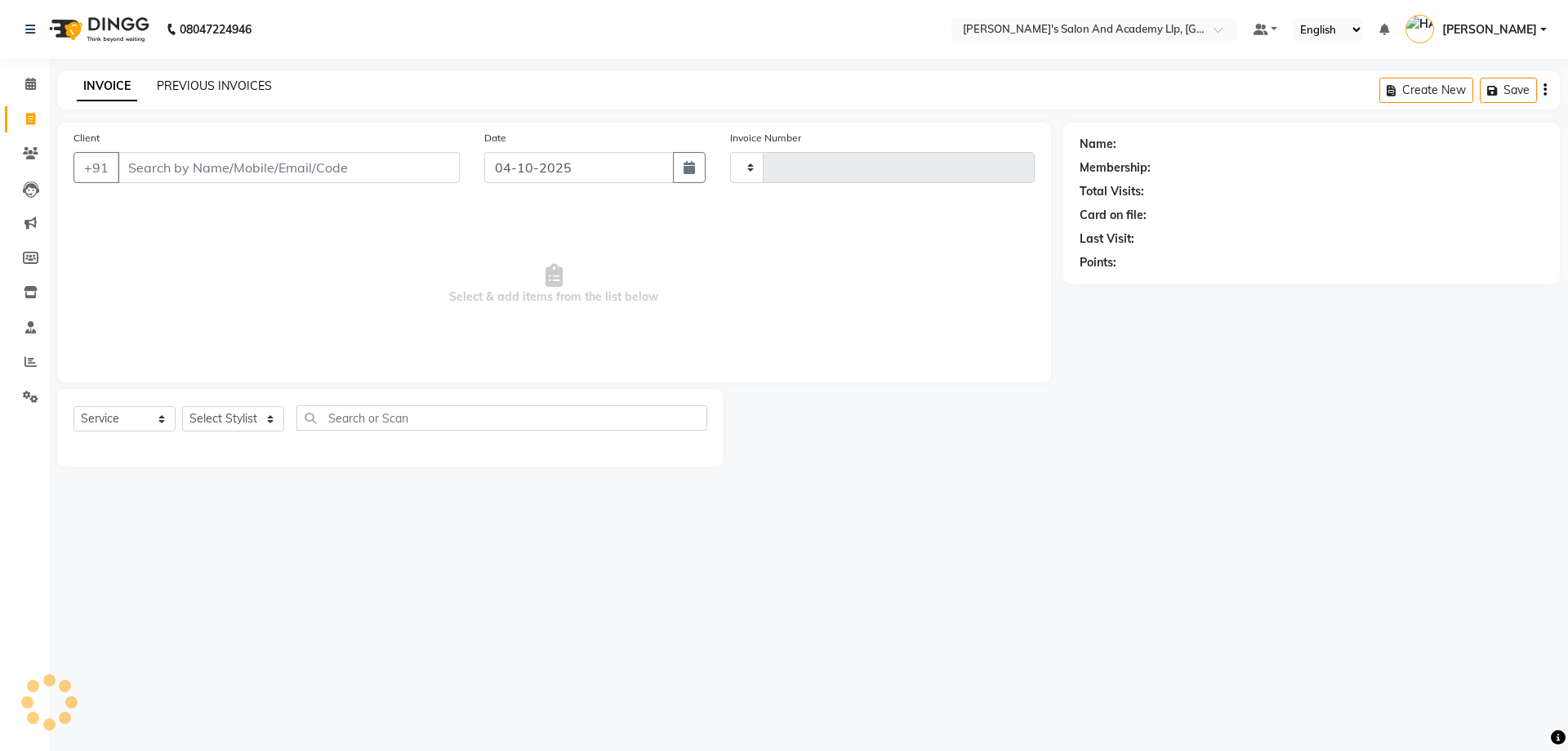
type input "13931"
select select "6983"
click at [186, 81] on link "PREVIOUS INVOICES" at bounding box center [214, 86] width 115 height 15
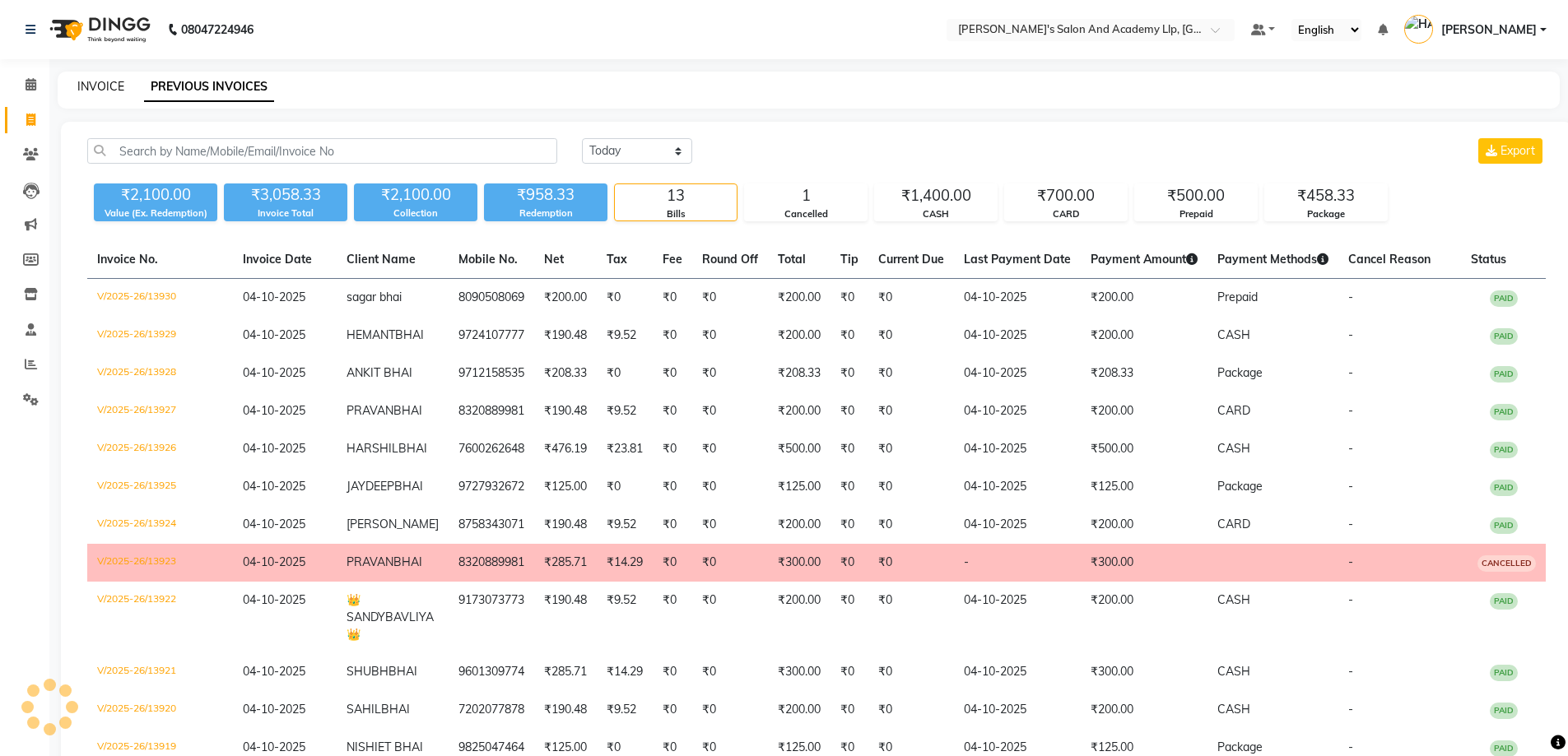
click at [115, 90] on link "INVOICE" at bounding box center [101, 86] width 47 height 15
select select "service"
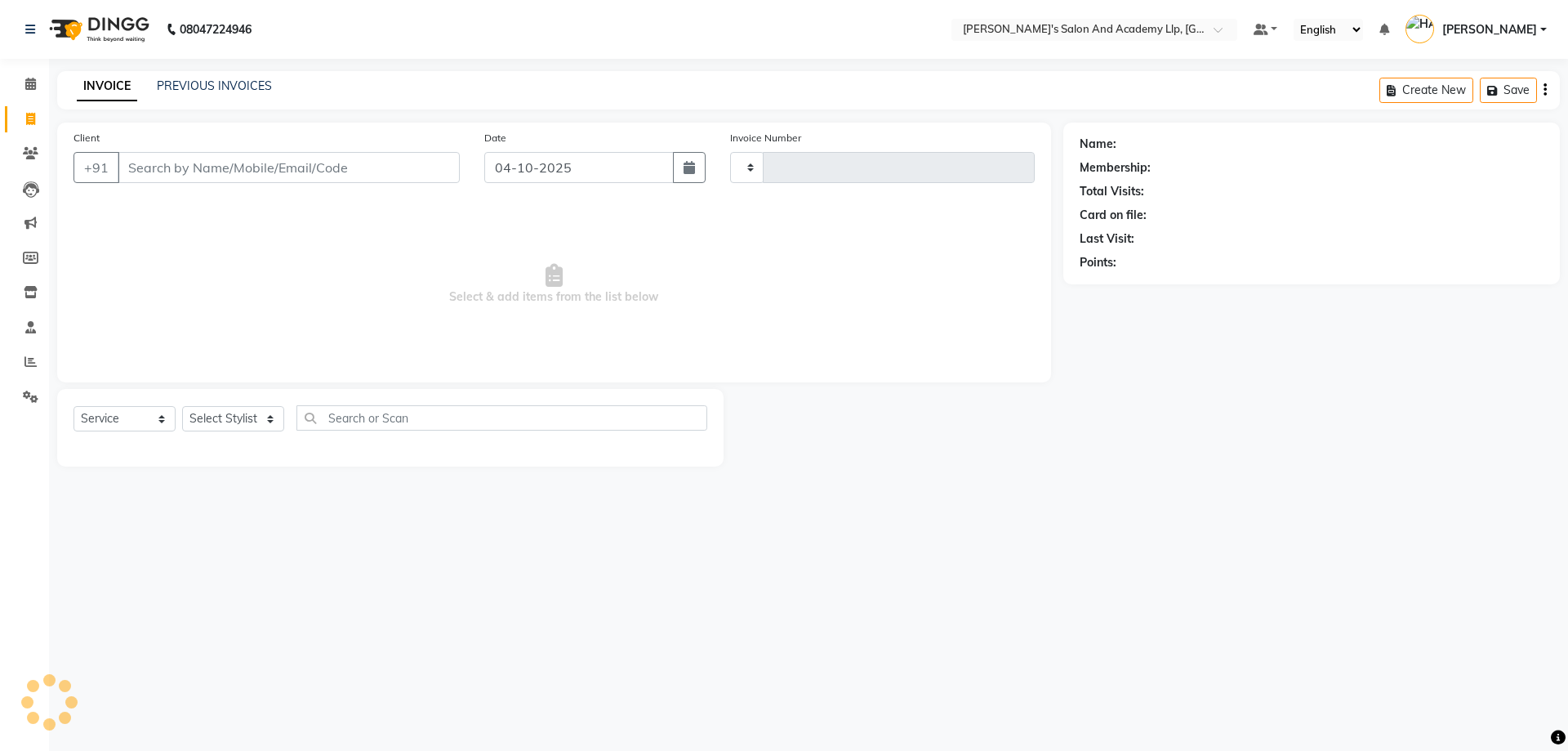
type input "13931"
select select "6983"
click at [231, 89] on link "PREVIOUS INVOICES" at bounding box center [214, 86] width 115 height 15
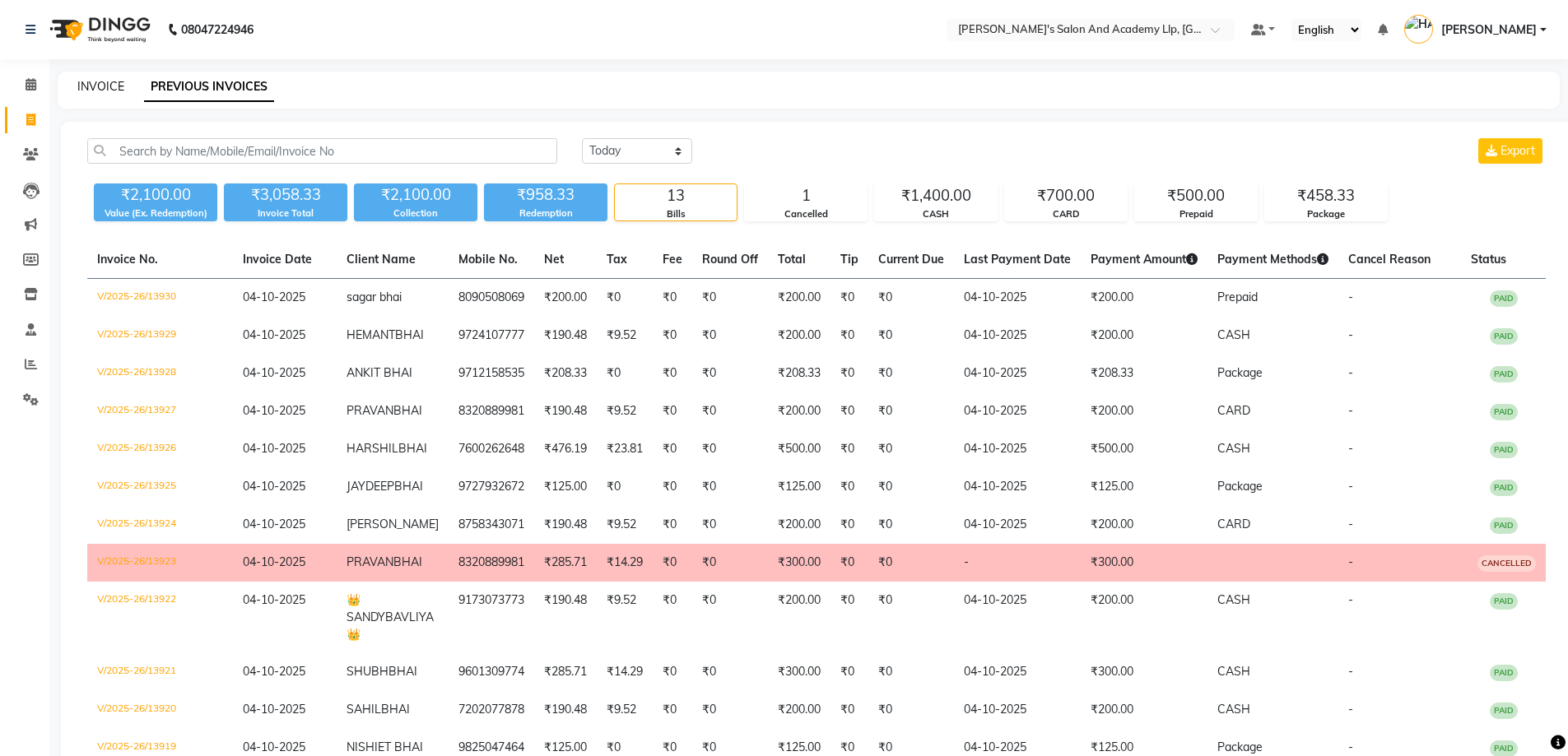
click at [120, 83] on link "INVOICE" at bounding box center [101, 86] width 47 height 15
select select "6983"
select select "service"
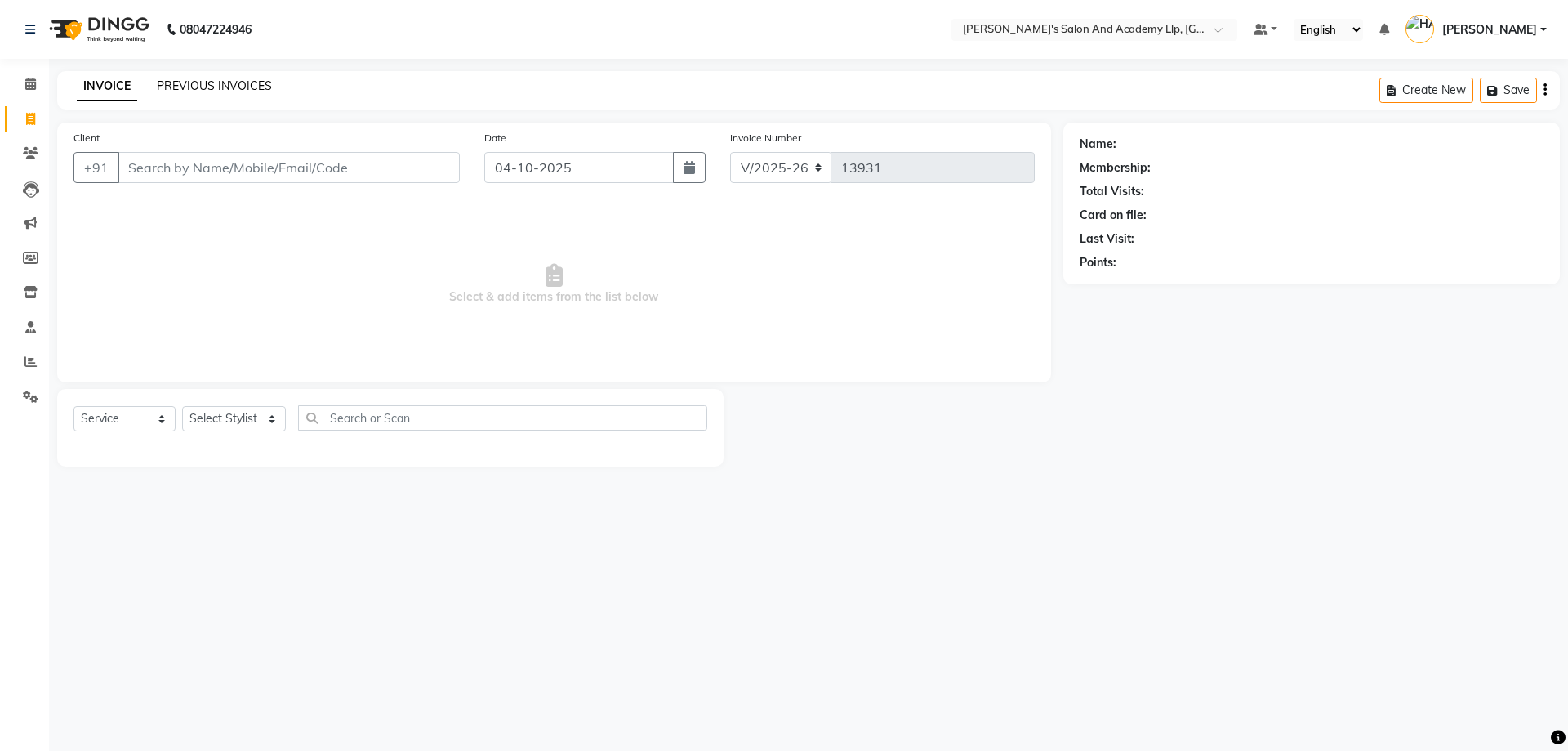
click at [242, 83] on link "PREVIOUS INVOICES" at bounding box center [214, 86] width 115 height 15
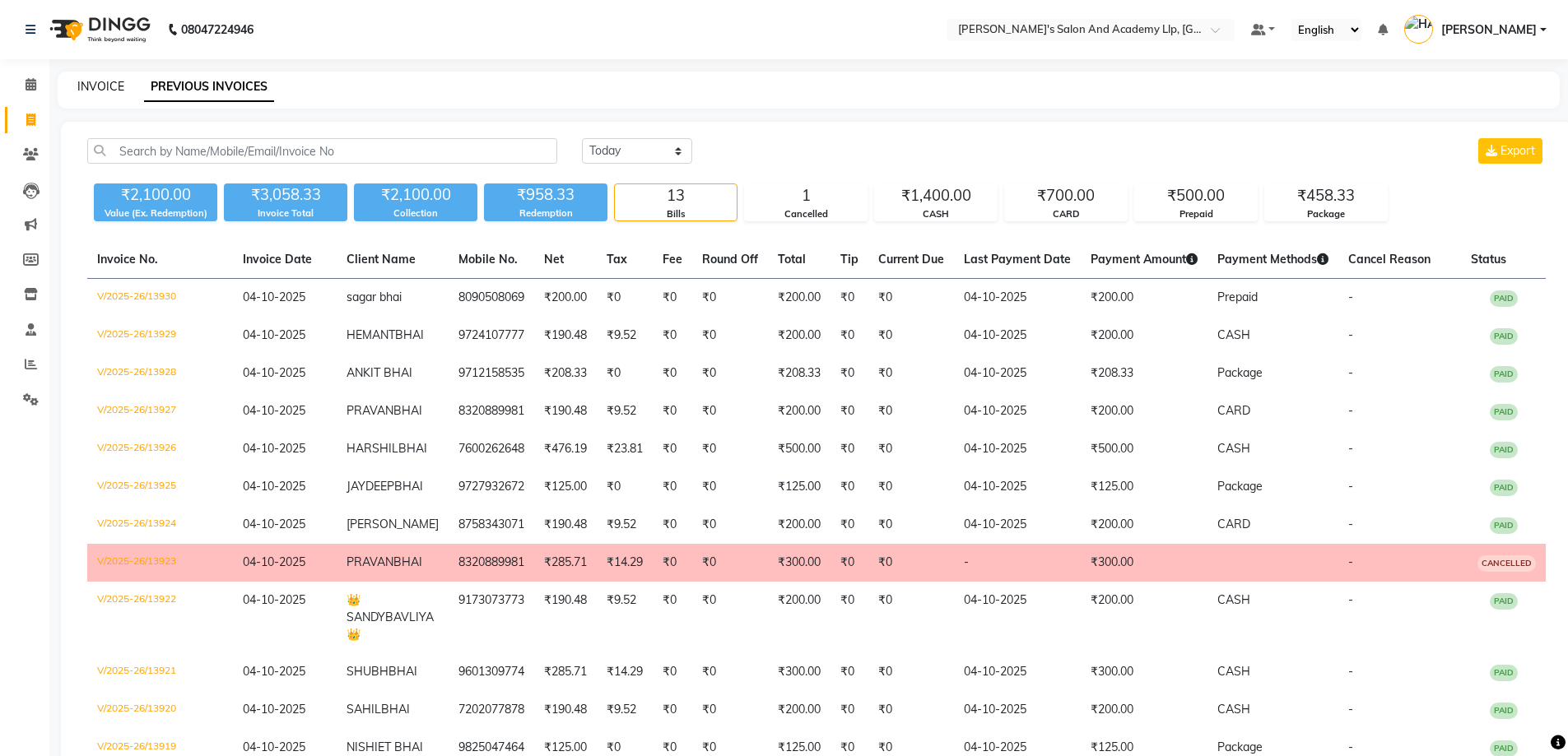
click at [89, 86] on link "INVOICE" at bounding box center [101, 86] width 47 height 15
select select "6983"
select select "service"
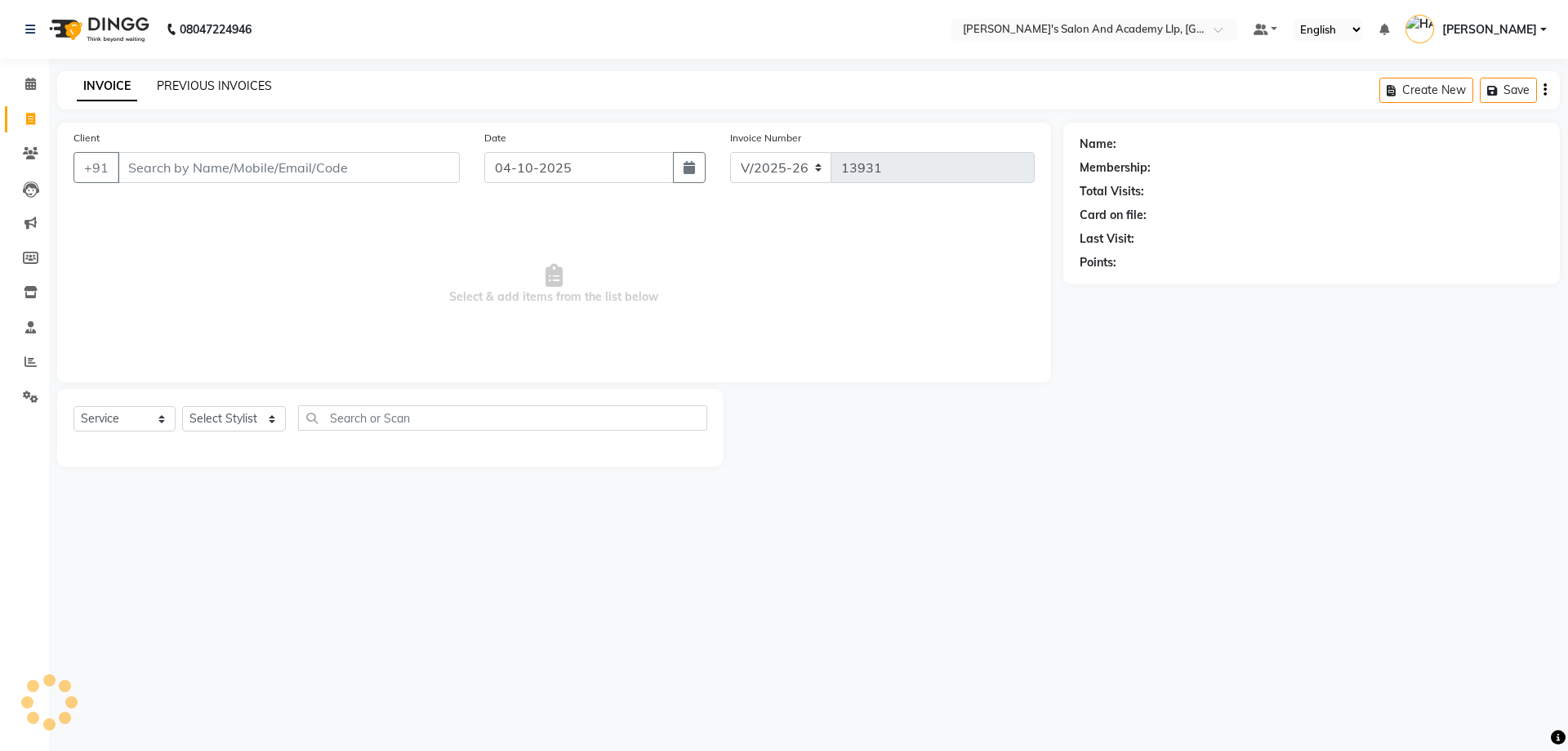
click at [165, 85] on link "PREVIOUS INVOICES" at bounding box center [214, 86] width 115 height 15
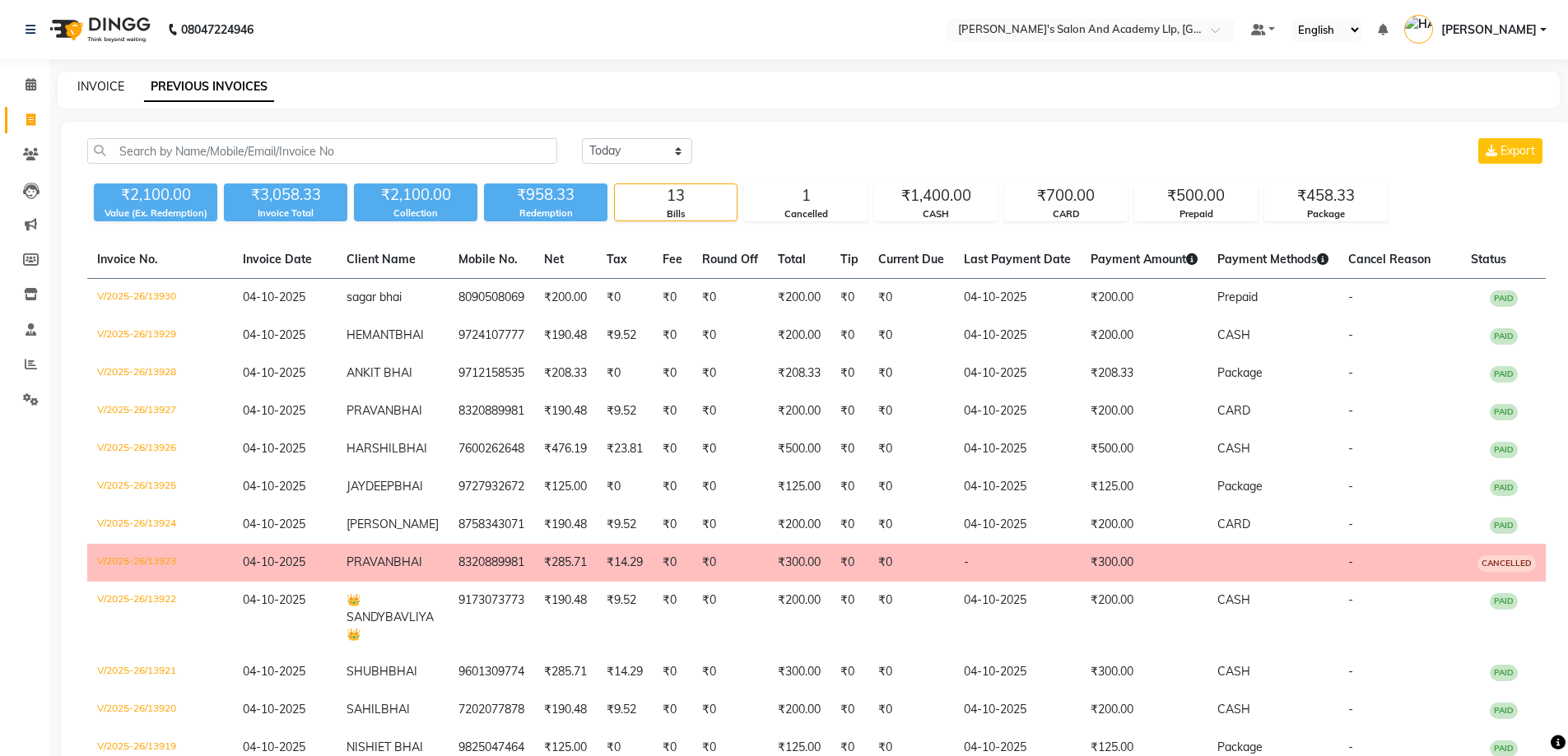
click at [121, 87] on link "INVOICE" at bounding box center [101, 86] width 47 height 15
select select "service"
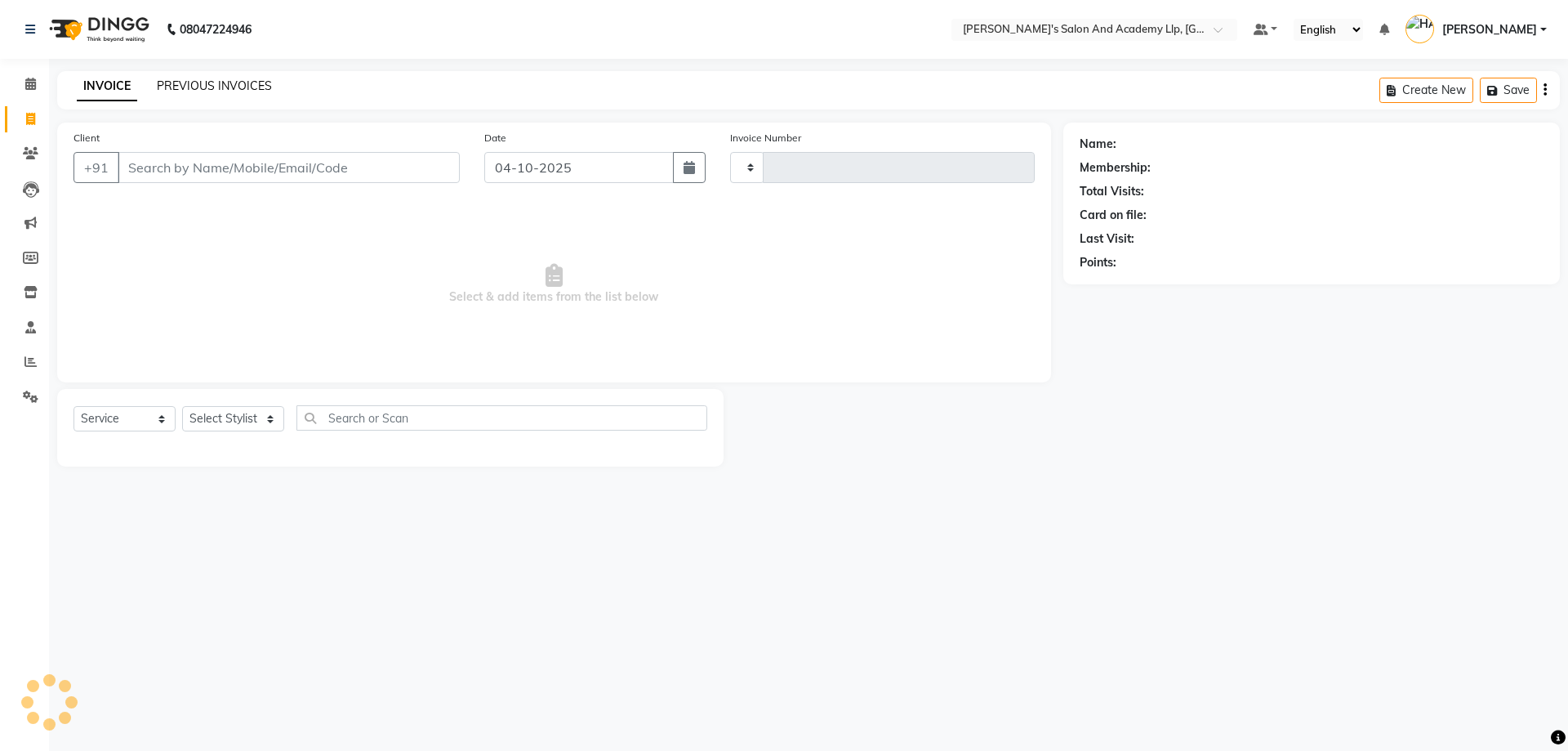
type input "13931"
select select "6983"
click at [190, 87] on link "PREVIOUS INVOICES" at bounding box center [214, 86] width 115 height 15
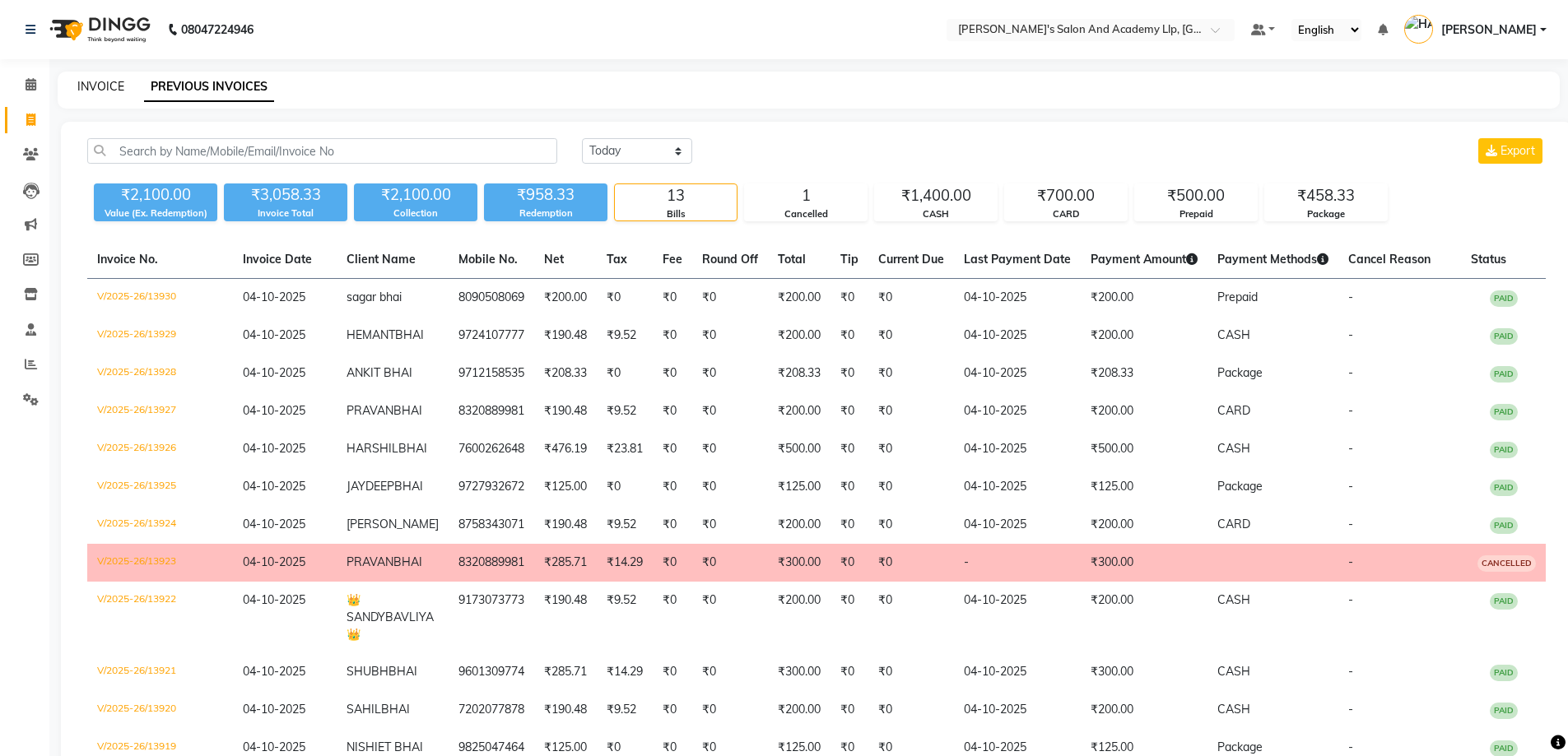
click at [86, 85] on link "INVOICE" at bounding box center [101, 86] width 47 height 15
select select "service"
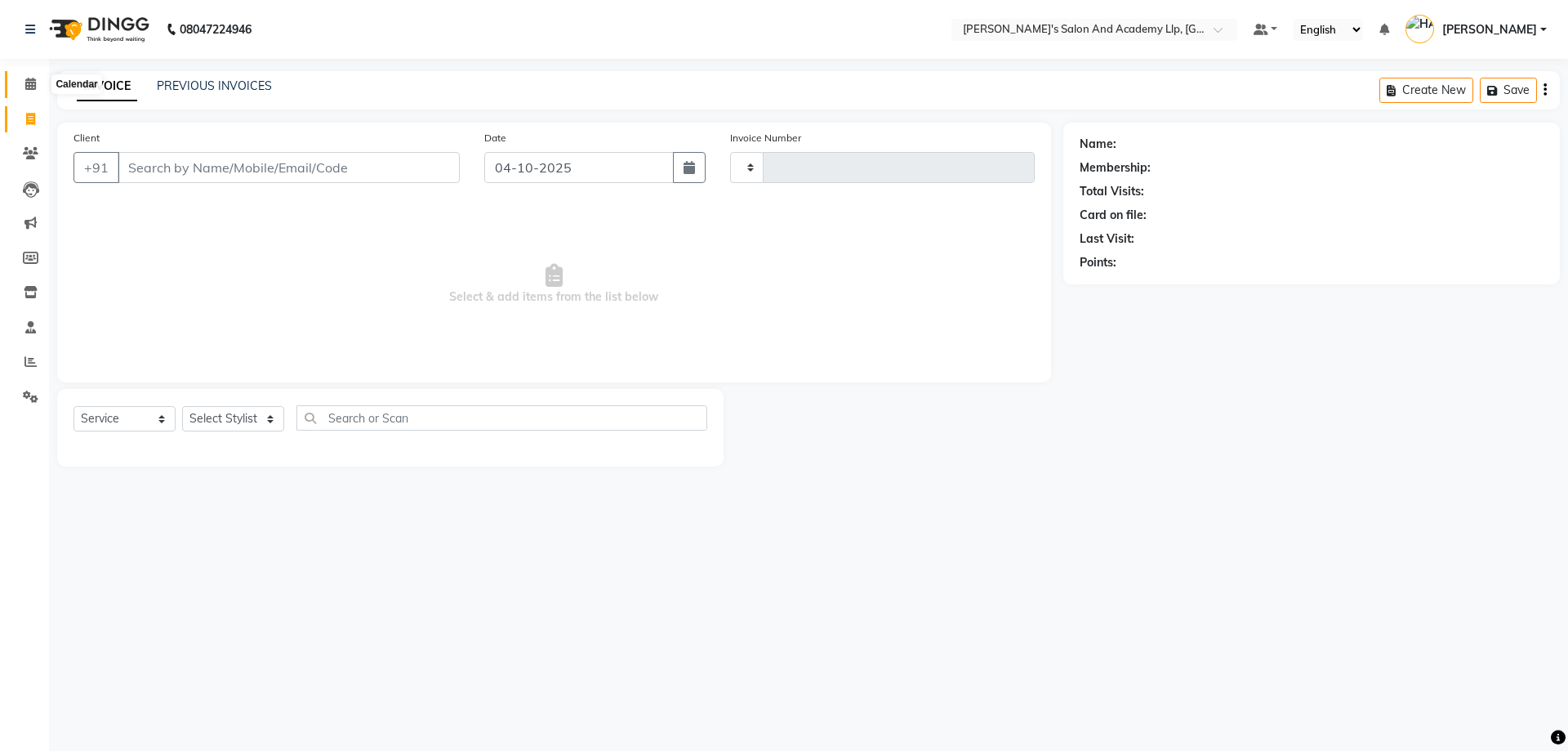
type input "13931"
select select "6983"
click at [17, 84] on span at bounding box center [31, 84] width 29 height 19
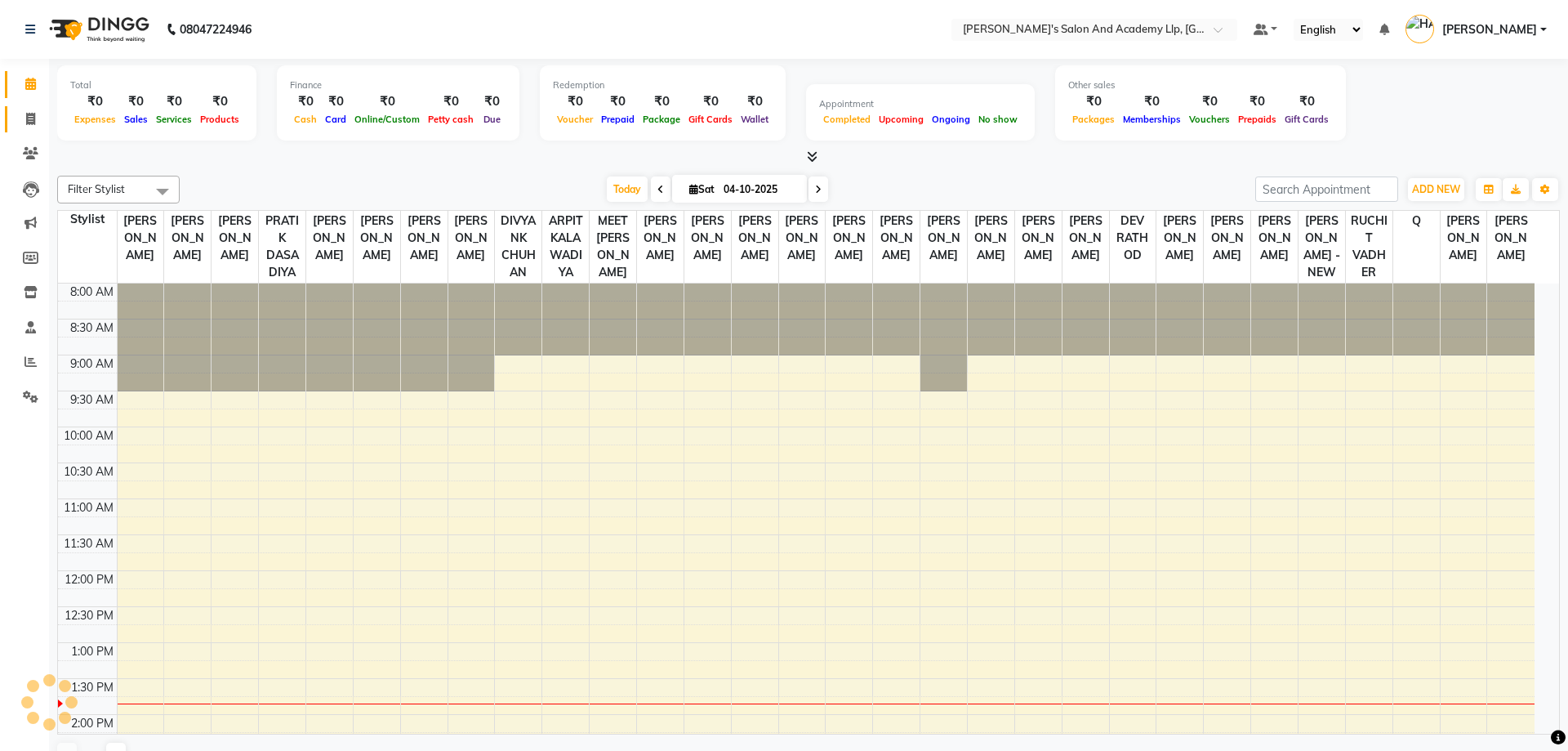
click at [26, 107] on link "Invoice" at bounding box center [24, 120] width 39 height 27
select select "service"
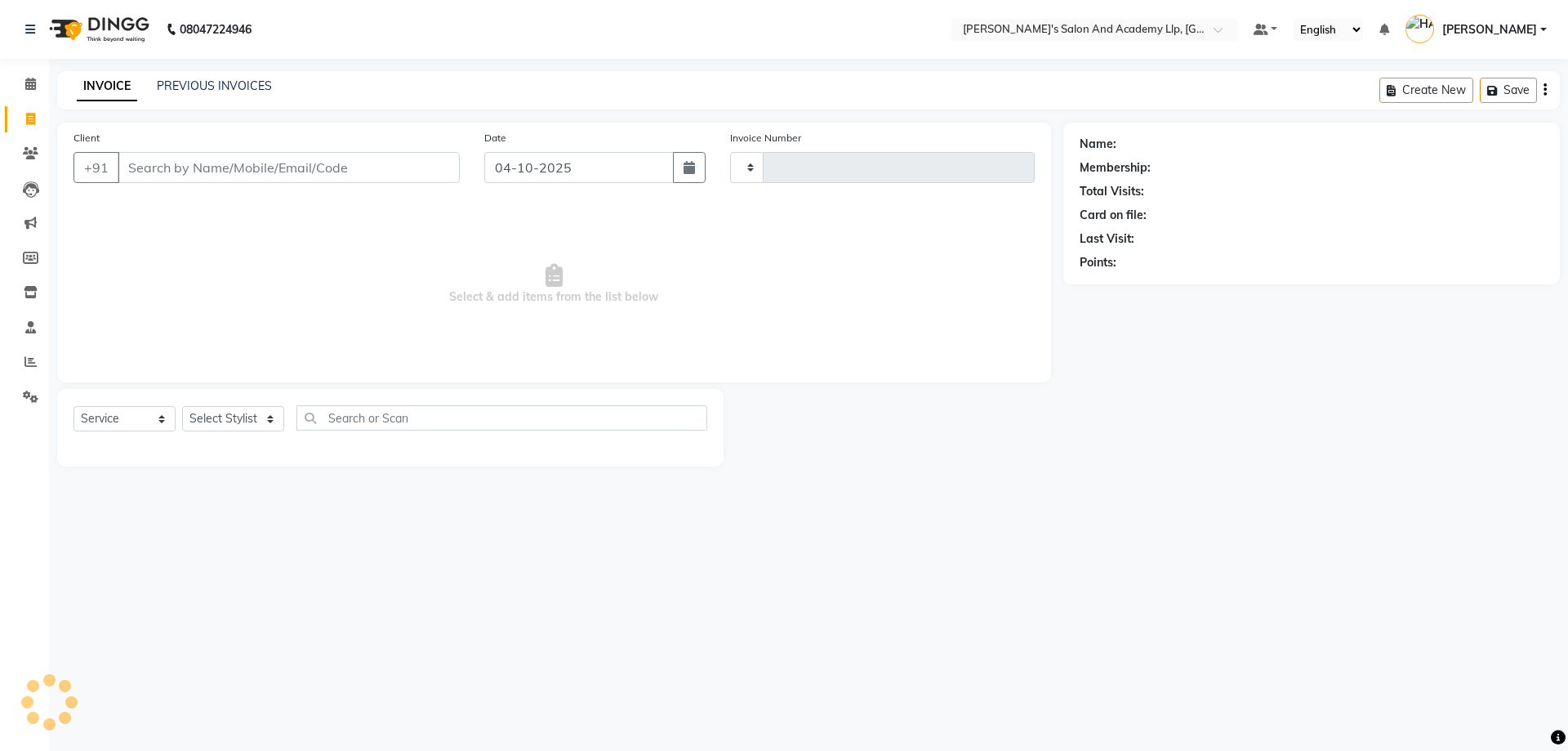
click at [92, 83] on link "INVOICE" at bounding box center [107, 87] width 60 height 30
type input "13931"
select select "6983"
click at [202, 80] on link "PREVIOUS INVOICES" at bounding box center [214, 86] width 115 height 15
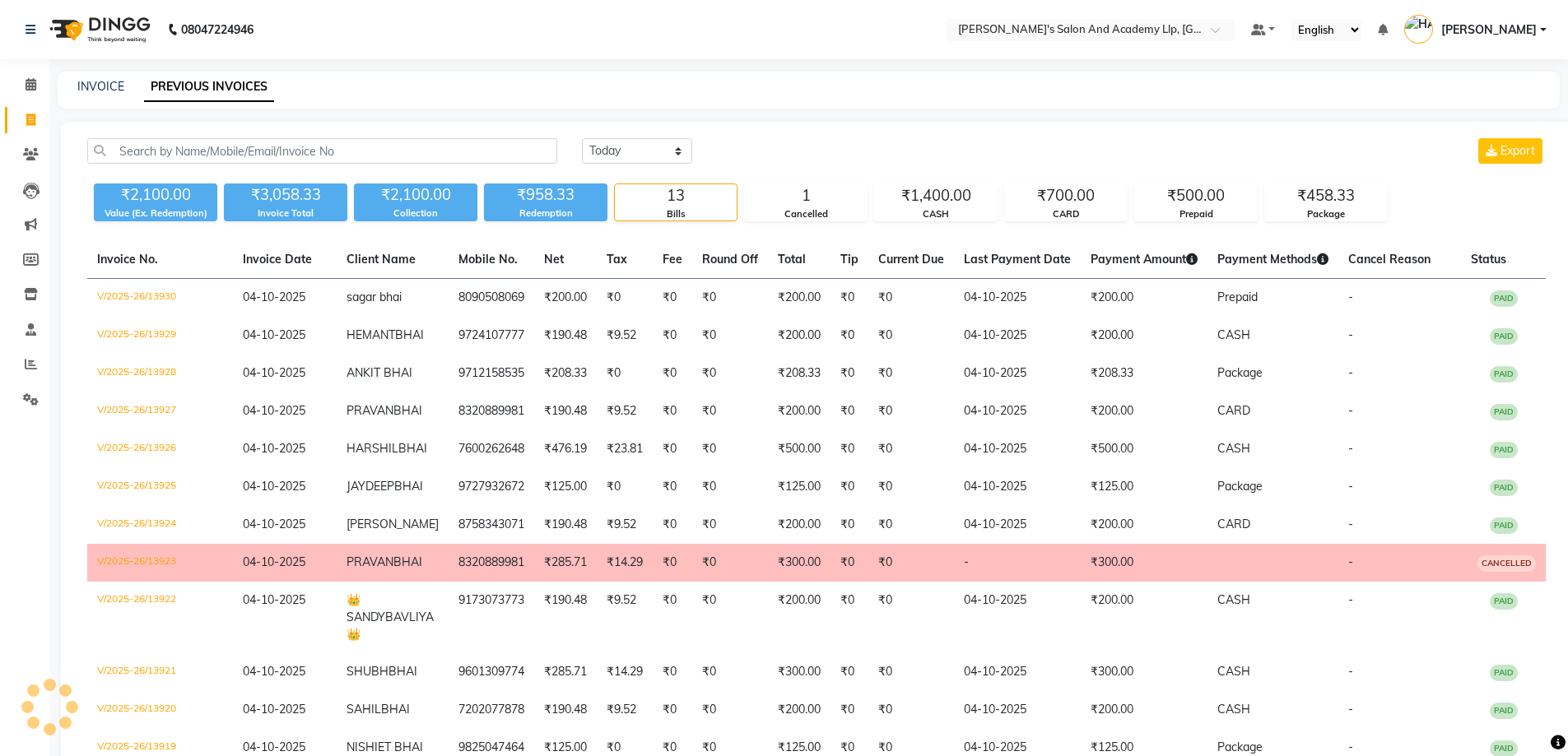
click at [129, 81] on div "INVOICE PREVIOUS INVOICES" at bounding box center [799, 86] width 1482 height 17
click at [118, 82] on link "INVOICE" at bounding box center [101, 86] width 47 height 15
select select "service"
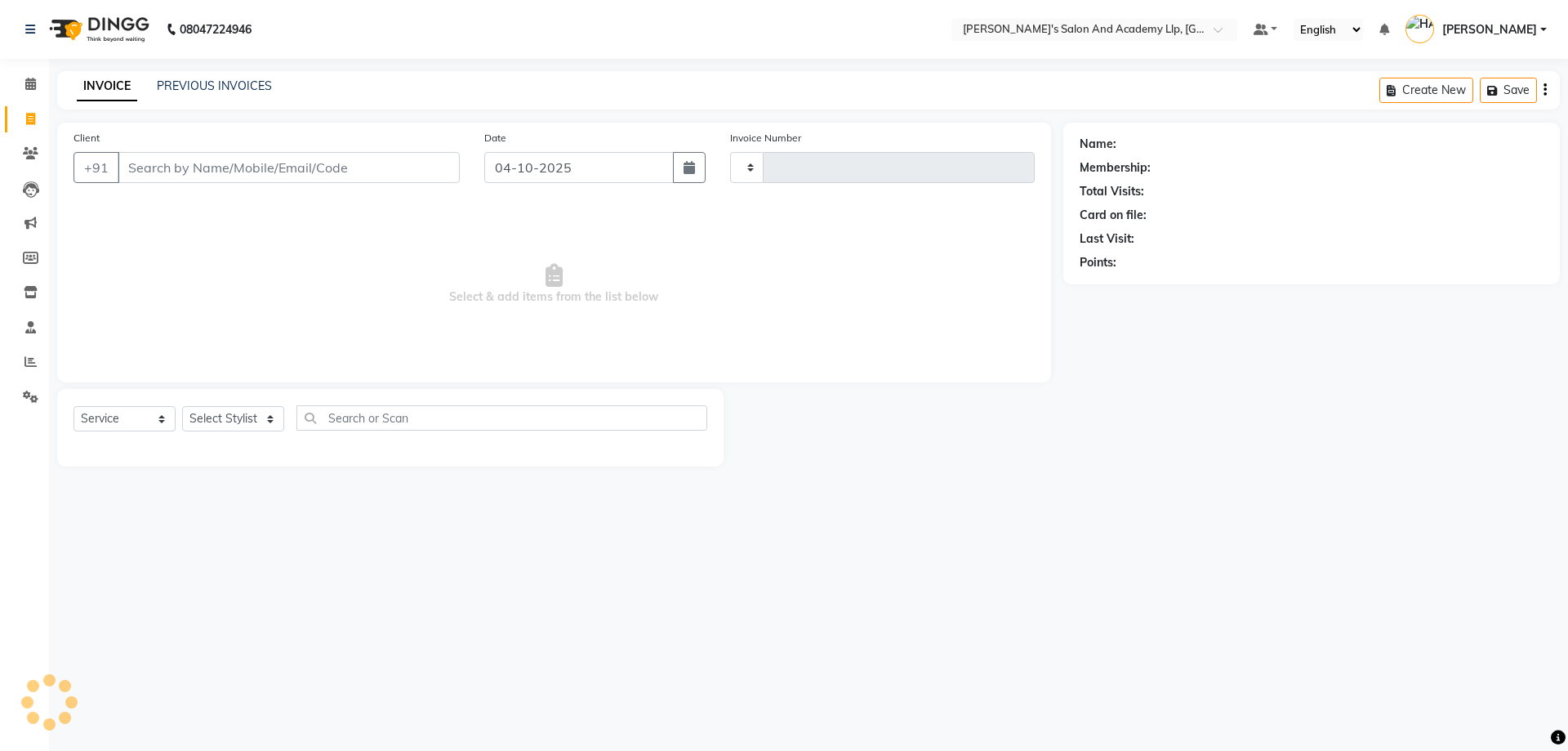
type input "13931"
select select "6983"
click at [214, 98] on div "INVOICE PREVIOUS INVOICES Create New Save" at bounding box center [808, 90] width 1503 height 38
click at [239, 147] on div "Client +91" at bounding box center [267, 162] width 411 height 67
click at [223, 182] on input "Client" at bounding box center [288, 168] width 342 height 31
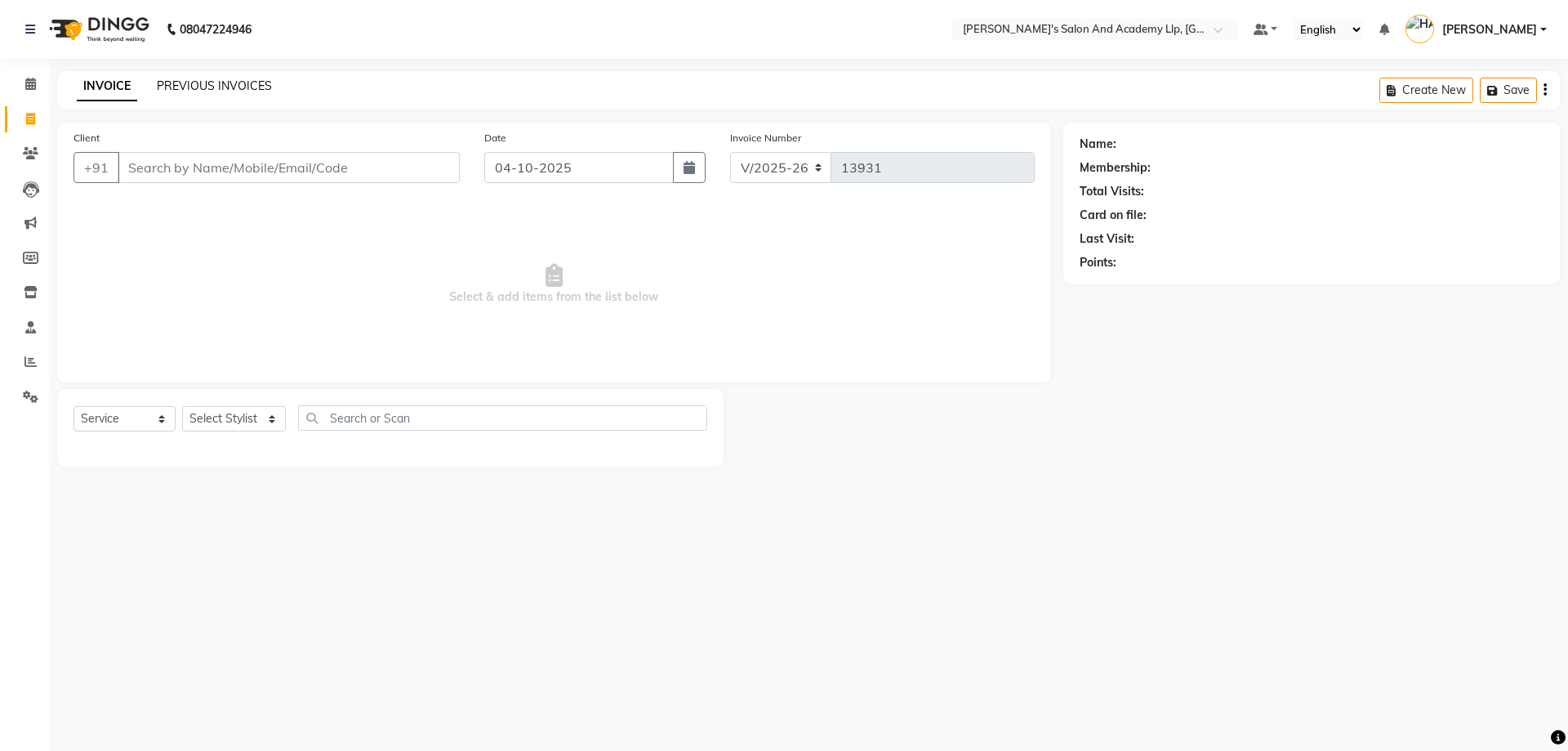
click at [182, 89] on link "PREVIOUS INVOICES" at bounding box center [214, 86] width 115 height 15
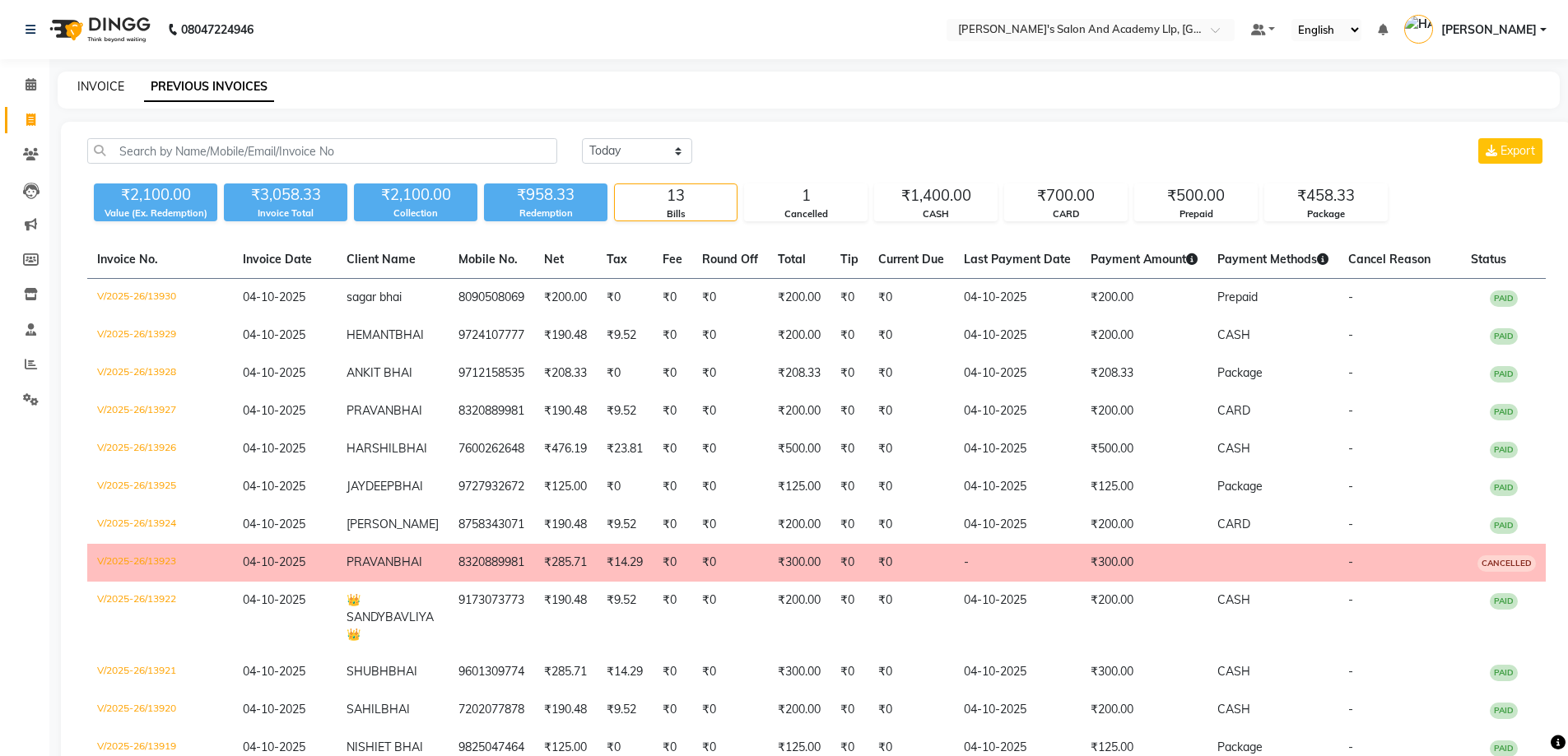
click at [100, 84] on link "INVOICE" at bounding box center [101, 86] width 47 height 15
select select "service"
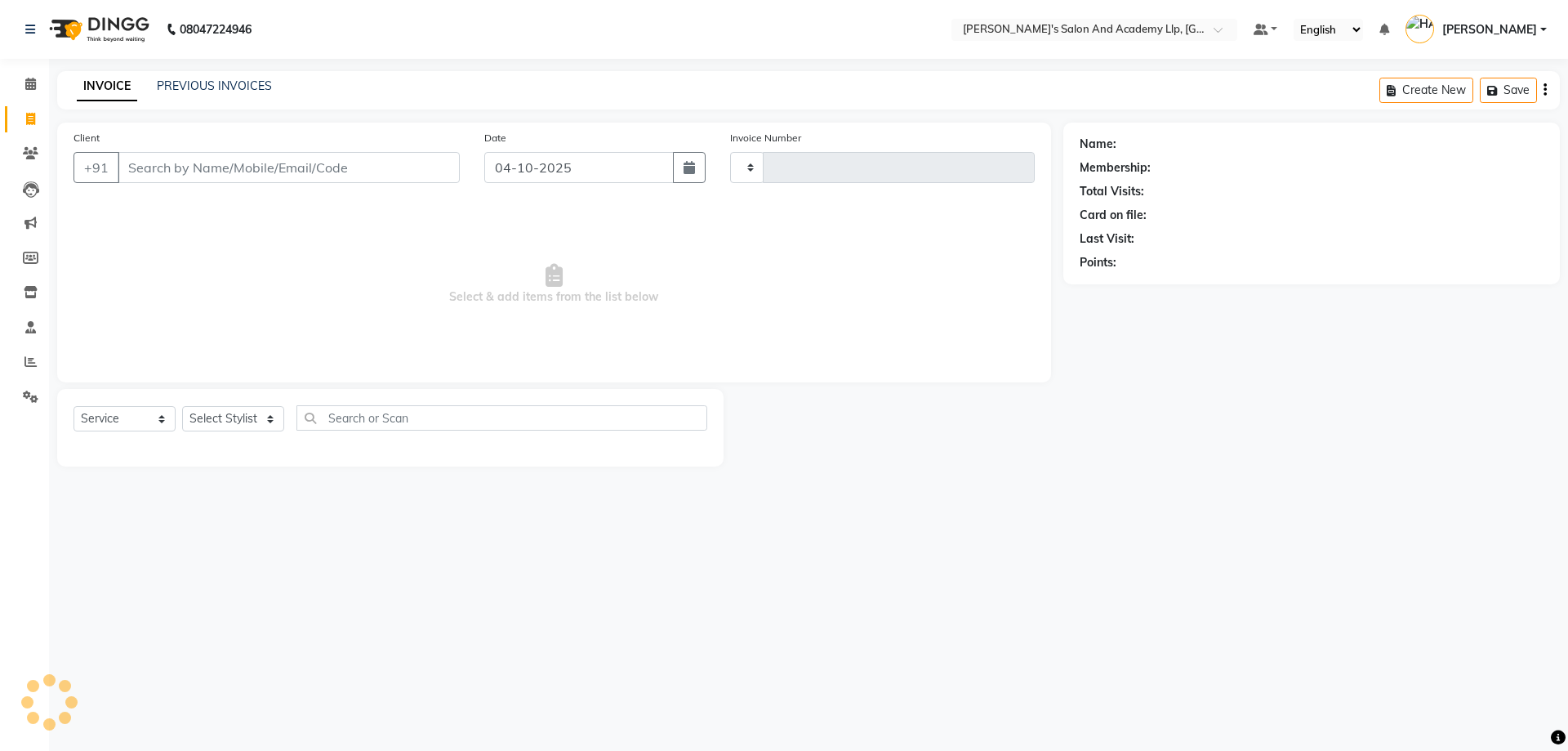
type input "13931"
select select "6983"
click at [249, 169] on input "Client" at bounding box center [288, 168] width 342 height 31
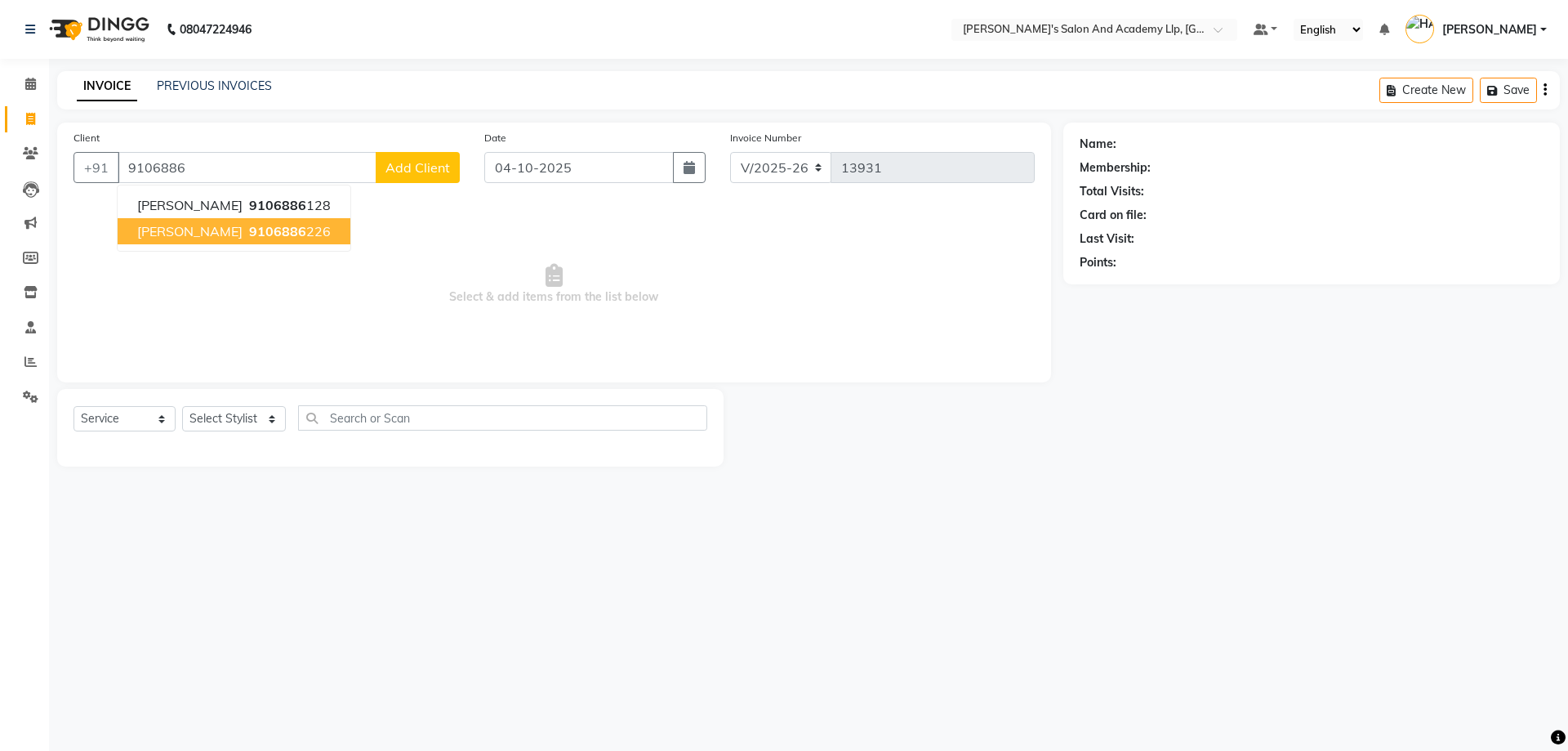
click at [284, 225] on ngb-highlight "9106886 226" at bounding box center [288, 231] width 85 height 17
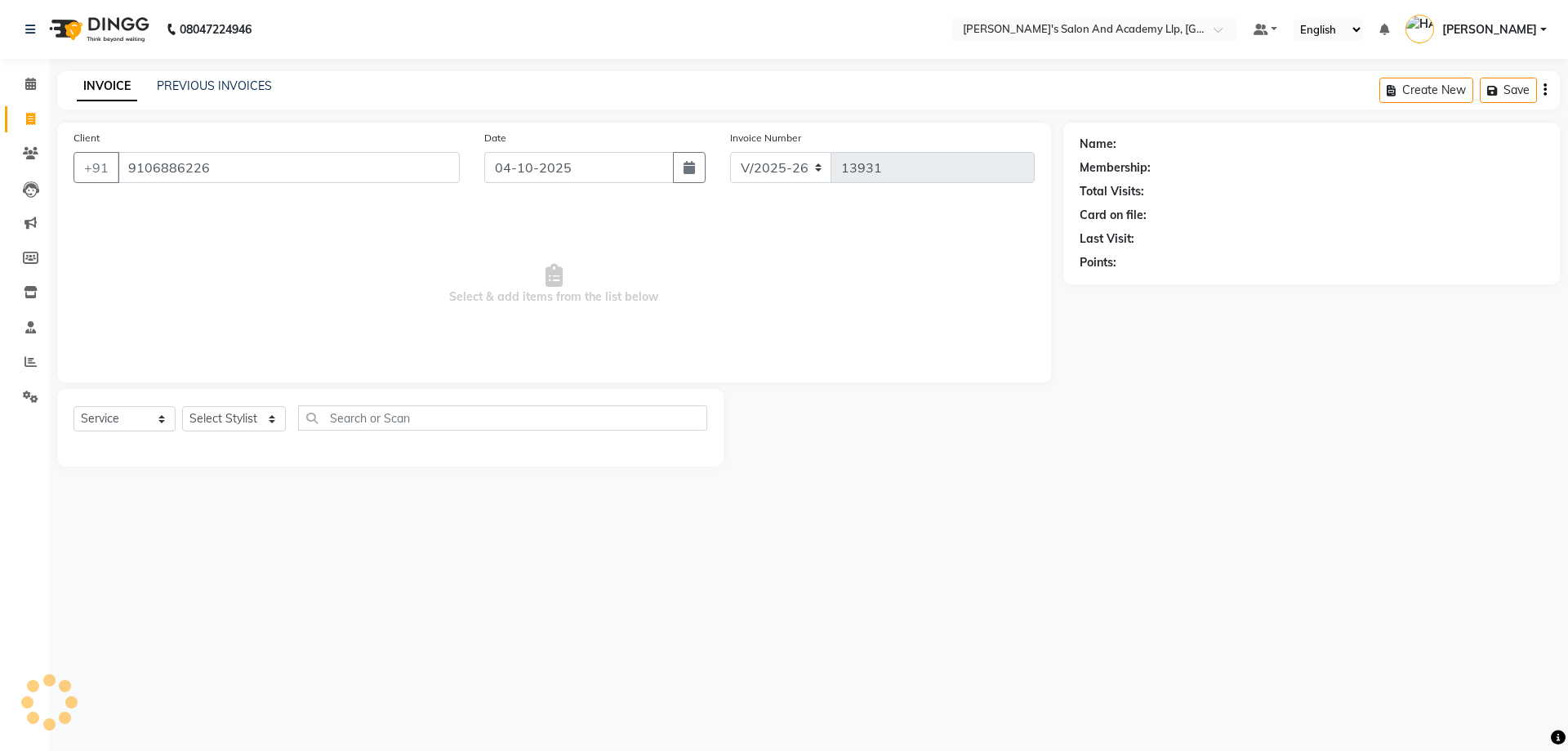
type input "9106886226"
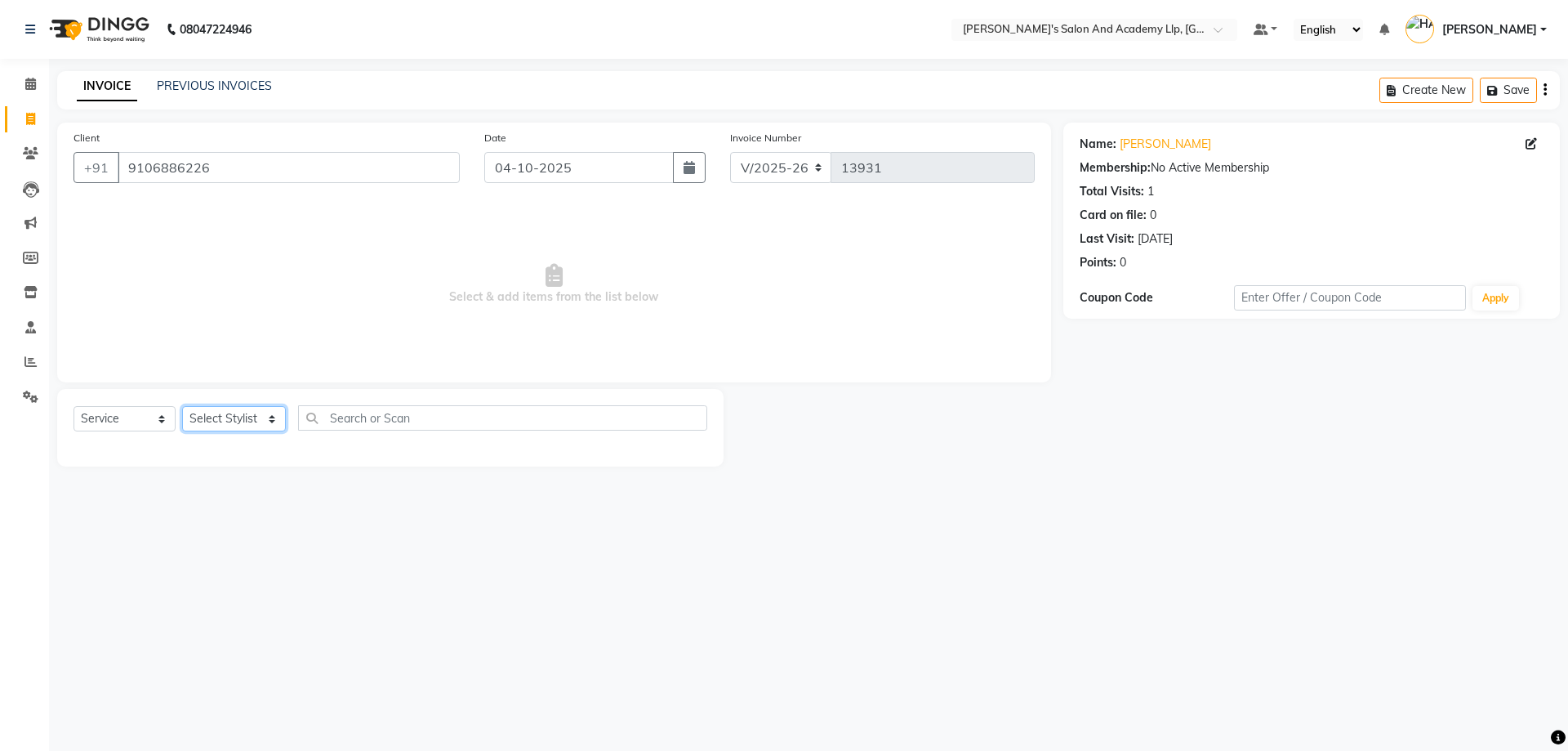
click at [249, 427] on select "Select Stylist AAKASH SOLANKI ADARSH SOLANKI AKSHAY VAJA ARPIT KALAWADIYA AZIM …" at bounding box center [234, 419] width 104 height 26
select select "93502"
click at [182, 406] on select "Select Stylist AAKASH SOLANKI ADARSH SOLANKI AKSHAY VAJA ARPIT KALAWADIYA AZIM …" at bounding box center [234, 419] width 104 height 26
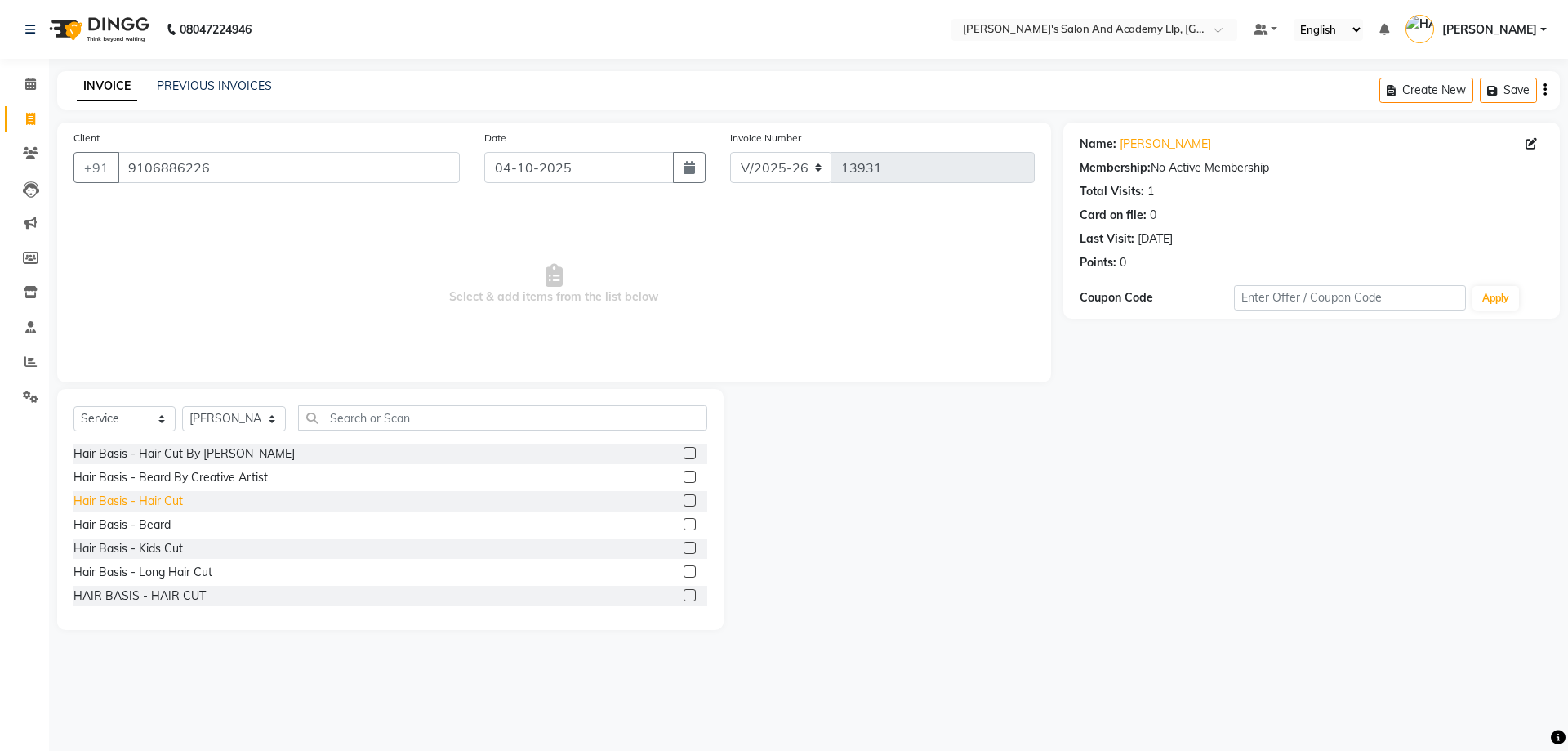
click at [164, 495] on div "Hair Basis - Hair Cut" at bounding box center [128, 501] width 110 height 17
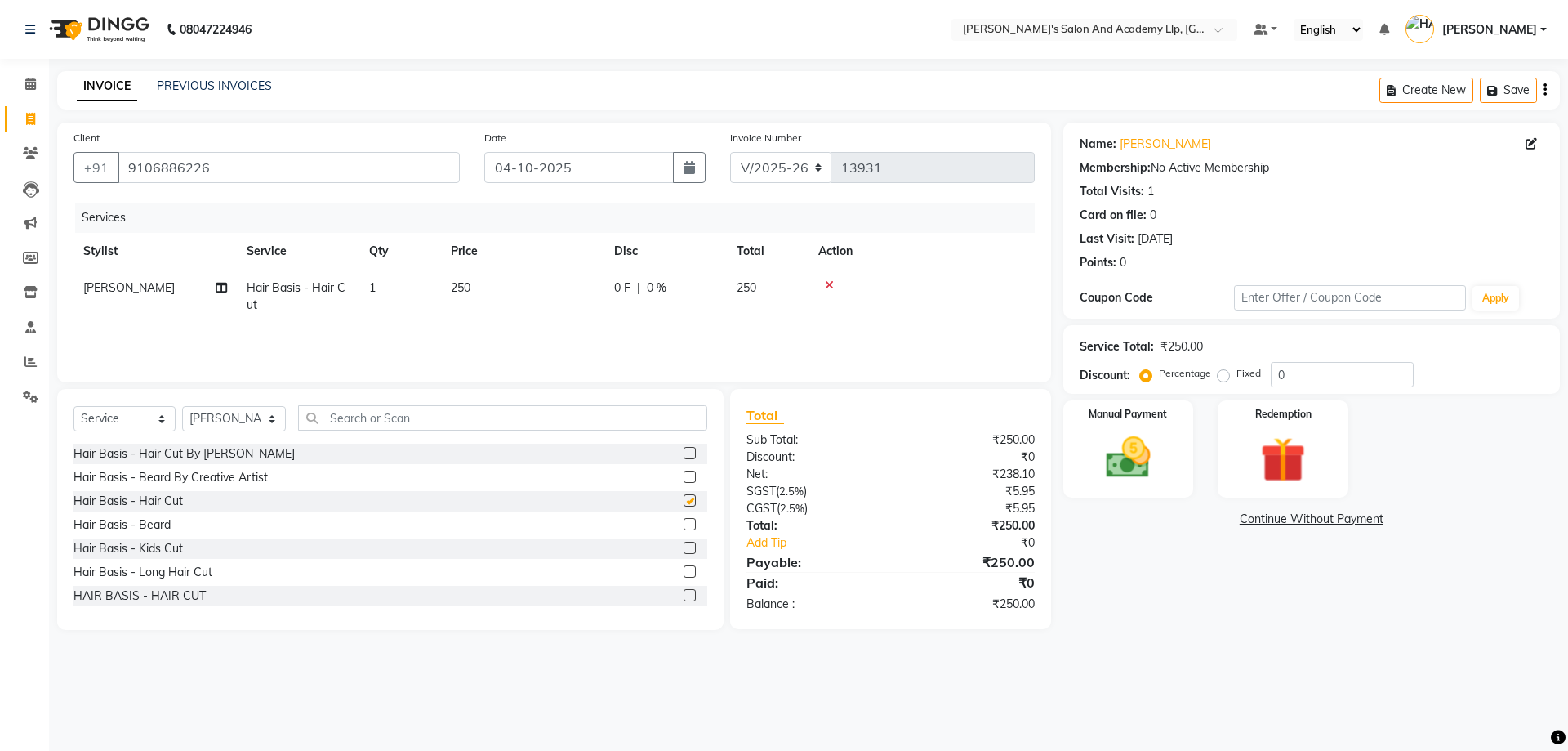
checkbox input "false"
drag, startPoint x: 146, startPoint y: 517, endPoint x: 154, endPoint y: 516, distance: 8.1
click at [146, 520] on div "Hair Basis - Beard" at bounding box center [122, 525] width 97 height 17
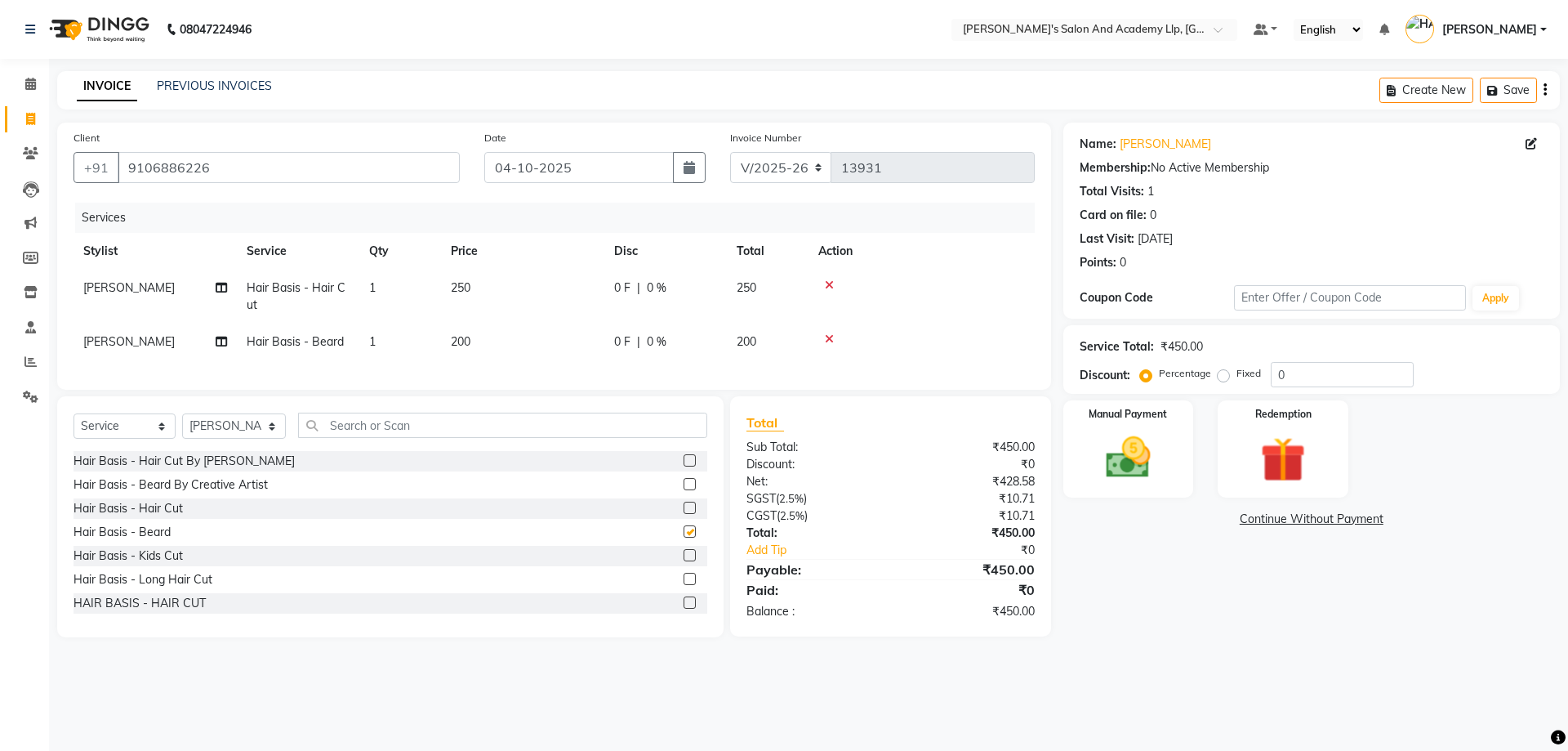
checkbox input "false"
click at [516, 269] on th "Price" at bounding box center [523, 251] width 163 height 37
click at [547, 281] on td "250" at bounding box center [523, 296] width 163 height 54
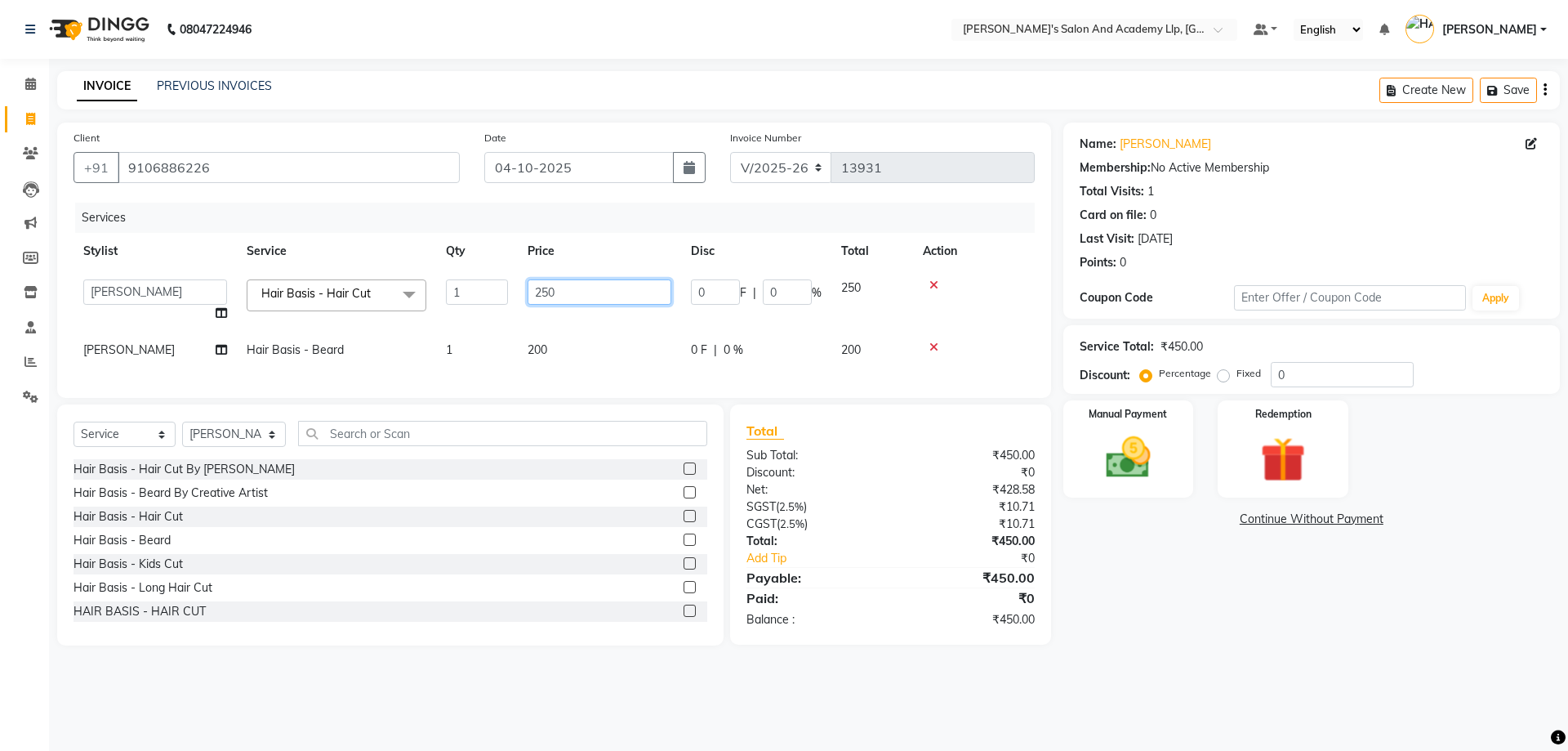
click at [547, 281] on input "250" at bounding box center [599, 292] width 144 height 26
click at [1175, 449] on div "Manual Payment" at bounding box center [1128, 449] width 135 height 101
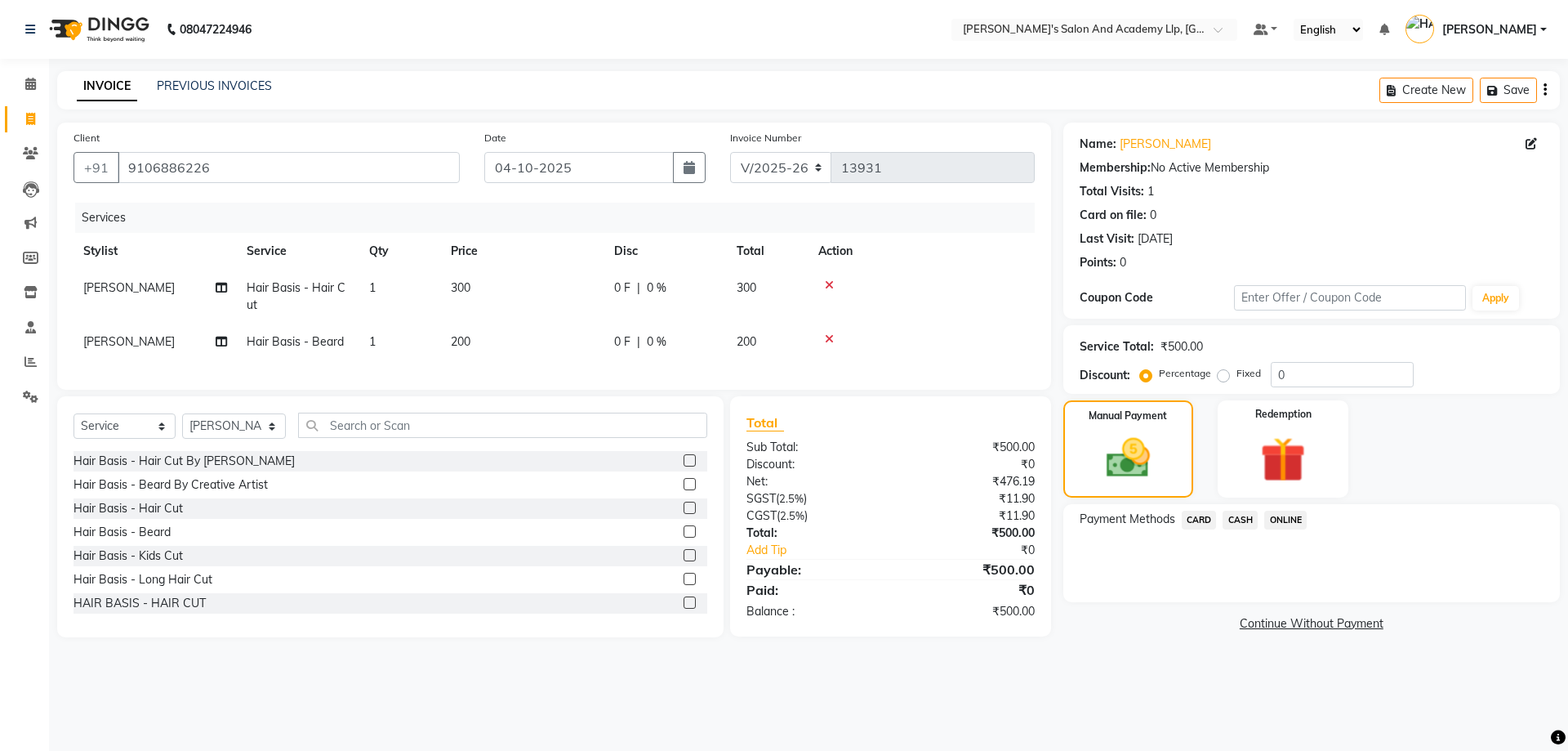
click at [1233, 516] on span "CASH" at bounding box center [1240, 520] width 36 height 19
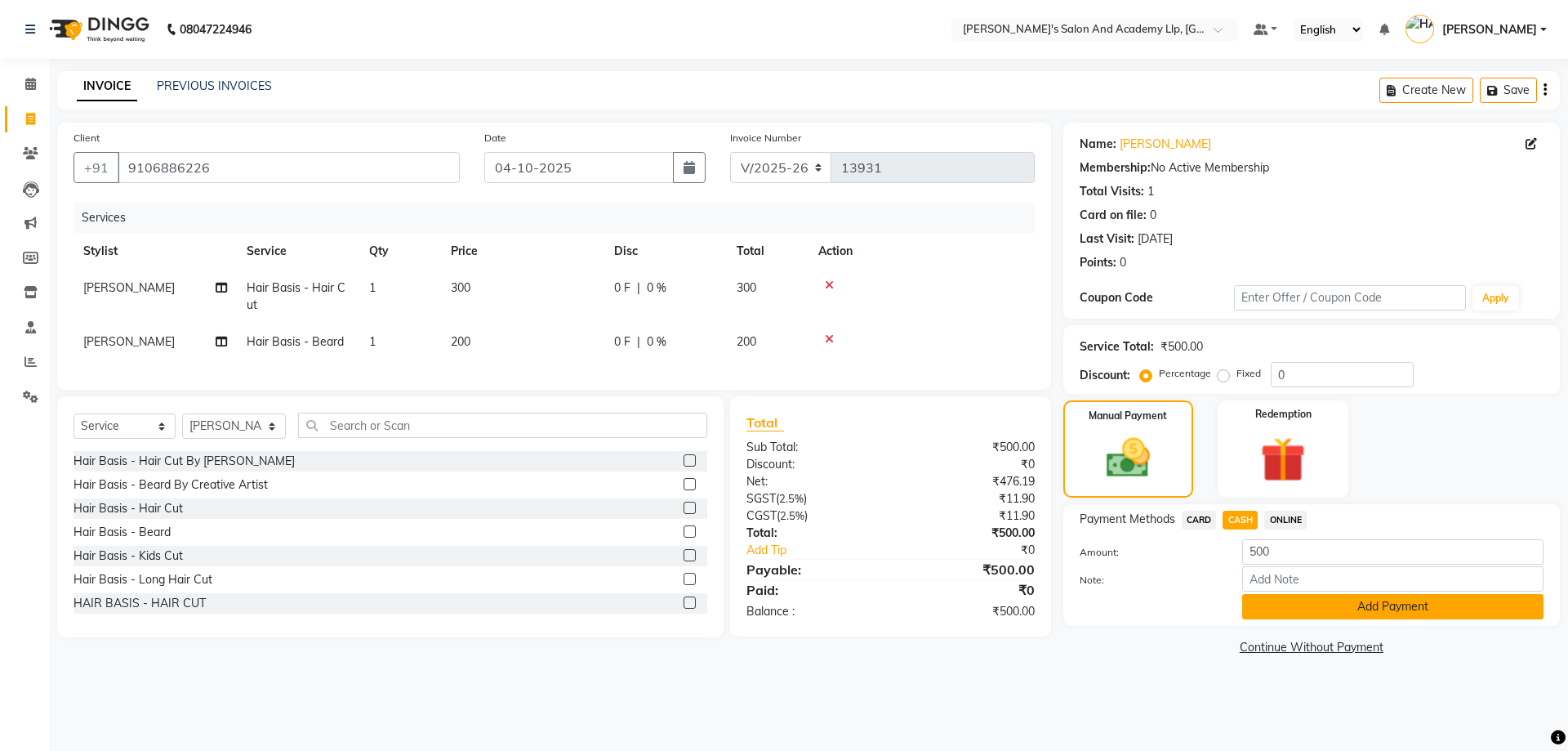
click at [1306, 611] on button "Add Payment" at bounding box center [1393, 606] width 301 height 26
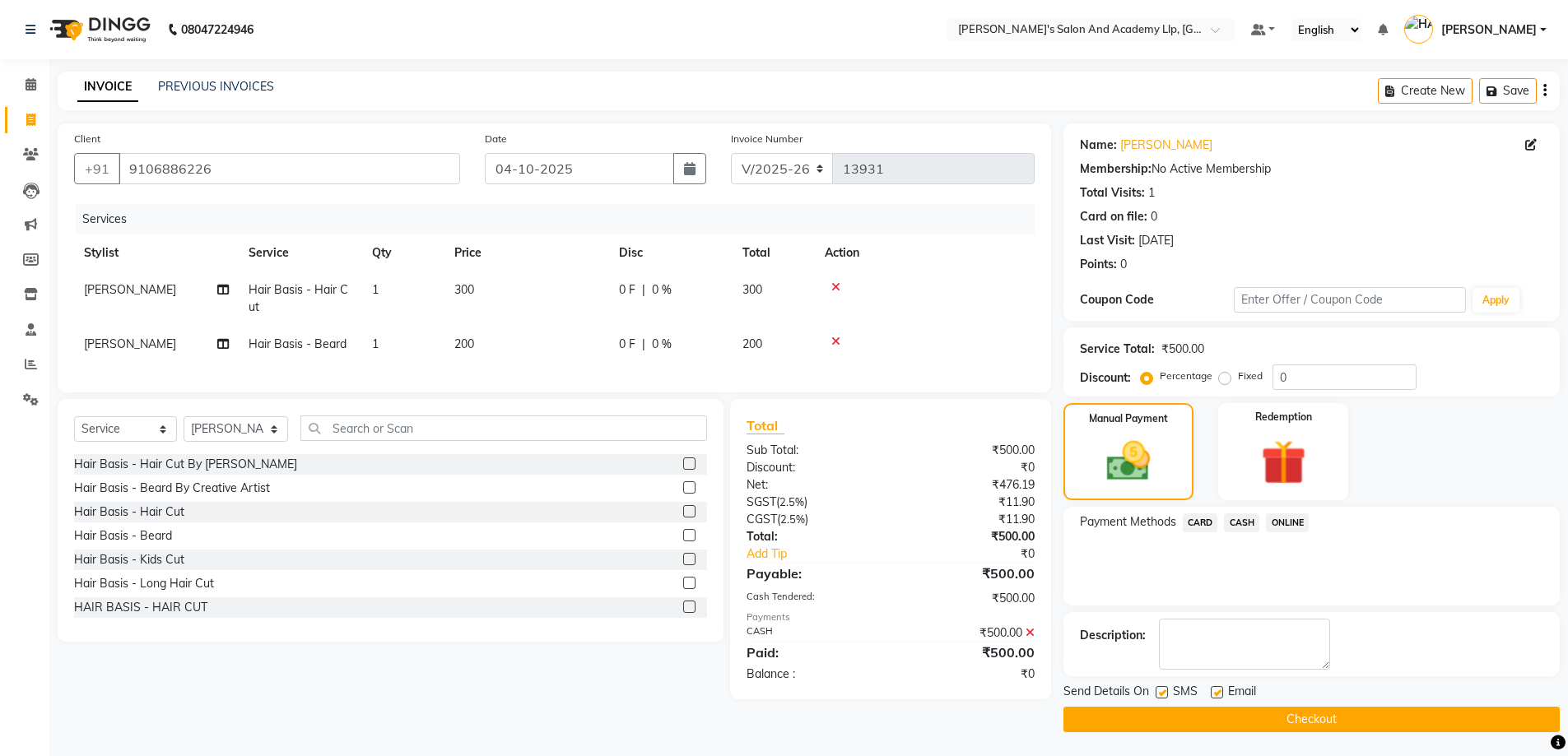
click at [1218, 690] on label at bounding box center [1216, 692] width 12 height 12
click at [1218, 690] on input "checkbox" at bounding box center [1215, 693] width 11 height 11
click at [1350, 727] on button "Checkout" at bounding box center [1311, 719] width 497 height 26
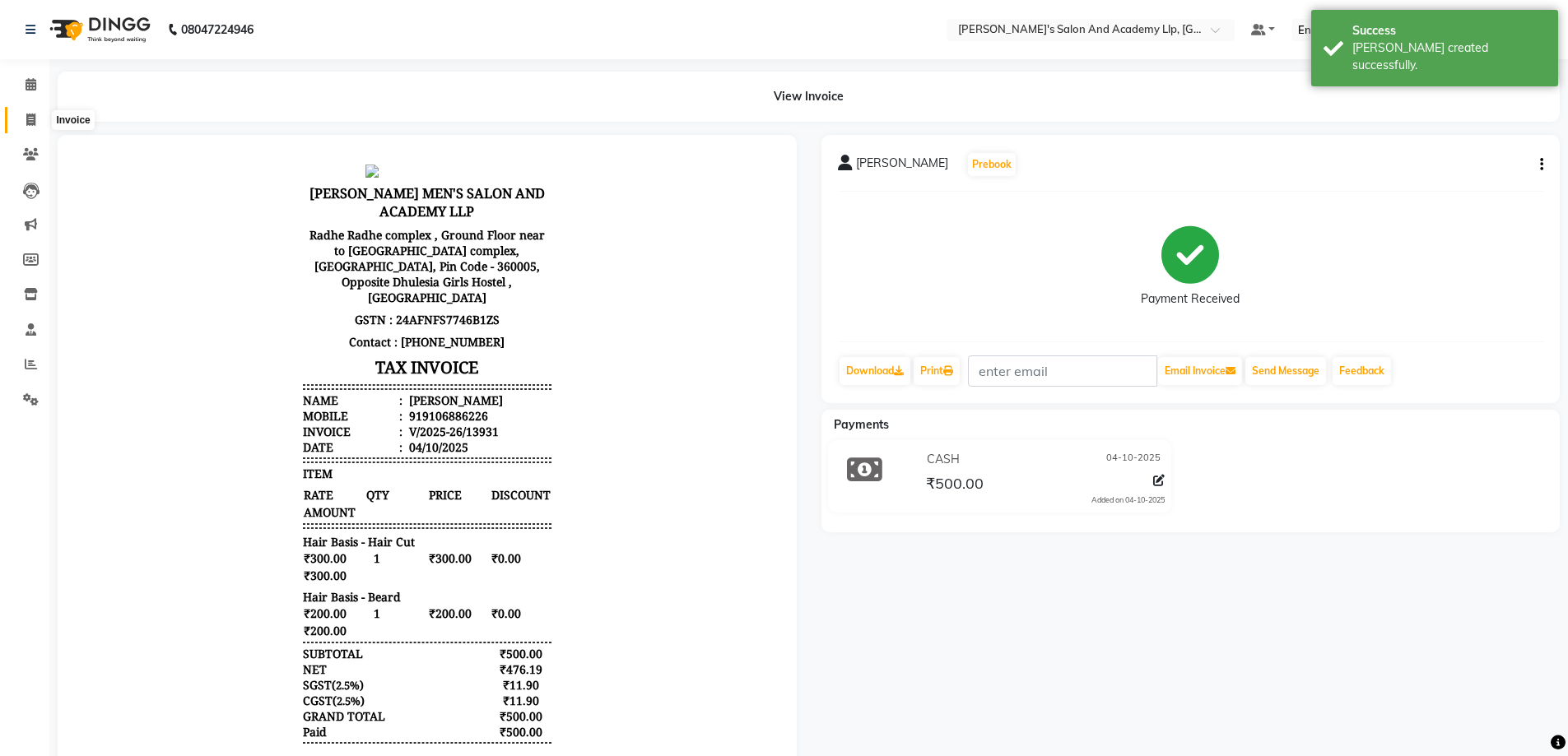
click at [23, 114] on span at bounding box center [31, 121] width 29 height 19
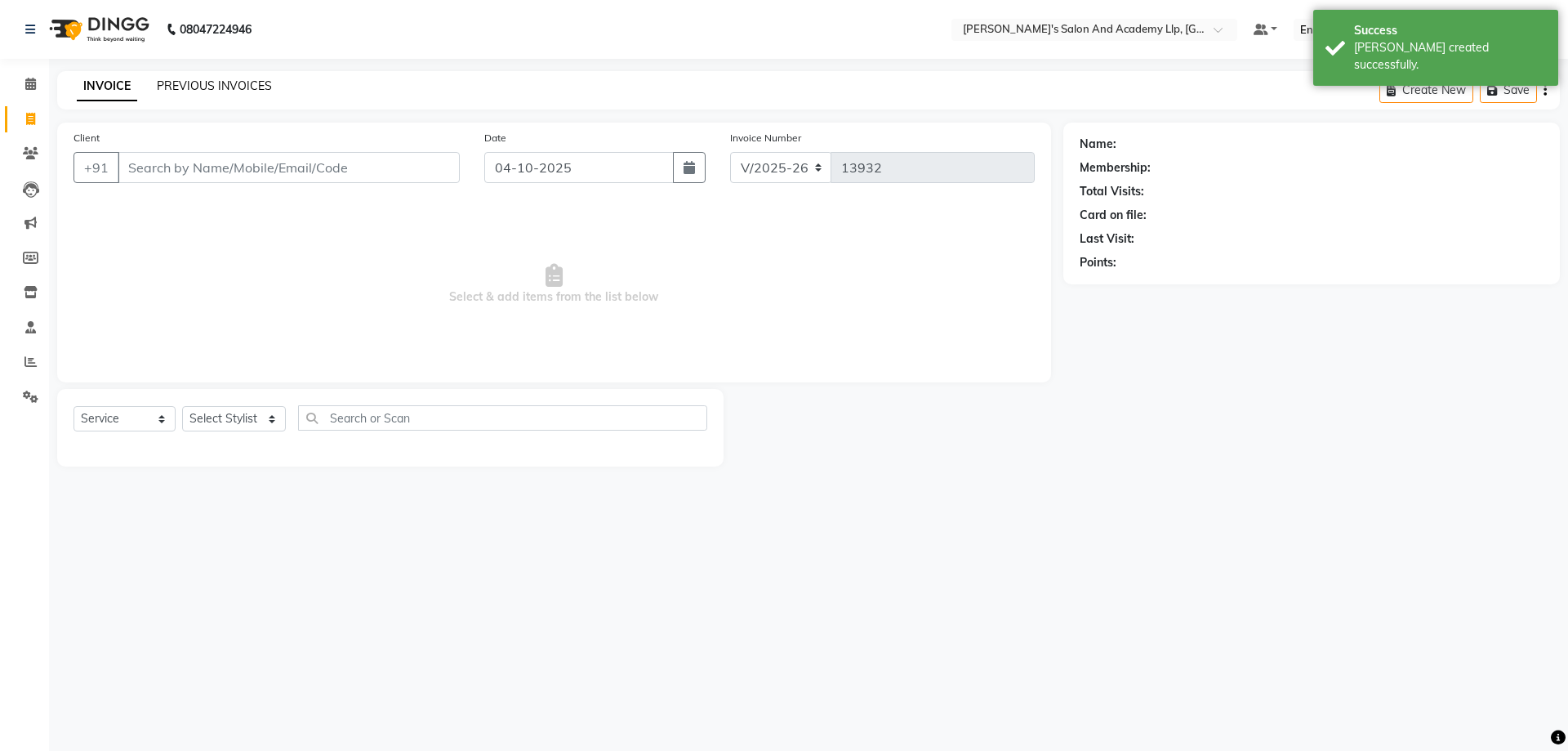
click at [209, 80] on link "PREVIOUS INVOICES" at bounding box center [214, 86] width 115 height 15
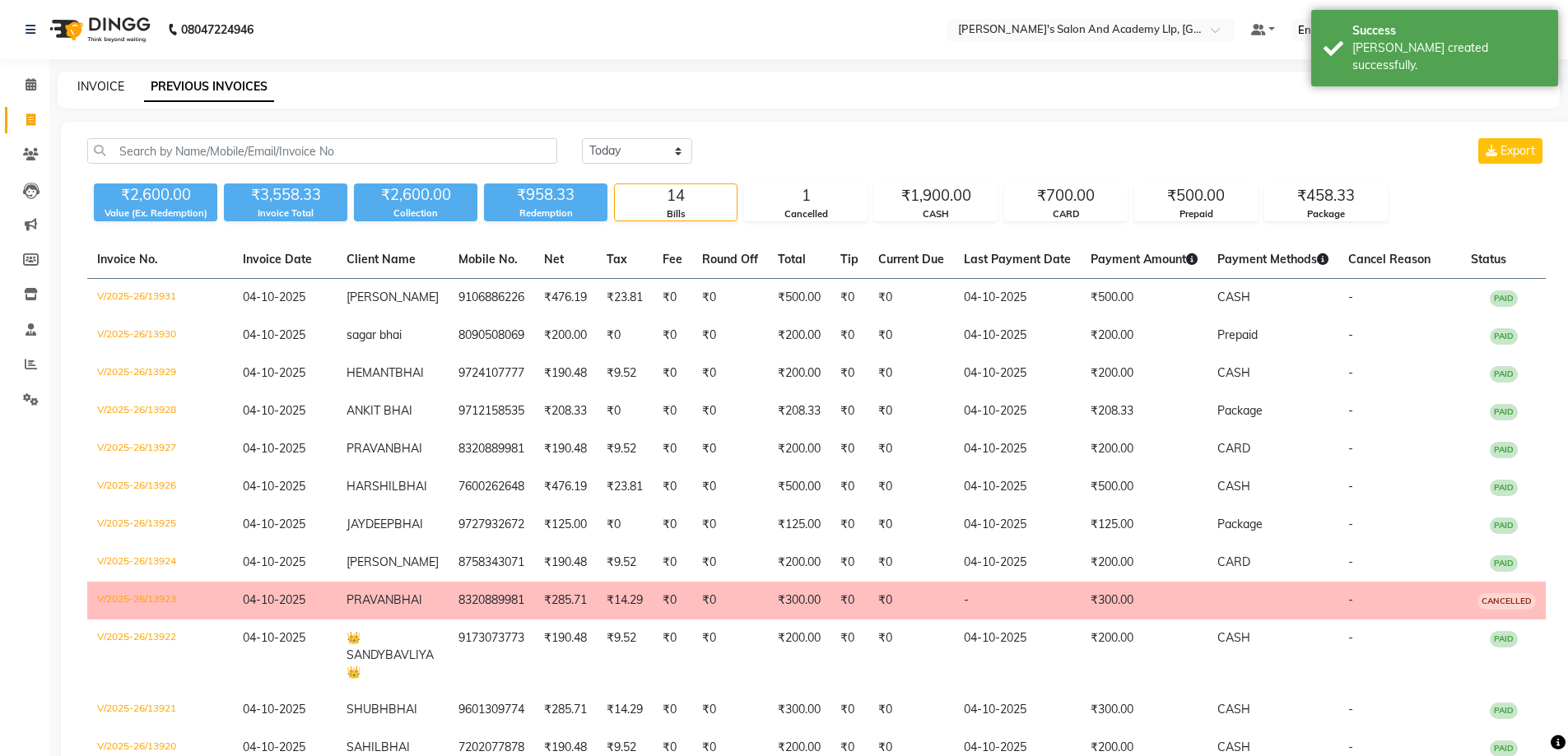
click at [92, 80] on link "INVOICE" at bounding box center [101, 86] width 47 height 15
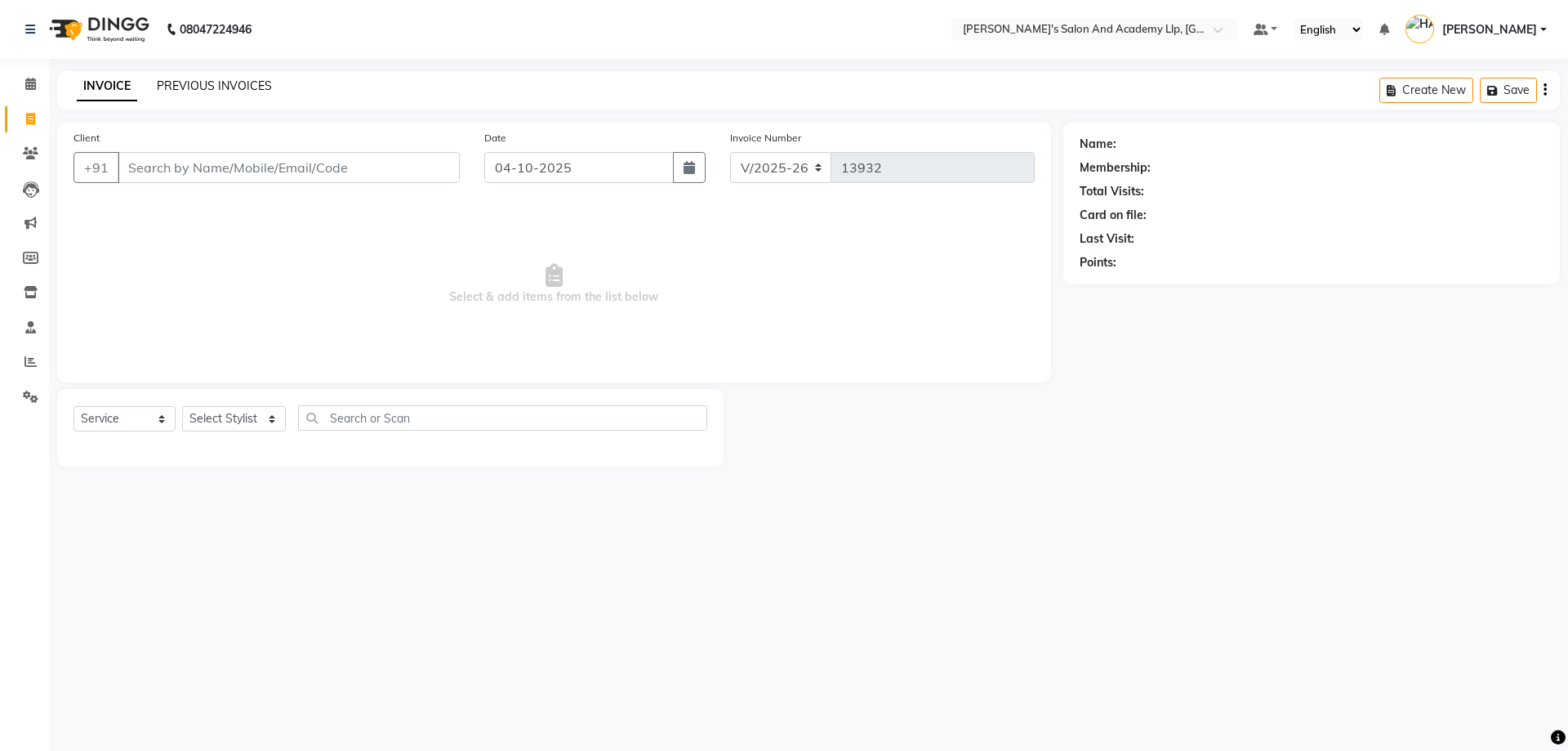
click at [200, 88] on link "PREVIOUS INVOICES" at bounding box center [214, 86] width 115 height 15
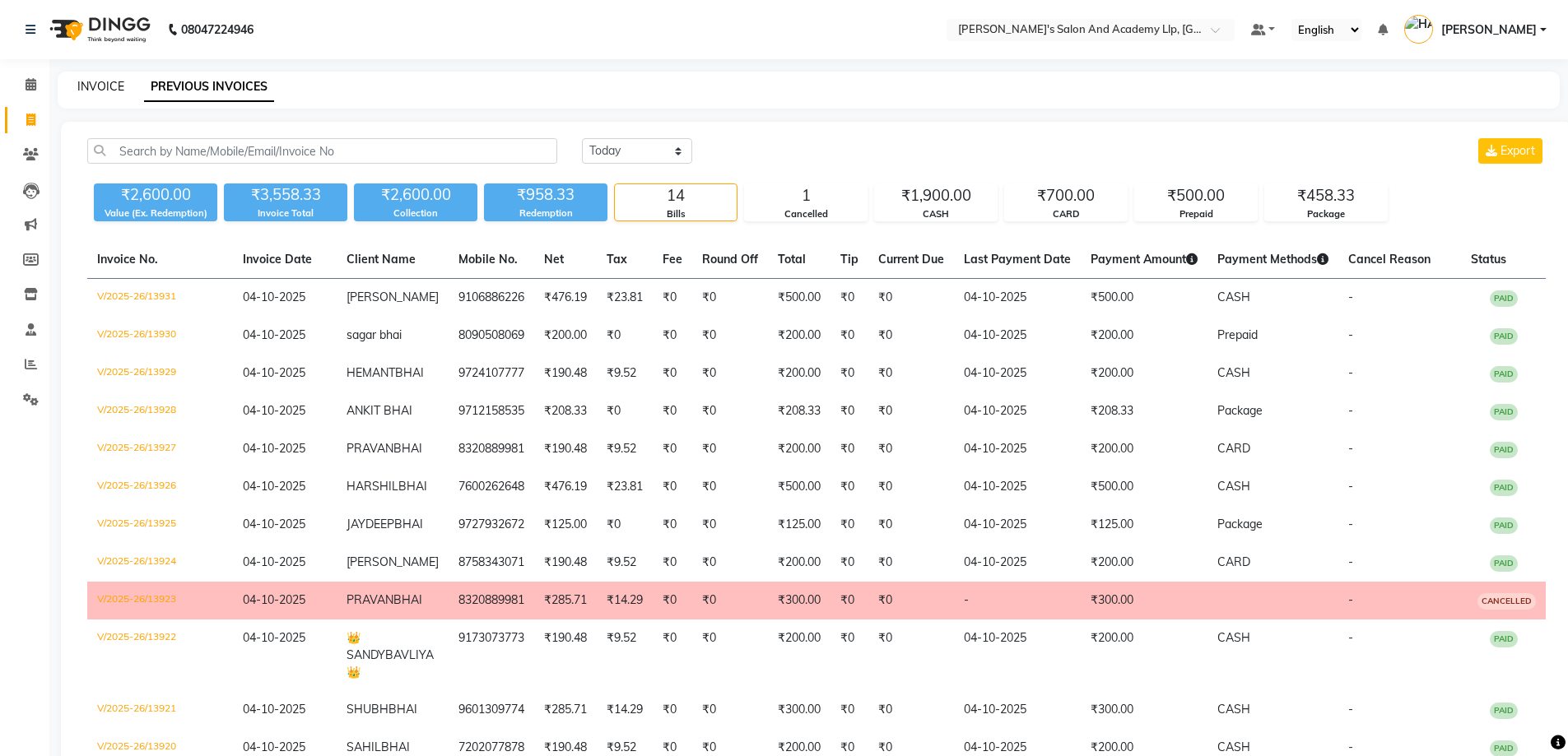
click at [112, 82] on link "INVOICE" at bounding box center [101, 86] width 47 height 15
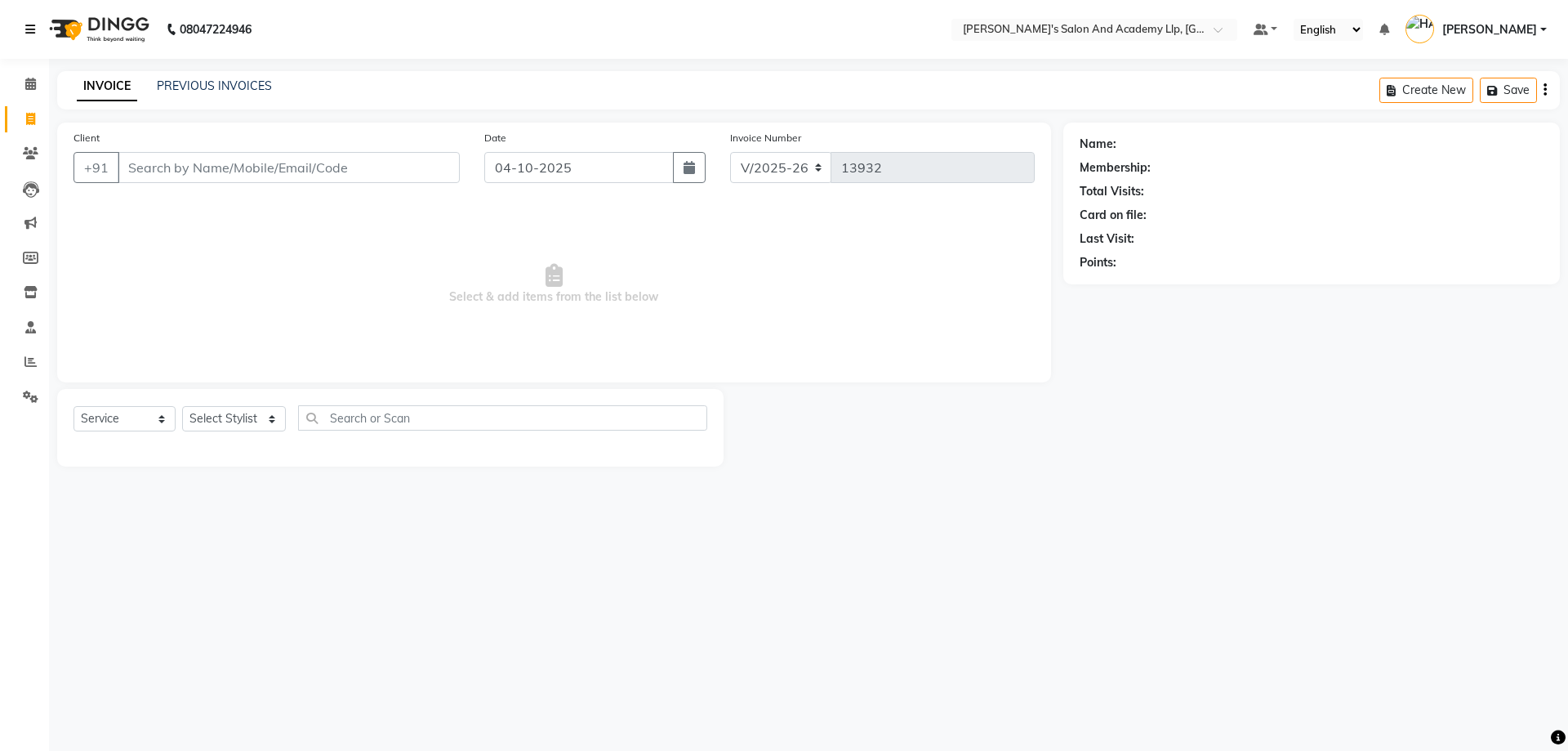
click at [38, 31] on link at bounding box center [34, 29] width 17 height 45
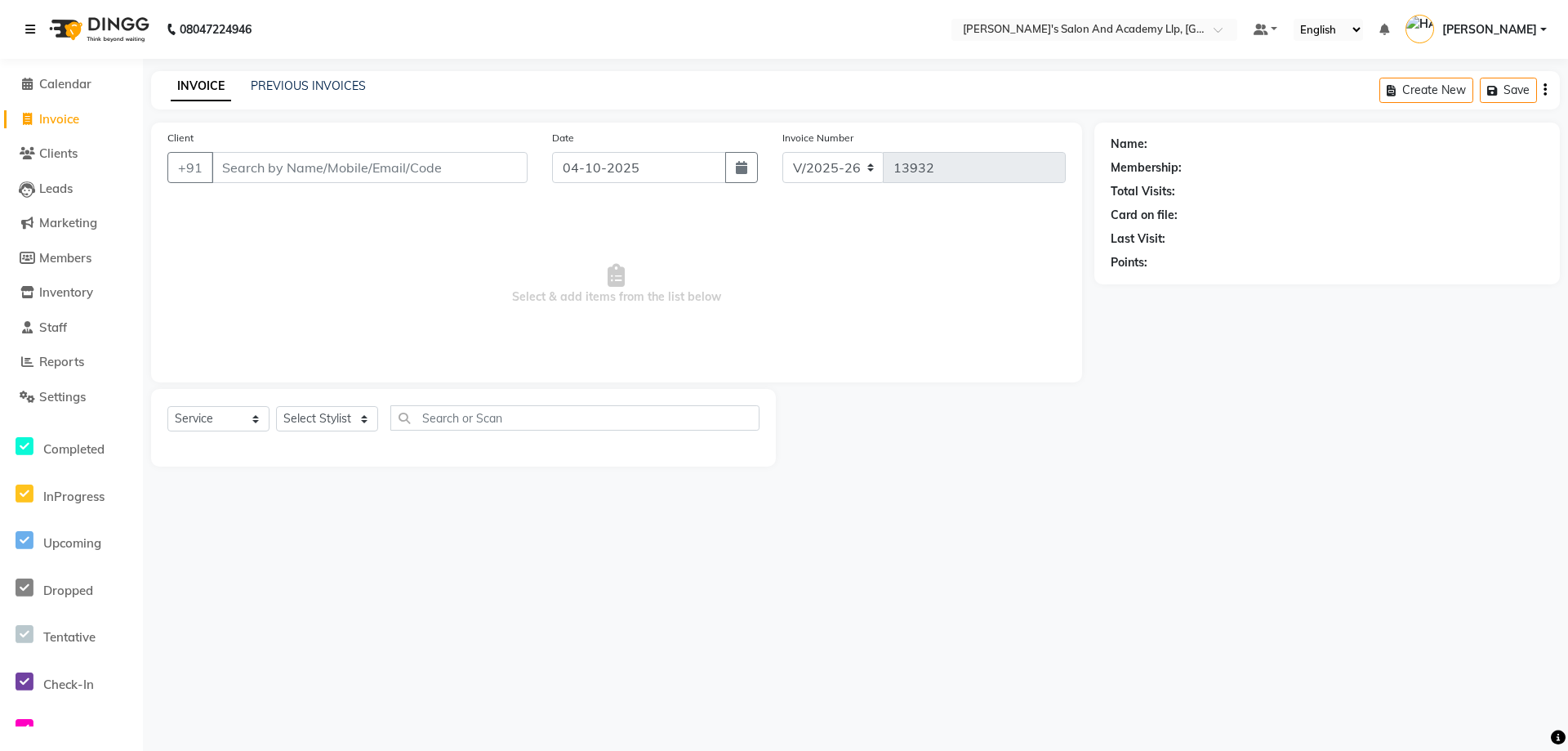
click at [38, 31] on link at bounding box center [34, 29] width 17 height 45
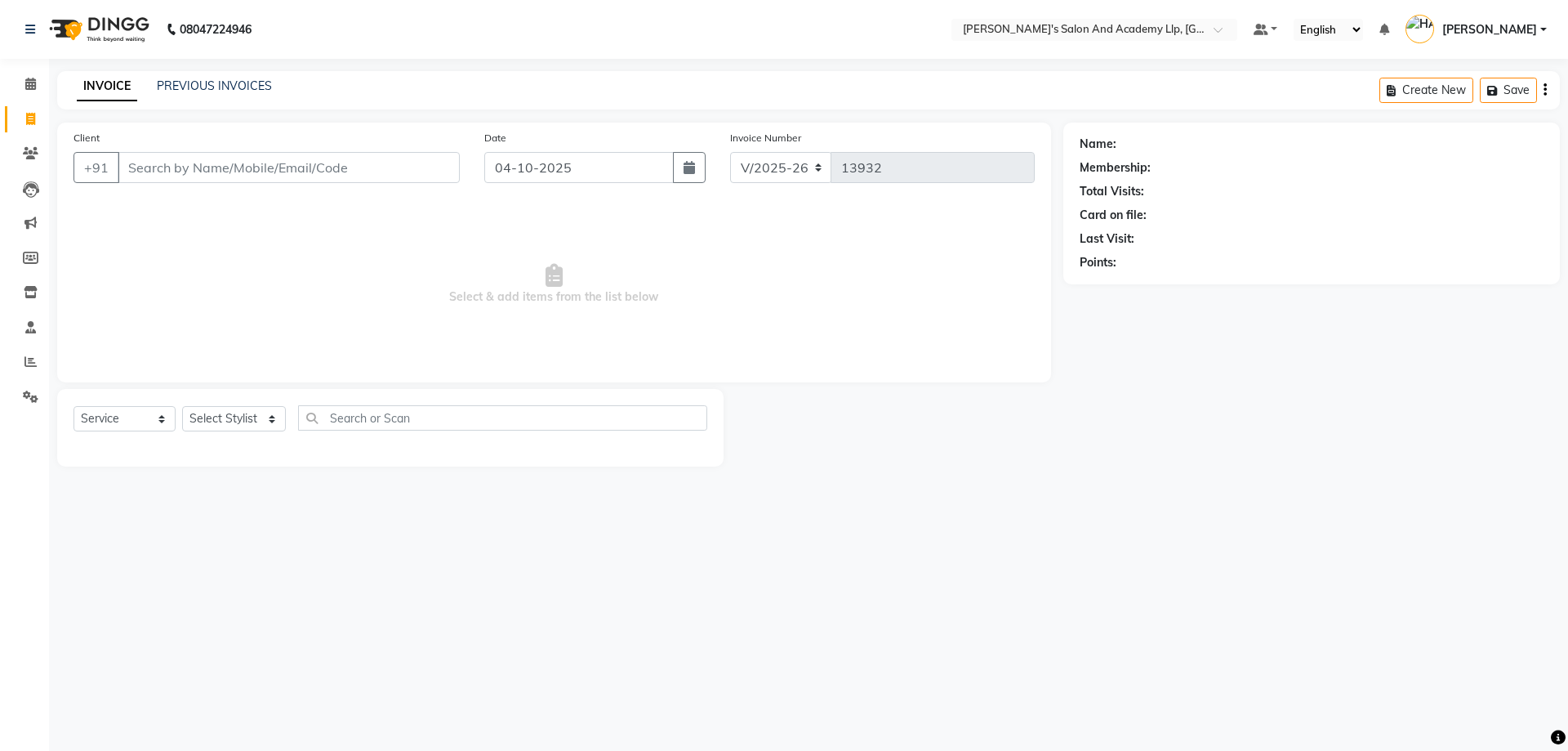
click at [187, 78] on div "PREVIOUS INVOICES" at bounding box center [214, 86] width 115 height 17
click at [187, 82] on link "PREVIOUS INVOICES" at bounding box center [214, 86] width 115 height 15
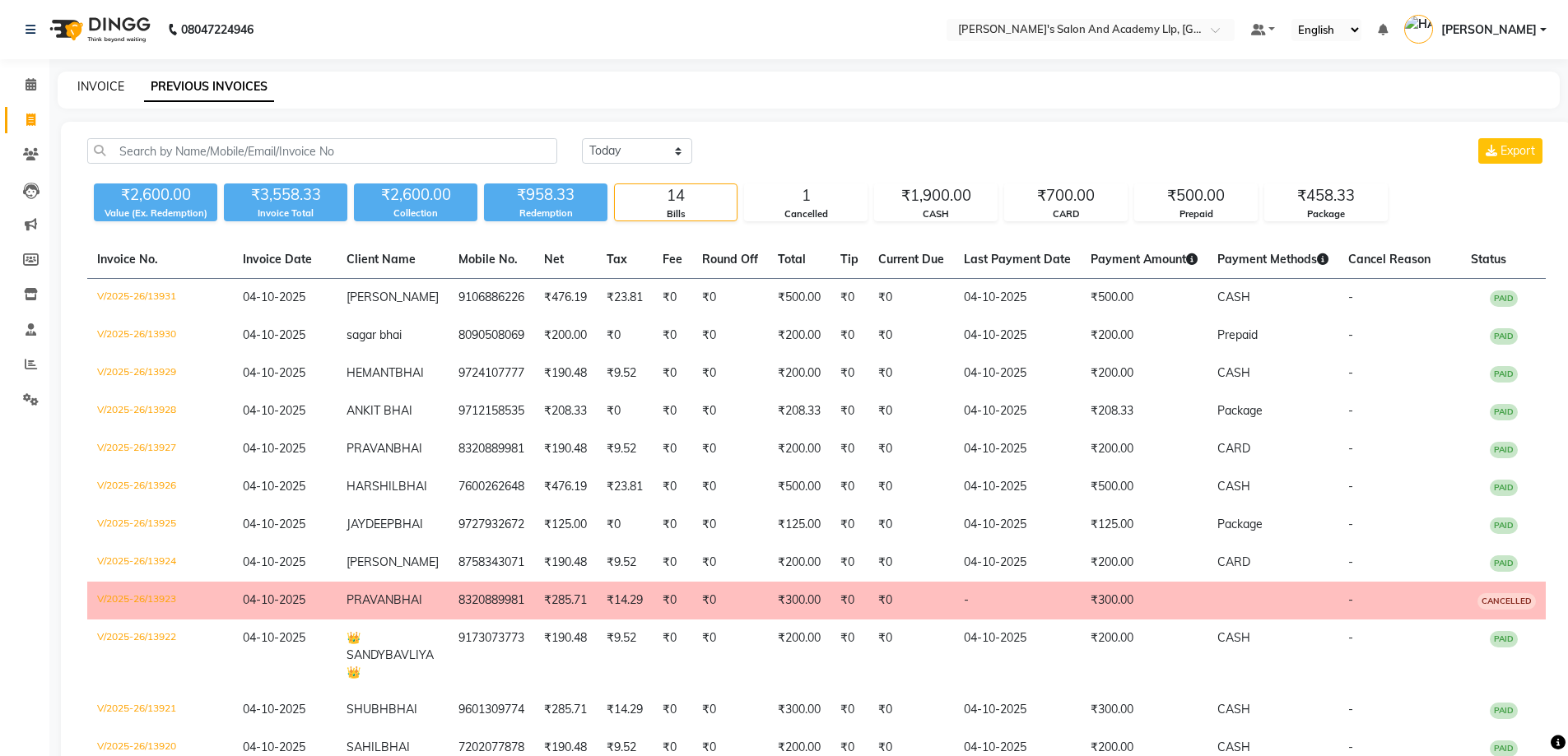
click at [101, 82] on link "INVOICE" at bounding box center [101, 86] width 47 height 15
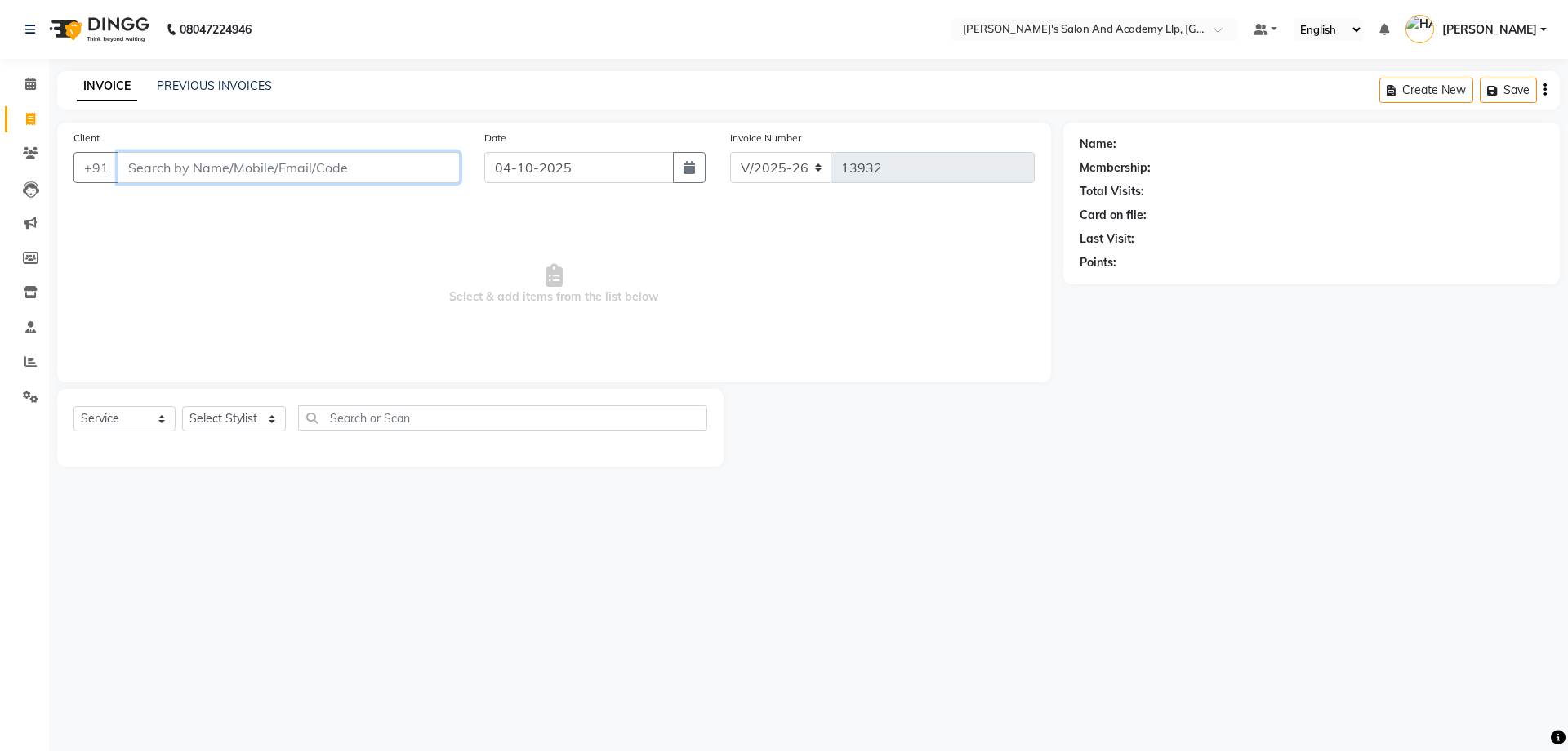
click at [255, 165] on input "Client" at bounding box center [288, 168] width 342 height 31
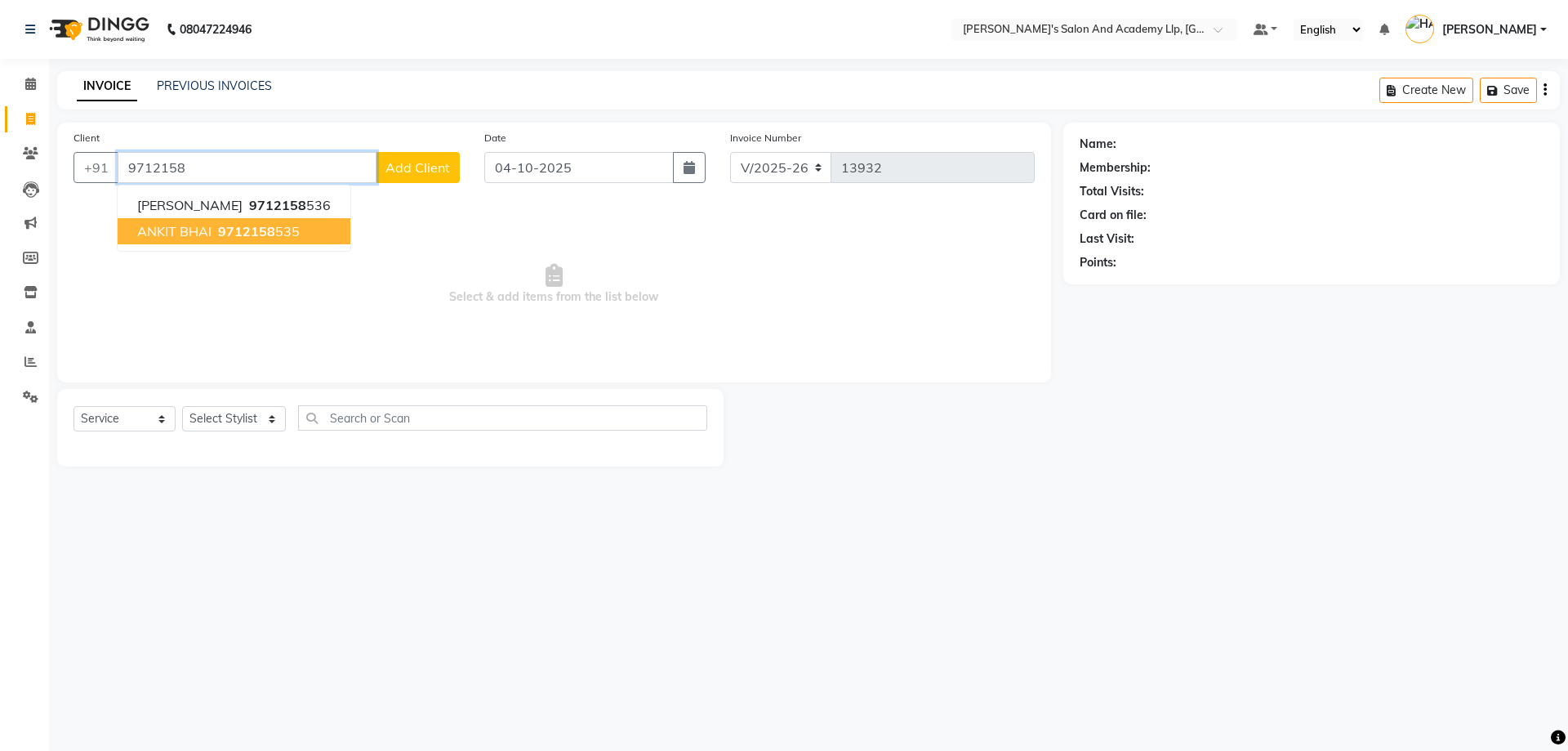
click at [269, 225] on span "9712158" at bounding box center [246, 231] width 57 height 17
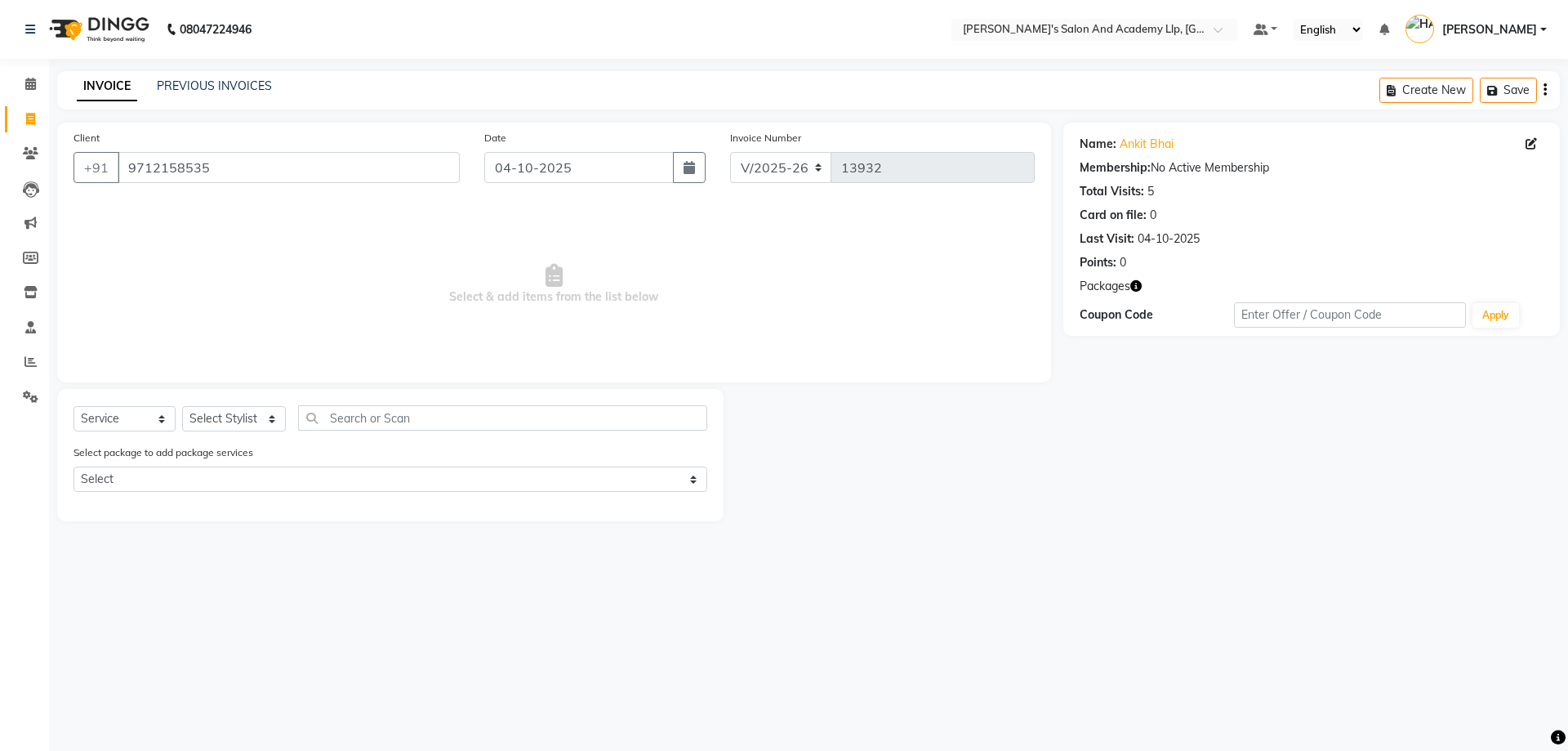
click at [1139, 288] on icon "button" at bounding box center [1136, 286] width 12 height 12
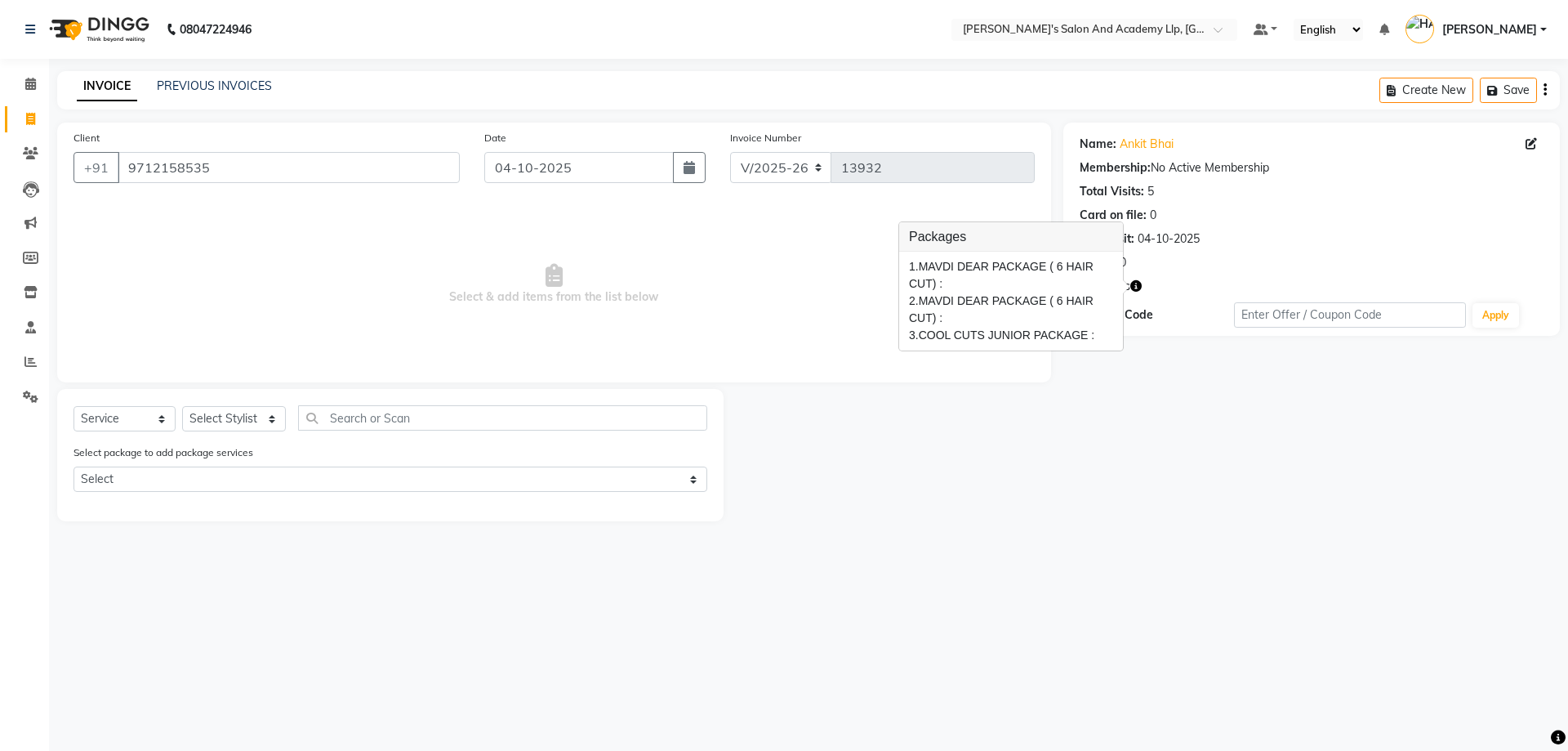
click at [1139, 288] on icon "button" at bounding box center [1136, 286] width 12 height 12
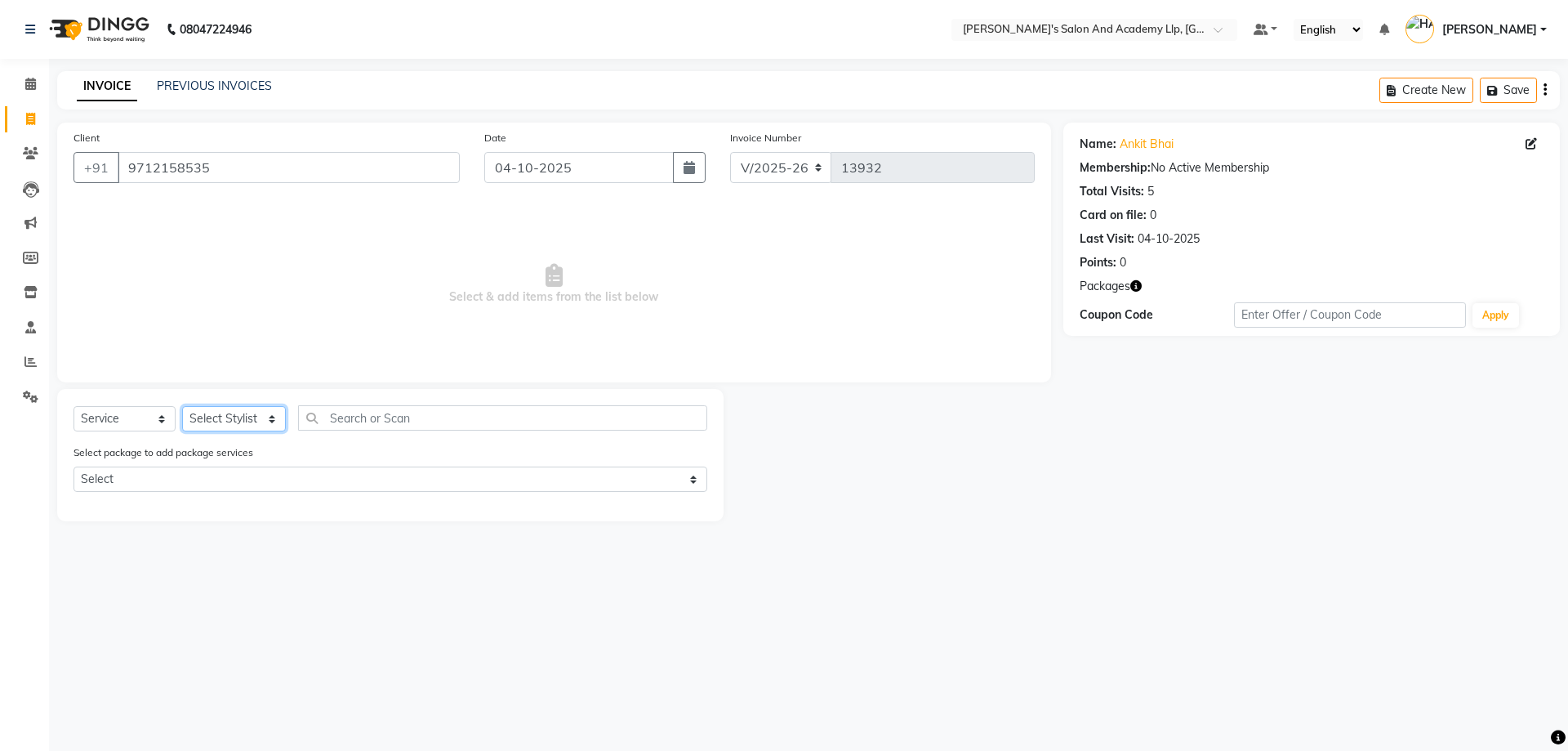
click at [244, 411] on select "Select Stylist AAKASH SOLANKI ADARSH SOLANKI AKSHAY VAJA ARPIT KALAWADIYA AZIM …" at bounding box center [234, 419] width 104 height 26
click at [182, 406] on select "Select Stylist AAKASH SOLANKI ADARSH SOLANKI AKSHAY VAJA ARPIT KALAWADIYA AZIM …" at bounding box center [234, 419] width 104 height 26
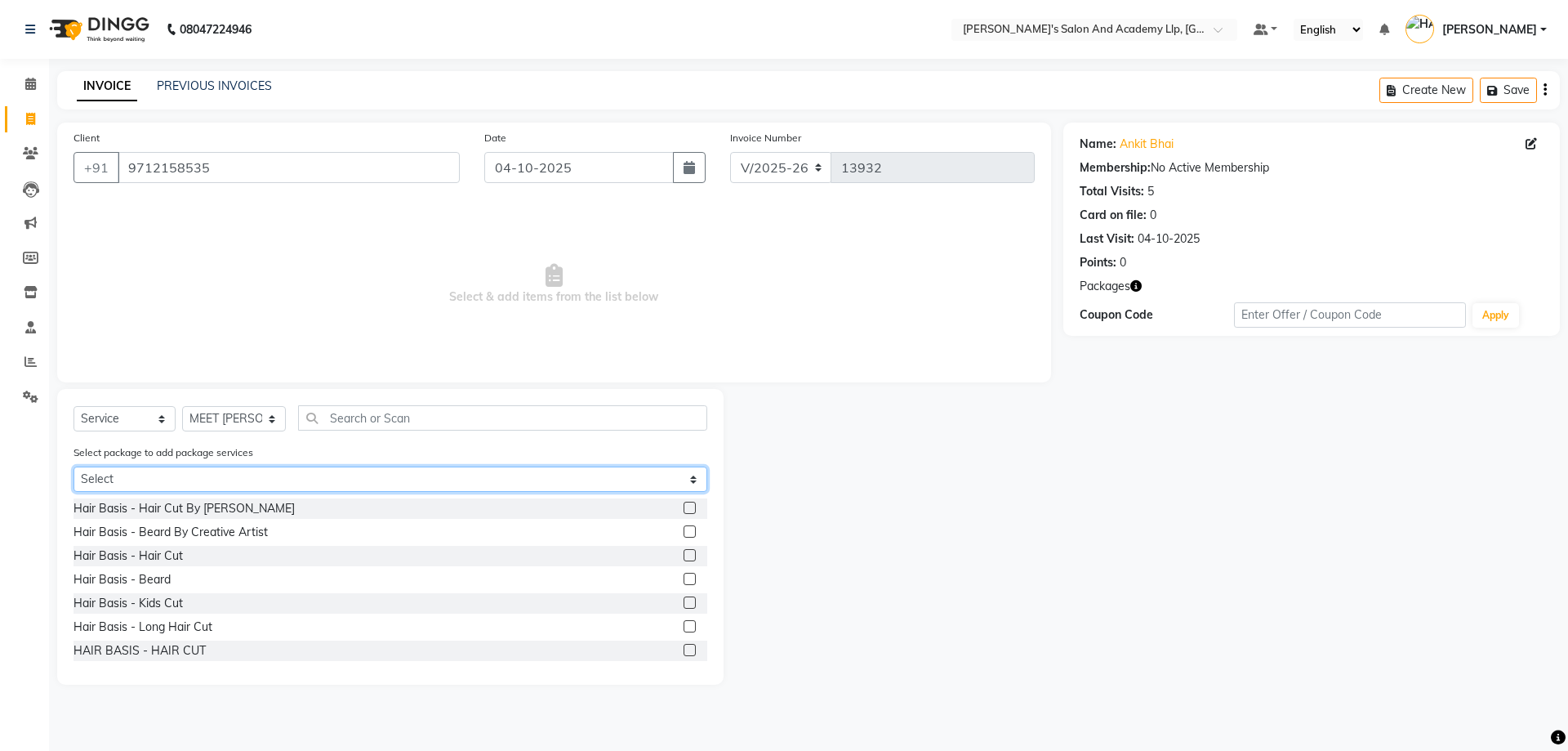
drag, startPoint x: 221, startPoint y: 478, endPoint x: 215, endPoint y: 491, distance: 14.3
click at [221, 478] on select "Select MAVDI DEAR PACKAGE ( 6 HAIR CUT) MAVDI DEAR PACKAGE ( 6 HAIR CUT) COOL C…" at bounding box center [391, 479] width 634 height 26
click at [73, 467] on select "Select MAVDI DEAR PACKAGE ( 6 HAIR CUT) MAVDI DEAR PACKAGE ( 6 HAIR CUT) COOL C…" at bounding box center [391, 479] width 634 height 26
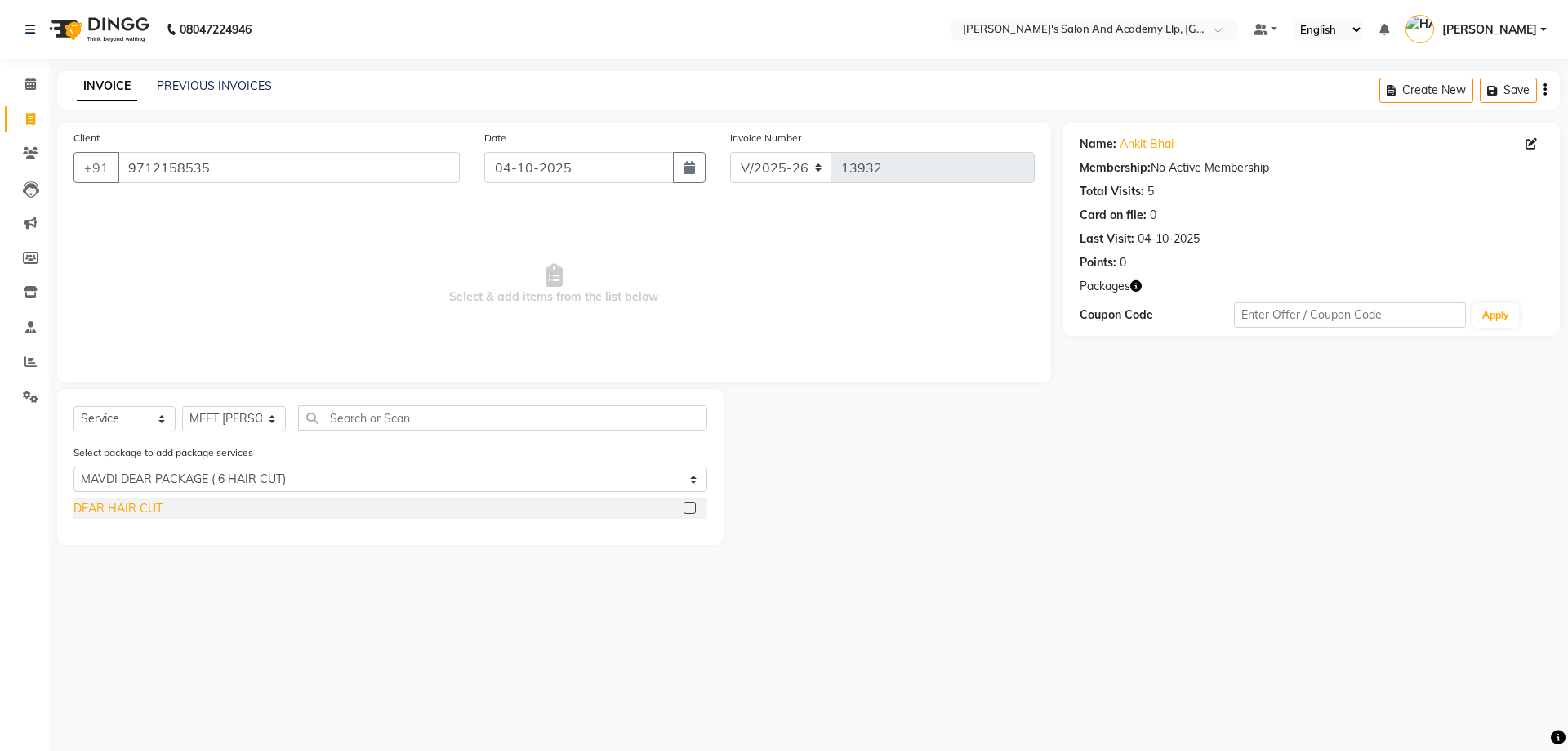
click at [93, 509] on div "DEAR HAIR CUT" at bounding box center [118, 508] width 89 height 17
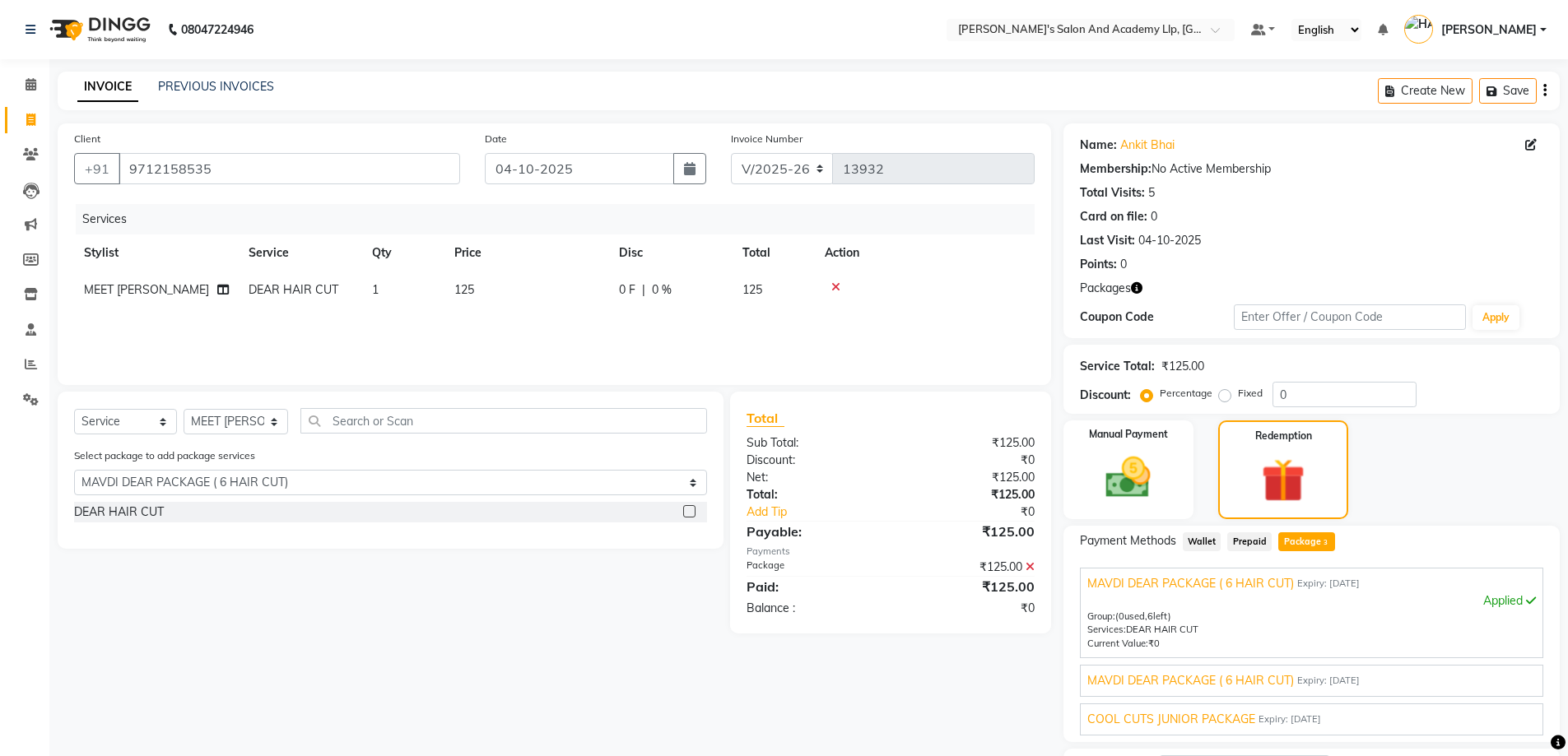
click at [248, 496] on div "Select package to add package services Select MAVDI DEAR PACKAGE ( 6 HAIR CUT) …" at bounding box center [390, 474] width 657 height 55
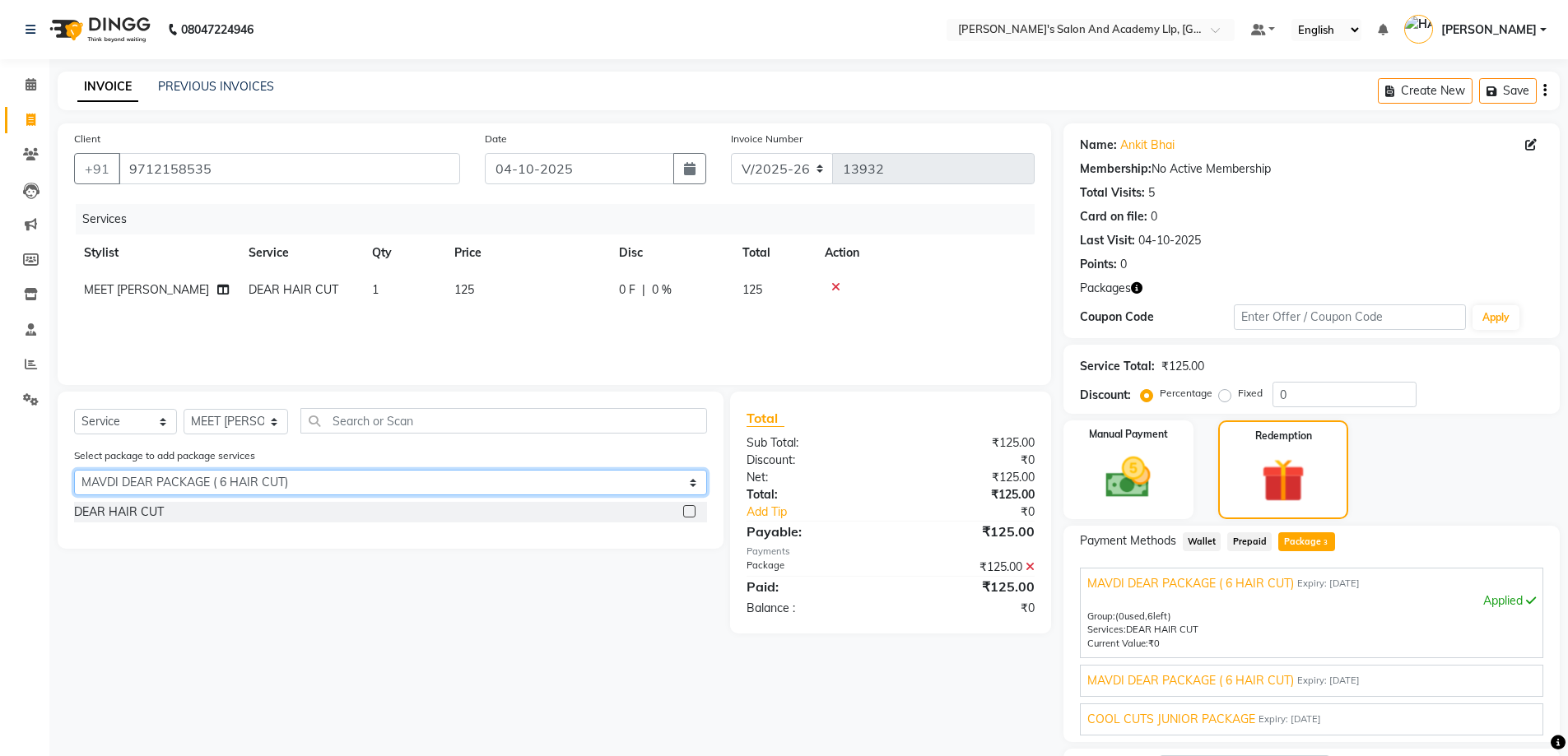
click at [262, 482] on select "Select MAVDI DEAR PACKAGE ( 6 HAIR CUT) MAVDI DEAR PACKAGE ( 6 HAIR CUT) COOL C…" at bounding box center [390, 482] width 633 height 26
click at [74, 470] on select "Select MAVDI DEAR PACKAGE ( 6 HAIR CUT) MAVDI DEAR PACKAGE ( 6 HAIR CUT) COOL C…" at bounding box center [390, 482] width 633 height 26
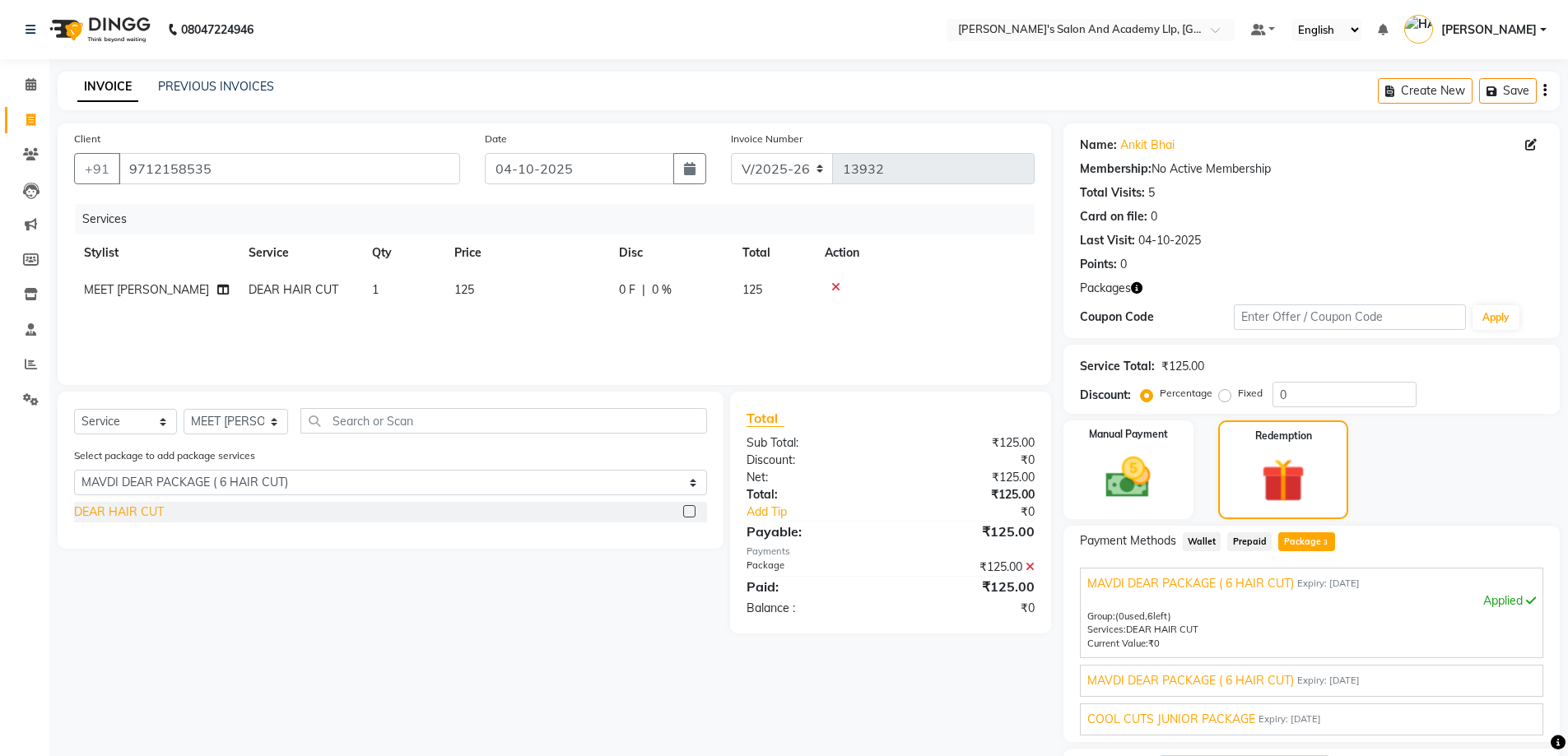
click at [141, 511] on div "DEAR HAIR CUT" at bounding box center [119, 511] width 90 height 17
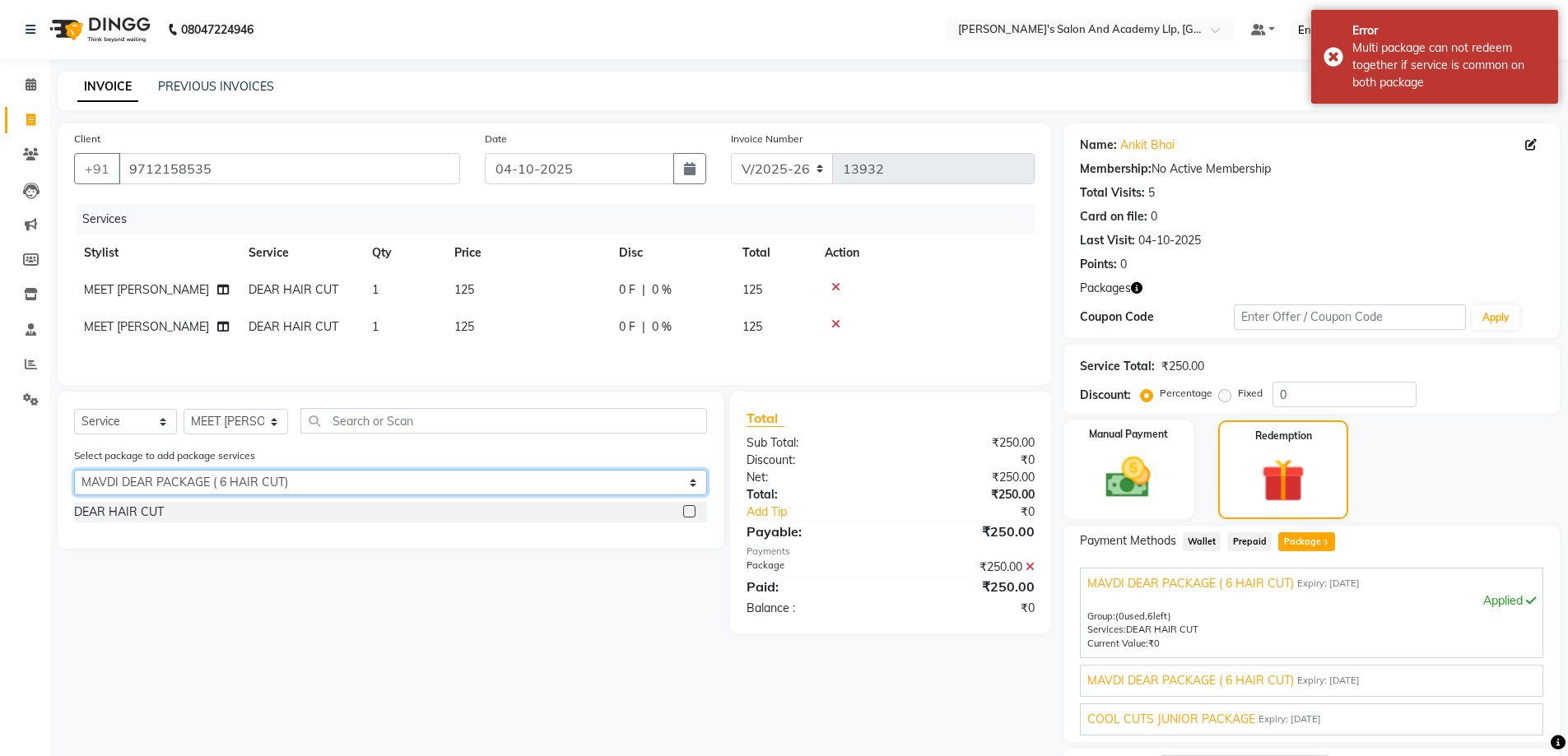
click at [308, 482] on select "Select MAVDI DEAR PACKAGE ( 6 HAIR CUT) MAVDI DEAR PACKAGE ( 6 HAIR CUT) COOL C…" at bounding box center [390, 482] width 633 height 26
click at [74, 472] on select "Select MAVDI DEAR PACKAGE ( 6 HAIR CUT) MAVDI DEAR PACKAGE ( 6 HAIR CUT) COOL C…" at bounding box center [390, 482] width 633 height 26
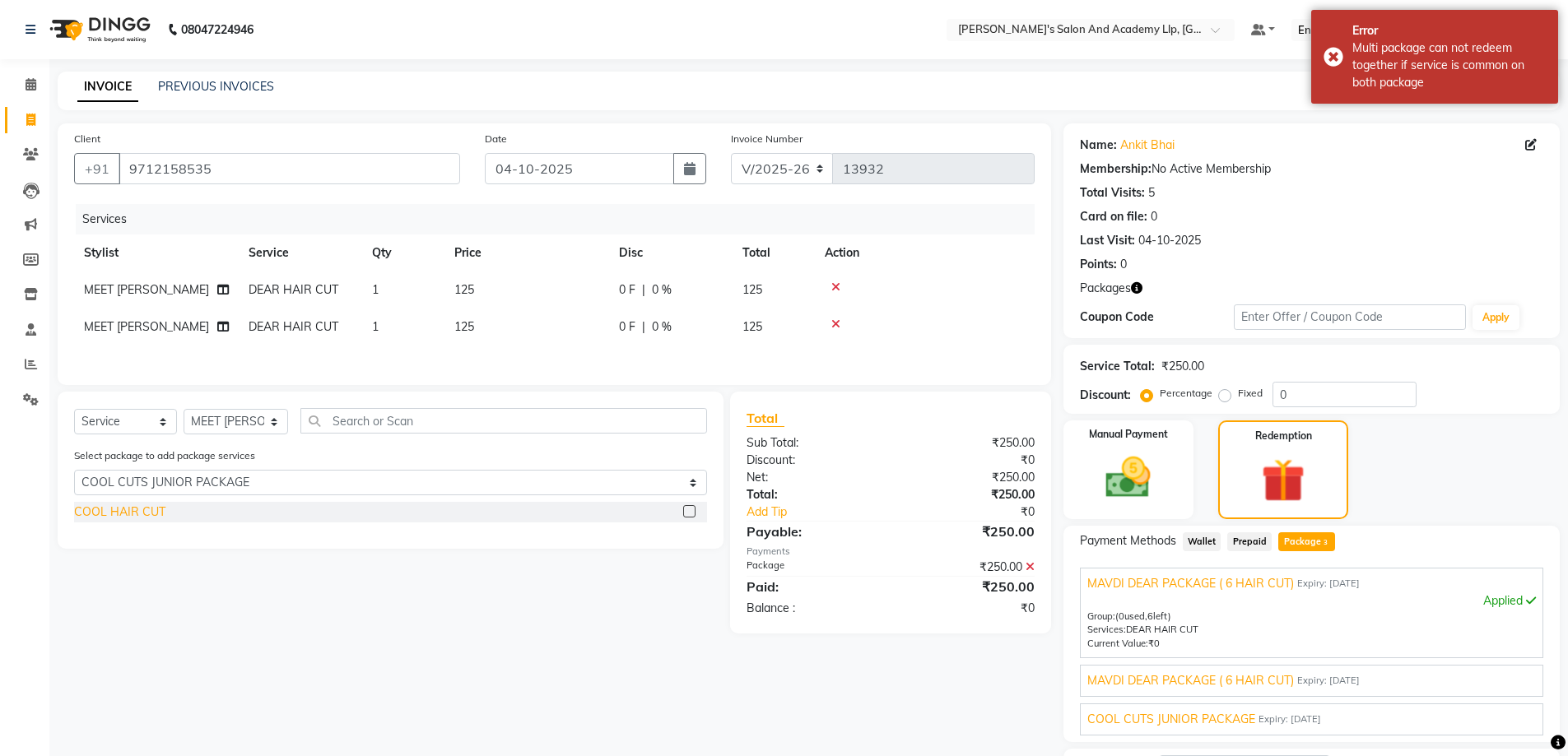
click at [118, 511] on div "COOL HAIR CUT" at bounding box center [120, 511] width 92 height 17
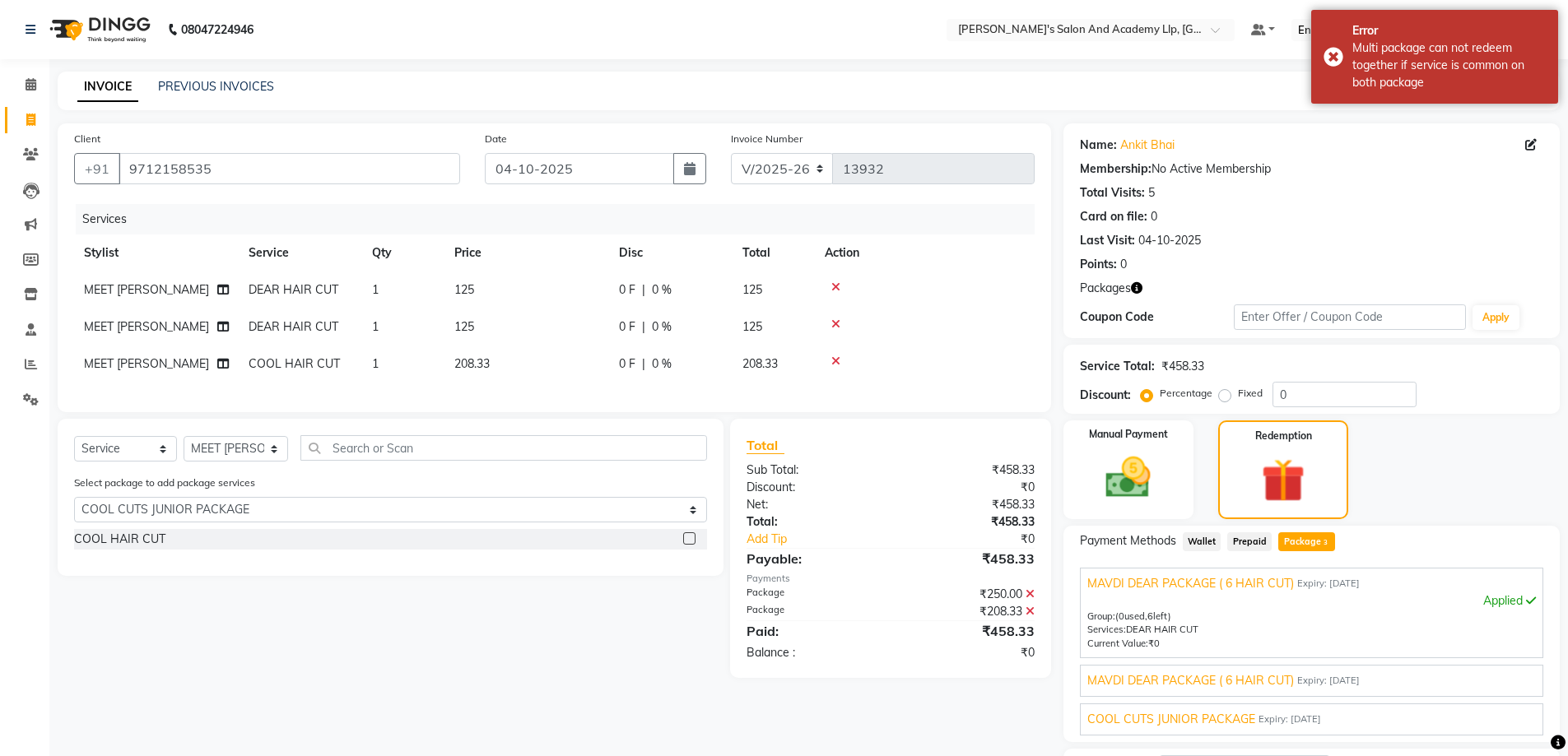
click at [832, 319] on icon at bounding box center [835, 324] width 9 height 12
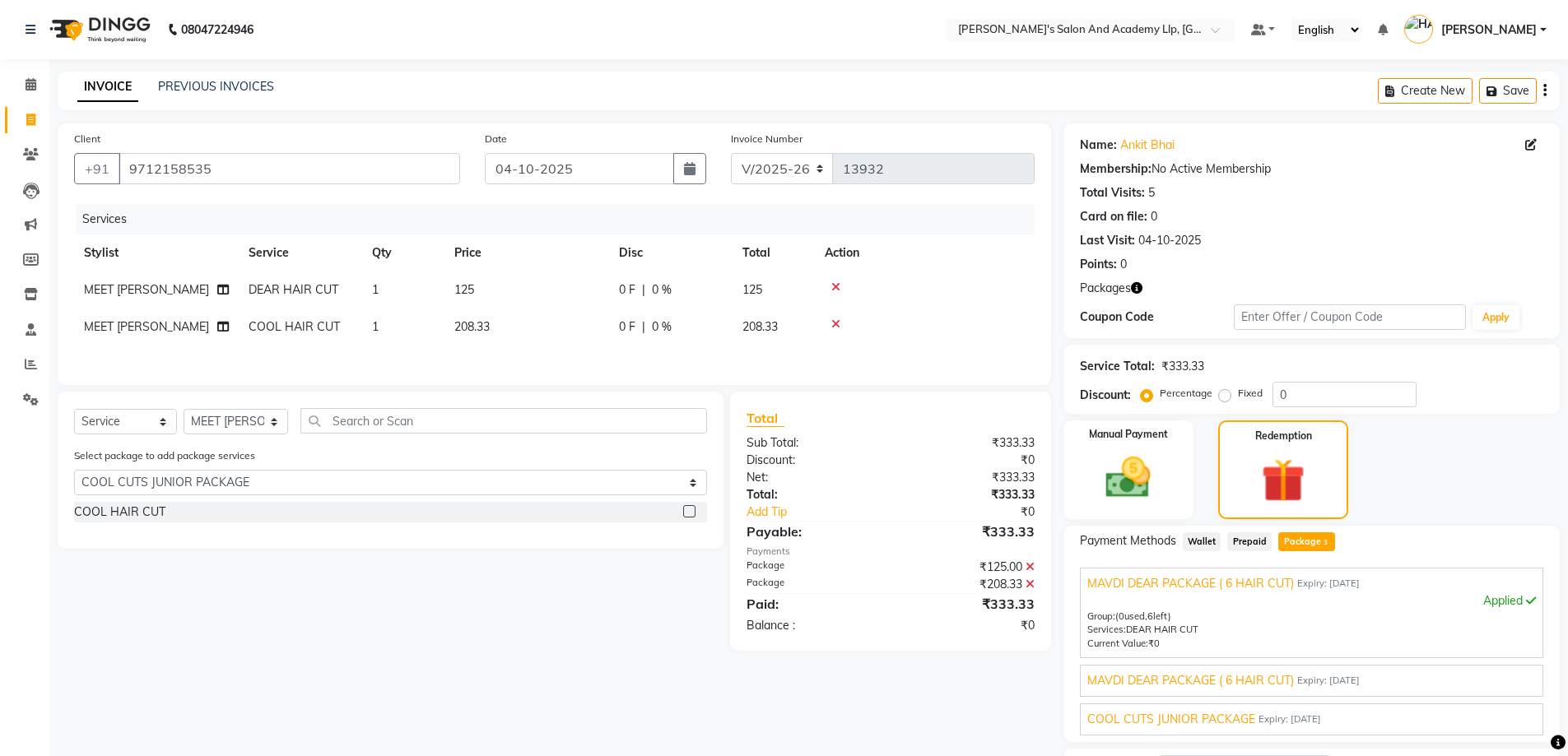
click at [838, 284] on icon at bounding box center [835, 287] width 9 height 12
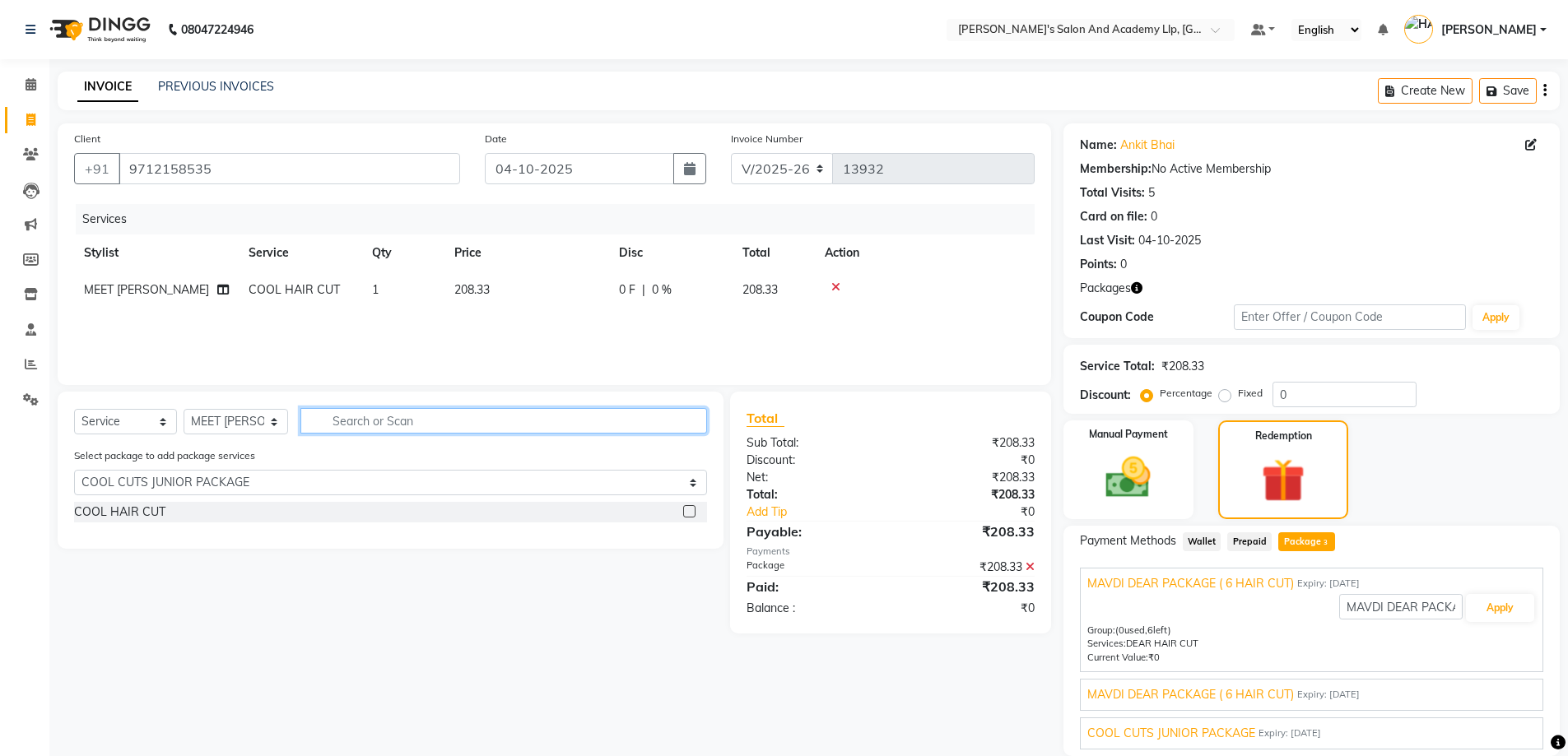
click at [457, 423] on input "text" at bounding box center [503, 421] width 407 height 26
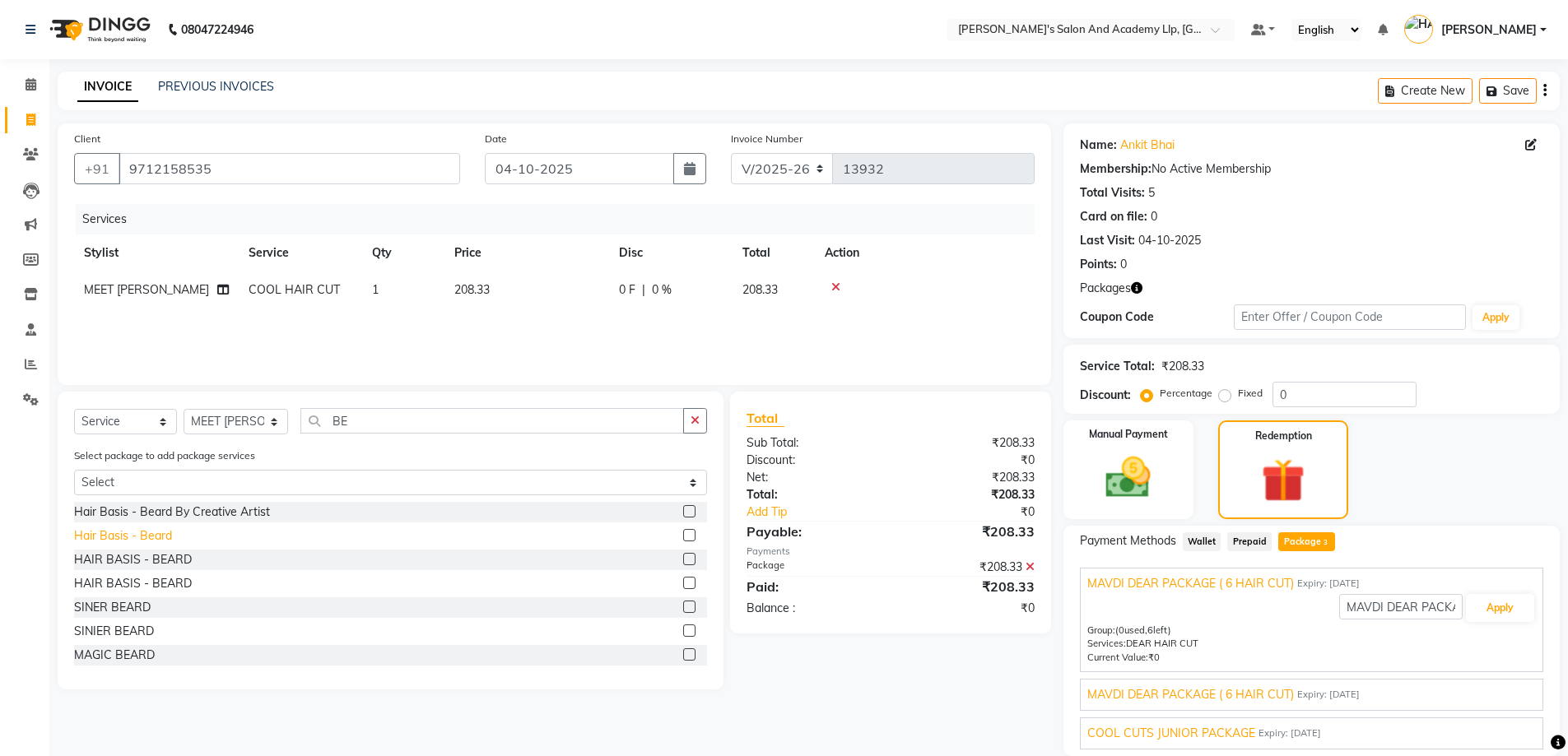
click at [156, 531] on div "Hair Basis - Beard" at bounding box center [123, 536] width 98 height 17
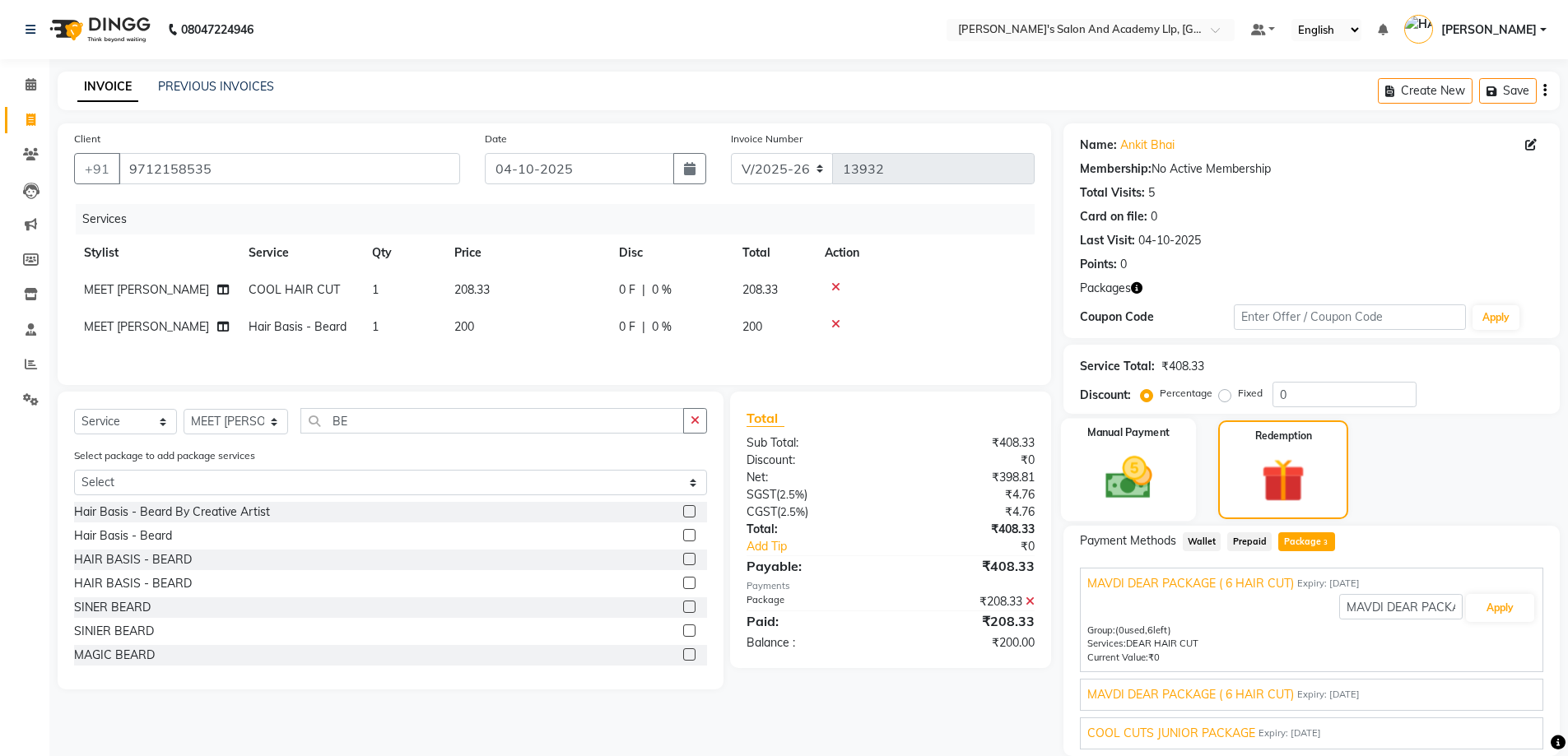
click at [1165, 477] on img at bounding box center [1128, 477] width 76 height 53
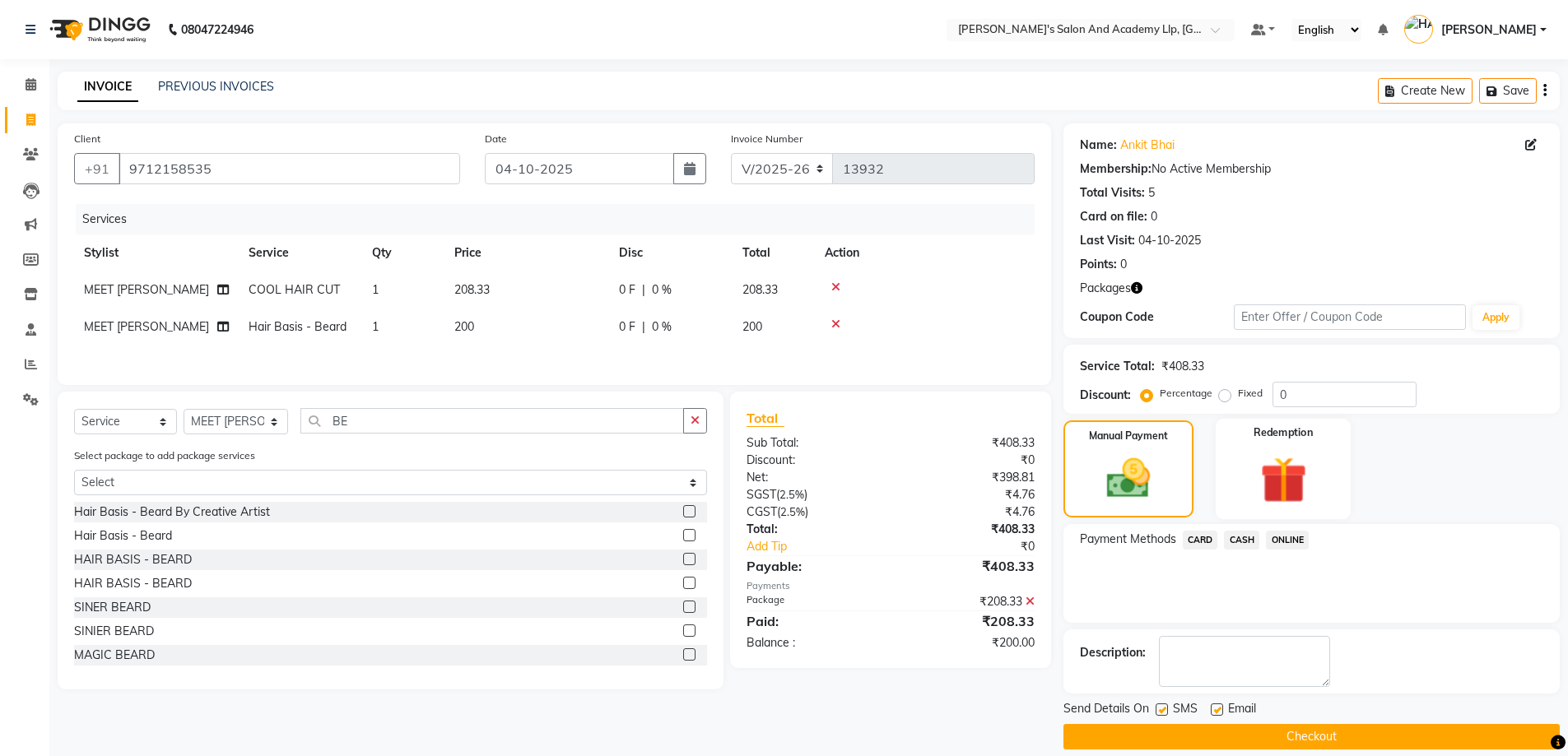
click at [1323, 476] on div "Redemption" at bounding box center [1283, 470] width 136 height 101
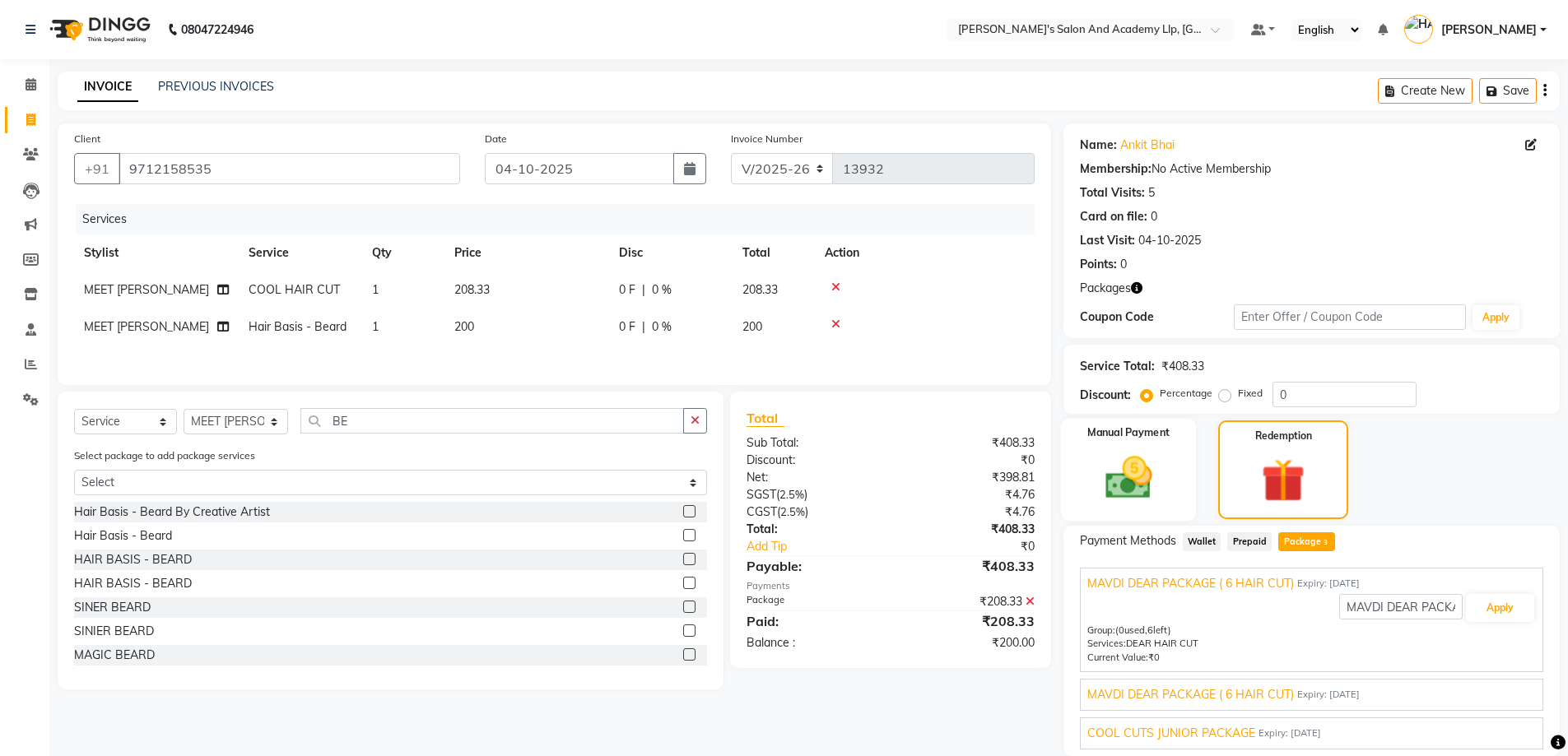
click at [1147, 482] on img at bounding box center [1128, 477] width 76 height 53
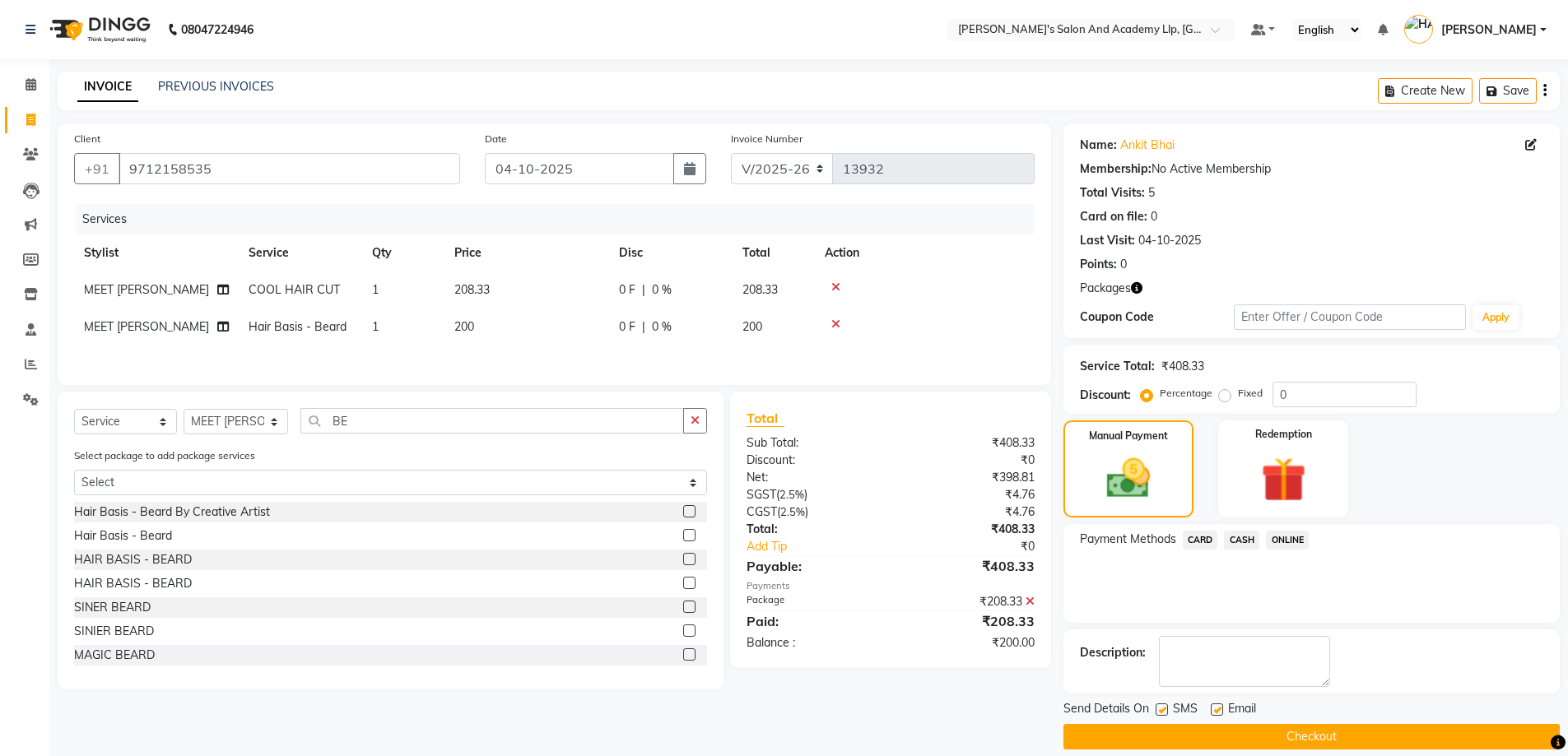
click at [1228, 538] on span "CASH" at bounding box center [1241, 540] width 36 height 19
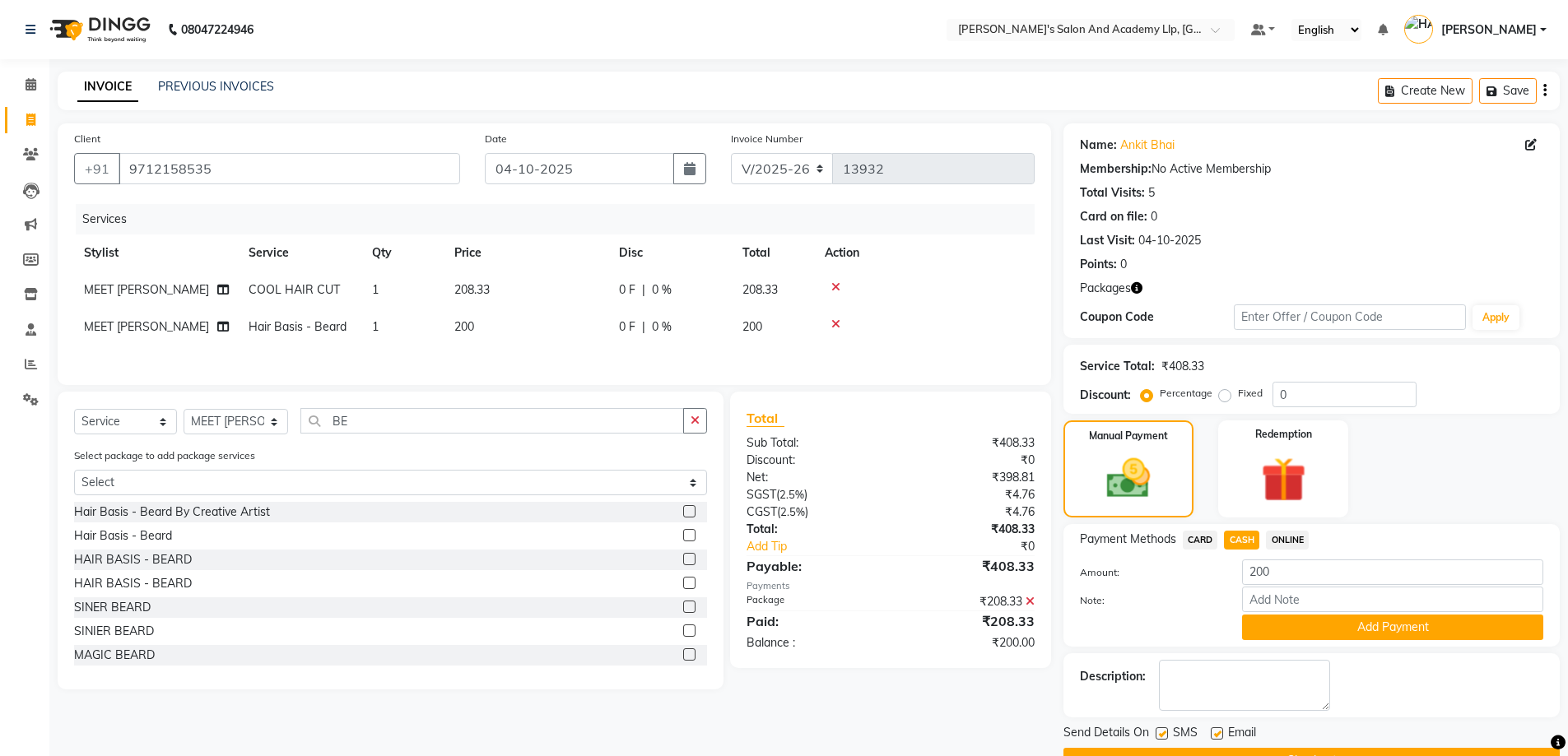
click at [1210, 542] on span "CARD" at bounding box center [1200, 540] width 36 height 19
click at [1313, 630] on button "Add Payment" at bounding box center [1392, 627] width 301 height 26
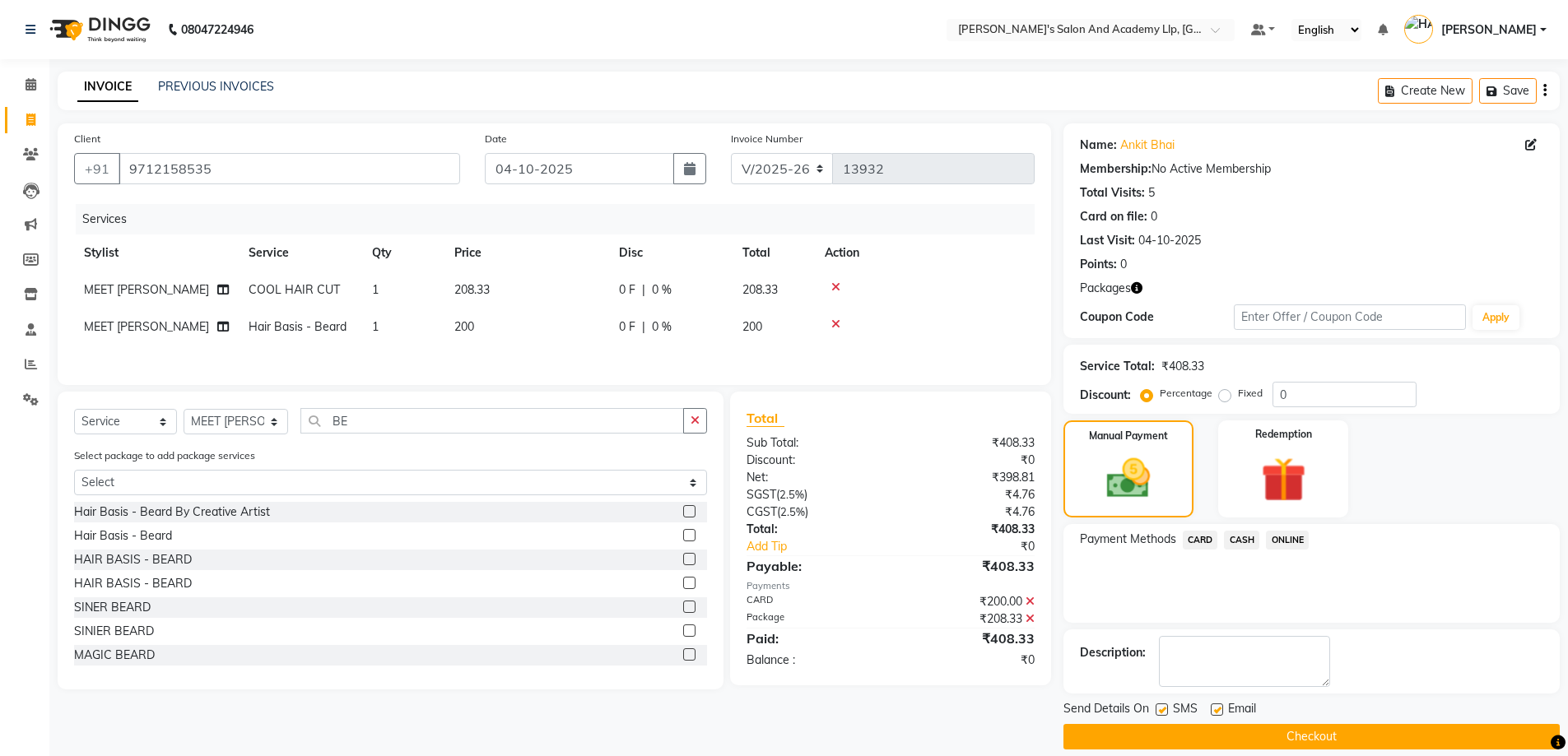
click at [1219, 706] on label at bounding box center [1216, 709] width 12 height 12
click at [1219, 706] on input "checkbox" at bounding box center [1215, 710] width 11 height 11
click at [1251, 497] on img at bounding box center [1283, 480] width 76 height 58
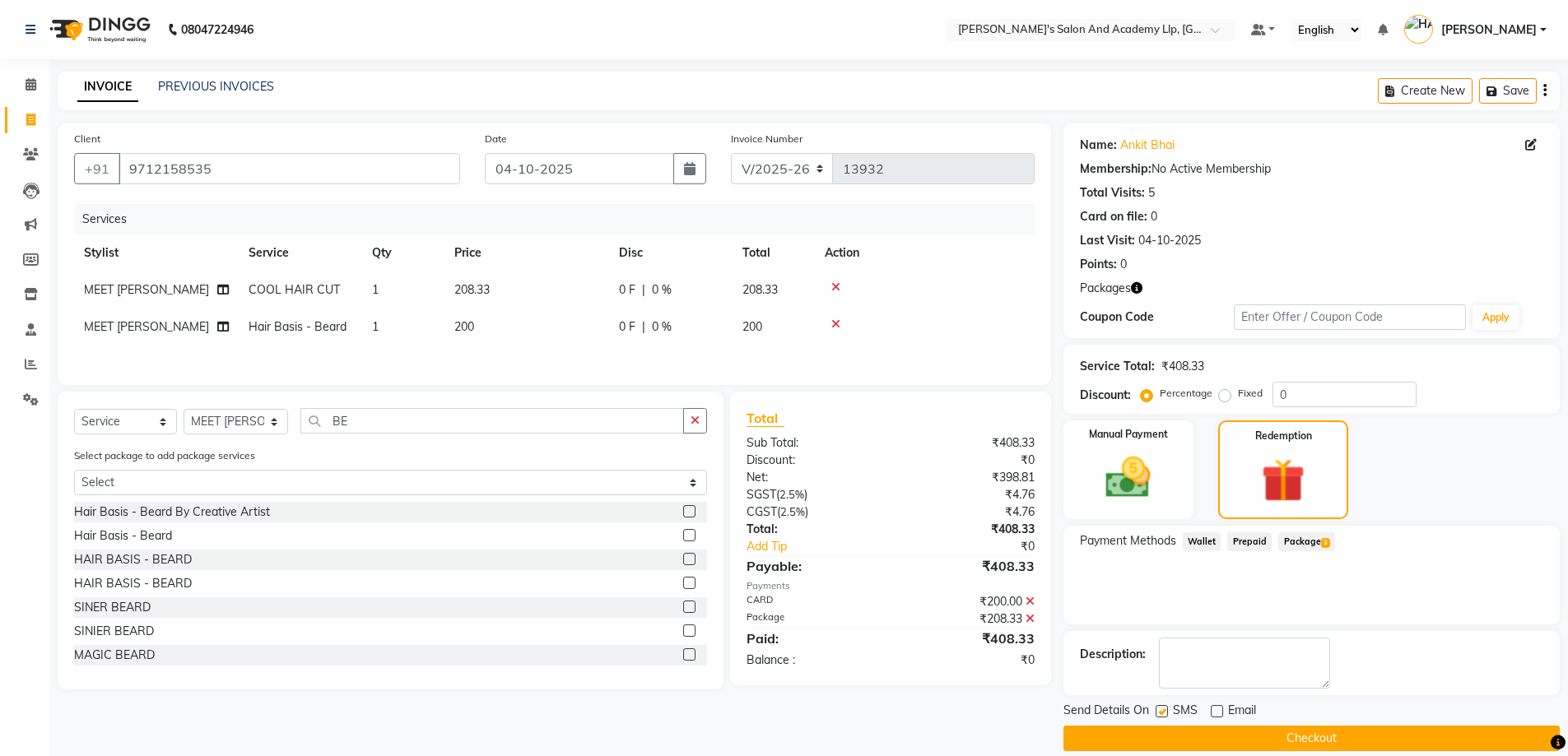
click at [1288, 739] on button "Checkout" at bounding box center [1311, 739] width 497 height 26
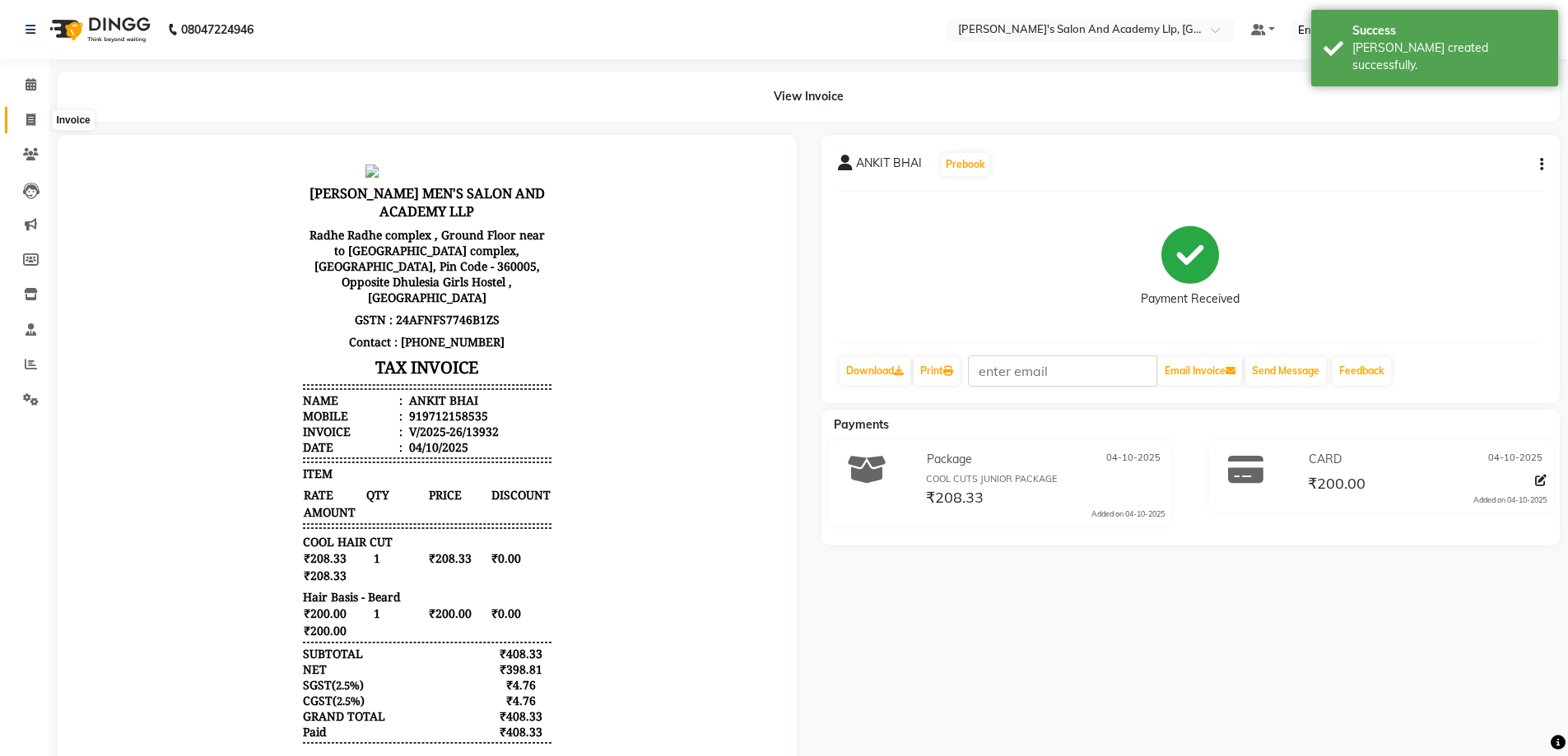
click at [27, 117] on icon at bounding box center [31, 120] width 9 height 12
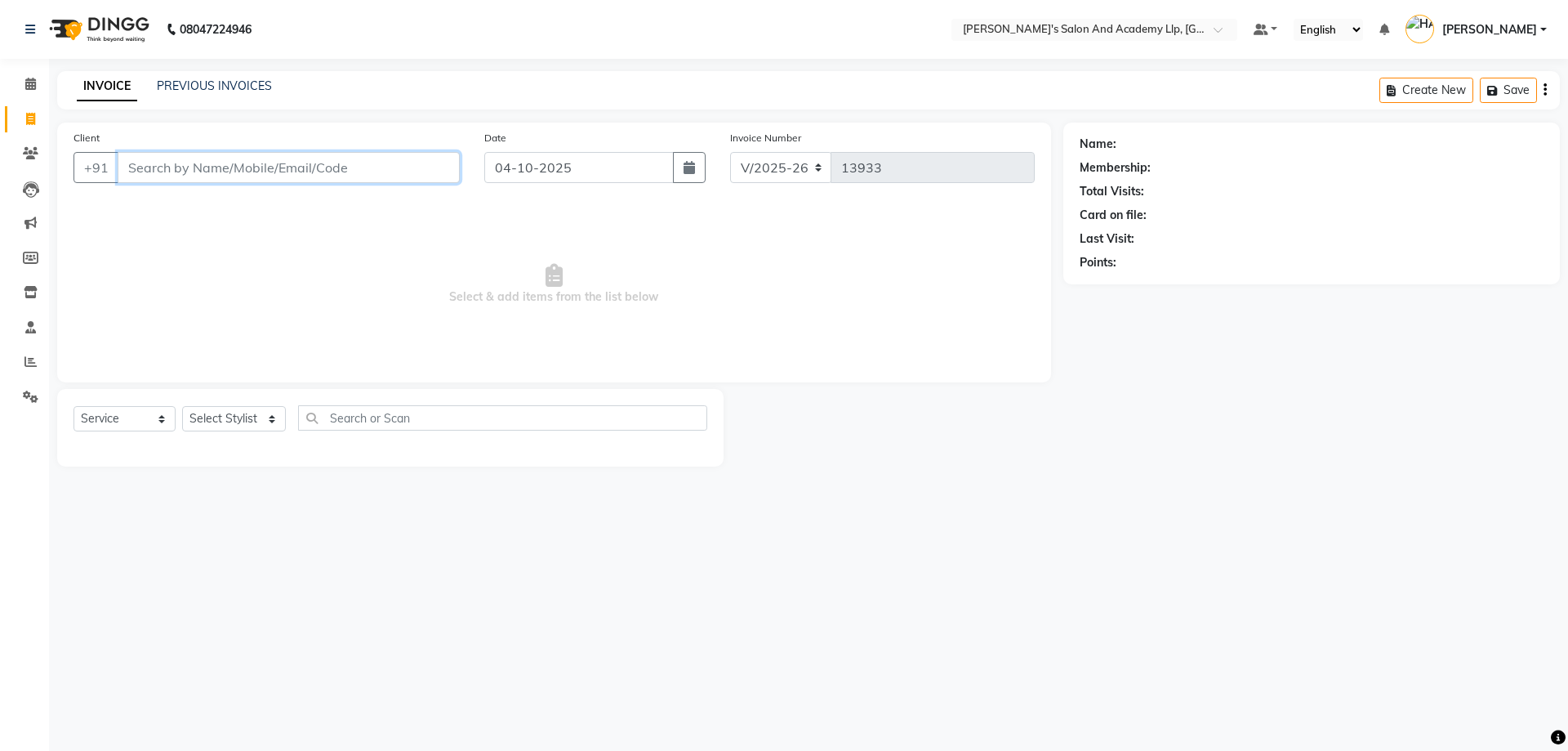
click at [263, 155] on input "Client" at bounding box center [288, 168] width 342 height 31
click at [211, 164] on input "Client" at bounding box center [288, 168] width 342 height 31
click at [233, 161] on input "Client" at bounding box center [288, 168] width 342 height 31
click at [208, 86] on link "PREVIOUS INVOICES" at bounding box center [214, 86] width 115 height 15
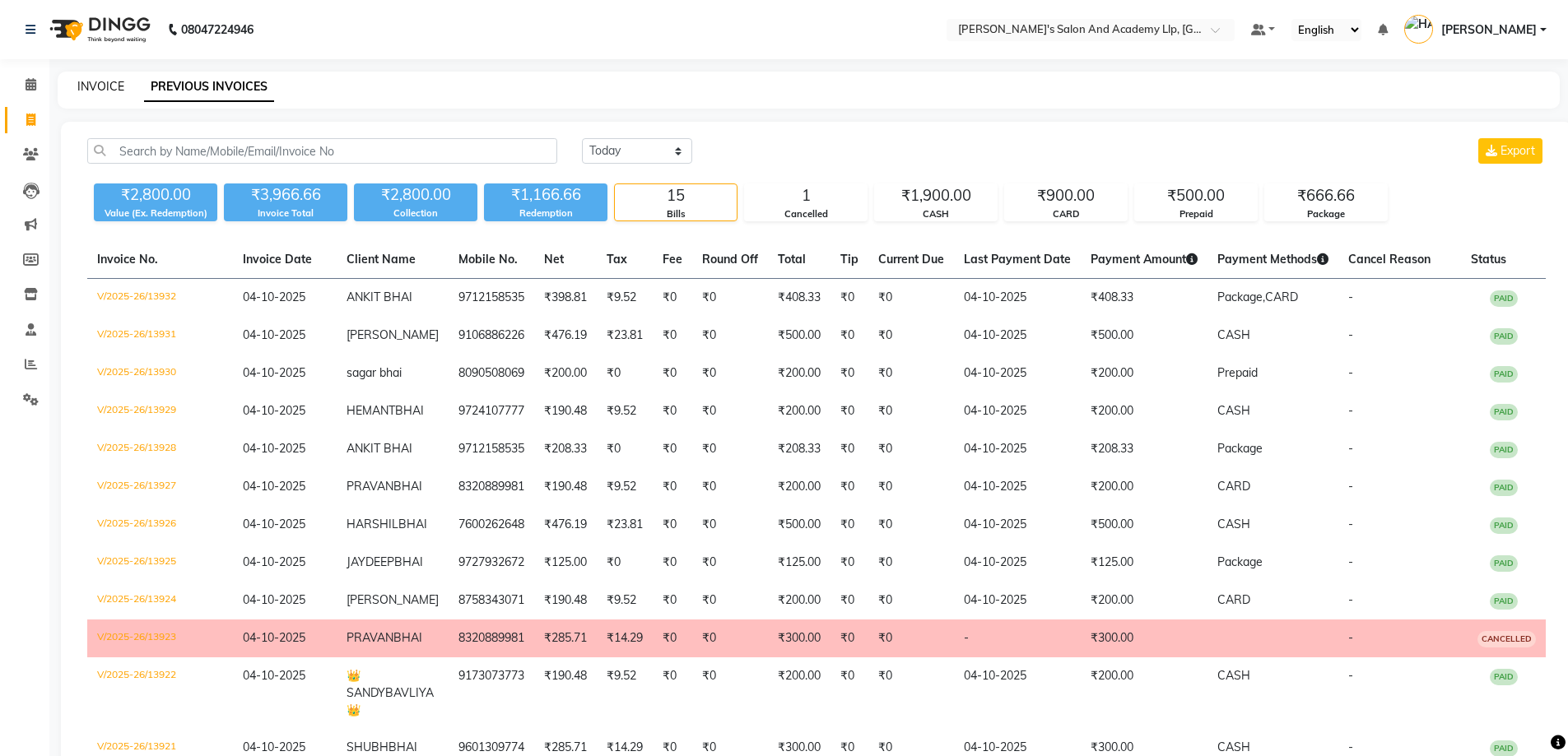
click at [92, 86] on link "INVOICE" at bounding box center [101, 86] width 47 height 15
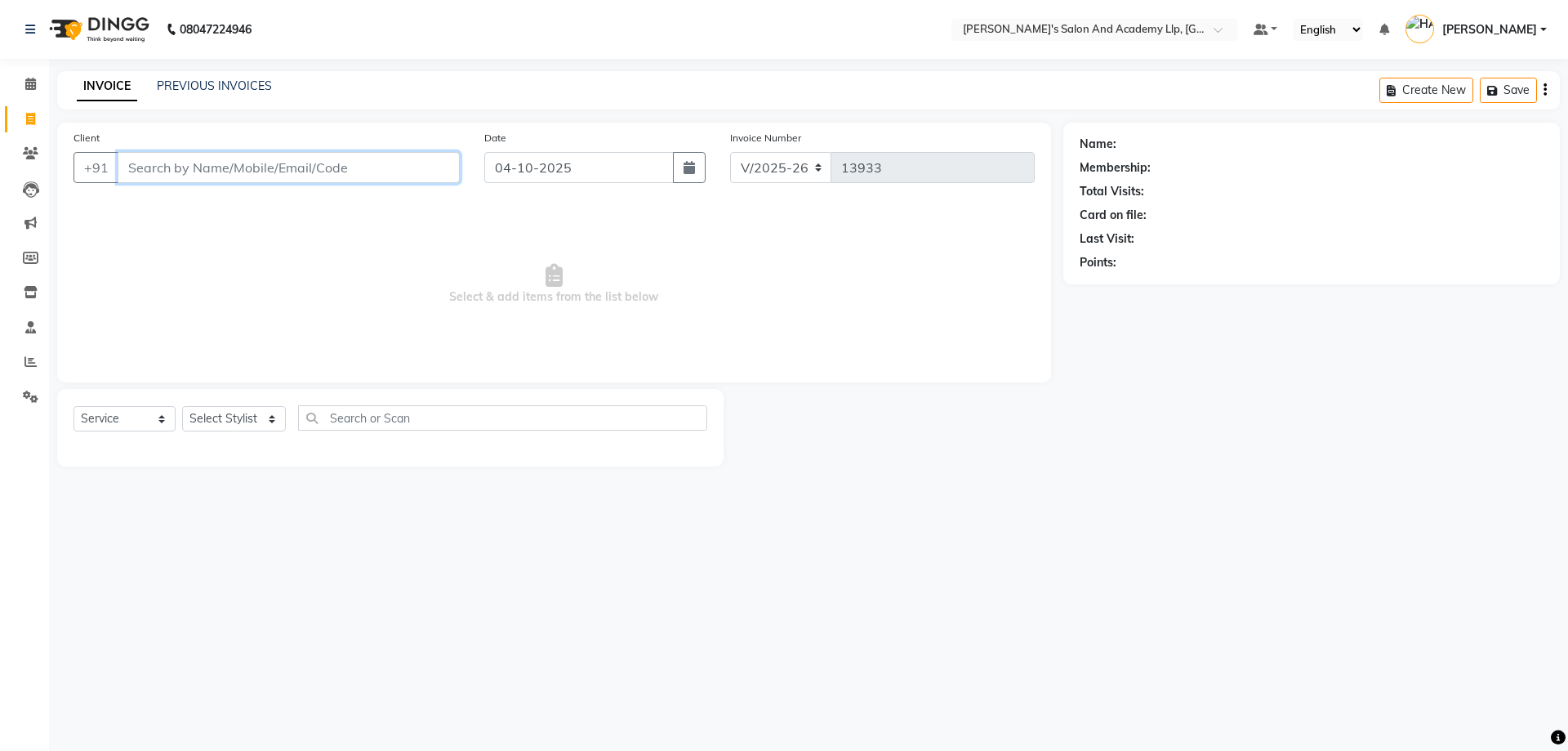
click at [189, 183] on input "Client" at bounding box center [288, 168] width 342 height 31
drag, startPoint x: 45, startPoint y: 219, endPoint x: 89, endPoint y: 190, distance: 52.7
click at [46, 217] on div "Client +91 Date 04-10-2025 Invoice Number V/2025 V/2025-26 13933 Select & add i…" at bounding box center [554, 294] width 1019 height 344
click at [159, 165] on input "Client" at bounding box center [288, 168] width 342 height 31
click at [171, 208] on span "Select & add items from the list below" at bounding box center [554, 284] width 961 height 164
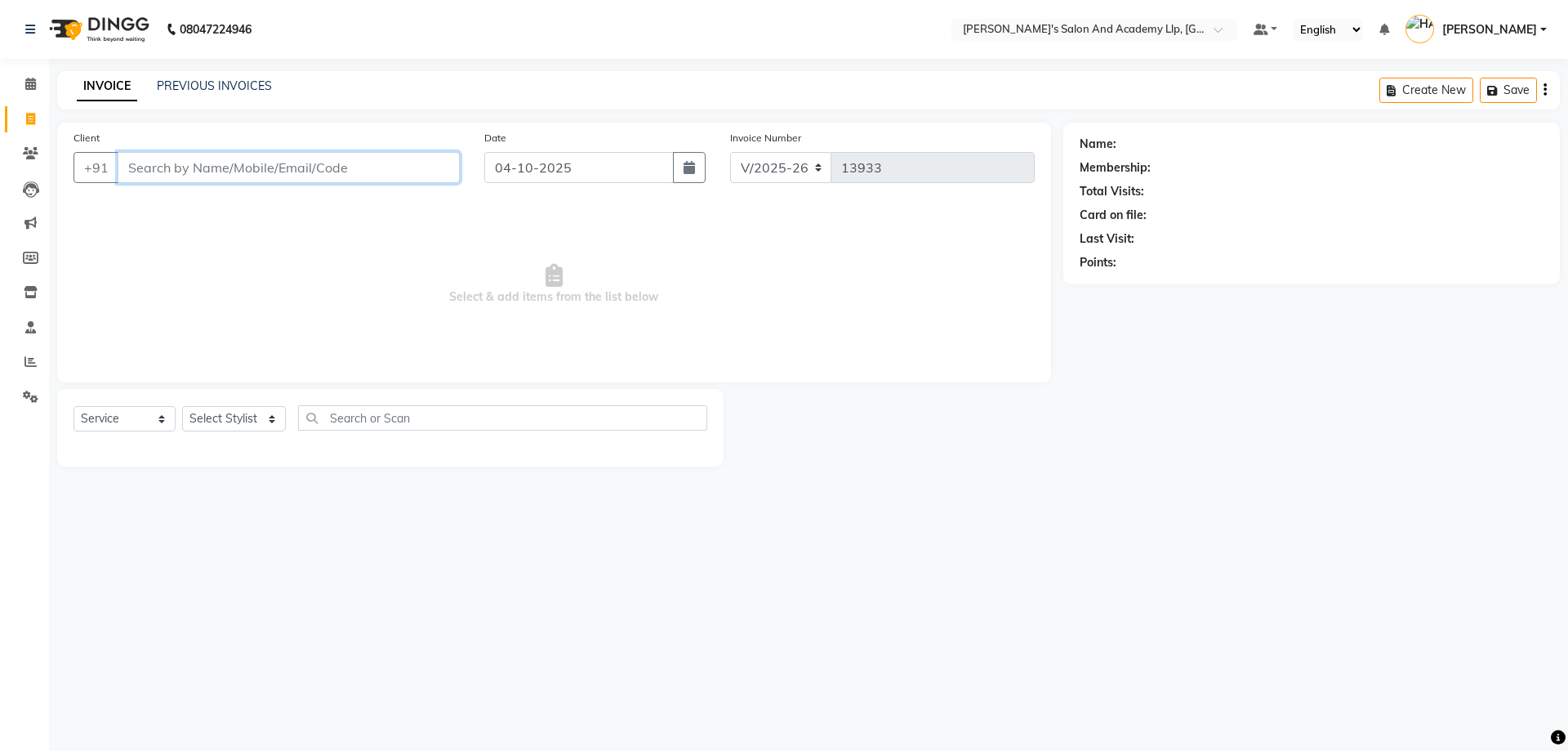
click at [159, 169] on input "Client" at bounding box center [288, 168] width 342 height 31
click at [140, 184] on div "Client +91" at bounding box center [267, 162] width 411 height 67
click at [154, 166] on input "Client" at bounding box center [288, 168] width 342 height 31
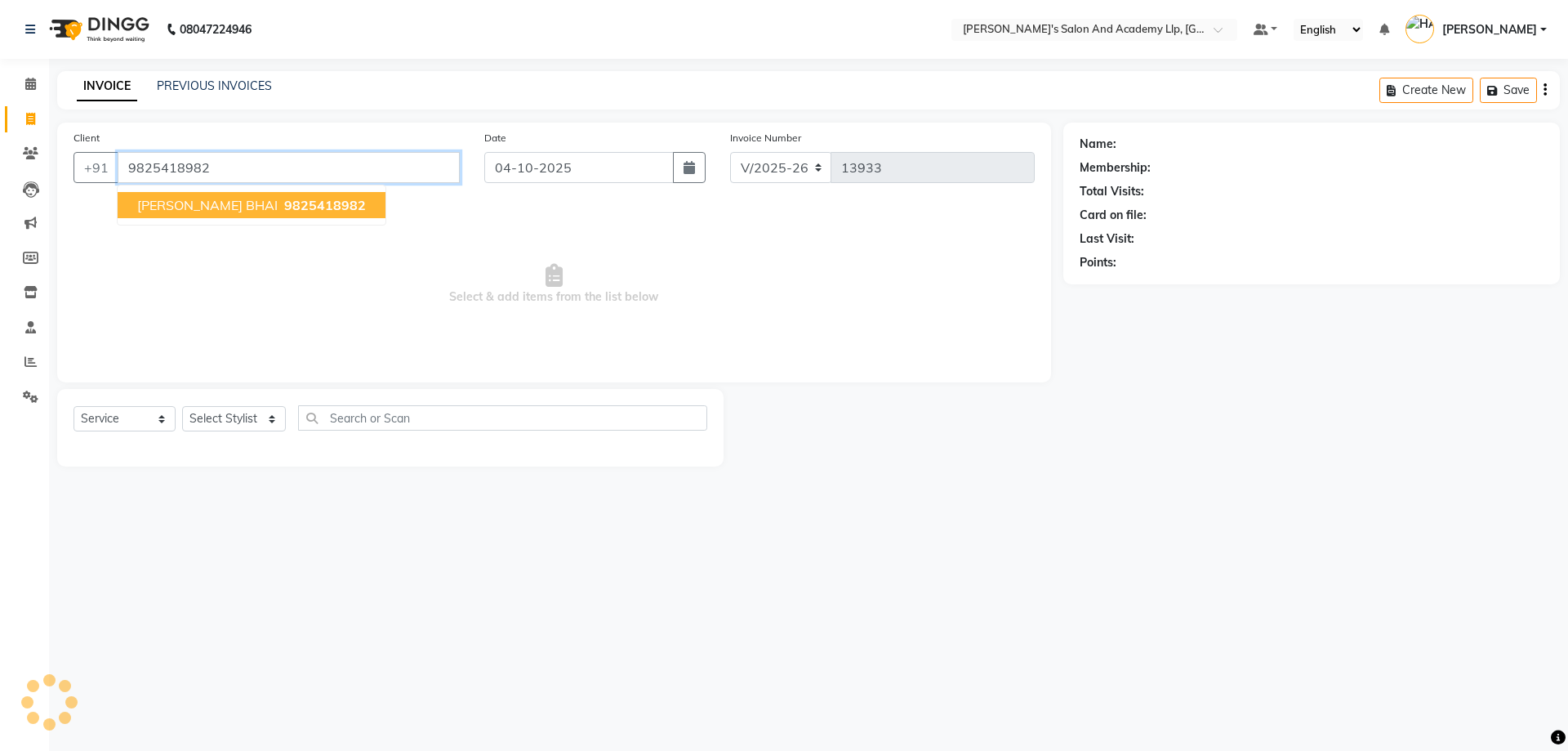
click at [190, 195] on button "PURVESH BHAI 9825418982" at bounding box center [251, 205] width 268 height 26
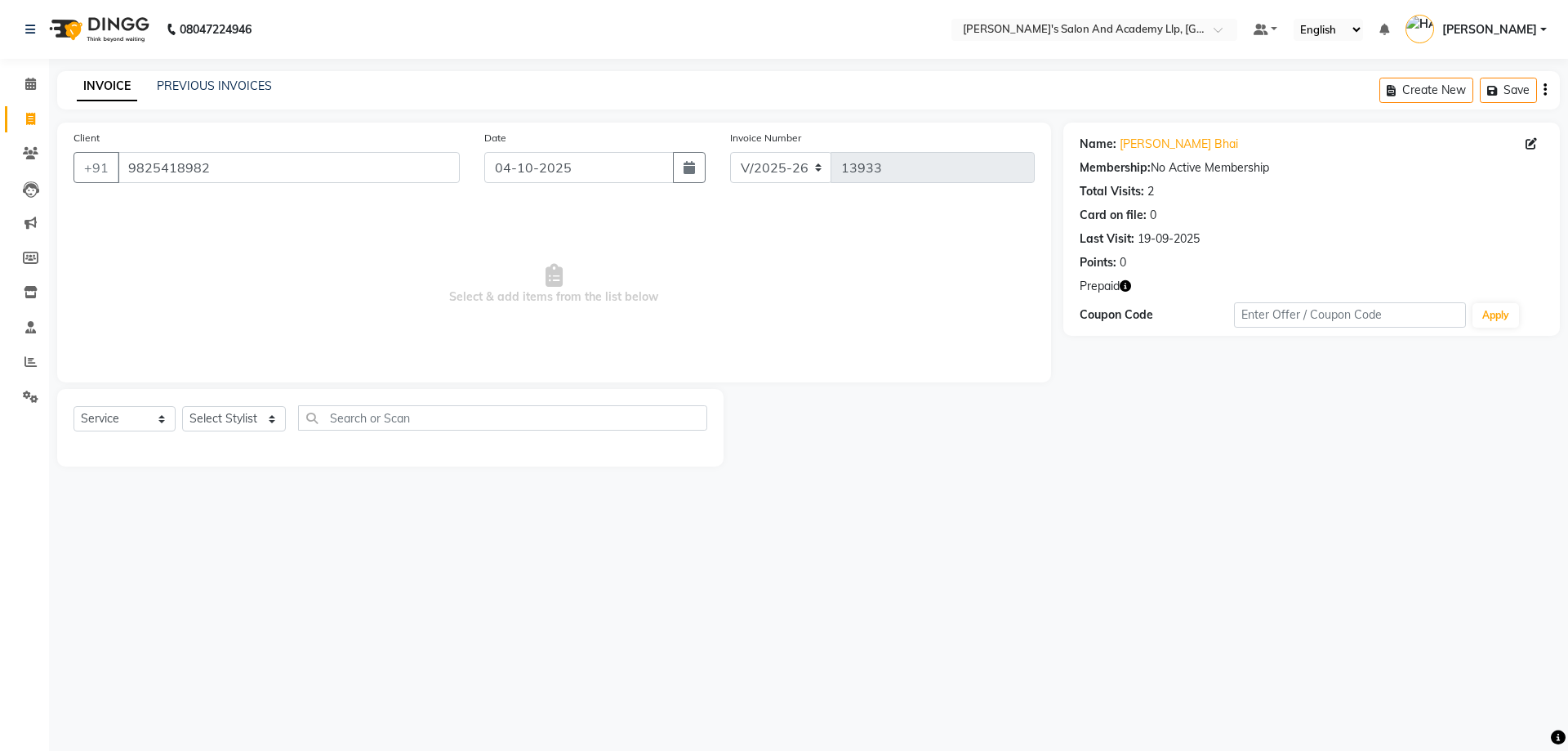
click at [1129, 283] on icon "button" at bounding box center [1125, 286] width 12 height 12
click at [1129, 283] on icon "button" at bounding box center [1125, 286] width 12 height 12
drag, startPoint x: 220, startPoint y: 173, endPoint x: 125, endPoint y: 169, distance: 95.1
click at [125, 169] on input "9825418982" at bounding box center [288, 168] width 342 height 31
click at [301, 168] on input "9825418982" at bounding box center [288, 168] width 342 height 31
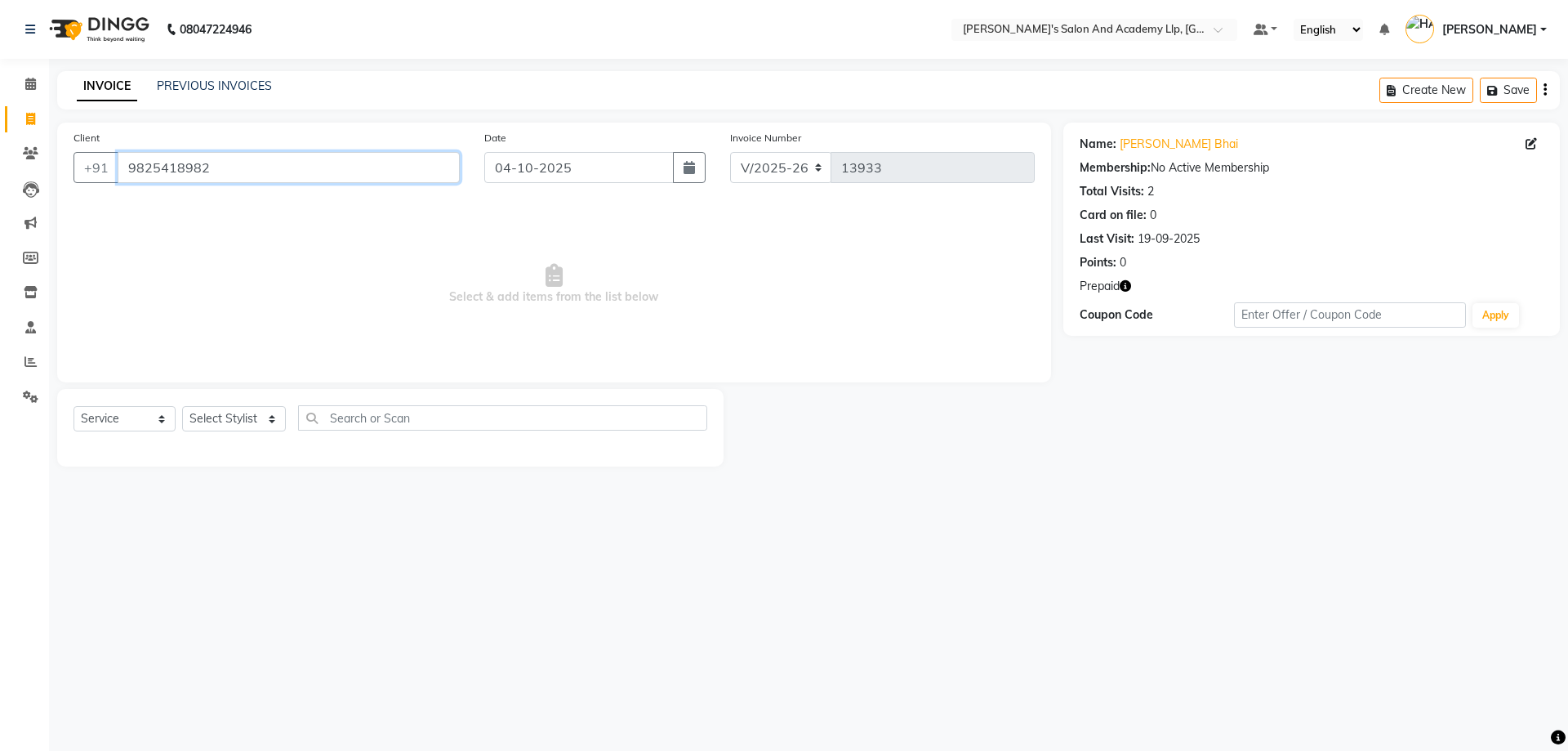
drag, startPoint x: 301, startPoint y: 168, endPoint x: 140, endPoint y: 175, distance: 161.2
click at [140, 175] on input "9825418982" at bounding box center [288, 168] width 342 height 31
click at [262, 145] on div "Client +91 9825418982" at bounding box center [267, 162] width 411 height 67
drag, startPoint x: 245, startPoint y: 166, endPoint x: 122, endPoint y: 164, distance: 123.0
click at [122, 164] on input "9825418982" at bounding box center [288, 168] width 342 height 31
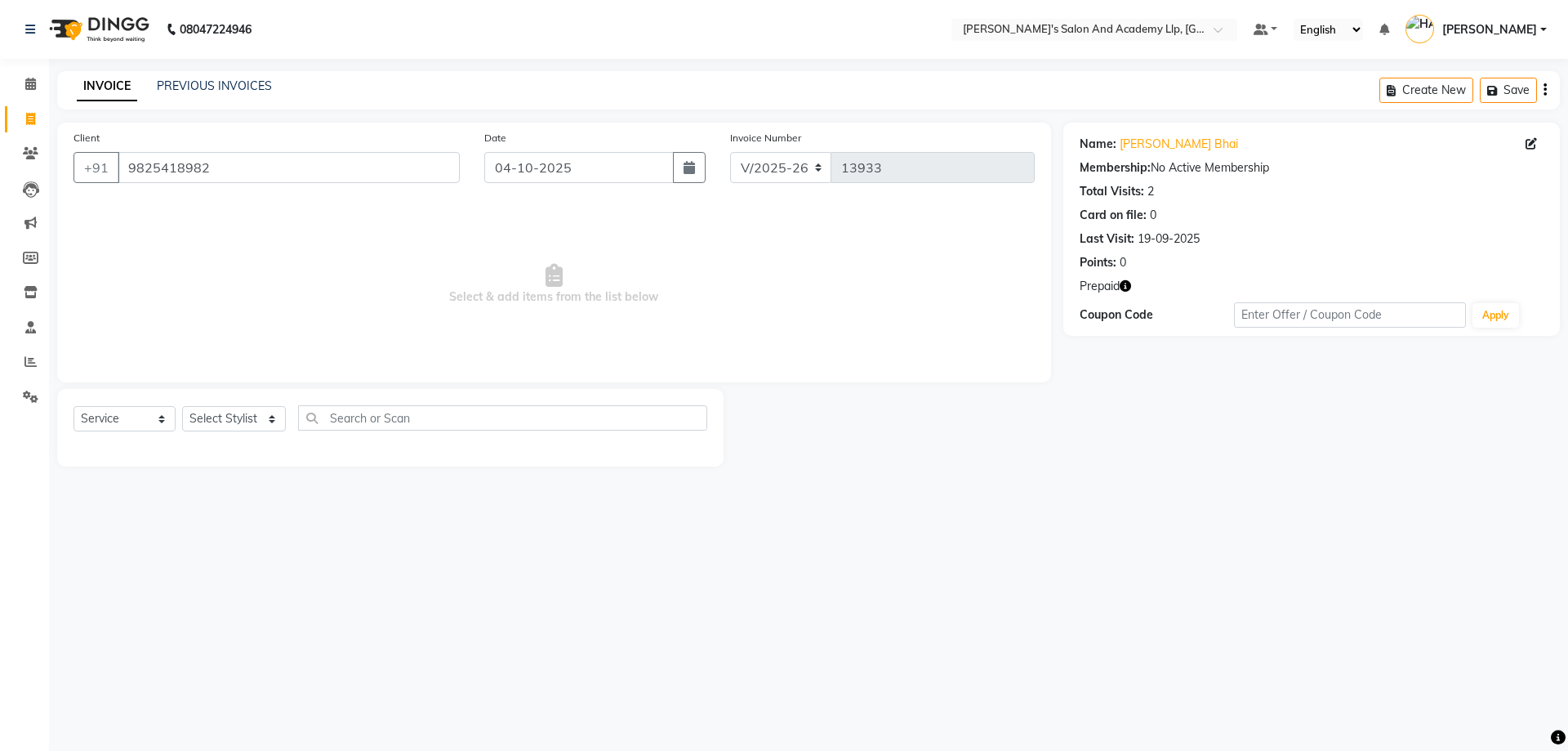
click at [256, 240] on span "Select & add items from the list below" at bounding box center [554, 284] width 961 height 164
click at [1127, 284] on icon "button" at bounding box center [1125, 286] width 12 height 12
click at [1120, 281] on icon "button" at bounding box center [1125, 286] width 12 height 12
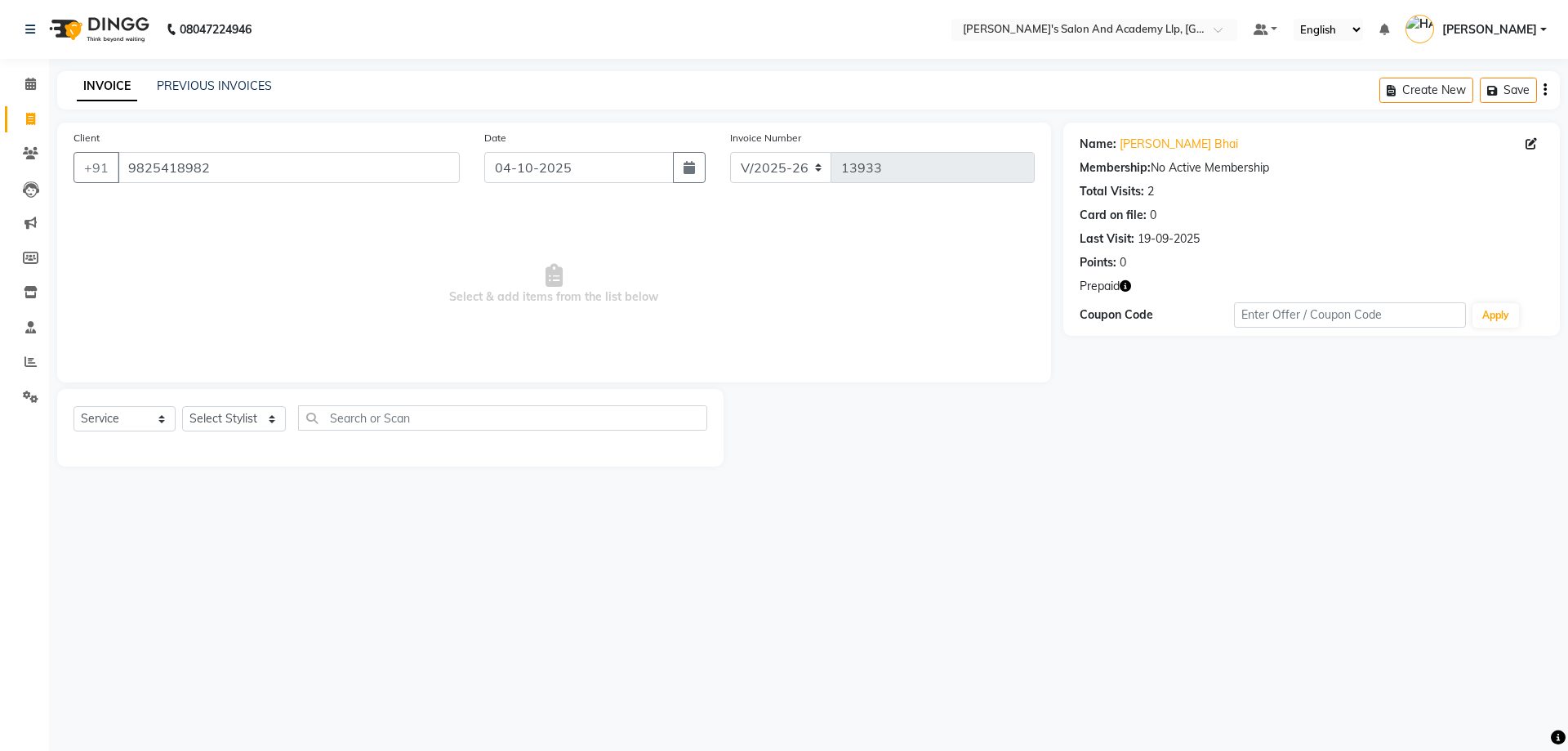
click at [1120, 281] on icon "button" at bounding box center [1125, 286] width 12 height 12
drag, startPoint x: 202, startPoint y: 212, endPoint x: 0, endPoint y: 256, distance: 206.7
click at [0, 256] on app-home "08047224946 Select Location × Sandy Men's Salon And Academy Llp, University Roa…" at bounding box center [784, 245] width 1568 height 492
click at [195, 78] on link "PREVIOUS INVOICES" at bounding box center [214, 86] width 115 height 15
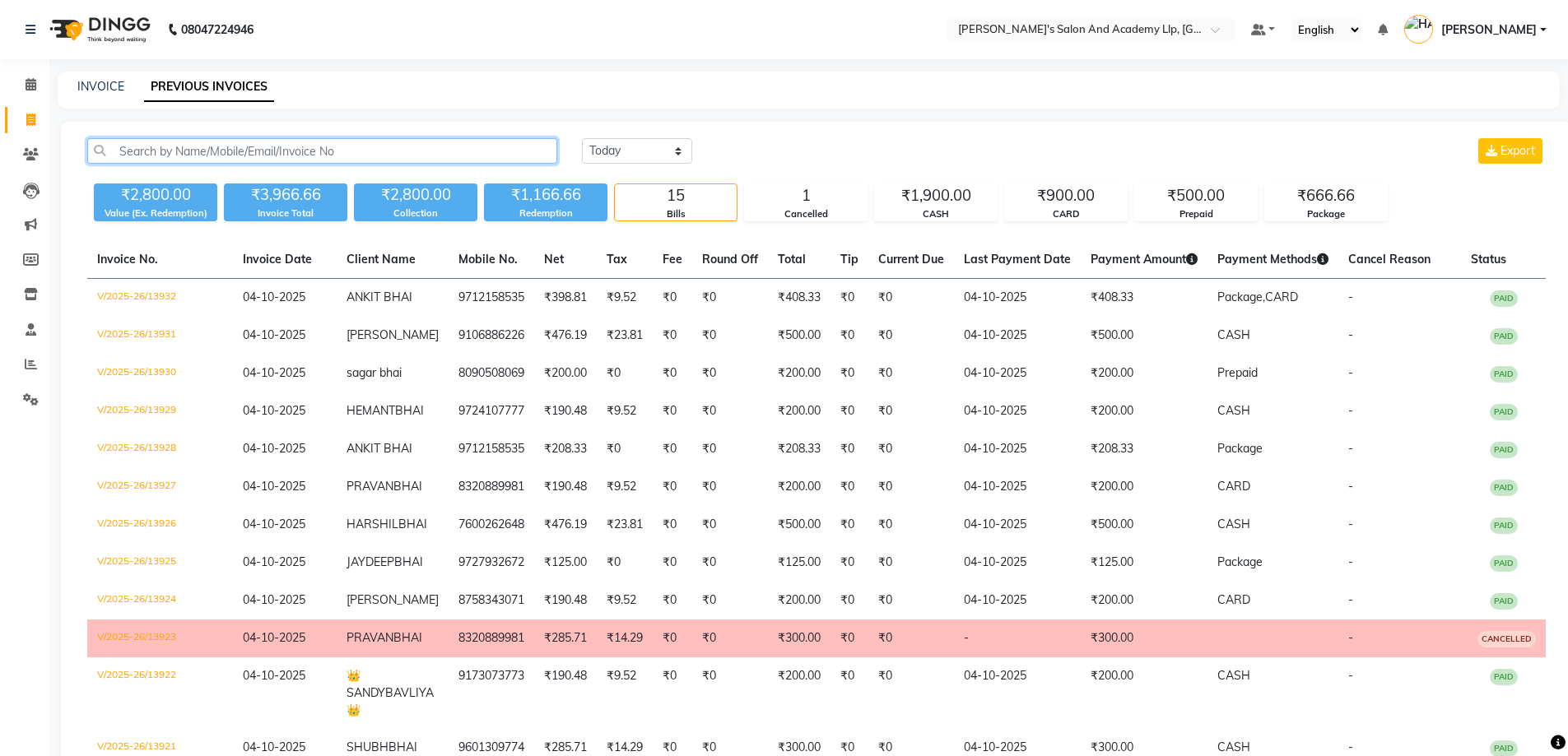
click at [526, 141] on input "text" at bounding box center [322, 151] width 470 height 26
paste input "9825418982"
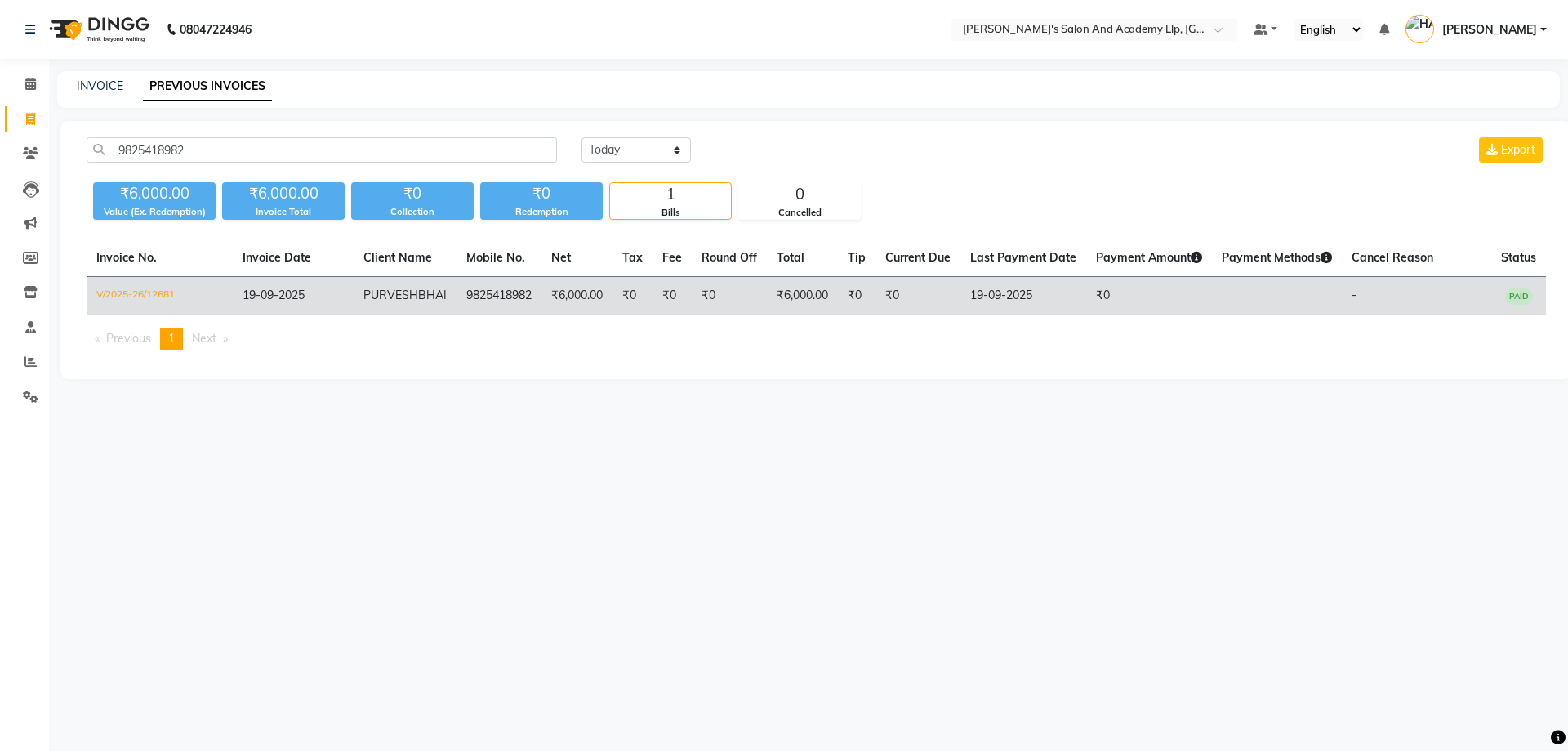
click at [519, 307] on td "9825418982" at bounding box center [499, 296] width 85 height 38
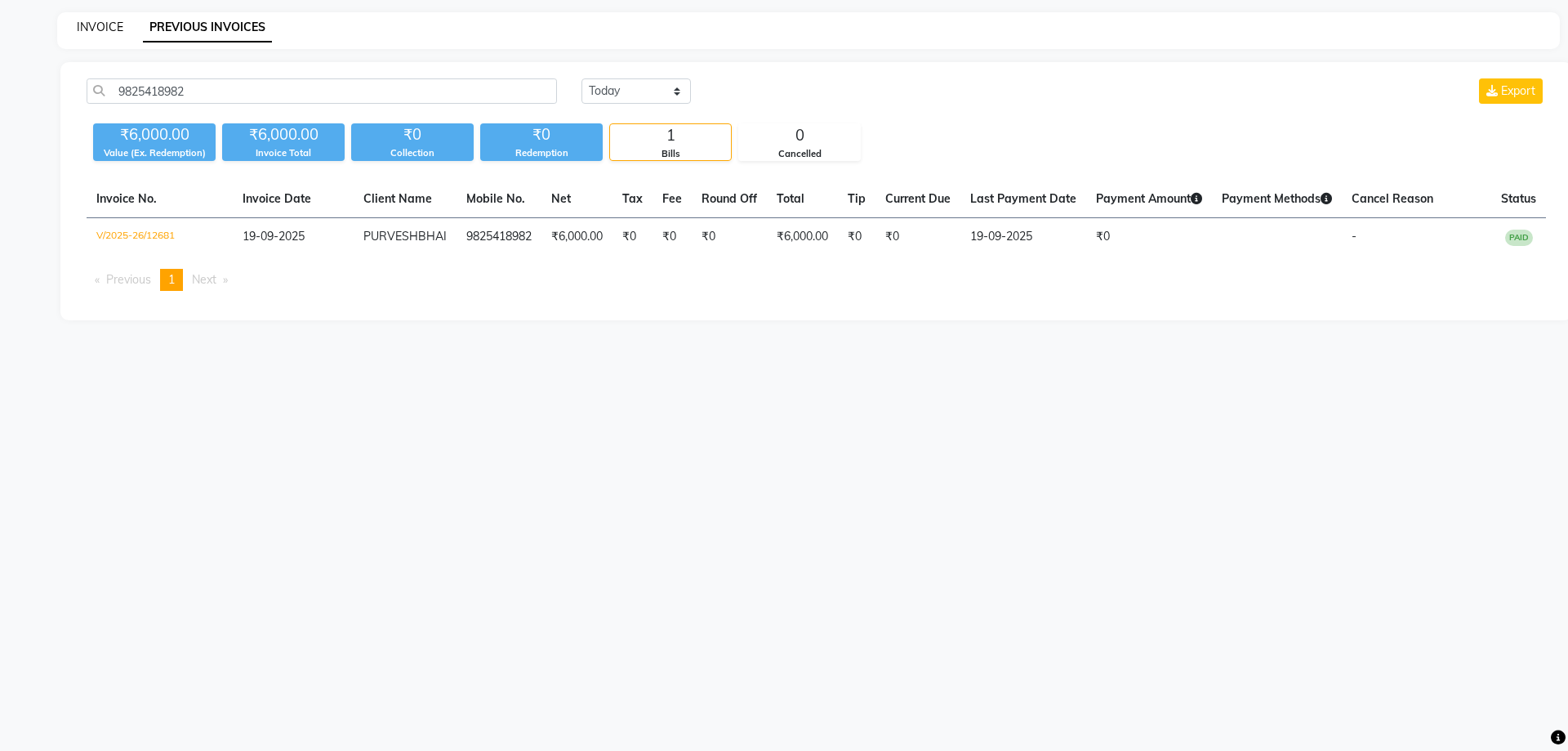
click at [103, 21] on link "INVOICE" at bounding box center [100, 27] width 46 height 15
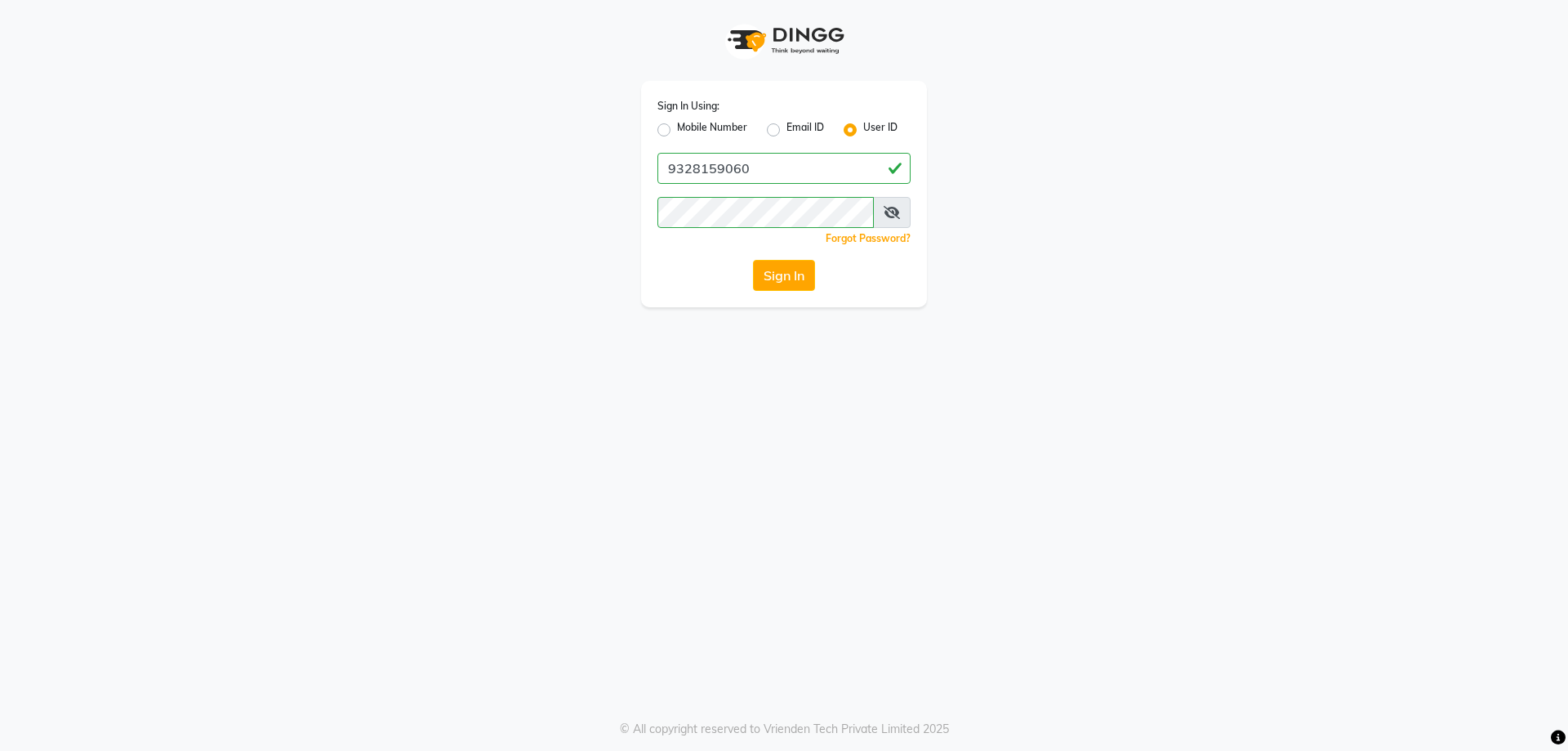
click at [677, 124] on label "Mobile Number" at bounding box center [712, 130] width 70 height 20
click at [677, 124] on input "Mobile Number" at bounding box center [682, 125] width 11 height 11
click at [734, 168] on input "Username" at bounding box center [812, 169] width 198 height 31
click at [773, 285] on button "Sign In" at bounding box center [784, 276] width 62 height 31
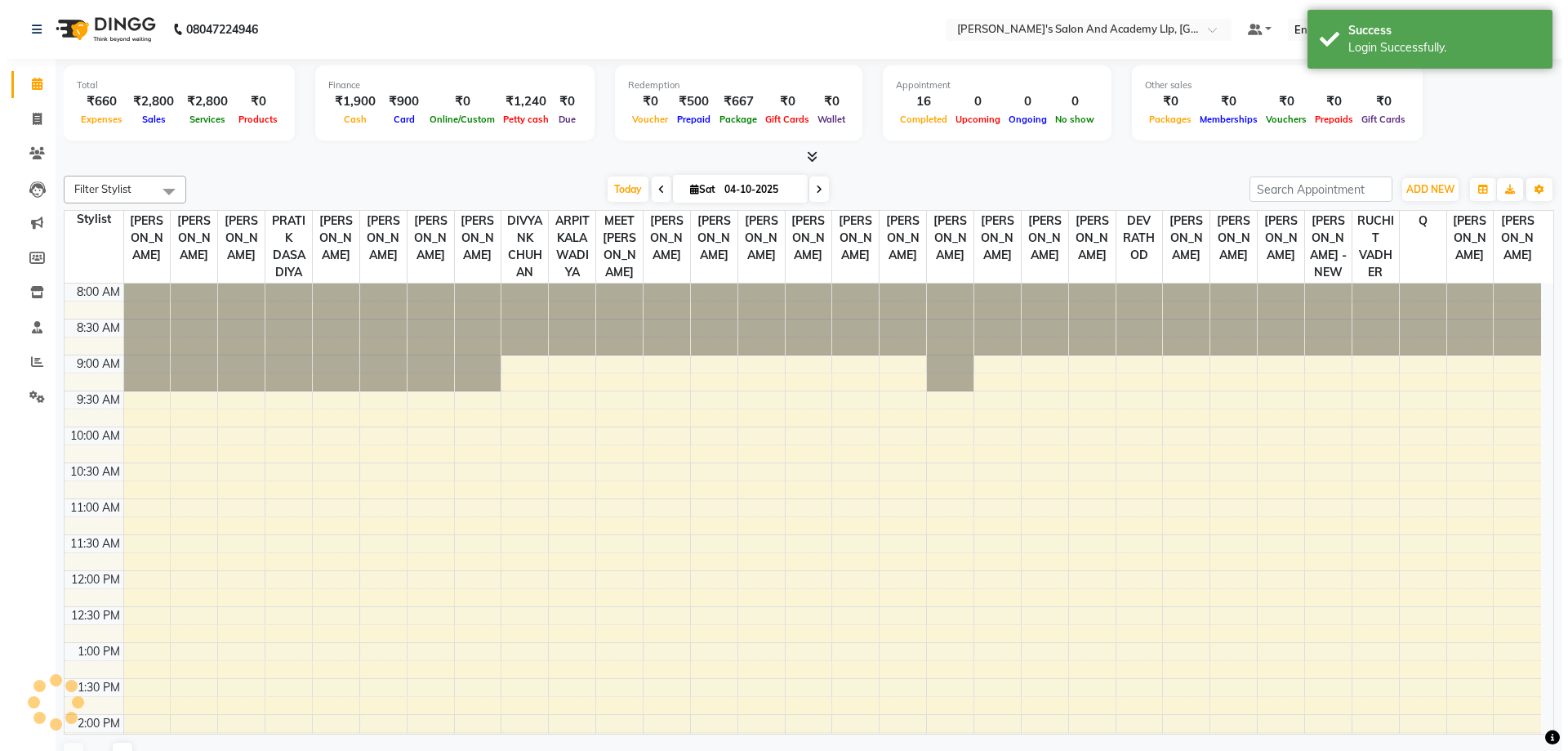
scroll to position [349, 0]
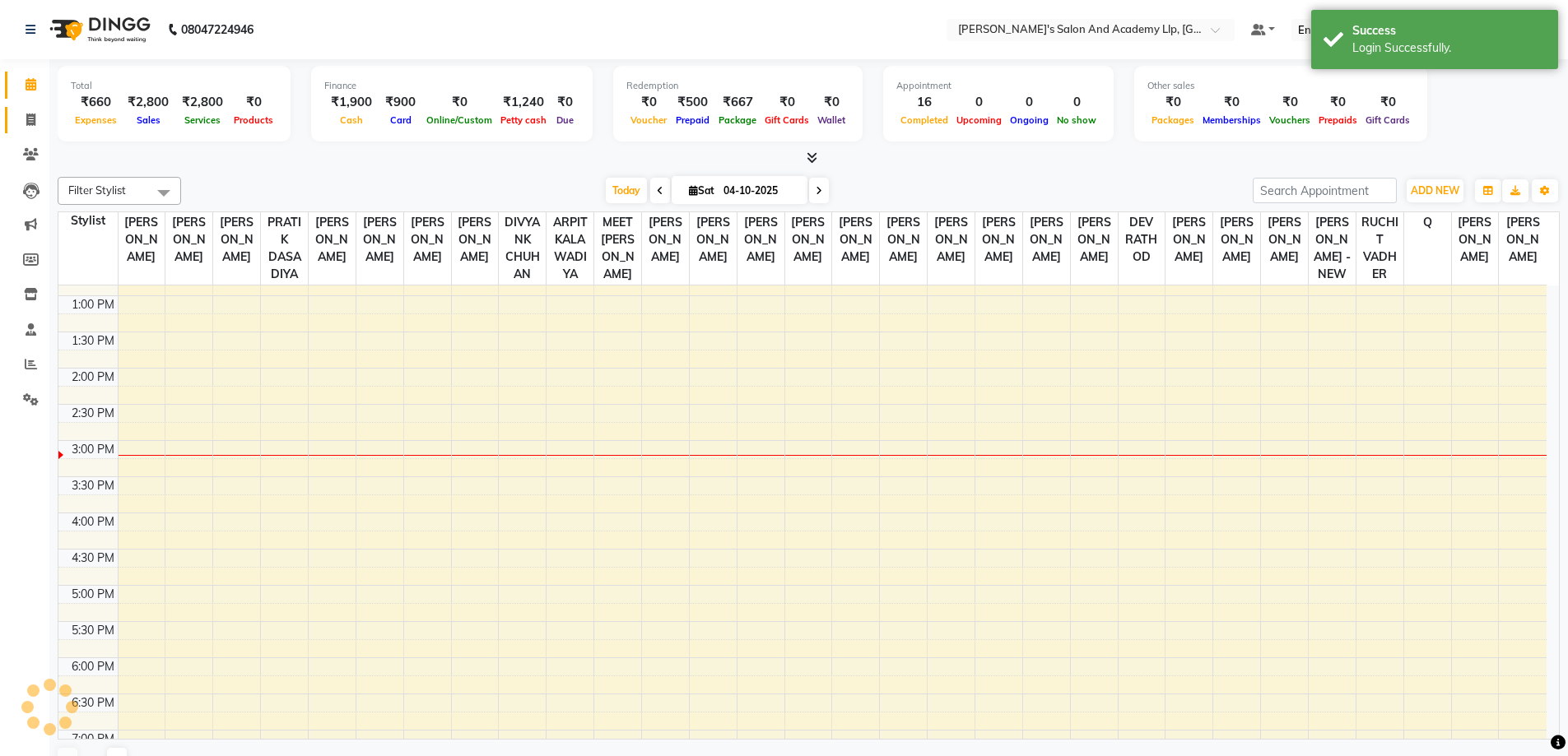
drag, startPoint x: 441, startPoint y: 373, endPoint x: 27, endPoint y: 111, distance: 489.9
click at [27, 108] on link "Invoice" at bounding box center [24, 121] width 39 height 27
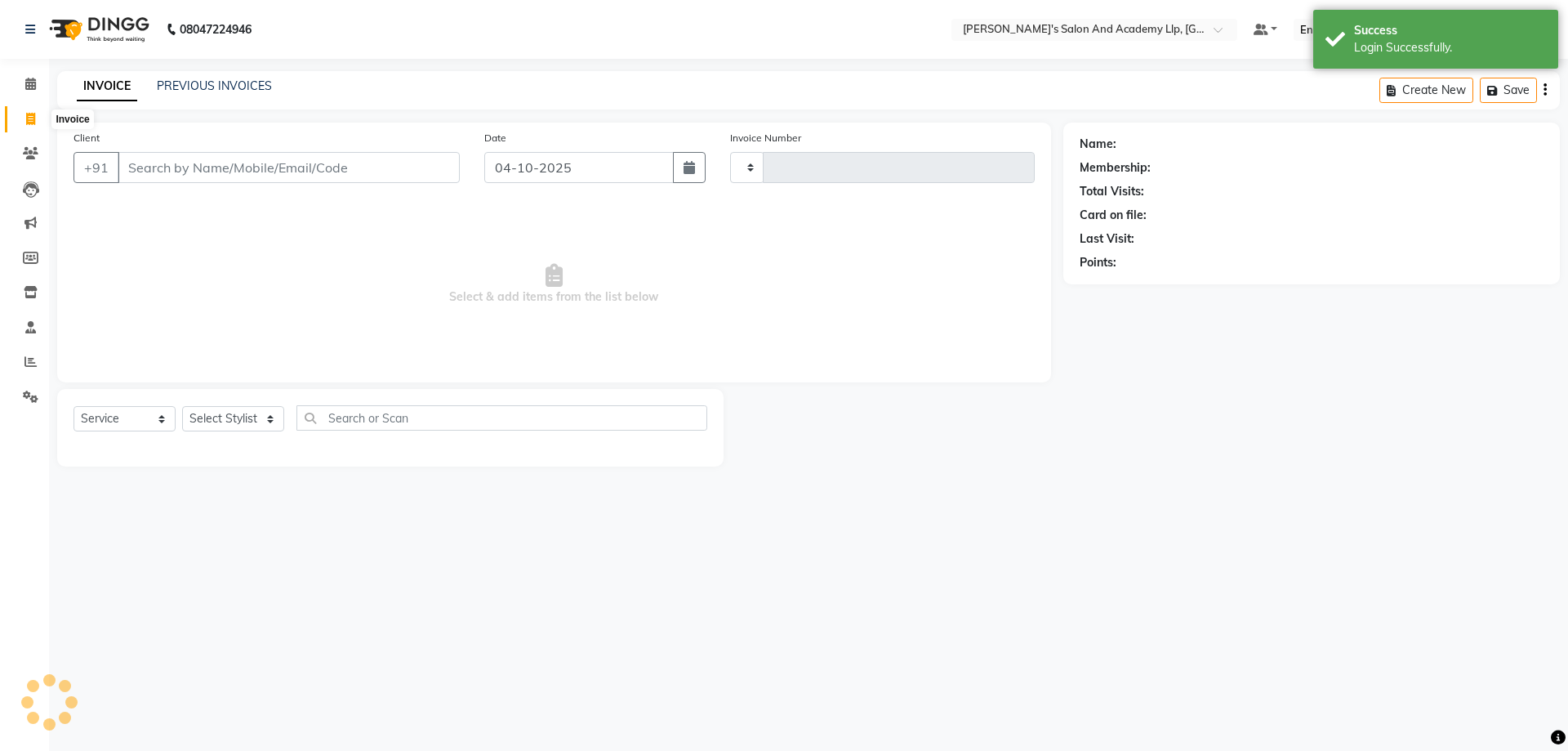
click at [26, 111] on span at bounding box center [31, 120] width 29 height 19
click at [145, 164] on input "Client" at bounding box center [288, 168] width 342 height 31
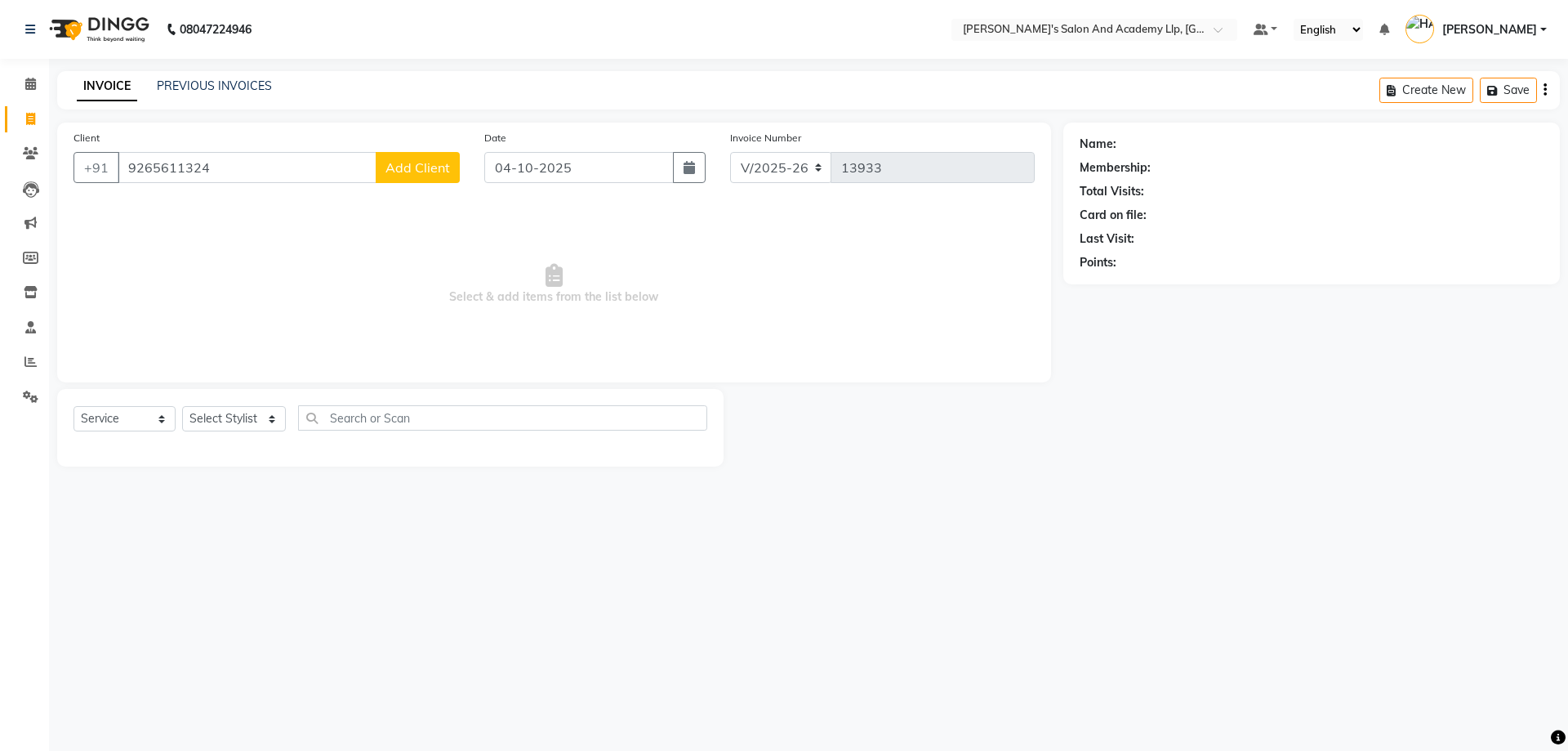
click at [400, 173] on span "Add Client" at bounding box center [418, 168] width 64 height 17
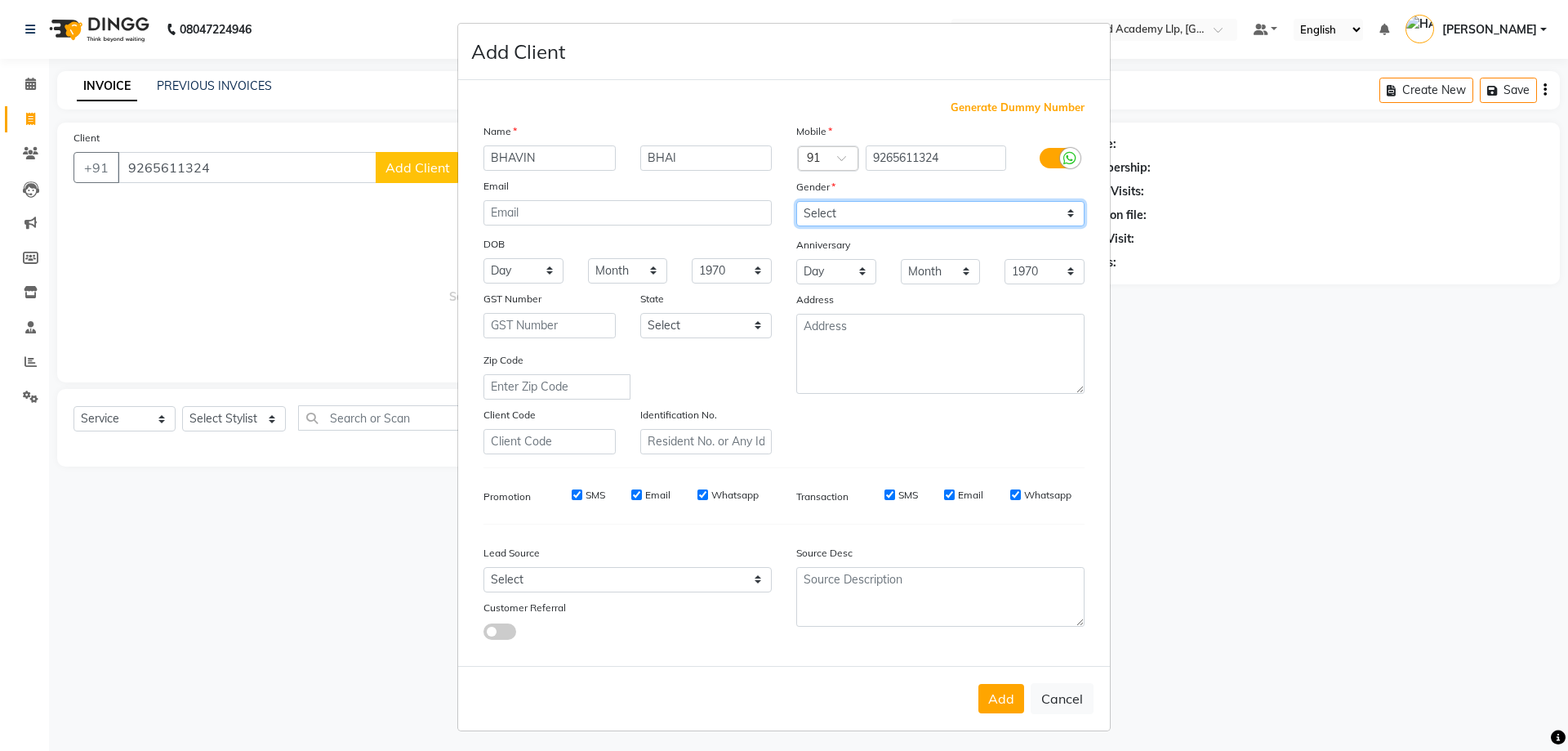
click at [817, 216] on select "Select Male Female Other Prefer Not To Say" at bounding box center [940, 213] width 288 height 26
click at [797, 201] on select "Select Male Female Other Prefer Not To Say" at bounding box center [940, 213] width 288 height 26
click at [997, 692] on button "Add" at bounding box center [1001, 699] width 45 height 30
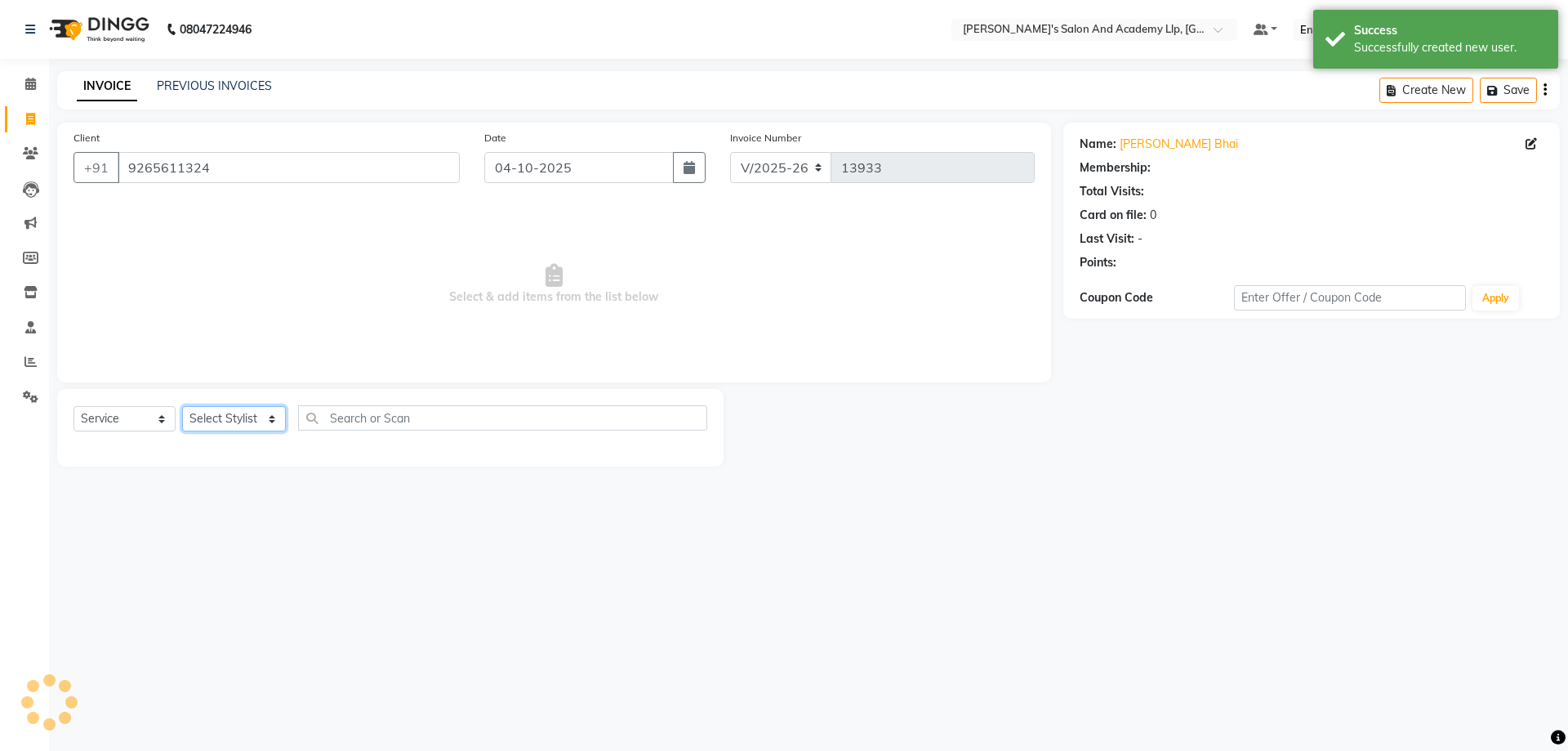
click at [253, 430] on select "Select Stylist AAKASH SOLANKI ADARSH SOLANKI AKSHAY VAJA ARPIT KALAWADIYA AZIM …" at bounding box center [234, 419] width 104 height 26
click at [182, 406] on select "Select Stylist AAKASH SOLANKI ADARSH SOLANKI AKSHAY VAJA ARPIT KALAWADIYA AZIM …" at bounding box center [234, 419] width 104 height 26
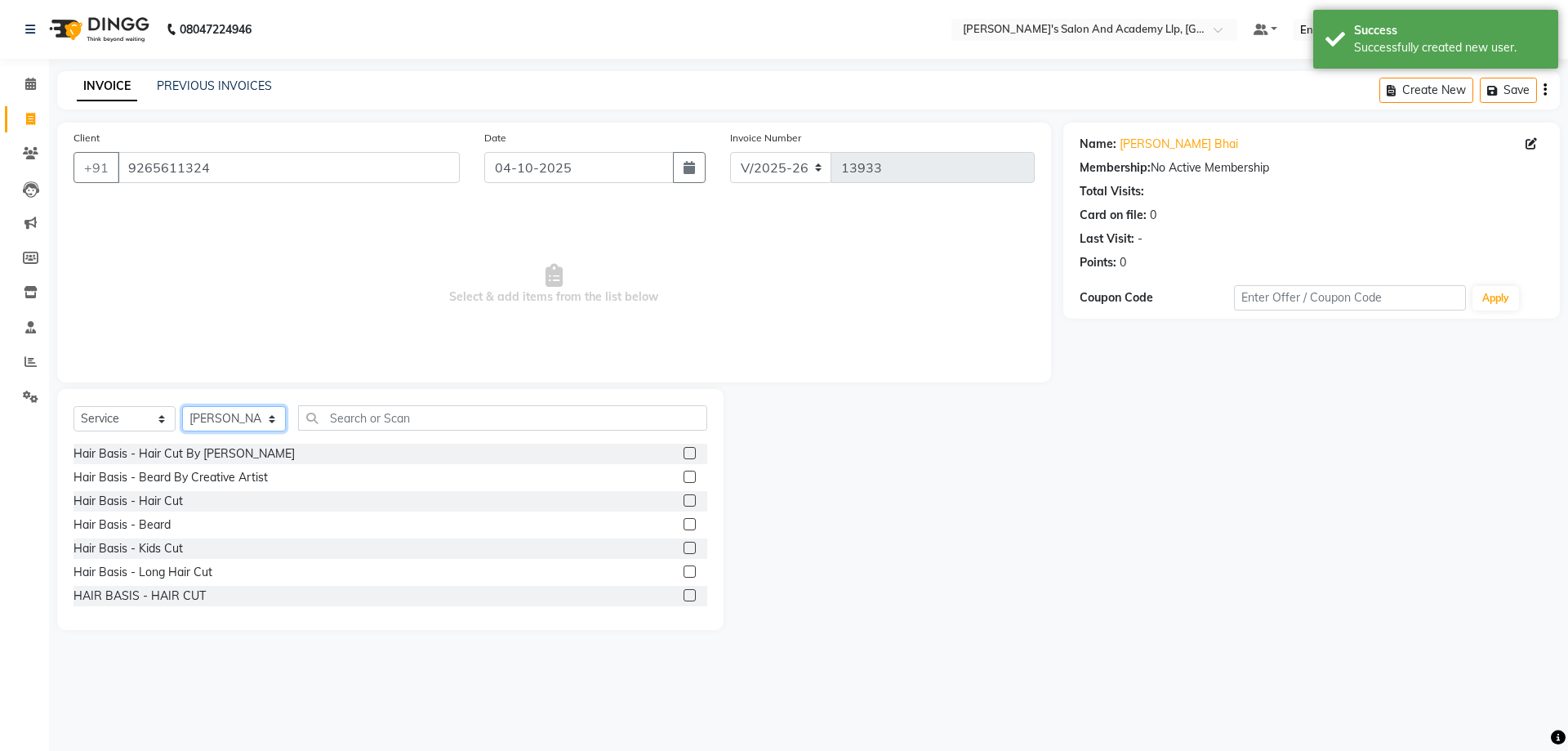
click at [238, 419] on select "Select Stylist AAKASH SOLANKI ADARSH SOLANKI AKSHAY VAJA ARPIT KALAWADIYA AZIM …" at bounding box center [234, 419] width 104 height 26
click at [182, 406] on select "Select Stylist AAKASH SOLANKI ADARSH SOLANKI AKSHAY VAJA ARPIT KALAWADIYA AZIM …" at bounding box center [234, 419] width 104 height 26
click at [130, 420] on select "Select Service Product Membership Package Voucher Prepaid Gift Card" at bounding box center [125, 419] width 102 height 26
click at [73, 406] on select "Select Service Product Membership Package Voucher Prepaid Gift Card" at bounding box center [125, 419] width 102 height 26
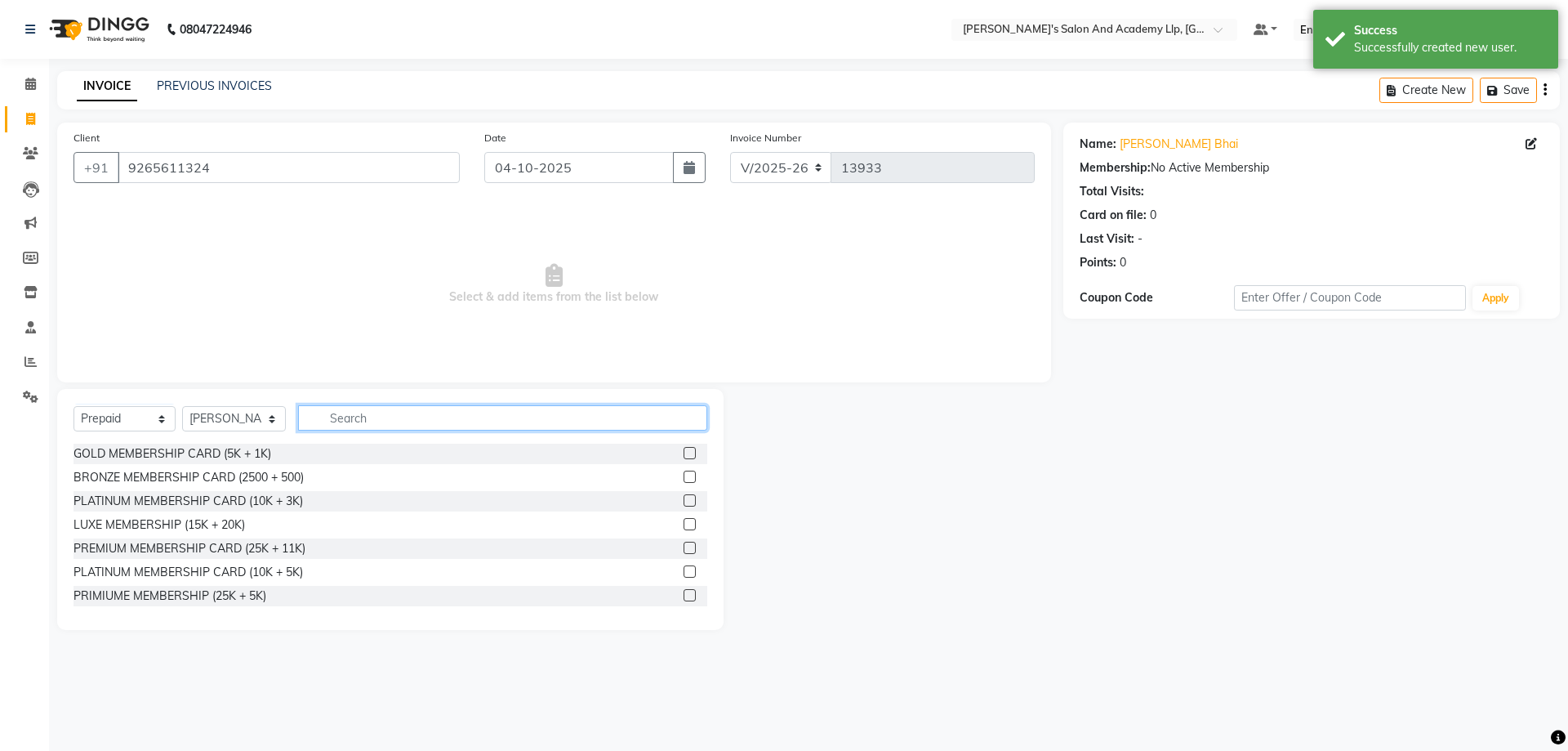
click at [440, 416] on input "text" at bounding box center [503, 418] width 410 height 26
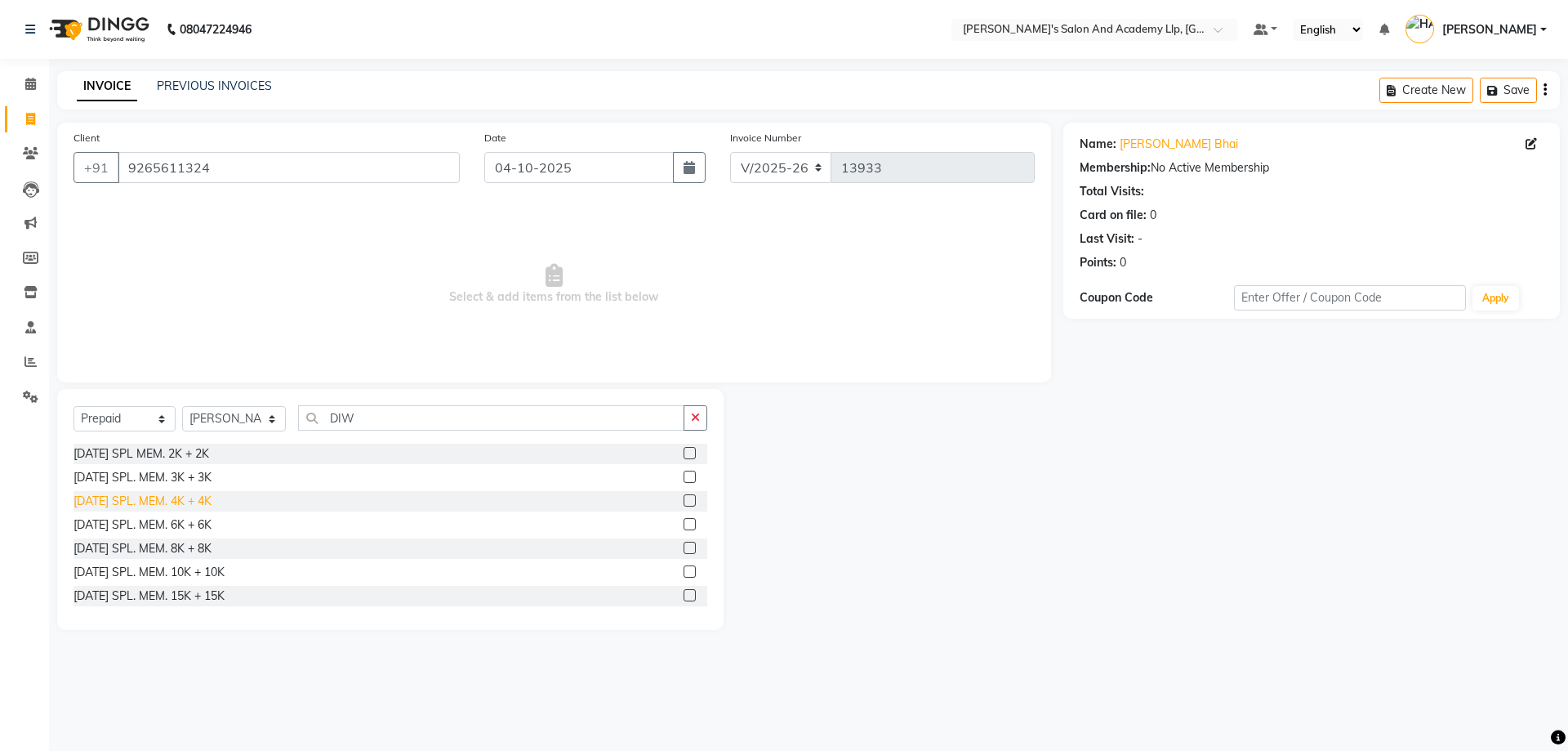
click at [202, 505] on div "DIWALI SPL. MEM. 4K + 4K" at bounding box center [142, 501] width 138 height 17
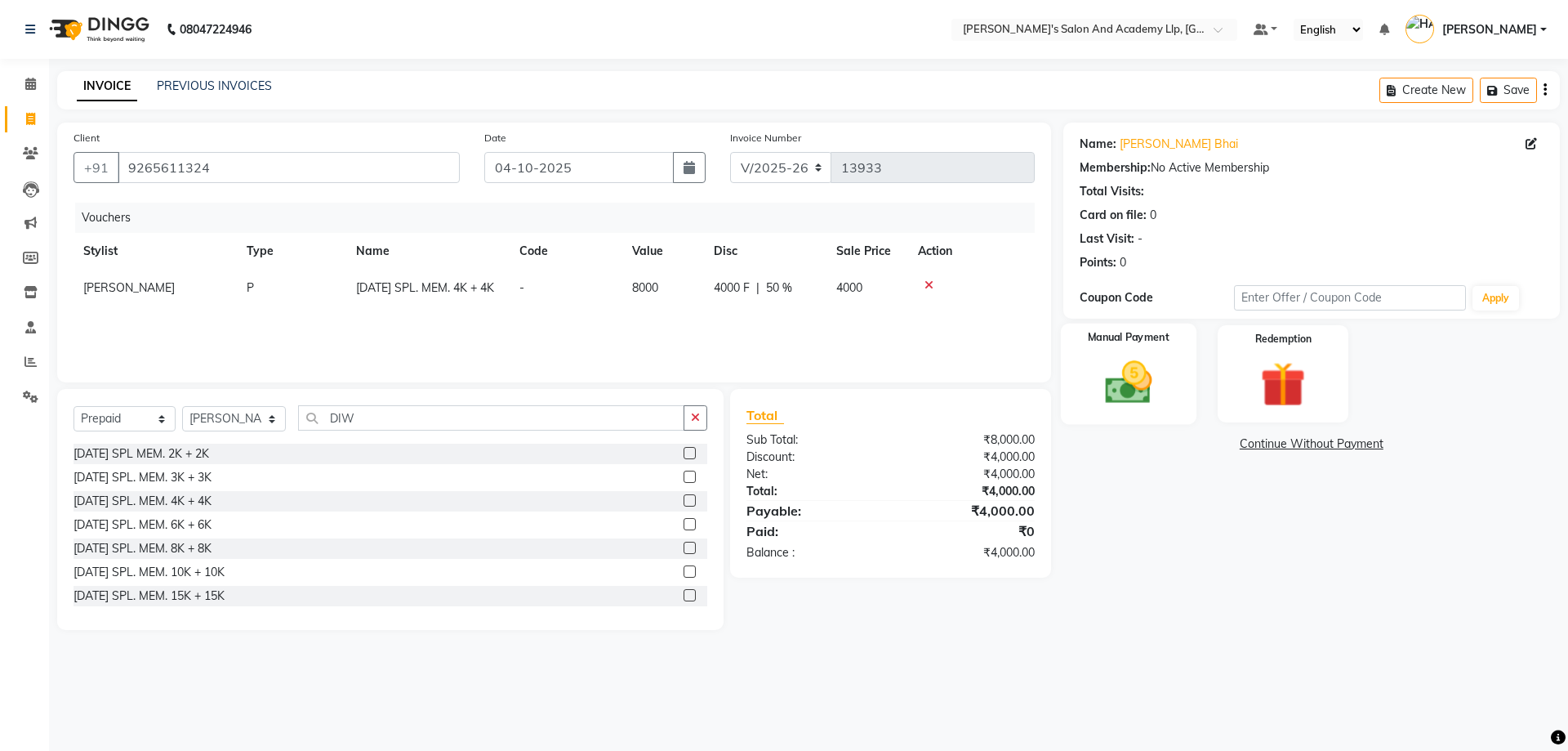
click at [1069, 408] on div "Manual Payment" at bounding box center [1128, 374] width 135 height 101
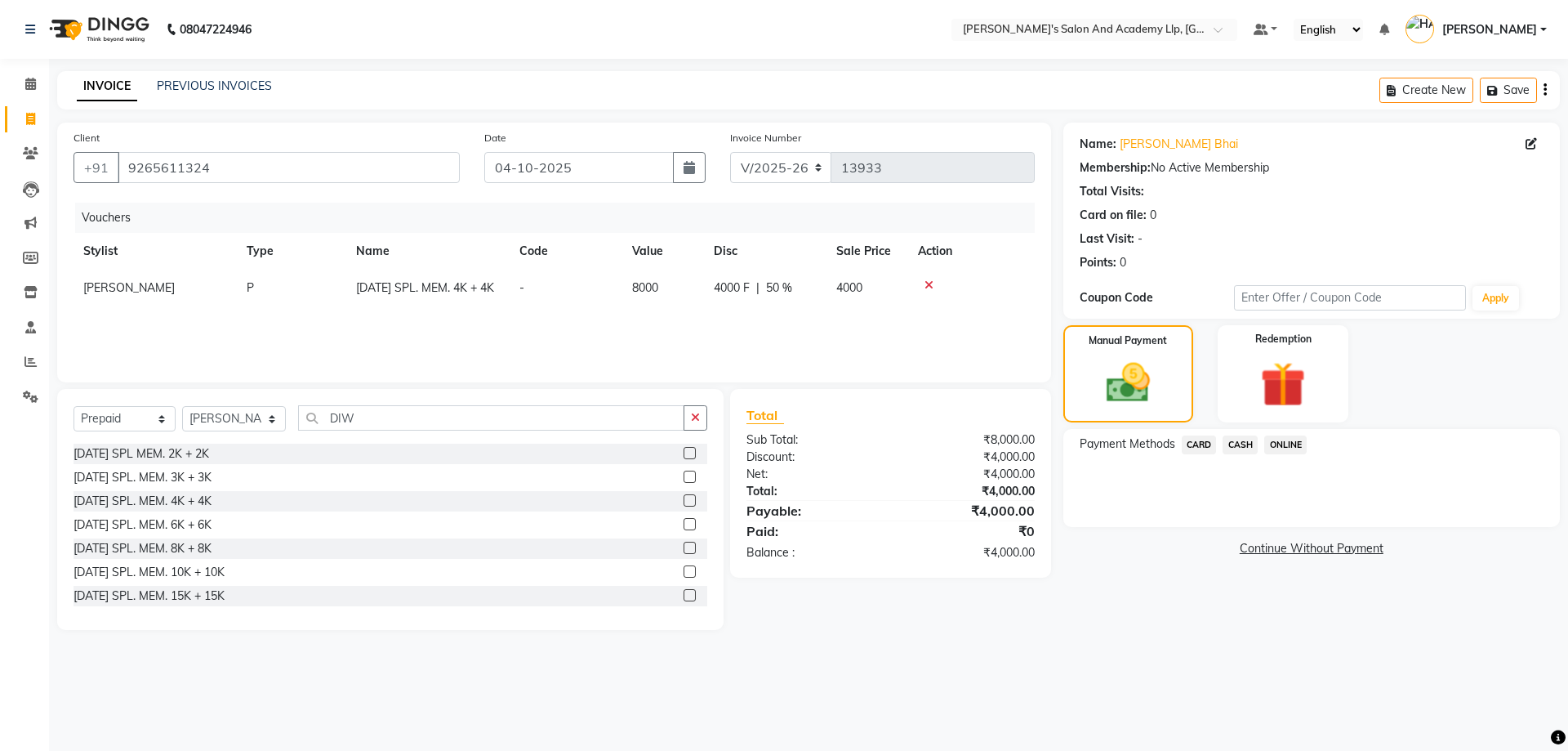
click at [1192, 446] on span "CARD" at bounding box center [1199, 444] width 36 height 19
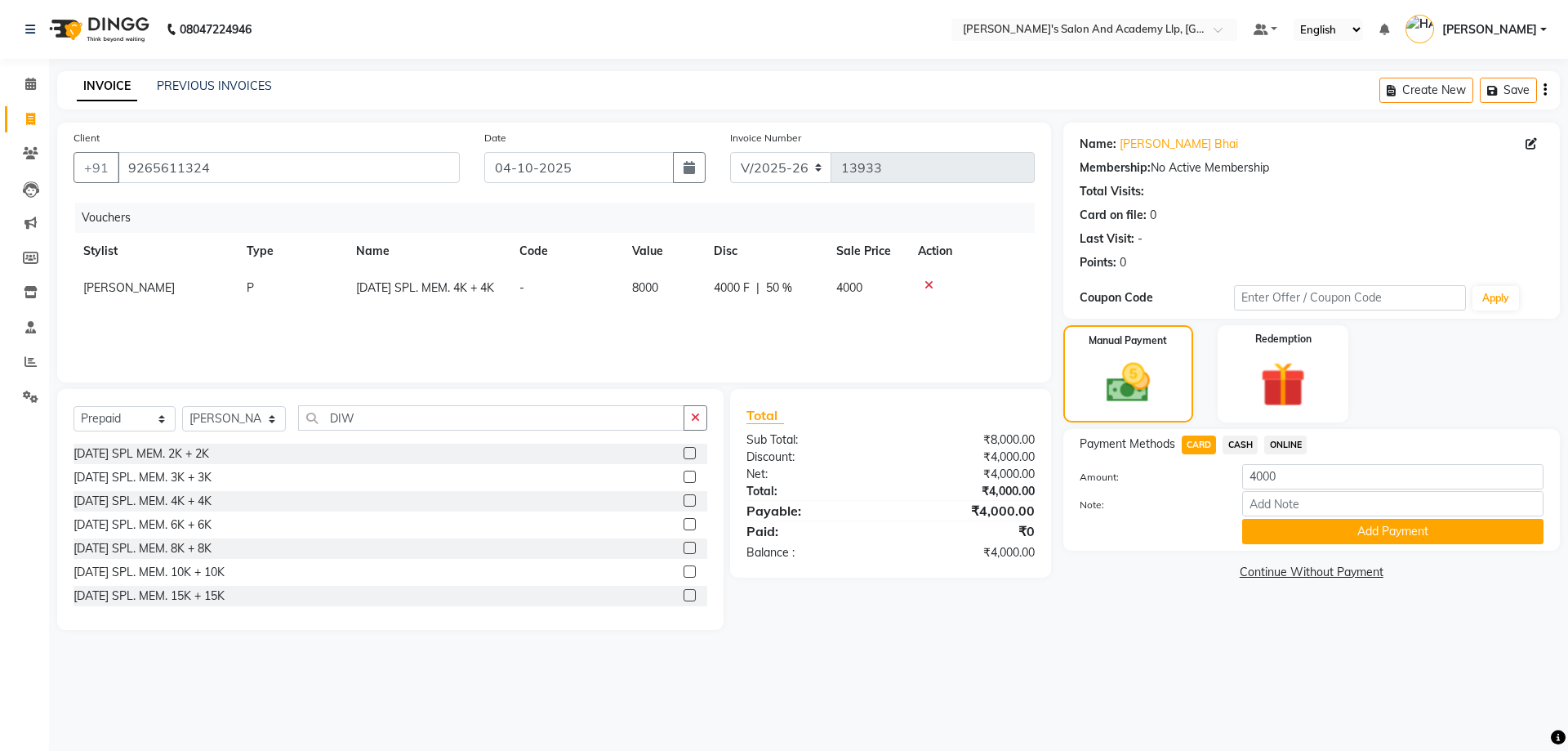
click at [1236, 439] on span "CASH" at bounding box center [1240, 444] width 36 height 19
click at [1291, 541] on button "Add Payment" at bounding box center [1393, 531] width 301 height 26
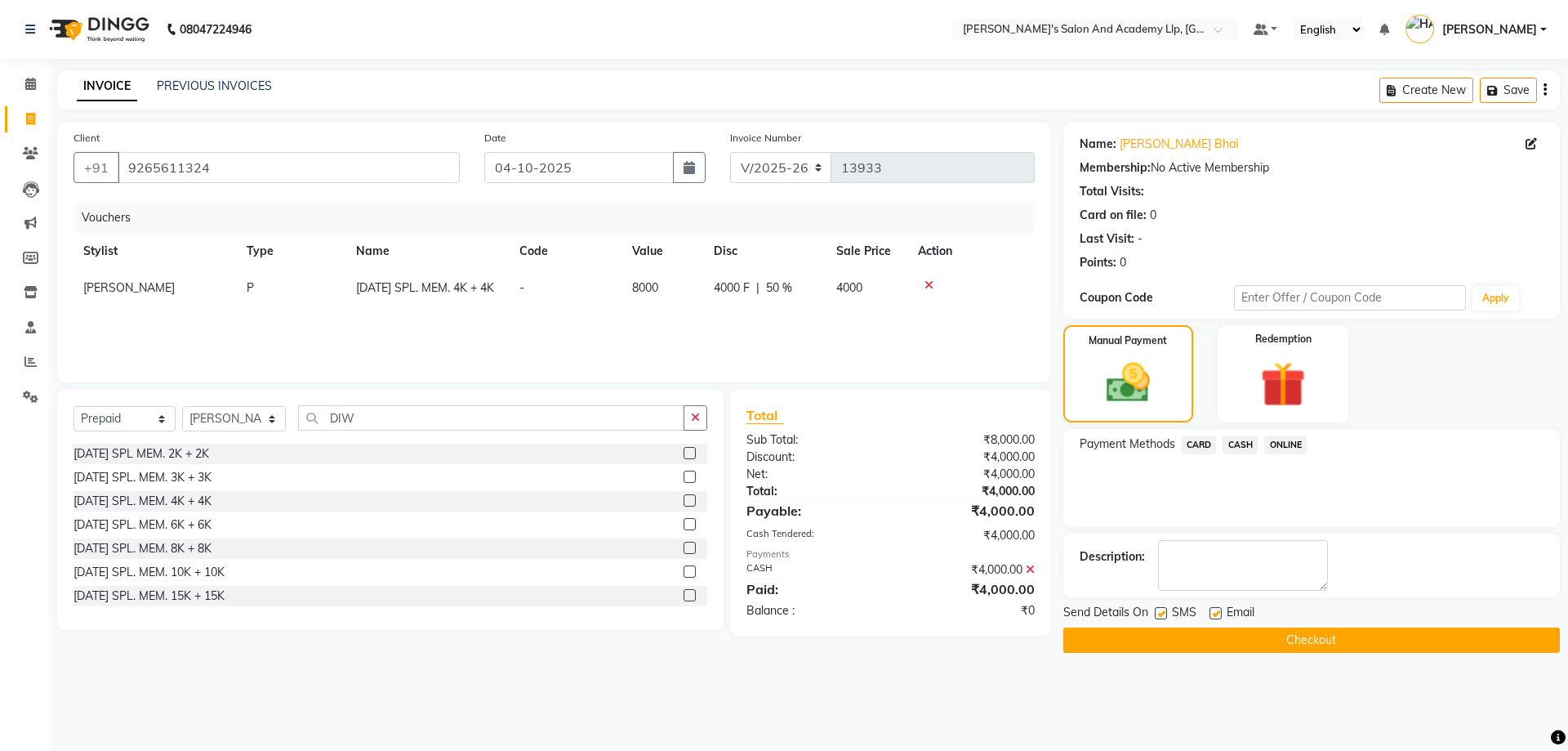
click at [1215, 612] on label at bounding box center [1215, 613] width 12 height 12
click at [1215, 612] on input "checkbox" at bounding box center [1215, 614] width 11 height 11
click at [1197, 651] on button "Checkout" at bounding box center [1311, 640] width 496 height 26
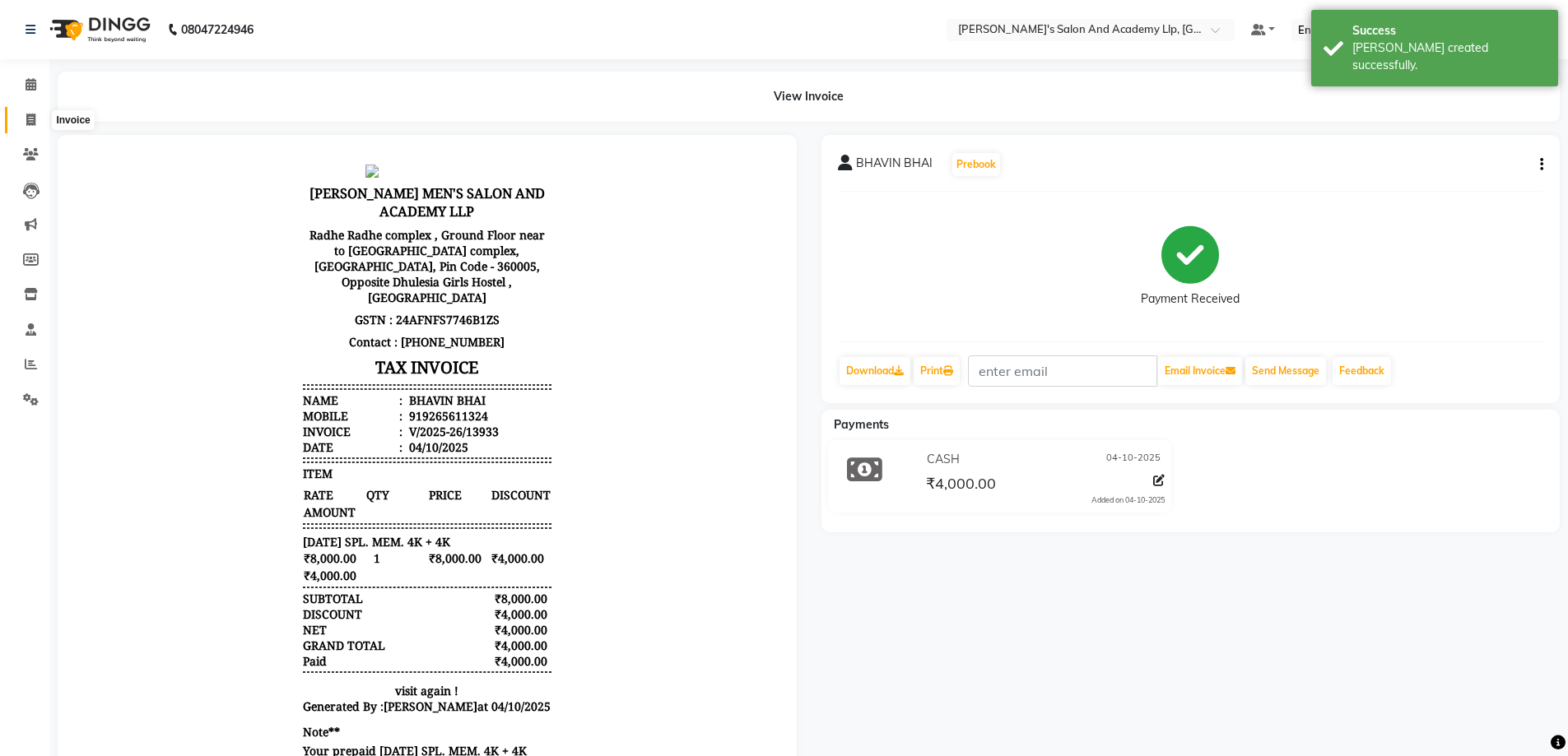
click at [28, 121] on icon at bounding box center [31, 120] width 9 height 12
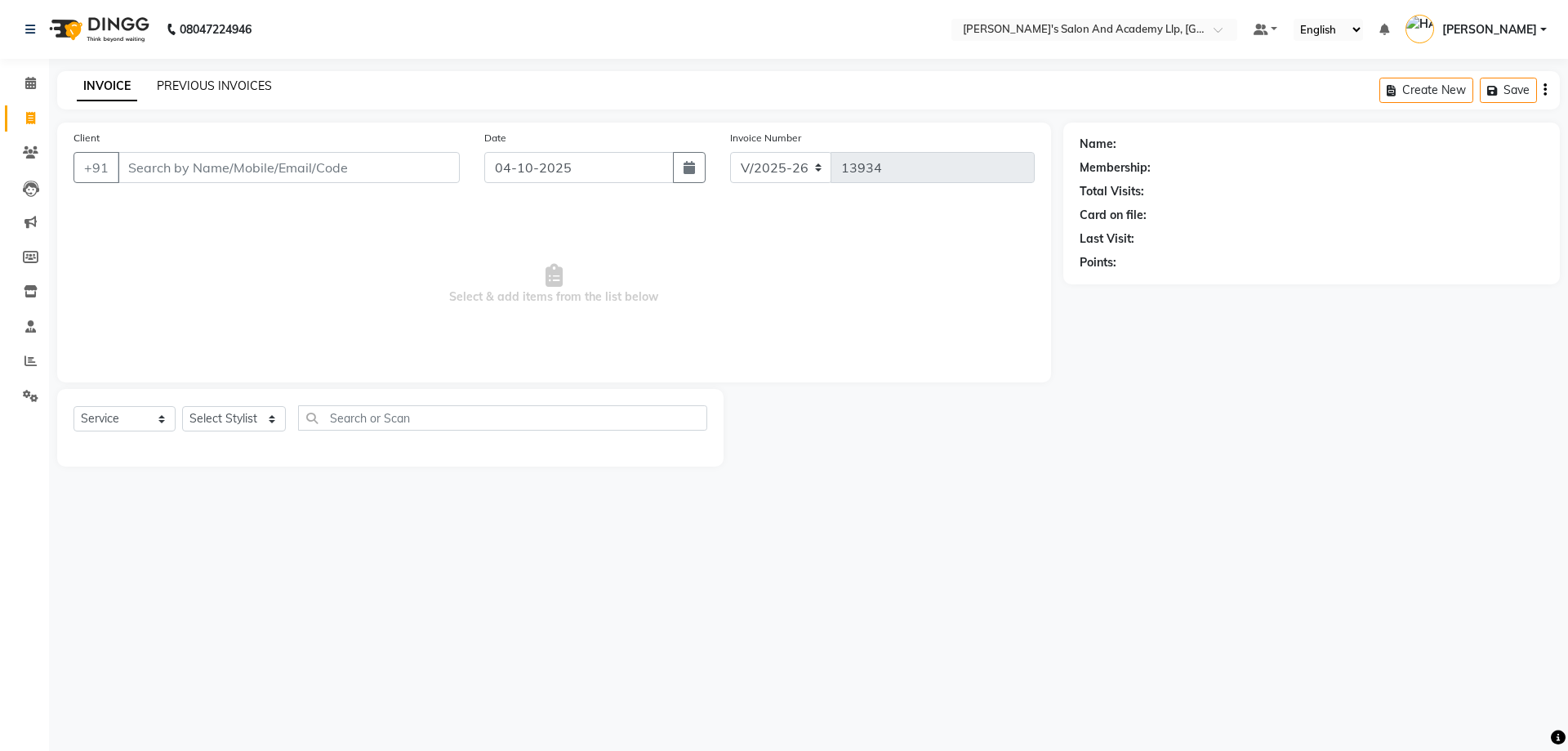
click at [241, 82] on link "PREVIOUS INVOICES" at bounding box center [214, 86] width 115 height 15
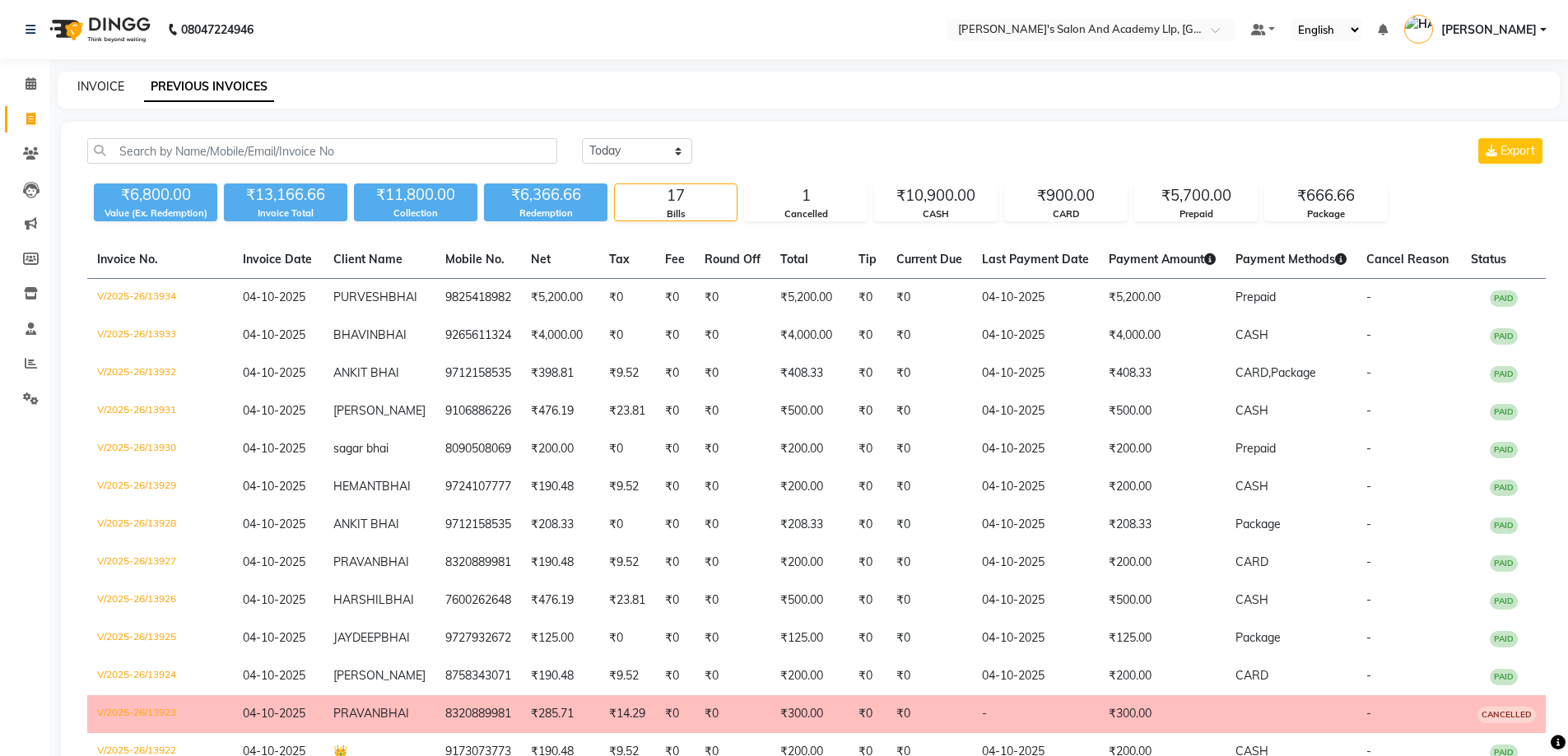
click at [82, 86] on link "INVOICE" at bounding box center [101, 86] width 47 height 15
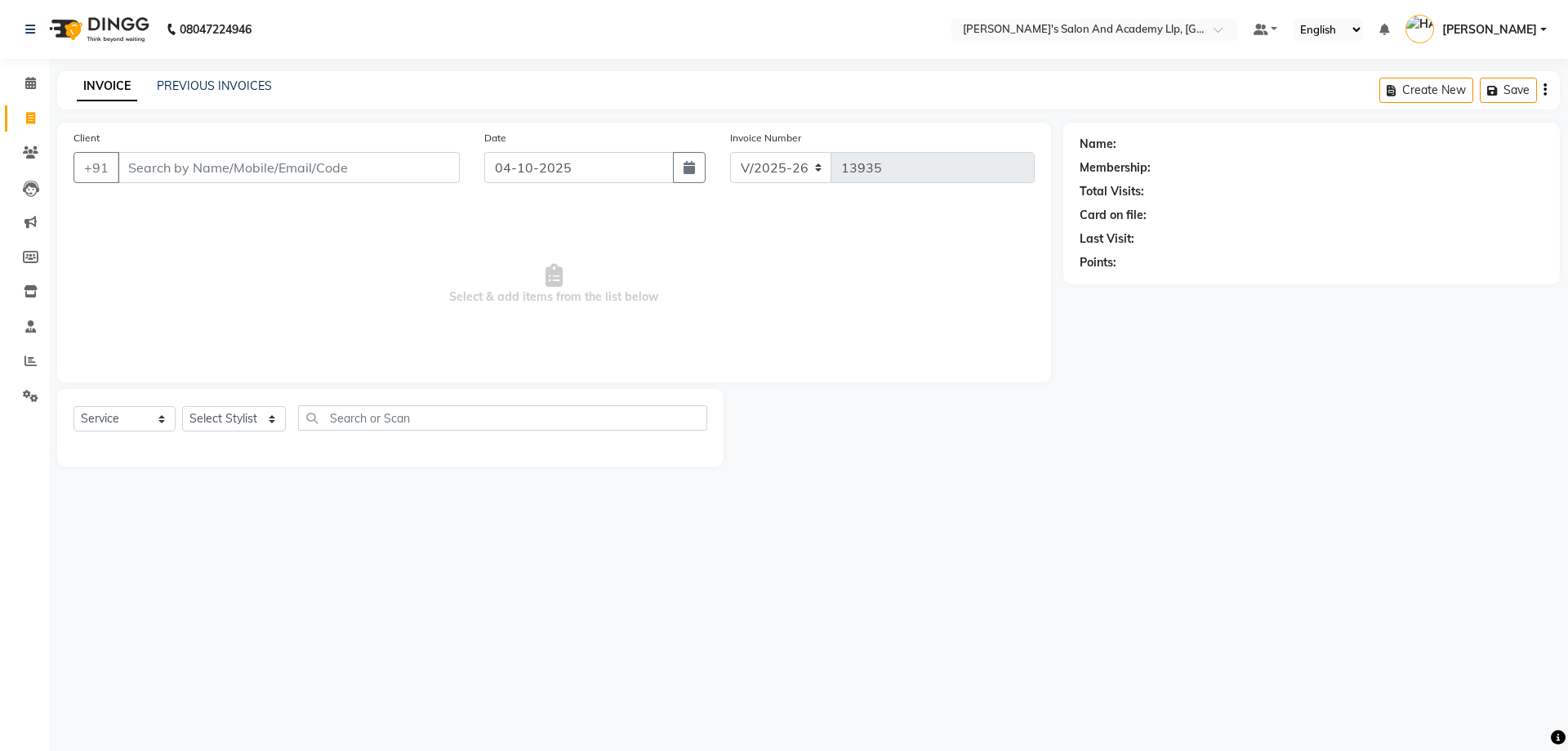
click at [149, 156] on input "Client" at bounding box center [288, 168] width 342 height 31
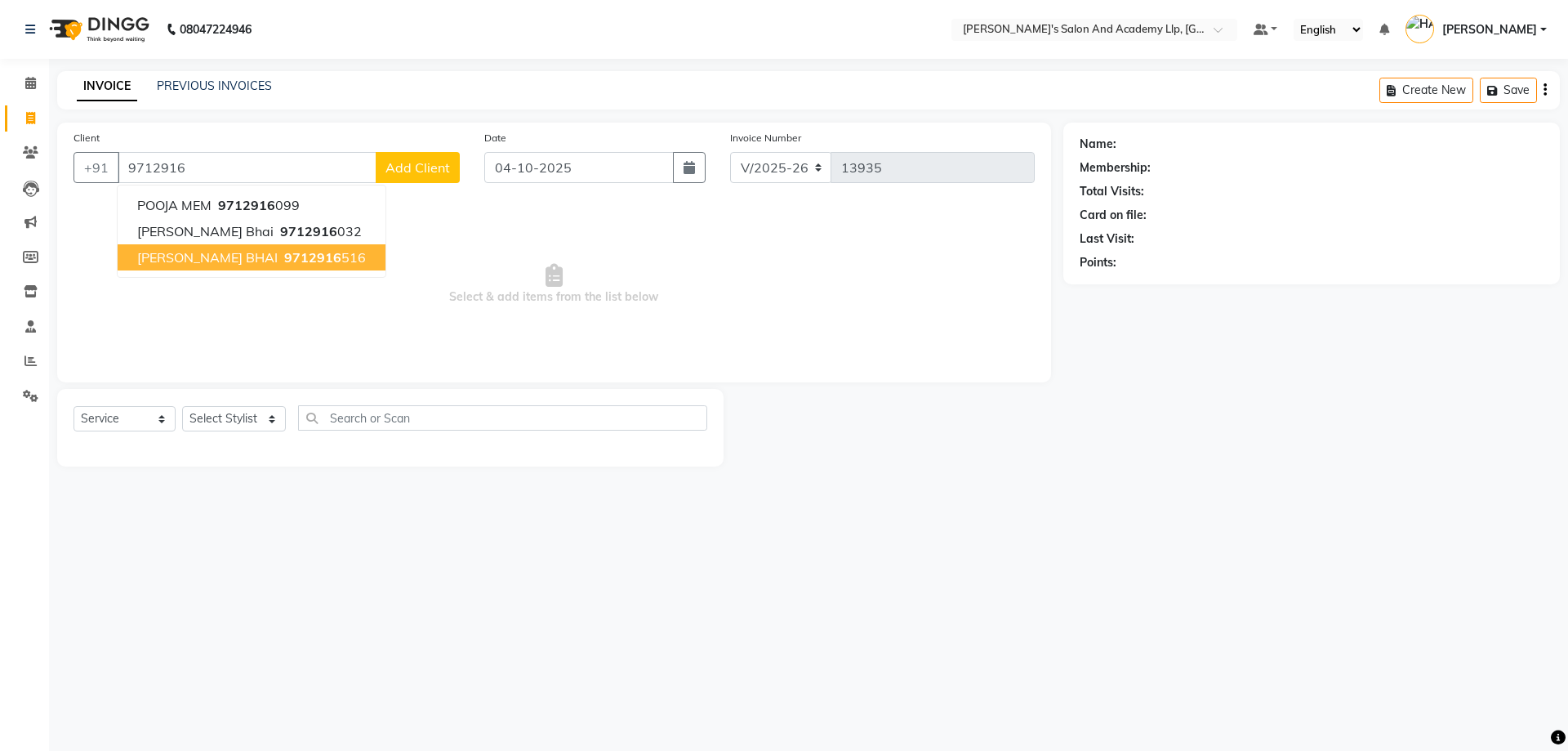
click at [226, 273] on ngb-typeahead-window "POOJA MEM 9712916 099 krunal bhai 9712916 032 NISHIT BHAI 9712916 516" at bounding box center [251, 231] width 269 height 93
click at [284, 262] on span "9712916" at bounding box center [312, 258] width 57 height 17
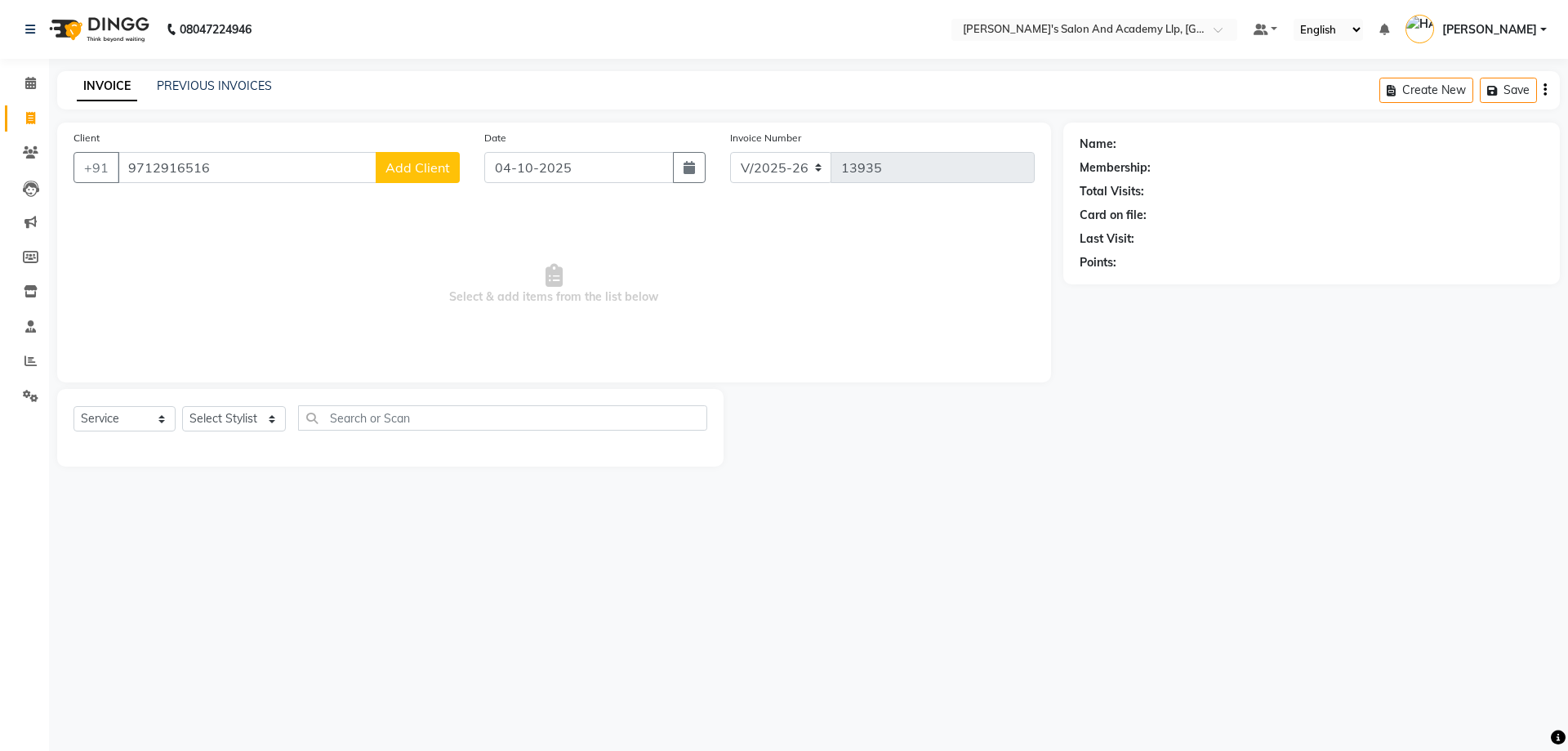
click at [237, 162] on input "9712916516" at bounding box center [247, 168] width 259 height 31
click at [921, 306] on span "Select & add items from the list below" at bounding box center [554, 284] width 961 height 164
drag, startPoint x: 206, startPoint y: 170, endPoint x: 122, endPoint y: 163, distance: 84.3
click at [122, 163] on input "9712916516" at bounding box center [247, 168] width 259 height 31
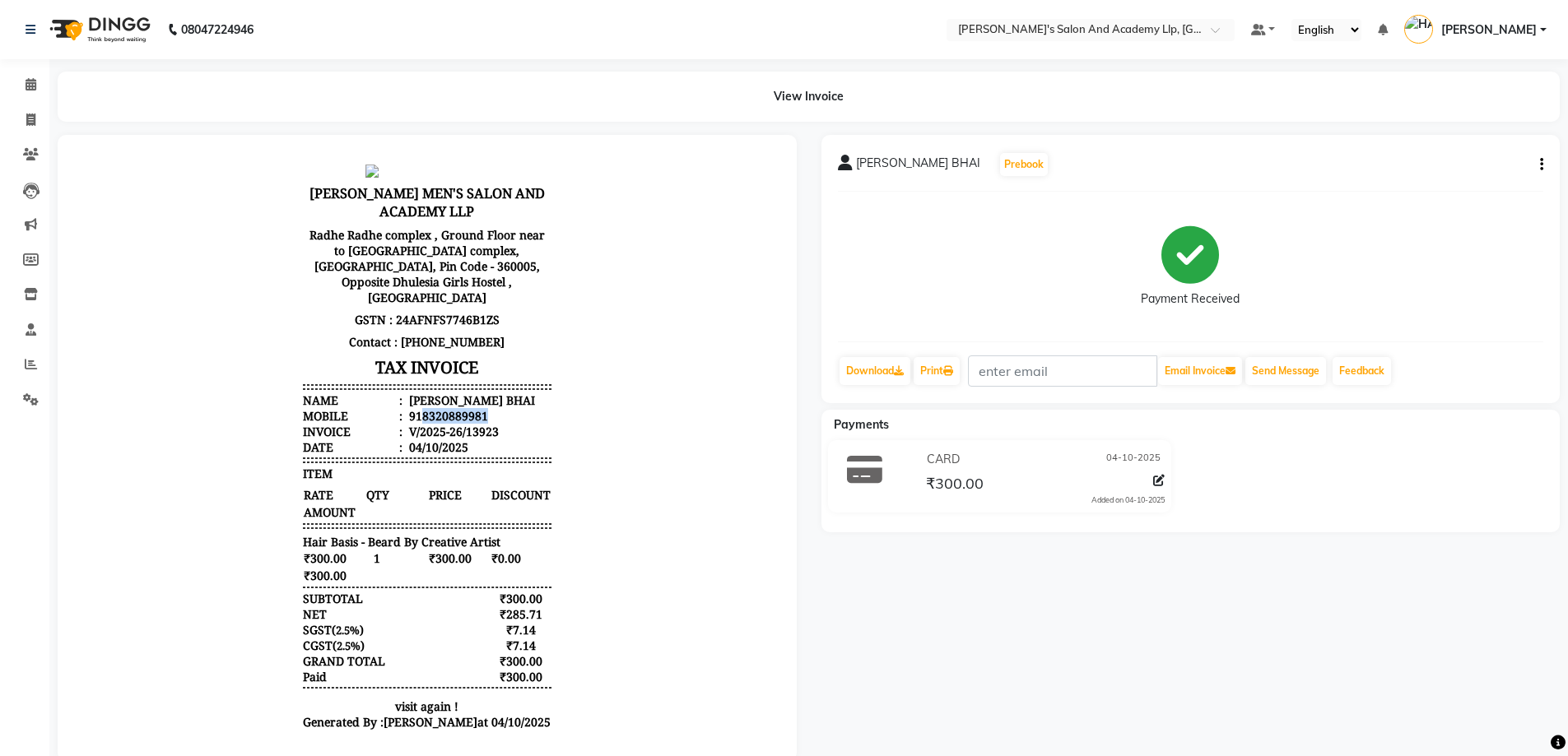
drag, startPoint x: 485, startPoint y: 396, endPoint x: 409, endPoint y: 403, distance: 76.3
click at [409, 408] on li "Mobile : 918320889981" at bounding box center [427, 416] width 249 height 16
copy div "8320889981"
click at [1540, 165] on icon "button" at bounding box center [1541, 165] width 3 height 1
click at [1475, 129] on div "Cancel Invoice" at bounding box center [1460, 133] width 113 height 21
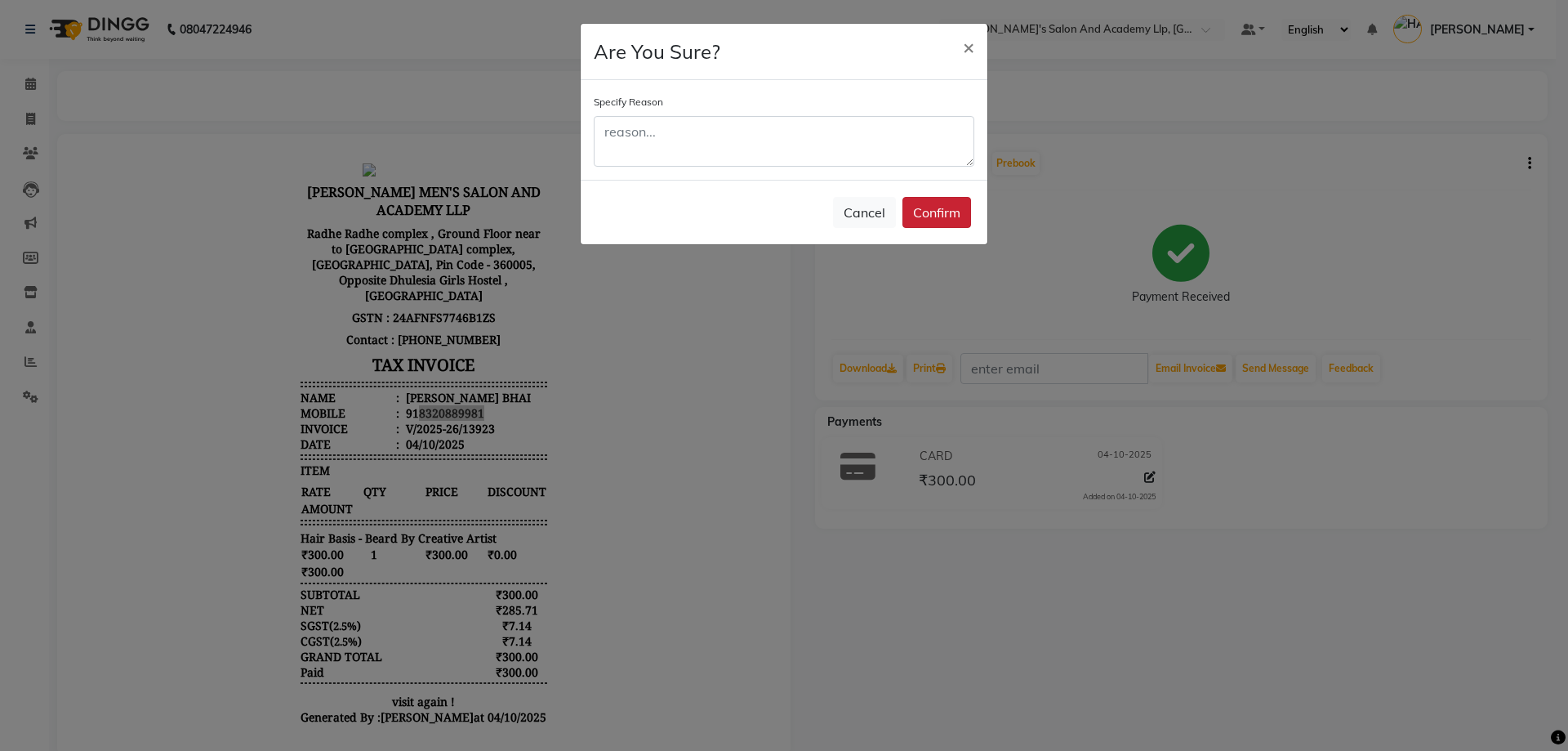
click at [939, 205] on button "Confirm" at bounding box center [936, 212] width 69 height 31
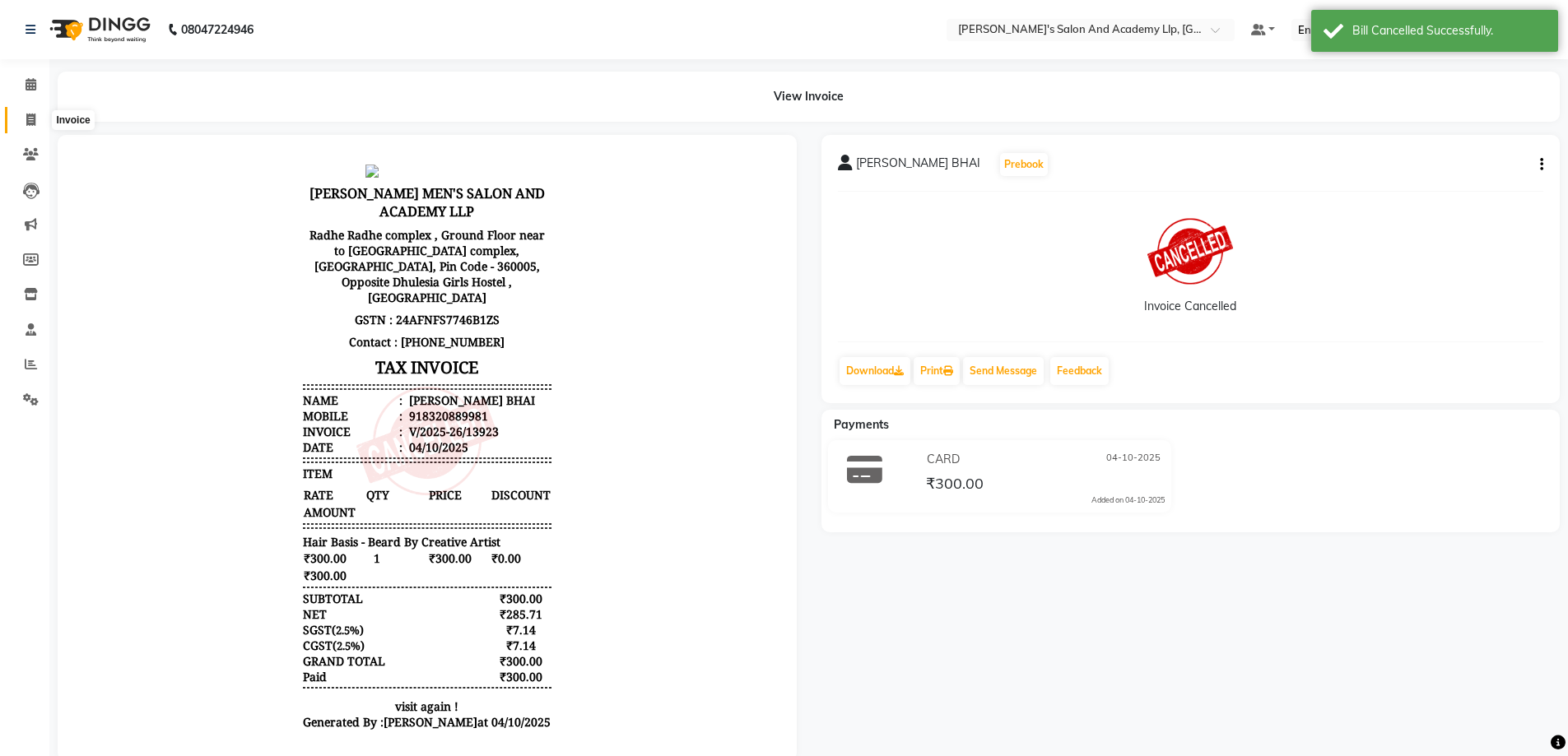
click at [22, 116] on span at bounding box center [31, 121] width 29 height 19
select select "service"
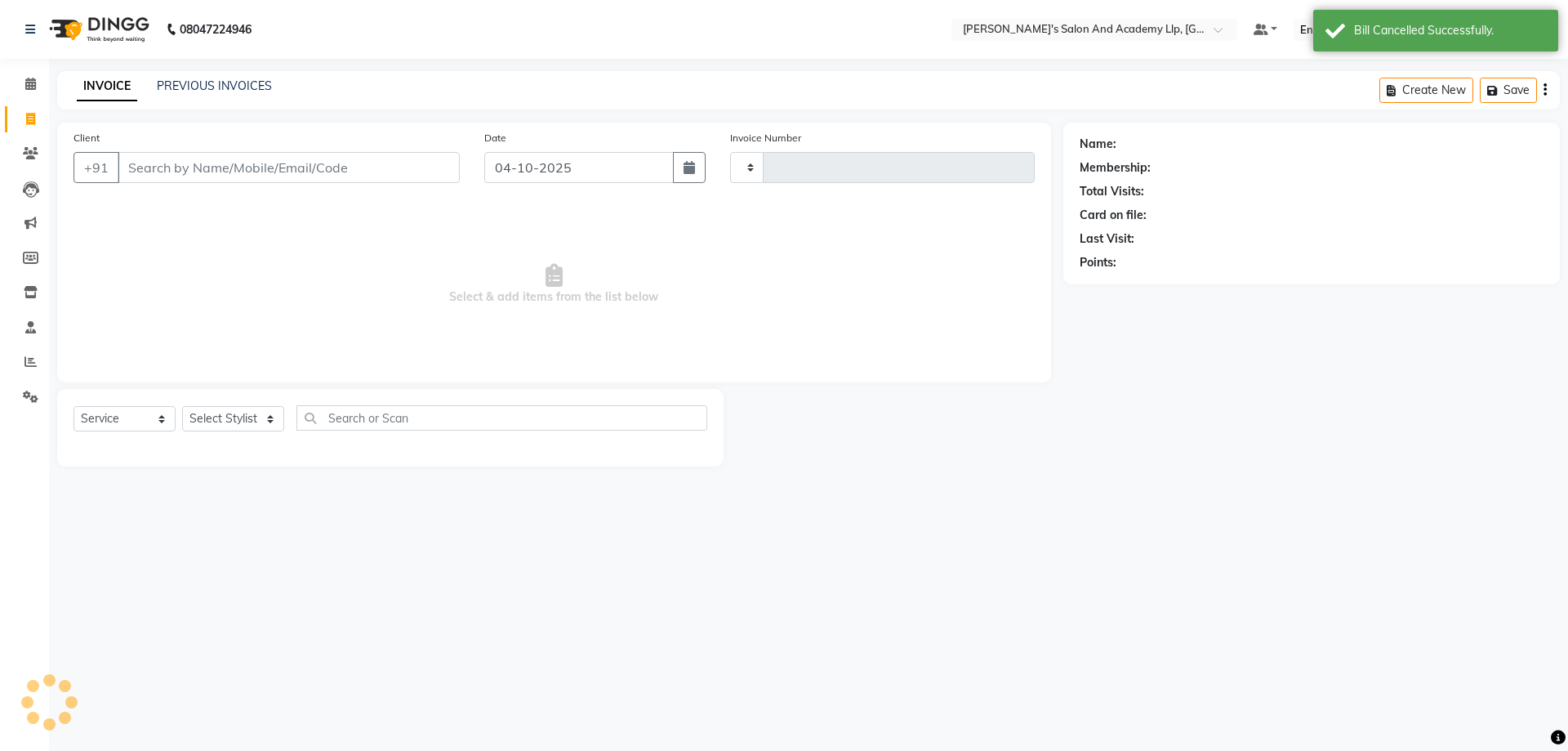
type input "13927"
select select "6983"
type input "8320889981"
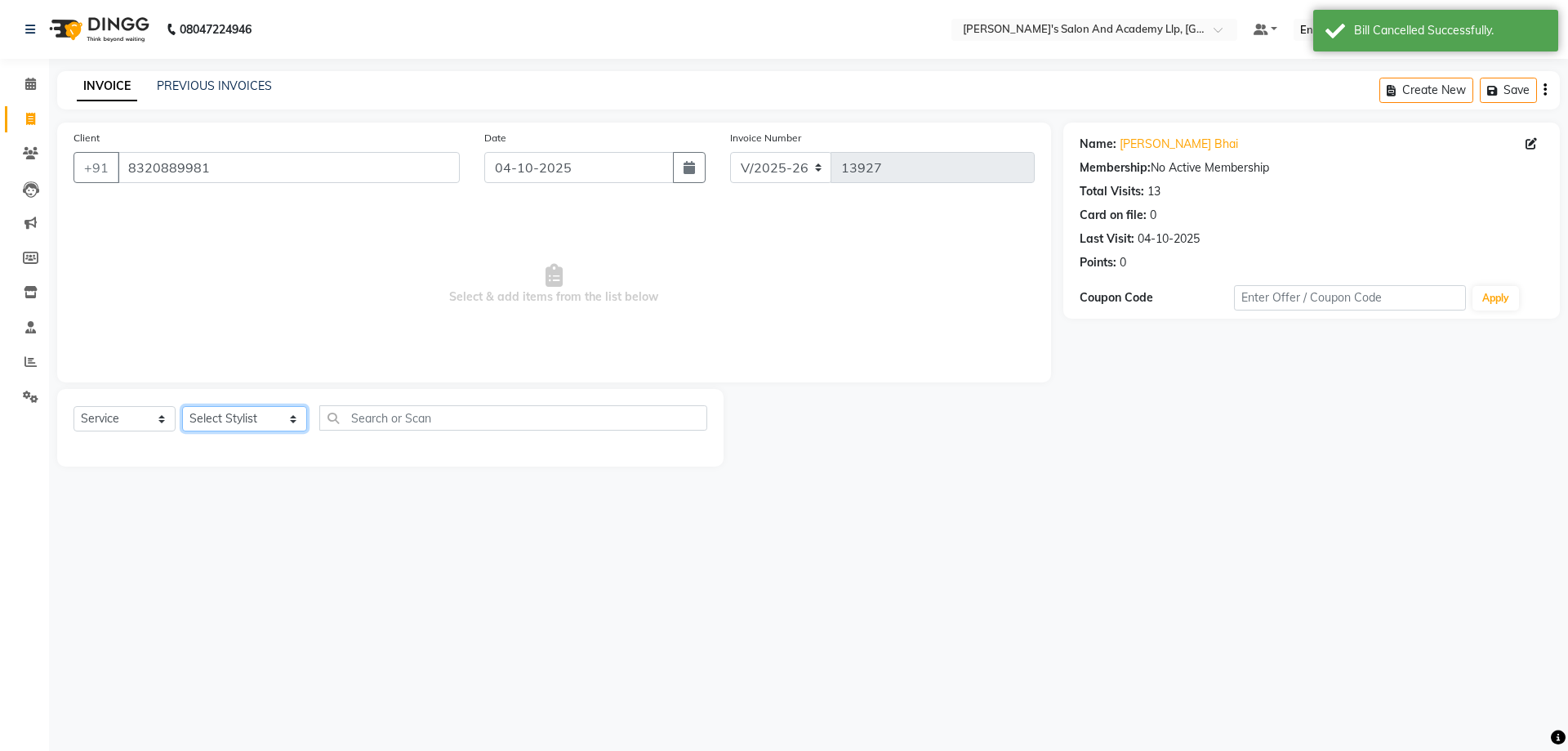
click at [256, 419] on select "Select Stylist AAKASH SOLANKI ADARSH SOLANKI AKSHAY VAJA ARPIT KALAWADIYA AZIM …" at bounding box center [244, 419] width 125 height 26
select select "57602"
click at [182, 406] on select "Select Stylist AAKASH SOLANKI ADARSH SOLANKI AKSHAY VAJA ARPIT KALAWADIYA AZIM …" at bounding box center [244, 419] width 125 height 26
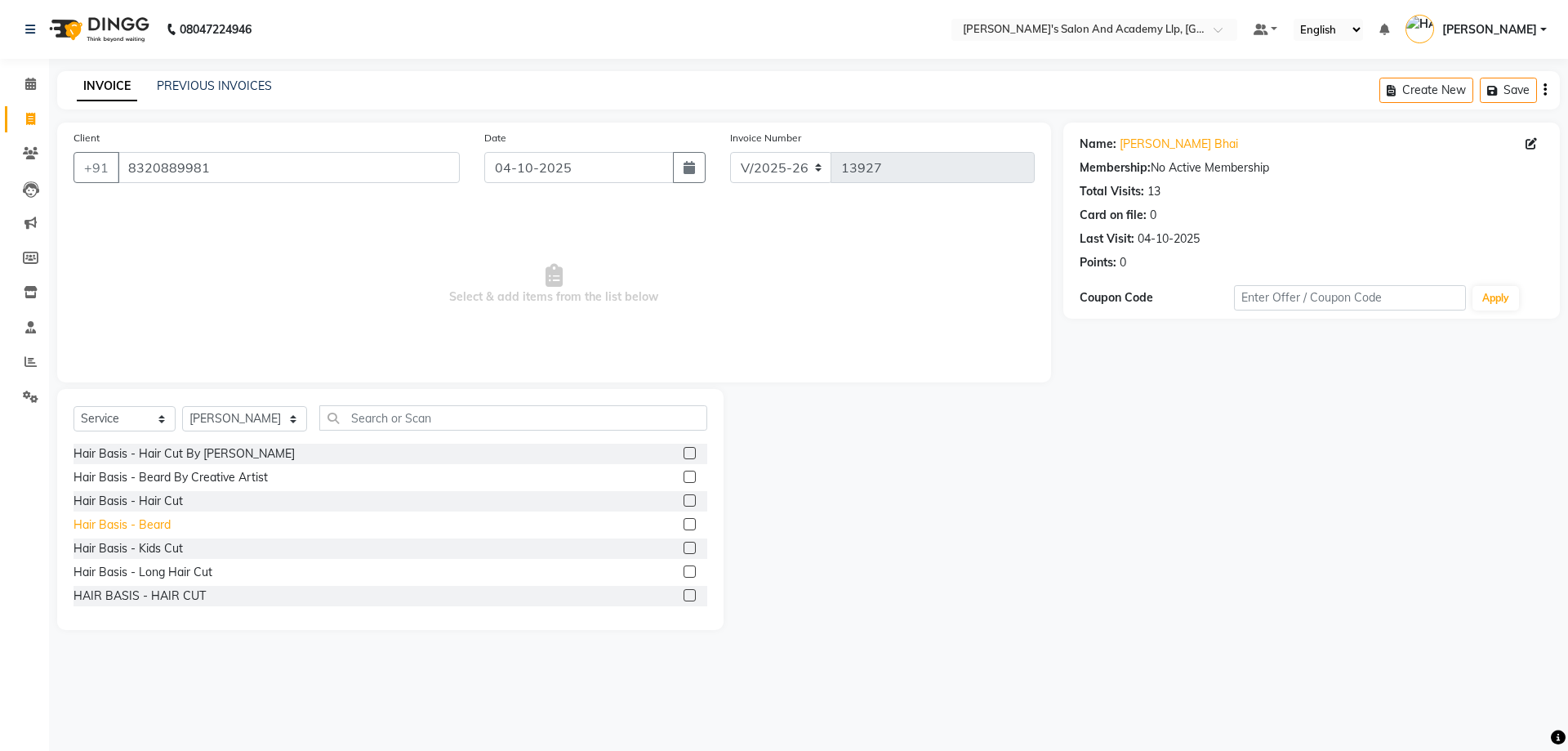
click at [147, 528] on div "Hair Basis - Beard" at bounding box center [122, 525] width 97 height 17
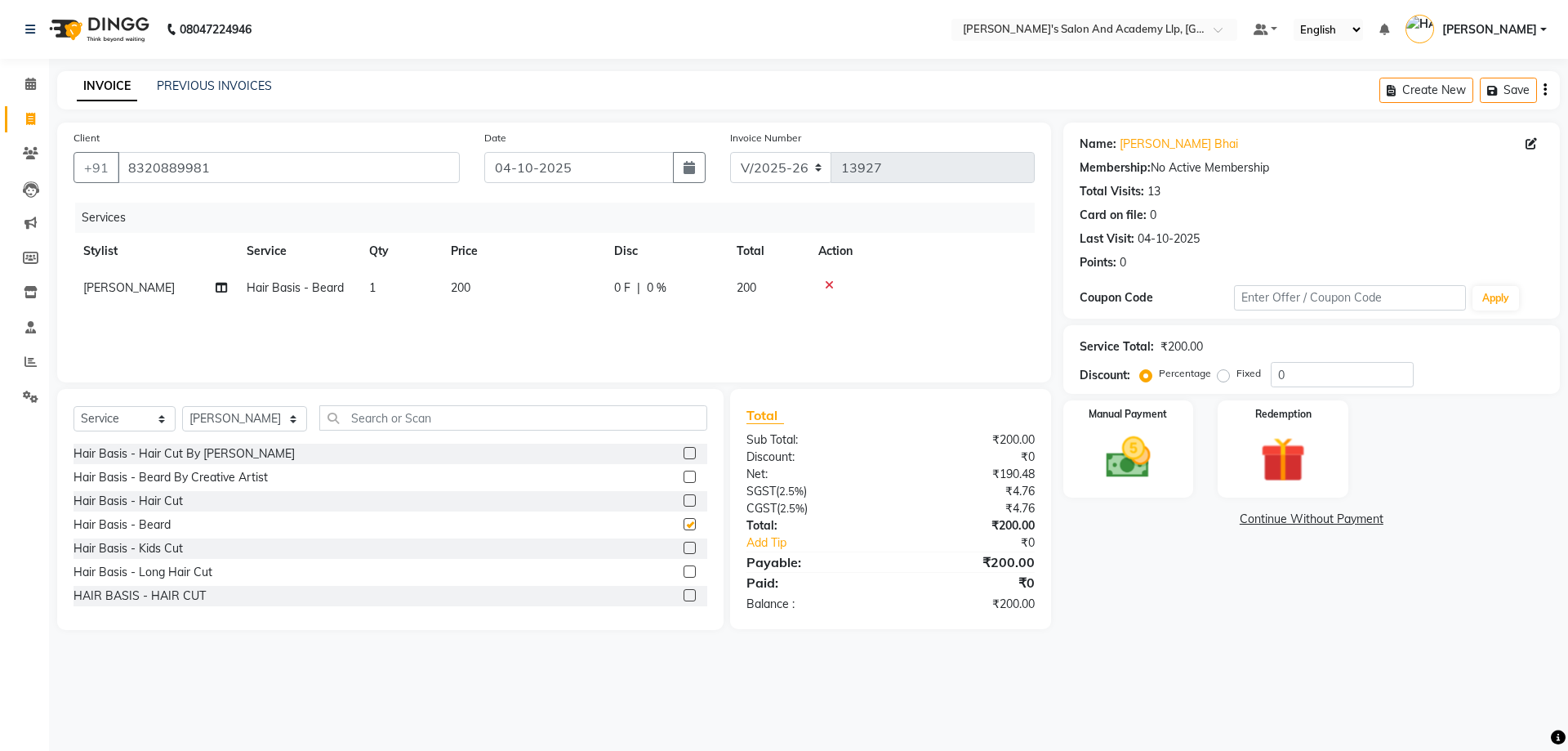
checkbox input "false"
click at [1296, 451] on img at bounding box center [1283, 459] width 76 height 58
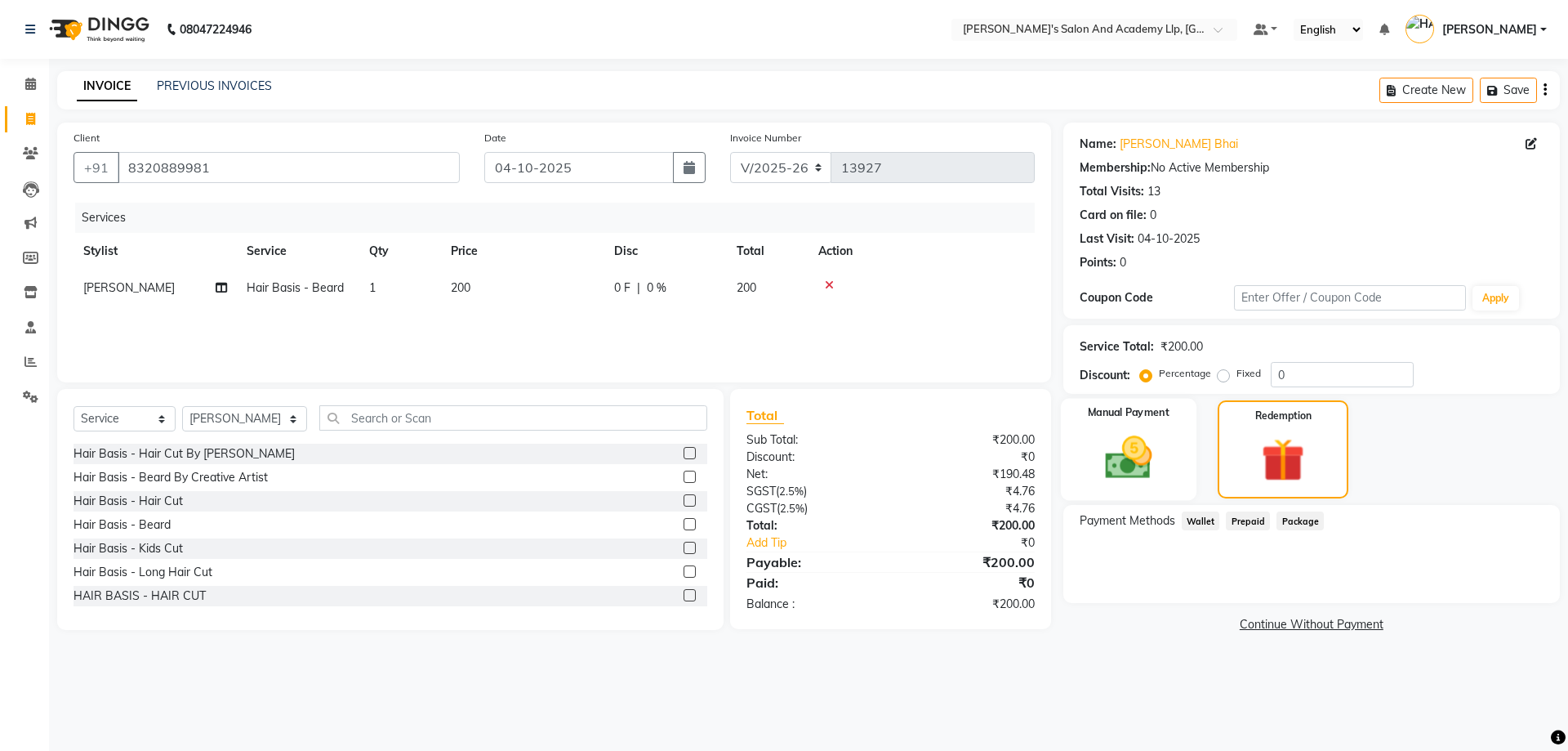
click at [1150, 449] on img at bounding box center [1129, 457] width 76 height 54
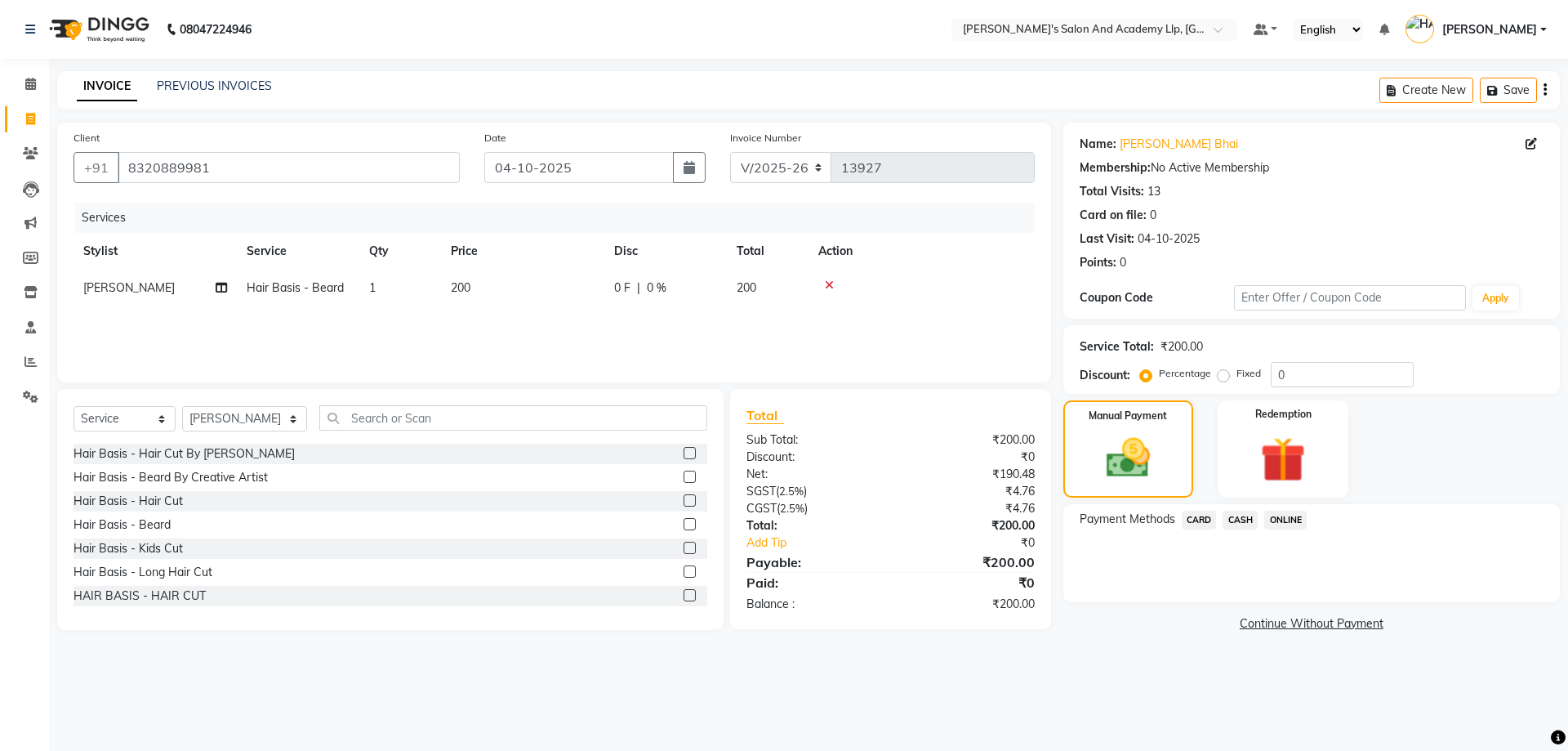
click at [1196, 520] on span "CARD" at bounding box center [1199, 520] width 36 height 19
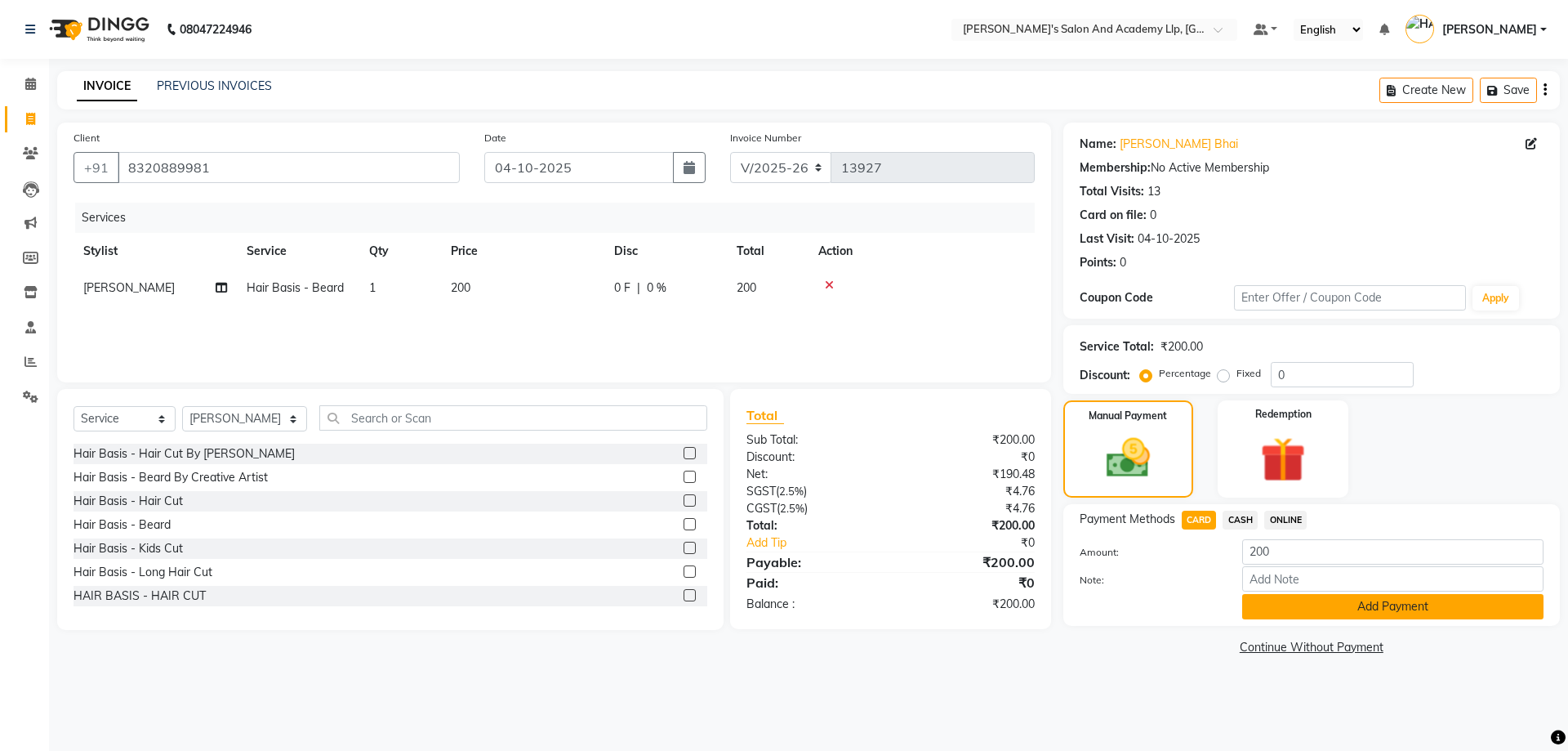
click at [1385, 596] on button "Add Payment" at bounding box center [1393, 606] width 301 height 26
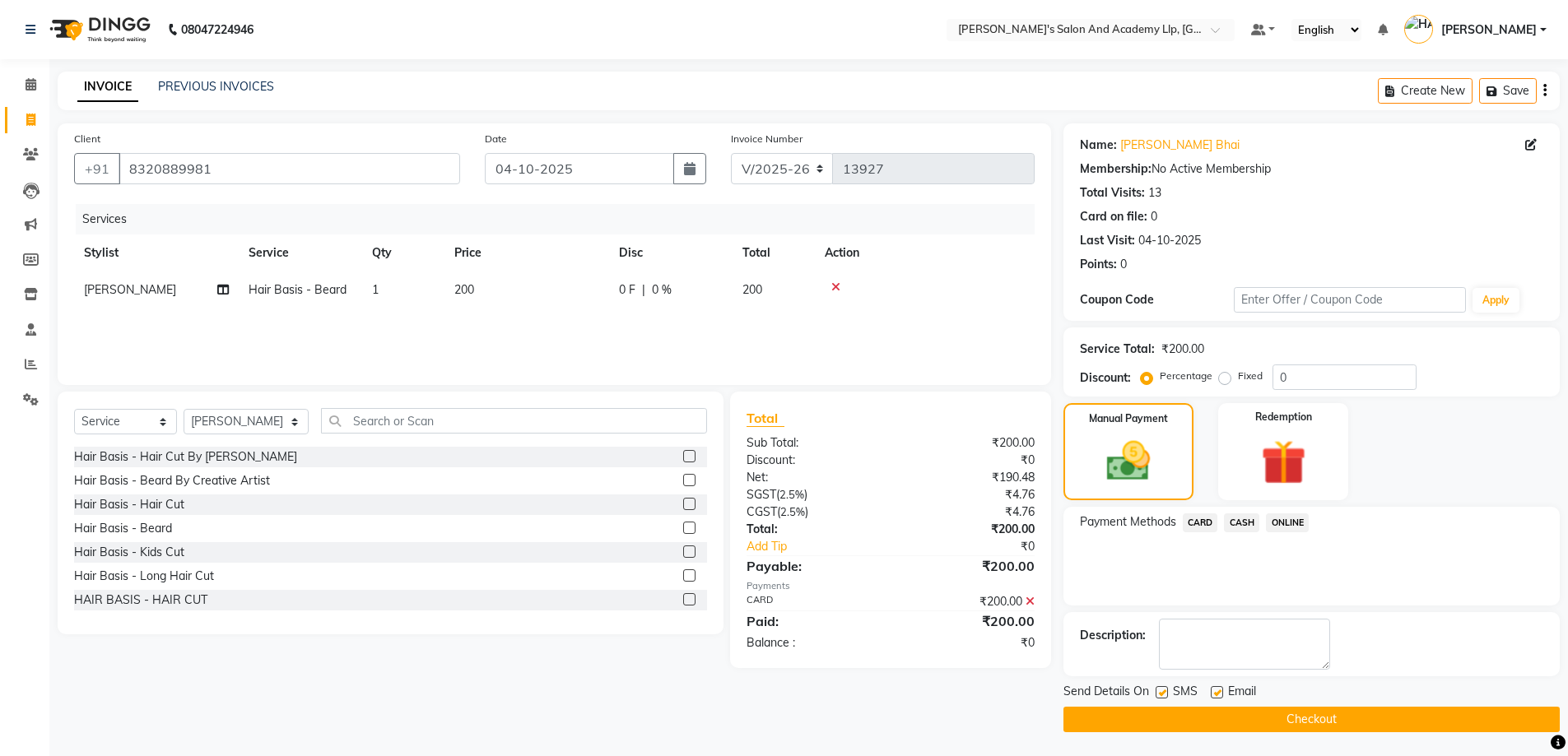
click at [1212, 686] on label at bounding box center [1216, 692] width 12 height 12
click at [1212, 688] on input "checkbox" at bounding box center [1215, 693] width 11 height 11
checkbox input "false"
click at [1159, 689] on label at bounding box center [1161, 692] width 12 height 12
click at [1159, 689] on input "checkbox" at bounding box center [1160, 693] width 11 height 11
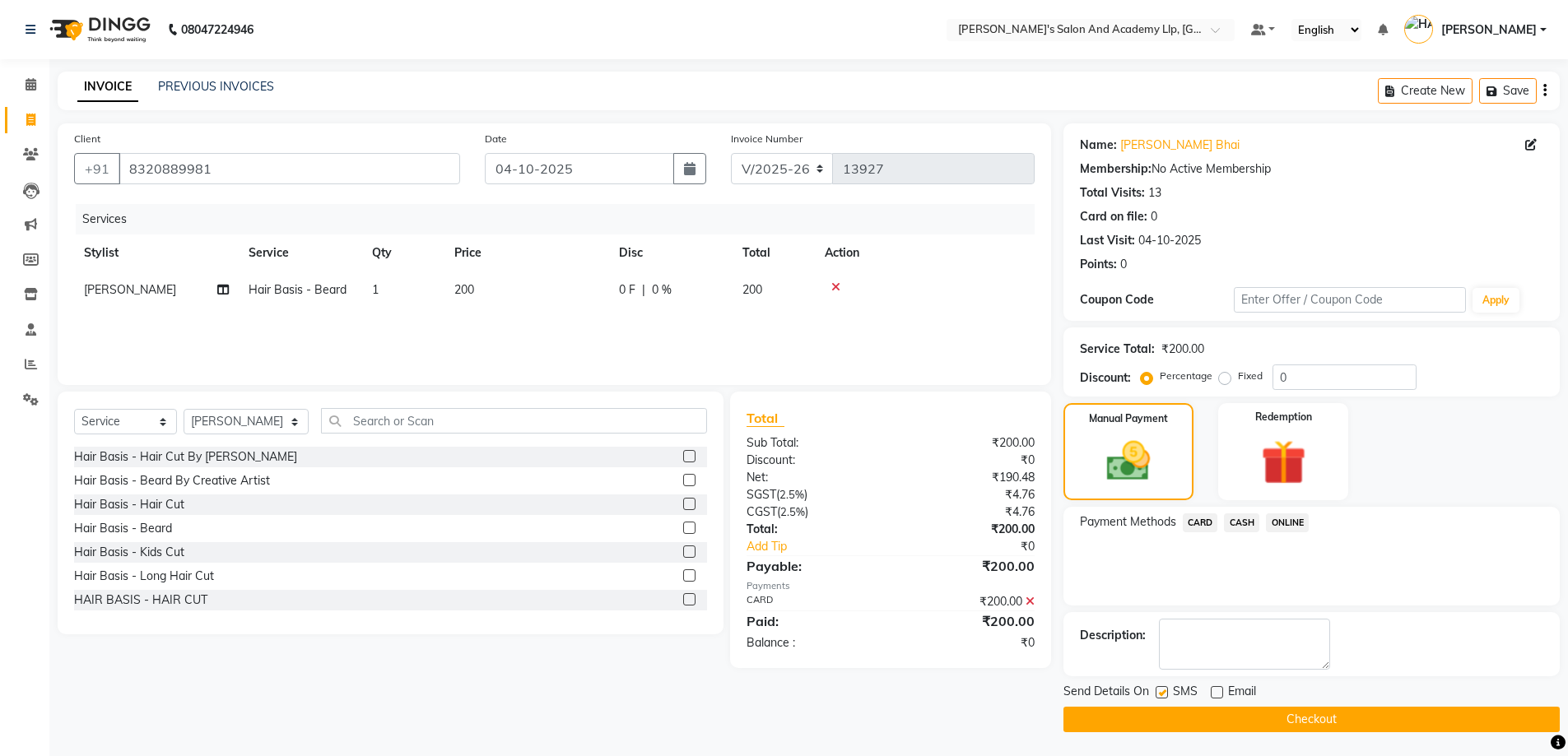
checkbox input "false"
click at [1263, 724] on button "Checkout" at bounding box center [1311, 719] width 497 height 26
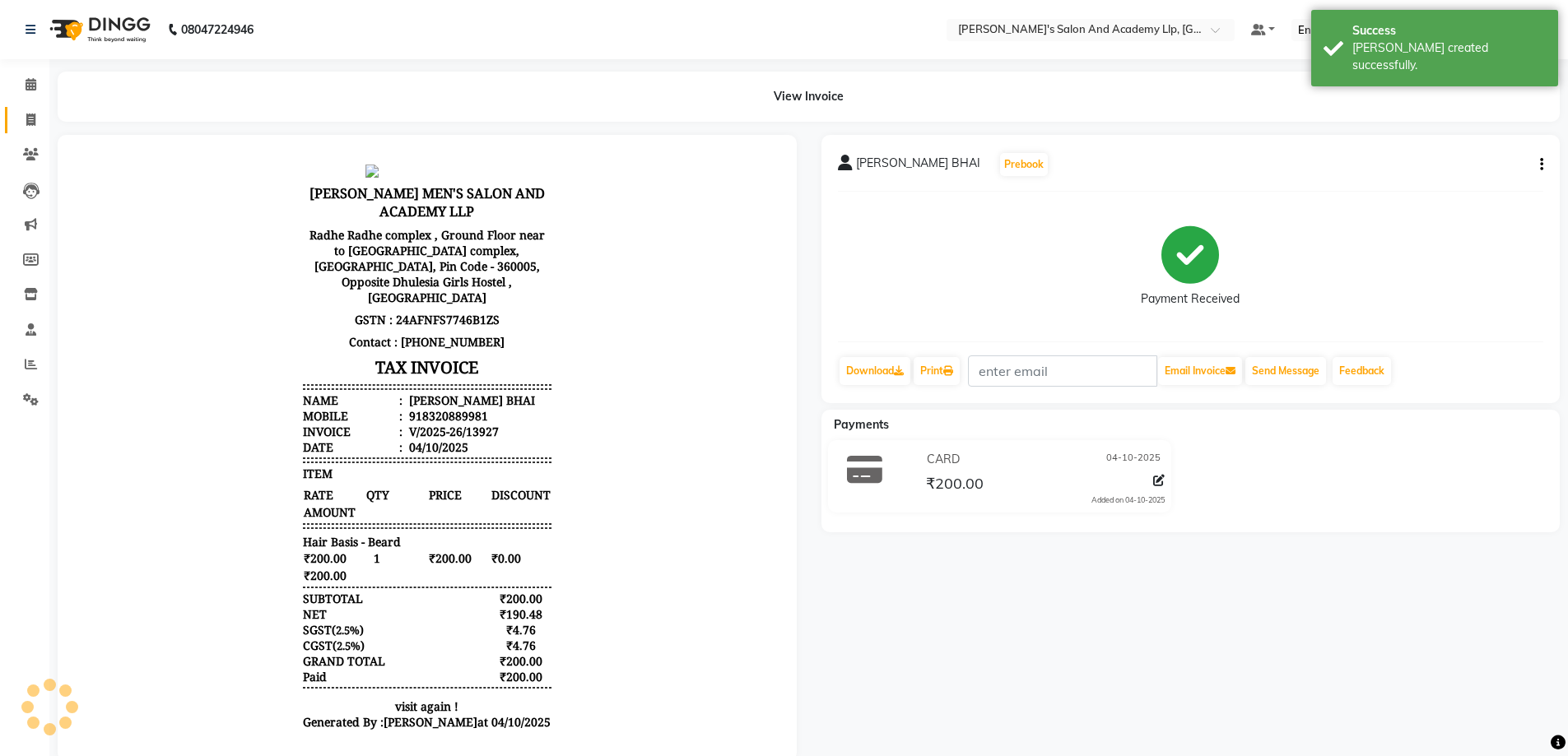
click at [12, 117] on link "Invoice" at bounding box center [24, 121] width 39 height 27
select select "service"
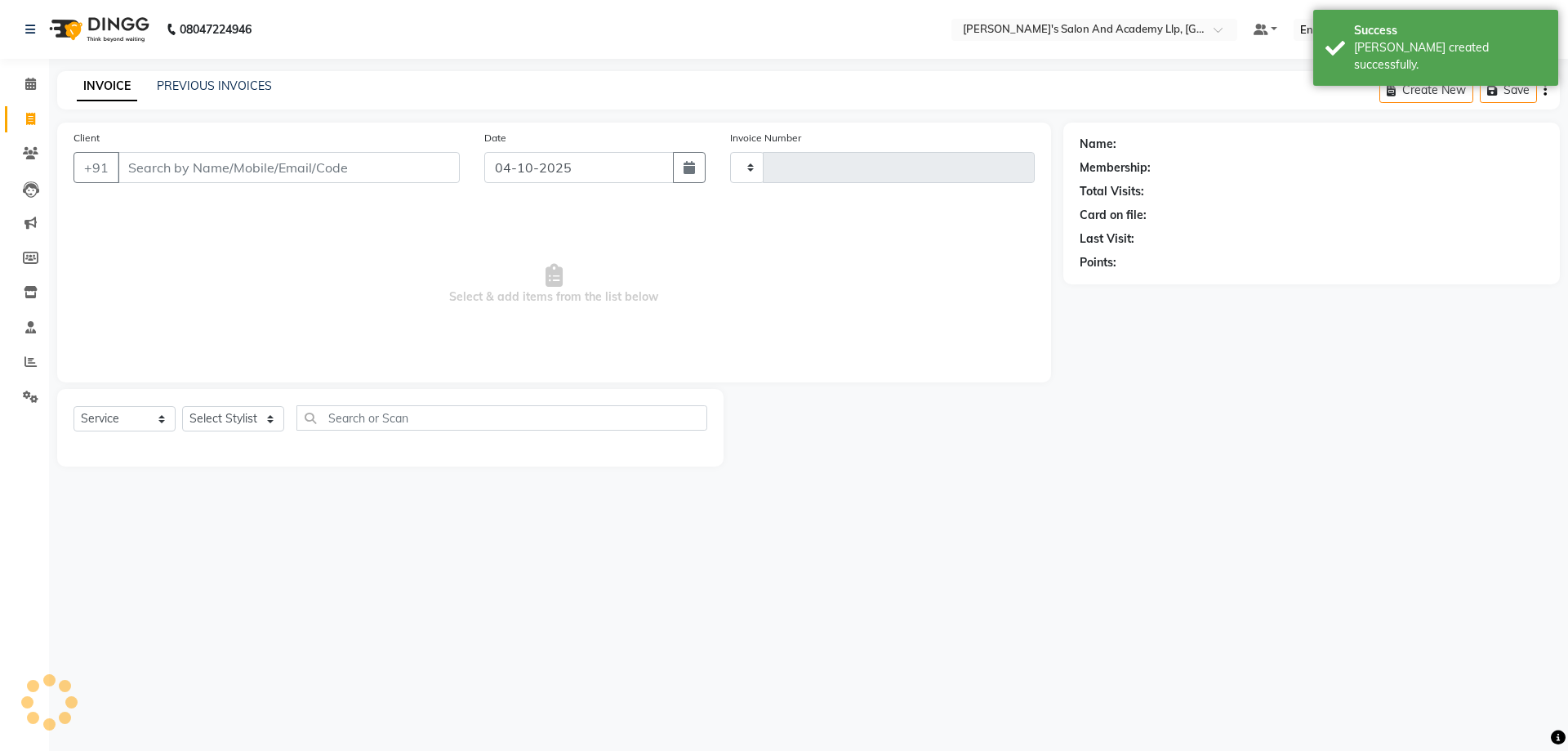
type input "13928"
select select "6983"
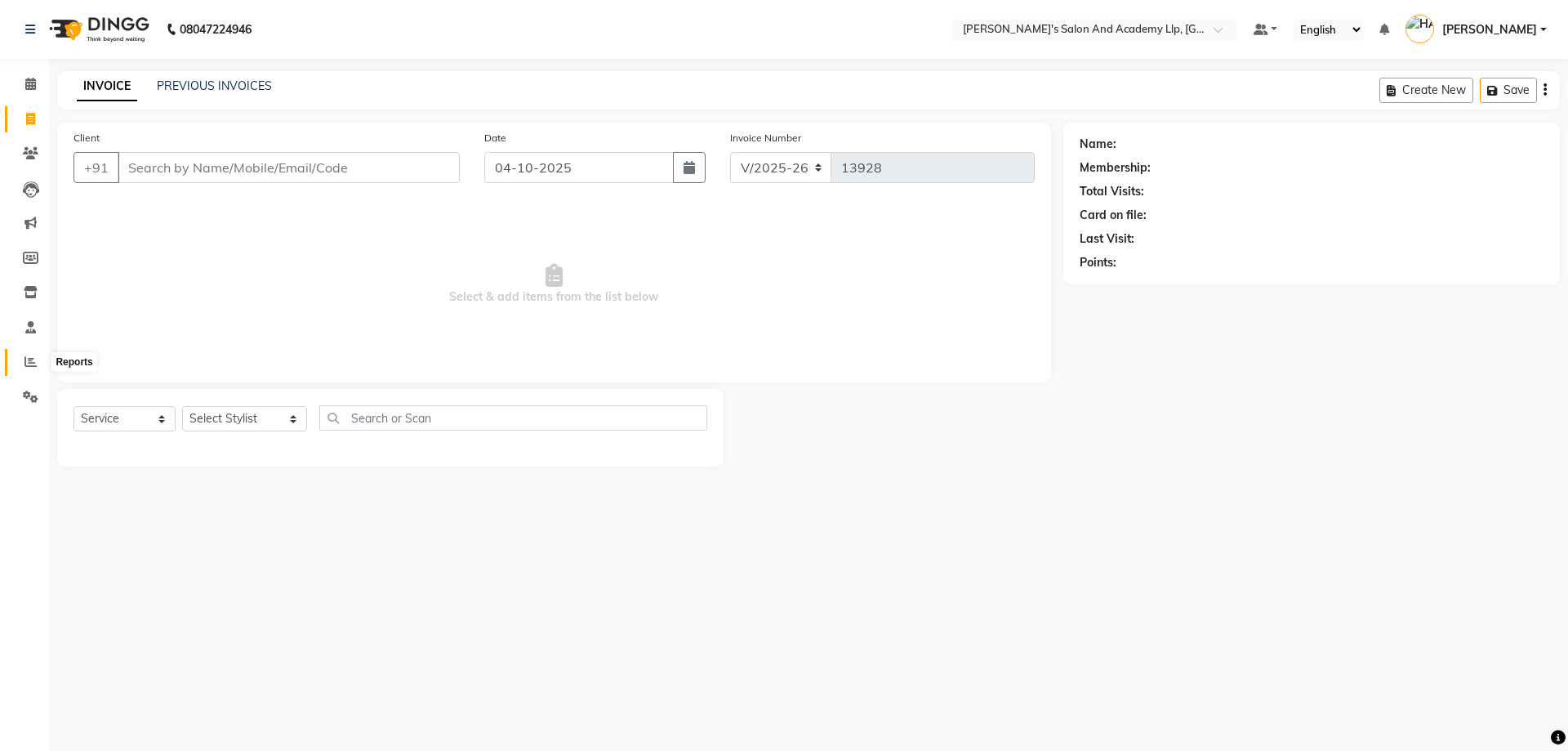
click at [19, 364] on span at bounding box center [31, 362] width 29 height 19
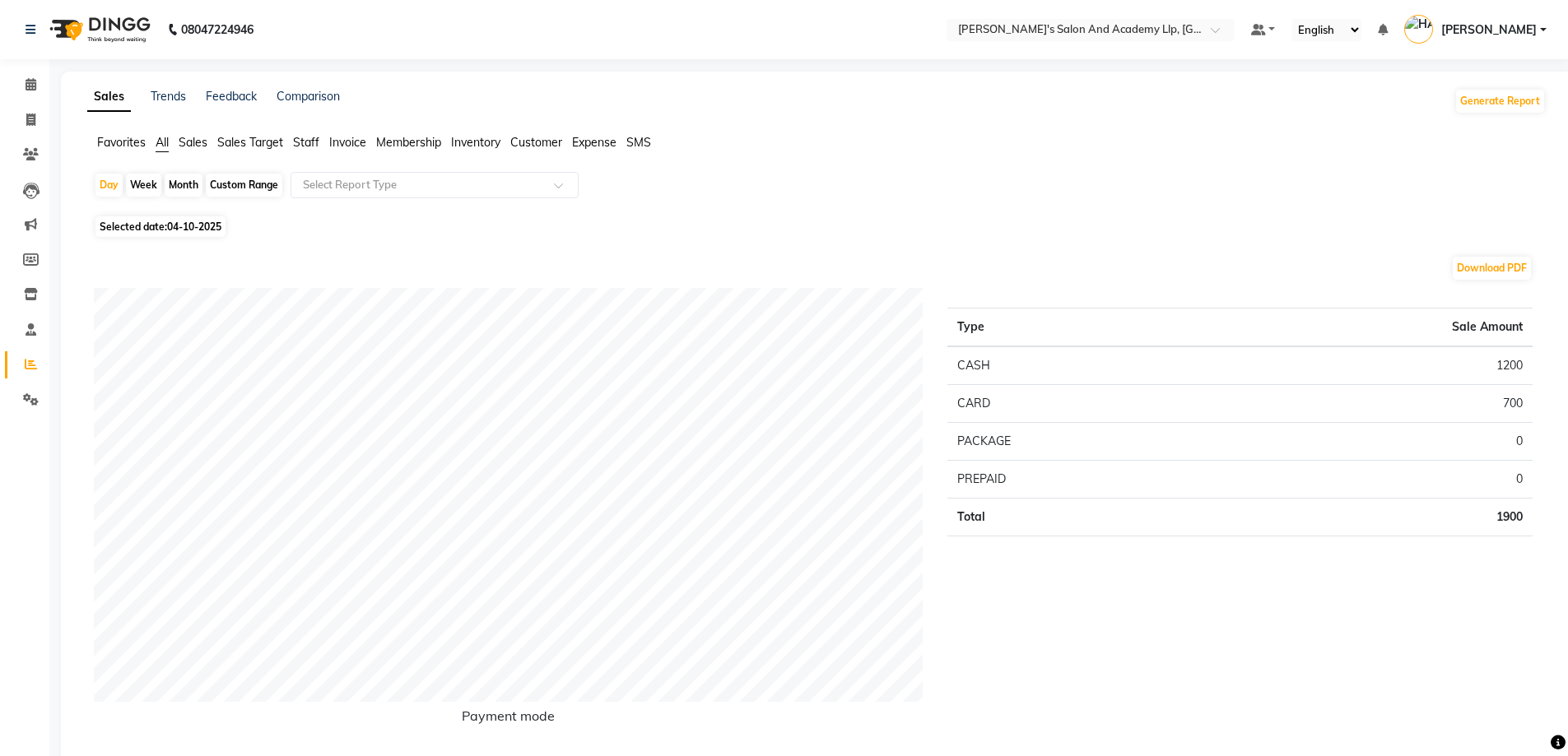
click at [237, 233] on div "Selected date: 04-10-2025" at bounding box center [819, 226] width 1452 height 17
click at [162, 229] on span "Selected date: 04-10-2025" at bounding box center [161, 226] width 130 height 21
select select "10"
select select "2025"
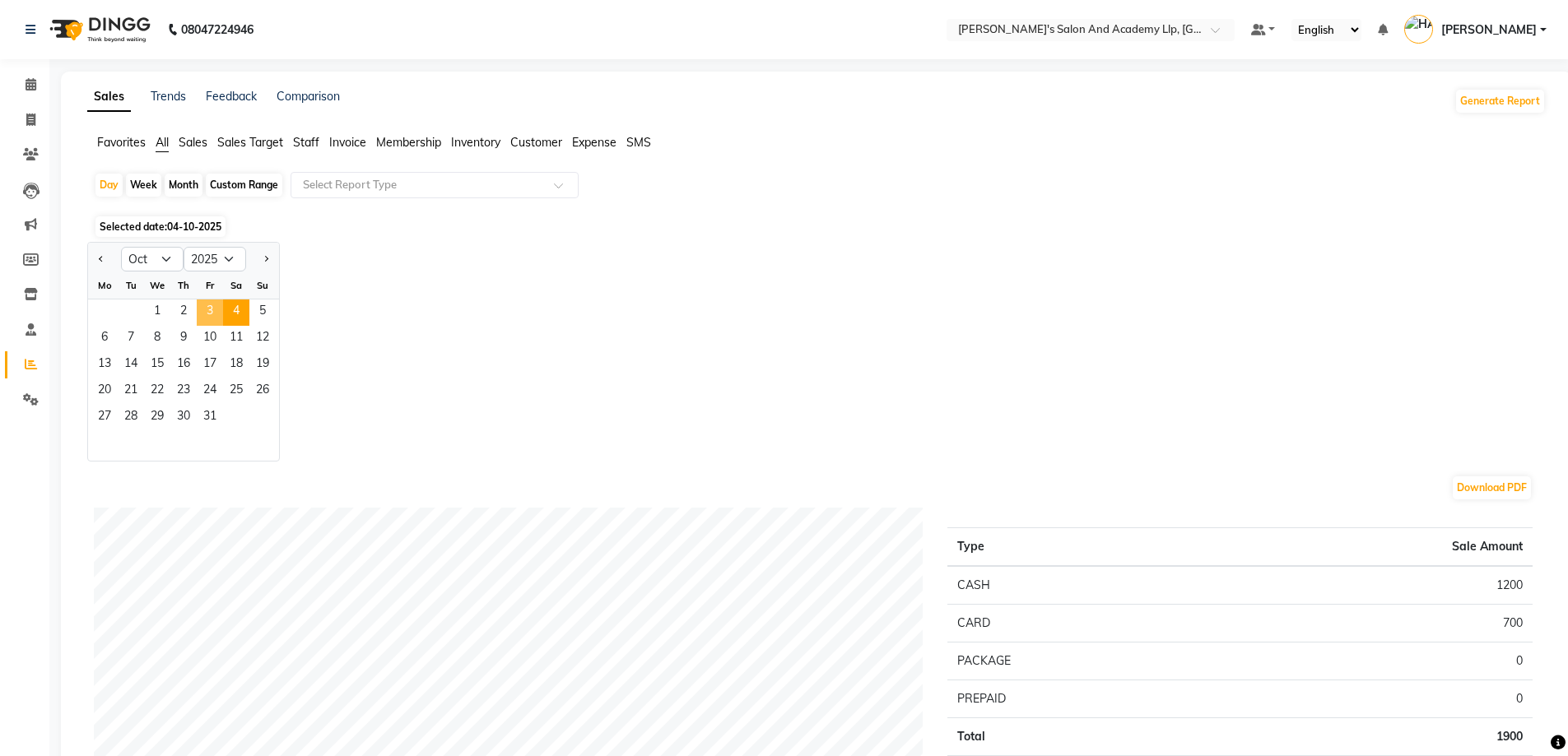
click at [205, 319] on span "3" at bounding box center [210, 313] width 27 height 27
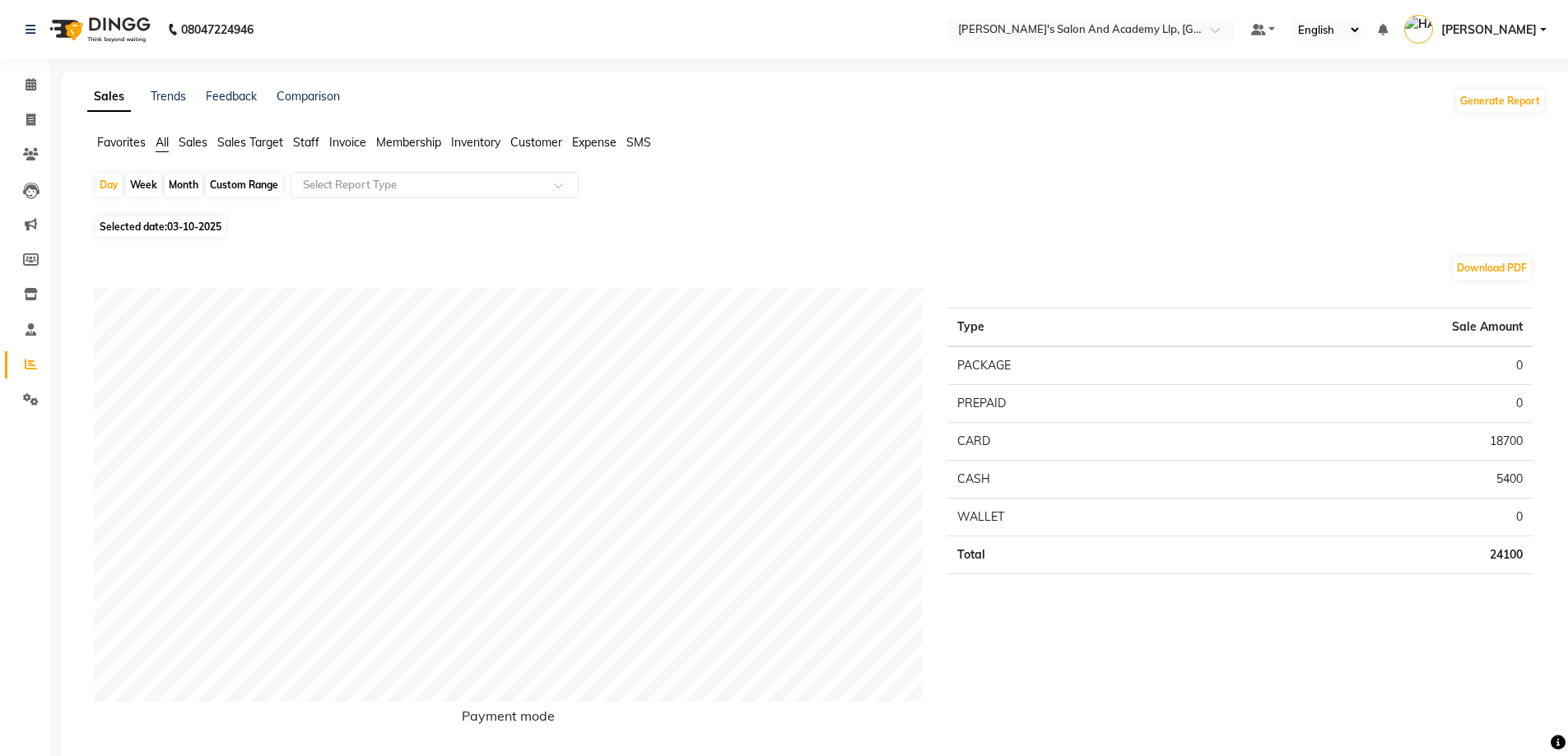
click at [344, 198] on div "Day Week Month Custom Range Select Report Type" at bounding box center [816, 191] width 1445 height 39
click at [392, 176] on div "Select Report Type" at bounding box center [434, 185] width 288 height 27
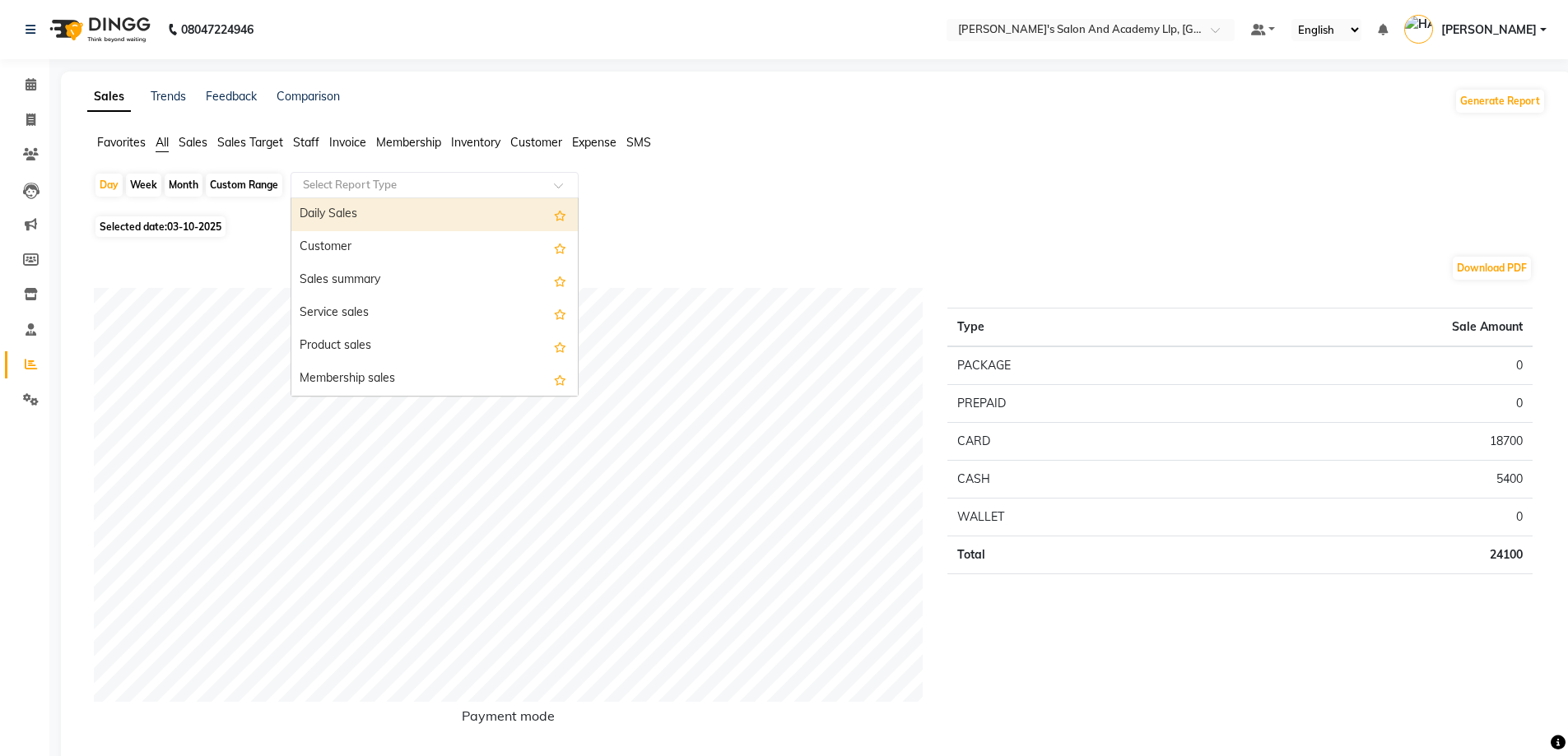
click at [308, 138] on span "Staff" at bounding box center [306, 142] width 27 height 15
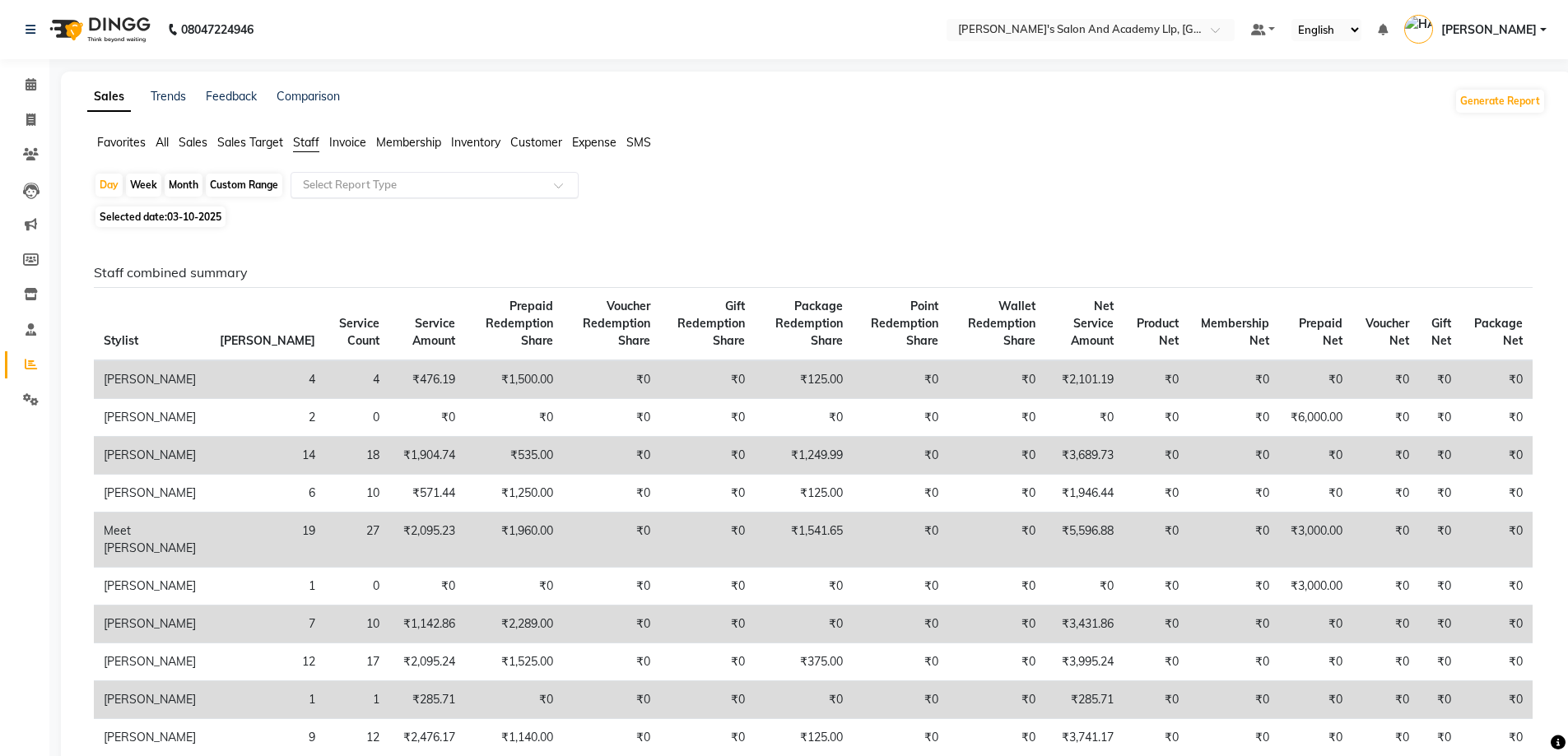
click at [334, 180] on input "text" at bounding box center [418, 185] width 237 height 17
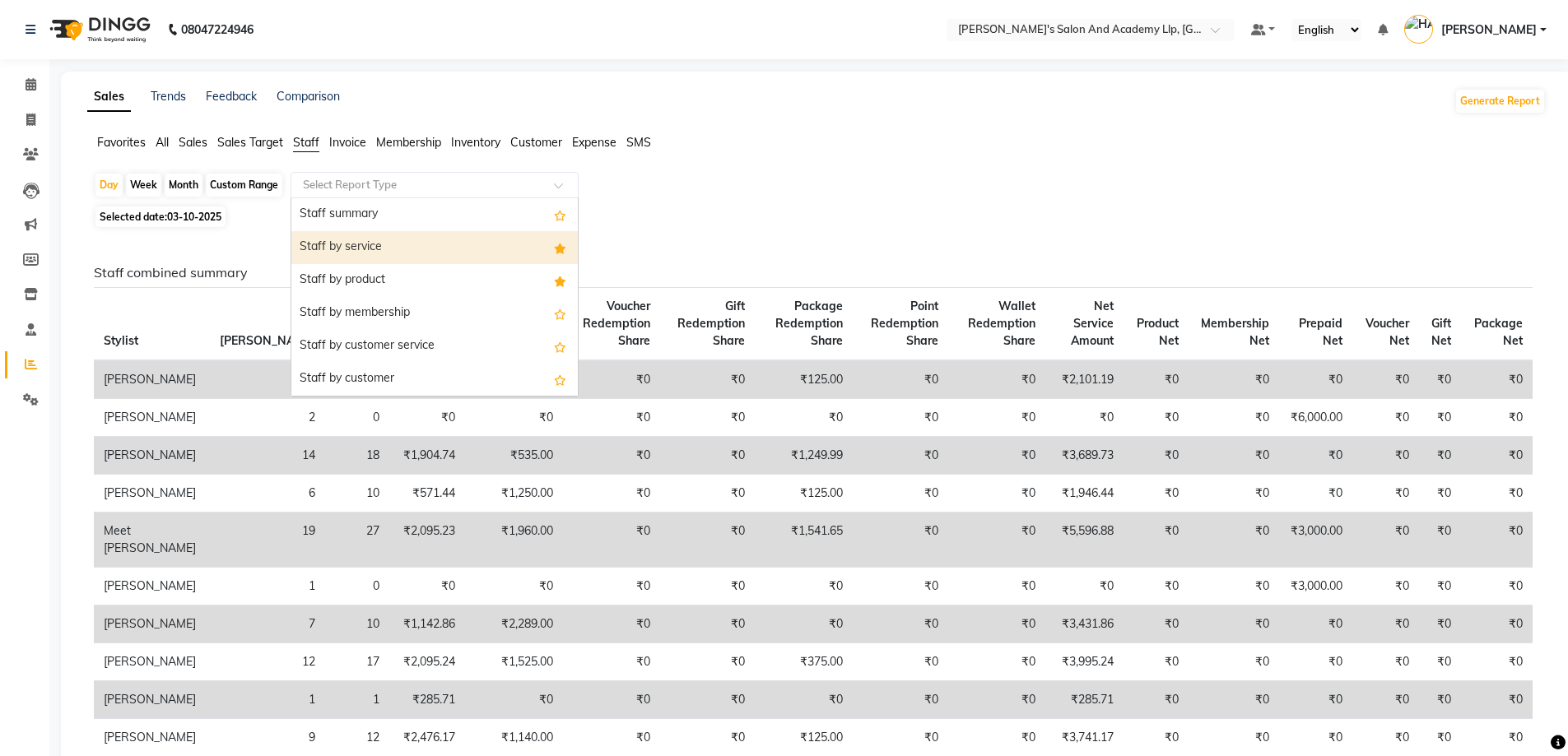
click at [358, 239] on div "Staff by service" at bounding box center [434, 248] width 286 height 33
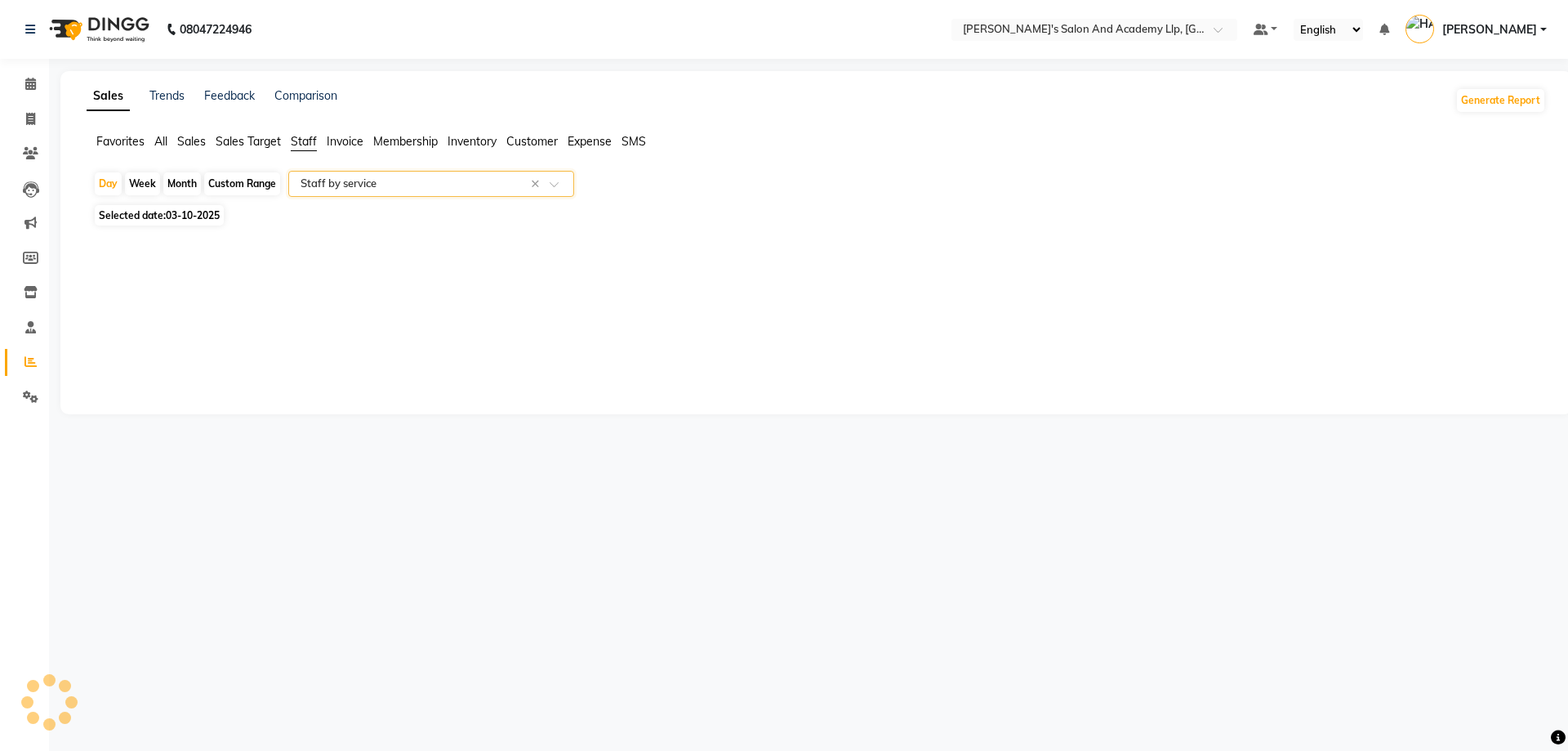
select select "full_report"
select select "csv"
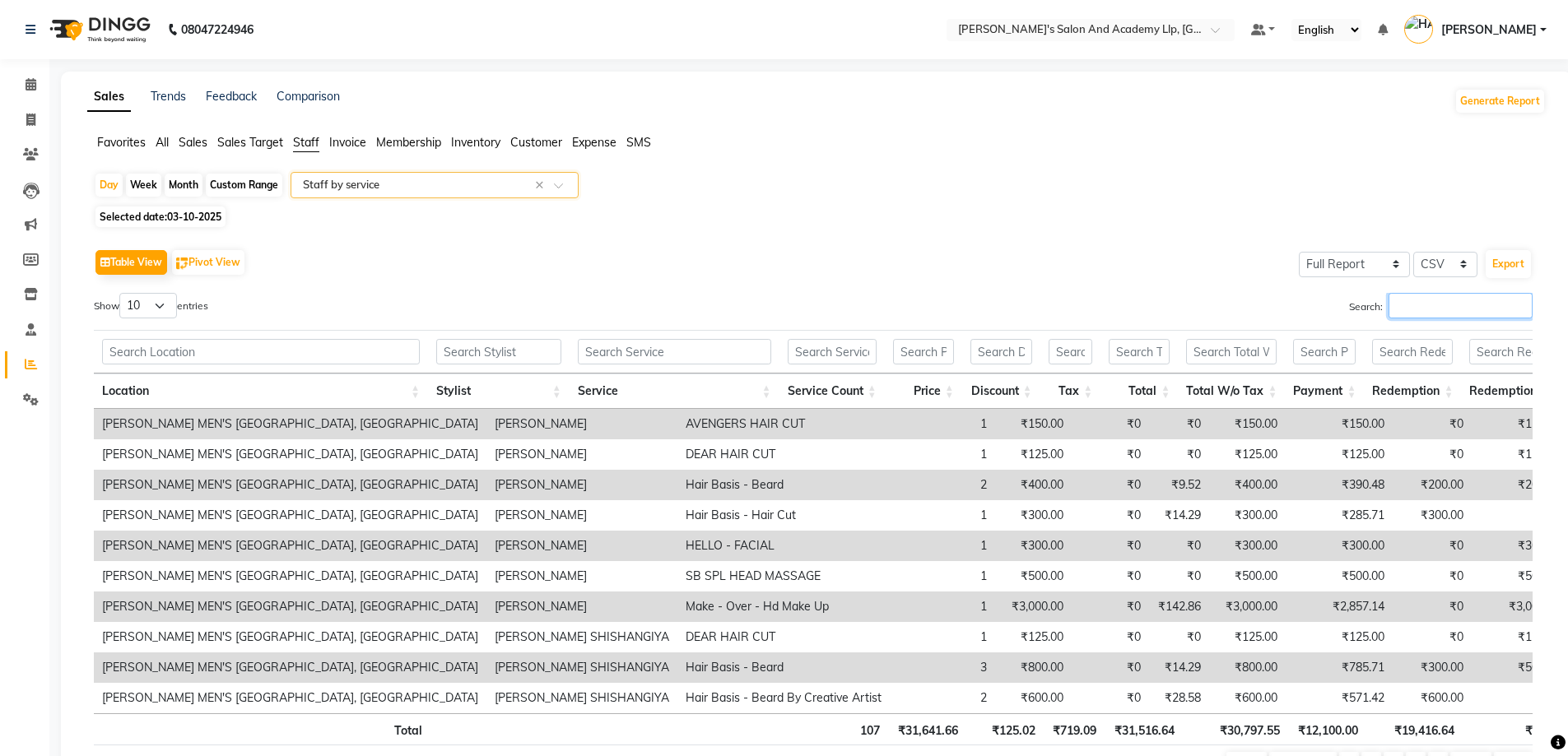
click at [1417, 301] on input "Search:" at bounding box center [1460, 305] width 144 height 26
click at [1446, 291] on div "Table View Pivot View Select Full Report Filtered Report Select CSV PDF Export …" at bounding box center [813, 514] width 1438 height 538
click at [1442, 299] on input "Search:" at bounding box center [1460, 305] width 144 height 26
type input "M"
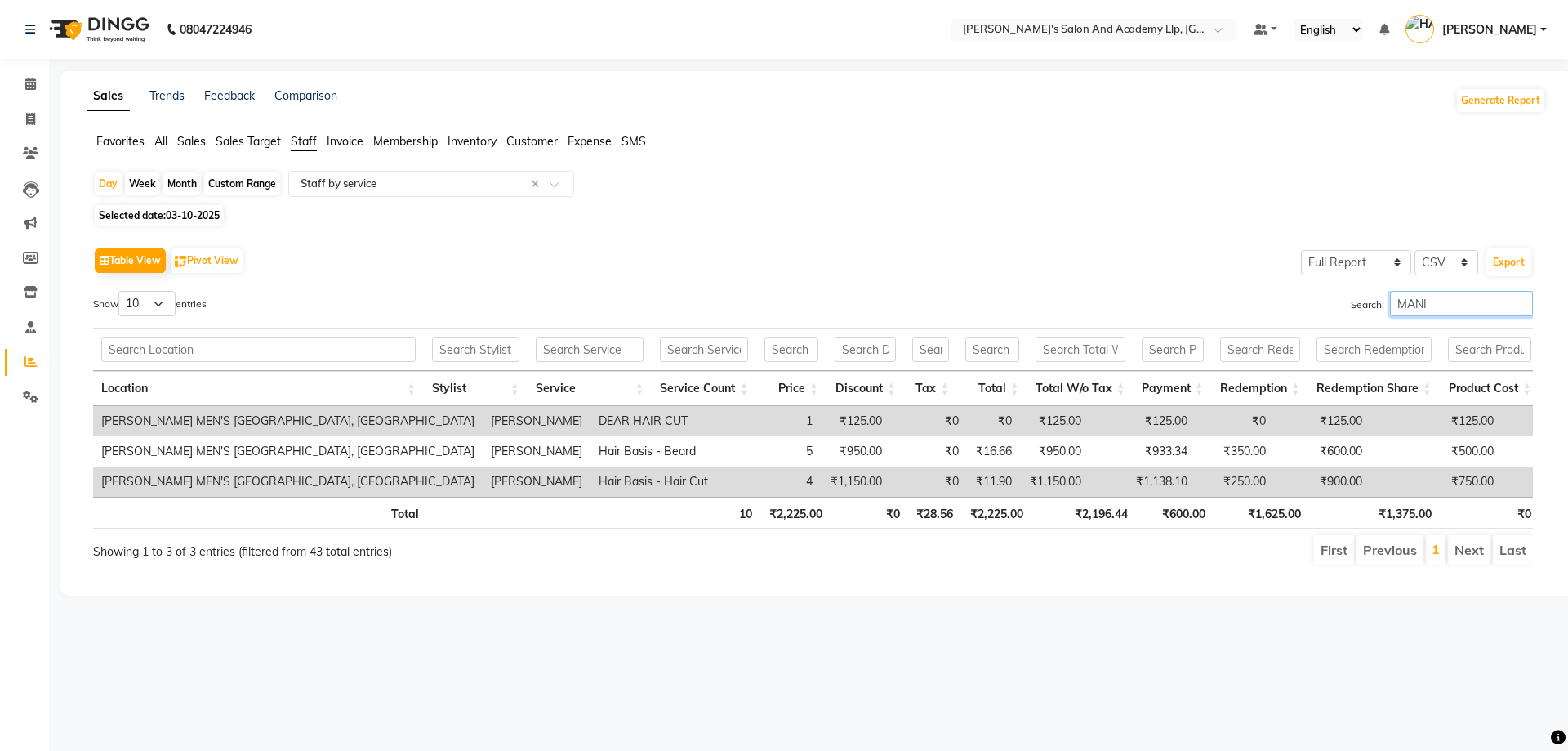
type input "MANI"
click at [109, 135] on span "Favorites" at bounding box center [121, 141] width 48 height 15
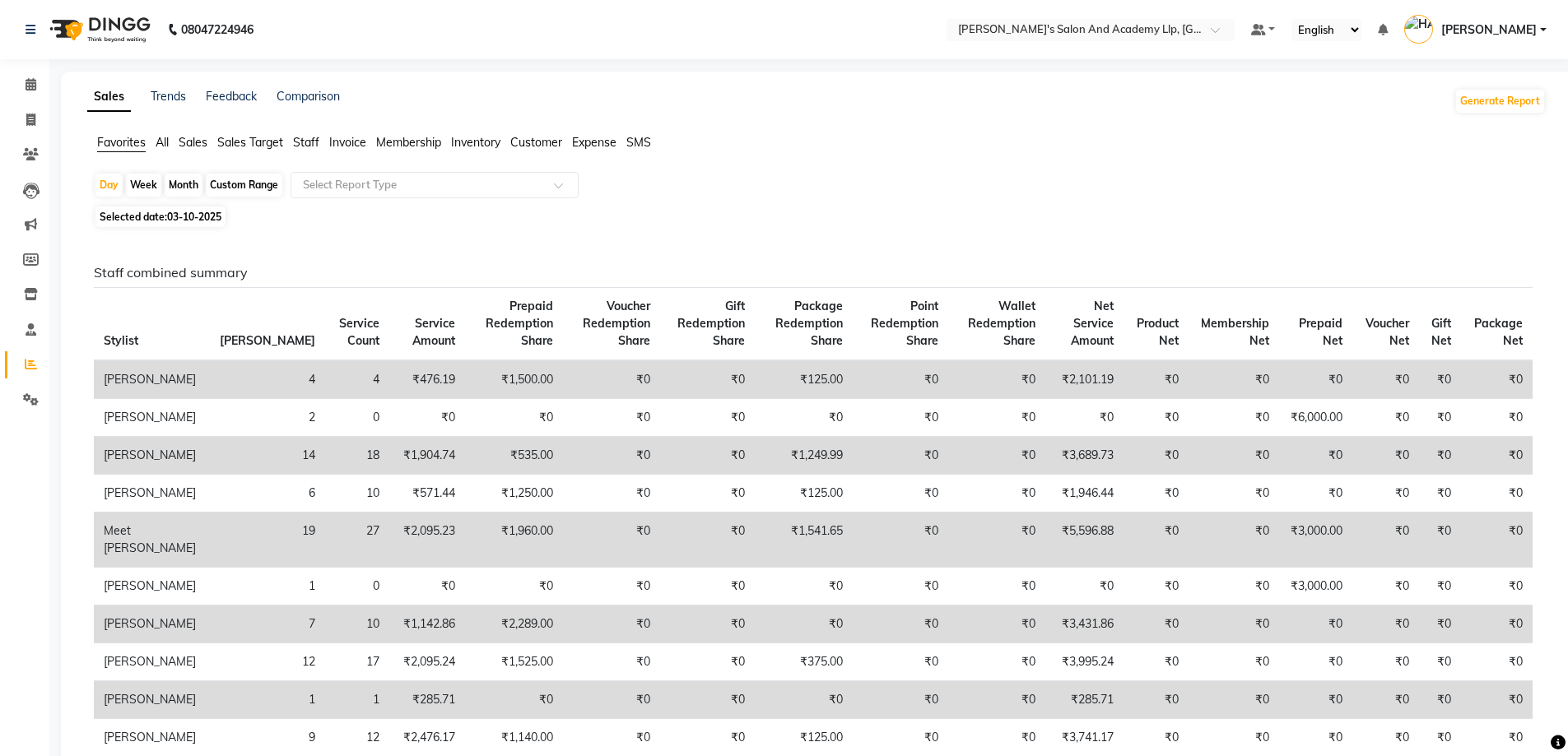
click at [2, 125] on li "Invoice" at bounding box center [24, 121] width 49 height 36
click at [7, 116] on link "Invoice" at bounding box center [24, 121] width 39 height 27
select select "service"
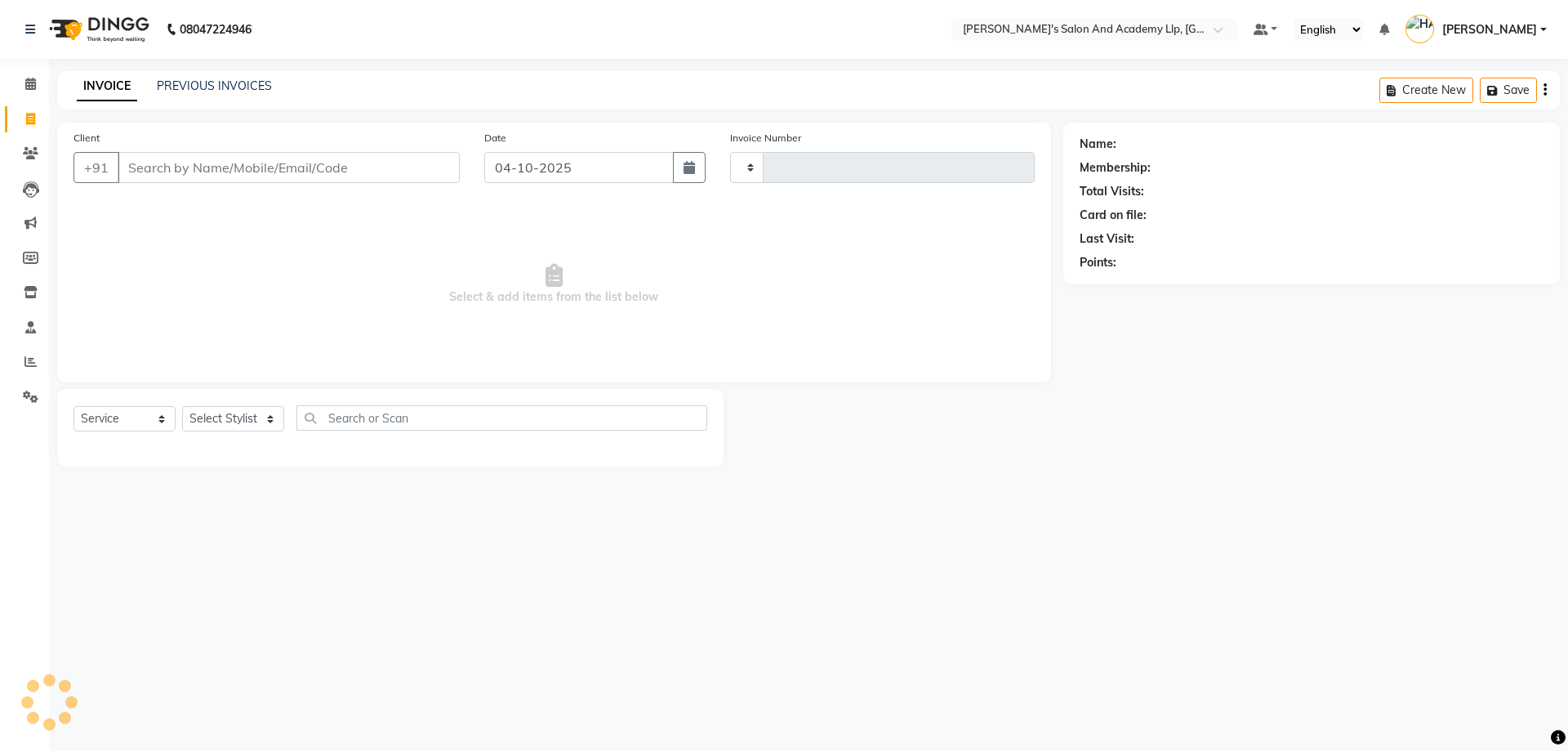
type input "13928"
select select "6983"
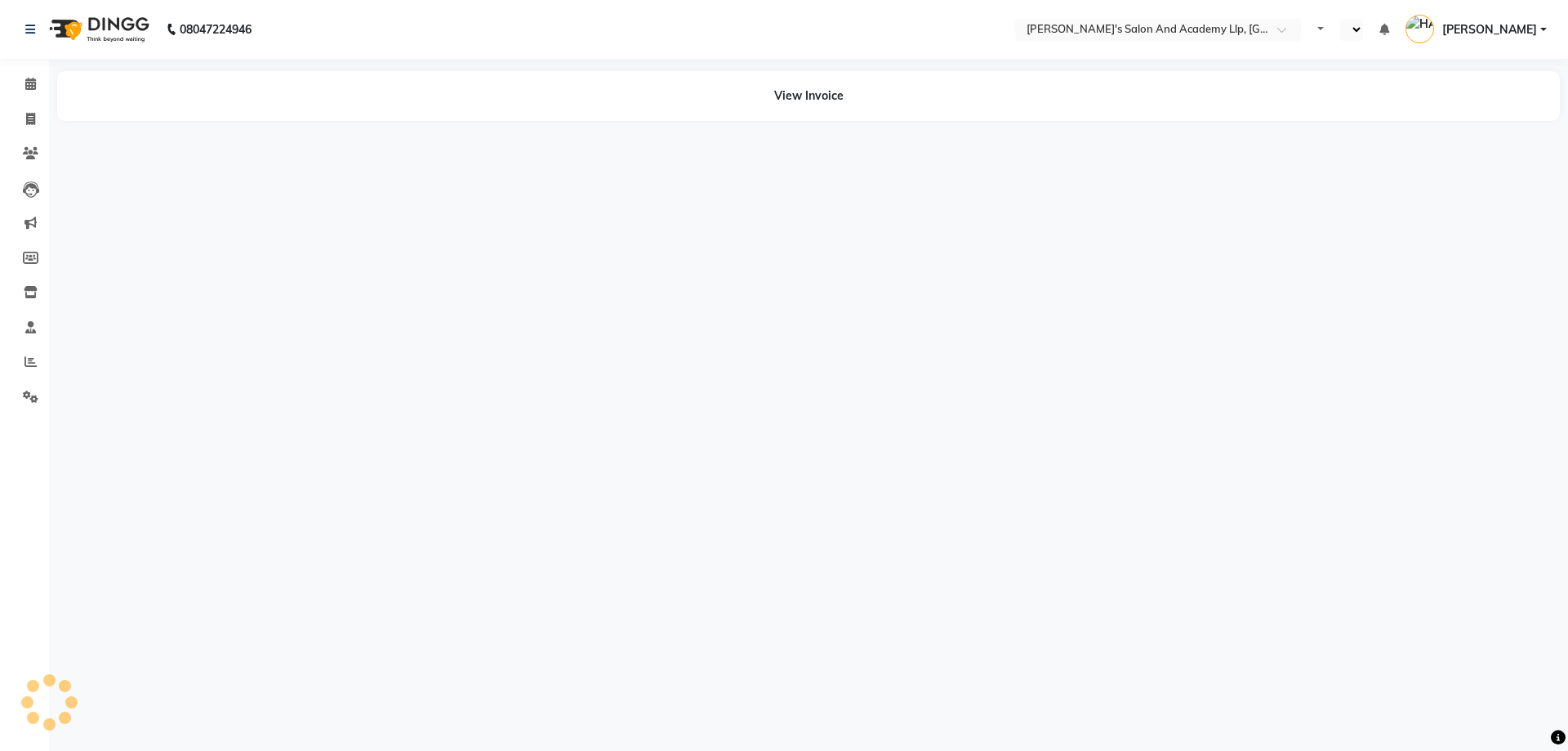
select select "en"
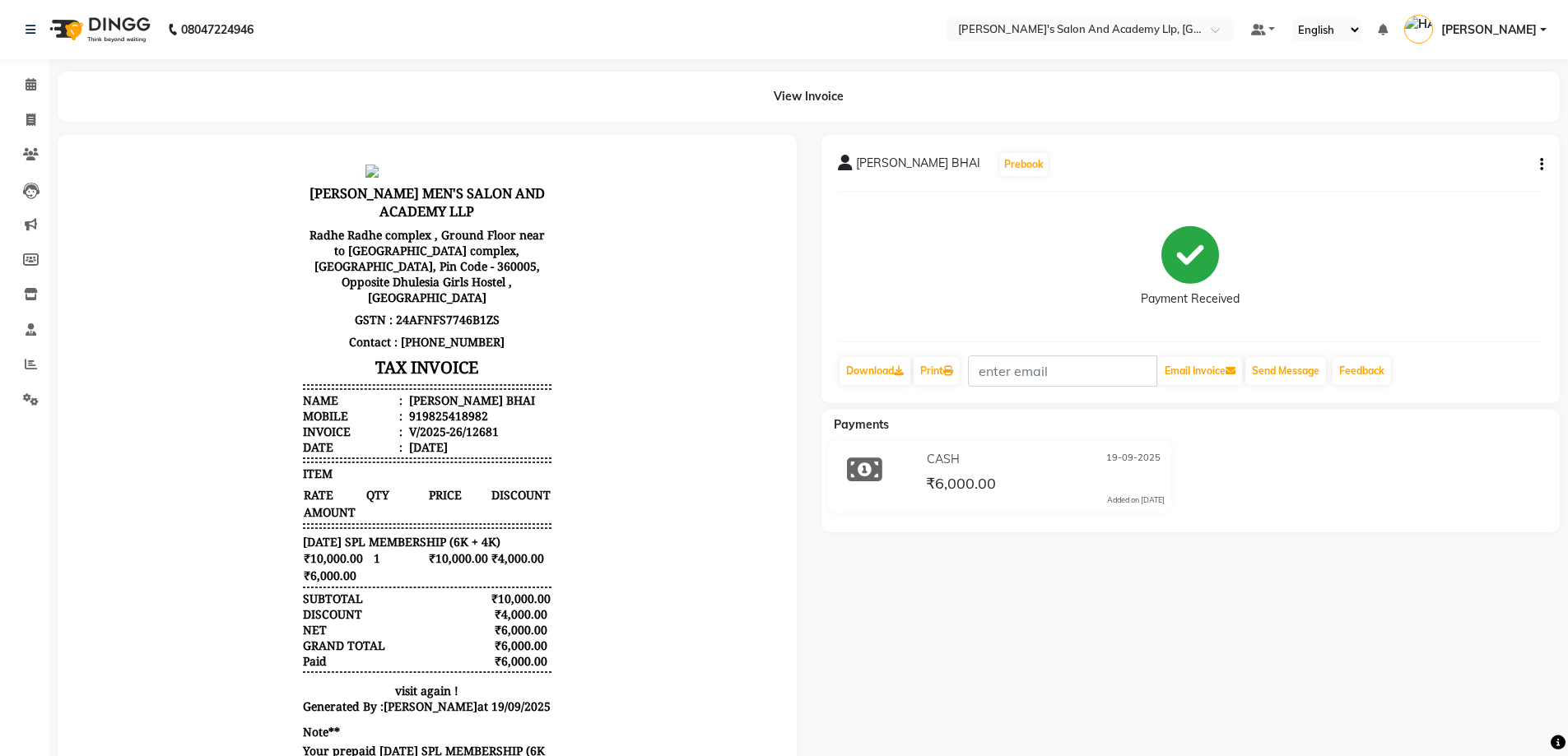
click at [1540, 165] on icon "button" at bounding box center [1541, 165] width 3 height 1
click at [1475, 167] on div "Edit Item Staff" at bounding box center [1474, 165] width 82 height 21
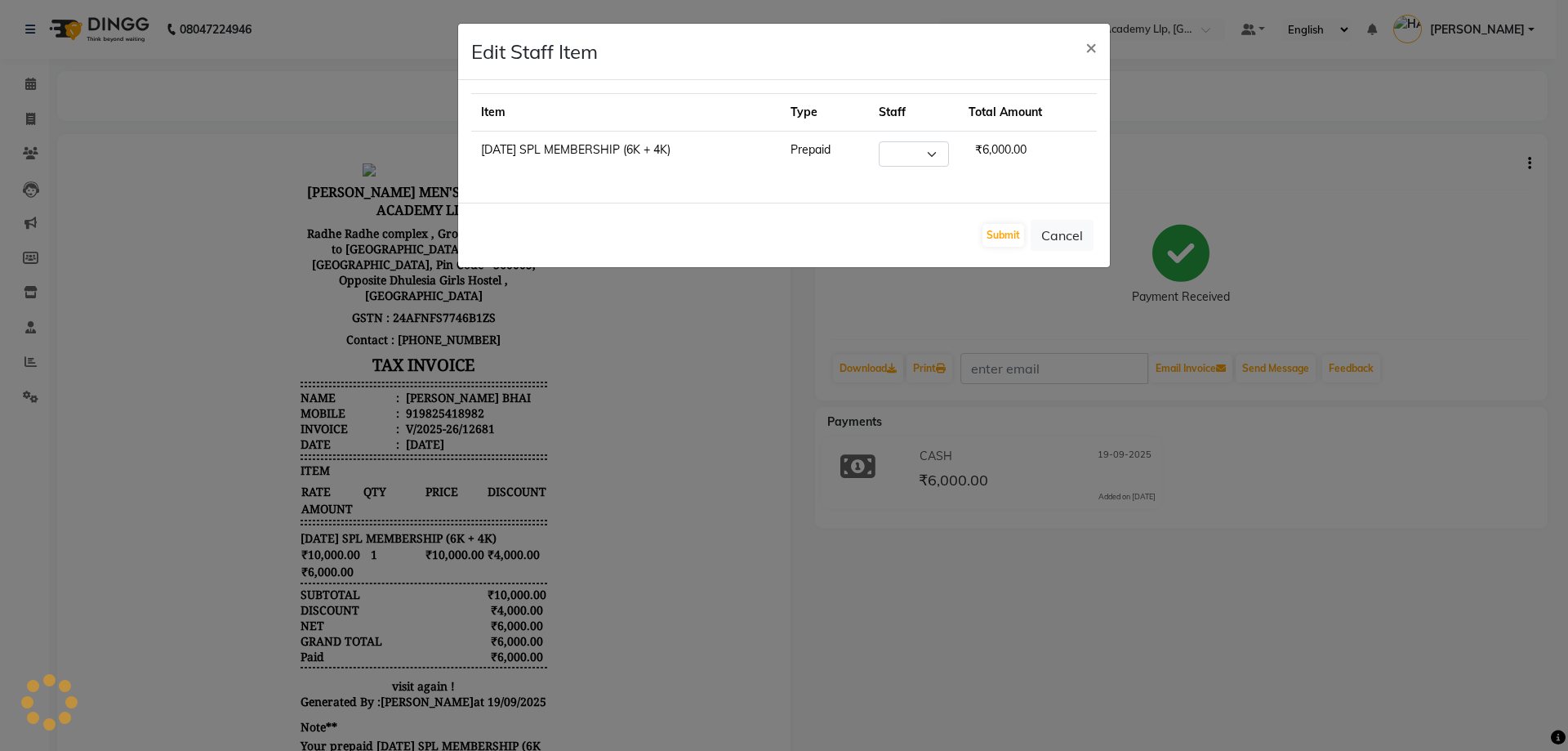
select select "91514"
click at [1094, 45] on span "×" at bounding box center [1092, 47] width 12 height 25
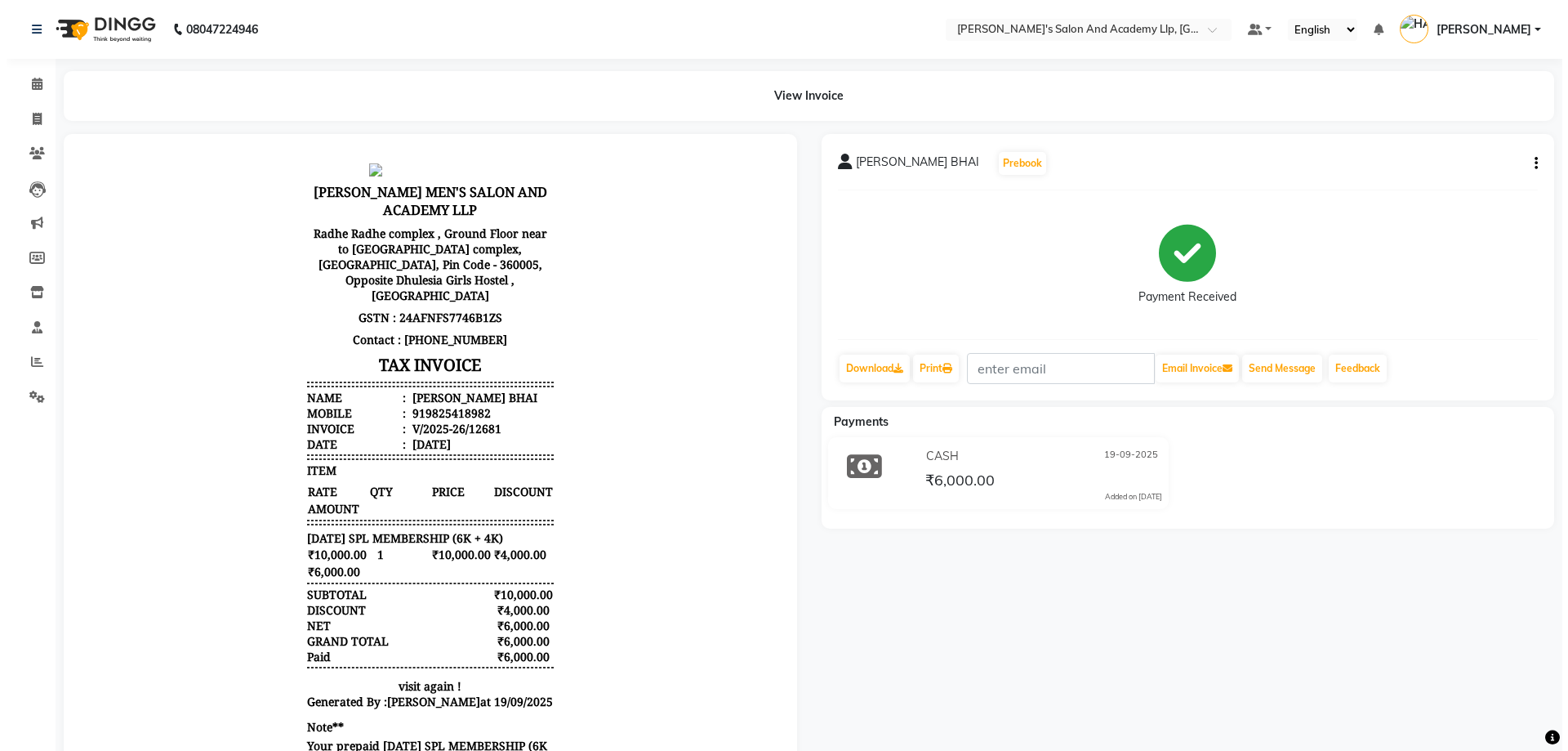
scroll to position [13, 0]
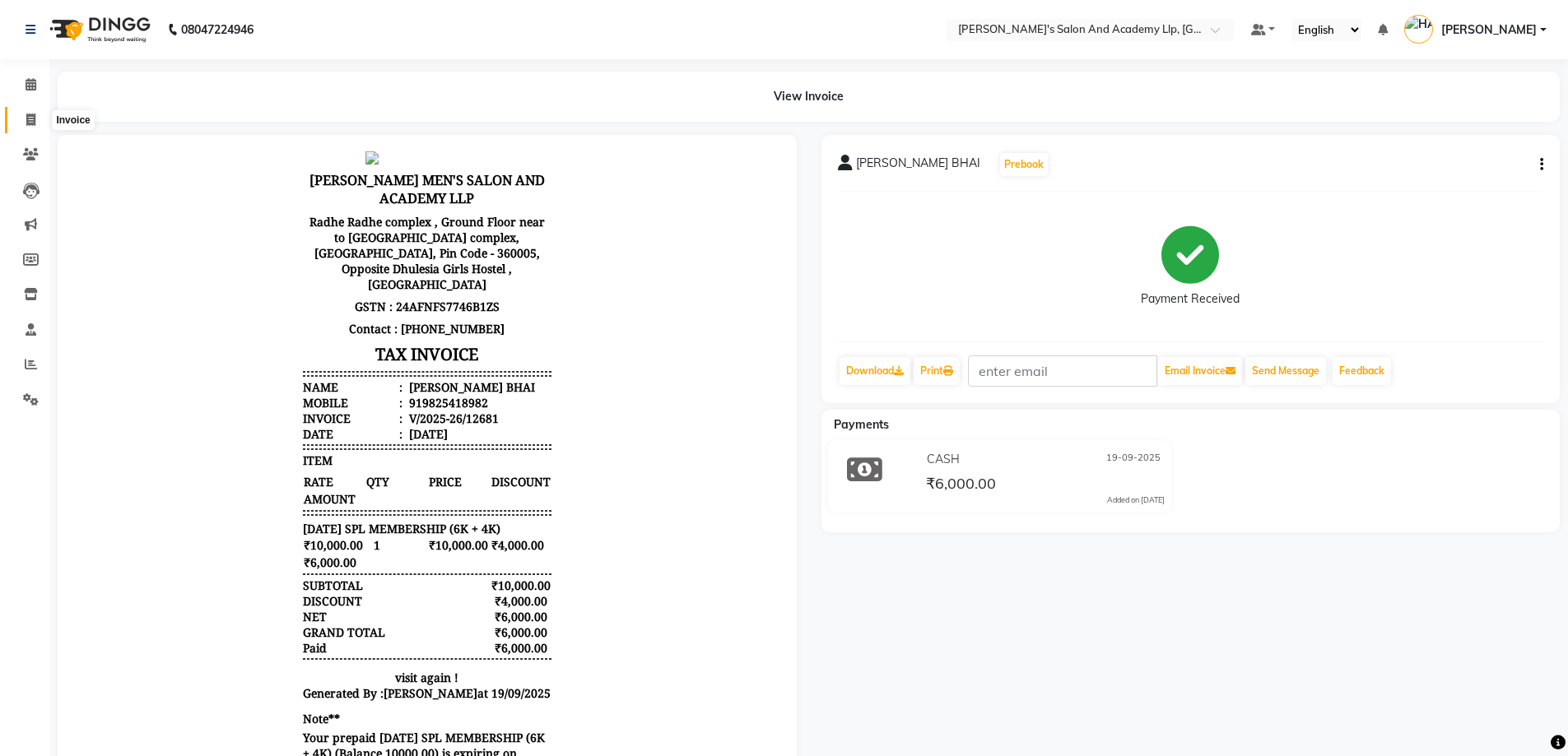
click at [17, 122] on span at bounding box center [31, 121] width 29 height 19
select select "6983"
select select "service"
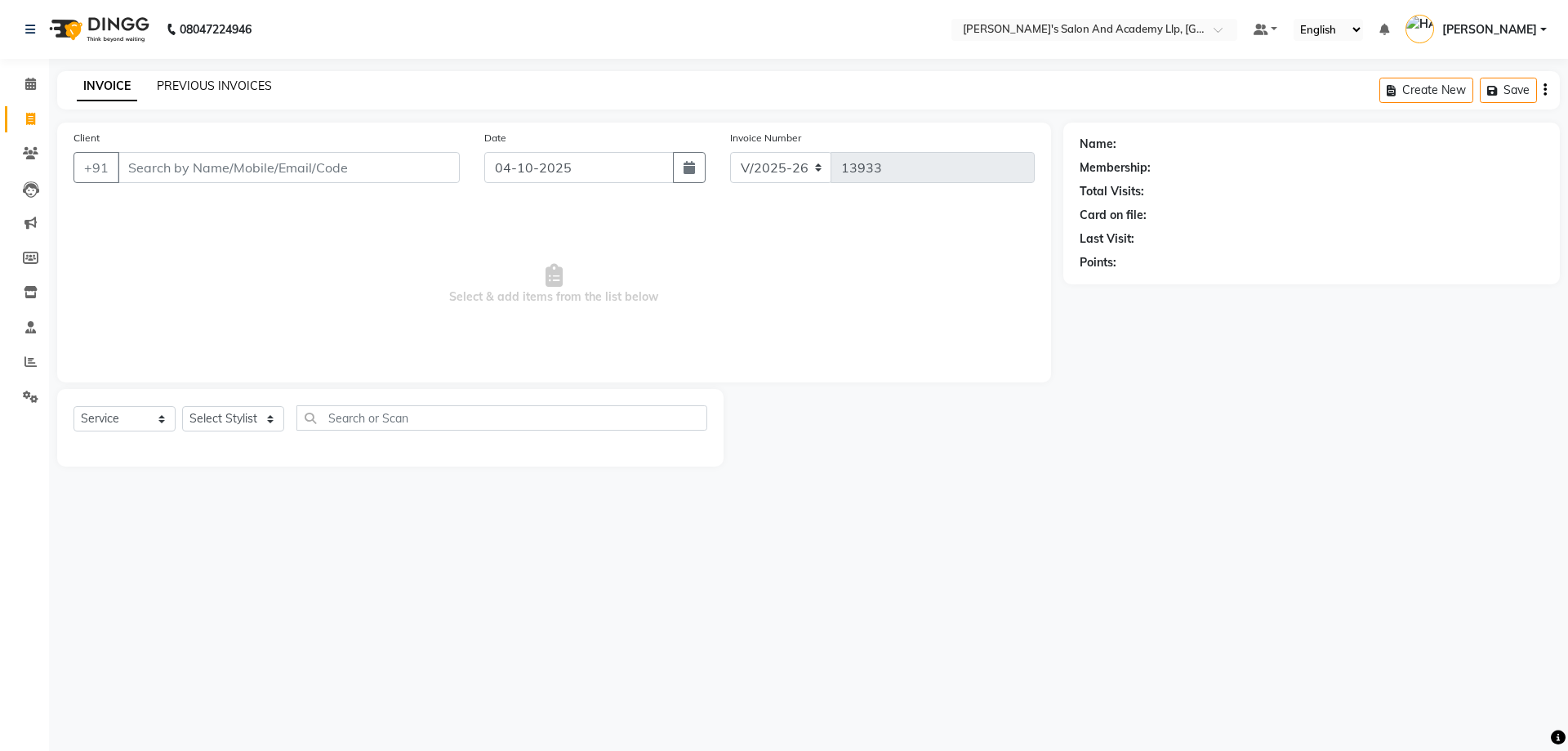
click at [171, 93] on link "PREVIOUS INVOICES" at bounding box center [214, 86] width 115 height 15
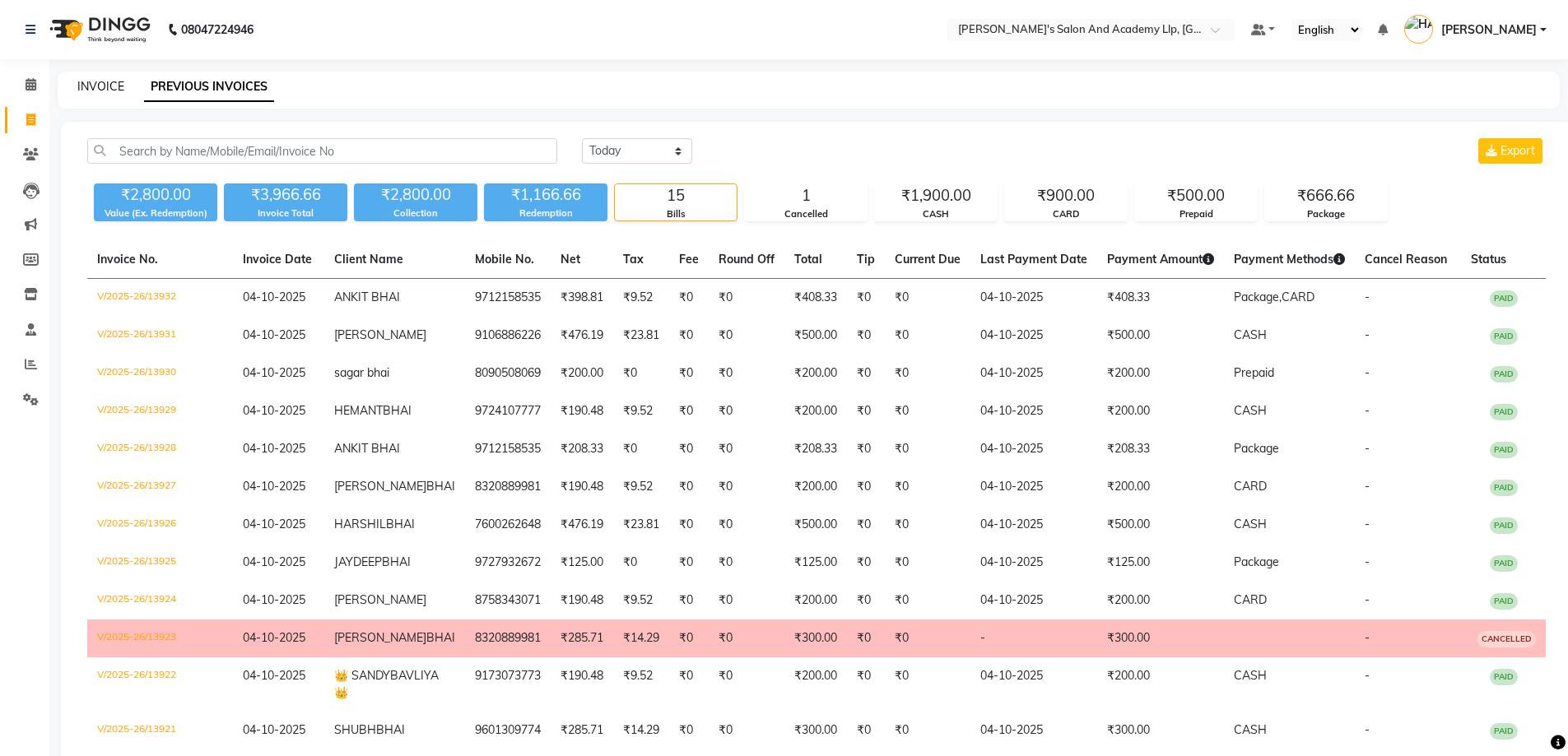
click at [102, 84] on link "INVOICE" at bounding box center [101, 86] width 47 height 15
select select "service"
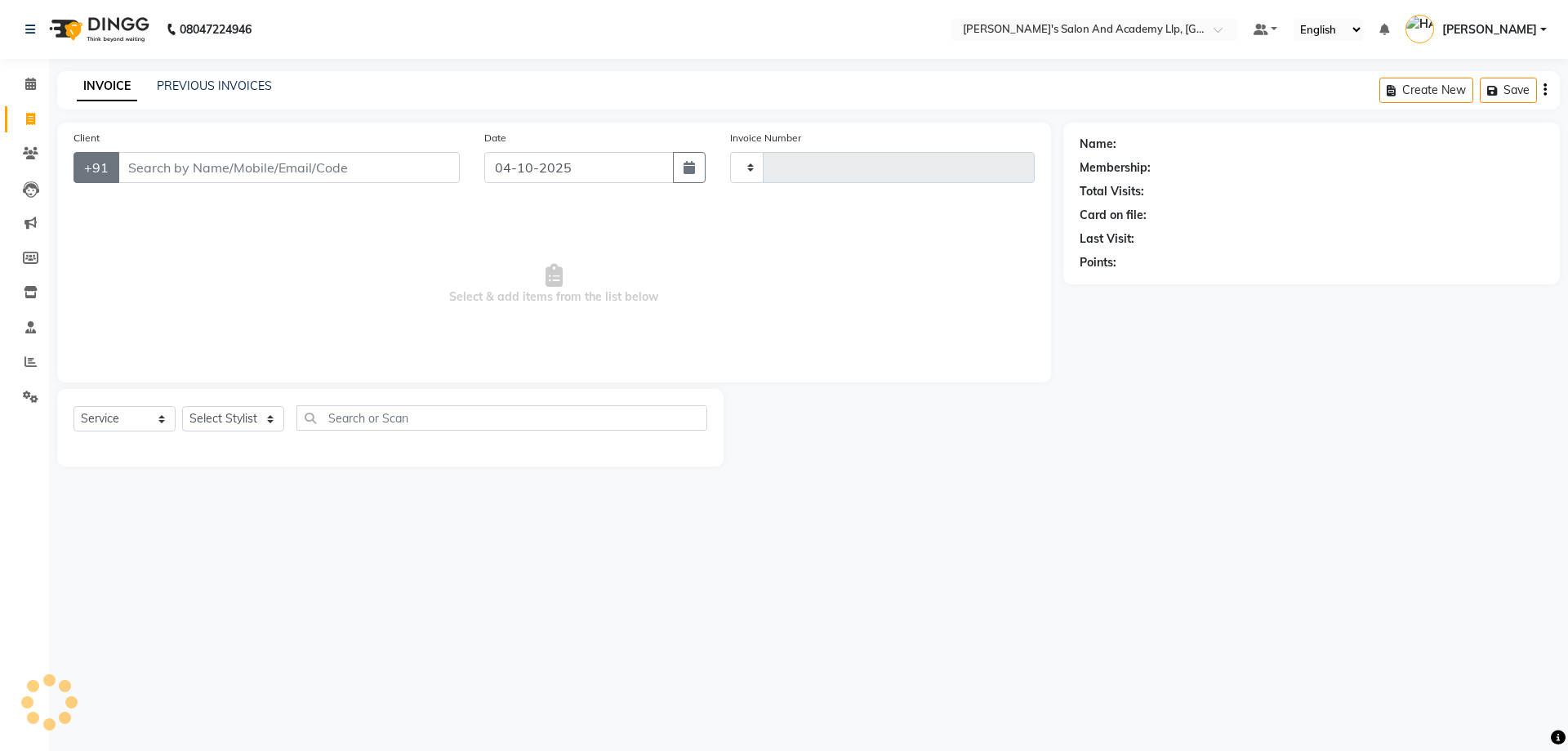
type input "13933"
select select "6983"
click at [1522, 33] on span "[PERSON_NAME]" at bounding box center [1490, 30] width 95 height 17
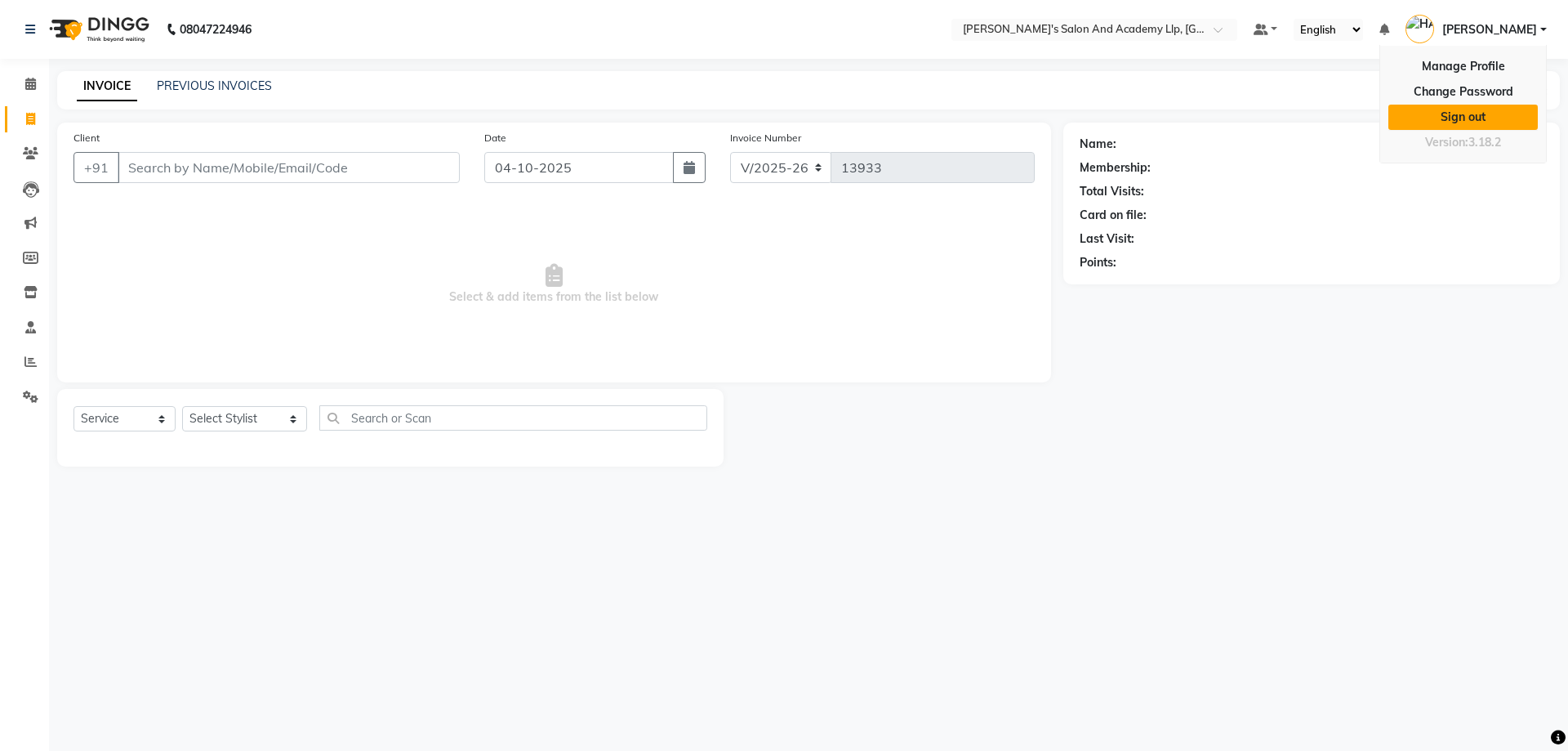
click at [1451, 115] on link "Sign out" at bounding box center [1463, 117] width 149 height 26
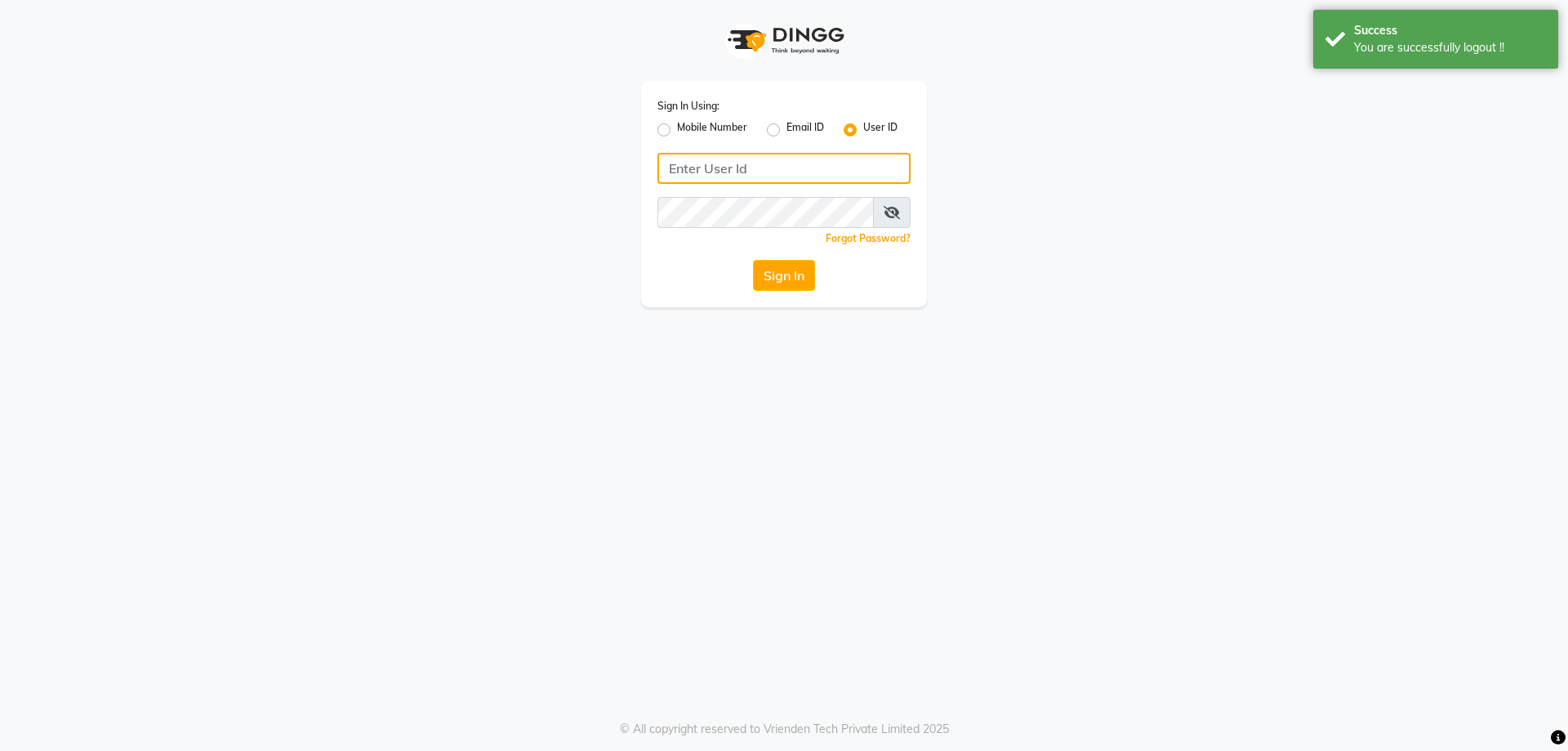
type input "9328159060"
drag, startPoint x: 751, startPoint y: 168, endPoint x: 542, endPoint y: 181, distance: 209.4
click at [544, 181] on div "Sign In Using: Mobile Number Email ID User ID 9328159060 Remember me Forgot Pas…" at bounding box center [784, 154] width 931 height 307
type input "SANDY"
click at [353, 174] on div "Sign In Using: Mobile Number Email ID User ID [PERSON_NAME] Remember me Forgot …" at bounding box center [784, 154] width 931 height 307
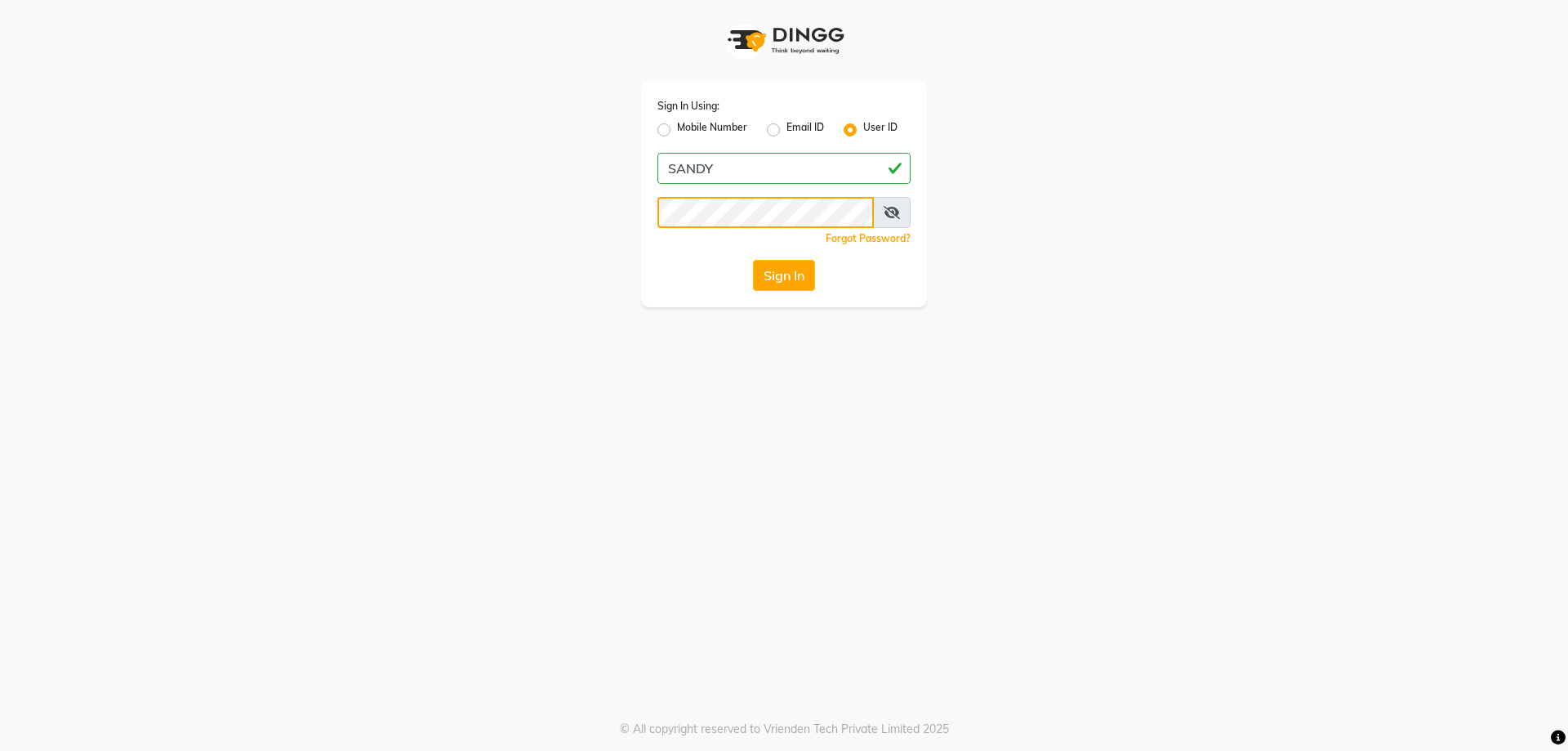
click at [561, 221] on div "Sign In Using: Mobile Number Email ID User ID [PERSON_NAME] Remember me Forgot …" at bounding box center [784, 154] width 931 height 307
click at [698, 271] on div "Sign In" at bounding box center [784, 276] width 253 height 31
click at [772, 269] on button "Sign In" at bounding box center [784, 276] width 62 height 31
